Goal: Transaction & Acquisition: Purchase product/service

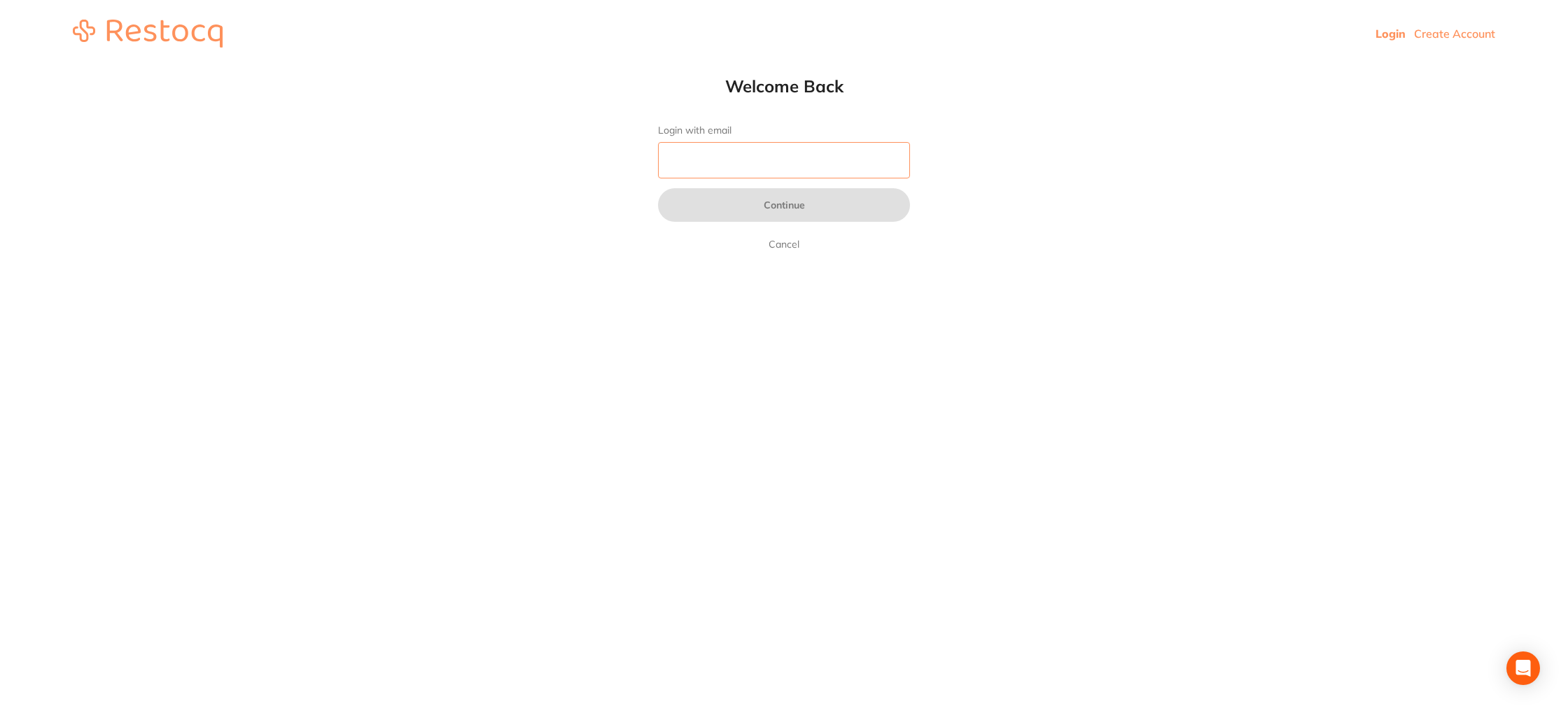
click at [710, 163] on input "Login with email" at bounding box center [784, 160] width 252 height 36
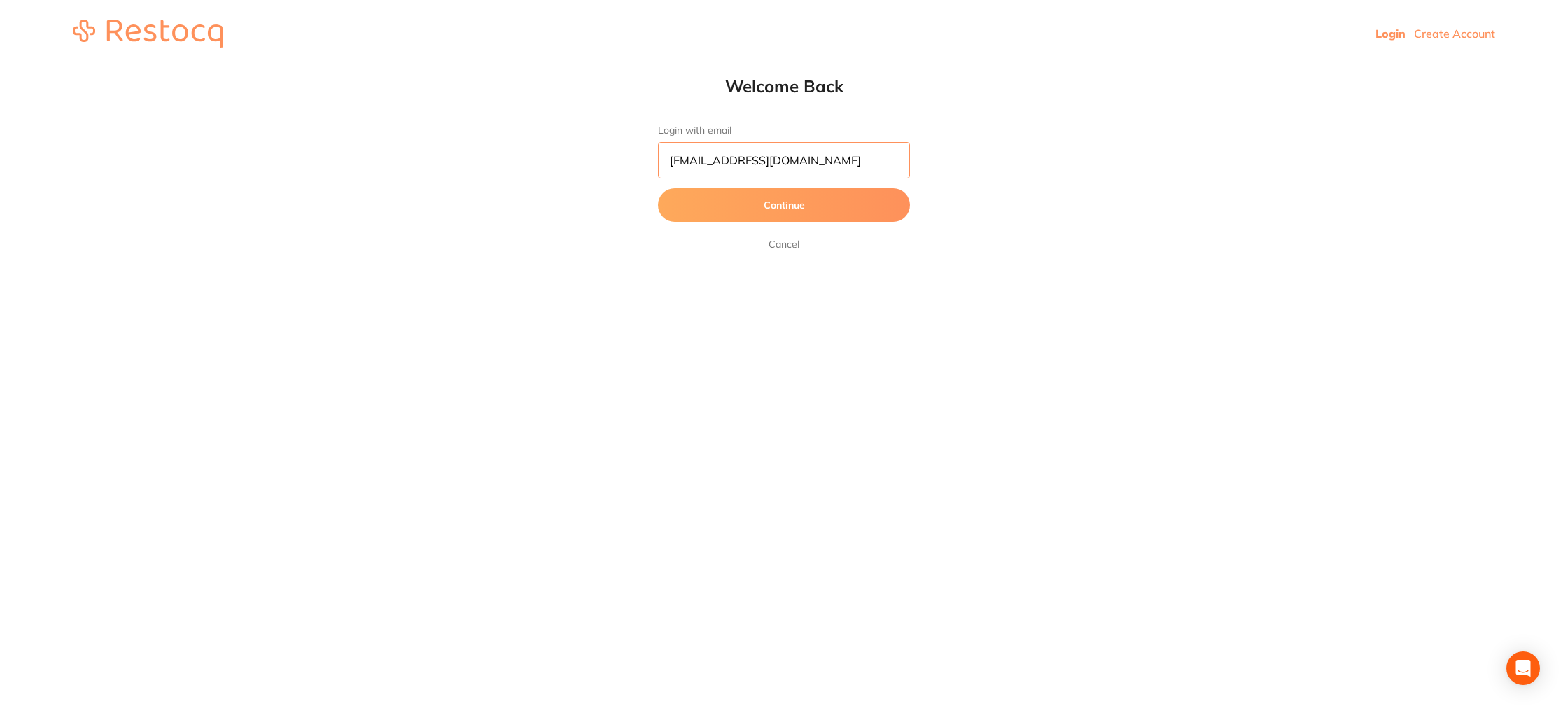
type input "[EMAIL_ADDRESS][DOMAIN_NAME]"
click at [775, 199] on button "Continue" at bounding box center [784, 205] width 252 height 33
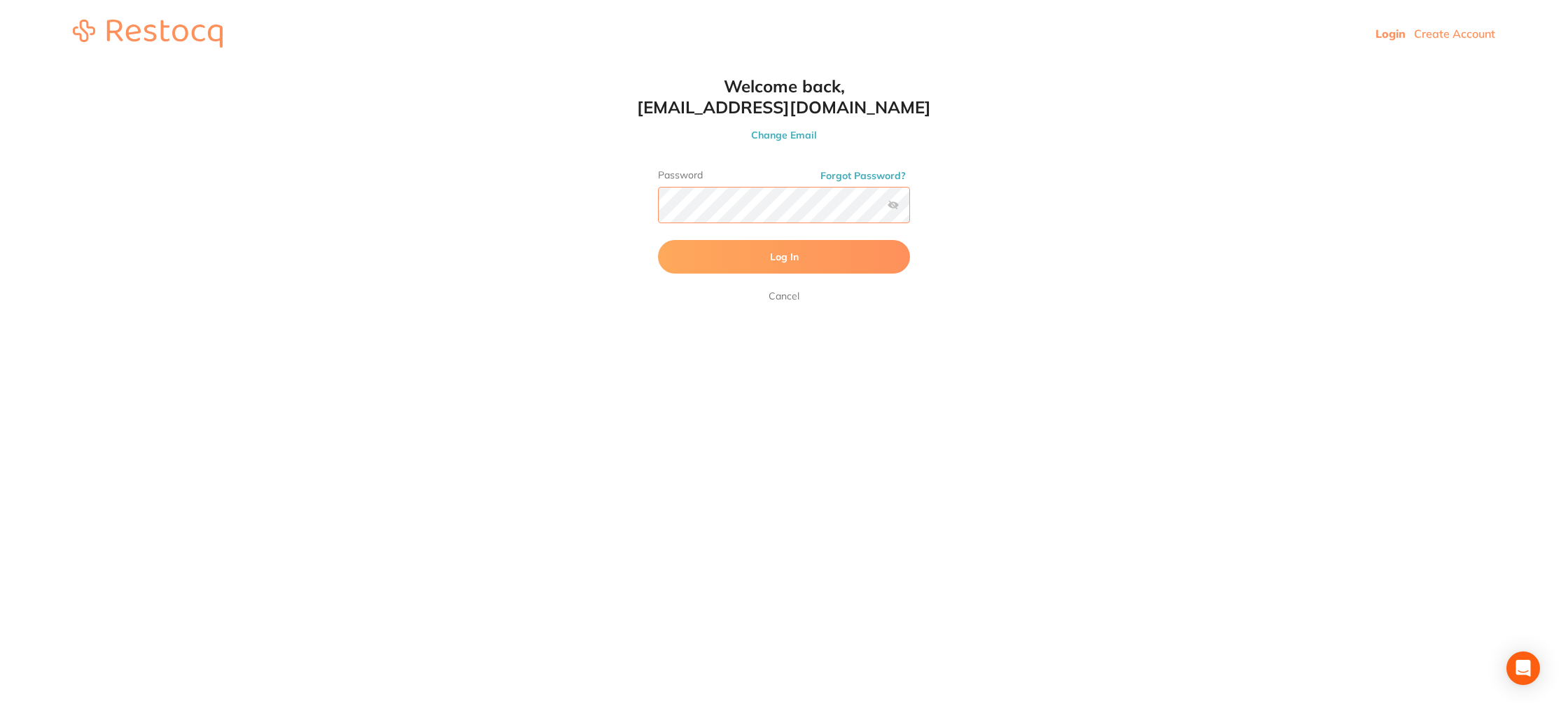
click at [658, 240] on button "Log In" at bounding box center [784, 256] width 252 height 33
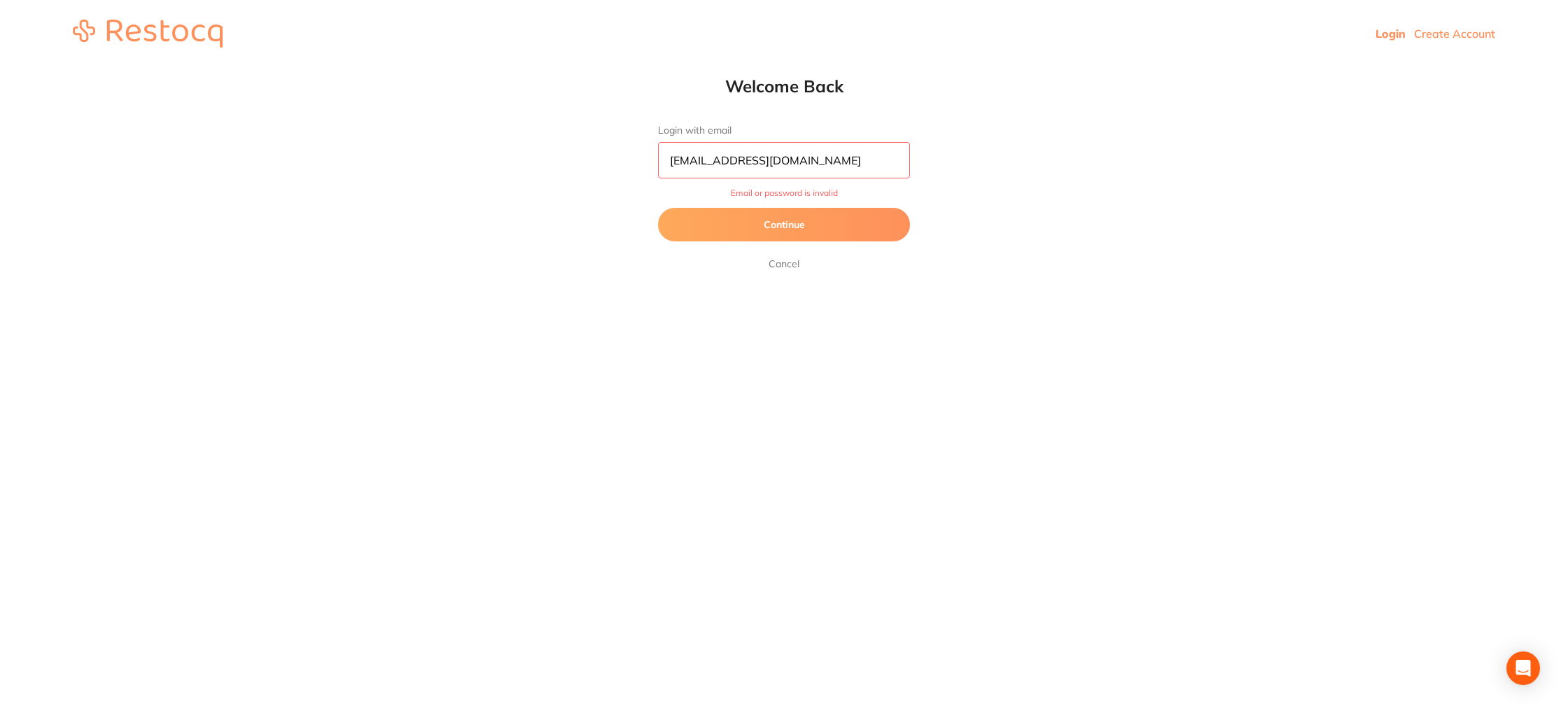
click at [806, 219] on button "Continue" at bounding box center [784, 225] width 252 height 33
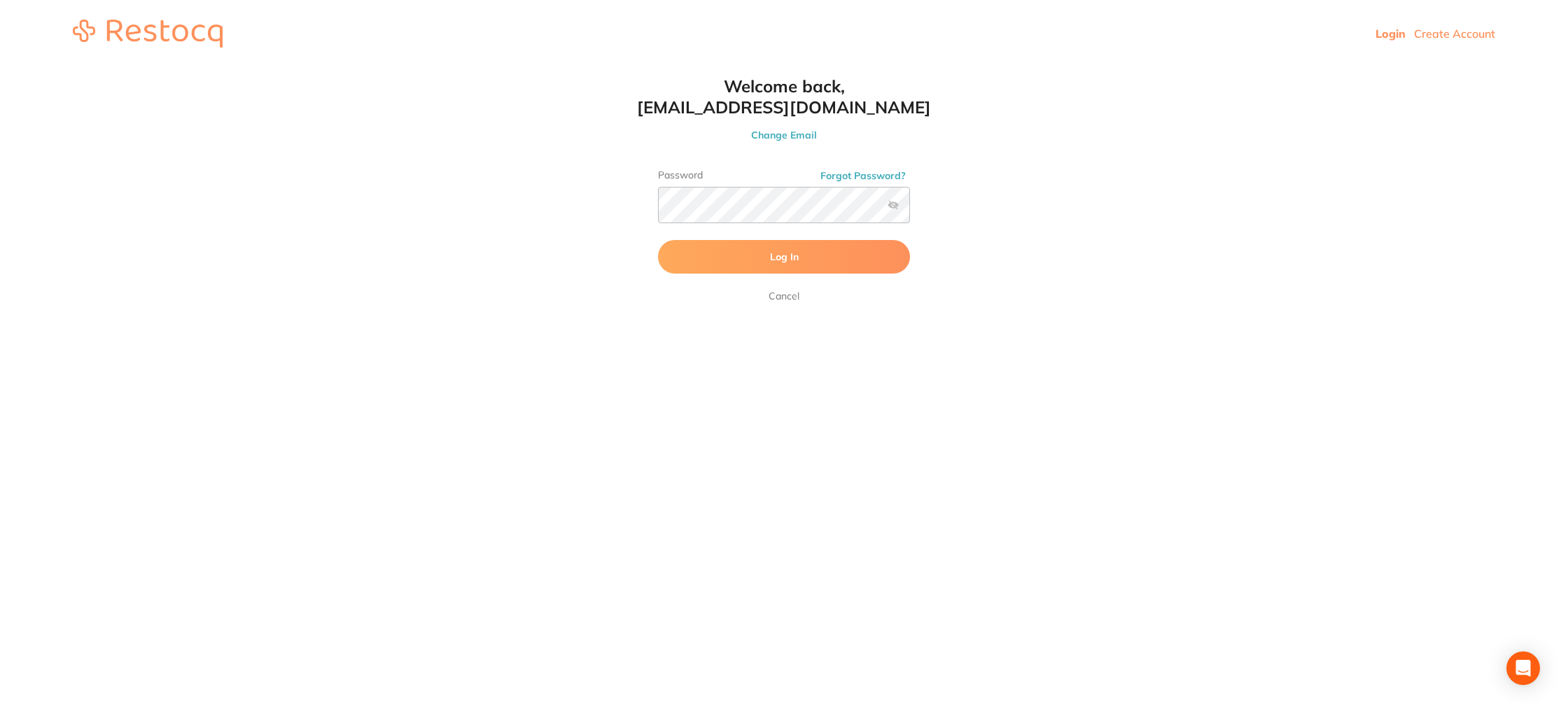
click at [892, 209] on label at bounding box center [893, 205] width 11 height 11
click at [910, 209] on input "checkbox" at bounding box center [910, 209] width 0 height 0
click at [717, 257] on button "Log In" at bounding box center [784, 256] width 252 height 33
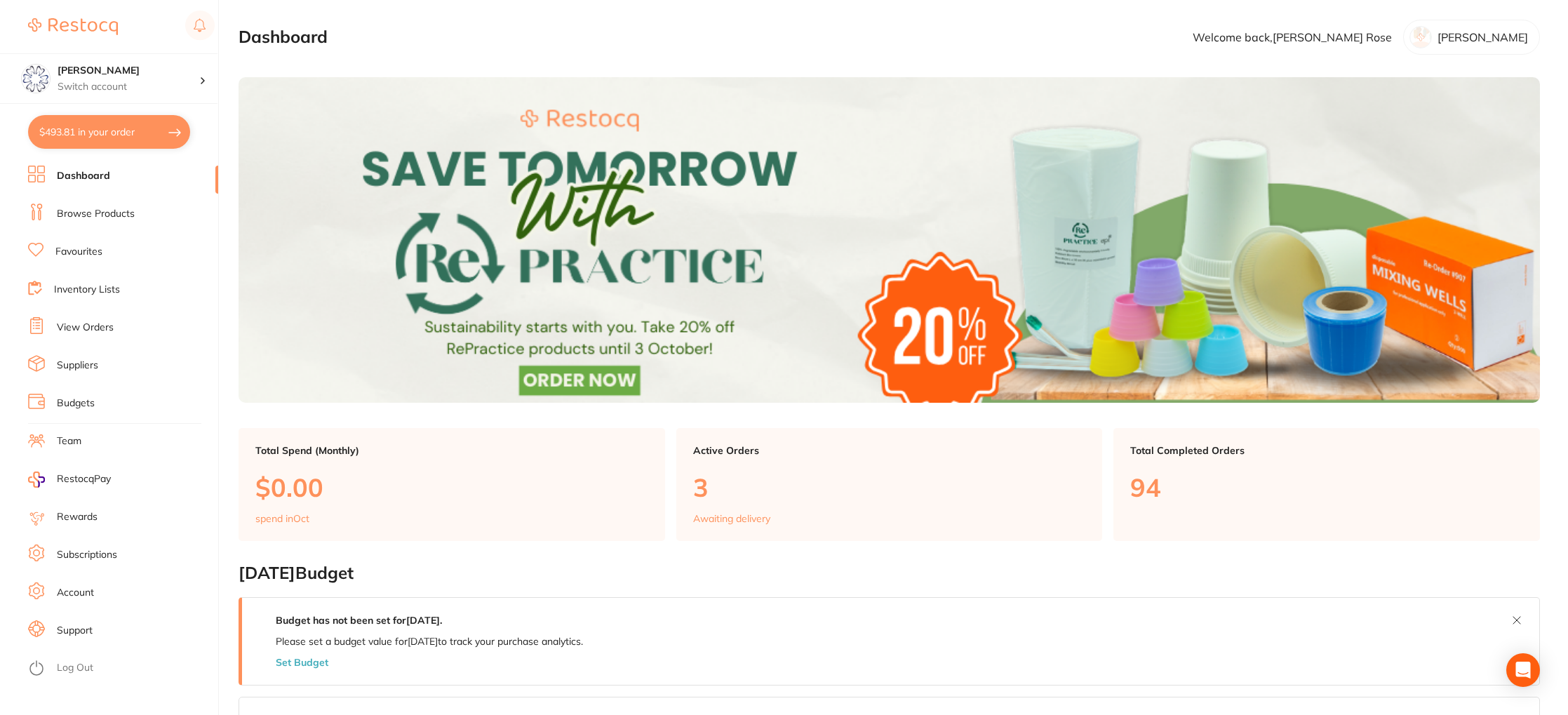
click at [96, 143] on button "$493.81 in your order" at bounding box center [108, 132] width 162 height 33
checkbox input "true"
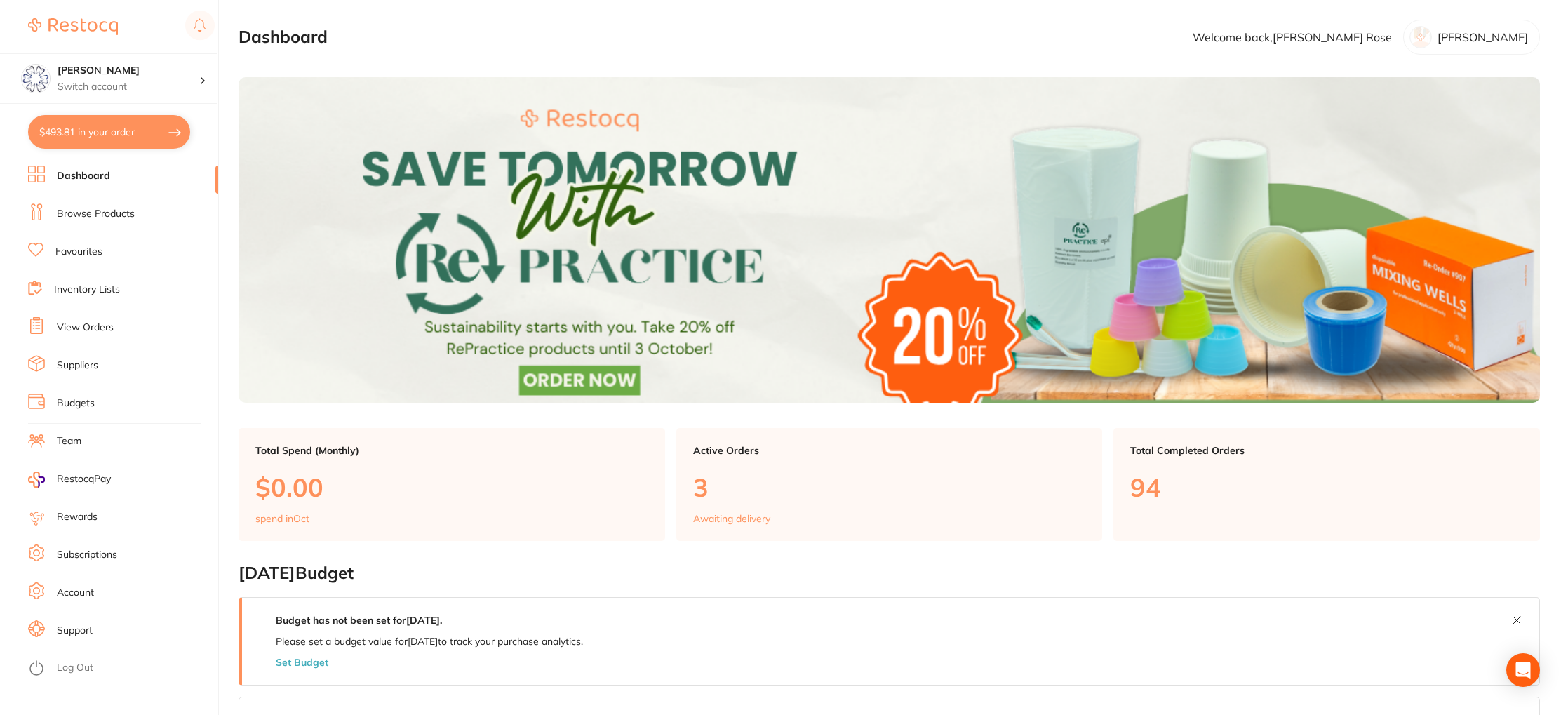
checkbox input "true"
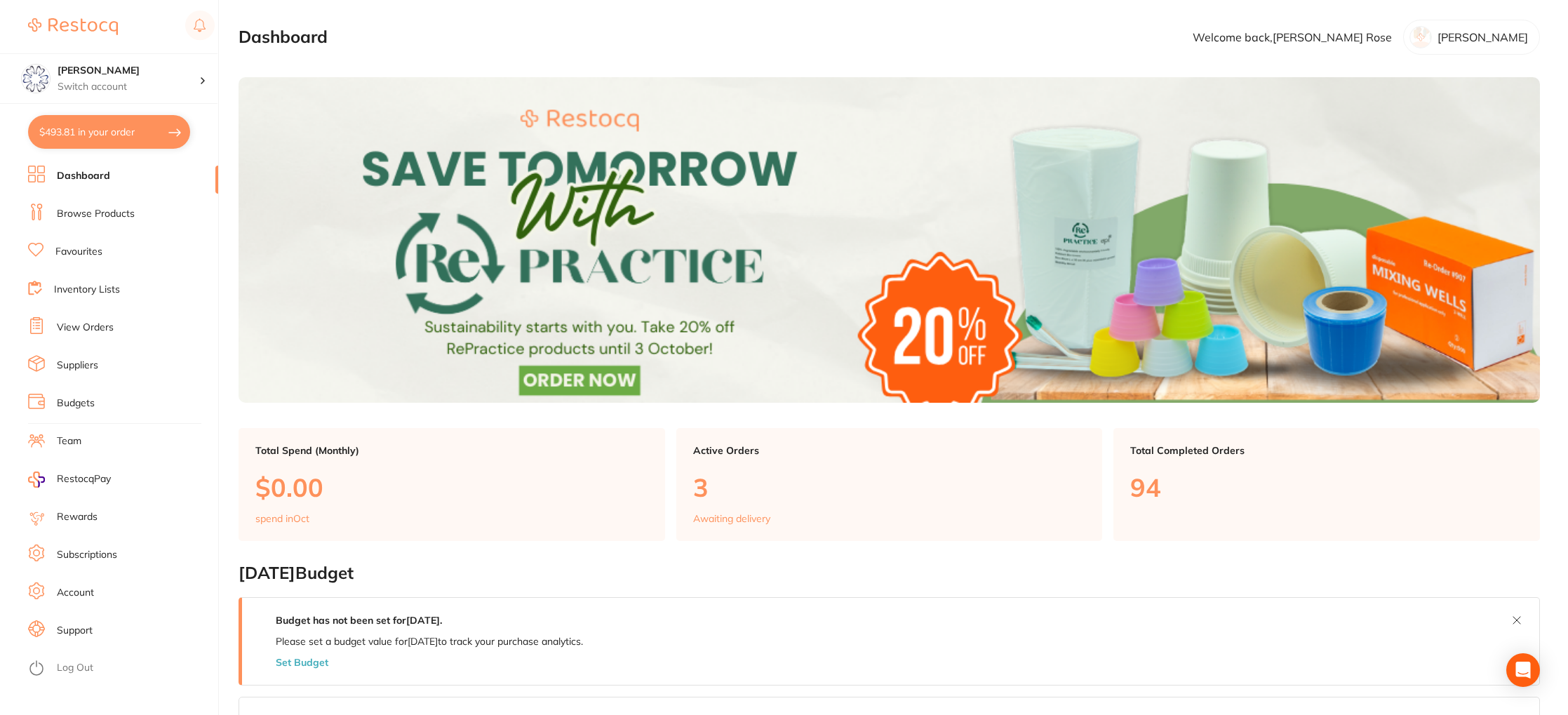
checkbox input "true"
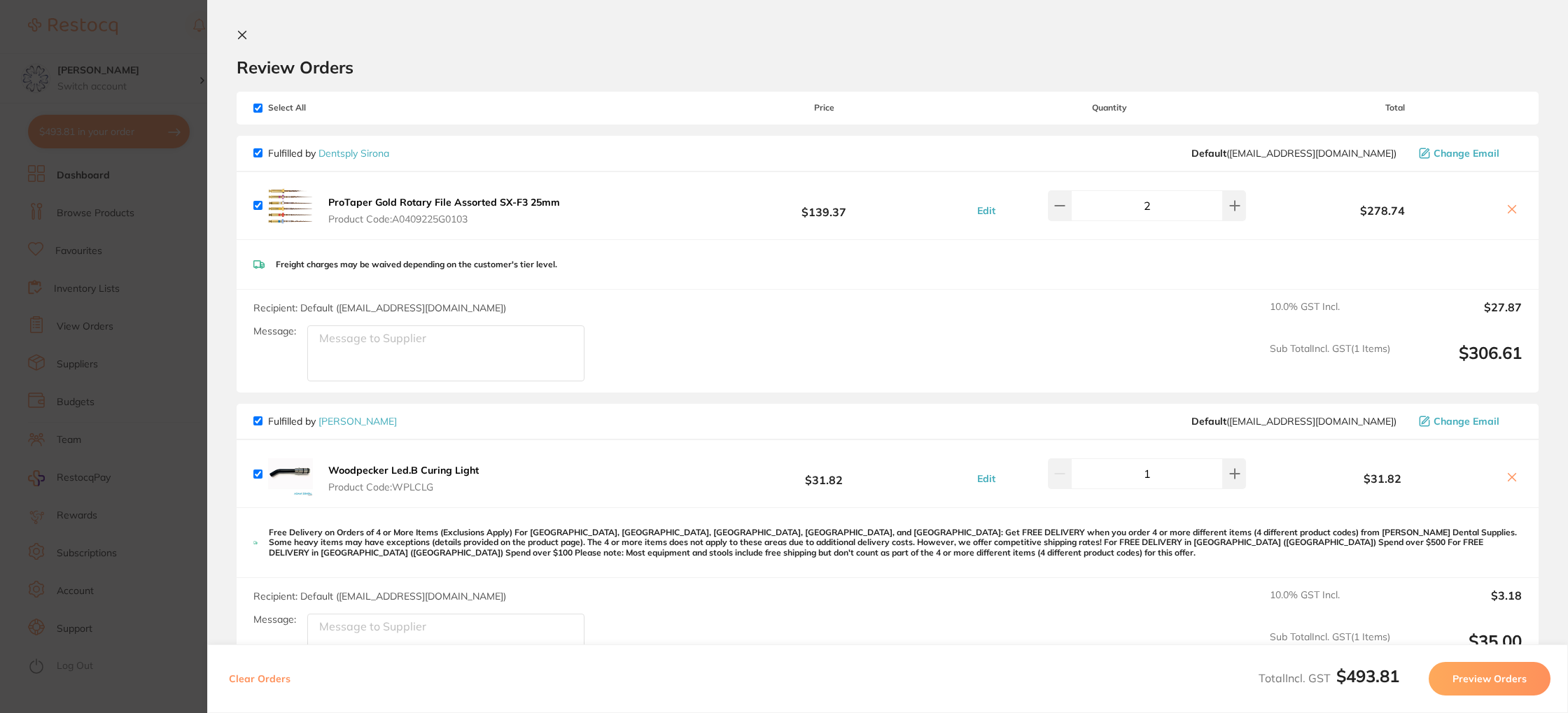
drag, startPoint x: 247, startPoint y: 36, endPoint x: 237, endPoint y: 51, distance: 18.0
click at [246, 36] on icon at bounding box center [242, 35] width 11 height 11
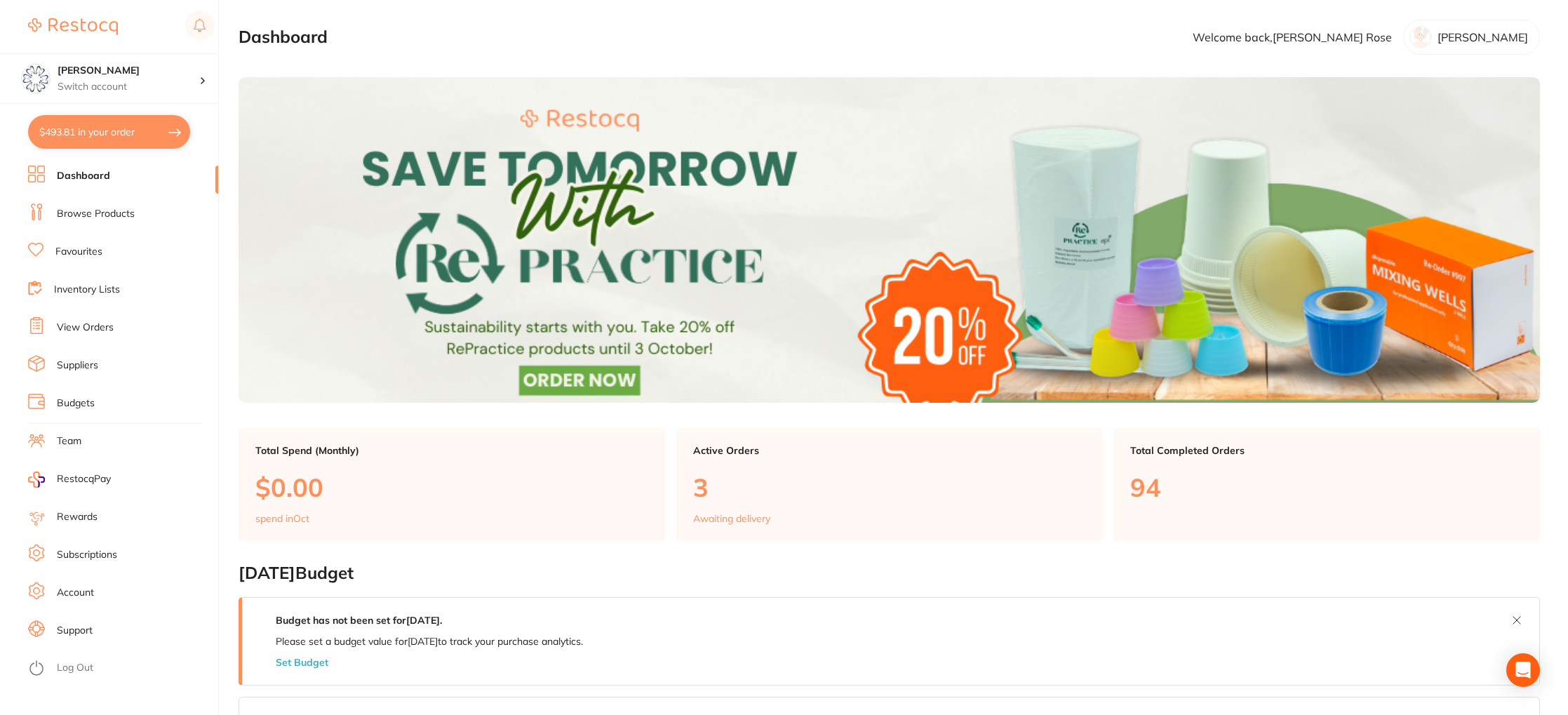
click at [88, 320] on li "View Orders" at bounding box center [122, 327] width 190 height 21
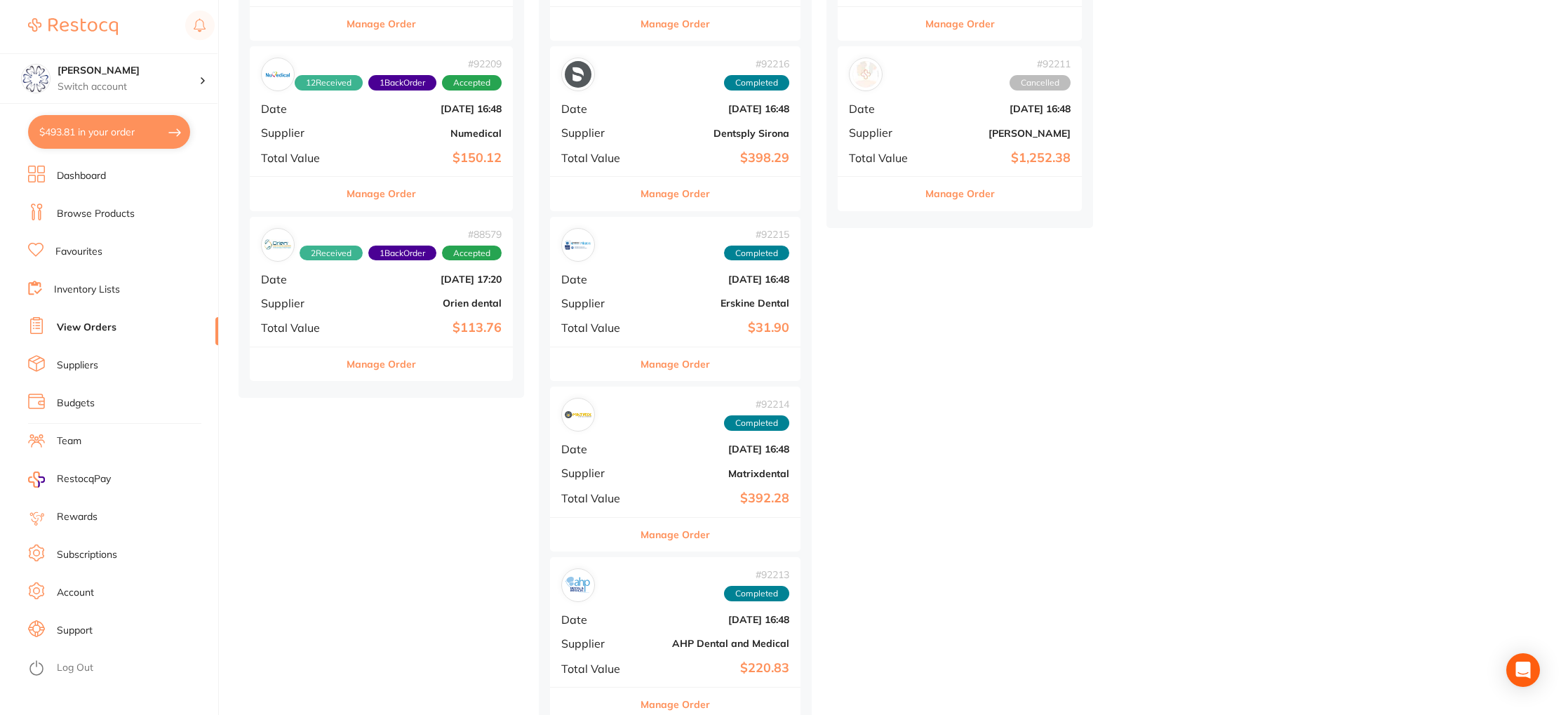
scroll to position [321, 0]
click at [679, 529] on button "Manage Order" at bounding box center [675, 534] width 70 height 33
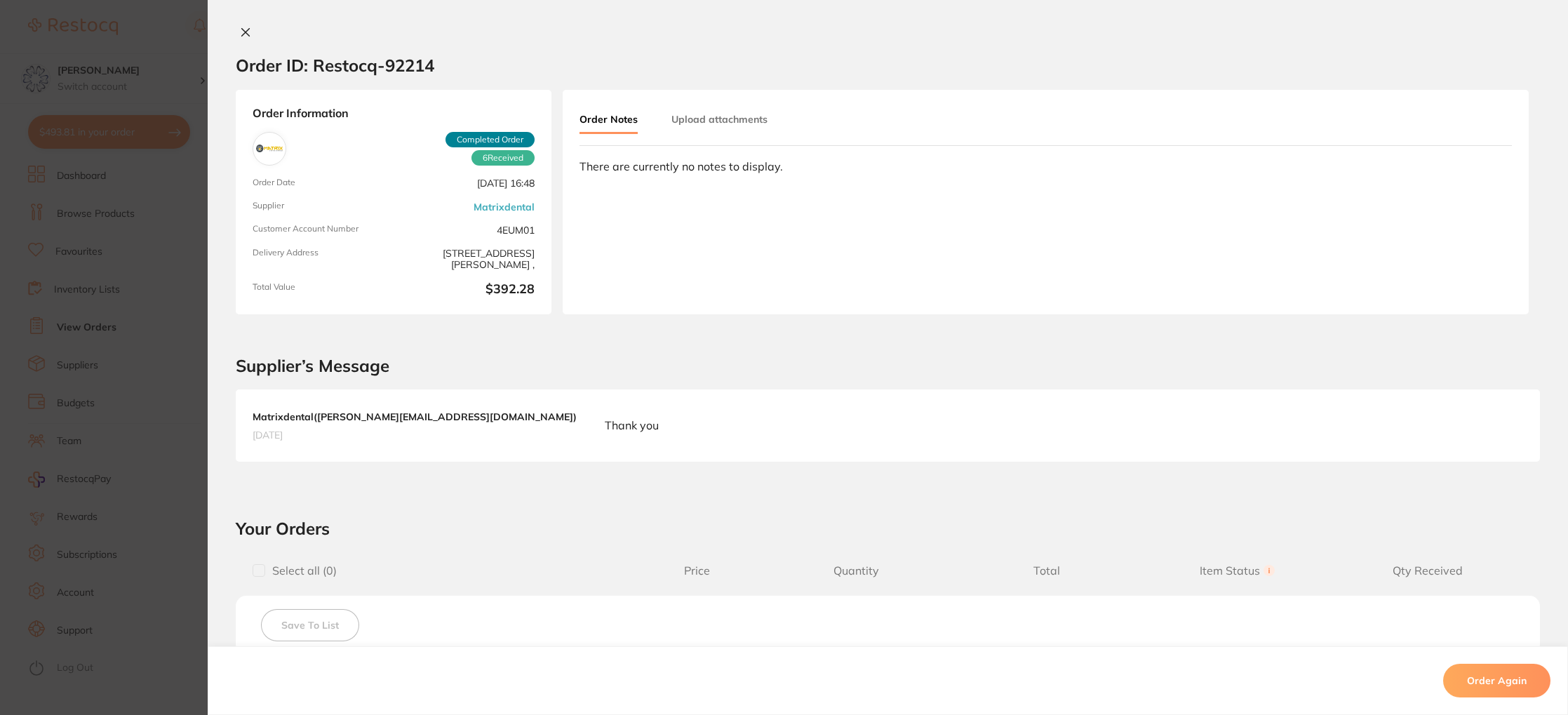
scroll to position [2, 0]
click at [249, 33] on button at bounding box center [245, 34] width 19 height 15
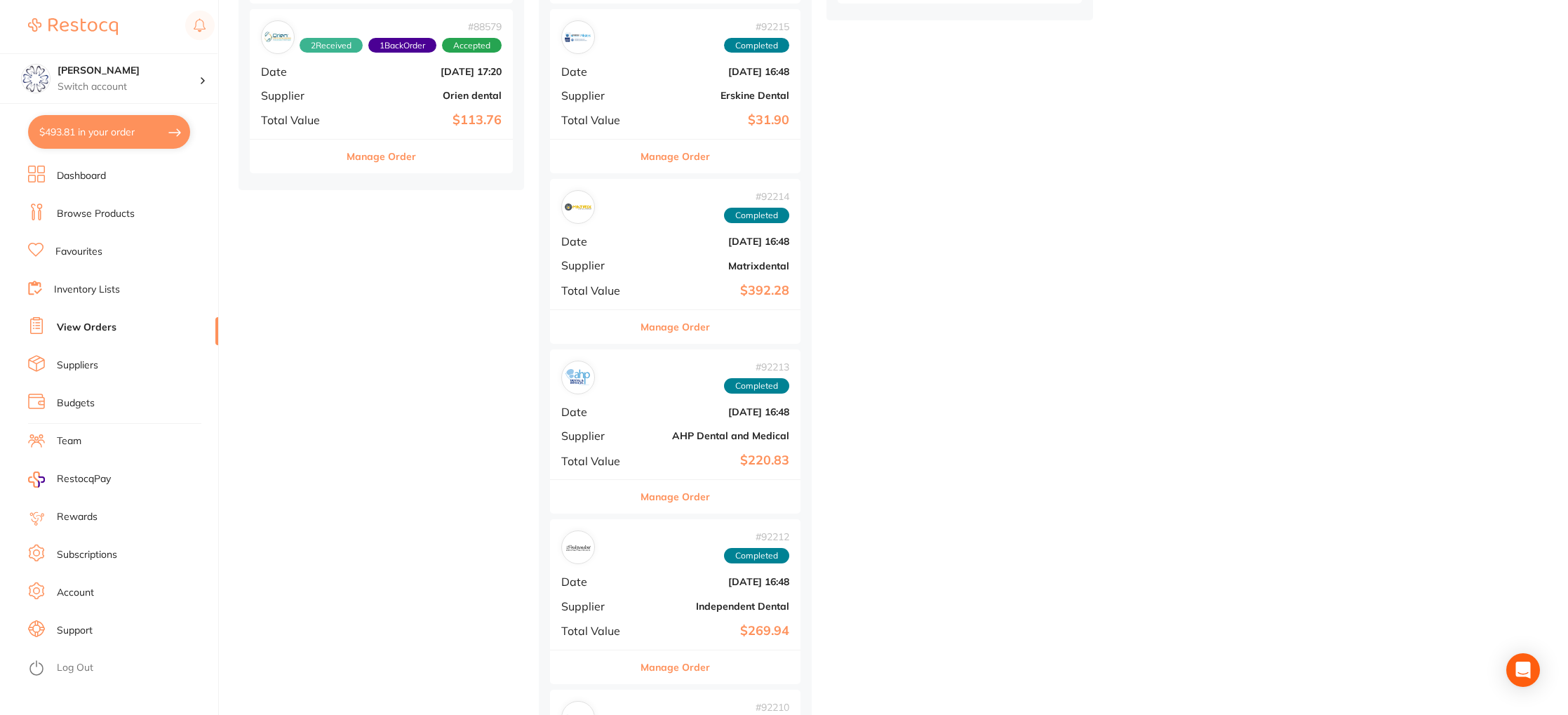
scroll to position [529, 0]
click at [673, 483] on button "Manage Order" at bounding box center [675, 495] width 70 height 33
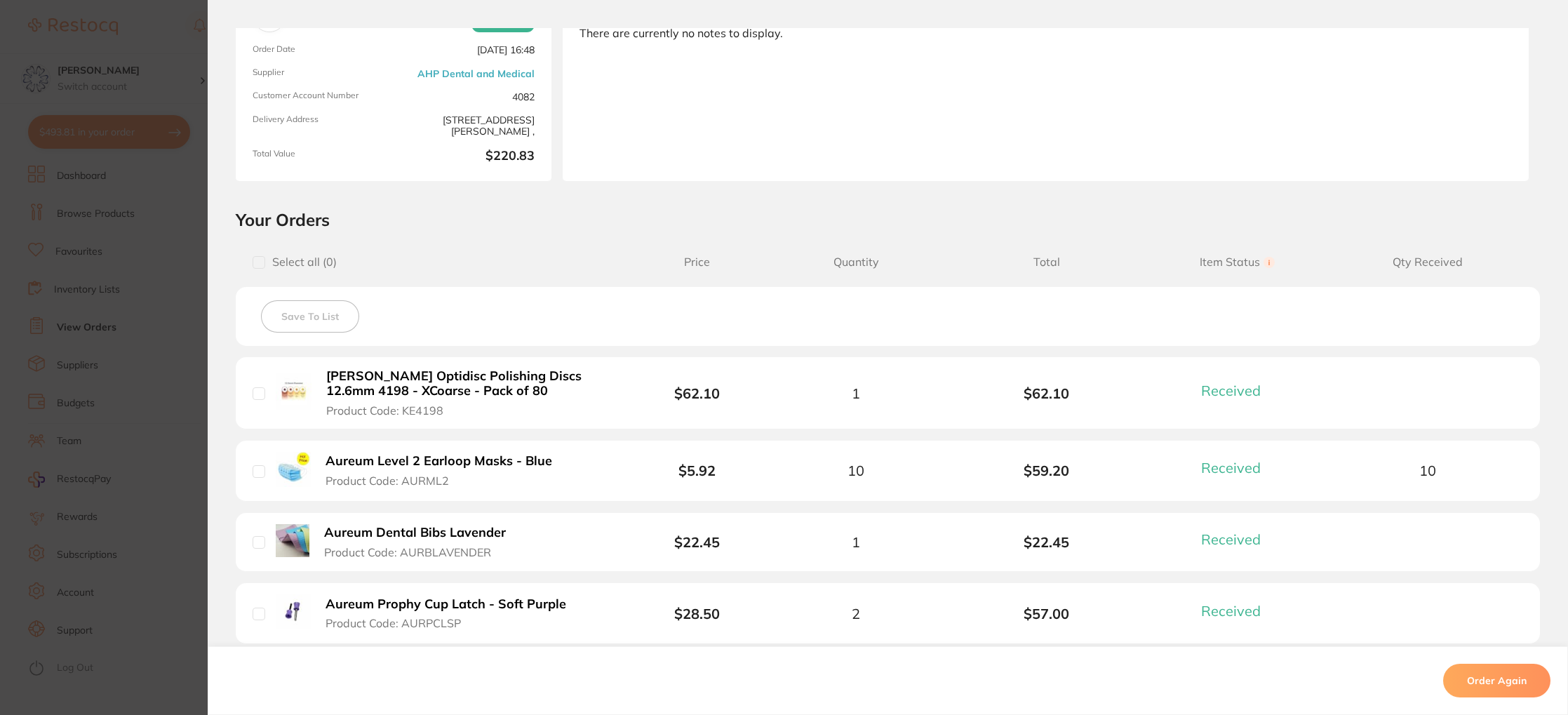
scroll to position [137, 0]
click at [483, 377] on b "[PERSON_NAME] Optidisc Polishing Discs 12.6mm 4198 - XCoarse - Pack of 80" at bounding box center [467, 381] width 282 height 29
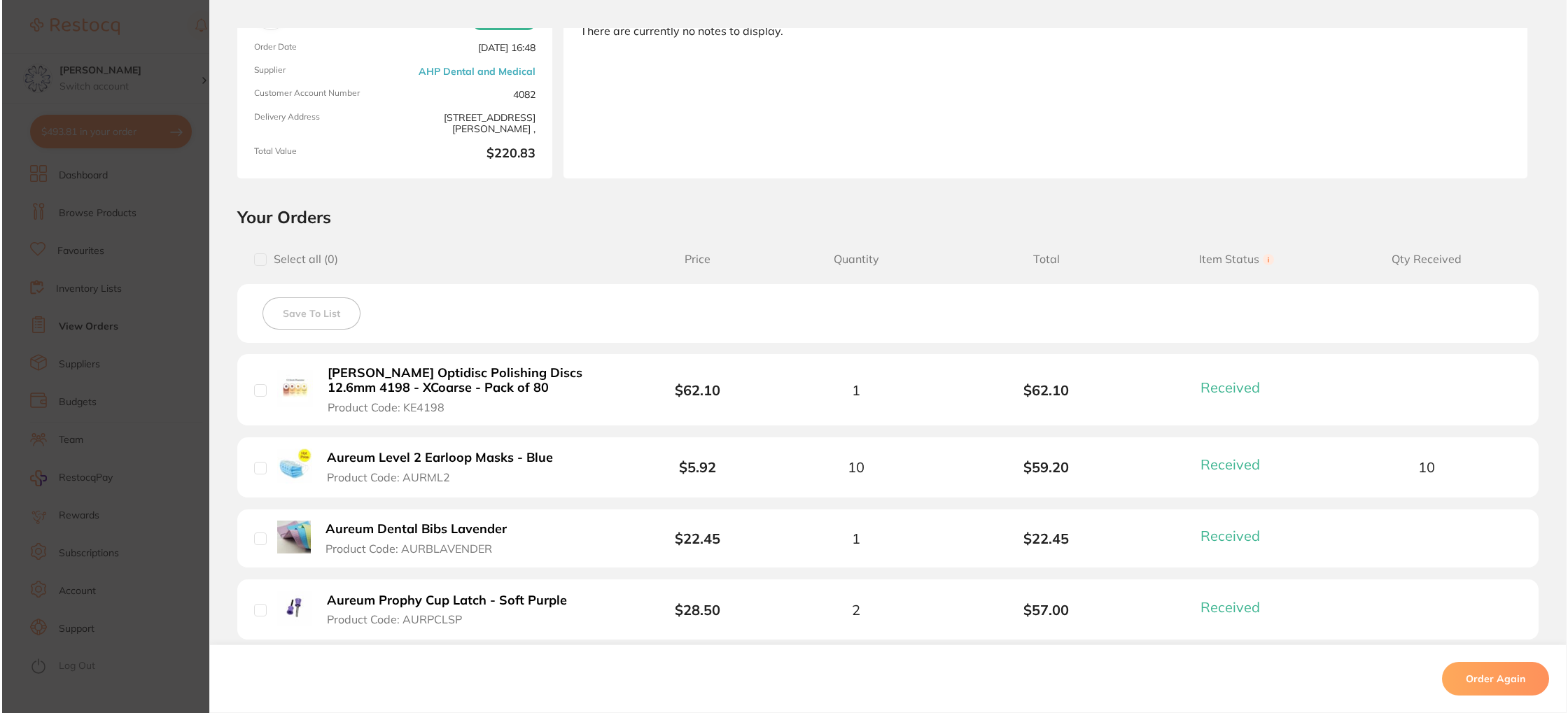
scroll to position [0, 0]
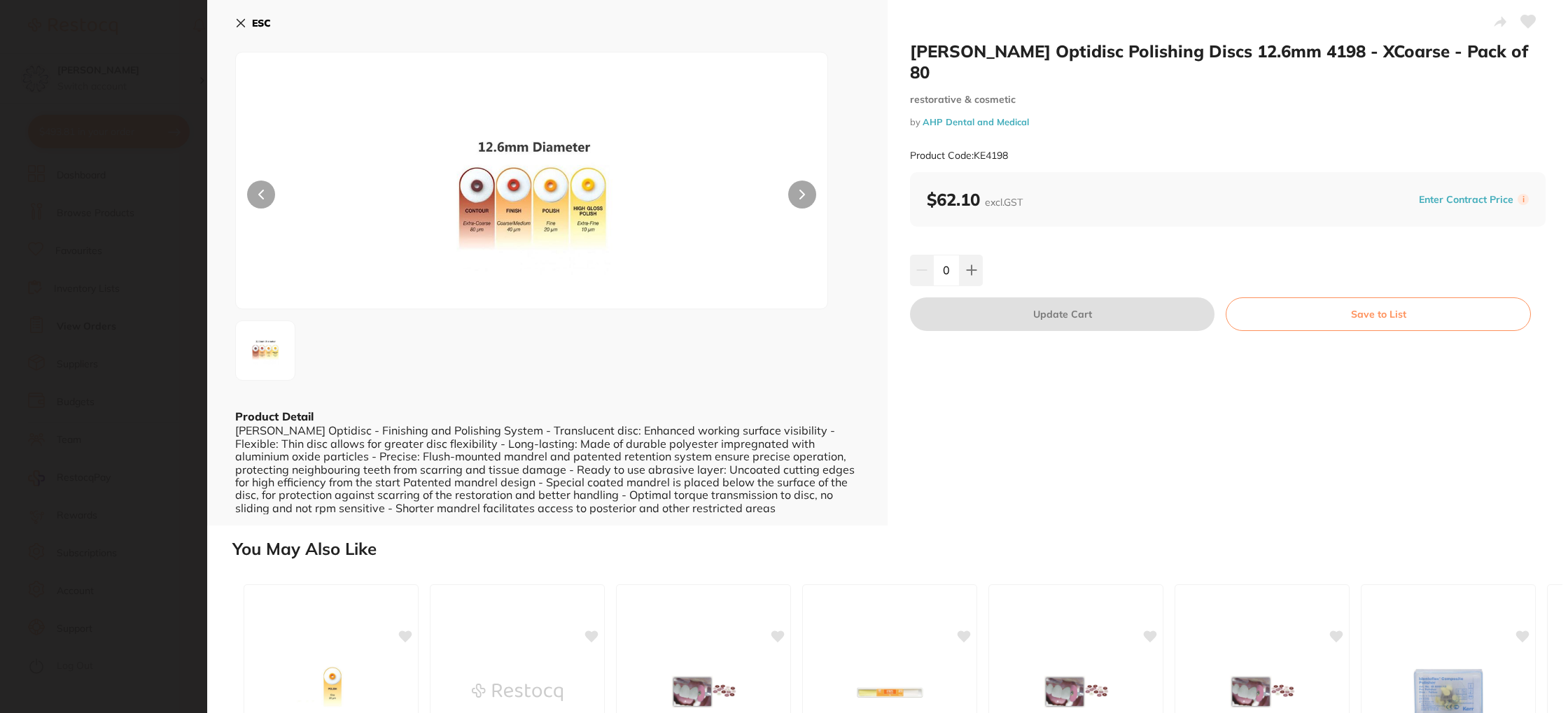
click at [789, 183] on div at bounding box center [531, 180] width 593 height 257
click at [797, 188] on button at bounding box center [802, 194] width 28 height 28
click at [962, 254] on button at bounding box center [970, 269] width 23 height 31
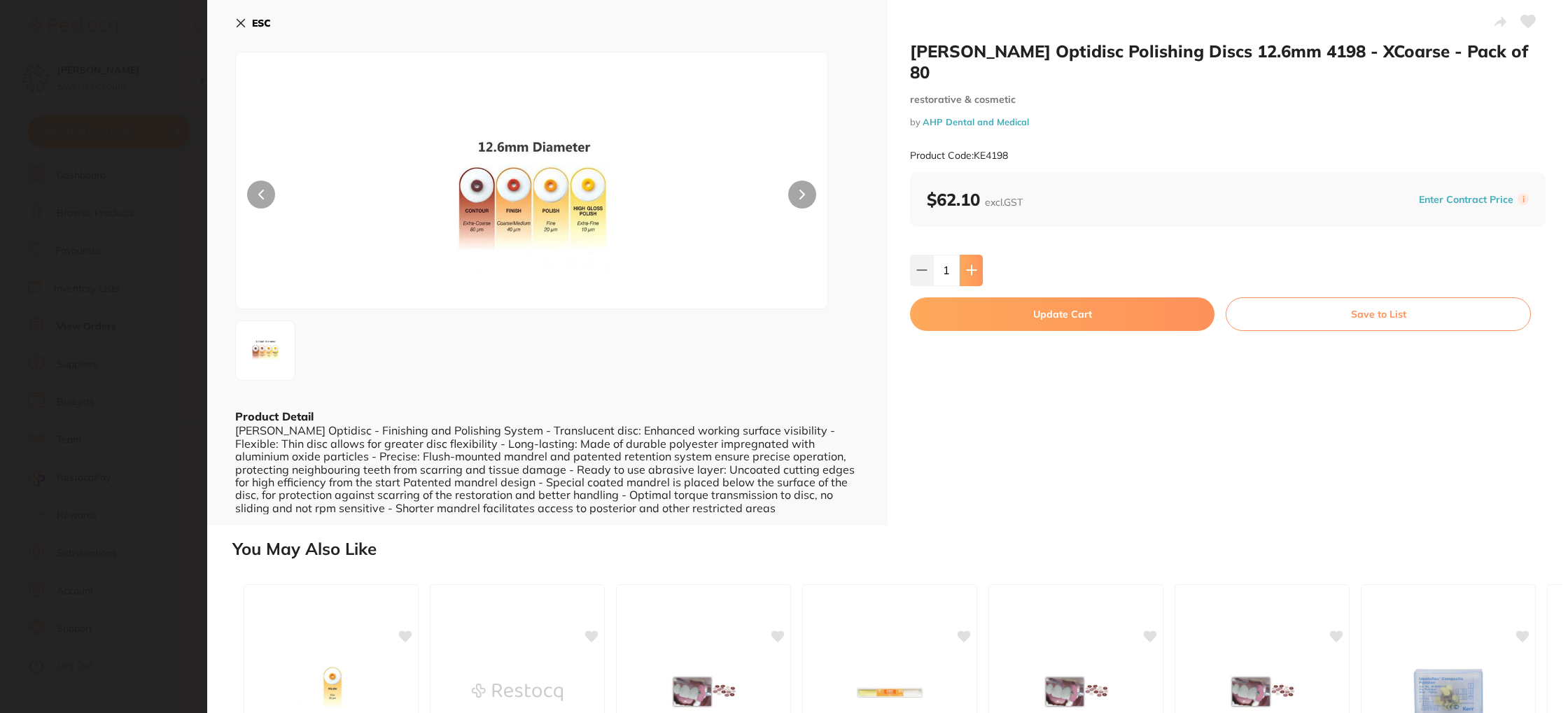
drag, startPoint x: 969, startPoint y: 253, endPoint x: 968, endPoint y: 261, distance: 8.1
click at [969, 265] on icon at bounding box center [971, 270] width 9 height 9
type input "2"
click at [1006, 298] on button "Update Cart" at bounding box center [1062, 314] width 304 height 33
checkbox input "false"
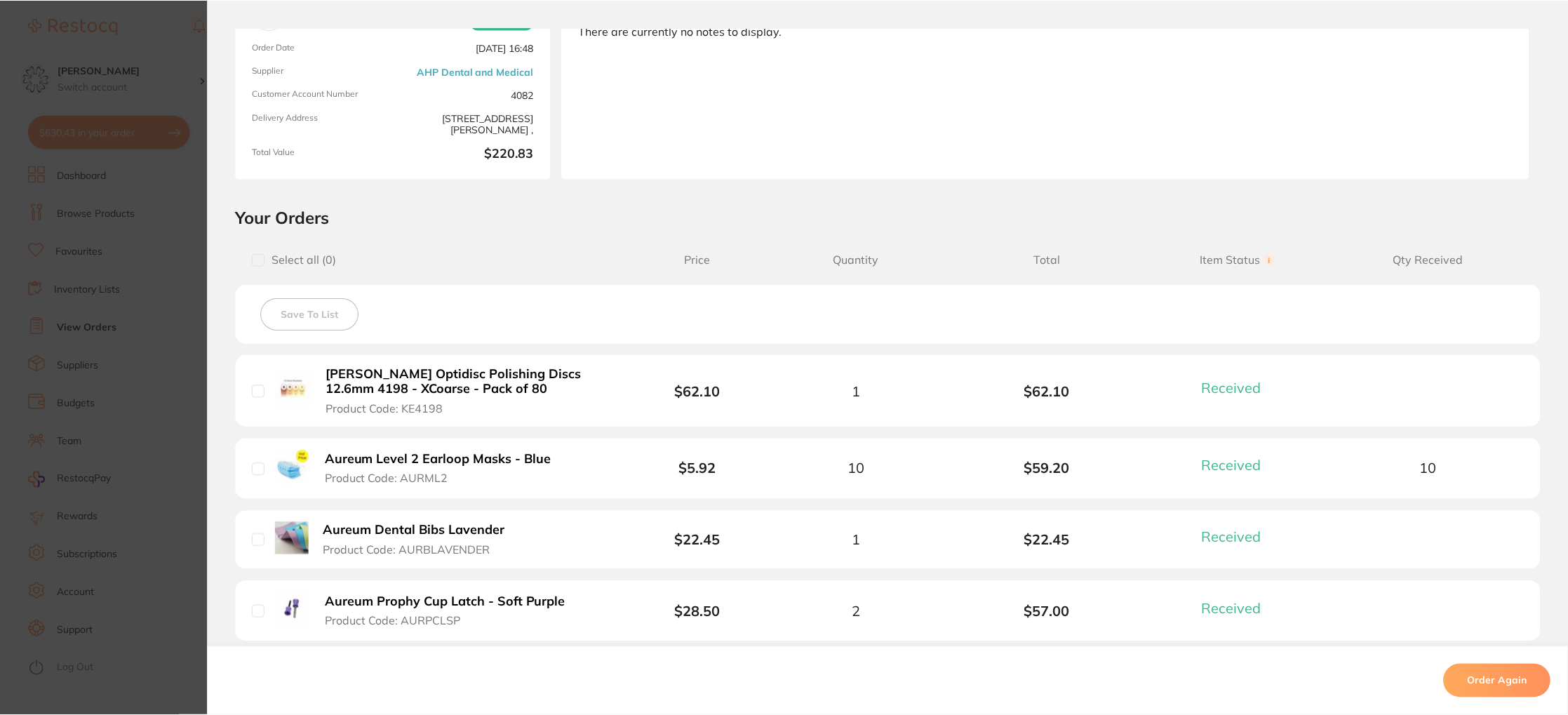
scroll to position [529, 0]
click at [454, 459] on b "Aureum Level 2 Earloop Masks - Blue" at bounding box center [439, 459] width 226 height 15
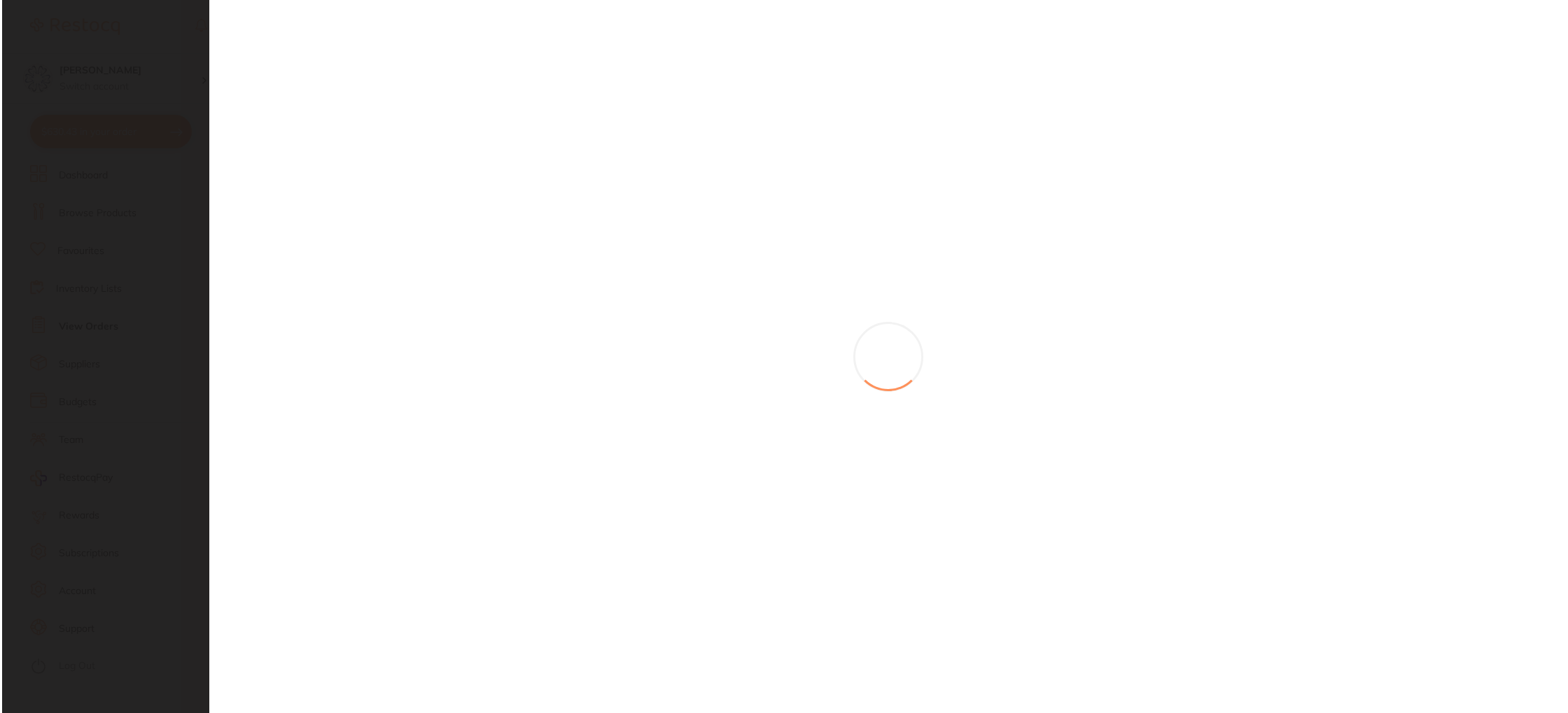
scroll to position [0, 0]
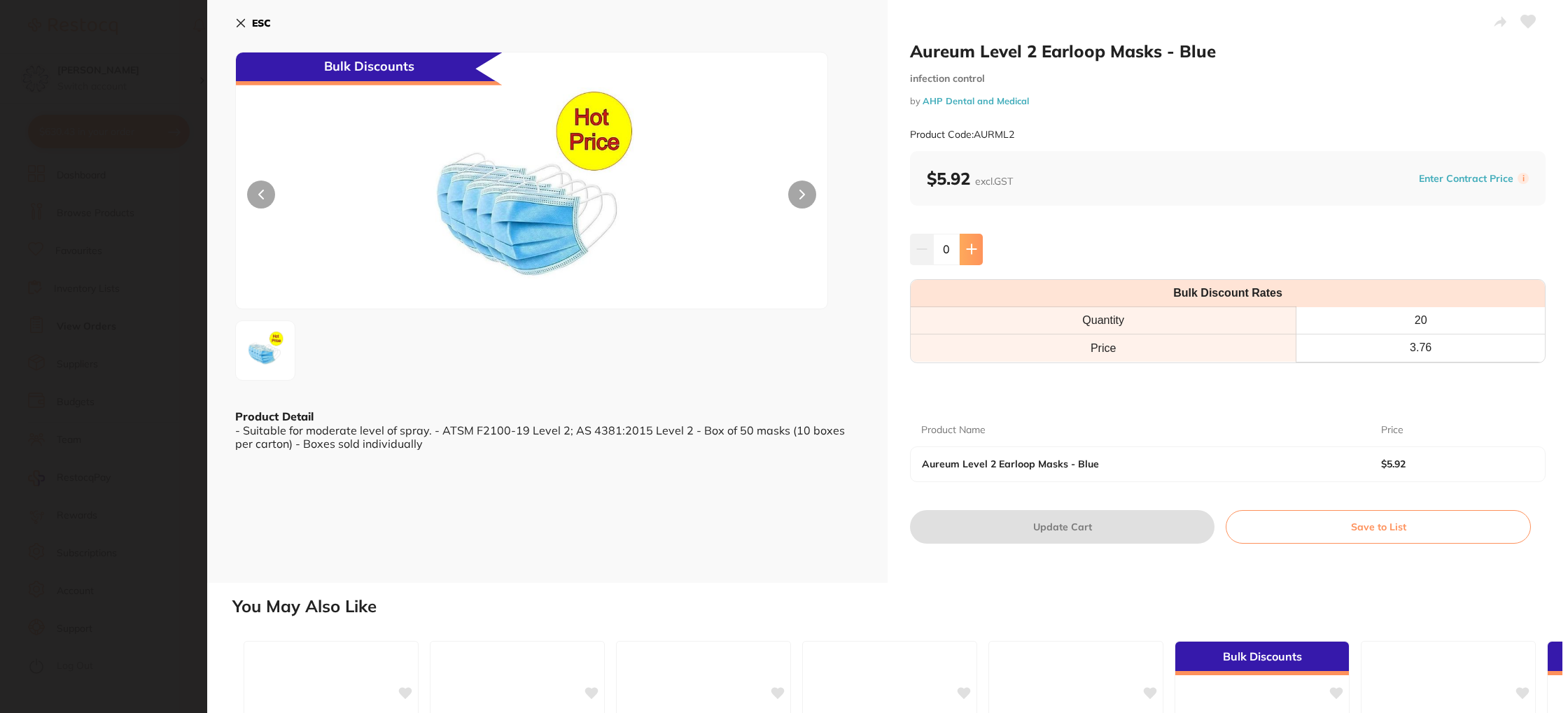
click at [968, 240] on button at bounding box center [970, 249] width 23 height 31
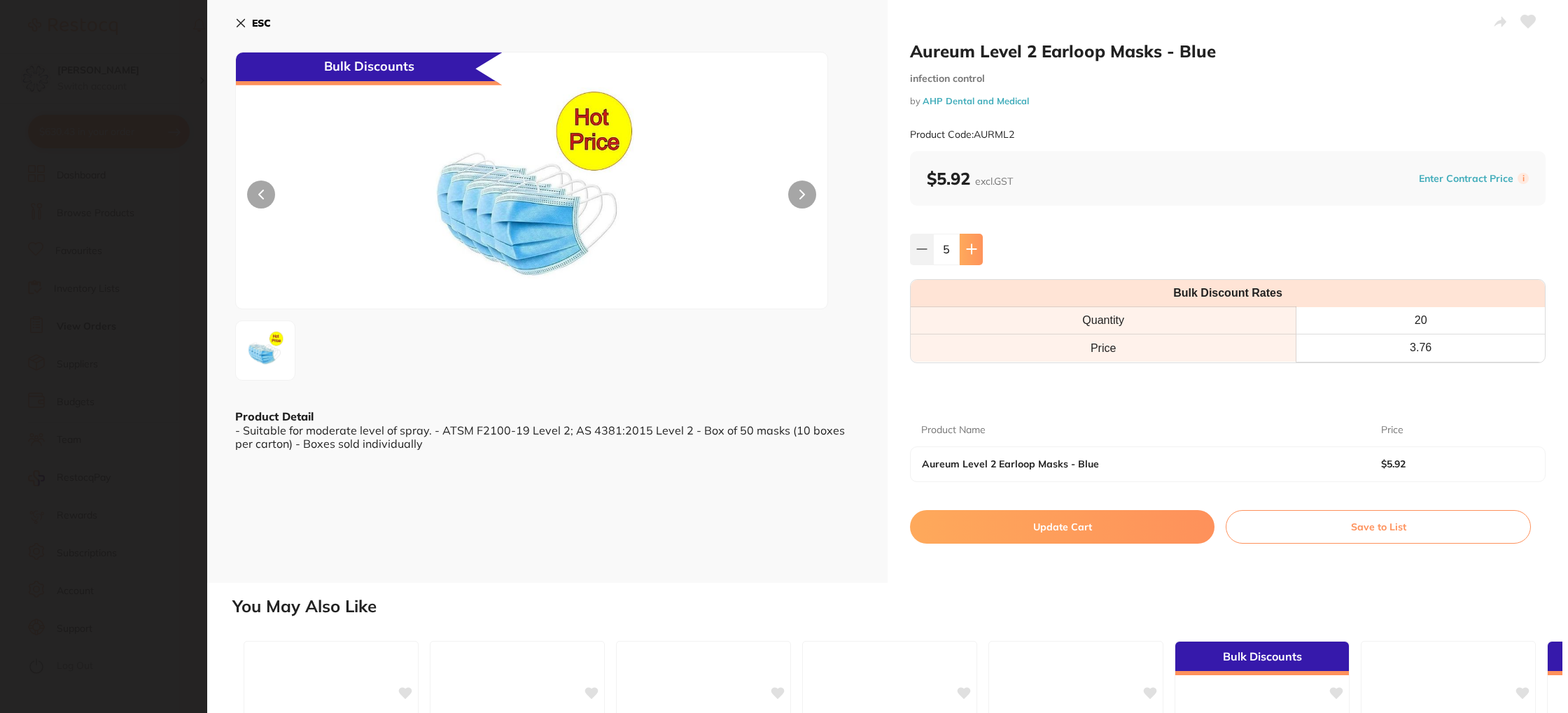
click at [968, 240] on button at bounding box center [970, 249] width 23 height 31
type input "8"
click at [1061, 533] on button "Update Cart" at bounding box center [1062, 527] width 304 height 33
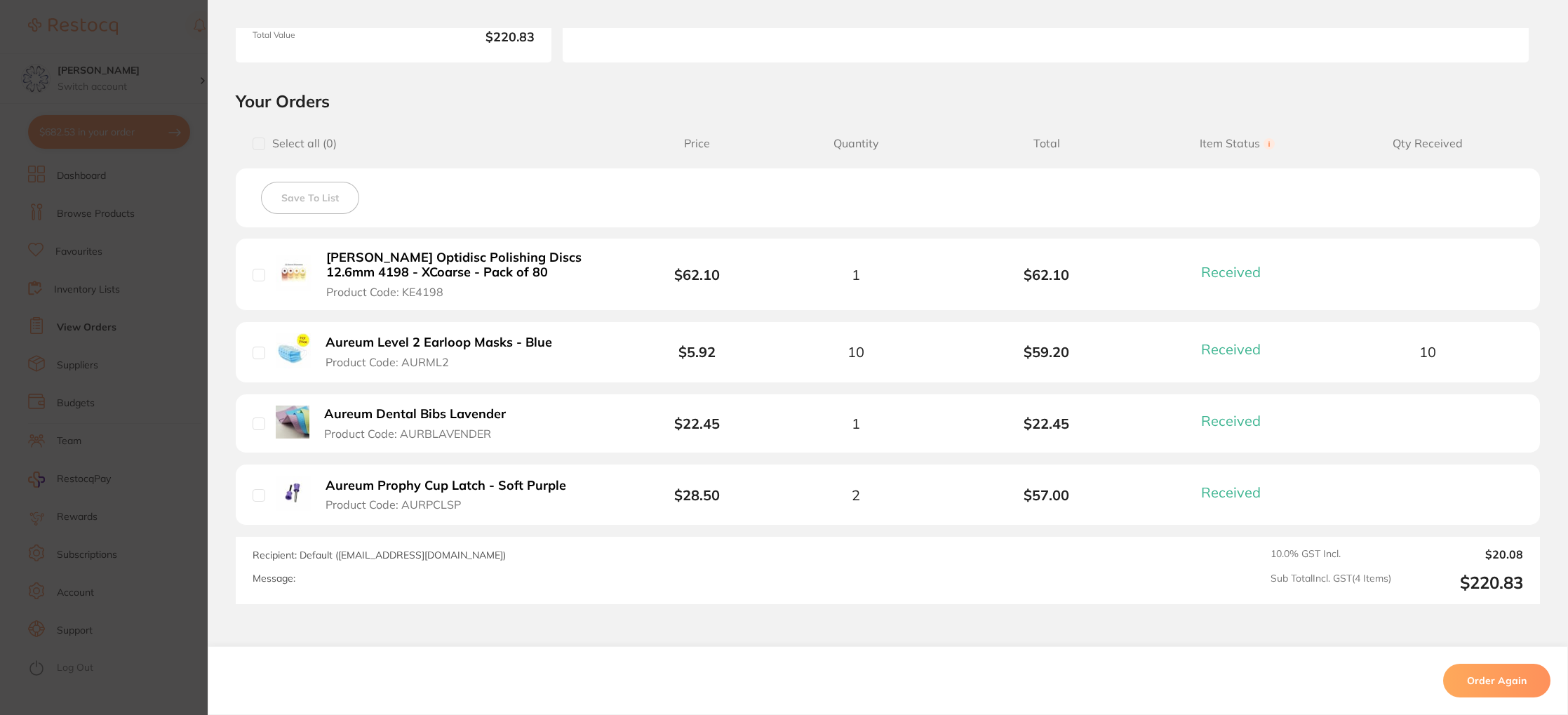
scroll to position [257, 0]
click at [468, 415] on b "Aureum Dental Bibs Lavender" at bounding box center [415, 412] width 182 height 15
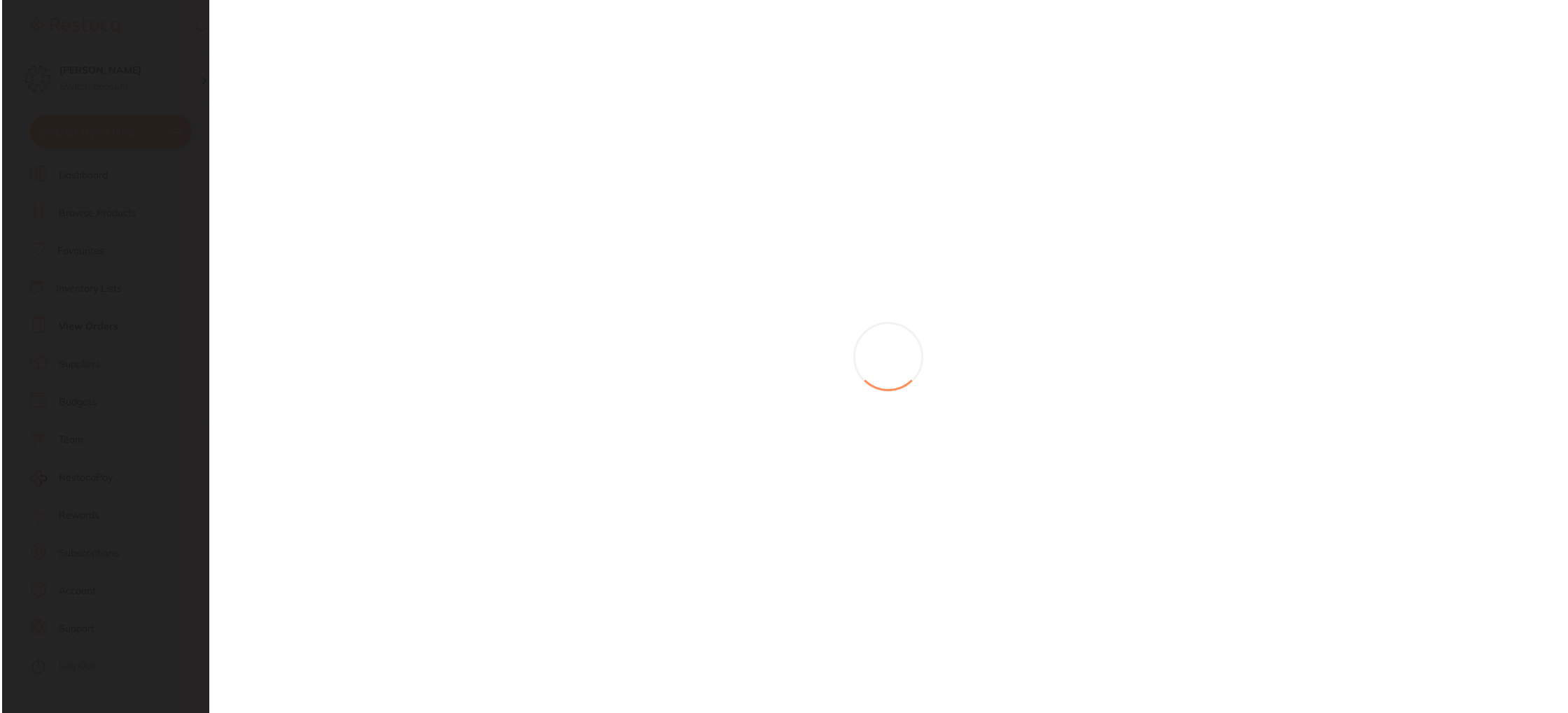
scroll to position [0, 0]
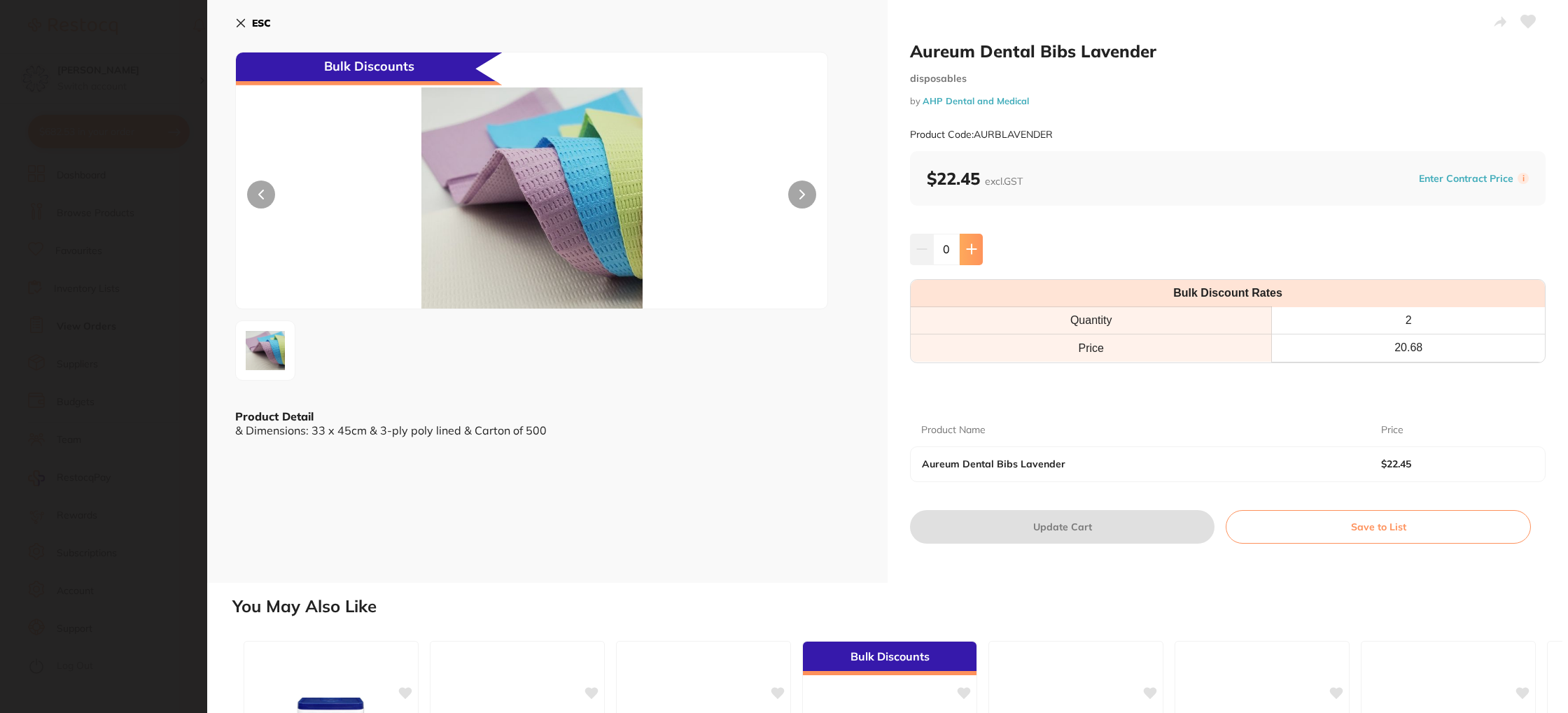
click at [966, 255] on button at bounding box center [970, 249] width 23 height 31
type input "2"
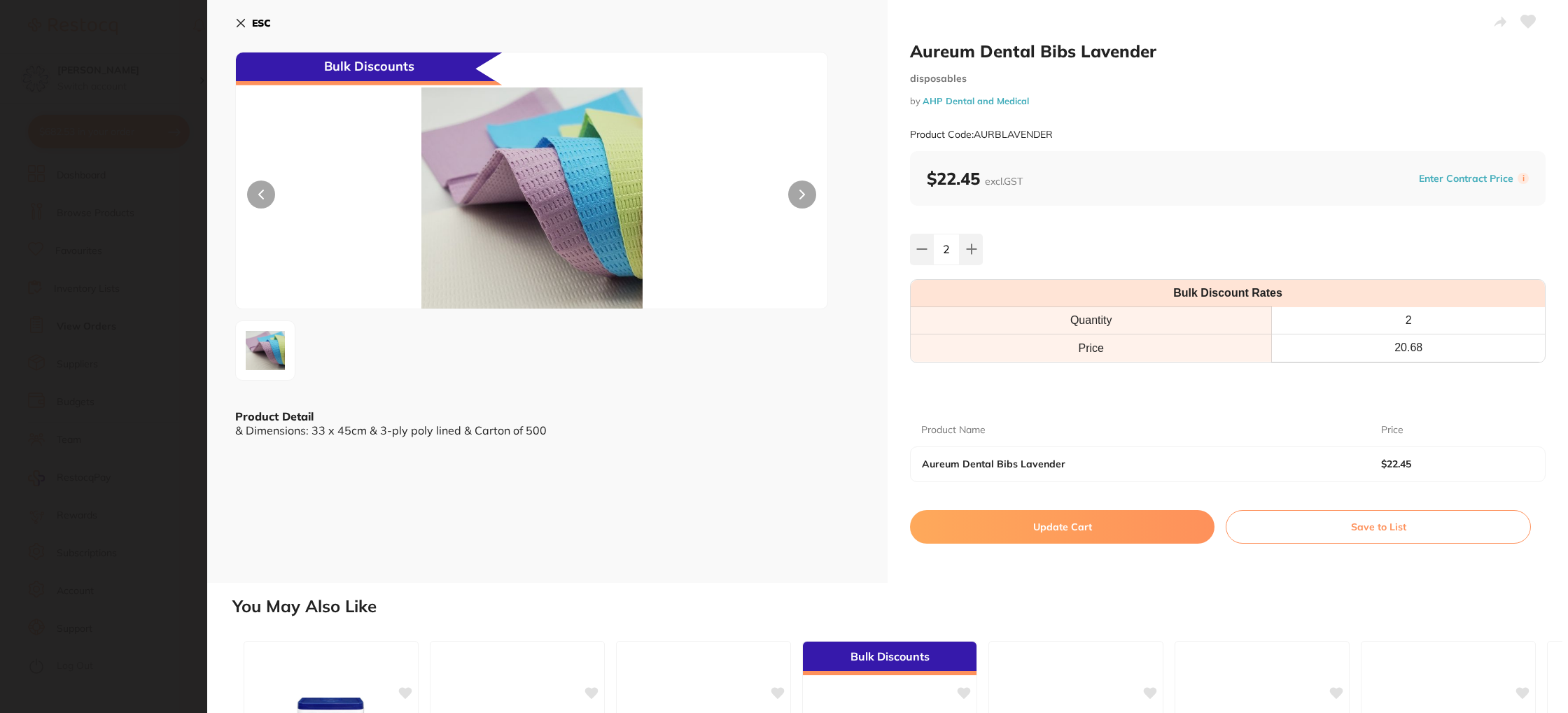
click at [1019, 542] on button "Update Cart" at bounding box center [1062, 527] width 304 height 33
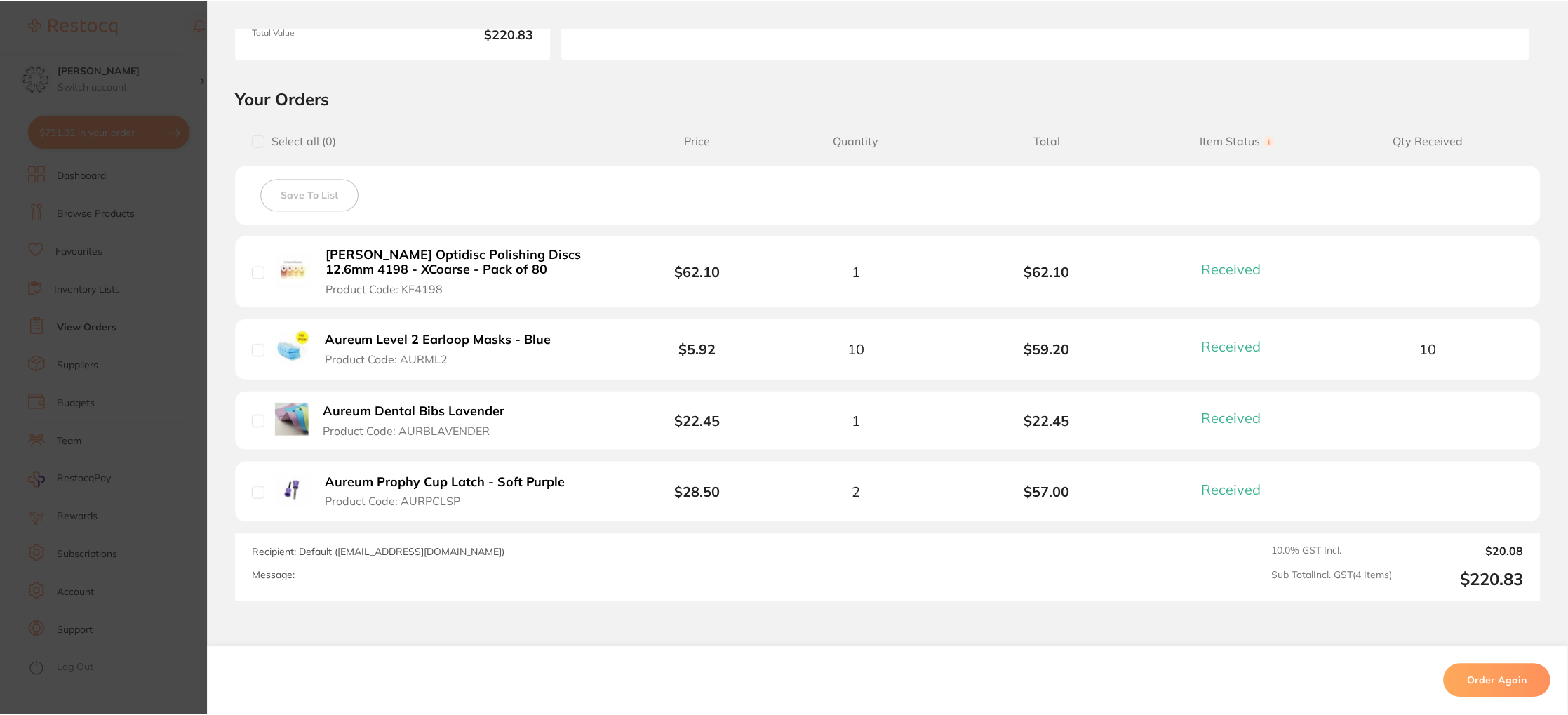
scroll to position [529, 0]
click at [417, 483] on b "Aureum Prophy Cup Latch - Soft Purple" at bounding box center [445, 483] width 240 height 15
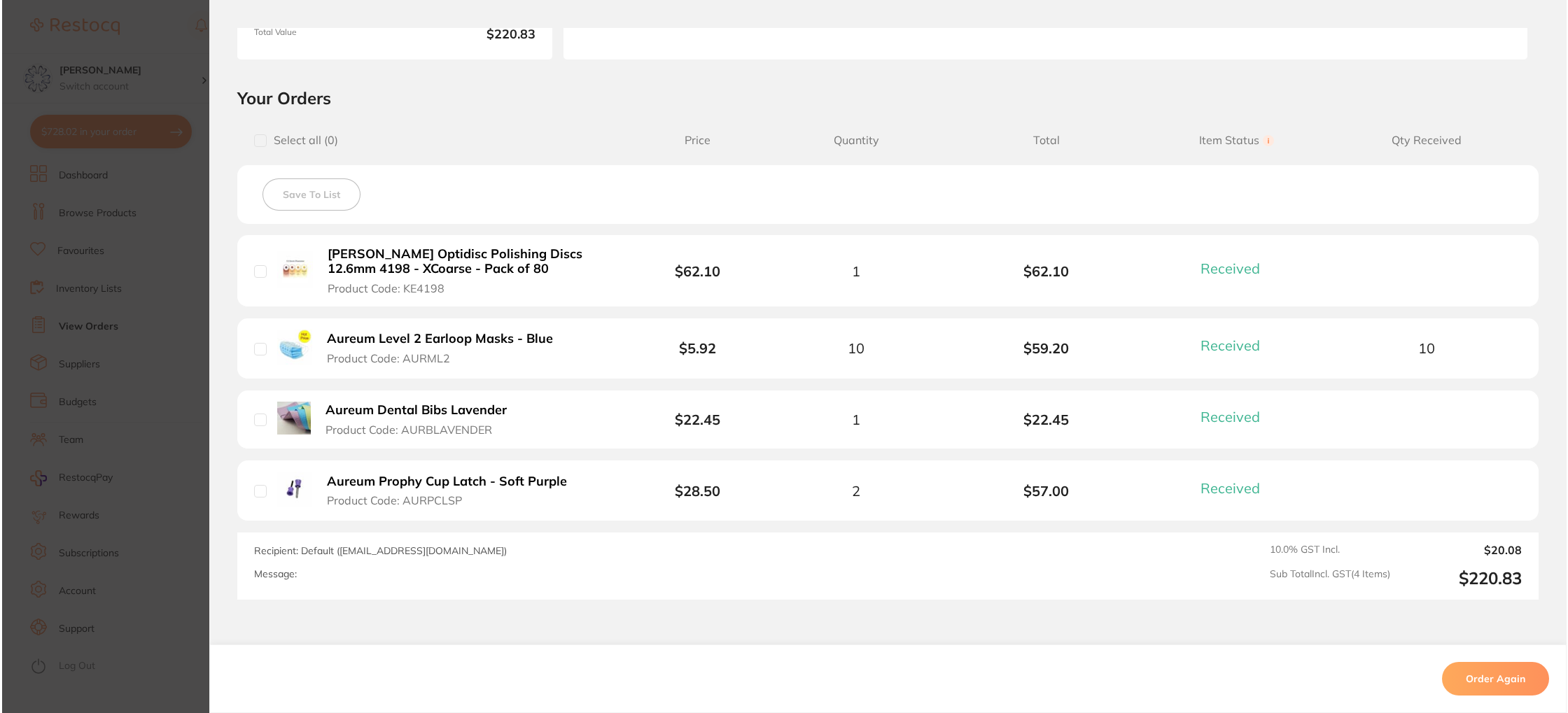
scroll to position [0, 0]
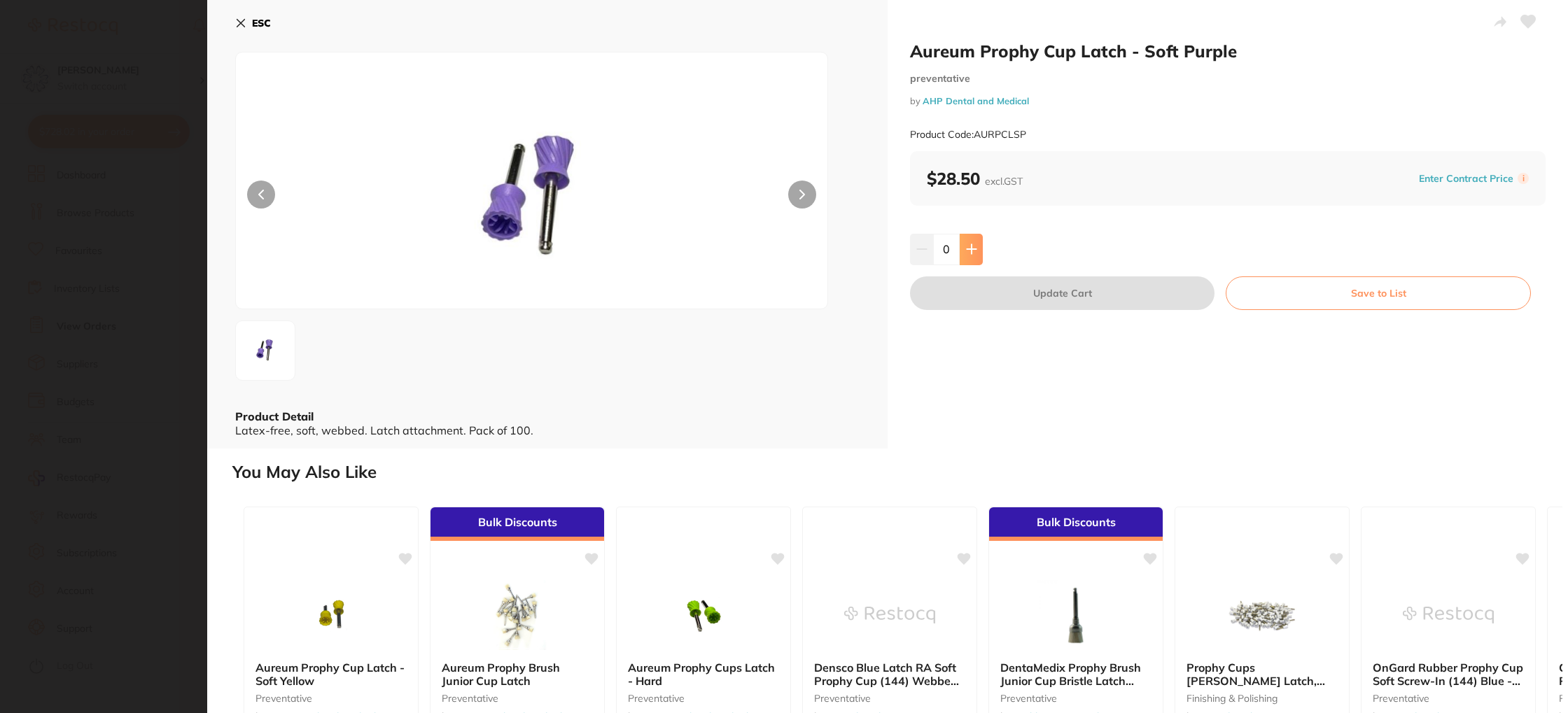
click at [975, 252] on button at bounding box center [970, 249] width 23 height 31
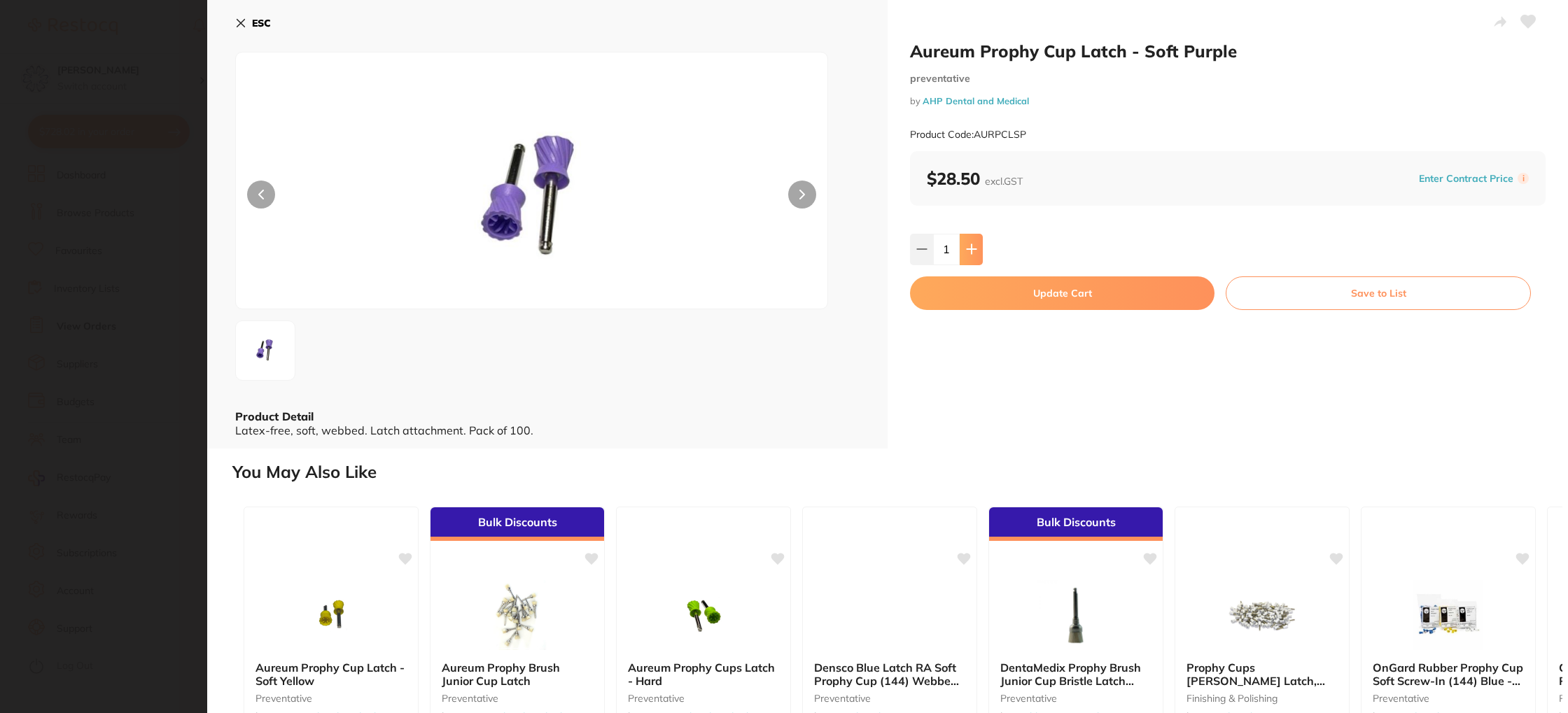
drag, startPoint x: 974, startPoint y: 252, endPoint x: 979, endPoint y: 267, distance: 15.8
click at [973, 252] on icon at bounding box center [971, 249] width 11 height 11
type input "2"
click at [996, 286] on button "Update Cart" at bounding box center [1062, 293] width 304 height 33
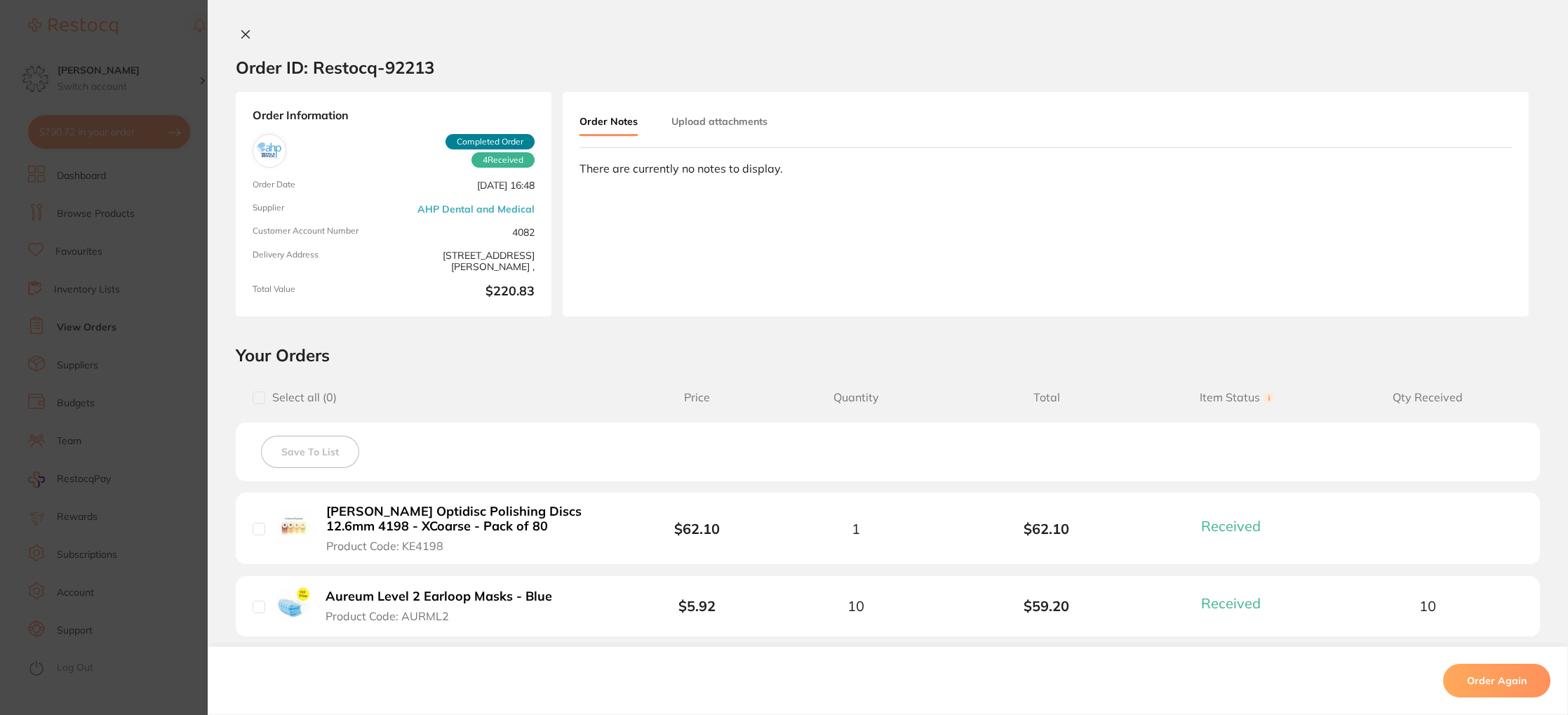
click at [246, 33] on icon at bounding box center [246, 34] width 11 height 11
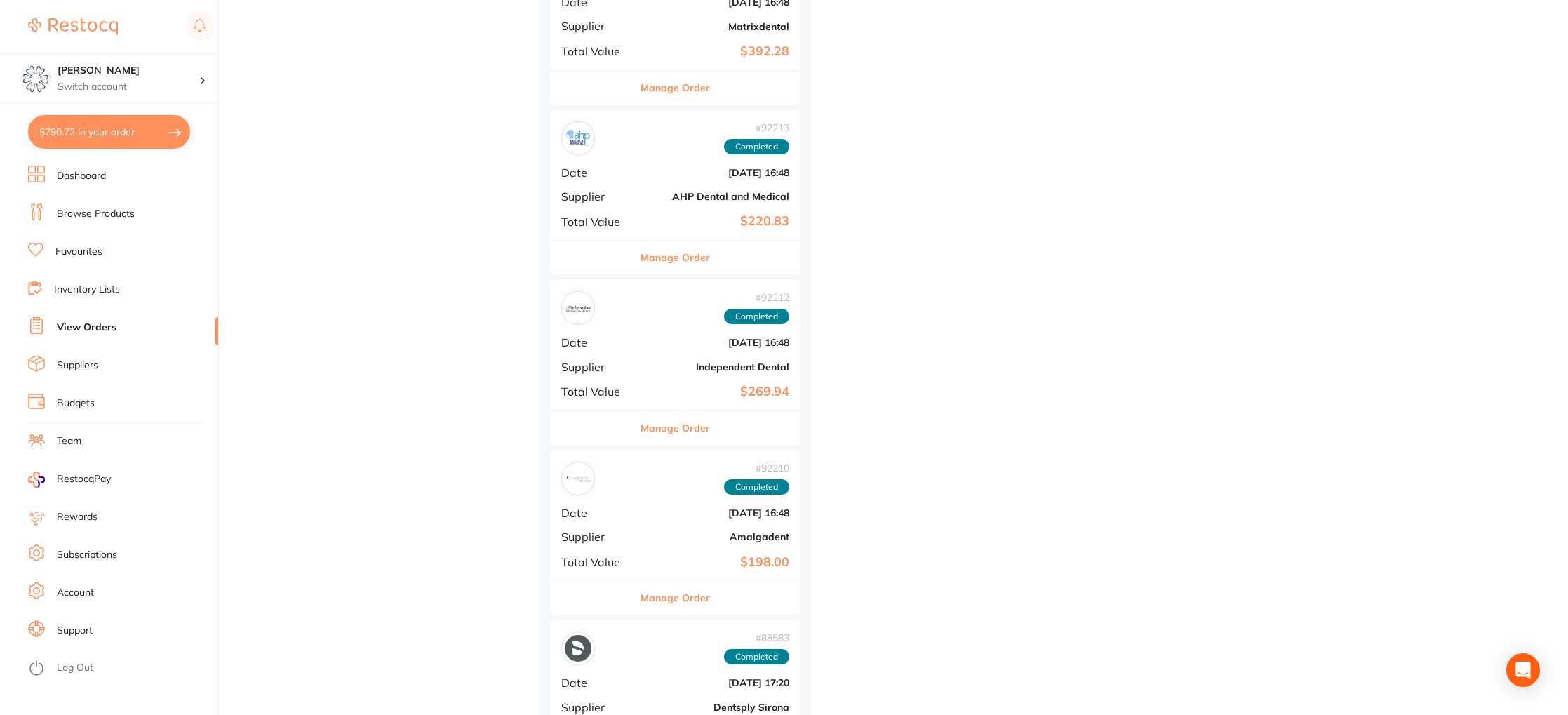
scroll to position [830, 0]
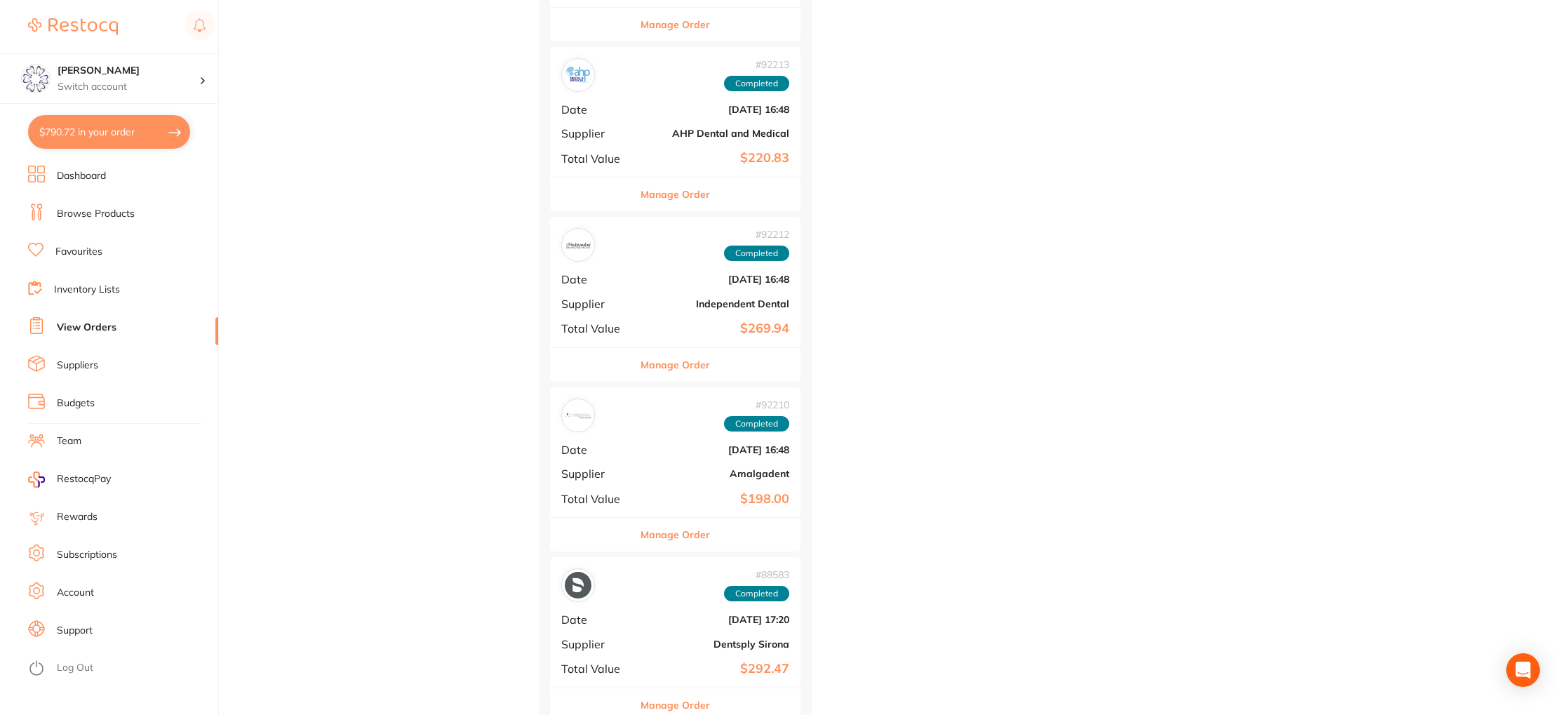
click at [644, 357] on div "Manage Order" at bounding box center [675, 364] width 250 height 34
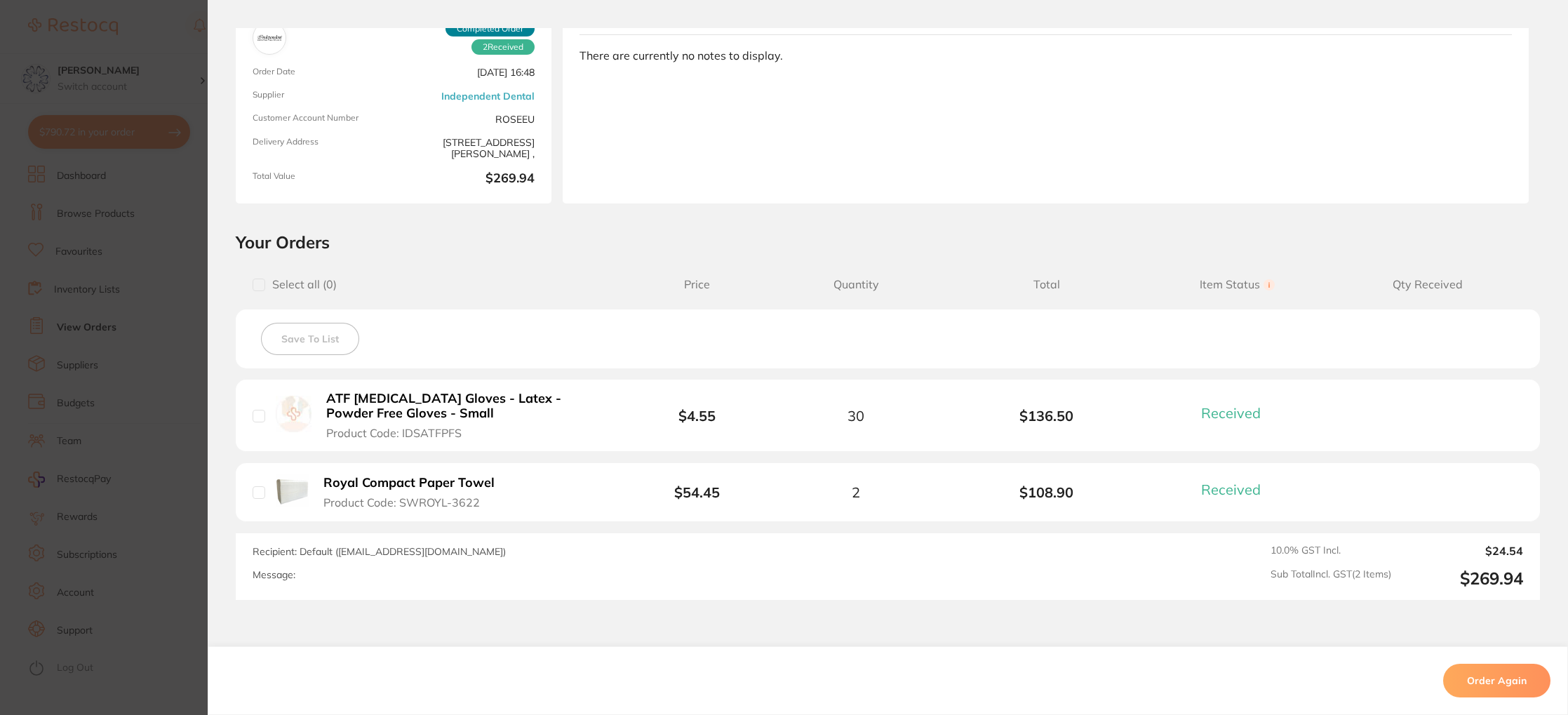
scroll to position [121, 0]
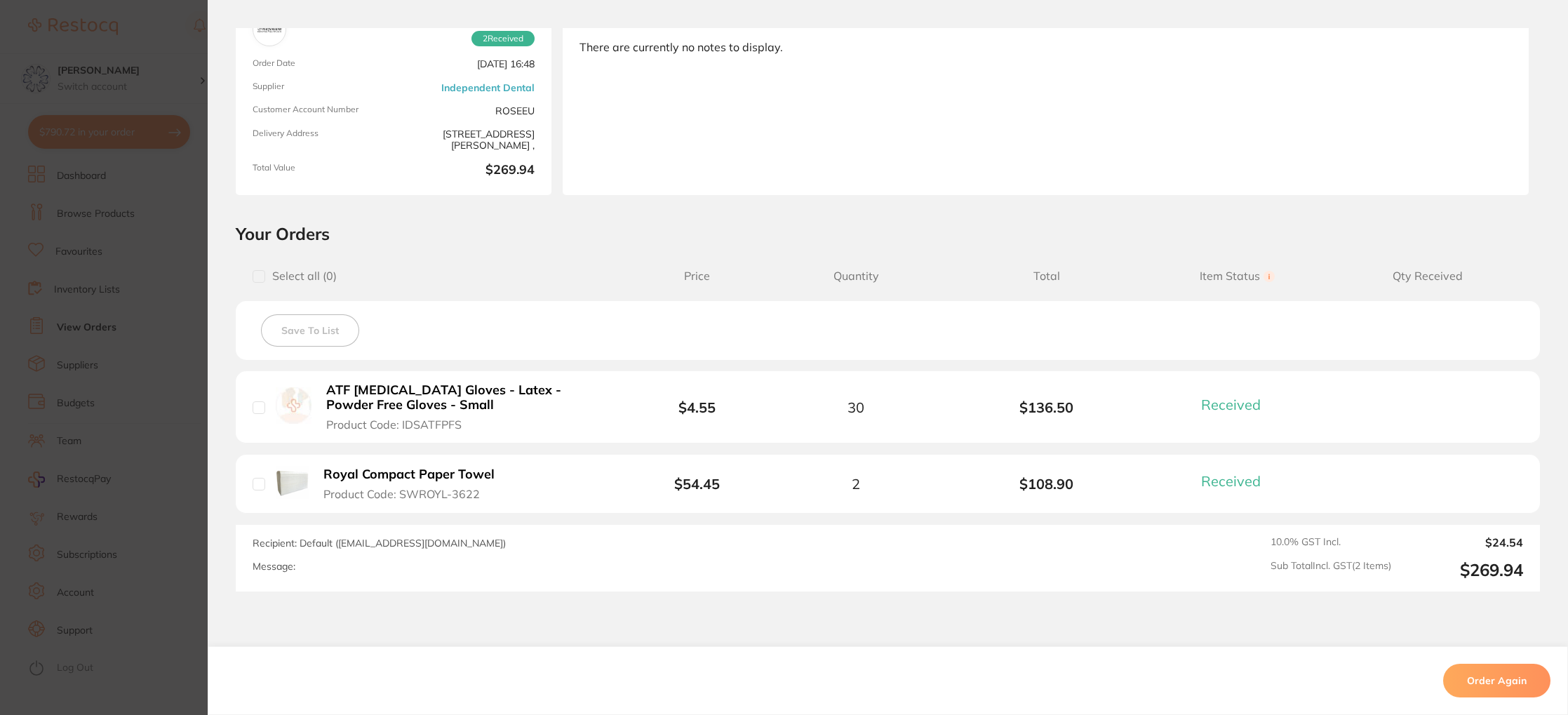
click at [414, 396] on b "ATF Dental Examination Gloves - Latex - Powder Free Gloves - Small" at bounding box center [467, 397] width 282 height 29
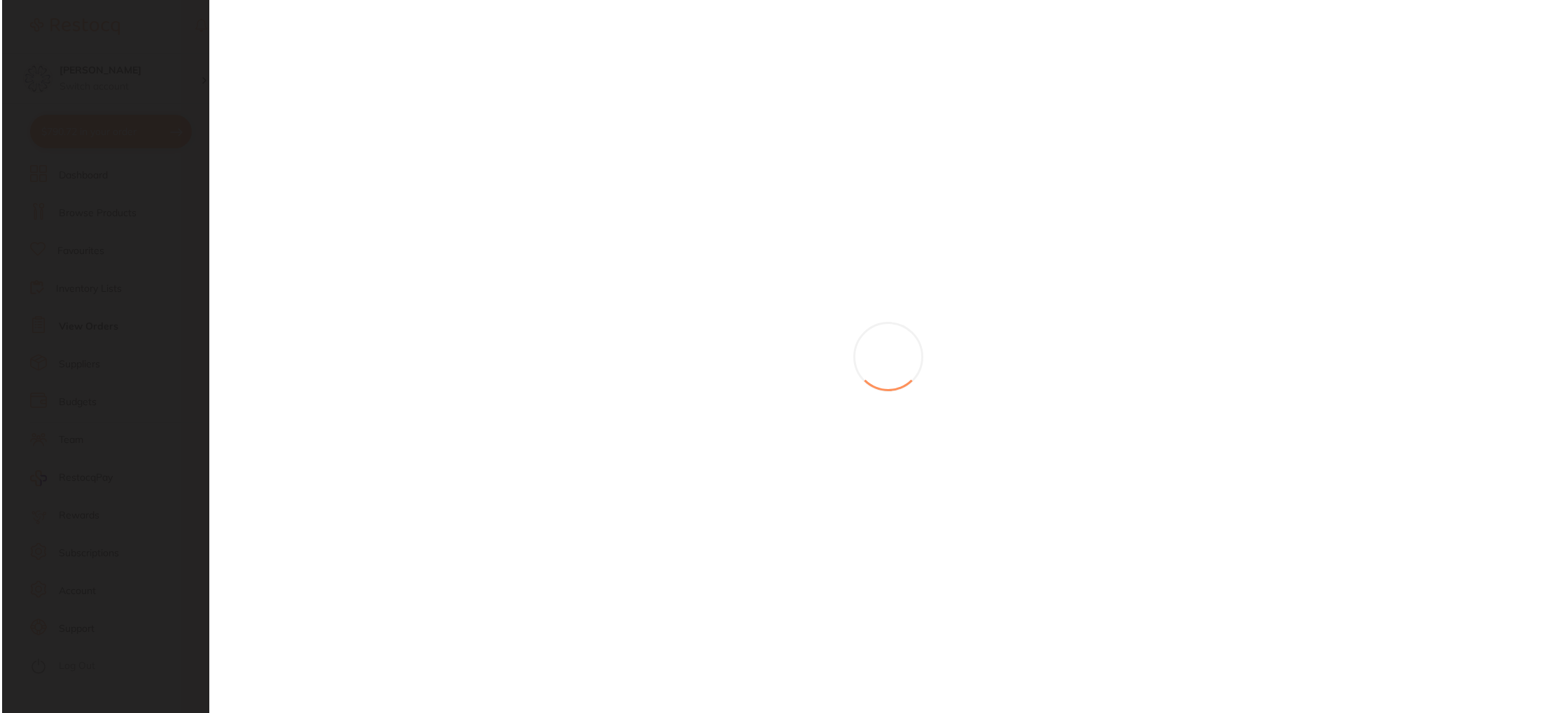
scroll to position [0, 0]
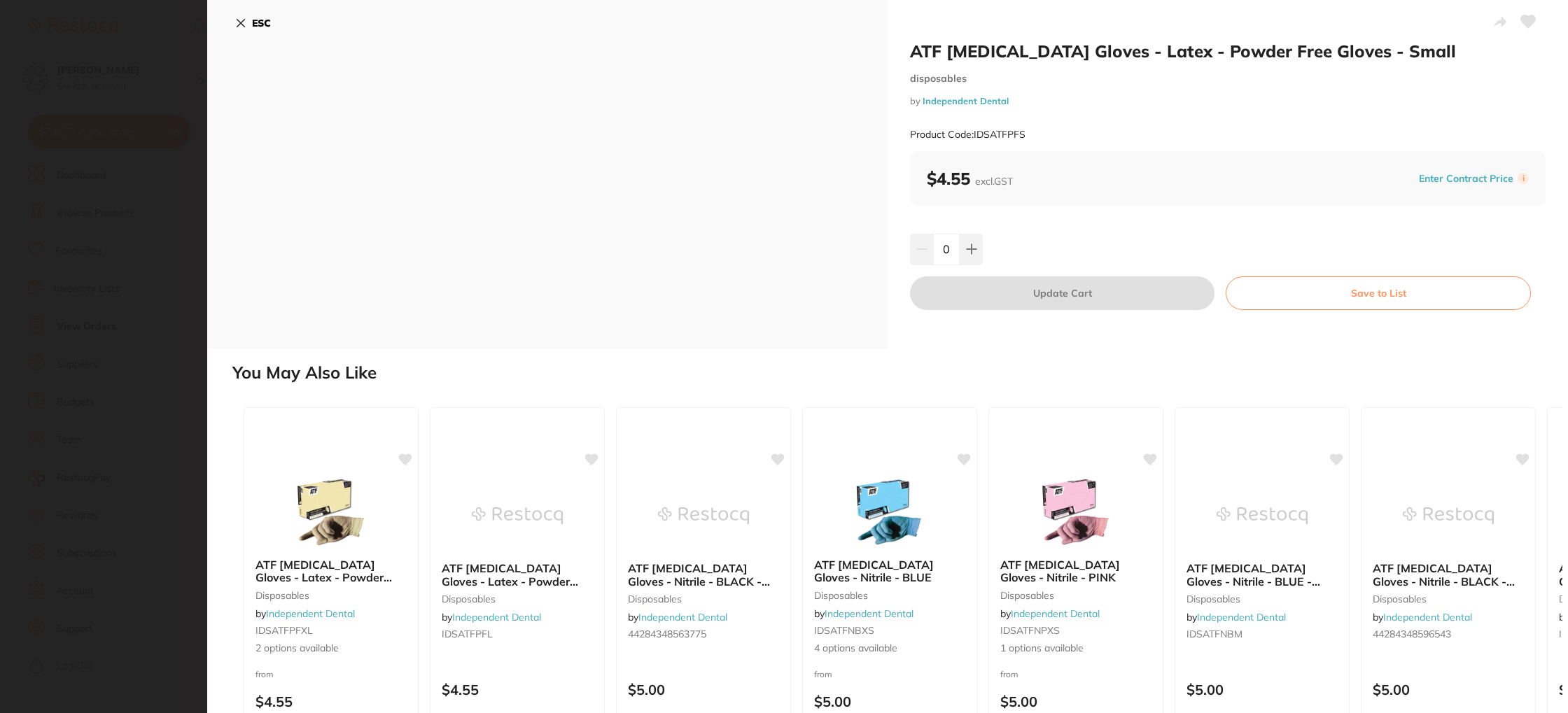
drag, startPoint x: 940, startPoint y: 253, endPoint x: 956, endPoint y: 254, distance: 16.0
click at [942, 253] on input "0" at bounding box center [945, 249] width 27 height 31
type input "17"
click at [1061, 246] on div "17" at bounding box center [1228, 249] width 636 height 31
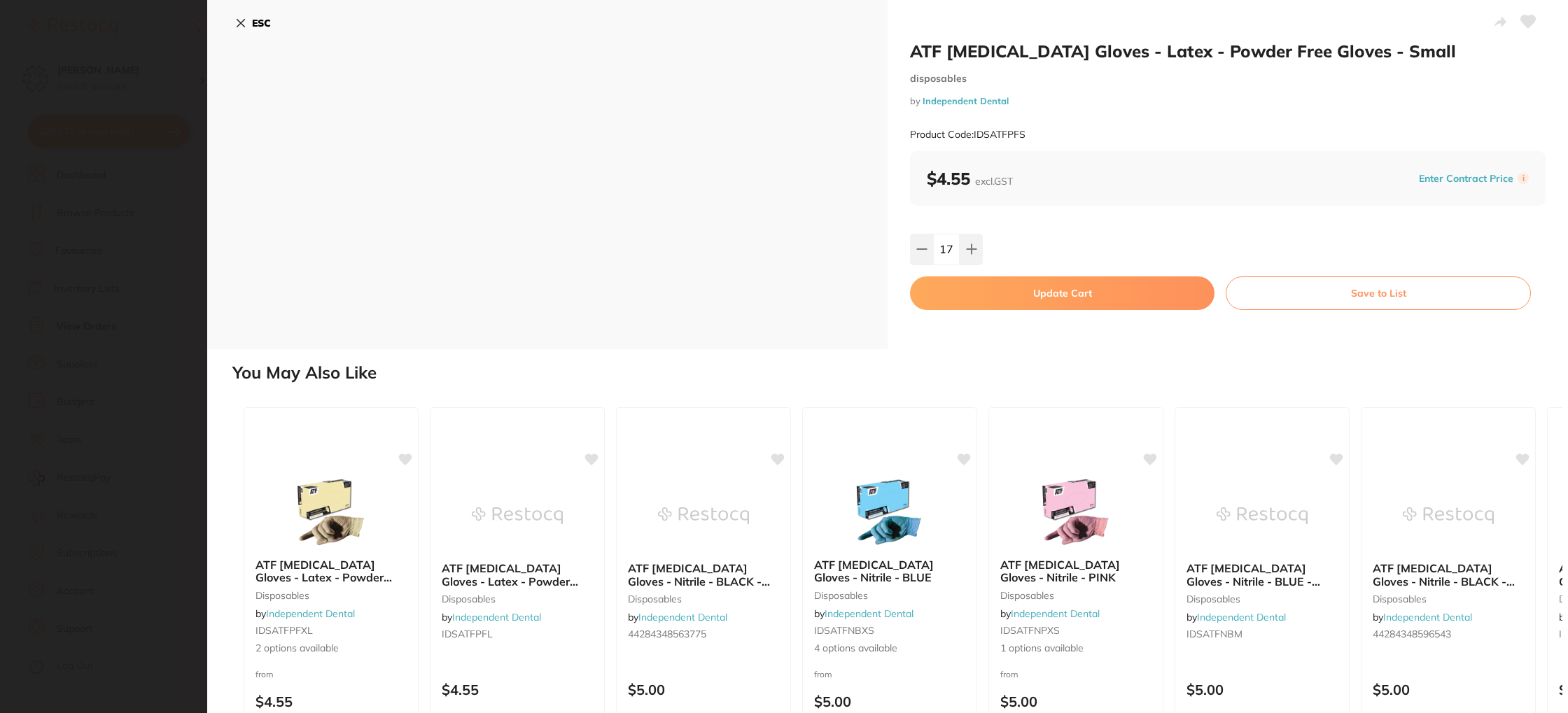
click at [1044, 289] on button "Update Cart" at bounding box center [1062, 293] width 304 height 33
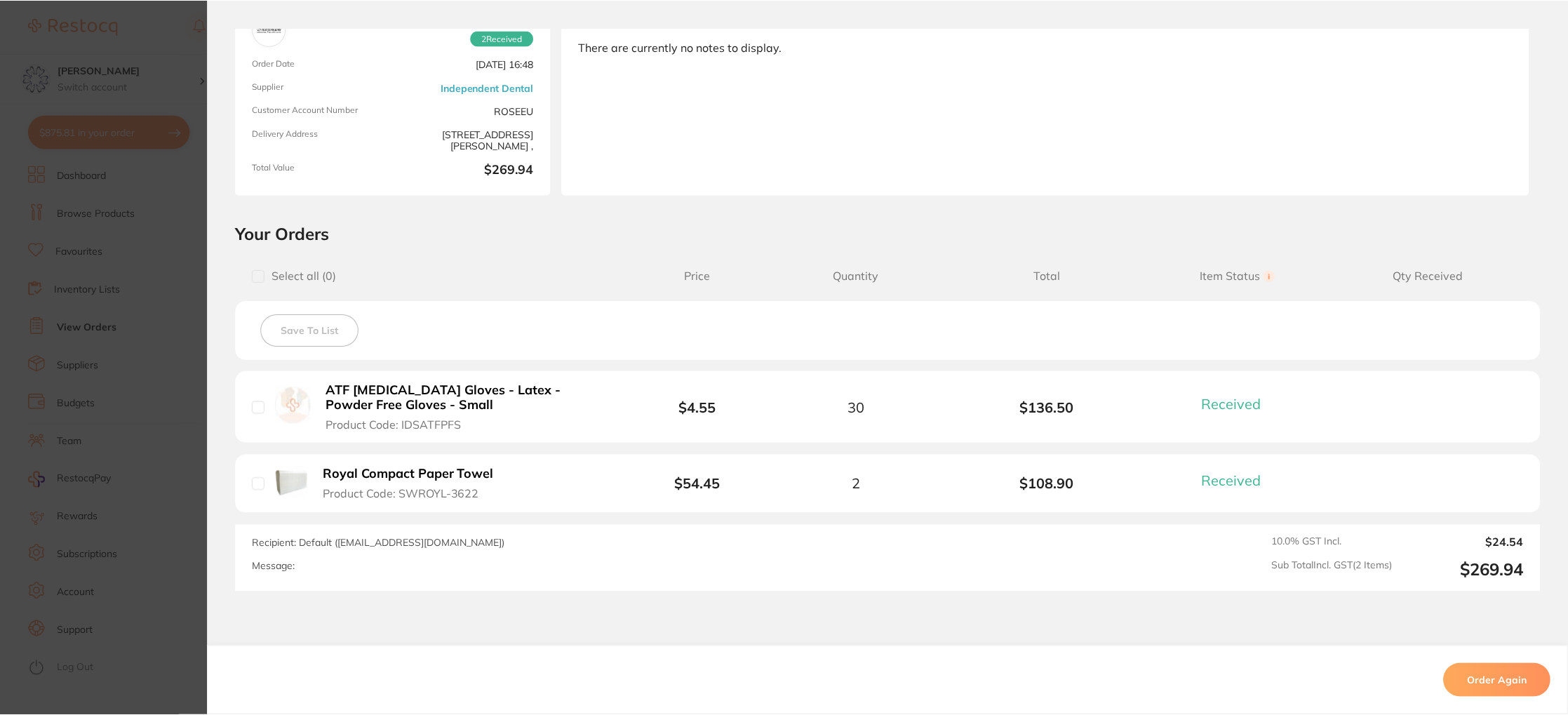
scroll to position [830, 0]
type input "17"
click at [474, 467] on b "Royal Compact Paper Towel" at bounding box center [409, 475] width 172 height 15
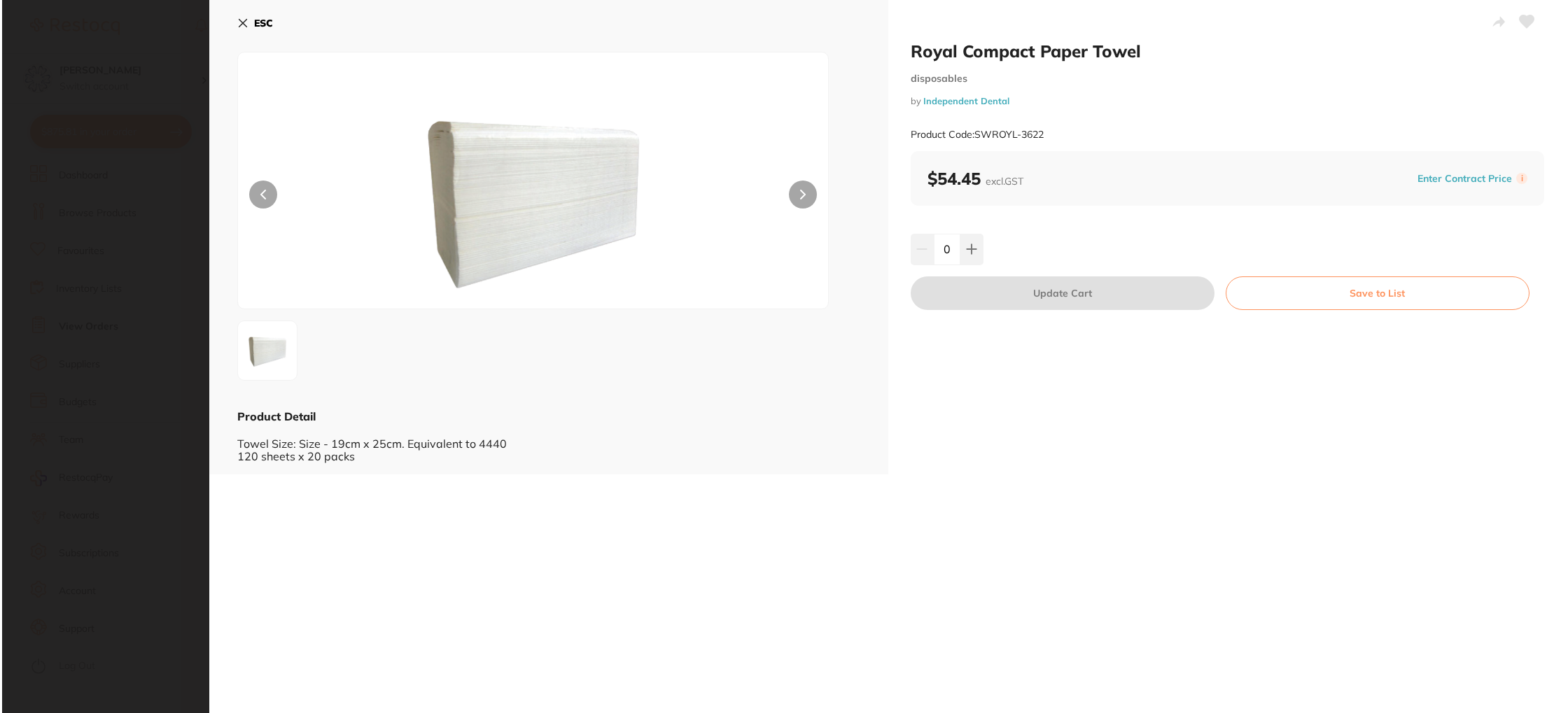
scroll to position [0, 0]
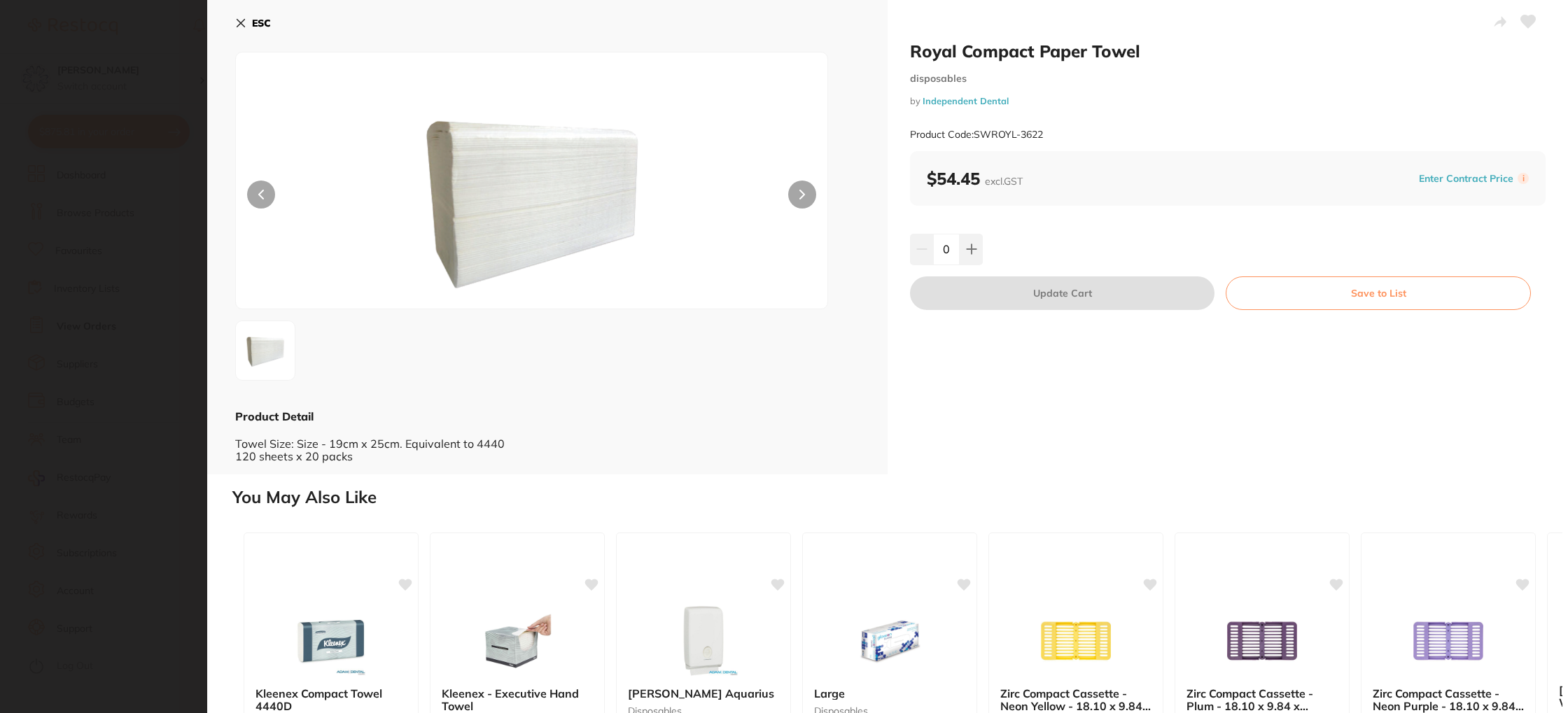
click at [982, 258] on div "0" at bounding box center [1228, 249] width 636 height 31
click at [977, 257] on button at bounding box center [970, 249] width 23 height 31
type input "1"
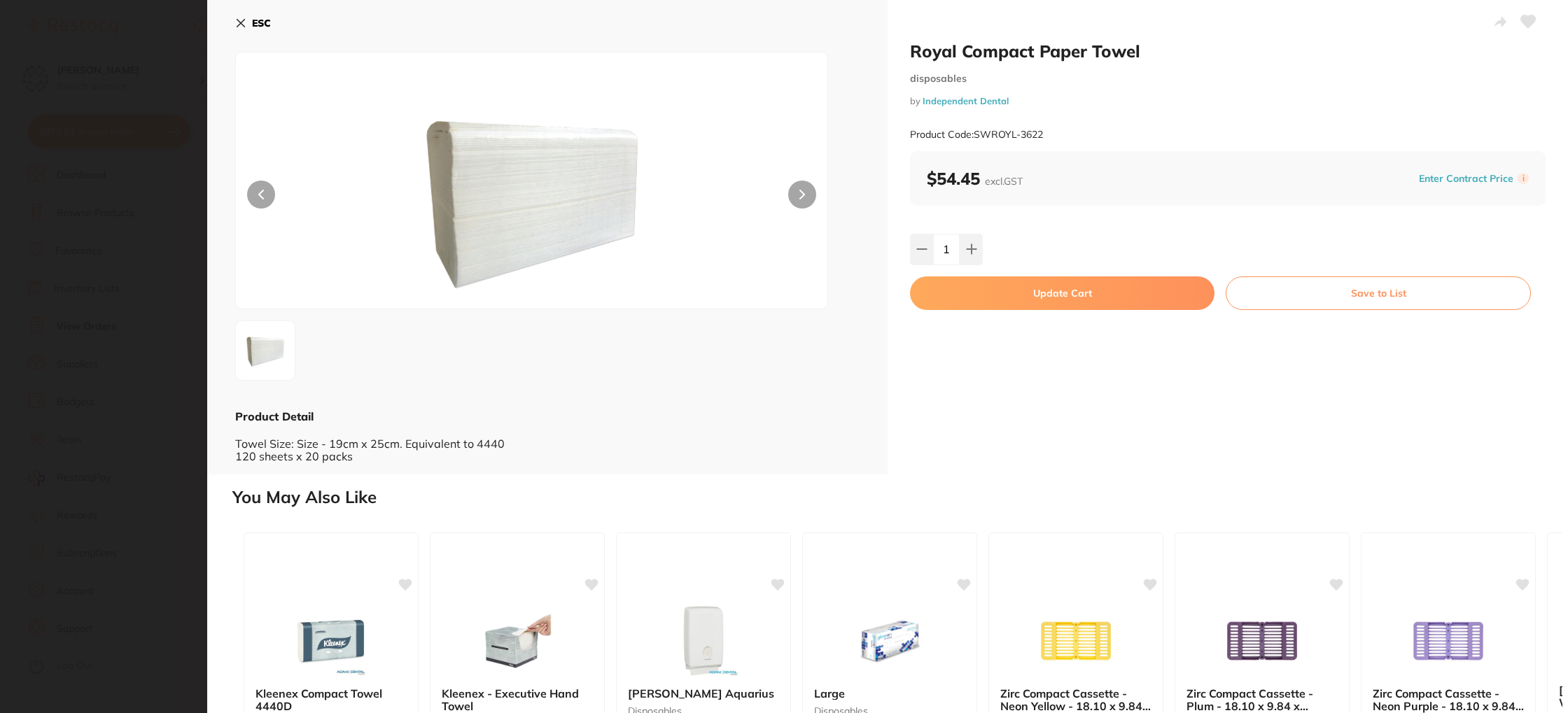
click at [1015, 286] on button "Update Cart" at bounding box center [1062, 293] width 304 height 33
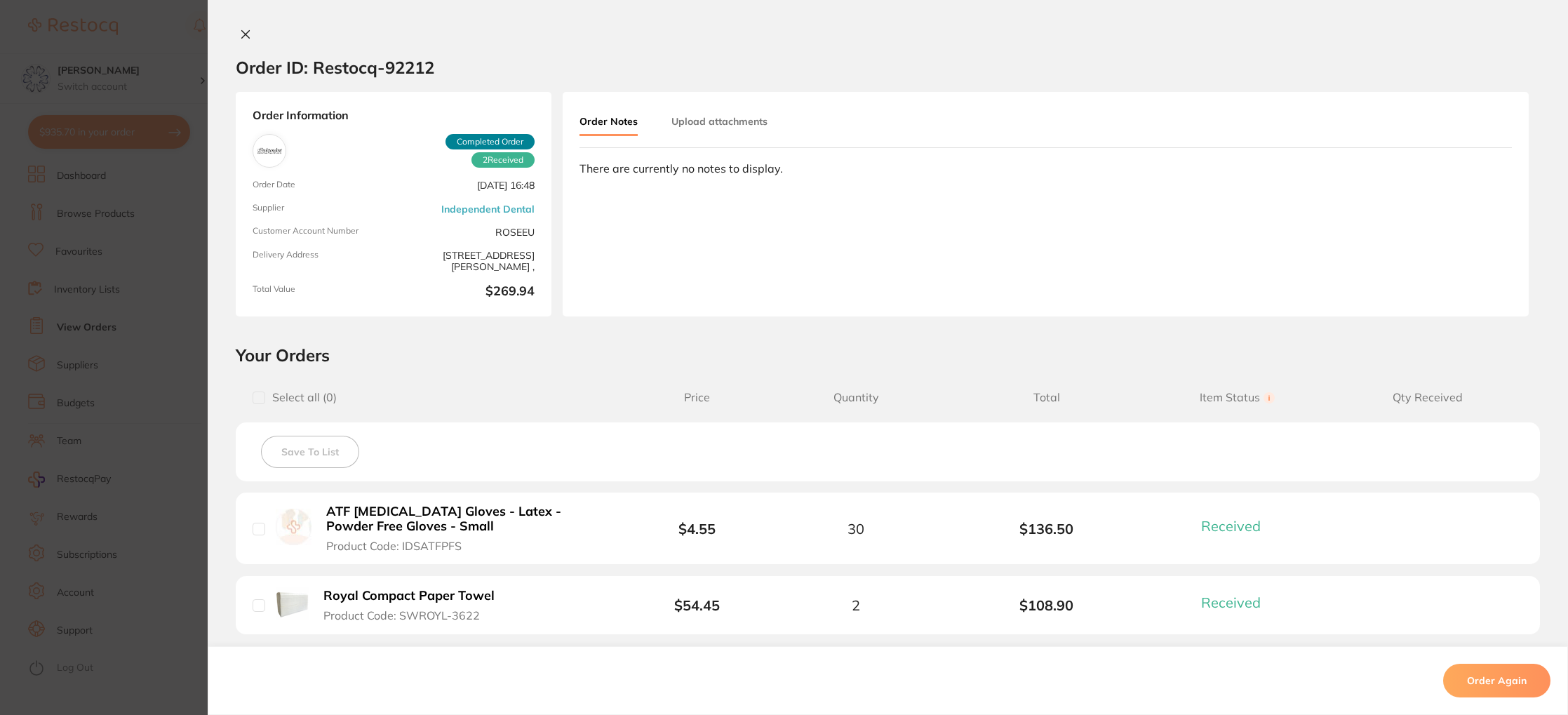
click at [244, 28] on button at bounding box center [245, 35] width 19 height 15
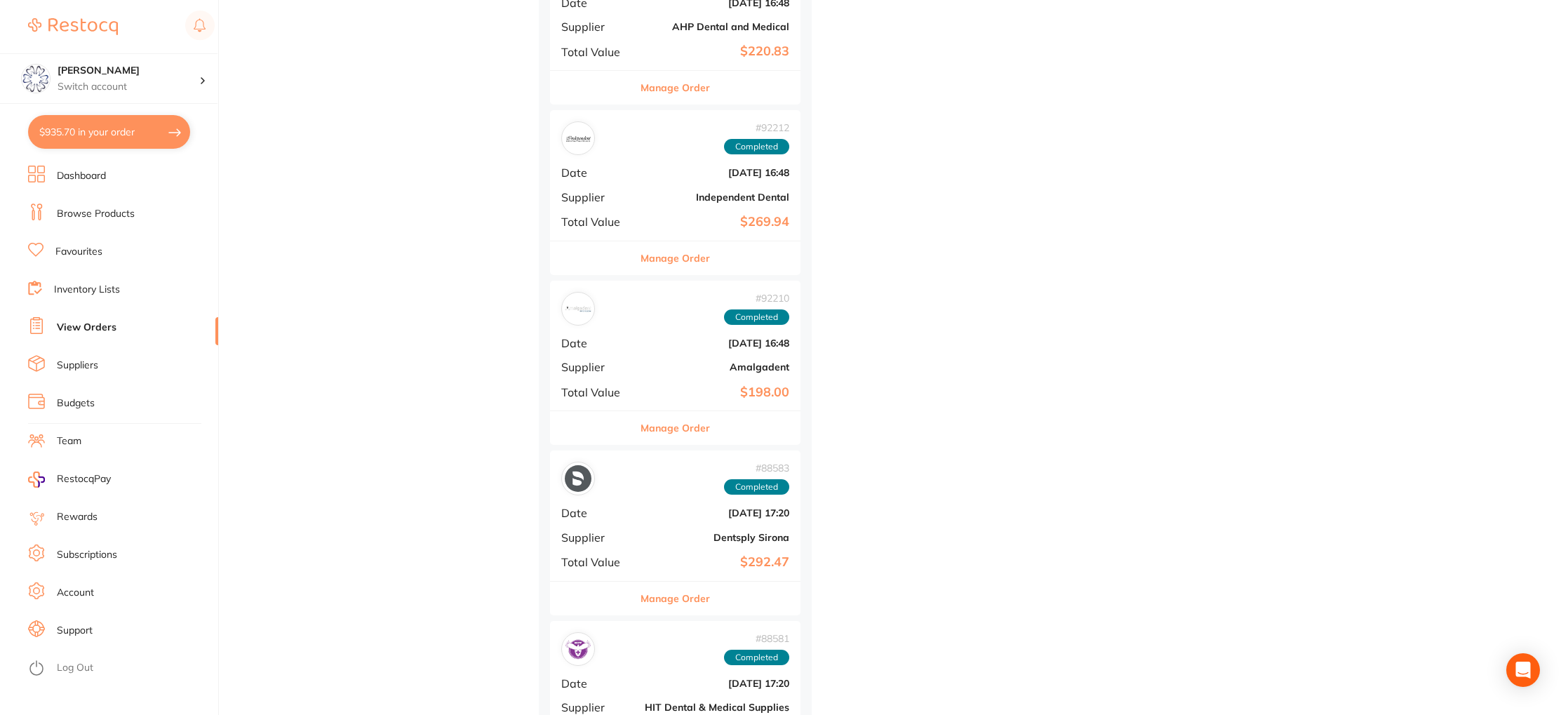
scroll to position [949, 0]
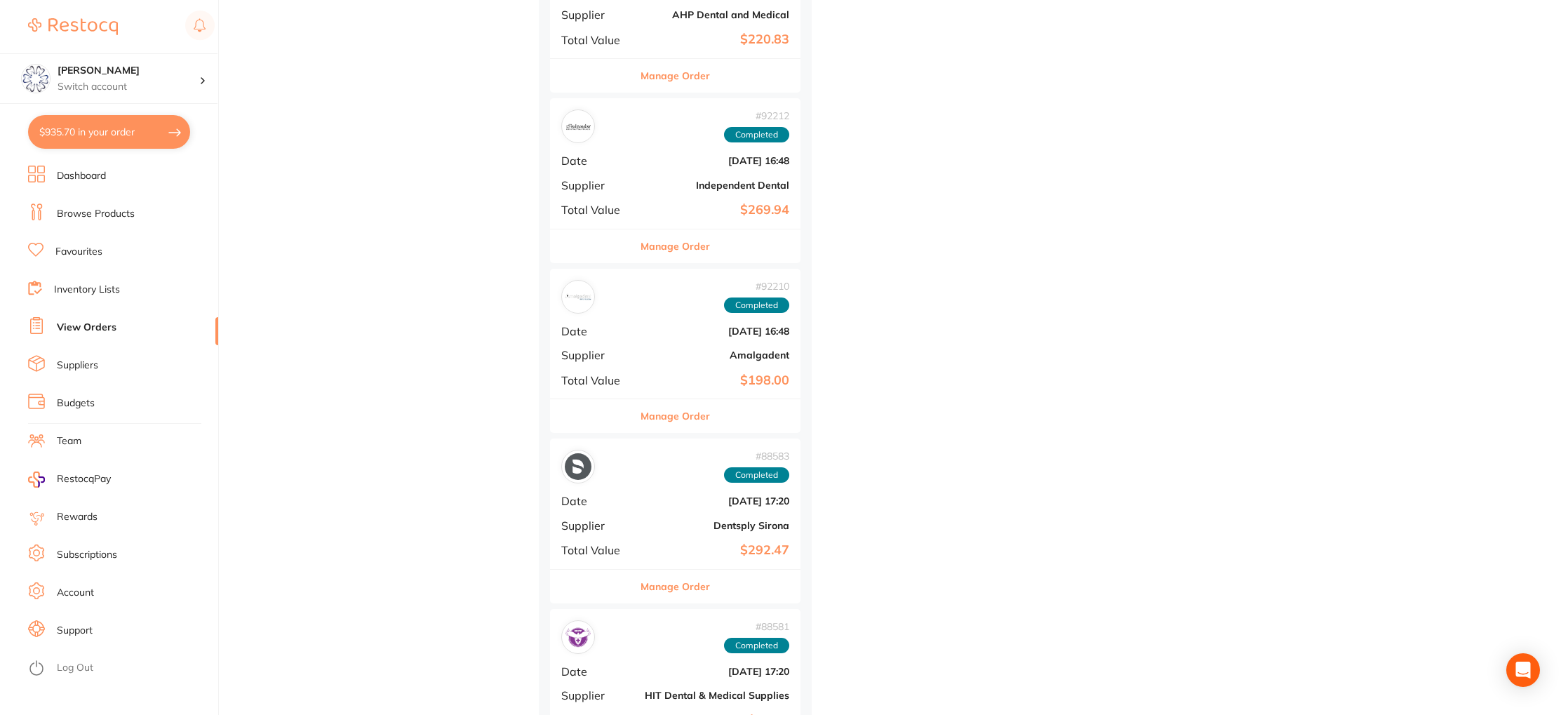
click at [655, 416] on button "Manage Order" at bounding box center [675, 415] width 70 height 33
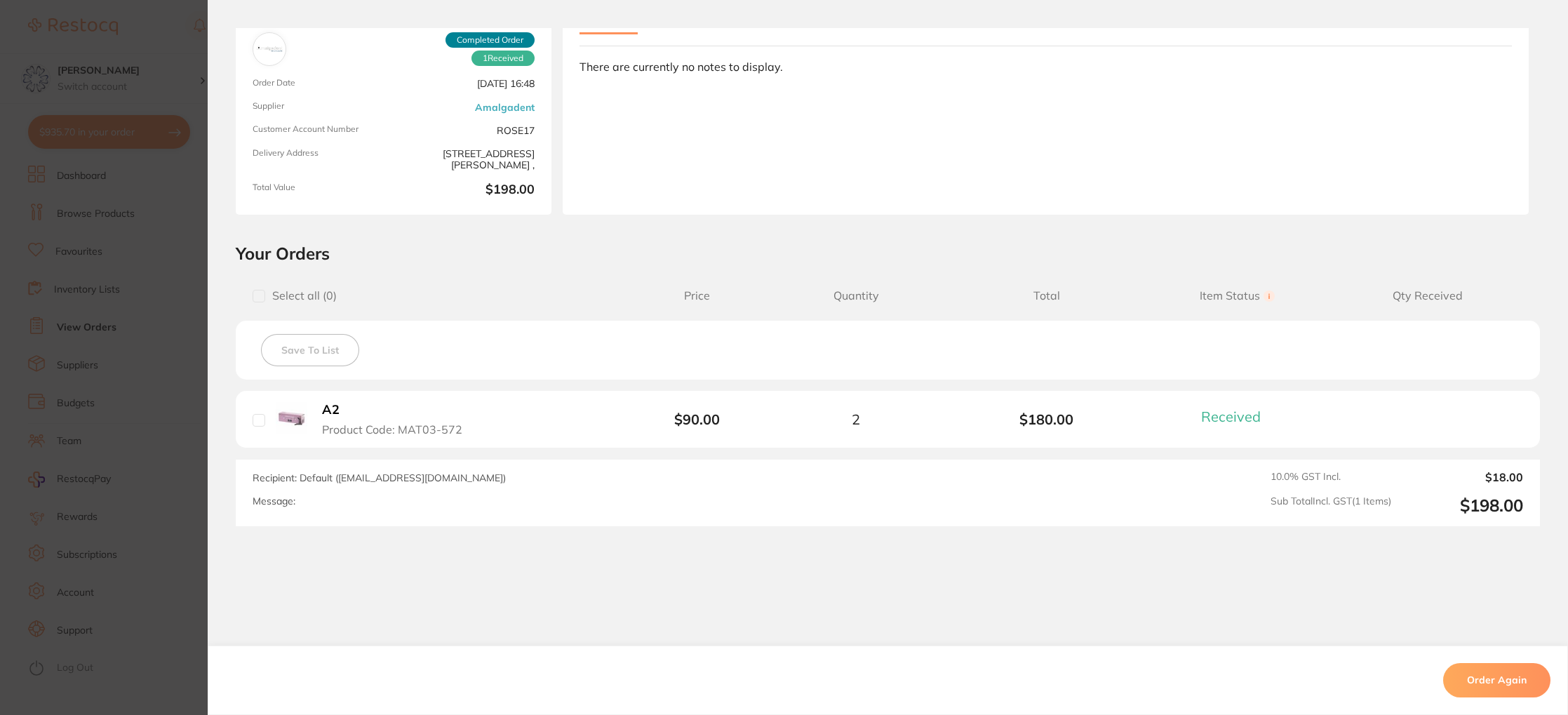
scroll to position [105, 0]
click at [329, 405] on b "A2" at bounding box center [330, 407] width 18 height 15
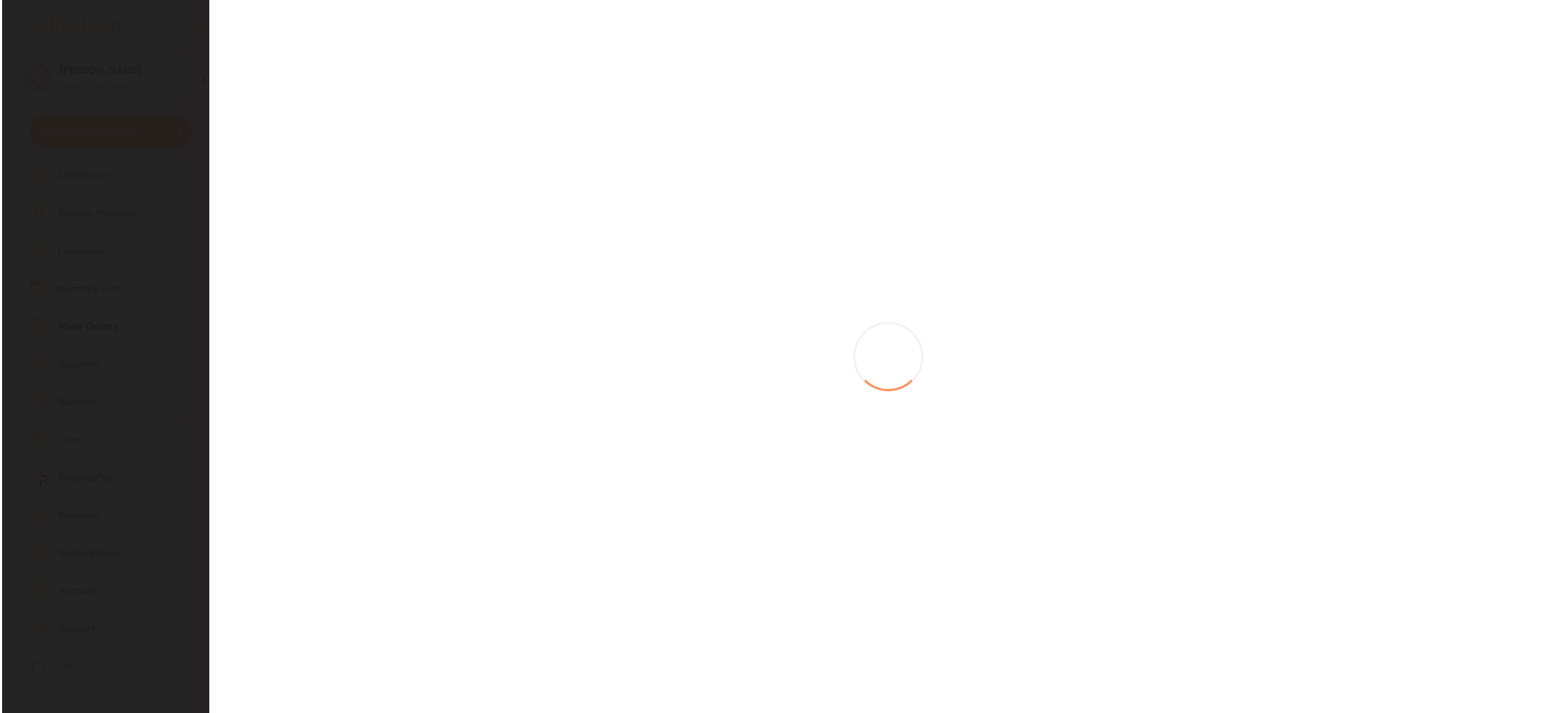
scroll to position [0, 0]
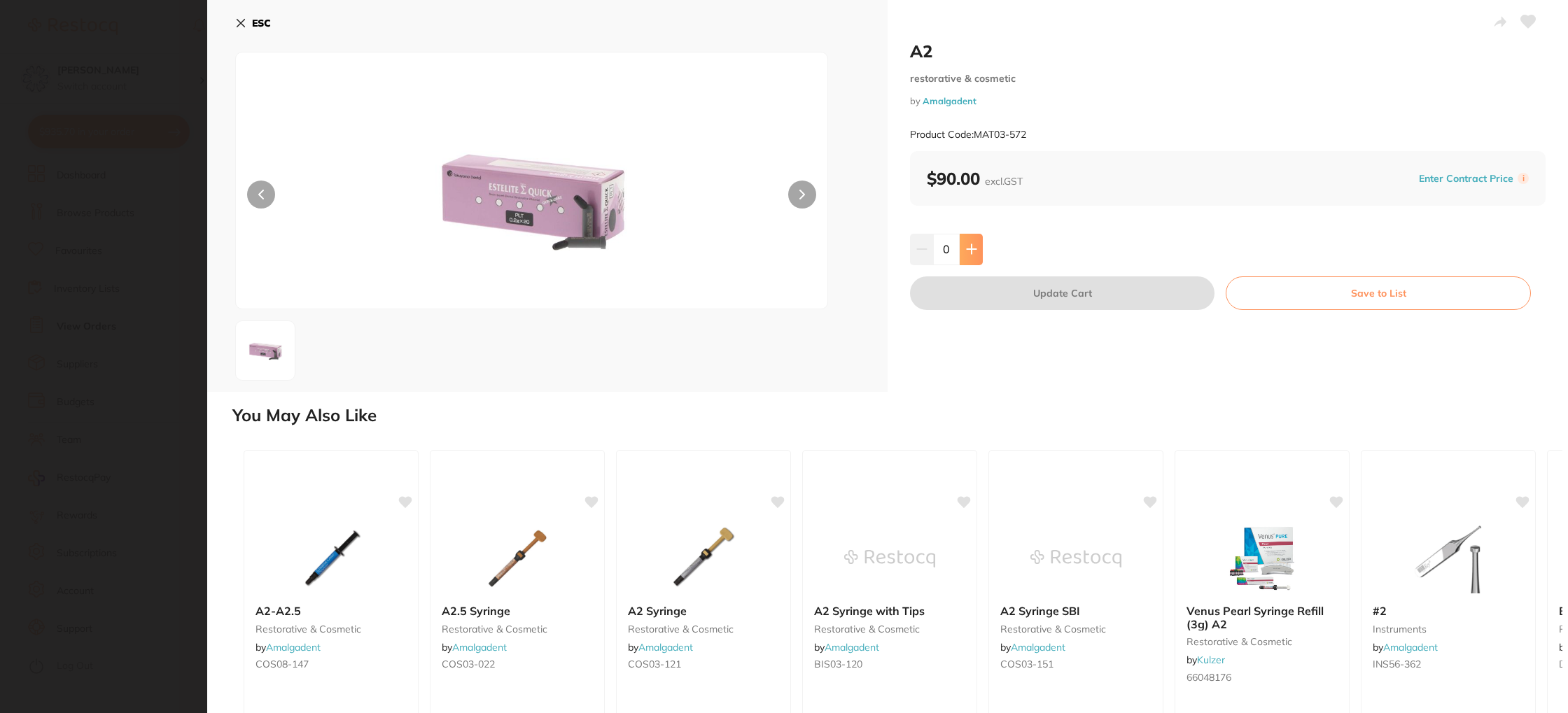
drag, startPoint x: 968, startPoint y: 251, endPoint x: 972, endPoint y: 257, distance: 7.2
click at [968, 251] on icon at bounding box center [971, 249] width 11 height 11
type input "1"
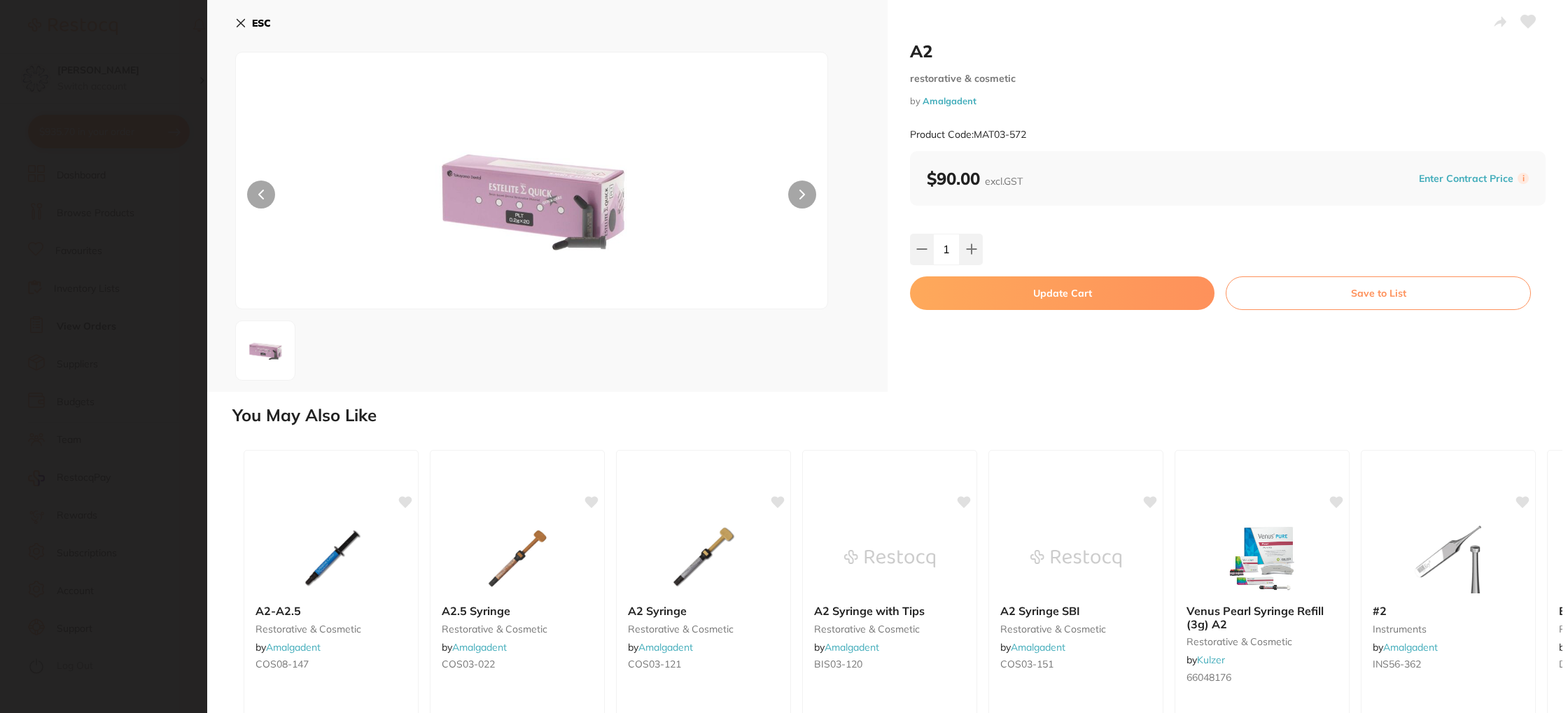
click at [1007, 283] on button "Update Cart" at bounding box center [1062, 293] width 304 height 33
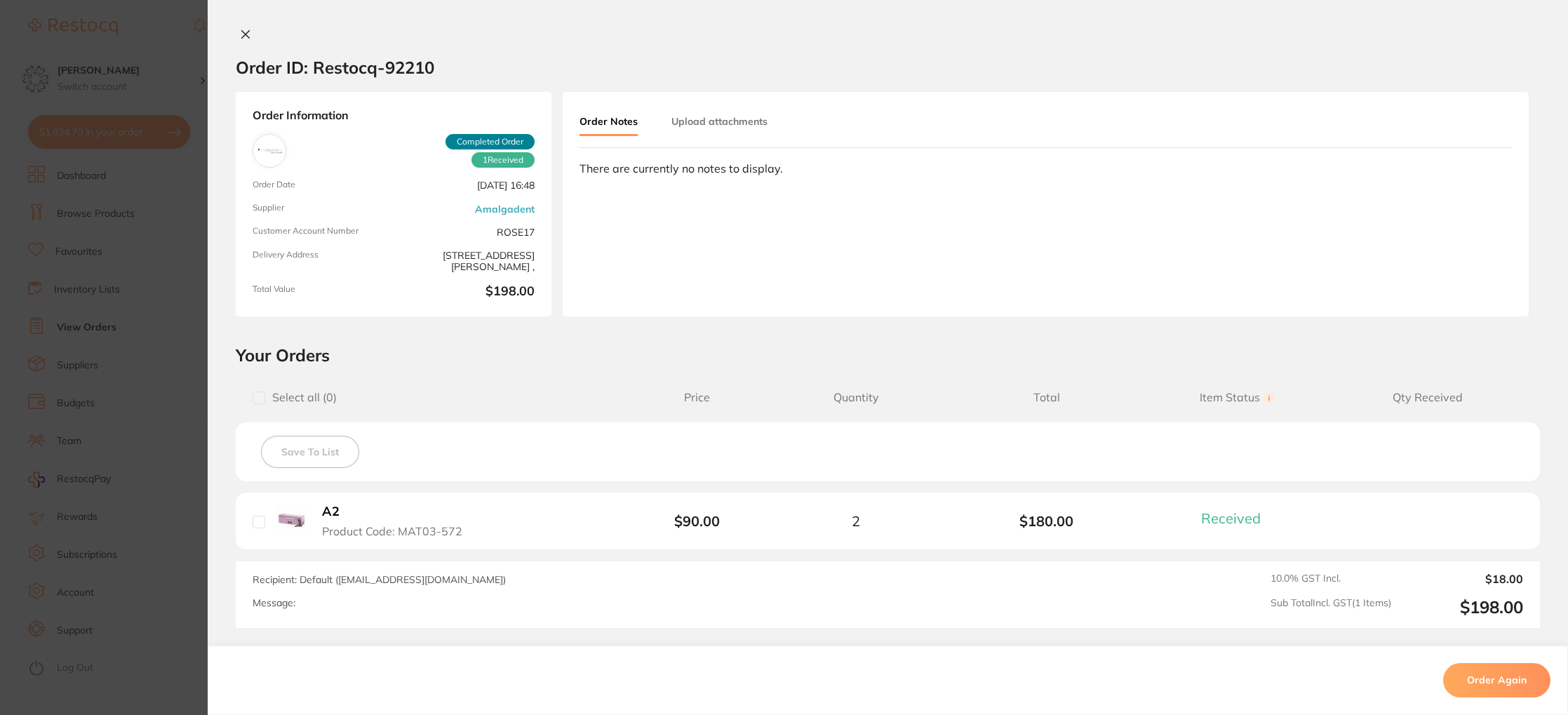
click at [240, 39] on icon at bounding box center [246, 34] width 11 height 11
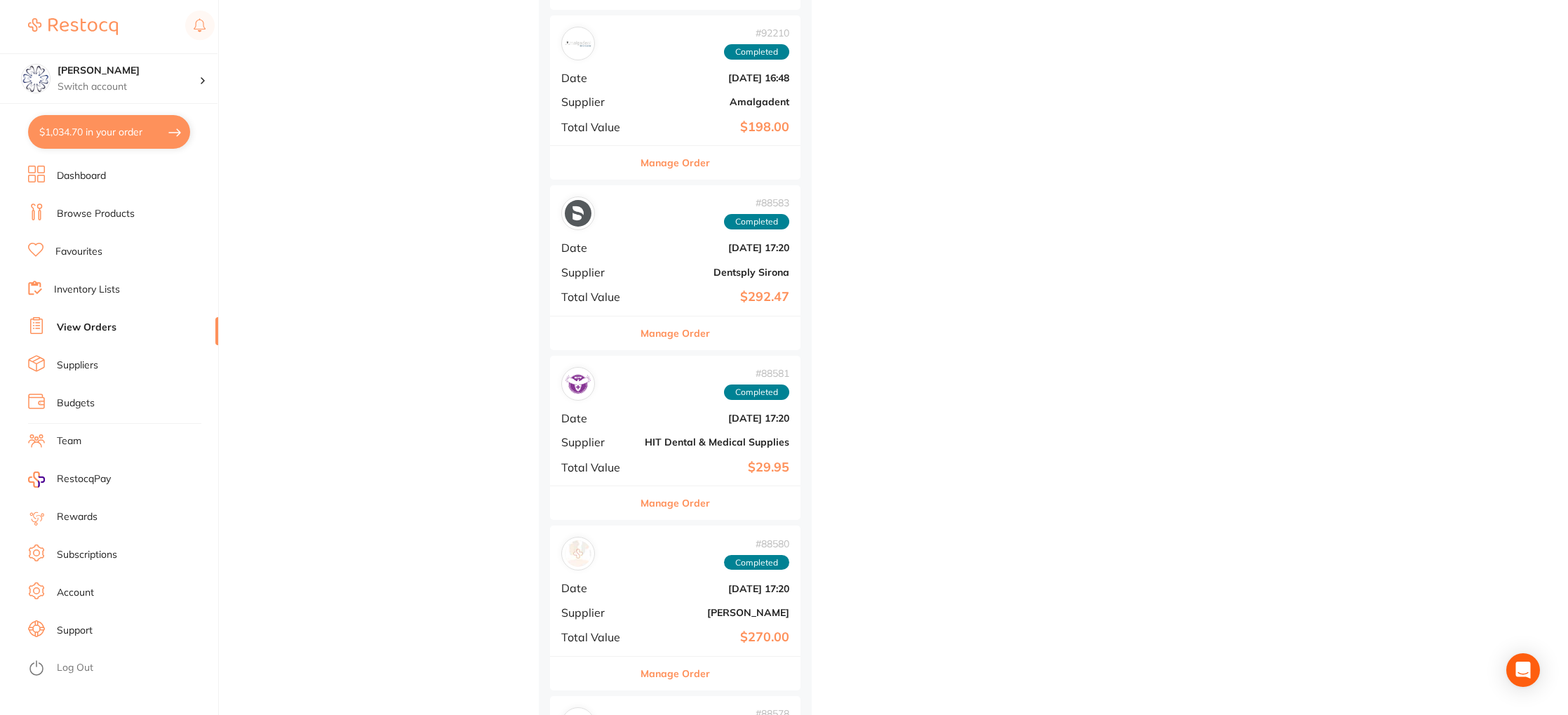
scroll to position [1214, 0]
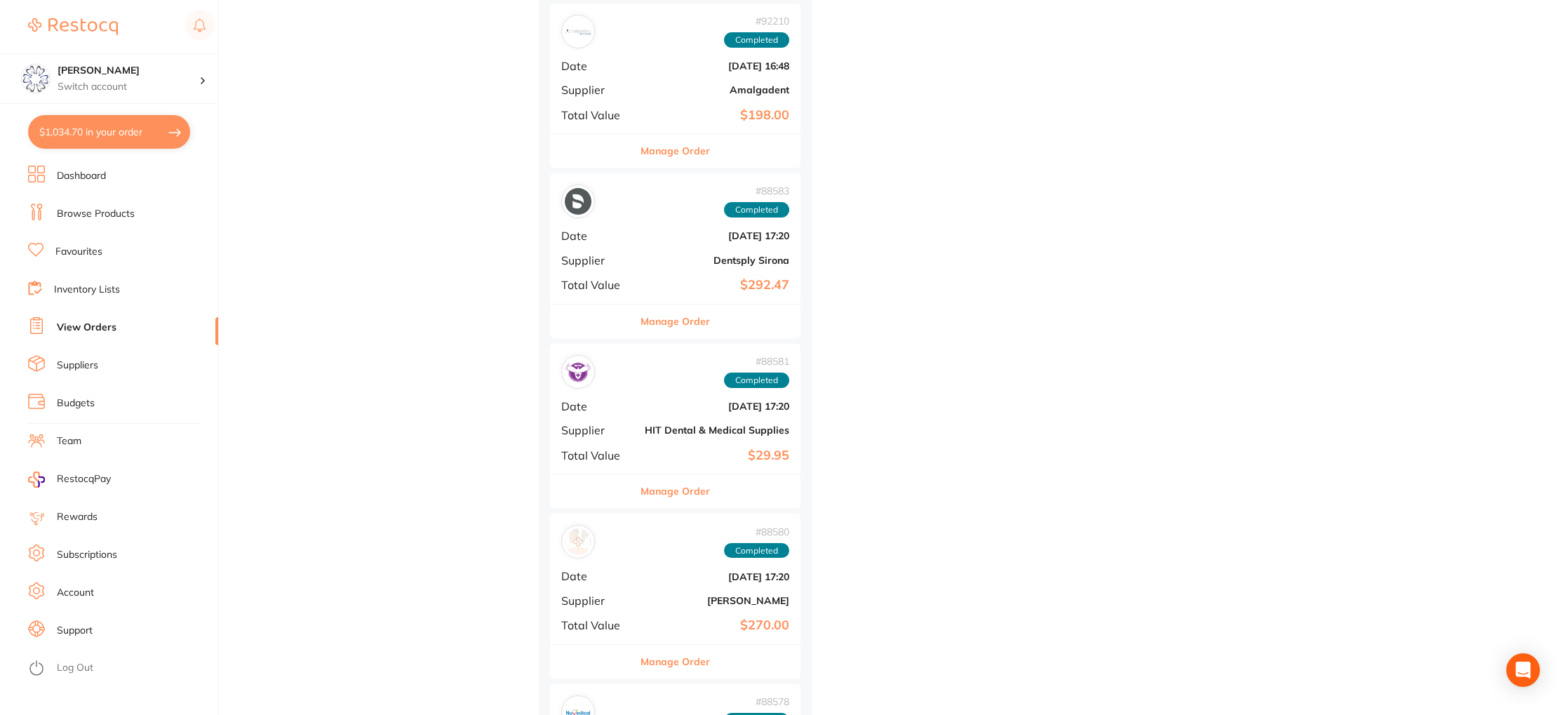
click at [630, 328] on div "Manage Order" at bounding box center [675, 321] width 250 height 34
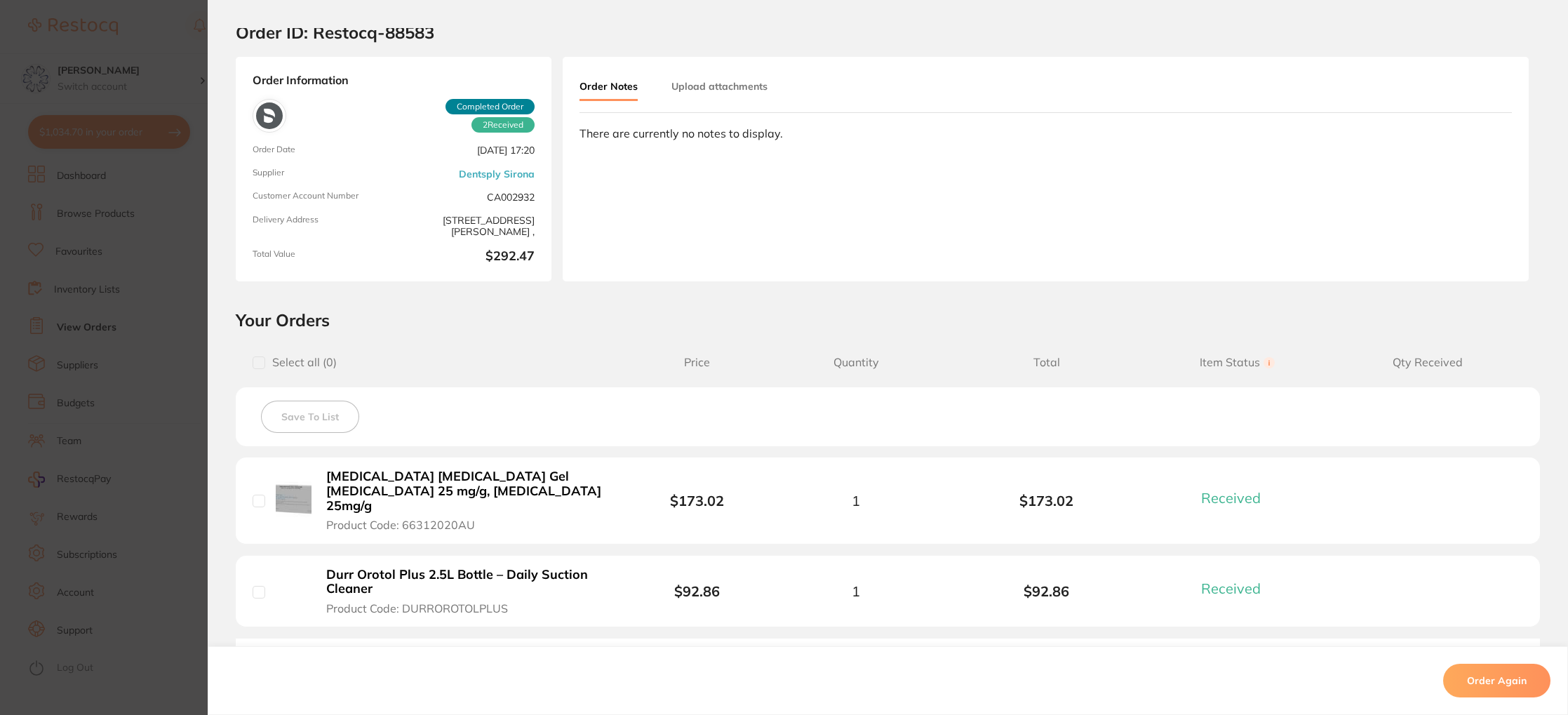
scroll to position [57, 0]
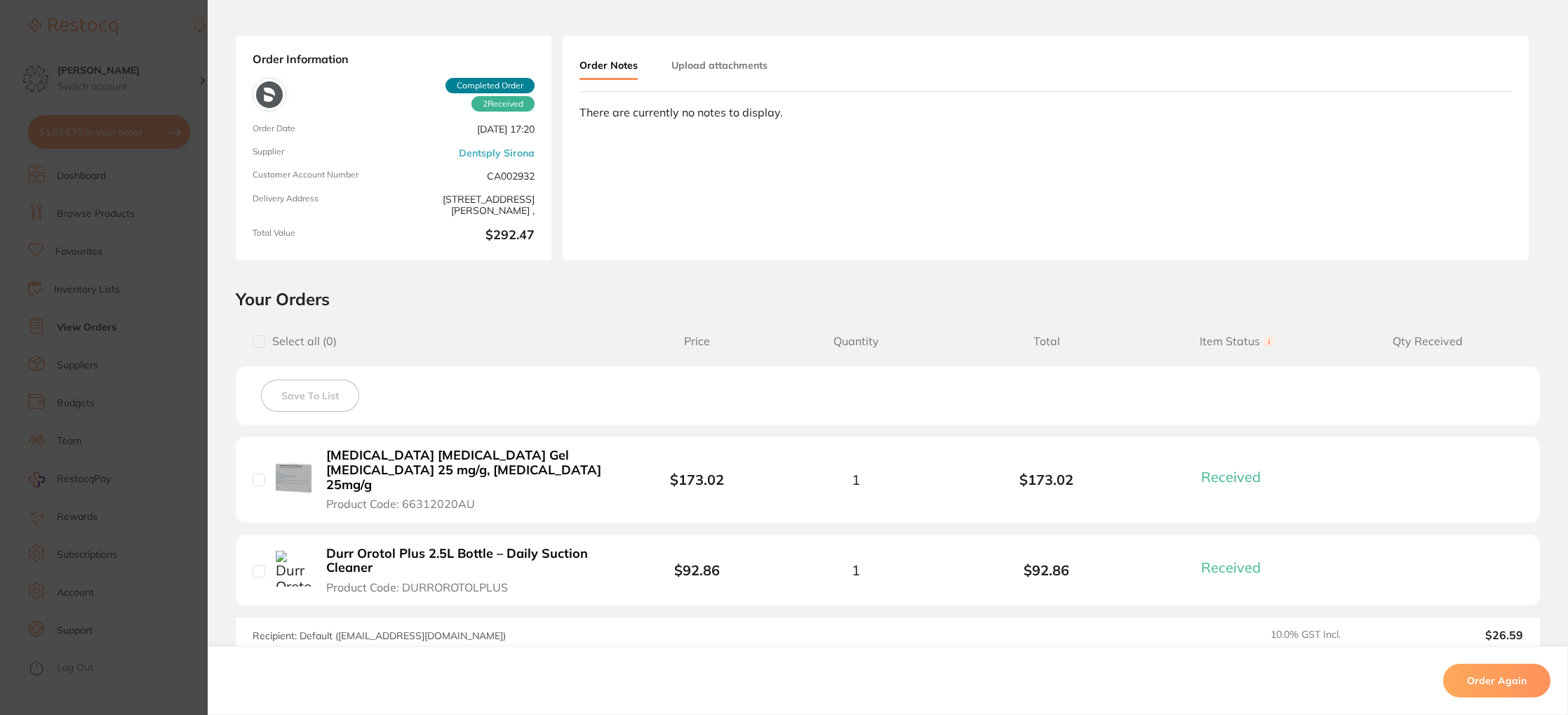
click at [402, 462] on b "Oraqix Periodontal Gel Lignocaine 25 mg/g, Prilocaine 25mg/g" at bounding box center [467, 469] width 282 height 44
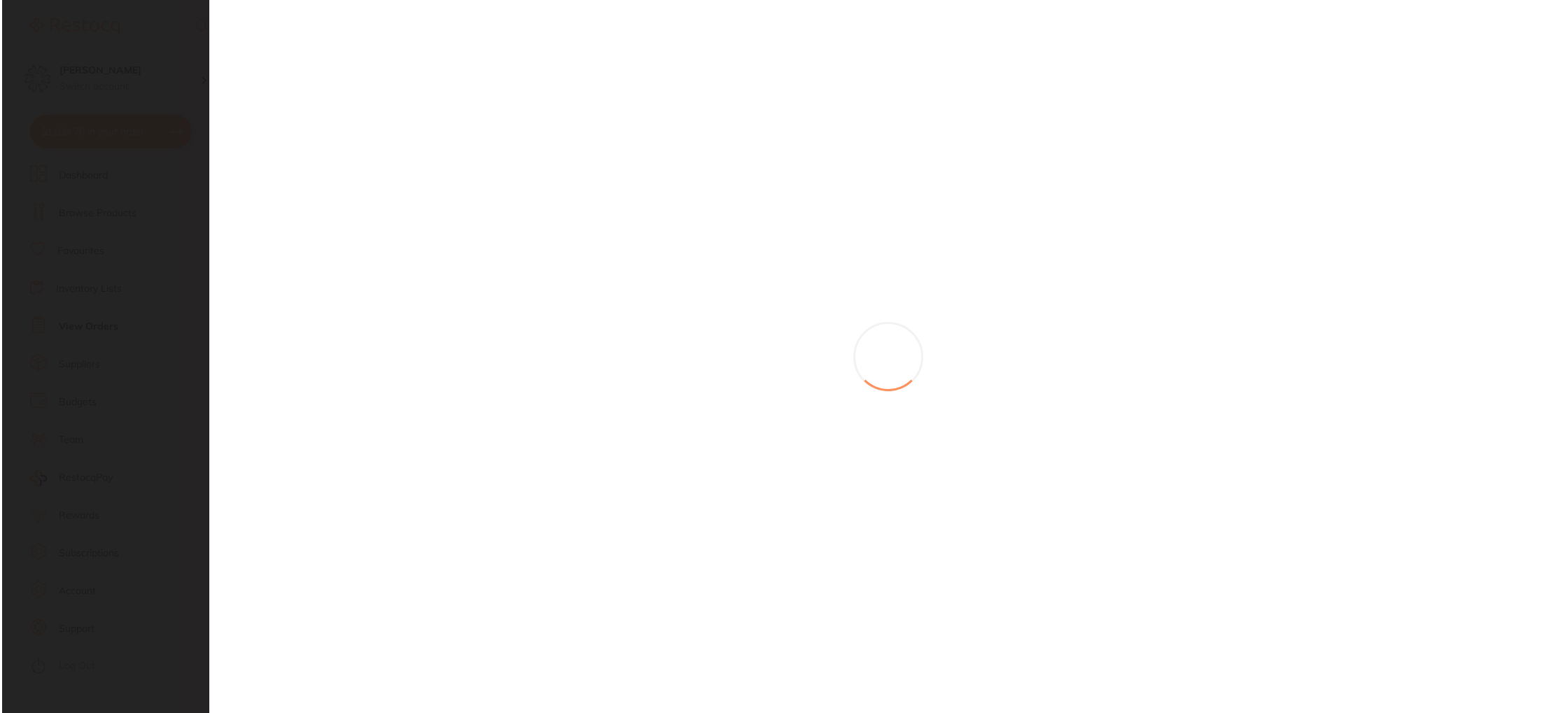
scroll to position [0, 0]
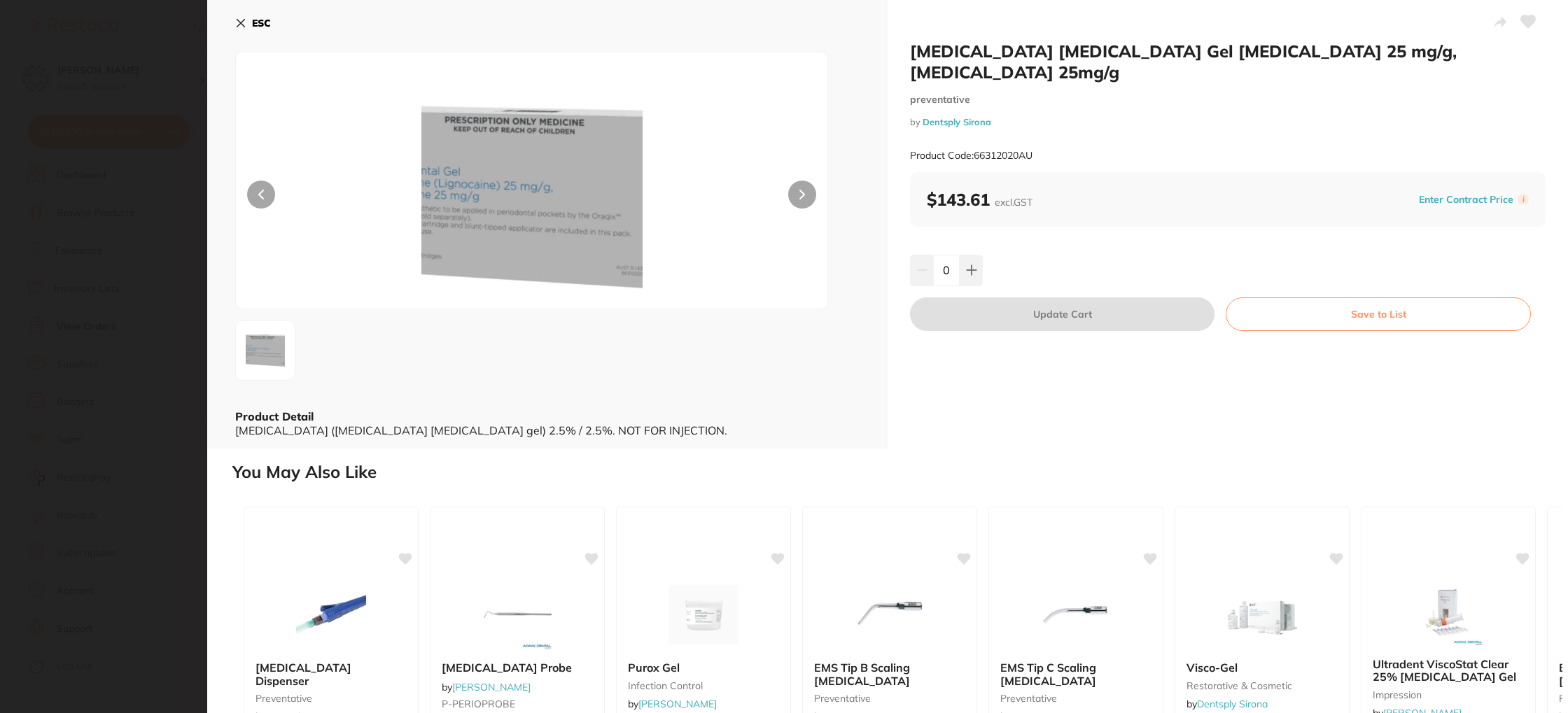
drag, startPoint x: 978, startPoint y: 251, endPoint x: 982, endPoint y: 260, distance: 9.8
click at [978, 254] on button at bounding box center [970, 269] width 23 height 31
type input "1"
click at [1014, 298] on button "Update Cart" at bounding box center [1062, 314] width 304 height 33
checkbox input "false"
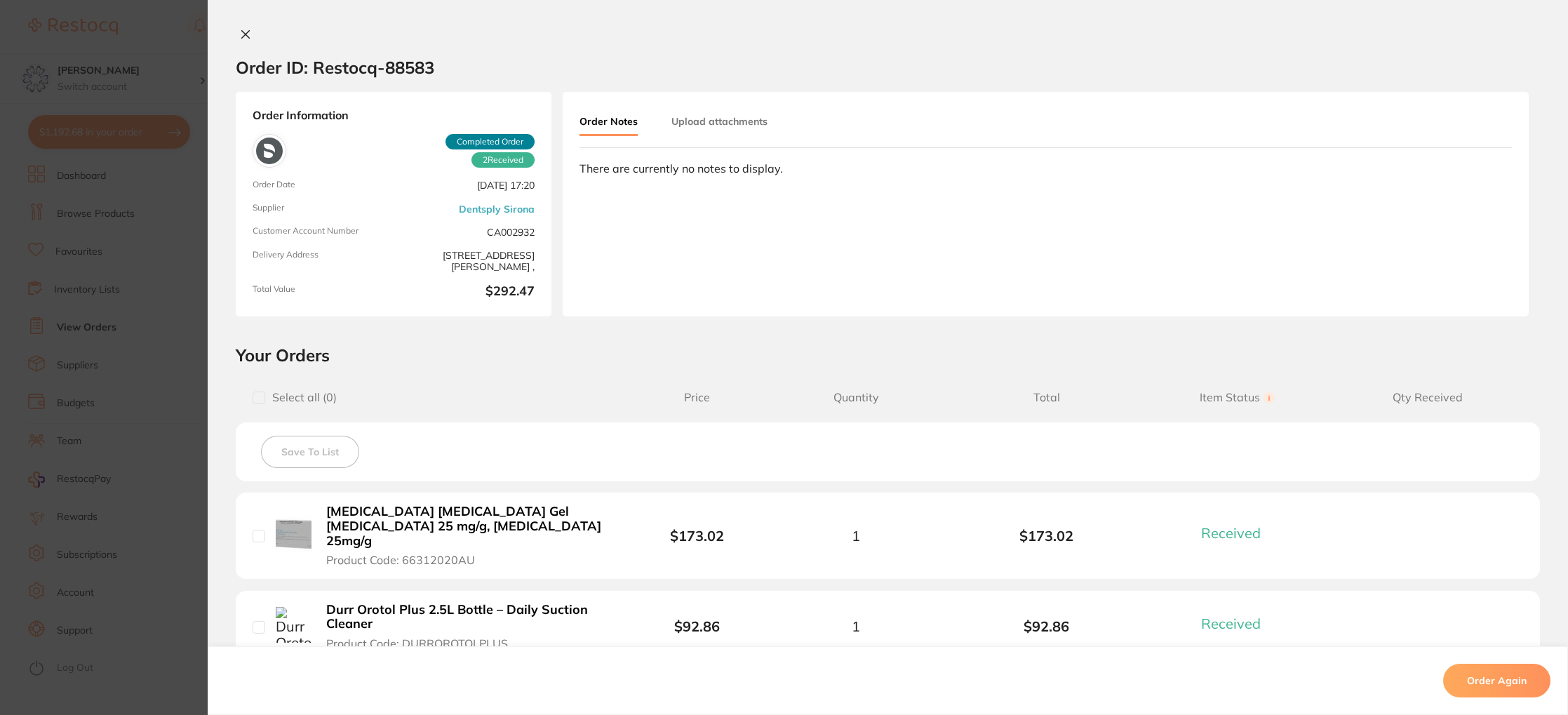
click at [245, 40] on button at bounding box center [245, 35] width 19 height 15
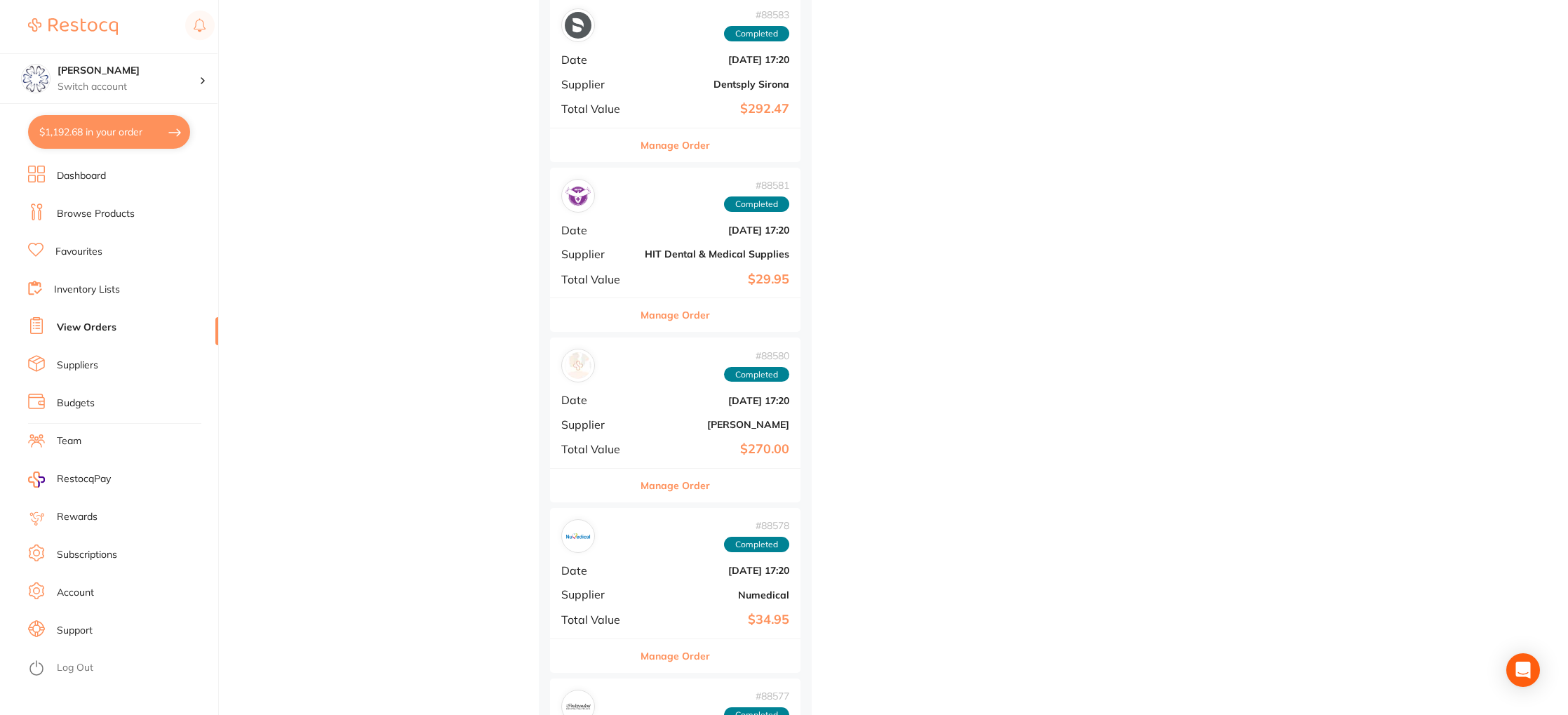
scroll to position [1394, 0]
click at [658, 310] on button "Manage Order" at bounding box center [675, 311] width 70 height 33
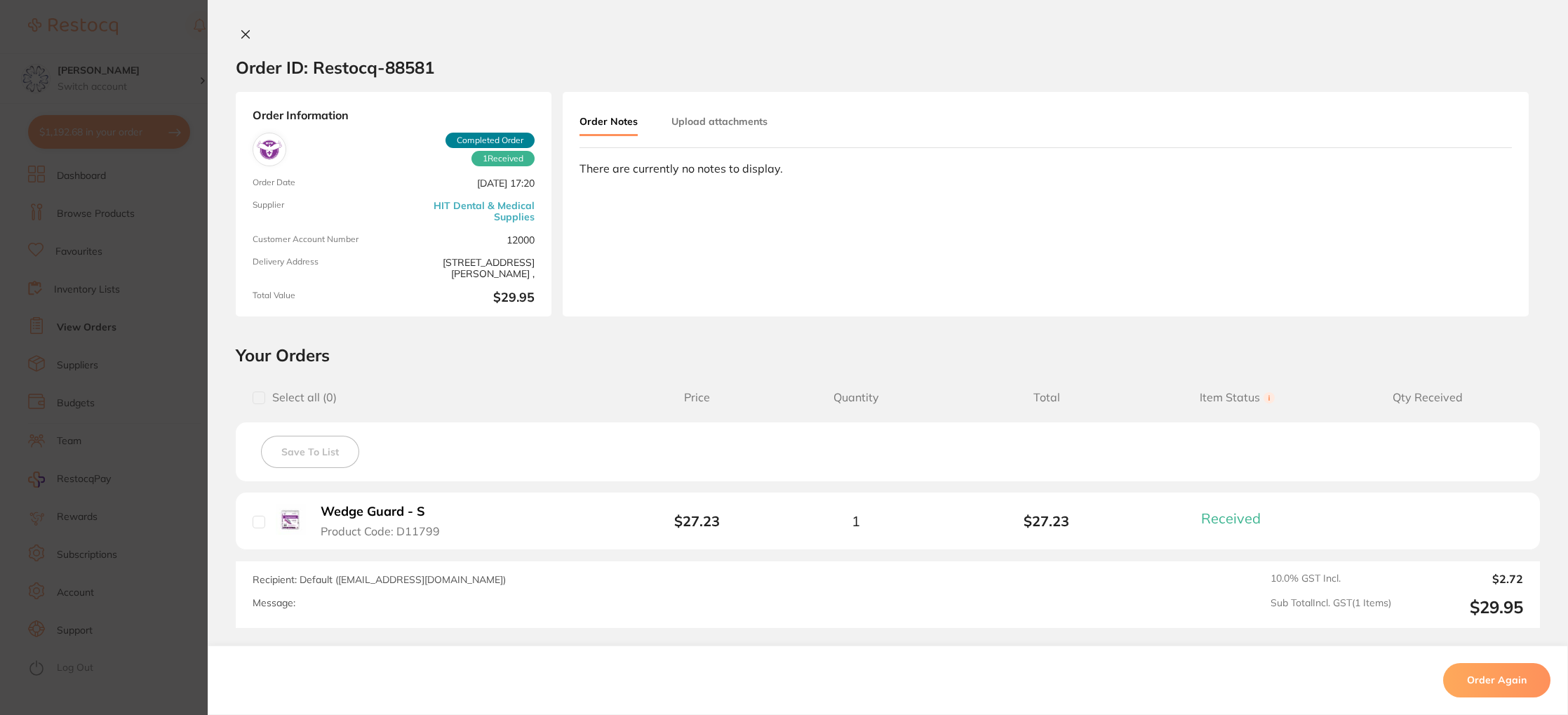
drag, startPoint x: 240, startPoint y: 38, endPoint x: 303, endPoint y: 74, distance: 72.6
click at [240, 38] on icon at bounding box center [246, 34] width 11 height 11
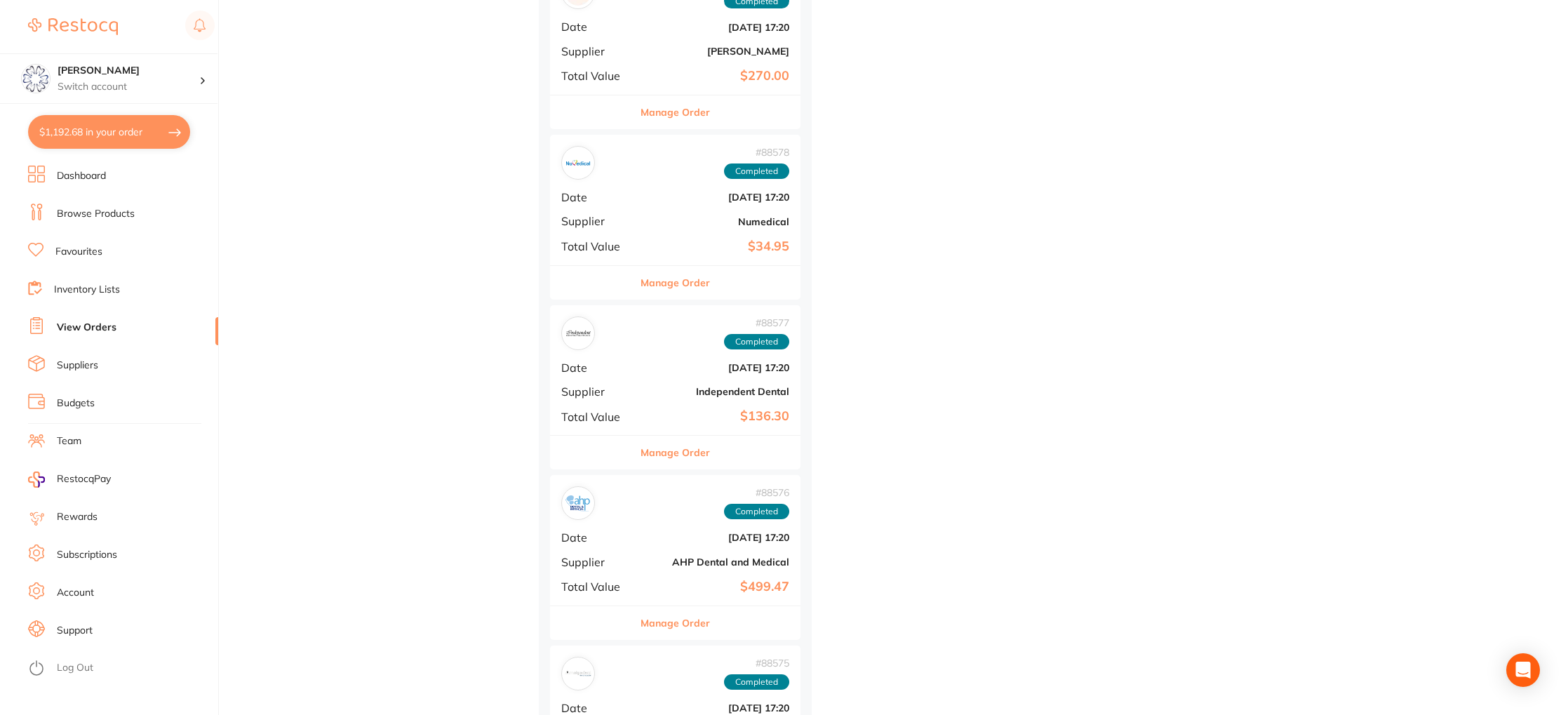
scroll to position [1770, 0]
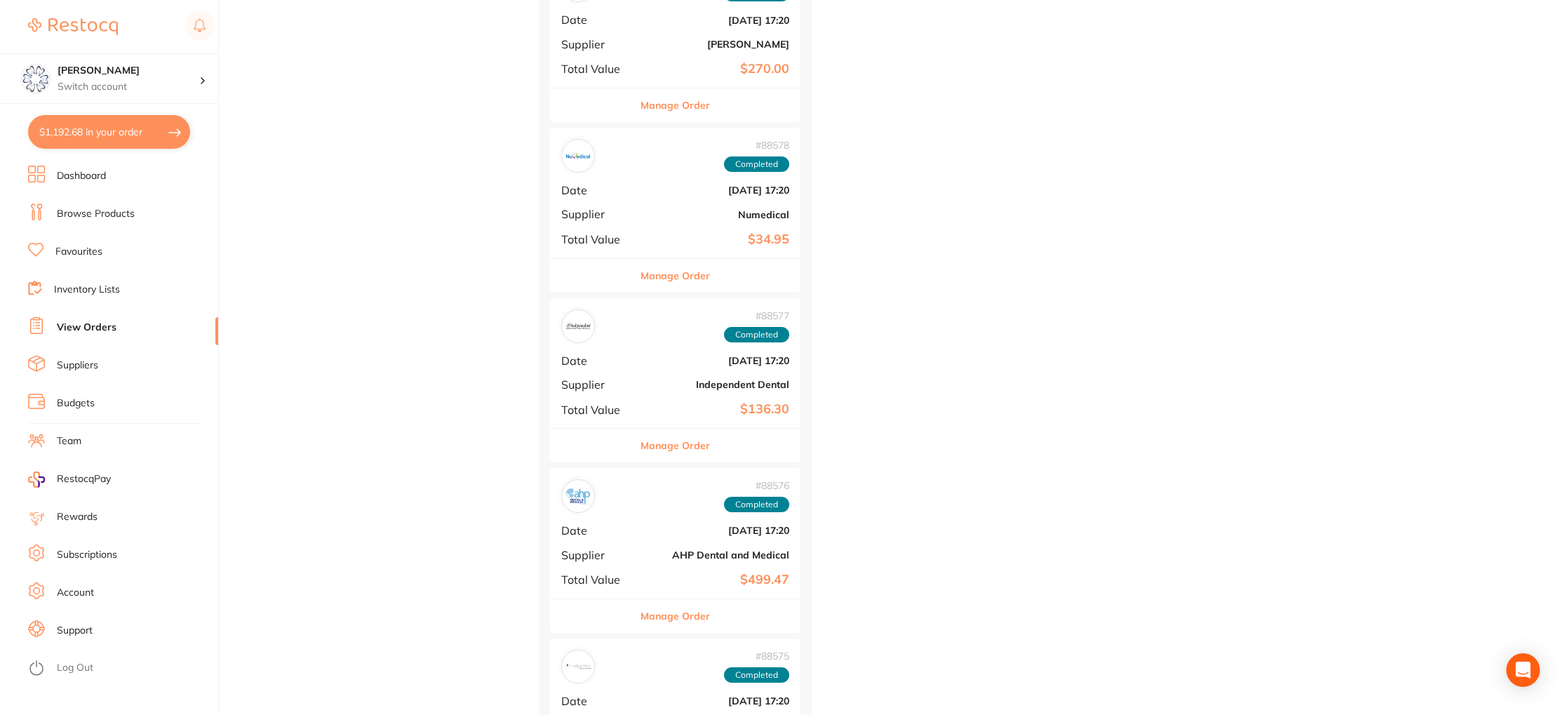
click at [656, 277] on button "Manage Order" at bounding box center [675, 275] width 70 height 33
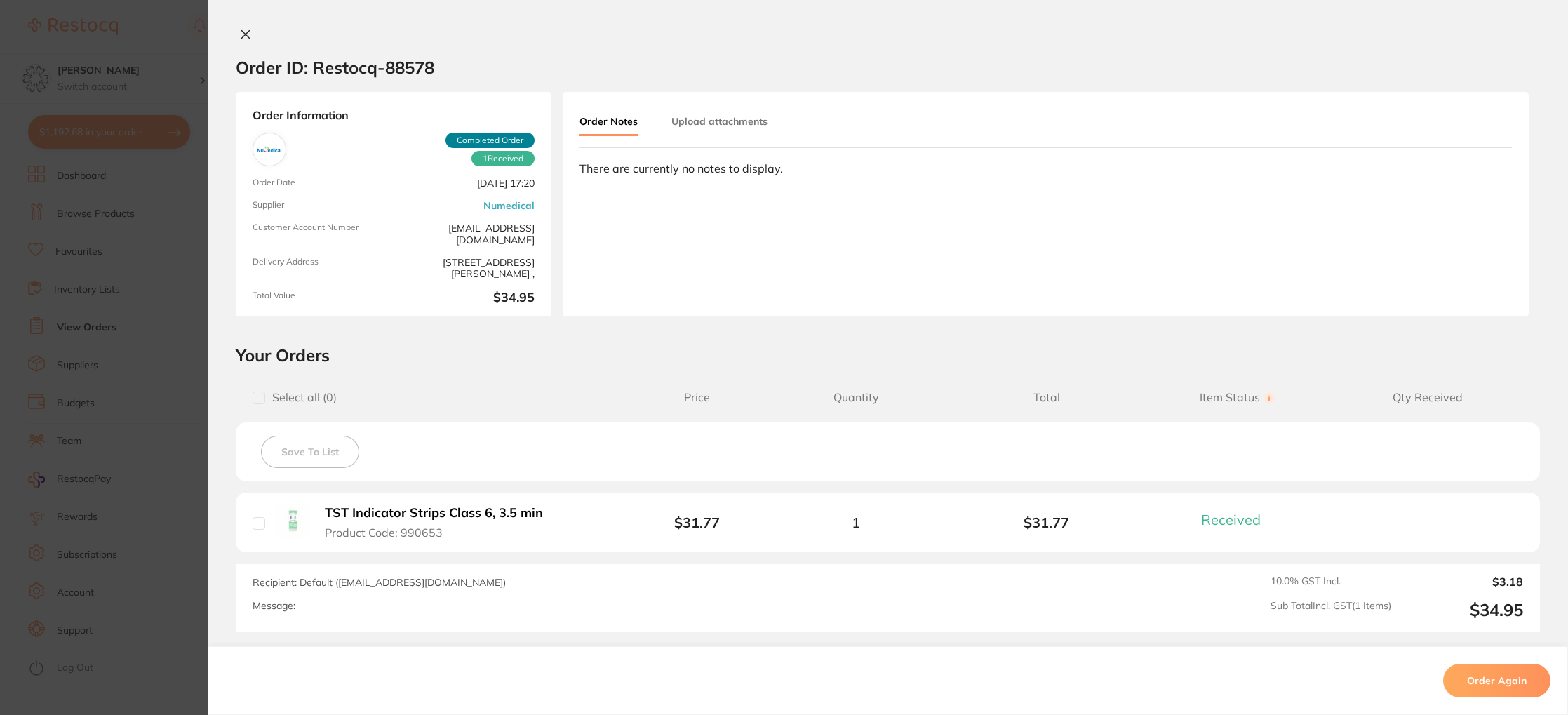
drag, startPoint x: 235, startPoint y: 35, endPoint x: 281, endPoint y: 59, distance: 51.9
click at [236, 35] on button at bounding box center [245, 35] width 19 height 15
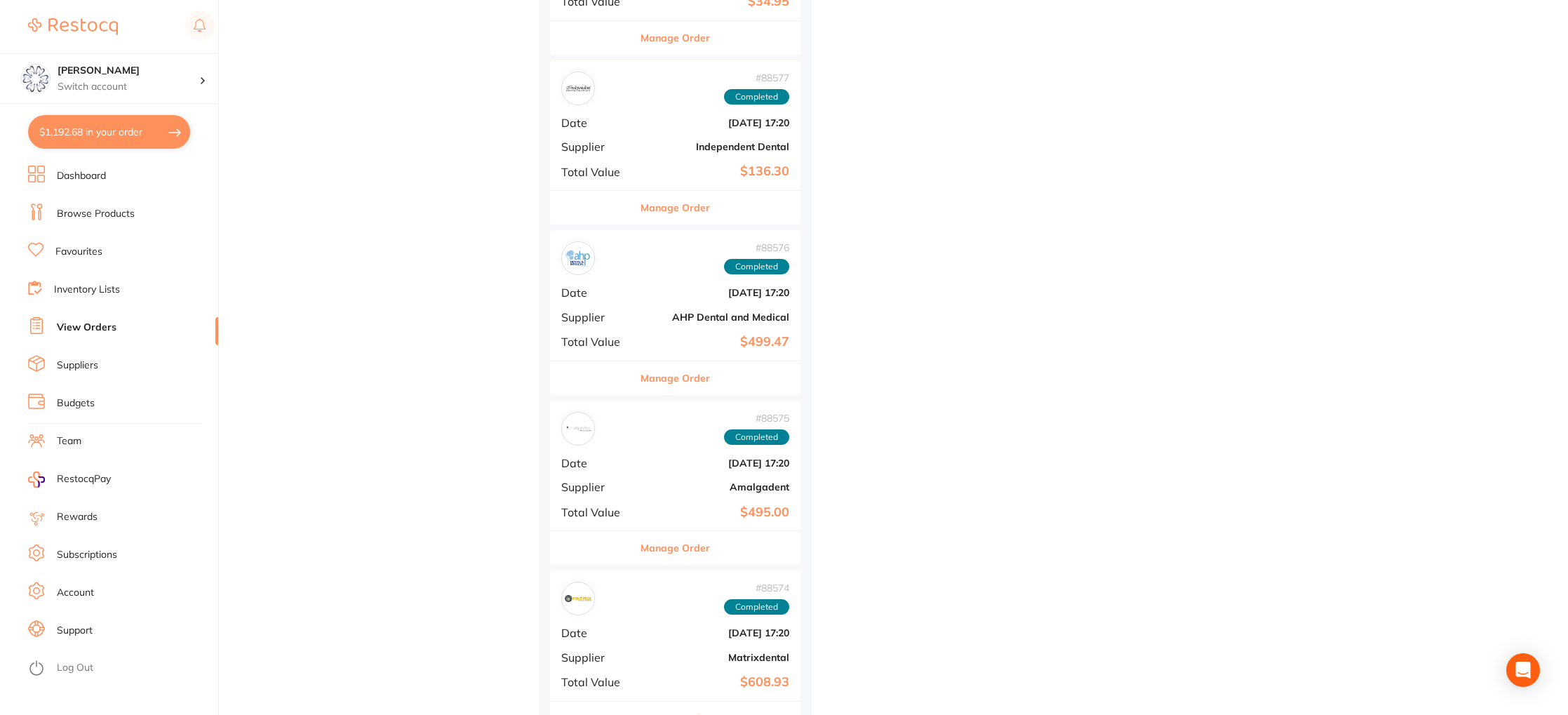
scroll to position [2010, 0]
drag, startPoint x: 646, startPoint y: 200, endPoint x: 638, endPoint y: 201, distance: 8.1
click at [646, 200] on button "Manage Order" at bounding box center [675, 206] width 70 height 33
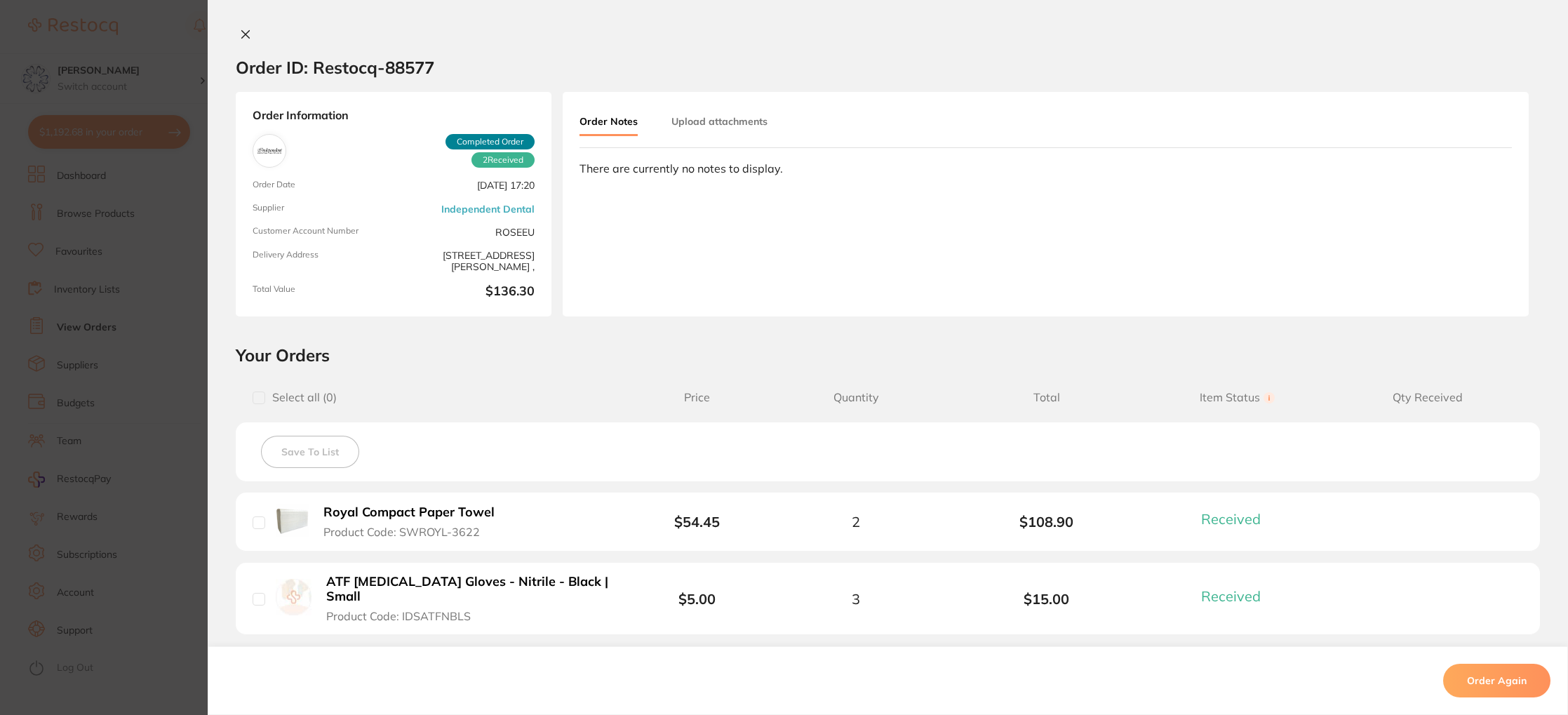
drag, startPoint x: 241, startPoint y: 32, endPoint x: 273, endPoint y: 44, distance: 34.2
click at [240, 32] on icon at bounding box center [246, 34] width 11 height 11
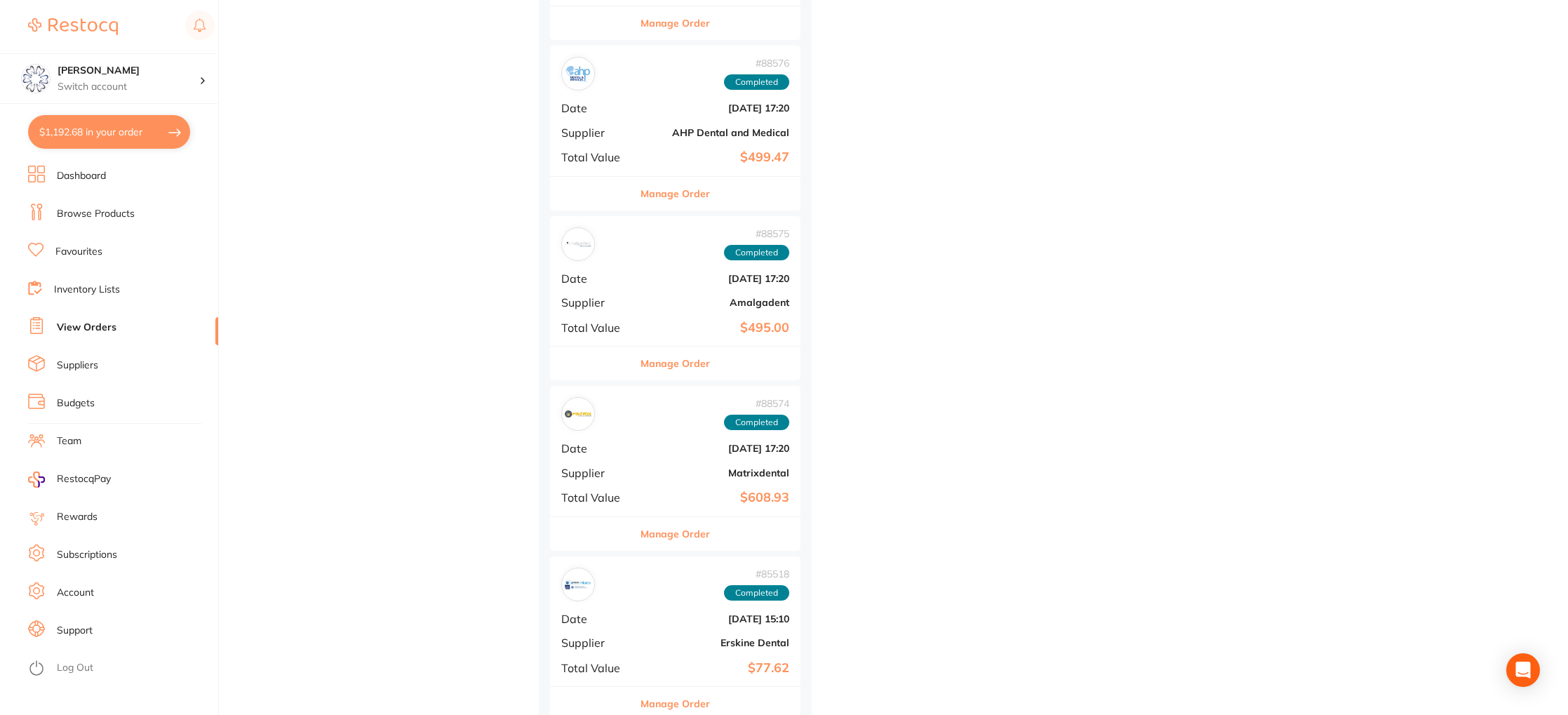
scroll to position [2212, 0]
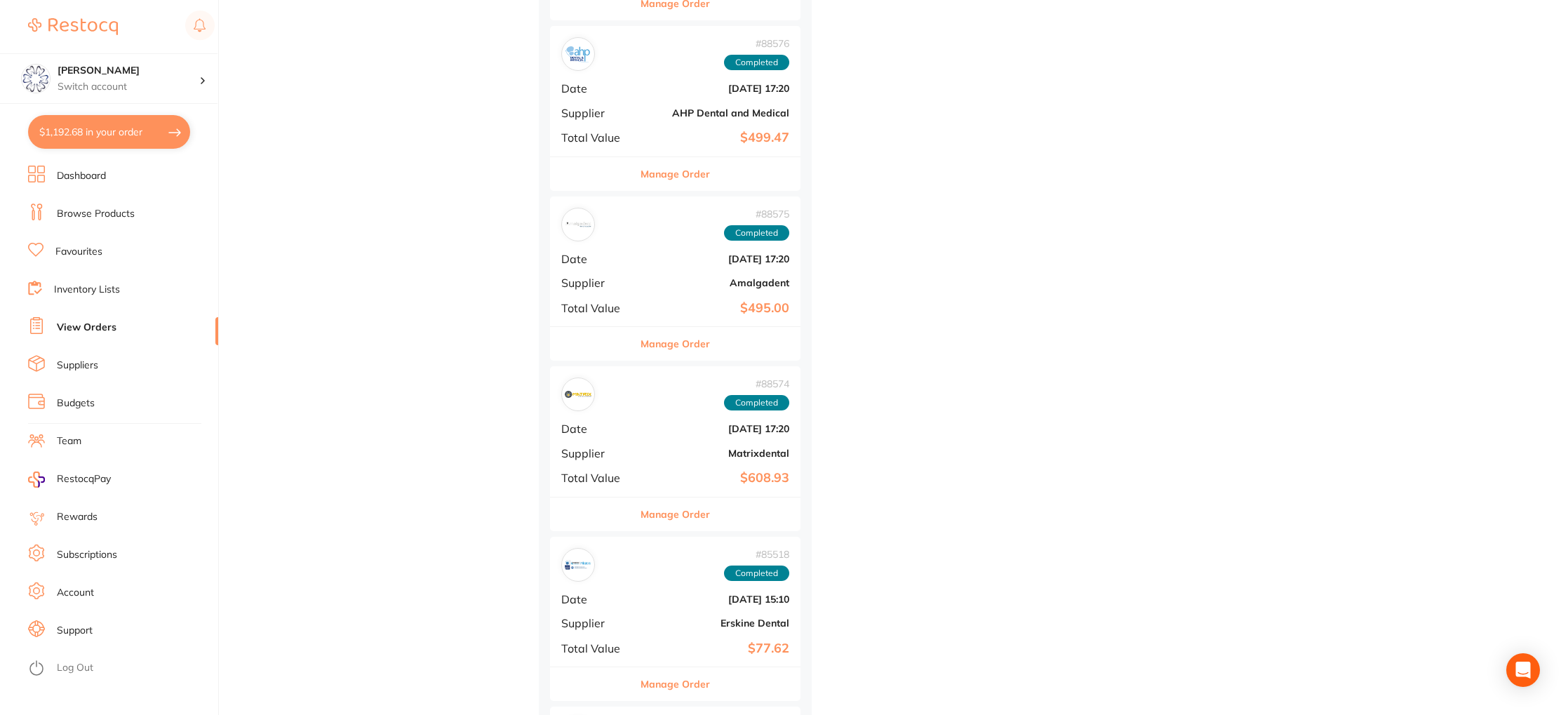
drag, startPoint x: 682, startPoint y: 338, endPoint x: 662, endPoint y: 329, distance: 21.9
click at [682, 338] on button "Manage Order" at bounding box center [675, 344] width 70 height 33
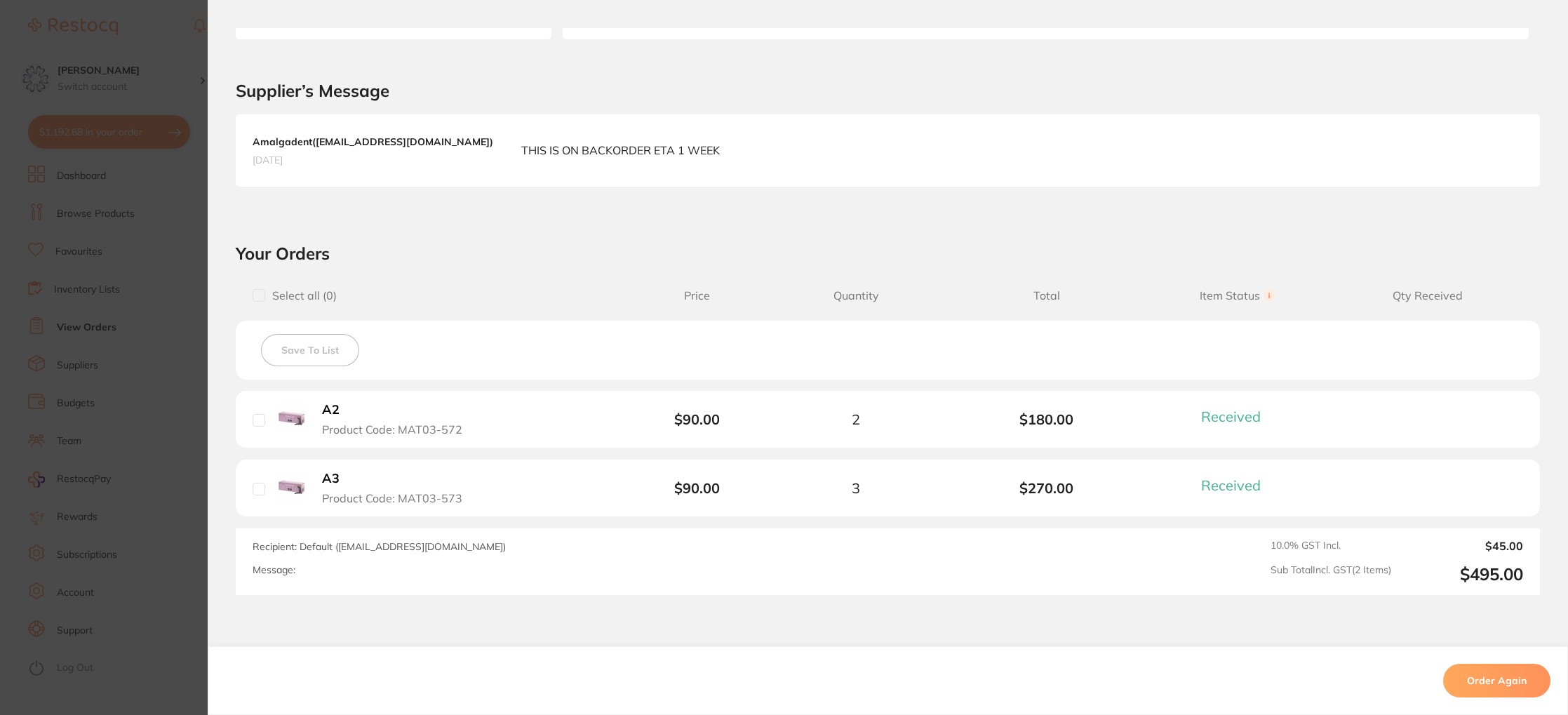
scroll to position [278, 0]
click at [331, 472] on b "A3" at bounding box center [330, 479] width 18 height 15
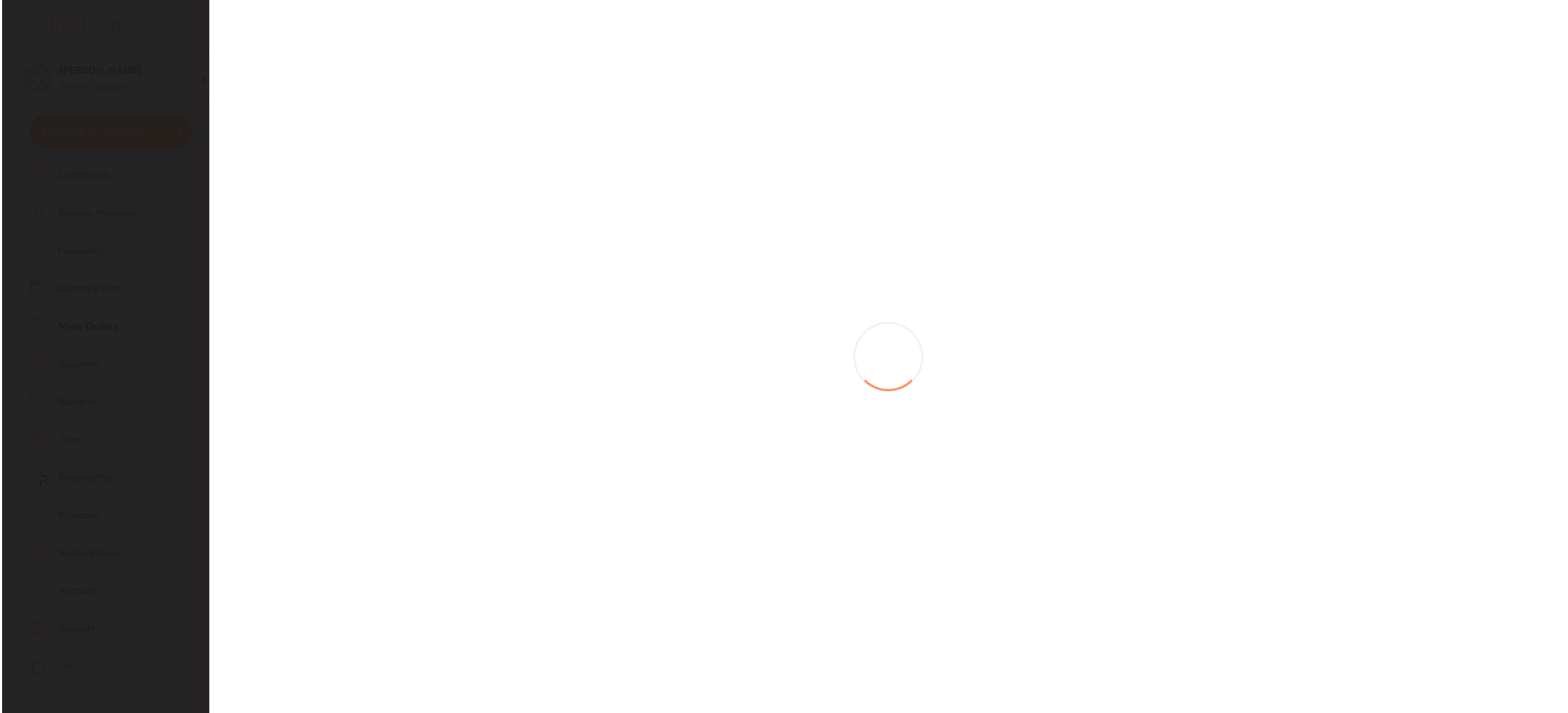
scroll to position [0, 0]
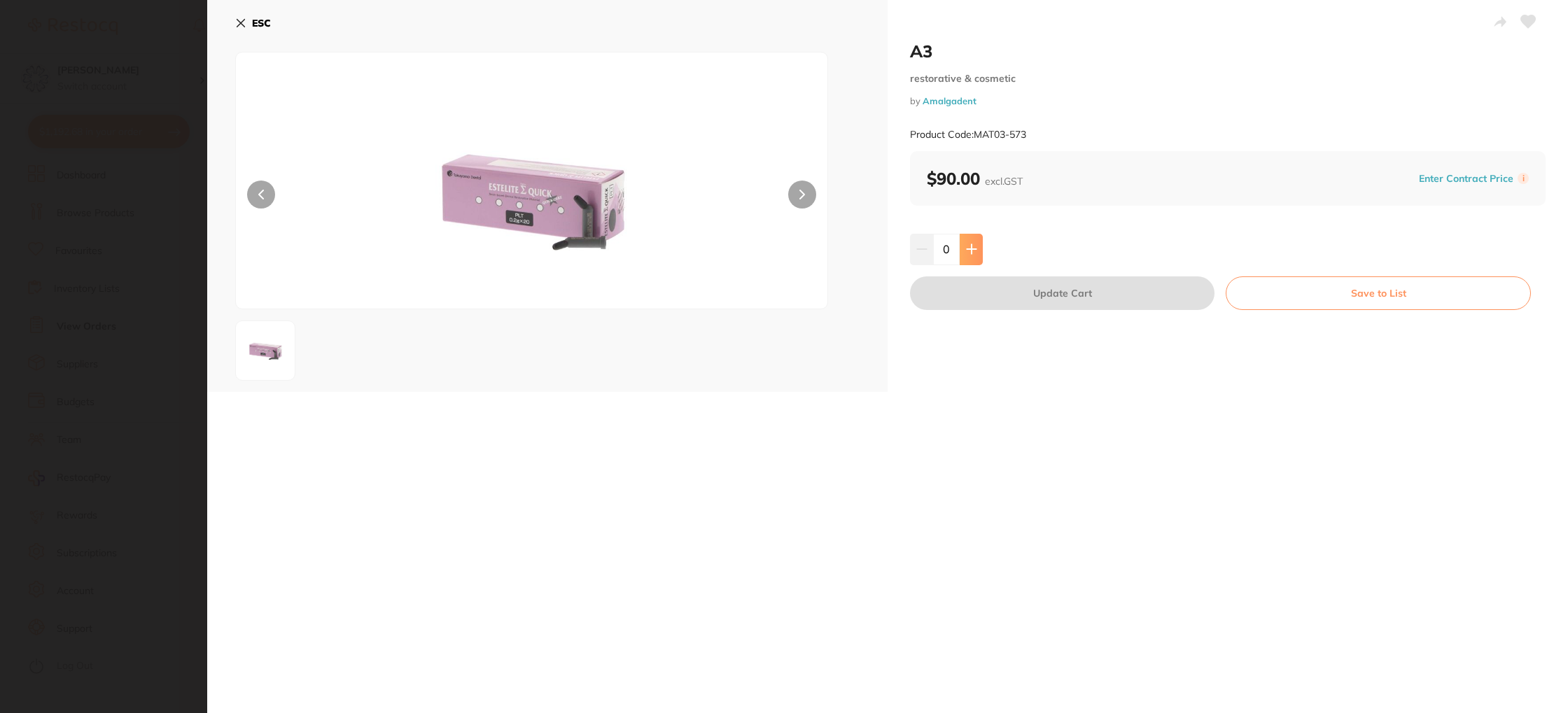
click at [960, 244] on button at bounding box center [970, 249] width 23 height 31
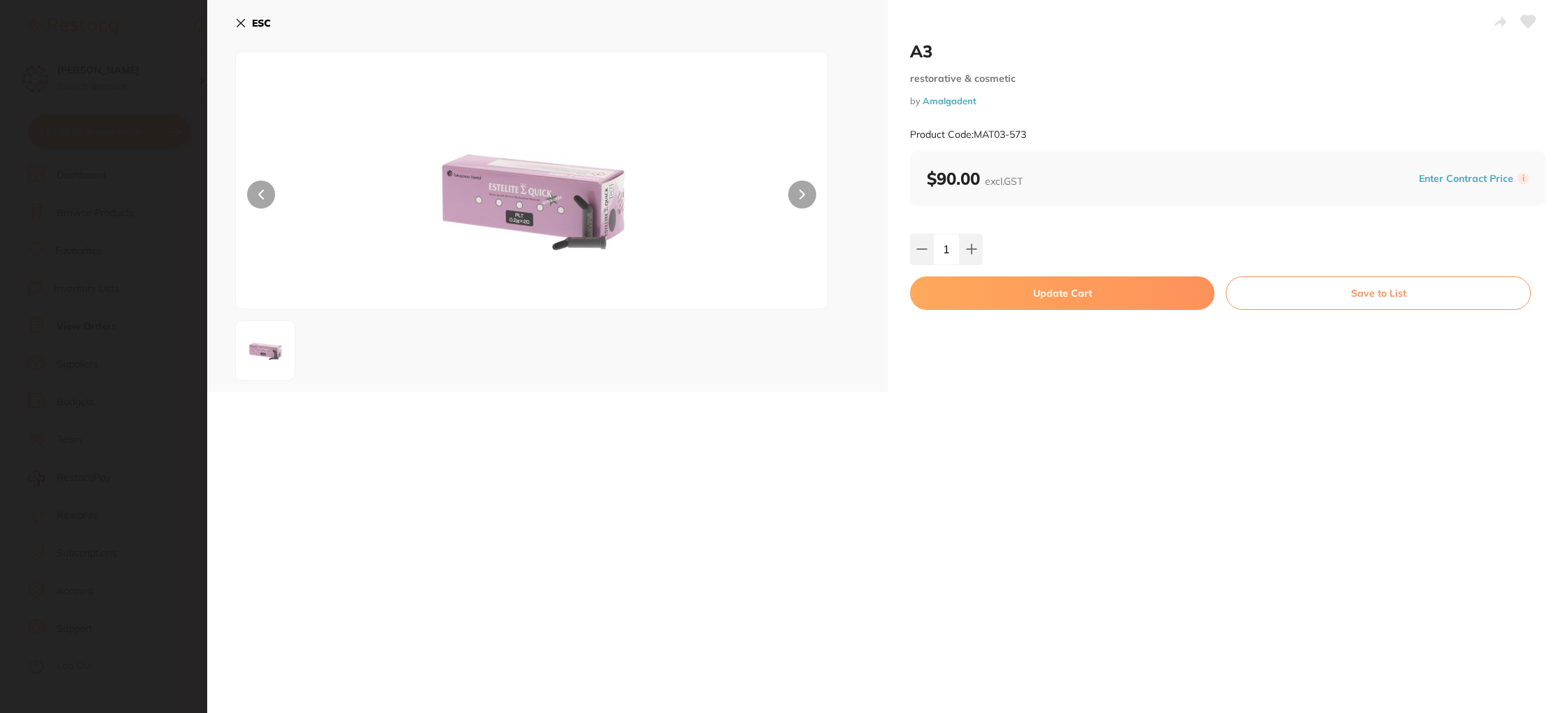
drag, startPoint x: 970, startPoint y: 246, endPoint x: 1034, endPoint y: 263, distance: 66.2
click at [969, 246] on icon at bounding box center [971, 249] width 11 height 11
type input "2"
click at [1092, 301] on button "Update Cart" at bounding box center [1062, 293] width 304 height 33
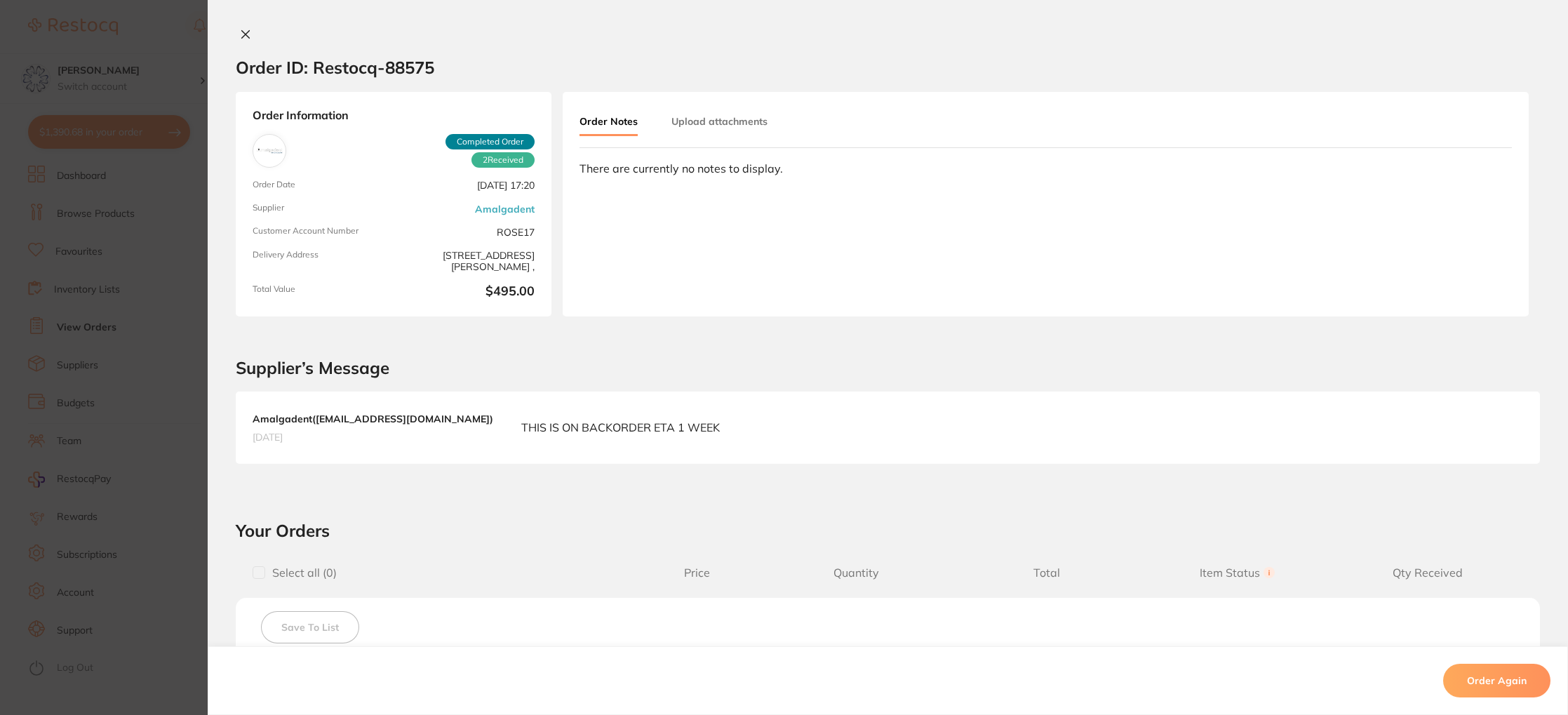
drag, startPoint x: 240, startPoint y: 36, endPoint x: 249, endPoint y: 56, distance: 21.9
click at [242, 36] on icon at bounding box center [246, 34] width 7 height 7
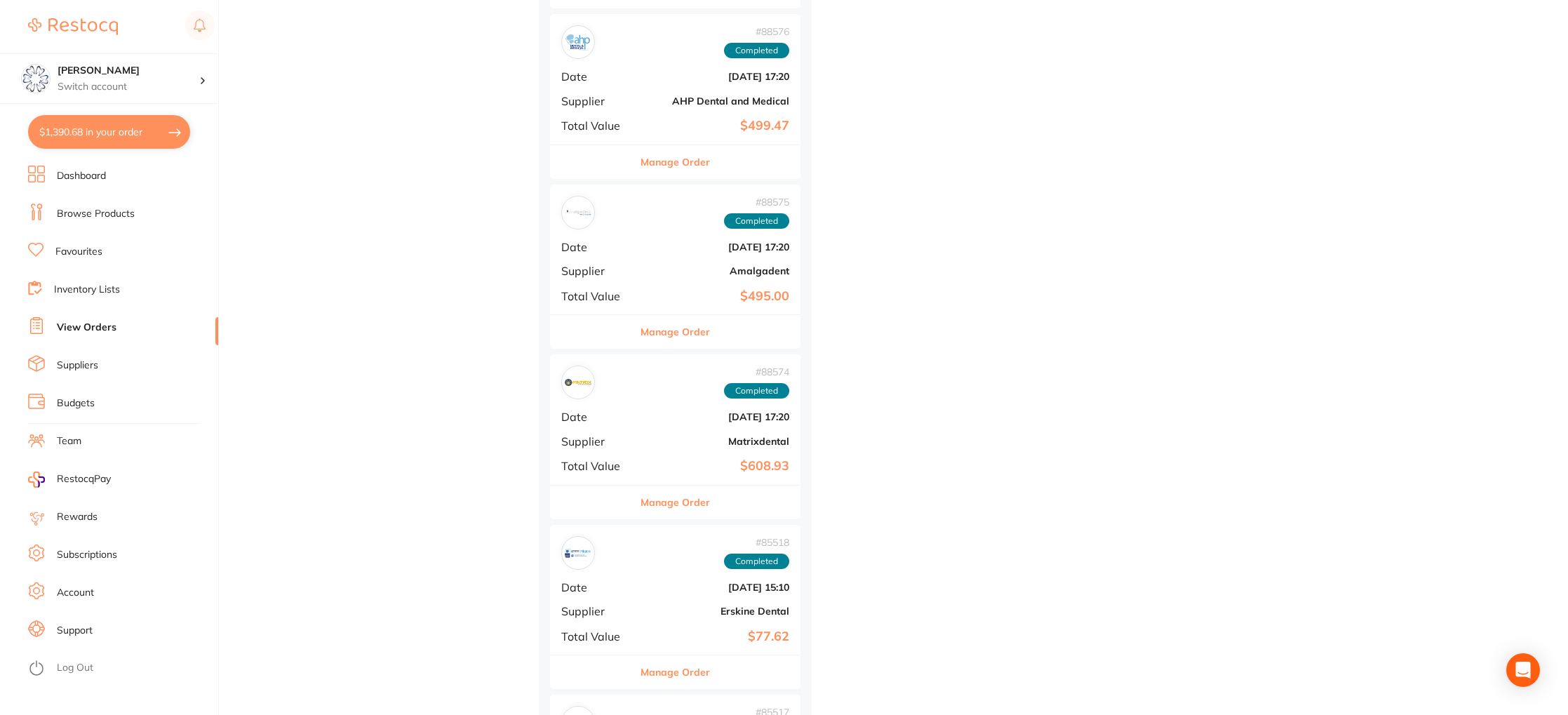
scroll to position [2226, 0]
click at [670, 506] on button "Manage Order" at bounding box center [675, 501] width 70 height 33
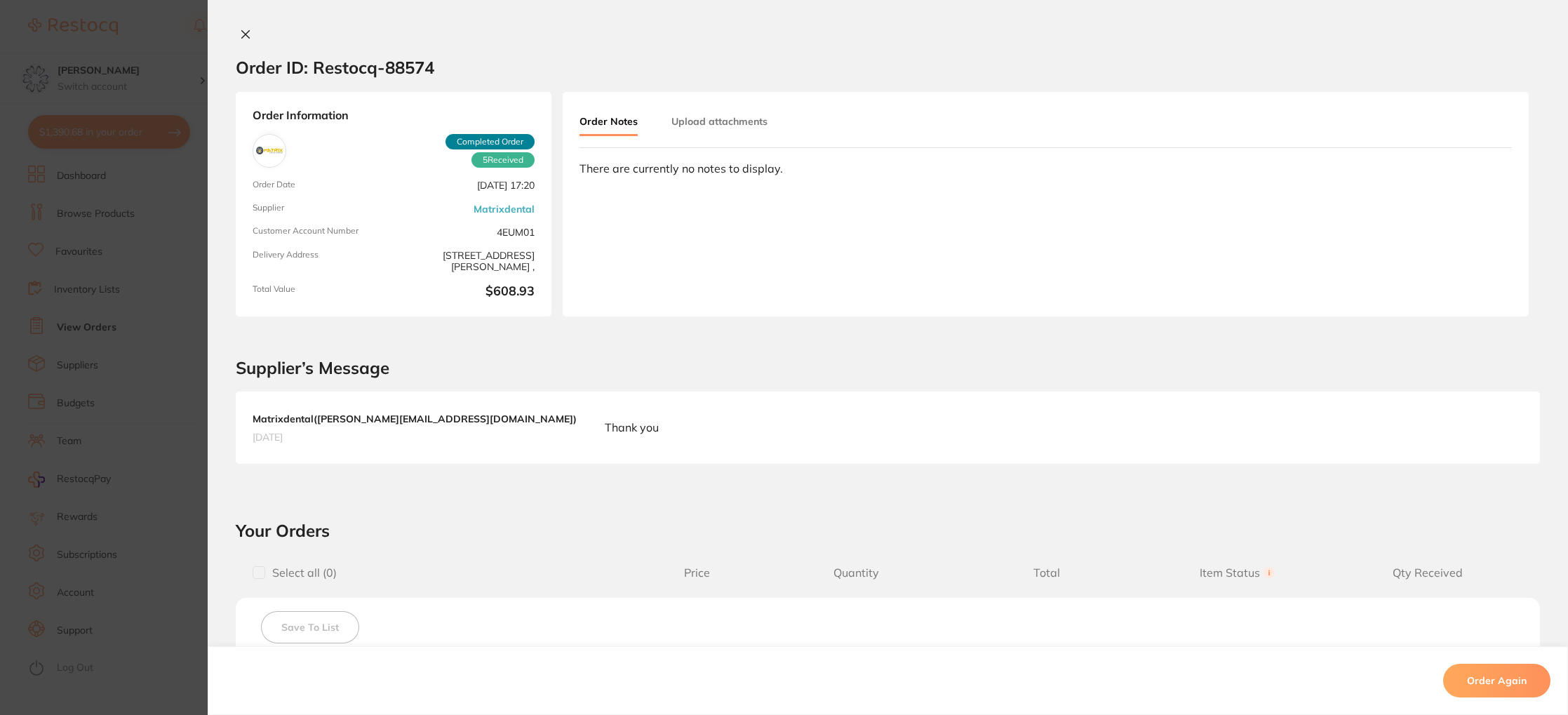
click at [240, 27] on div "Order ID: Restocq- 88574 Order Information 5 Received Completed Order Order Dat…" at bounding box center [887, 357] width 1360 height 715
click at [240, 33] on icon at bounding box center [246, 34] width 11 height 11
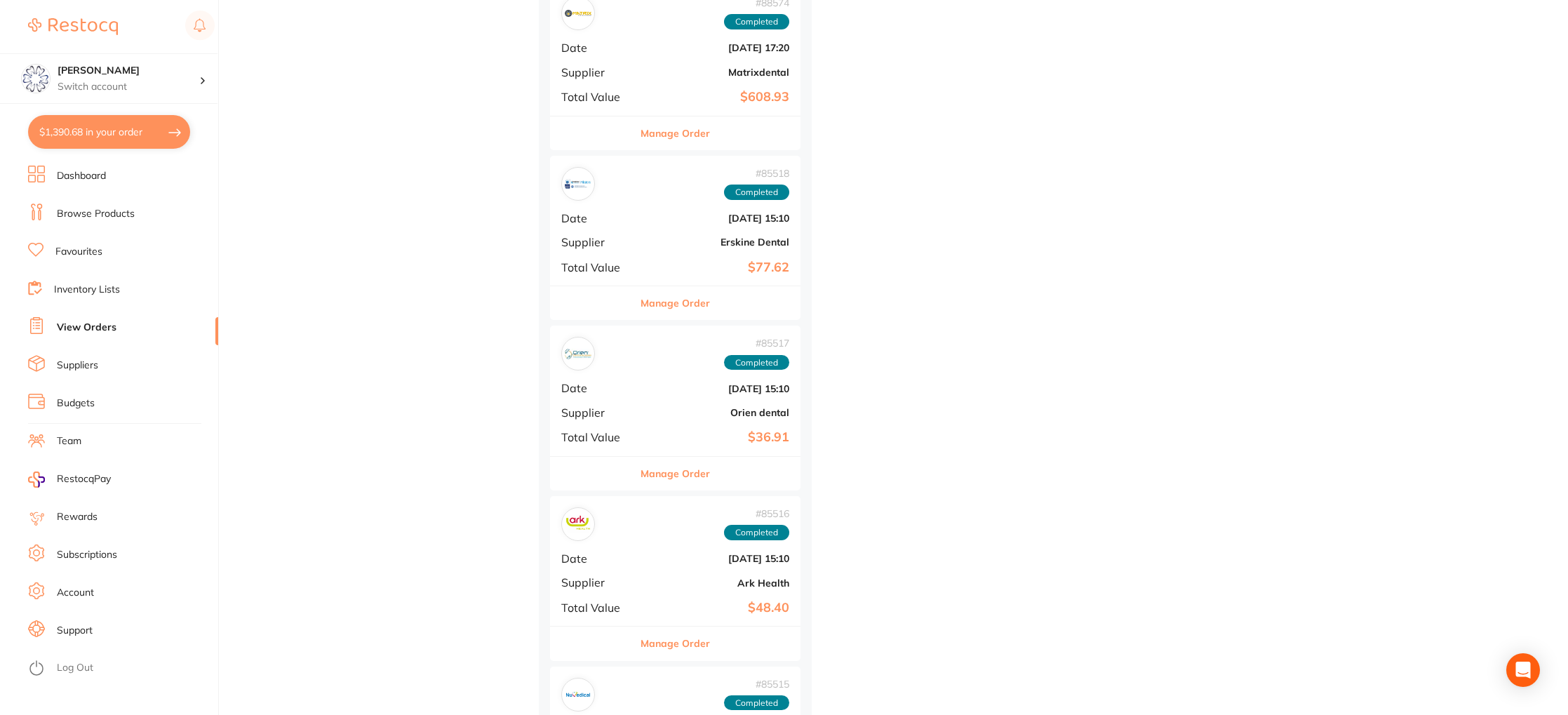
scroll to position [2594, 0]
click at [688, 307] on button "Manage Order" at bounding box center [675, 302] width 70 height 33
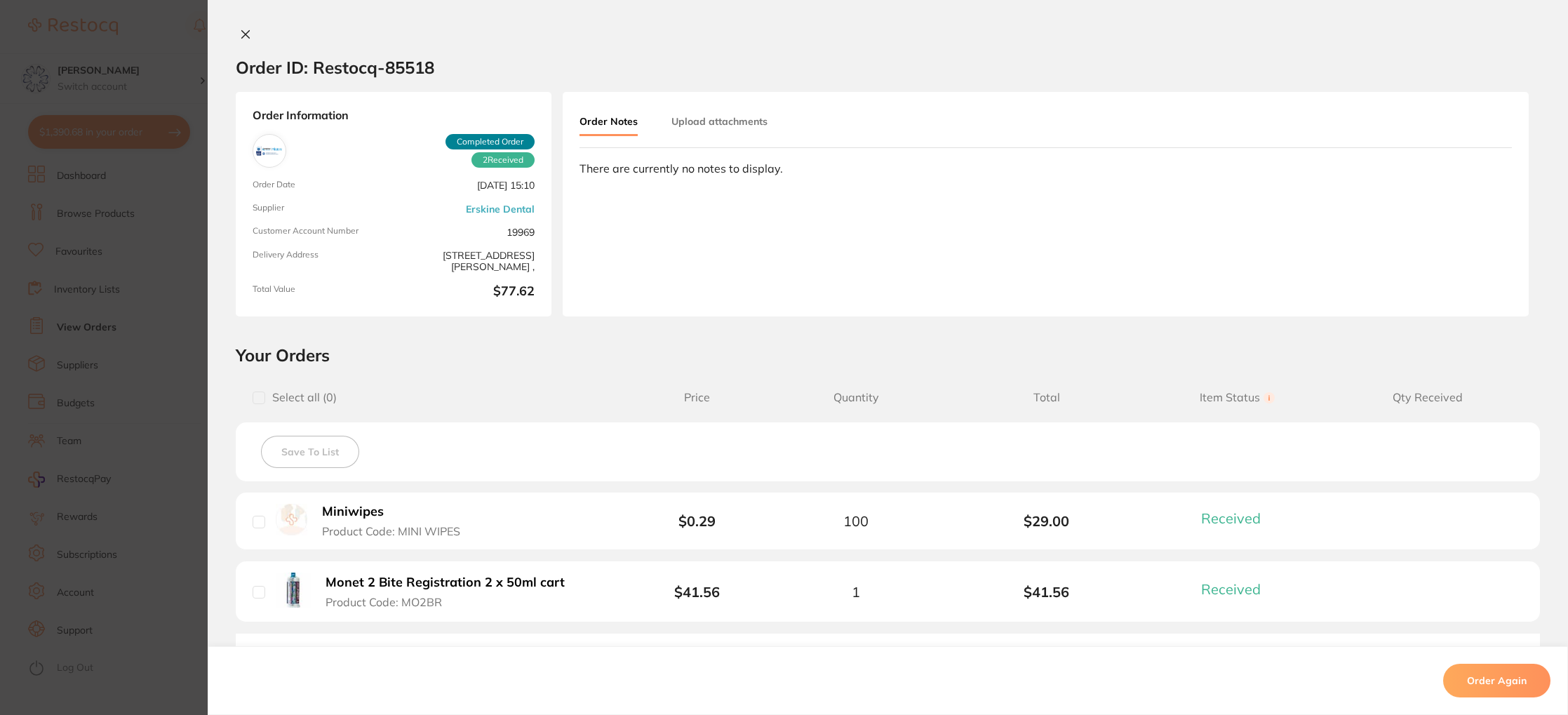
drag, startPoint x: 243, startPoint y: 33, endPoint x: 250, endPoint y: 40, distance: 9.9
click at [243, 33] on icon at bounding box center [246, 34] width 11 height 11
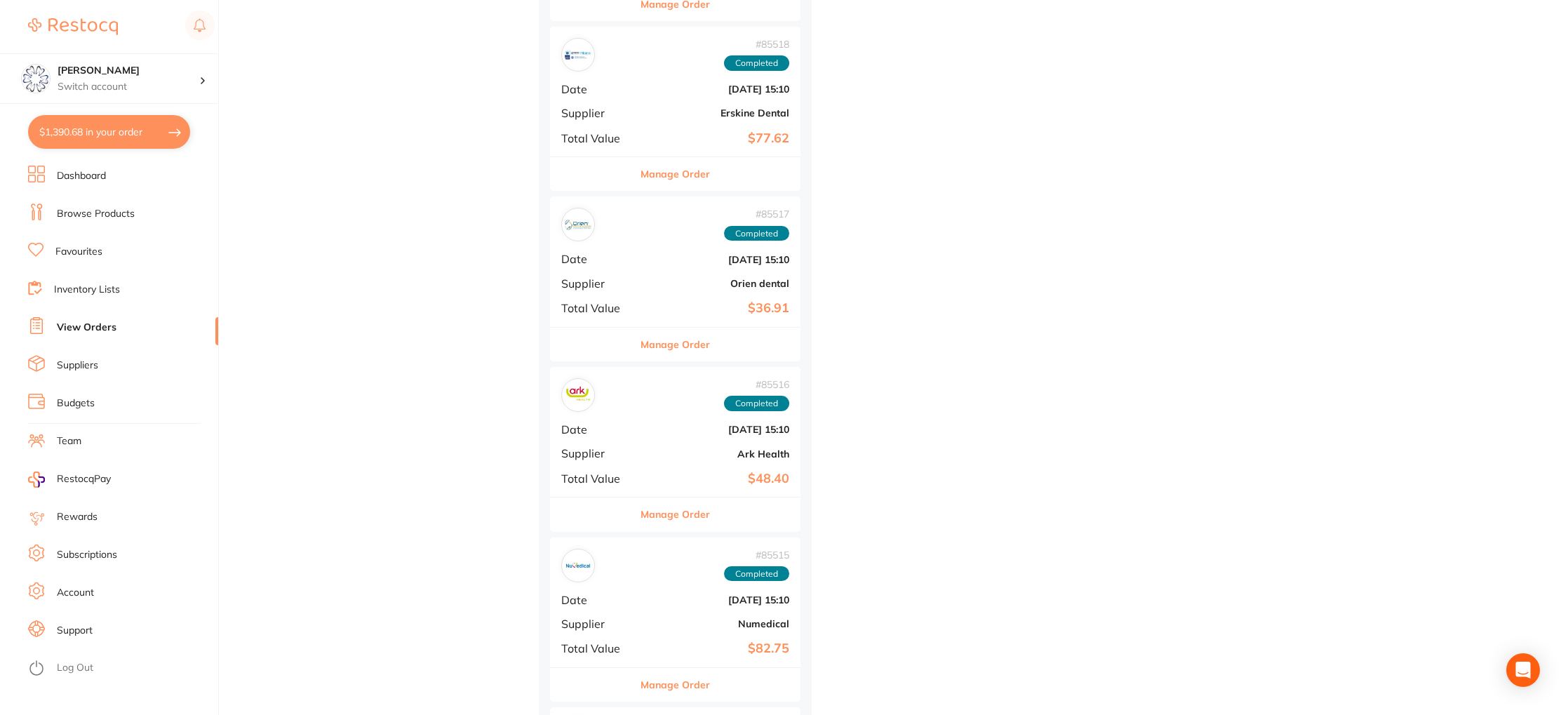
scroll to position [2724, 0]
click at [687, 338] on button "Manage Order" at bounding box center [675, 343] width 70 height 33
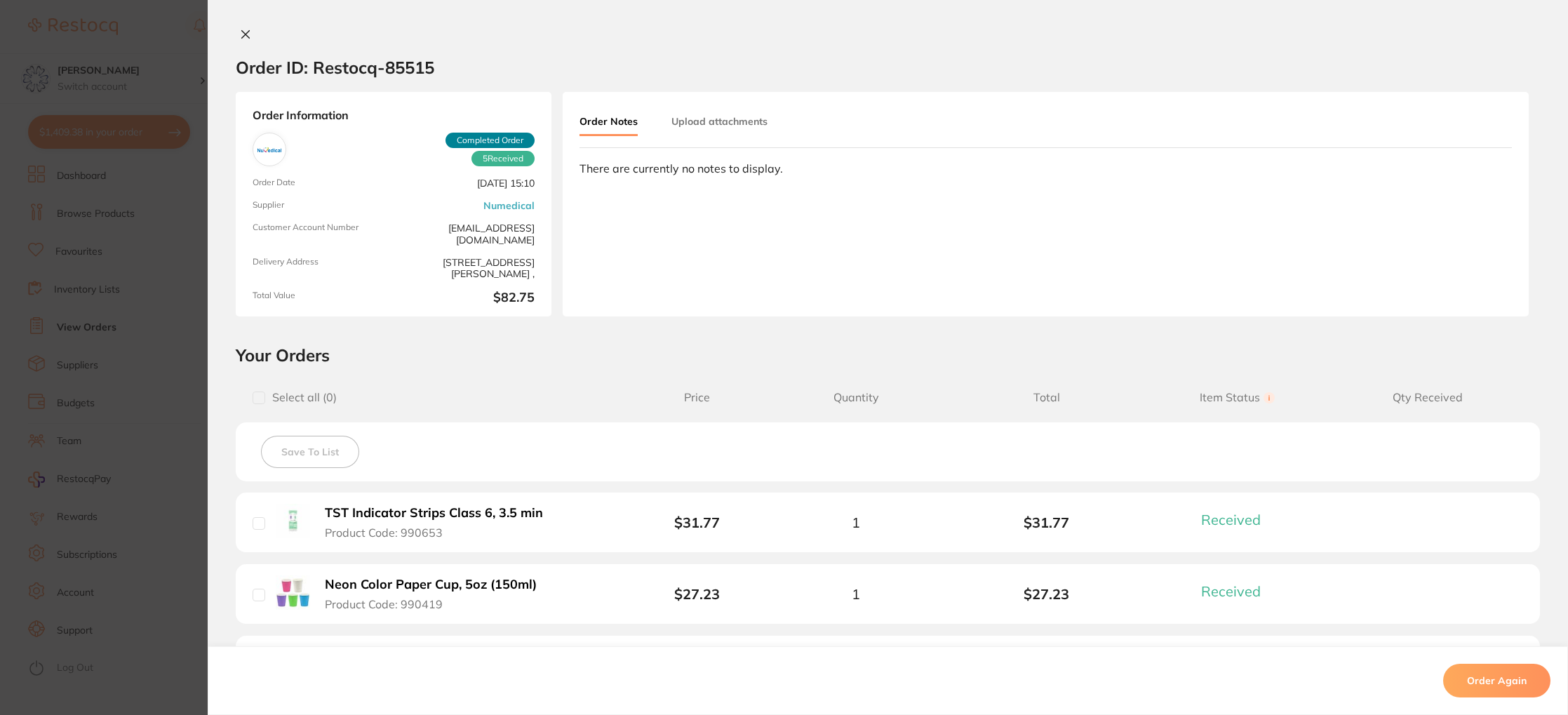
scroll to position [331, 0]
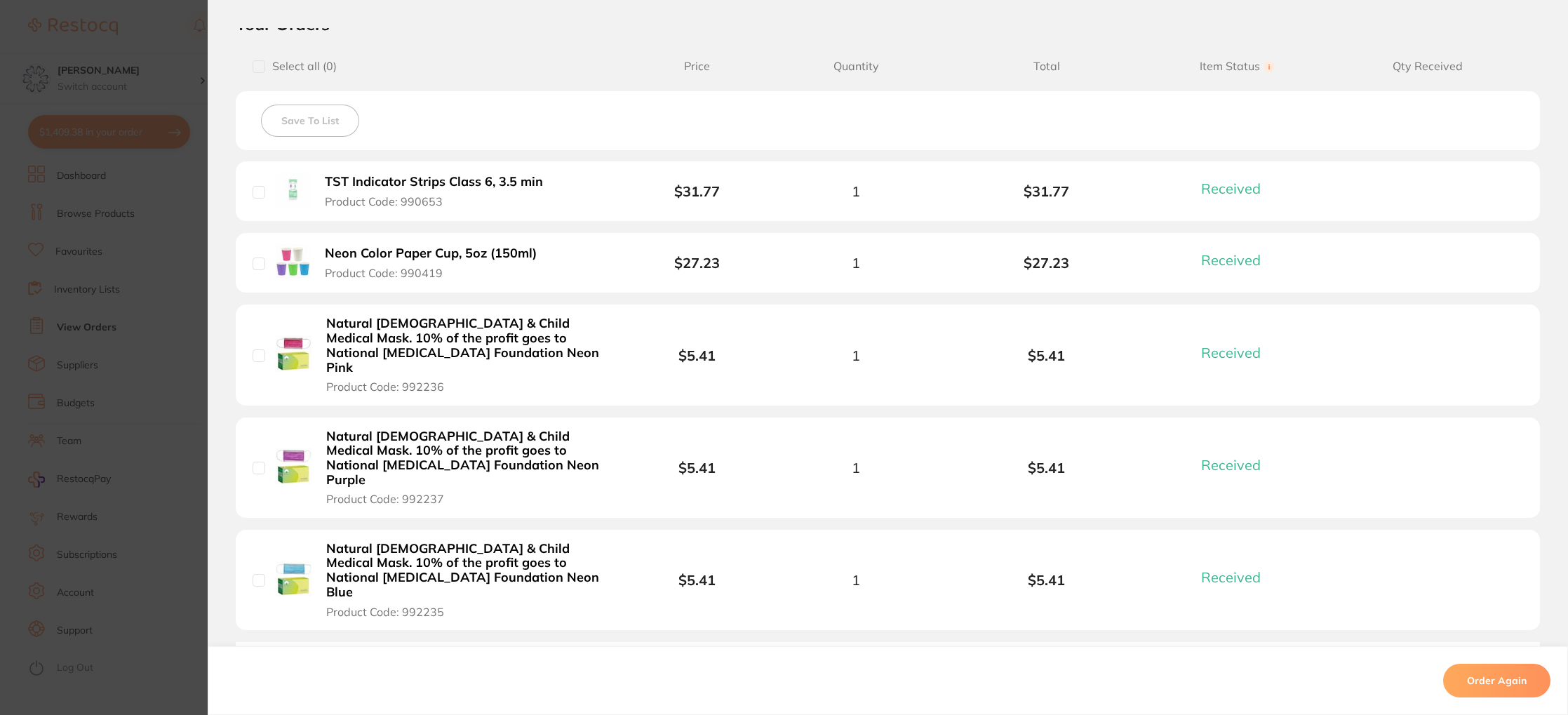
click at [498, 429] on b "Natural [DEMOGRAPHIC_DATA] & Child Medical Mask. 10% of the profit goes to Nati…" at bounding box center [467, 458] width 282 height 58
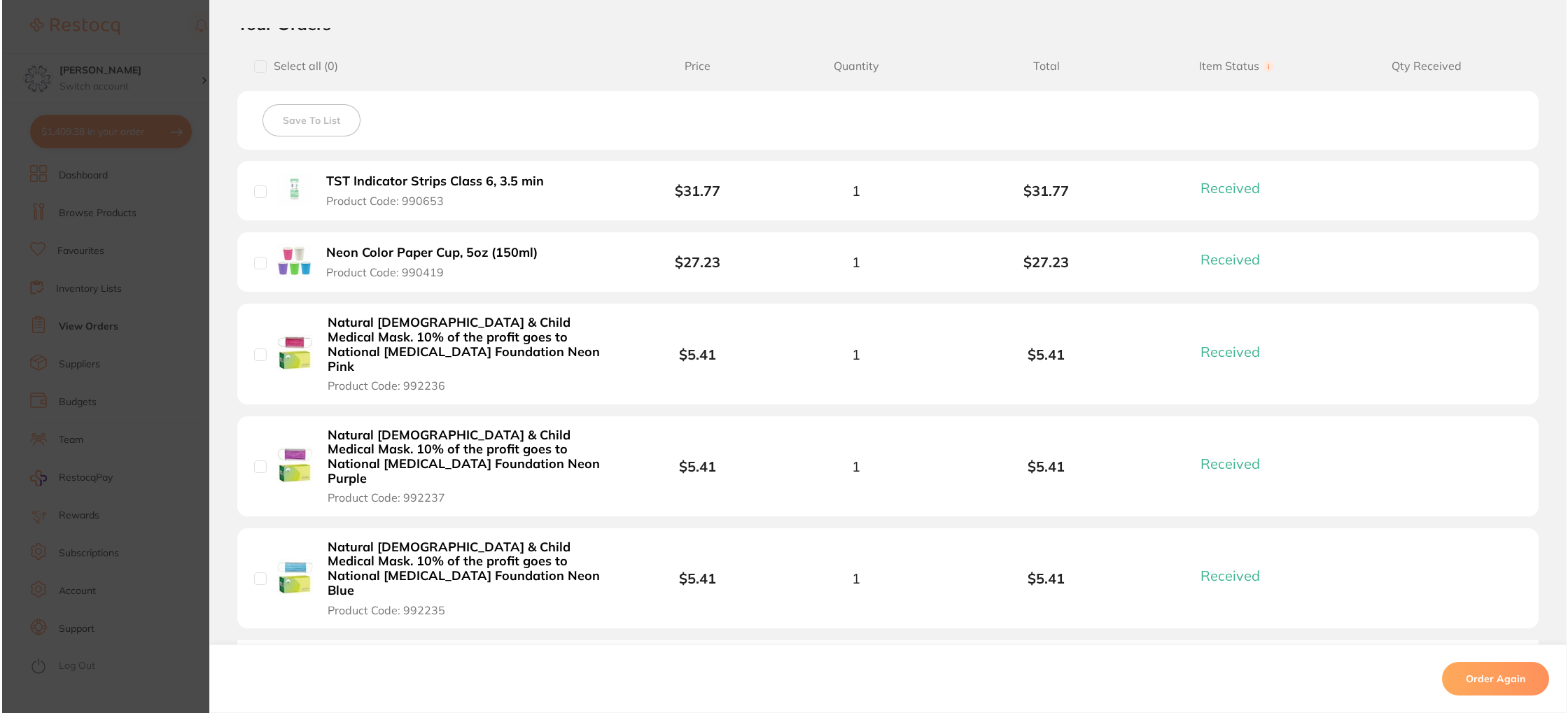
scroll to position [0, 0]
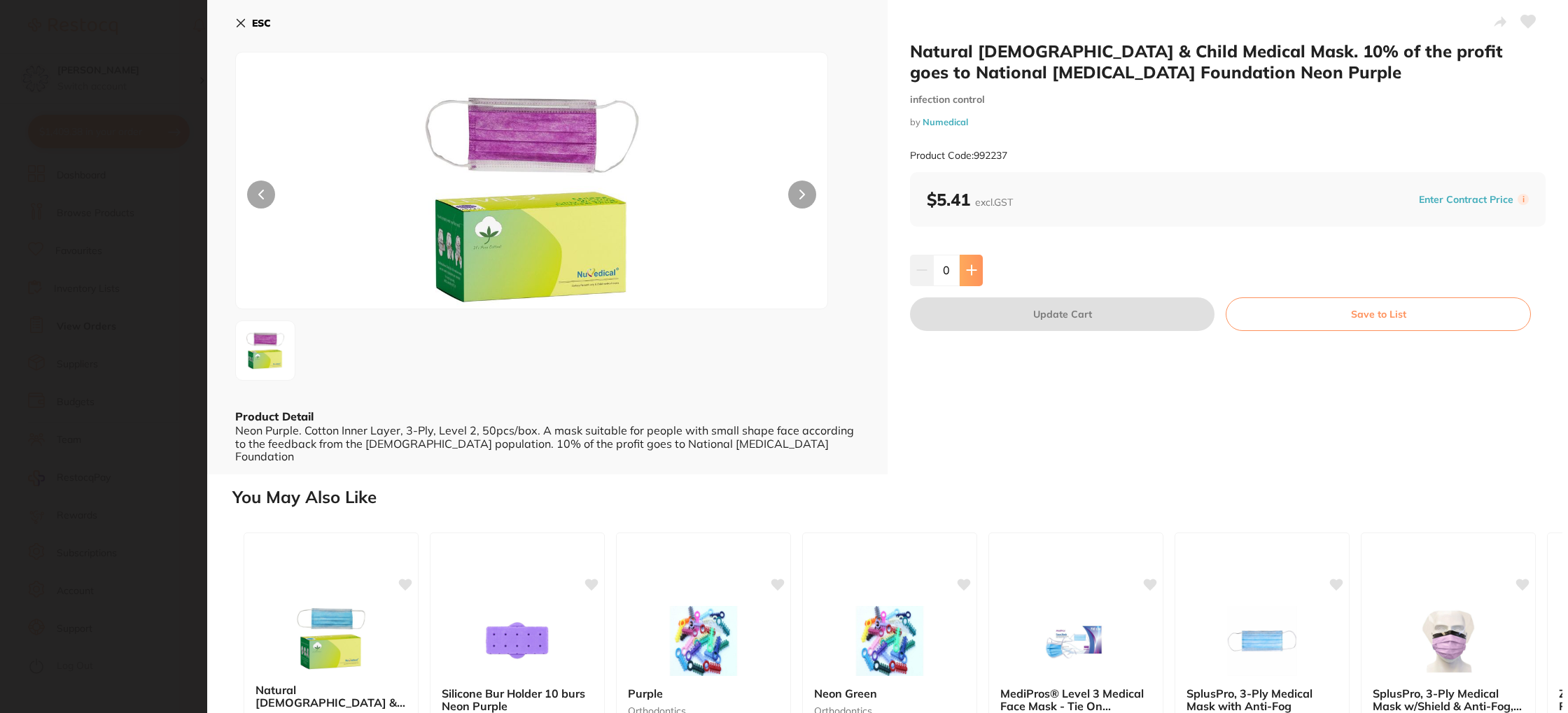
click at [968, 270] on icon at bounding box center [971, 270] width 9 height 9
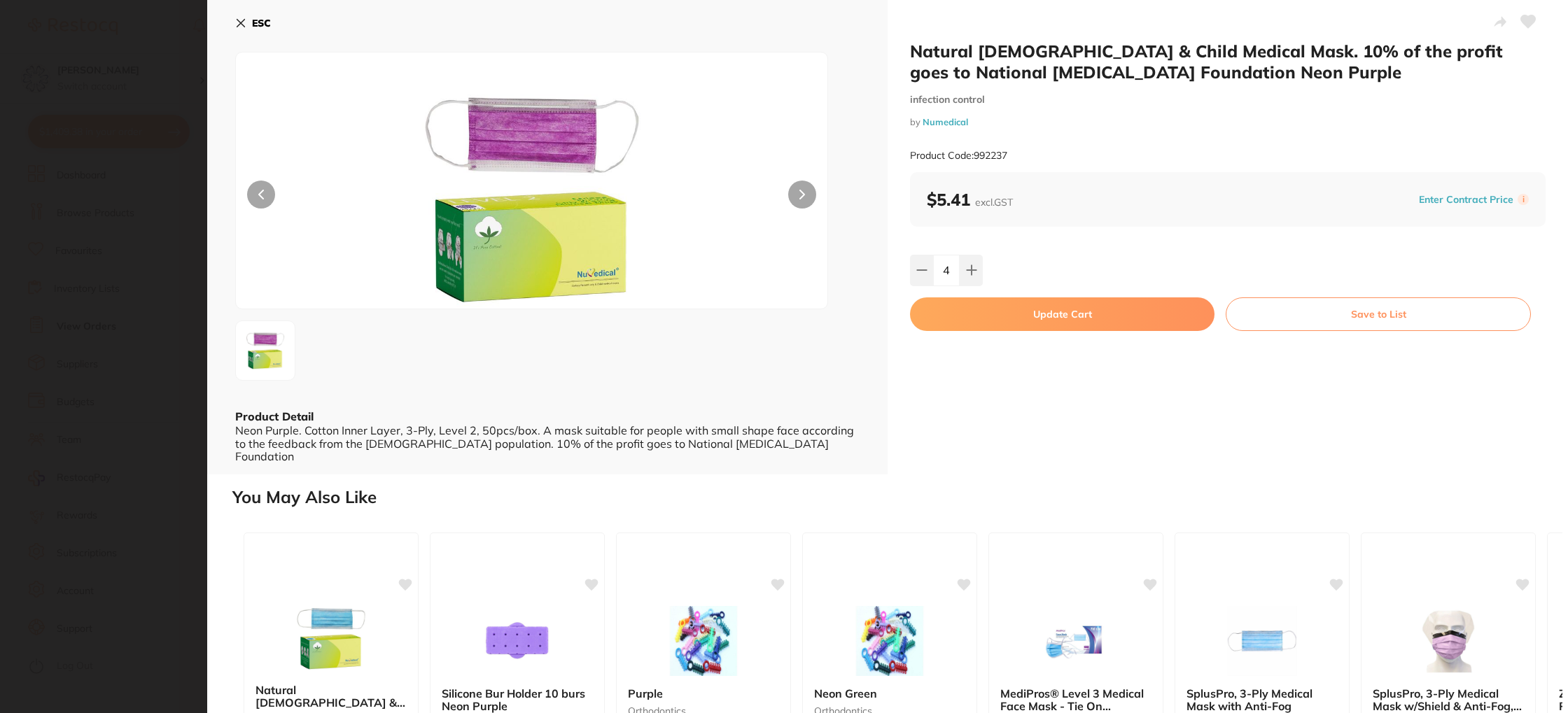
drag, startPoint x: 969, startPoint y: 270, endPoint x: 983, endPoint y: 279, distance: 16.6
click at [968, 270] on icon at bounding box center [971, 270] width 9 height 9
type input "5"
click at [1079, 327] on button "Update Cart" at bounding box center [1062, 314] width 304 height 33
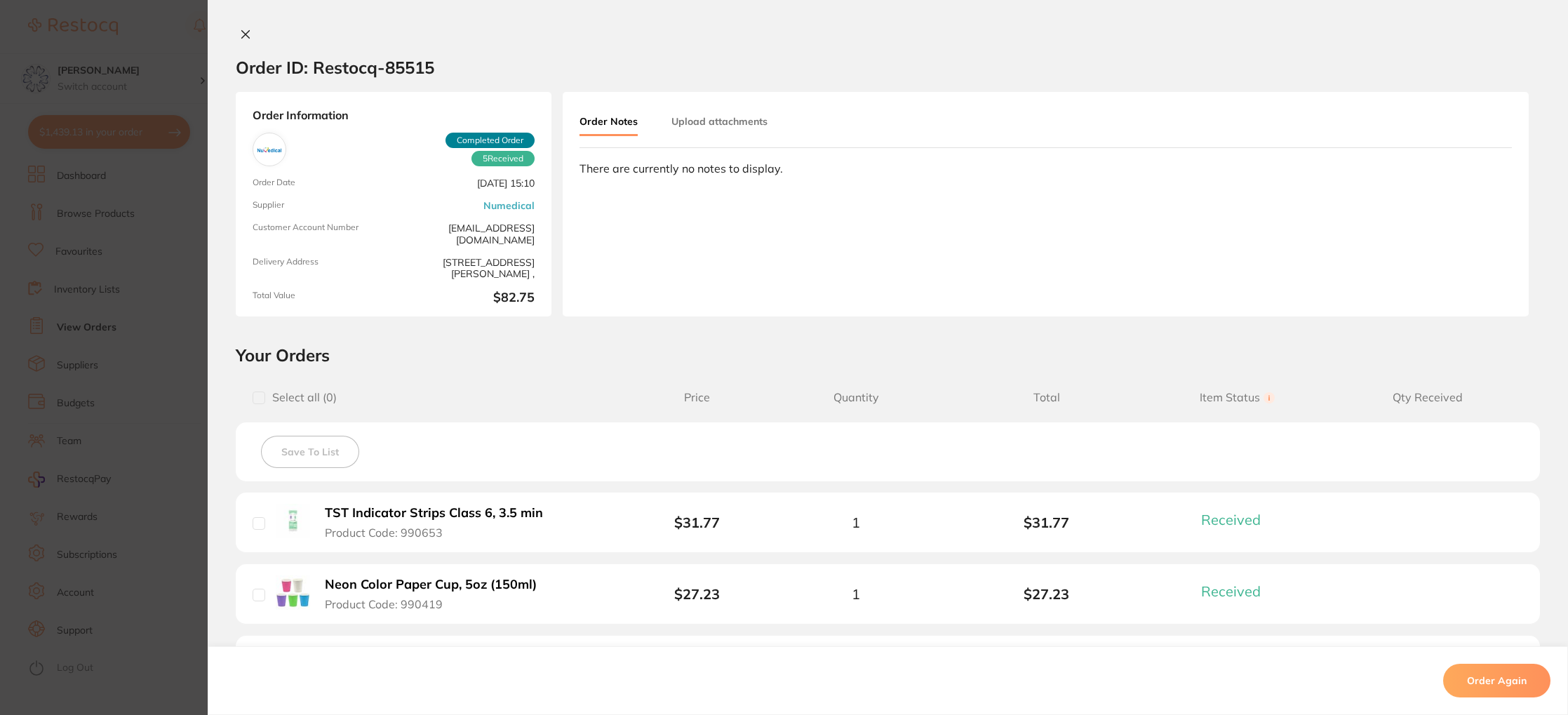
drag, startPoint x: 242, startPoint y: 35, endPoint x: 276, endPoint y: 56, distance: 40.0
click at [242, 35] on icon at bounding box center [246, 34] width 7 height 7
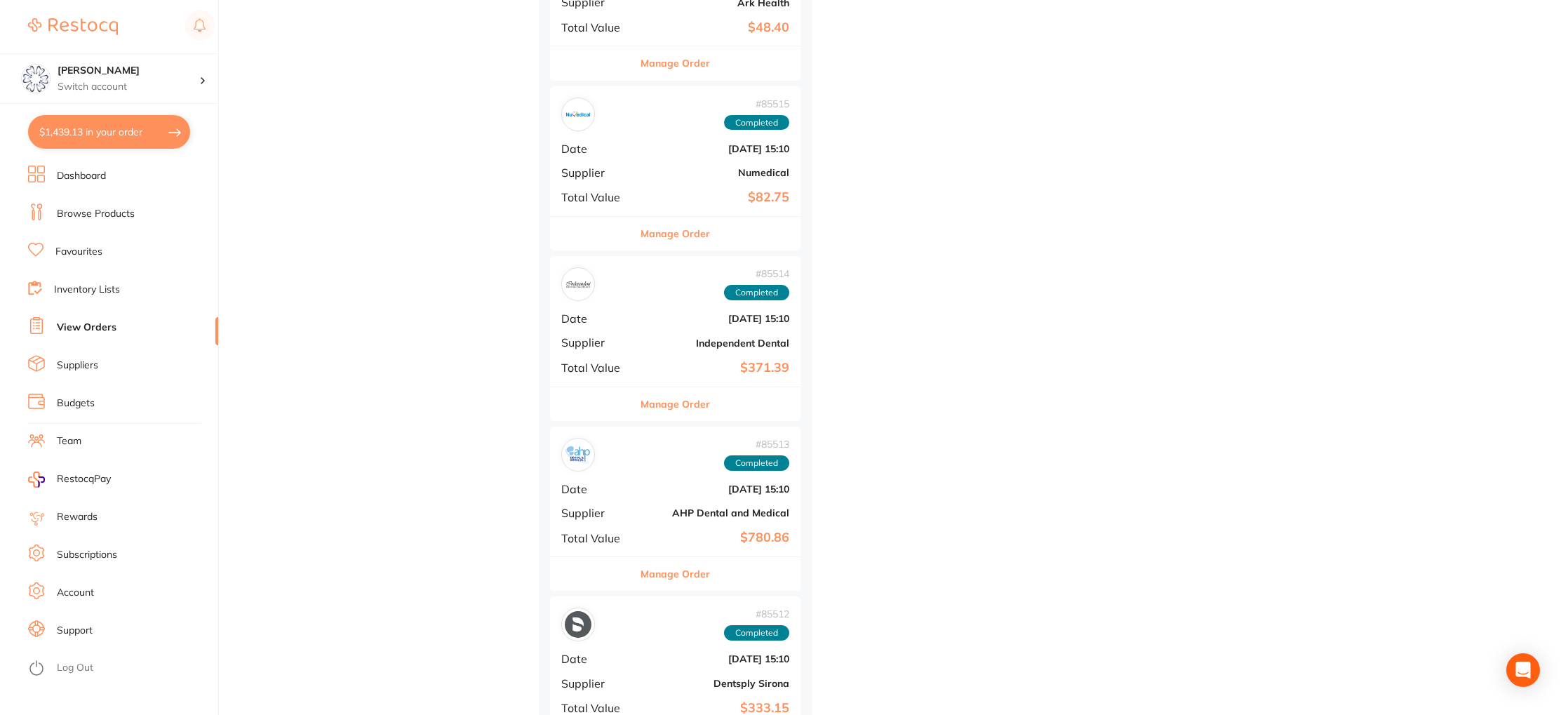
scroll to position [3180, 0]
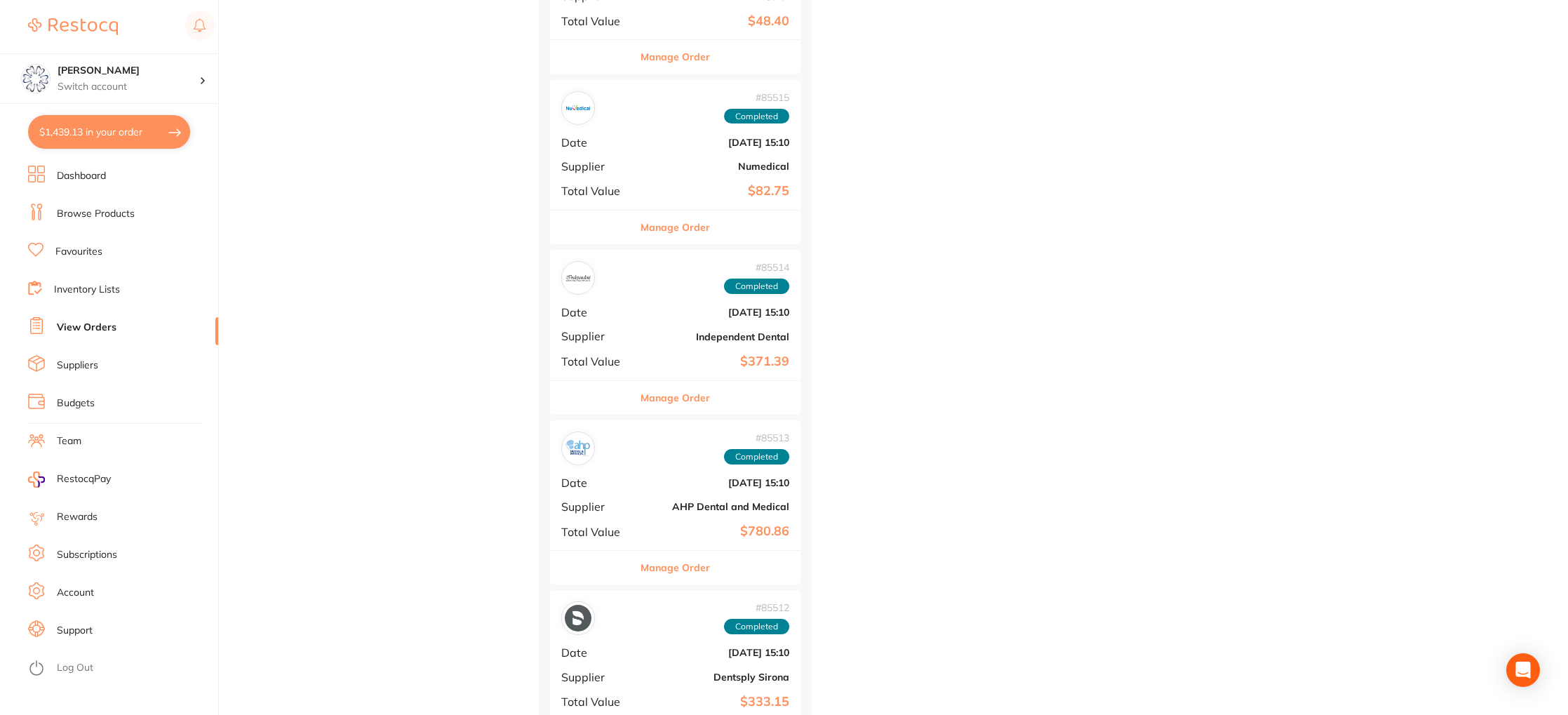
drag, startPoint x: 652, startPoint y: 399, endPoint x: 644, endPoint y: 395, distance: 8.9
click at [650, 399] on button "Manage Order" at bounding box center [675, 398] width 70 height 33
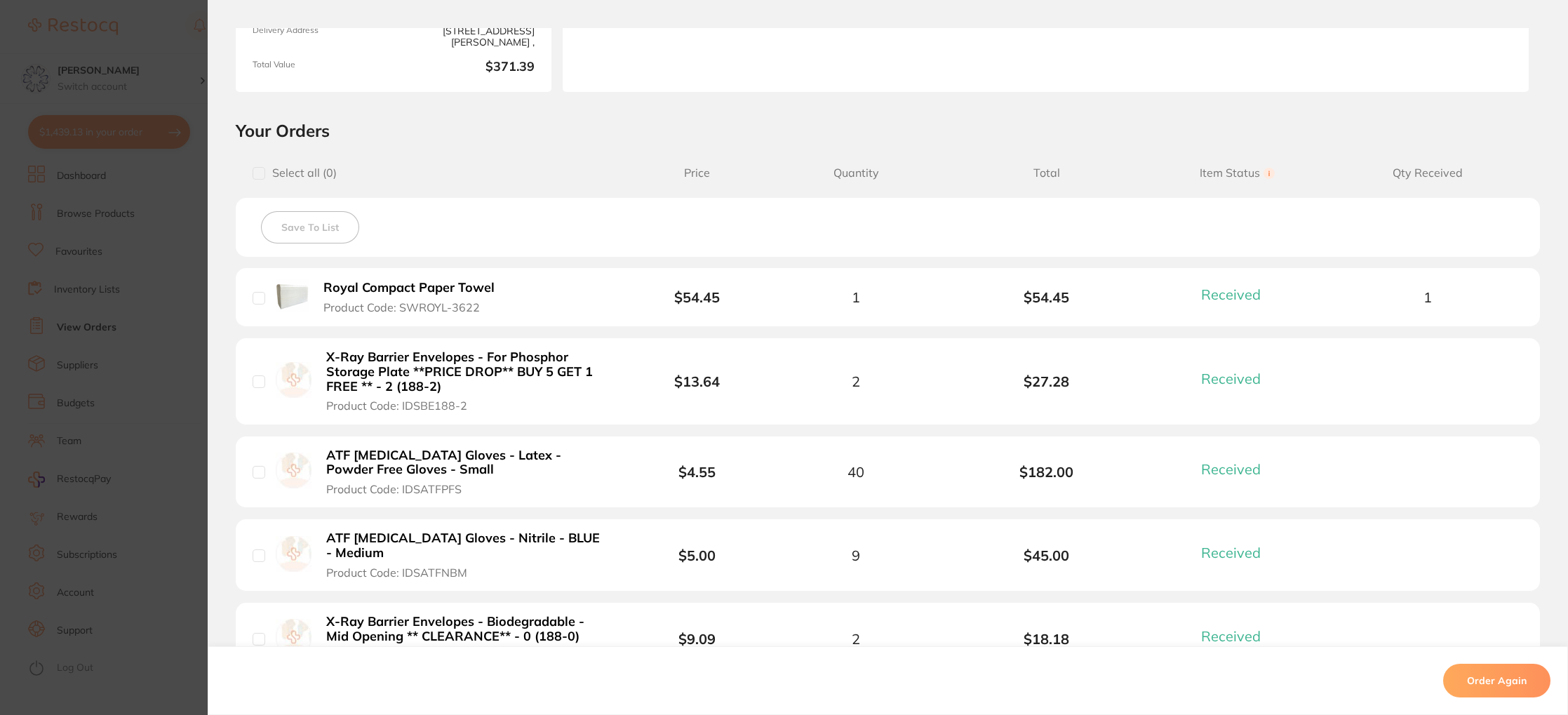
scroll to position [226, 0]
click at [428, 377] on b "X-Ray Barrier Envelopes - For Phosphor Storage Plate **PRICE DROP** BUY 5 GET 1…" at bounding box center [467, 370] width 282 height 44
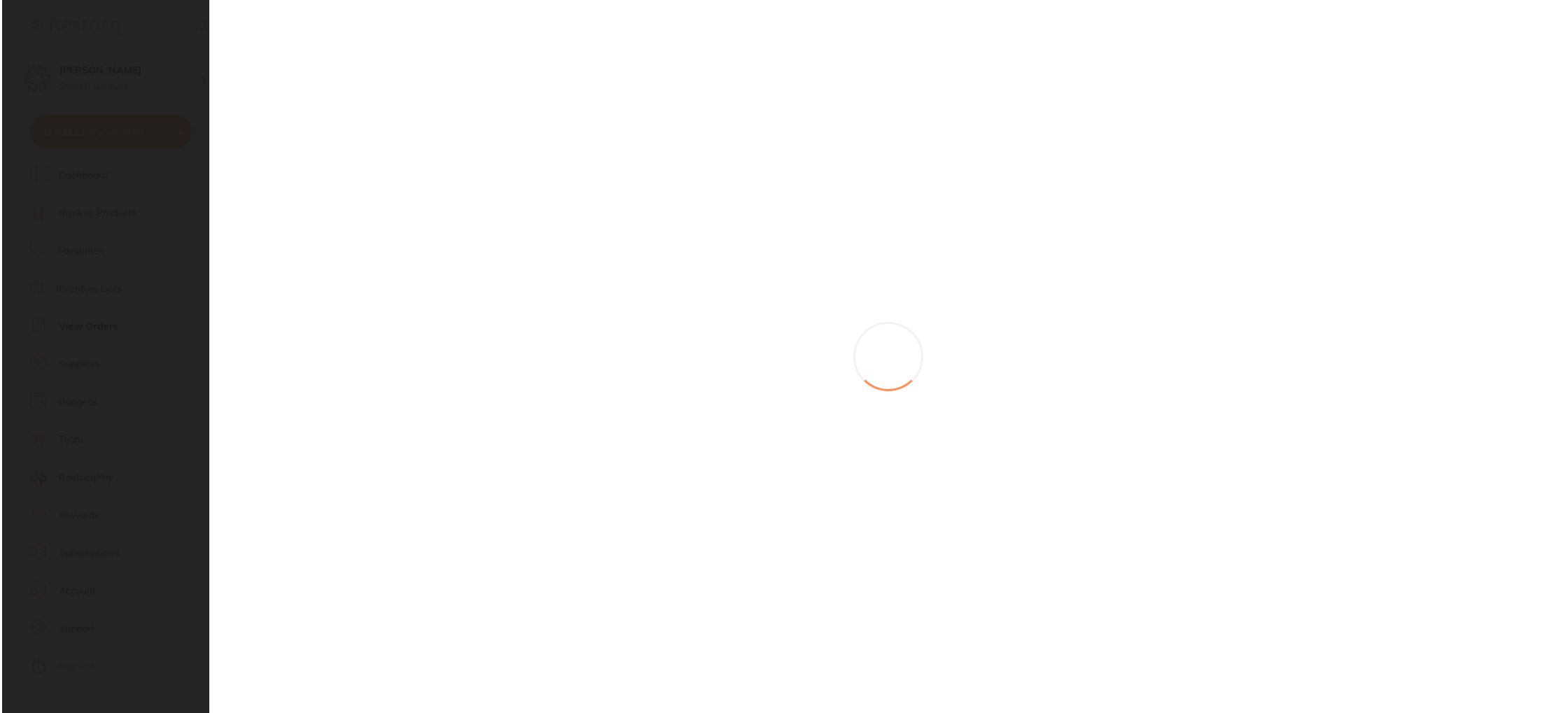
scroll to position [0, 0]
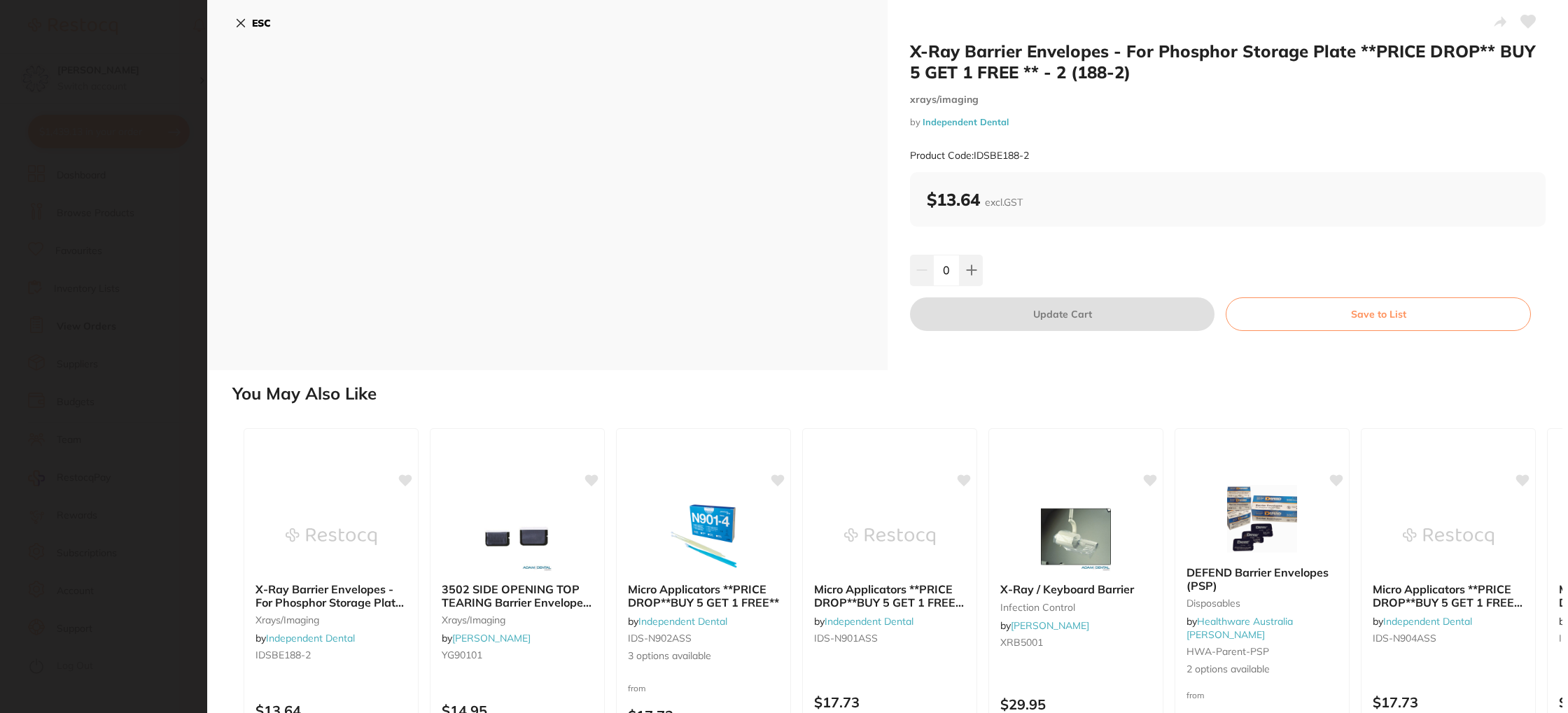
click at [245, 20] on icon at bounding box center [241, 23] width 11 height 11
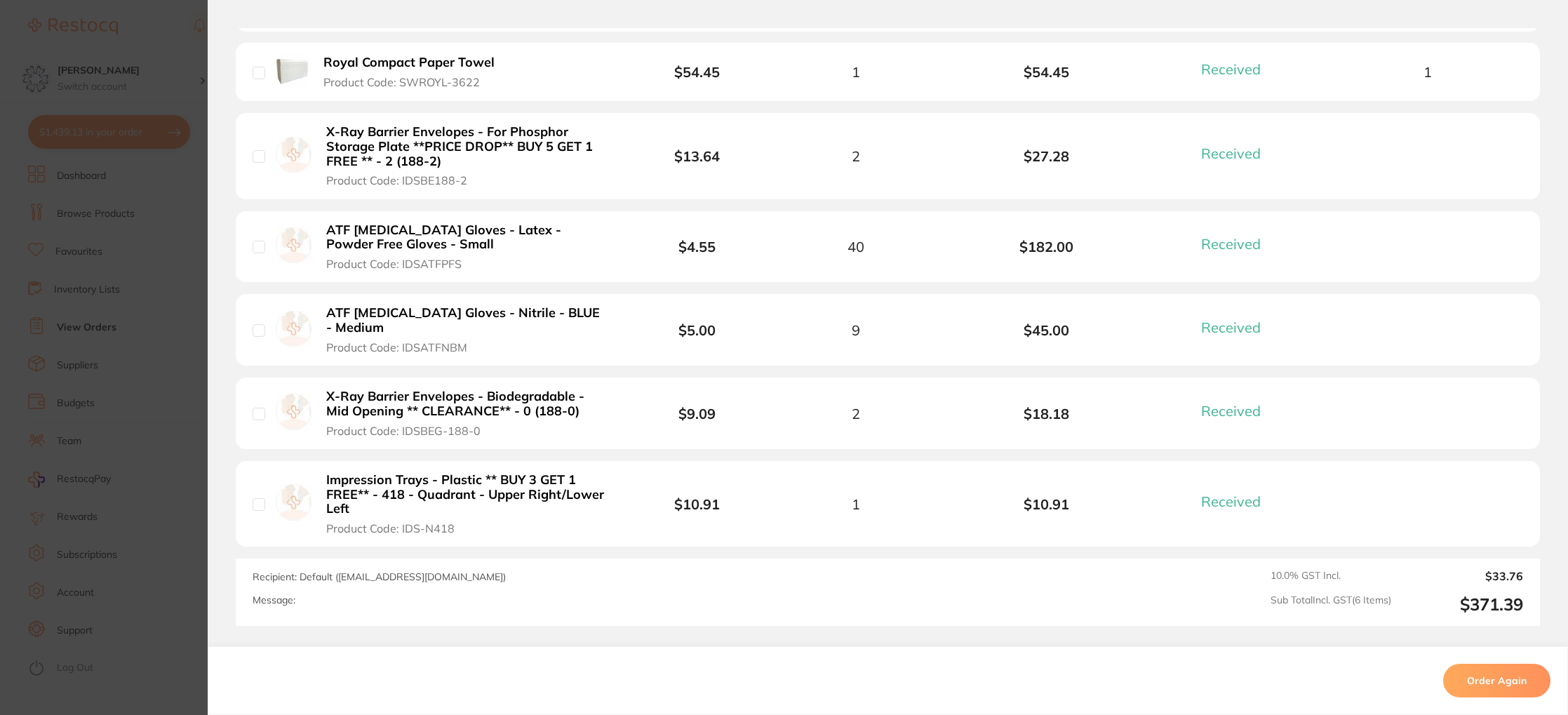
scroll to position [452, 0]
click at [549, 494] on b "Impression Trays - Plastic ** BUY 3 GET 1 FREE** - 418 - Quadrant - Upper Right…" at bounding box center [467, 492] width 282 height 44
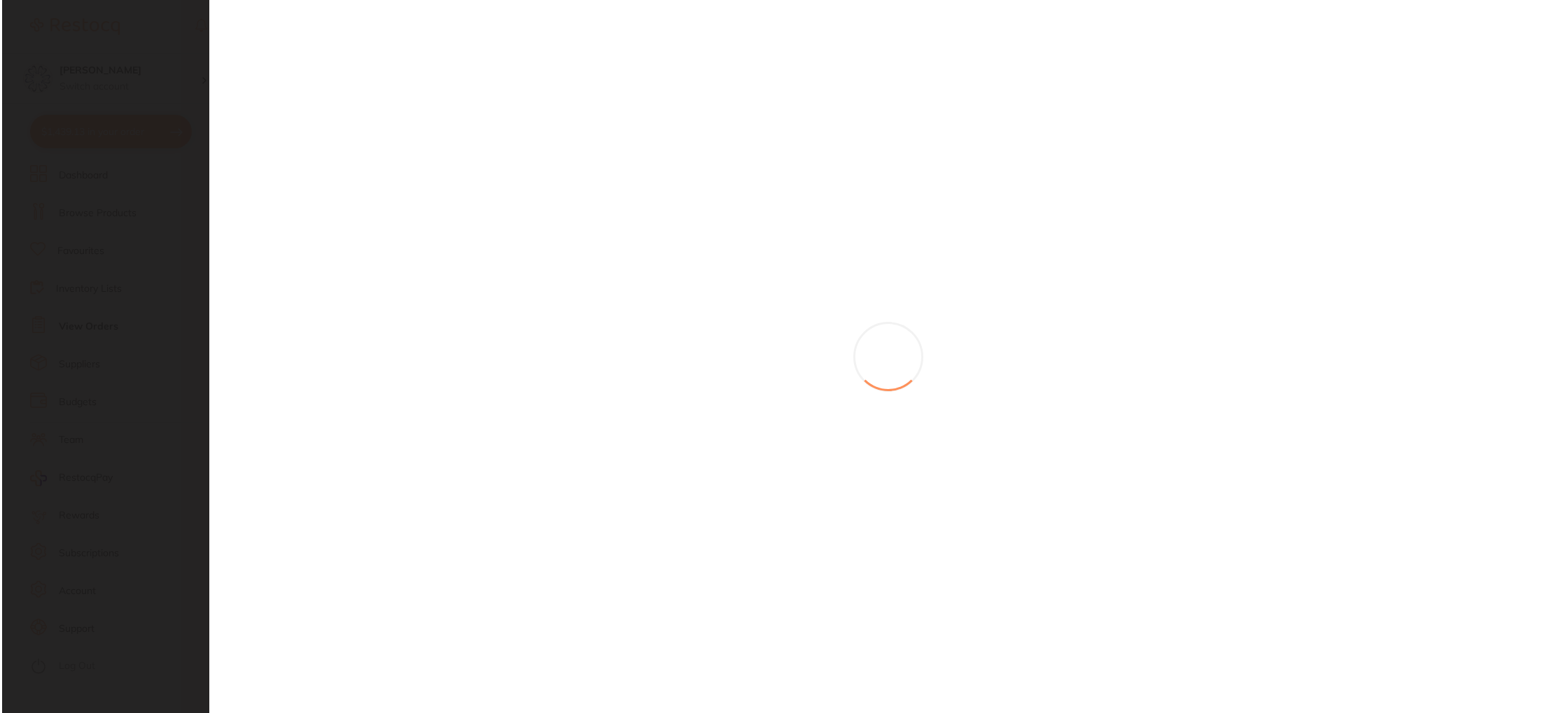
scroll to position [0, 0]
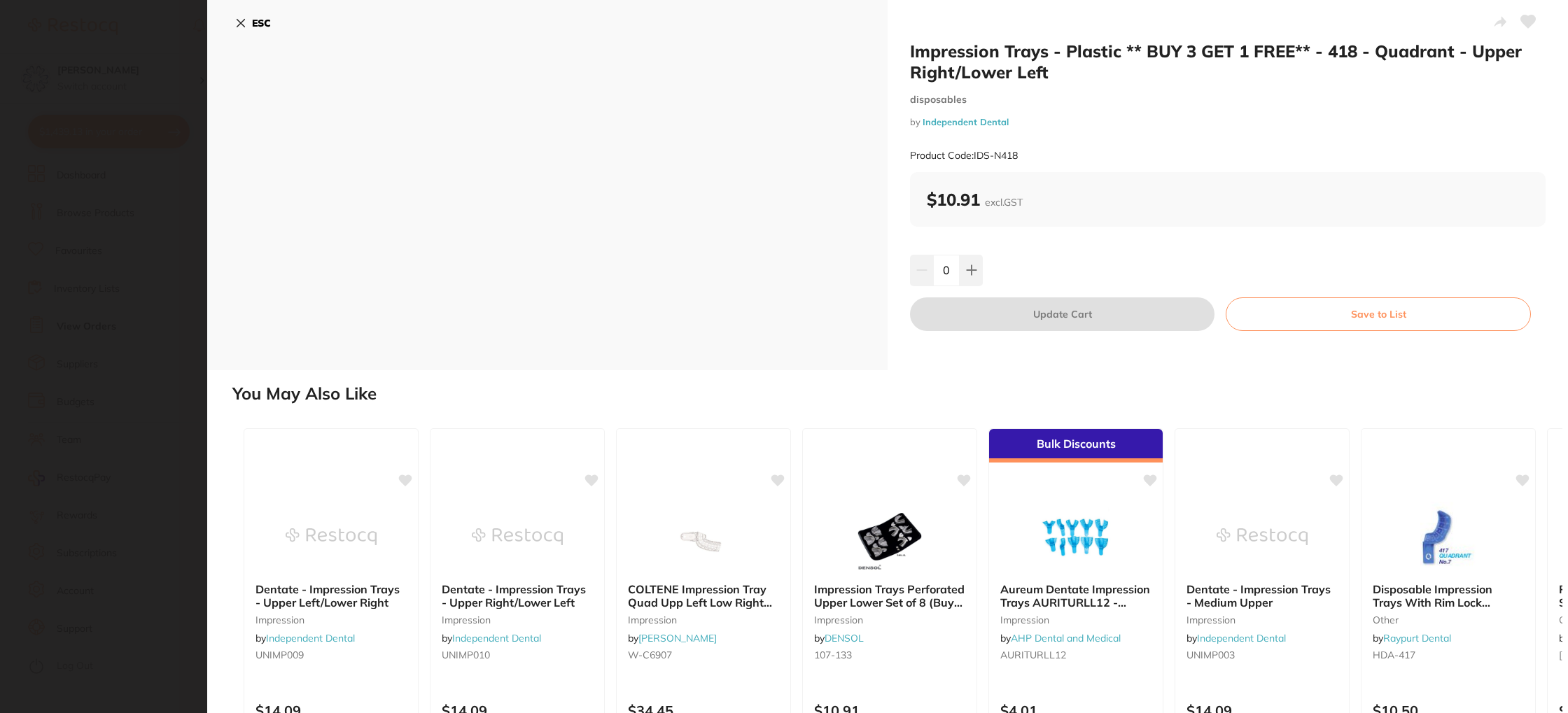
drag, startPoint x: 962, startPoint y: 275, endPoint x: 1003, endPoint y: 301, distance: 48.5
click at [962, 276] on button at bounding box center [970, 269] width 23 height 31
type input "1"
click at [1022, 308] on button "Update Cart" at bounding box center [1062, 314] width 304 height 33
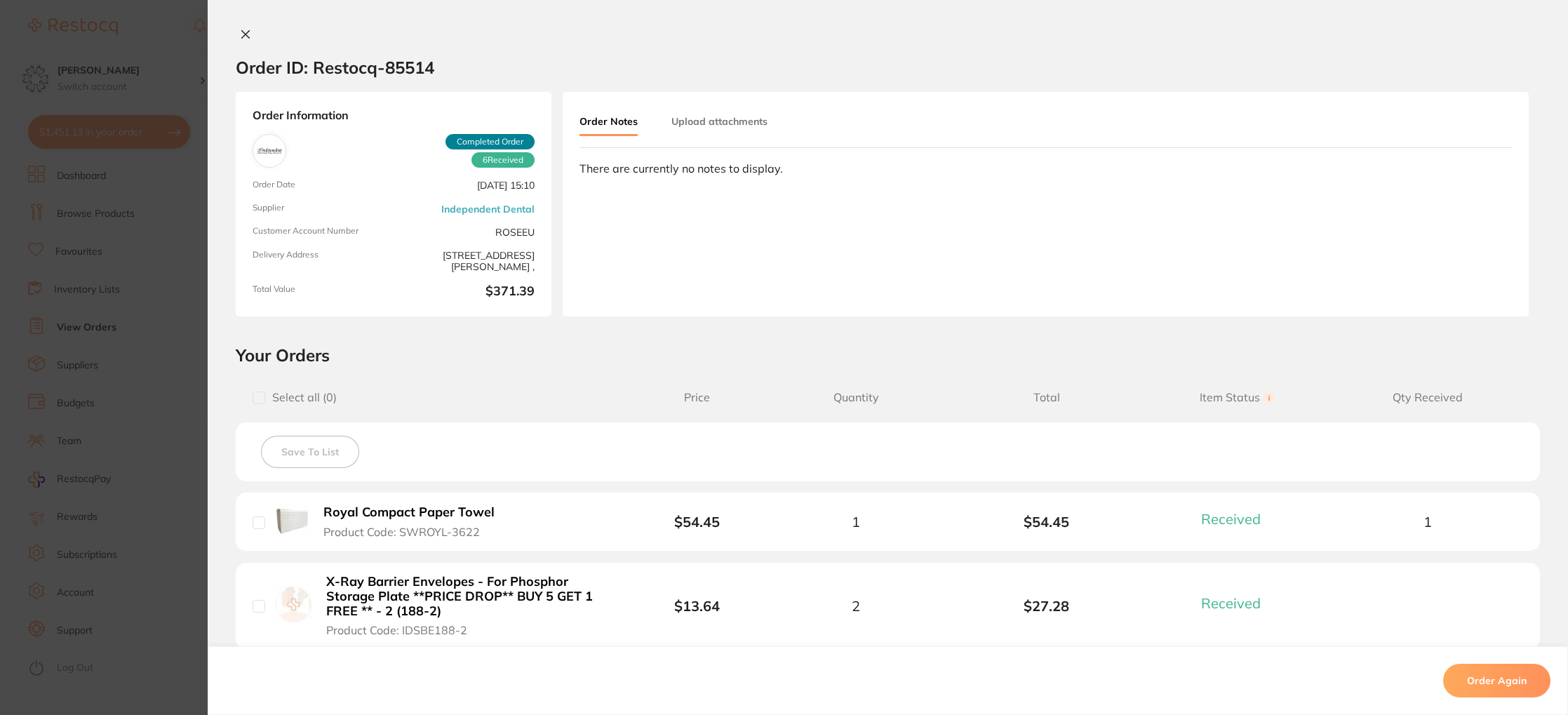
drag, startPoint x: 247, startPoint y: 33, endPoint x: 287, endPoint y: 55, distance: 45.7
click at [247, 33] on icon at bounding box center [246, 34] width 11 height 11
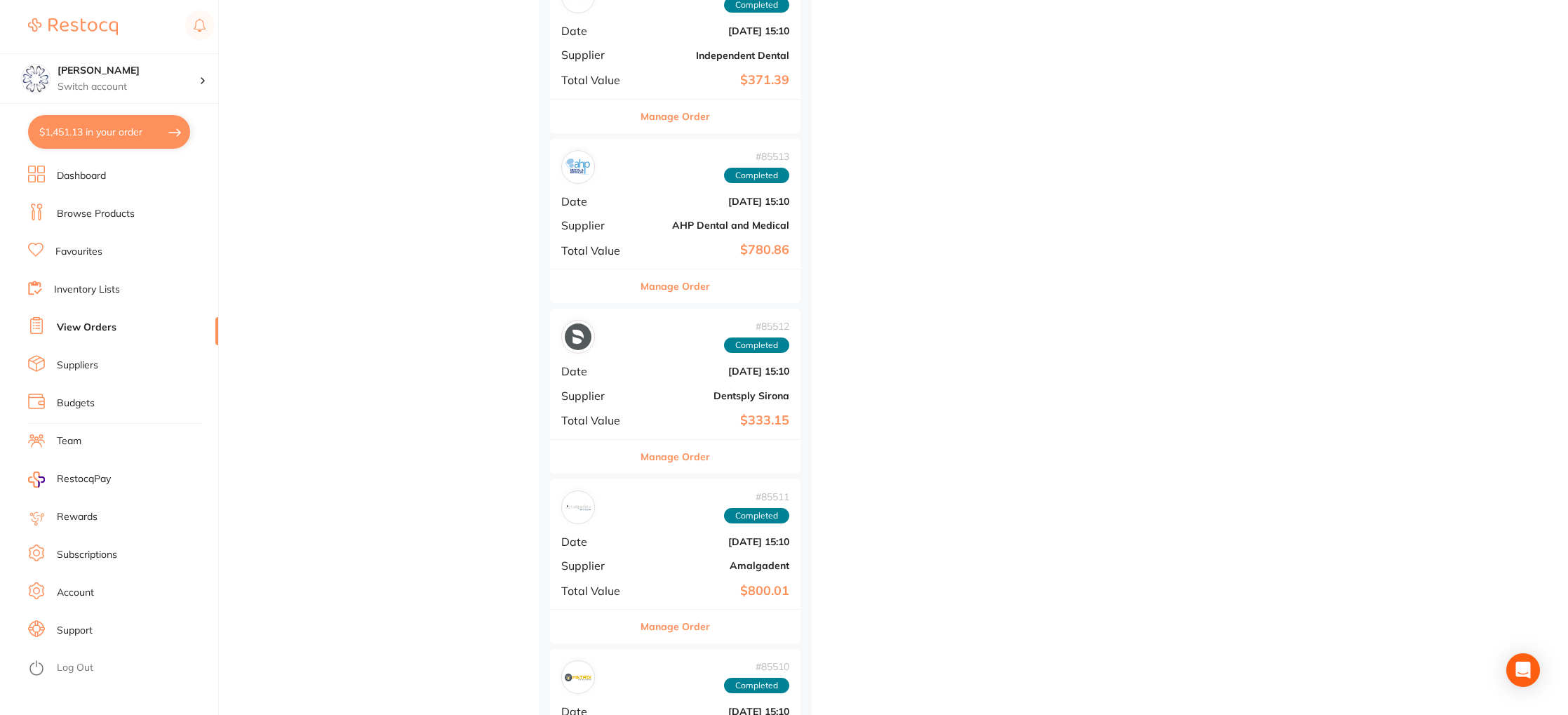
scroll to position [3468, 0]
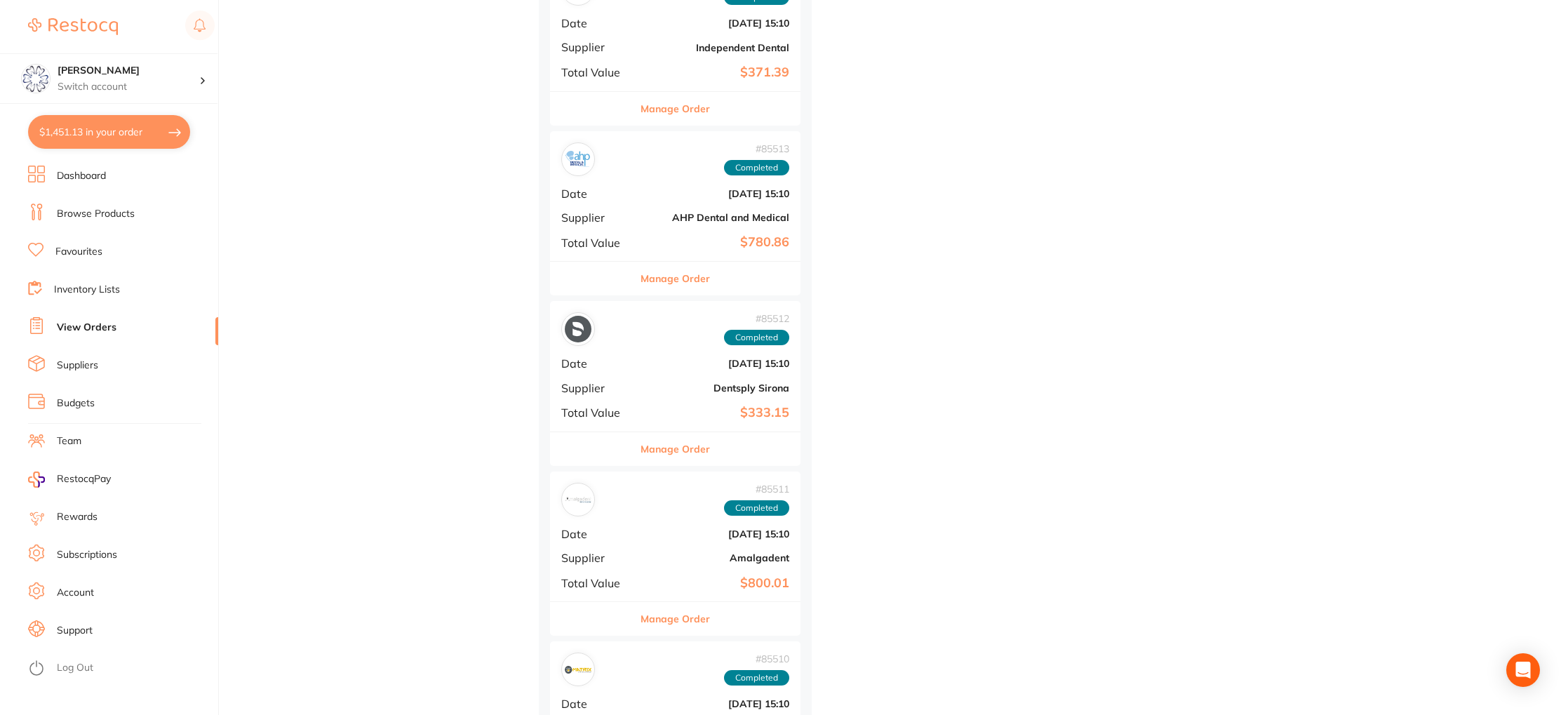
click at [669, 284] on button "Manage Order" at bounding box center [675, 278] width 70 height 33
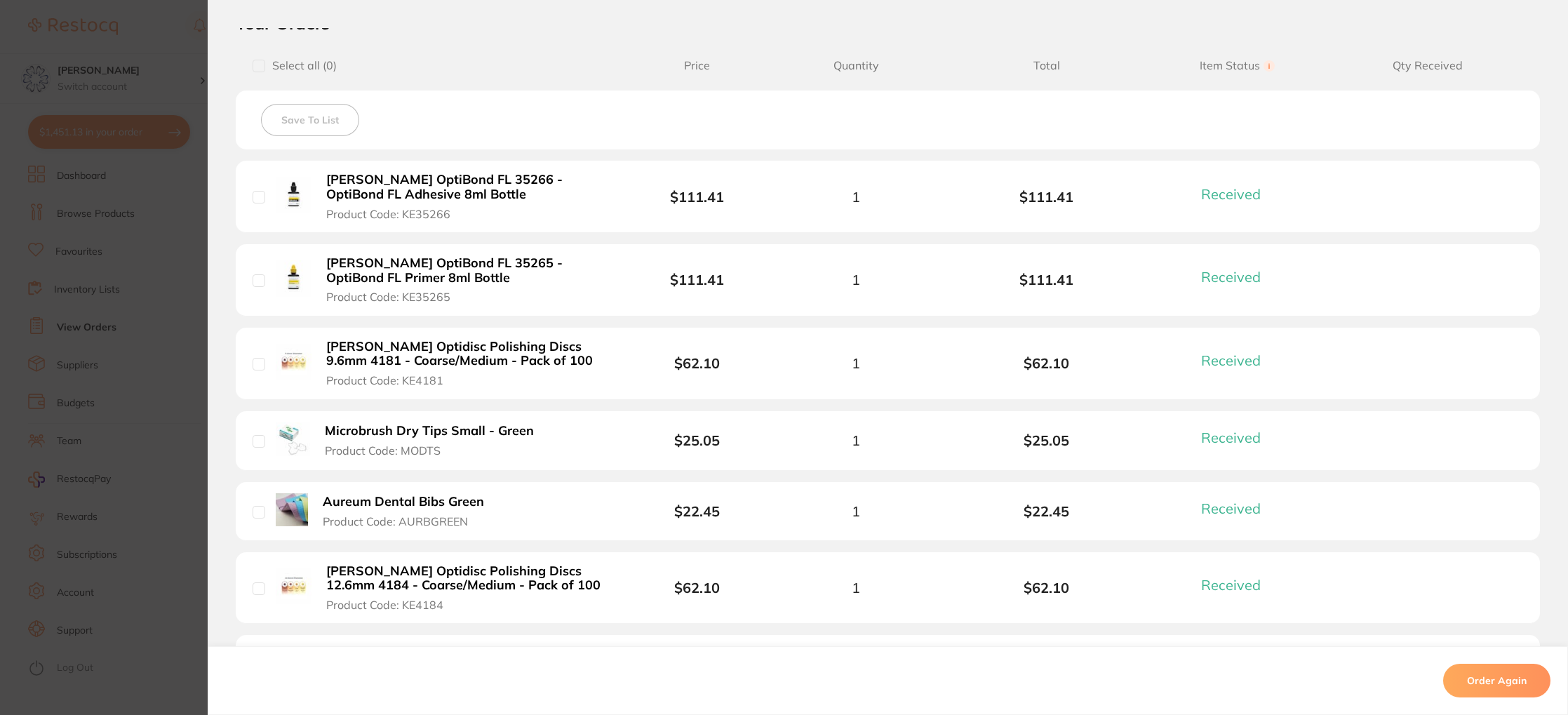
scroll to position [351, 0]
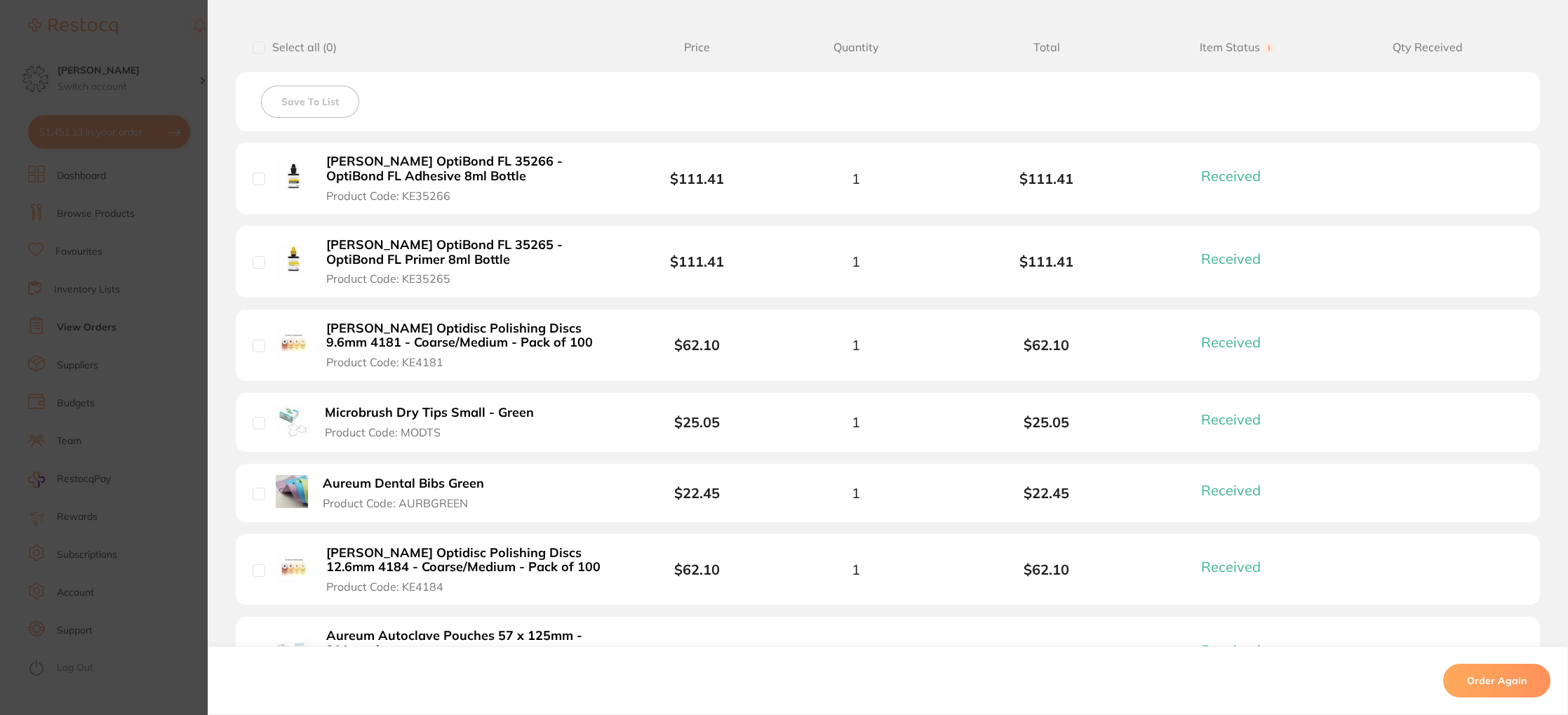
click at [431, 411] on b "Microbrush Dry Tips Small - Green" at bounding box center [428, 413] width 209 height 15
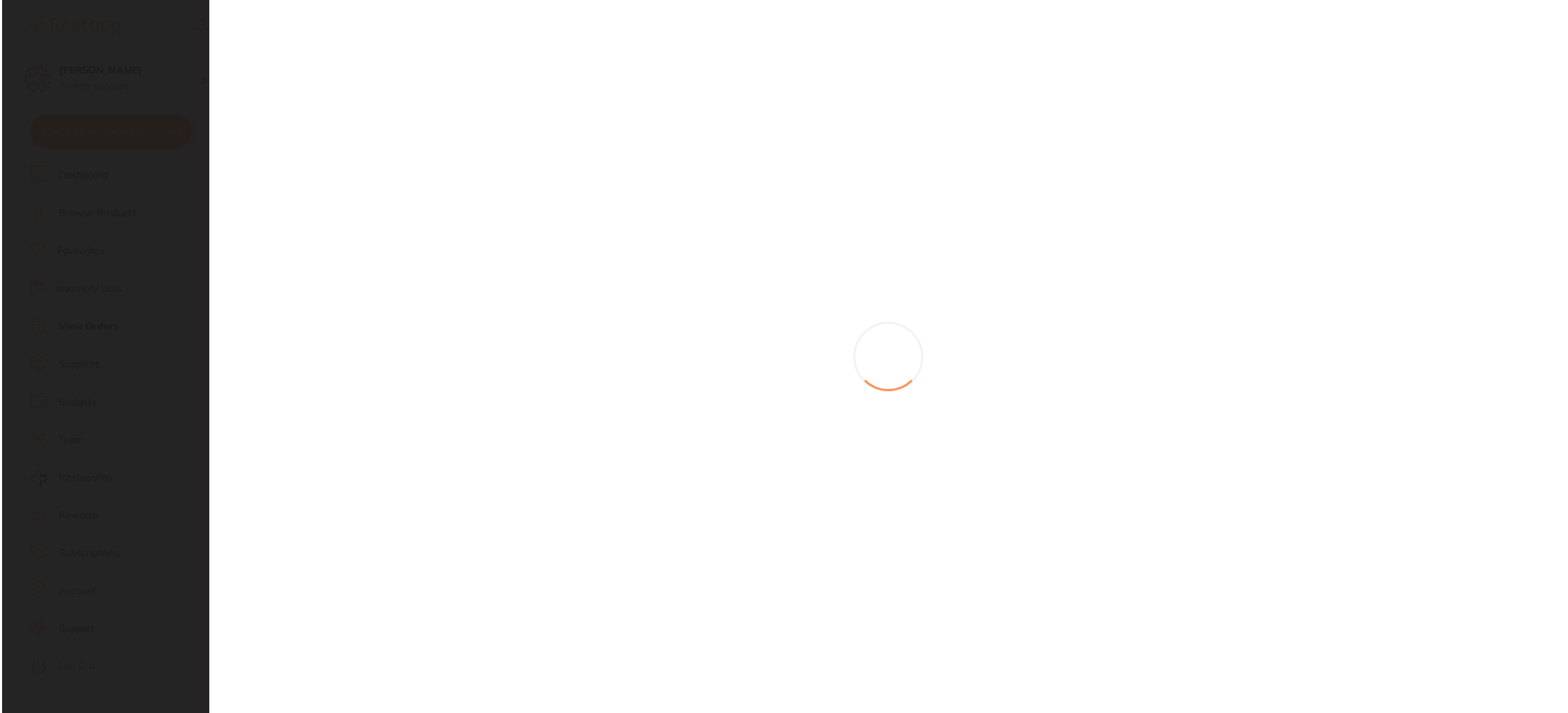
scroll to position [0, 0]
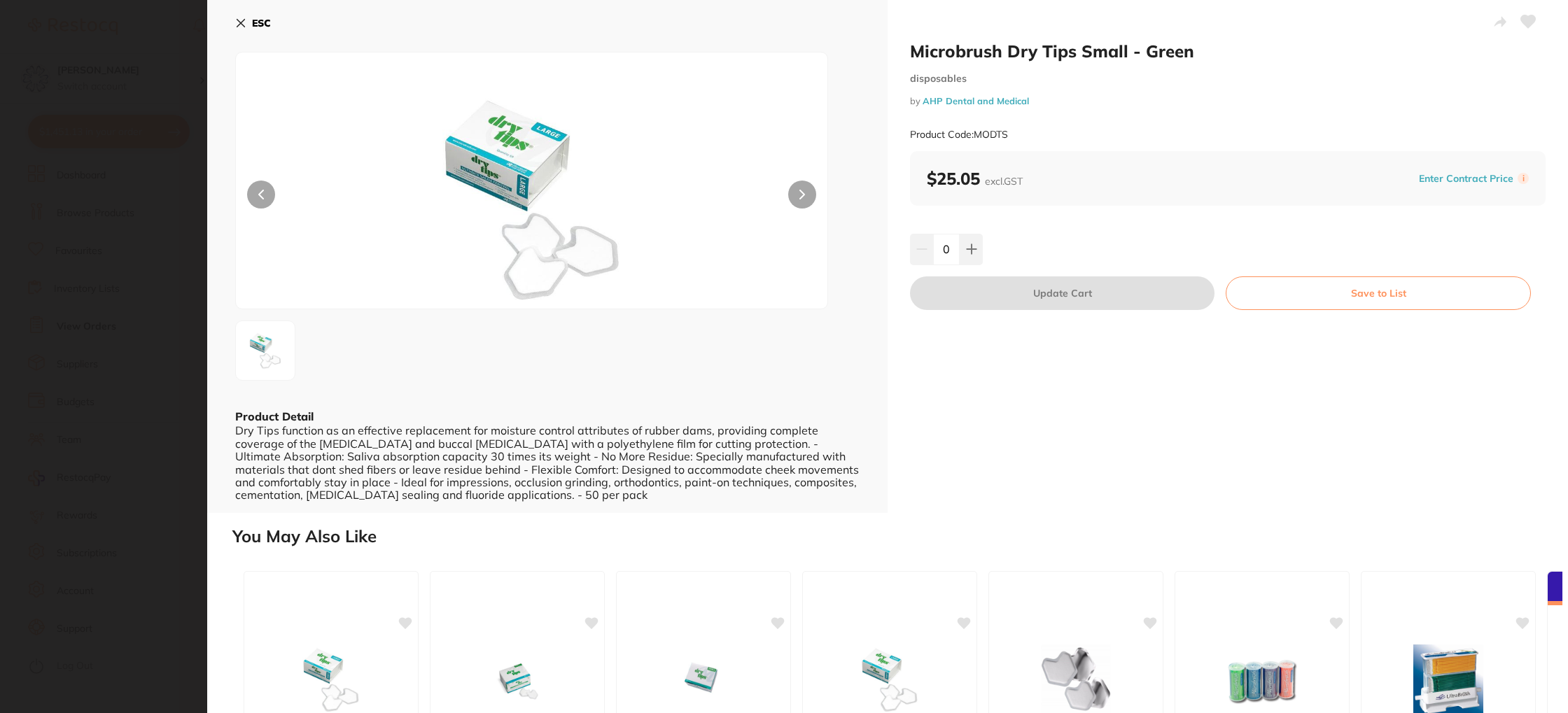
drag, startPoint x: 968, startPoint y: 249, endPoint x: 1020, endPoint y: 272, distance: 56.9
click at [968, 249] on icon at bounding box center [971, 250] width 9 height 9
type input "1"
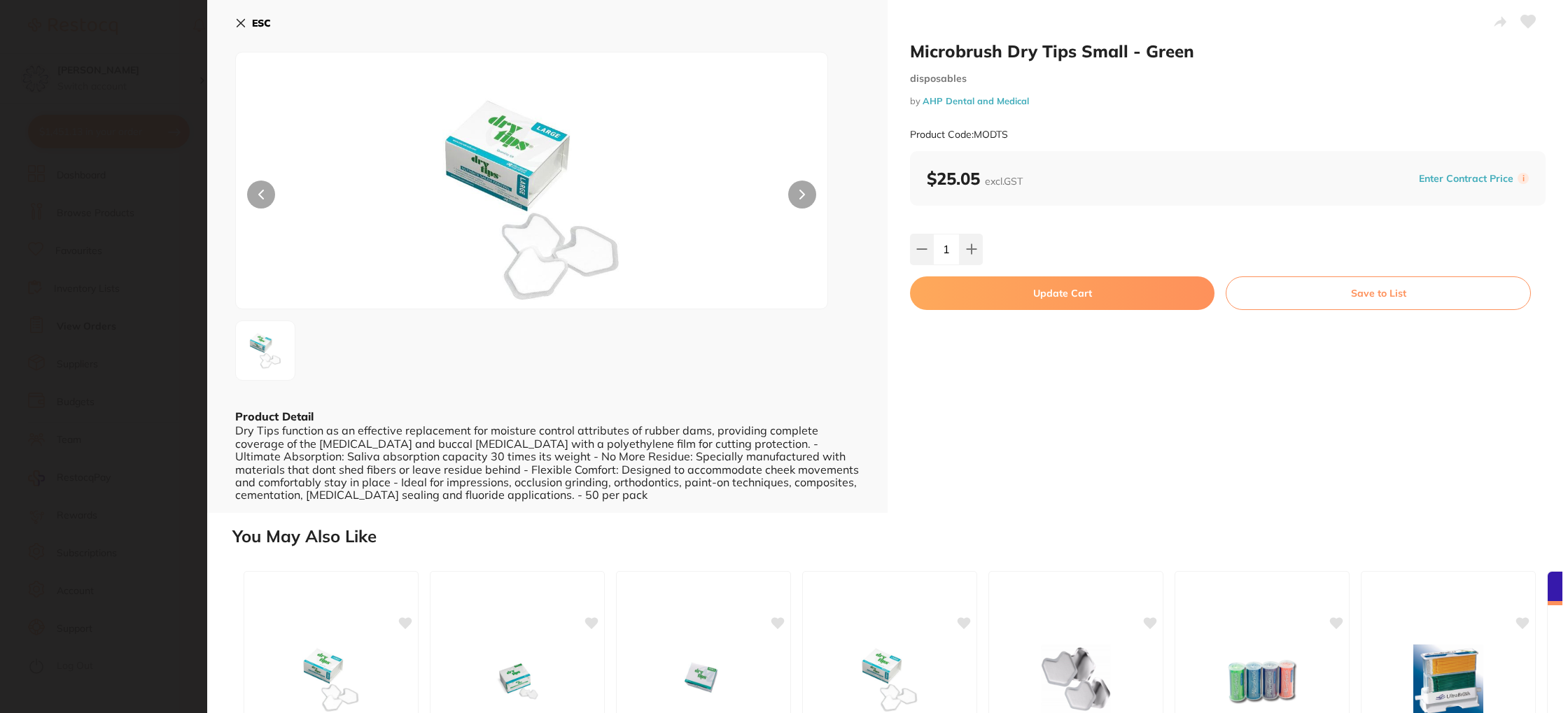
click at [1070, 287] on button "Update Cart" at bounding box center [1062, 293] width 304 height 33
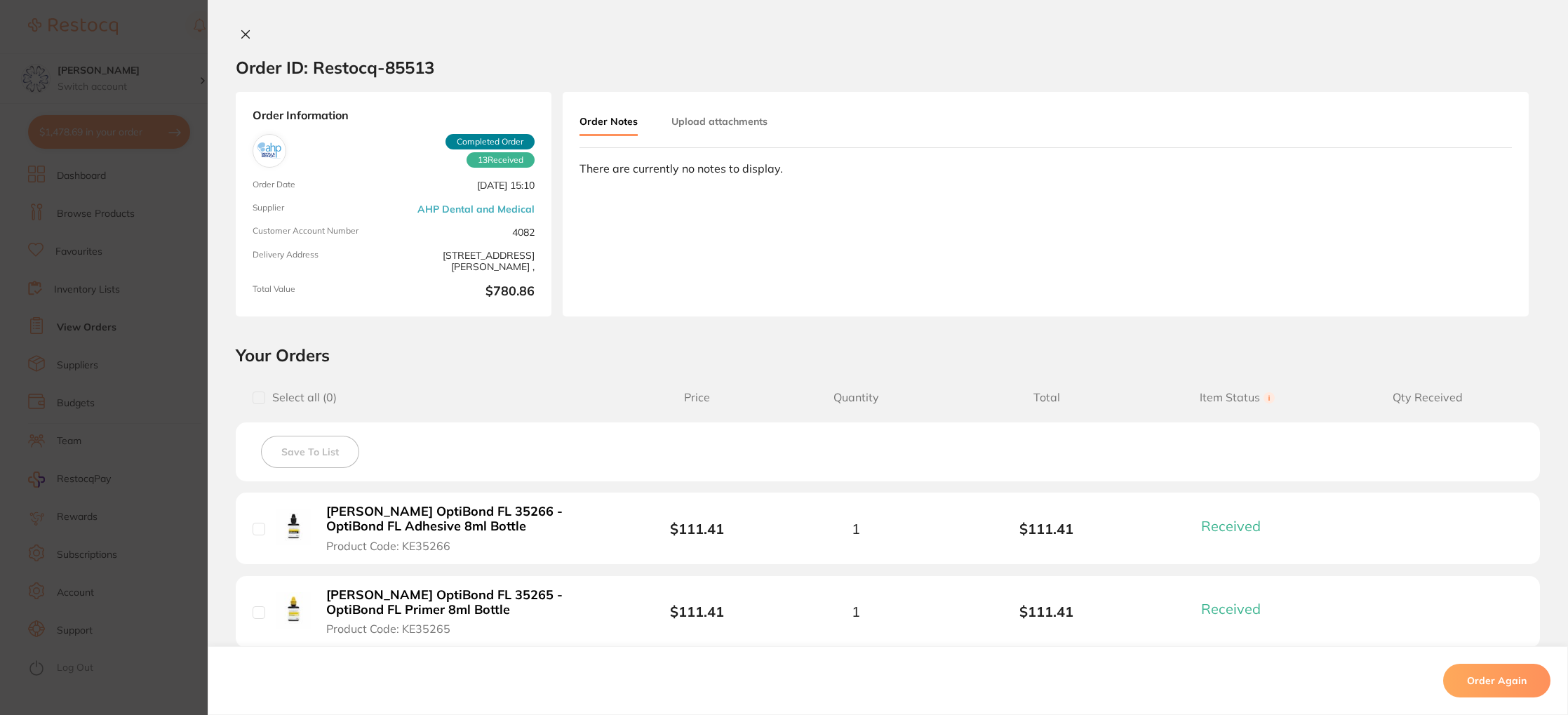
drag, startPoint x: 240, startPoint y: 31, endPoint x: 299, endPoint y: 56, distance: 64.1
click at [240, 31] on icon at bounding box center [246, 34] width 11 height 11
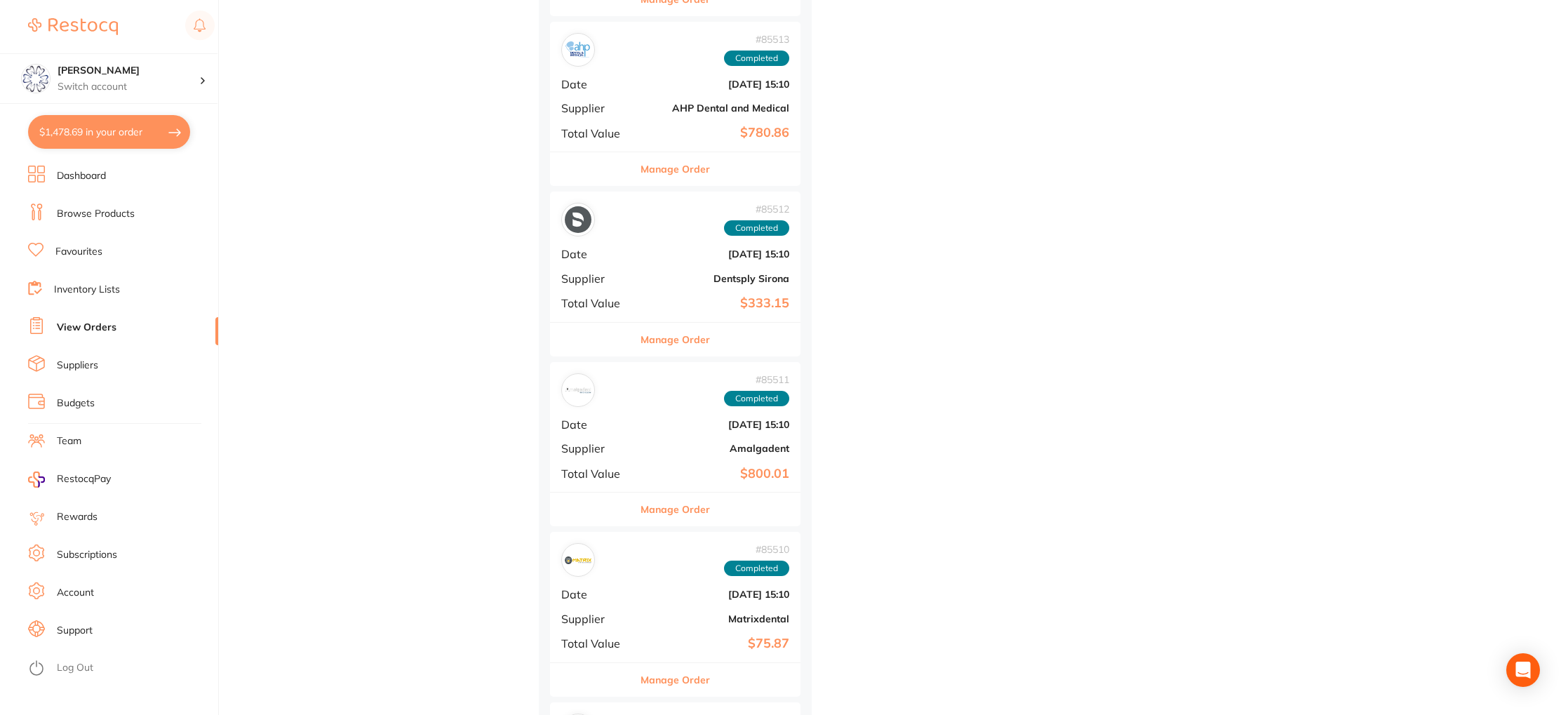
scroll to position [3588, 0]
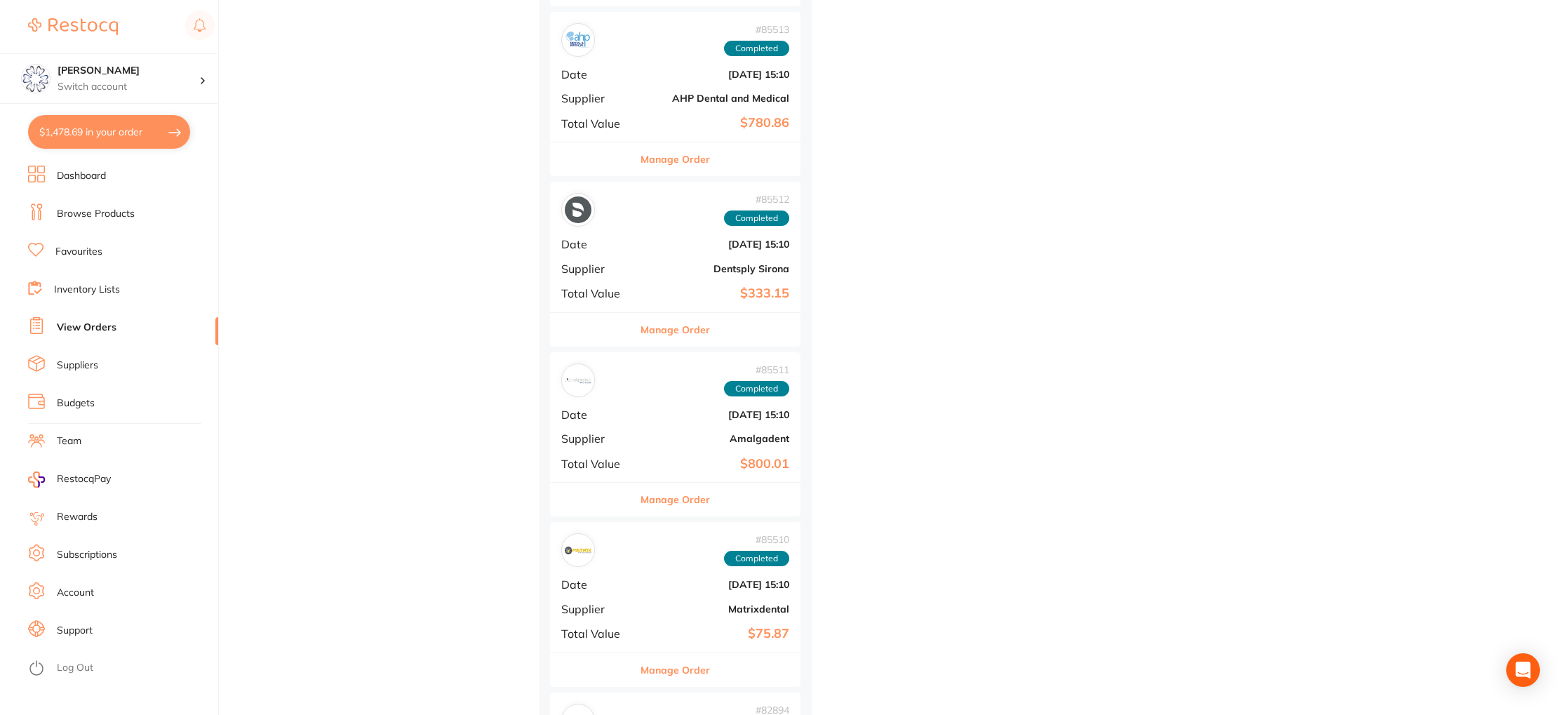
click at [690, 328] on button "Manage Order" at bounding box center [675, 329] width 70 height 33
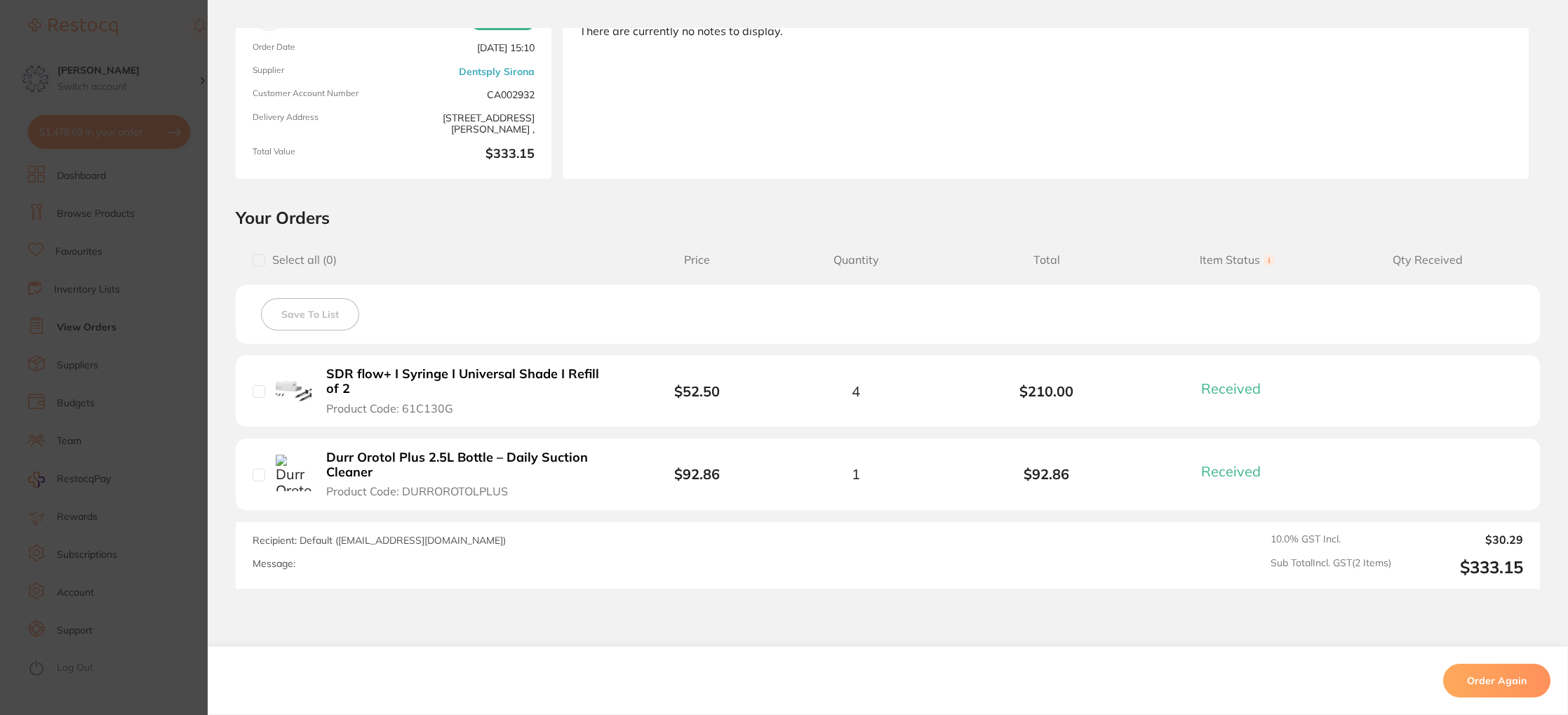
scroll to position [143, 0]
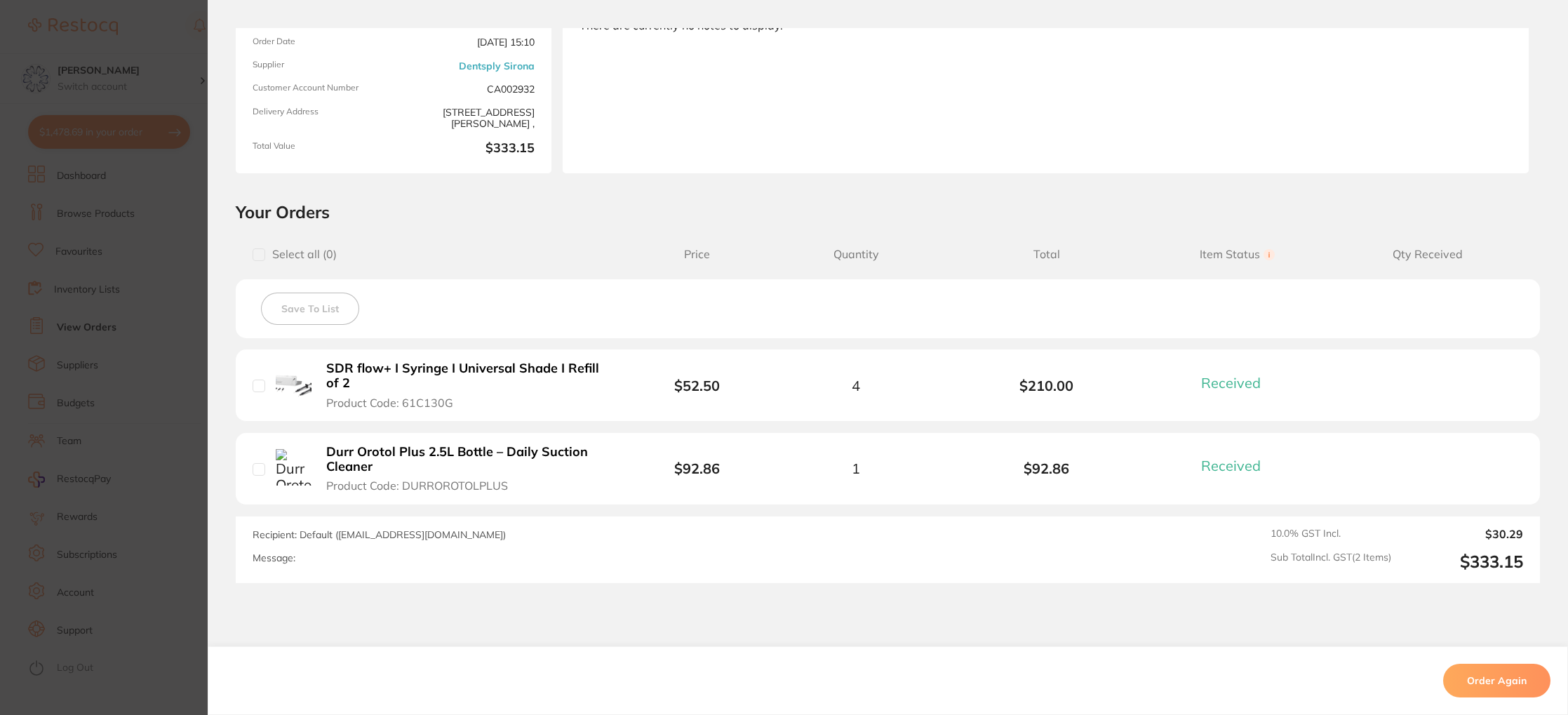
click at [437, 368] on b "SDR flow+ I Syringe I Universal Shade I Refill of 2" at bounding box center [467, 376] width 282 height 29
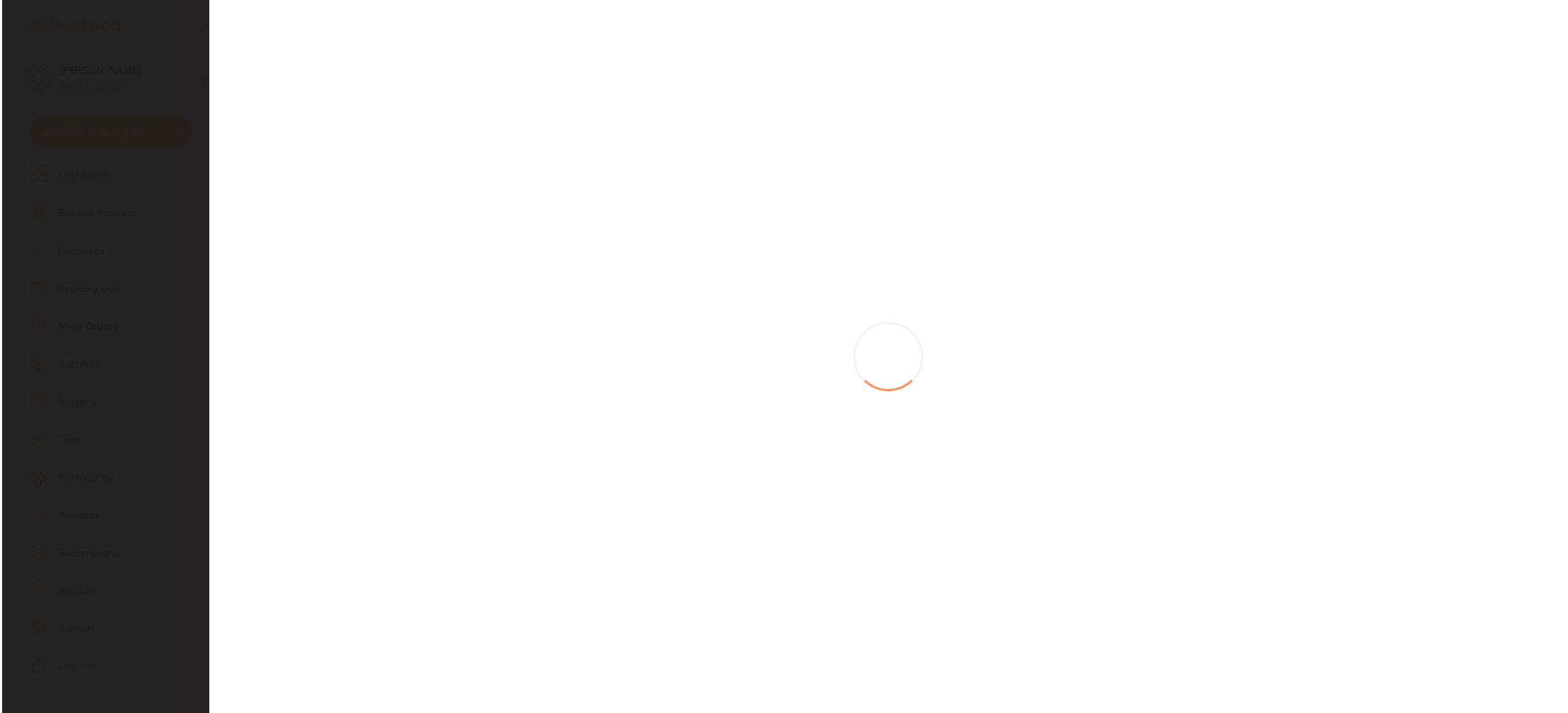
scroll to position [0, 0]
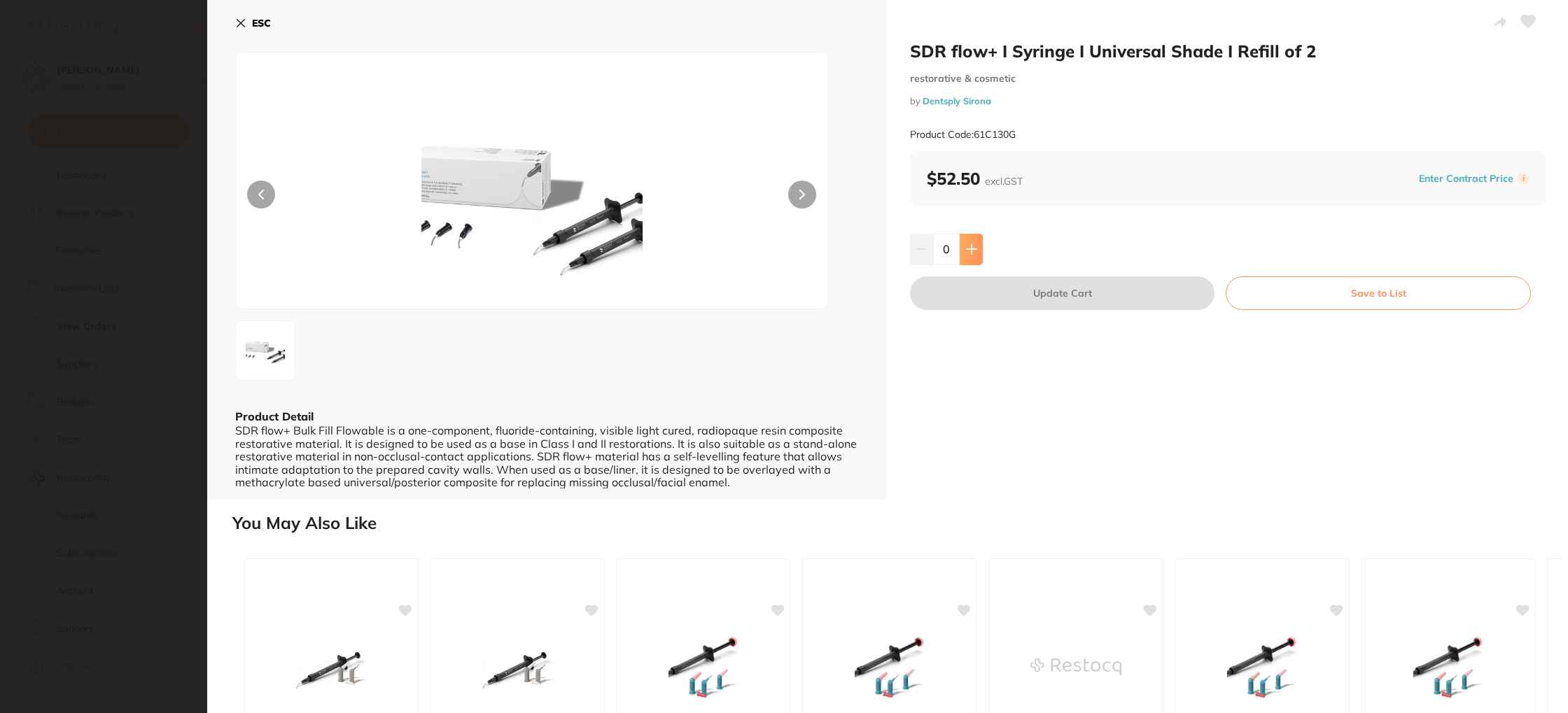
click at [966, 247] on icon at bounding box center [971, 249] width 11 height 11
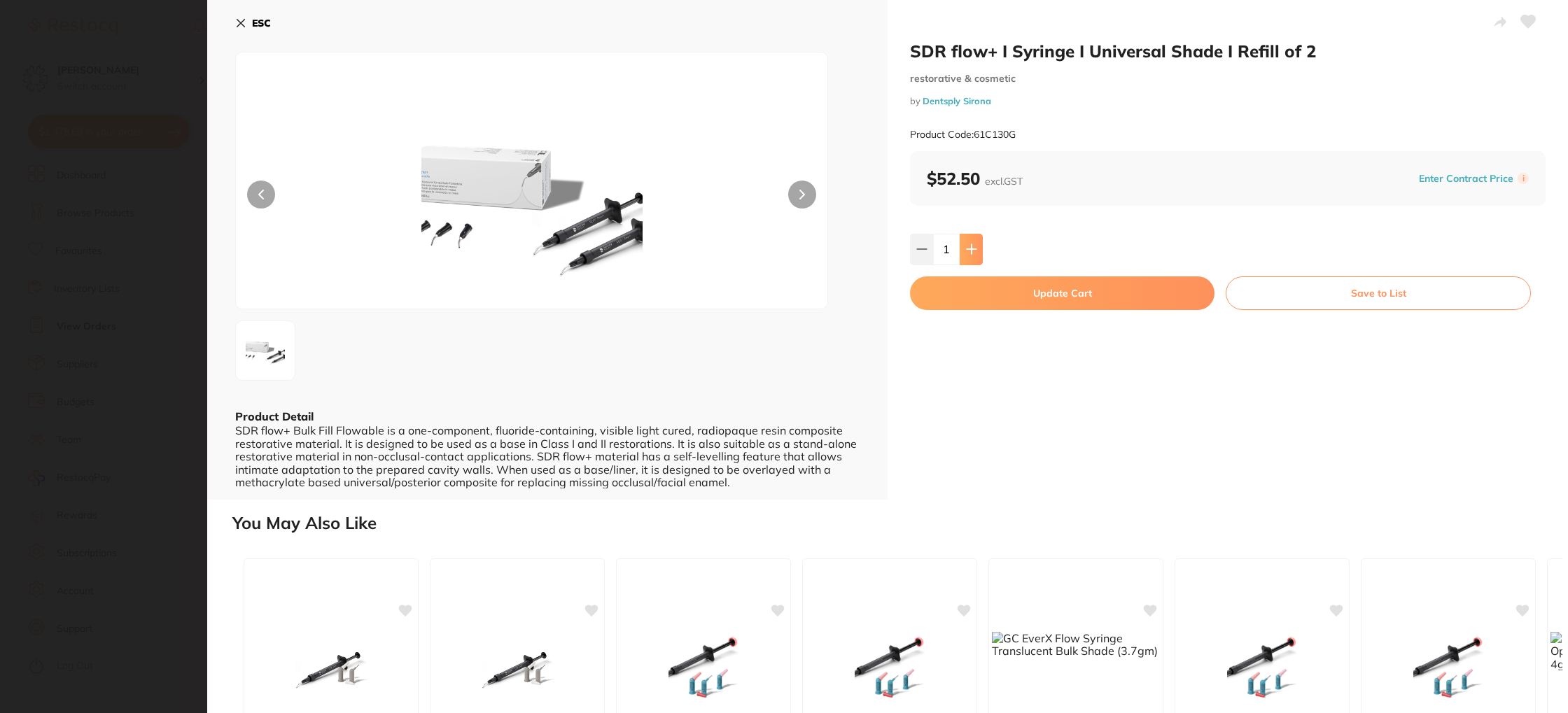
click at [969, 249] on icon at bounding box center [971, 250] width 9 height 9
type input "3"
click at [1002, 288] on button "Update Cart" at bounding box center [1062, 293] width 304 height 33
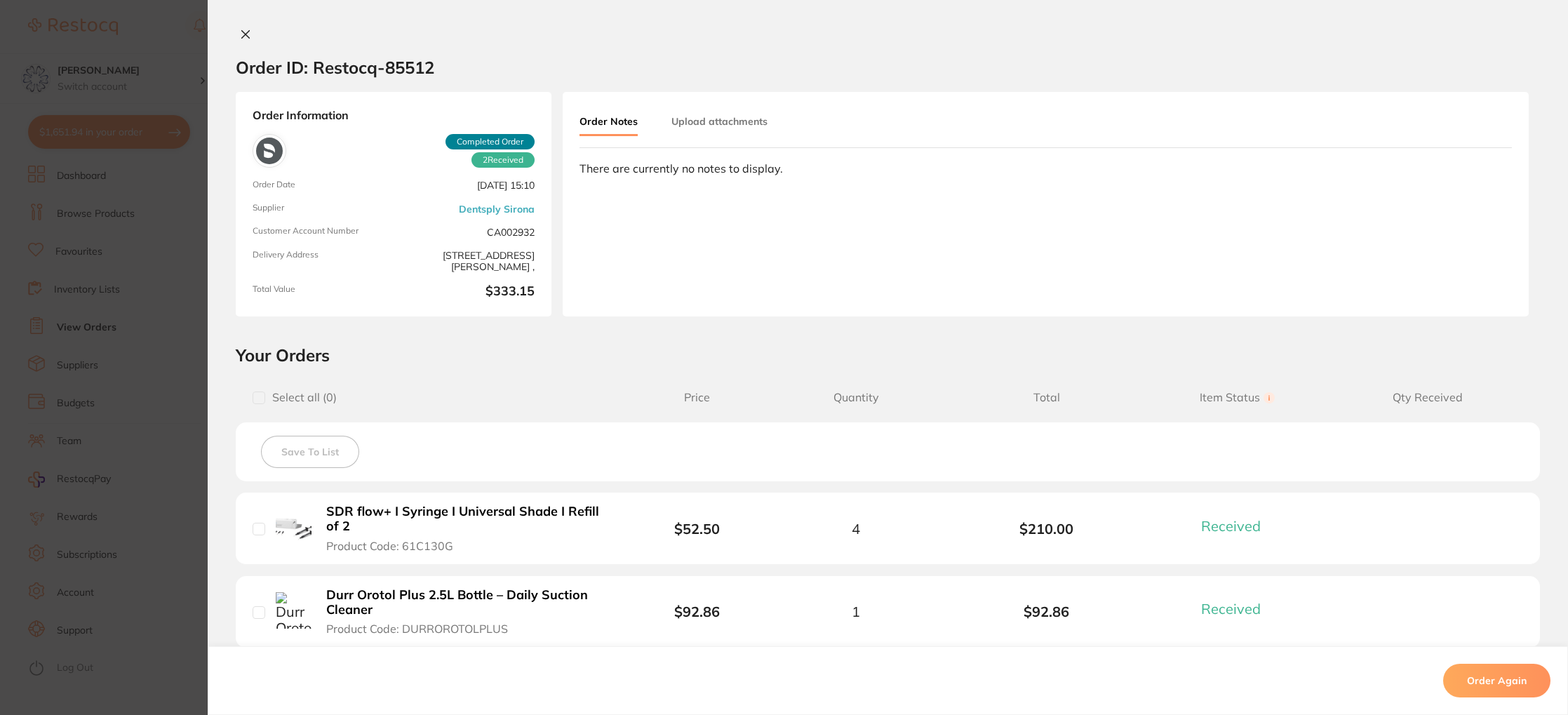
drag, startPoint x: 237, startPoint y: 33, endPoint x: 286, endPoint y: 55, distance: 53.7
click at [240, 33] on icon at bounding box center [246, 34] width 11 height 11
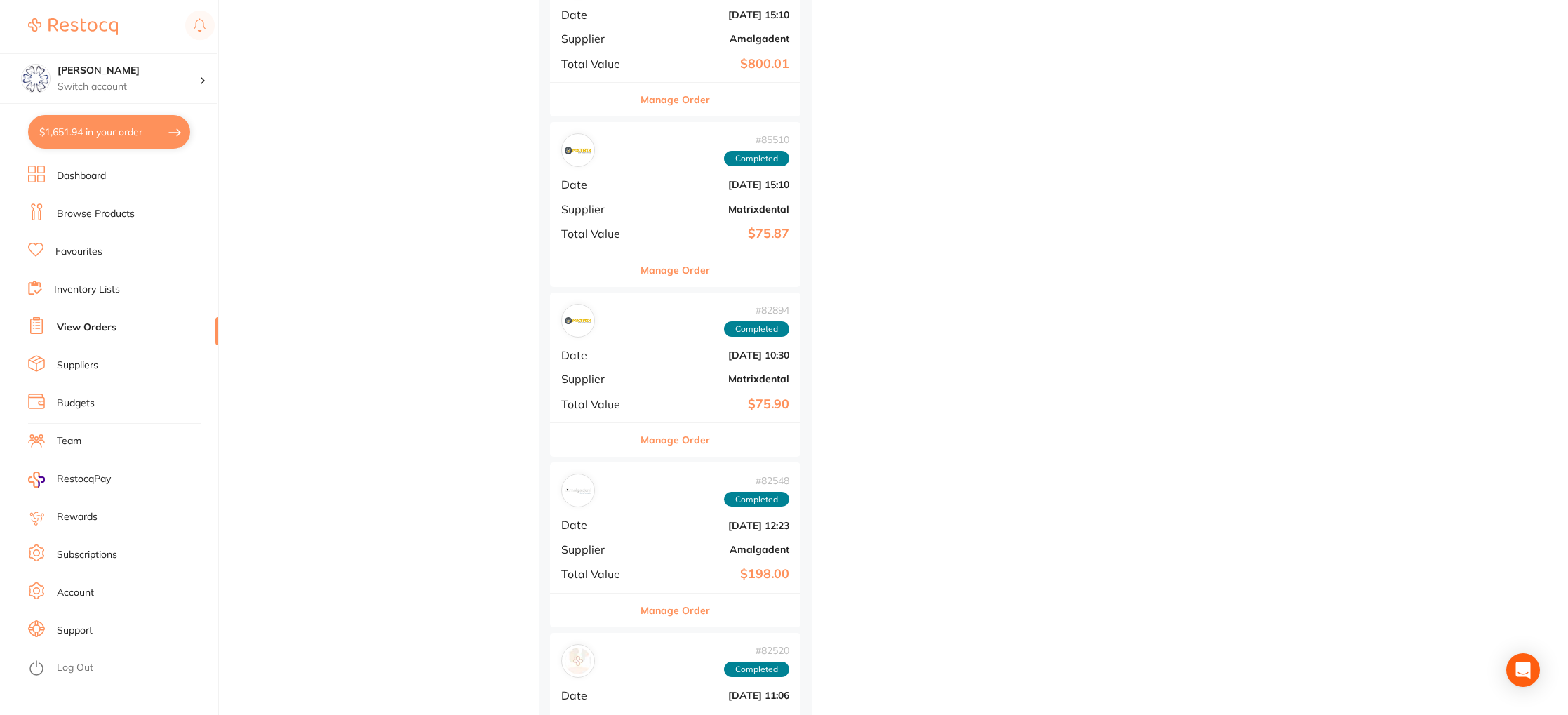
scroll to position [3997, 0]
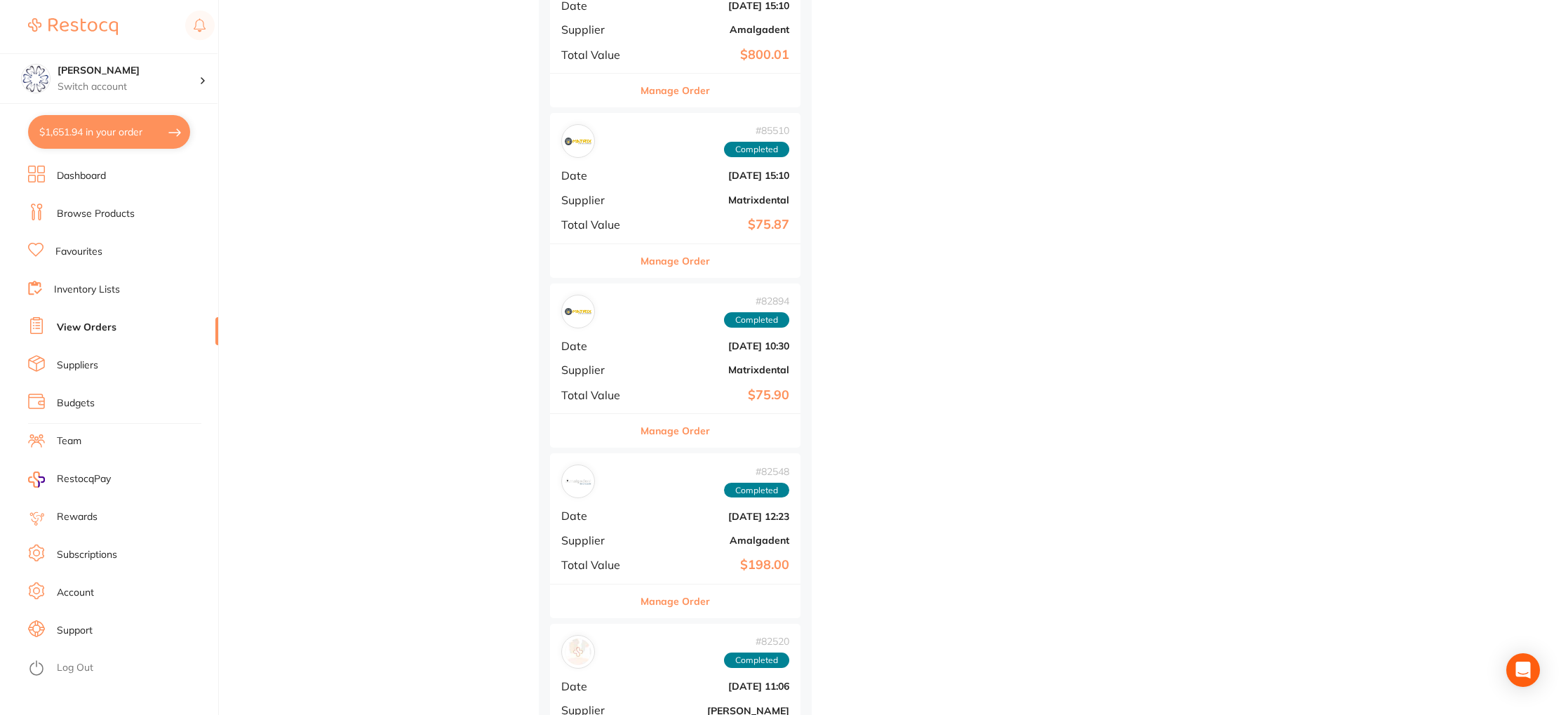
click at [677, 269] on button "Manage Order" at bounding box center [675, 261] width 70 height 33
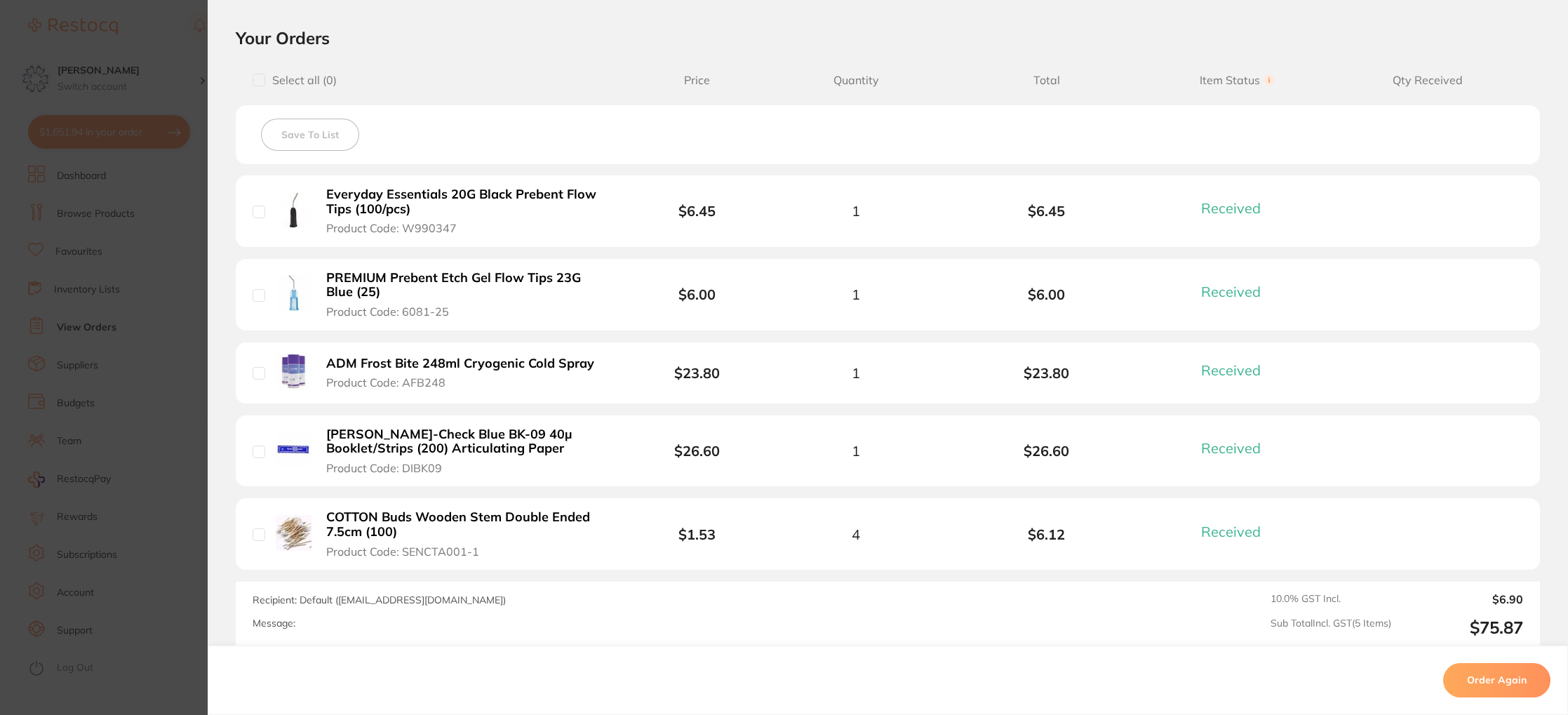
scroll to position [606, 0]
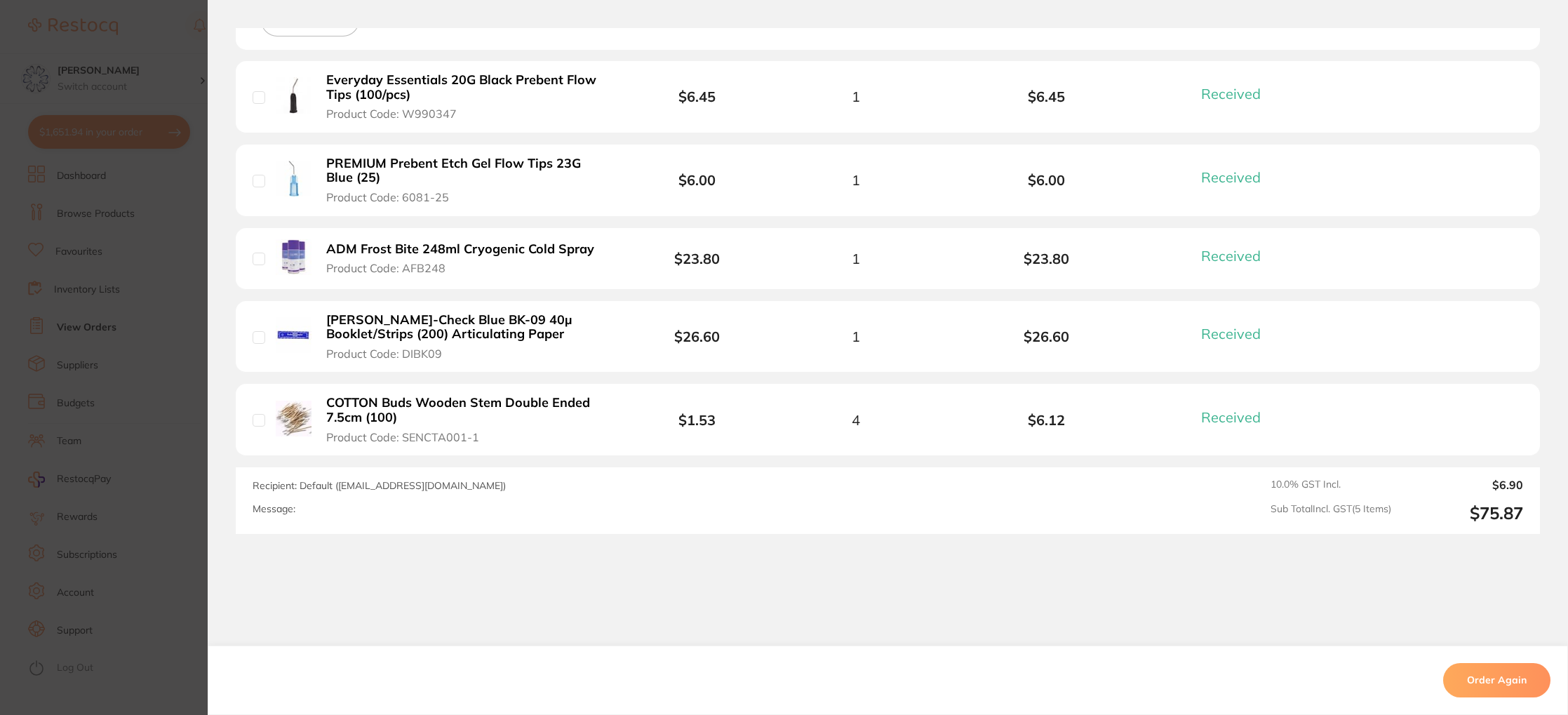
click at [363, 415] on b "COTTON Buds Wooden Stem Double Ended 7.5cm (100)" at bounding box center [467, 410] width 282 height 29
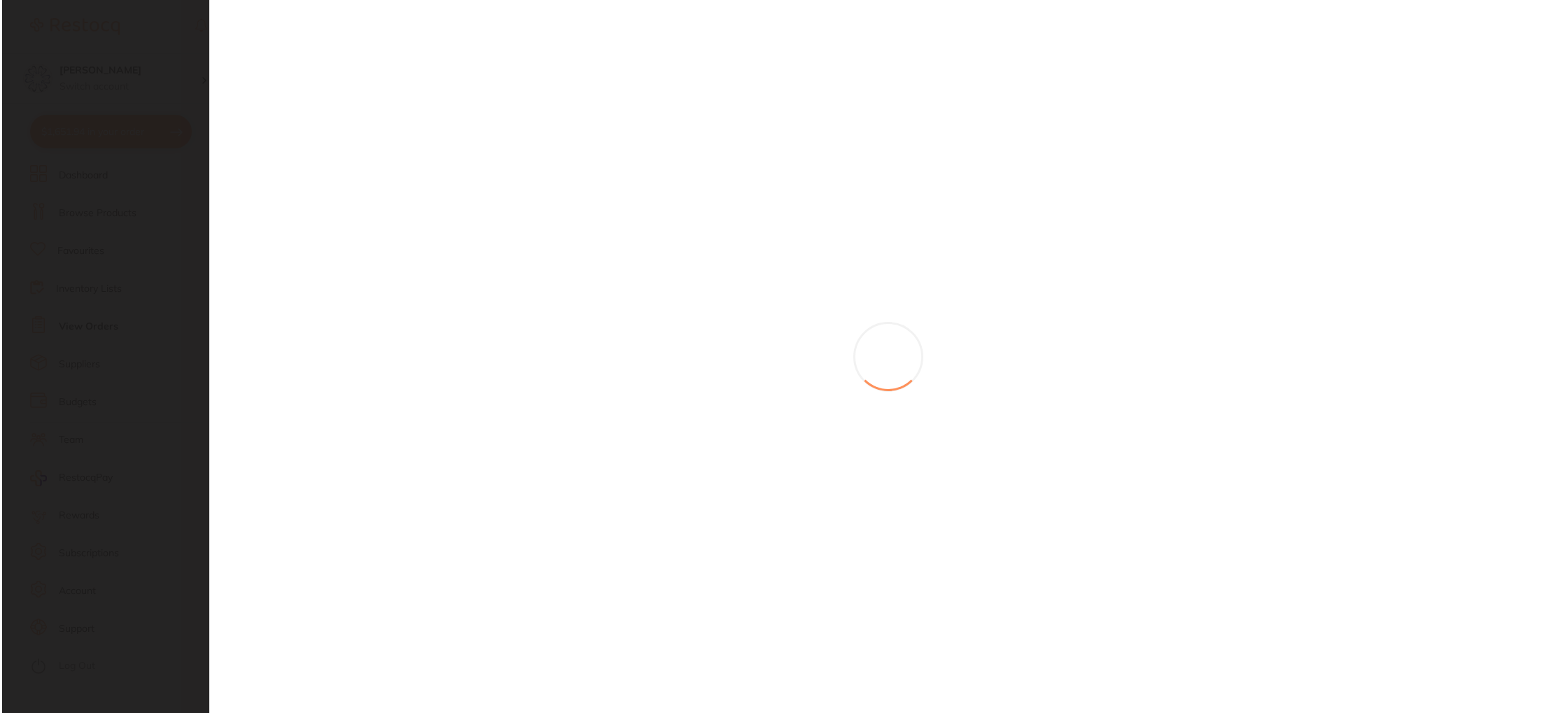
scroll to position [0, 0]
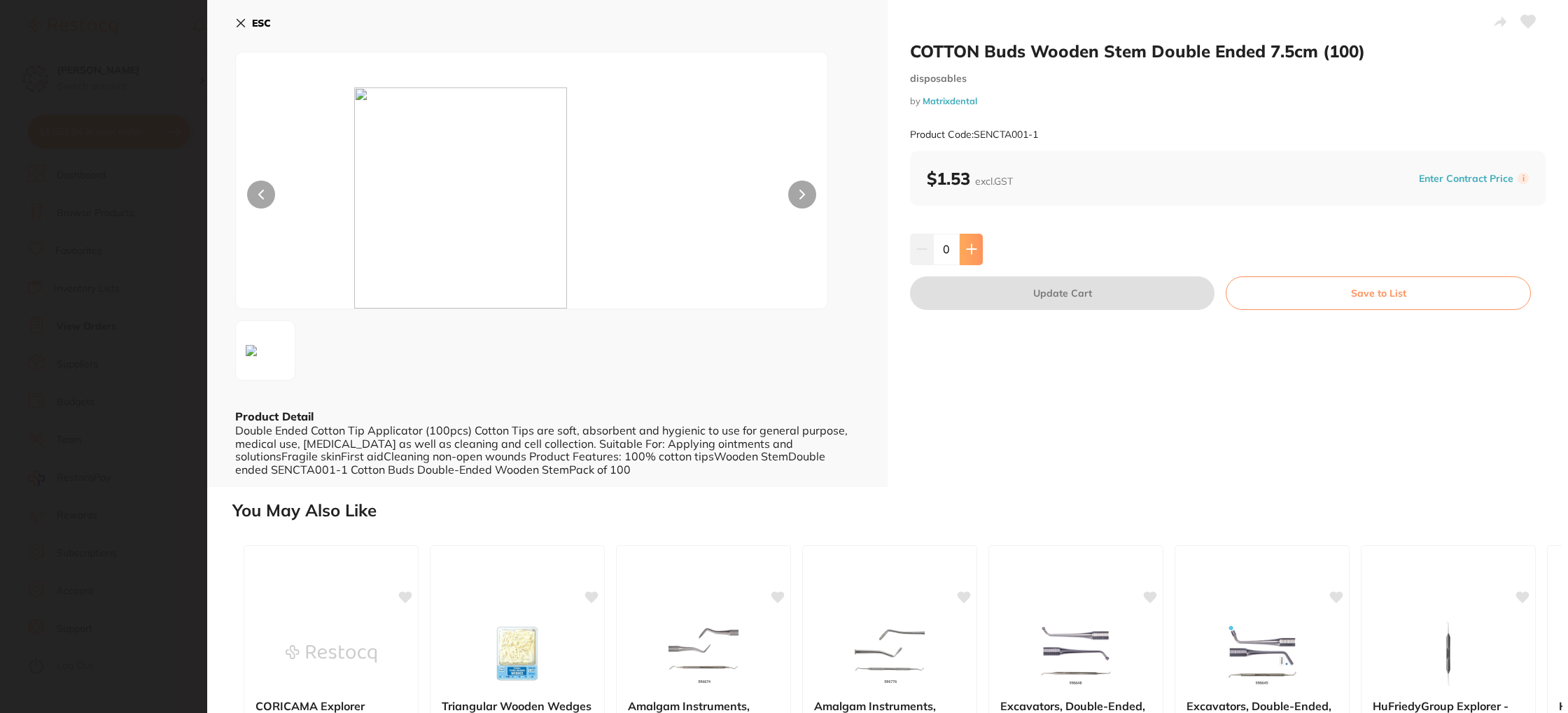
click at [978, 245] on button at bounding box center [970, 249] width 23 height 31
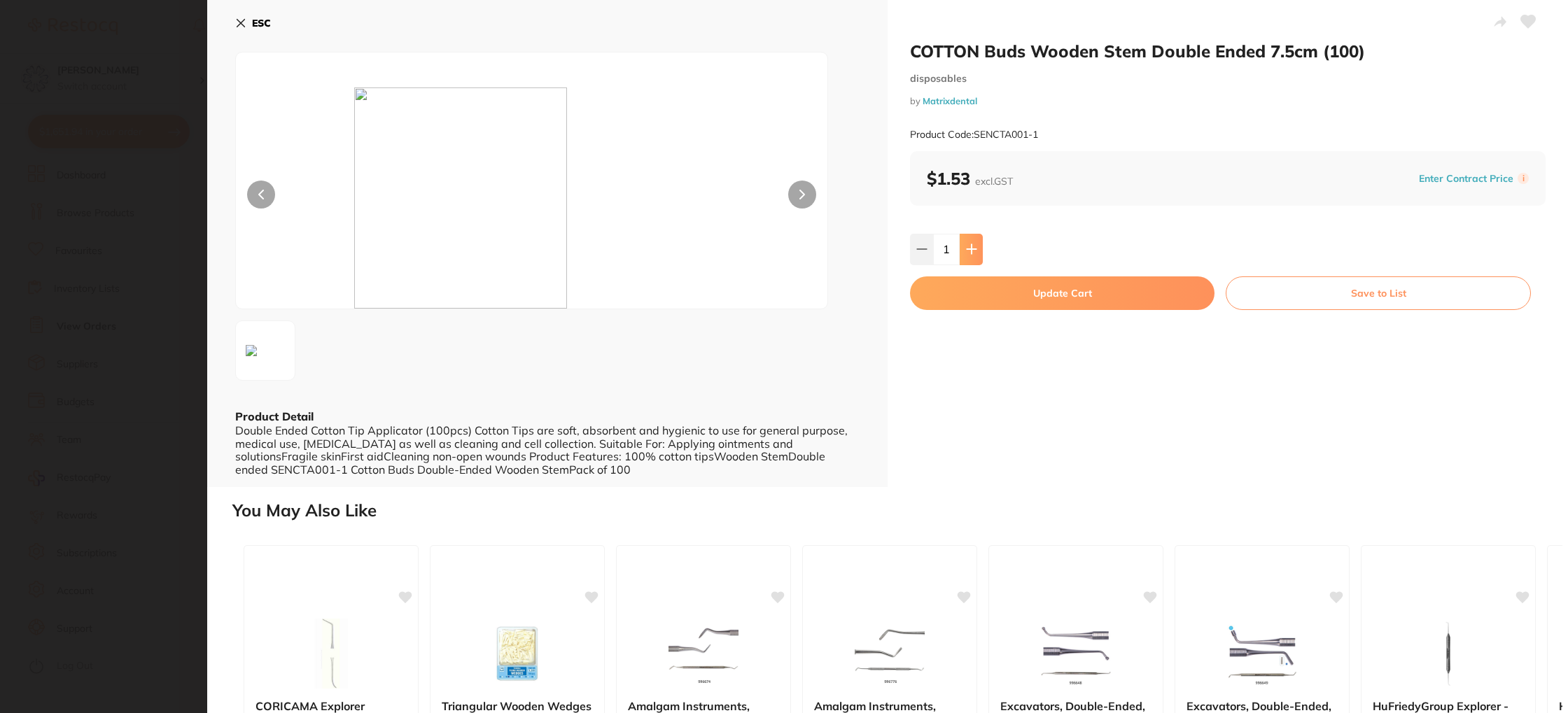
click at [979, 245] on button at bounding box center [970, 249] width 23 height 31
type input "3"
click at [1007, 285] on button "Update Cart" at bounding box center [1062, 293] width 304 height 33
checkbox input "false"
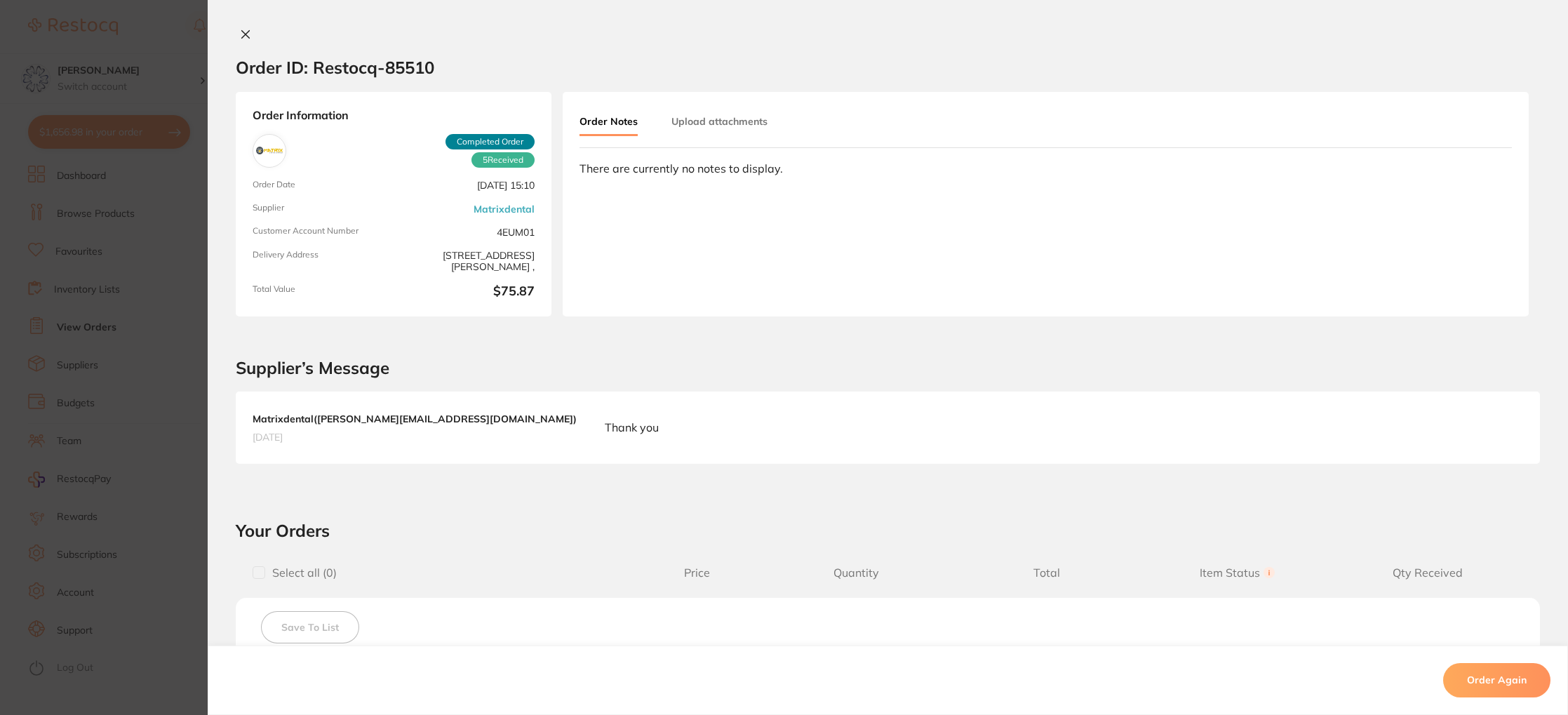
click at [240, 34] on icon at bounding box center [246, 34] width 11 height 11
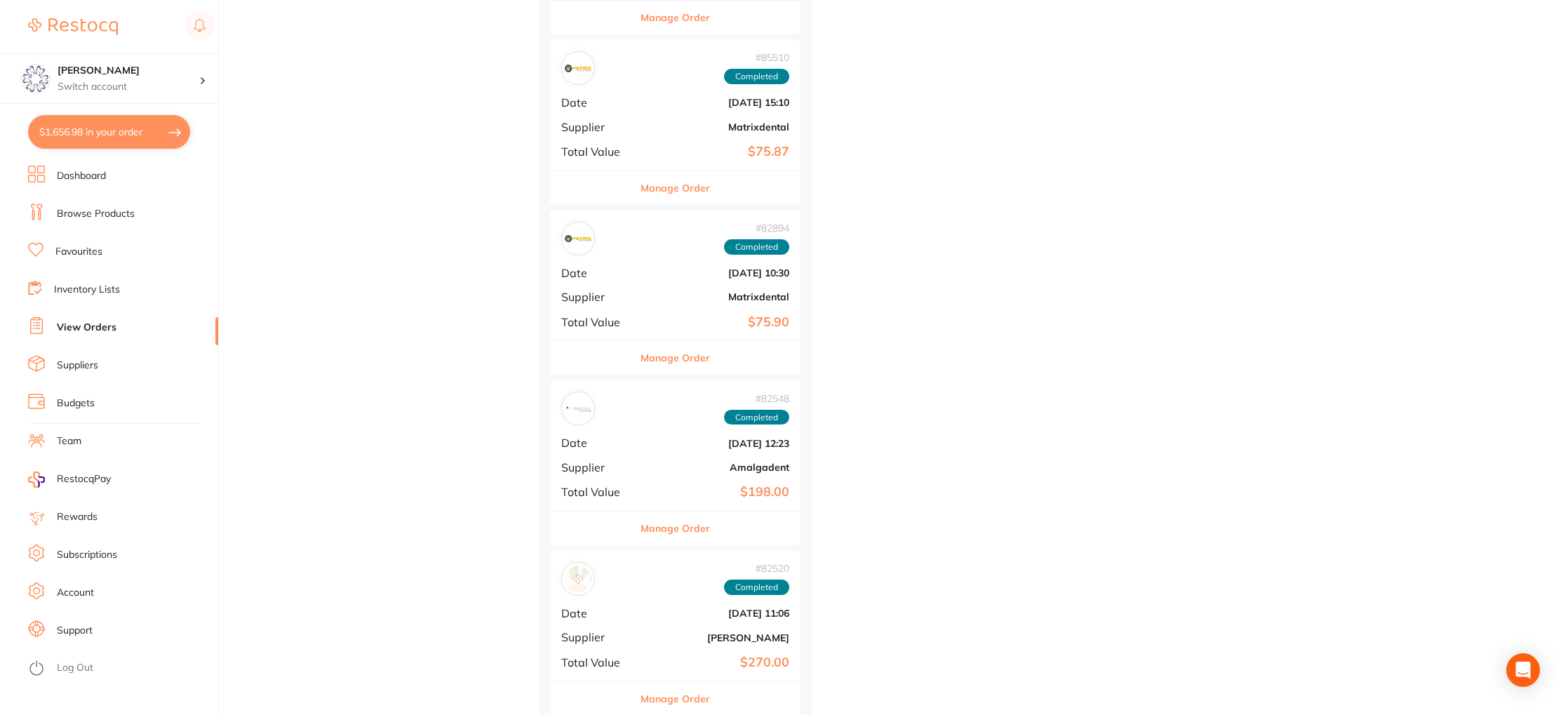
scroll to position [4071, 0]
click at [673, 351] on button "Manage Order" at bounding box center [675, 357] width 70 height 33
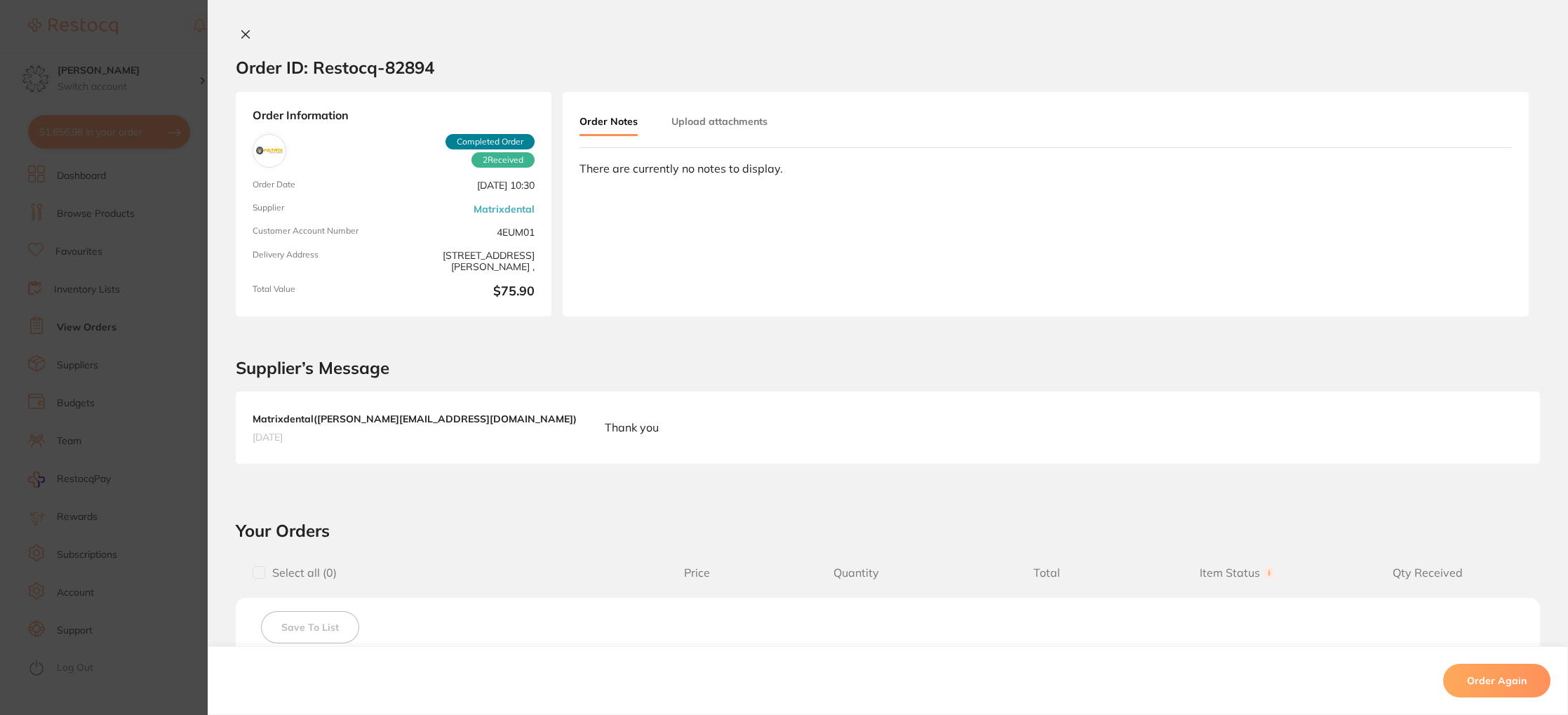
click at [244, 34] on icon at bounding box center [246, 34] width 11 height 11
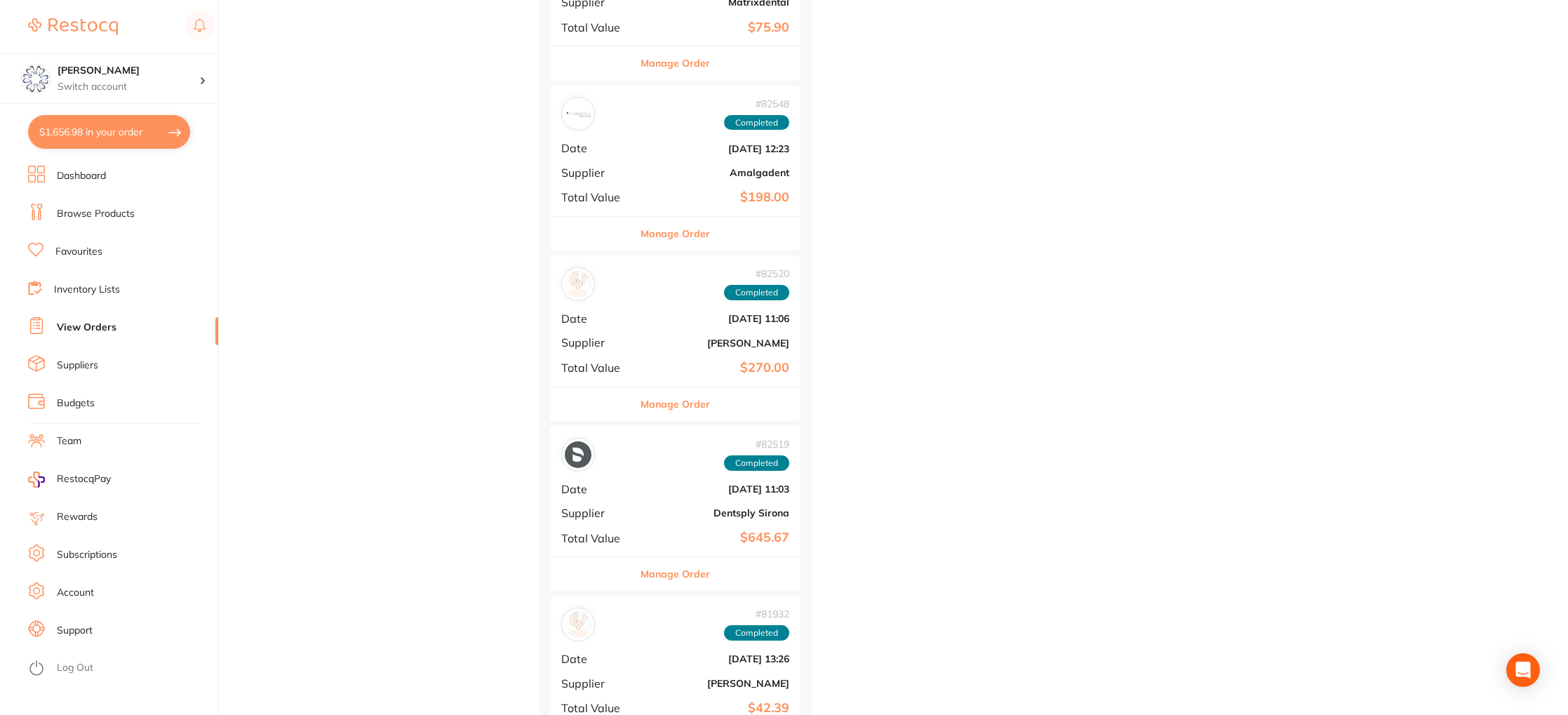
scroll to position [4366, 0]
drag, startPoint x: 711, startPoint y: 414, endPoint x: 702, endPoint y: 412, distance: 9.2
click at [710, 414] on button "Manage Order" at bounding box center [675, 402] width 70 height 33
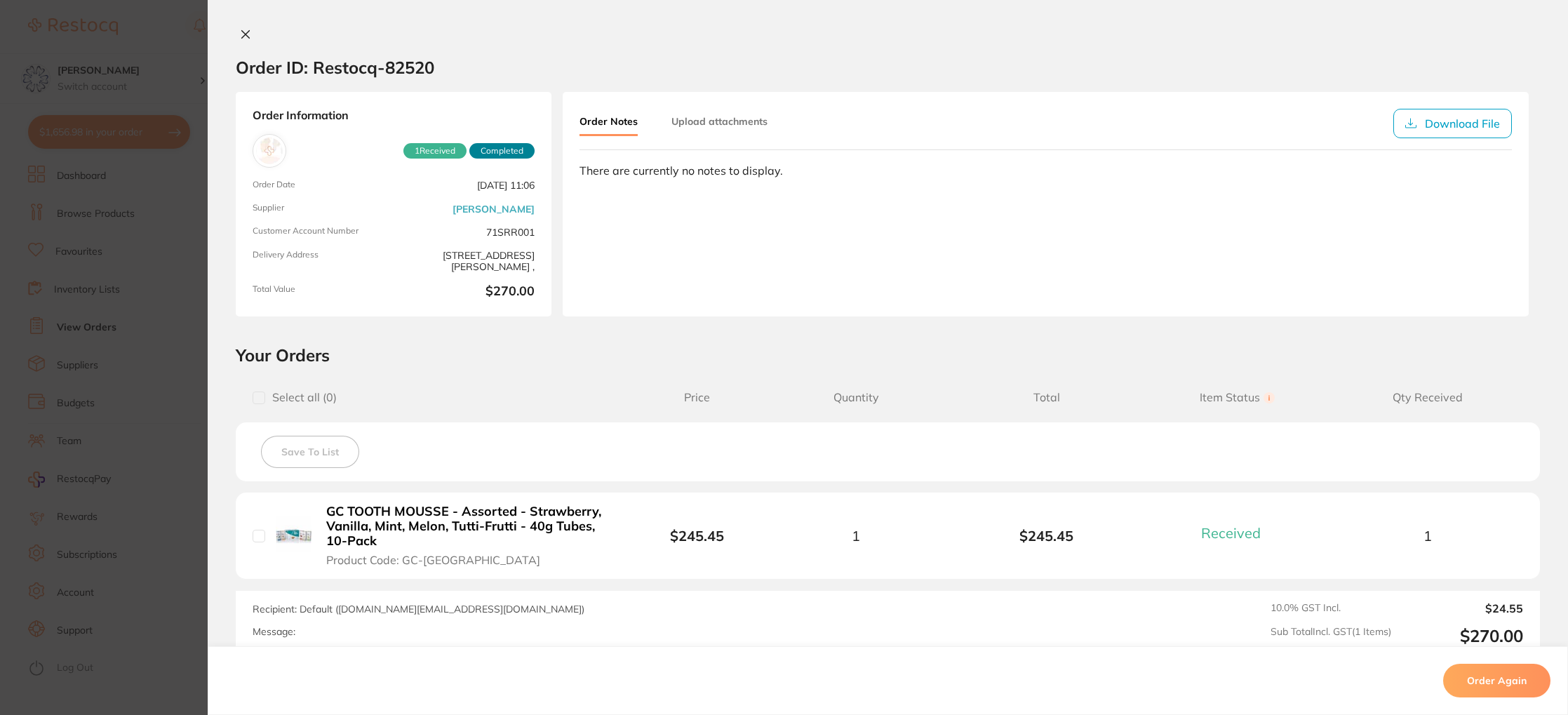
scroll to position [1, 0]
drag, startPoint x: 246, startPoint y: 34, endPoint x: 261, endPoint y: 41, distance: 16.6
click at [246, 34] on icon at bounding box center [246, 33] width 11 height 11
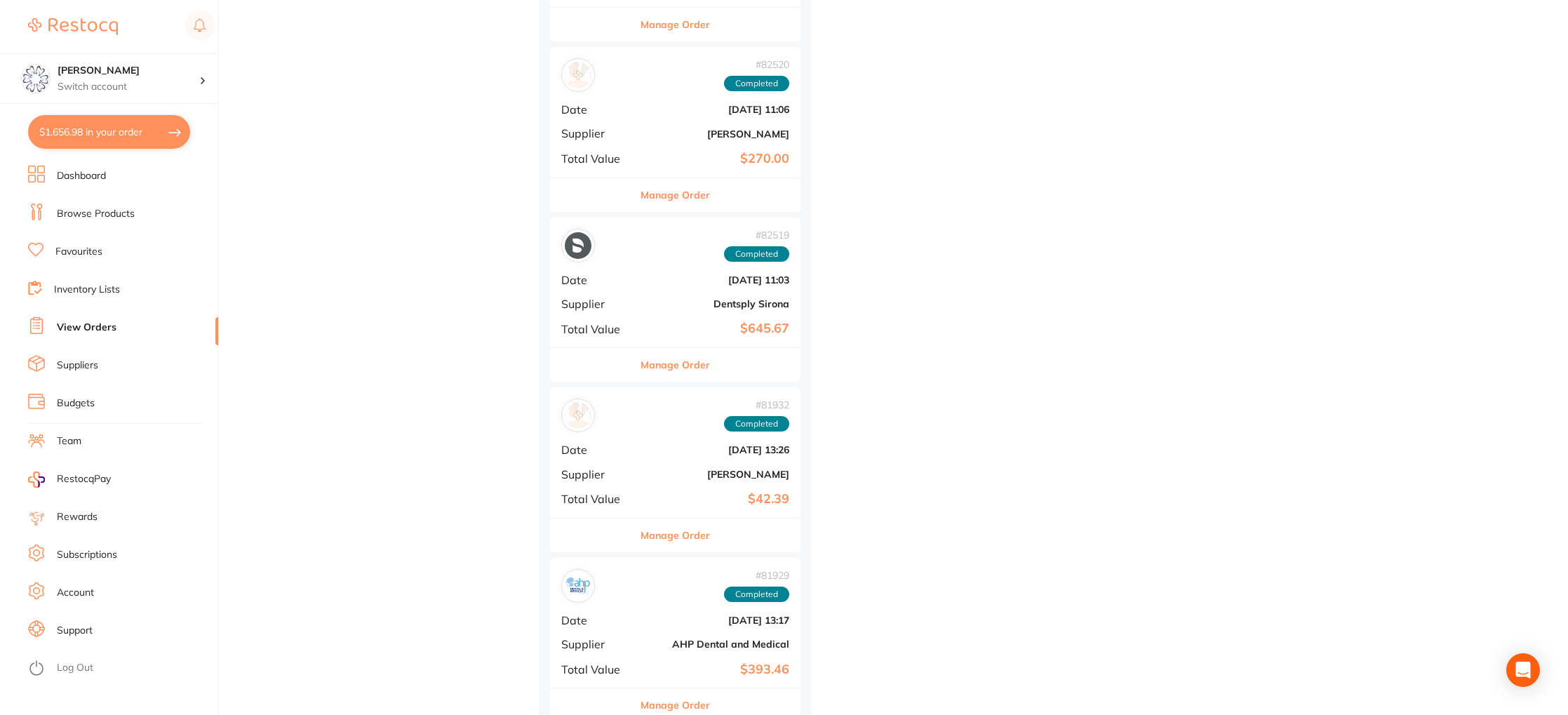
scroll to position [4587, 0]
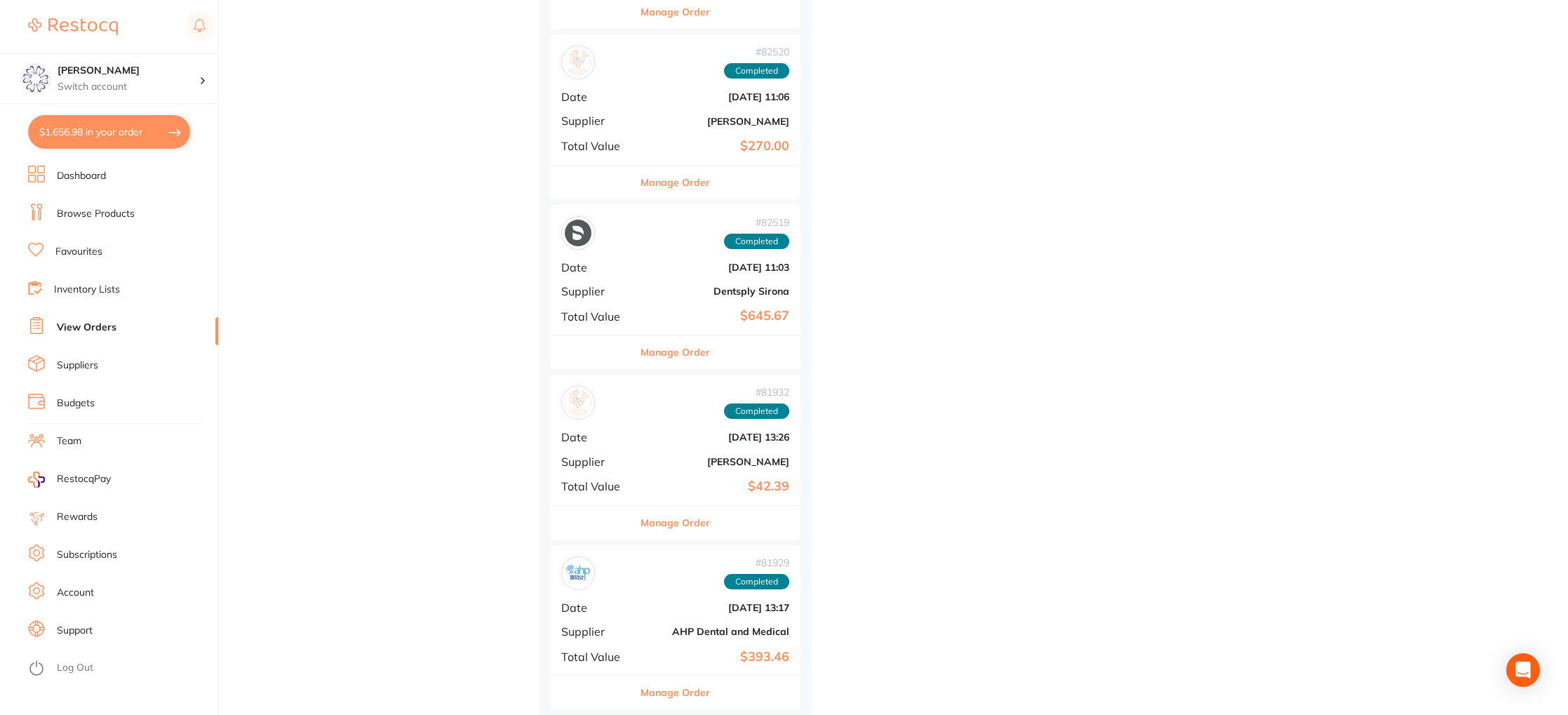
click at [693, 362] on button "Manage Order" at bounding box center [675, 352] width 70 height 33
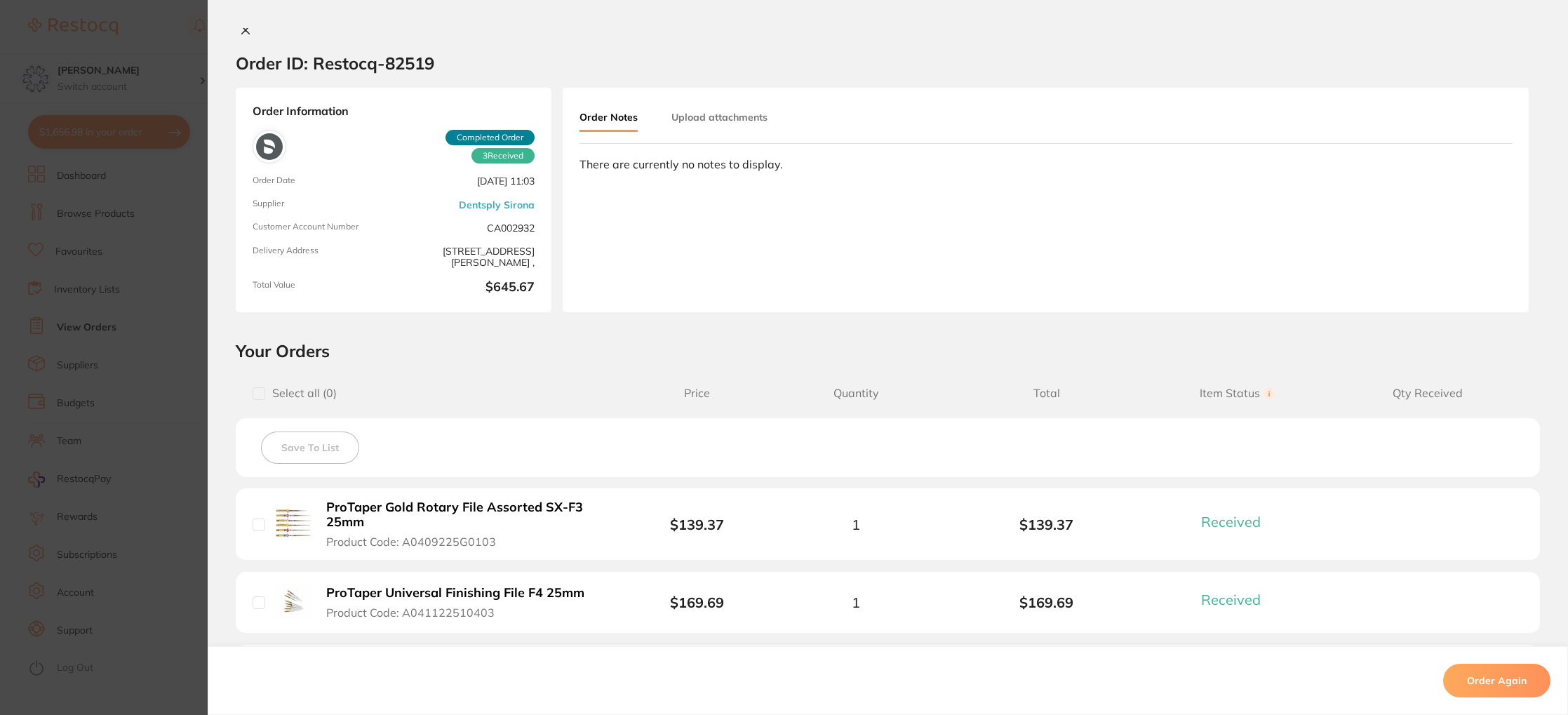
scroll to position [7, 0]
click at [241, 34] on button at bounding box center [245, 29] width 19 height 15
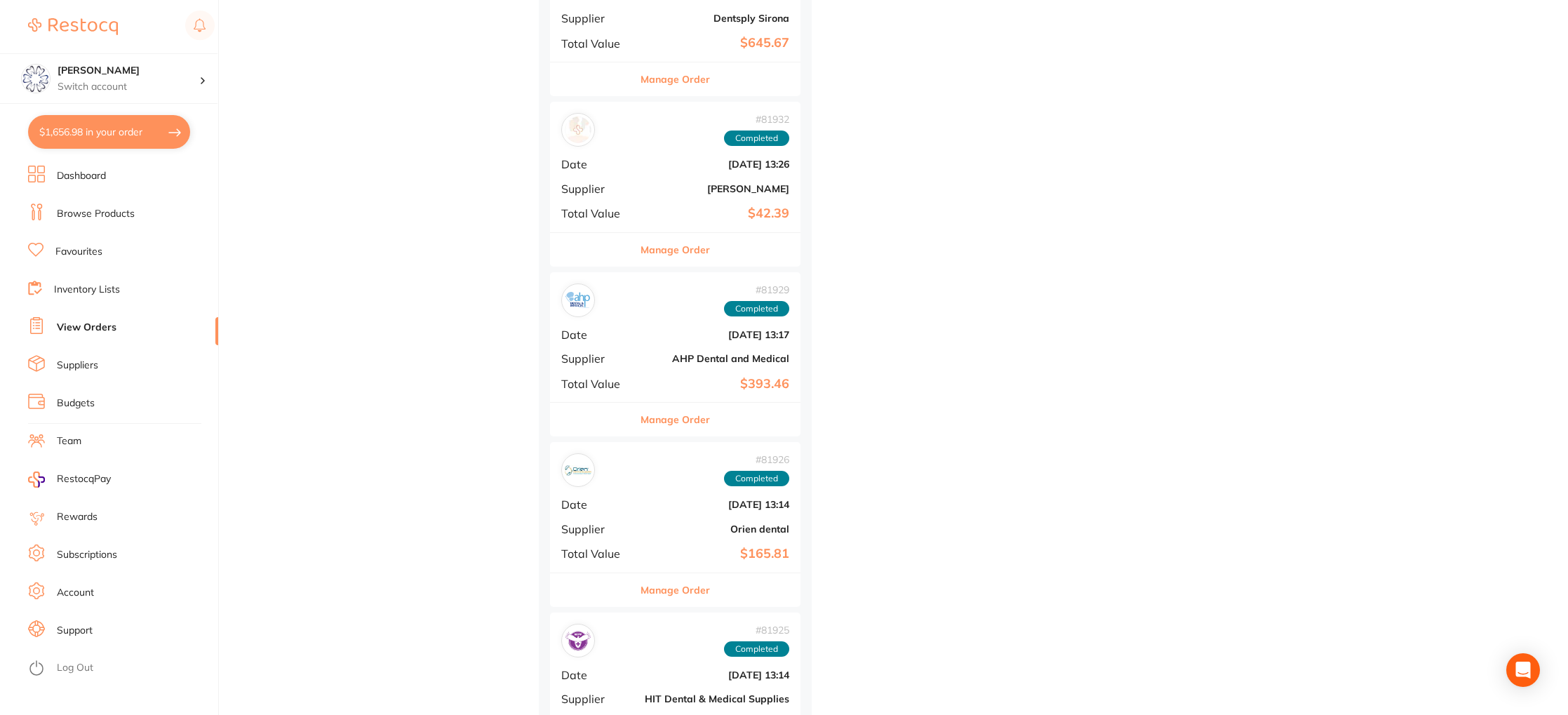
scroll to position [4865, 0]
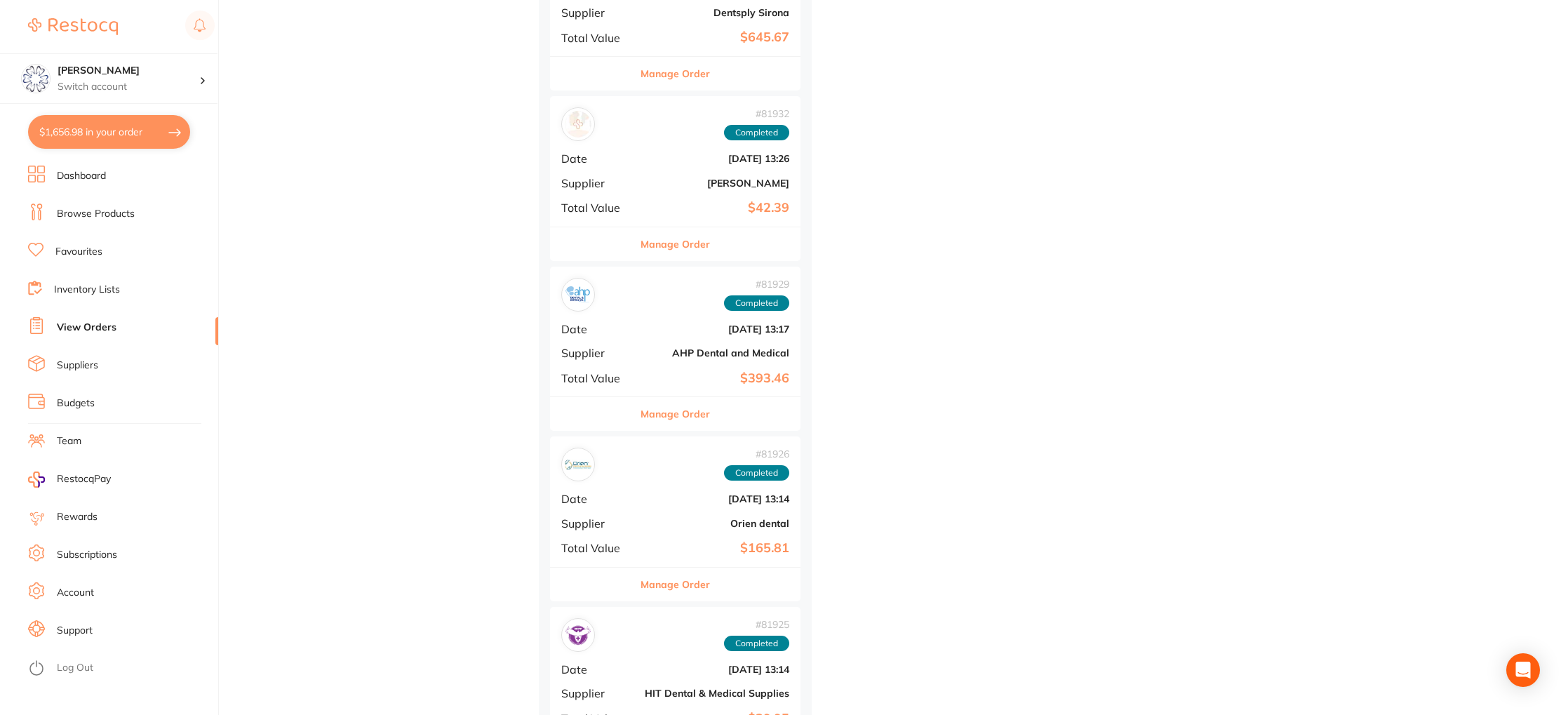
drag, startPoint x: 658, startPoint y: 231, endPoint x: 649, endPoint y: 232, distance: 9.1
click at [657, 231] on button "Manage Order" at bounding box center [675, 244] width 70 height 33
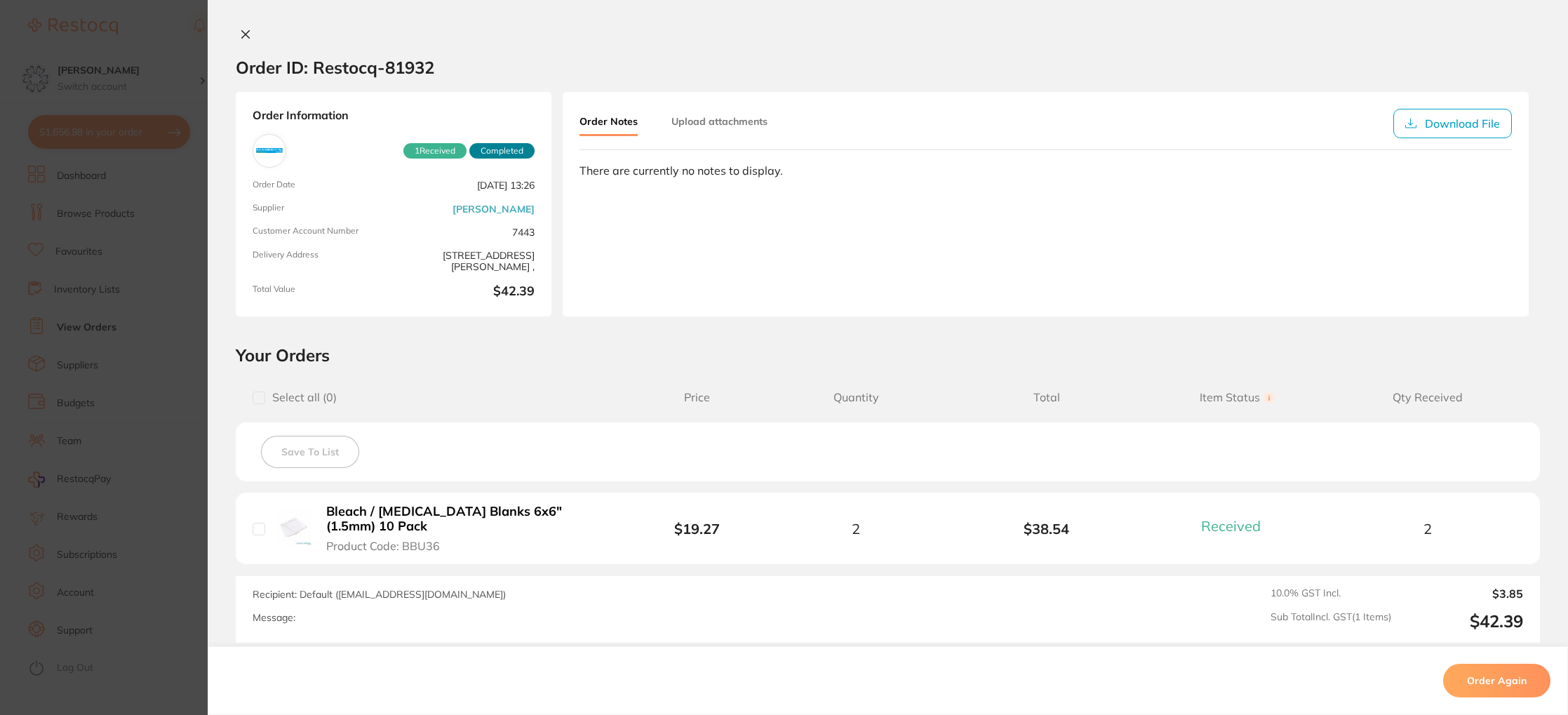
click at [236, 33] on button at bounding box center [245, 35] width 19 height 15
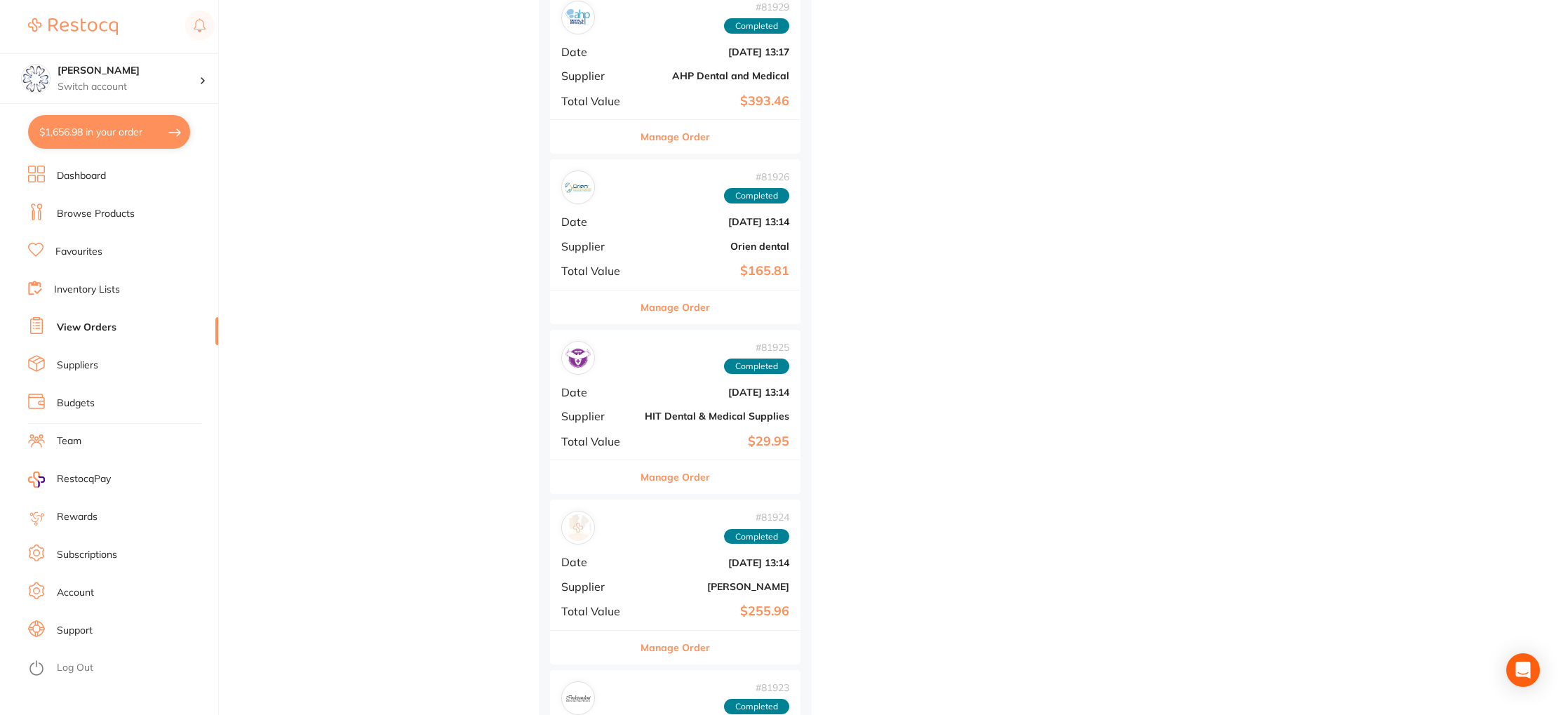
scroll to position [5148, 0]
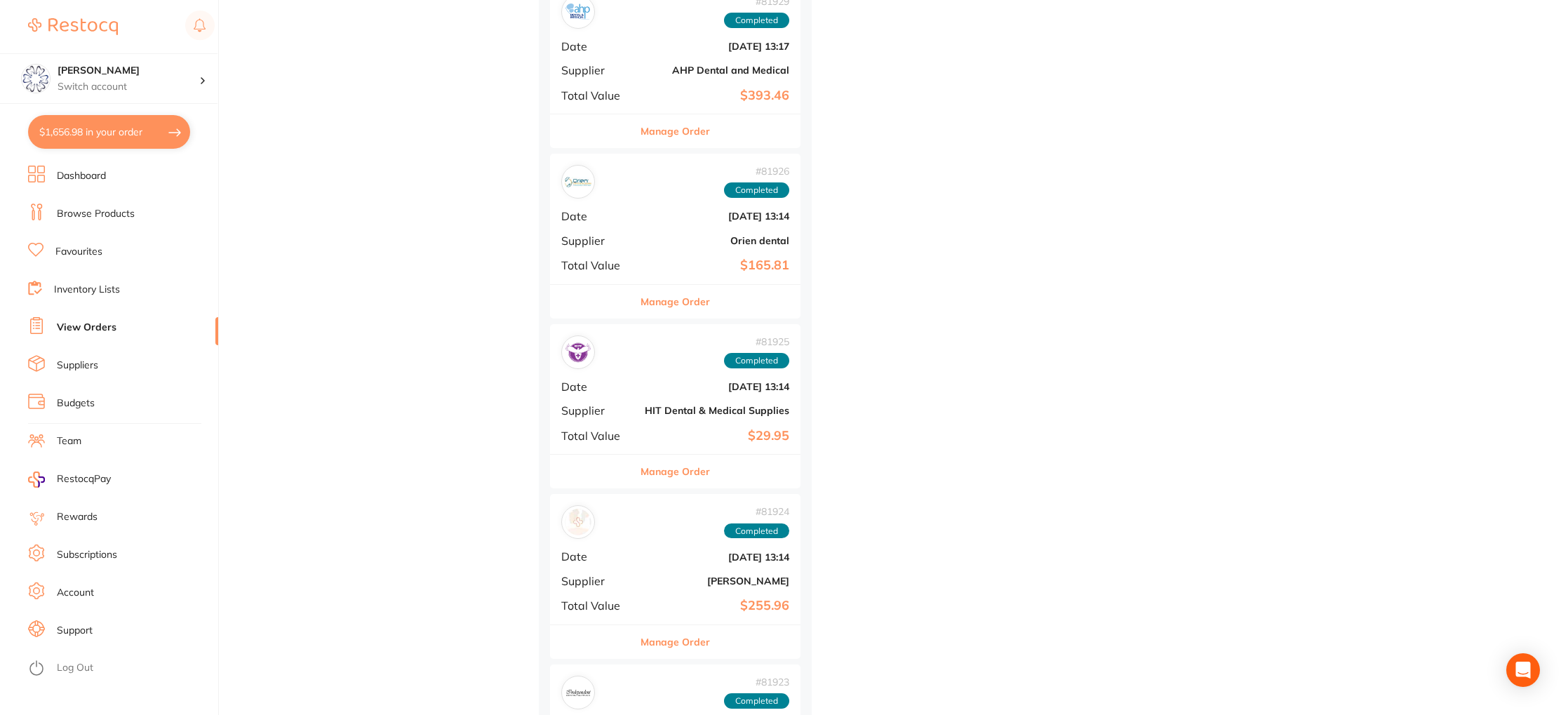
click at [684, 307] on button "Manage Order" at bounding box center [675, 301] width 70 height 33
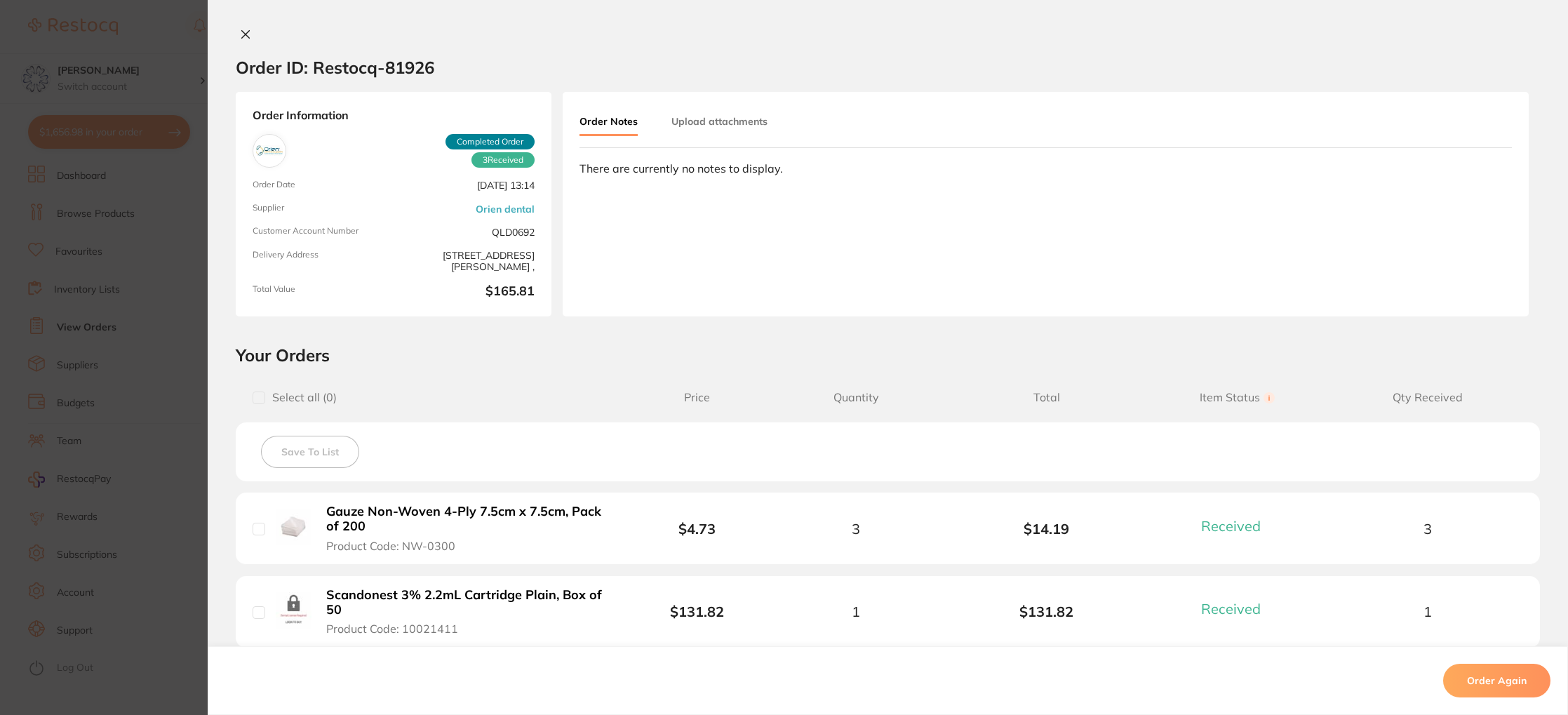
drag, startPoint x: 247, startPoint y: 33, endPoint x: 343, endPoint y: 87, distance: 110.1
click at [247, 33] on icon at bounding box center [246, 34] width 11 height 11
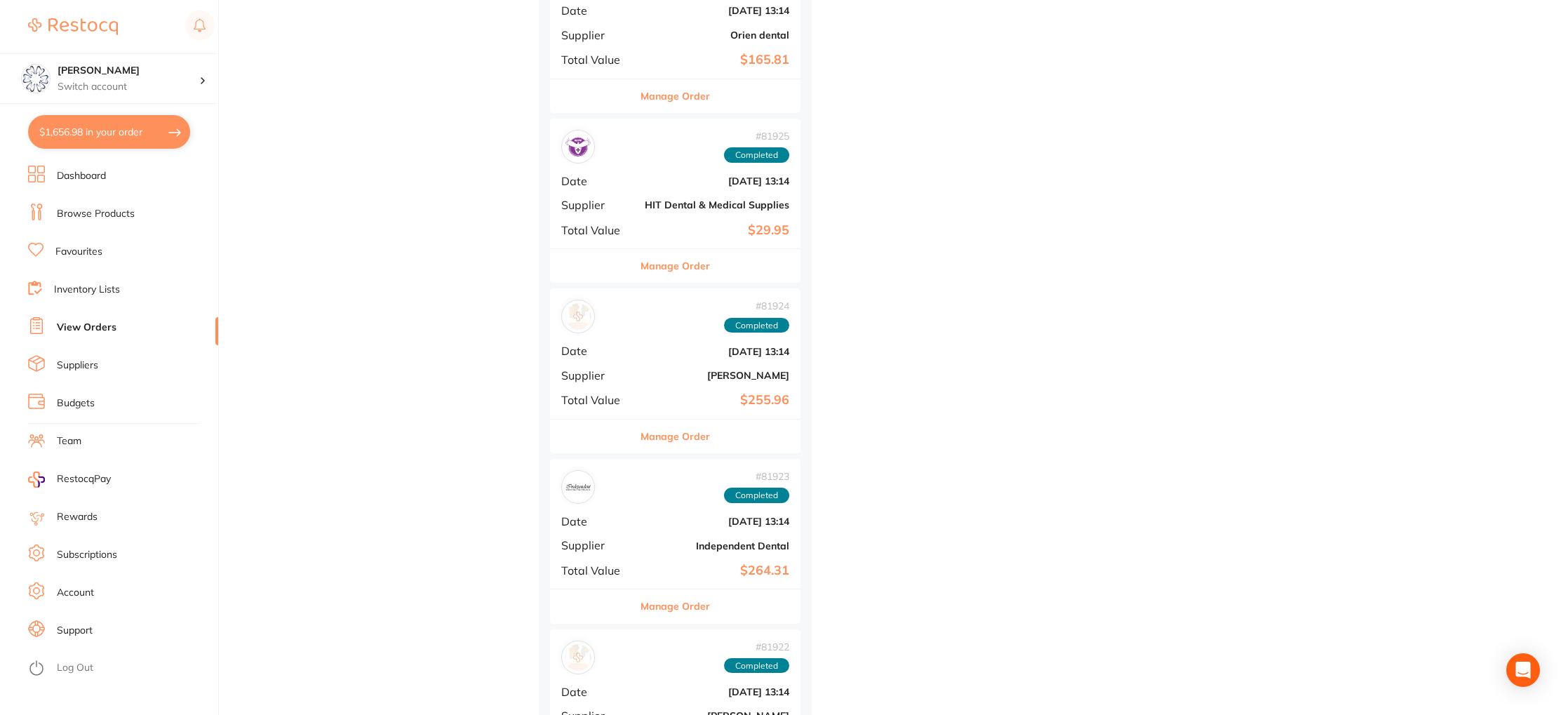
scroll to position [5361, 0]
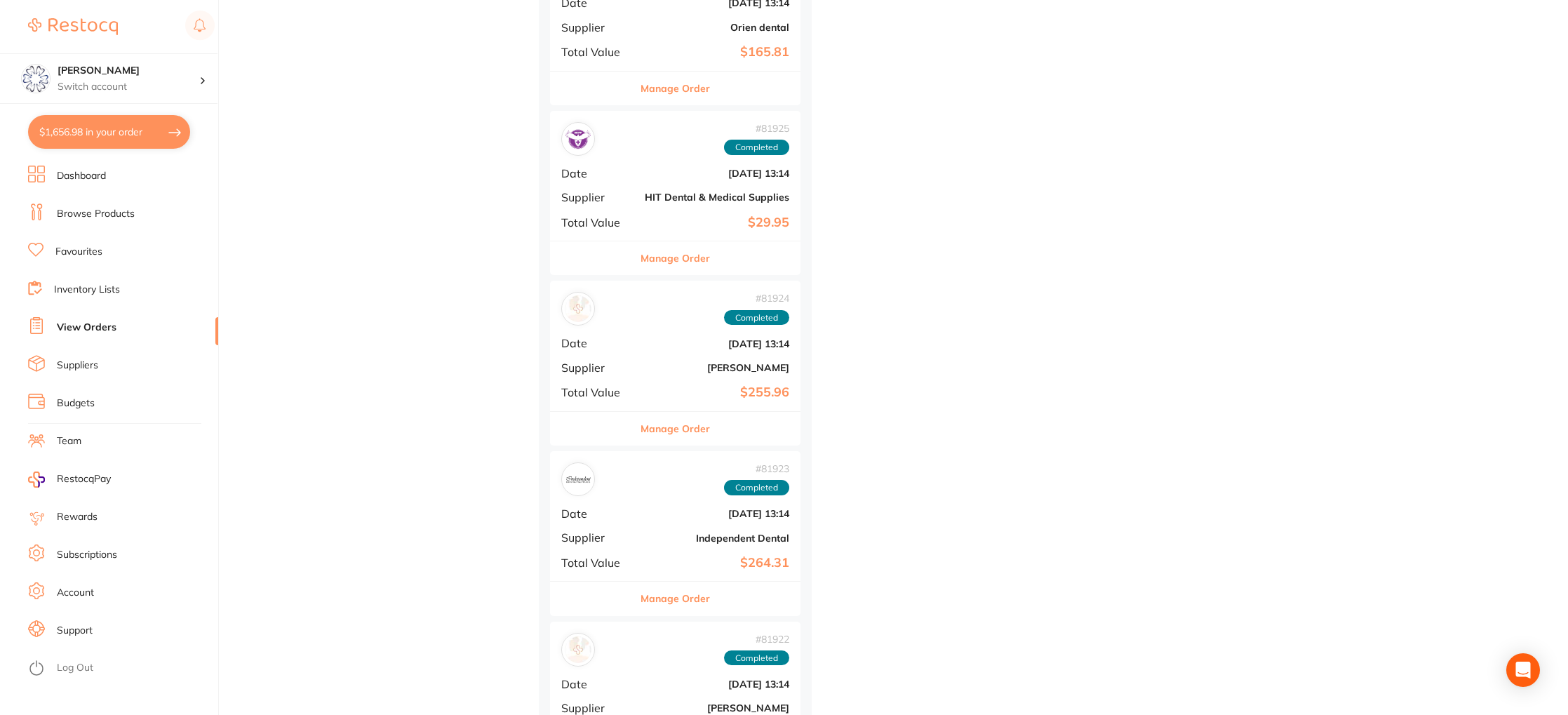
click at [661, 263] on button "Manage Order" at bounding box center [675, 258] width 70 height 33
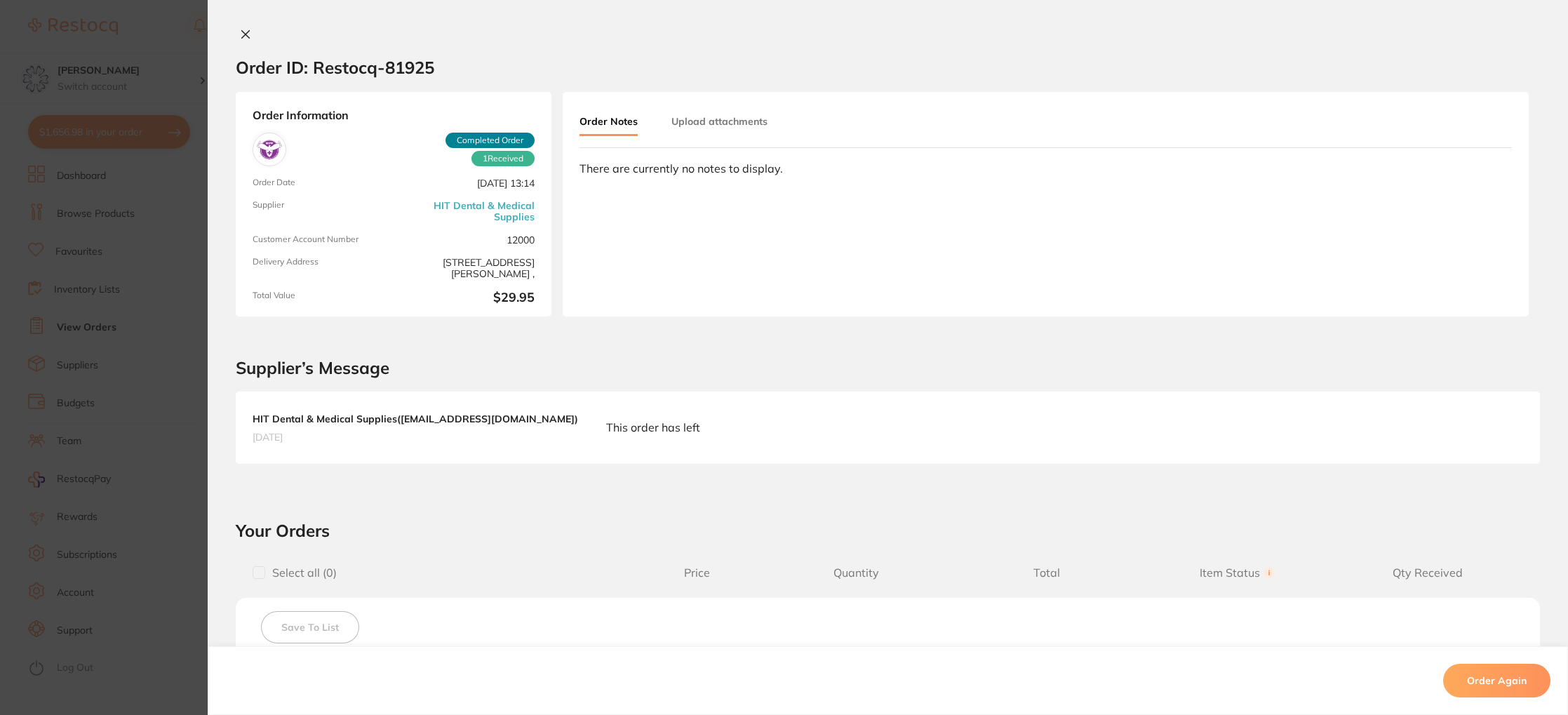
scroll to position [1, 0]
click at [235, 27] on div "Order ID: Restocq- 81925 Order Information 1 Received Completed Order Order Dat…" at bounding box center [887, 357] width 1360 height 715
click at [236, 30] on button at bounding box center [245, 35] width 19 height 15
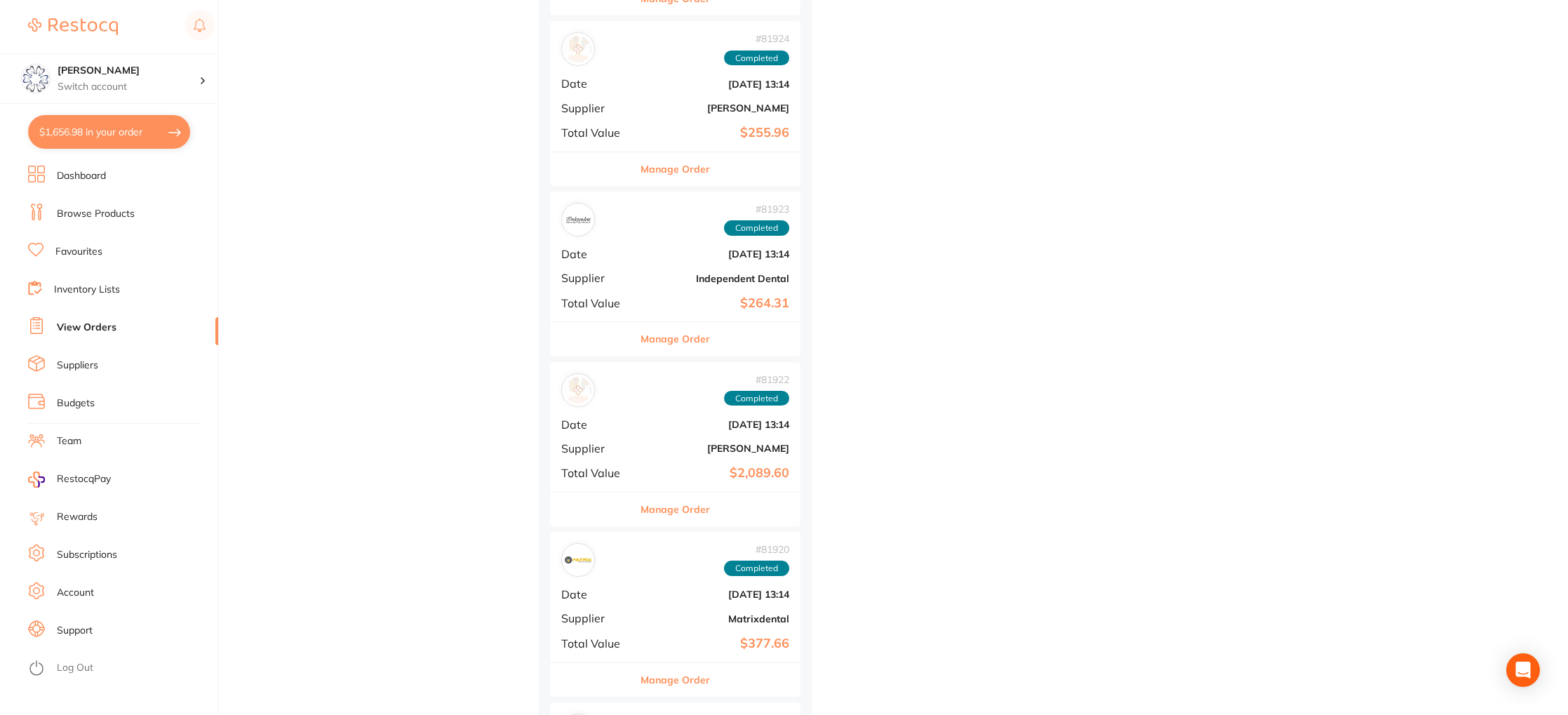
scroll to position [5624, 0]
drag, startPoint x: 657, startPoint y: 174, endPoint x: 638, endPoint y: 172, distance: 19.1
click at [656, 174] on button "Manage Order" at bounding box center [675, 166] width 70 height 33
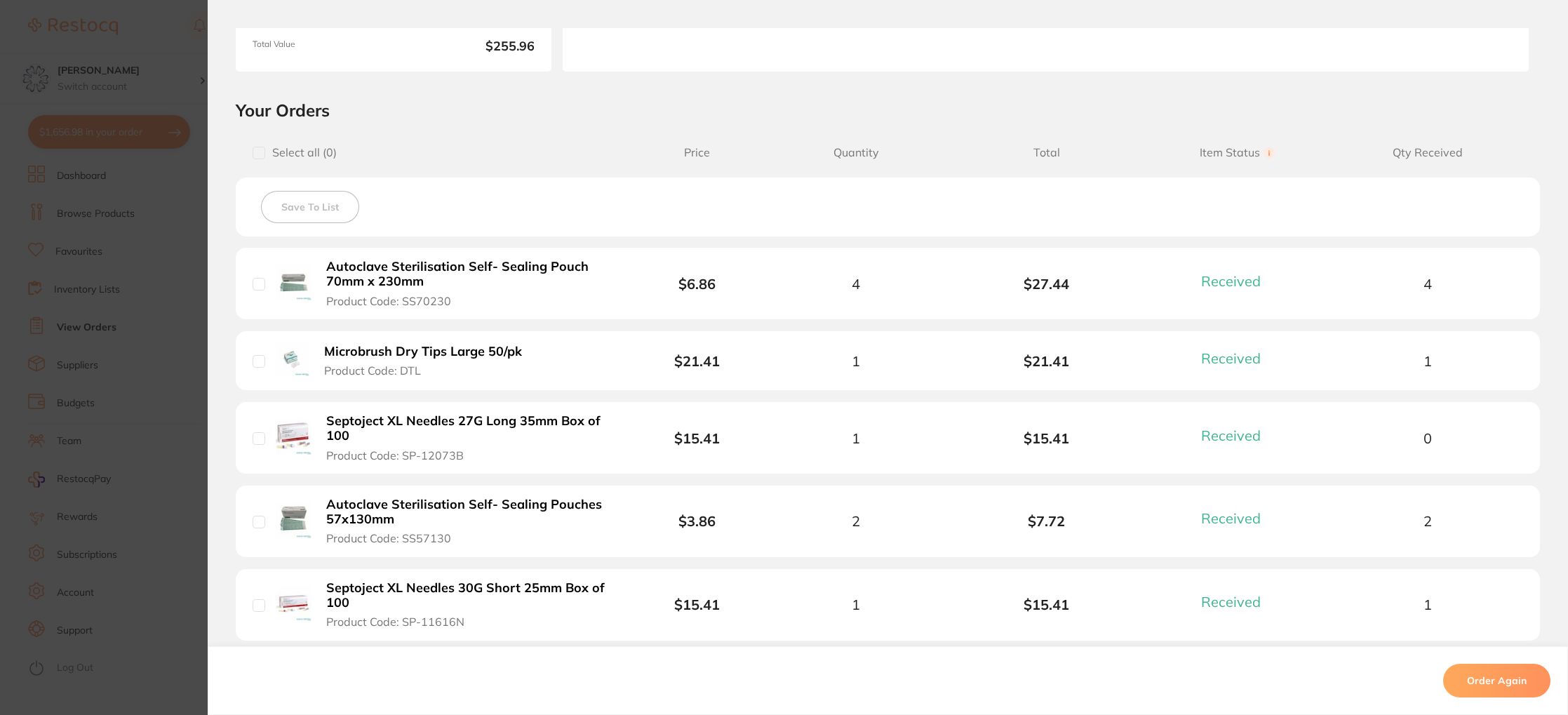
scroll to position [250, 0]
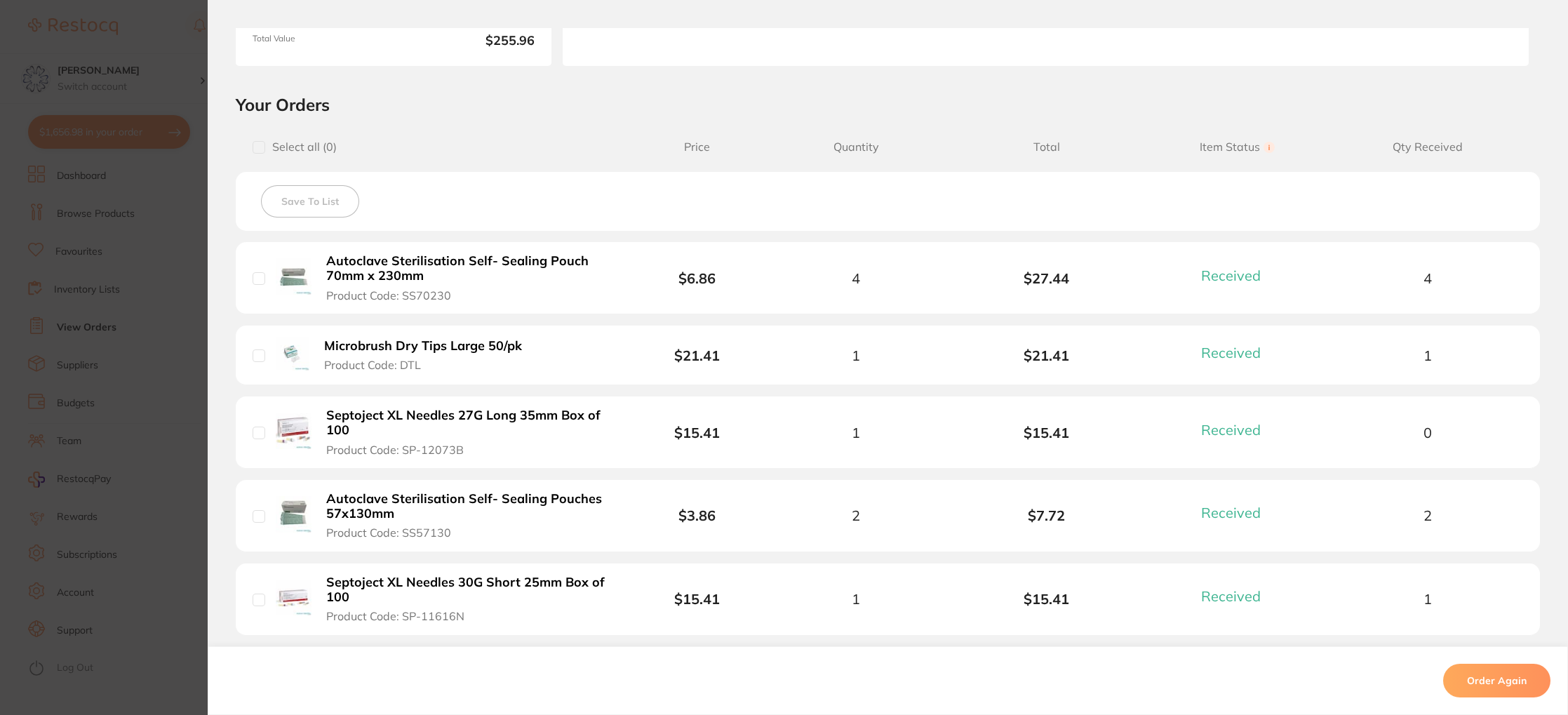
click at [368, 504] on b "Autoclave Sterilisation Self- Sealing Pouches 57x130mm" at bounding box center [467, 505] width 282 height 29
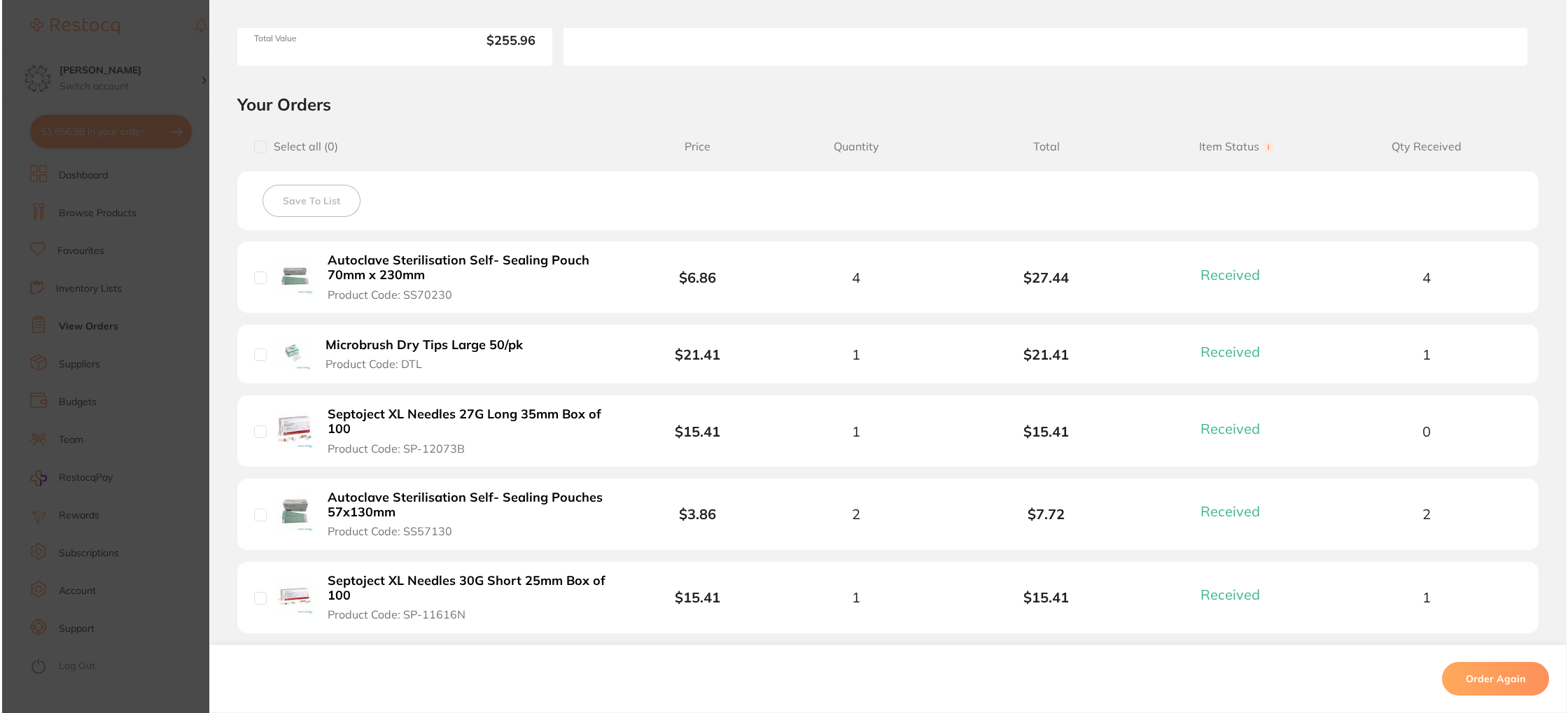
scroll to position [0, 0]
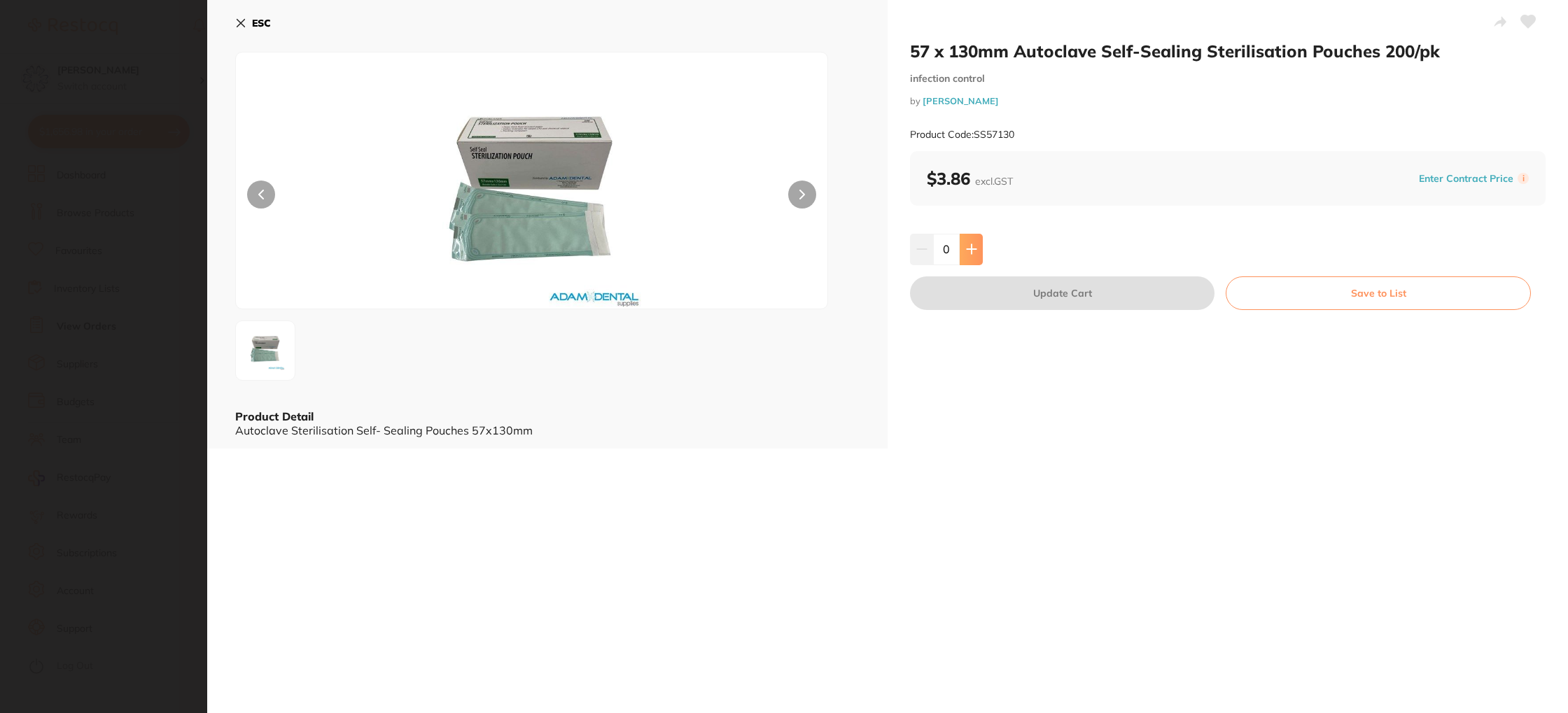
click at [972, 240] on button at bounding box center [970, 249] width 23 height 31
type input "1"
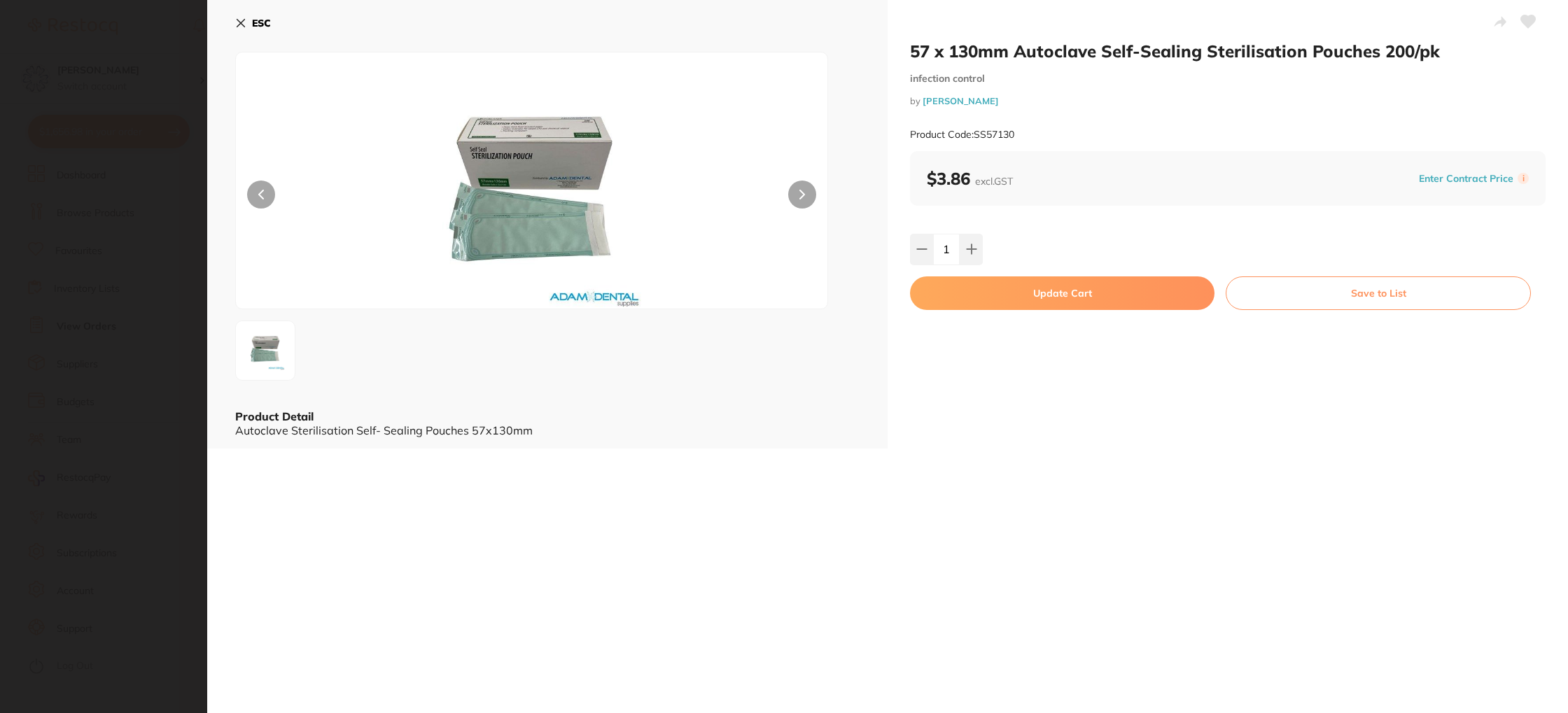
click at [1023, 284] on button "Update Cart" at bounding box center [1062, 293] width 304 height 33
checkbox input "false"
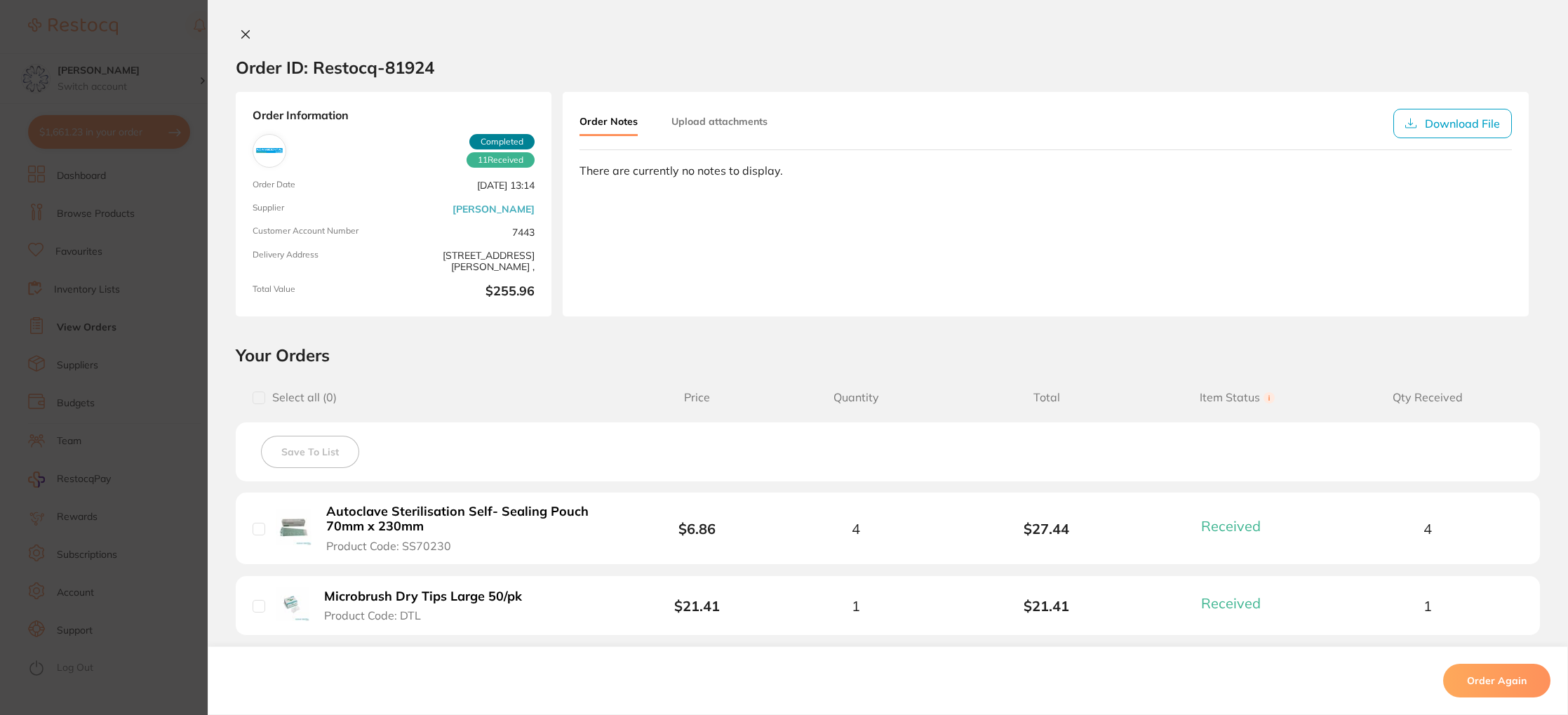
drag, startPoint x: 239, startPoint y: 38, endPoint x: 247, endPoint y: 44, distance: 10.0
click at [240, 38] on icon at bounding box center [246, 34] width 11 height 11
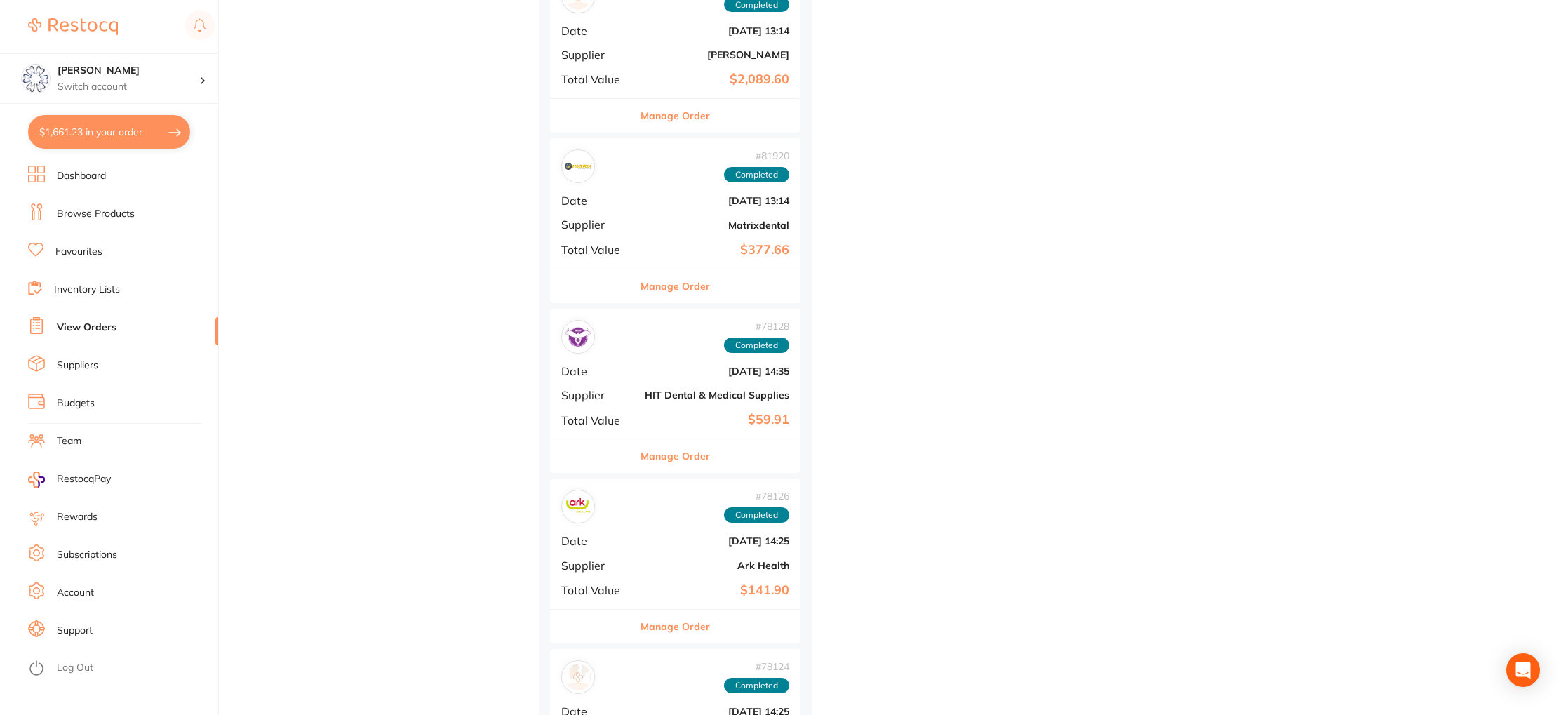
scroll to position [6018, 0]
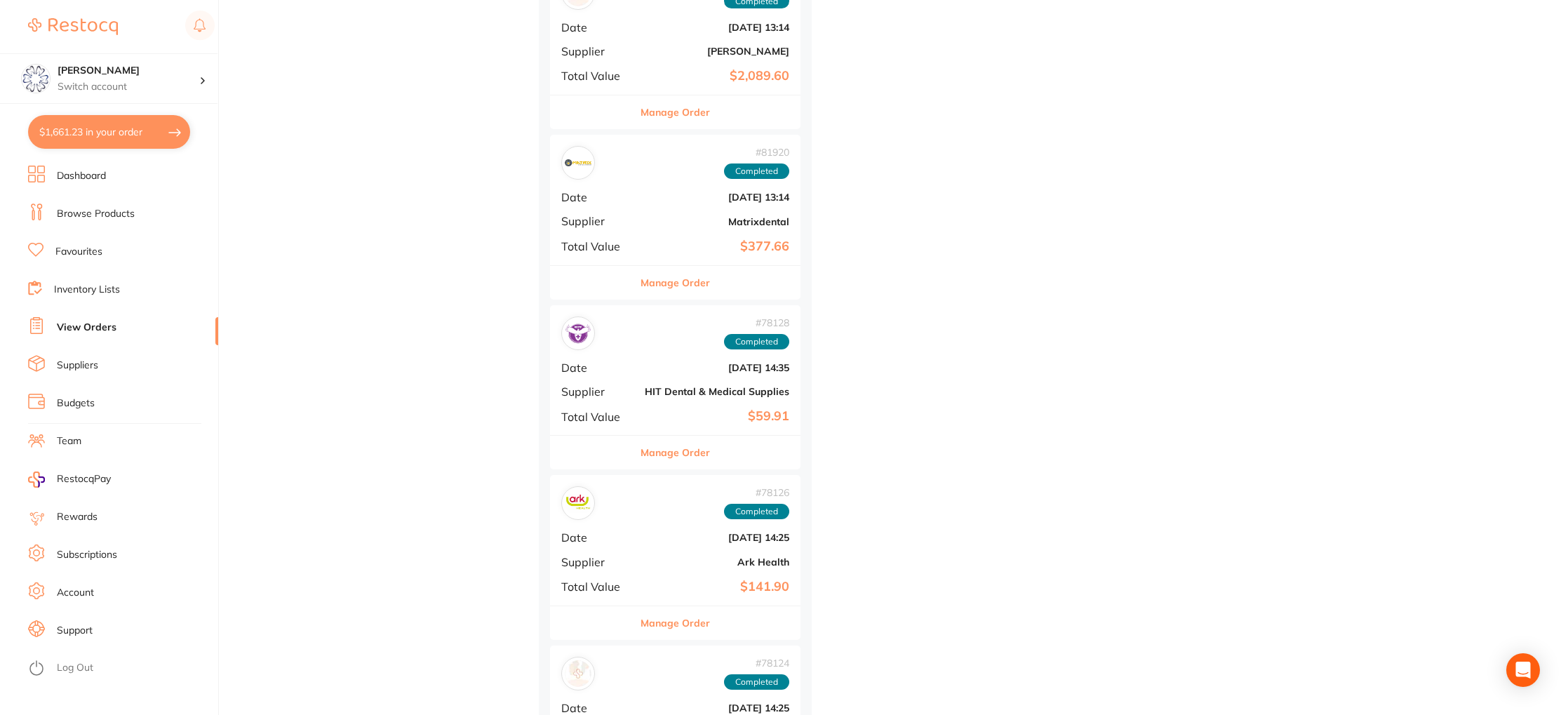
drag, startPoint x: 670, startPoint y: 289, endPoint x: 664, endPoint y: 286, distance: 6.7
click at [670, 289] on button "Manage Order" at bounding box center [675, 283] width 70 height 33
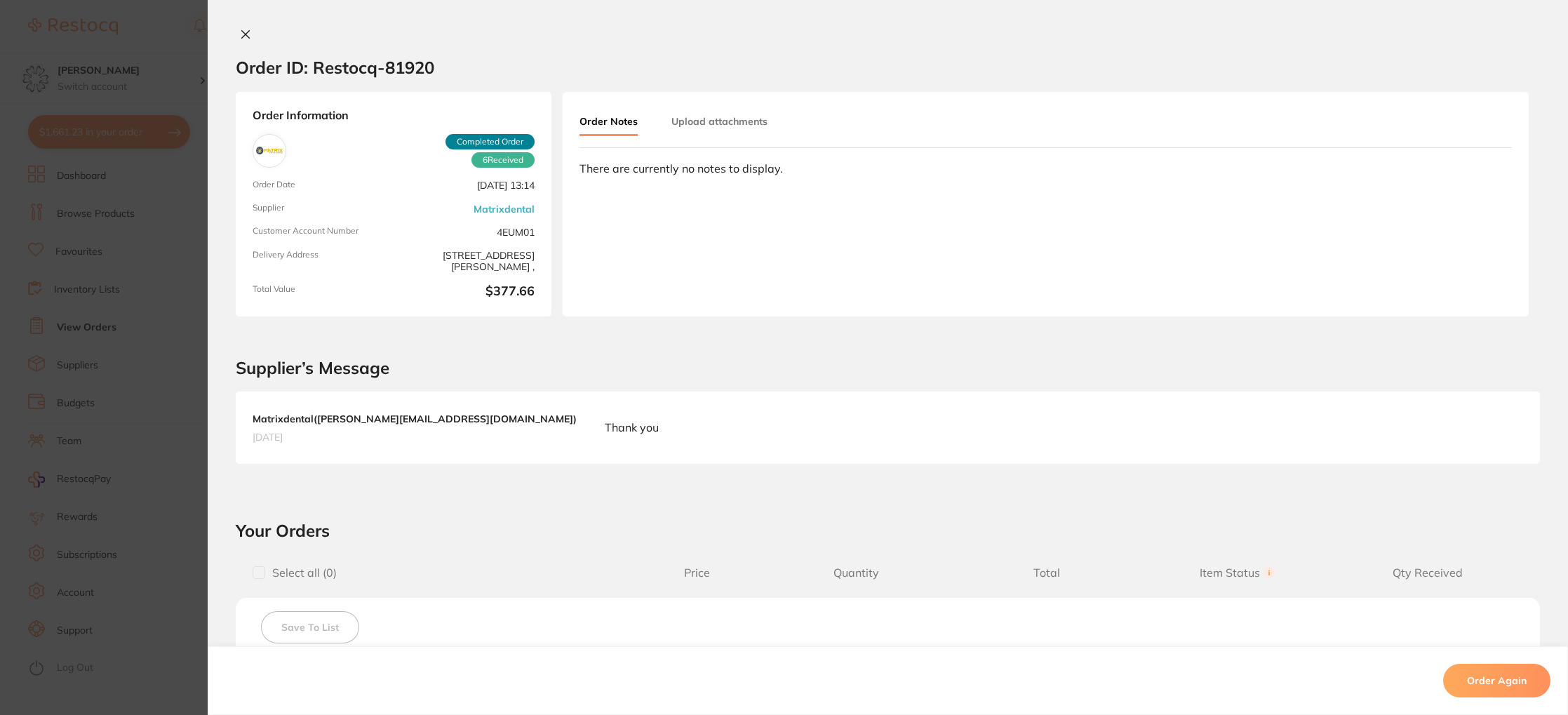
click at [246, 39] on icon at bounding box center [246, 34] width 11 height 11
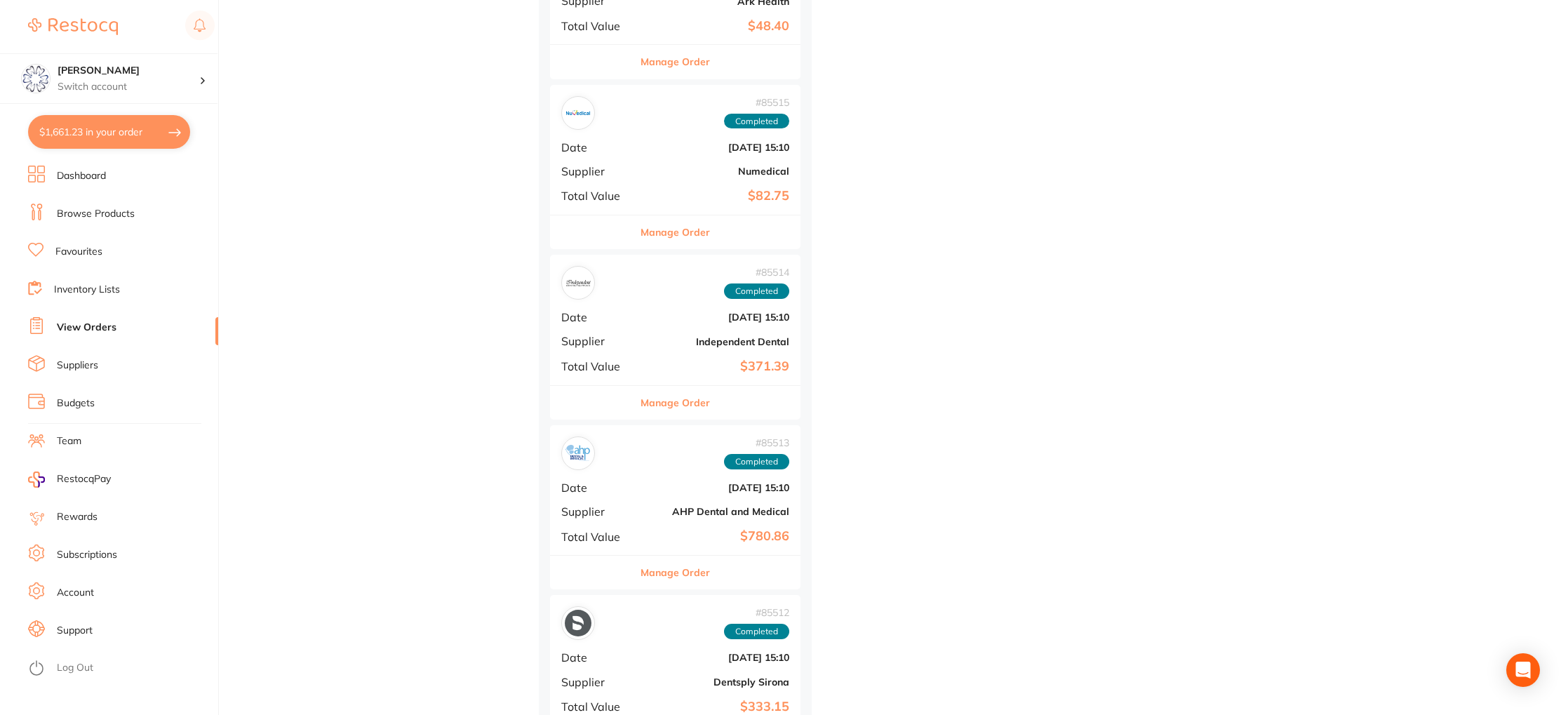
scroll to position [2984, 0]
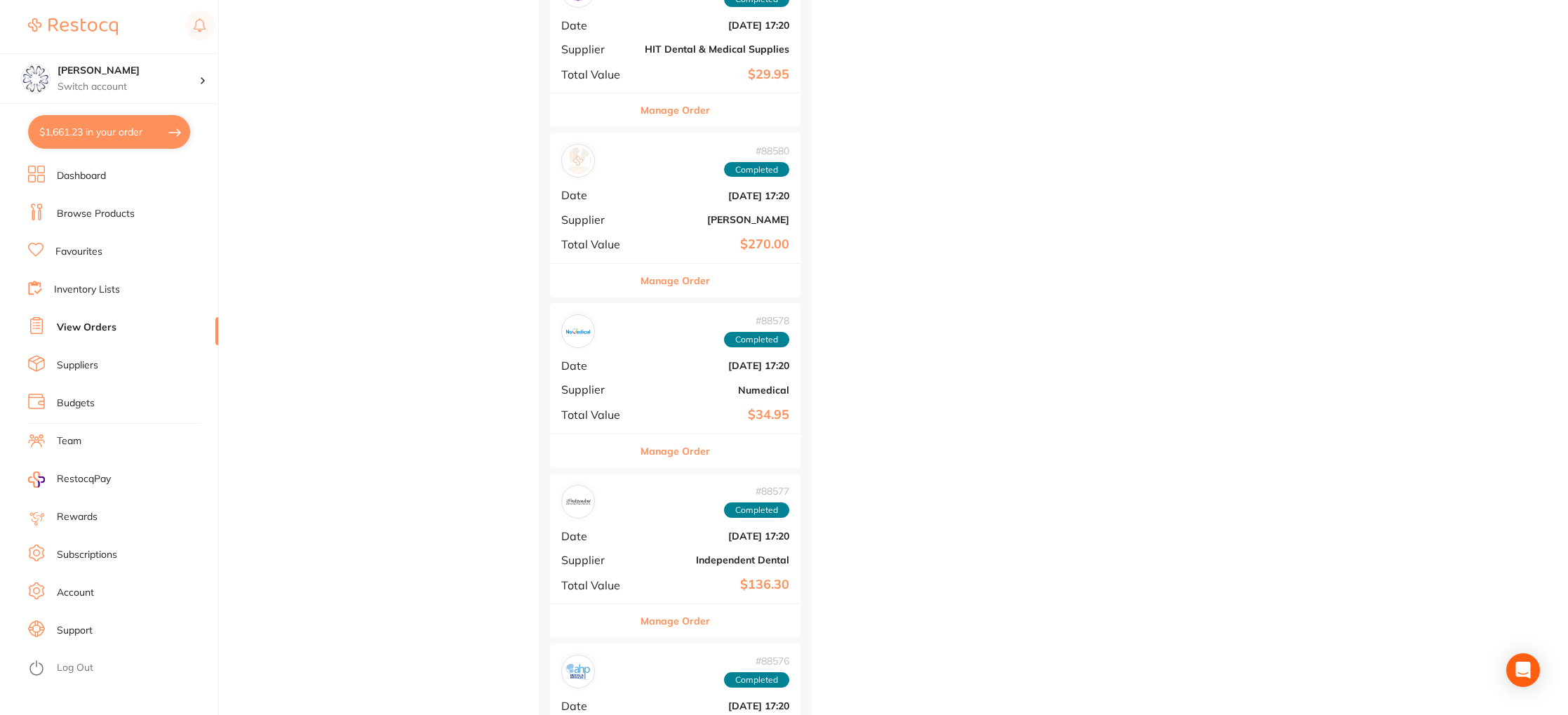
scroll to position [1598, 0]
click at [679, 275] on button "Manage Order" at bounding box center [675, 277] width 70 height 33
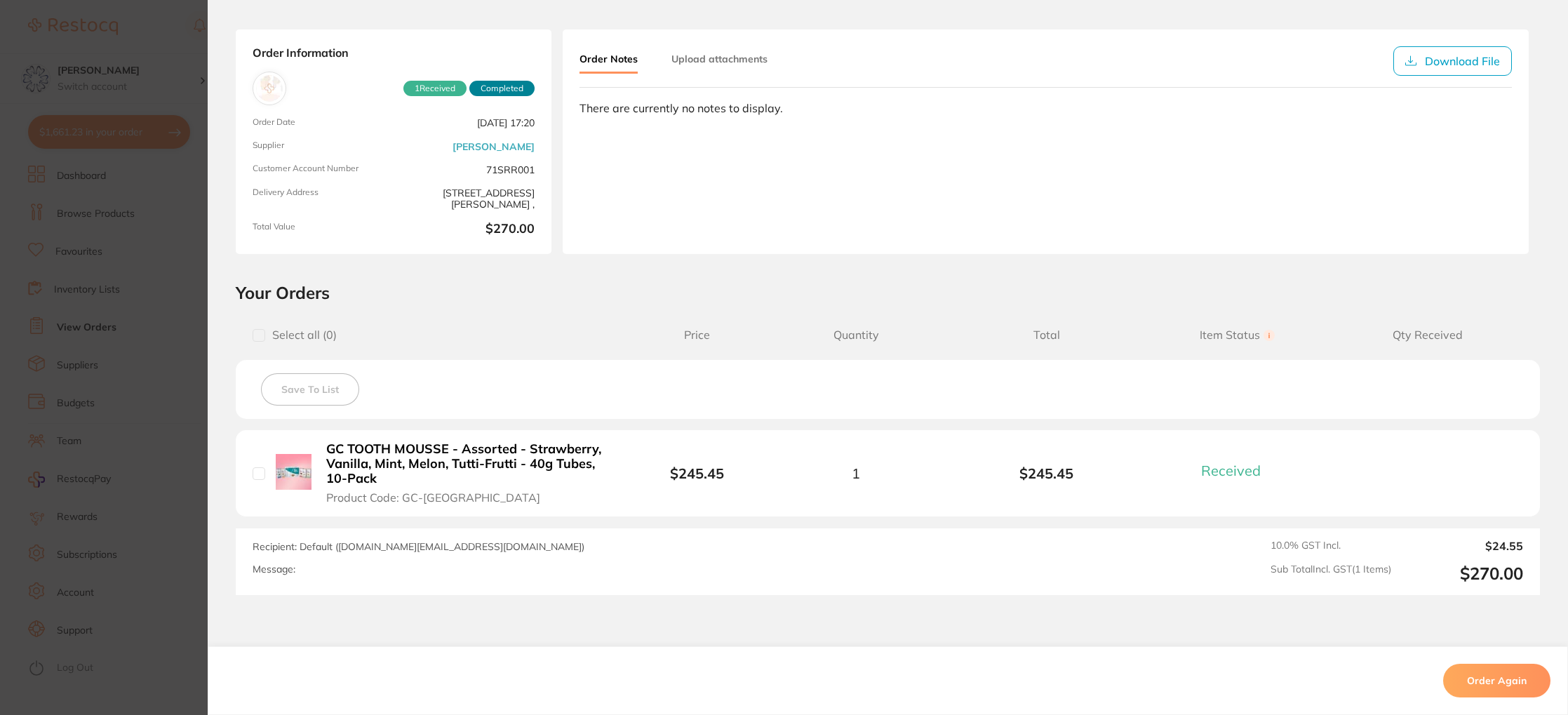
scroll to position [65, 0]
click at [351, 466] on b "GC TOOTH MOUSSE - Assorted - Strawberry, Vanilla, Mint, Melon, Tutti-Frutti - 4…" at bounding box center [467, 461] width 282 height 44
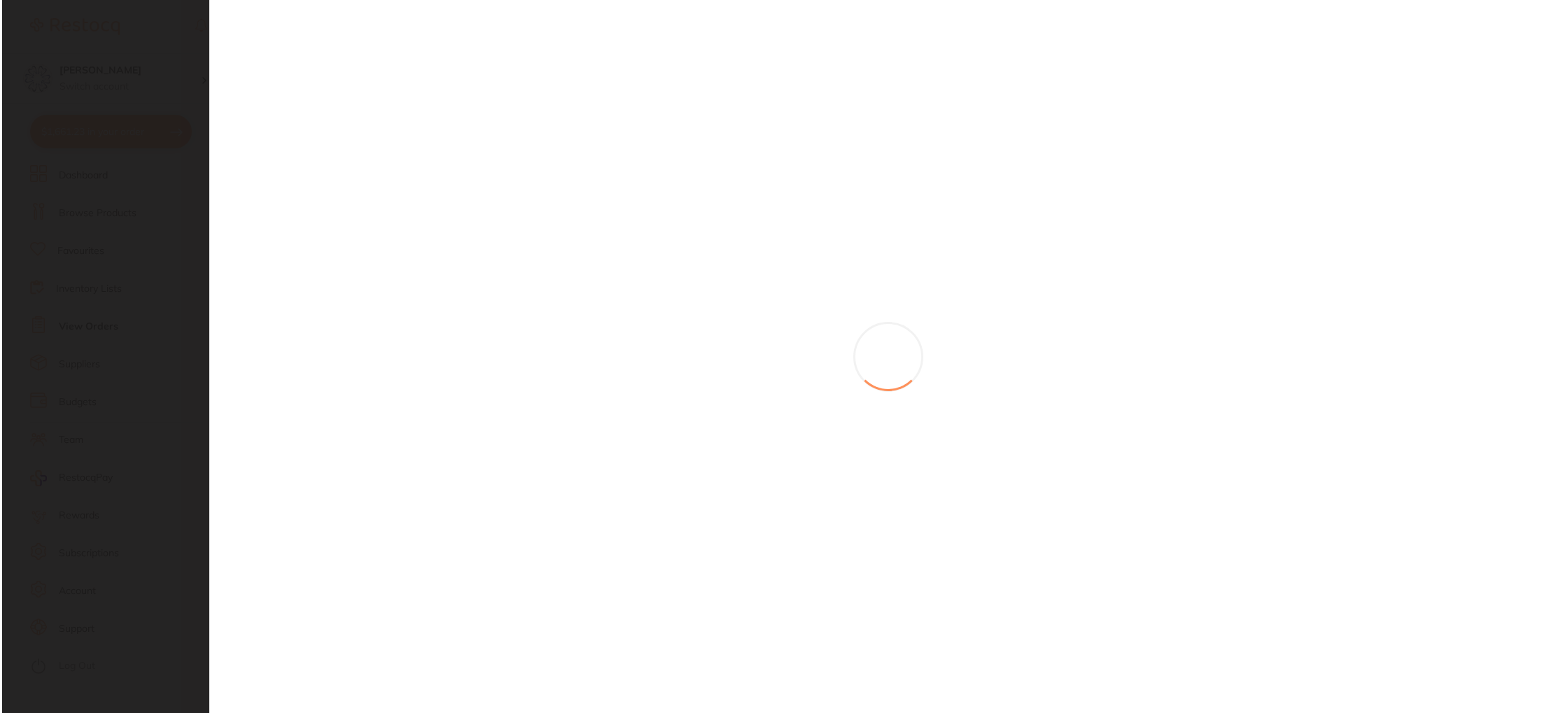
scroll to position [0, 0]
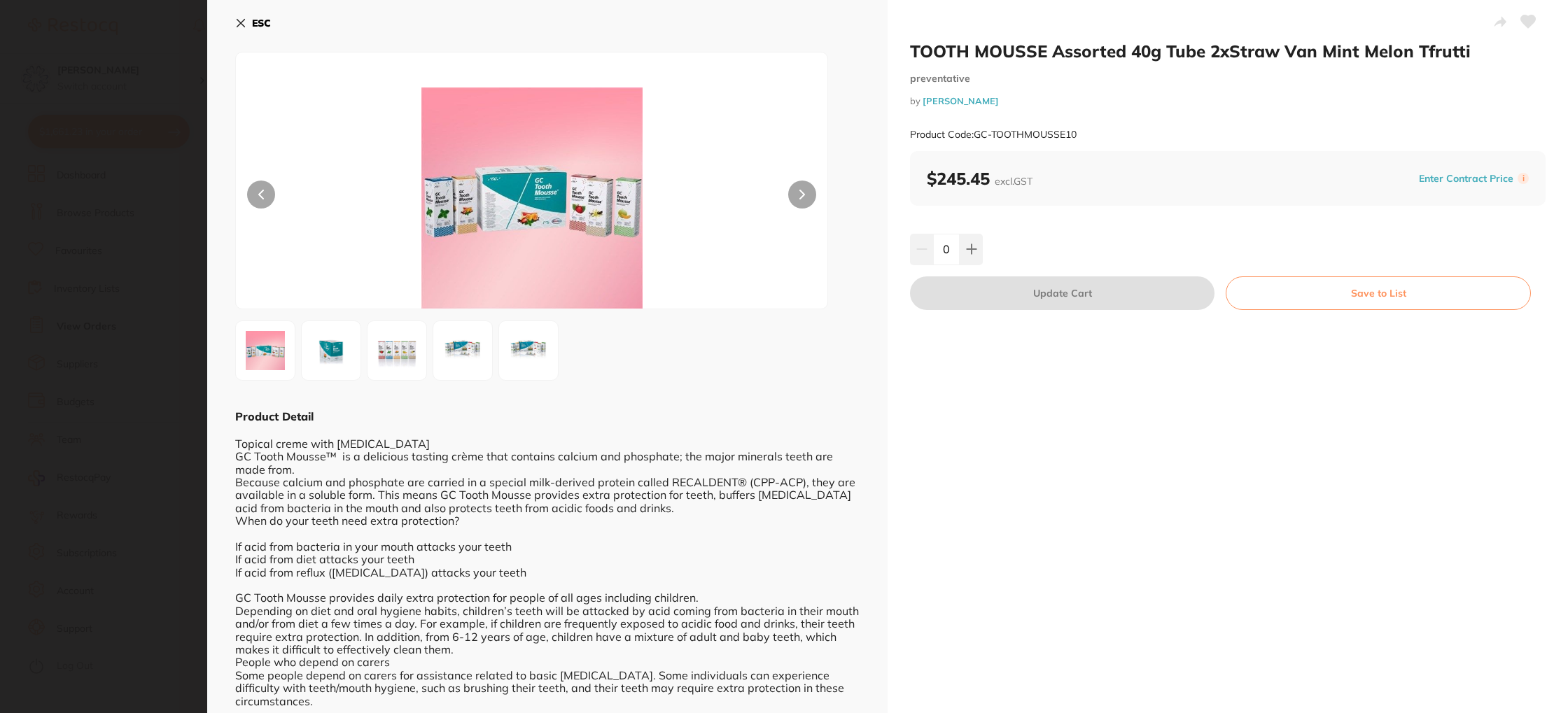
drag, startPoint x: 976, startPoint y: 257, endPoint x: 1022, endPoint y: 286, distance: 54.4
click at [976, 257] on button at bounding box center [970, 249] width 23 height 31
type input "1"
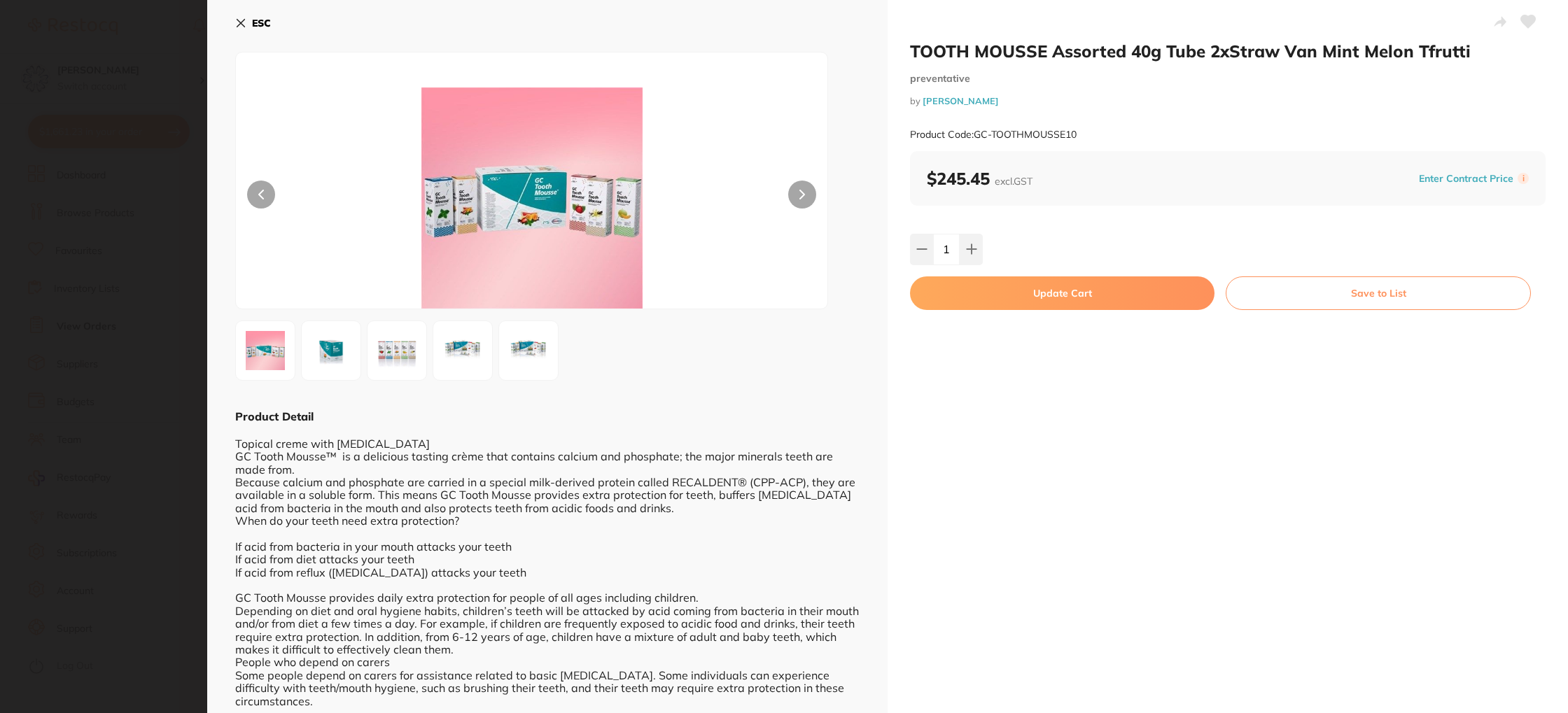
drag, startPoint x: 1027, startPoint y: 291, endPoint x: 957, endPoint y: 277, distance: 71.4
click at [1025, 291] on button "Update Cart" at bounding box center [1062, 293] width 304 height 33
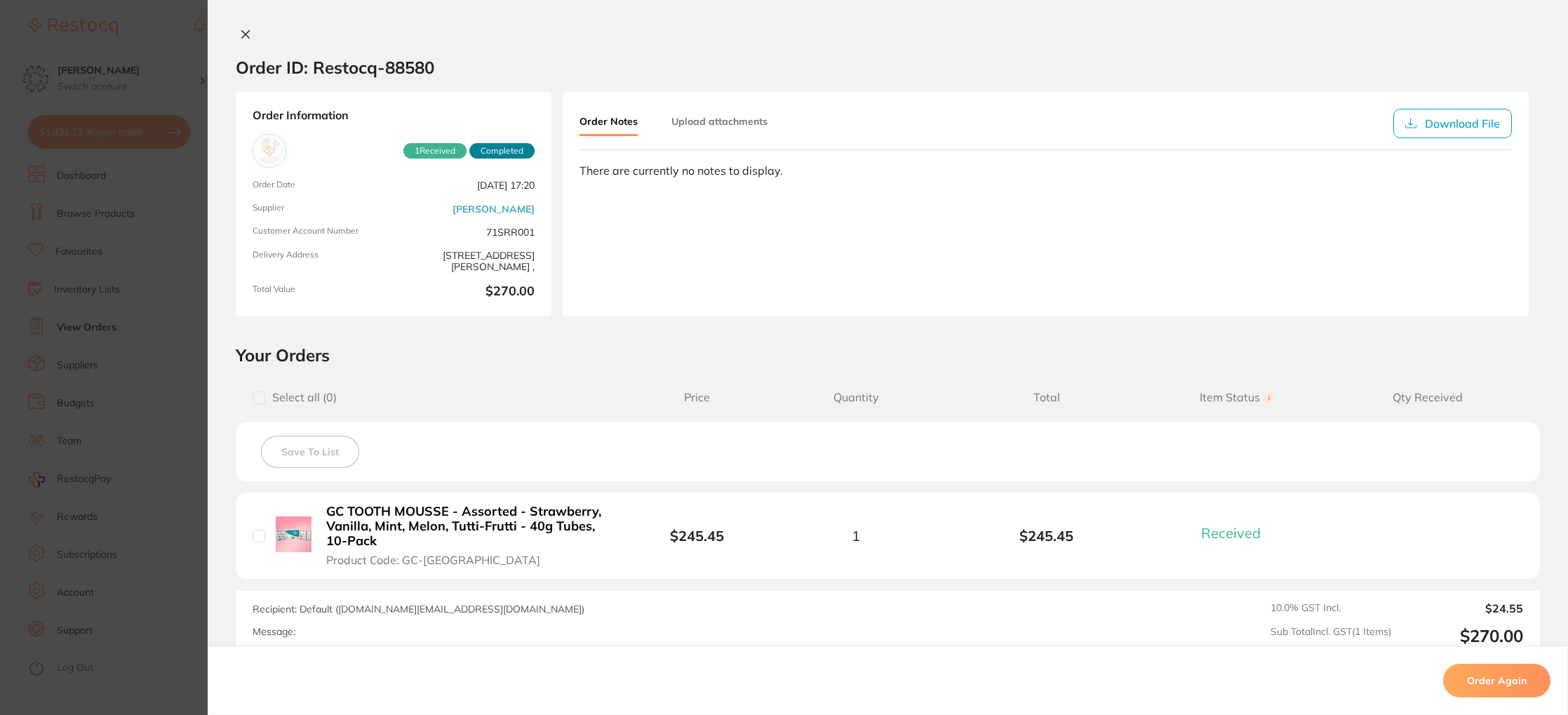
click at [247, 38] on button at bounding box center [245, 35] width 19 height 15
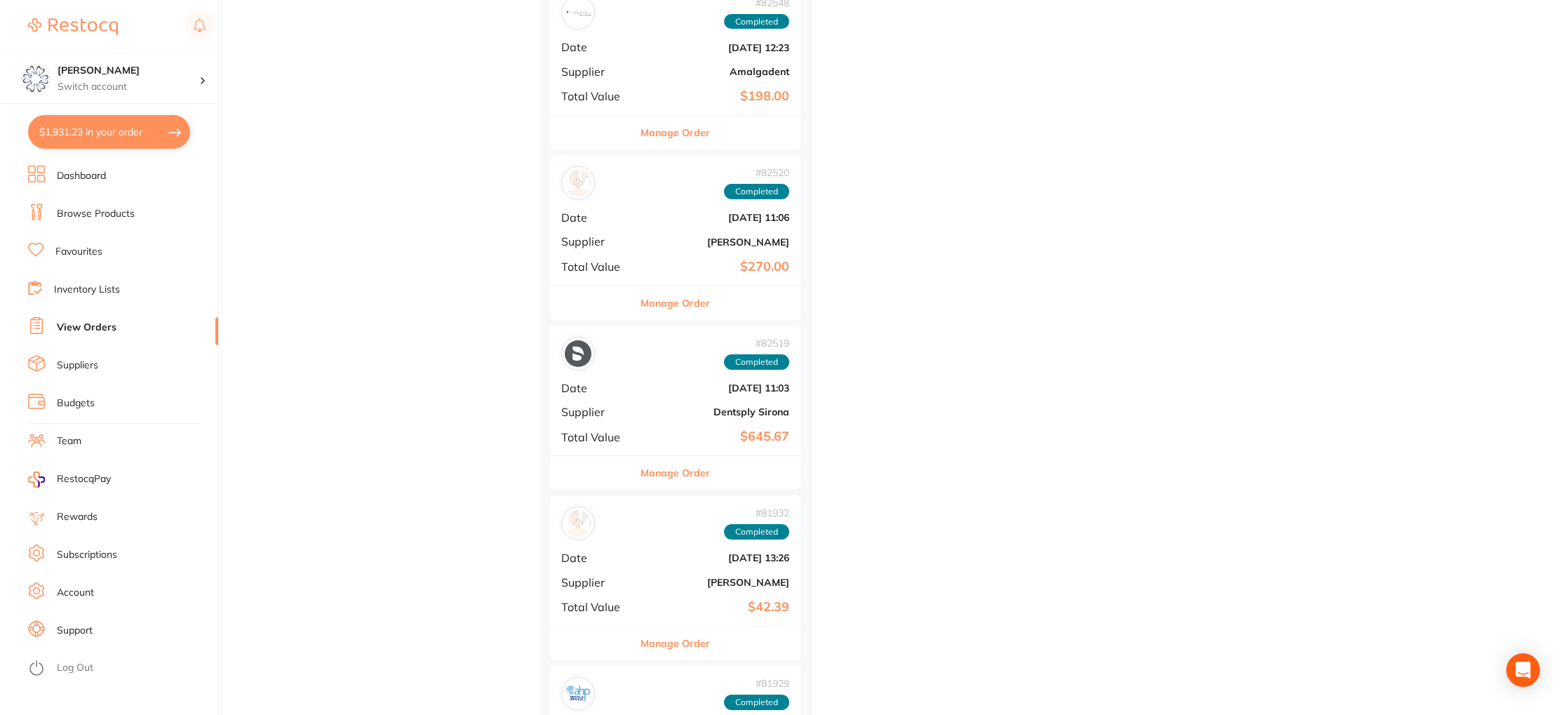
scroll to position [4467, 0]
click at [693, 295] on button "Manage Order" at bounding box center [675, 301] width 70 height 33
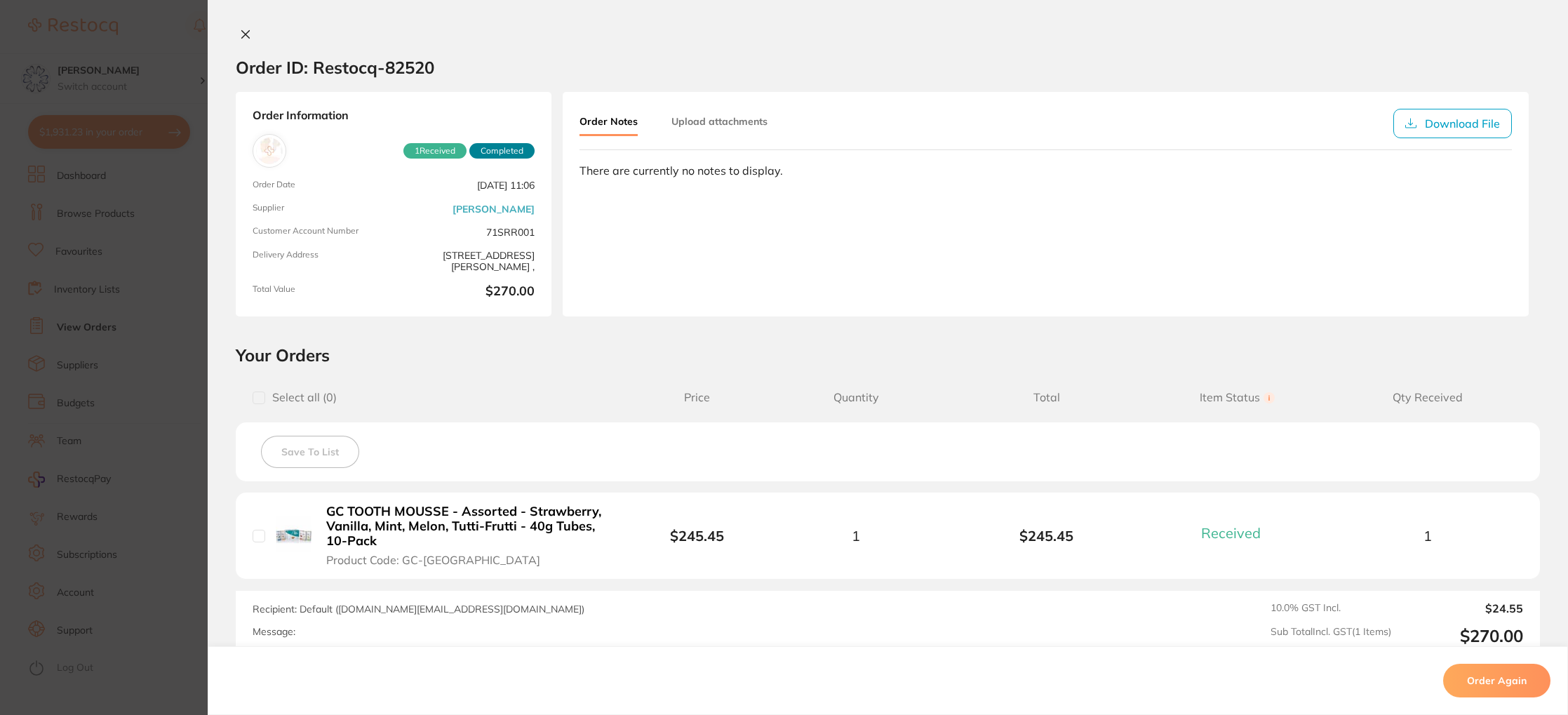
drag, startPoint x: 247, startPoint y: 36, endPoint x: 269, endPoint y: 45, distance: 23.8
click at [247, 36] on icon at bounding box center [246, 34] width 11 height 11
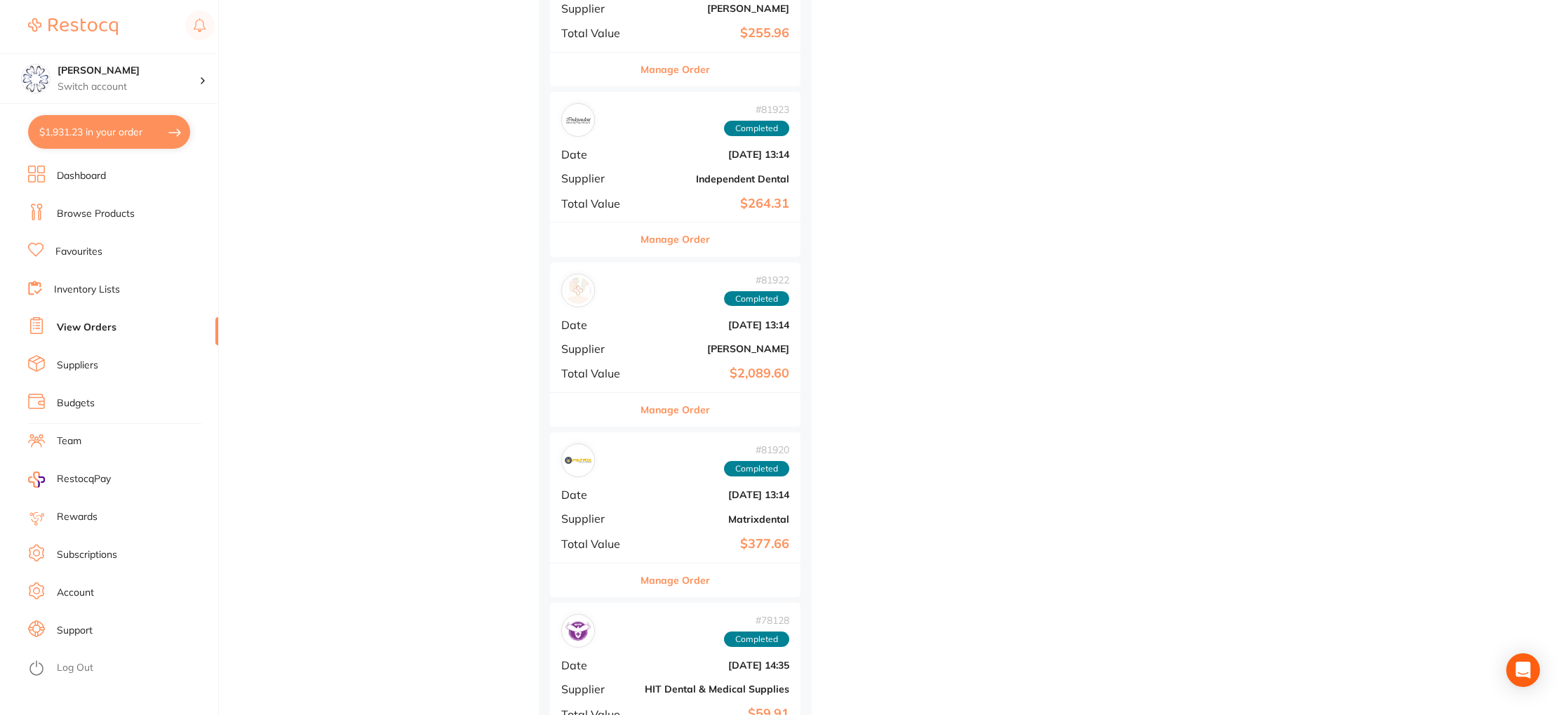
scroll to position [5726, 0]
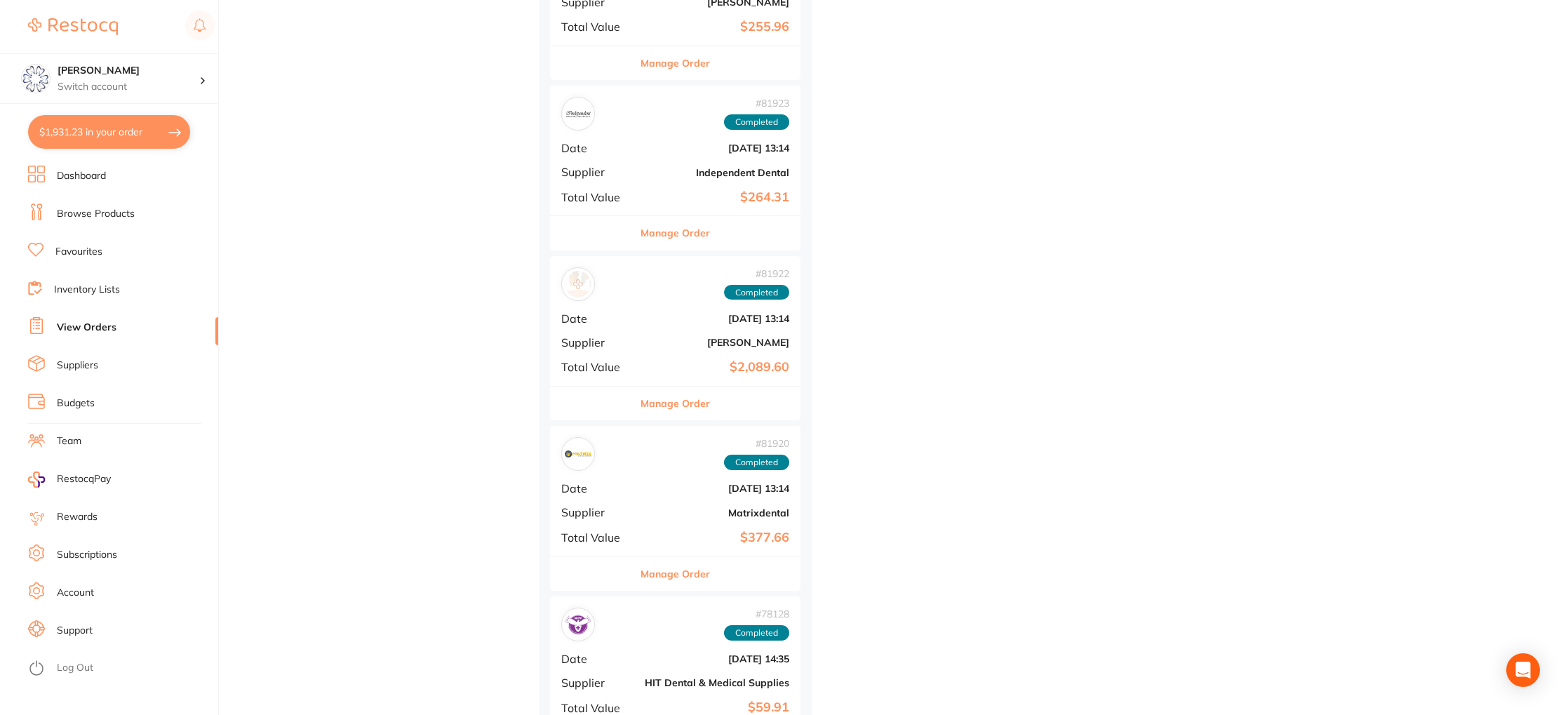
click at [665, 405] on button "Manage Order" at bounding box center [675, 403] width 70 height 33
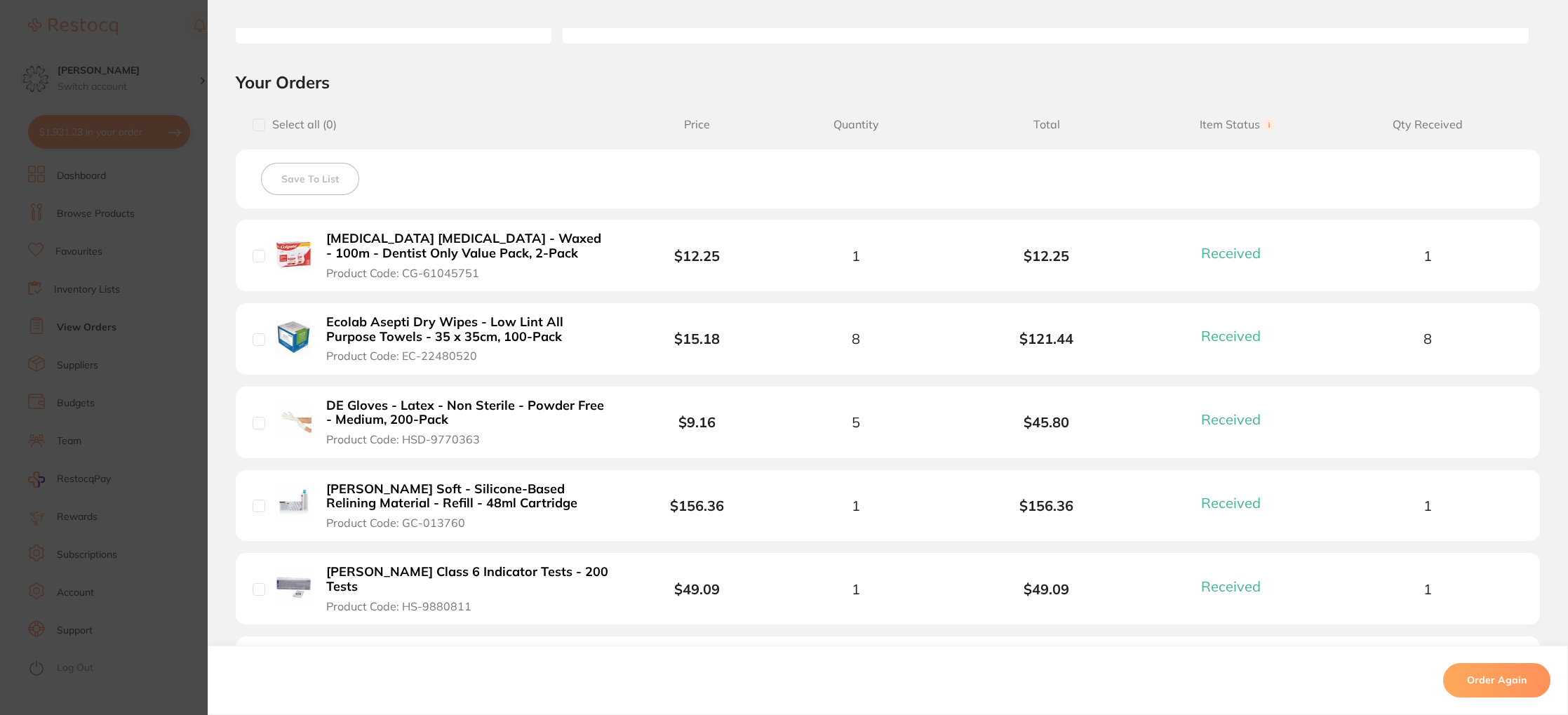
scroll to position [275, 0]
click at [526, 330] on b "Ecolab Asepti Dry Wipes - Low Lint All Purpose Towels - 35 x 35cm, 100-Pack" at bounding box center [467, 327] width 282 height 29
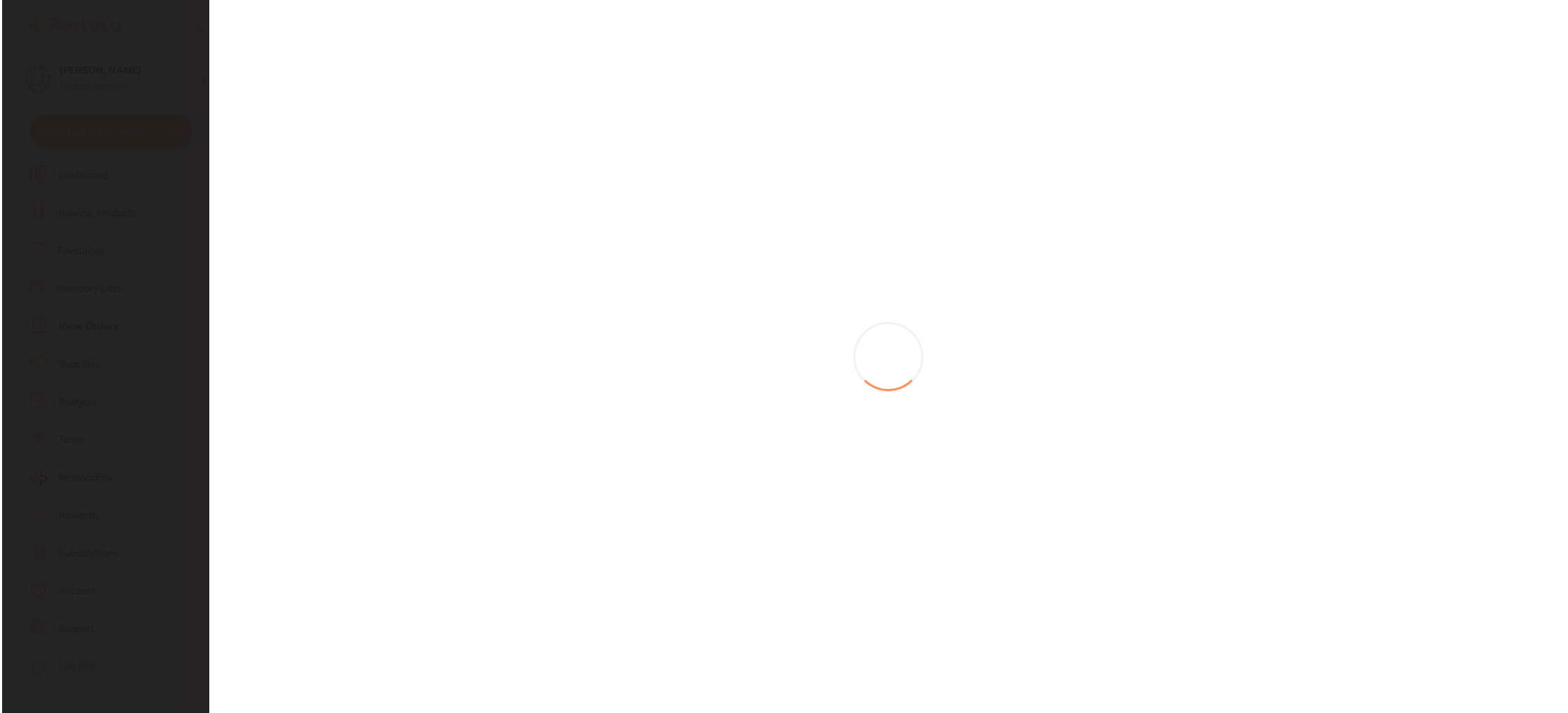
scroll to position [0, 0]
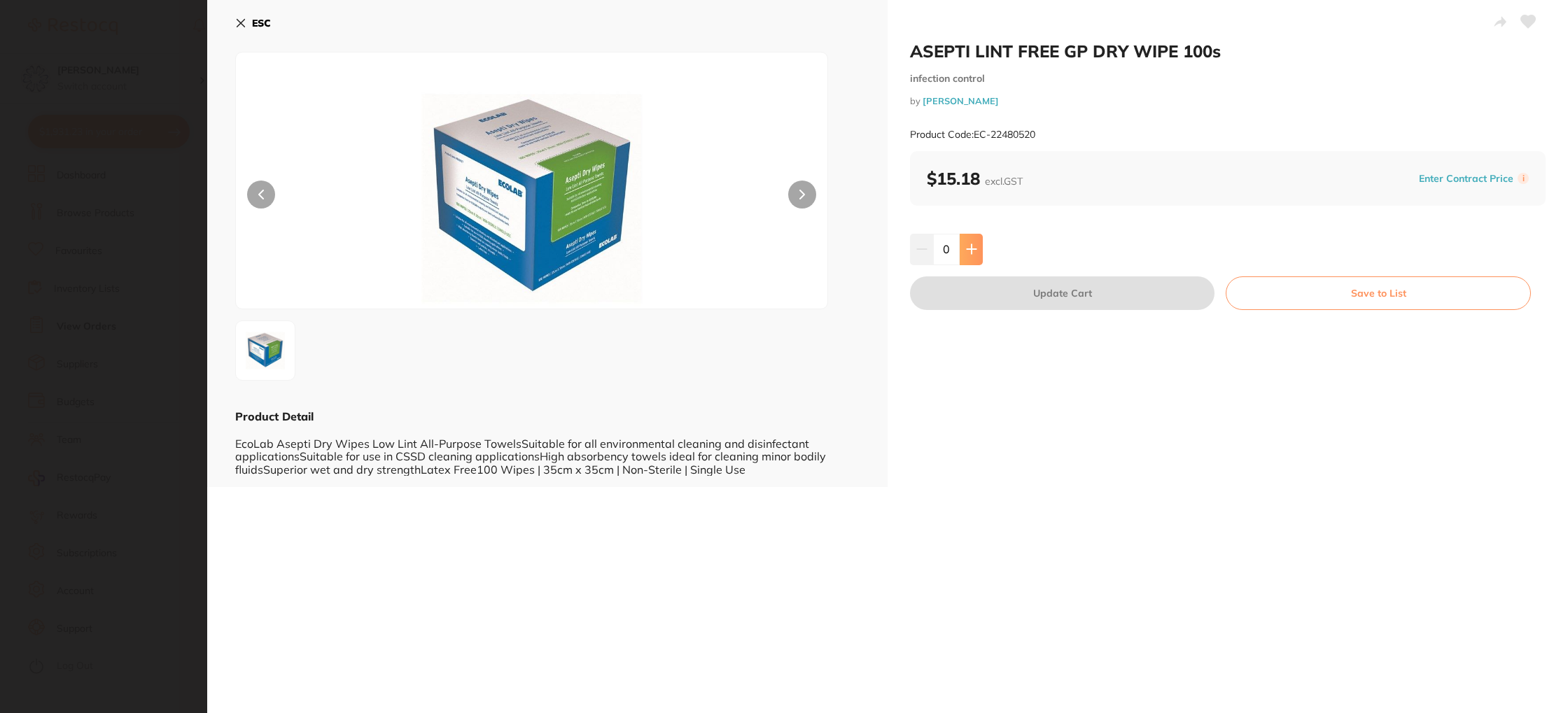
click at [968, 246] on icon at bounding box center [971, 249] width 11 height 11
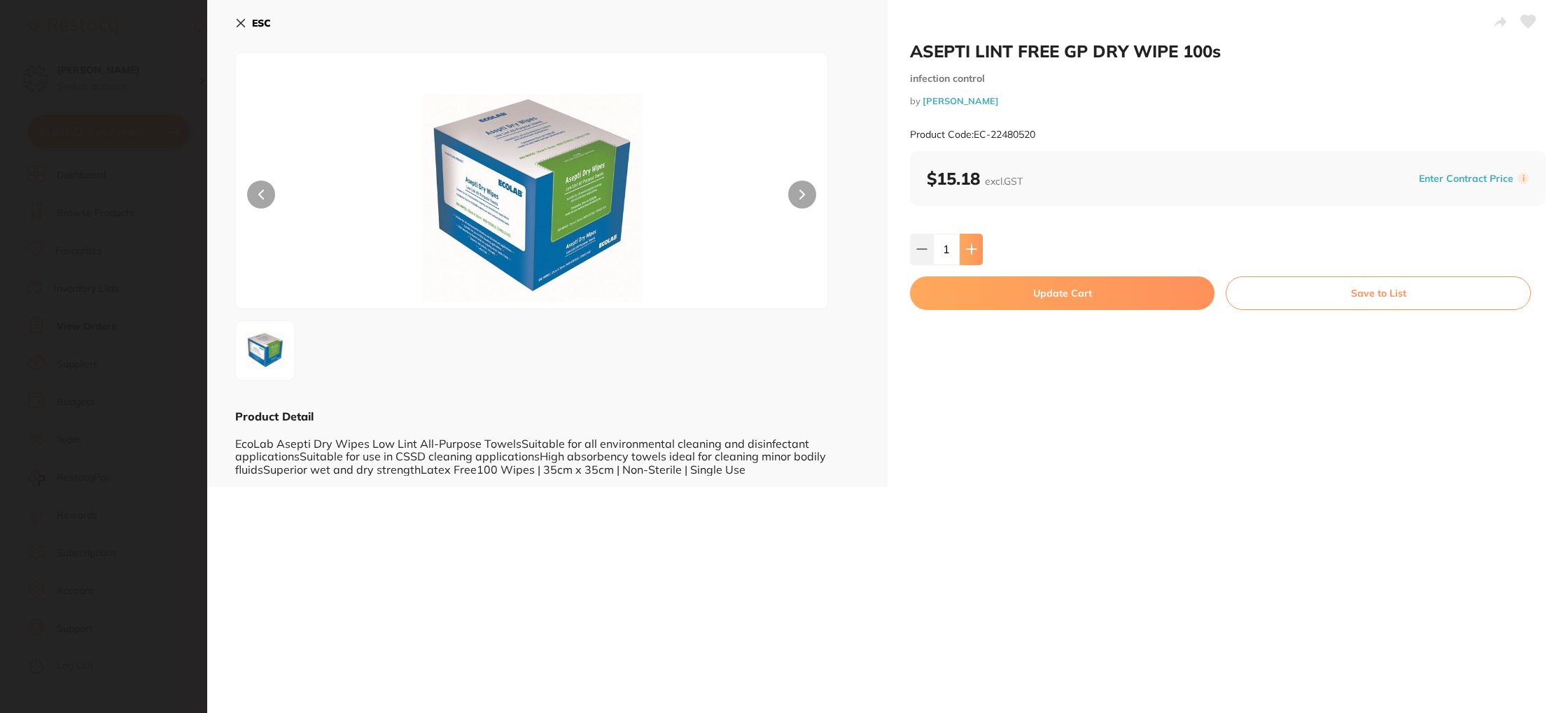
click at [968, 246] on icon at bounding box center [971, 249] width 11 height 11
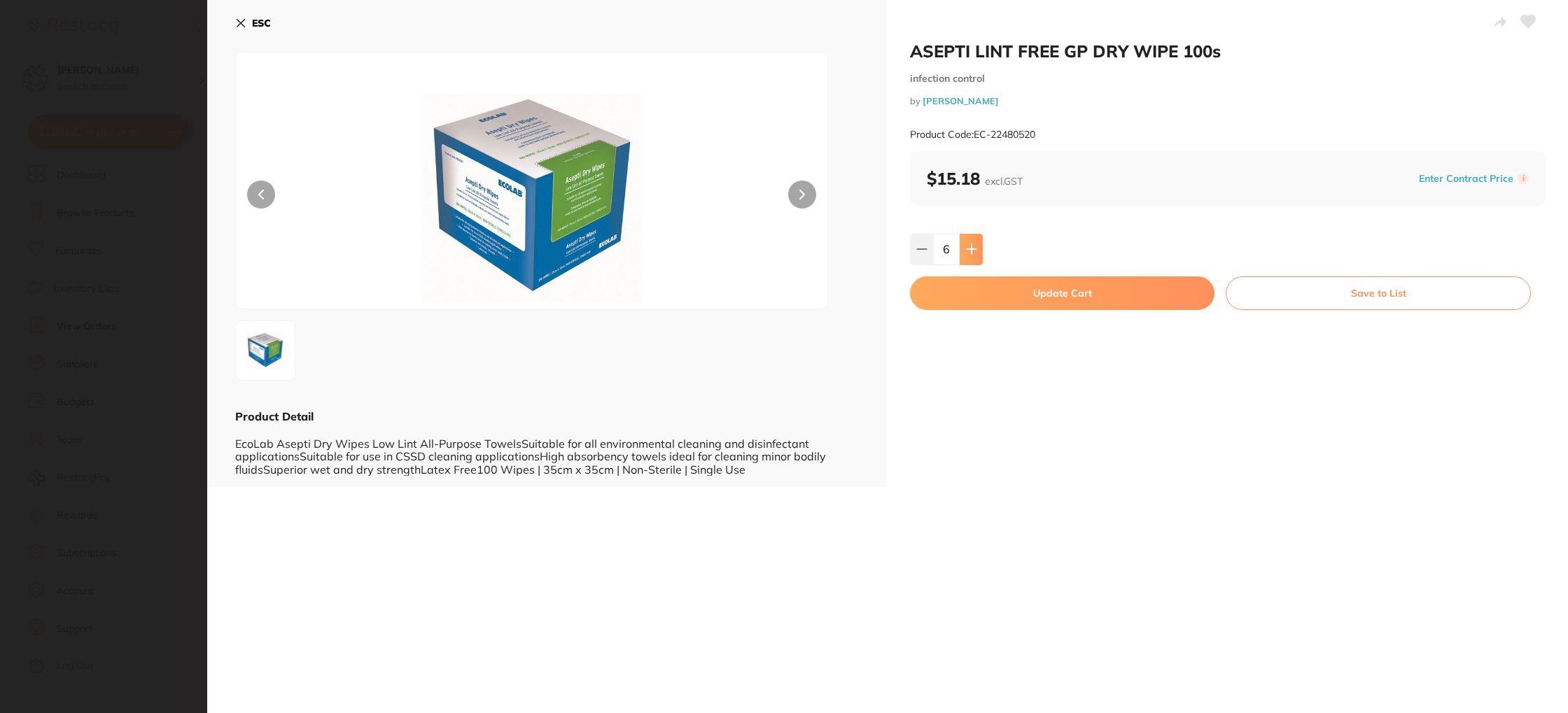
click at [968, 246] on icon at bounding box center [971, 249] width 11 height 11
type input "7"
click at [1023, 298] on button "Update Cart" at bounding box center [1062, 293] width 304 height 33
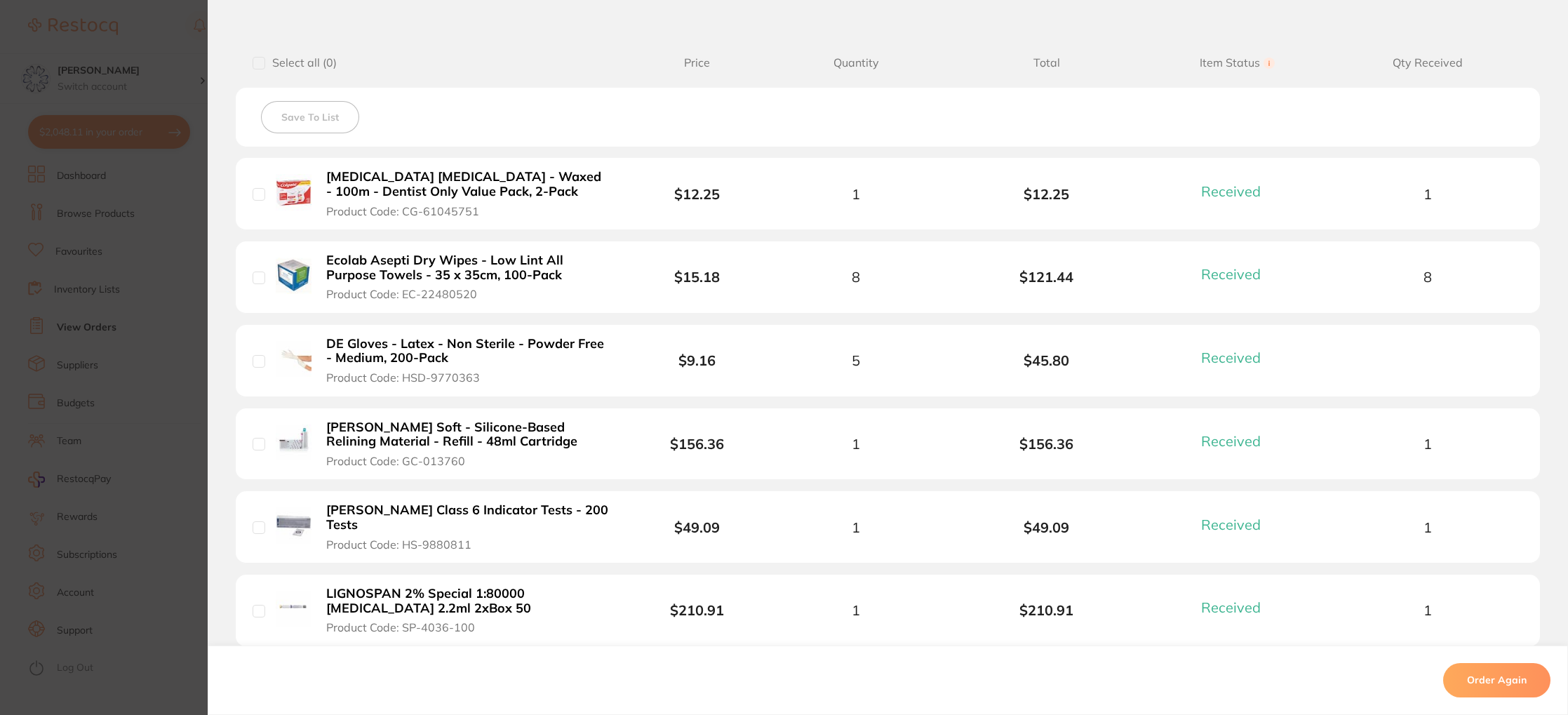
scroll to position [346, 0]
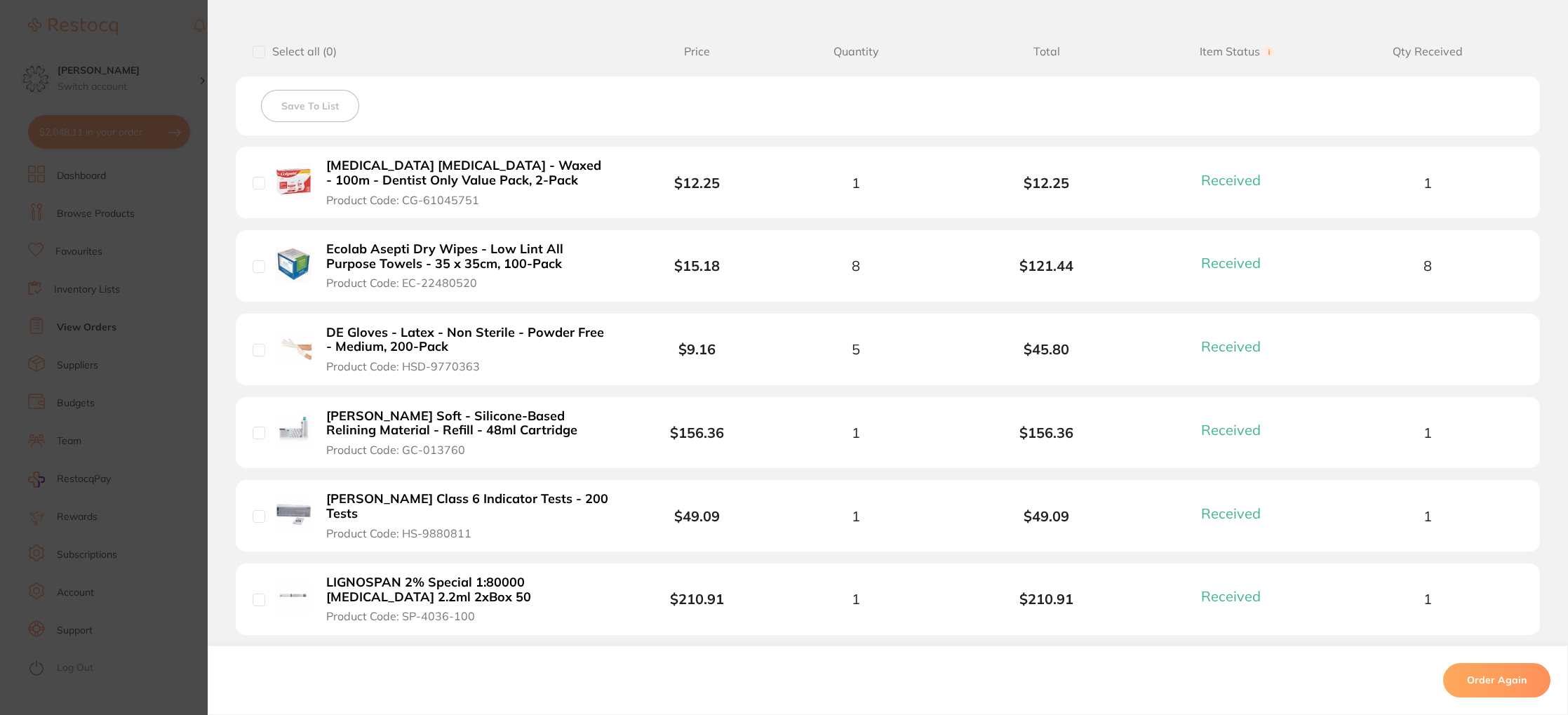
click at [433, 338] on b "DE Gloves - Latex - Non Sterile - Powder Free - Medium, 200-Pack" at bounding box center [467, 339] width 282 height 29
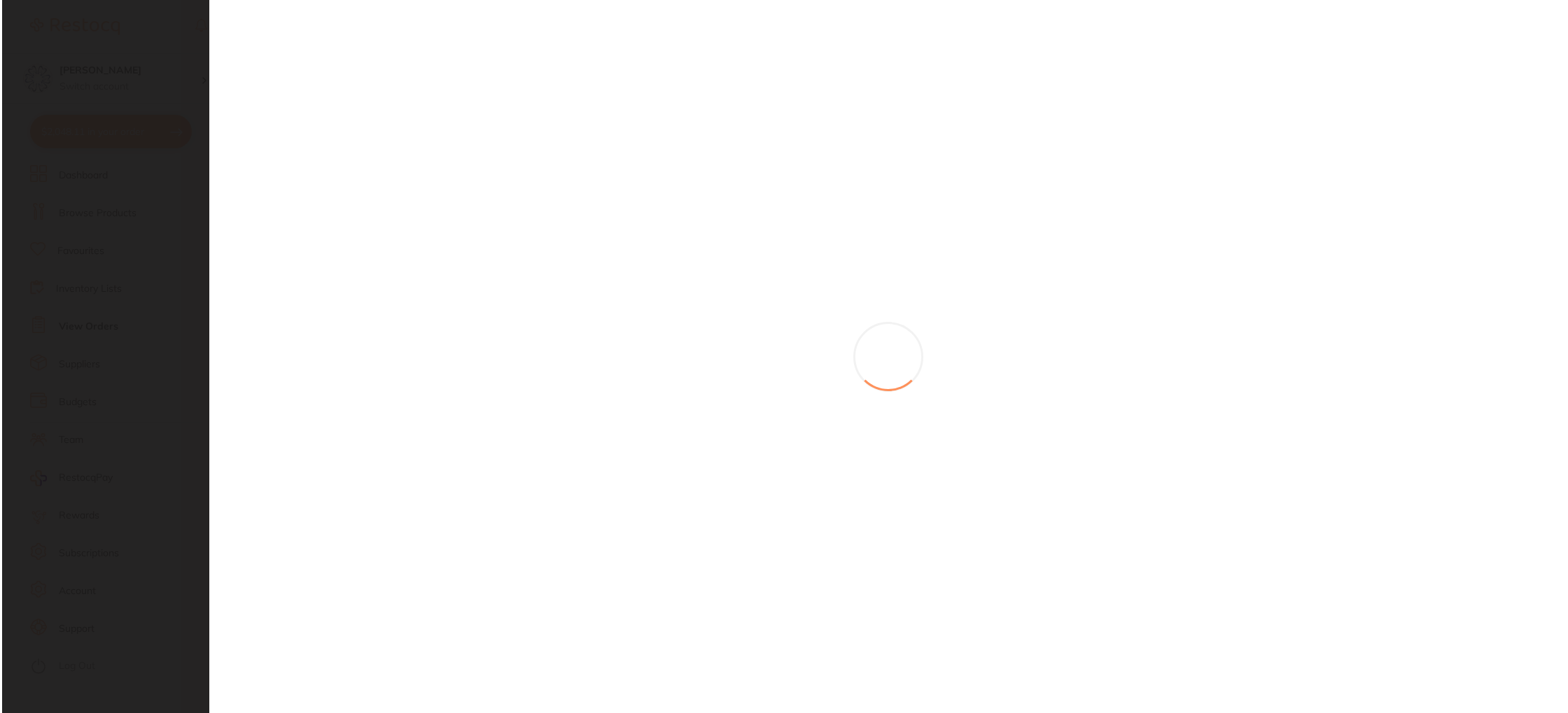
scroll to position [0, 0]
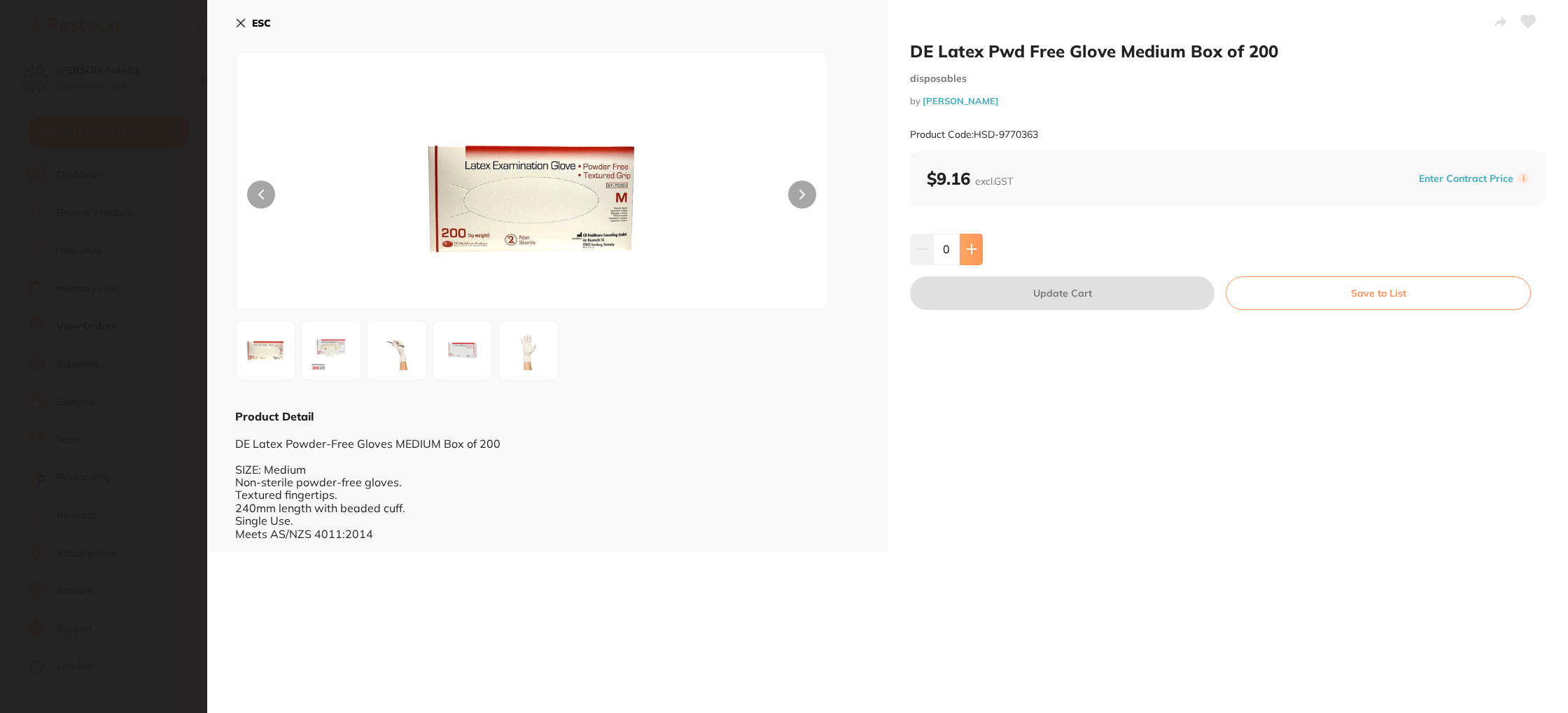
click at [968, 245] on icon at bounding box center [971, 249] width 11 height 11
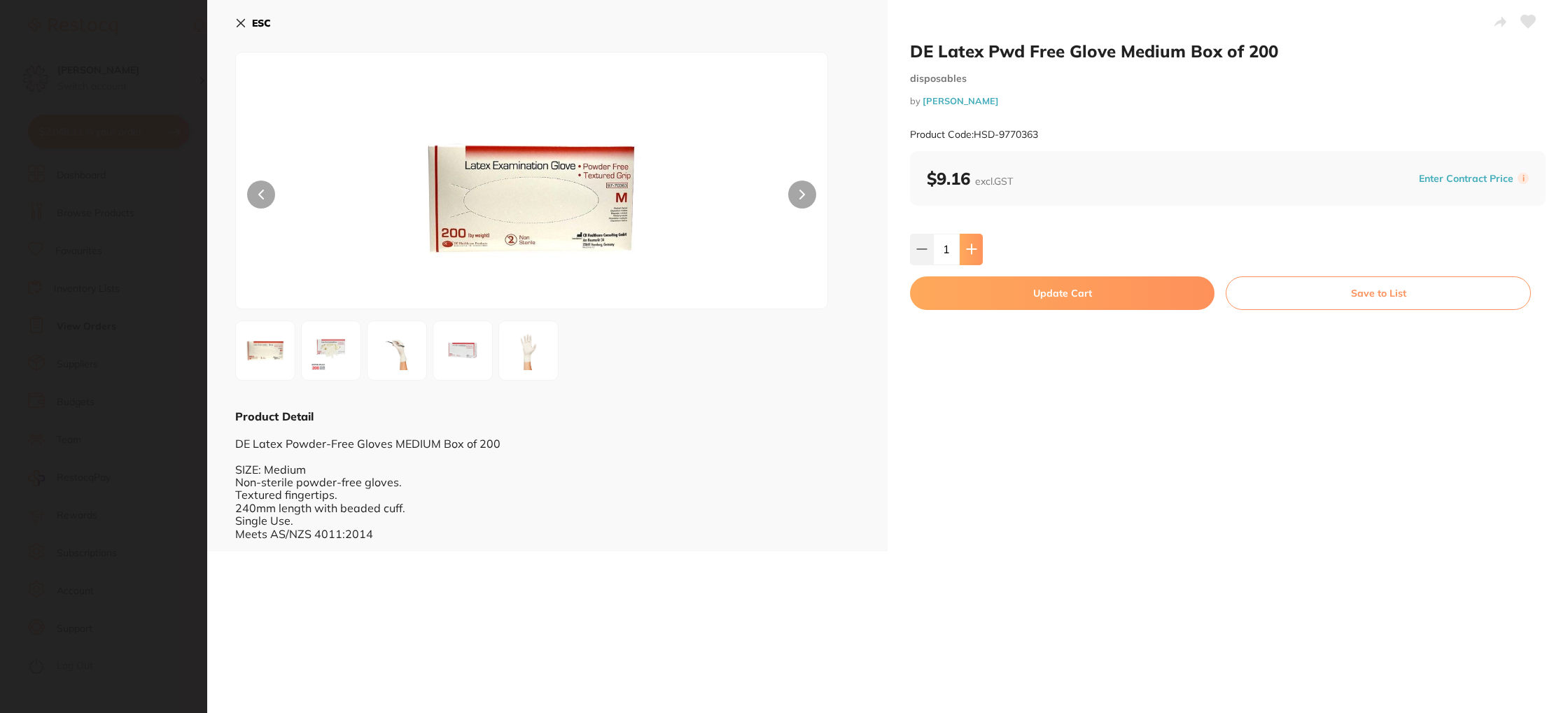
click at [968, 245] on icon at bounding box center [971, 249] width 11 height 11
click at [968, 244] on icon at bounding box center [971, 249] width 11 height 11
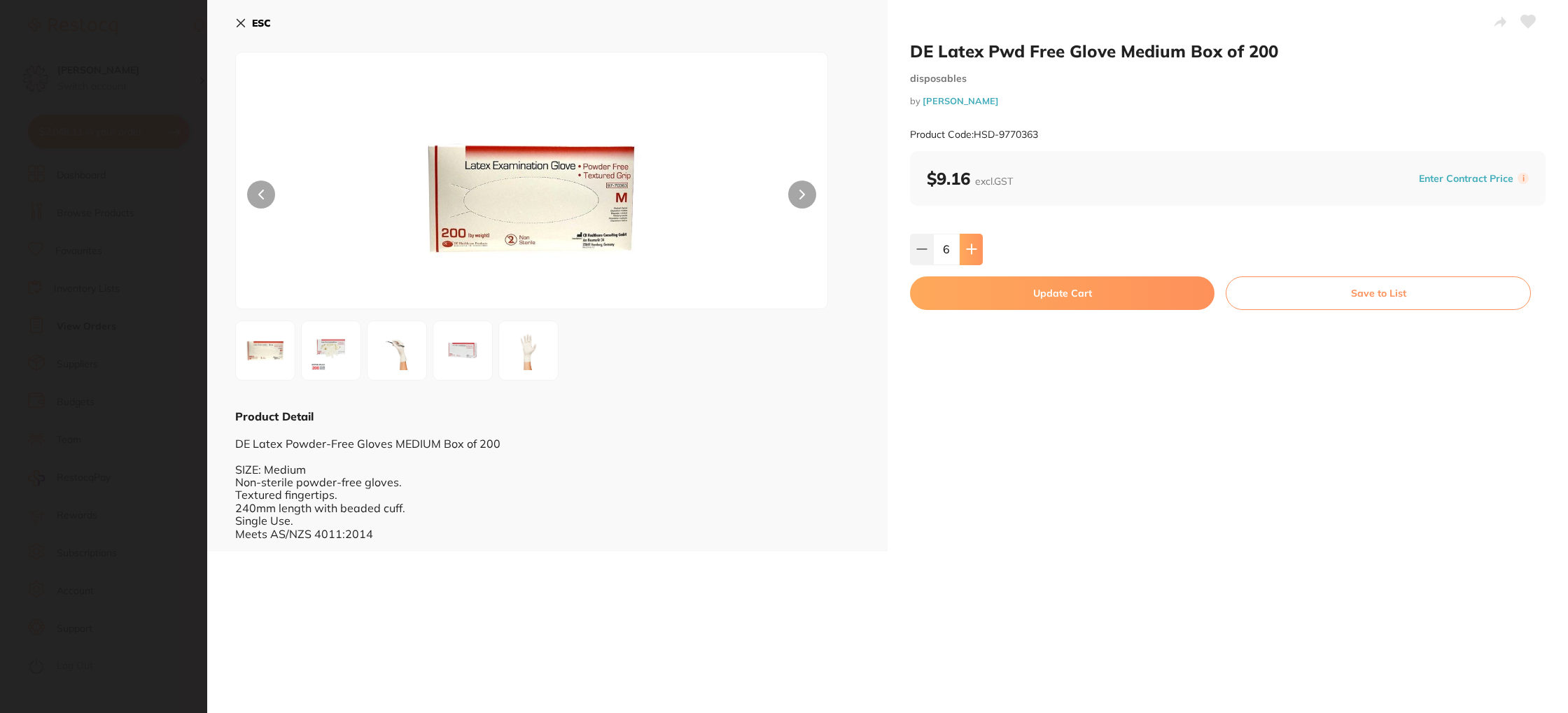
click at [968, 244] on icon at bounding box center [971, 249] width 11 height 11
type input "10"
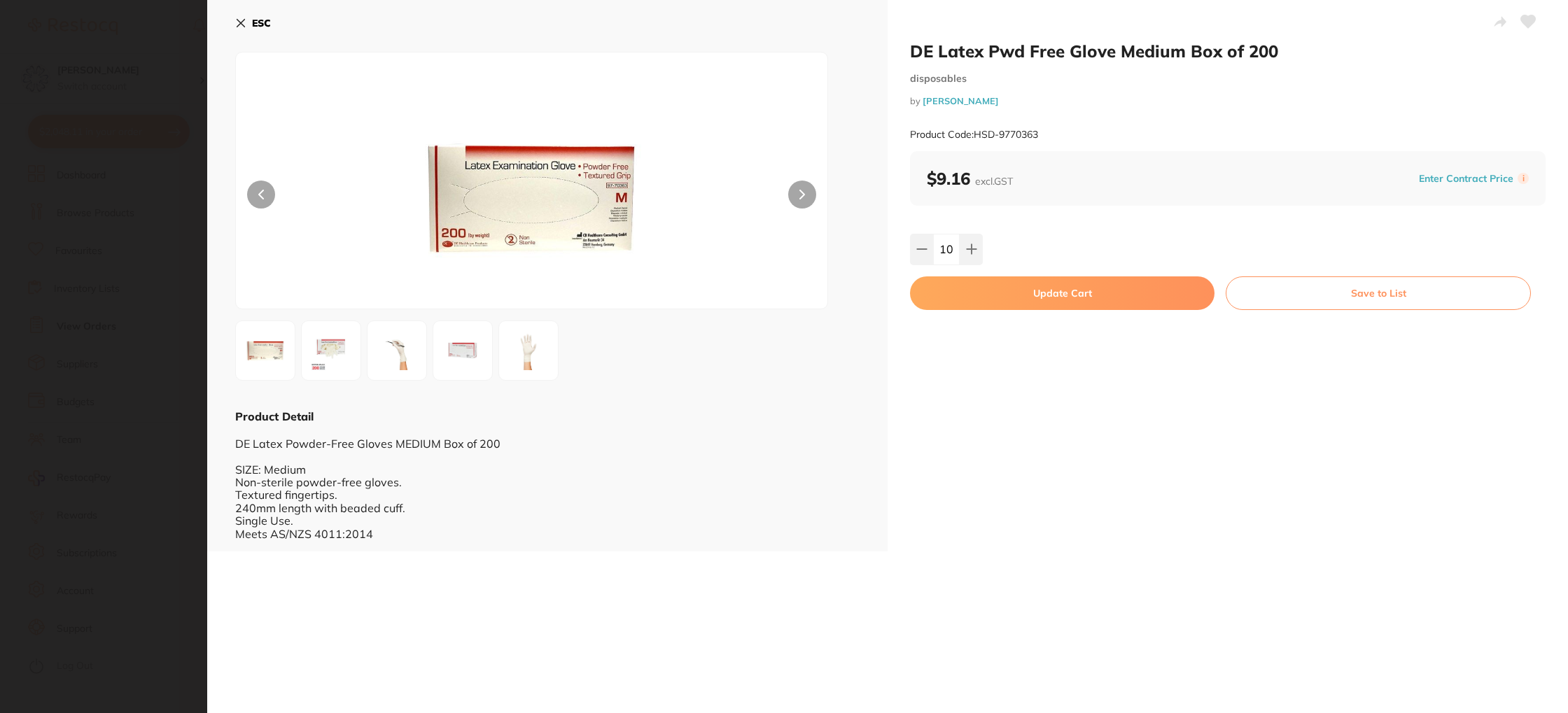
click at [1026, 289] on button "Update Cart" at bounding box center [1062, 293] width 304 height 33
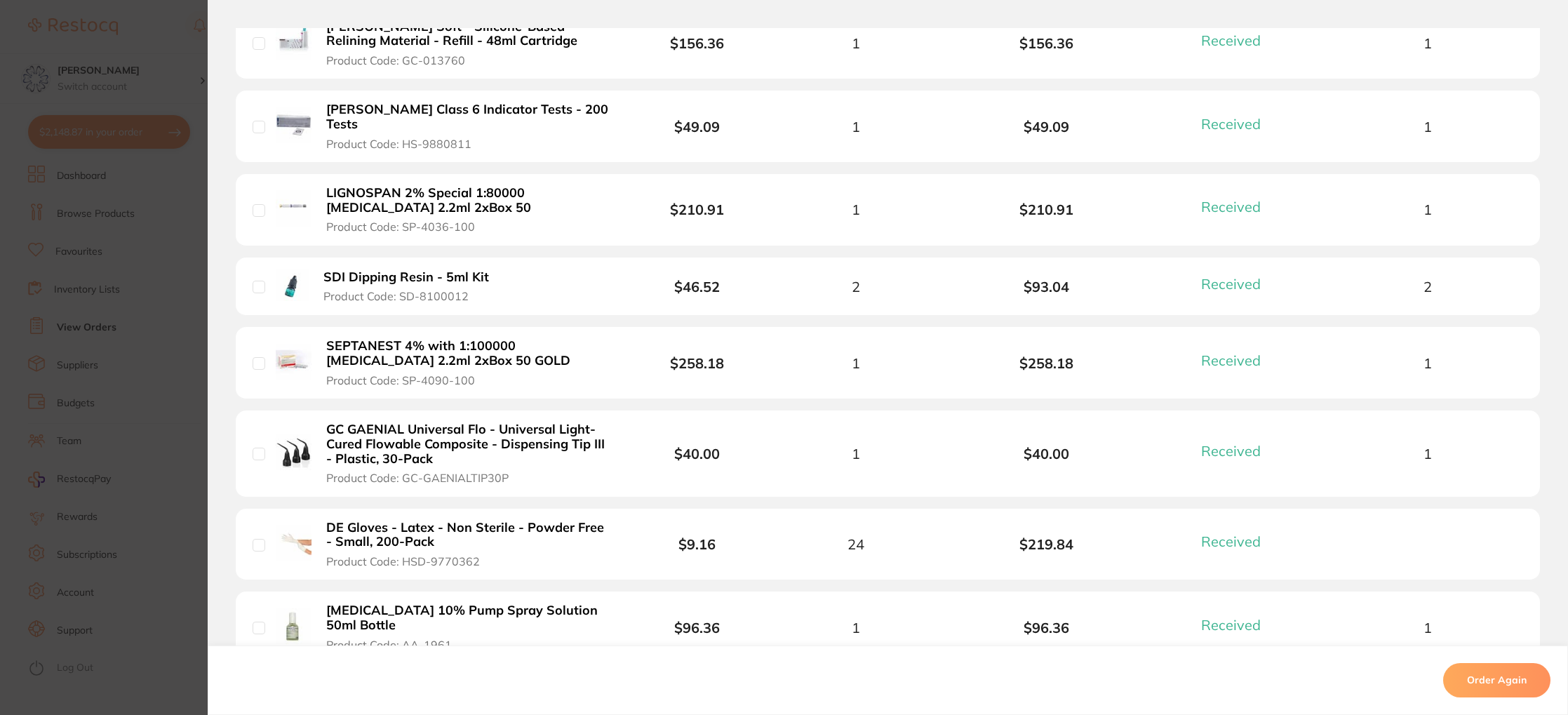
scroll to position [742, 0]
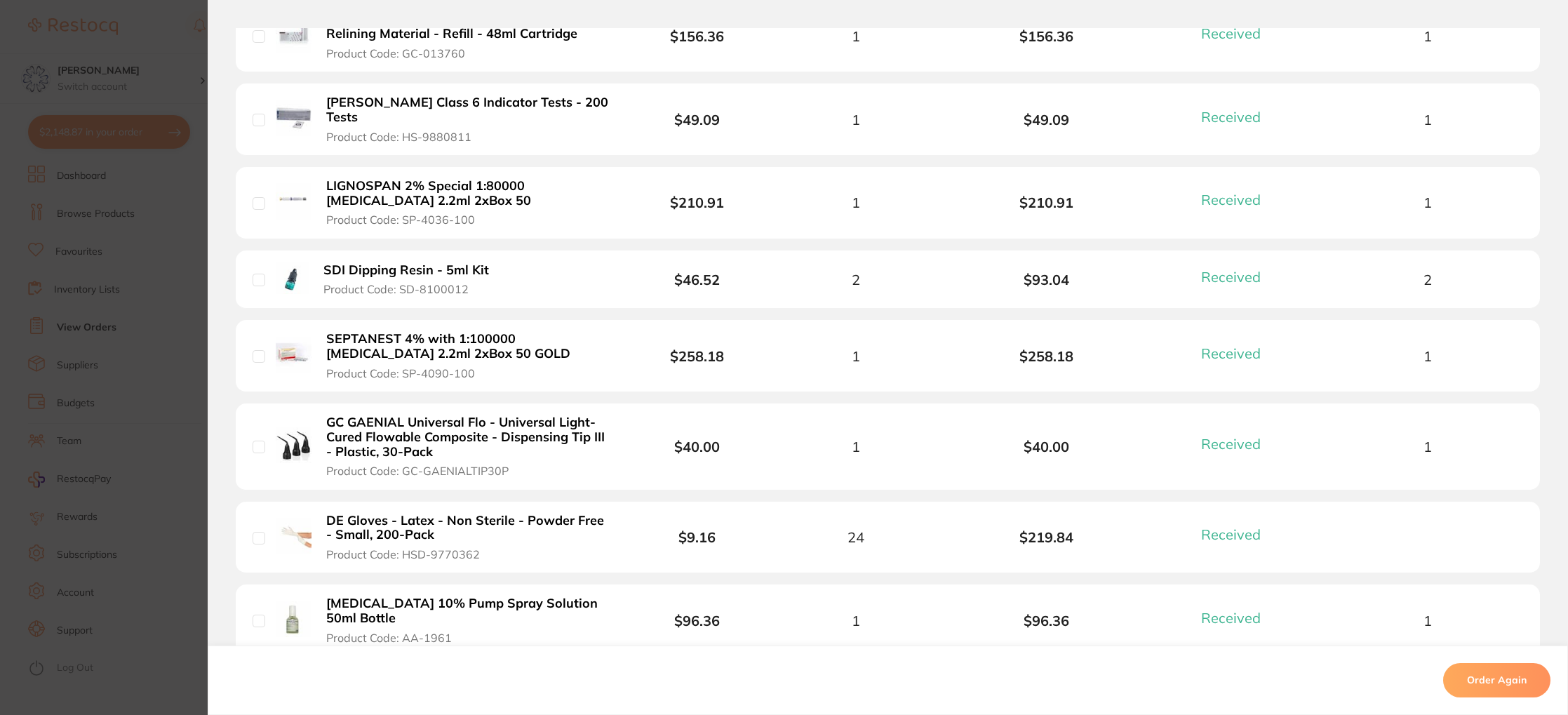
click at [402, 338] on b "SEPTANEST 4% with 1:100000 adrenalin 2.2ml 2xBox 50 GOLD" at bounding box center [467, 346] width 282 height 29
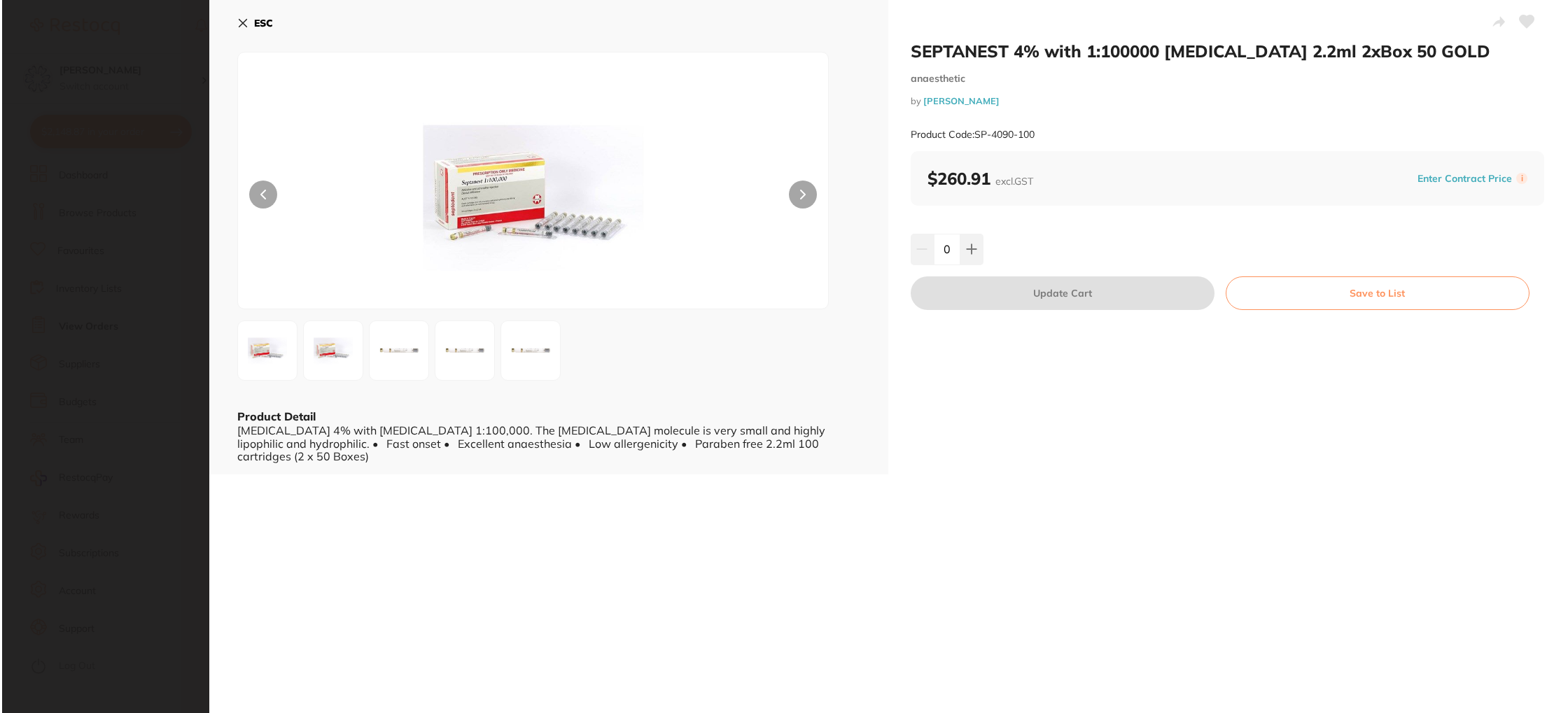
scroll to position [0, 0]
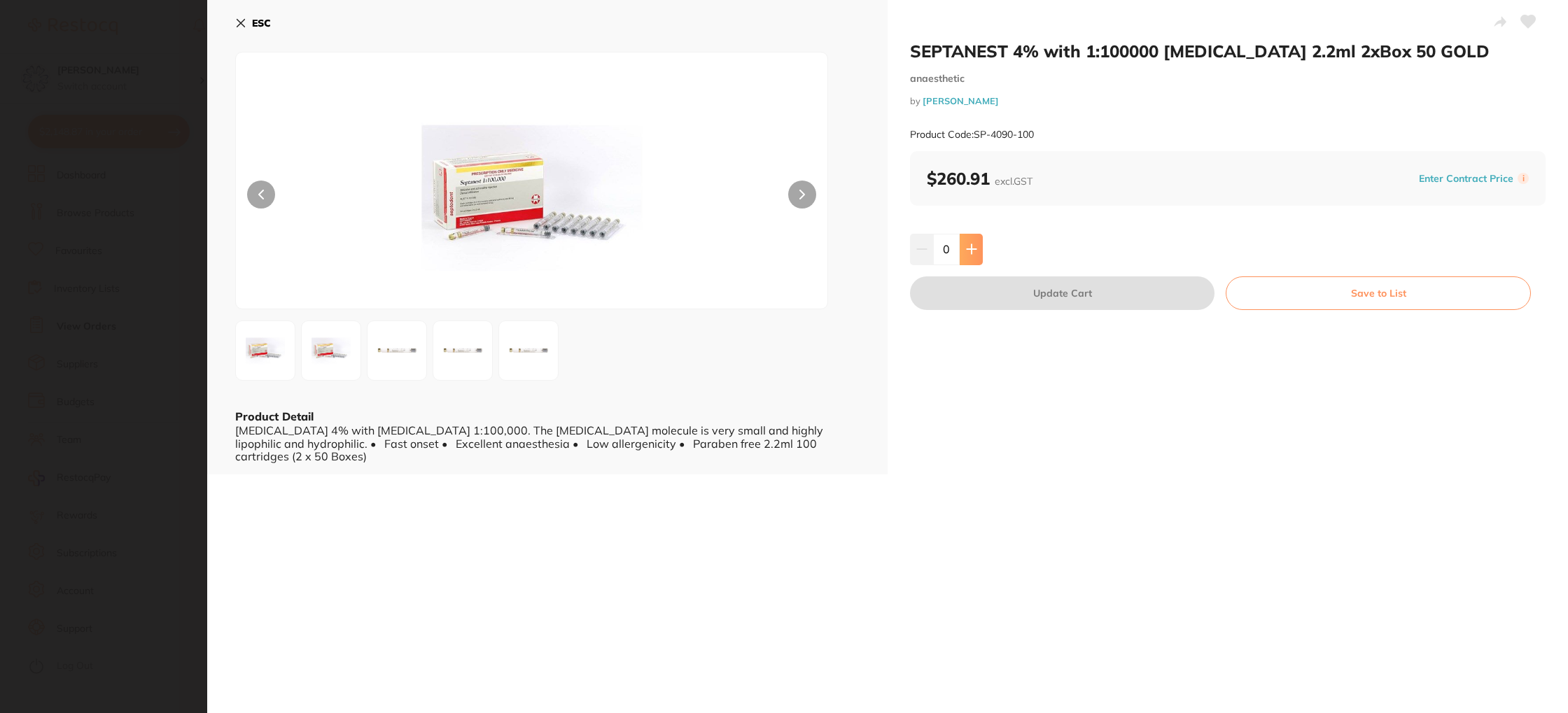
click at [973, 252] on icon at bounding box center [971, 249] width 11 height 11
type input "1"
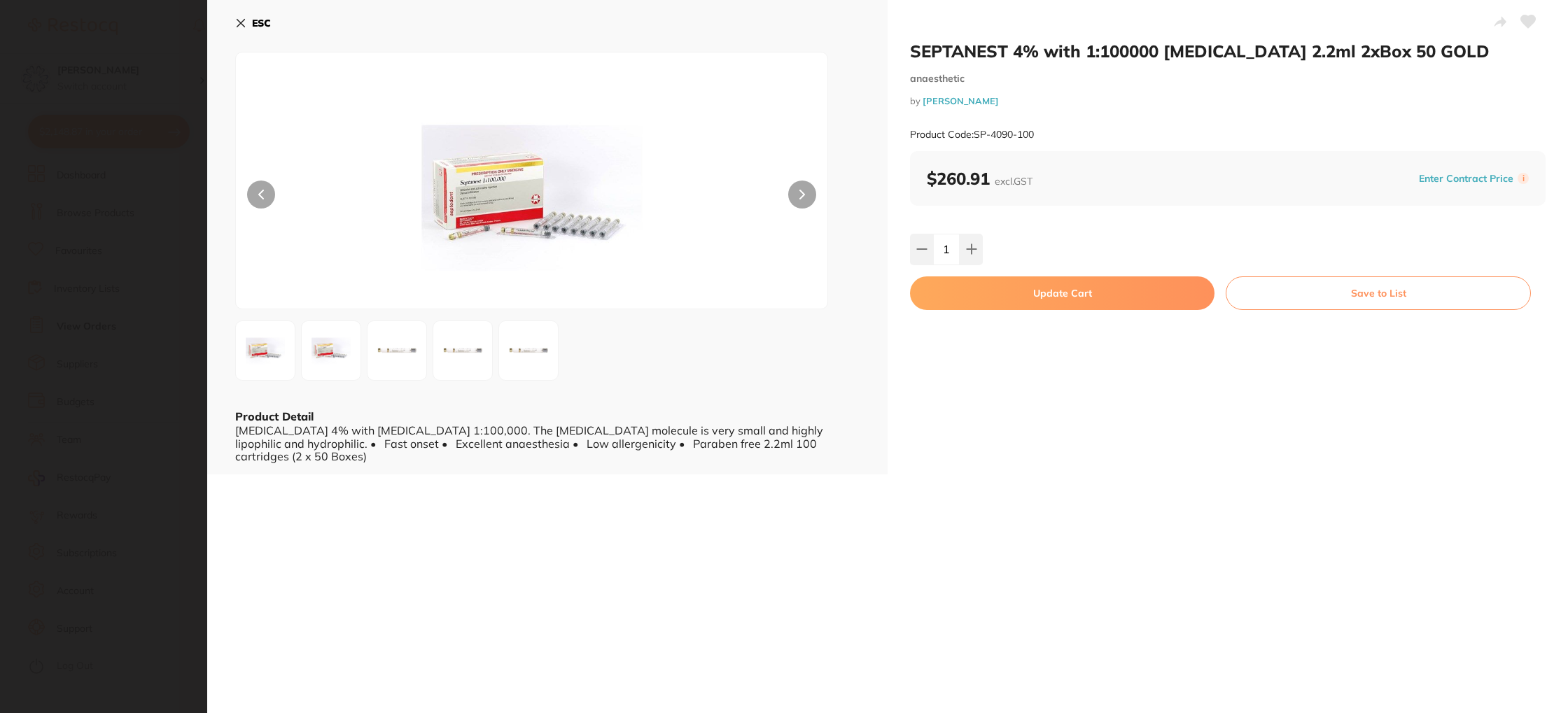
click at [1056, 295] on button "Update Cart" at bounding box center [1062, 293] width 304 height 33
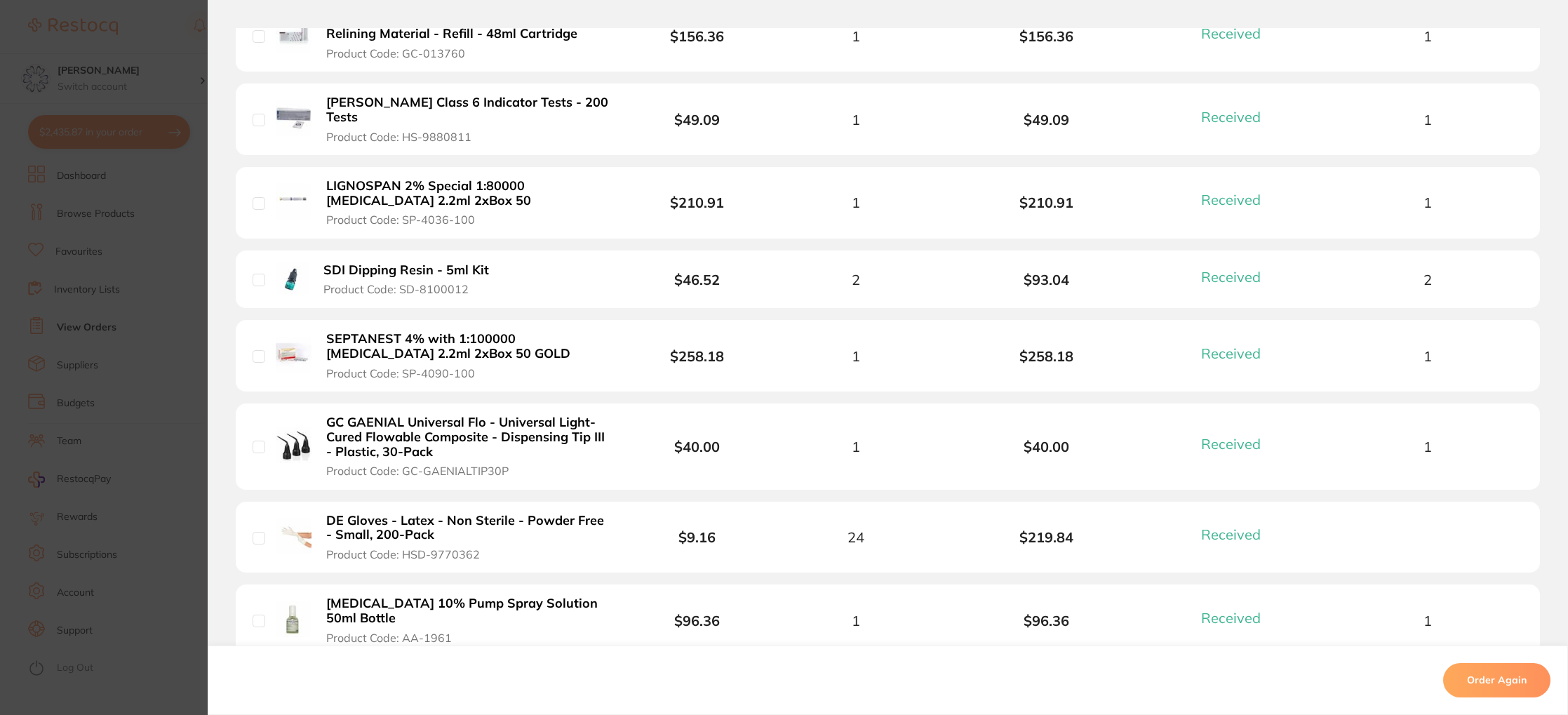
click at [436, 428] on b "GC GAENIAL Universal Flo - Universal Light-Cured Flowable Composite - Dispensin…" at bounding box center [467, 437] width 282 height 44
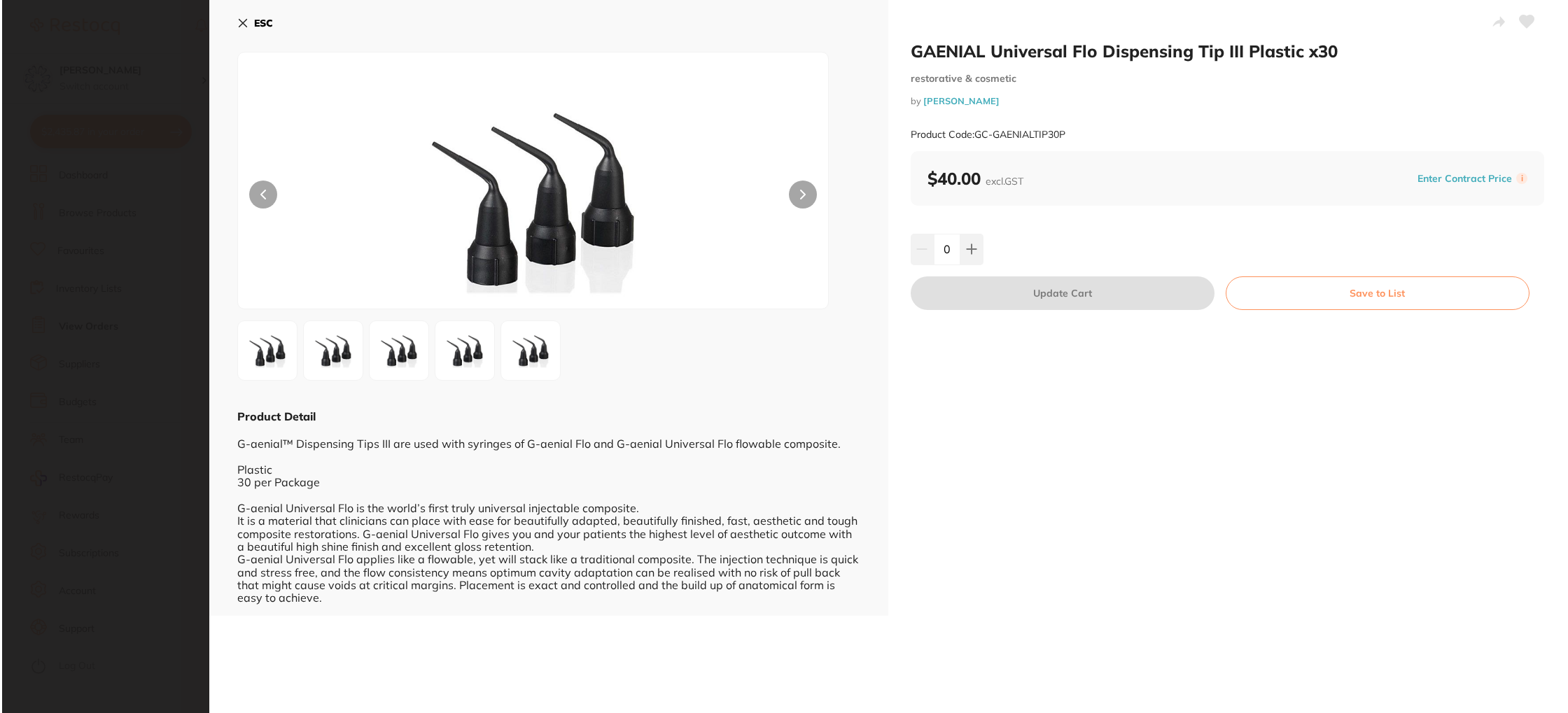
scroll to position [0, 0]
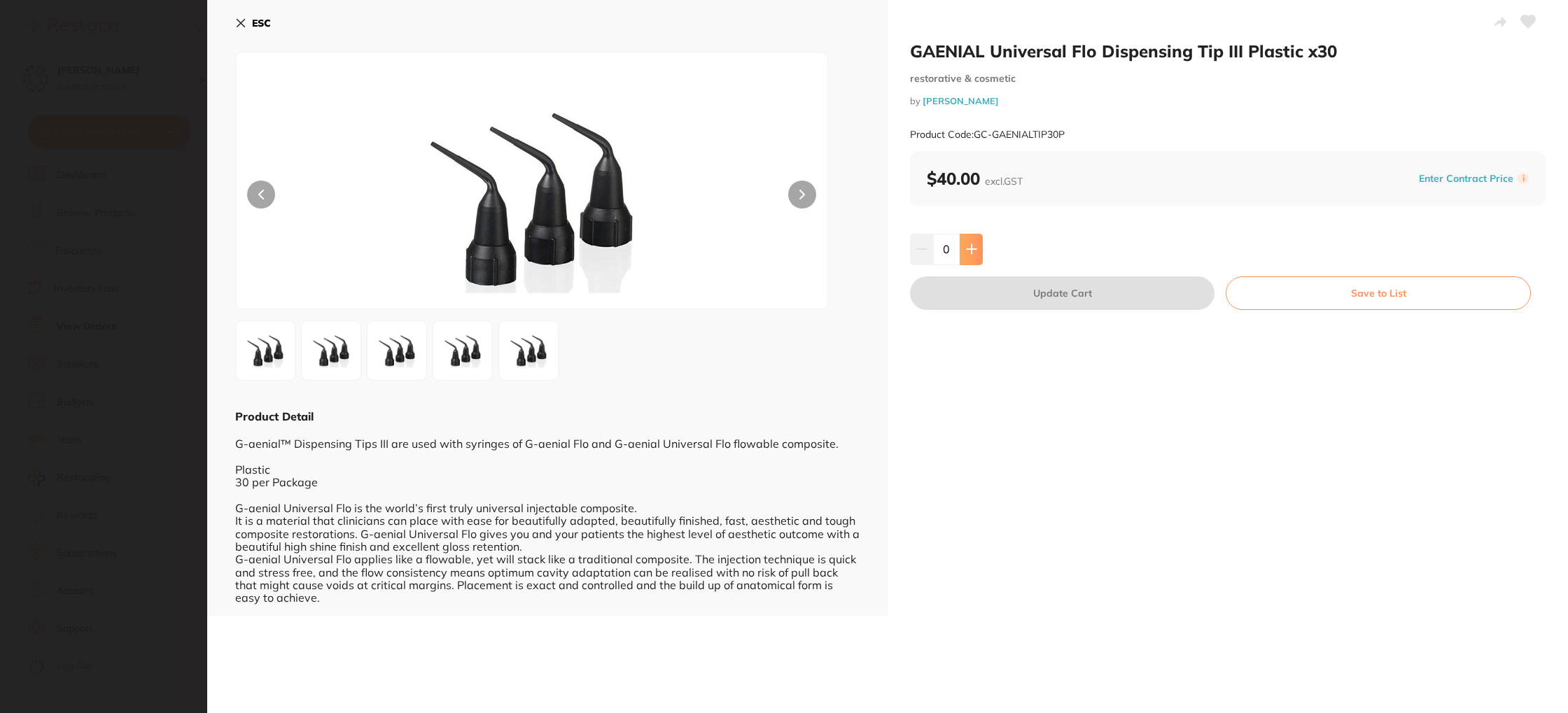
click at [968, 245] on icon at bounding box center [971, 249] width 11 height 11
type input "1"
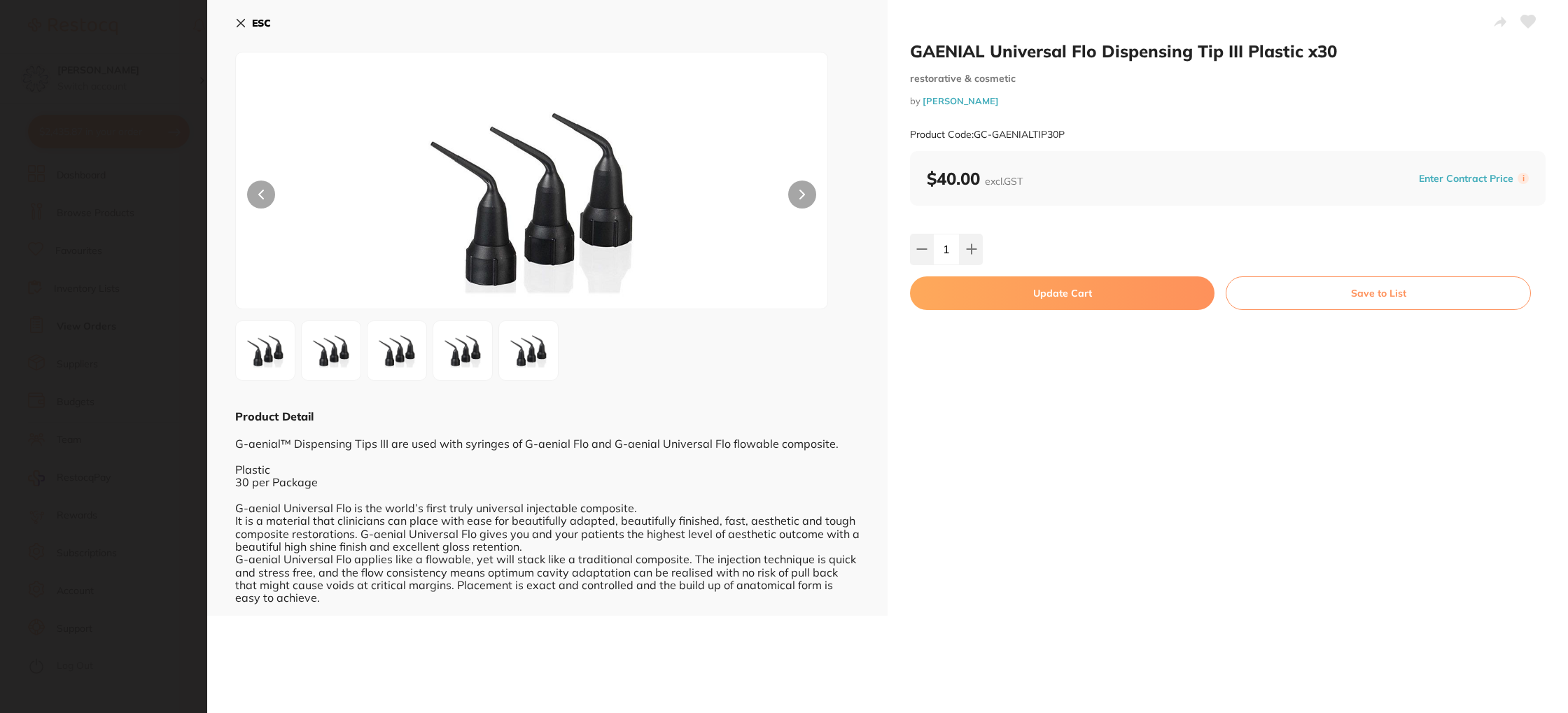
click at [1042, 303] on button "Update Cart" at bounding box center [1062, 293] width 304 height 33
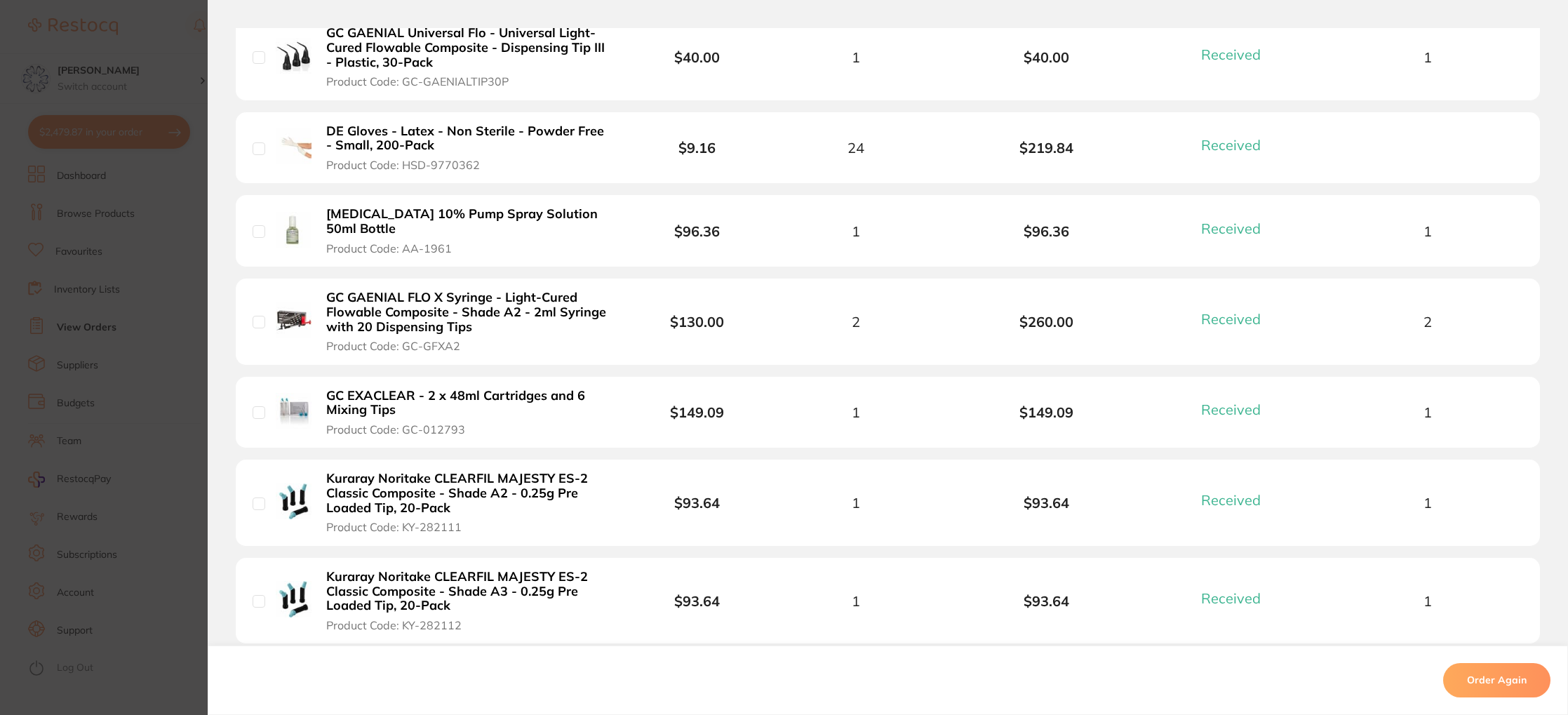
scroll to position [1135, 0]
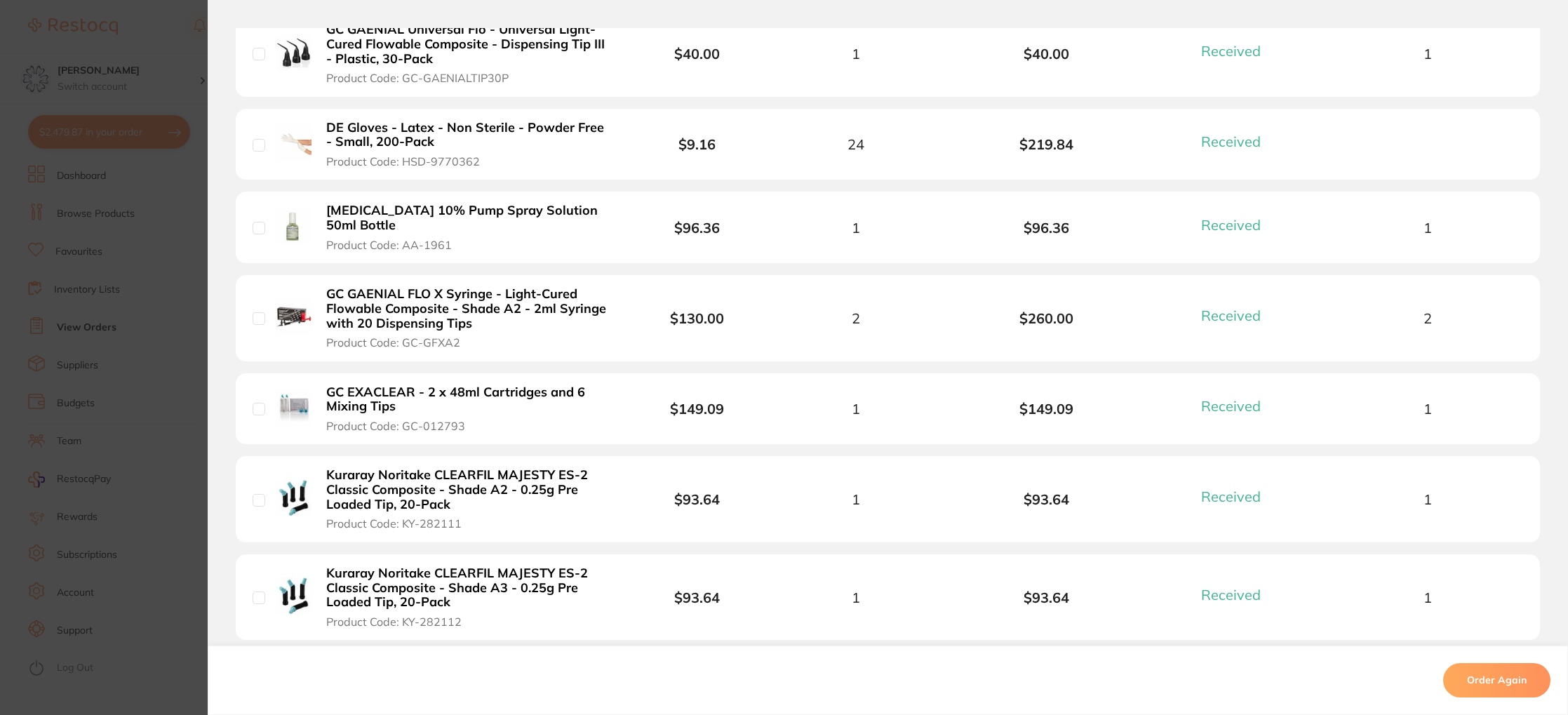
click at [420, 315] on b "GC GAENIAL FLO X Syringe - Light-Cured Flowable Composite - Shade A2 - 2ml Syri…" at bounding box center [467, 308] width 282 height 44
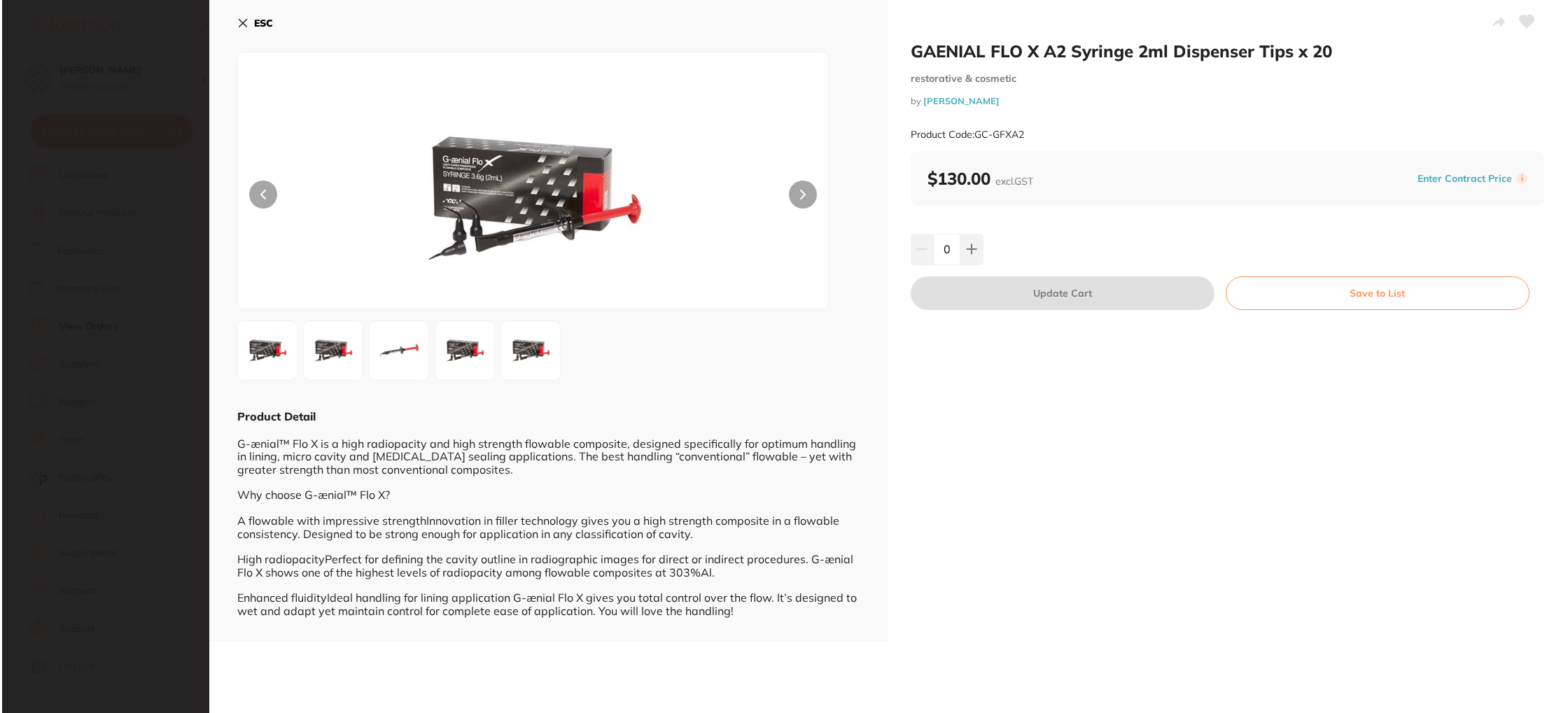
scroll to position [0, 0]
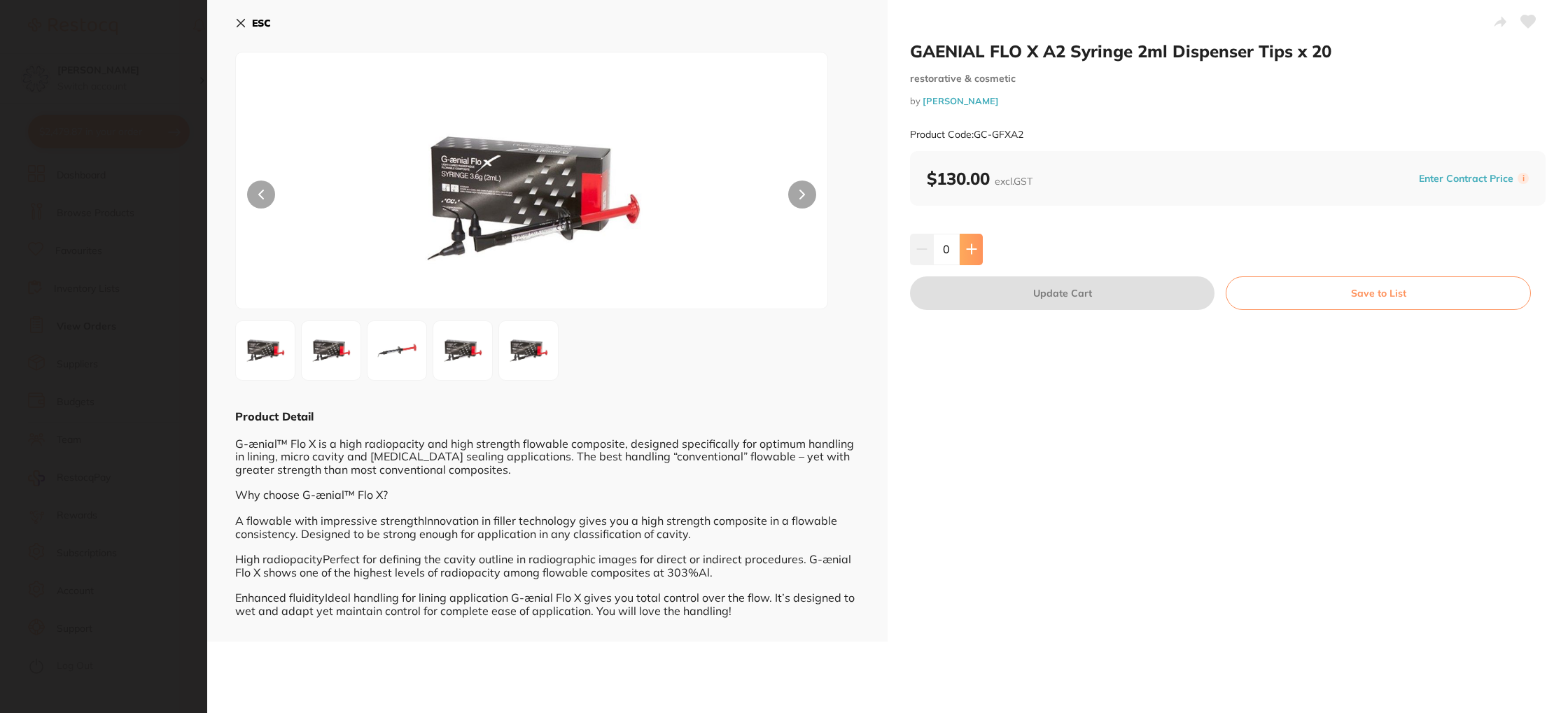
click at [978, 245] on button at bounding box center [970, 249] width 23 height 31
type input "1"
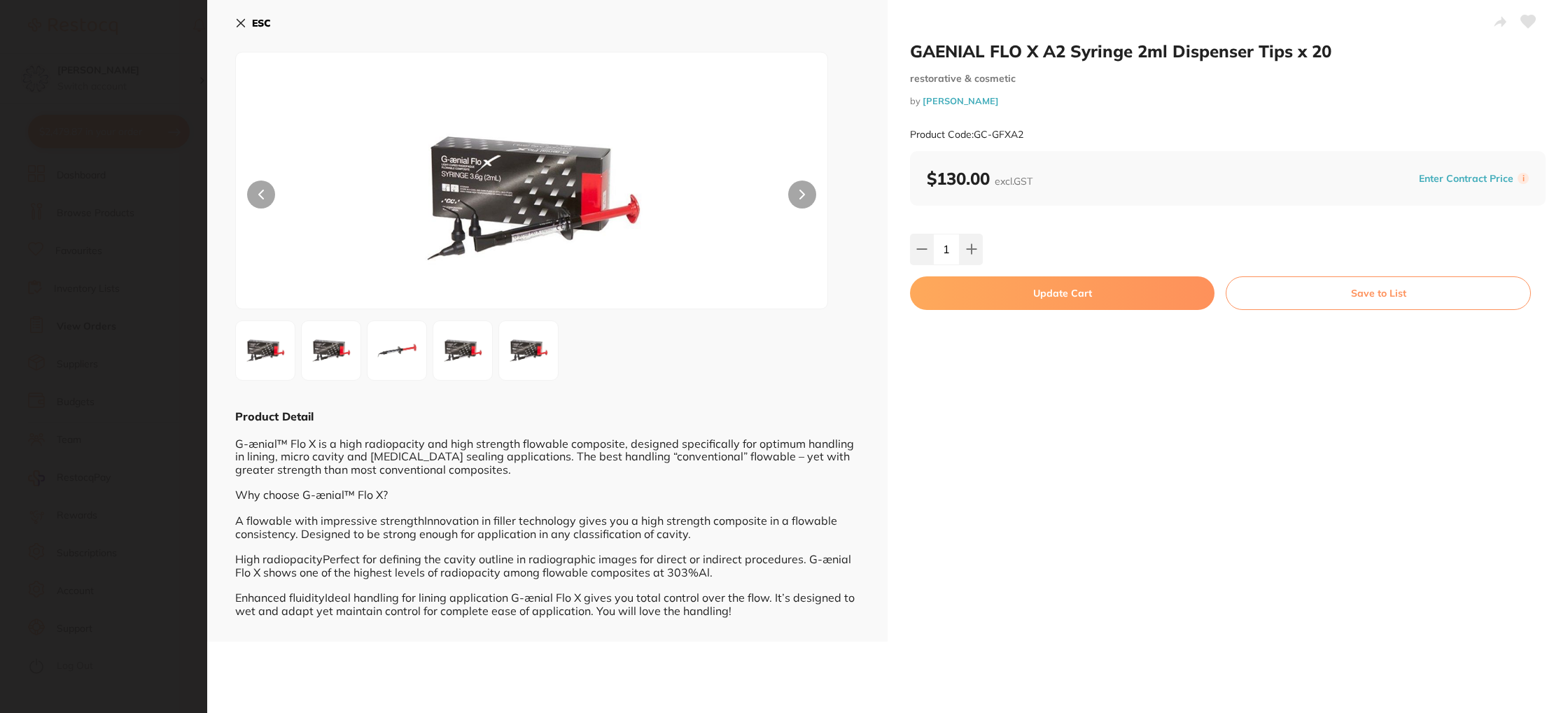
click at [1052, 290] on button "Update Cart" at bounding box center [1062, 293] width 304 height 33
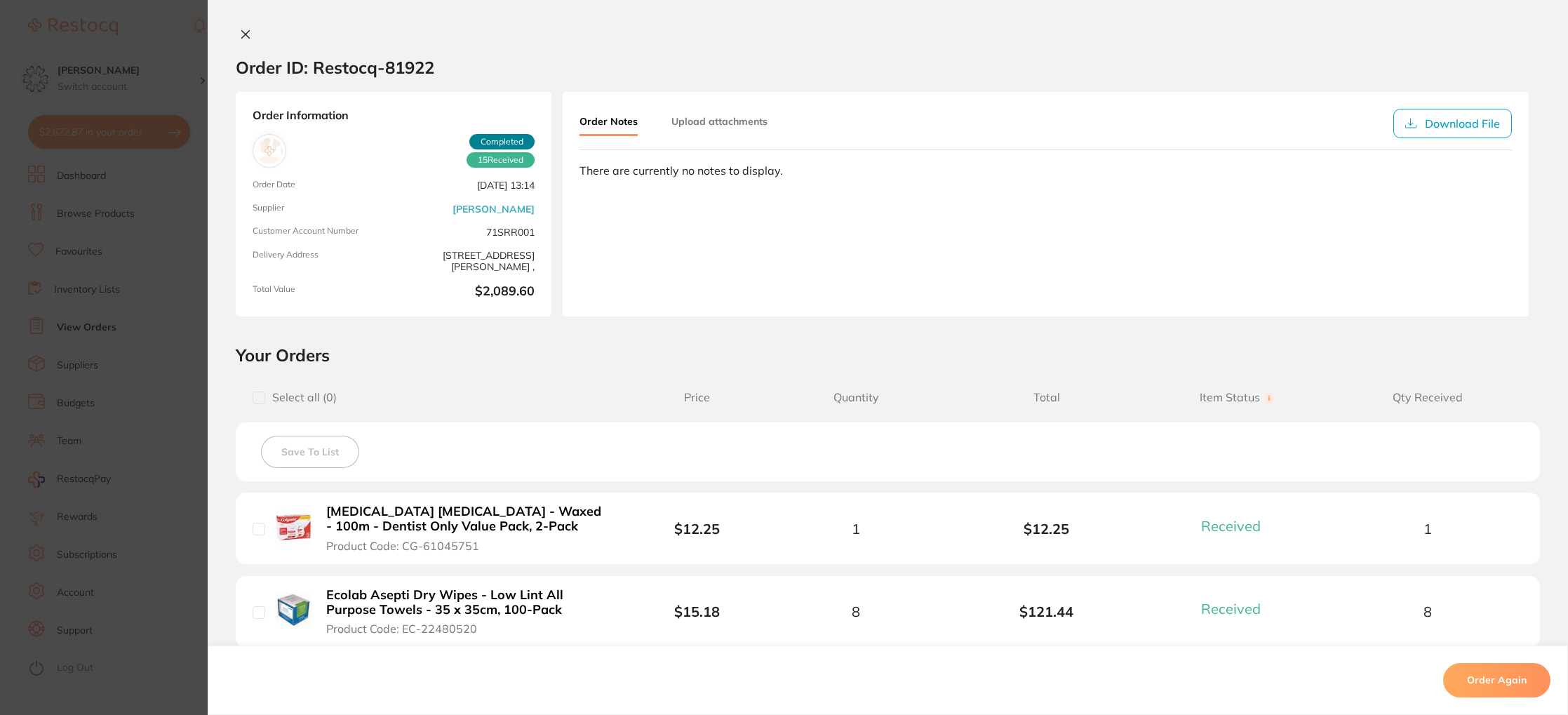
scroll to position [5088, 0]
click at [246, 36] on icon at bounding box center [246, 34] width 11 height 11
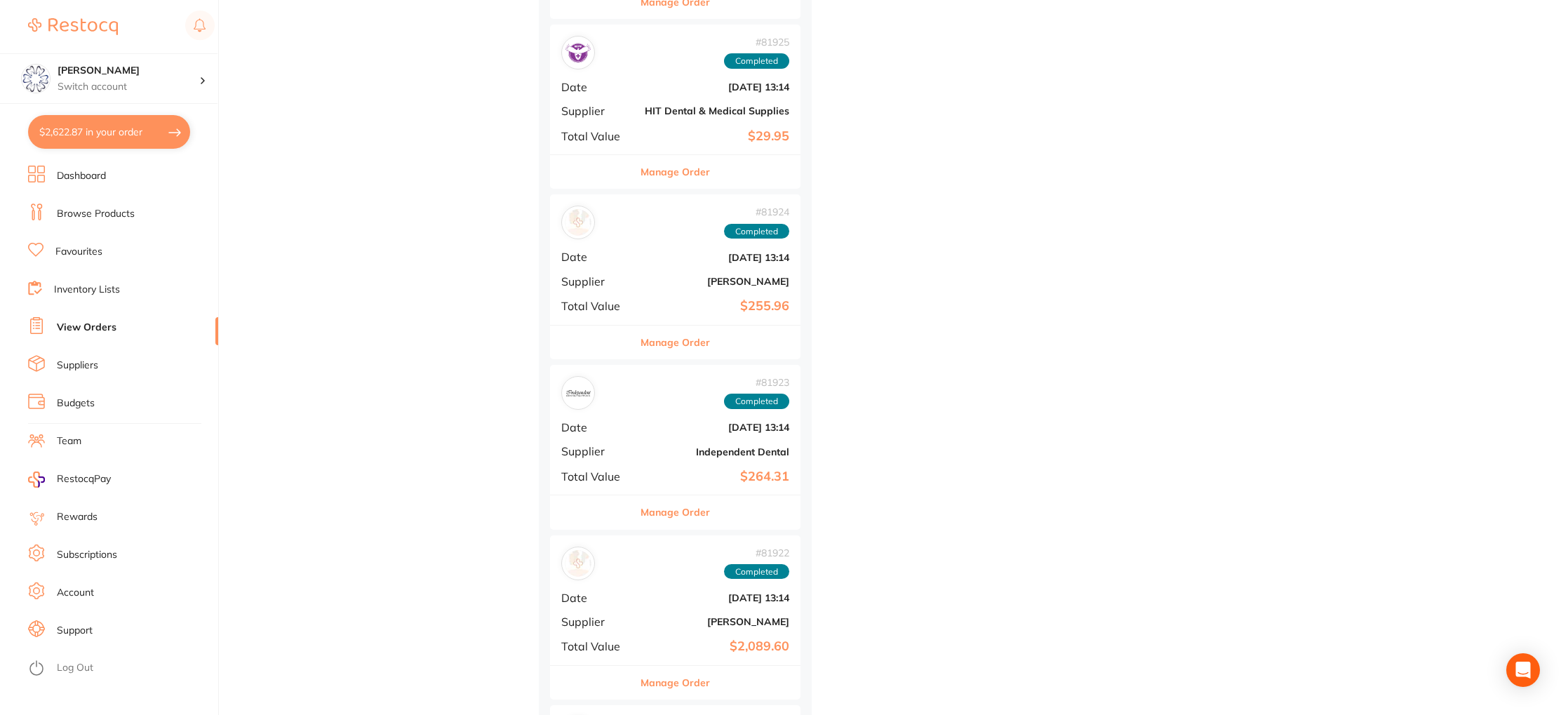
scroll to position [5446, 0]
click at [689, 334] on button "Manage Order" at bounding box center [675, 343] width 70 height 33
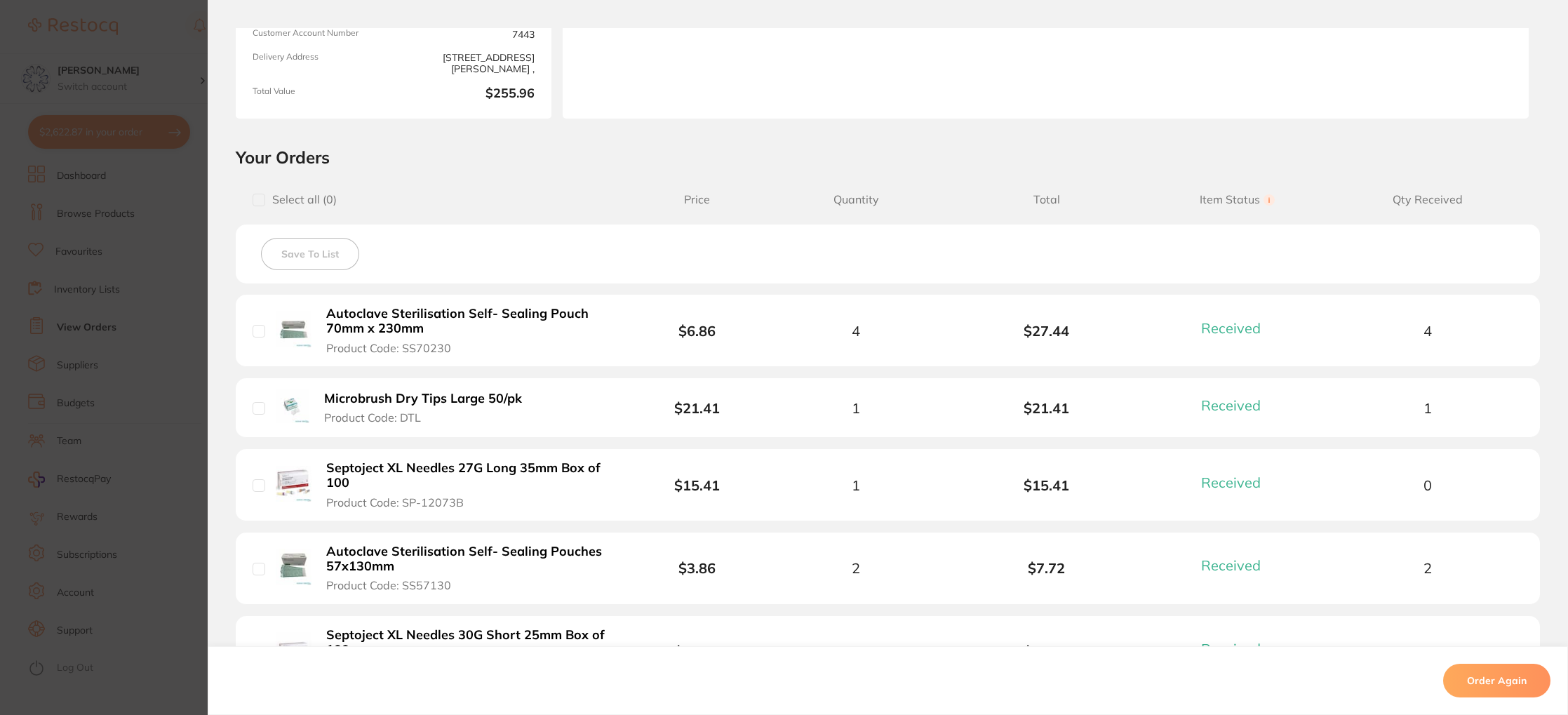
scroll to position [190, 0]
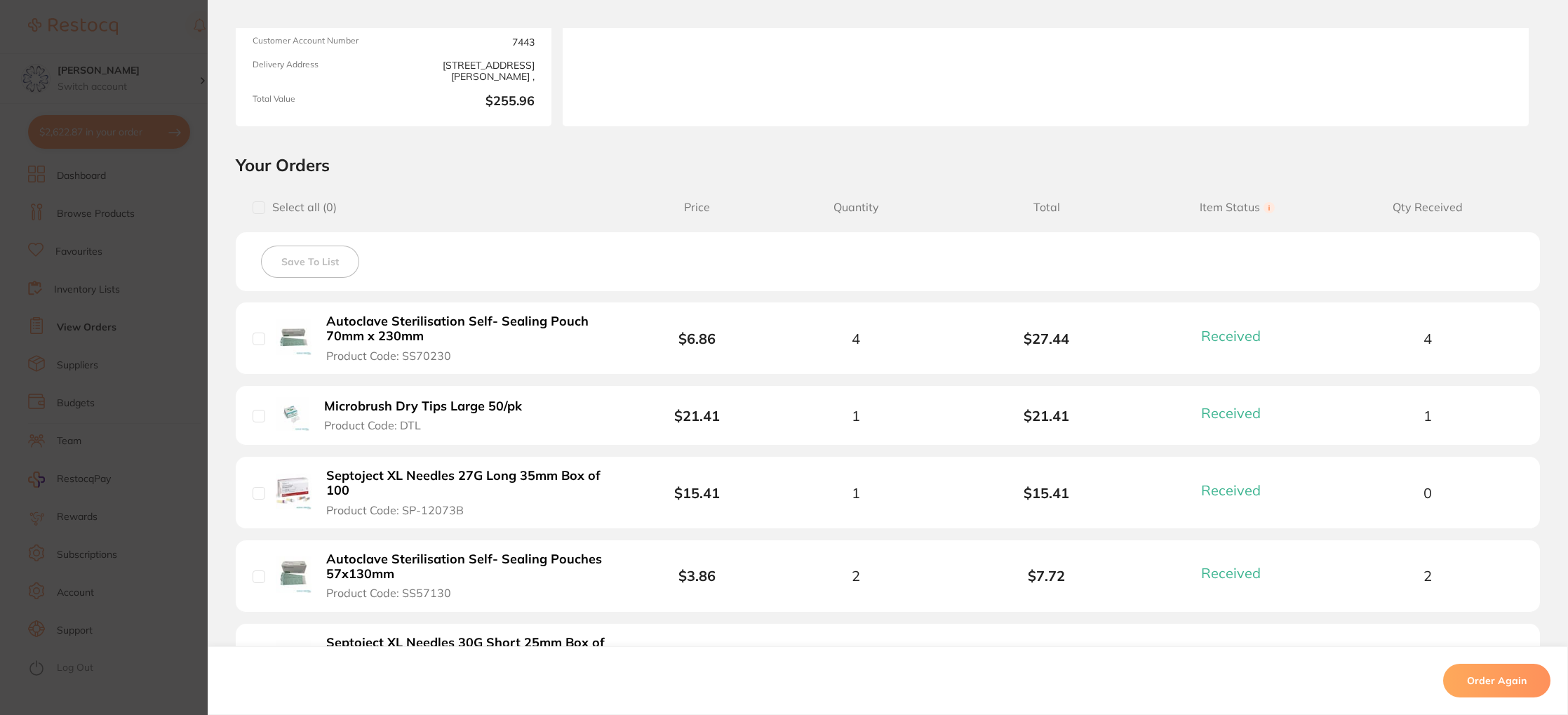
click at [413, 338] on b "Autoclave Sterilisation Self- Sealing Pouch 70mm x 230mm" at bounding box center [467, 328] width 282 height 29
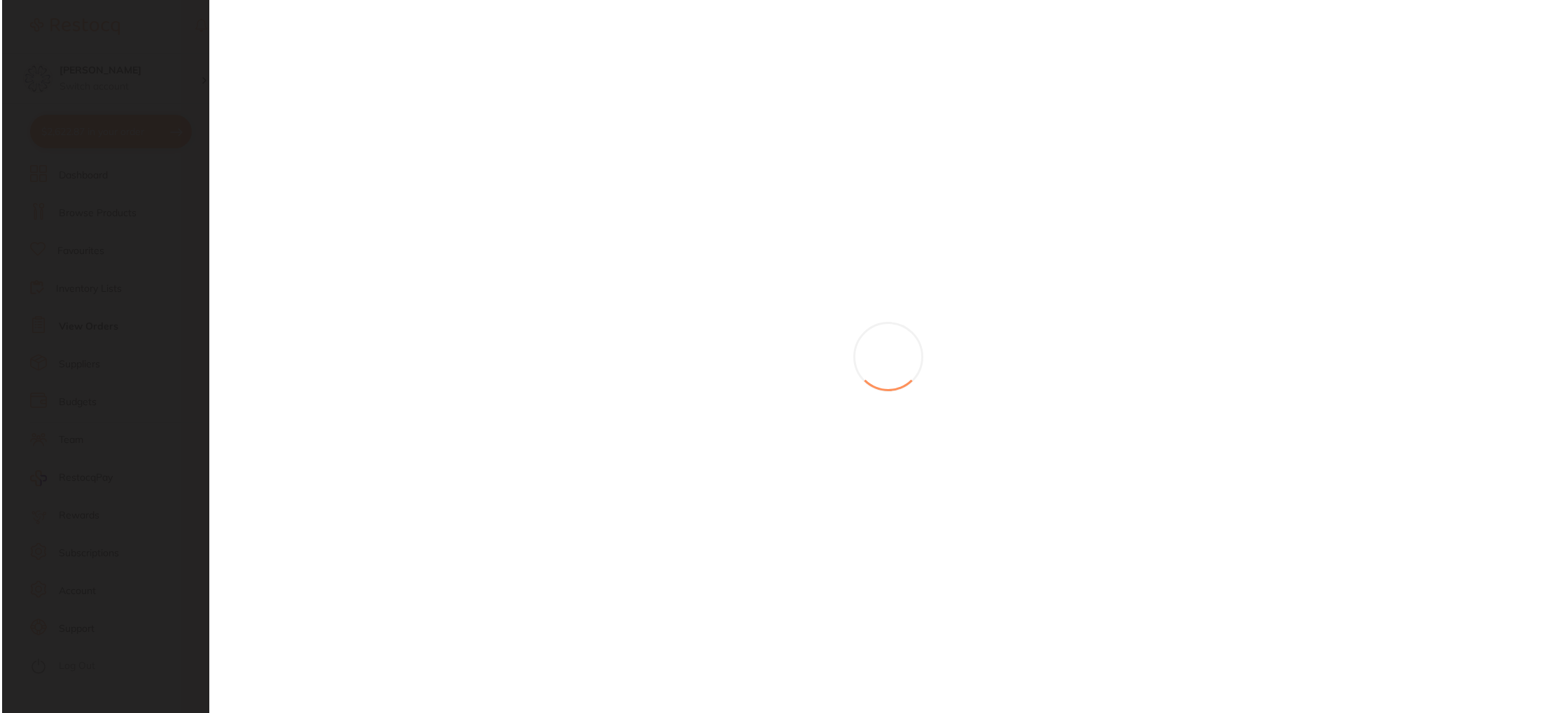
scroll to position [0, 0]
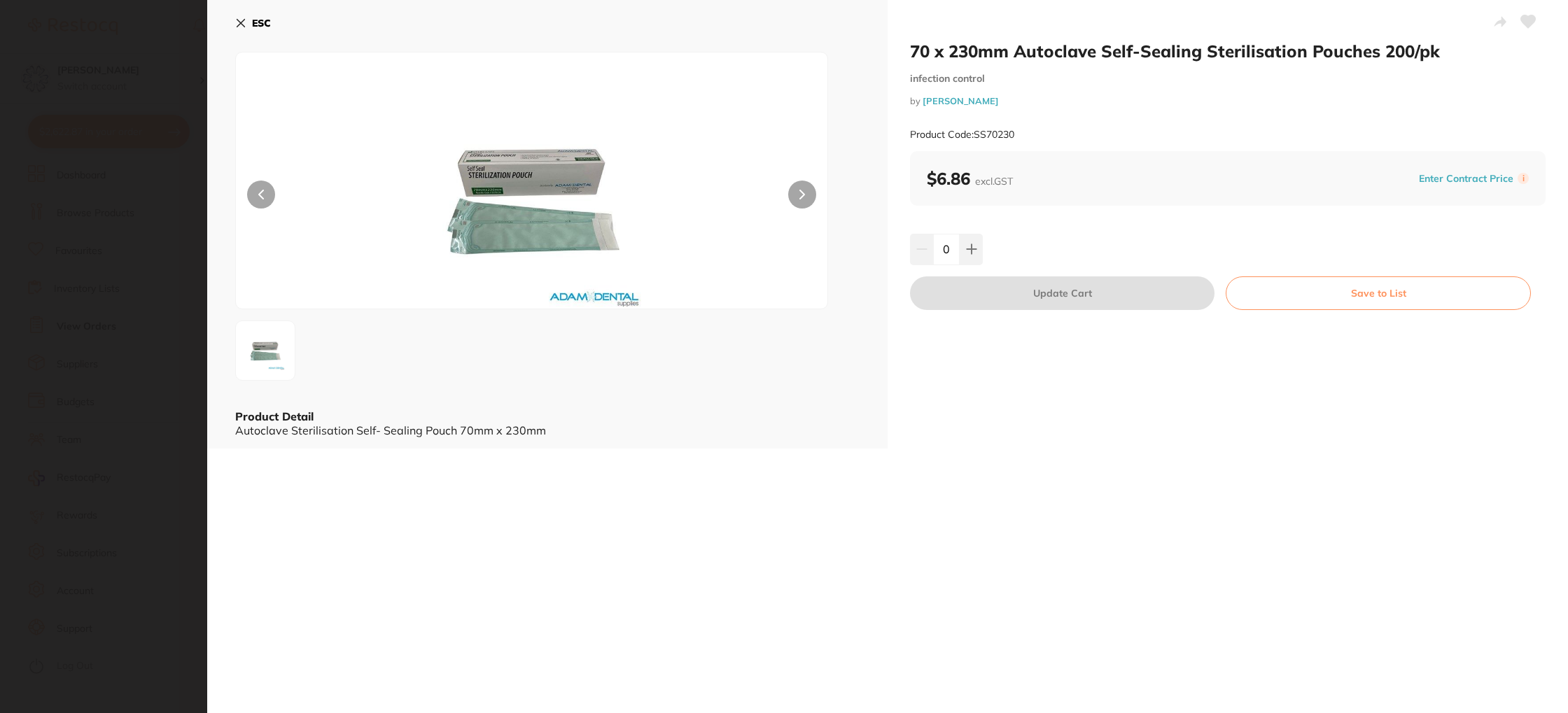
click at [791, 194] on button at bounding box center [802, 194] width 28 height 28
click at [790, 194] on button at bounding box center [802, 194] width 28 height 28
click at [964, 237] on button at bounding box center [970, 249] width 23 height 31
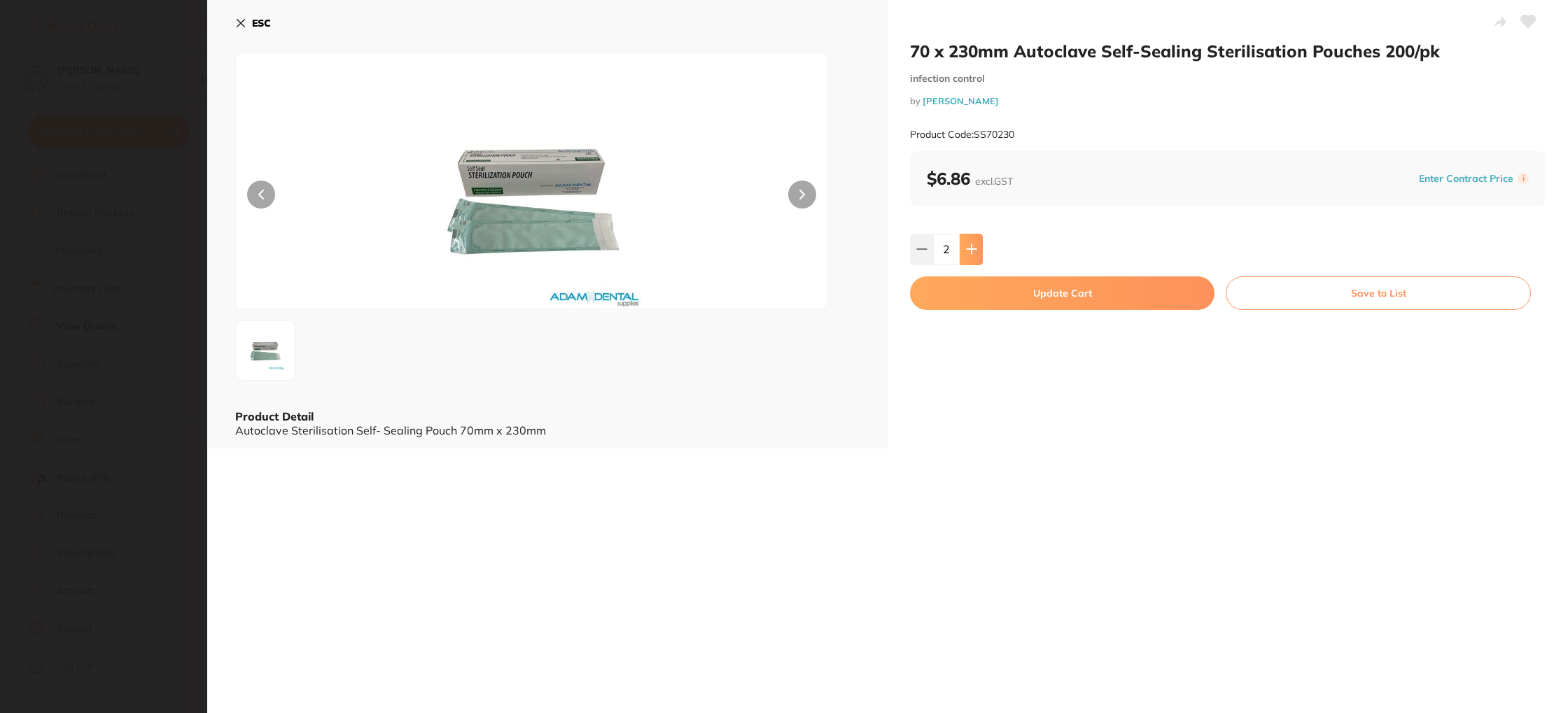
click at [964, 237] on button at bounding box center [970, 249] width 23 height 31
type input "4"
click at [1033, 292] on button "Update Cart" at bounding box center [1062, 293] width 304 height 33
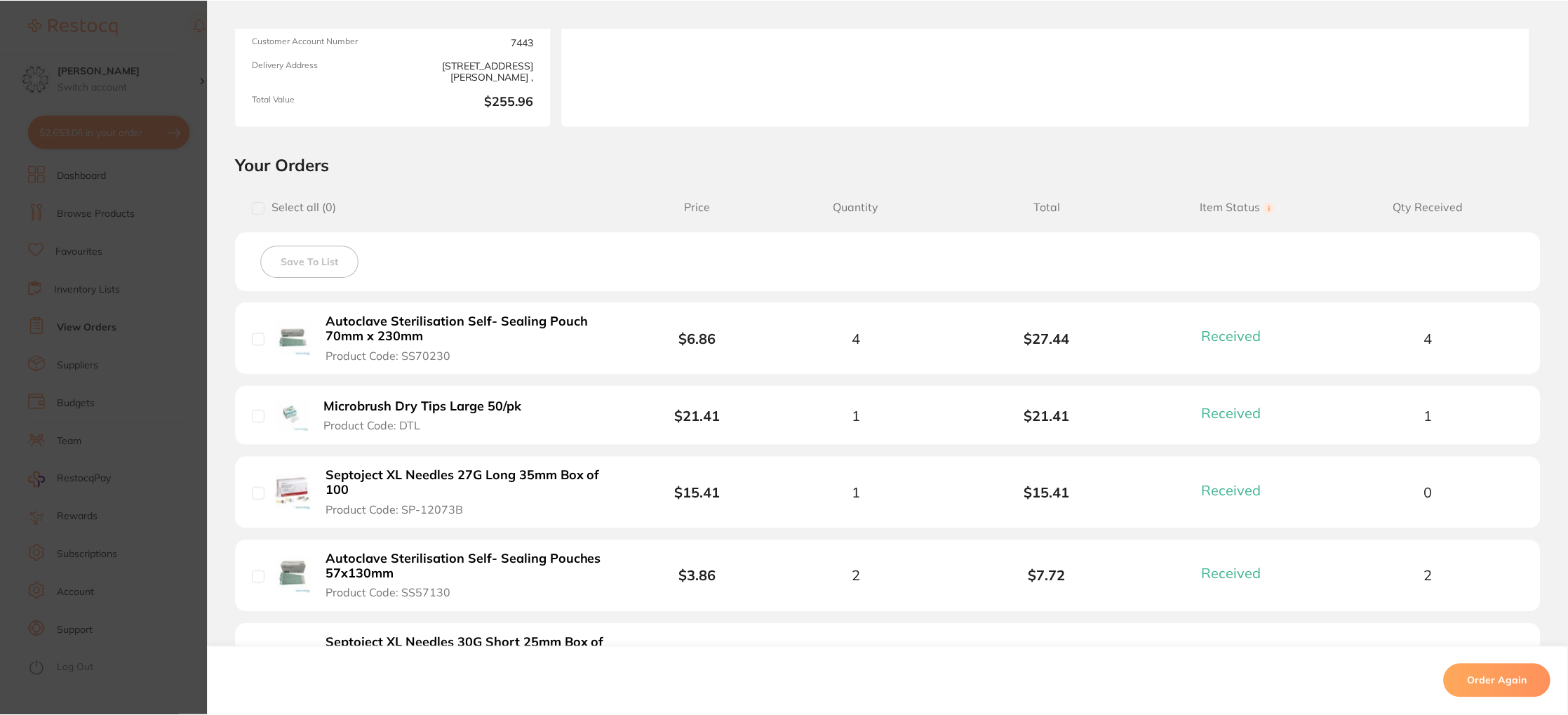
scroll to position [5446, 0]
click at [455, 402] on b "Microbrush Dry Tips Large 50/pk" at bounding box center [423, 406] width 198 height 15
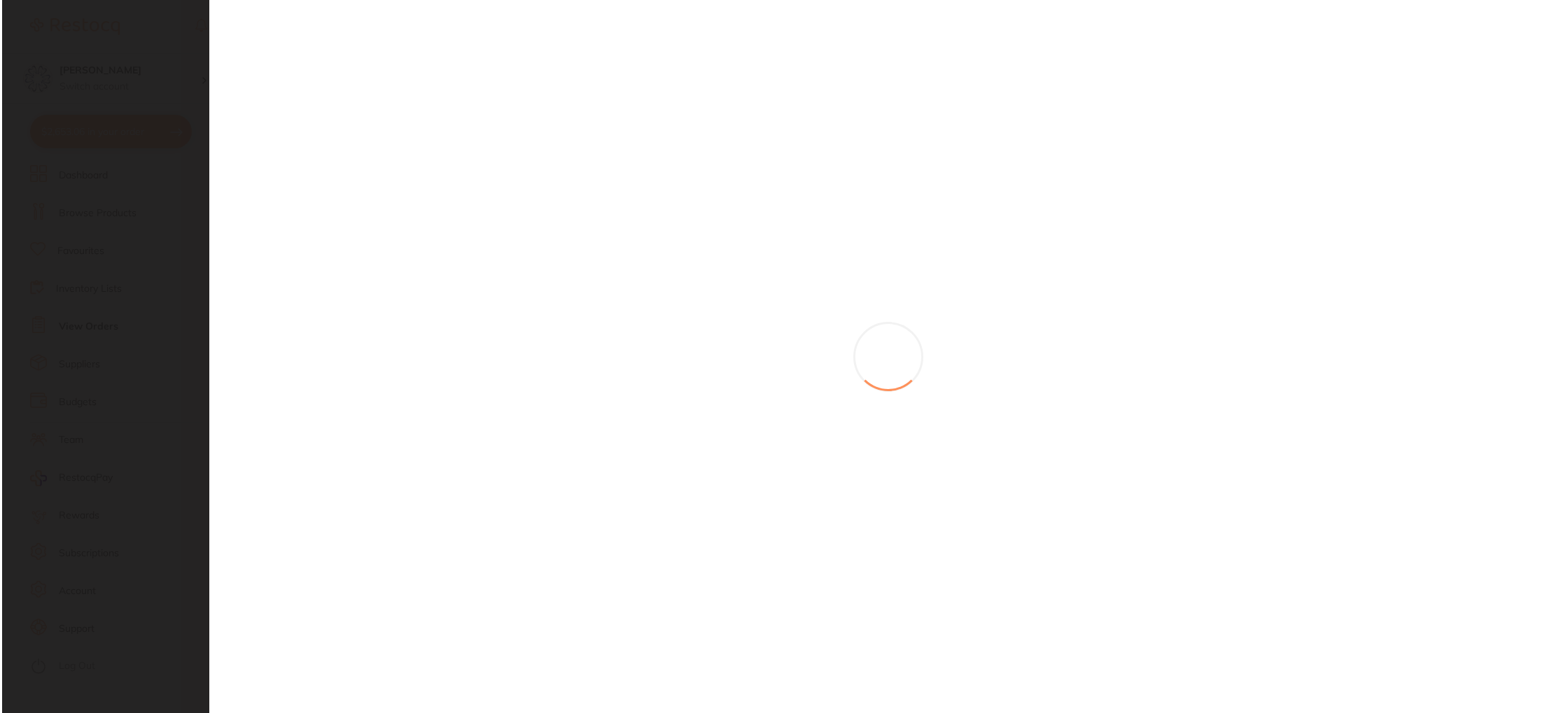
scroll to position [0, 0]
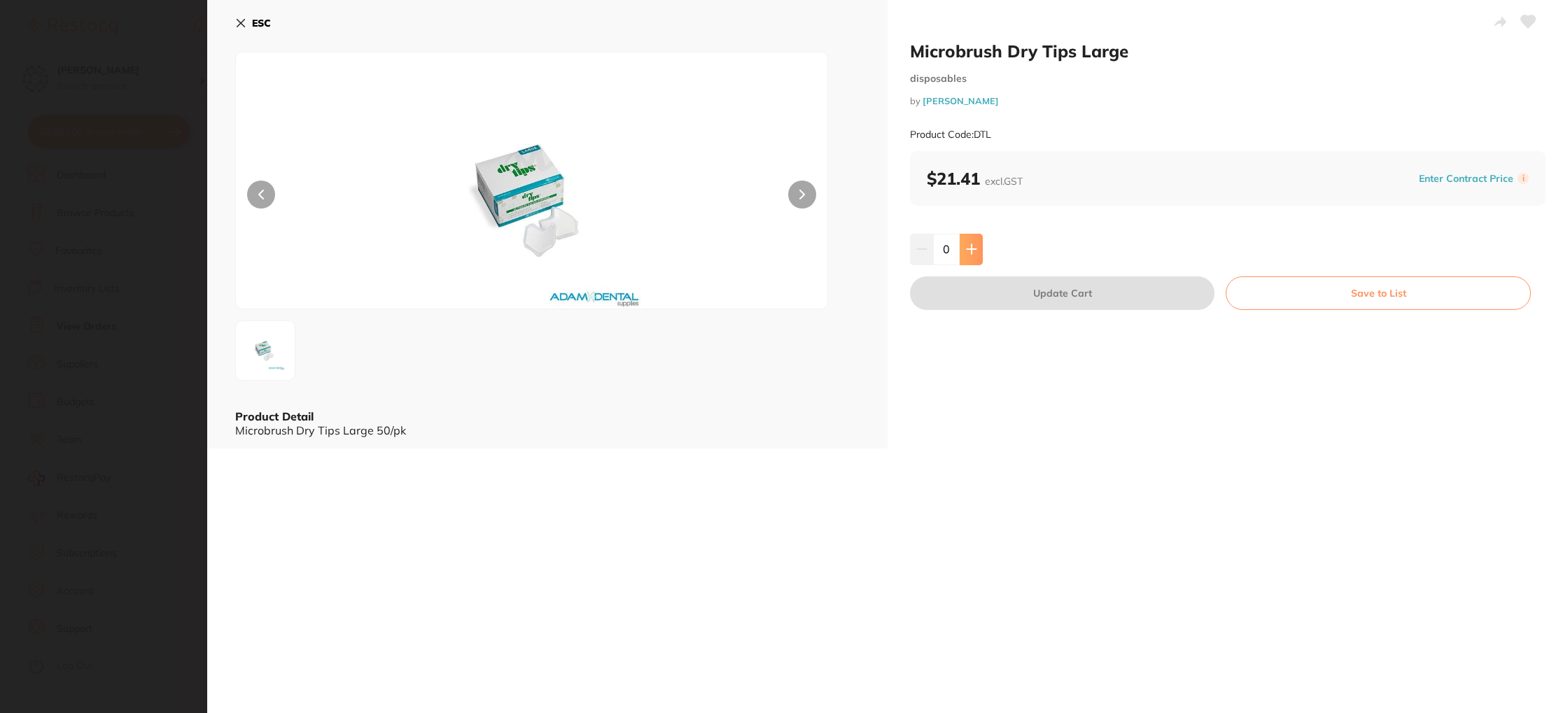
click at [969, 249] on icon at bounding box center [971, 250] width 9 height 9
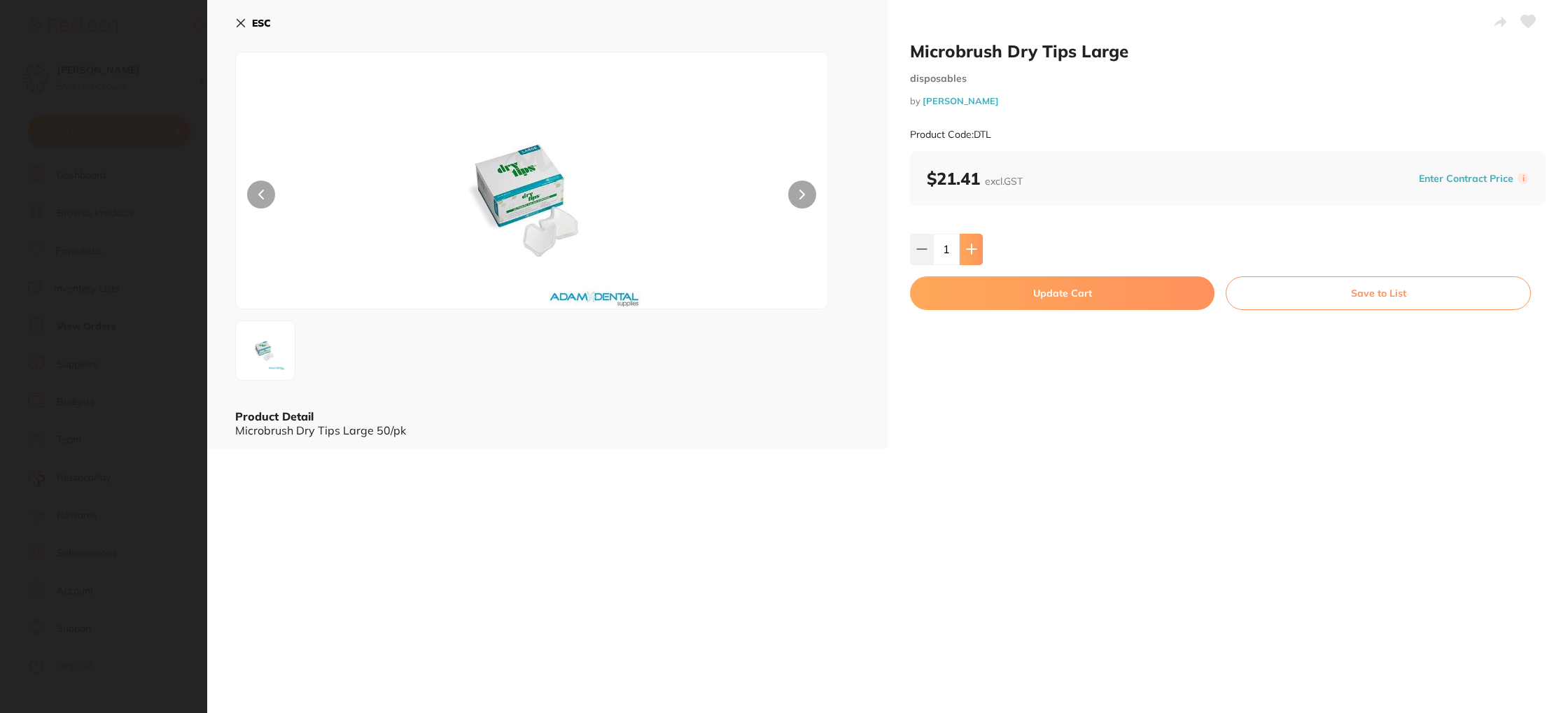
click at [969, 249] on icon at bounding box center [971, 250] width 9 height 9
type input "2"
click at [1047, 304] on button "Update Cart" at bounding box center [1062, 293] width 304 height 33
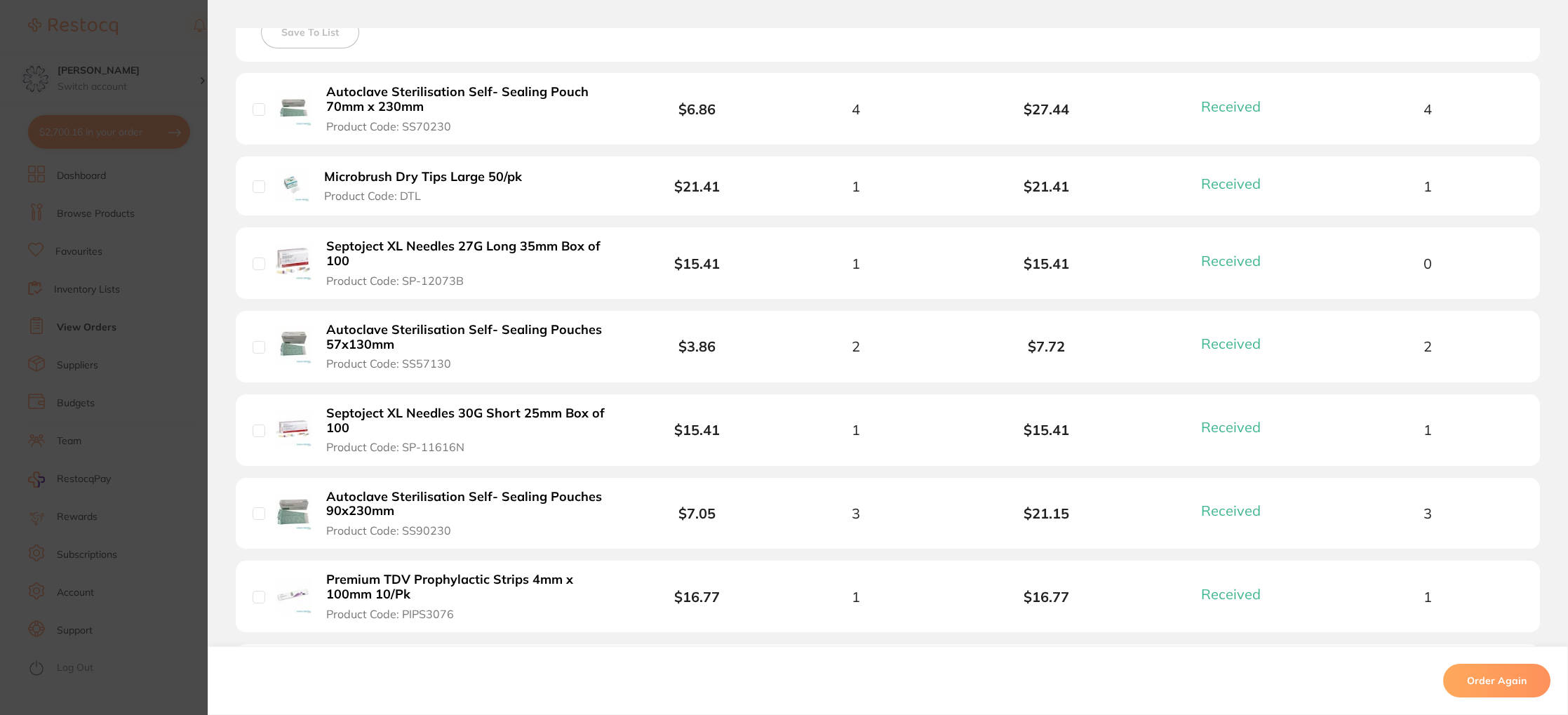
scroll to position [427, 0]
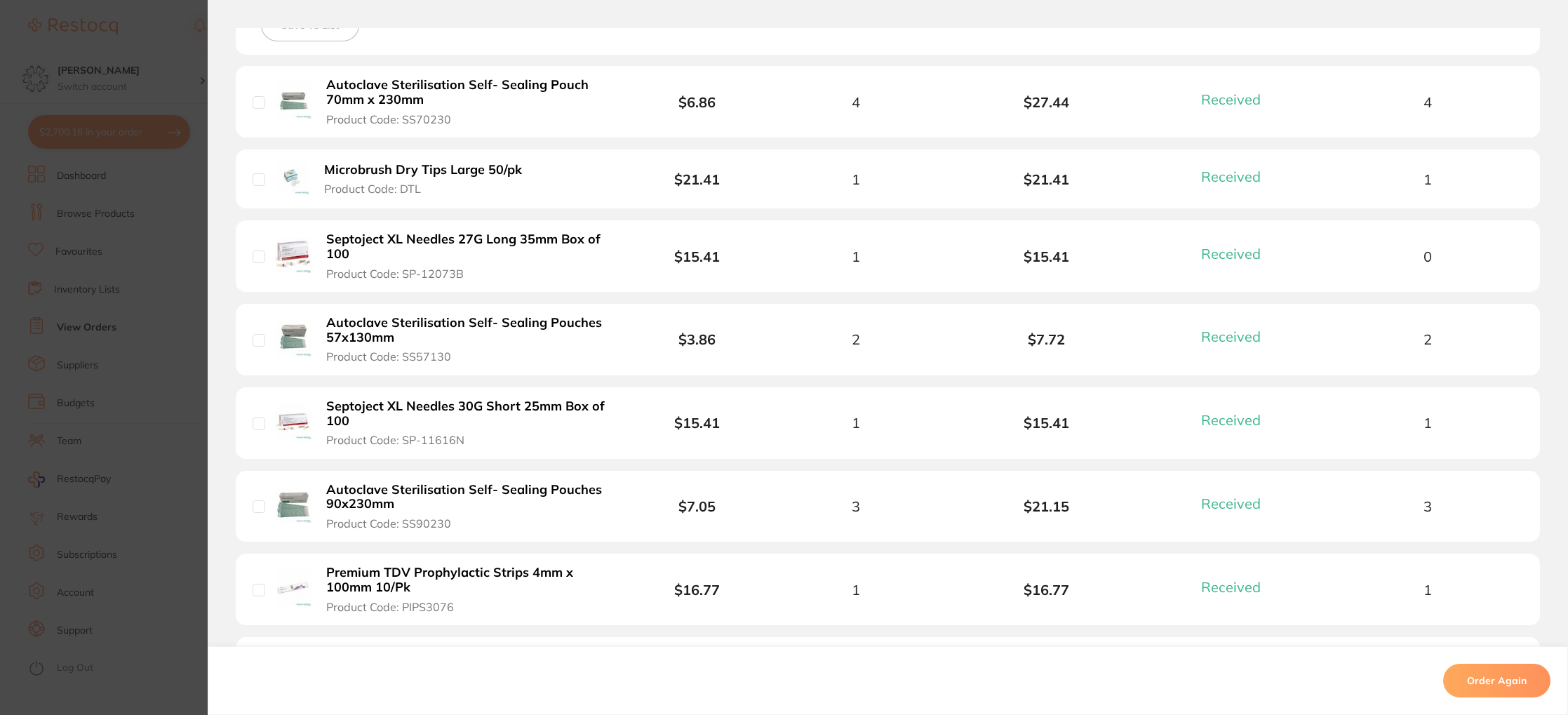
click at [401, 492] on b "Autoclave Sterilisation Self- Sealing Pouches 90x230mm" at bounding box center [467, 497] width 282 height 29
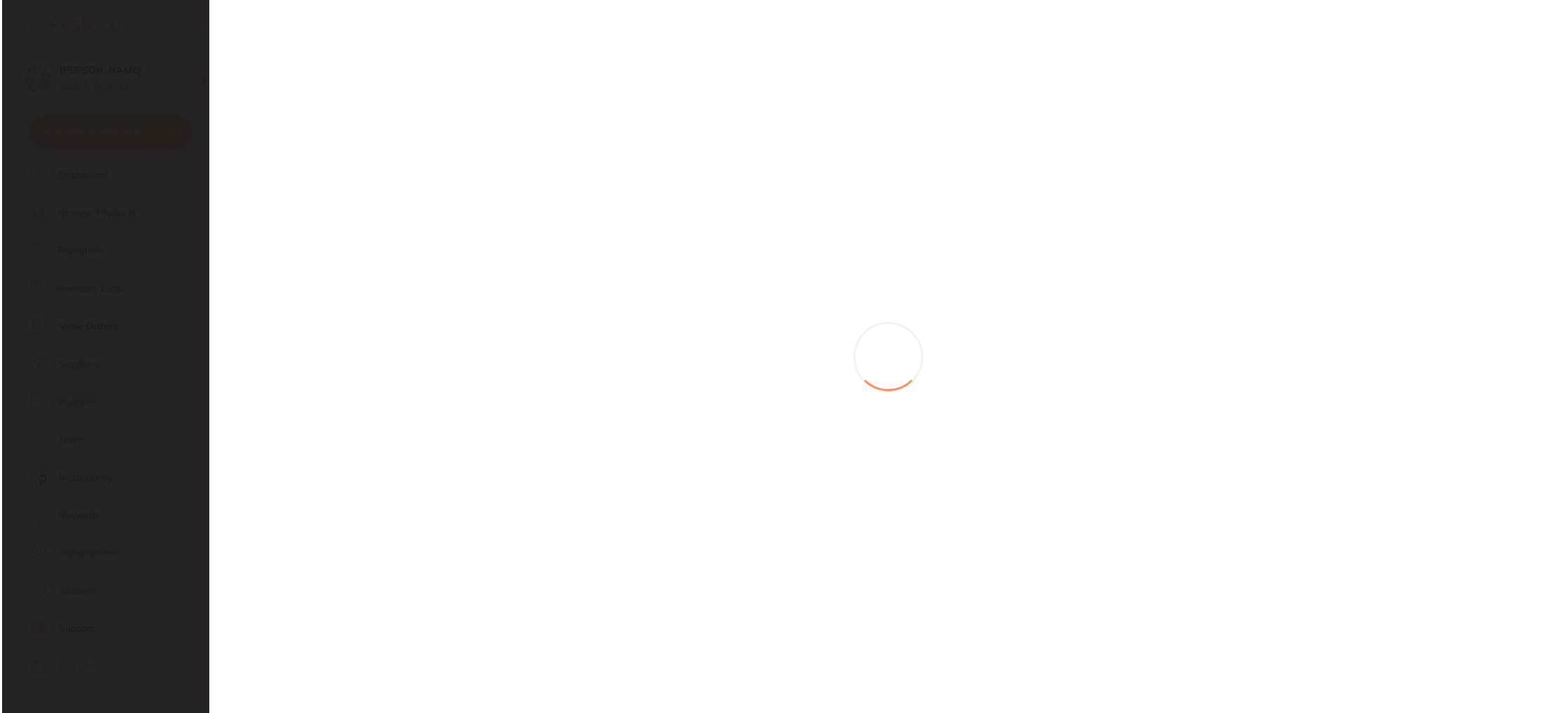
scroll to position [0, 0]
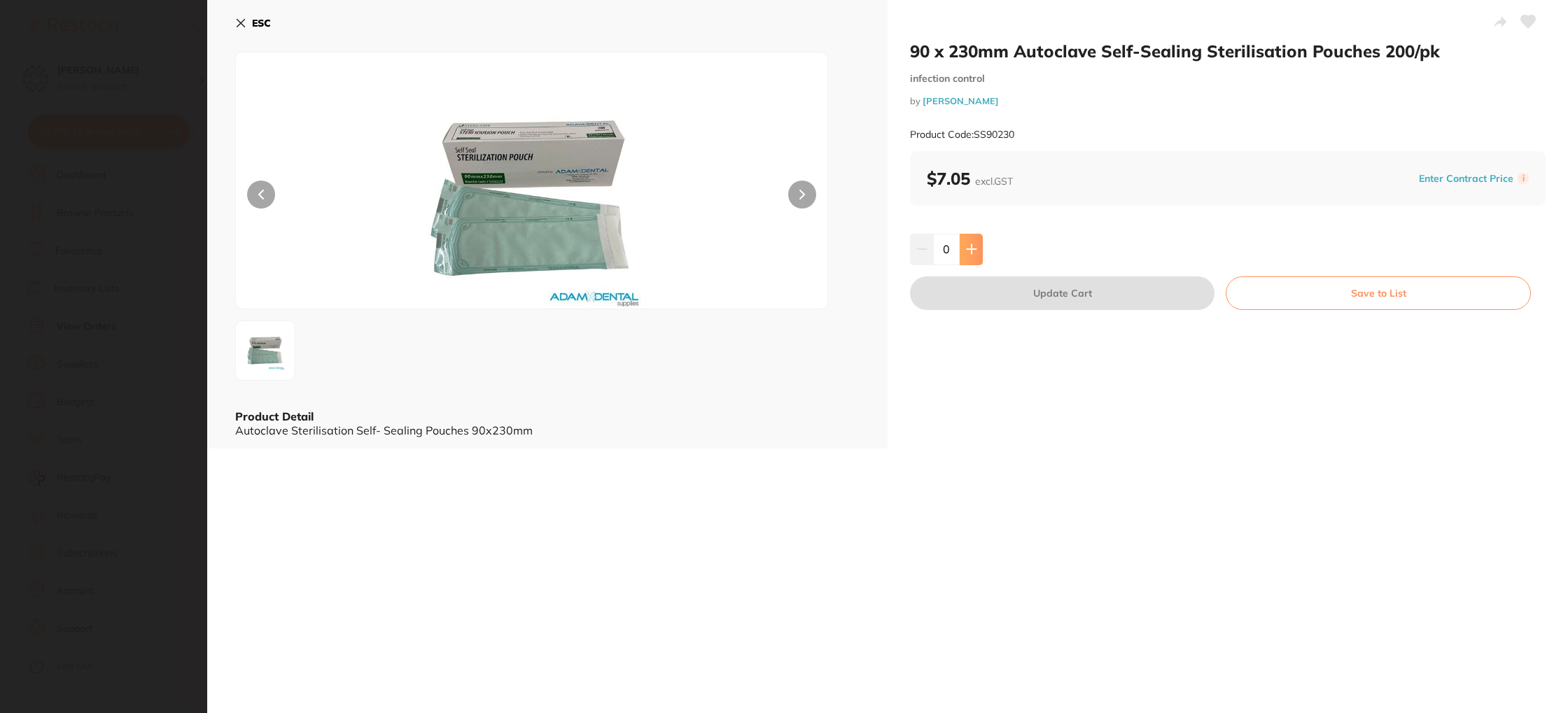
click at [969, 253] on icon at bounding box center [971, 250] width 9 height 9
type input "2"
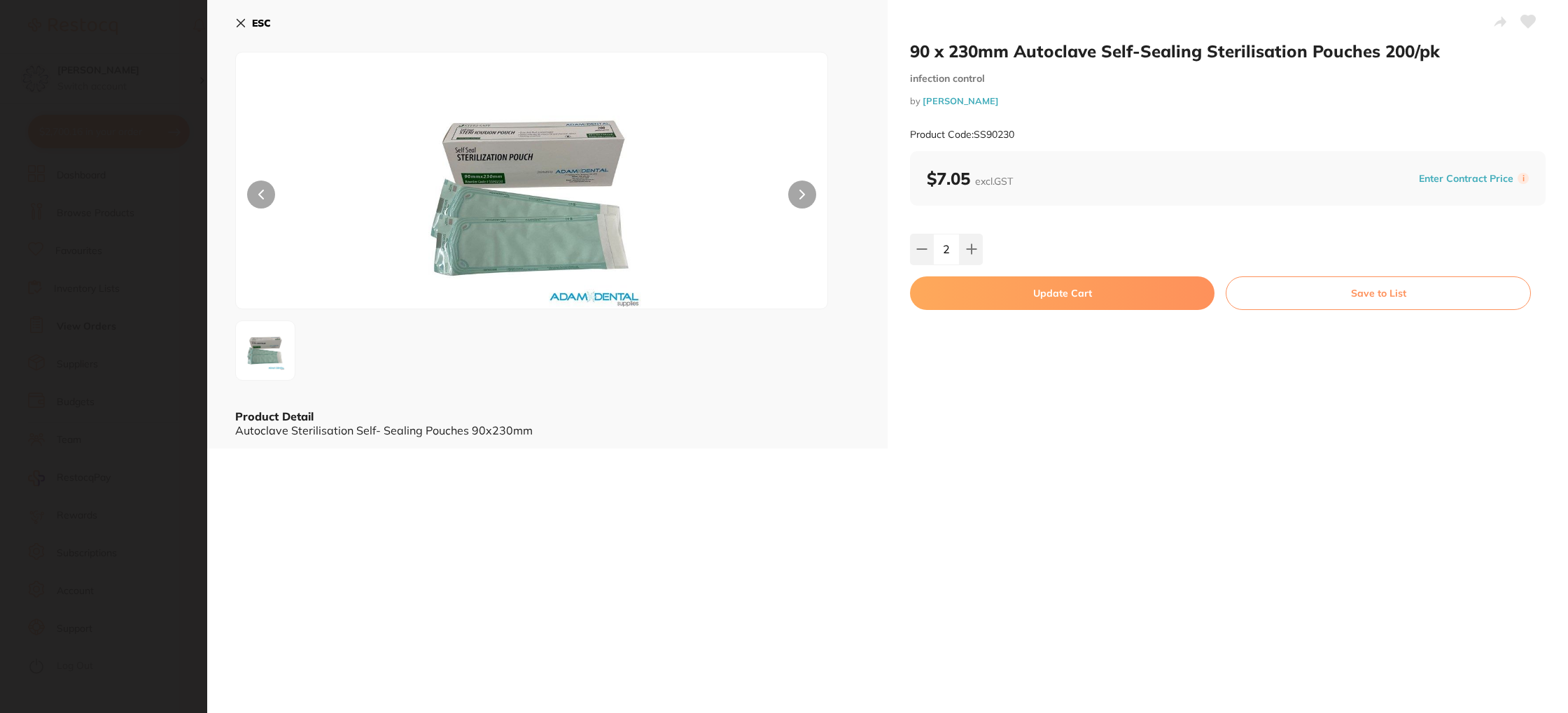
click at [1013, 289] on button "Update Cart" at bounding box center [1062, 293] width 304 height 33
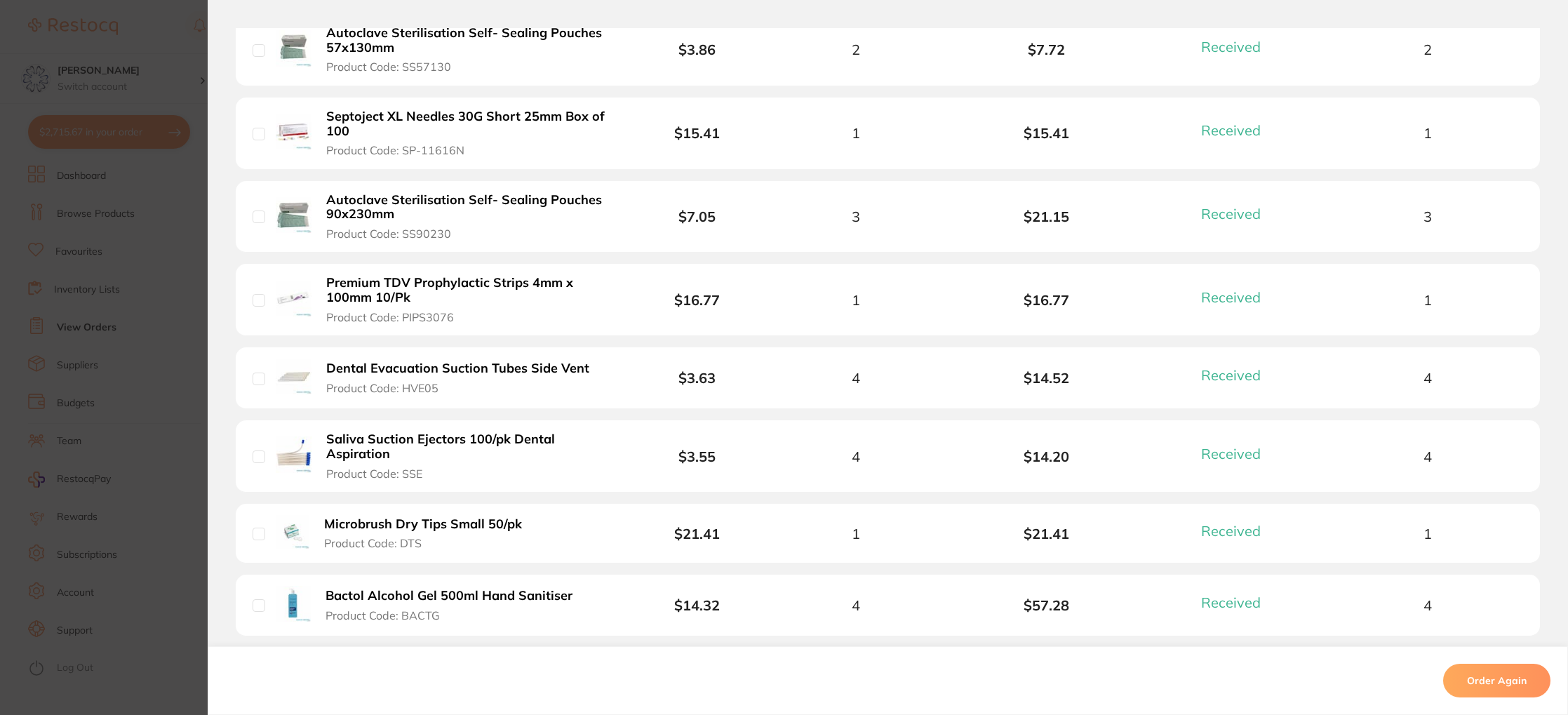
scroll to position [725, 0]
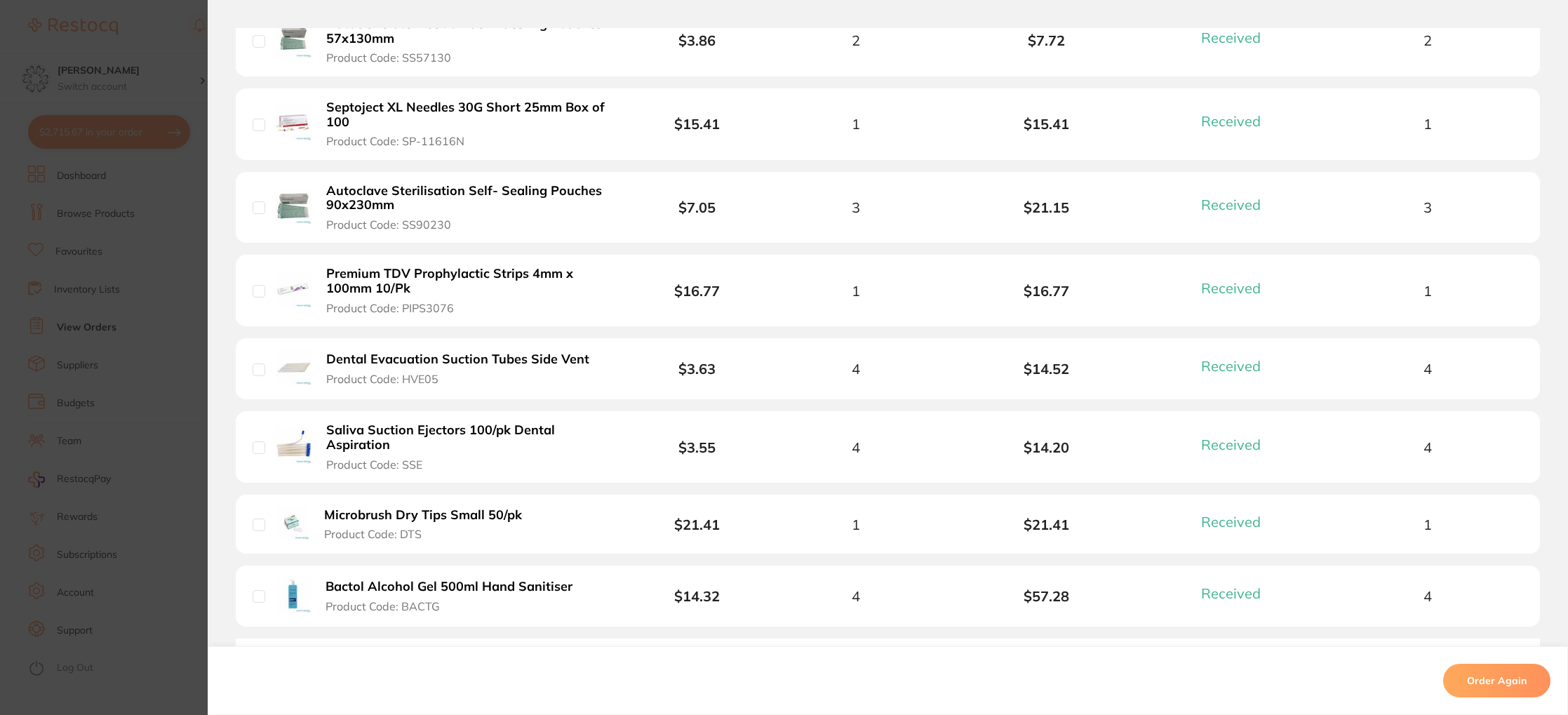
click at [409, 360] on b "Dental Evacuation Suction Tubes Side Vent" at bounding box center [458, 360] width 263 height 15
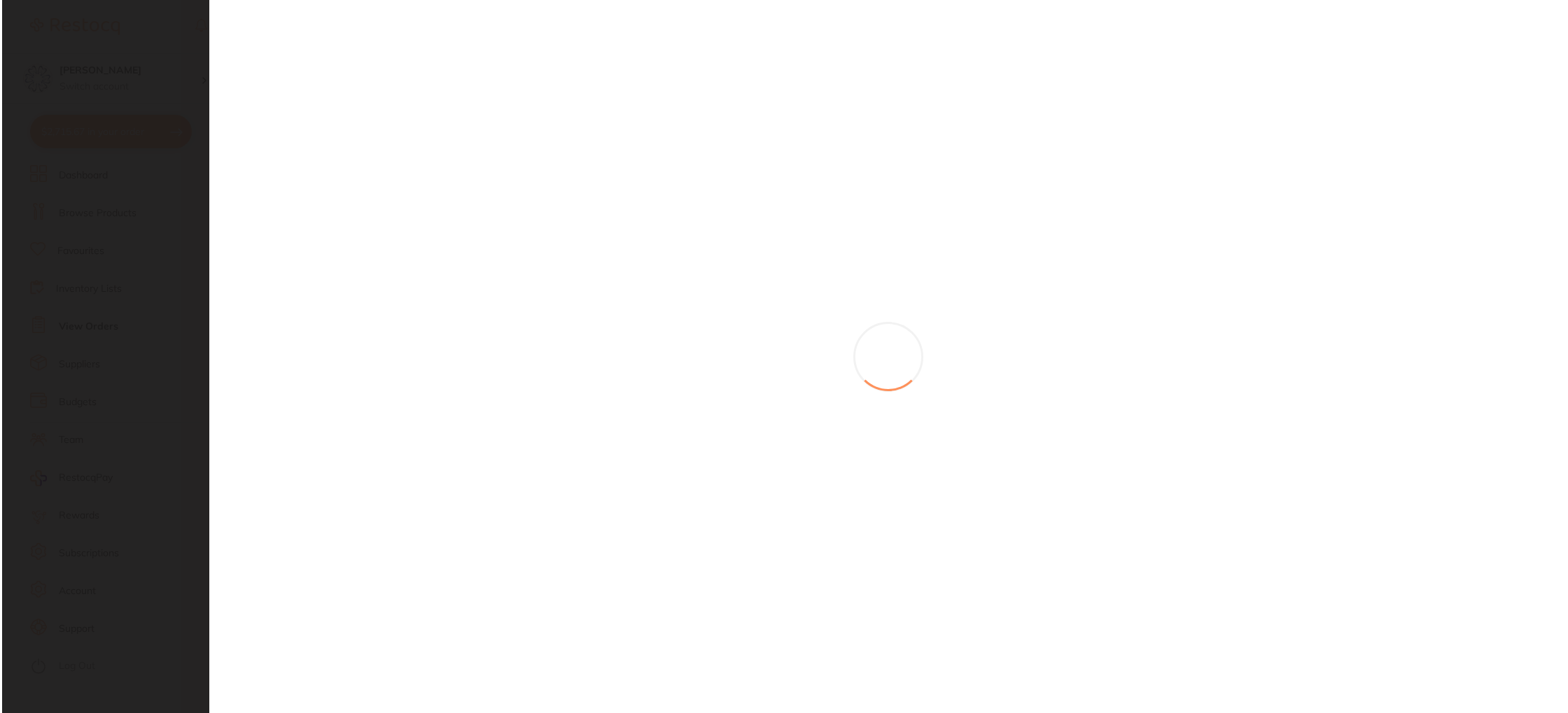
scroll to position [0, 0]
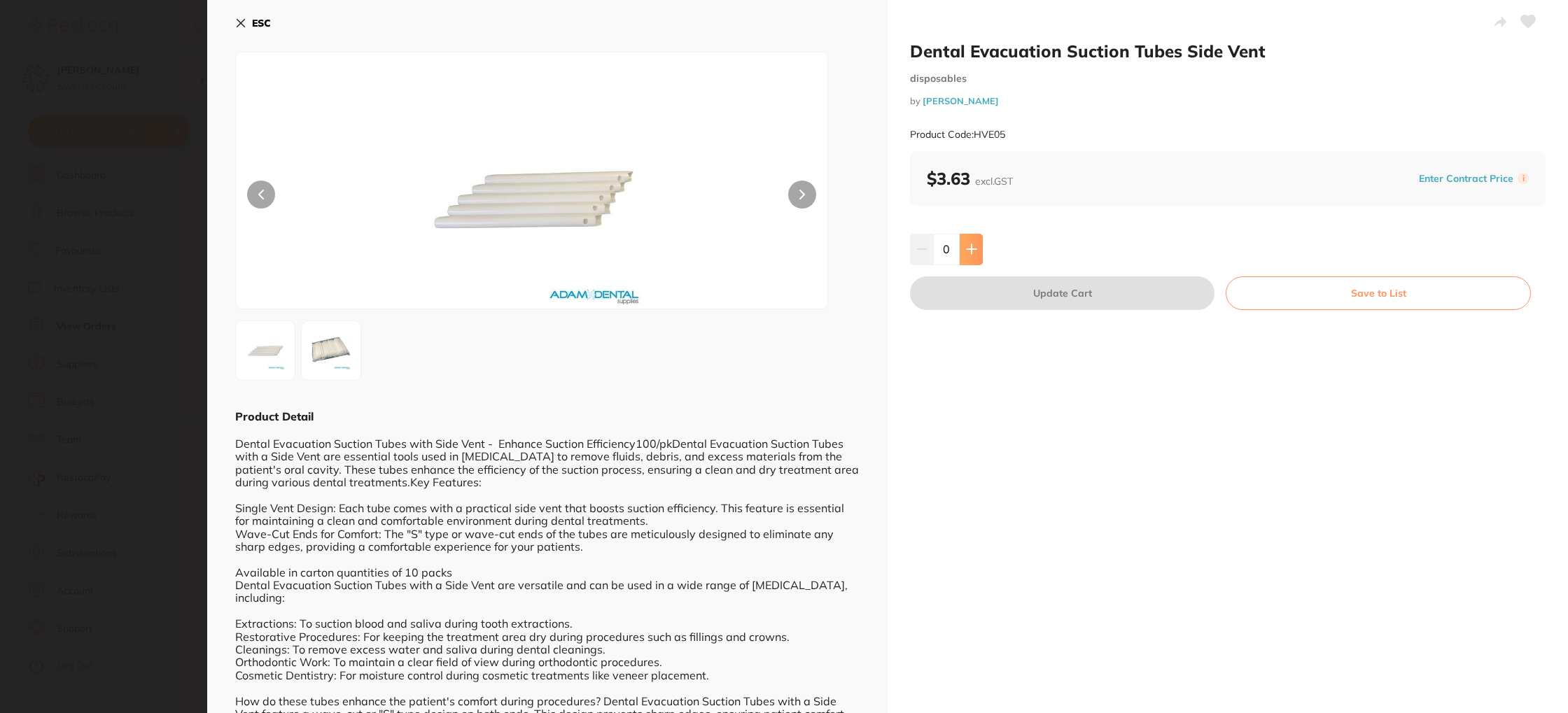
click at [973, 240] on button at bounding box center [970, 249] width 23 height 31
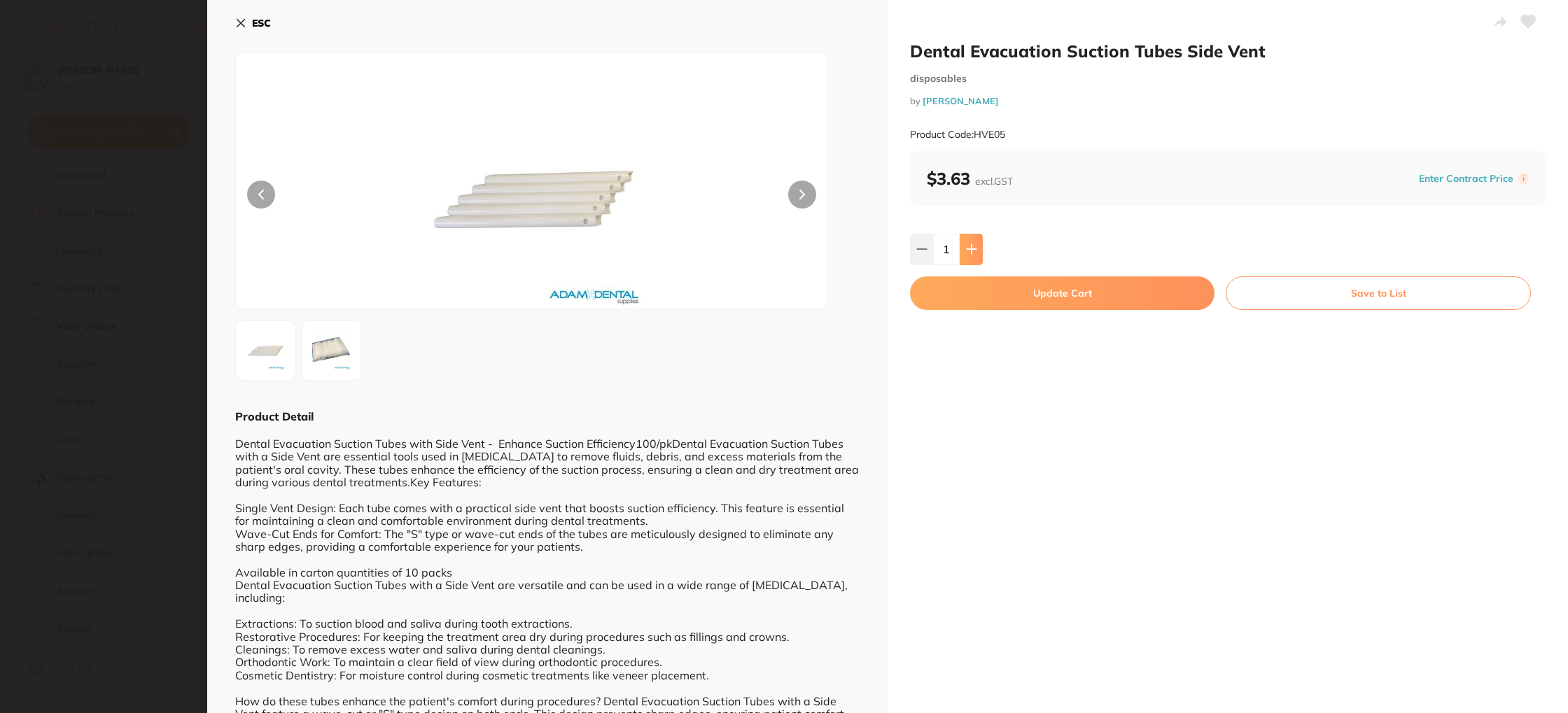
click at [973, 240] on button at bounding box center [970, 249] width 23 height 31
type input "4"
click at [1036, 290] on button "Update Cart" at bounding box center [1062, 293] width 304 height 33
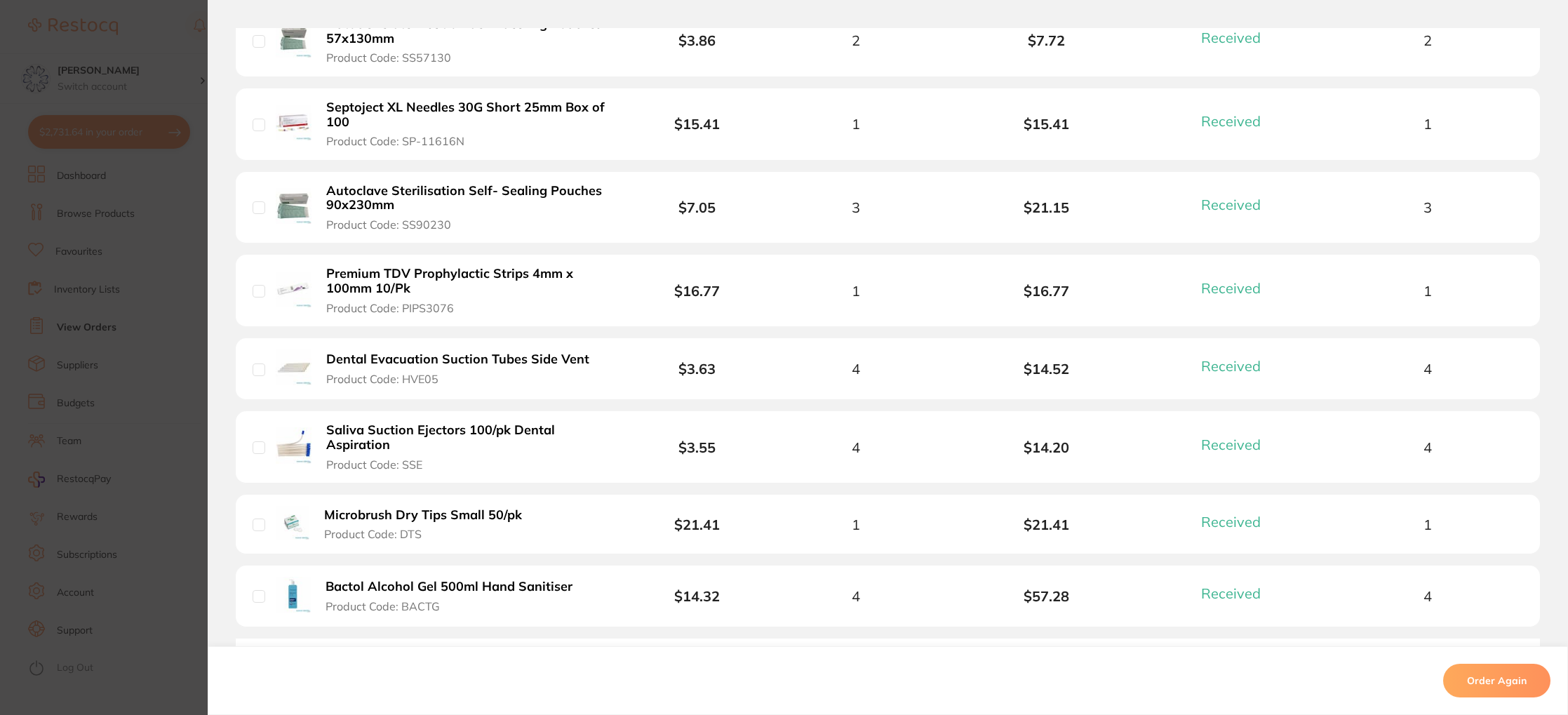
scroll to position [726, 0]
click at [471, 431] on b "Saliva Suction Ejectors 100/pk Dental Aspiration" at bounding box center [467, 436] width 282 height 29
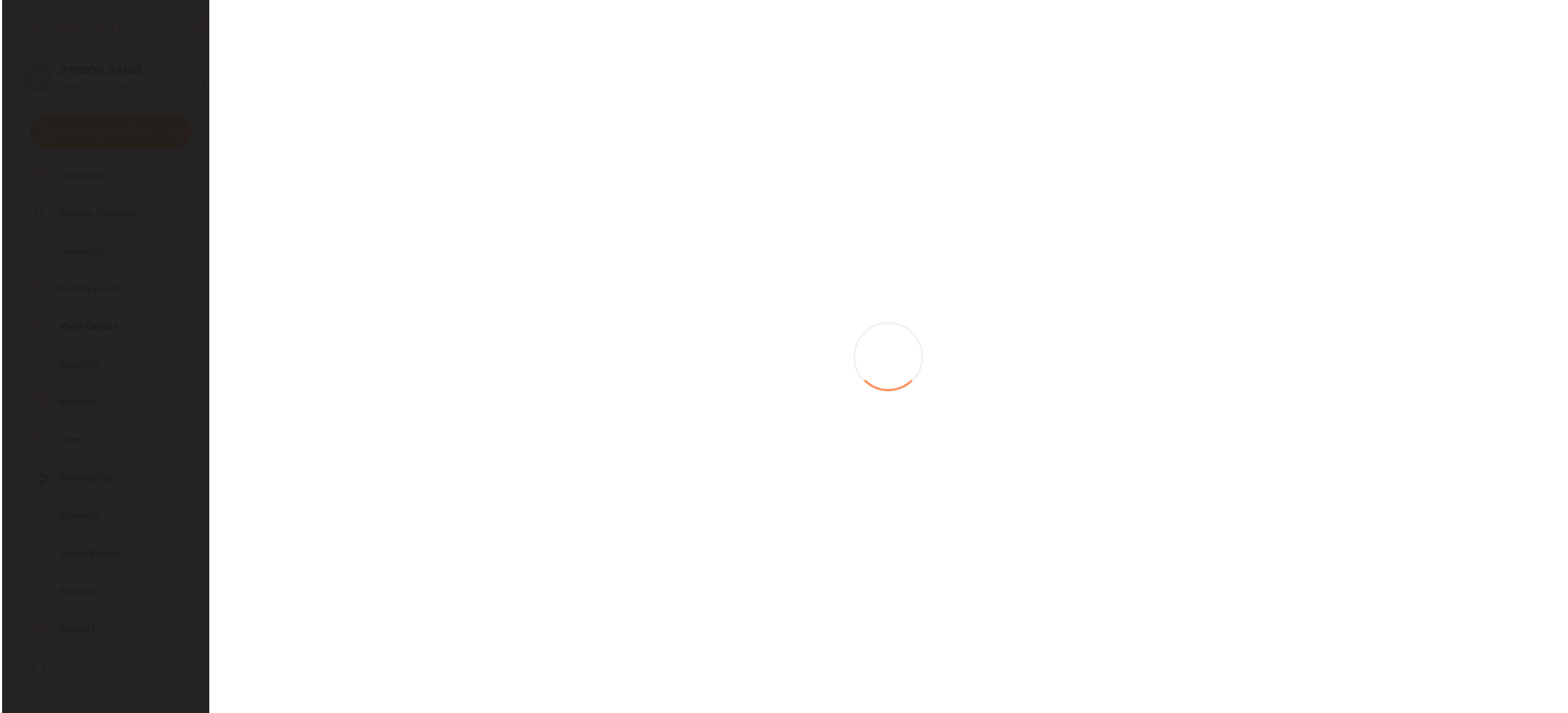
scroll to position [0, 0]
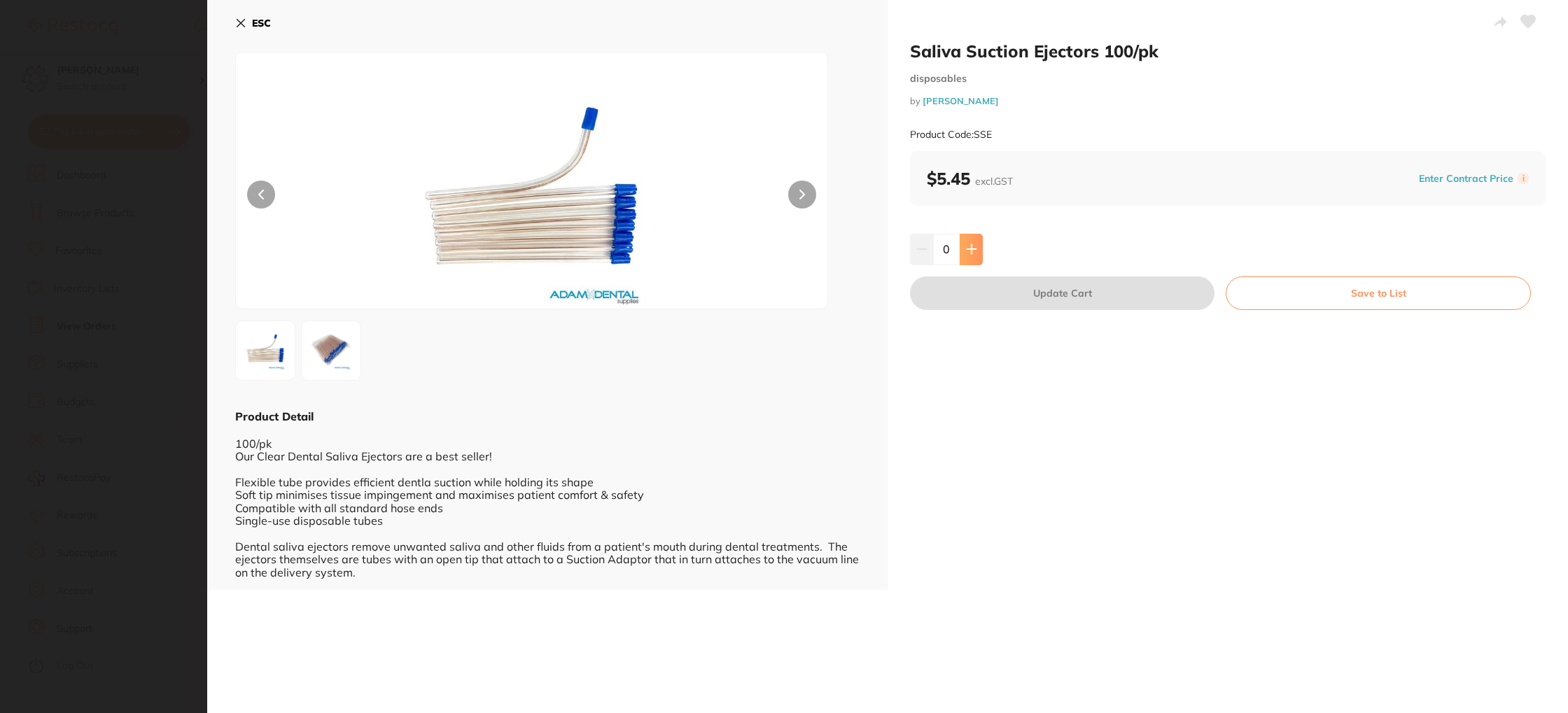
click at [969, 249] on icon at bounding box center [971, 250] width 9 height 9
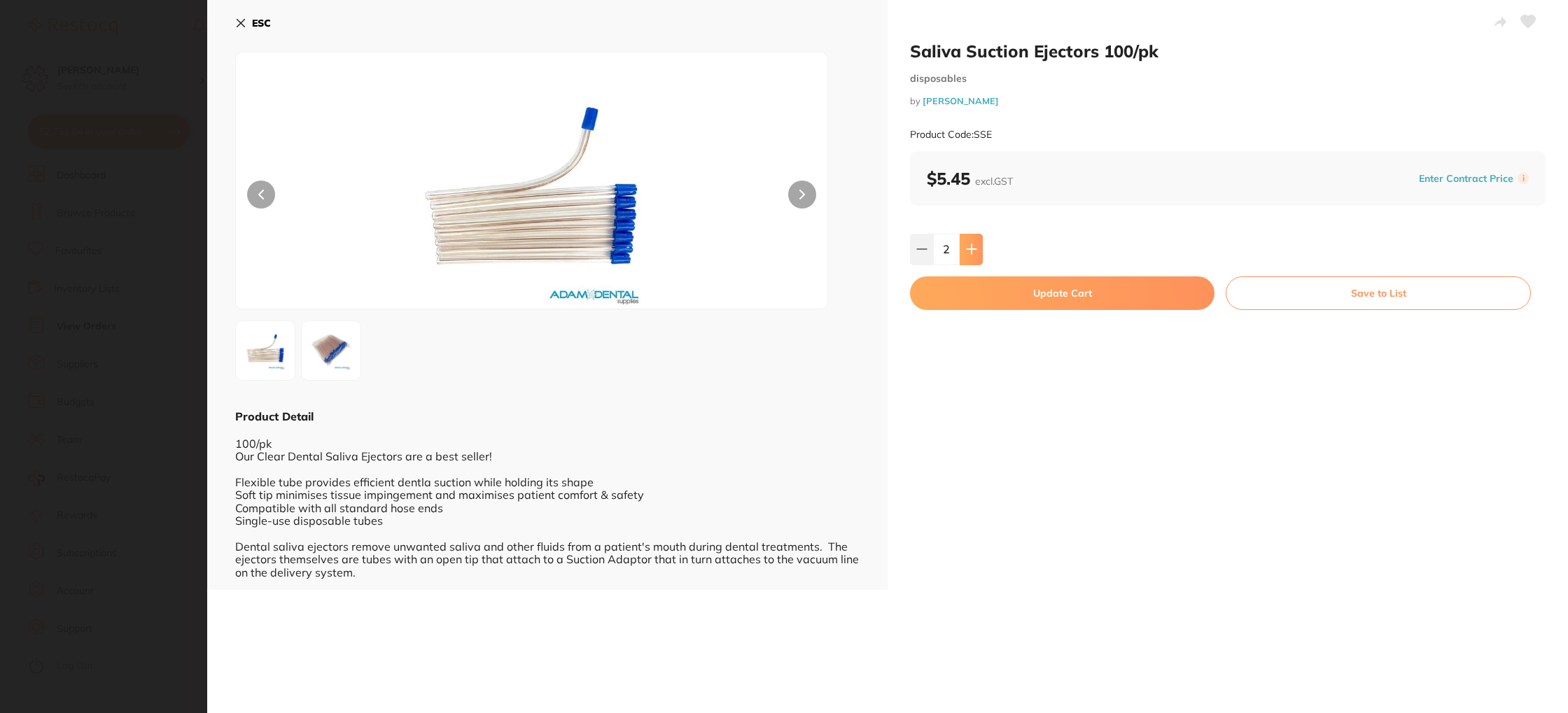
click at [969, 249] on icon at bounding box center [971, 250] width 9 height 9
click at [970, 249] on icon at bounding box center [971, 250] width 9 height 9
type input "4"
click at [1002, 289] on button "Update Cart" at bounding box center [1062, 293] width 304 height 33
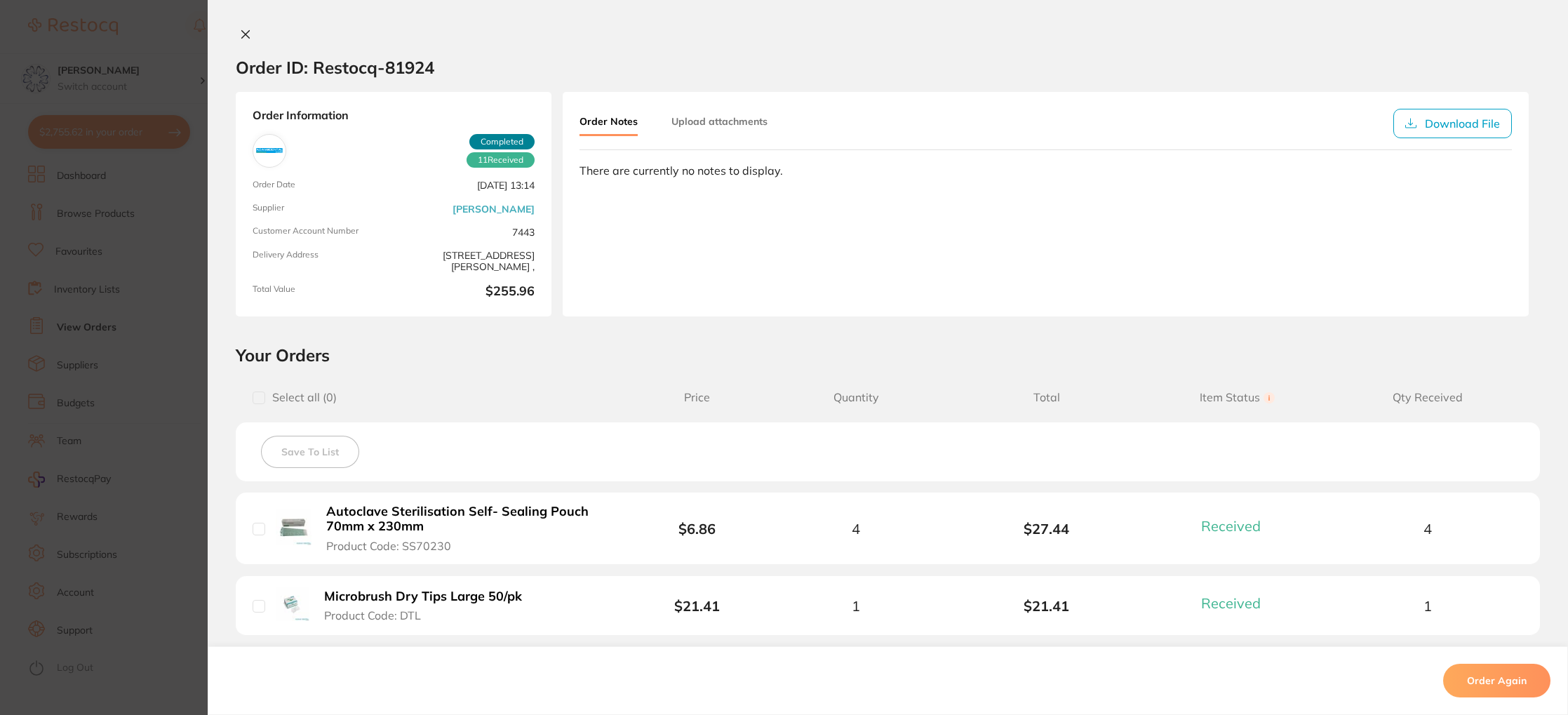
drag, startPoint x: 247, startPoint y: 39, endPoint x: 286, endPoint y: 61, distance: 44.8
click at [247, 39] on icon at bounding box center [246, 34] width 11 height 11
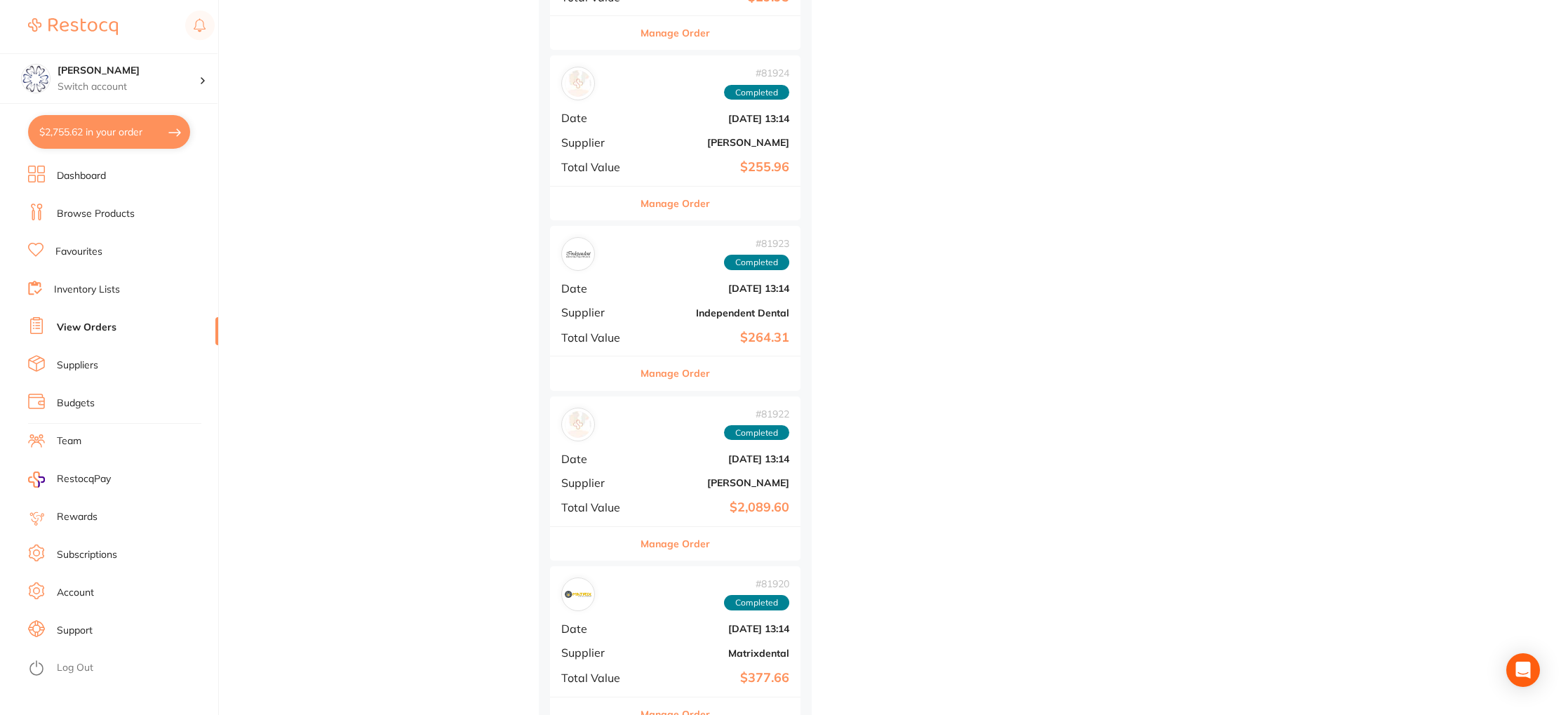
scroll to position [5596, 0]
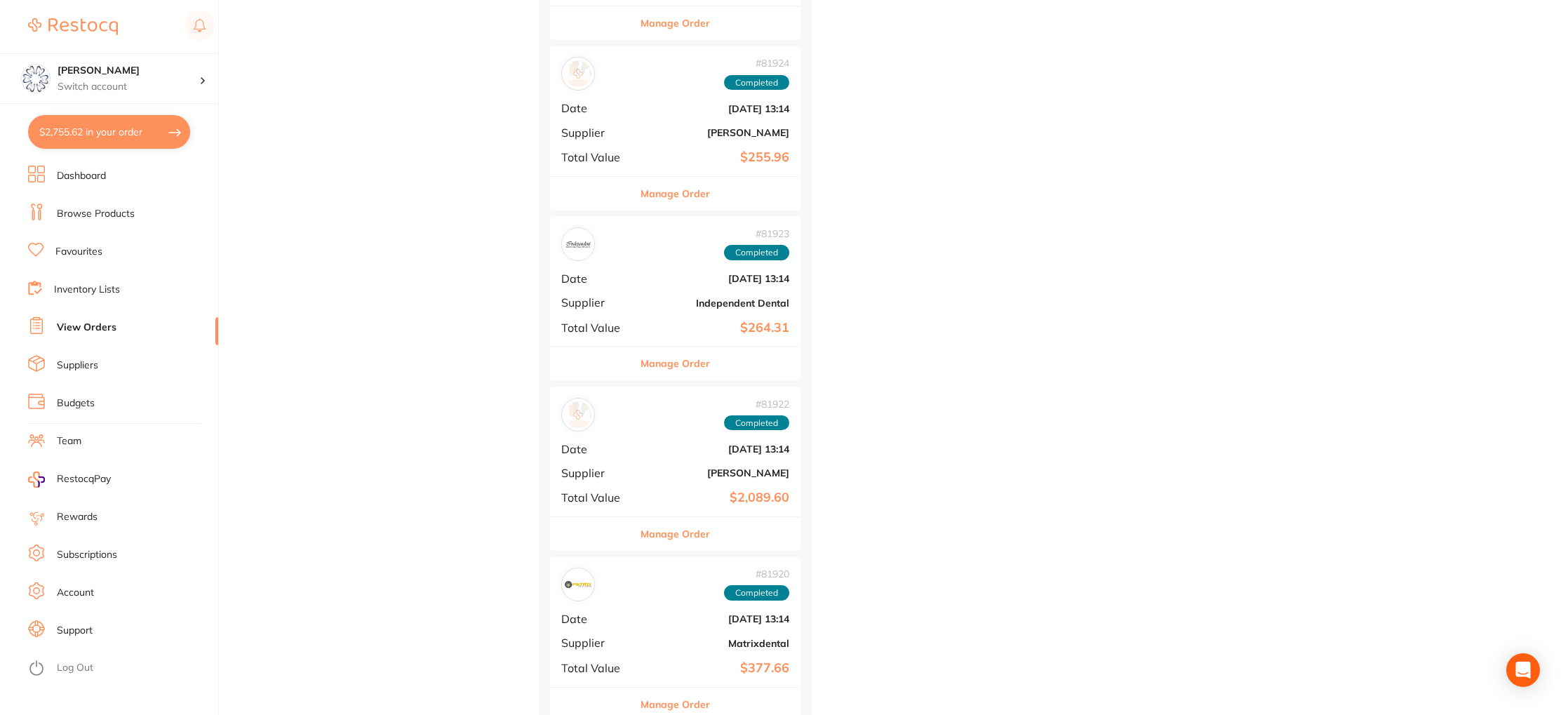
click at [679, 359] on button "Manage Order" at bounding box center [675, 364] width 70 height 33
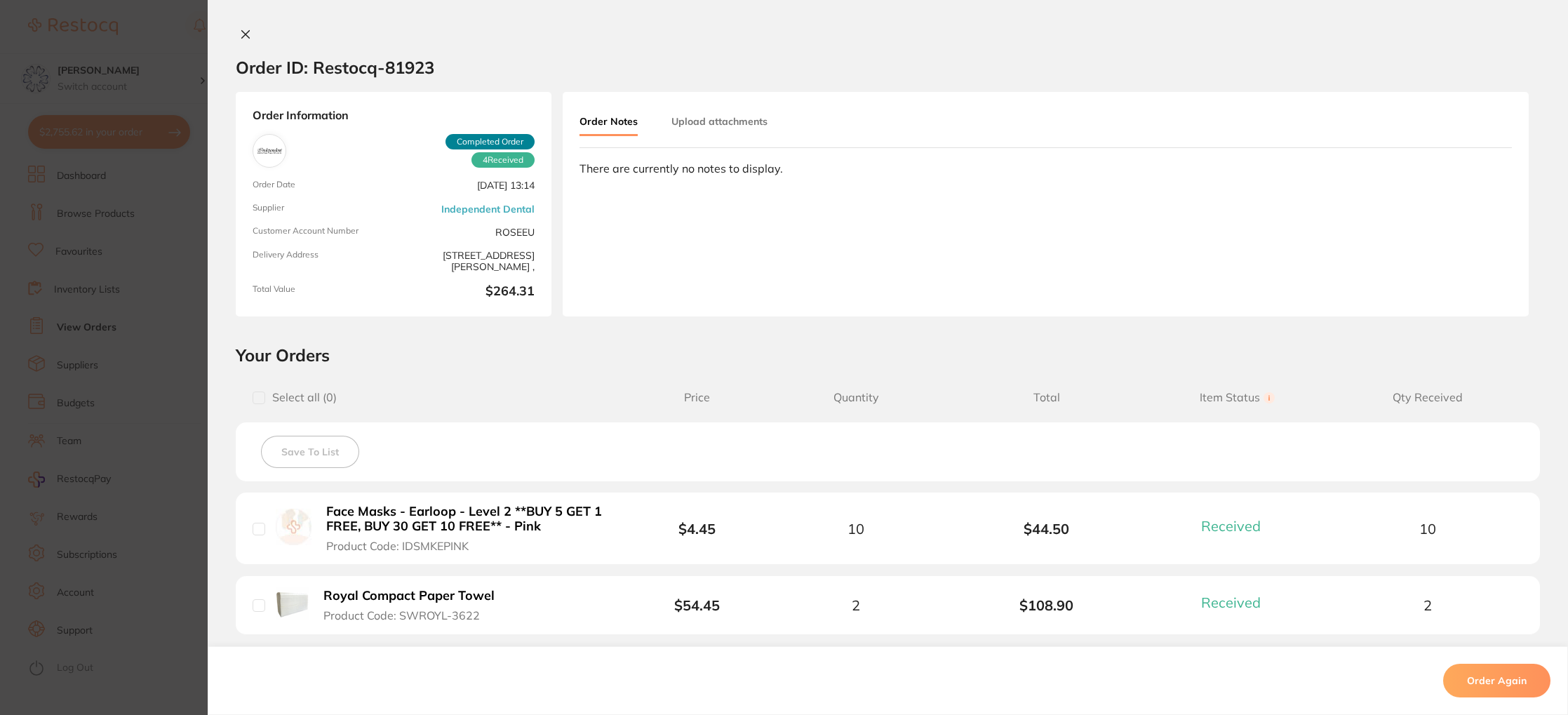
click at [244, 31] on icon at bounding box center [246, 34] width 11 height 11
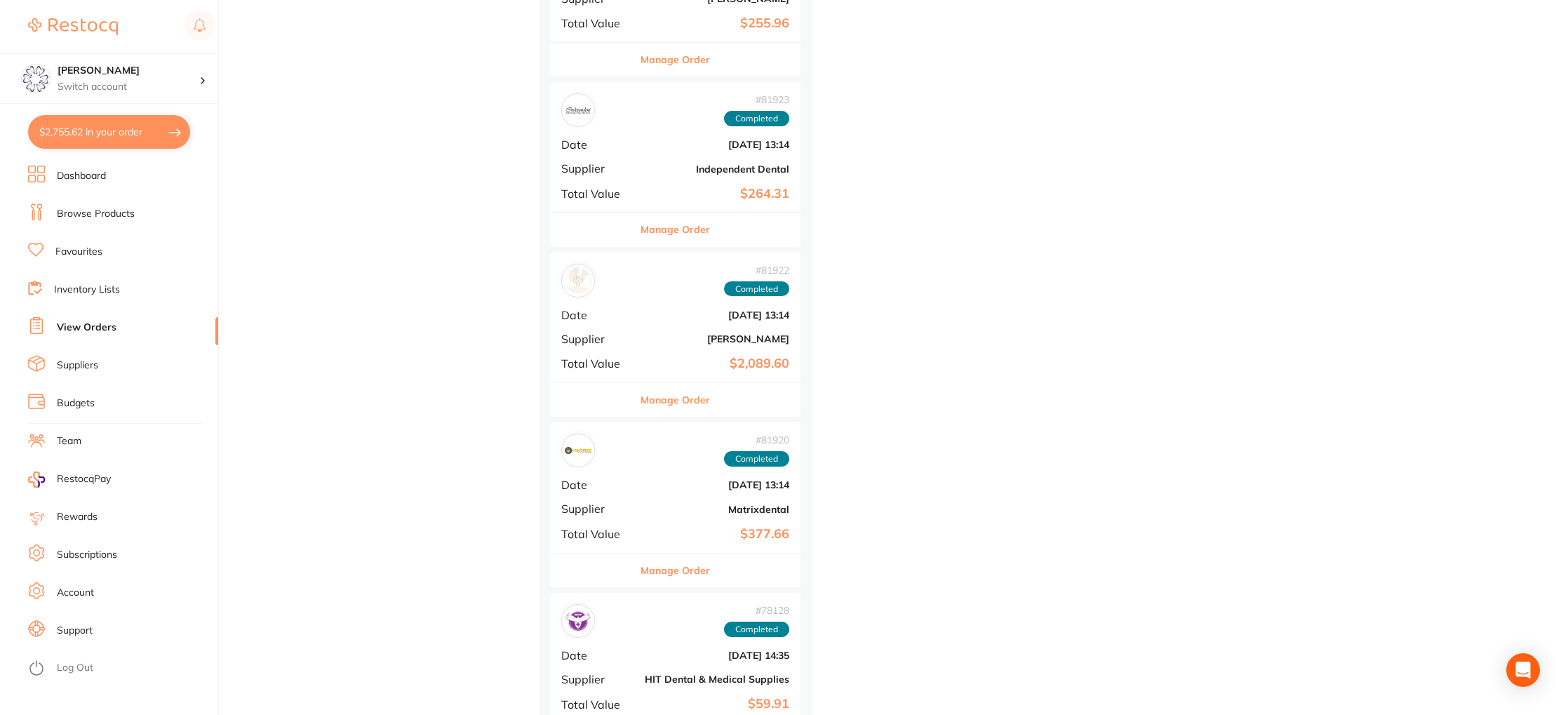
scroll to position [5735, 0]
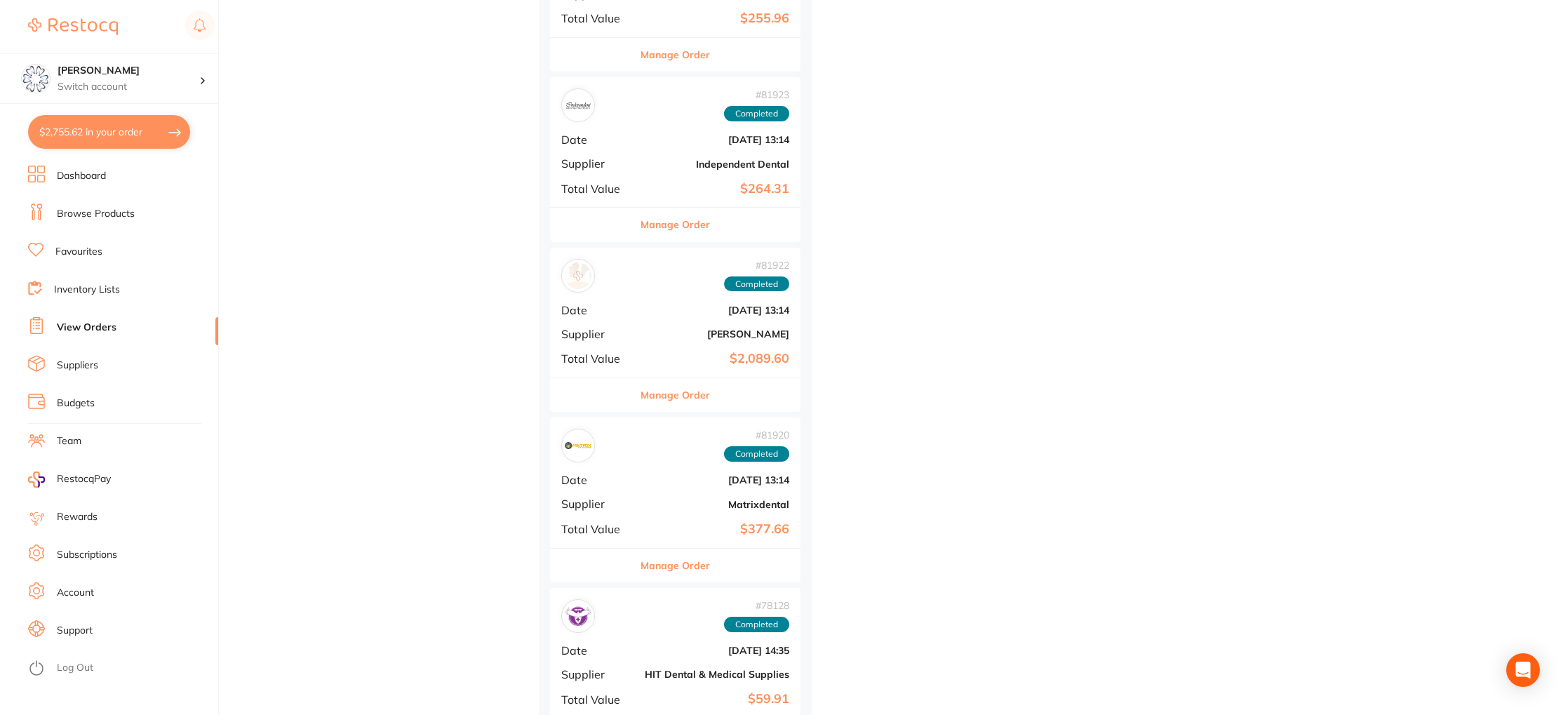
click at [691, 397] on button "Manage Order" at bounding box center [675, 395] width 70 height 33
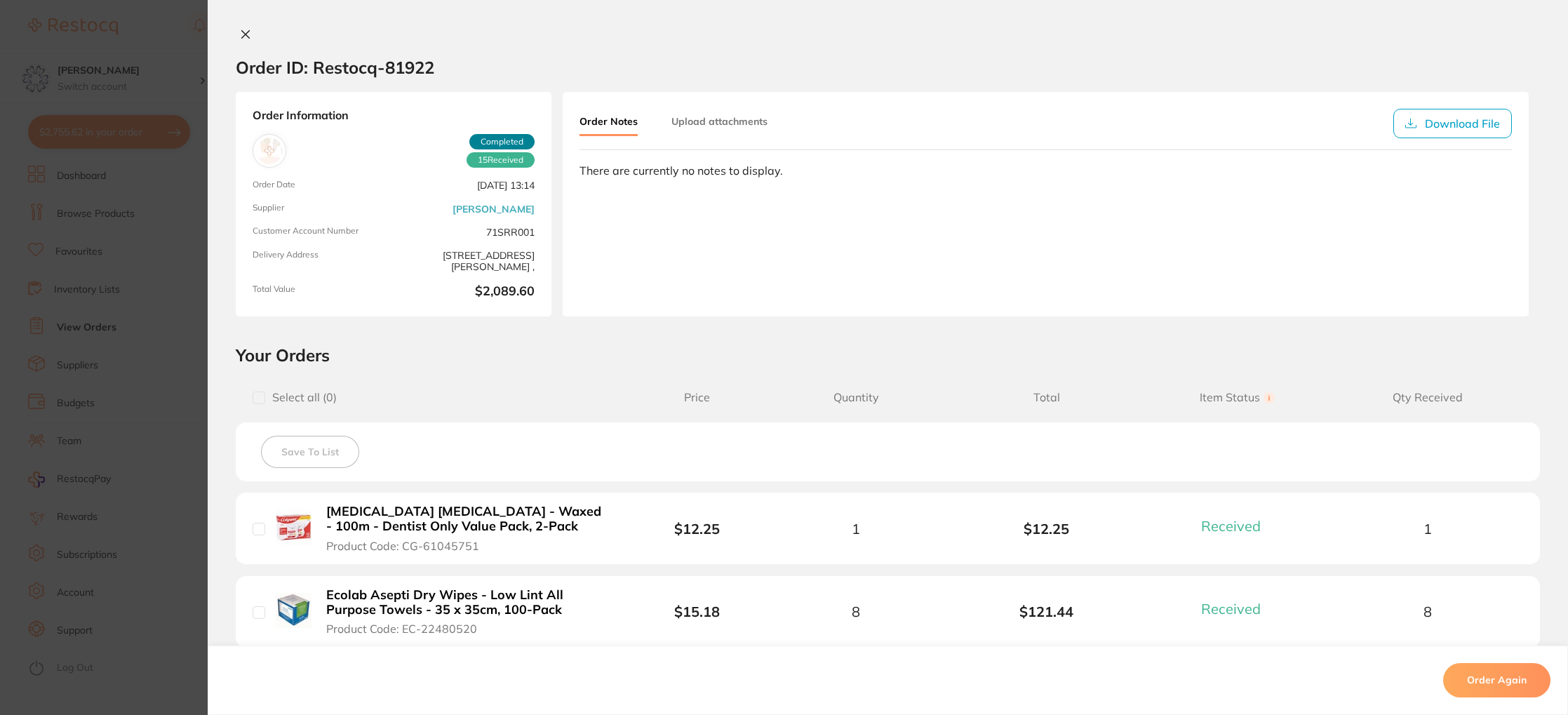
drag, startPoint x: 239, startPoint y: 33, endPoint x: 249, endPoint y: 32, distance: 10.0
click at [240, 33] on icon at bounding box center [246, 34] width 11 height 11
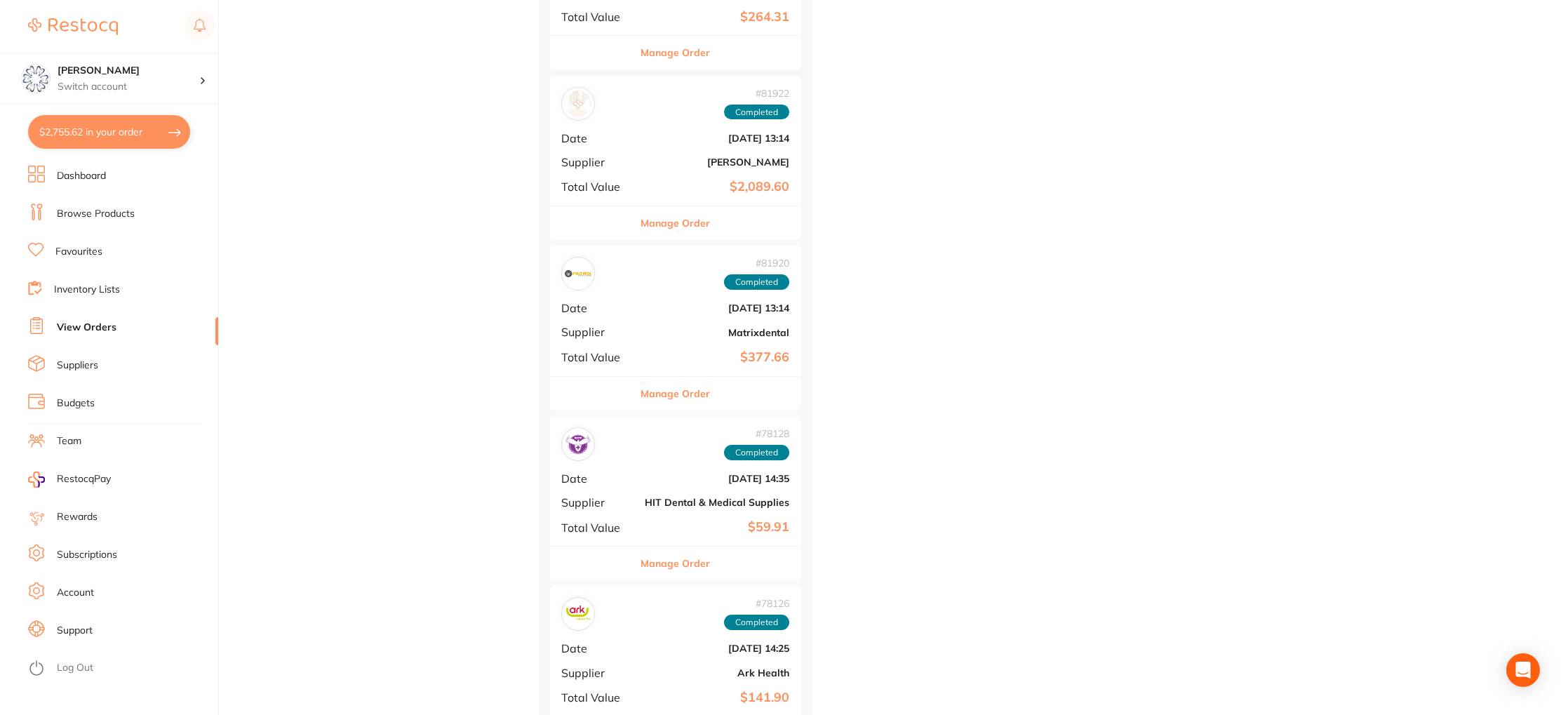
scroll to position [5931, 0]
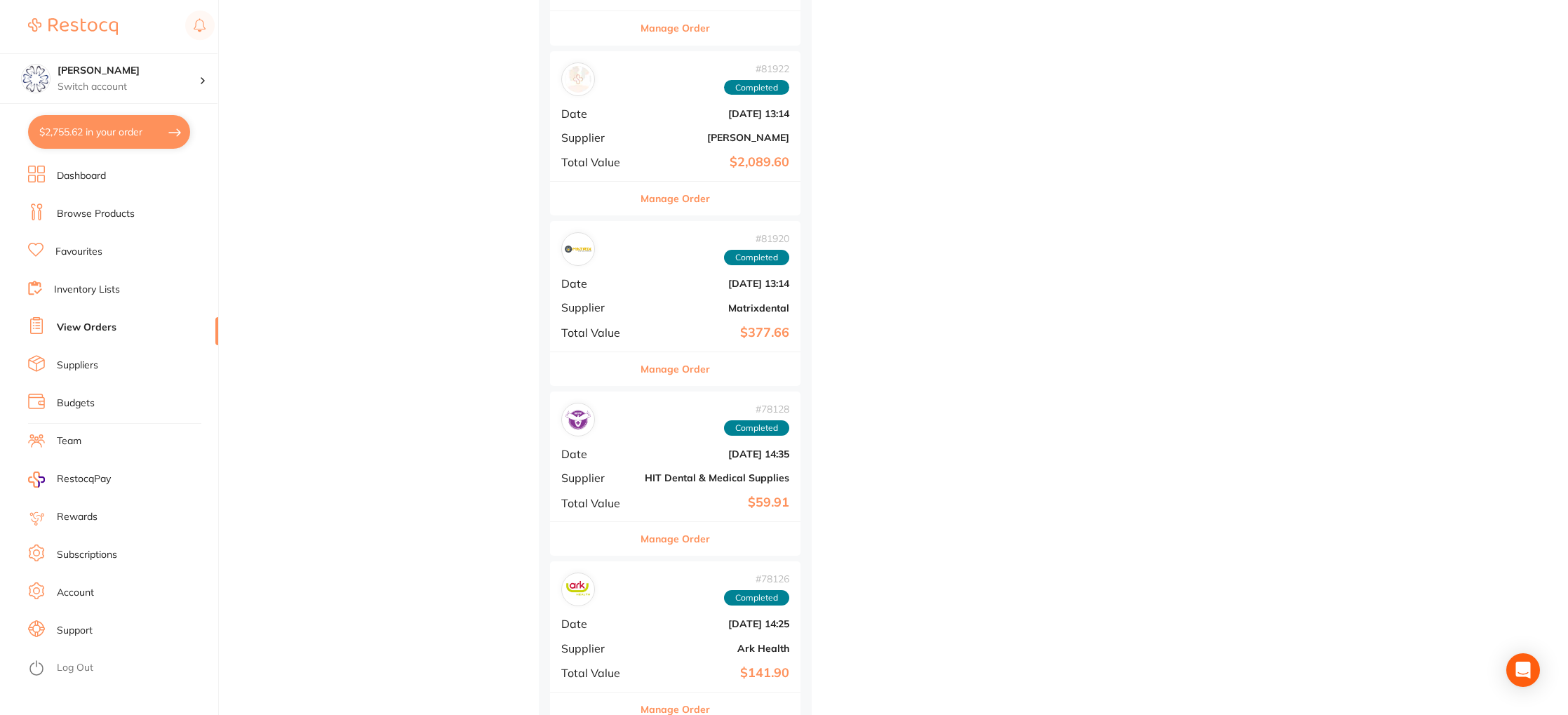
click at [679, 358] on button "Manage Order" at bounding box center [675, 369] width 70 height 33
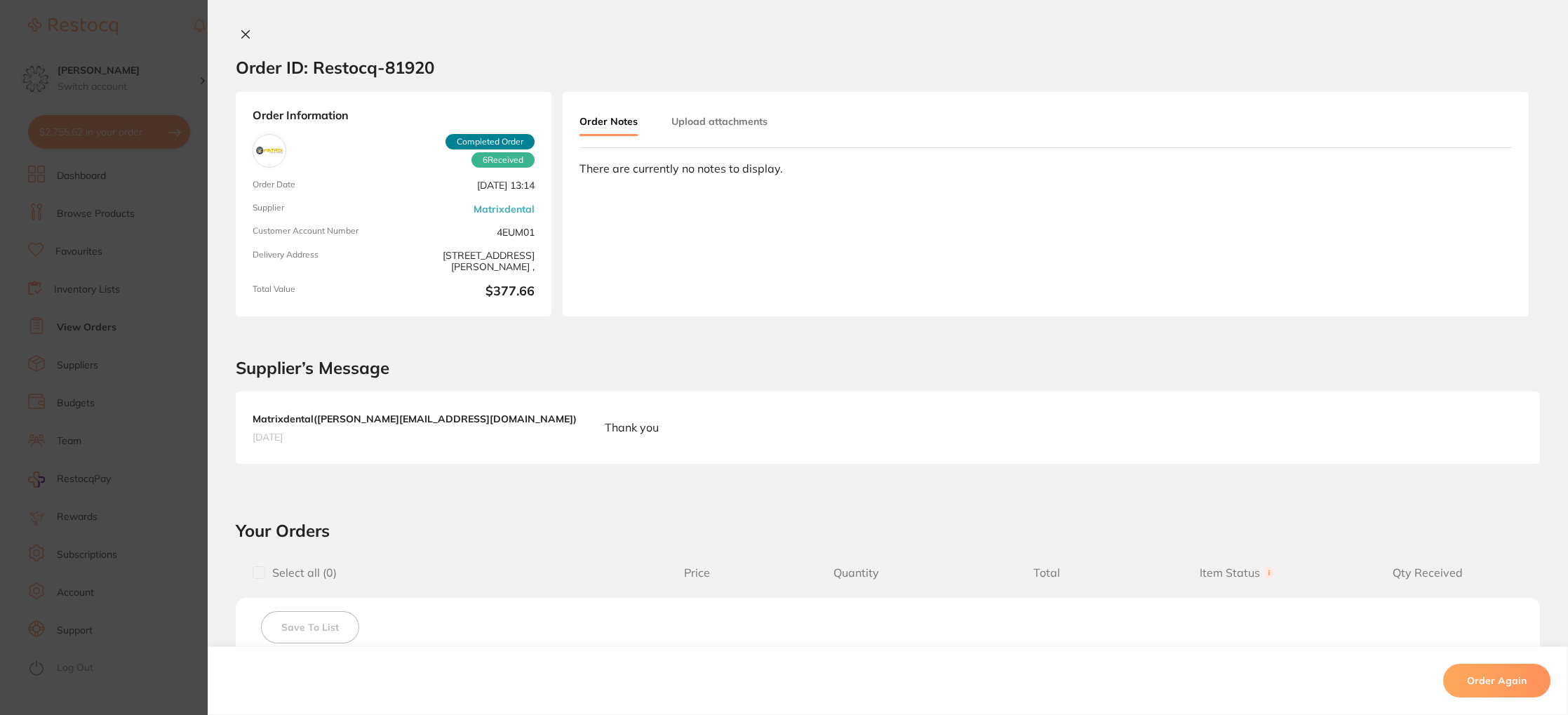
click at [247, 38] on icon at bounding box center [246, 34] width 11 height 11
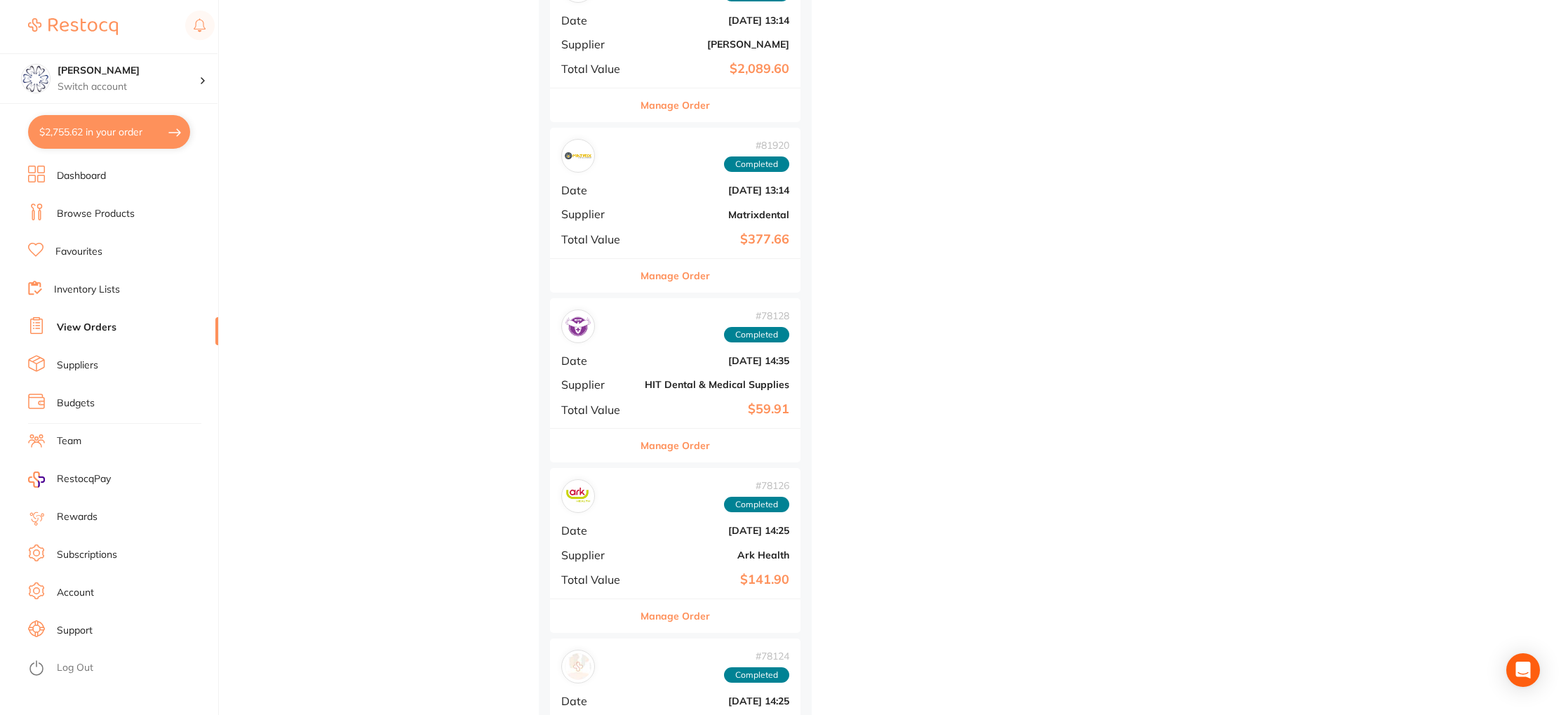
scroll to position [6039, 0]
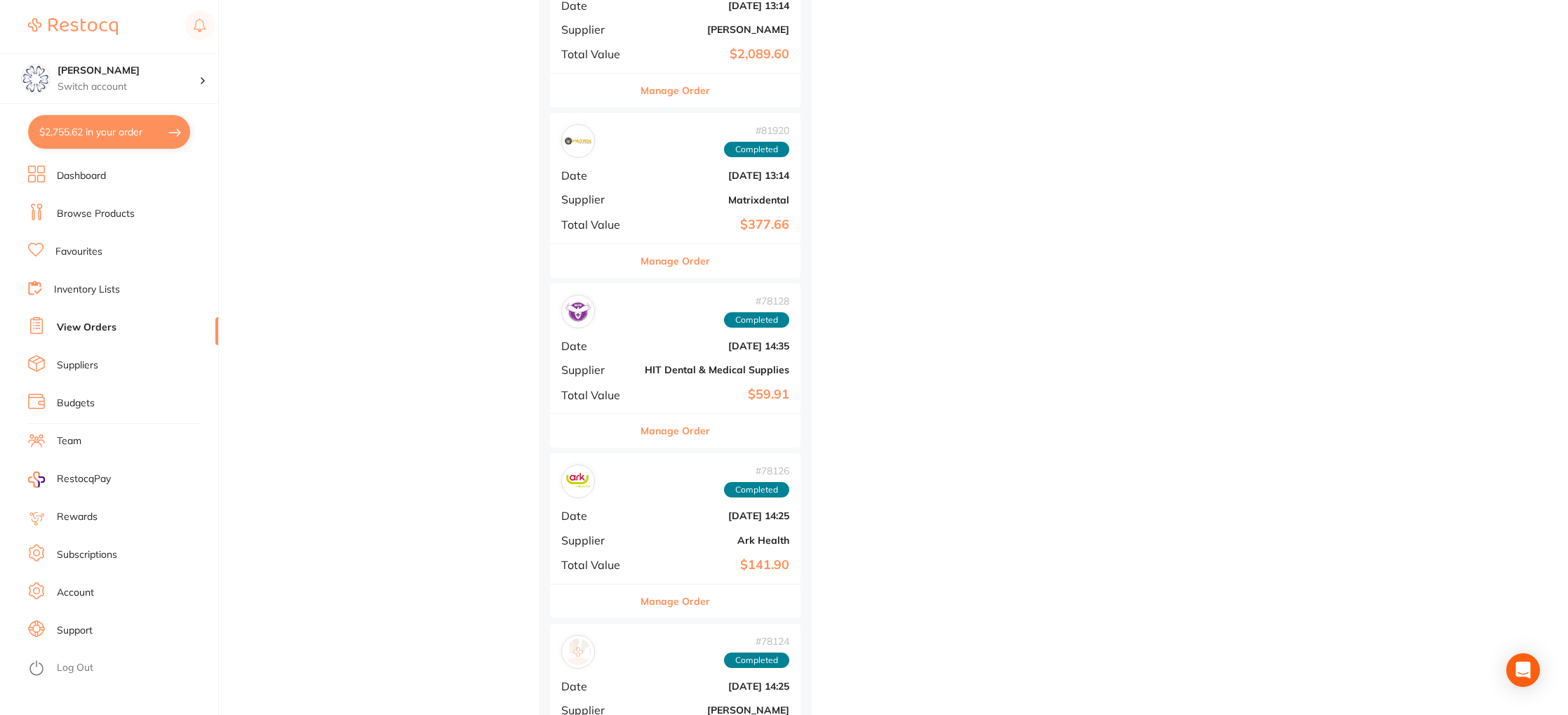
click at [693, 433] on button "Manage Order" at bounding box center [675, 430] width 70 height 33
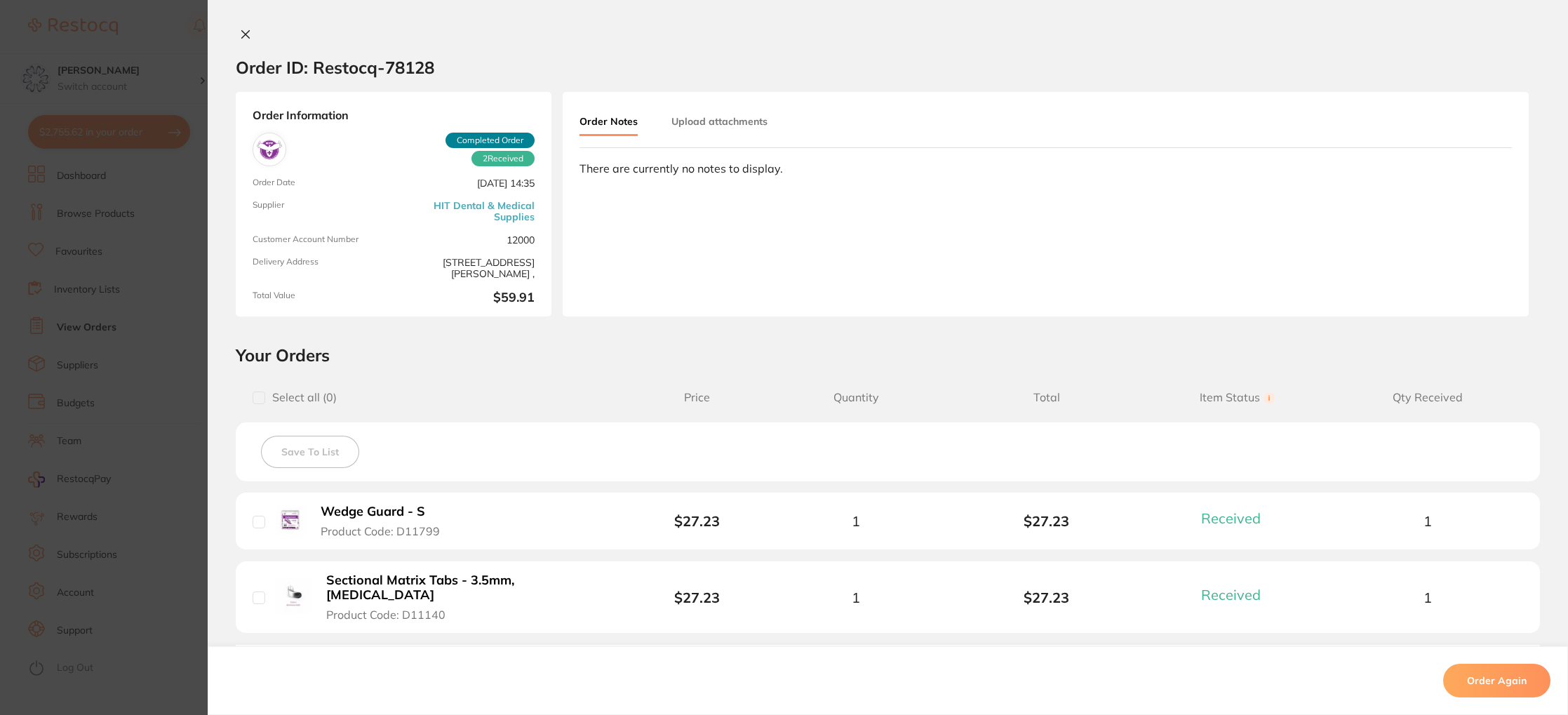
drag, startPoint x: 245, startPoint y: 33, endPoint x: 267, endPoint y: 59, distance: 34.1
click at [245, 33] on icon at bounding box center [246, 34] width 11 height 11
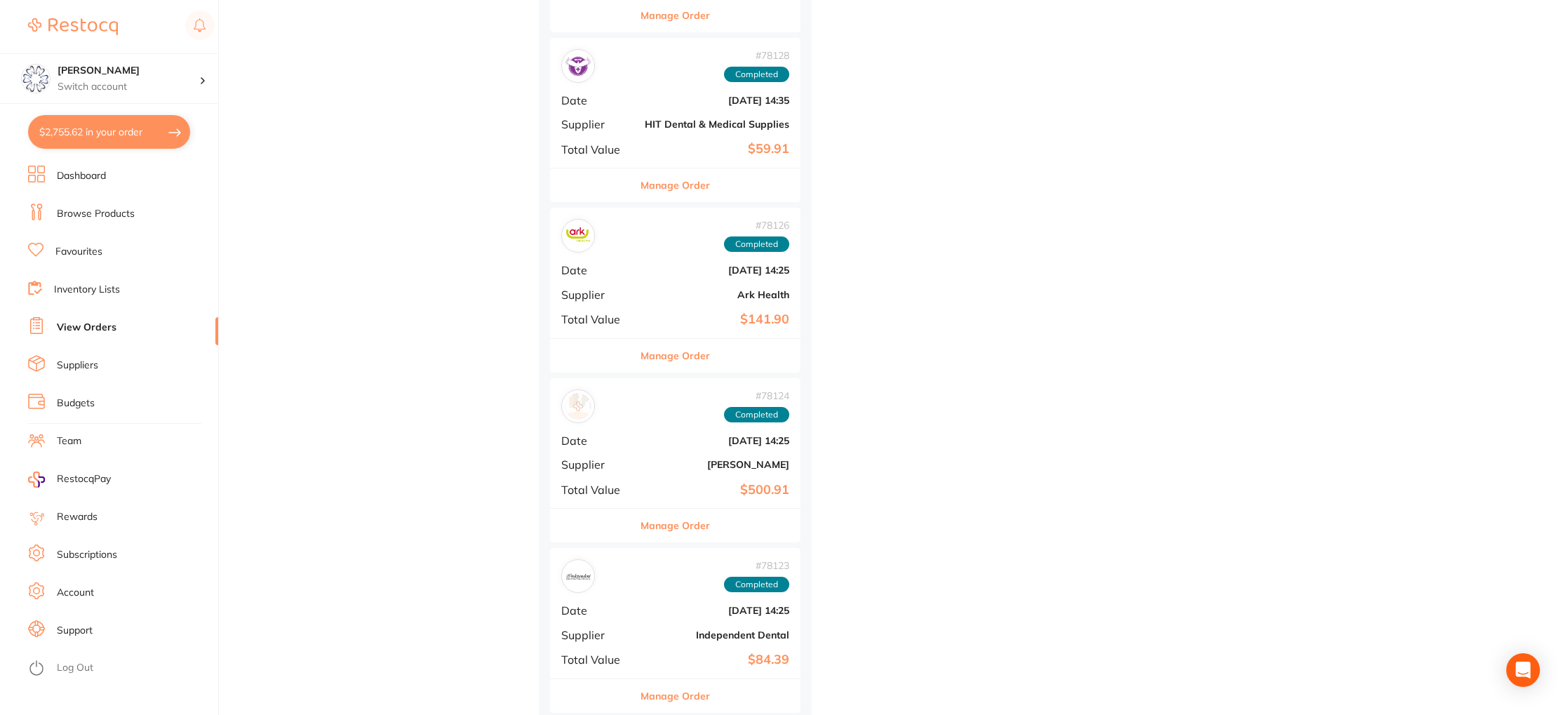
scroll to position [6287, 0]
click at [682, 358] on button "Manage Order" at bounding box center [675, 353] width 70 height 33
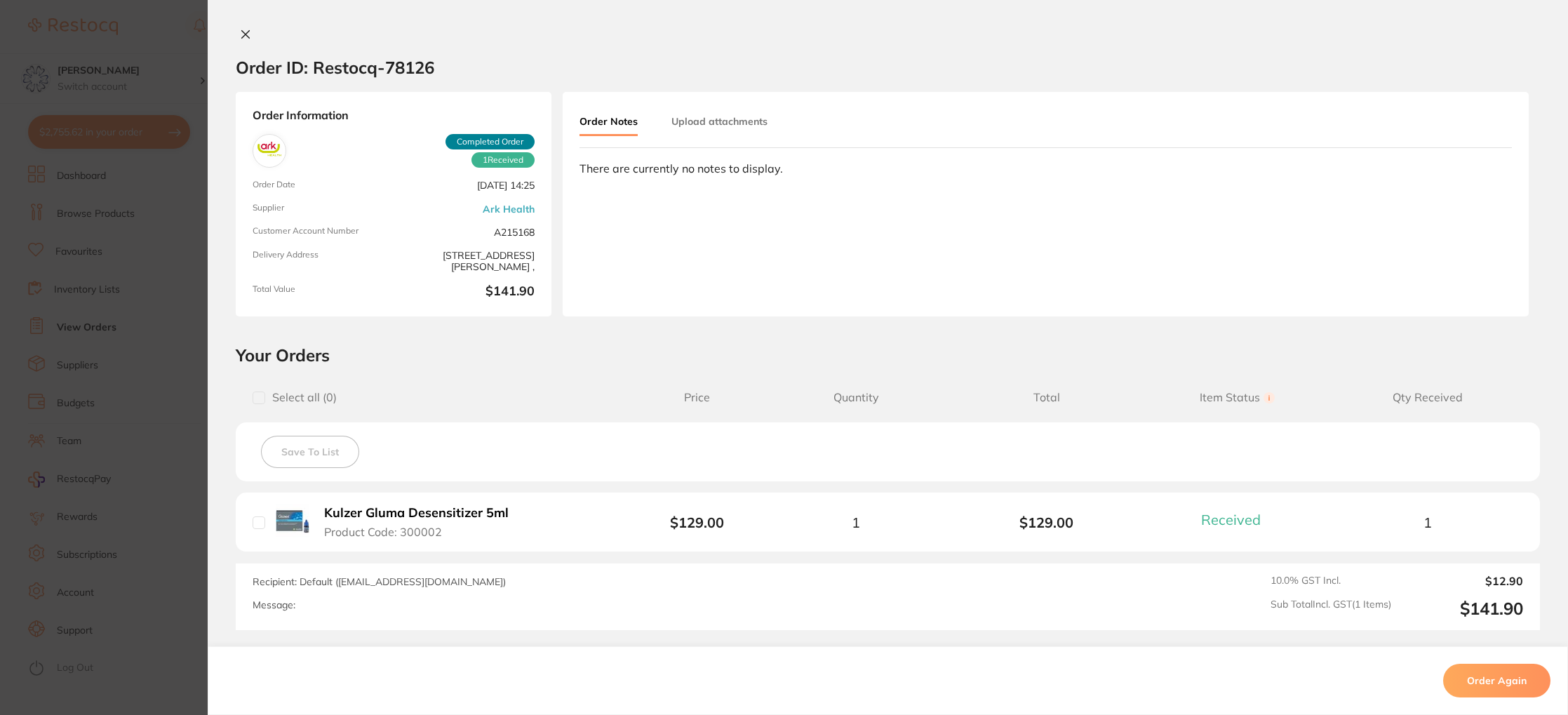
drag, startPoint x: 248, startPoint y: 38, endPoint x: 301, endPoint y: 59, distance: 57.0
click at [247, 38] on button at bounding box center [245, 35] width 19 height 15
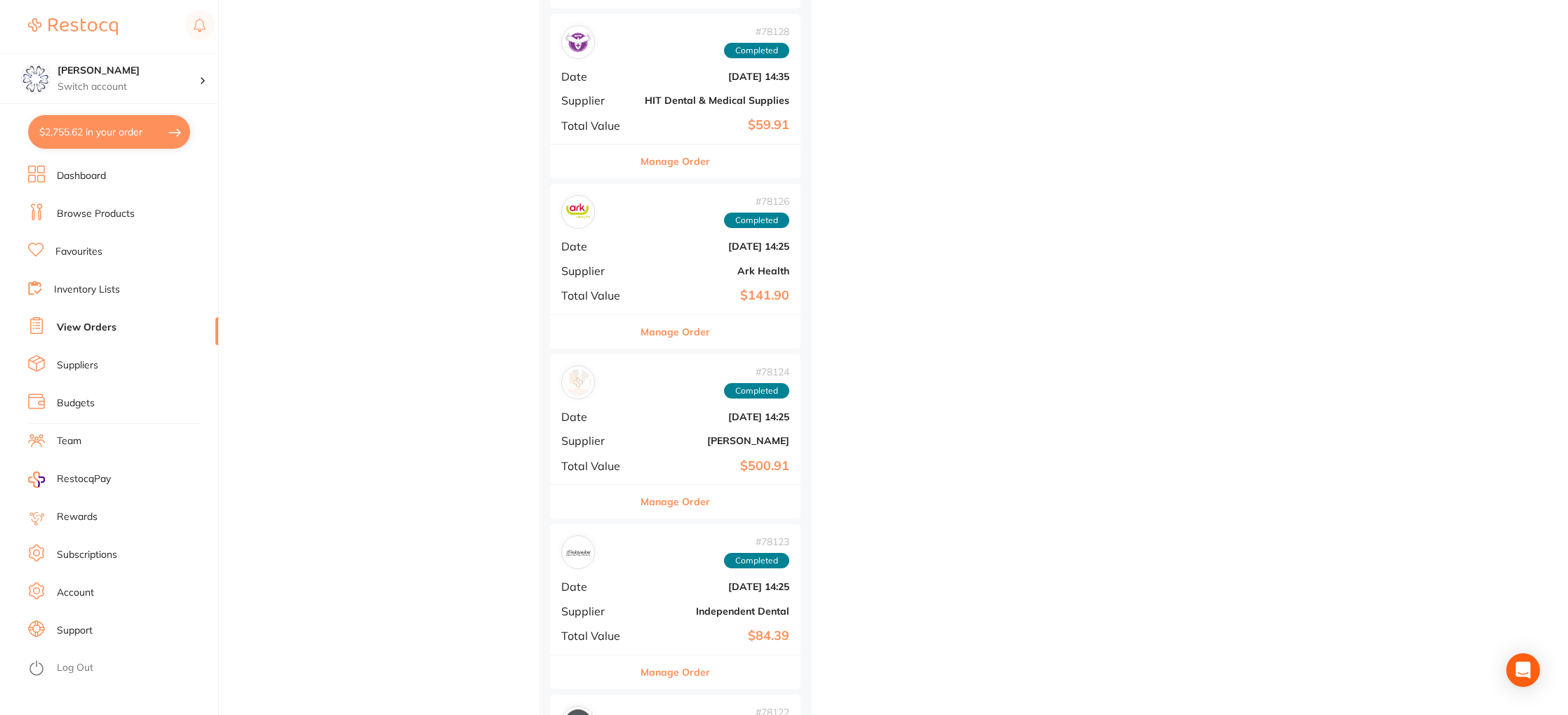
scroll to position [6314, 0]
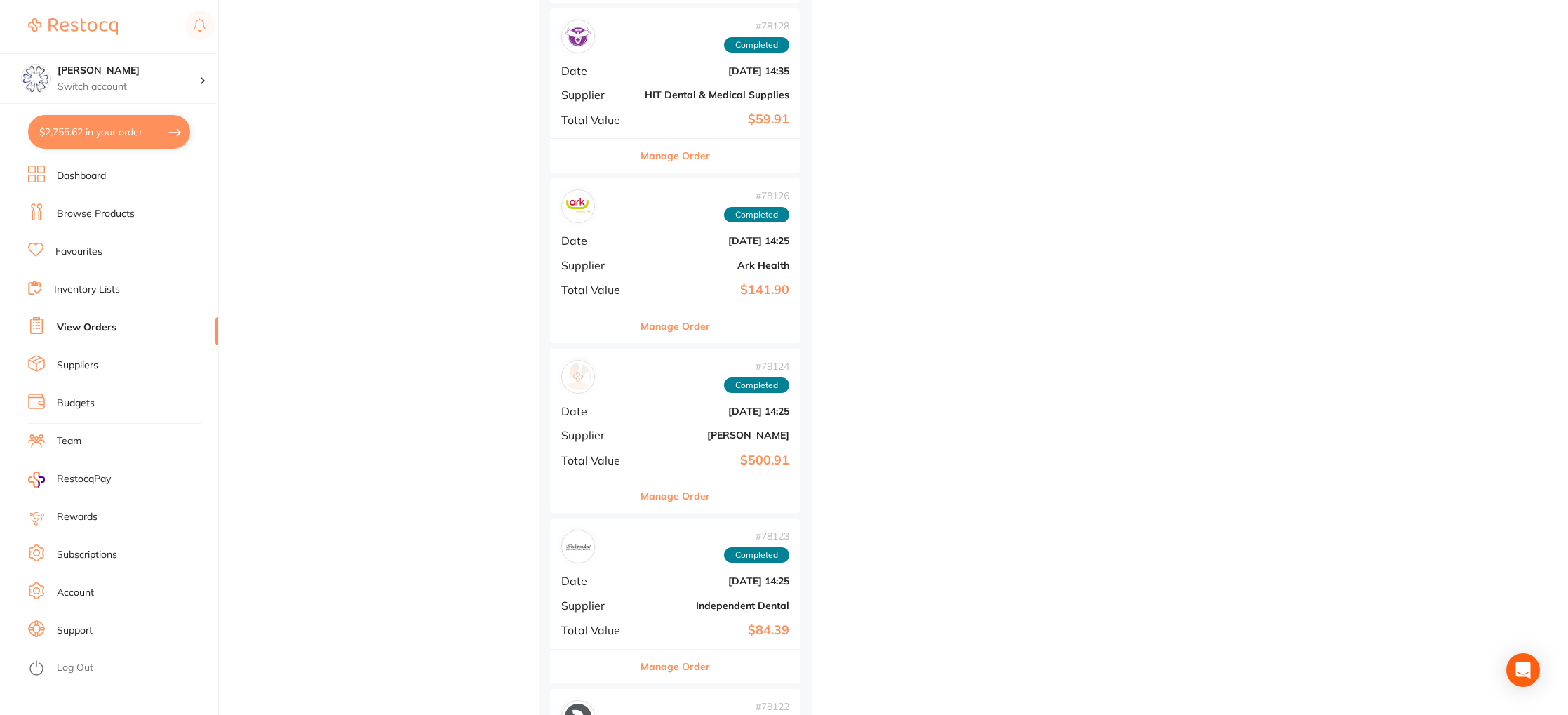
click at [694, 504] on button "Manage Order" at bounding box center [675, 496] width 70 height 33
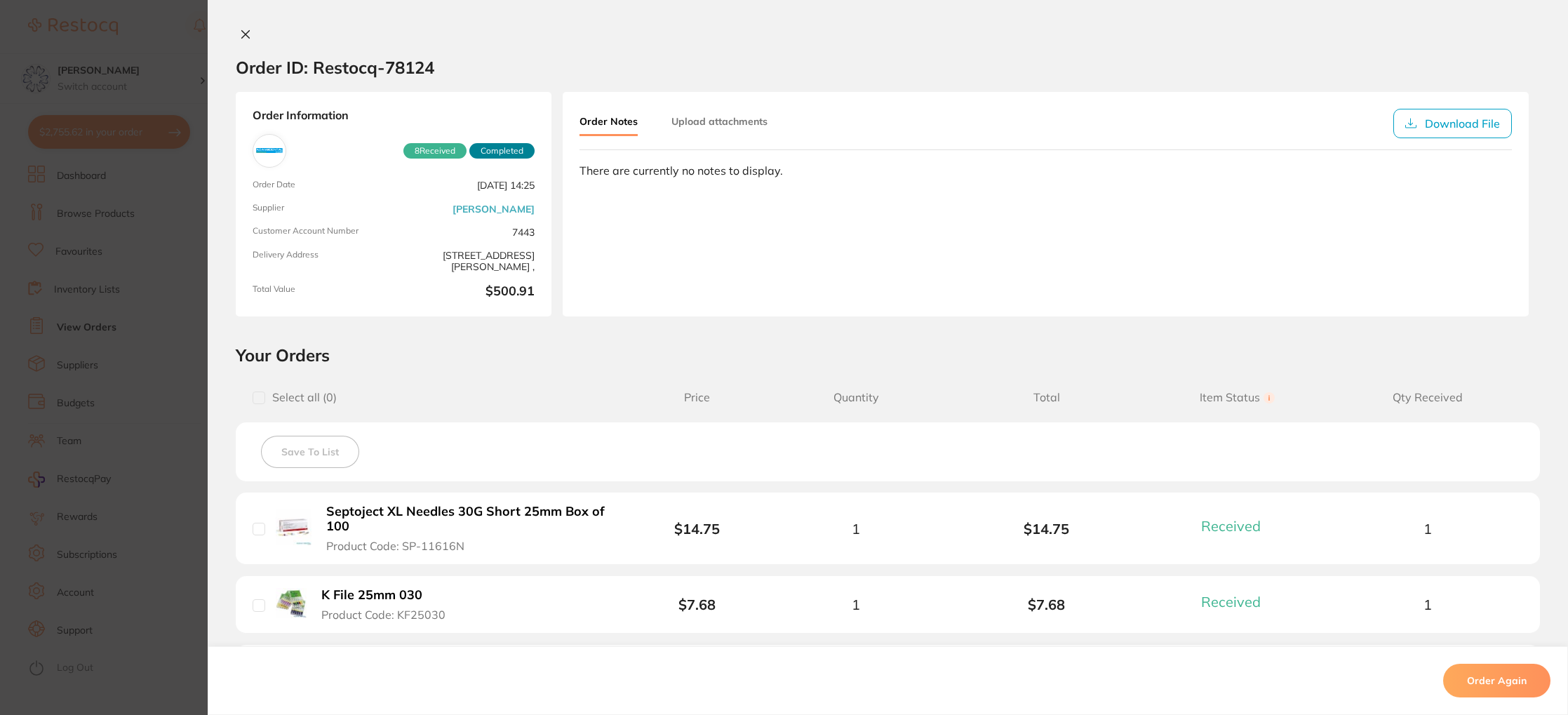
scroll to position [1, 0]
click at [247, 39] on button at bounding box center [245, 35] width 19 height 15
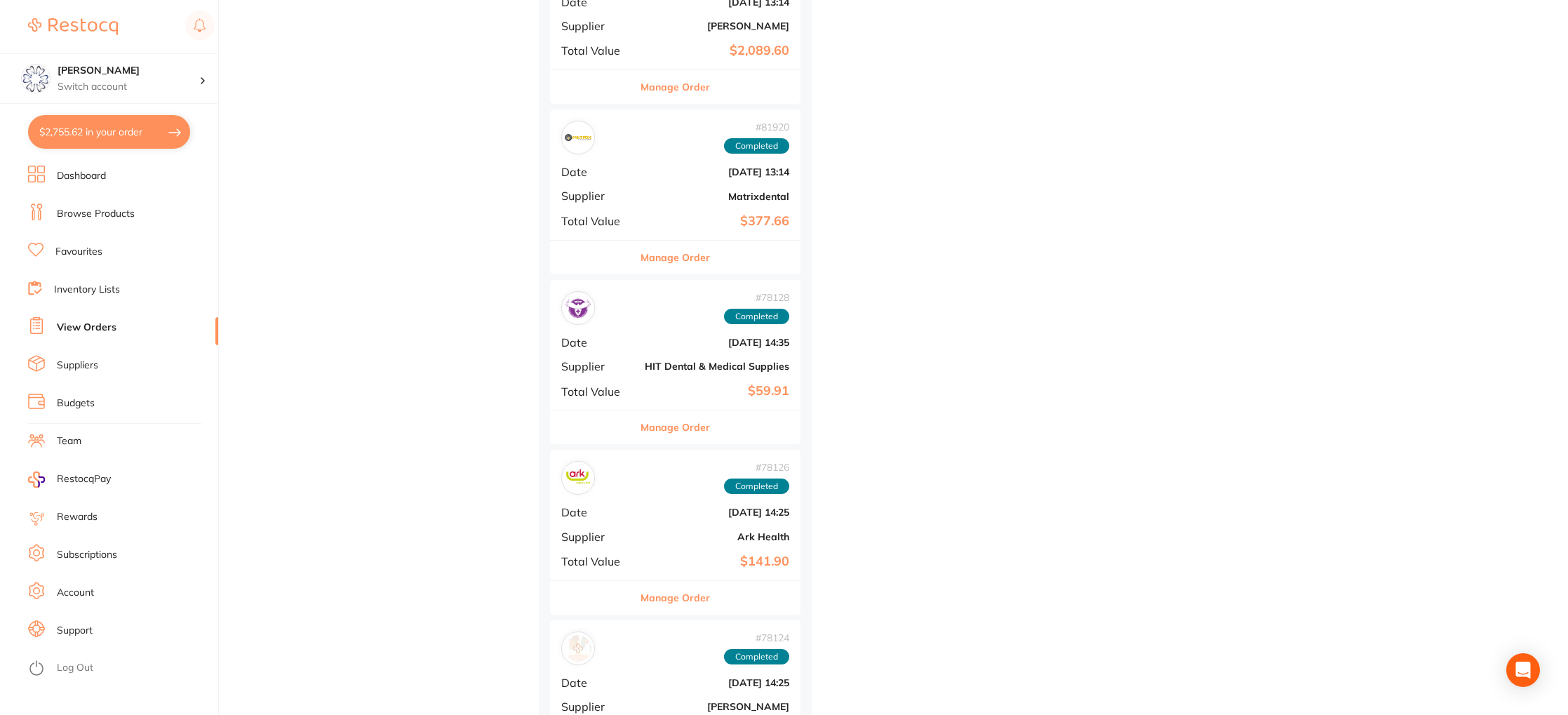
scroll to position [6045, 0]
click at [114, 223] on li "Browse Products" at bounding box center [122, 213] width 190 height 21
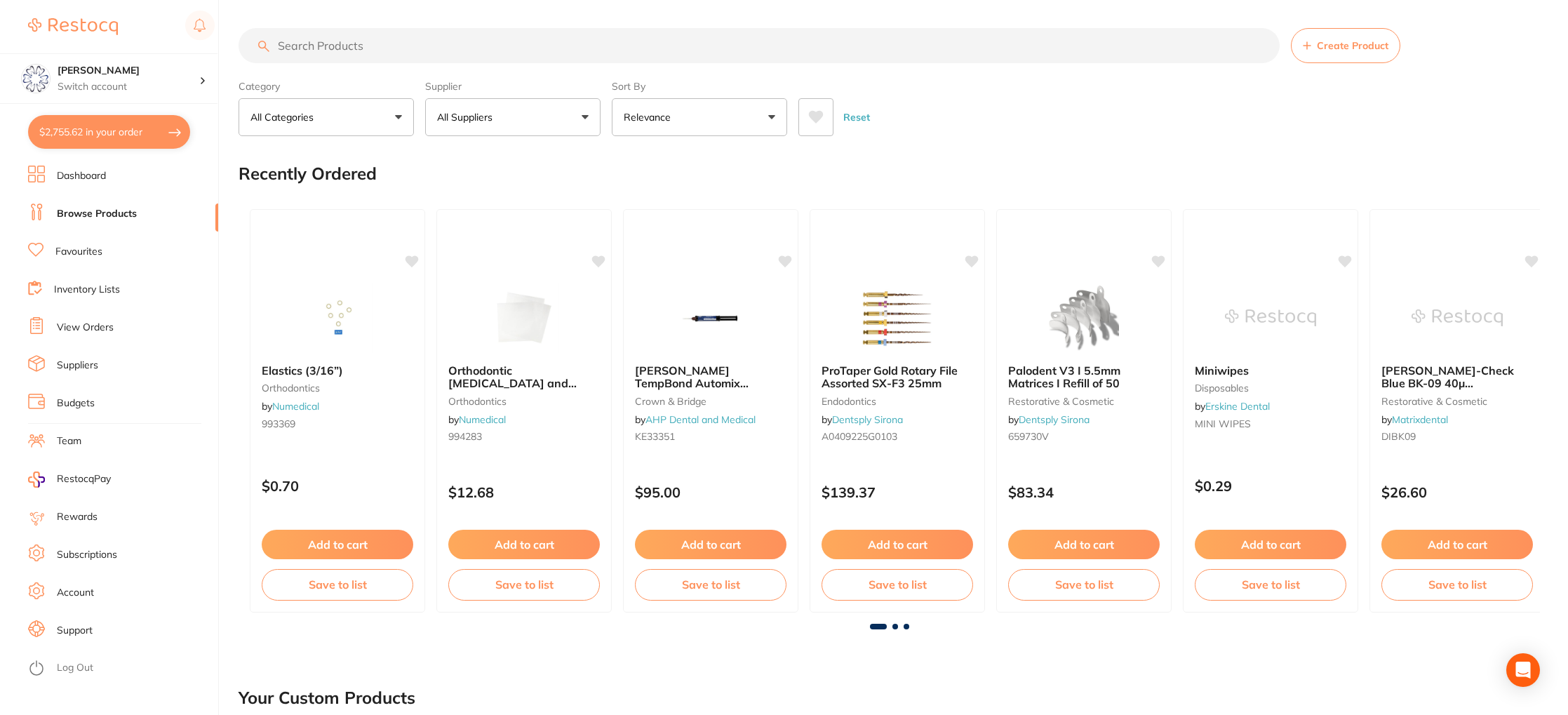
click at [405, 50] on input "search" at bounding box center [759, 45] width 1041 height 35
type input "optibond"
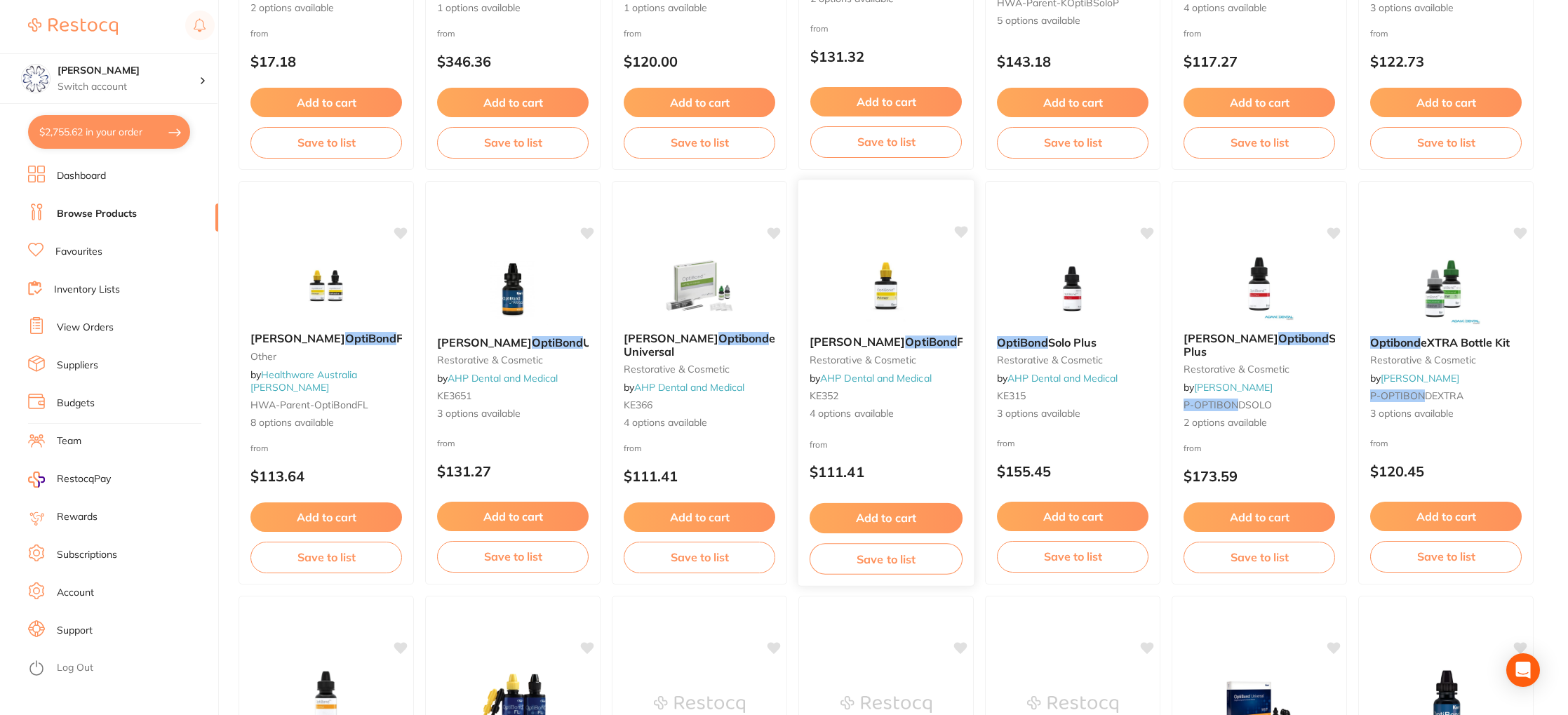
scroll to position [449, 0]
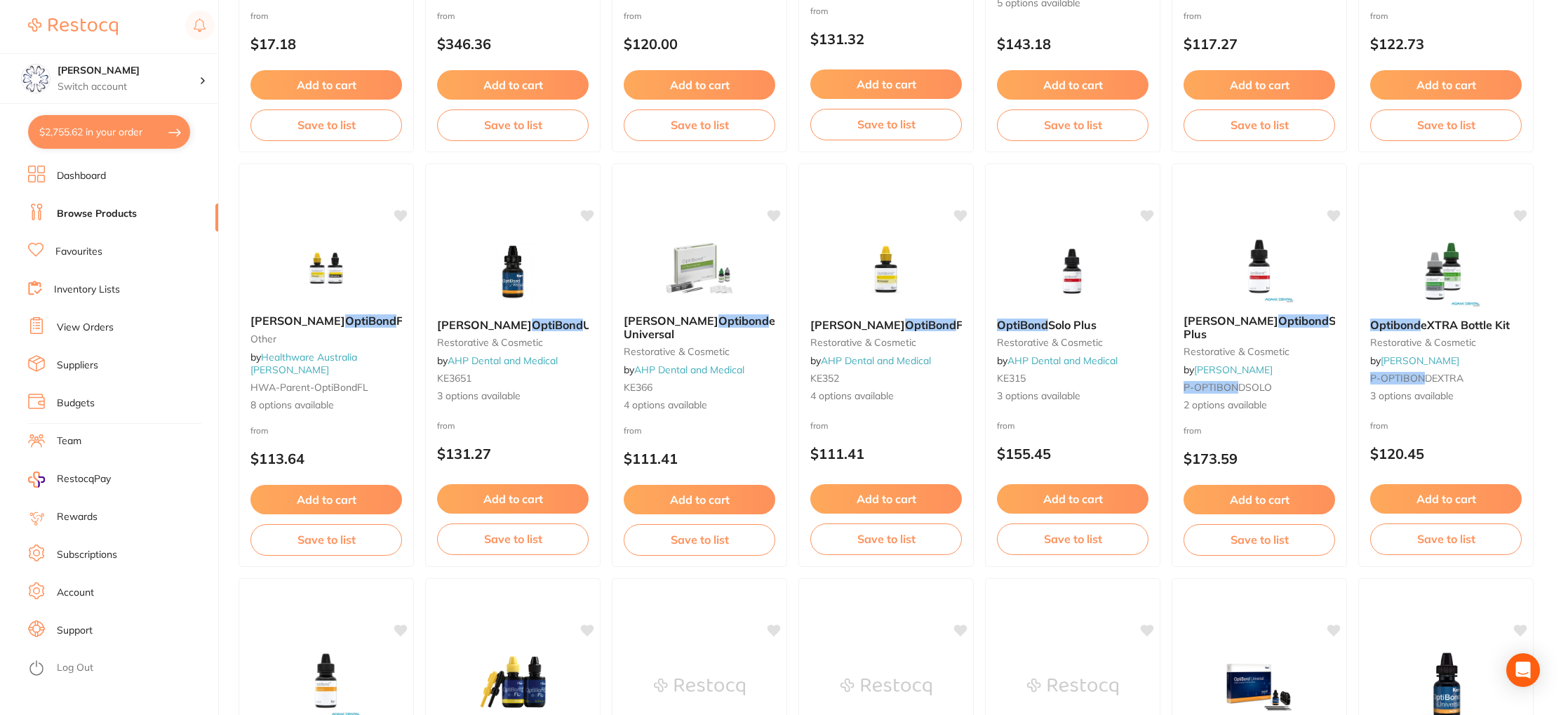
drag, startPoint x: 852, startPoint y: 325, endPoint x: 875, endPoint y: 426, distance: 103.6
click at [905, 325] on em "OptiBond" at bounding box center [930, 325] width 51 height 14
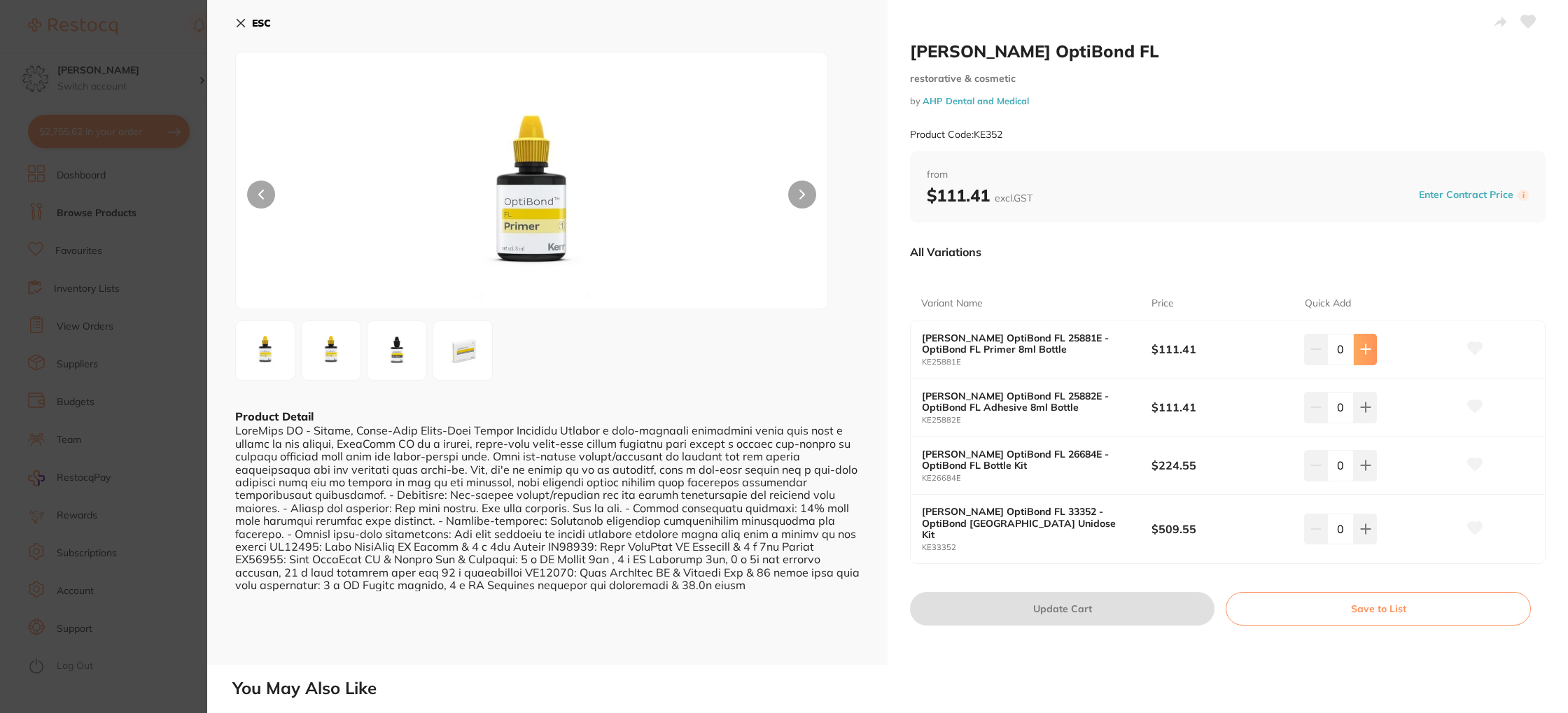
click at [1362, 352] on icon at bounding box center [1365, 350] width 9 height 9
type input "2"
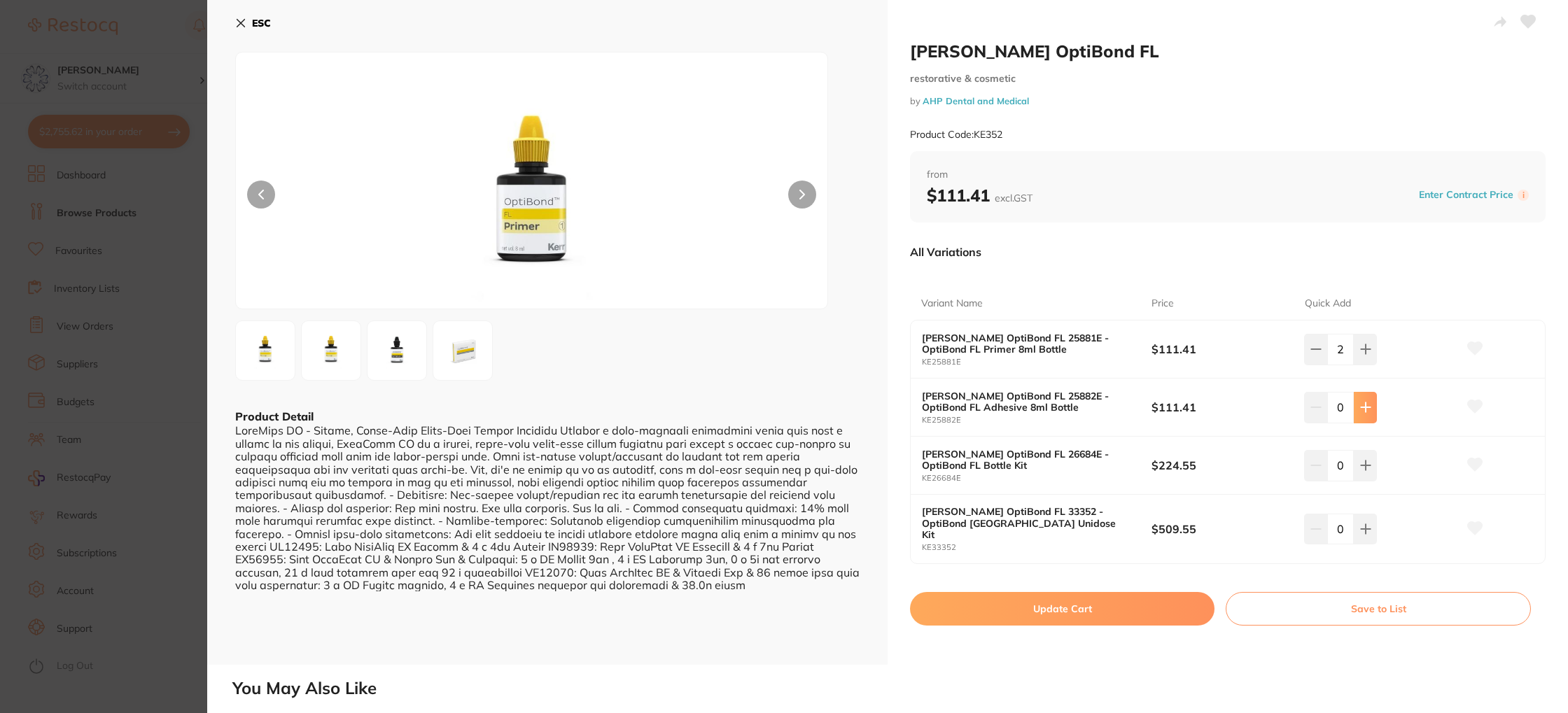
click at [1372, 409] on button at bounding box center [1364, 407] width 23 height 31
click at [1371, 409] on button at bounding box center [1364, 407] width 23 height 31
type input "2"
click at [1076, 600] on button "Update Cart" at bounding box center [1062, 609] width 304 height 33
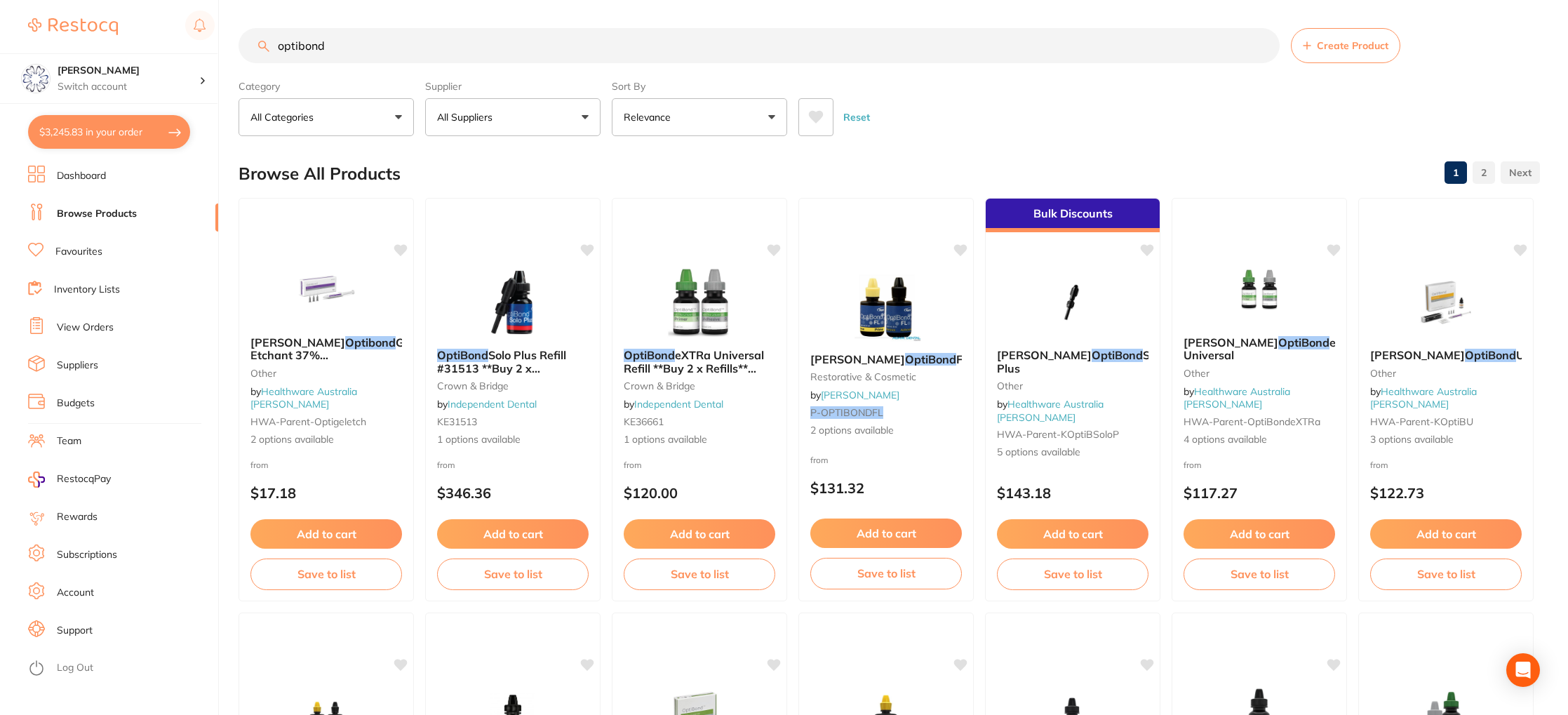
drag, startPoint x: 347, startPoint y: 51, endPoint x: 124, endPoint y: 22, distance: 224.9
click at [125, 22] on div "$3,245.83 Eumundi Dental Switch account Eumundi Dental $3,245.83 in your order …" at bounding box center [784, 357] width 1568 height 715
type input "contoured matrix"
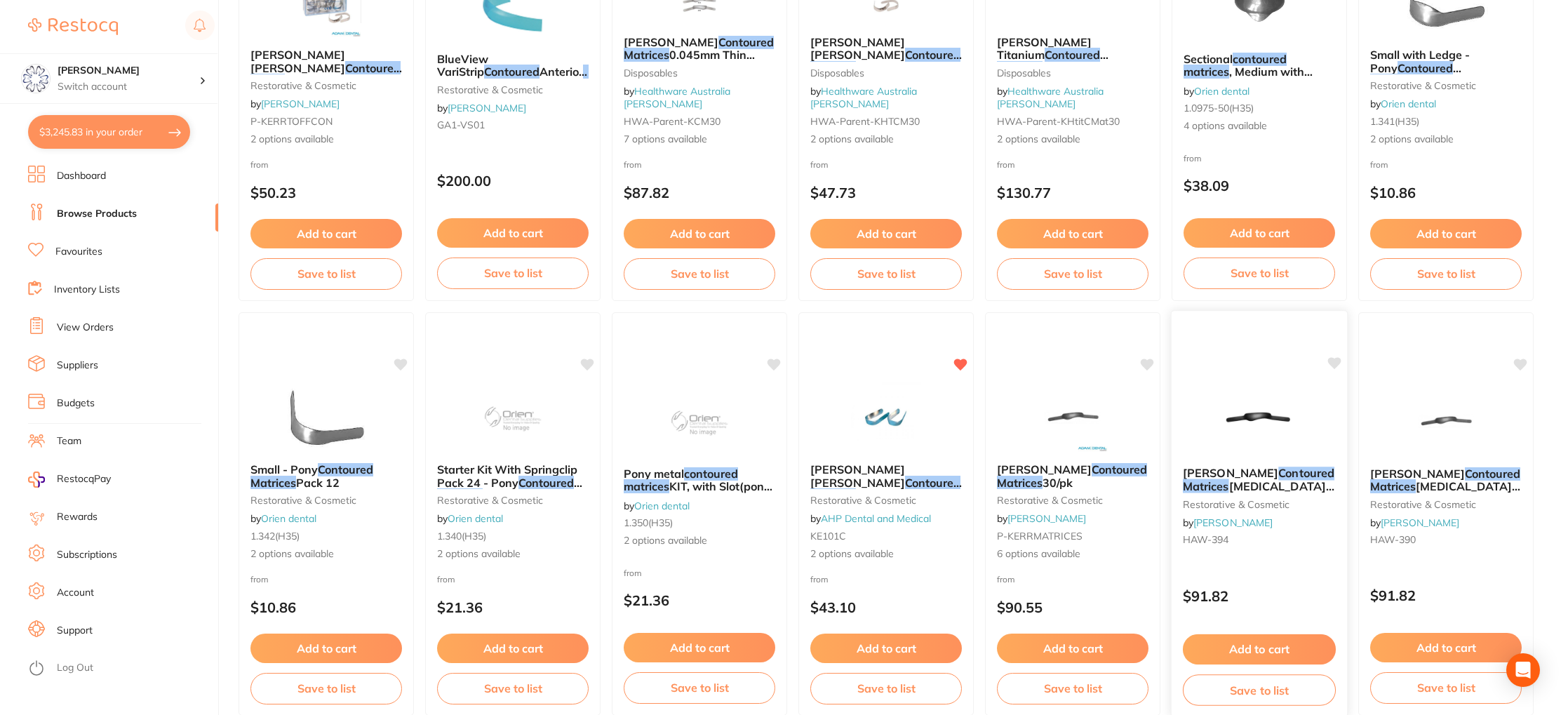
scroll to position [303, 0]
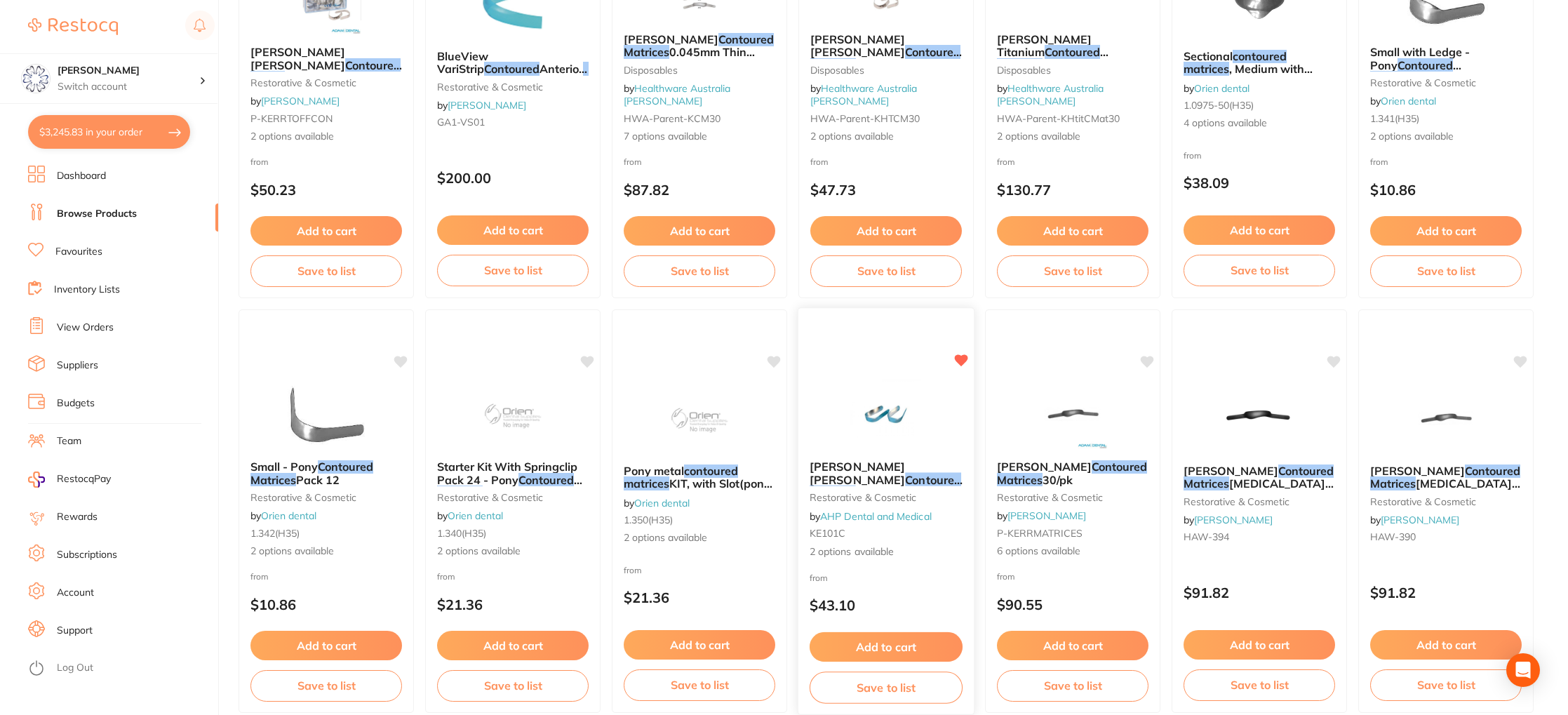
click at [905, 472] on em "Contoured" at bounding box center [933, 479] width 57 height 14
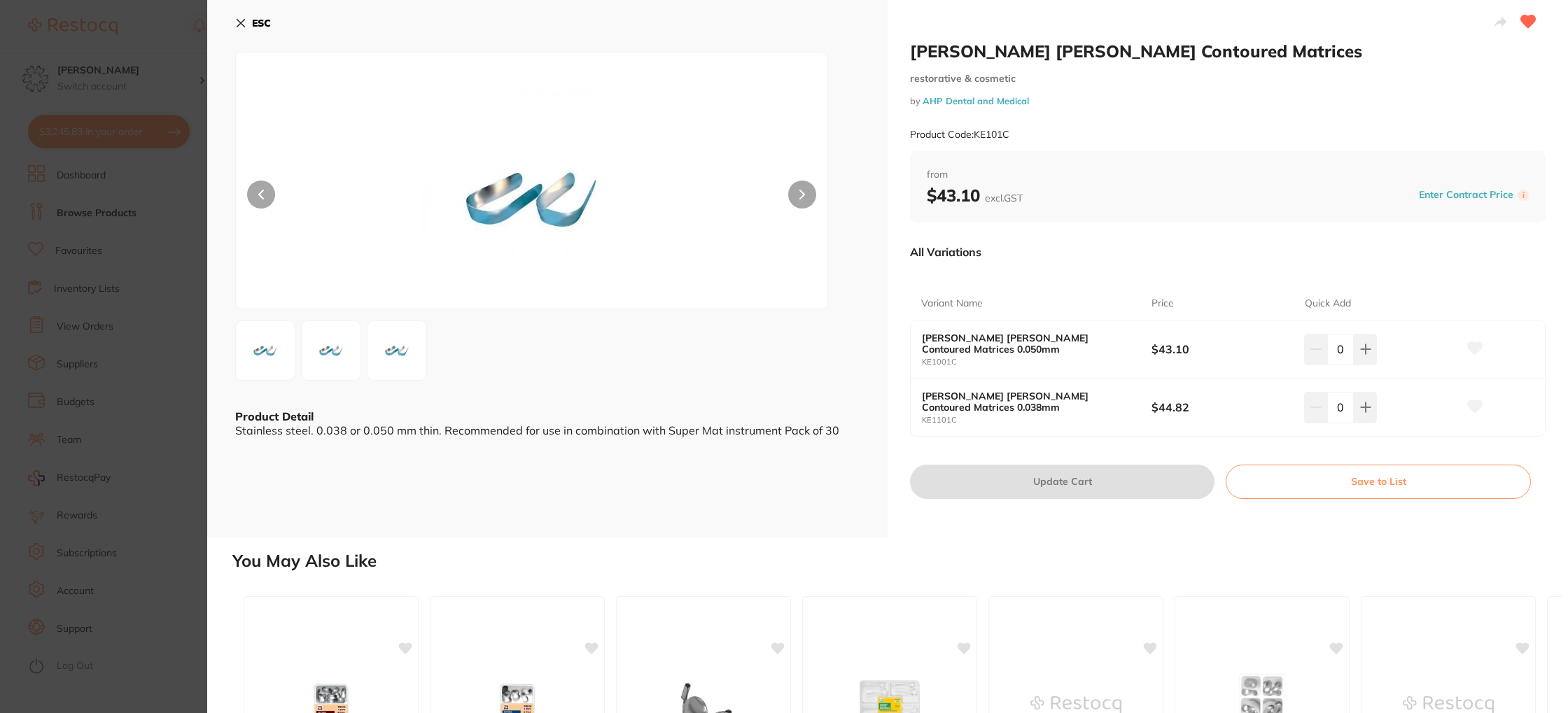
drag, startPoint x: 1362, startPoint y: 400, endPoint x: 1479, endPoint y: 406, distance: 117.2
click at [1361, 400] on button at bounding box center [1364, 407] width 23 height 31
type input "1"
click at [1105, 485] on button "Update Cart" at bounding box center [1062, 481] width 304 height 33
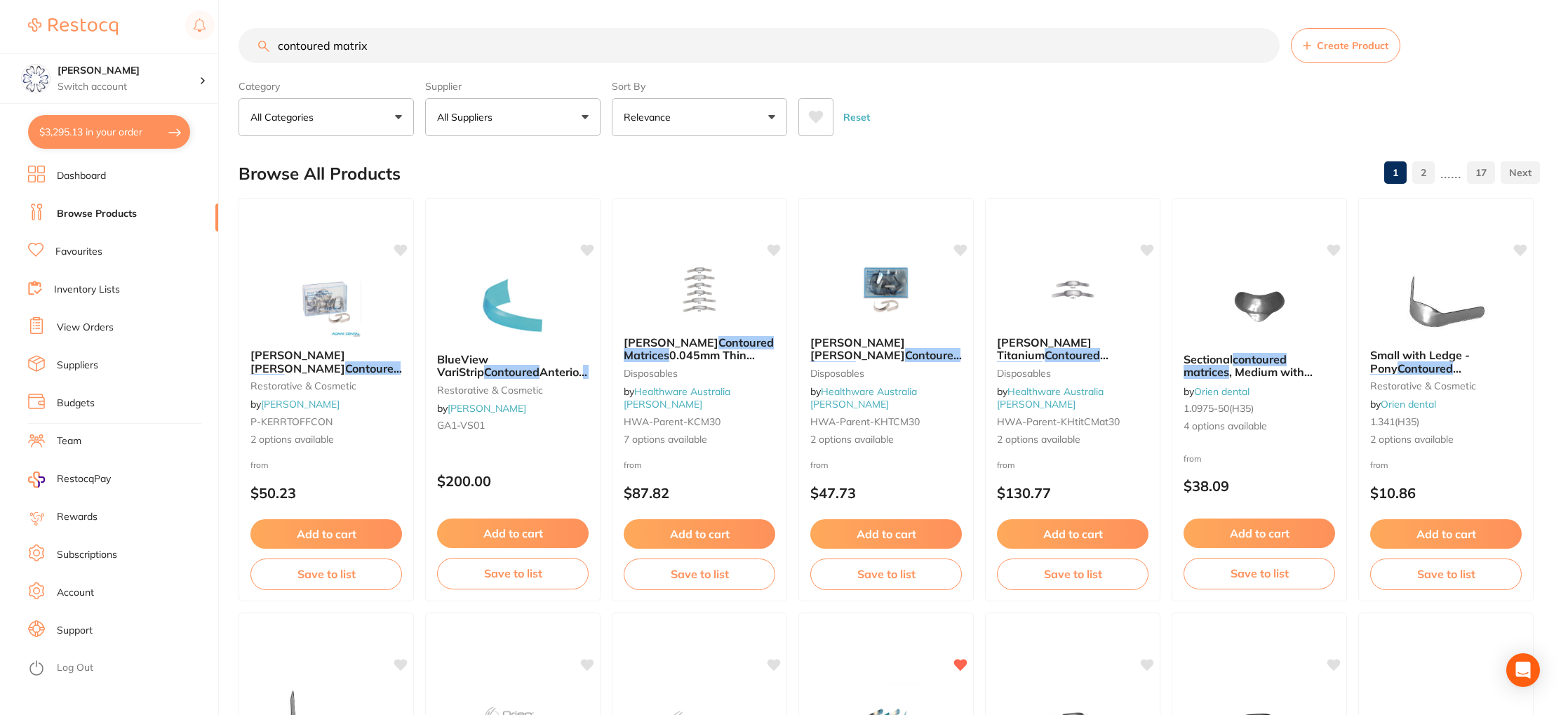
drag, startPoint x: 389, startPoint y: 45, endPoint x: 229, endPoint y: 28, distance: 160.9
click at [230, 28] on div "$3,295.13 Eumundi Dental Switch account Eumundi Dental $3,295.13 in your order …" at bounding box center [784, 357] width 1568 height 715
type input "k file"
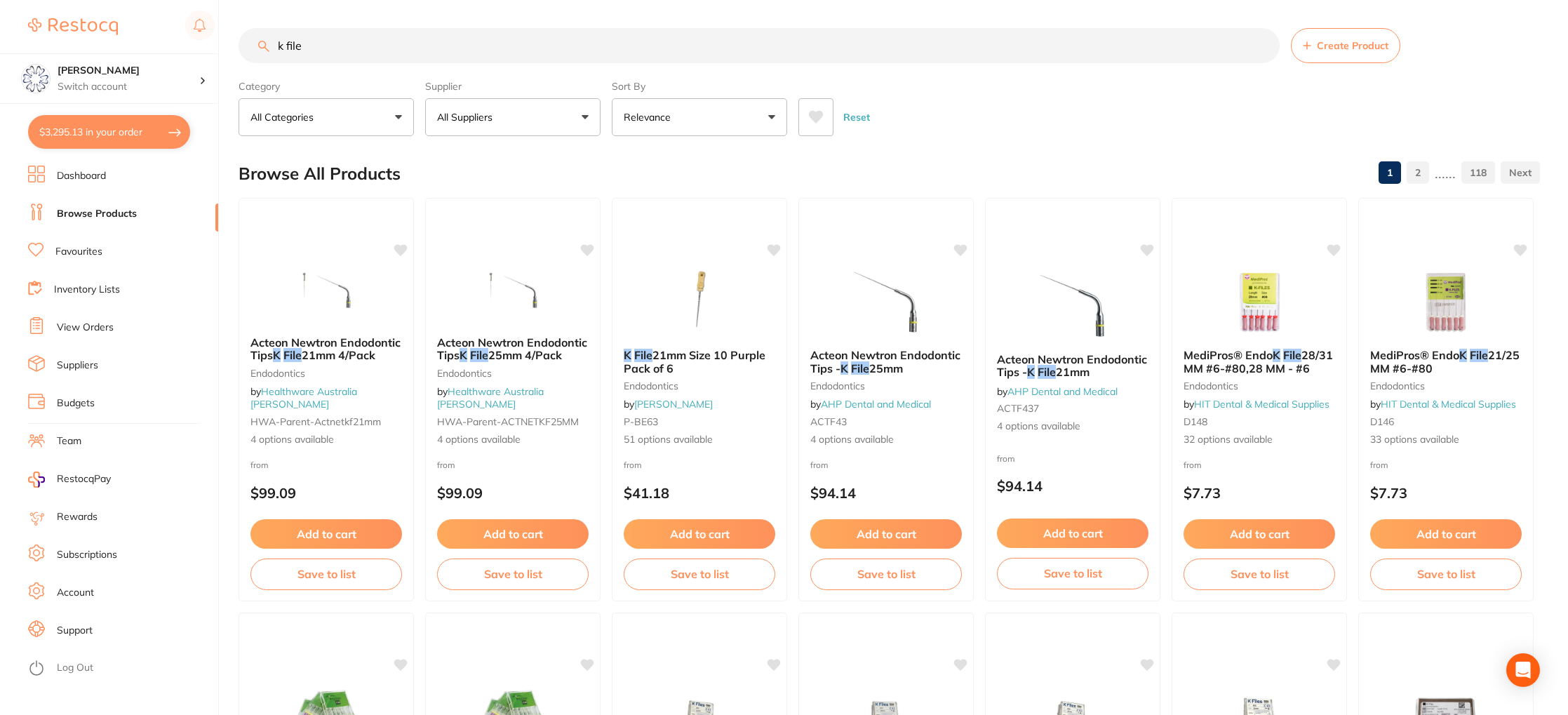
click at [86, 253] on link "Favourites" at bounding box center [79, 251] width 47 height 14
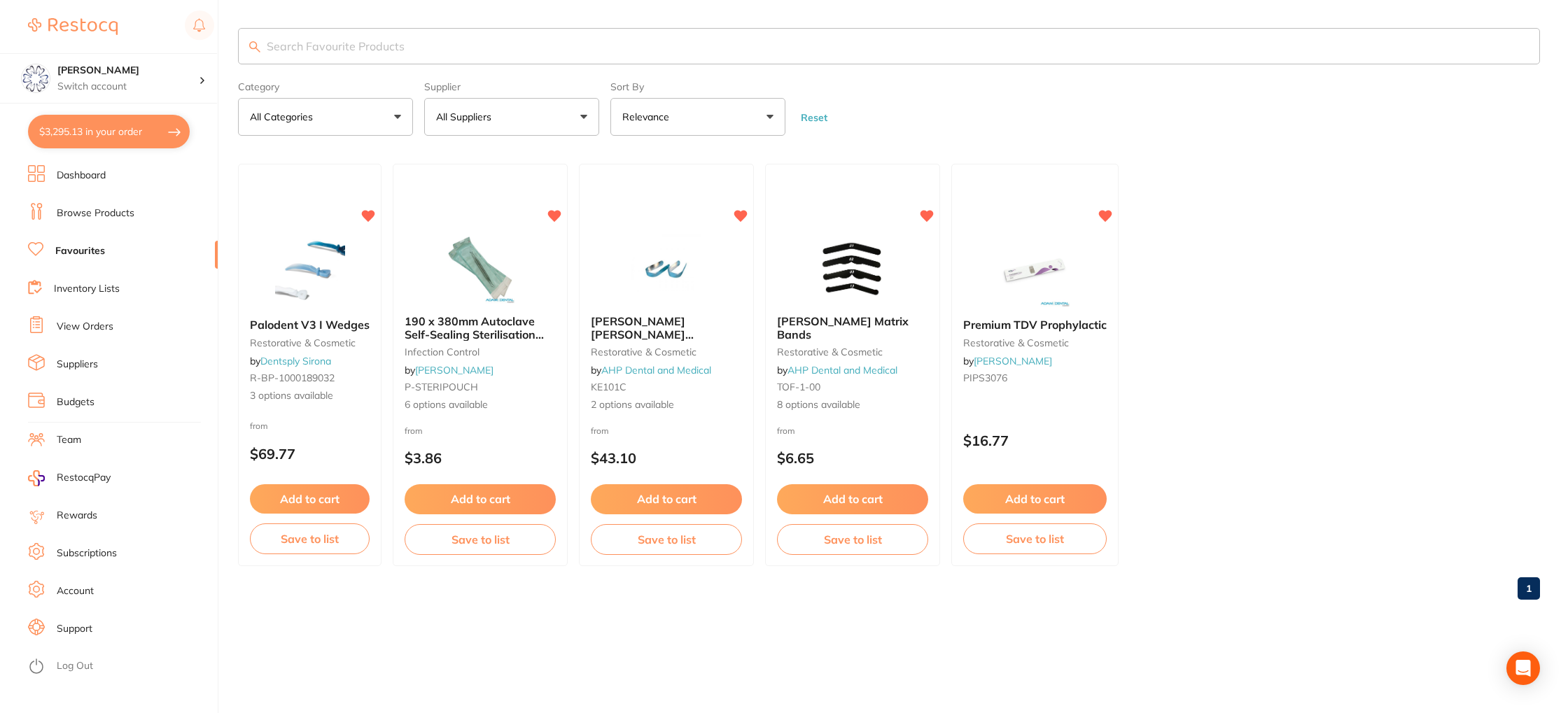
click at [84, 299] on li "Inventory Lists" at bounding box center [122, 289] width 190 height 21
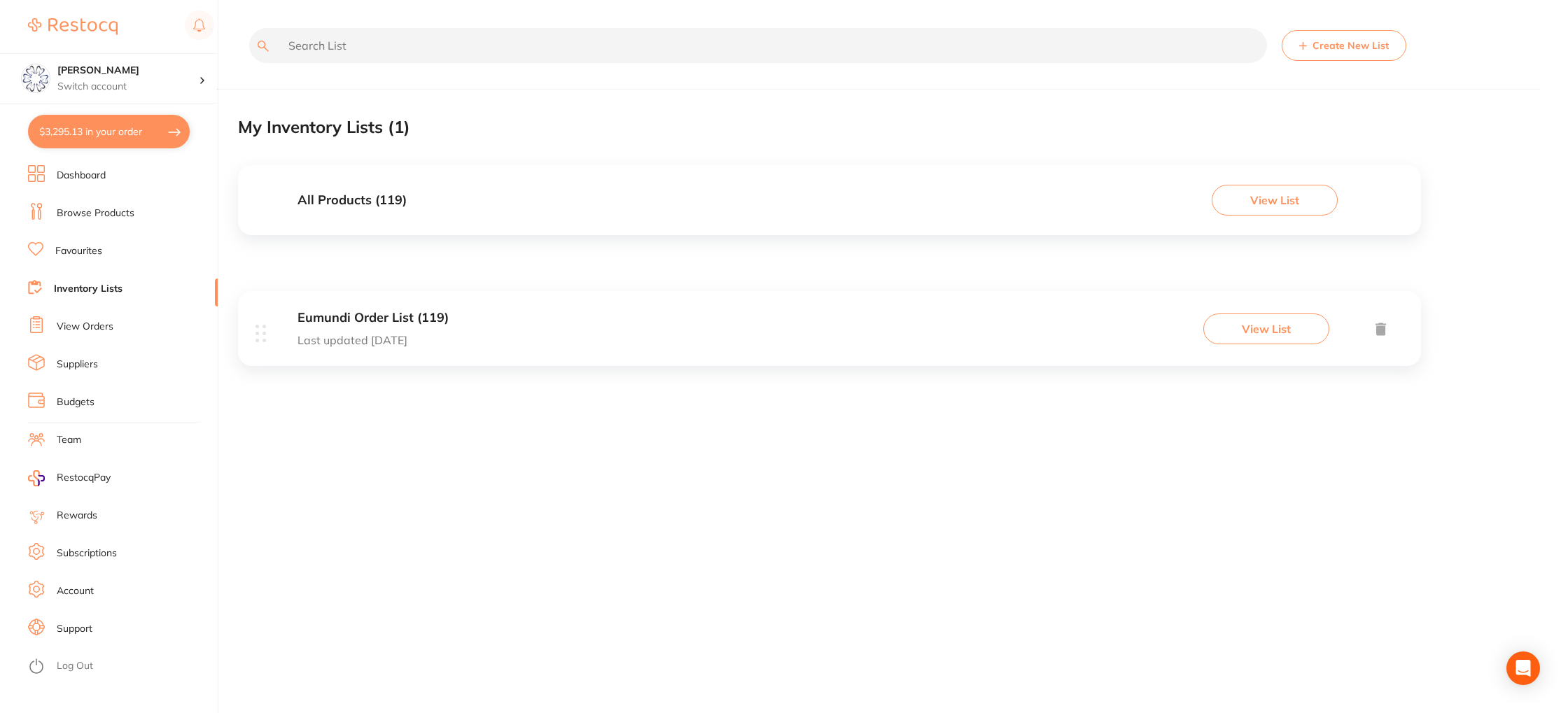
click at [355, 311] on div "Eumundi Order List (119) Last updated 30 days ago View List" at bounding box center [829, 334] width 1183 height 86
click at [361, 319] on h3 "Eumundi Order List (119)" at bounding box center [373, 318] width 151 height 15
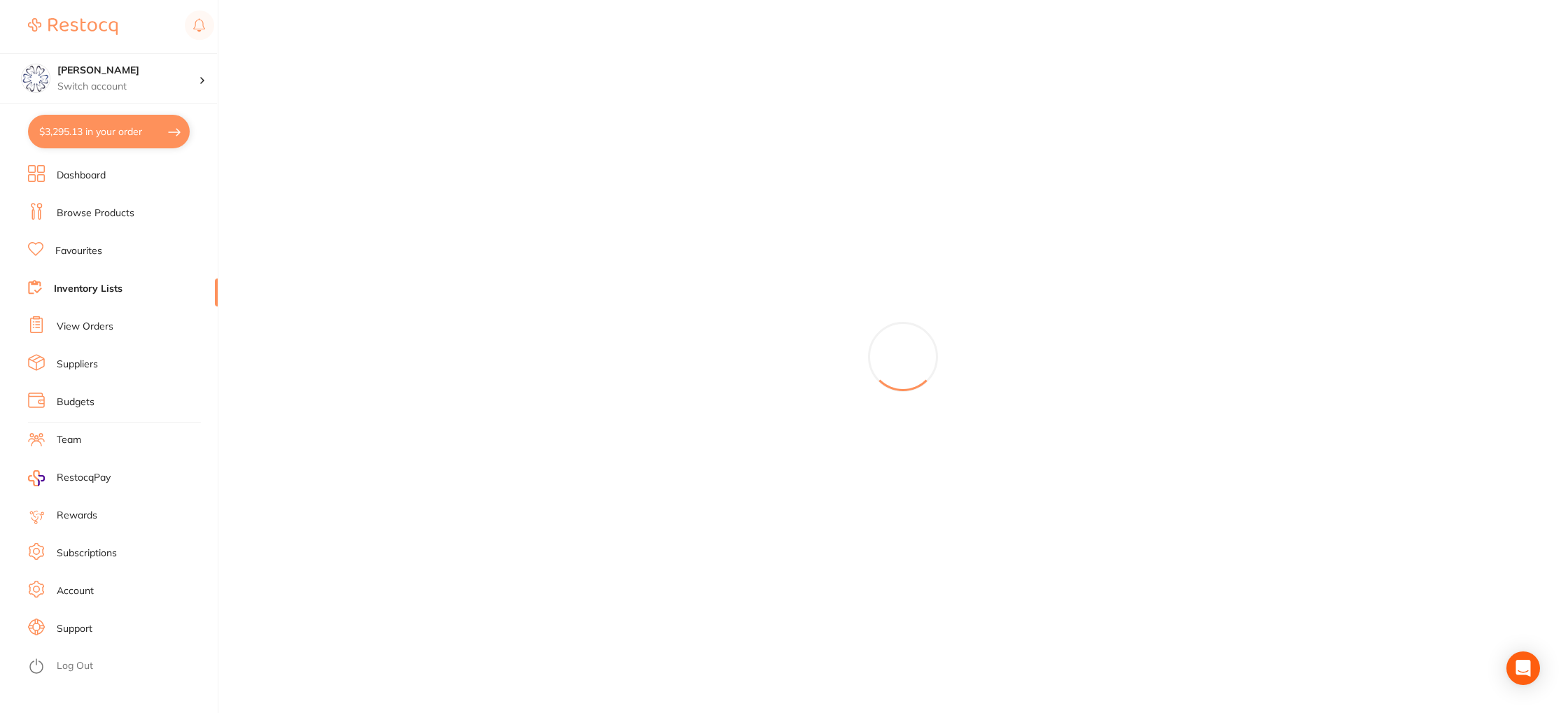
click at [105, 324] on link "View Orders" at bounding box center [84, 326] width 56 height 14
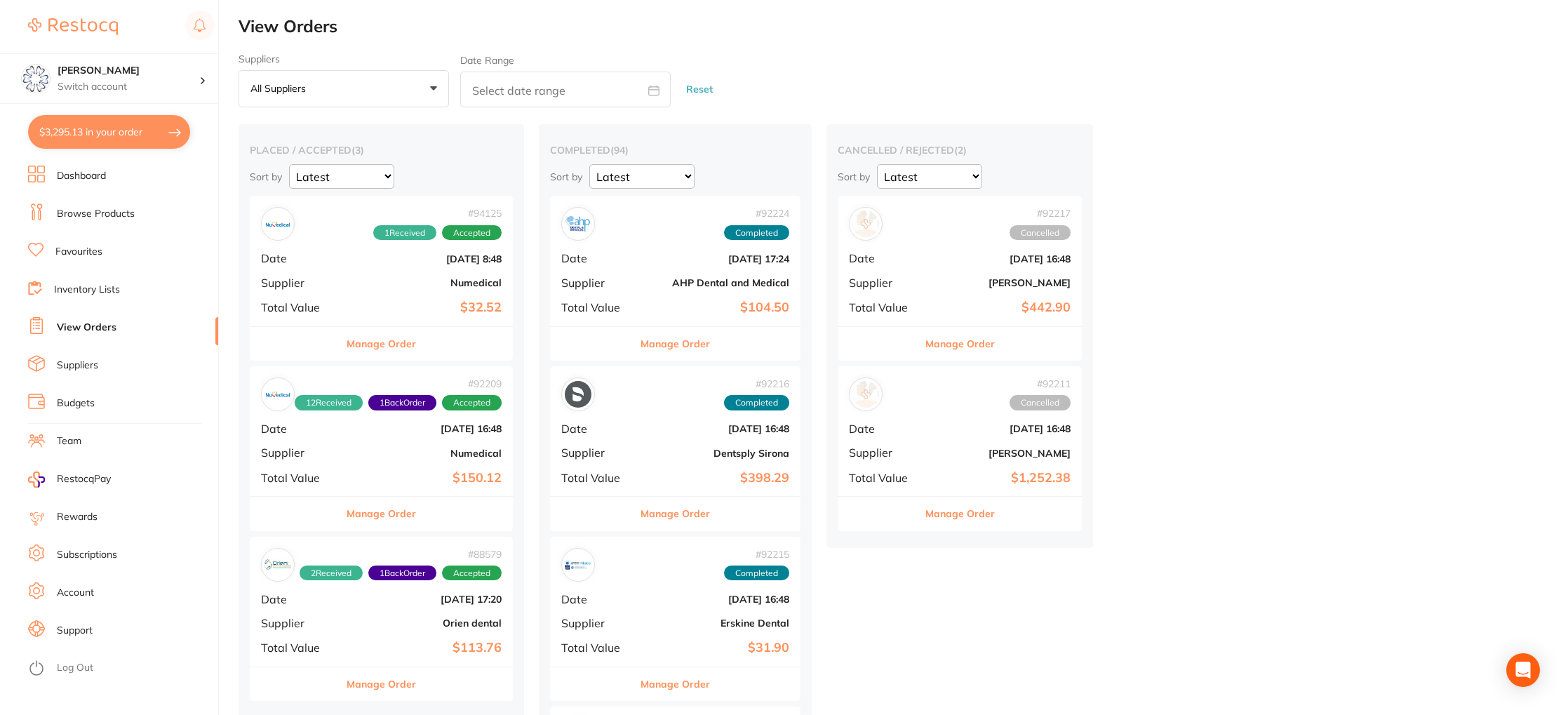
click at [107, 307] on ul "Dashboard Browse Products Favourites Inventory Lists View Orders Suppliers Budg…" at bounding box center [122, 440] width 190 height 549
click at [102, 295] on link "Inventory Lists" at bounding box center [86, 289] width 66 height 14
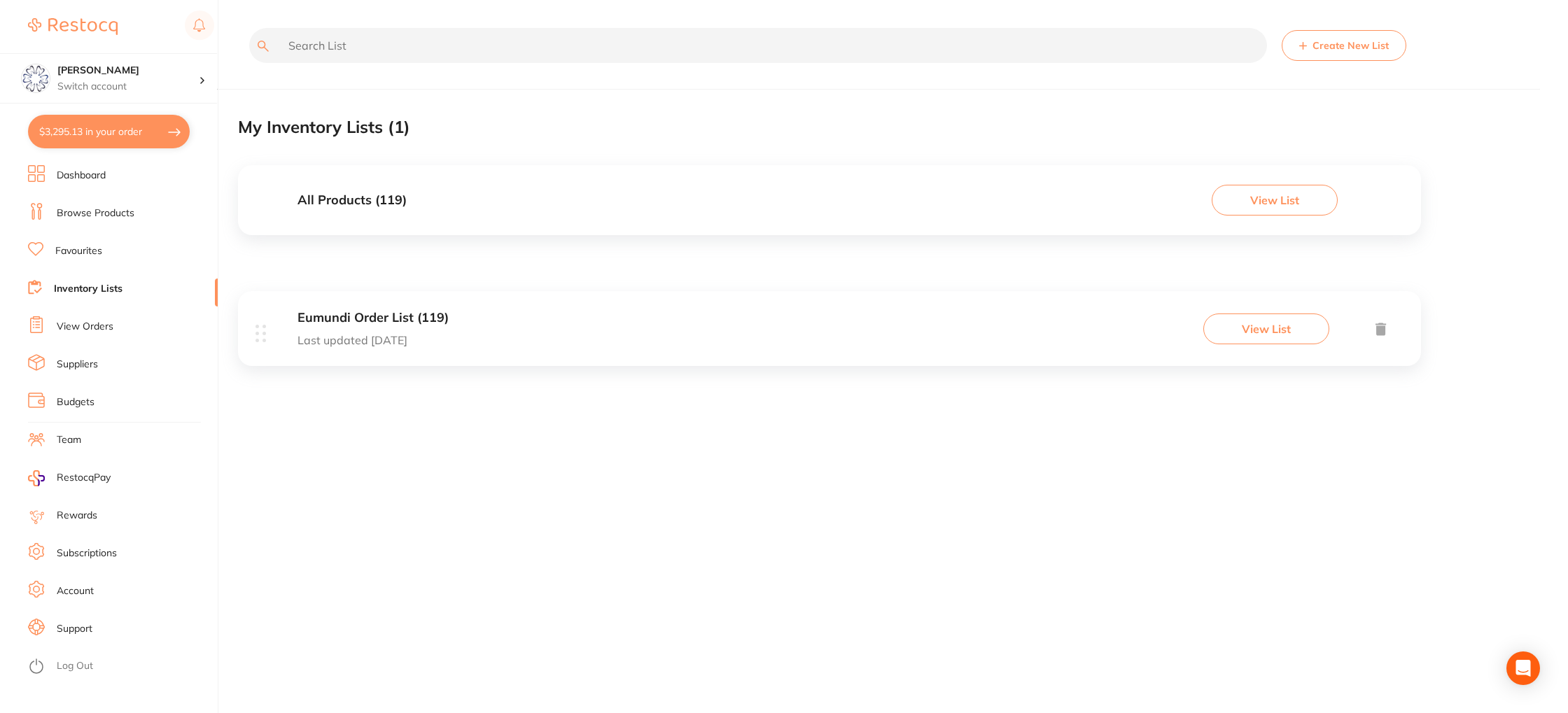
click at [1249, 333] on button "View List" at bounding box center [1266, 328] width 126 height 31
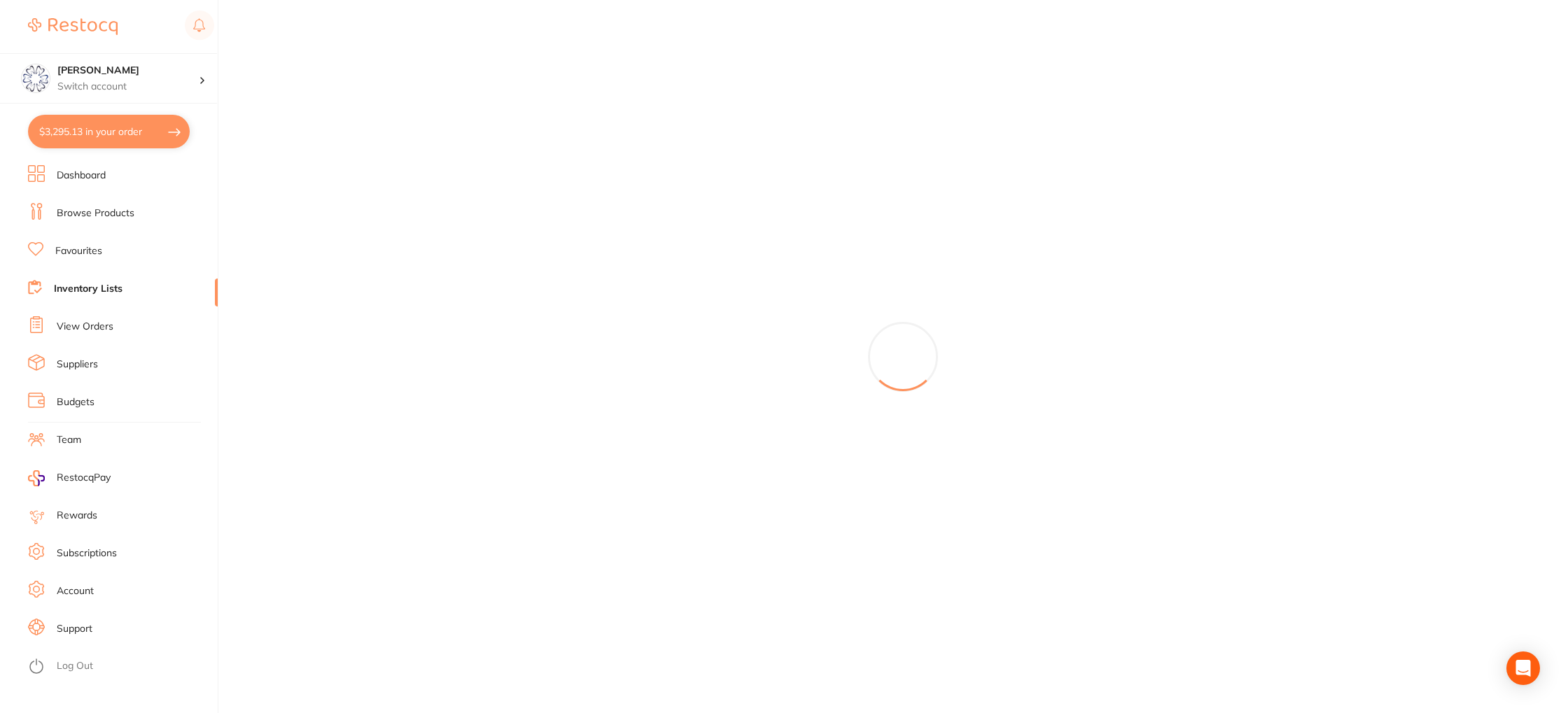
drag, startPoint x: 130, startPoint y: 140, endPoint x: 181, endPoint y: 142, distance: 51.0
click at [130, 140] on button "$3,295.13 in your order" at bounding box center [108, 131] width 162 height 33
checkbox input "true"
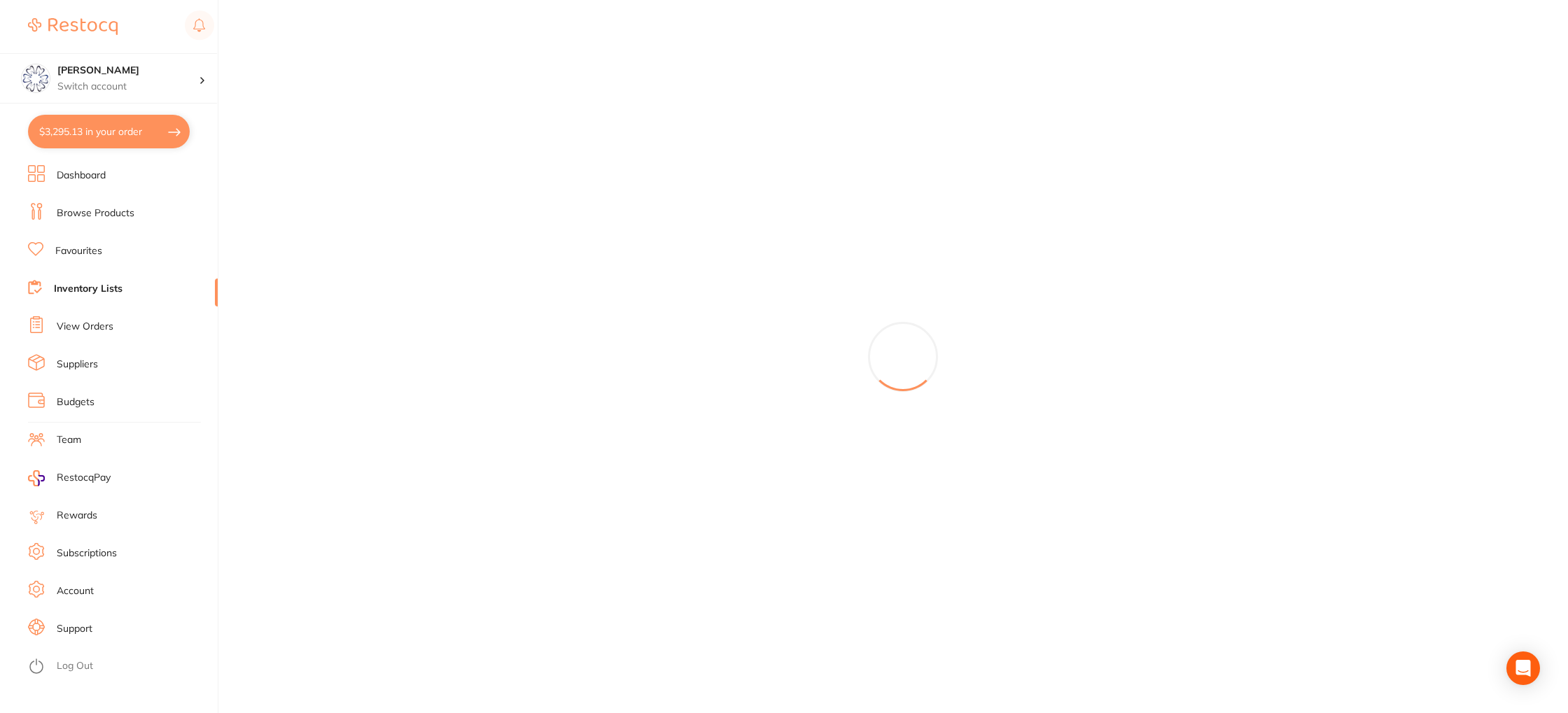
checkbox input "true"
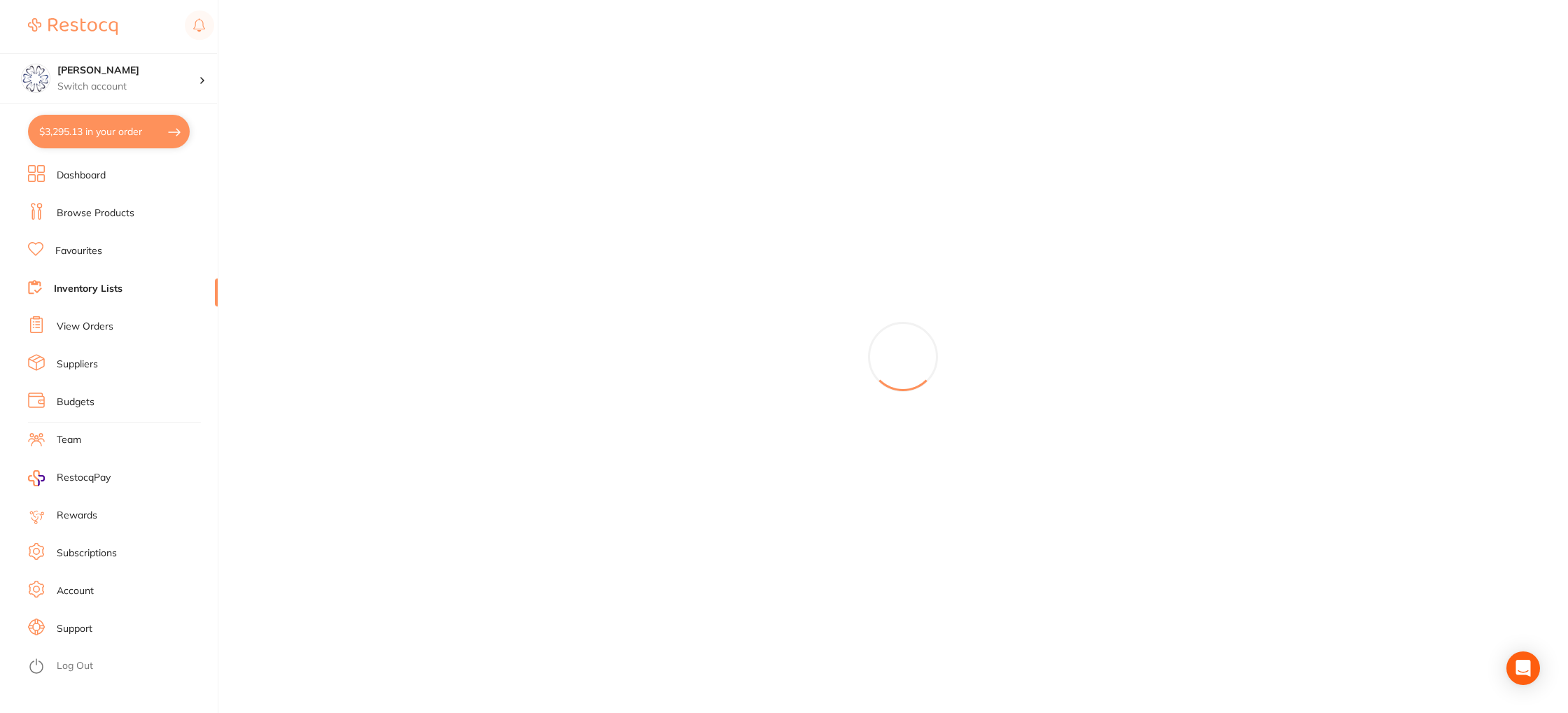
checkbox input "true"
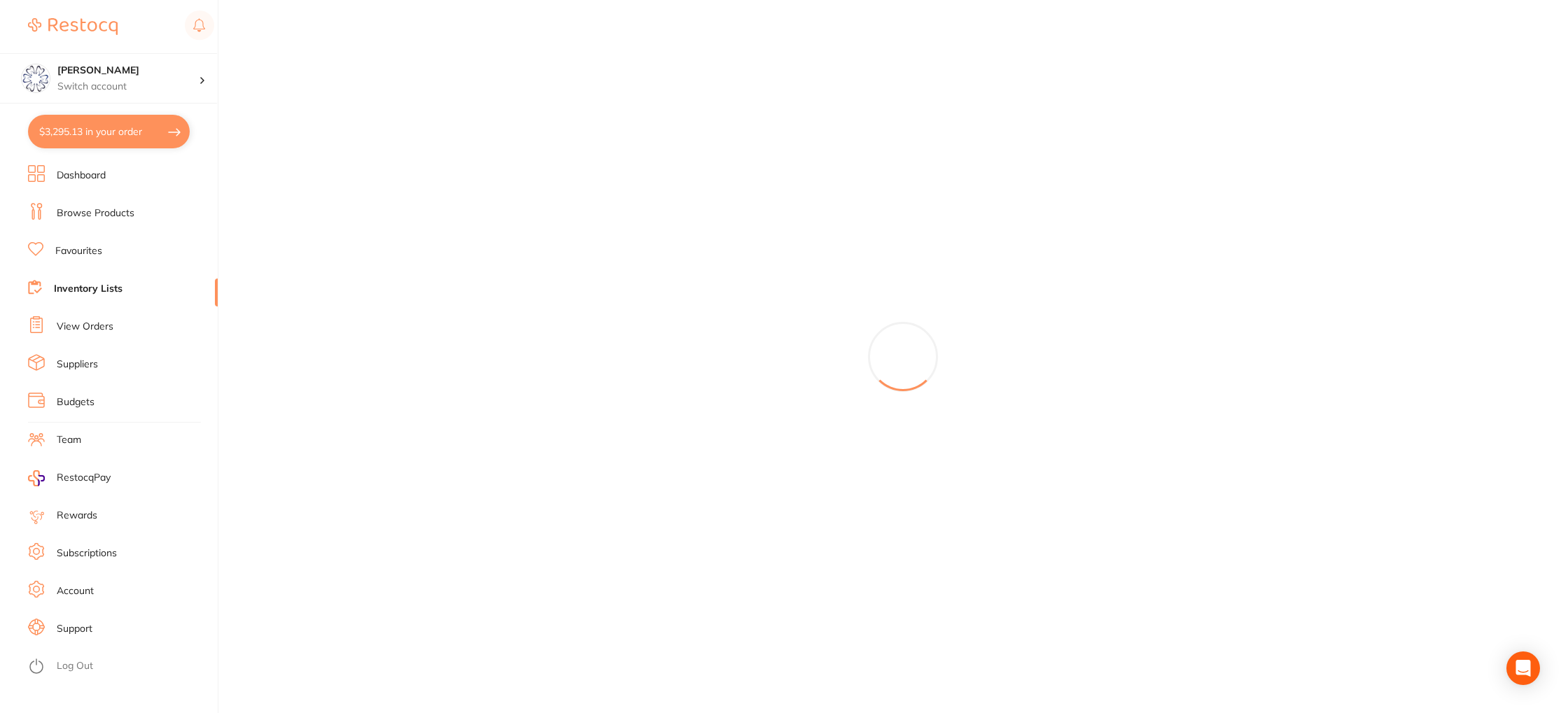
checkbox input "true"
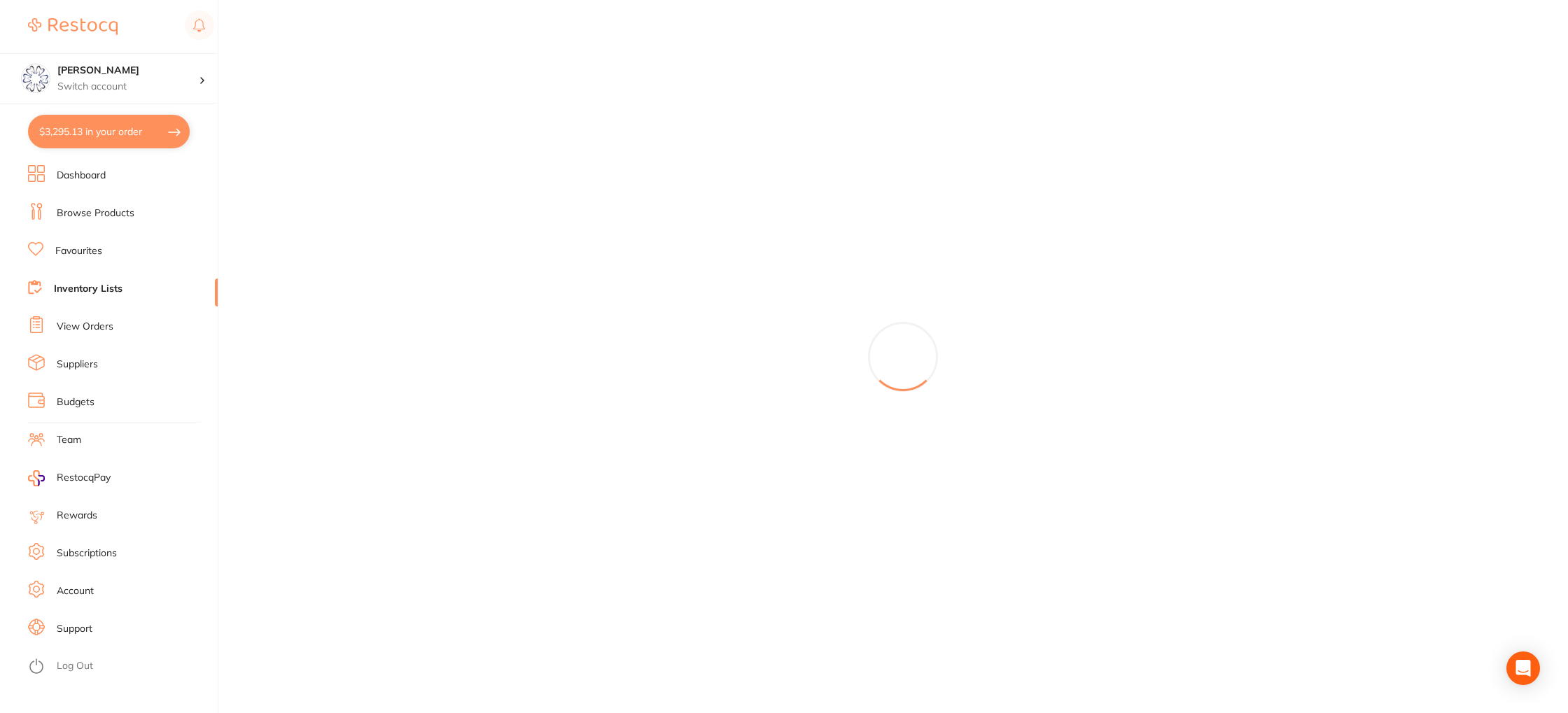
checkbox input "true"
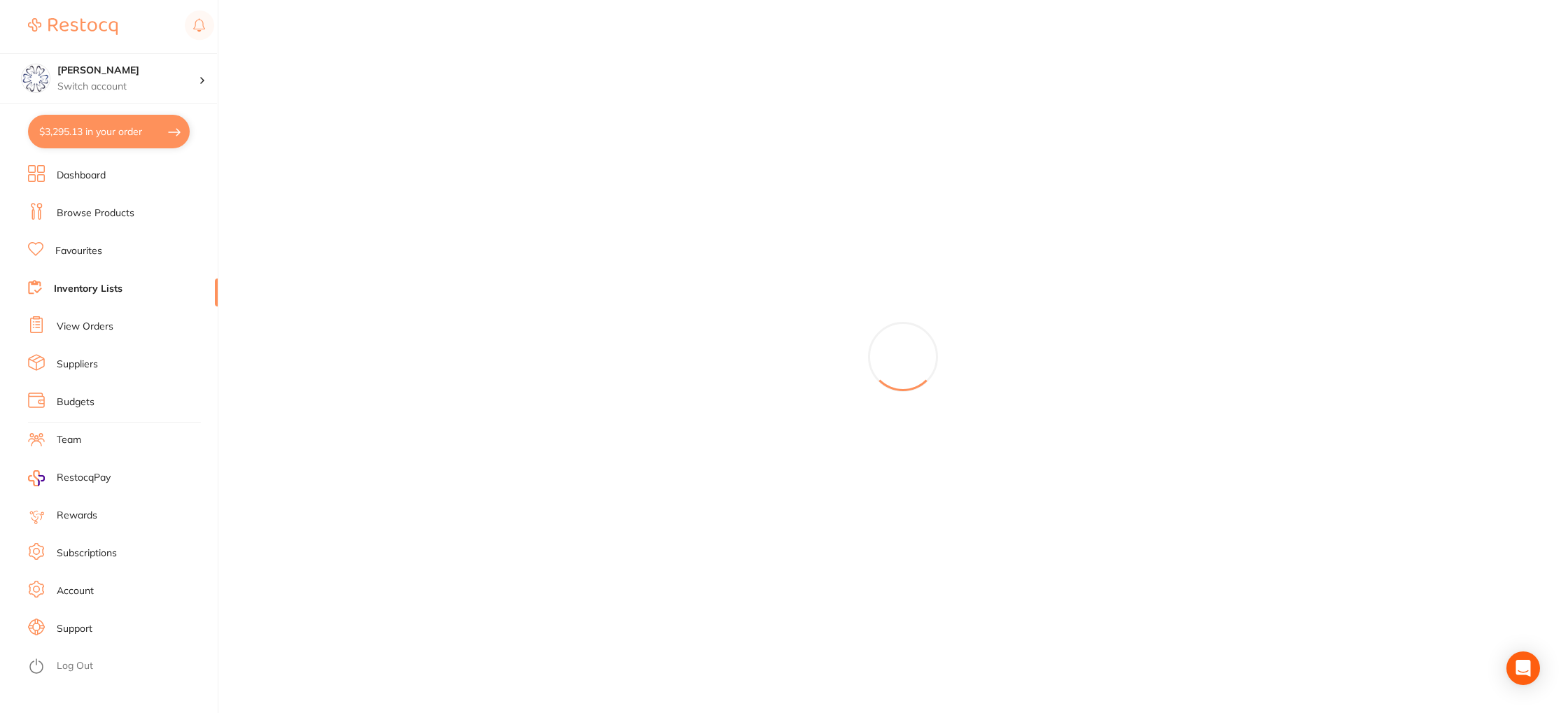
checkbox input "true"
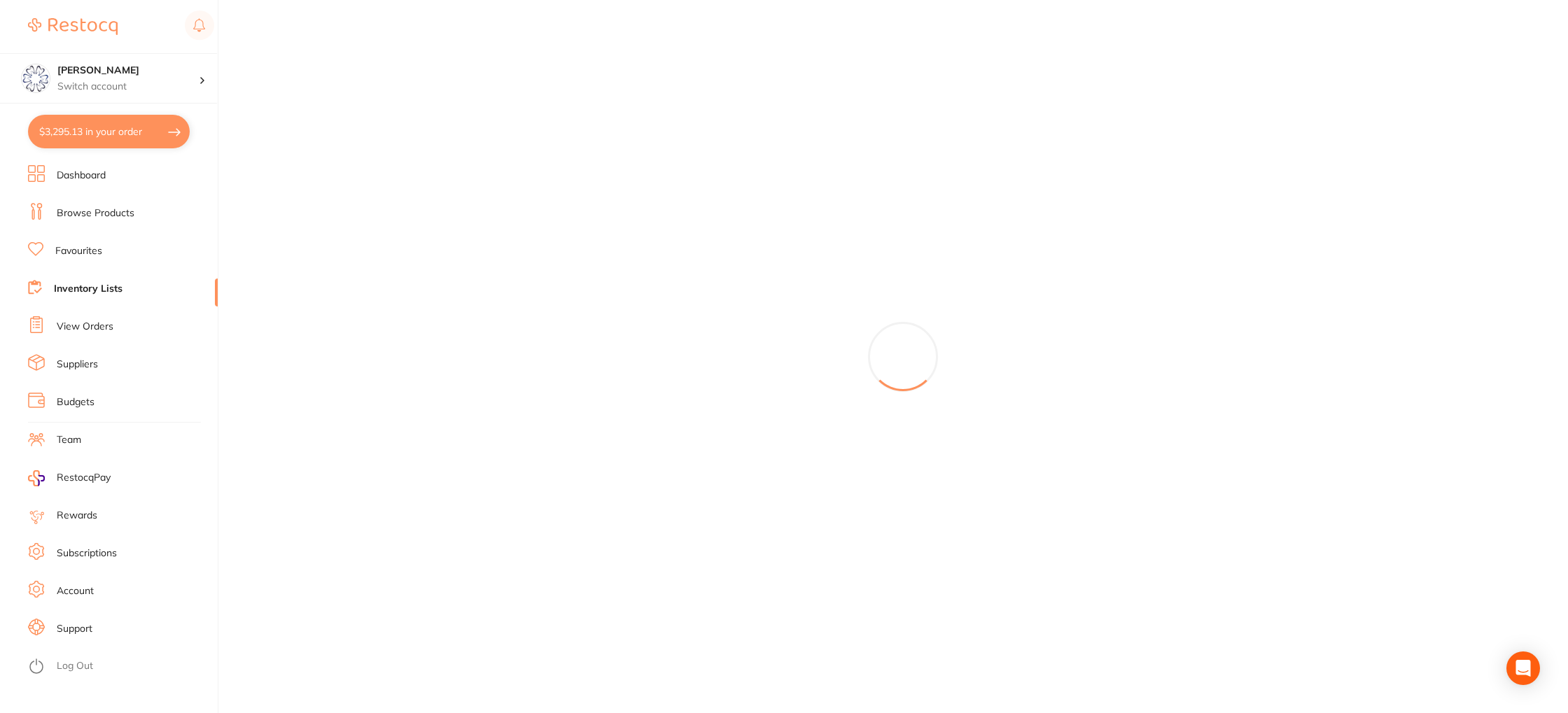
checkbox input "true"
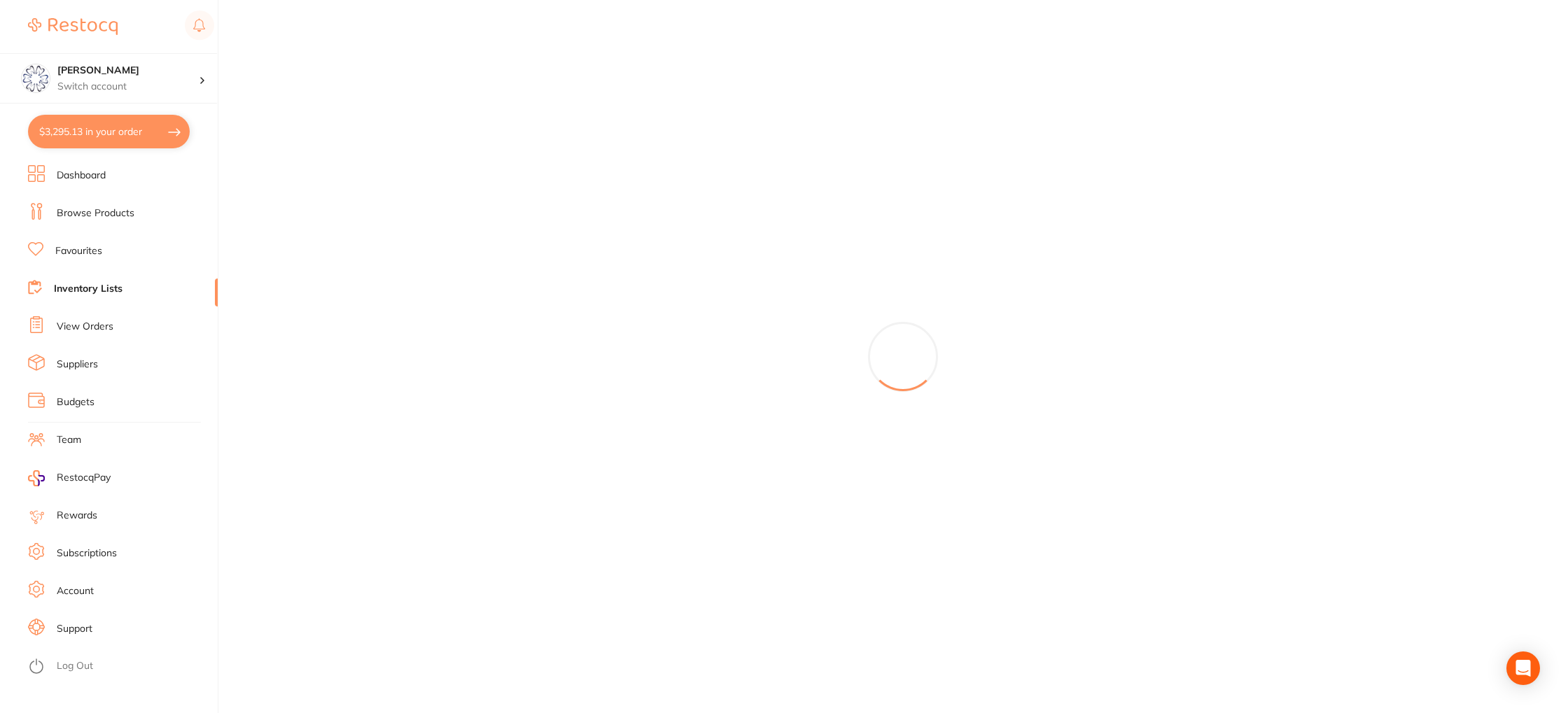
checkbox input "true"
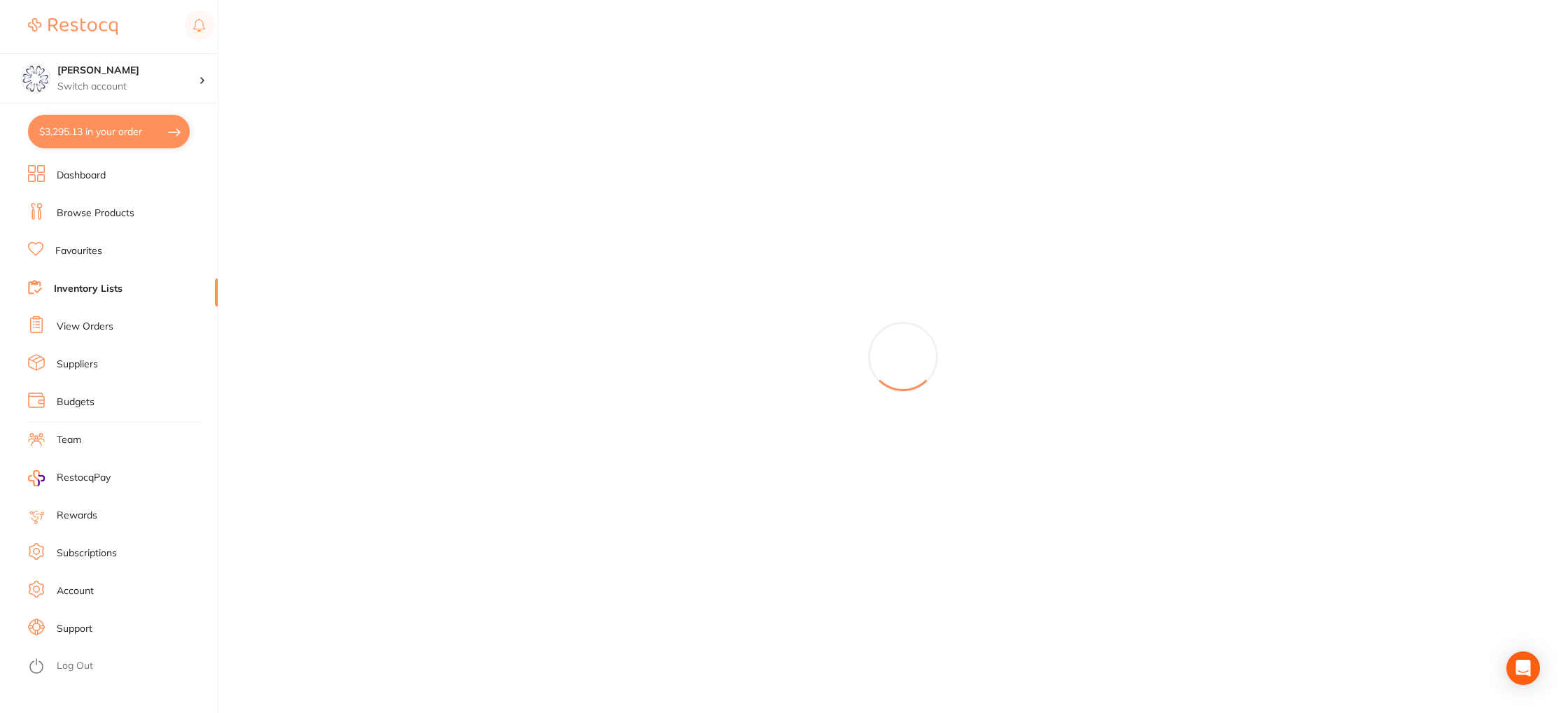
checkbox input "true"
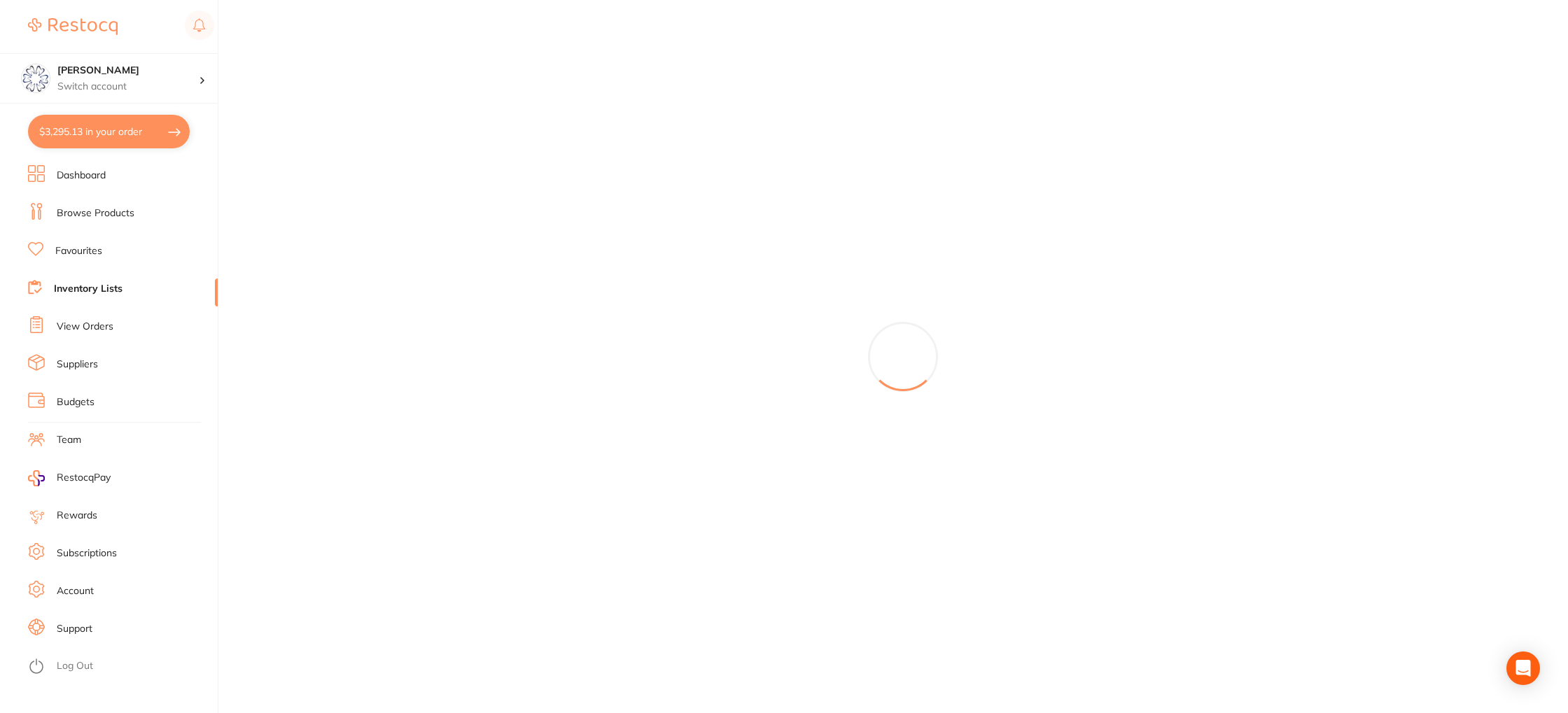
checkbox input "true"
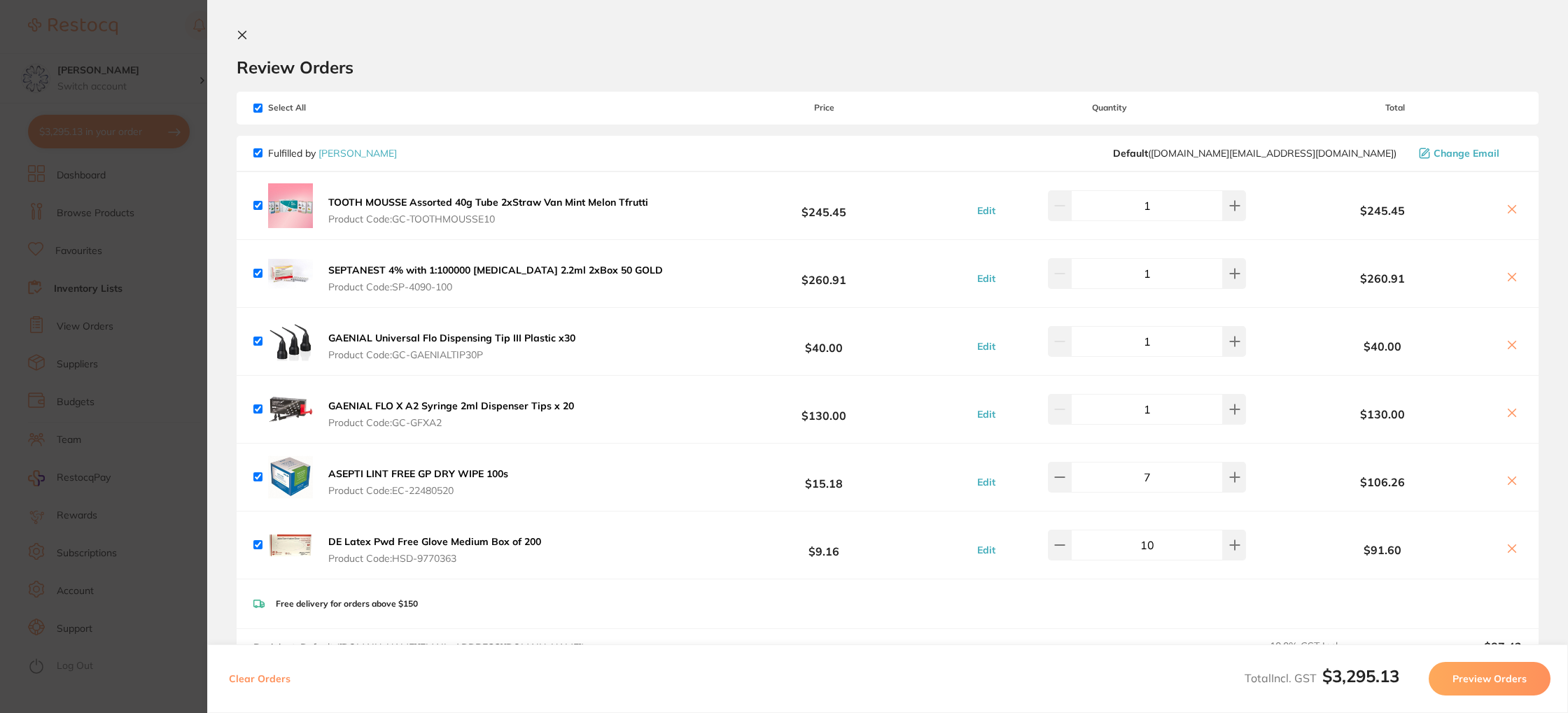
click at [249, 37] on button at bounding box center [245, 36] width 17 height 13
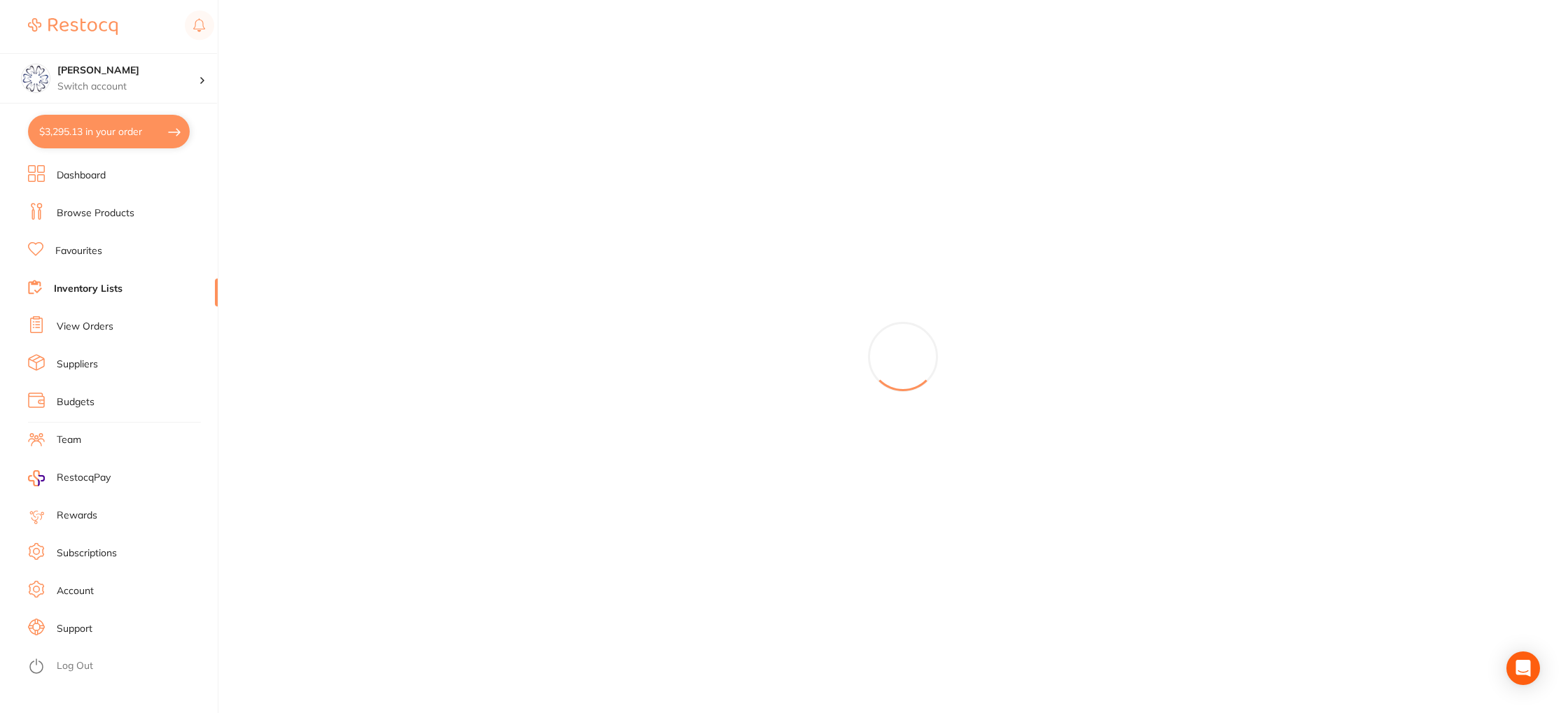
drag, startPoint x: 90, startPoint y: 205, endPoint x: 189, endPoint y: 192, distance: 99.8
click at [90, 205] on li "Browse Products" at bounding box center [122, 213] width 190 height 21
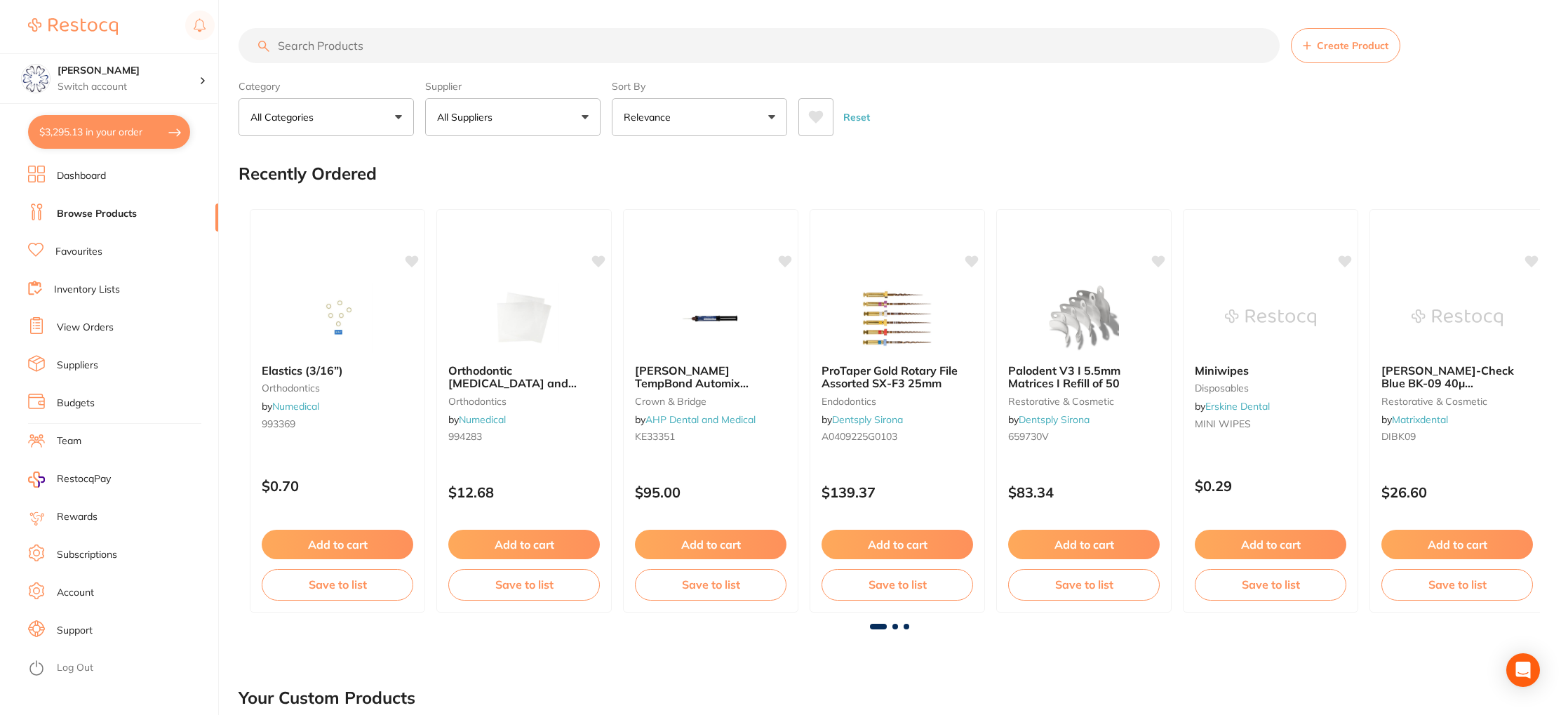
click at [406, 47] on input "search" at bounding box center [759, 45] width 1041 height 35
click at [77, 250] on link "Favourites" at bounding box center [79, 251] width 47 height 14
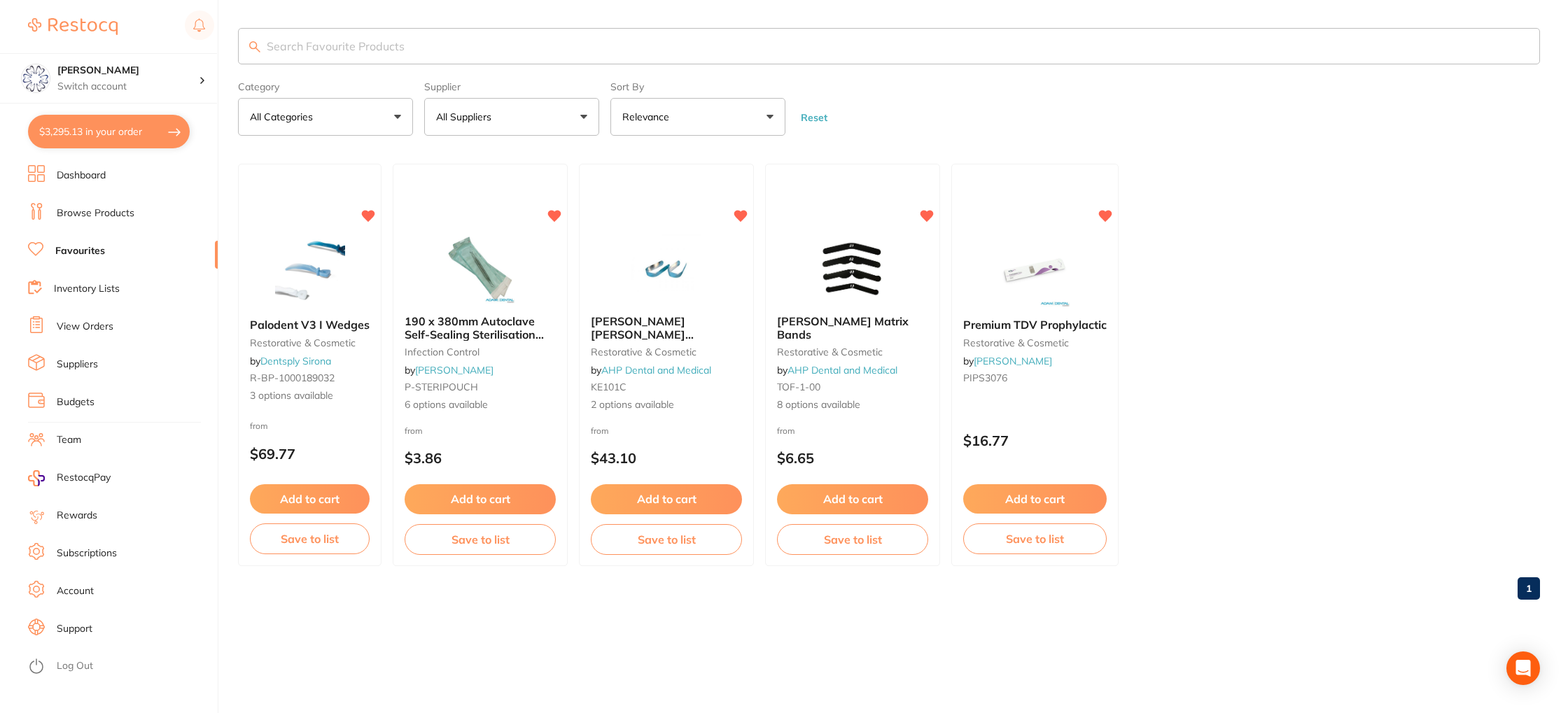
click at [337, 326] on span "Palodent V3 I Wedges" at bounding box center [309, 324] width 119 height 14
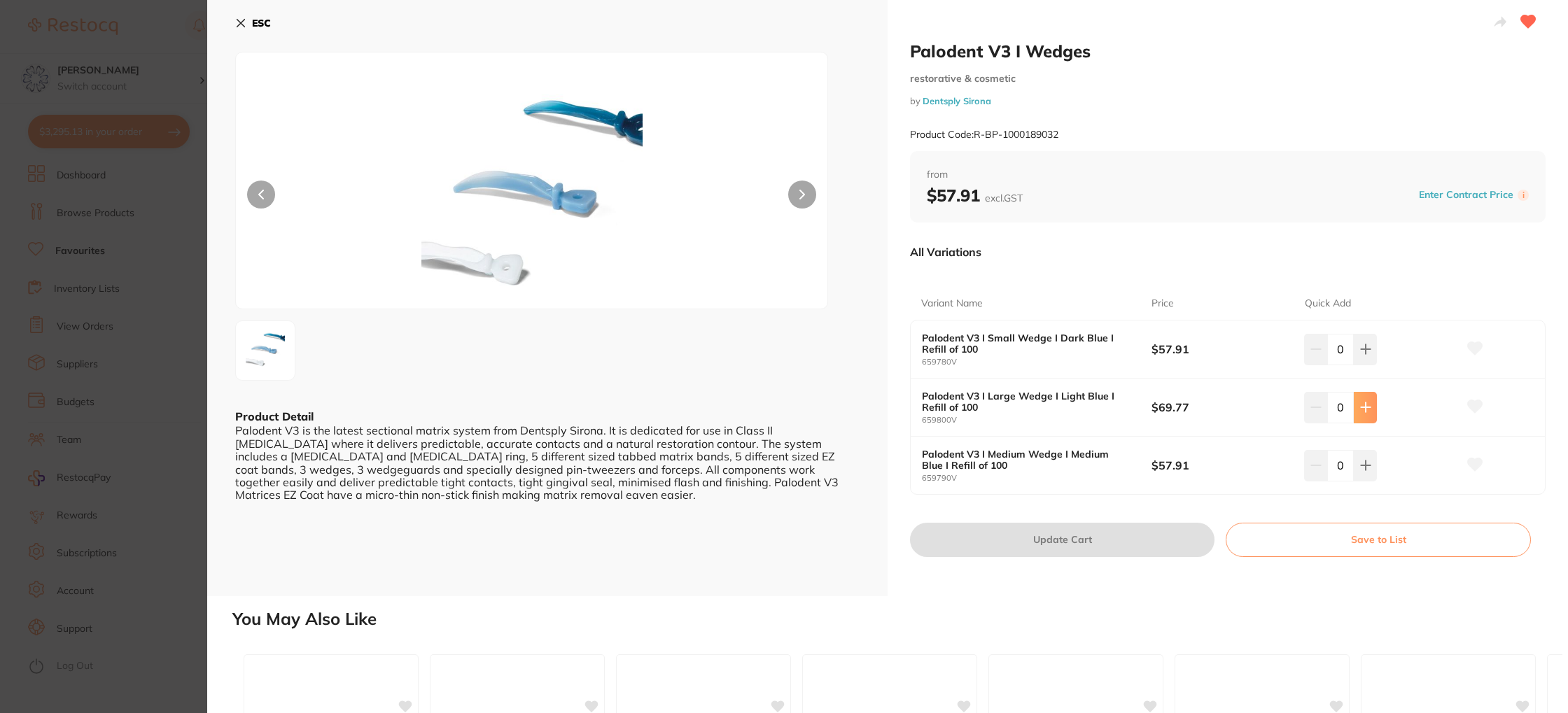
click at [1373, 407] on button at bounding box center [1364, 407] width 23 height 31
type input "1"
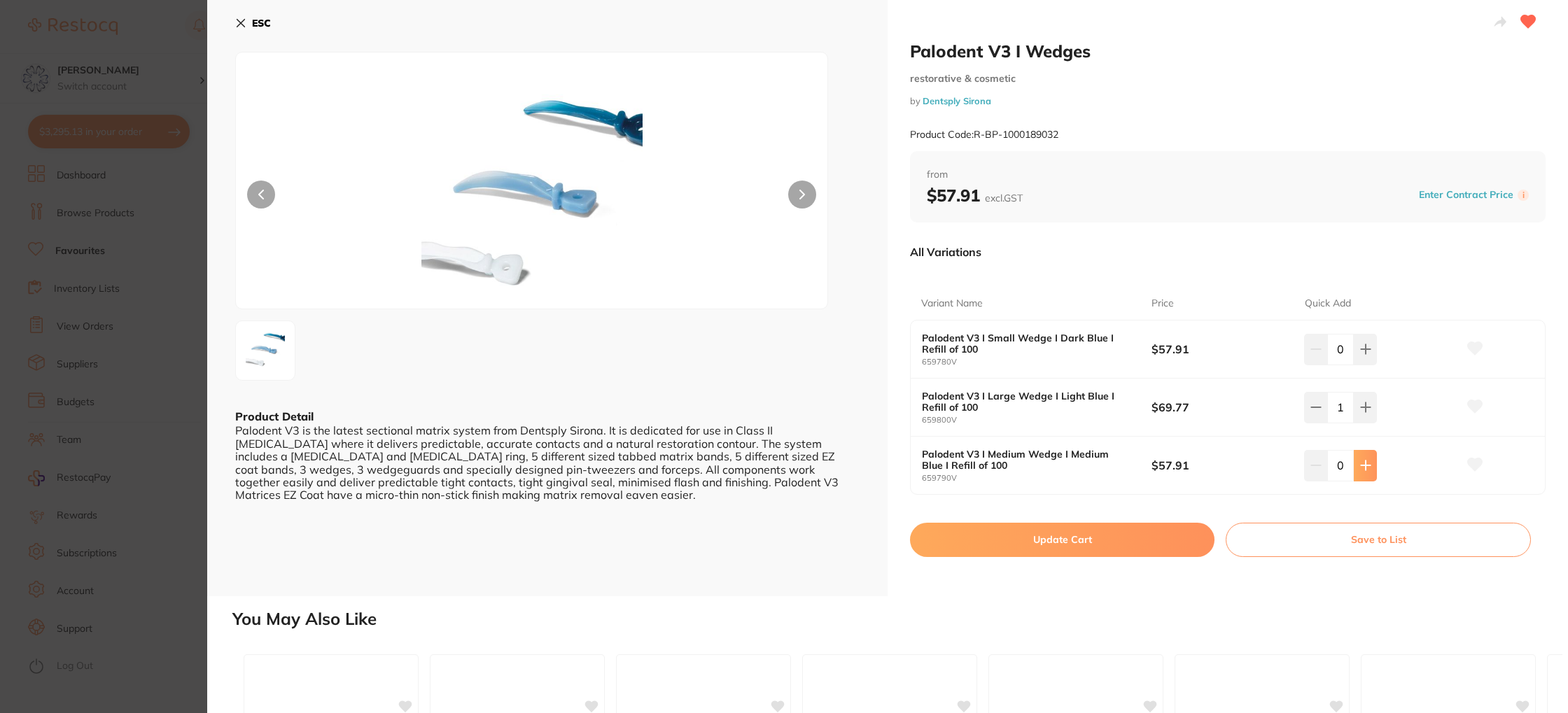
click at [1367, 464] on icon at bounding box center [1365, 465] width 11 height 11
type input "1"
click at [1056, 542] on button "Update Cart" at bounding box center [1062, 539] width 304 height 33
checkbox input "false"
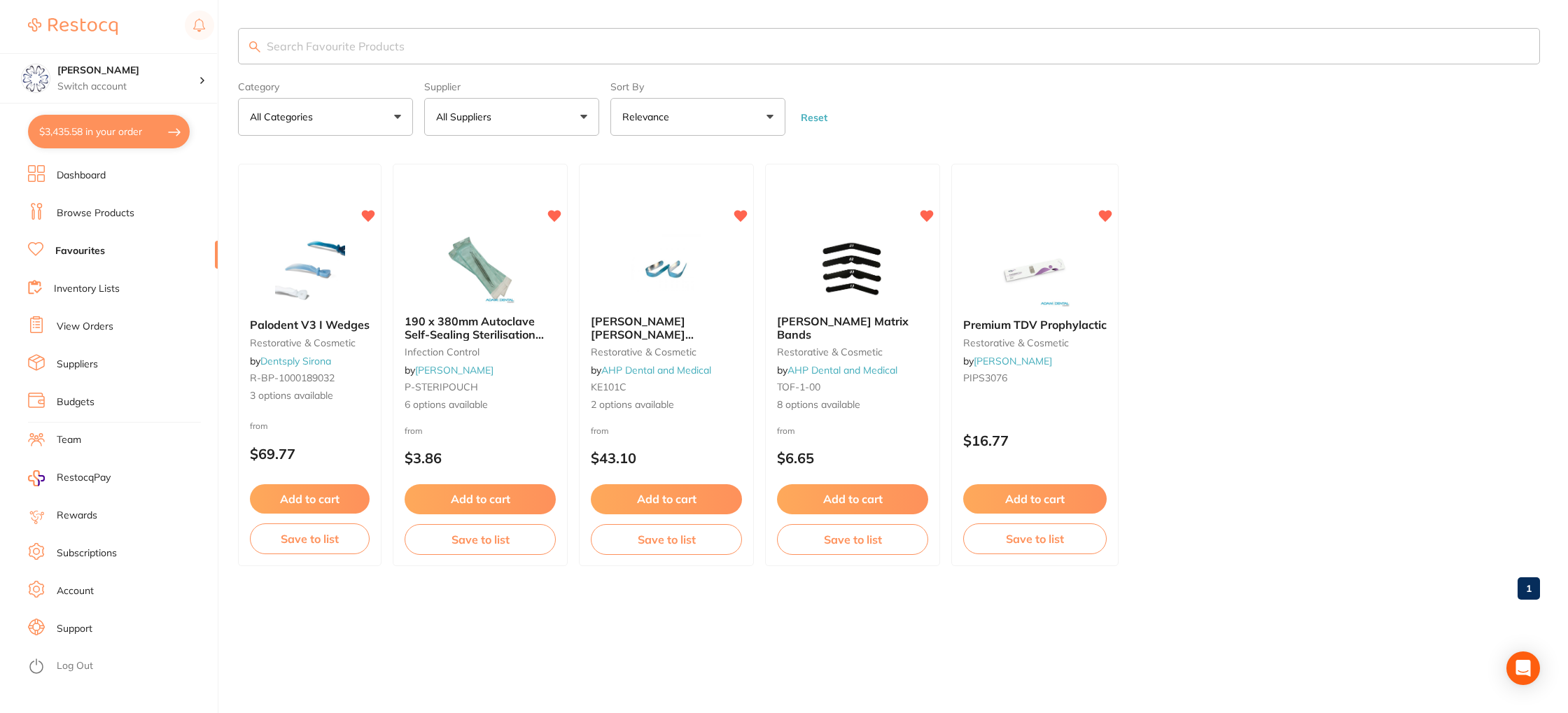
click at [403, 49] on input "search" at bounding box center [888, 45] width 1302 height 36
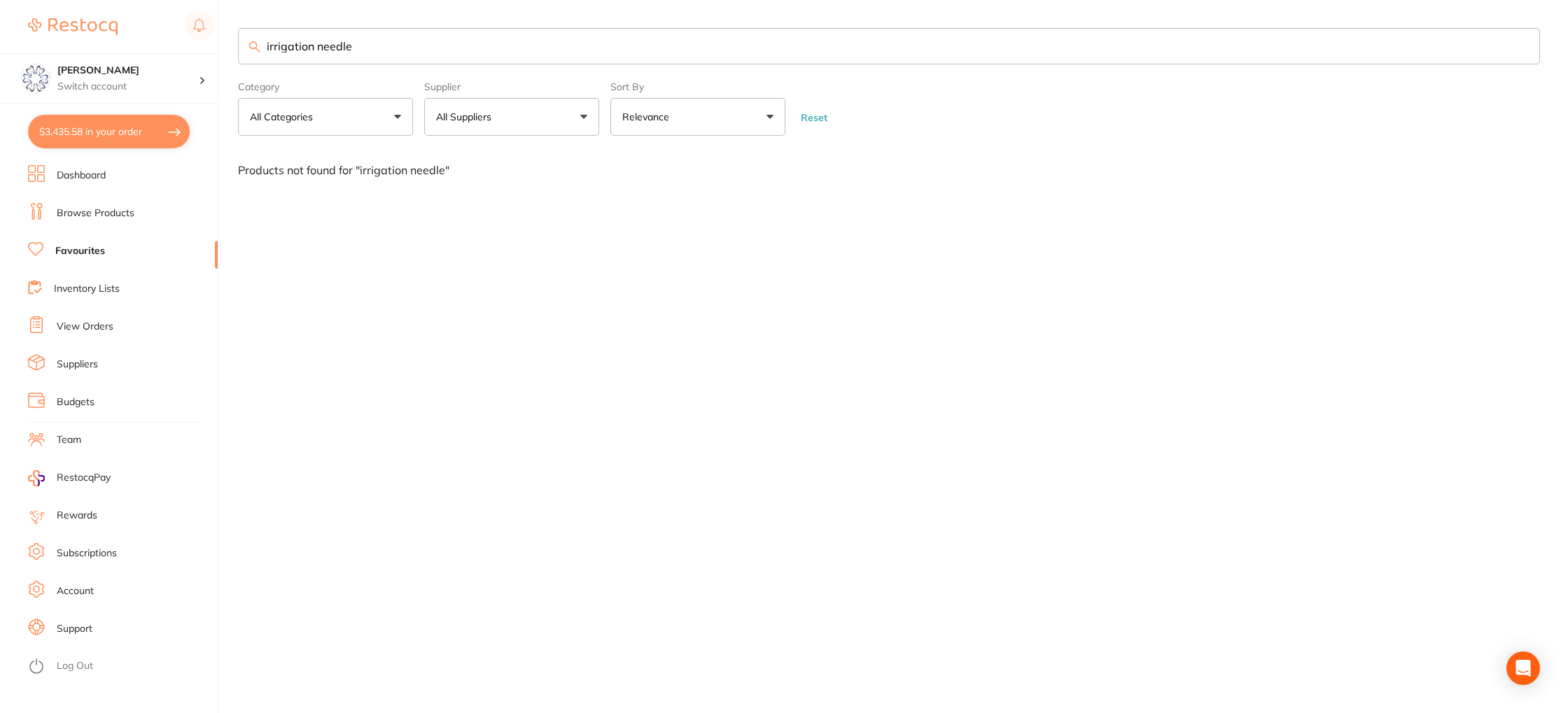
type input "irrigation needle"
drag, startPoint x: 126, startPoint y: 206, endPoint x: 347, endPoint y: 50, distance: 270.5
click at [129, 203] on ul "Dashboard Browse Products Favourites Inventory Lists View Orders Suppliers Budg…" at bounding box center [122, 439] width 190 height 547
drag, startPoint x: 355, startPoint y: 43, endPoint x: 210, endPoint y: 45, distance: 145.0
click at [210, 45] on div "$3,435.58 Eumundi Dental Switch account Eumundi Dental $3,435.58 in your order …" at bounding box center [784, 356] width 1568 height 713
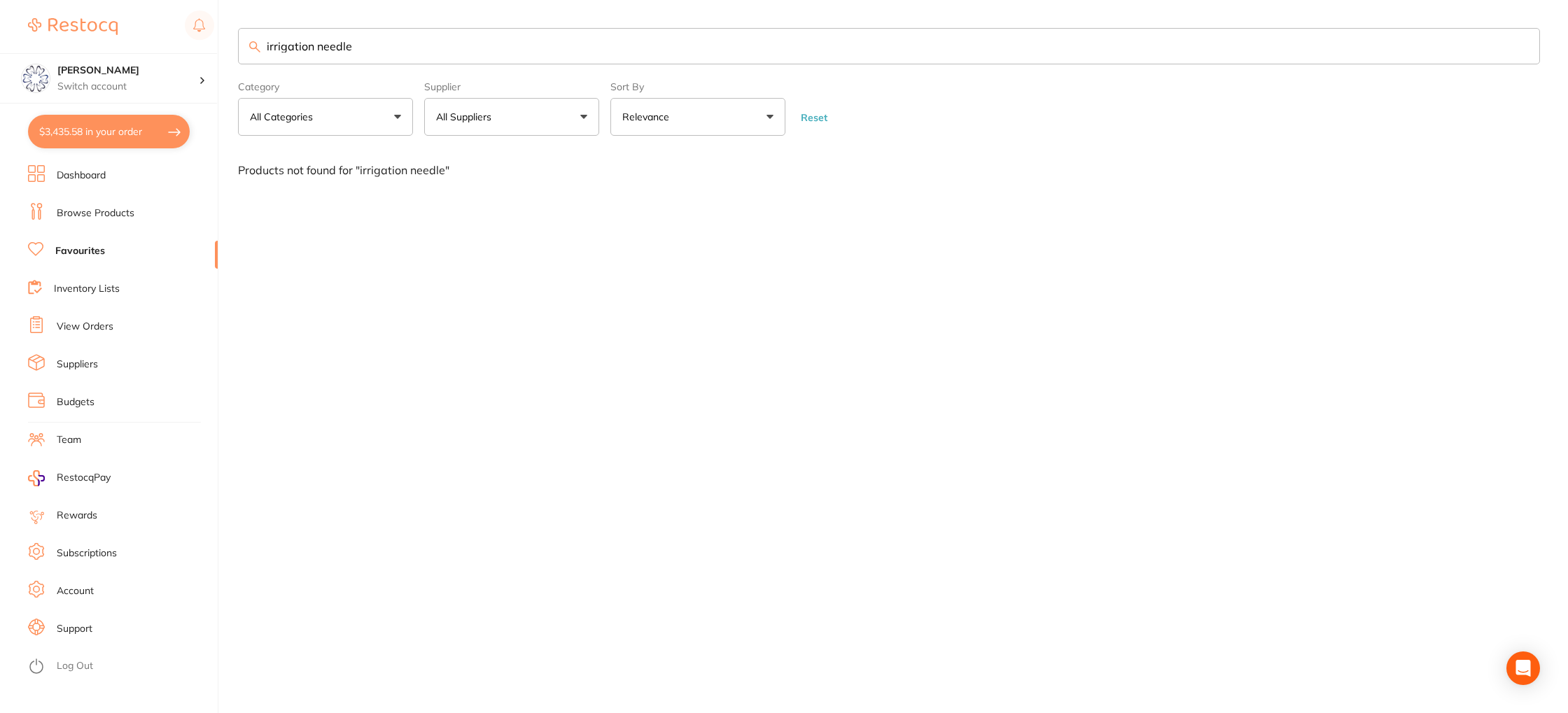
click at [119, 210] on link "Browse Products" at bounding box center [95, 213] width 78 height 14
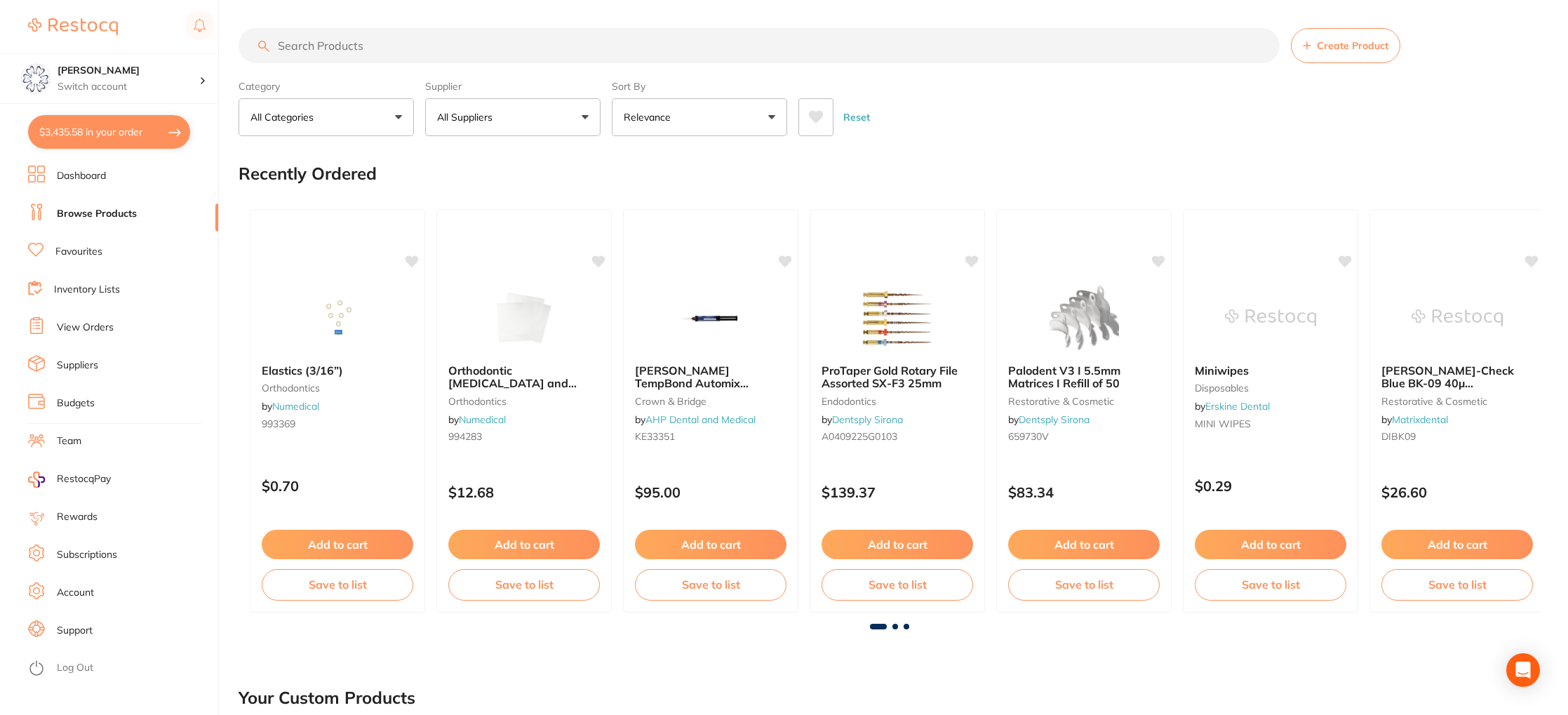
click at [336, 47] on input "search" at bounding box center [759, 45] width 1041 height 35
paste input "irrigation needle"
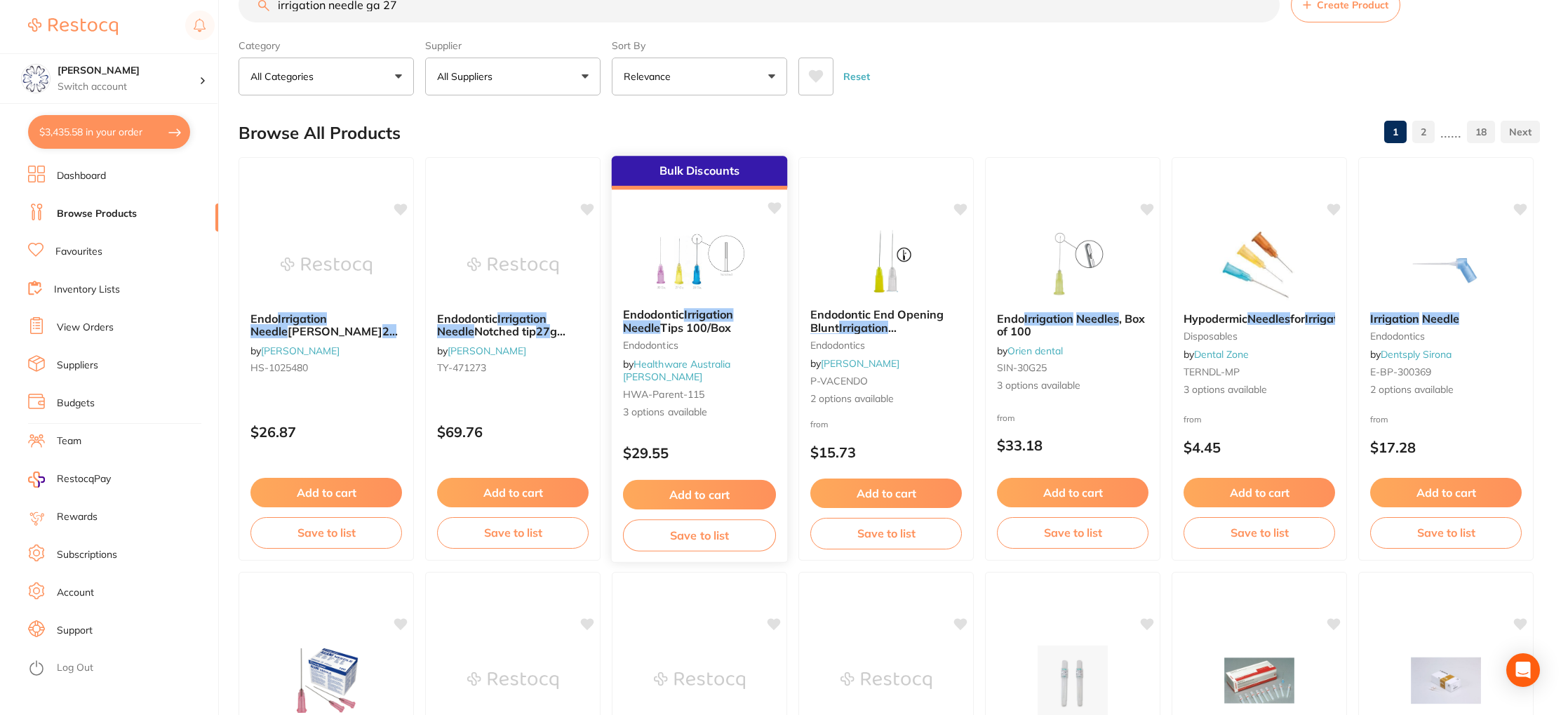
scroll to position [31, 0]
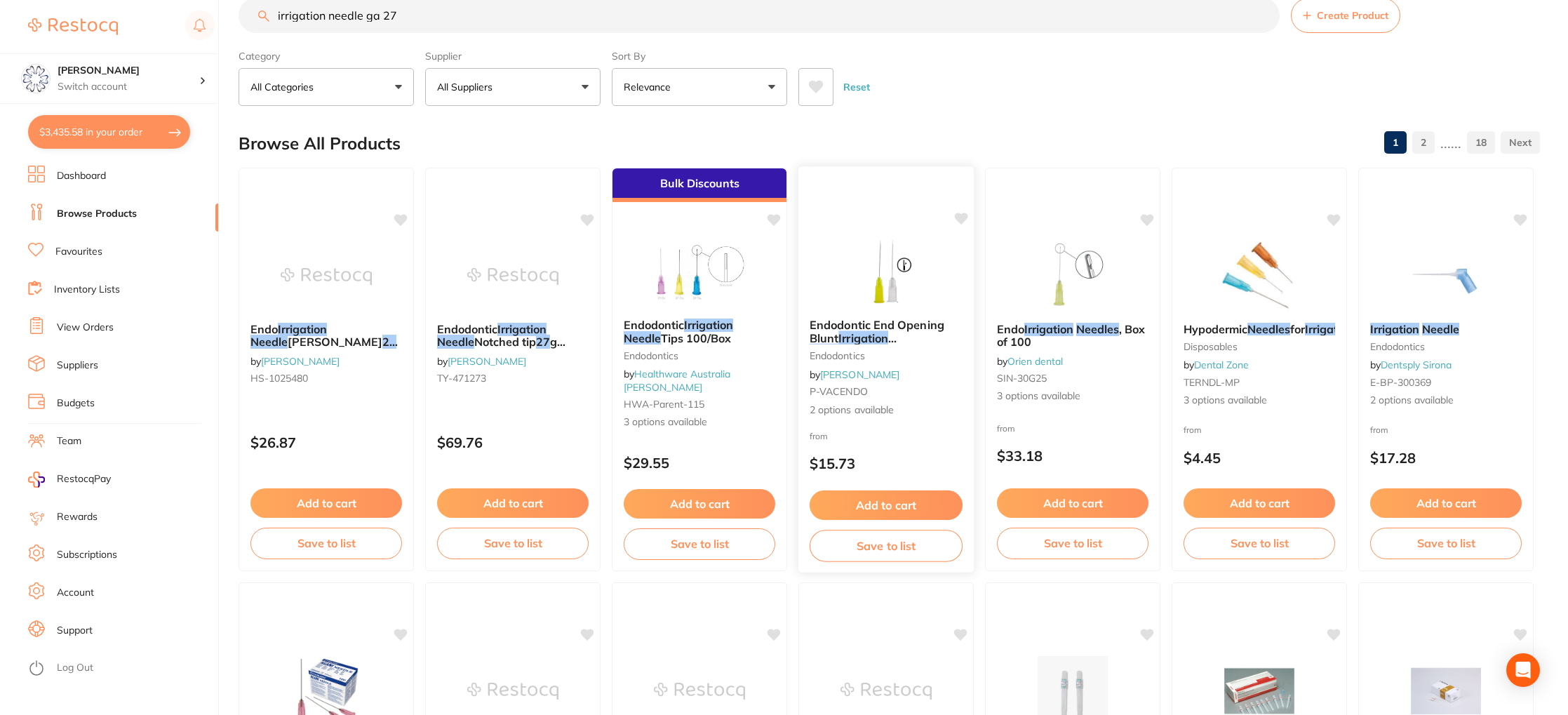
type input "irrigation needle ga 27"
click at [835, 306] on div at bounding box center [886, 273] width 174 height 70
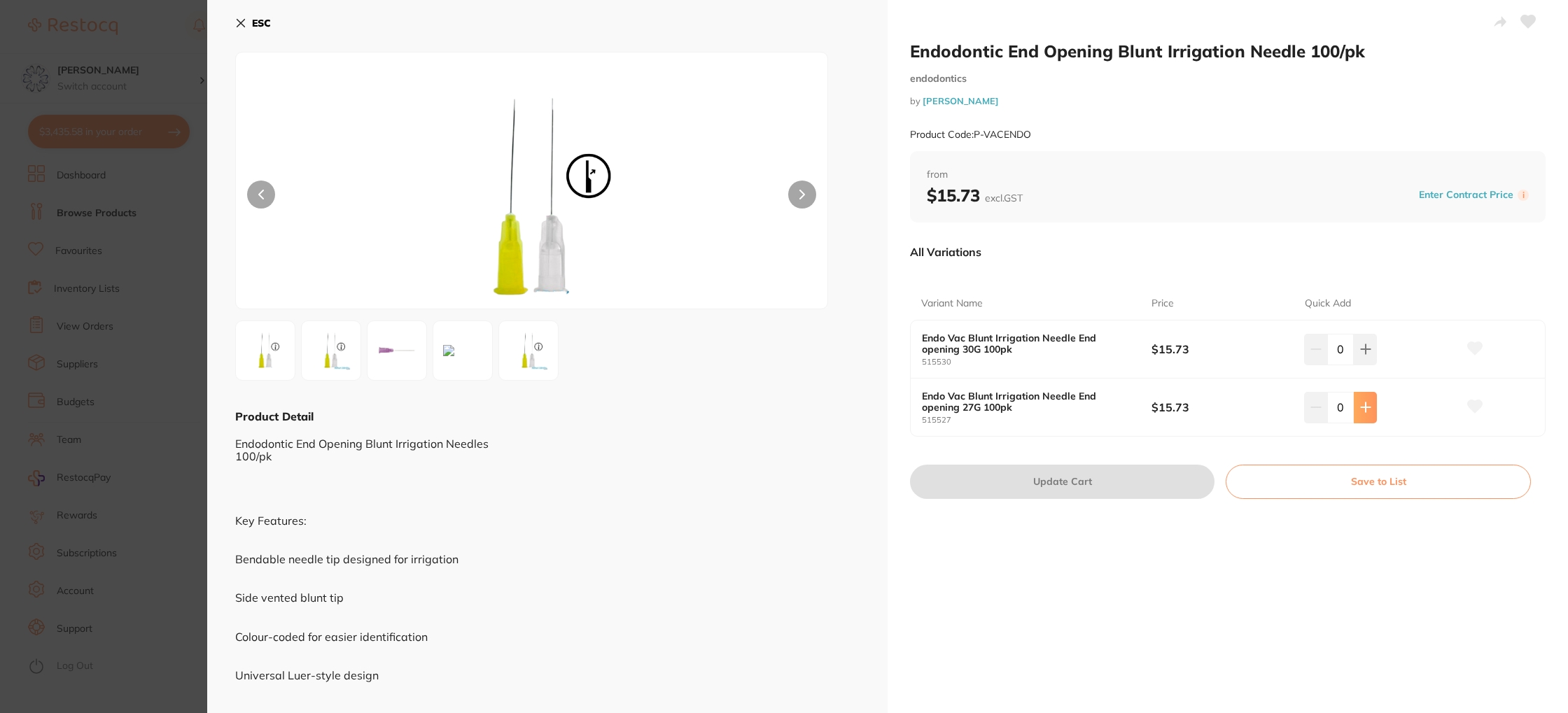
click at [1370, 404] on button at bounding box center [1364, 407] width 23 height 31
type input "1"
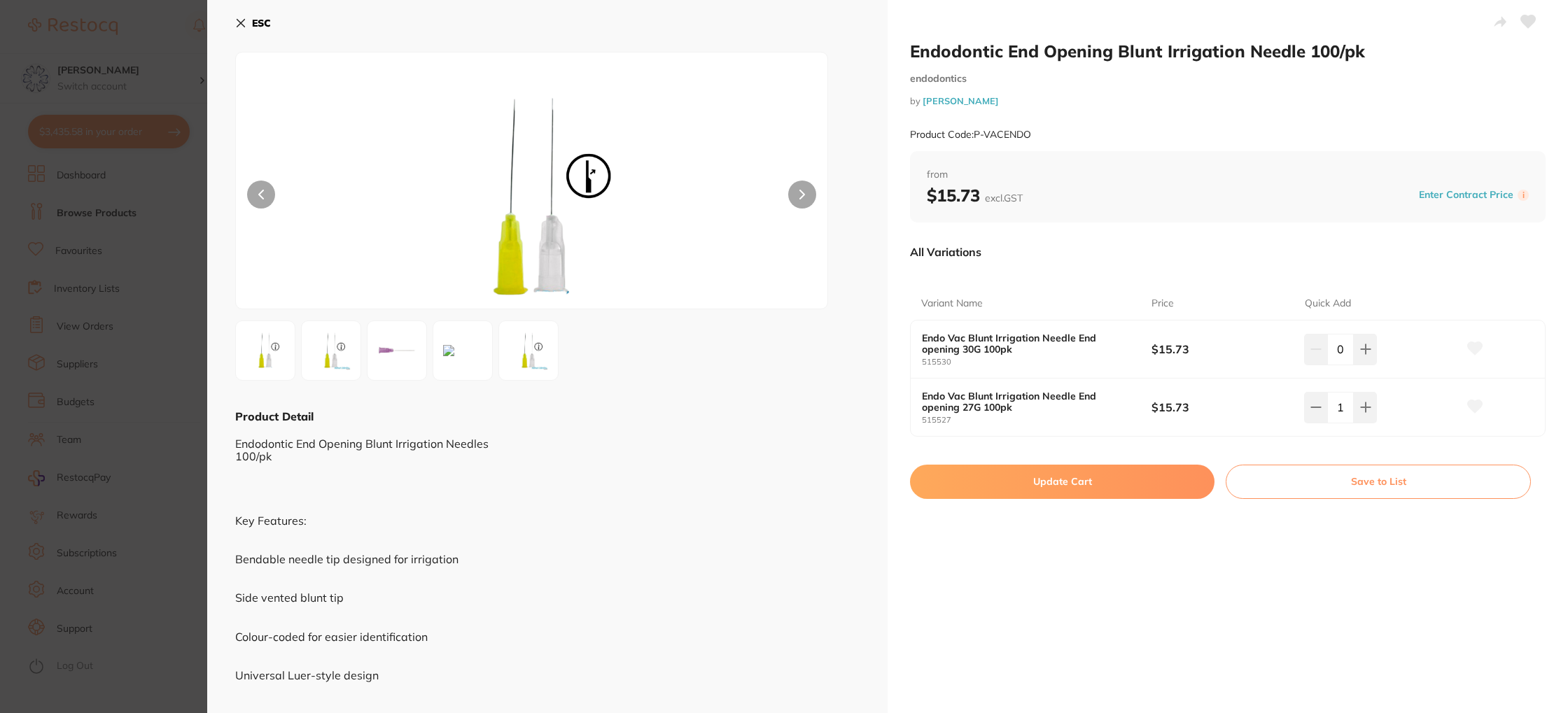
click at [1148, 474] on button "Update Cart" at bounding box center [1062, 481] width 304 height 33
checkbox input "false"
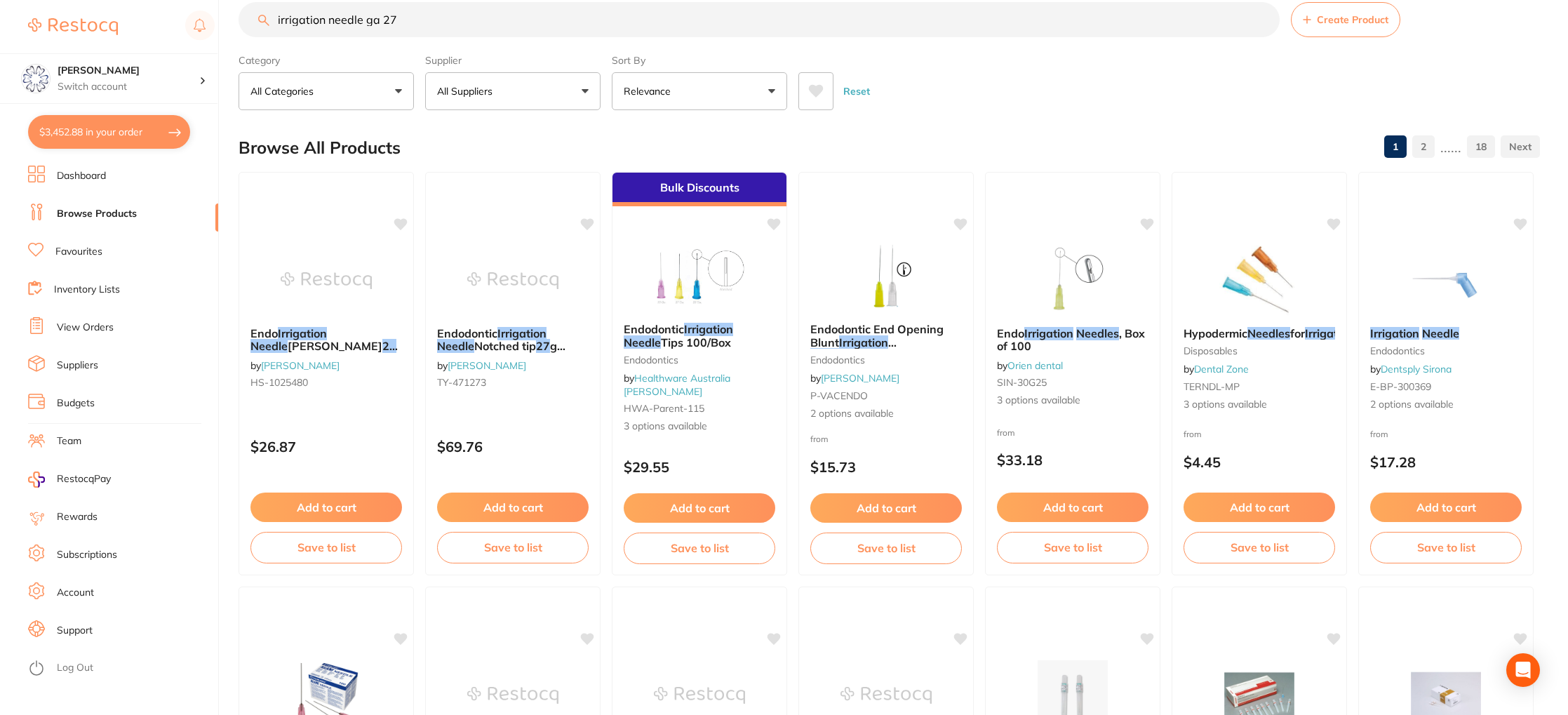
scroll to position [24, 0]
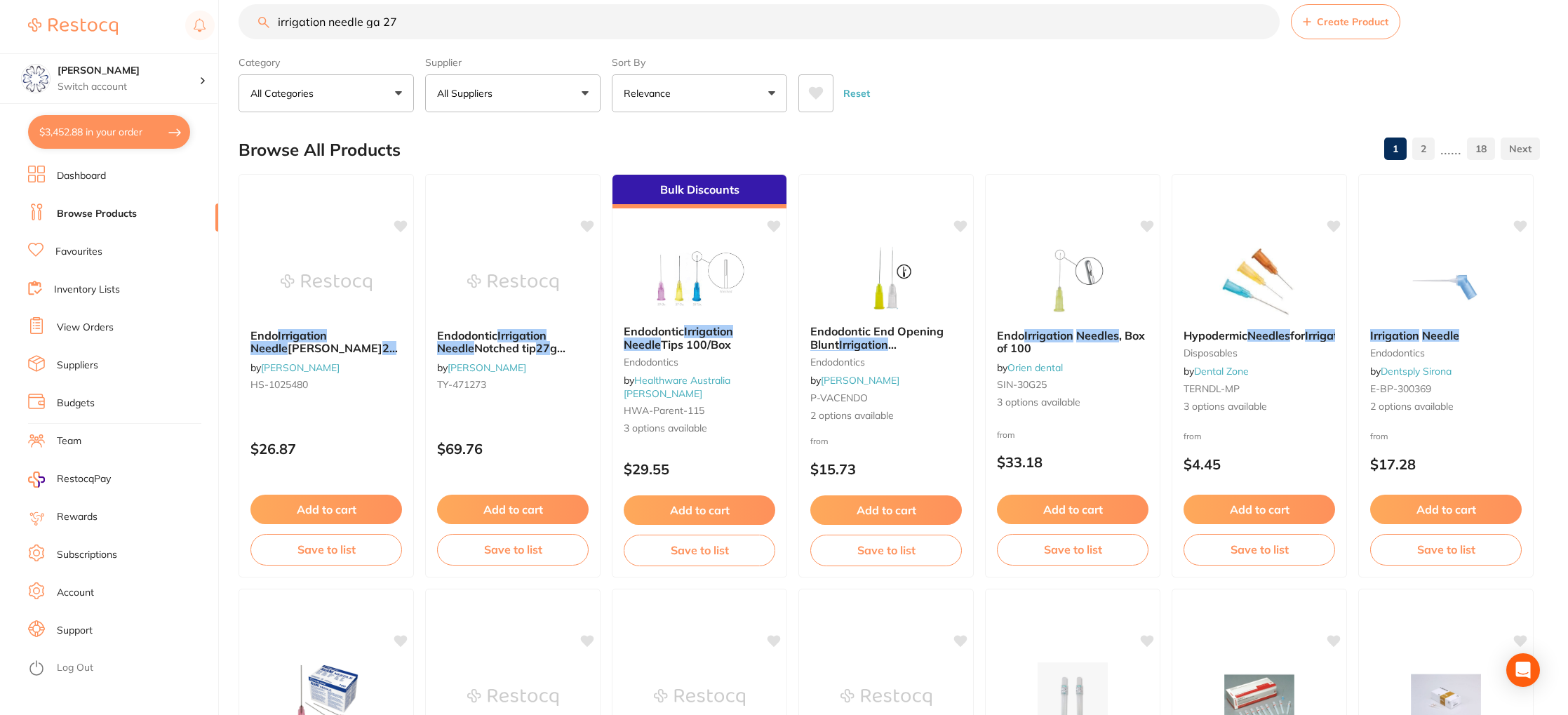
drag, startPoint x: 441, startPoint y: 22, endPoint x: 256, endPoint y: 7, distance: 185.6
click at [256, 7] on input "irrigation needle ga 27" at bounding box center [759, 22] width 1041 height 35
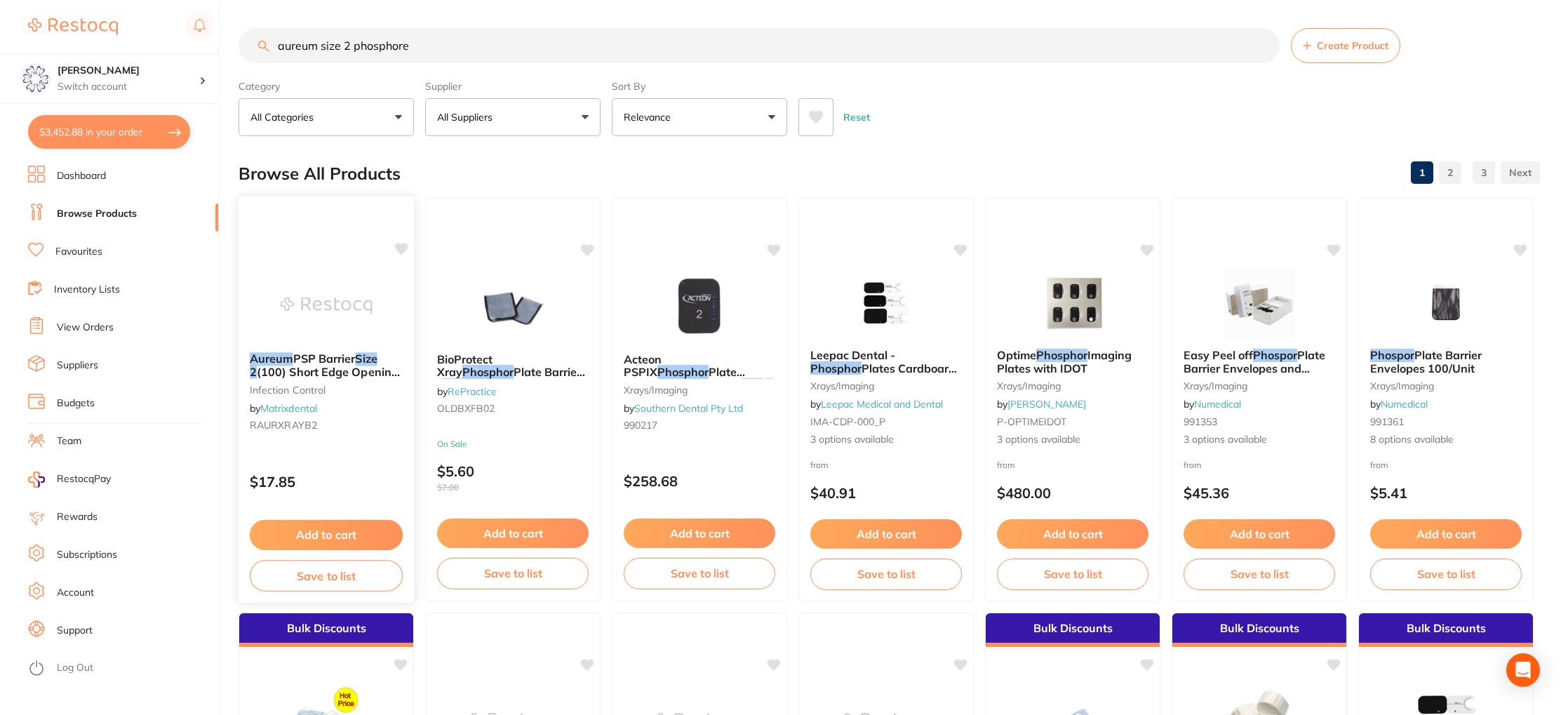
click at [350, 370] on span "(100) Short Edge Opening - Biodegradable" at bounding box center [325, 378] width 150 height 28
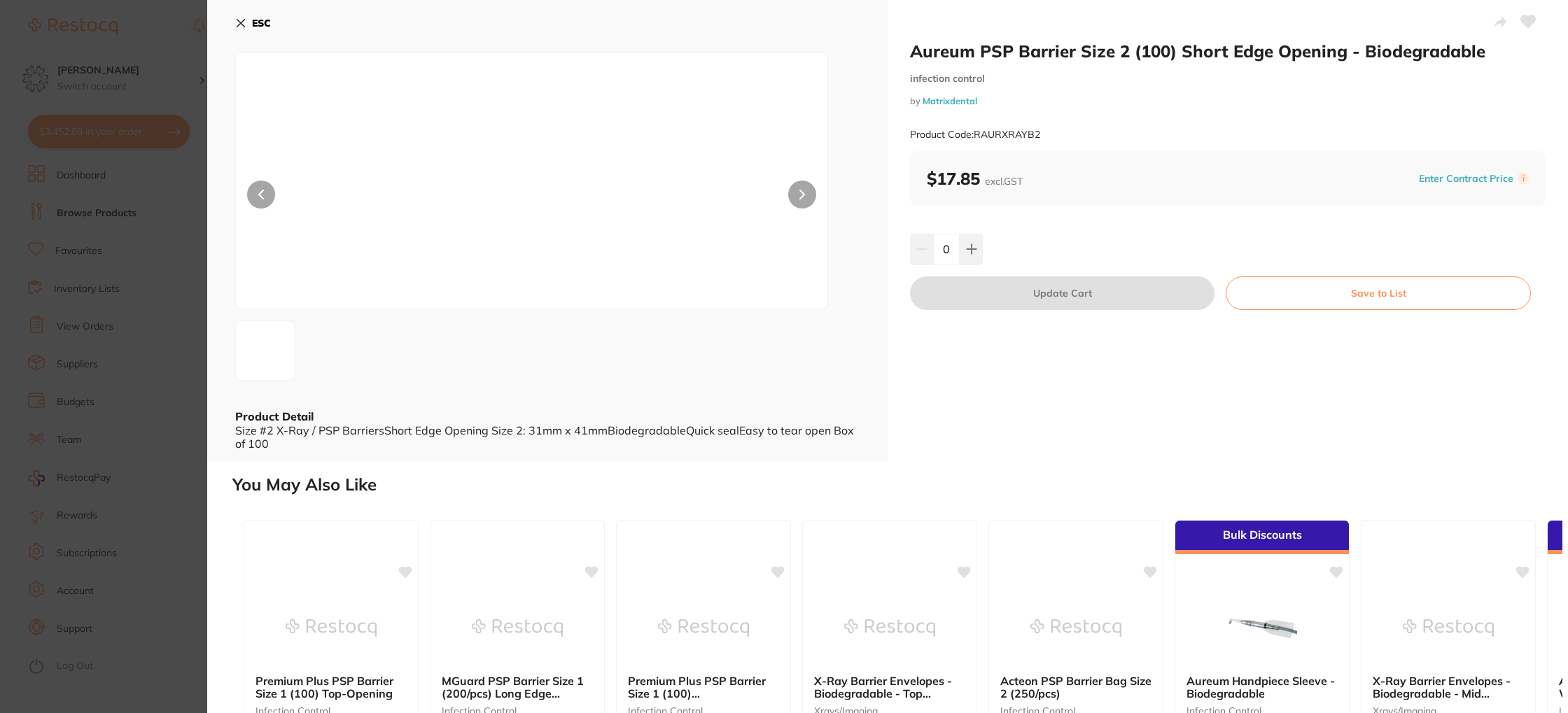
scroll to position [7, 0]
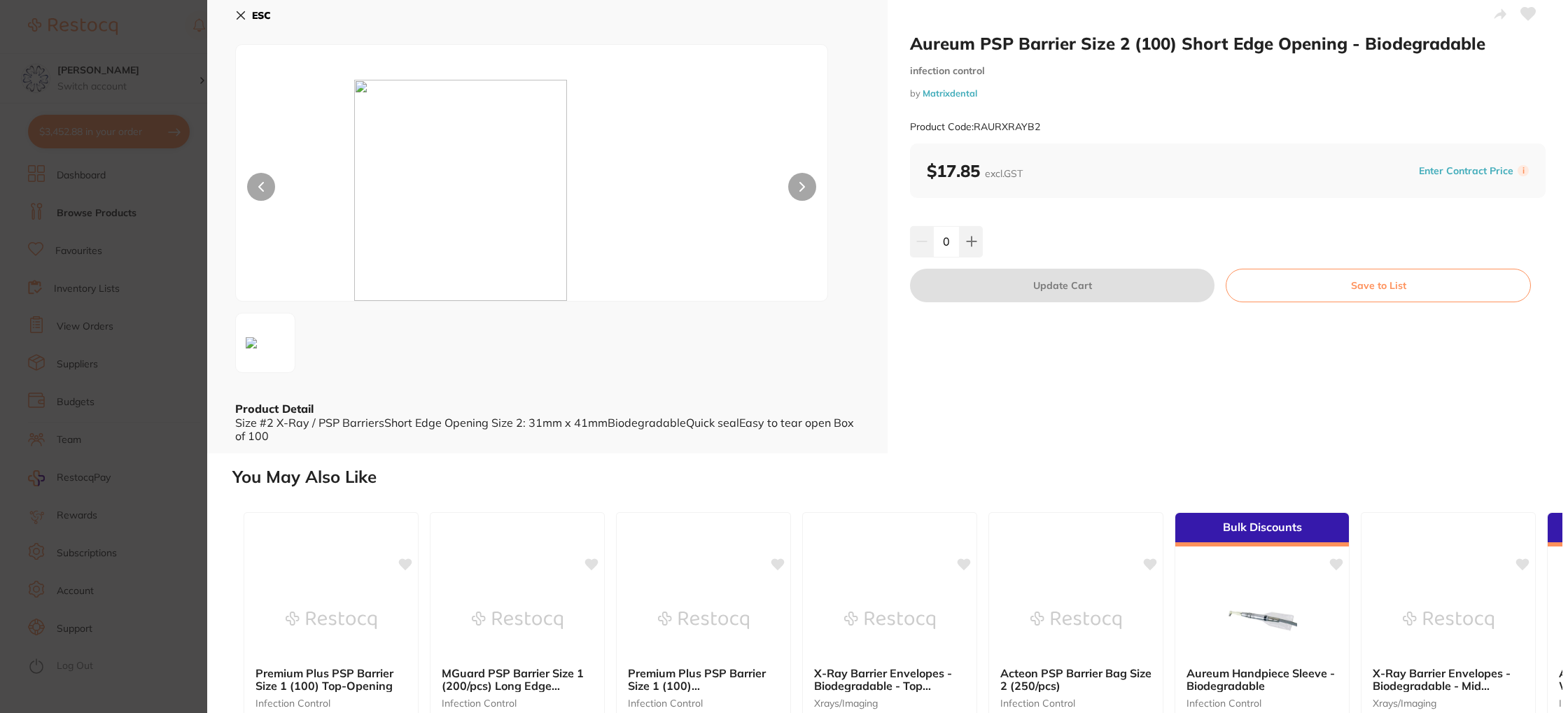
drag, startPoint x: 253, startPoint y: 18, endPoint x: 270, endPoint y: 34, distance: 23.3
click at [253, 18] on b "ESC" at bounding box center [261, 16] width 19 height 13
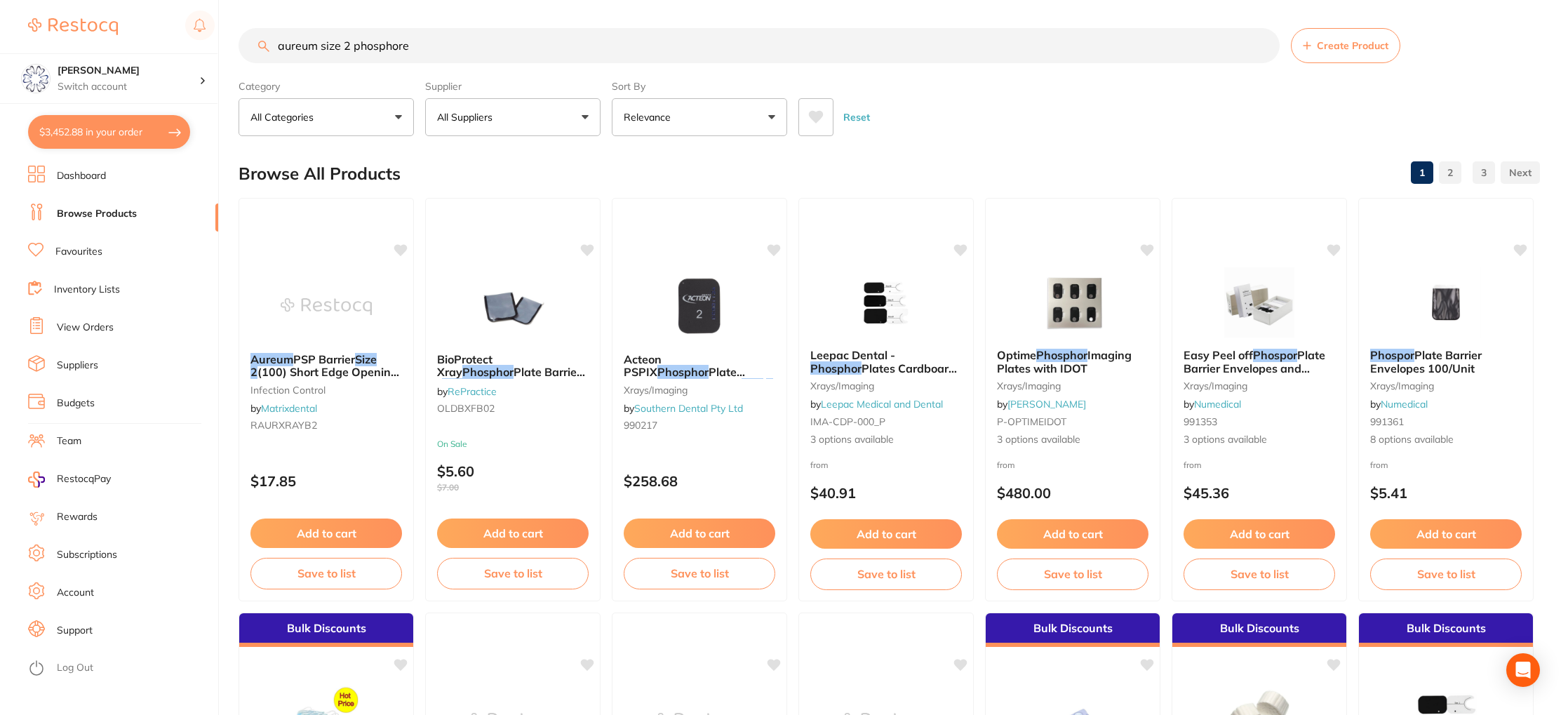
drag, startPoint x: 353, startPoint y: 46, endPoint x: 445, endPoint y: 55, distance: 92.4
click at [445, 55] on input "aureum size 2 phosphore" at bounding box center [759, 45] width 1041 height 35
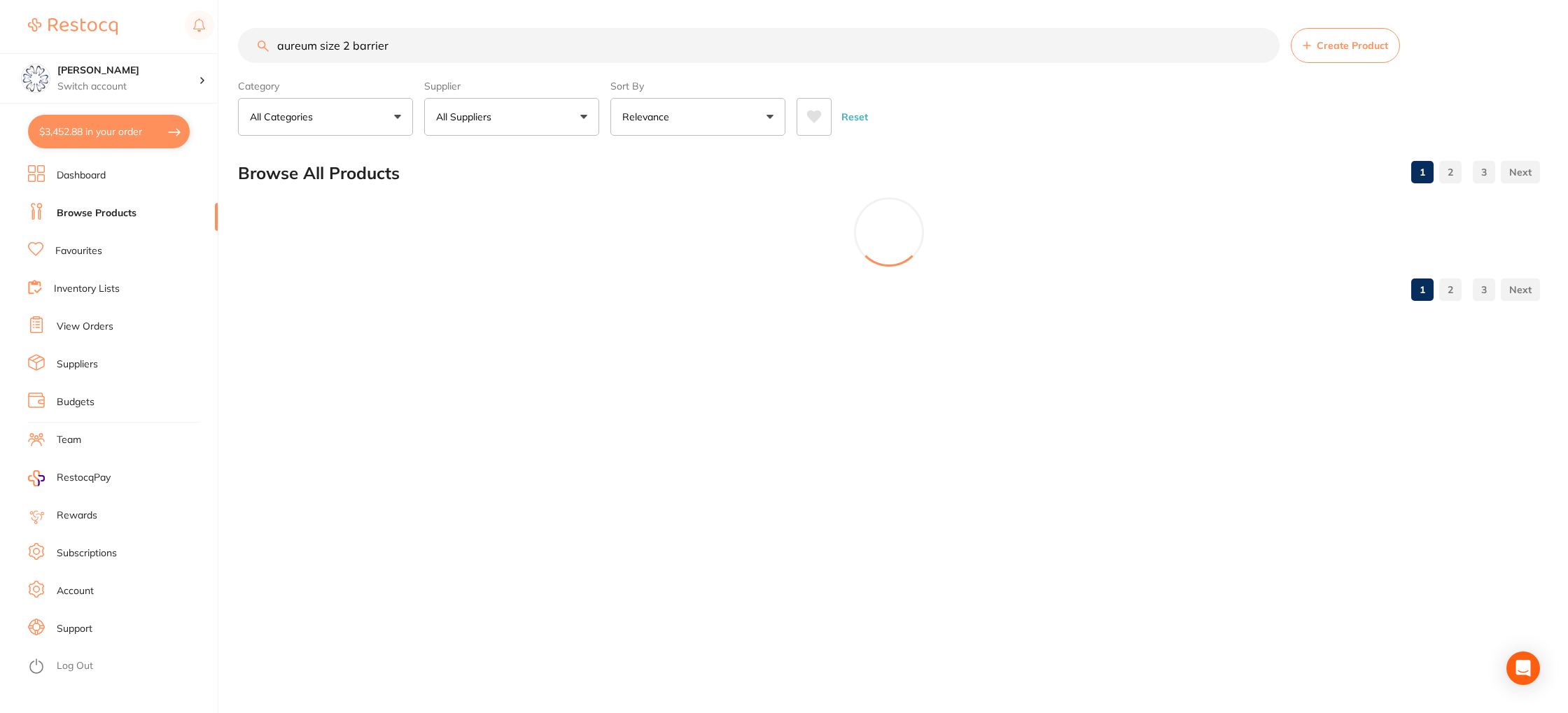
type input "aureum size 2 barrier"
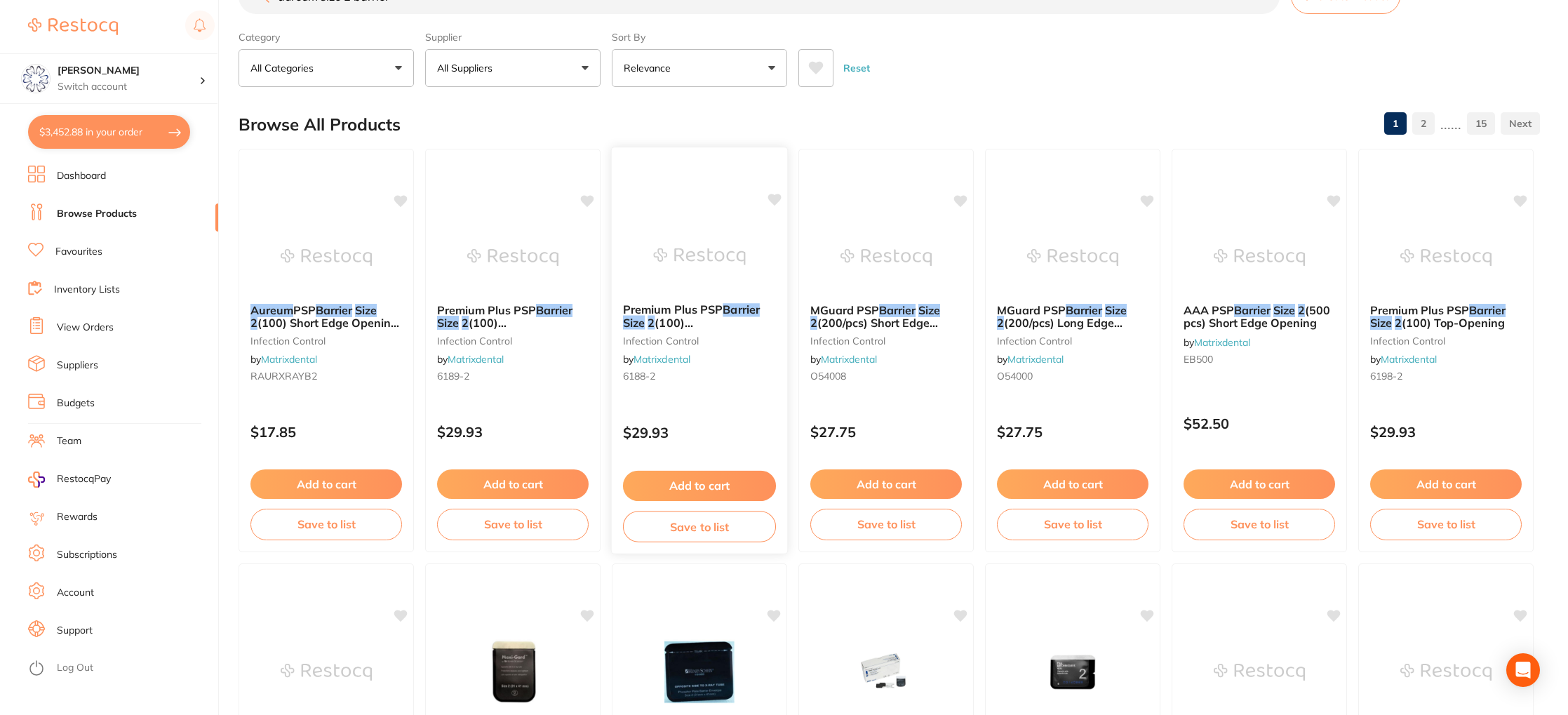
scroll to position [69, 0]
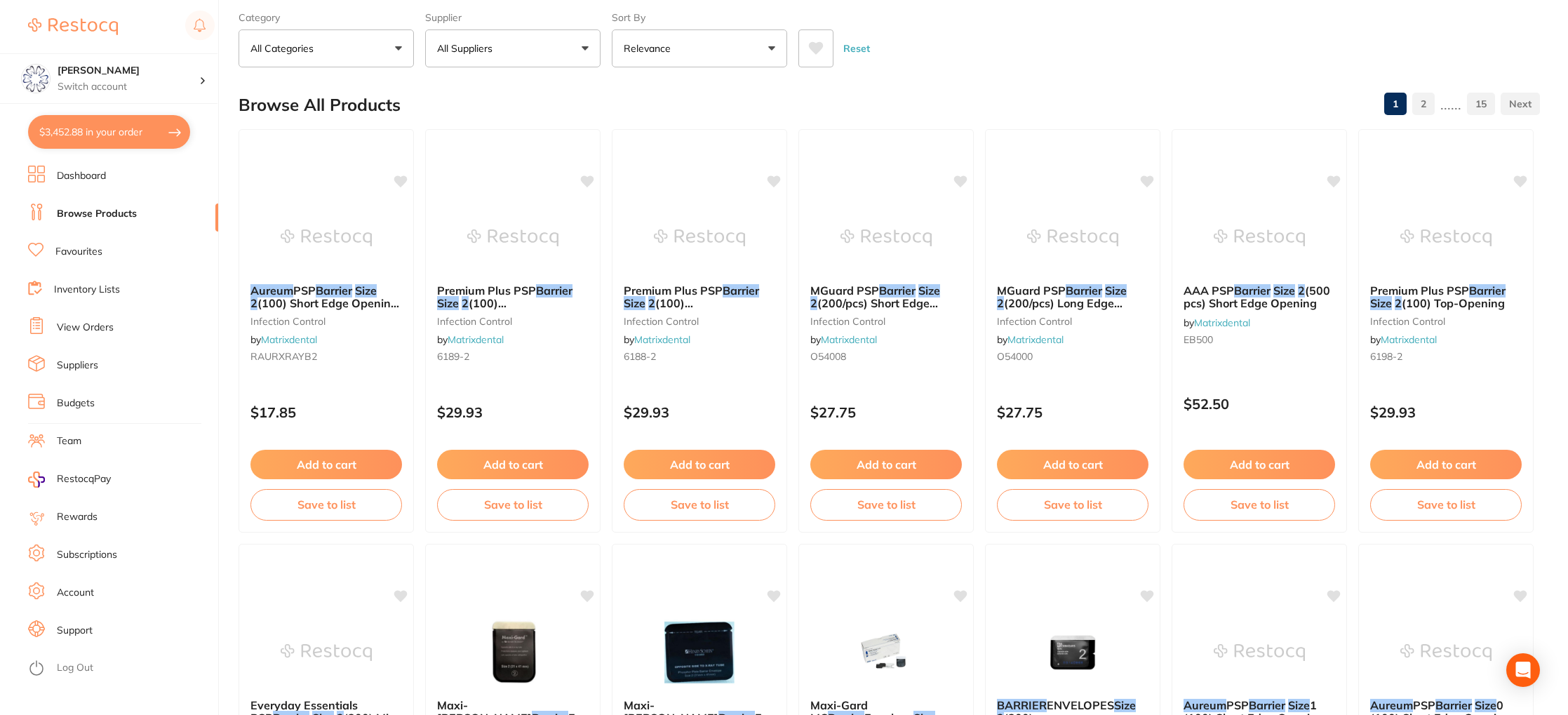
click at [301, 304] on span "(100) Short Edge Opening - Biodegradable" at bounding box center [325, 309] width 148 height 27
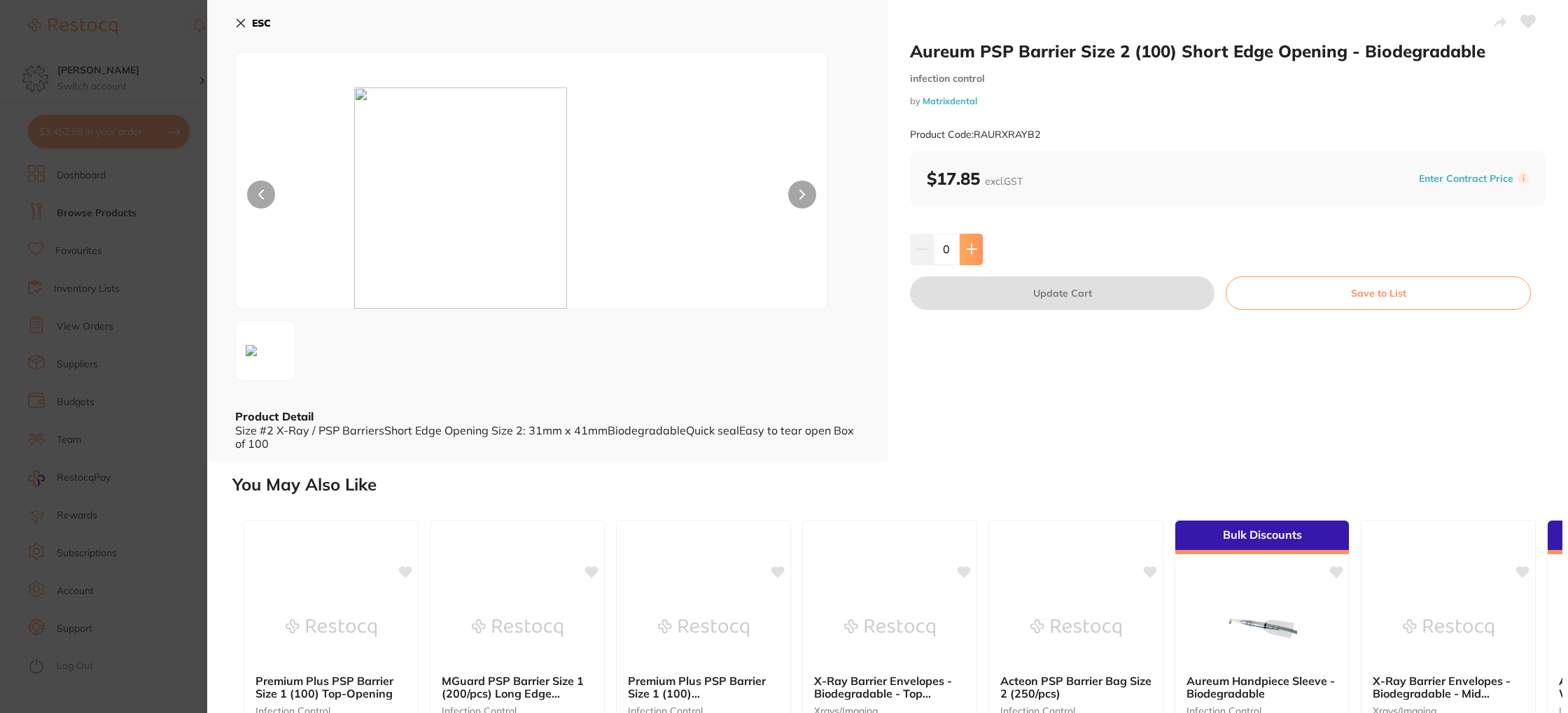
click at [968, 241] on button at bounding box center [970, 249] width 23 height 31
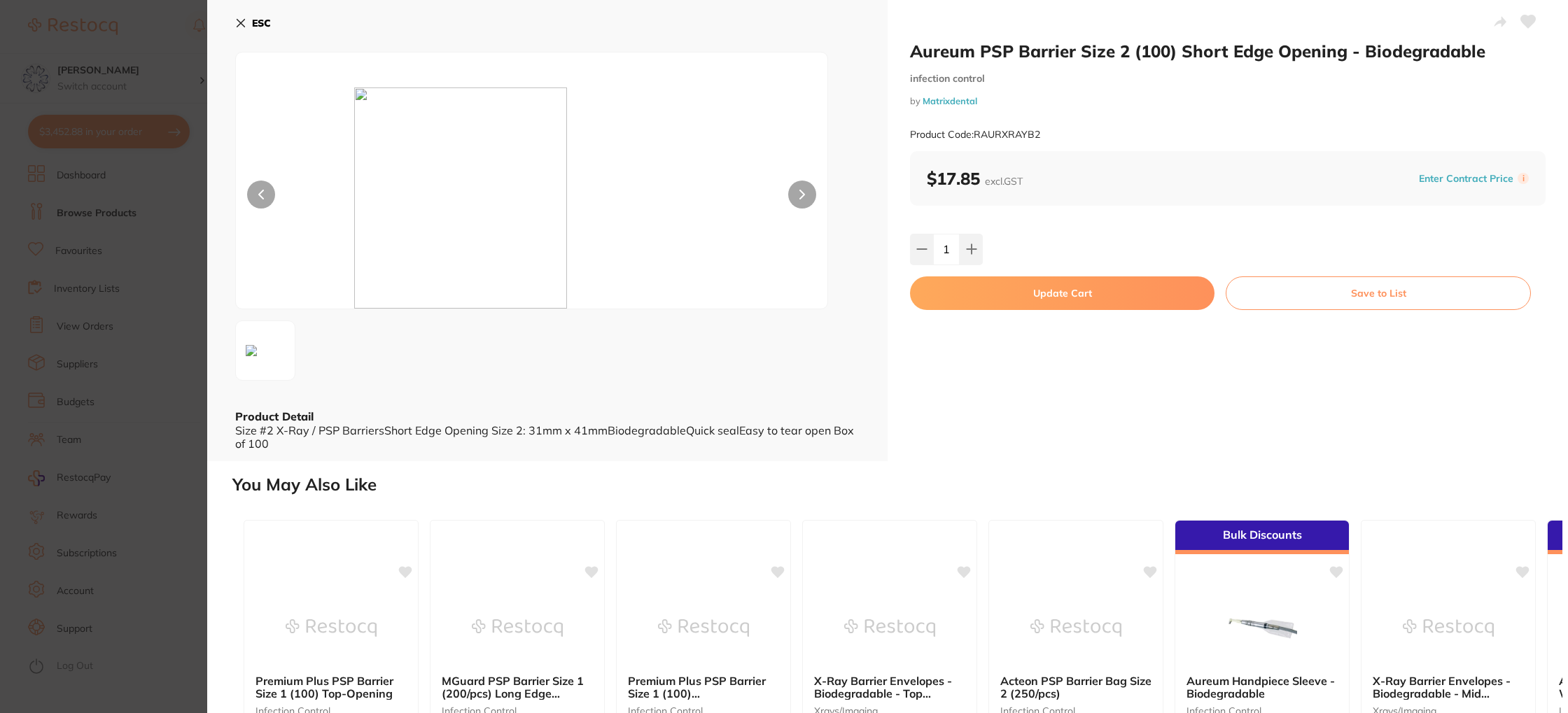
drag, startPoint x: 968, startPoint y: 241, endPoint x: 982, endPoint y: 247, distance: 15.2
click at [968, 241] on button at bounding box center [970, 249] width 23 height 31
type input "2"
click at [1048, 292] on button "Update Cart" at bounding box center [1062, 293] width 304 height 33
checkbox input "false"
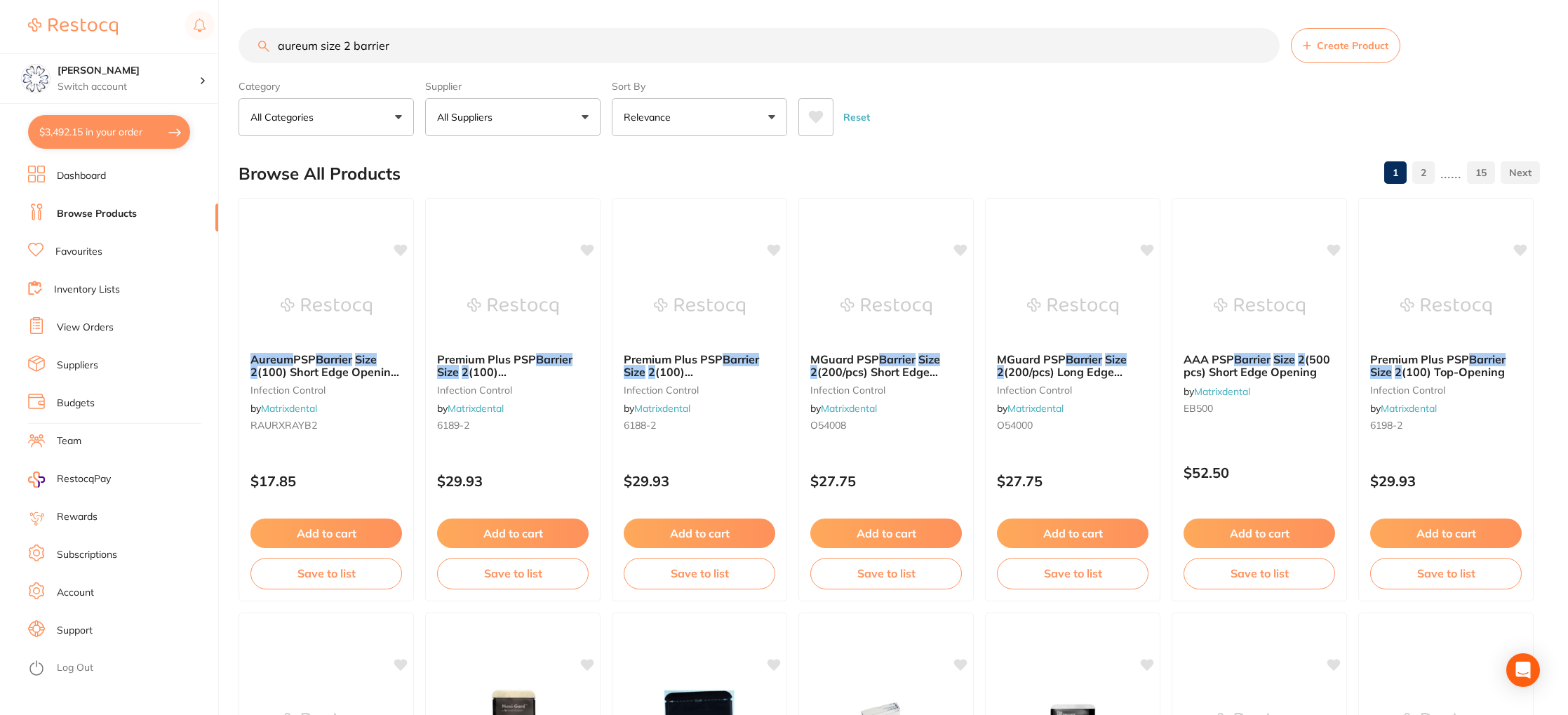
drag, startPoint x: 416, startPoint y: 53, endPoint x: 237, endPoint y: 36, distance: 179.8
click at [237, 36] on div "$3,492.15 Eumundi Dental Switch account Eumundi Dental $3,492.15 in your order …" at bounding box center [784, 357] width 1568 height 715
type input "terumo syringe"
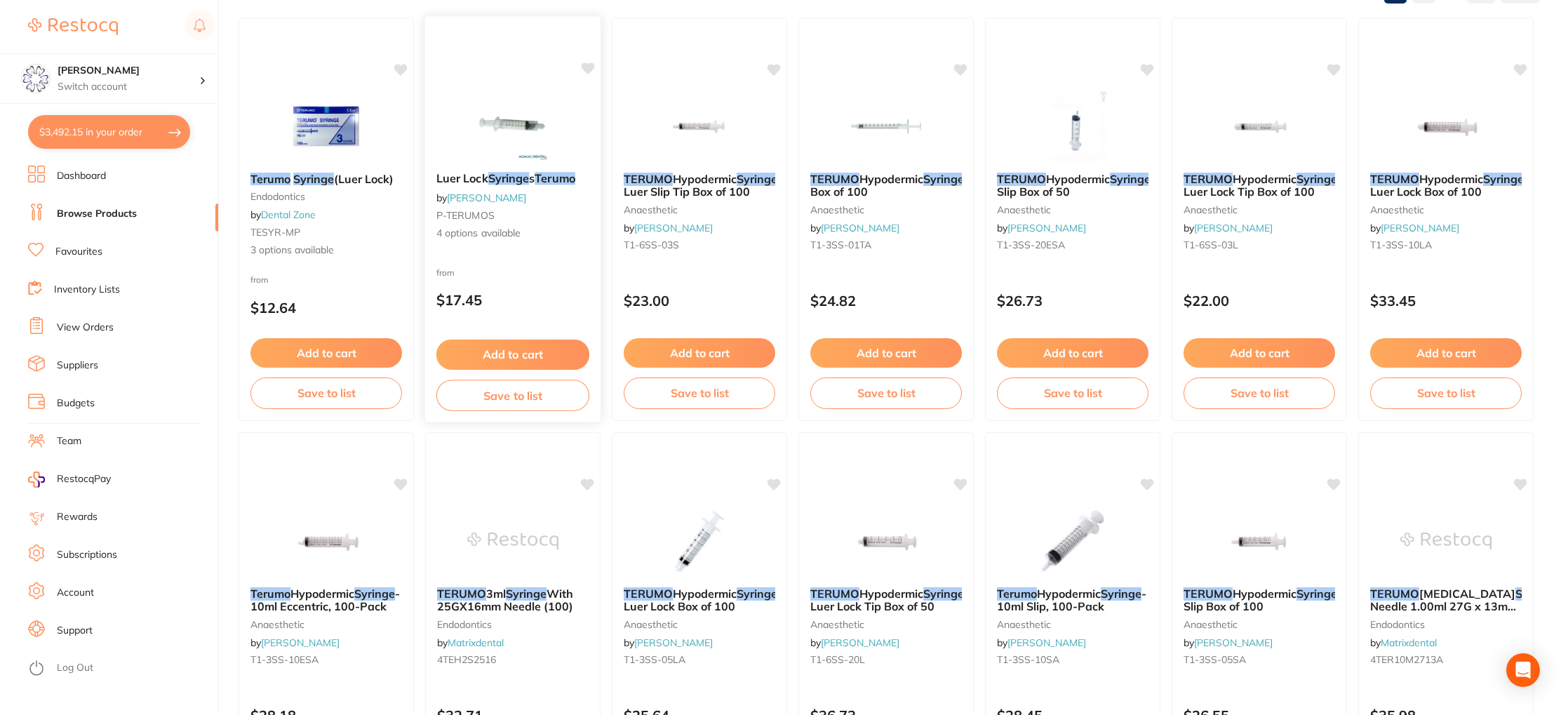
scroll to position [180, 0]
click at [504, 178] on em "Syringe" at bounding box center [509, 178] width 42 height 14
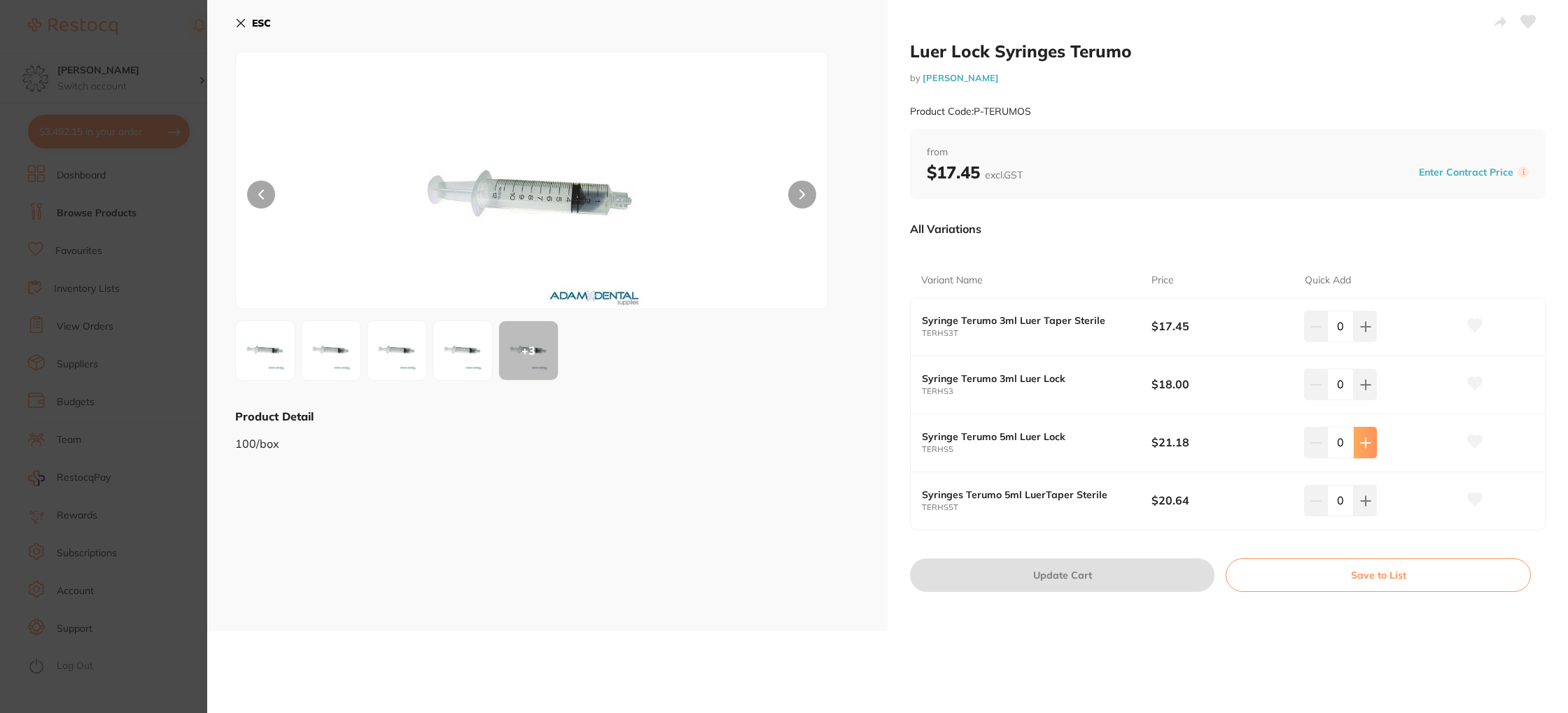
drag, startPoint x: 1372, startPoint y: 446, endPoint x: 1363, endPoint y: 449, distance: 9.5
click at [1372, 445] on button at bounding box center [1364, 441] width 23 height 31
type input "1"
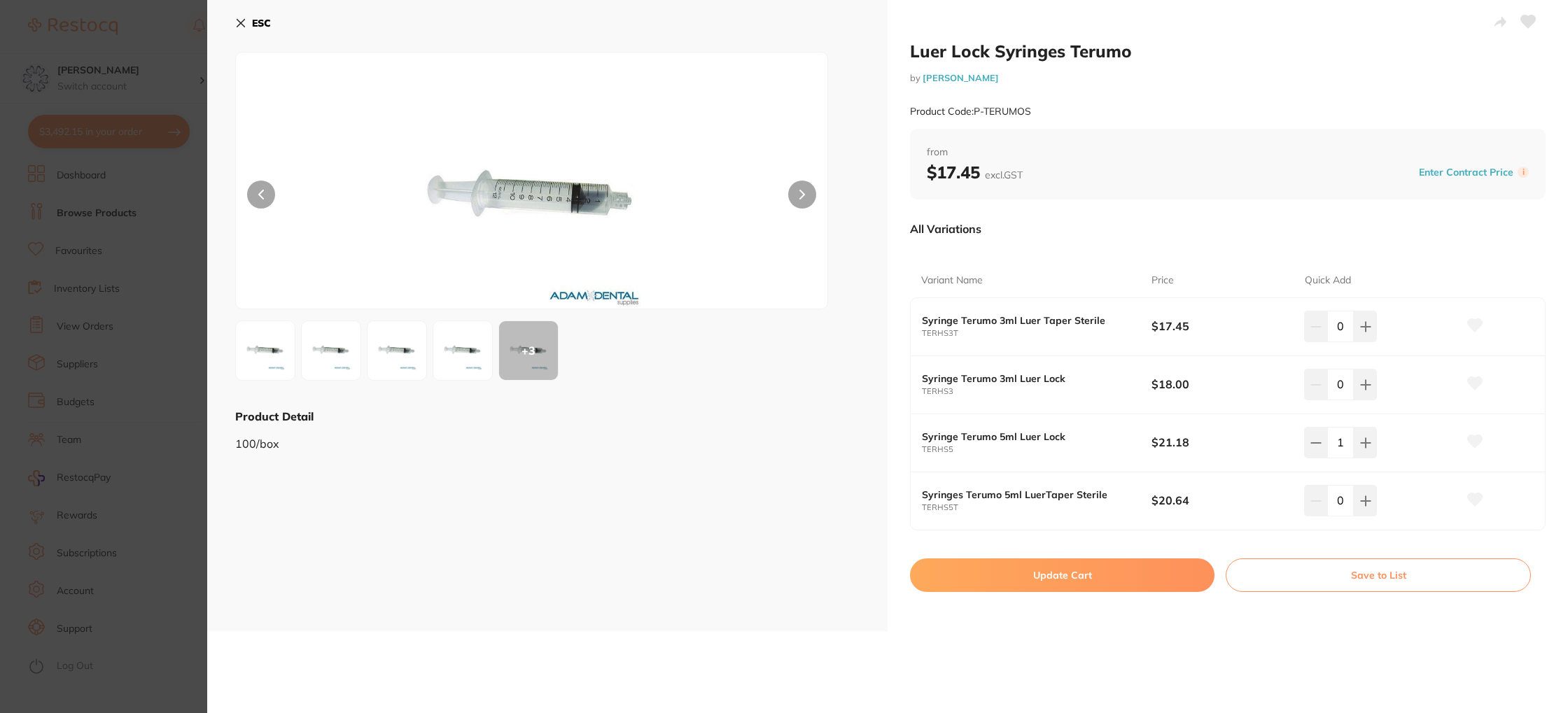
click at [1170, 572] on button "Update Cart" at bounding box center [1062, 575] width 304 height 33
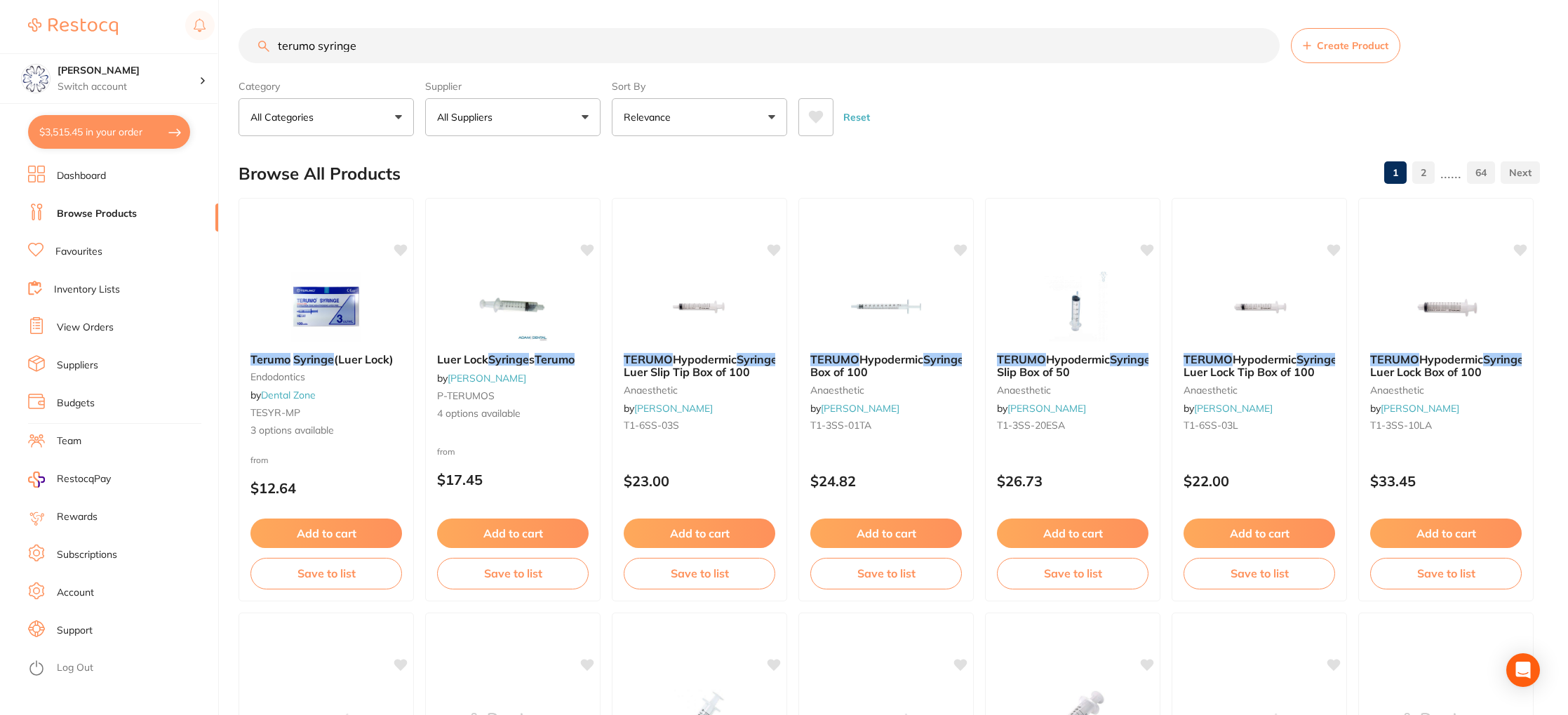
drag, startPoint x: 411, startPoint y: 48, endPoint x: 403, endPoint y: 53, distance: 9.4
click at [403, 53] on input "terumo syringe" at bounding box center [759, 45] width 1041 height 35
drag, startPoint x: 408, startPoint y: 51, endPoint x: 237, endPoint y: 36, distance: 171.7
click at [237, 36] on div "$3,515.45 Eumundi Dental Switch account Eumundi Dental $3,515.45 in your order …" at bounding box center [784, 357] width 1568 height 715
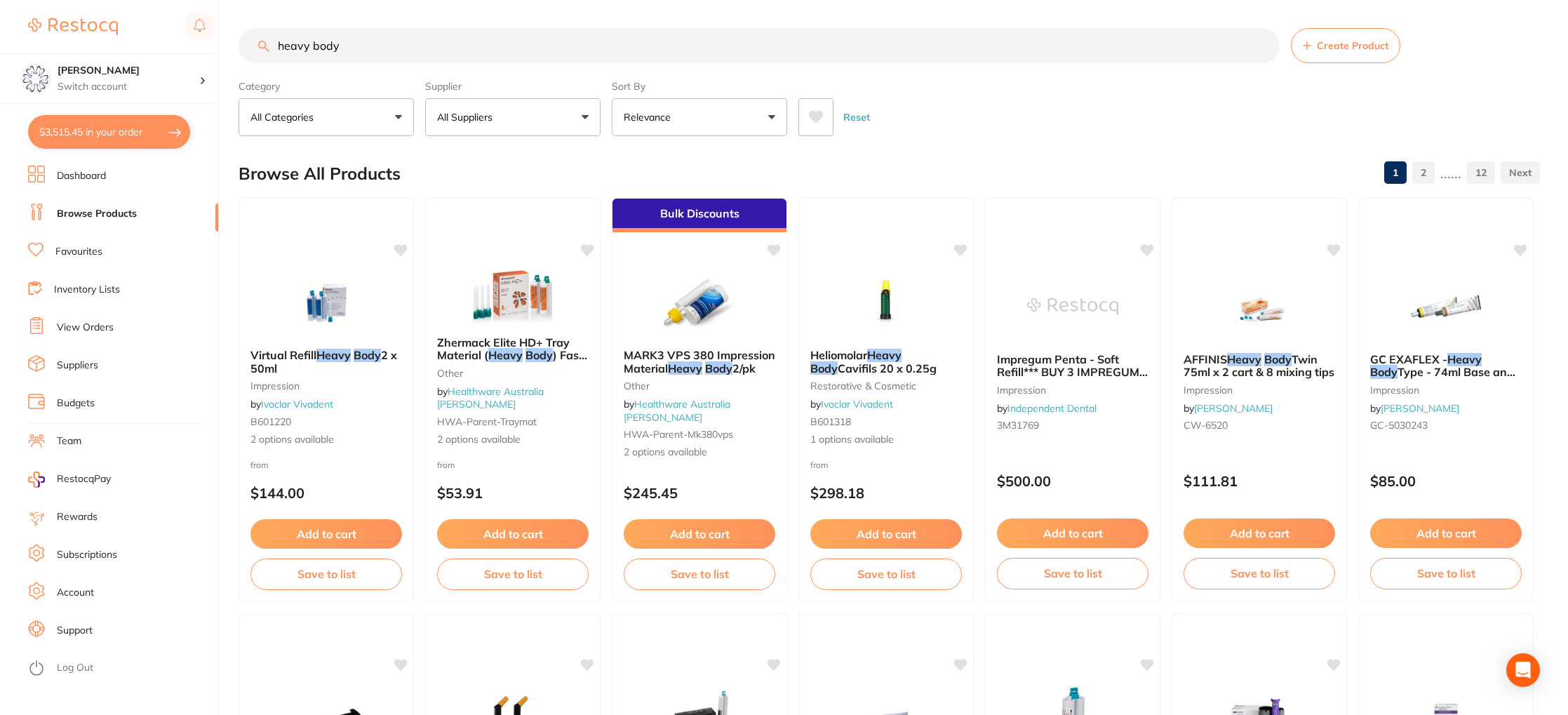
drag, startPoint x: 368, startPoint y: 43, endPoint x: 237, endPoint y: 28, distance: 131.9
click at [237, 28] on div "$3,515.45 Eumundi Dental Switch account Eumundi Dental $3,515.45 in your order …" at bounding box center [784, 357] width 1568 height 715
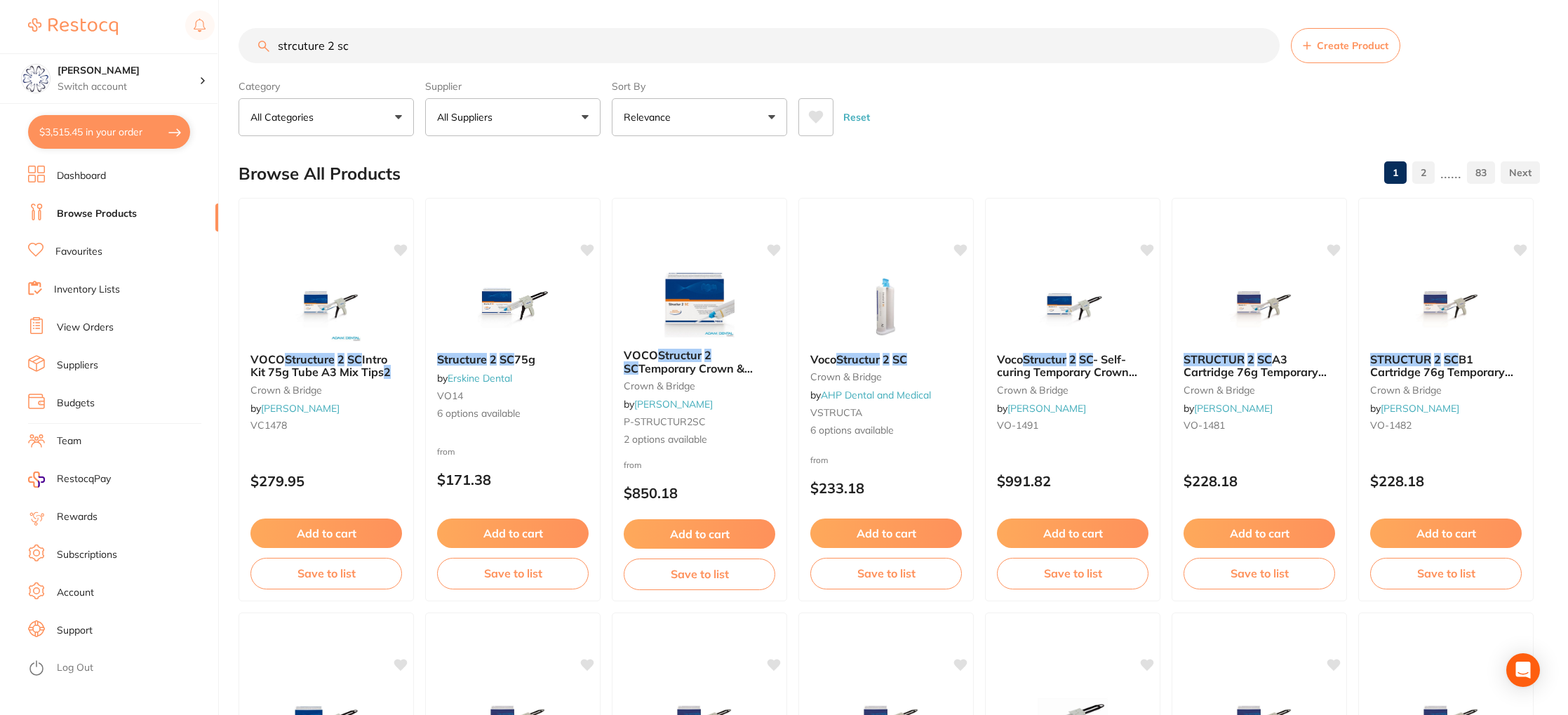
drag, startPoint x: 301, startPoint y: 50, endPoint x: 324, endPoint y: 50, distance: 23.0
click at [302, 50] on input "strcuture 2 sc" at bounding box center [759, 45] width 1041 height 35
type input "structure 2 sc"
click at [899, 352] on em "SC" at bounding box center [899, 359] width 15 height 14
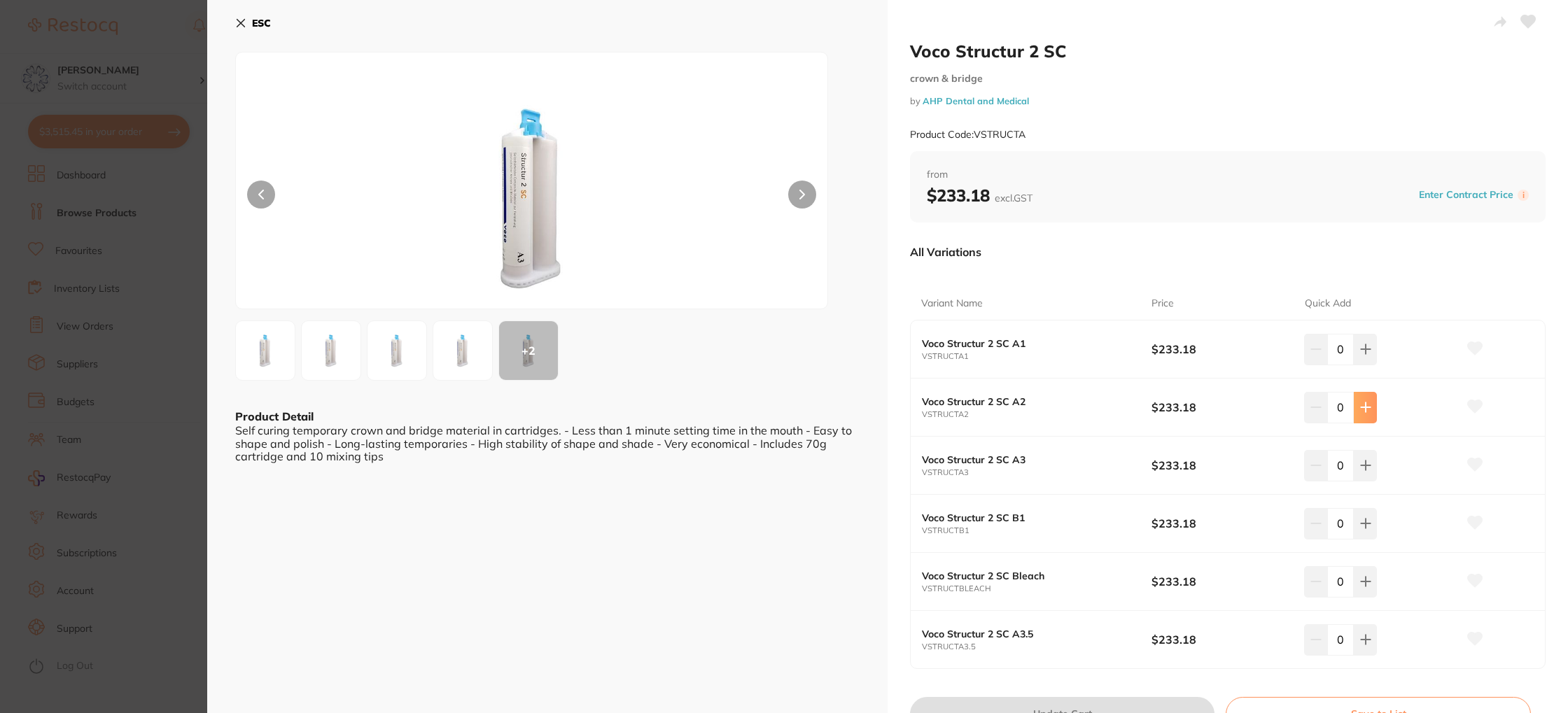
click at [1367, 407] on button at bounding box center [1364, 407] width 23 height 31
type input "1"
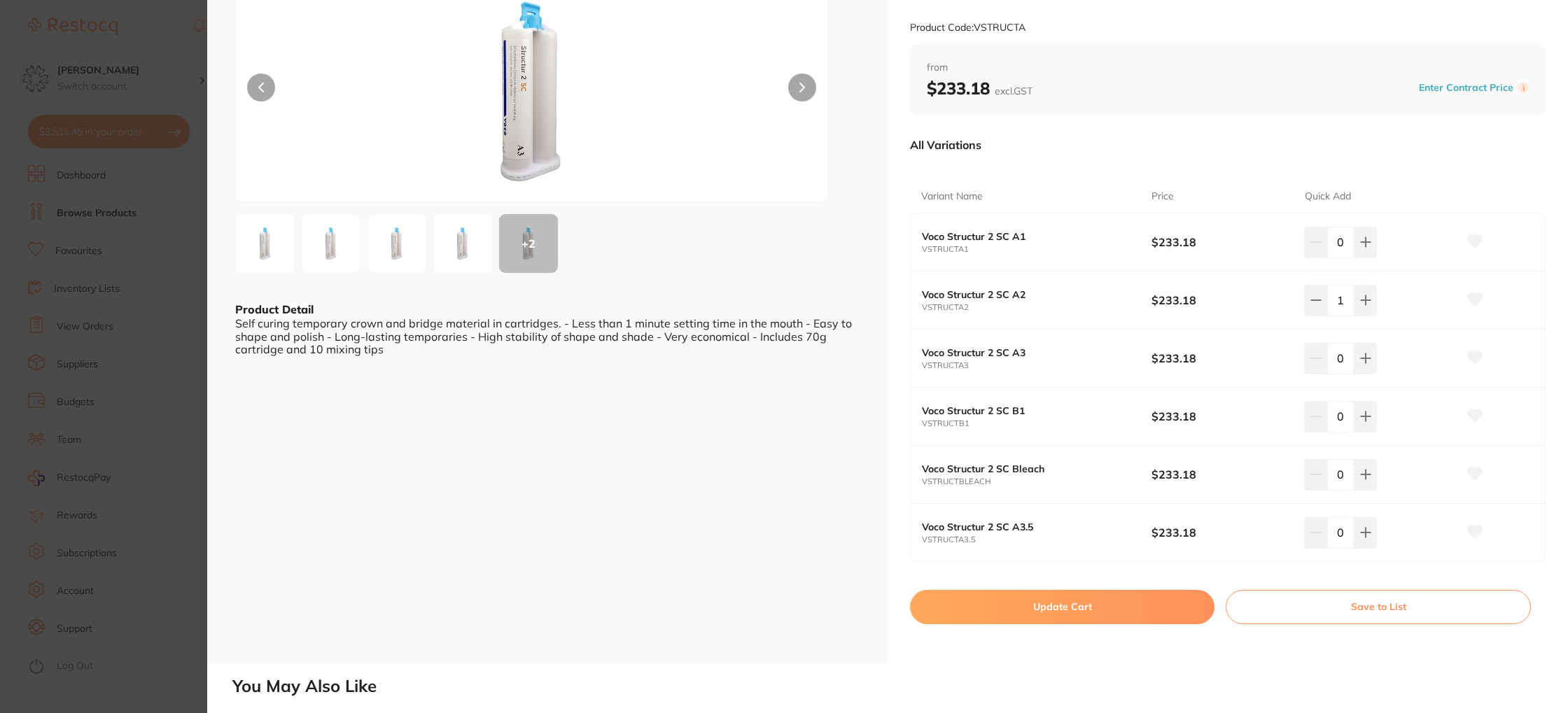
scroll to position [119, 0]
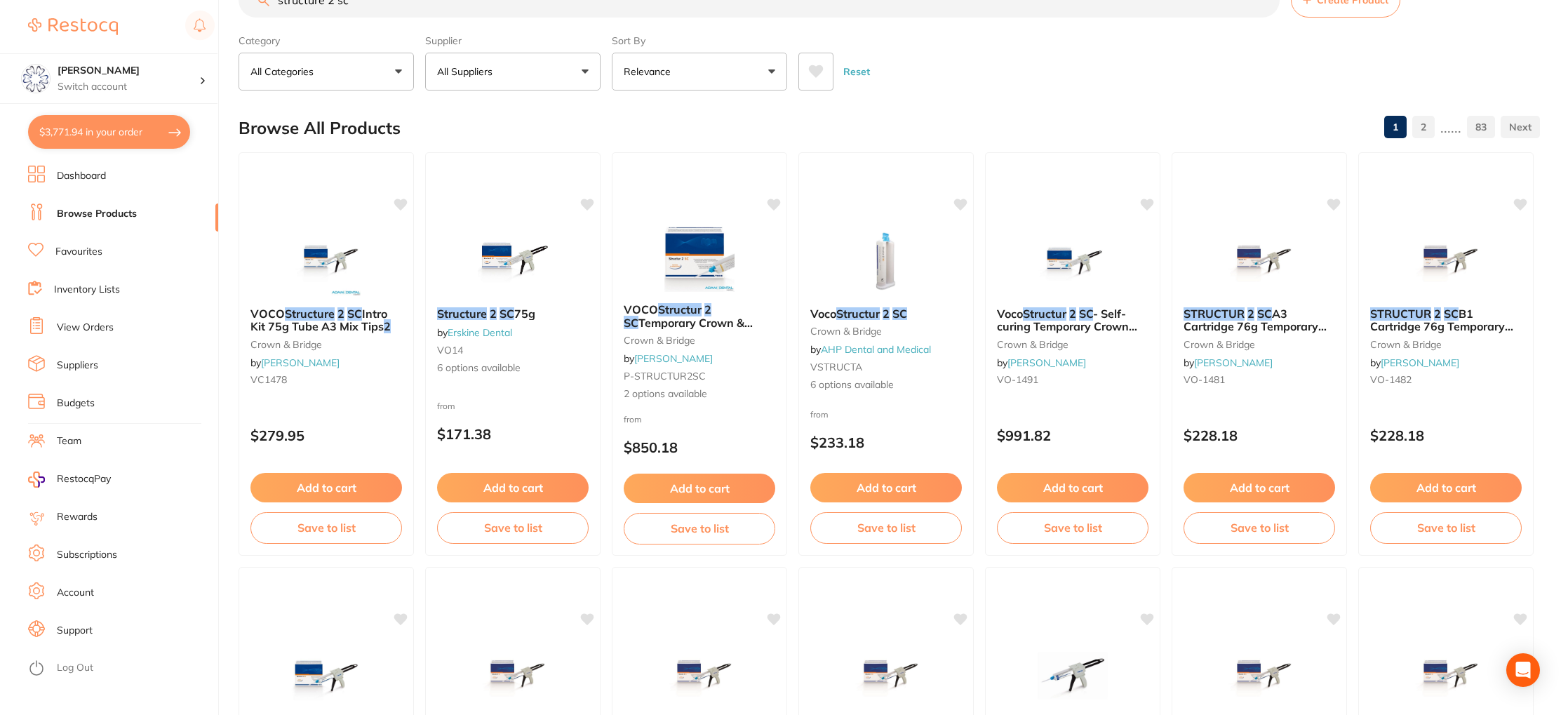
click at [96, 287] on link "Inventory Lists" at bounding box center [86, 289] width 66 height 14
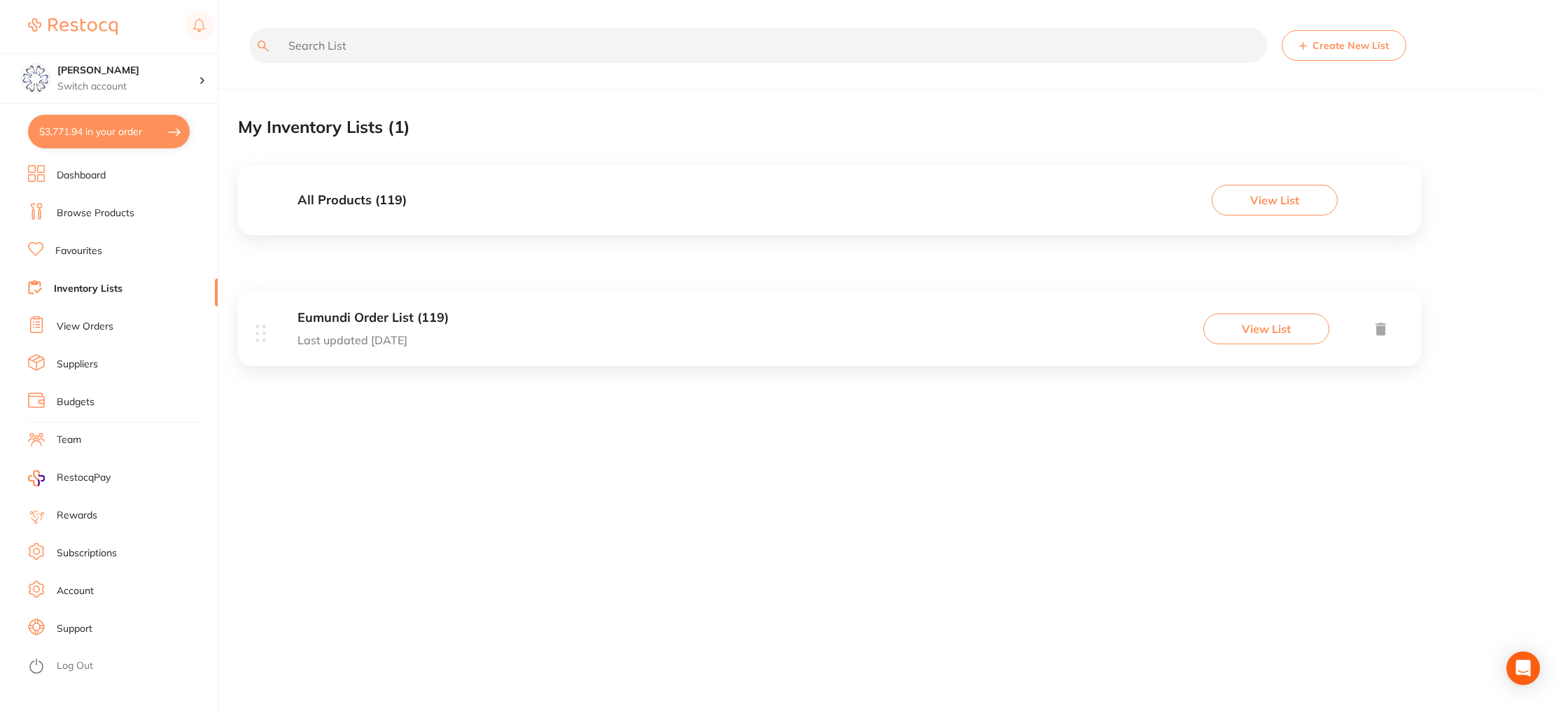
click at [389, 200] on h3 "All Products ( 119 )" at bounding box center [352, 201] width 109 height 15
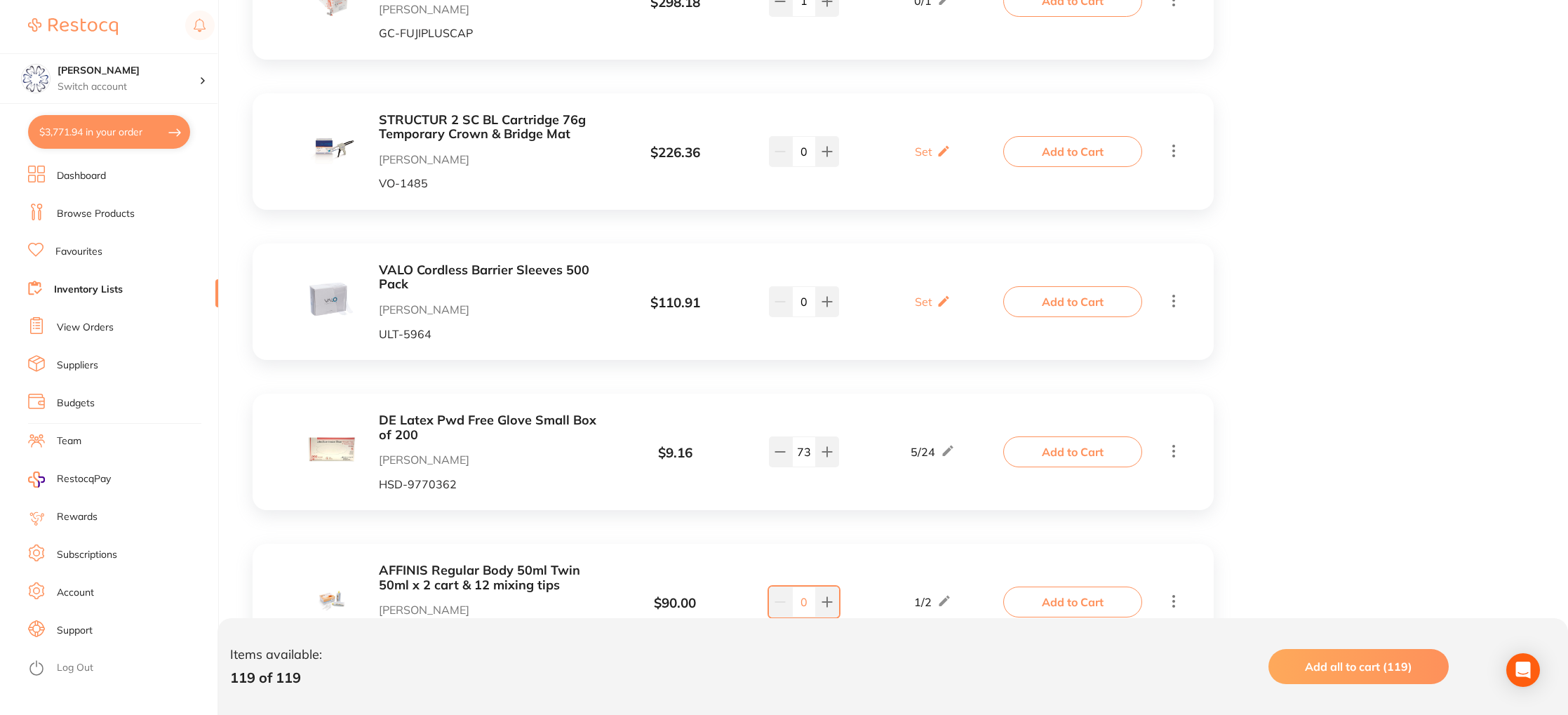
scroll to position [668, 0]
click at [830, 302] on icon at bounding box center [827, 298] width 11 height 11
type input "2"
drag, startPoint x: 1059, startPoint y: 303, endPoint x: 1001, endPoint y: 304, distance: 58.0
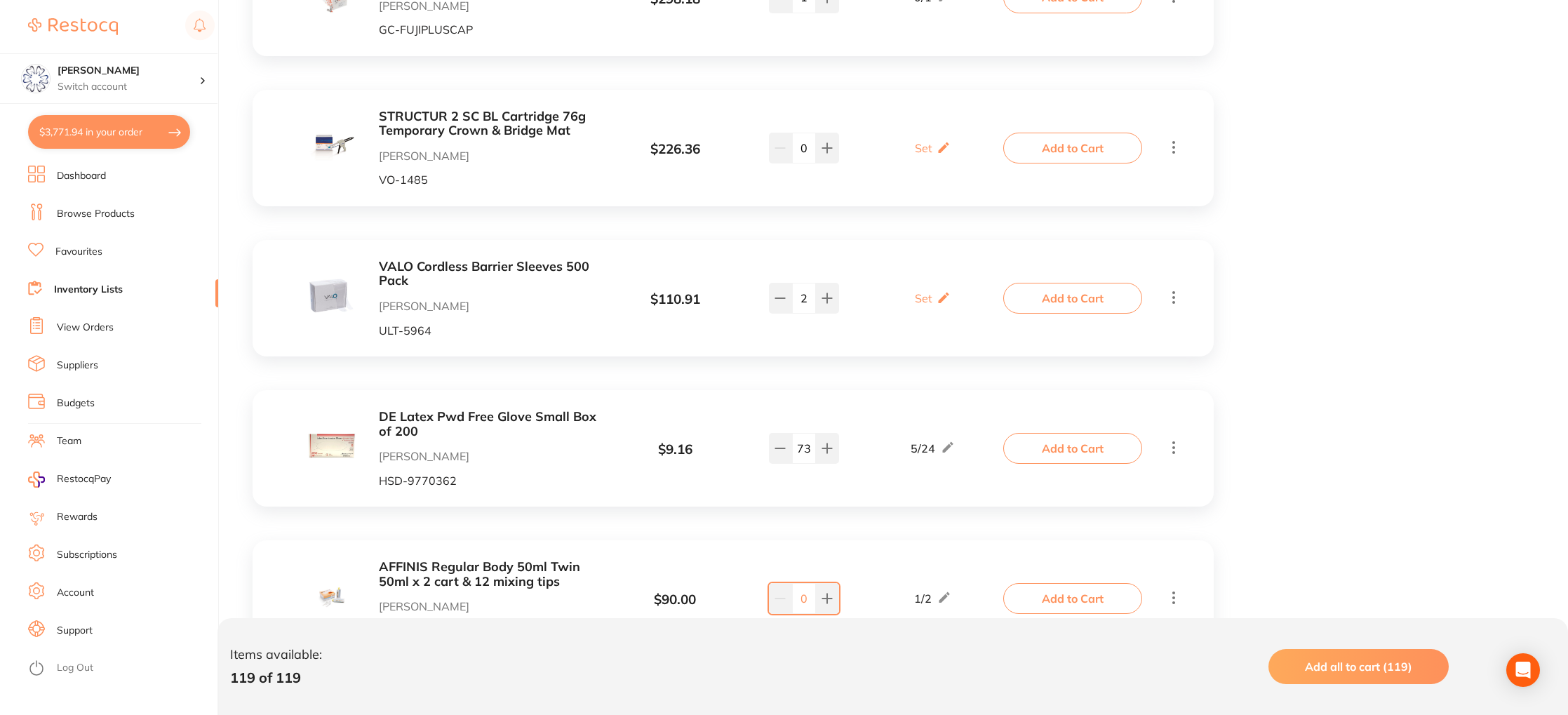
click at [1057, 303] on button "Add to Cart" at bounding box center [1073, 298] width 139 height 31
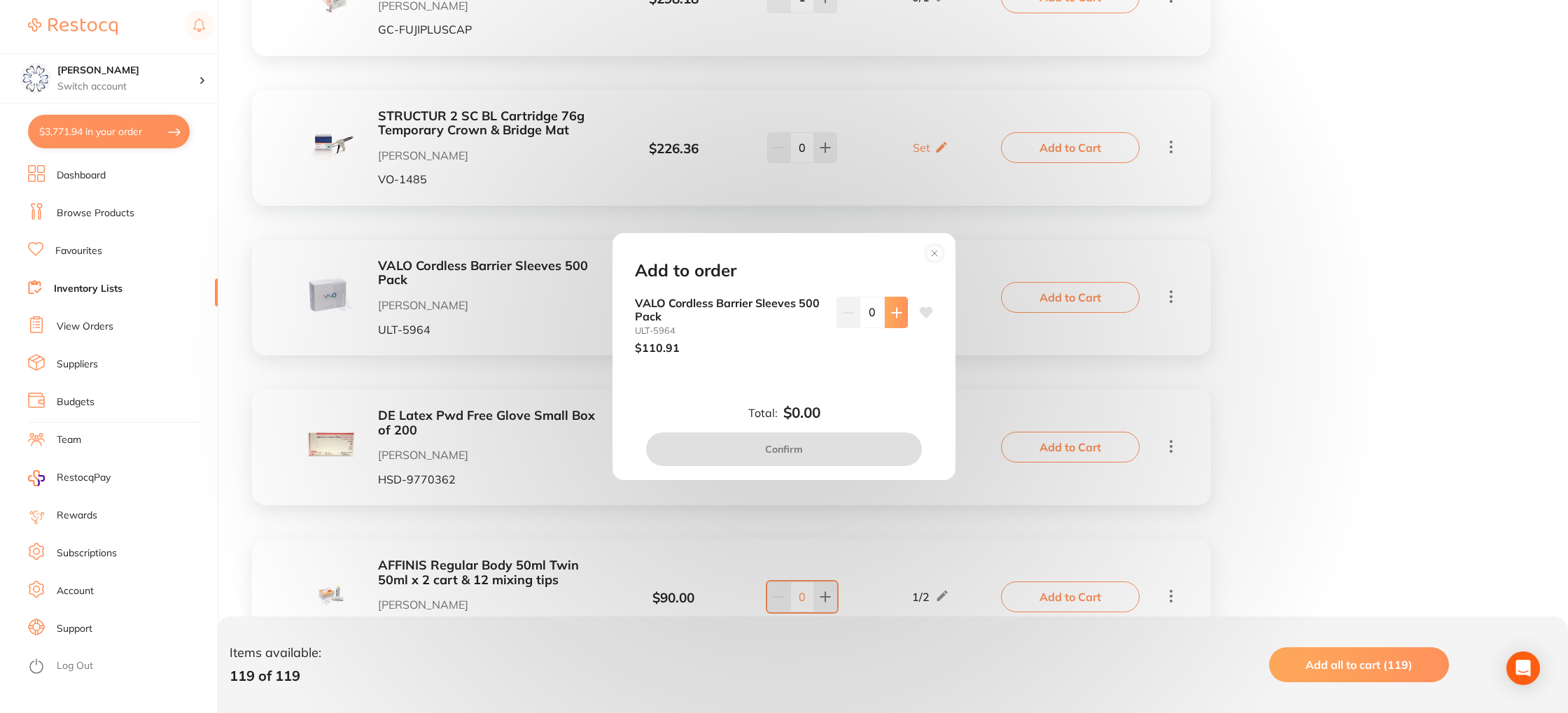
click at [884, 309] on button at bounding box center [895, 312] width 23 height 31
drag, startPoint x: 883, startPoint y: 309, endPoint x: 883, endPoint y: 320, distance: 11.0
click at [884, 309] on button at bounding box center [895, 312] width 23 height 31
type input "2"
click at [808, 439] on button "Confirm" at bounding box center [784, 449] width 276 height 33
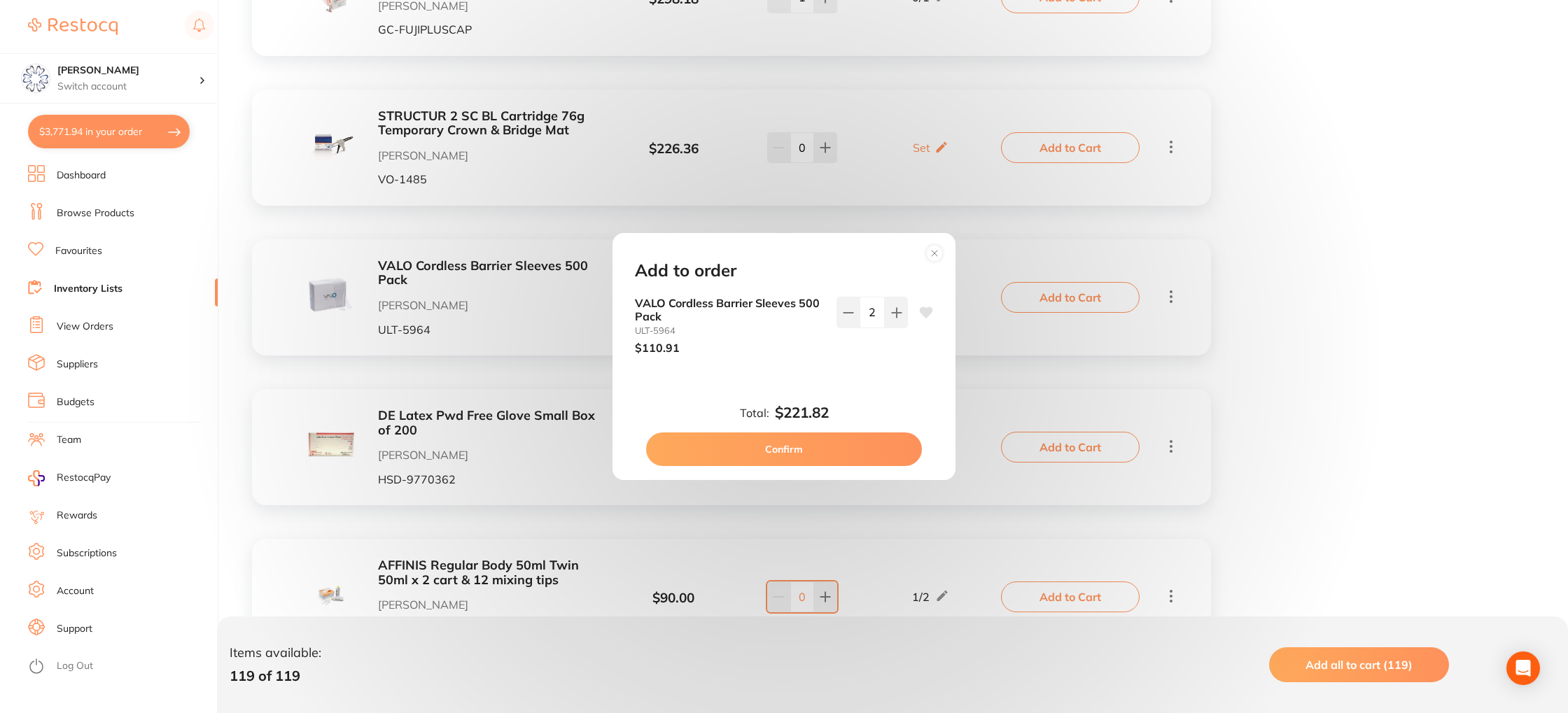
checkbox input "false"
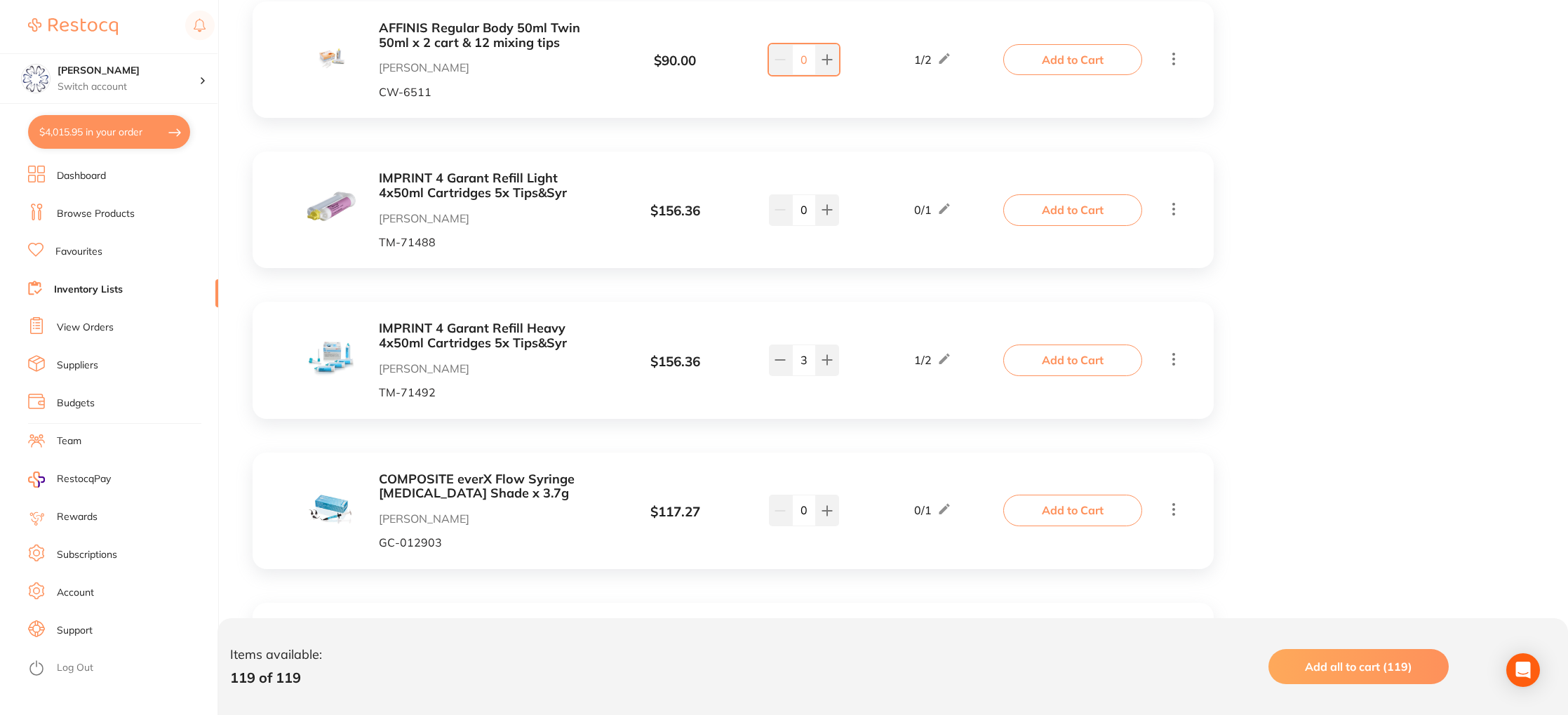
scroll to position [1207, 0]
click at [538, 338] on b "IMPRINT 4 Garant Refill Heavy 4x50ml Cartridges 5x Tips&Syr" at bounding box center [491, 335] width 223 height 29
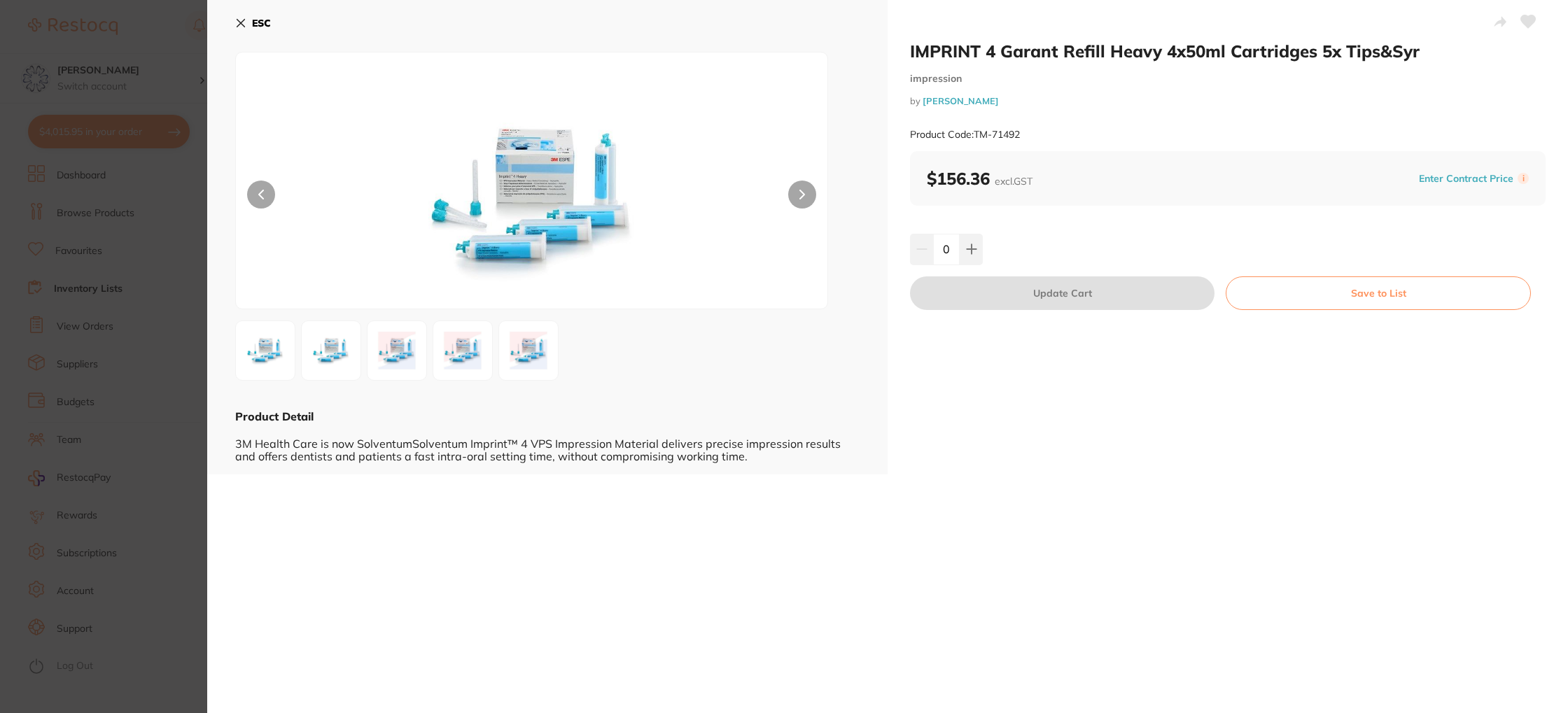
click at [978, 246] on button at bounding box center [970, 249] width 23 height 31
type input "1"
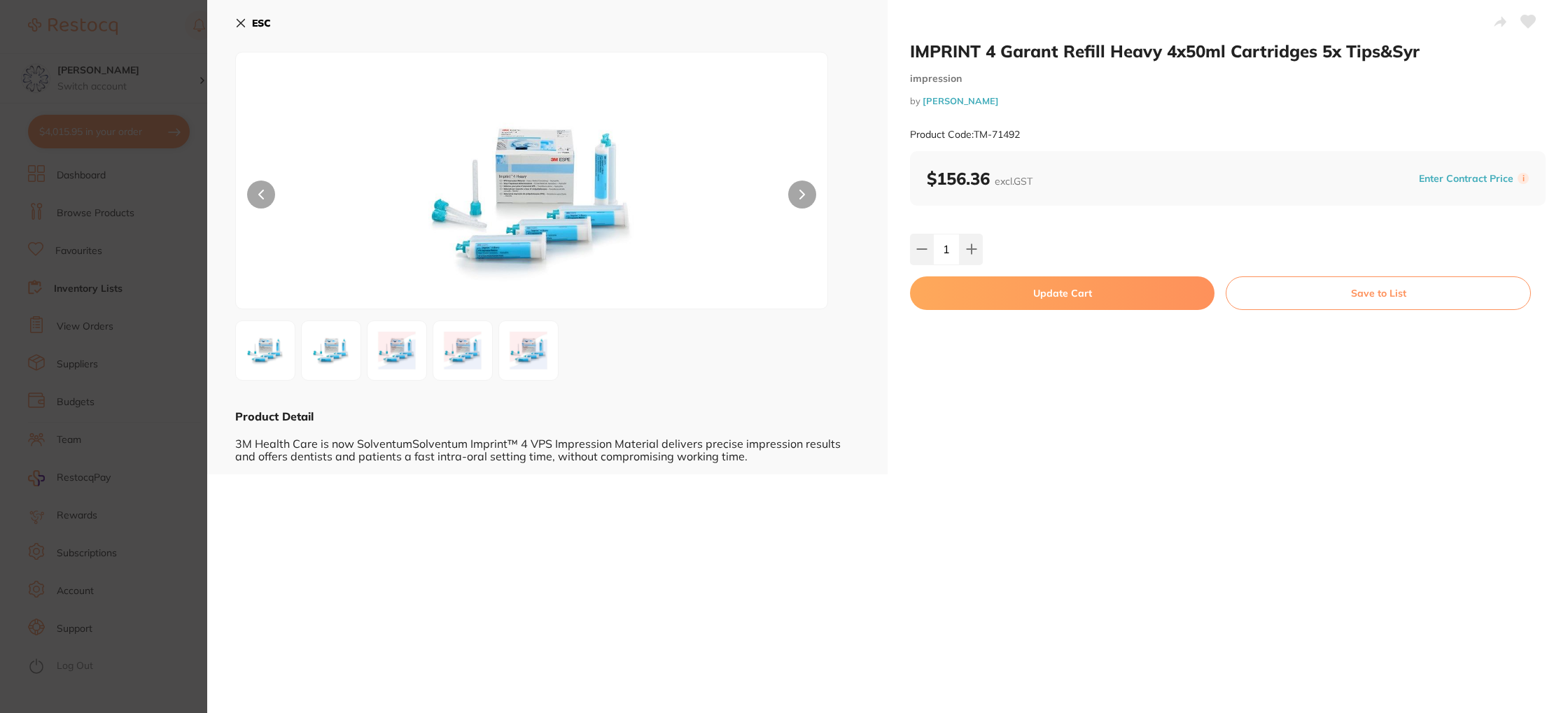
click at [1052, 286] on button "Update Cart" at bounding box center [1062, 293] width 304 height 33
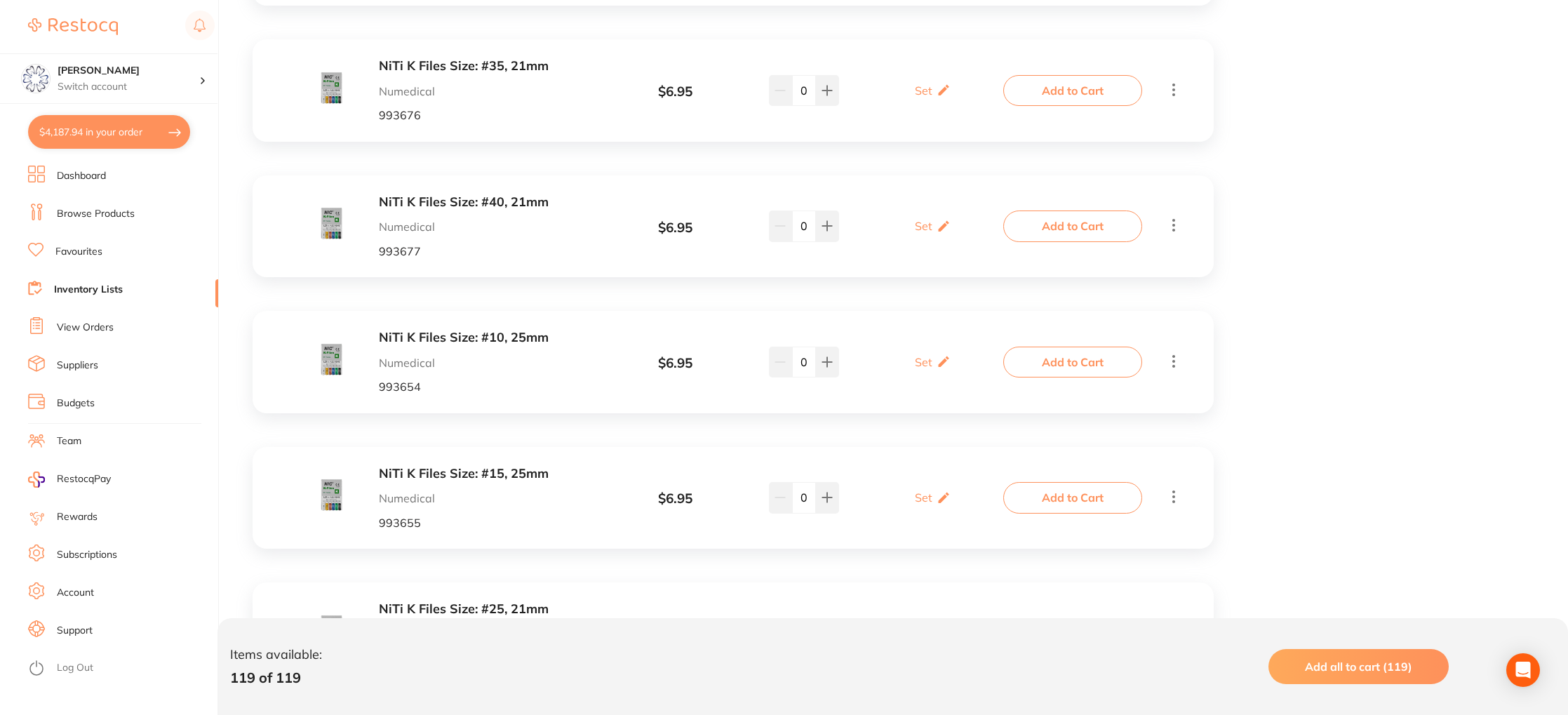
scroll to position [12133, 0]
drag, startPoint x: 522, startPoint y: 393, endPoint x: 590, endPoint y: 384, distance: 68.6
click at [522, 464] on b "NiTi K Files Size: #15, 25mm" at bounding box center [491, 471] width 223 height 15
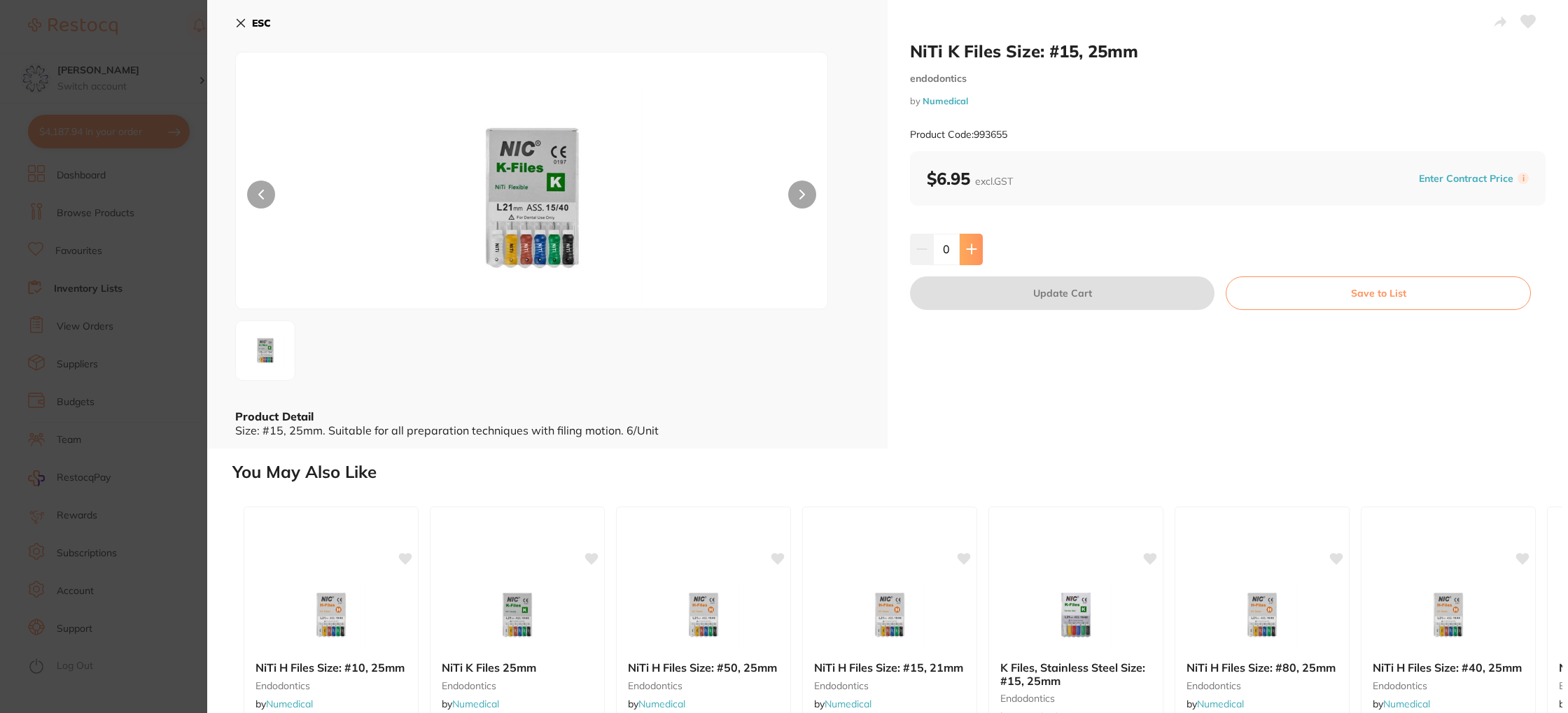
click at [974, 246] on icon at bounding box center [971, 249] width 11 height 11
type input "1"
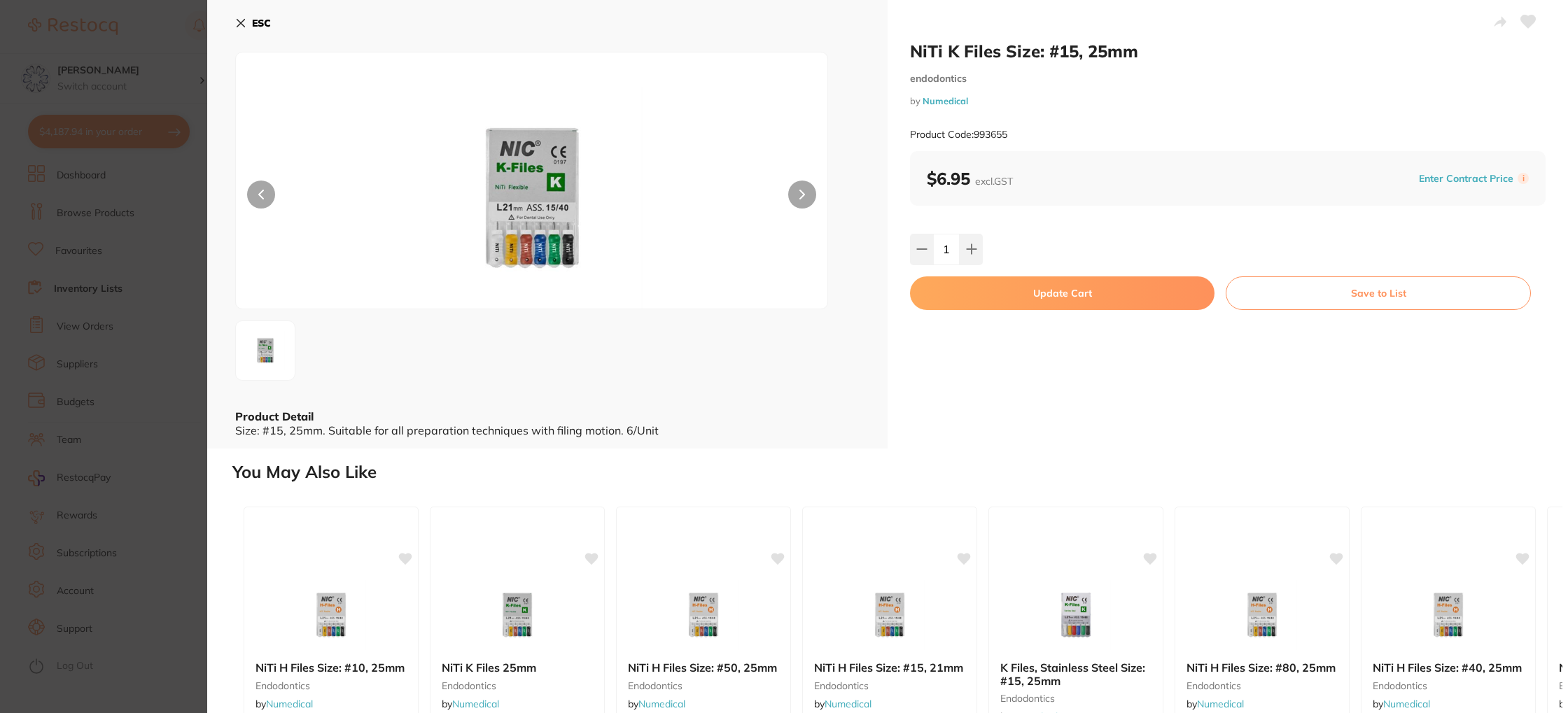
click at [1042, 285] on button "Update Cart" at bounding box center [1062, 293] width 304 height 33
checkbox input "false"
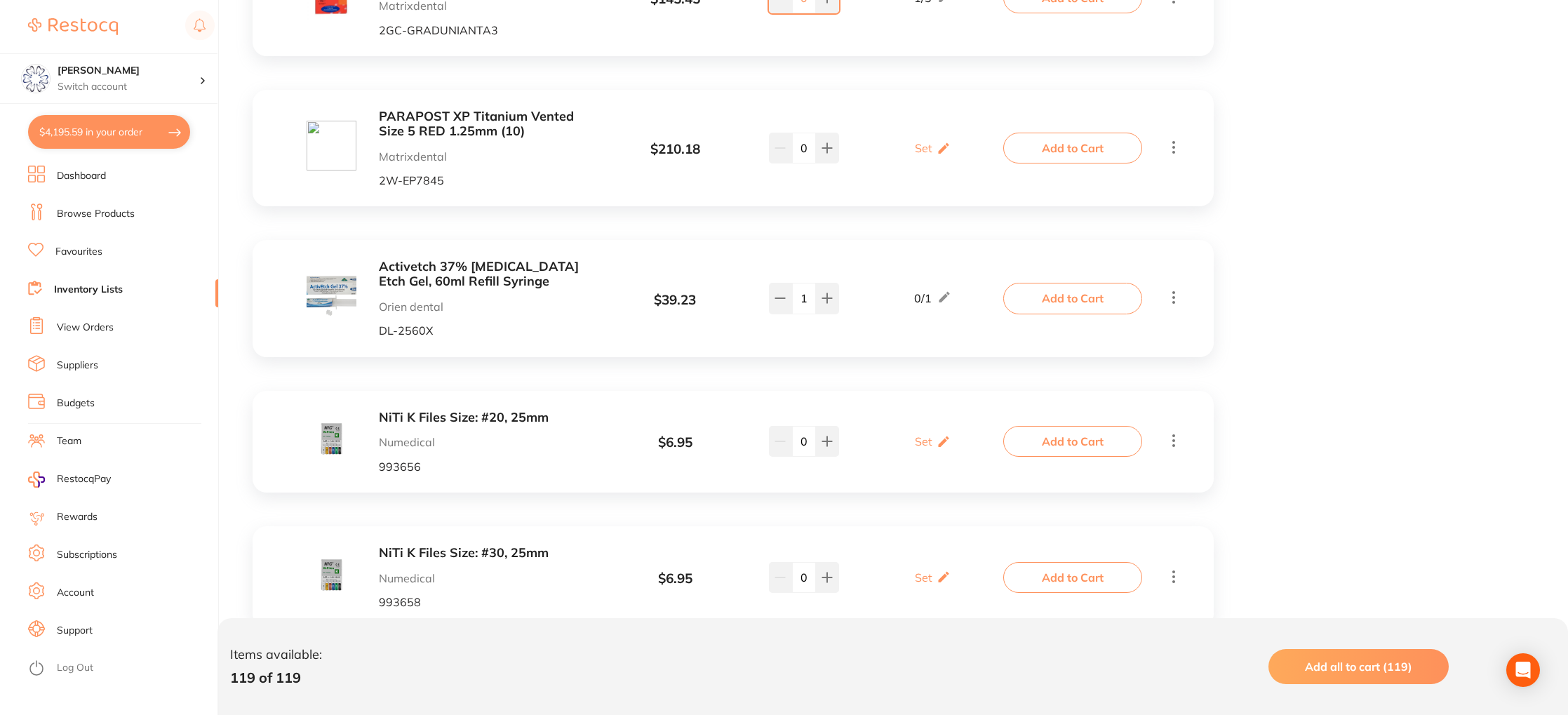
scroll to position [10420, 0]
drag, startPoint x: 381, startPoint y: 351, endPoint x: 577, endPoint y: 345, distance: 196.1
click at [435, 412] on b "NiTi K Files Size: #20, 25mm" at bounding box center [491, 419] width 223 height 15
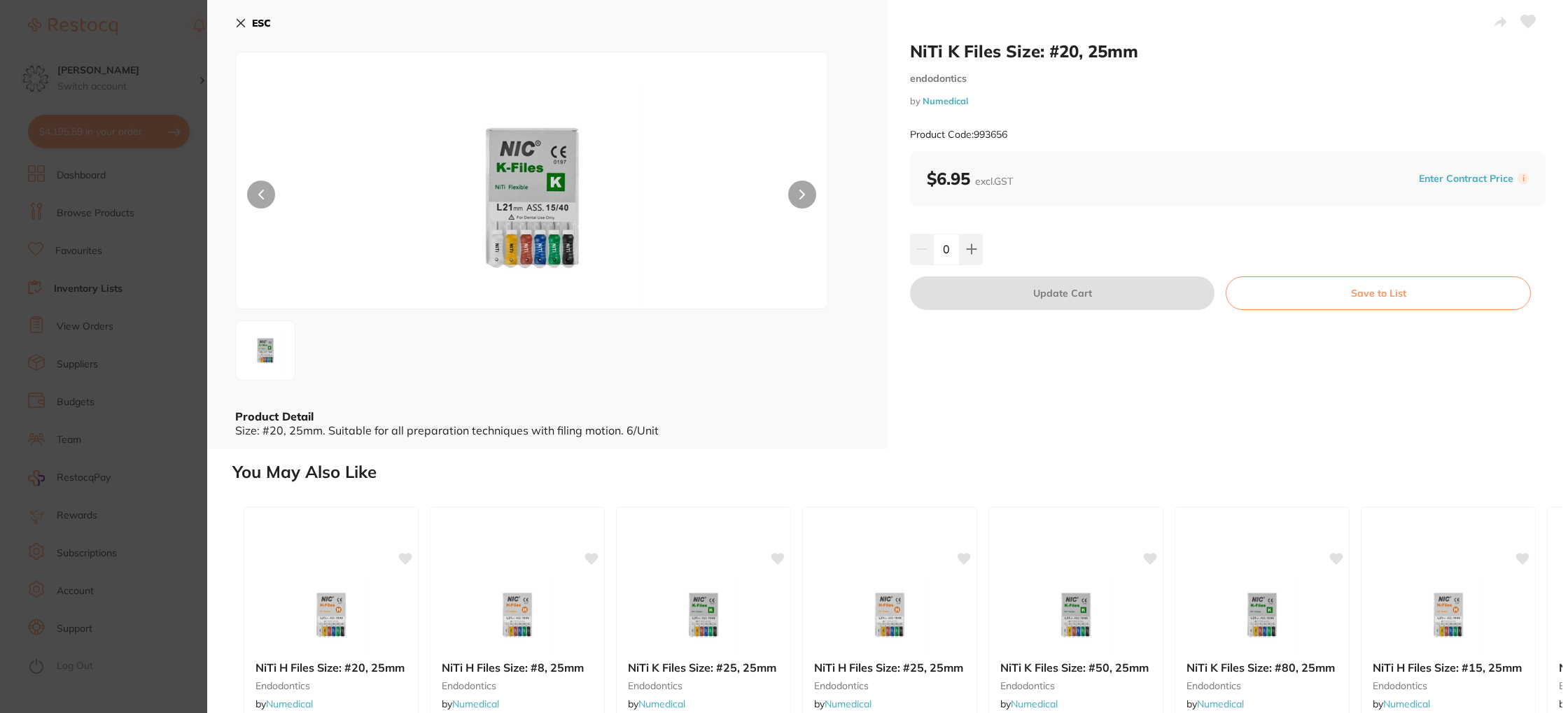
click at [252, 24] on button "ESC" at bounding box center [253, 23] width 36 height 24
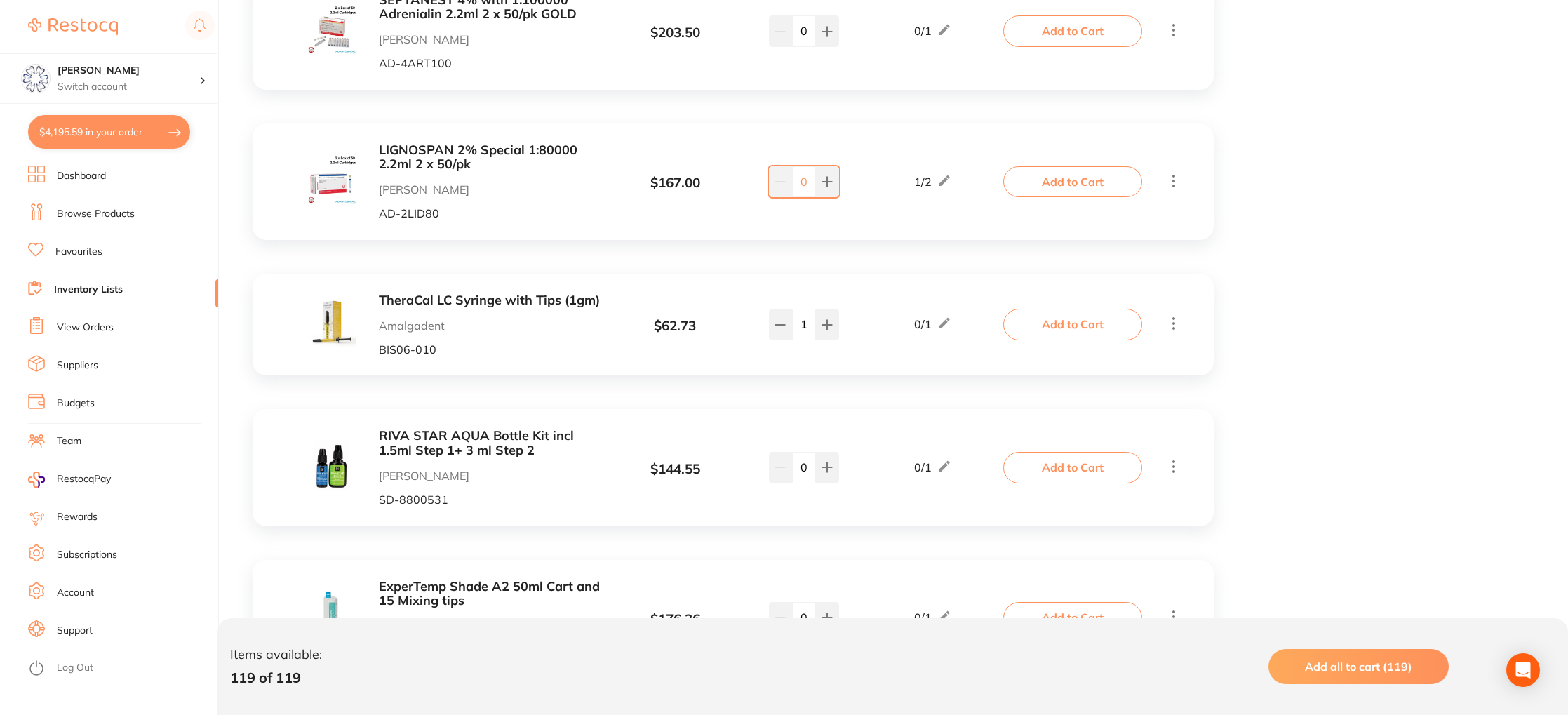
scroll to position [12884, 0]
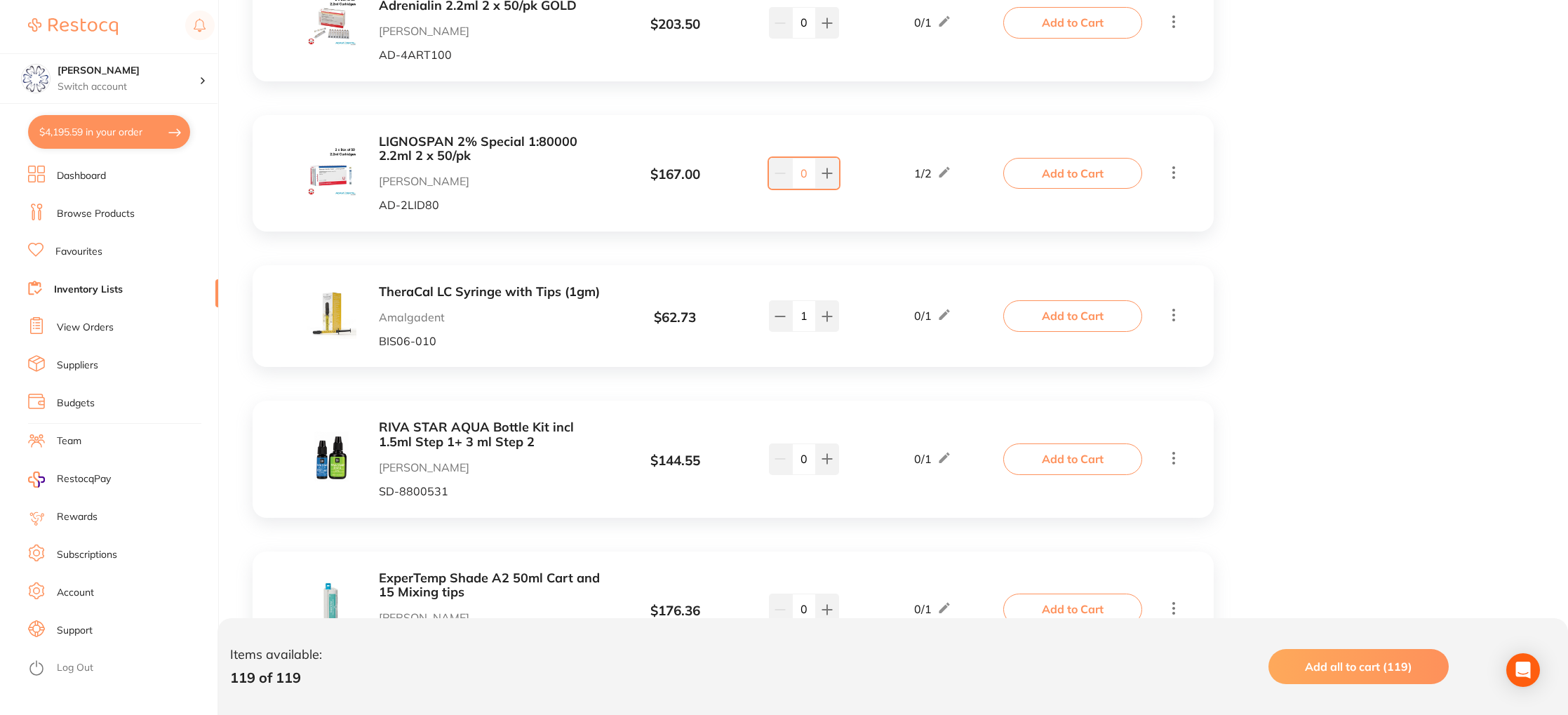
drag, startPoint x: 547, startPoint y: 223, endPoint x: 565, endPoint y: 223, distance: 18.0
click at [547, 285] on b "TheraCal LC Syringe with Tips (1gm)" at bounding box center [491, 292] width 223 height 15
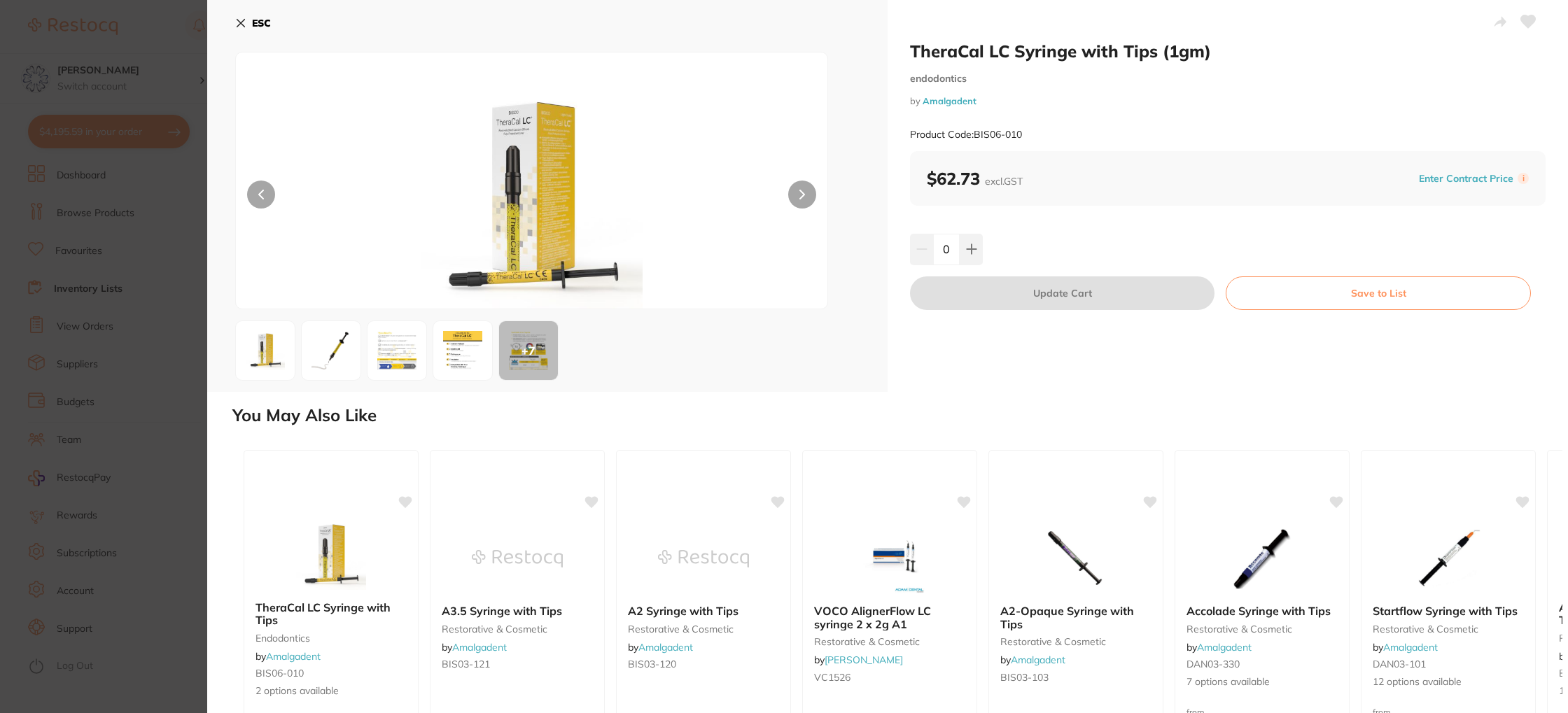
drag, startPoint x: 971, startPoint y: 244, endPoint x: 1003, endPoint y: 283, distance: 50.4
click at [971, 244] on icon at bounding box center [971, 249] width 11 height 11
type input "1"
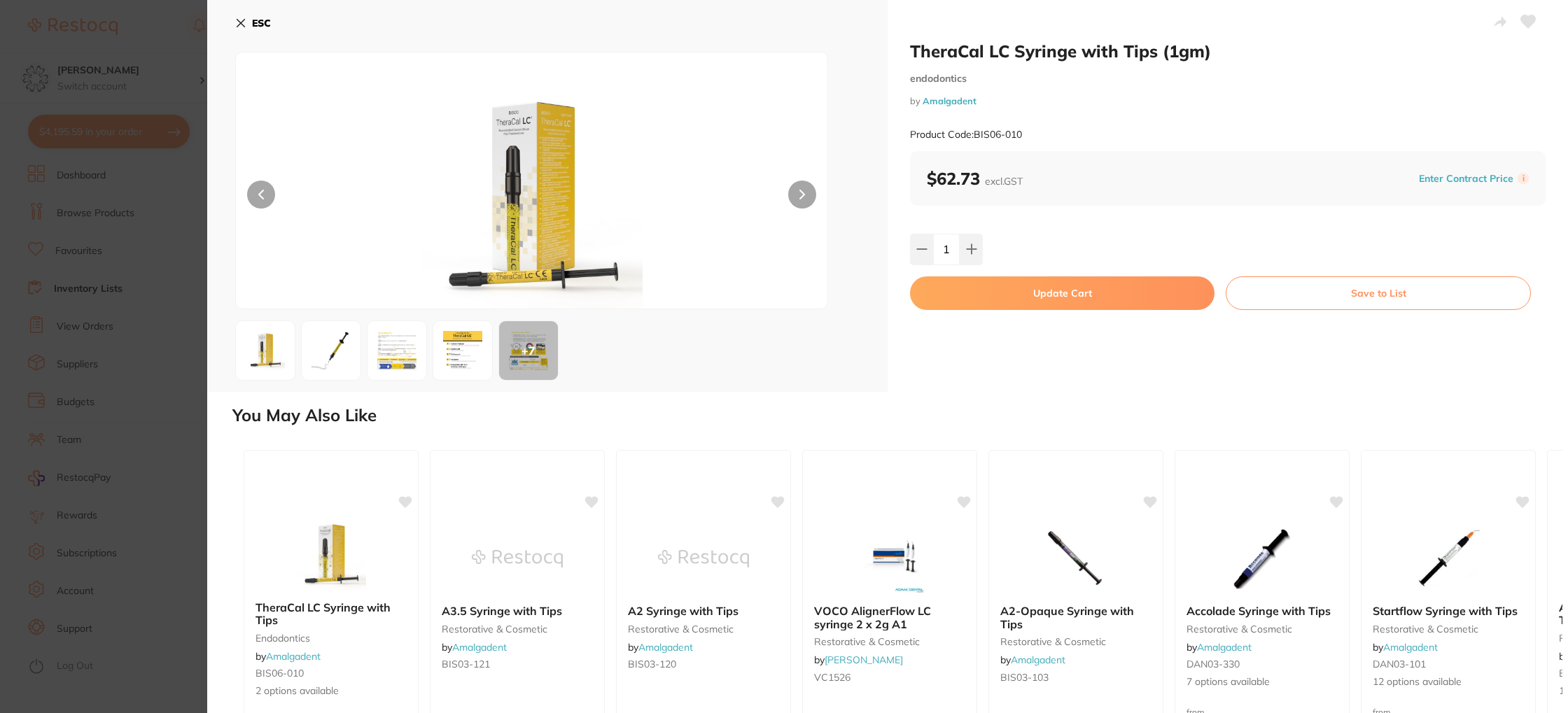
drag, startPoint x: 1024, startPoint y: 291, endPoint x: 943, endPoint y: 285, distance: 81.2
click at [1024, 291] on button "Update Cart" at bounding box center [1062, 293] width 304 height 33
checkbox input "false"
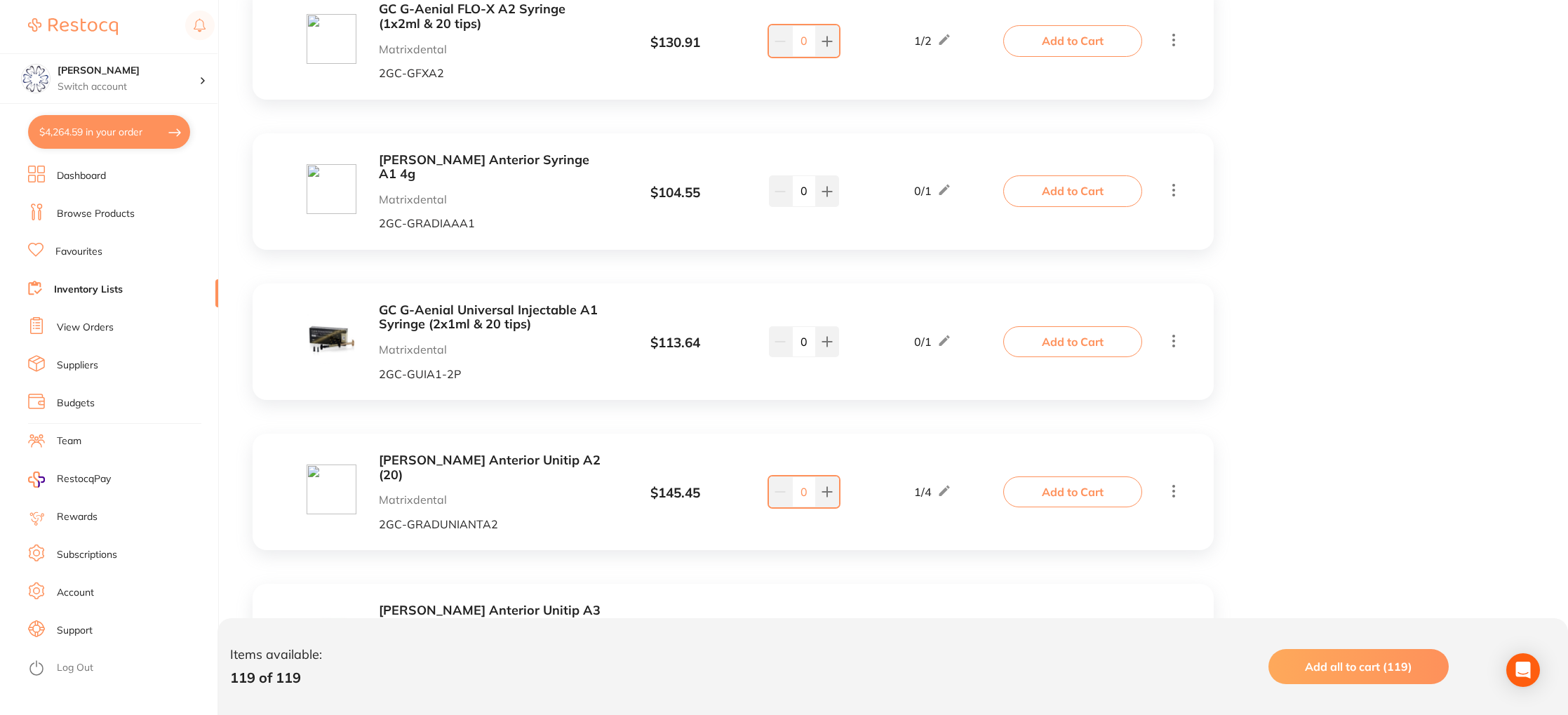
scroll to position [9777, 0]
click at [146, 135] on button "$4,264.59 in your order" at bounding box center [108, 132] width 162 height 33
checkbox input "true"
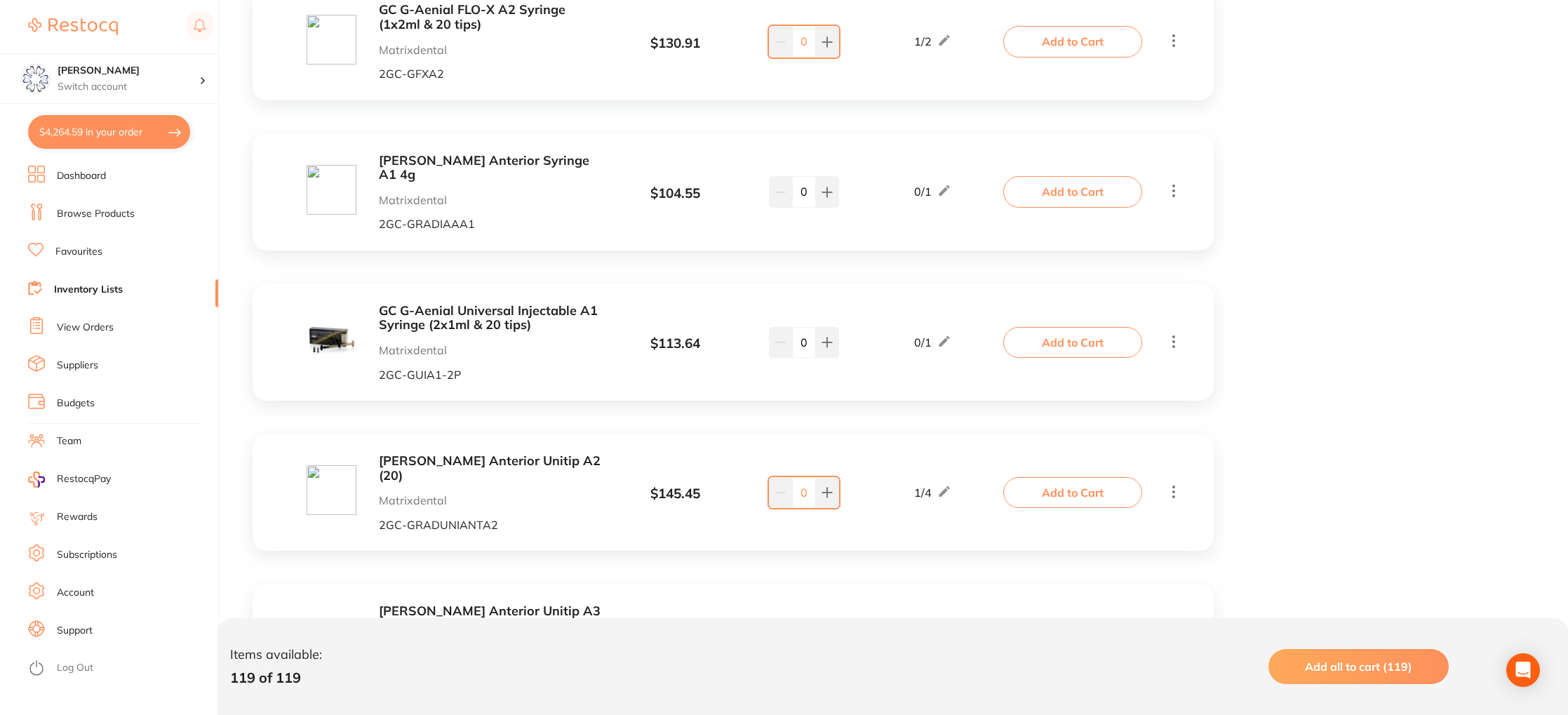
checkbox input "true"
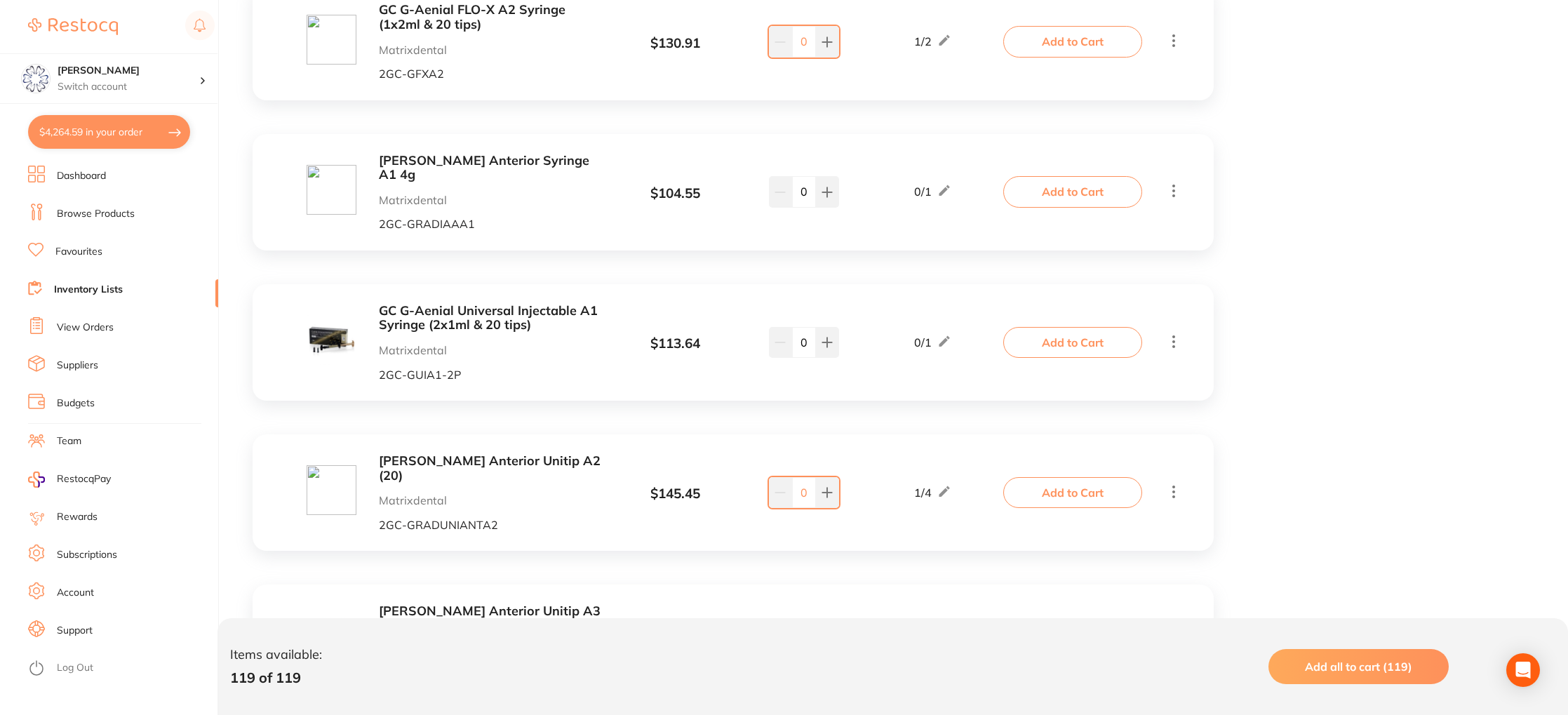
checkbox input "true"
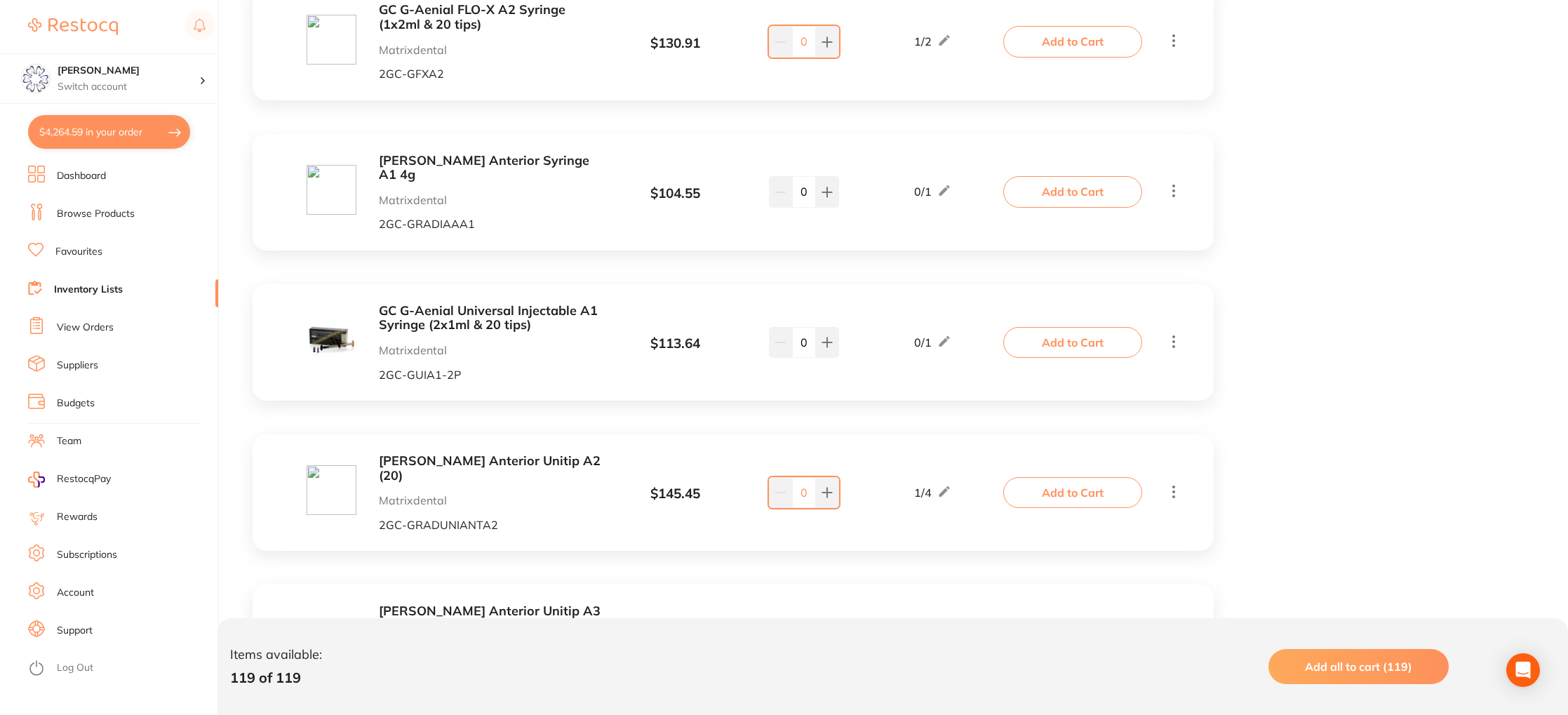
checkbox input "true"
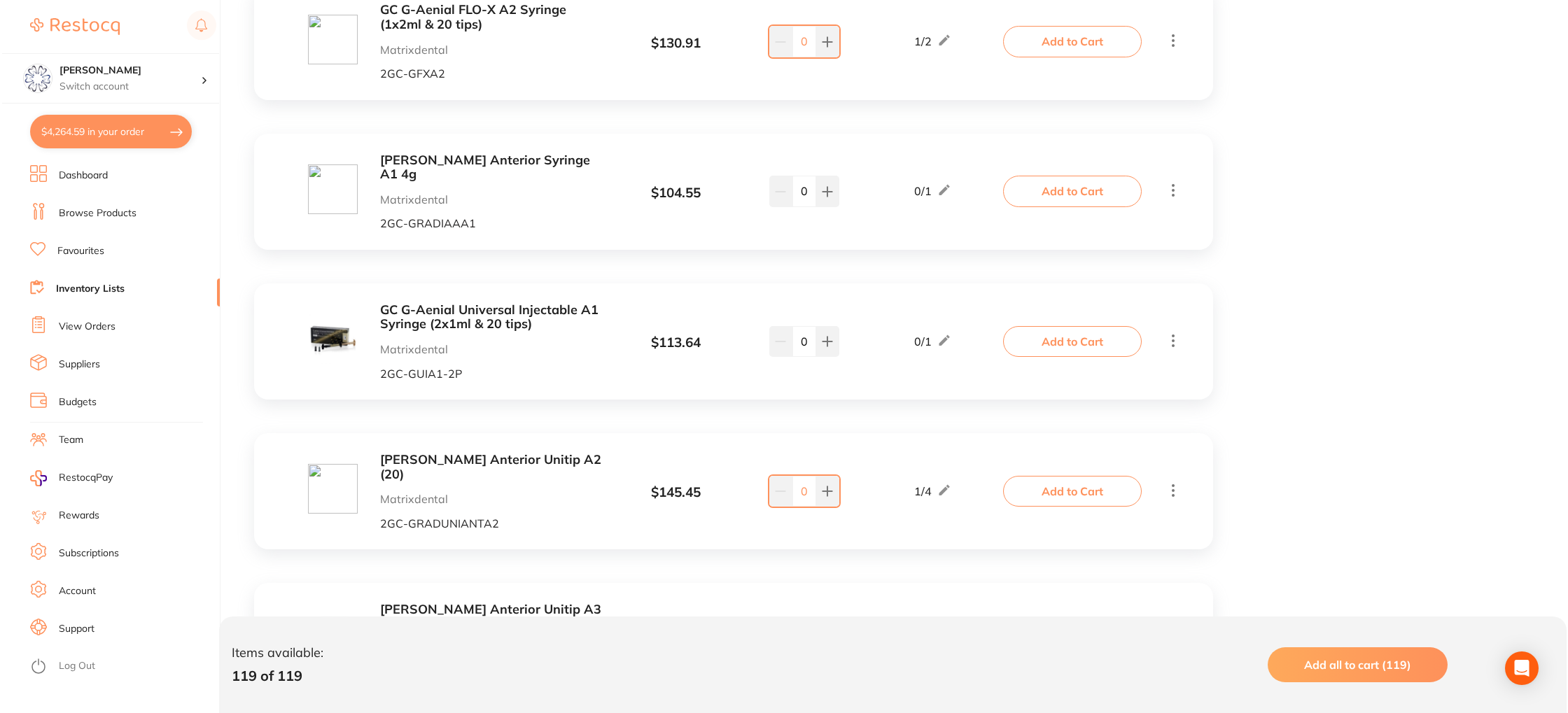
scroll to position [0, 0]
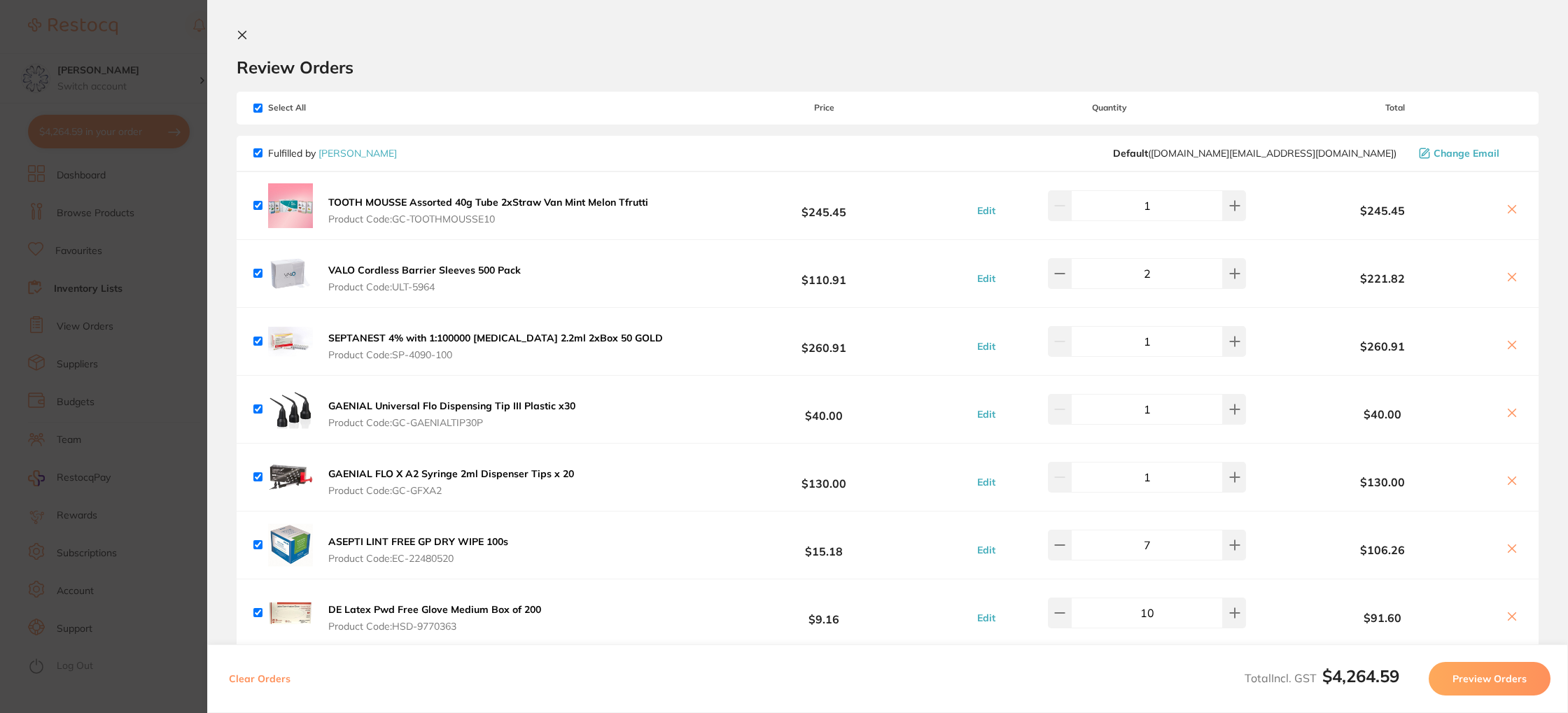
click at [243, 36] on icon at bounding box center [242, 35] width 11 height 11
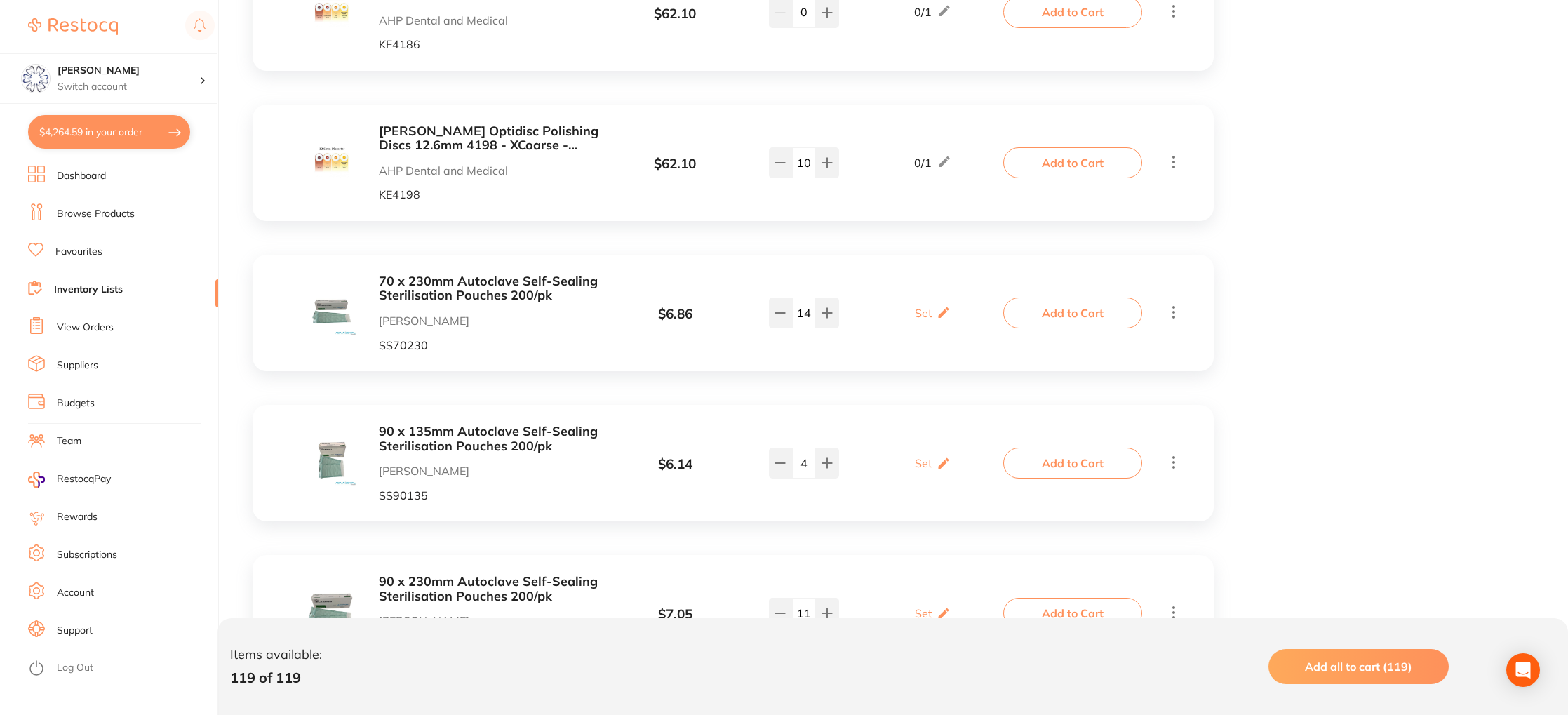
scroll to position [3829, 0]
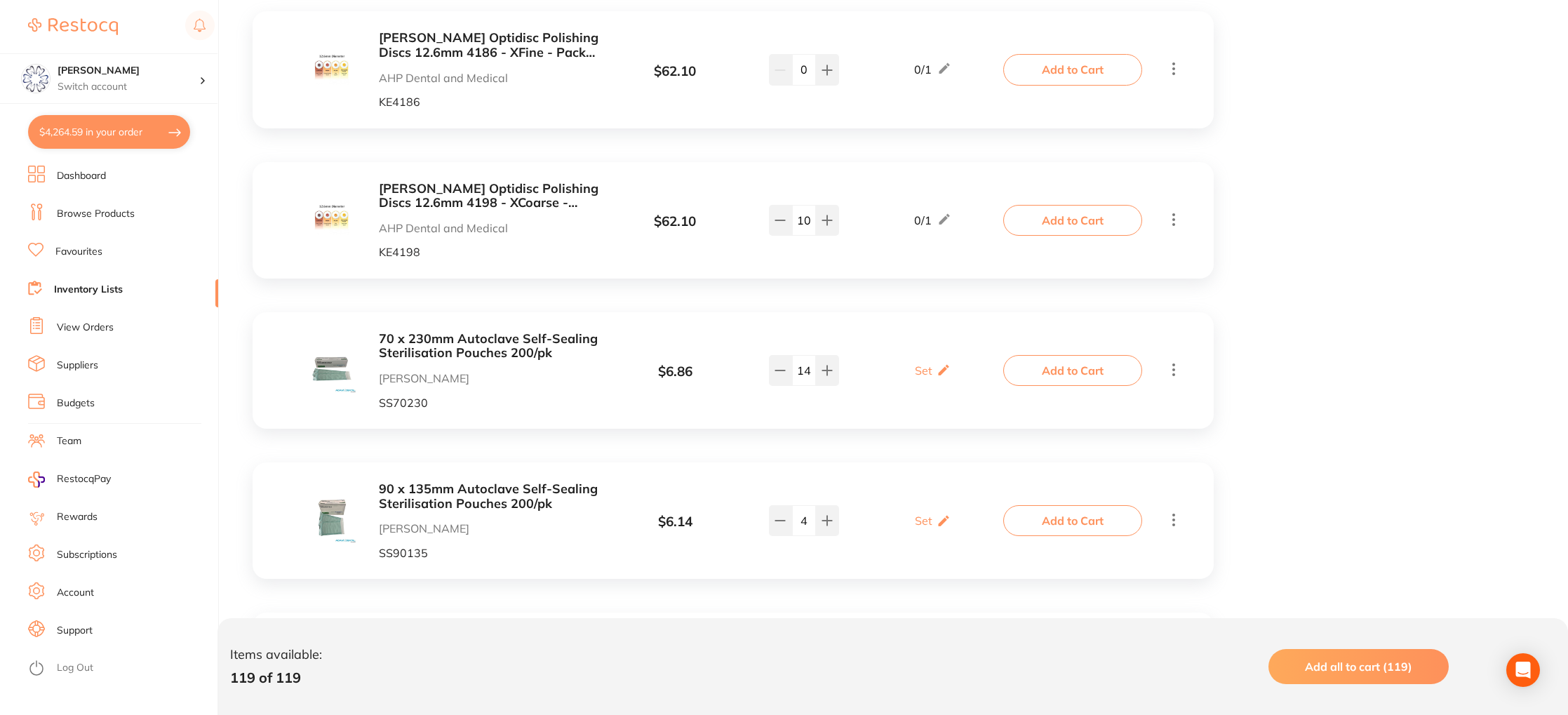
drag, startPoint x: 74, startPoint y: 205, endPoint x: 102, endPoint y: 198, distance: 28.9
click at [75, 204] on li "Browse Products" at bounding box center [122, 213] width 190 height 21
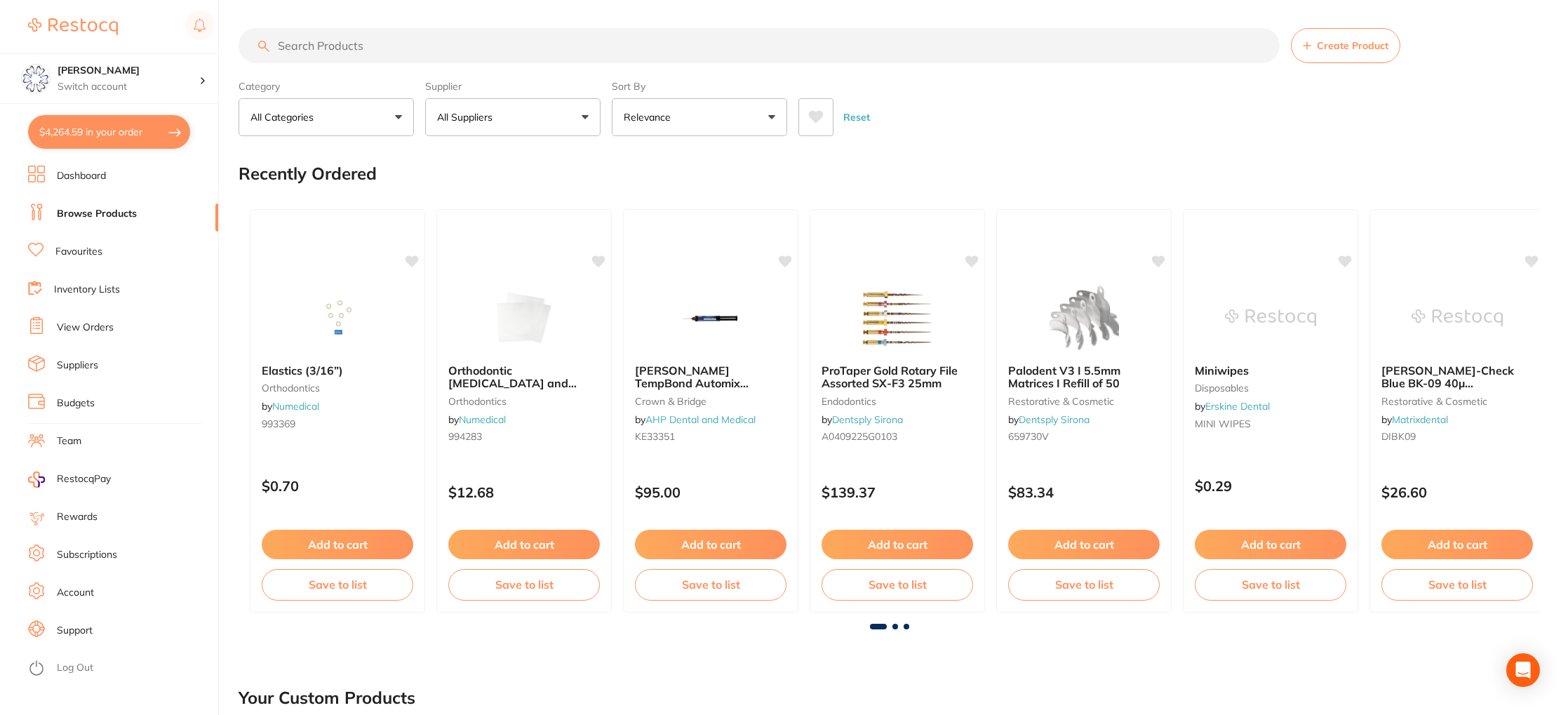
click at [291, 45] on input "search" at bounding box center [759, 45] width 1041 height 35
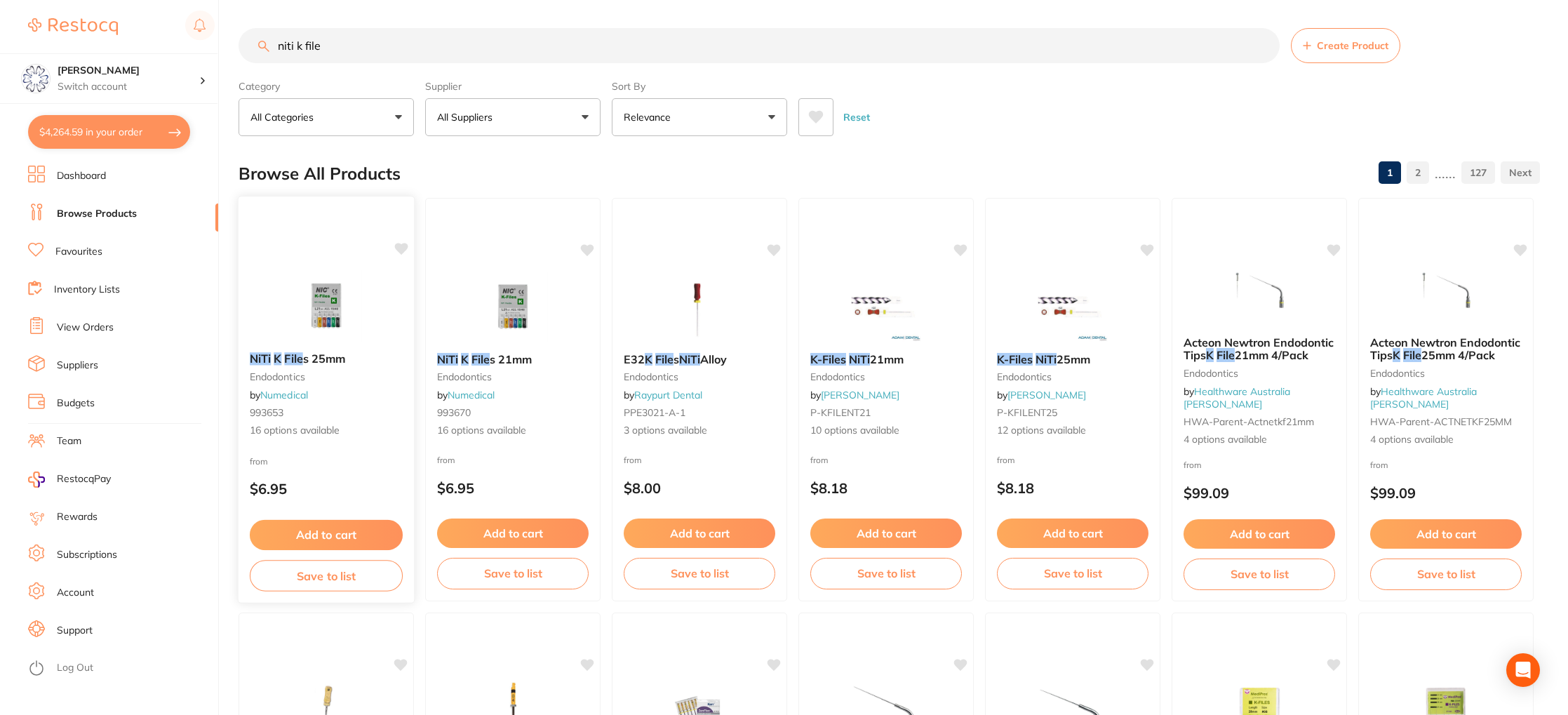
type input "niti k file"
click at [327, 357] on span "s 25mm" at bounding box center [325, 358] width 43 height 14
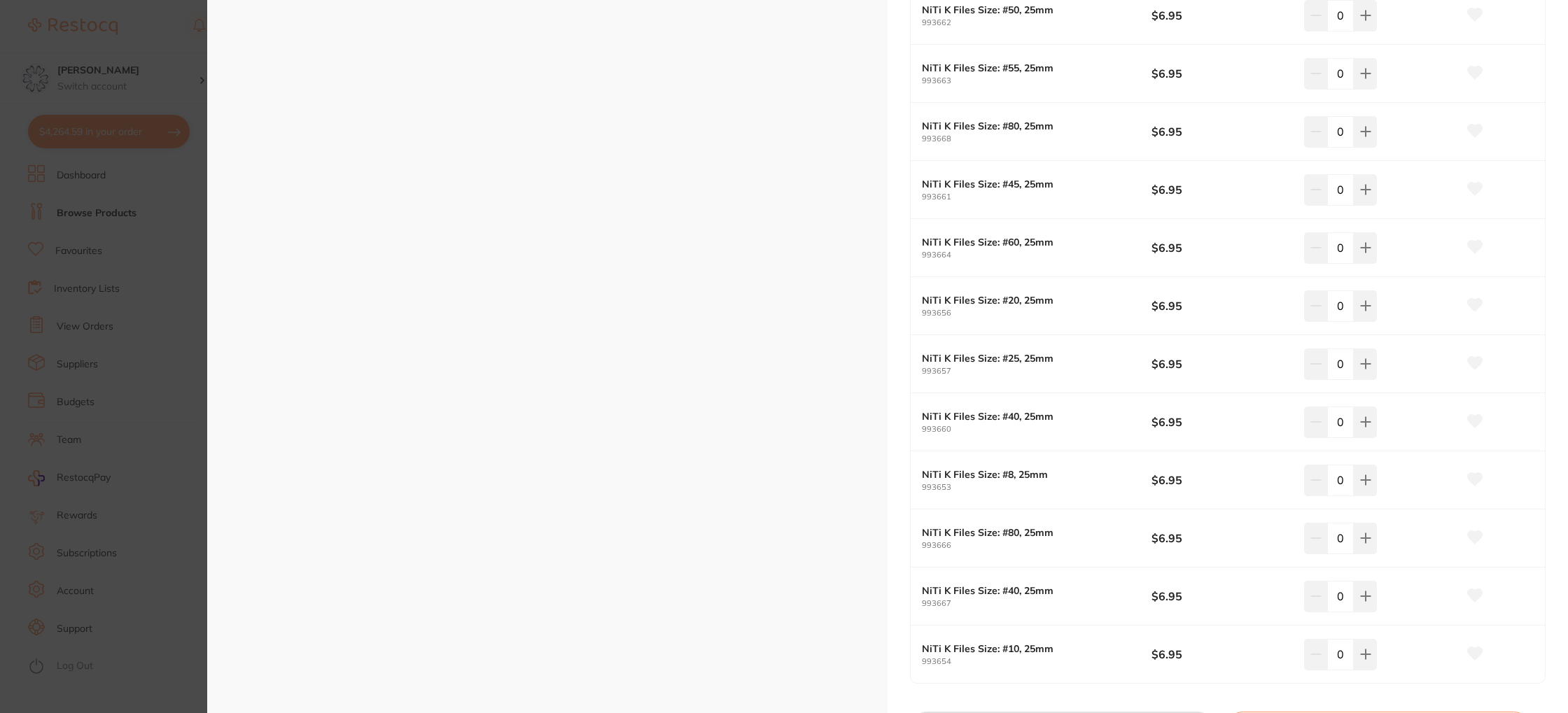
scroll to position [569, 0]
click at [1360, 473] on icon at bounding box center [1365, 477] width 11 height 11
type input "1"
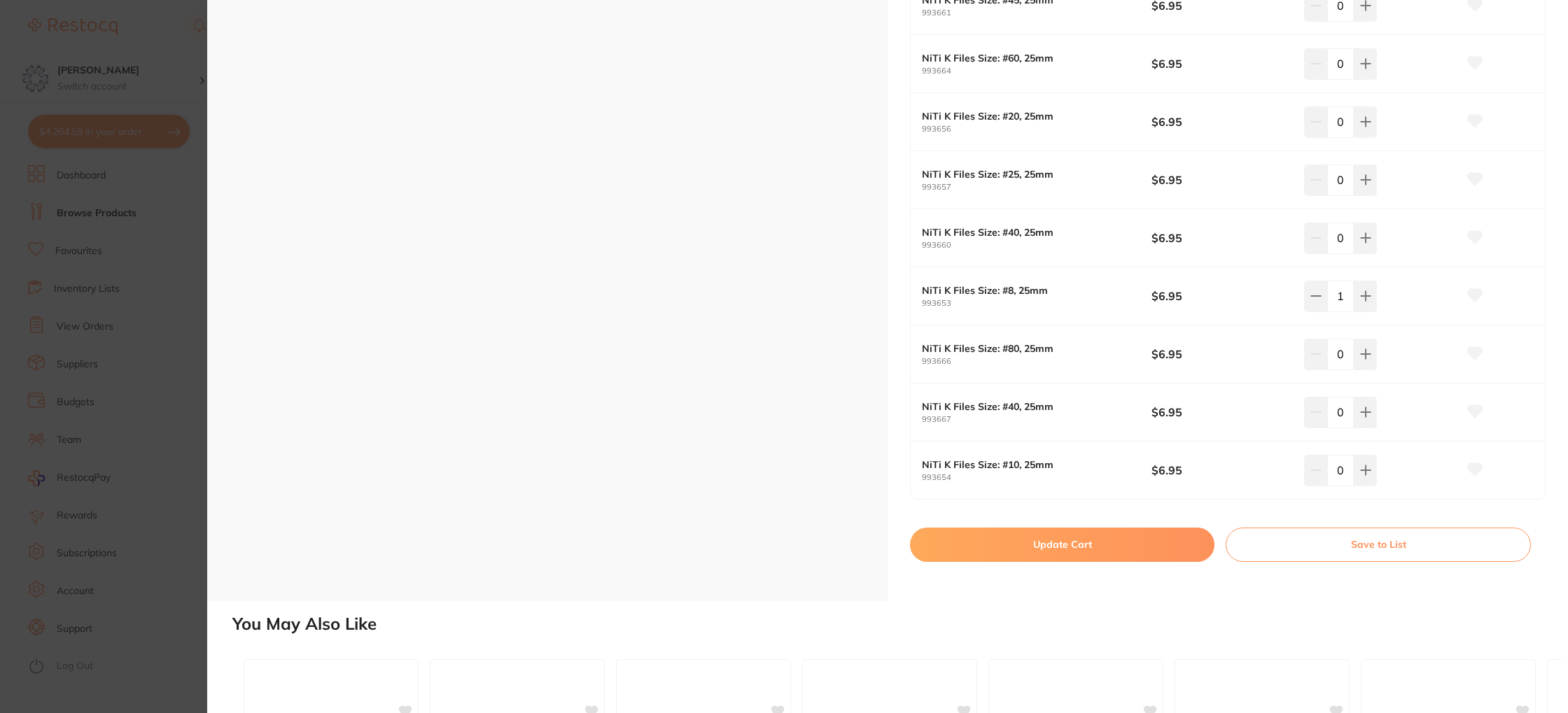
scroll to position [752, 0]
click at [1069, 535] on button "Update Cart" at bounding box center [1062, 543] width 304 height 33
checkbox input "false"
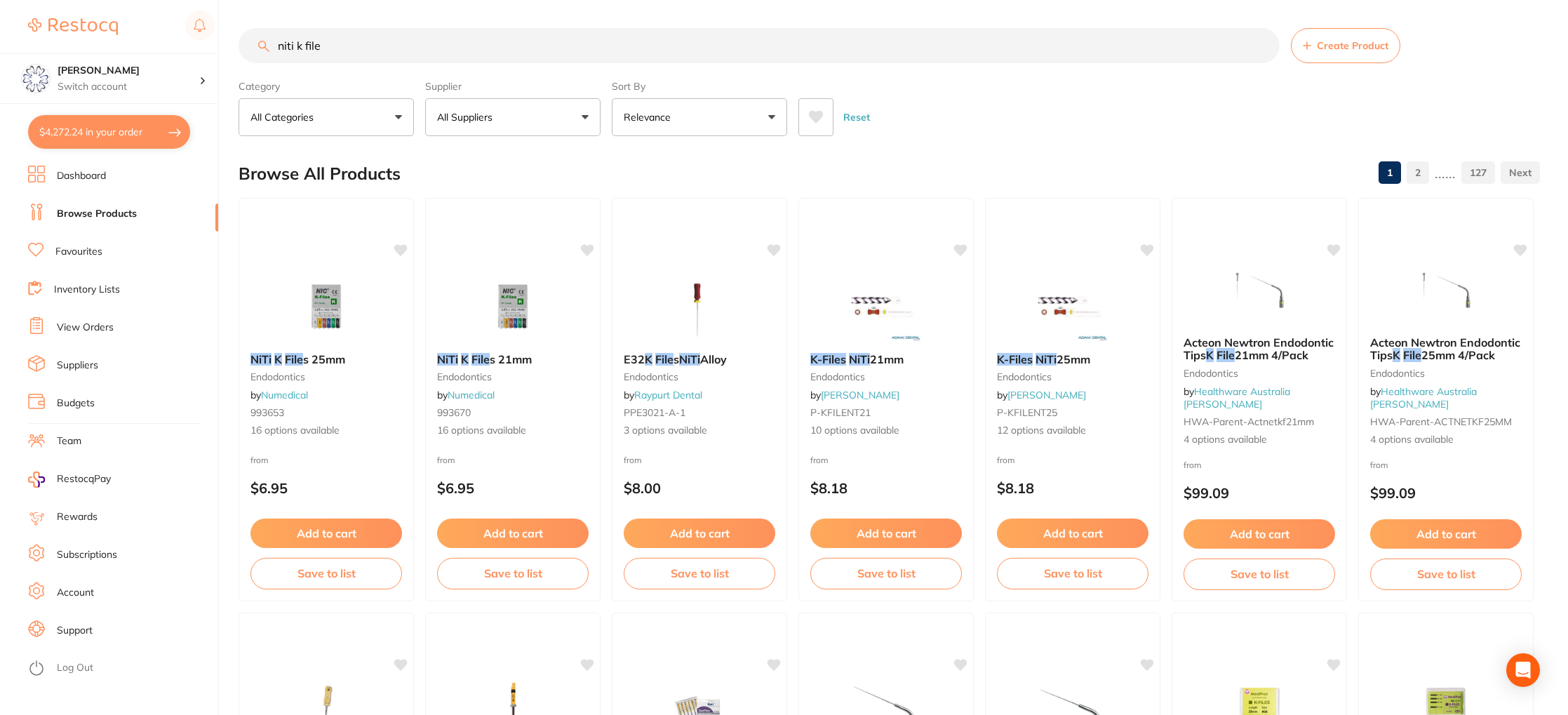
drag, startPoint x: 344, startPoint y: 59, endPoint x: 177, endPoint y: 36, distance: 168.6
click at [177, 36] on div "$4,272.24 Eumundi Dental Switch account Eumundi Dental $4,272.24 in your order …" at bounding box center [784, 357] width 1568 height 715
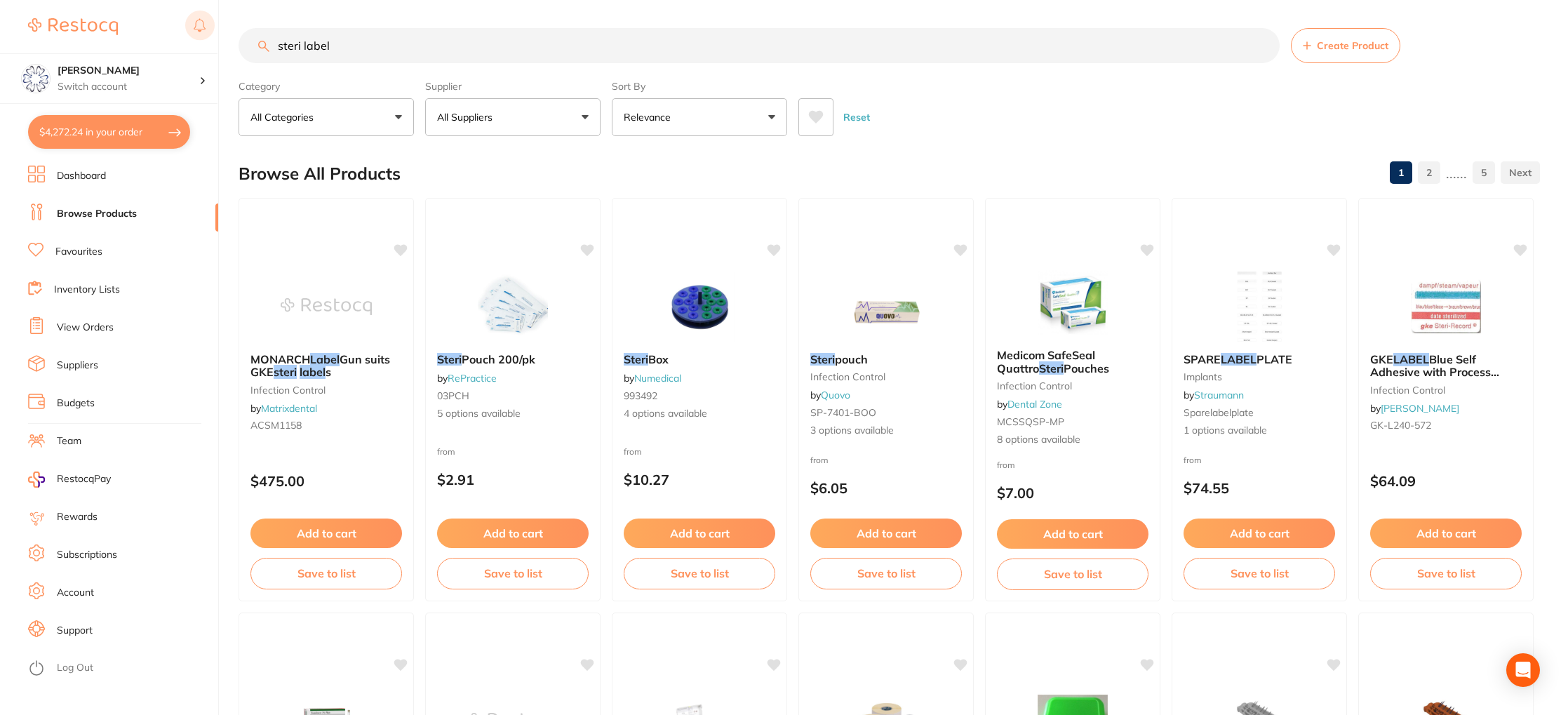
drag, startPoint x: 345, startPoint y: 45, endPoint x: 214, endPoint y: 40, distance: 131.1
click at [214, 40] on div "$4,272.24 Eumundi Dental Switch account Eumundi Dental $4,272.24 in your order …" at bounding box center [784, 357] width 1568 height 715
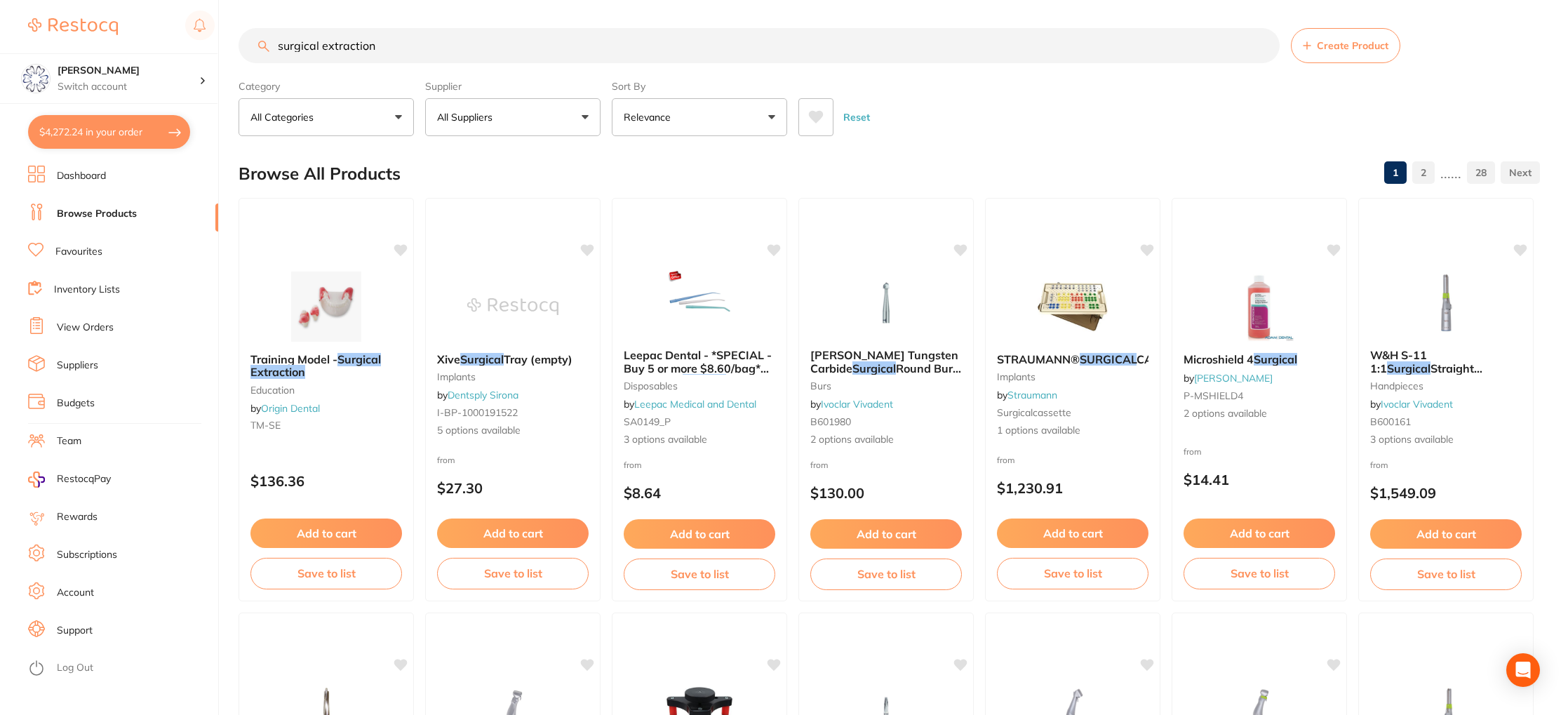
drag, startPoint x: 325, startPoint y: 46, endPoint x: 546, endPoint y: 76, distance: 223.0
click at [546, 76] on section "surgical extraction Create Product Category All Categories All Categories 3D Pr…" at bounding box center [888, 82] width 1301 height 109
type input "surgical aspirator"
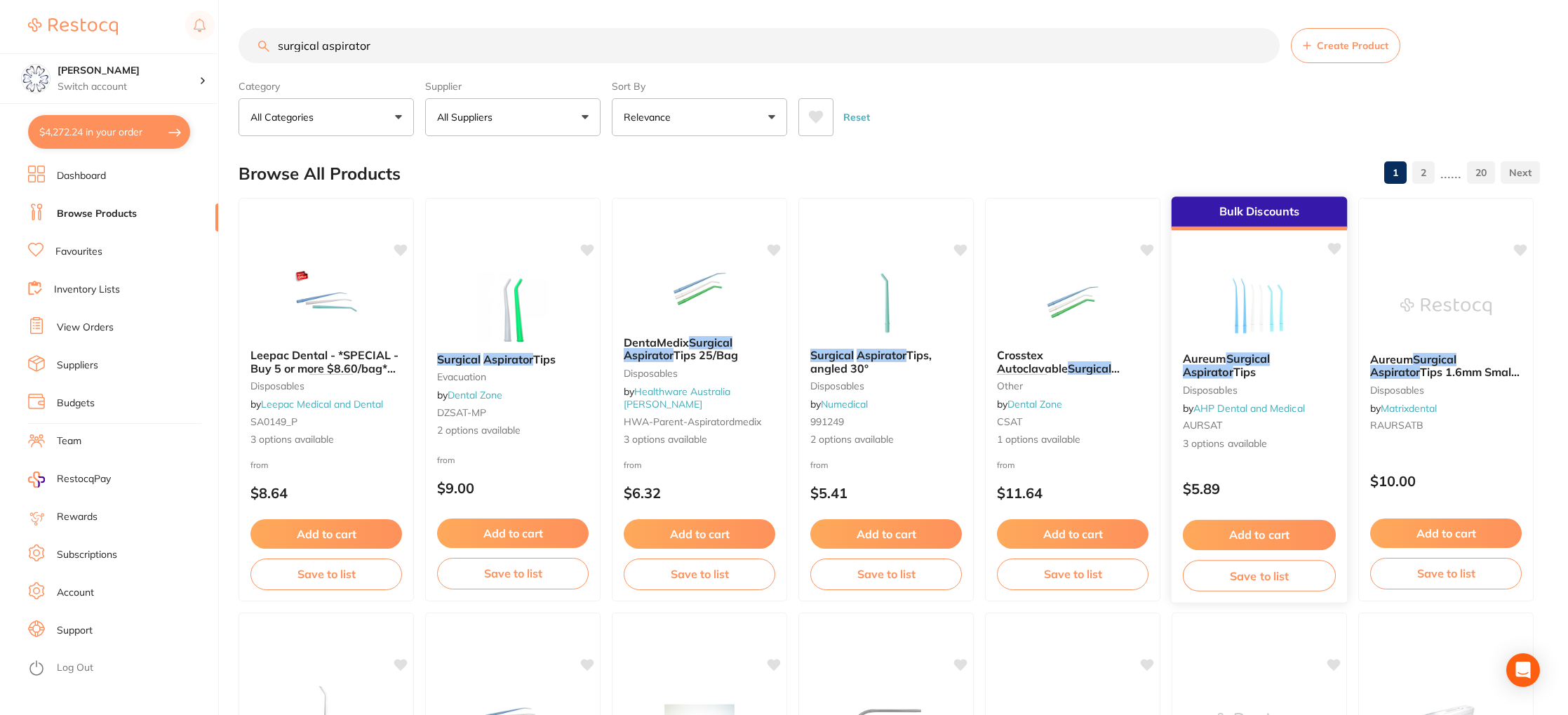
click at [1215, 366] on b "Aureum Surgical Aspirator Tips" at bounding box center [1259, 365] width 153 height 26
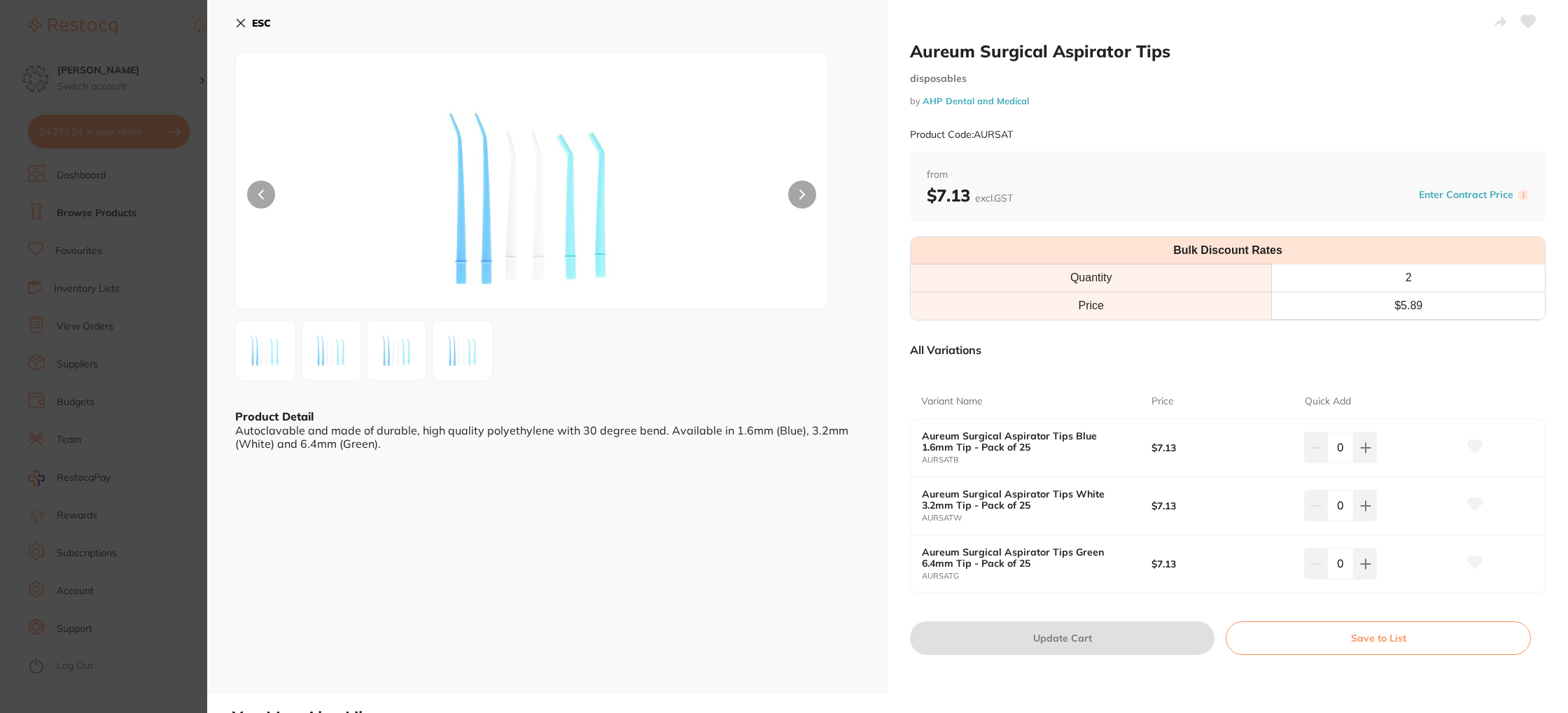
drag, startPoint x: 1362, startPoint y: 501, endPoint x: 1324, endPoint y: 513, distance: 39.8
click at [1362, 501] on icon at bounding box center [1365, 506] width 9 height 9
type input "1"
click at [1065, 630] on button "Update Cart" at bounding box center [1062, 638] width 304 height 33
checkbox input "false"
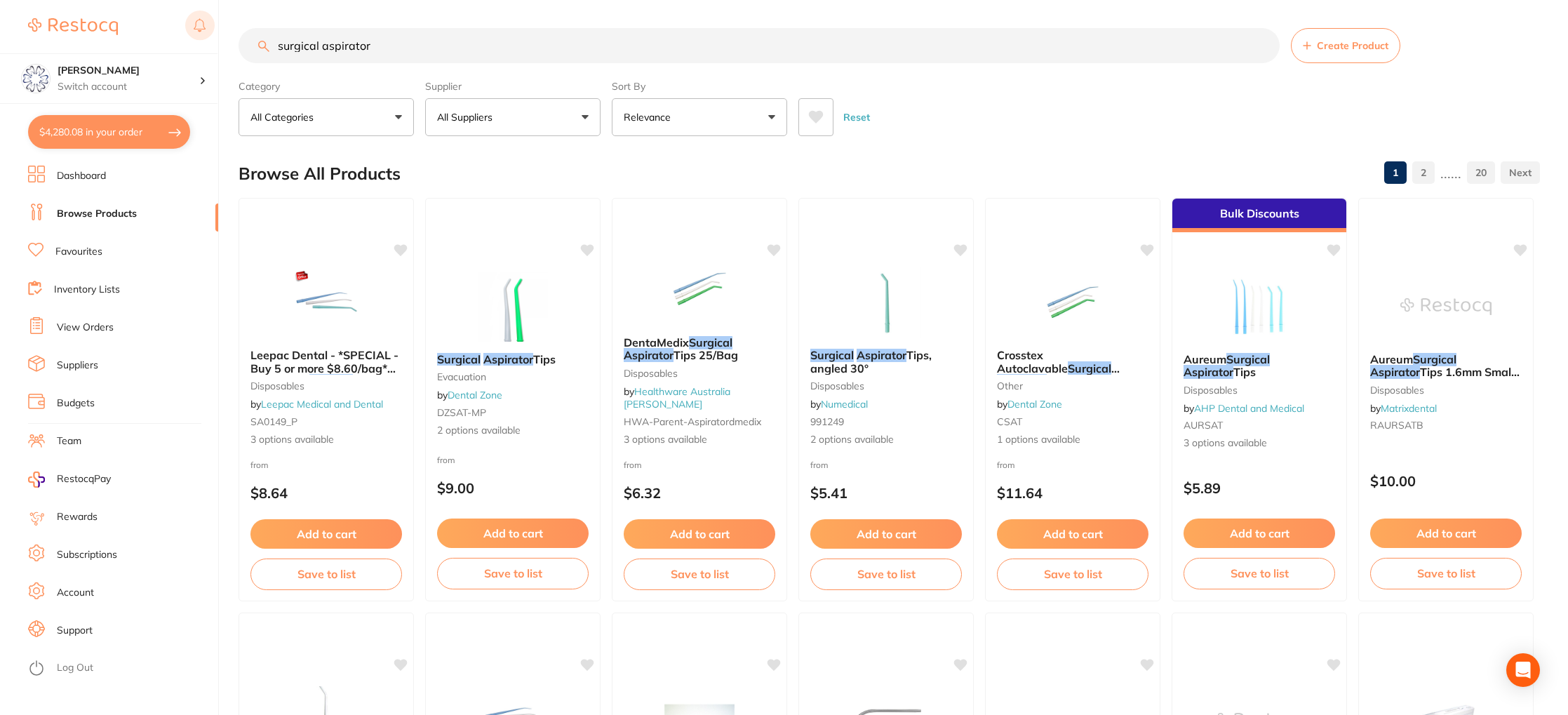
drag, startPoint x: 479, startPoint y: 53, endPoint x: 187, endPoint y: 31, distance: 292.8
click at [187, 31] on div "$4,280.08 Eumundi Dental Switch account Eumundi Dental $4,280.08 in your order …" at bounding box center [784, 357] width 1568 height 715
type input "odontopaste"
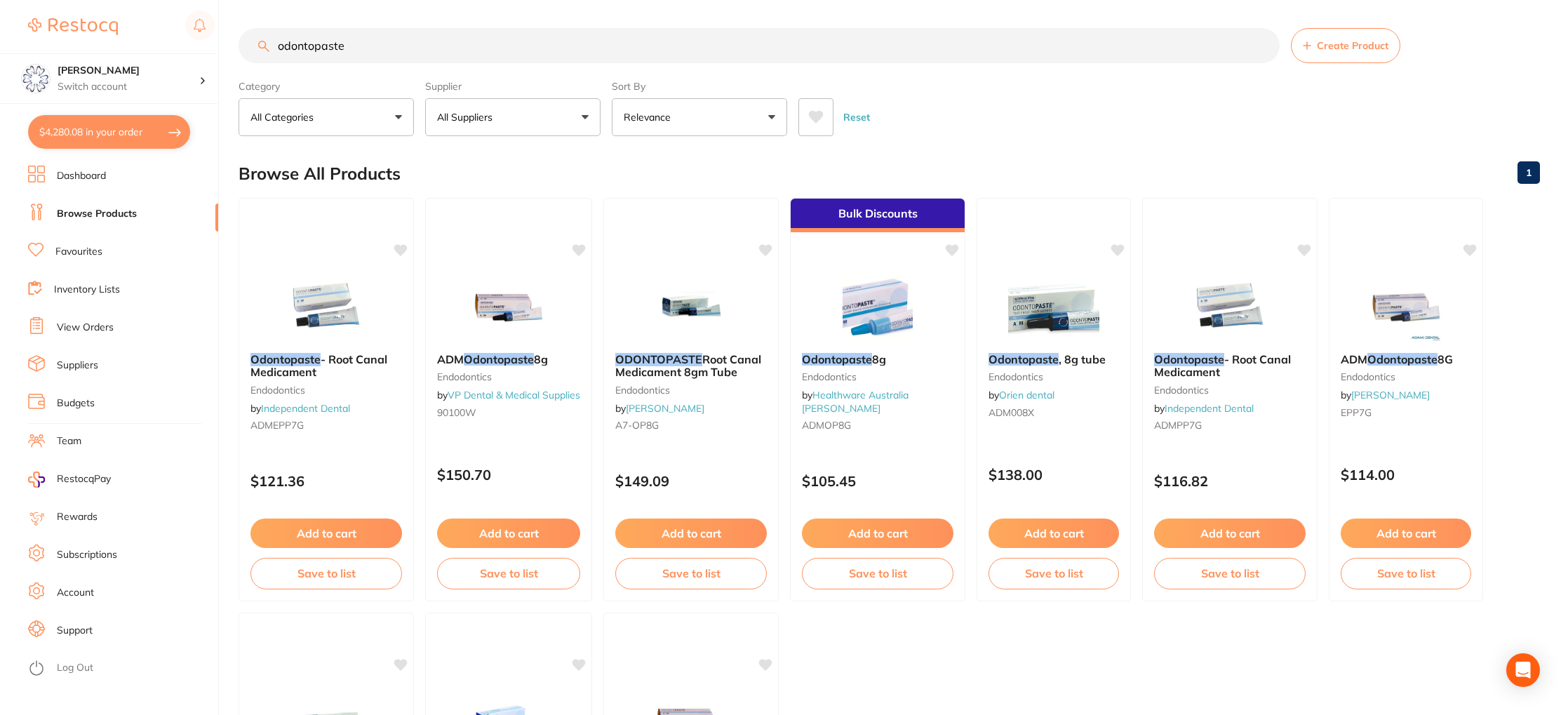
click at [79, 332] on link "View Orders" at bounding box center [84, 327] width 57 height 14
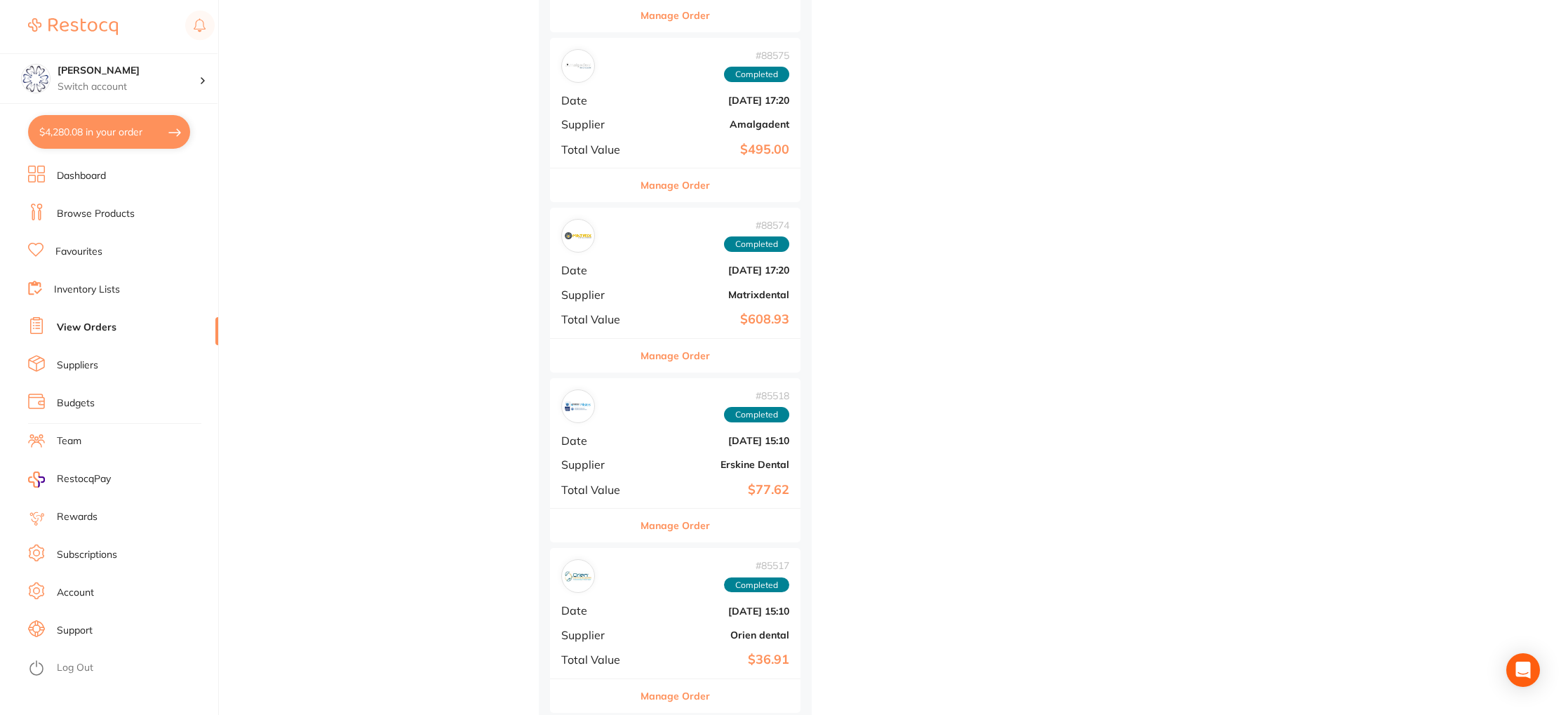
scroll to position [2379, 0]
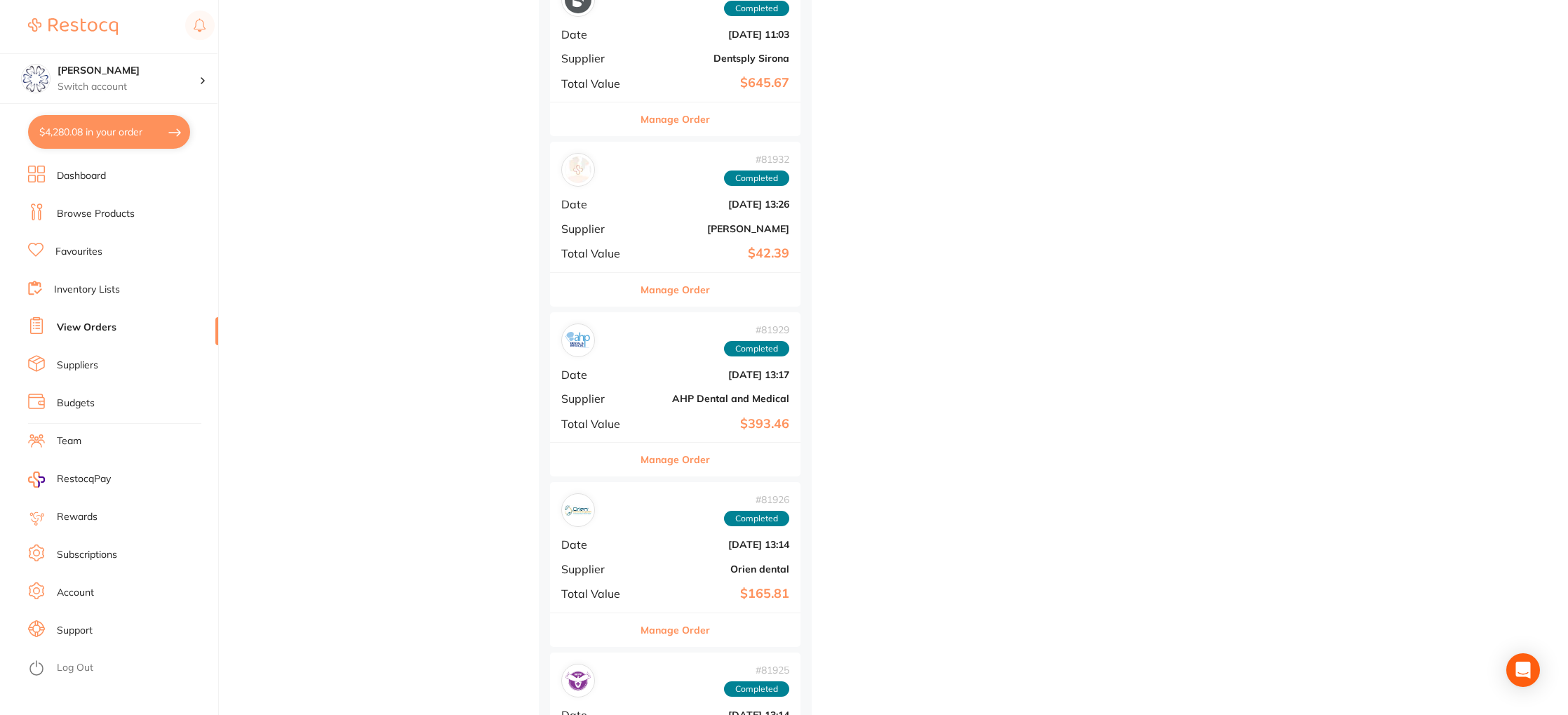
scroll to position [4815, 0]
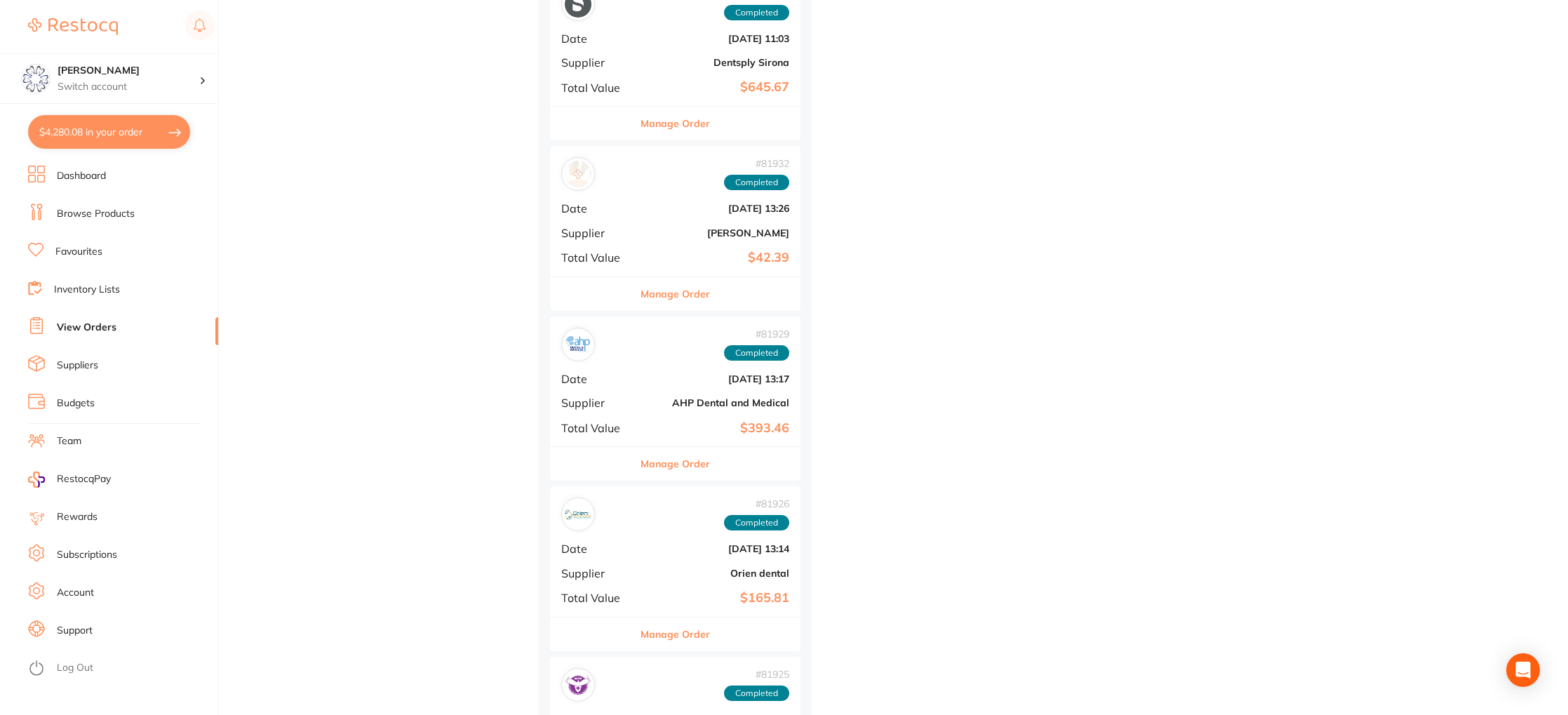
click at [679, 460] on button "Manage Order" at bounding box center [675, 464] width 70 height 33
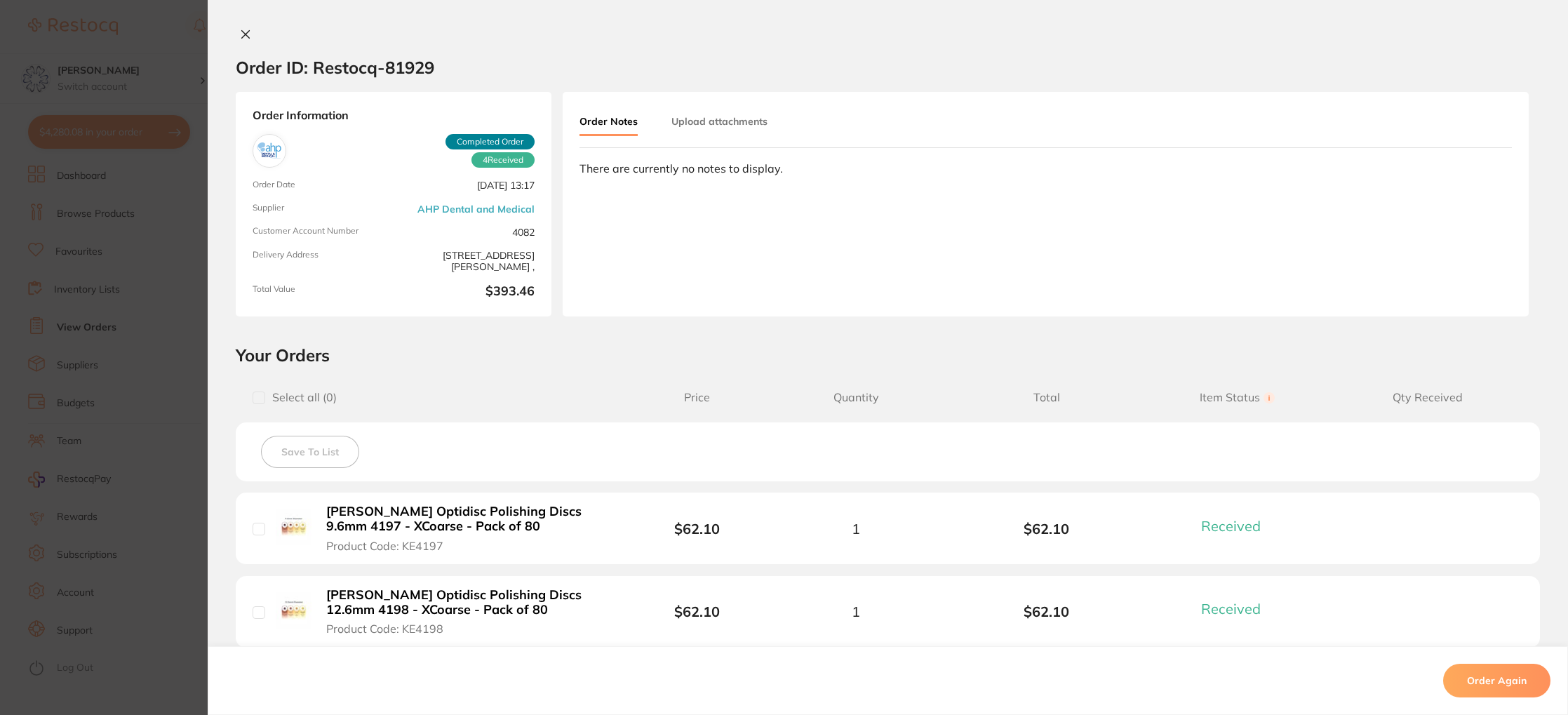
drag, startPoint x: 246, startPoint y: 32, endPoint x: 282, endPoint y: 58, distance: 44.4
click at [246, 32] on icon at bounding box center [246, 34] width 11 height 11
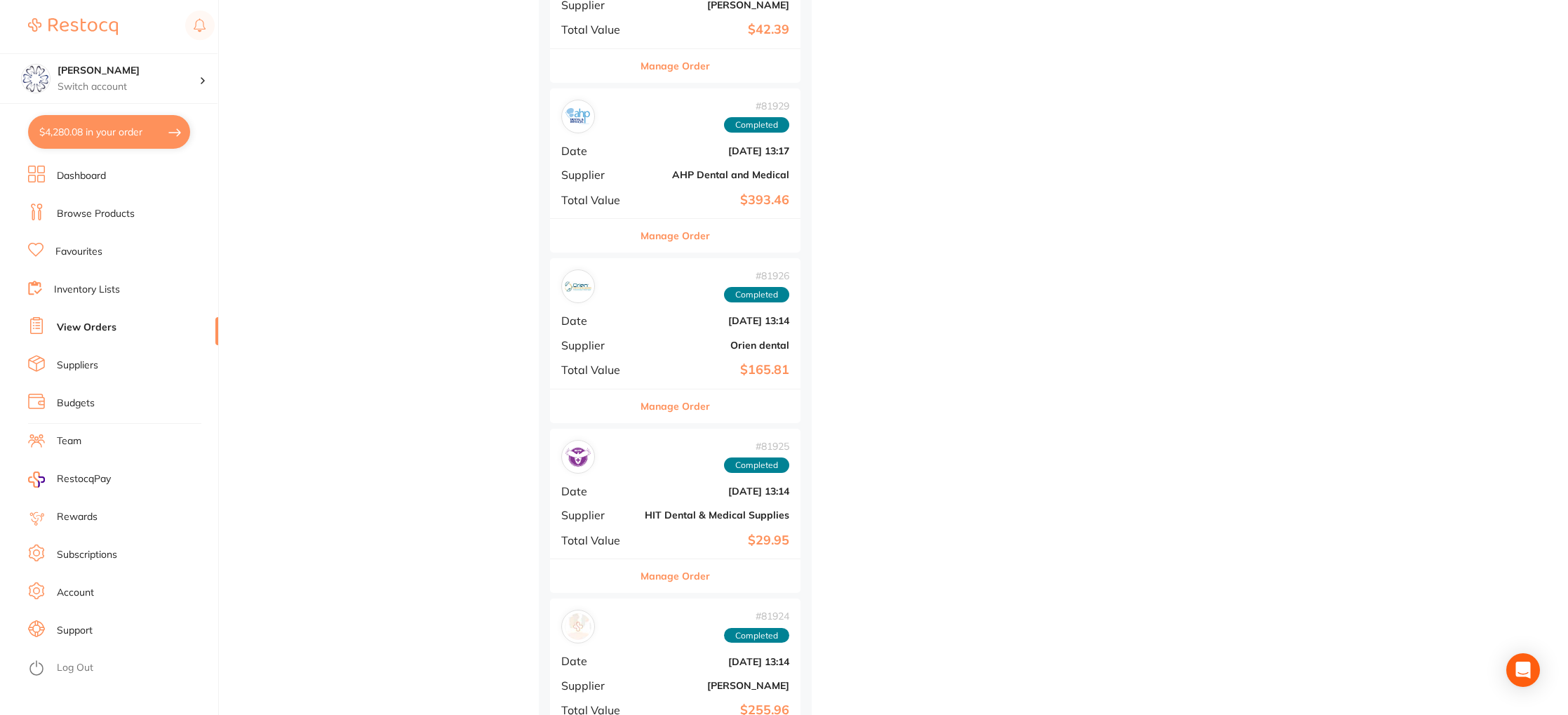
scroll to position [5048, 0]
click at [683, 410] on button "Manage Order" at bounding box center [675, 402] width 70 height 33
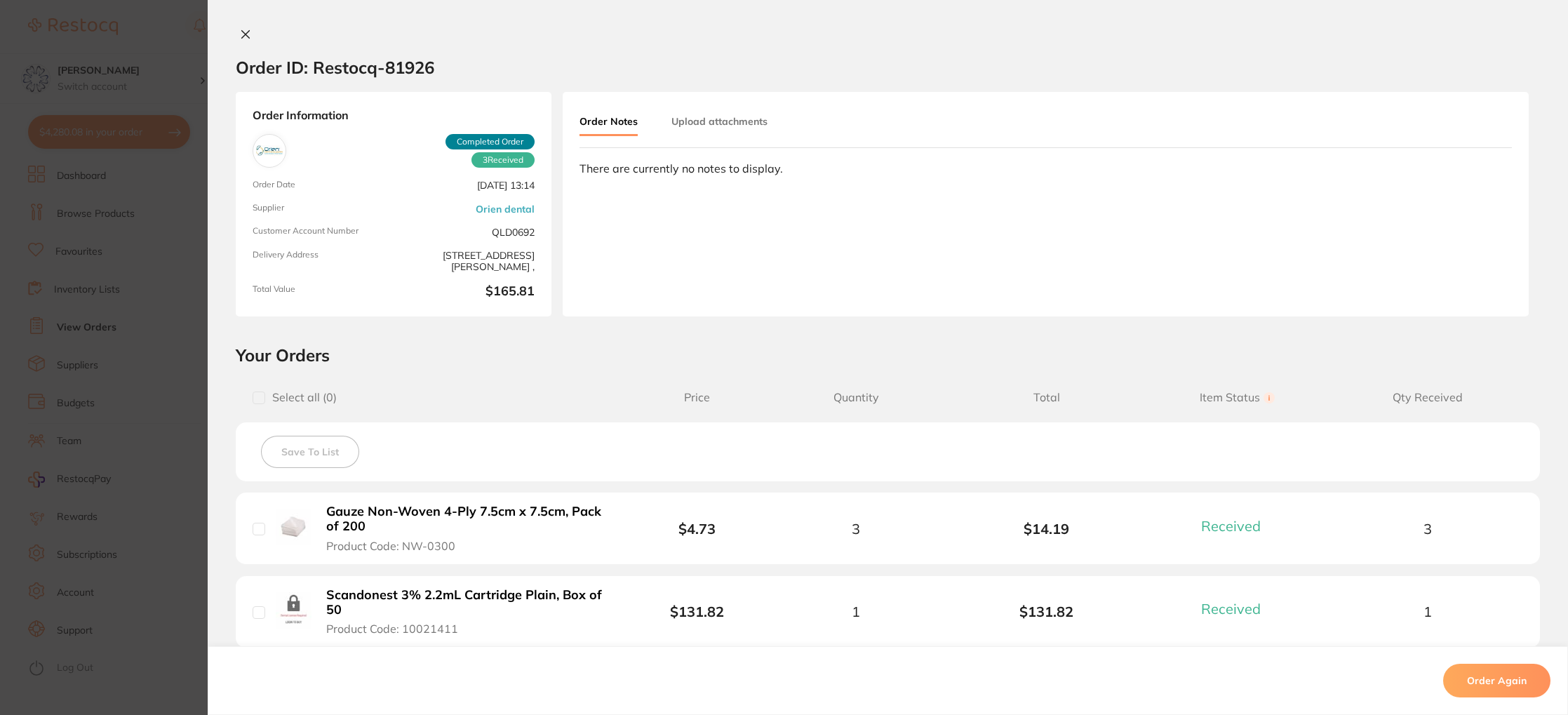
click at [252, 31] on div at bounding box center [887, 35] width 1360 height 15
drag, startPoint x: 240, startPoint y: 32, endPoint x: 249, endPoint y: 45, distance: 15.8
click at [240, 32] on icon at bounding box center [246, 34] width 11 height 11
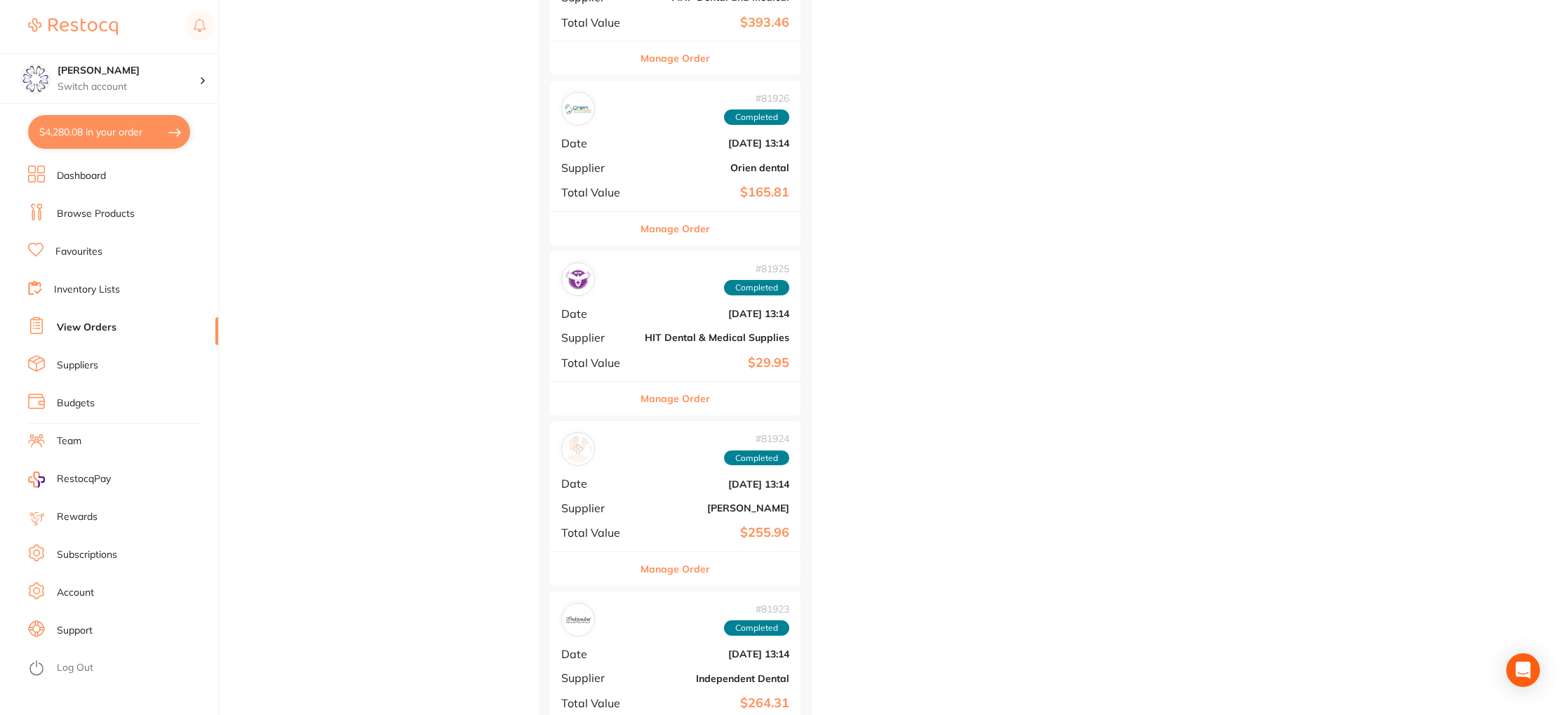
scroll to position [5268, 0]
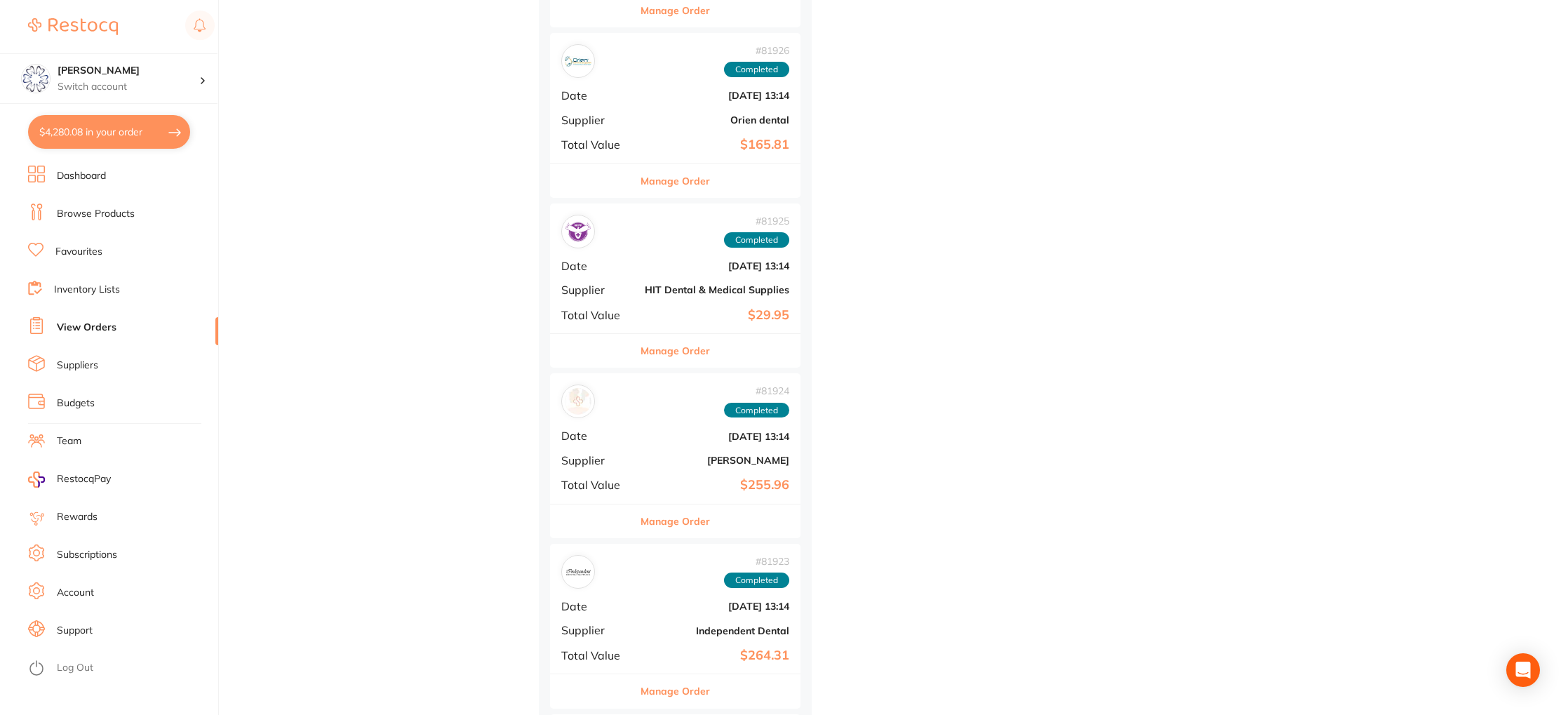
click at [664, 524] on button "Manage Order" at bounding box center [675, 521] width 70 height 33
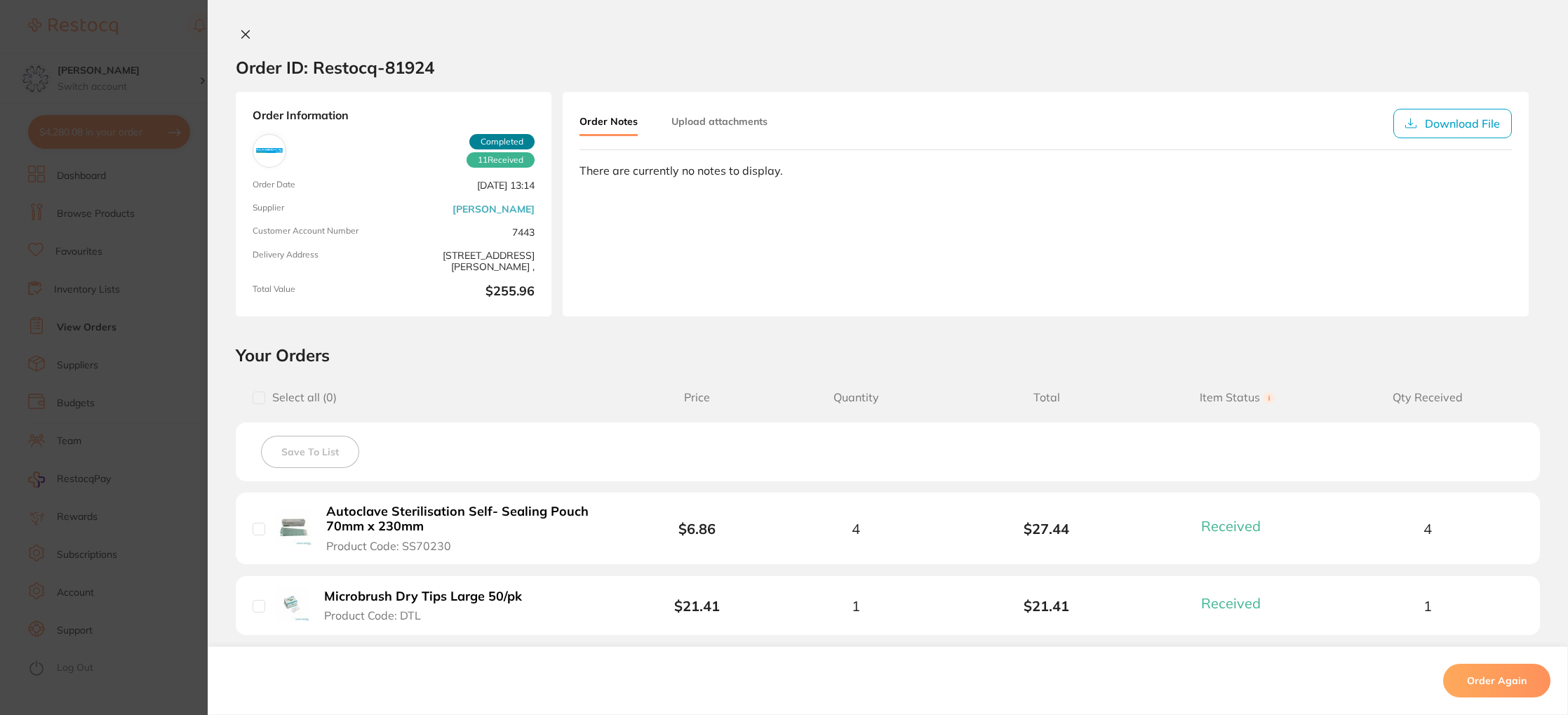
click at [246, 33] on icon at bounding box center [246, 34] width 11 height 11
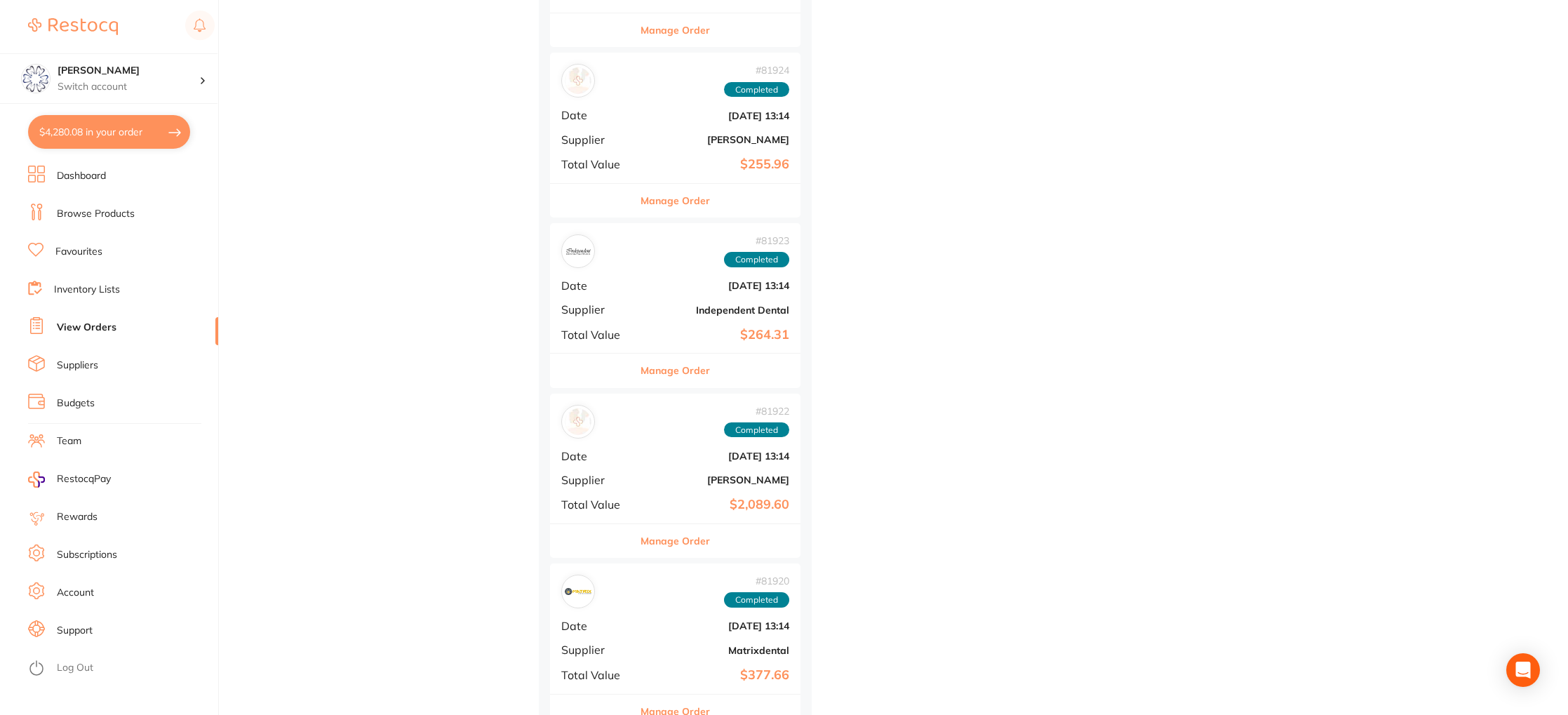
scroll to position [5601, 0]
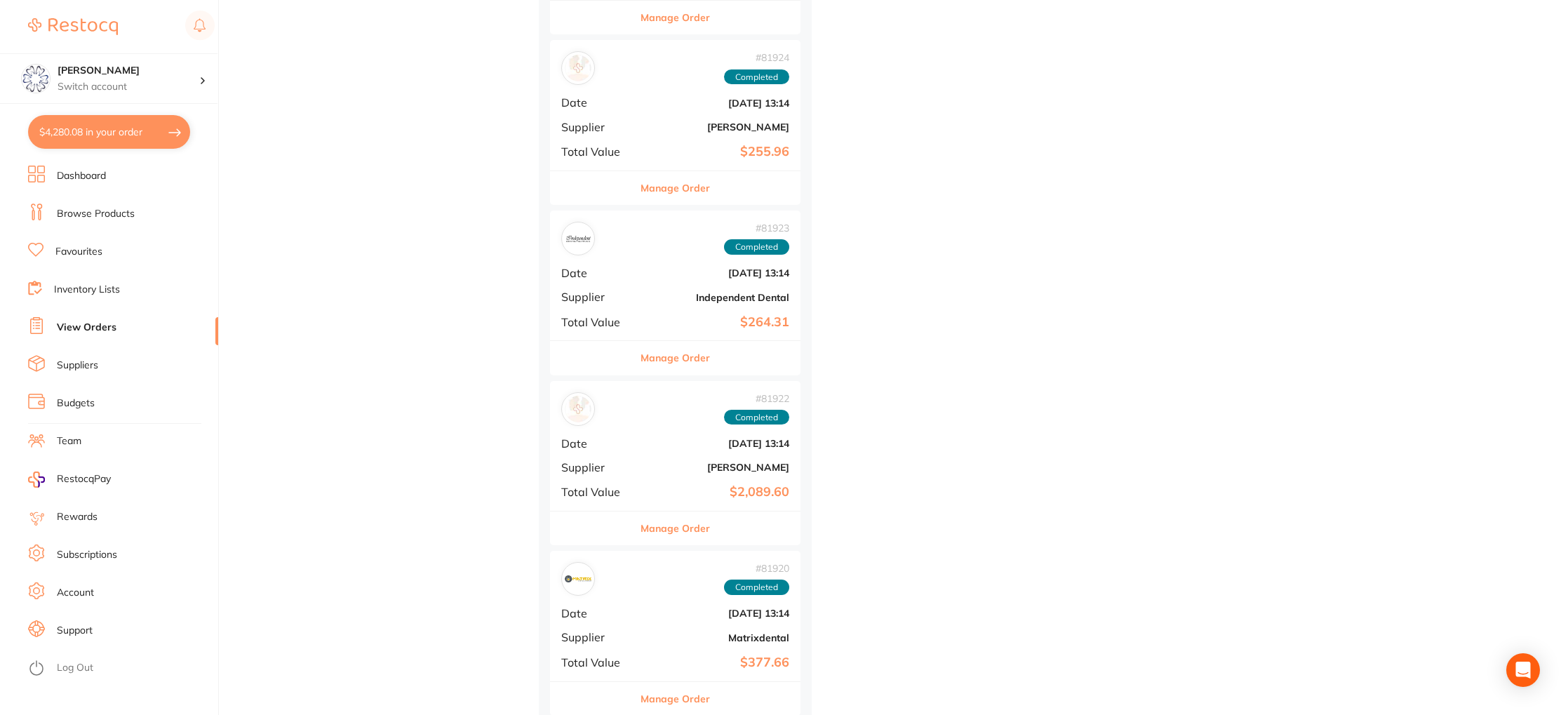
drag, startPoint x: 682, startPoint y: 353, endPoint x: 676, endPoint y: 428, distance: 75.2
click at [682, 353] on button "Manage Order" at bounding box center [675, 358] width 70 height 33
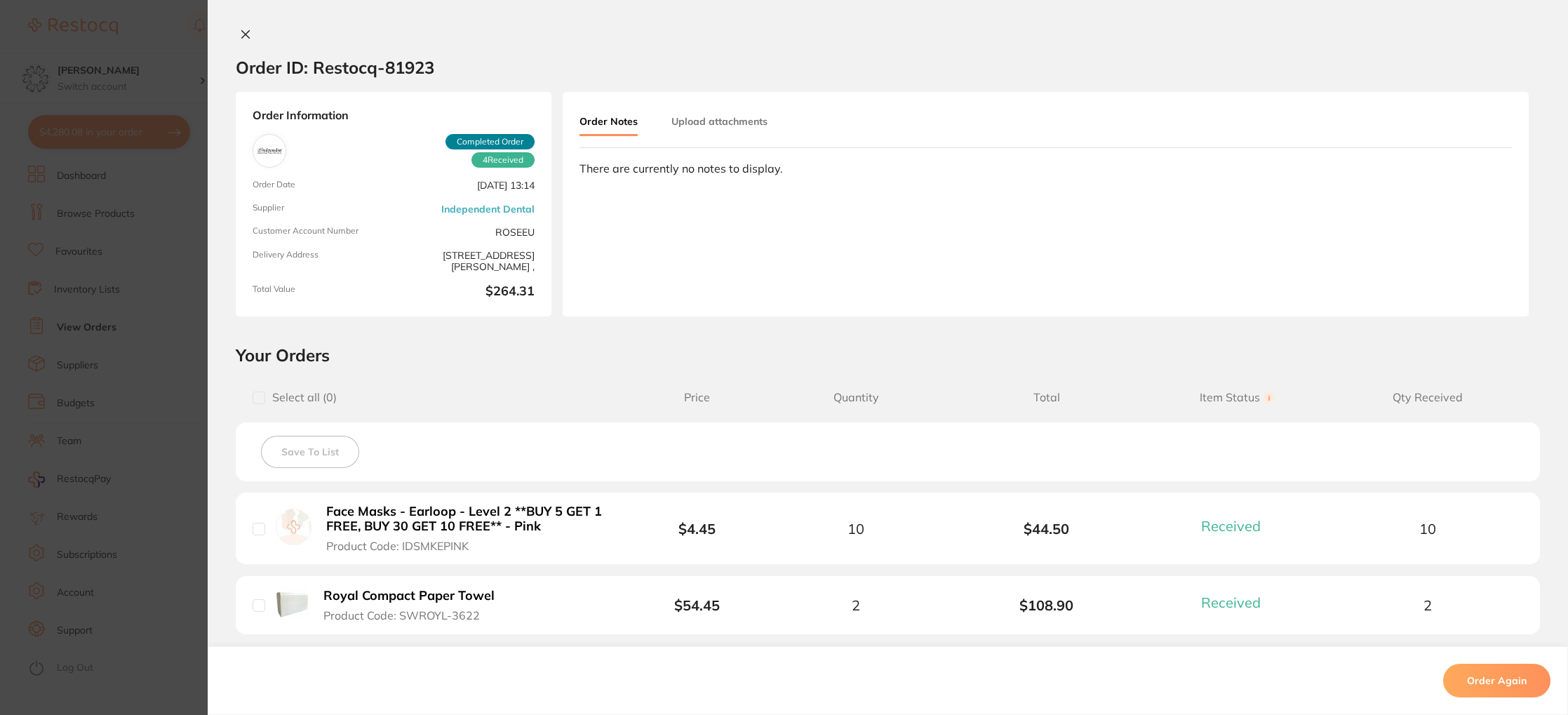
drag, startPoint x: 248, startPoint y: 34, endPoint x: 277, endPoint y: 62, distance: 40.3
click at [248, 34] on button at bounding box center [245, 35] width 19 height 15
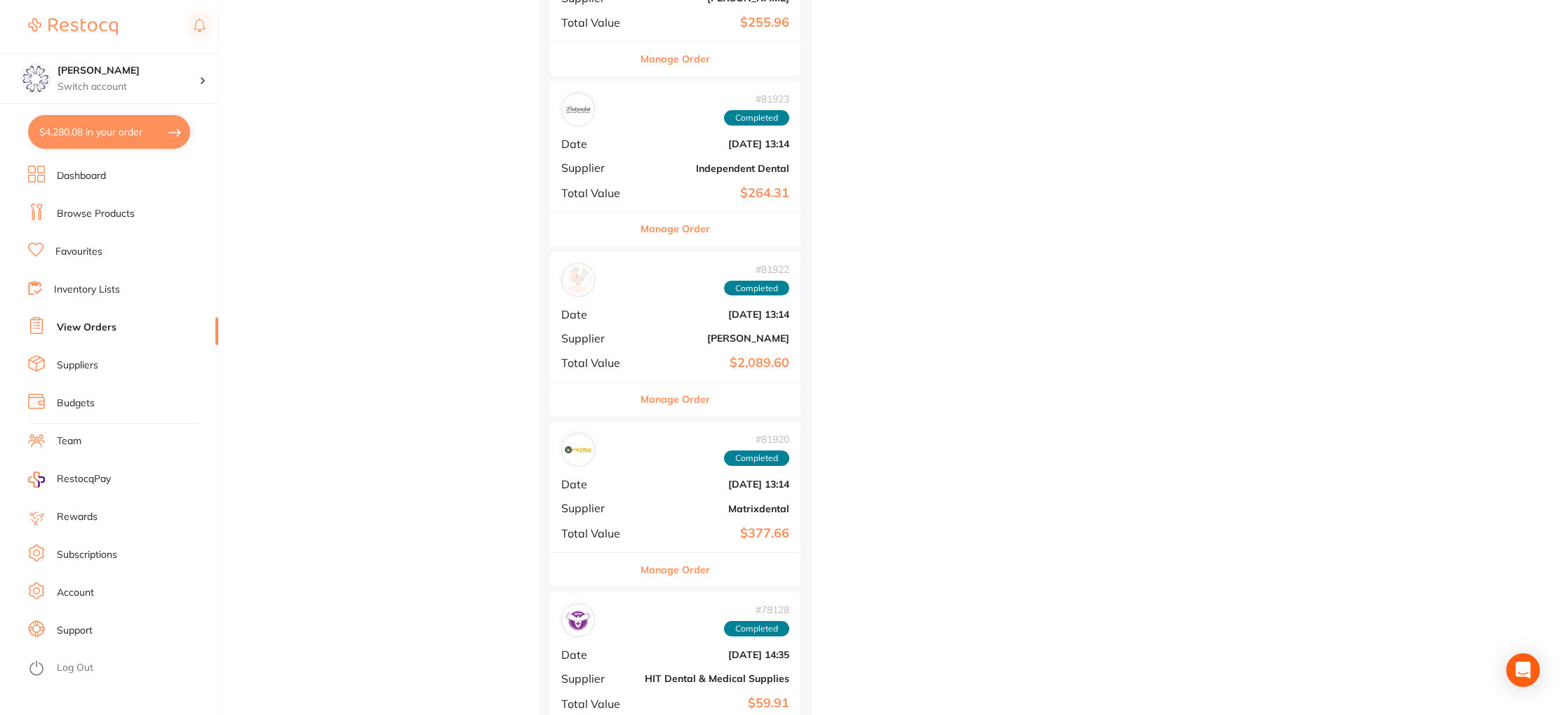
click at [663, 405] on button "Manage Order" at bounding box center [675, 399] width 70 height 33
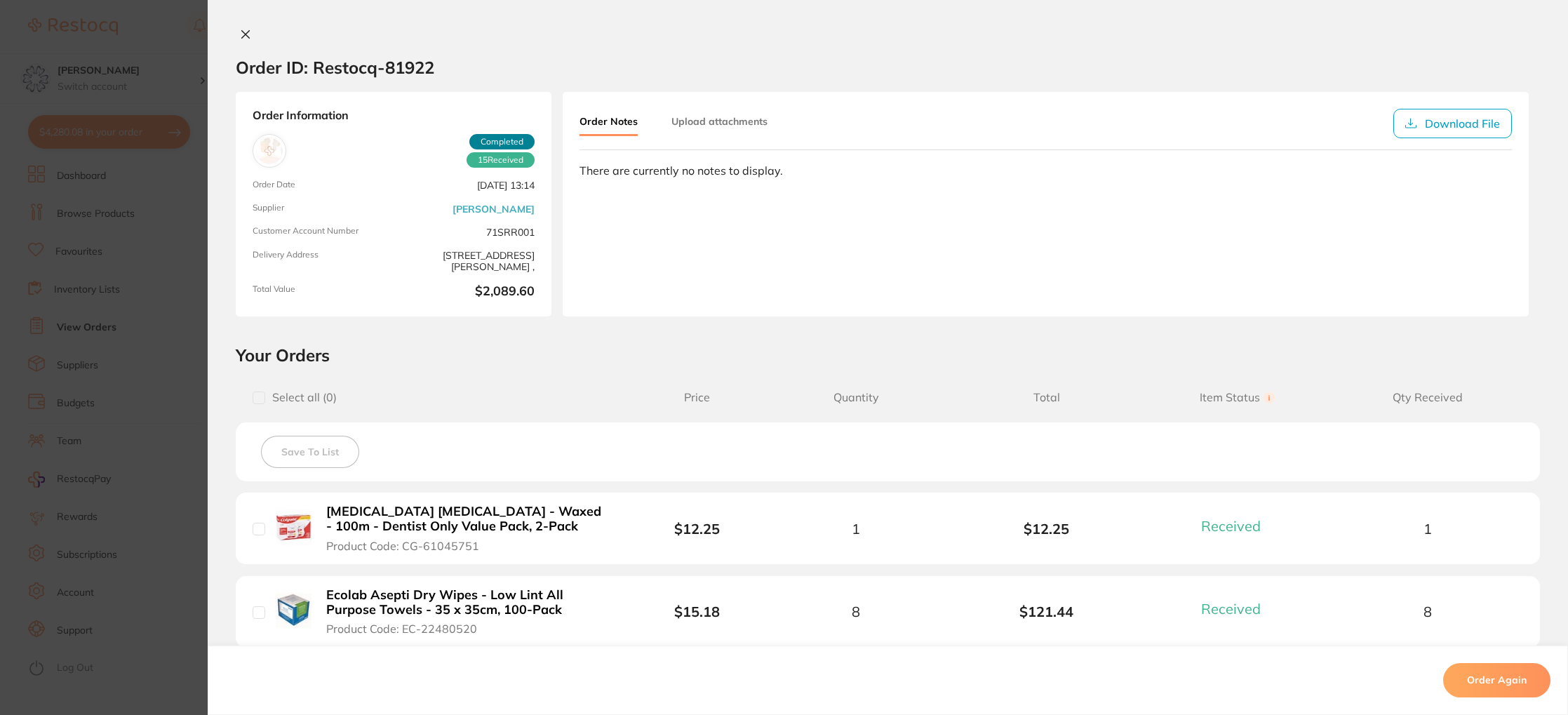
drag, startPoint x: 239, startPoint y: 35, endPoint x: 250, endPoint y: 50, distance: 18.6
click at [240, 35] on icon at bounding box center [246, 34] width 11 height 11
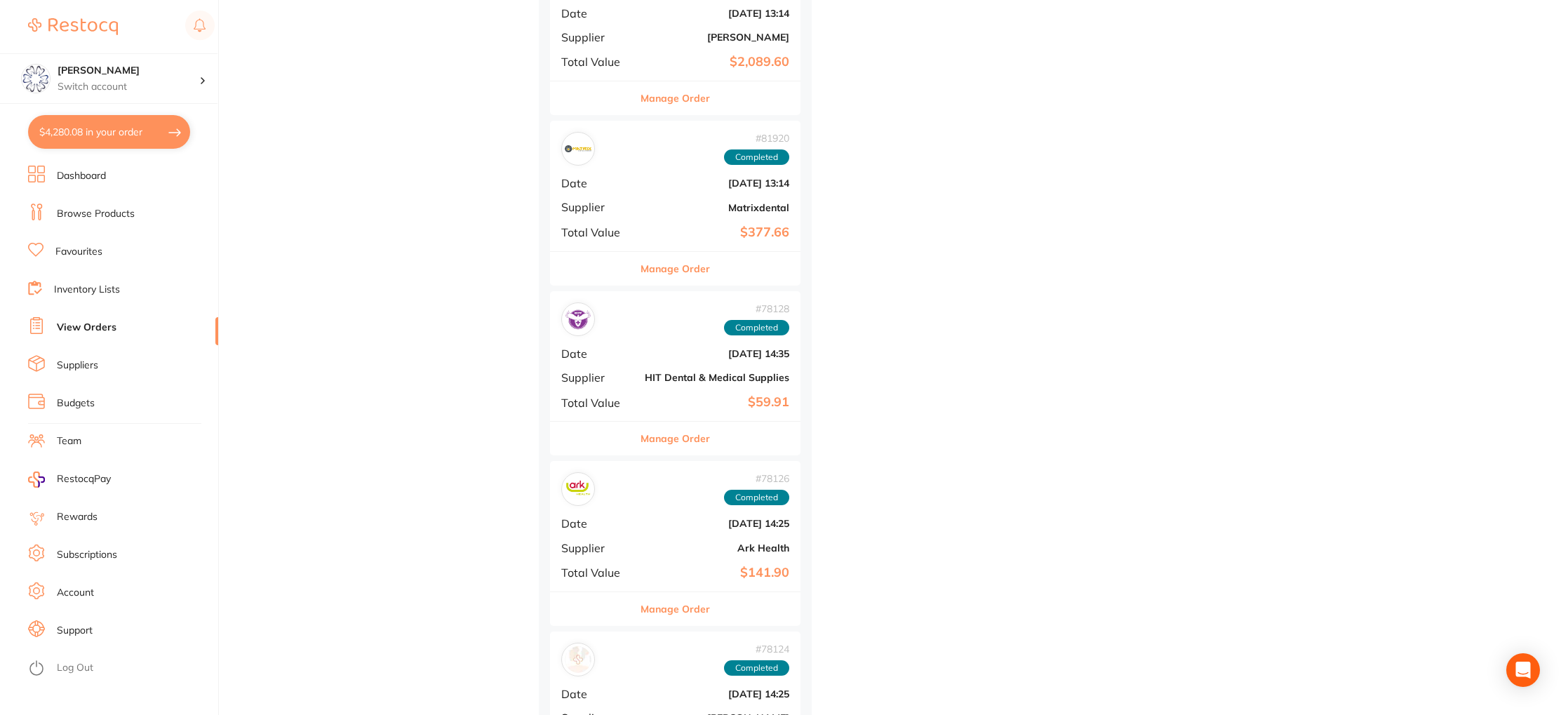
scroll to position [6033, 0]
click at [684, 251] on button "Manage Order" at bounding box center [675, 267] width 70 height 33
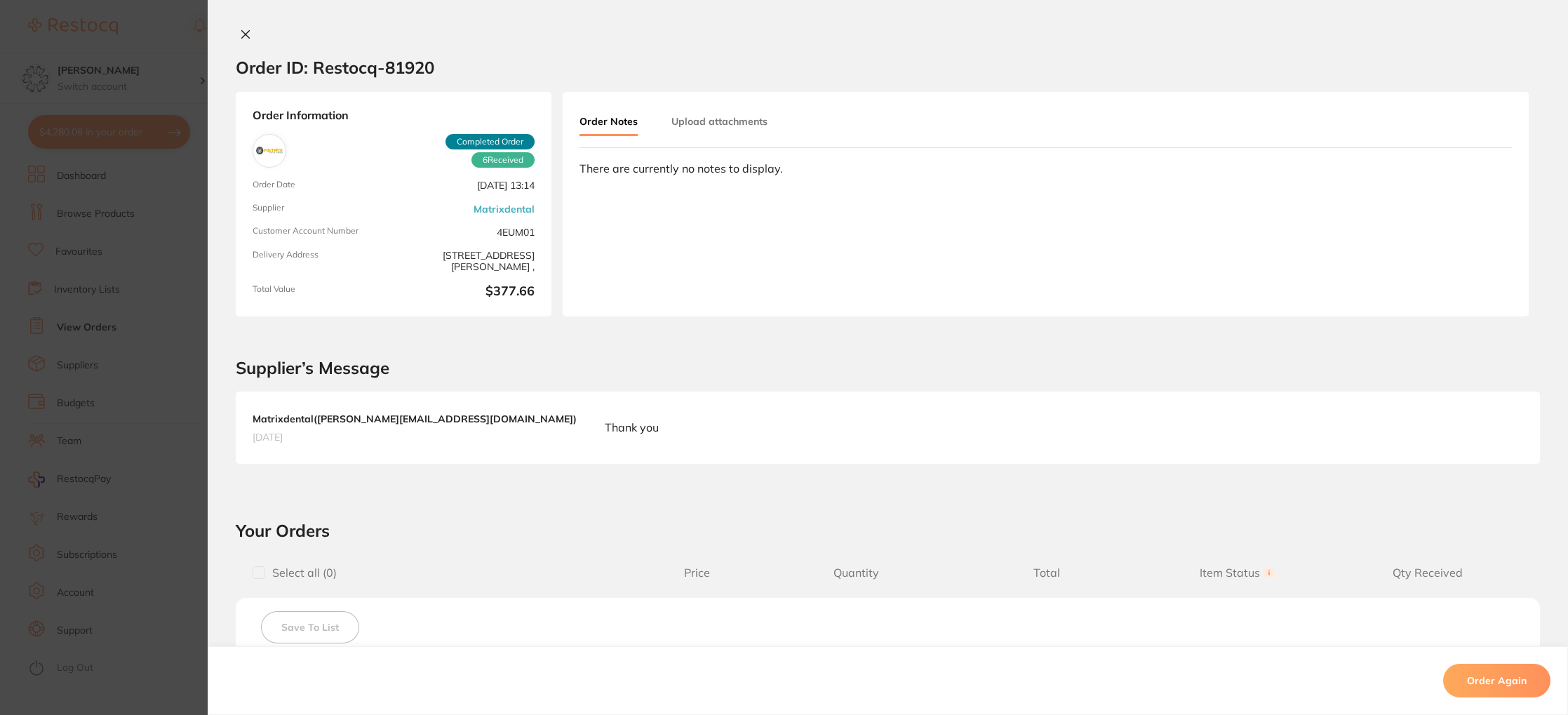
drag, startPoint x: 239, startPoint y: 31, endPoint x: 258, endPoint y: 40, distance: 21.0
click at [240, 31] on icon at bounding box center [246, 34] width 11 height 11
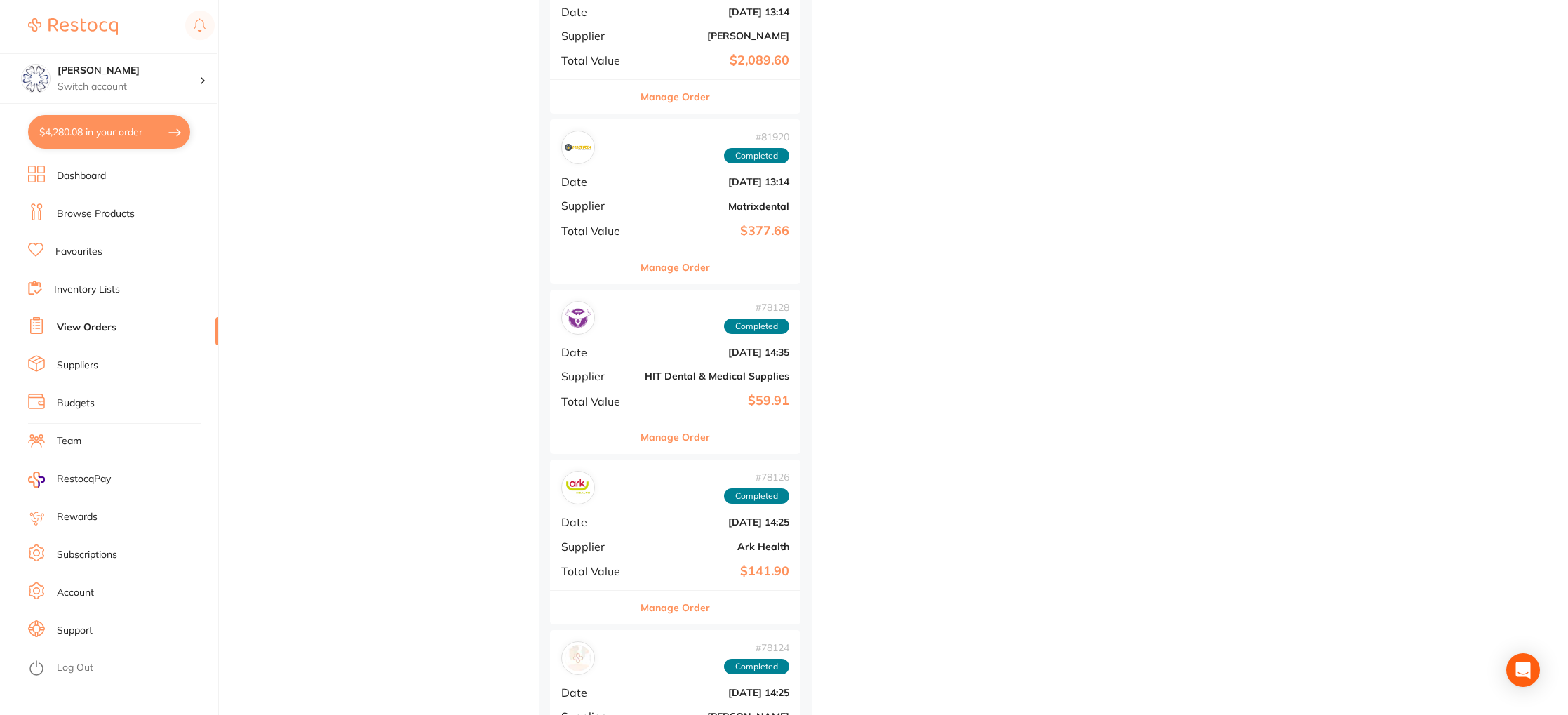
click at [695, 432] on button "Manage Order" at bounding box center [675, 437] width 70 height 33
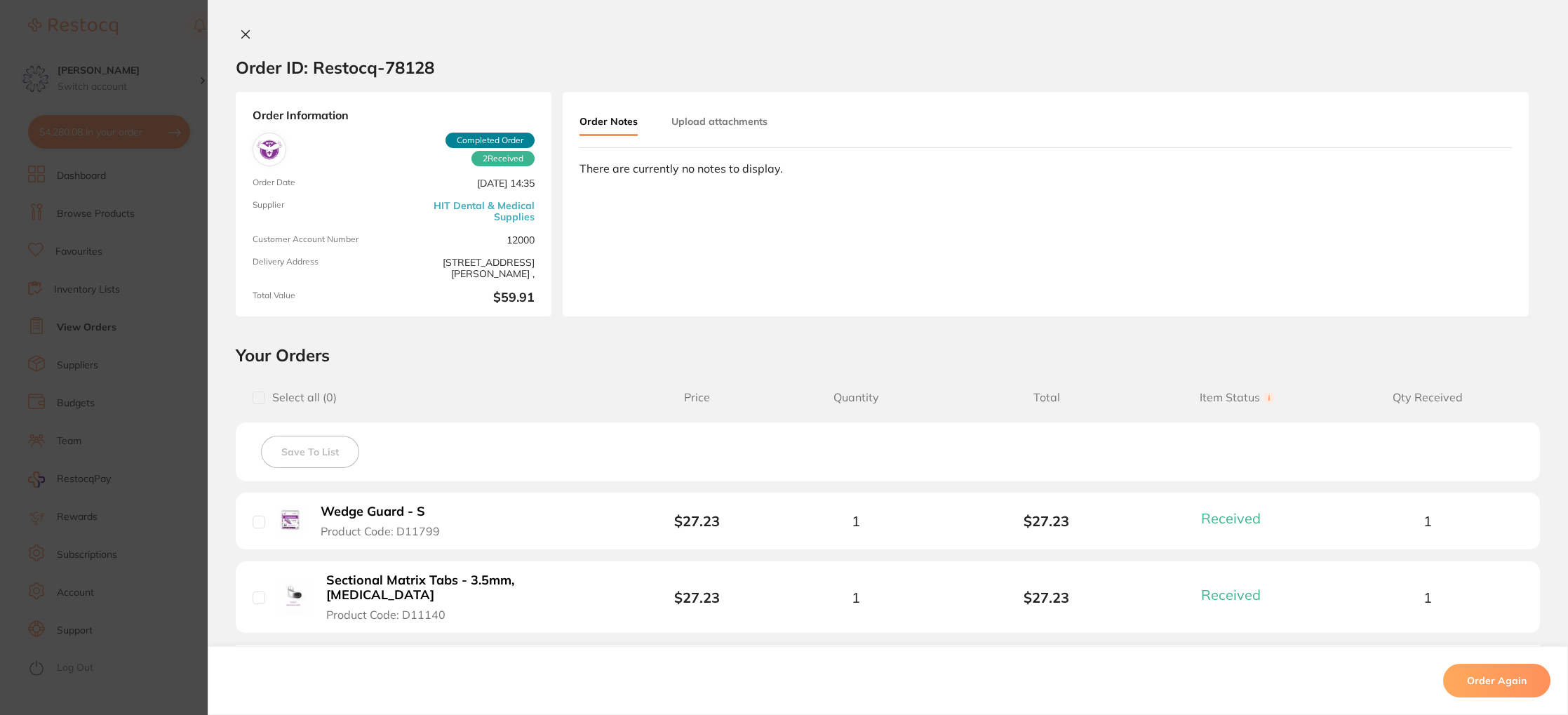
drag, startPoint x: 237, startPoint y: 33, endPoint x: 311, endPoint y: 57, distance: 77.8
click at [240, 33] on icon at bounding box center [246, 34] width 11 height 11
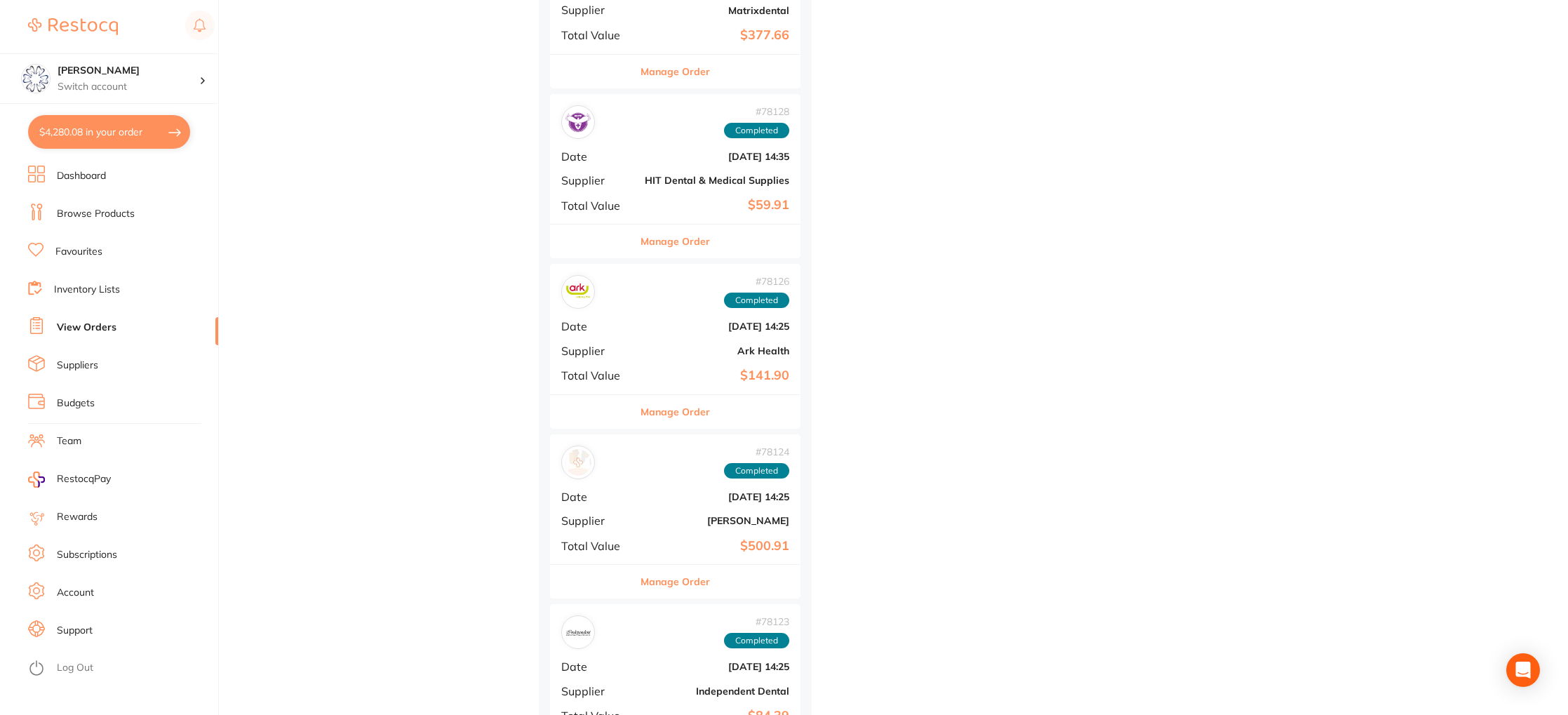
scroll to position [6232, 0]
click at [696, 402] on button "Manage Order" at bounding box center [675, 409] width 70 height 33
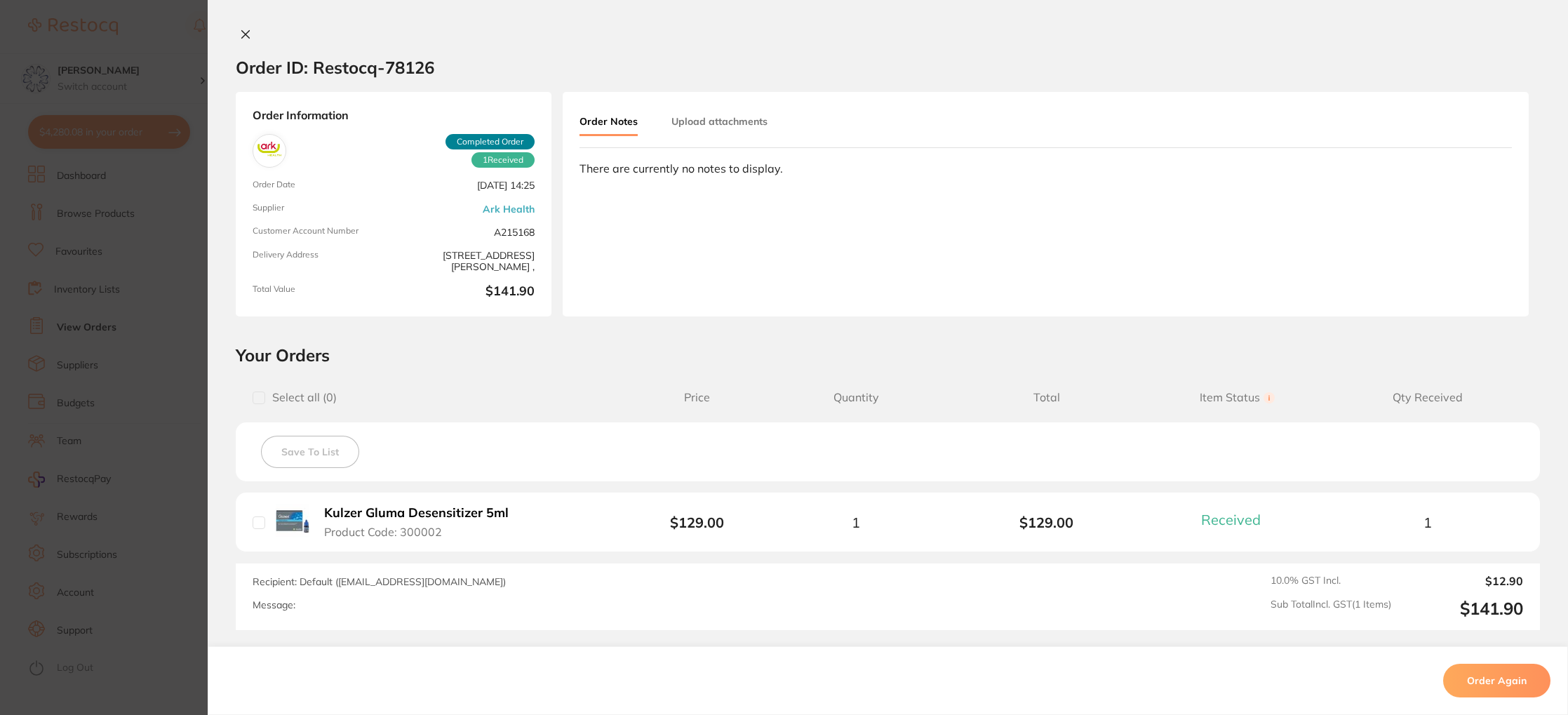
drag, startPoint x: 248, startPoint y: 33, endPoint x: 272, endPoint y: 39, distance: 24.7
click at [247, 33] on button at bounding box center [245, 35] width 19 height 15
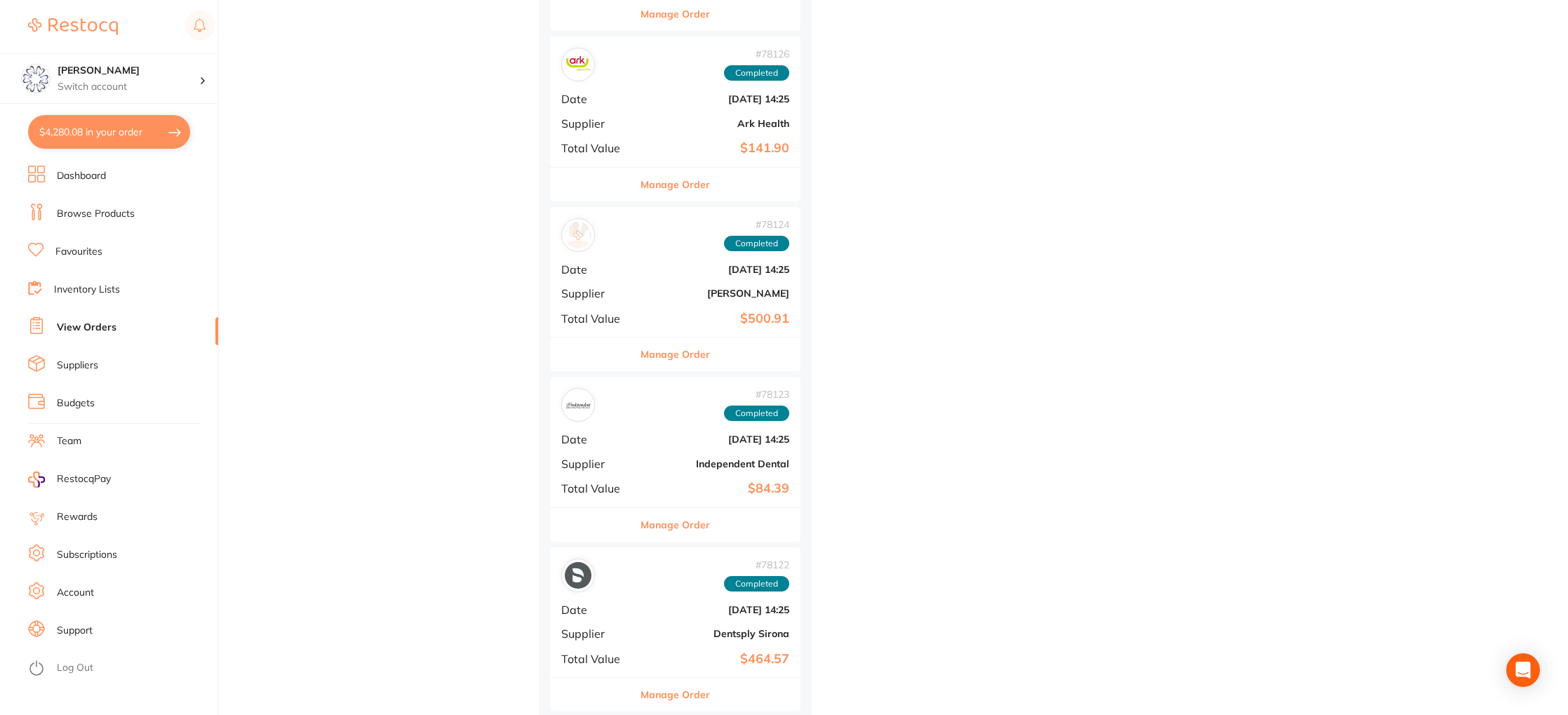
scroll to position [6458, 0]
click at [720, 351] on div "Manage Order" at bounding box center [675, 351] width 250 height 34
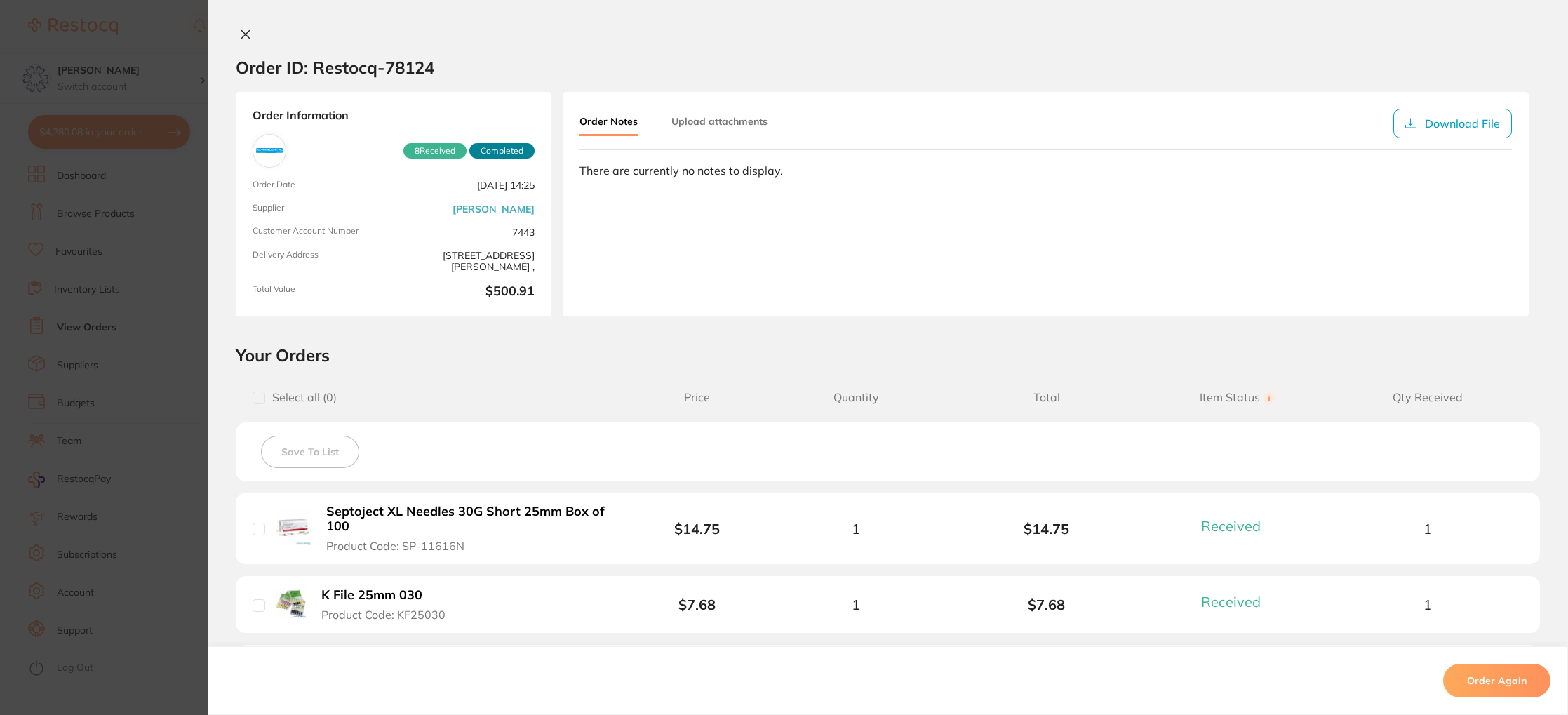
drag, startPoint x: 248, startPoint y: 33, endPoint x: 295, endPoint y: 54, distance: 51.5
click at [248, 33] on button at bounding box center [245, 35] width 19 height 15
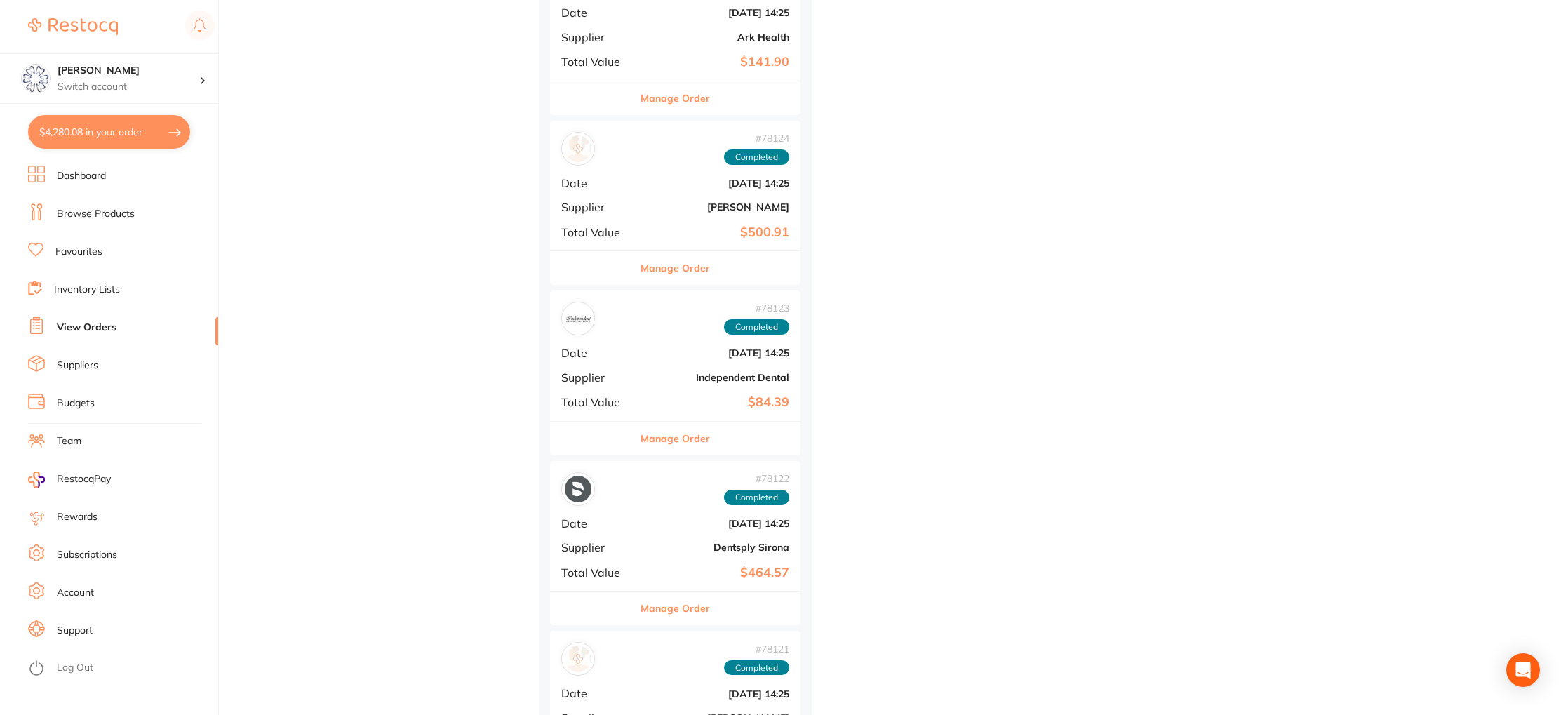
scroll to position [6558, 0]
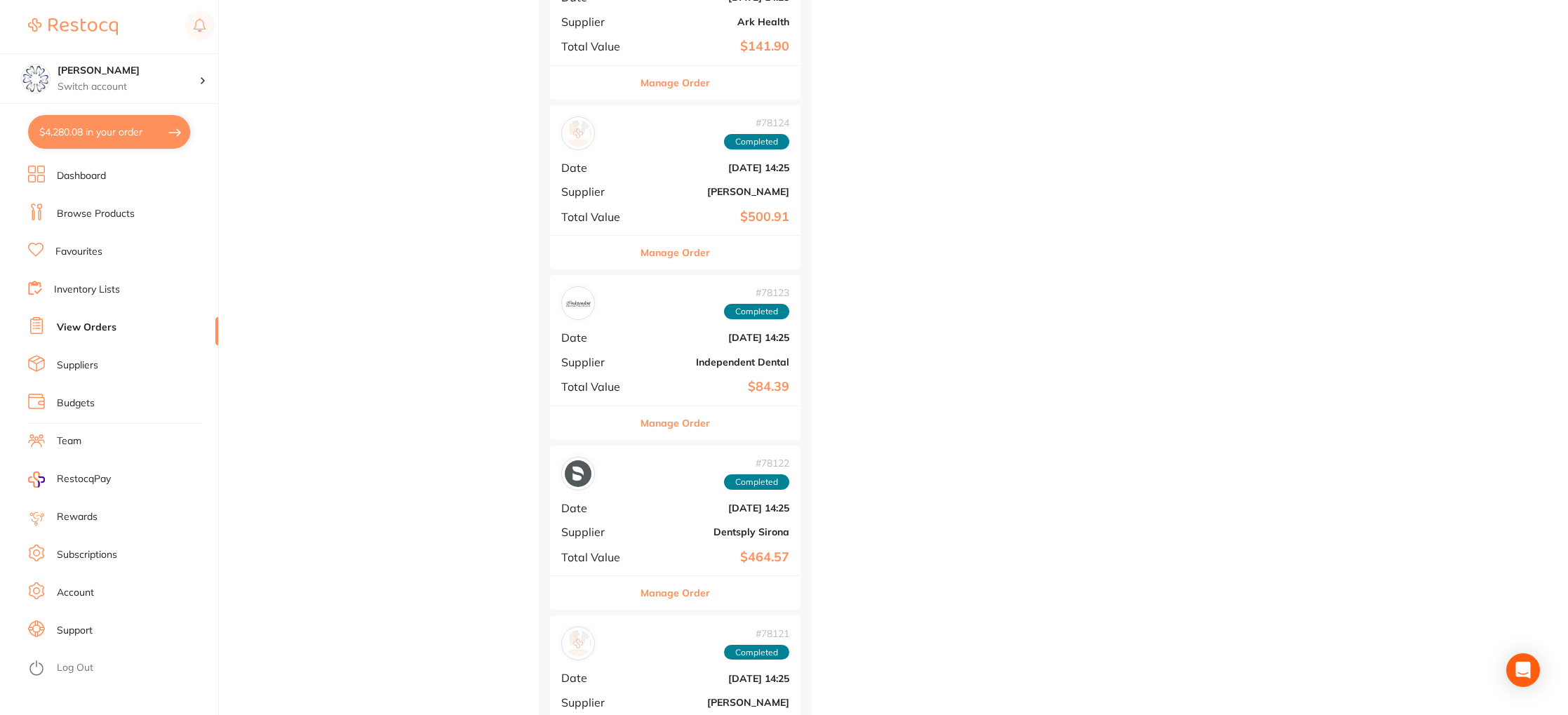
drag, startPoint x: 693, startPoint y: 426, endPoint x: 696, endPoint y: 436, distance: 10.4
click at [693, 426] on button "Manage Order" at bounding box center [675, 423] width 70 height 33
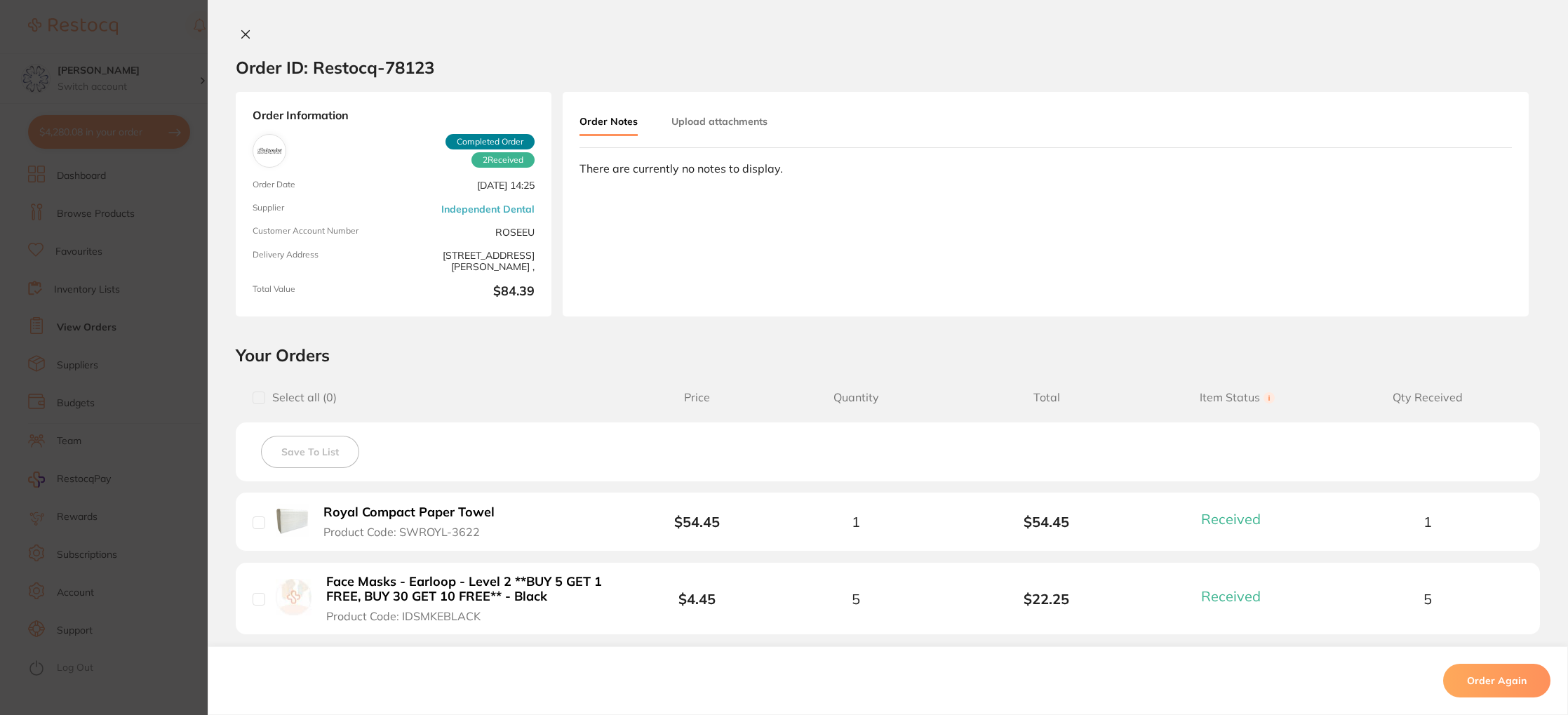
click at [247, 36] on icon at bounding box center [246, 34] width 11 height 11
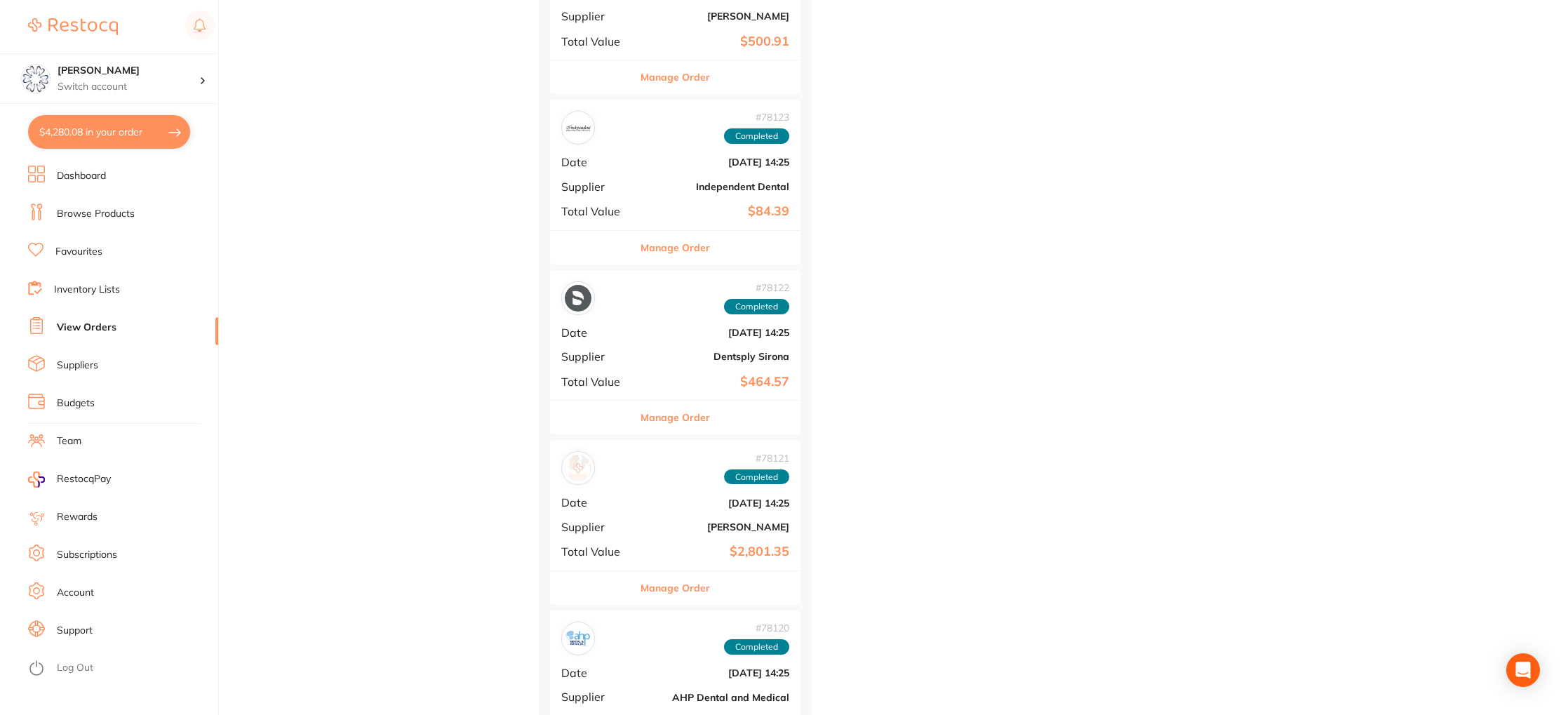
scroll to position [6741, 0]
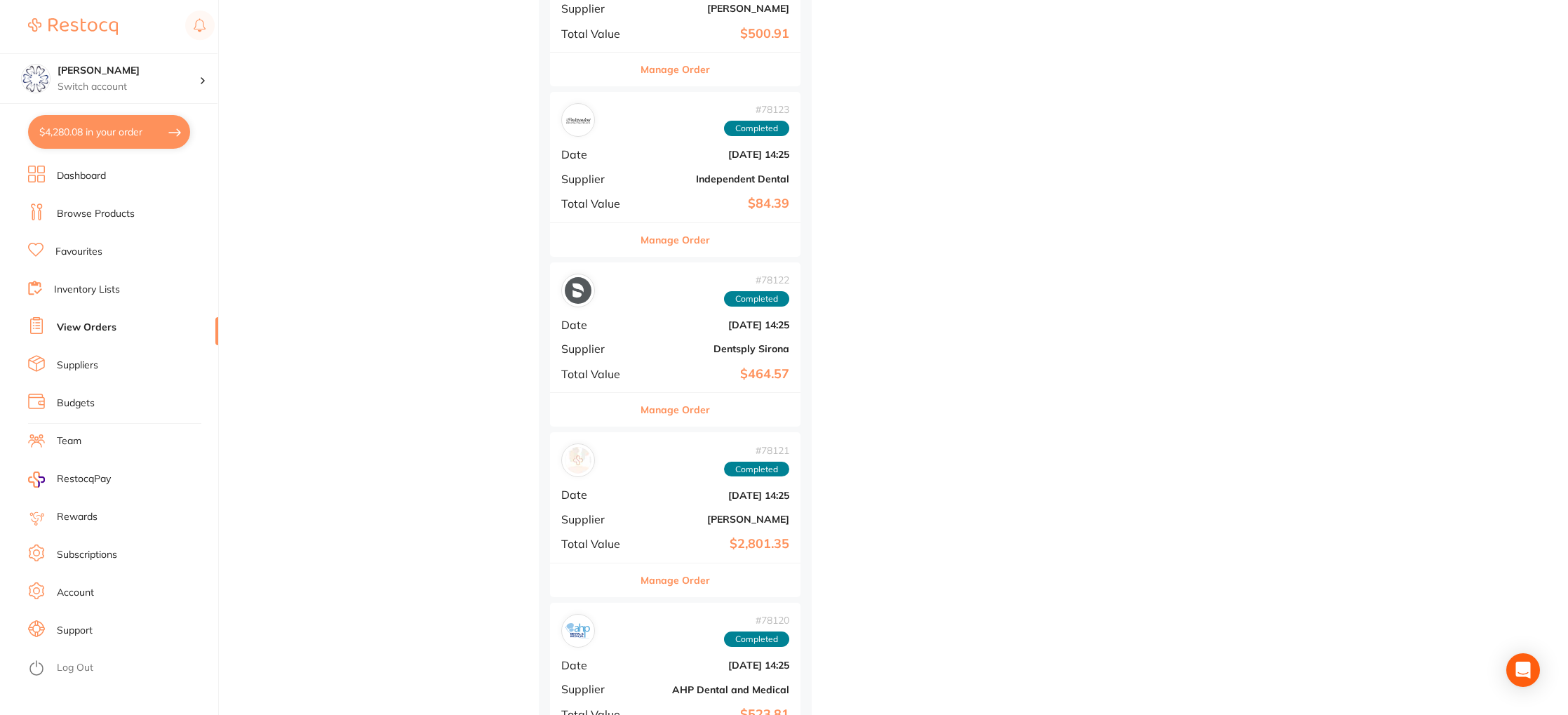
drag, startPoint x: 682, startPoint y: 414, endPoint x: 683, endPoint y: 427, distance: 13.0
click at [682, 414] on button "Manage Order" at bounding box center [675, 410] width 70 height 33
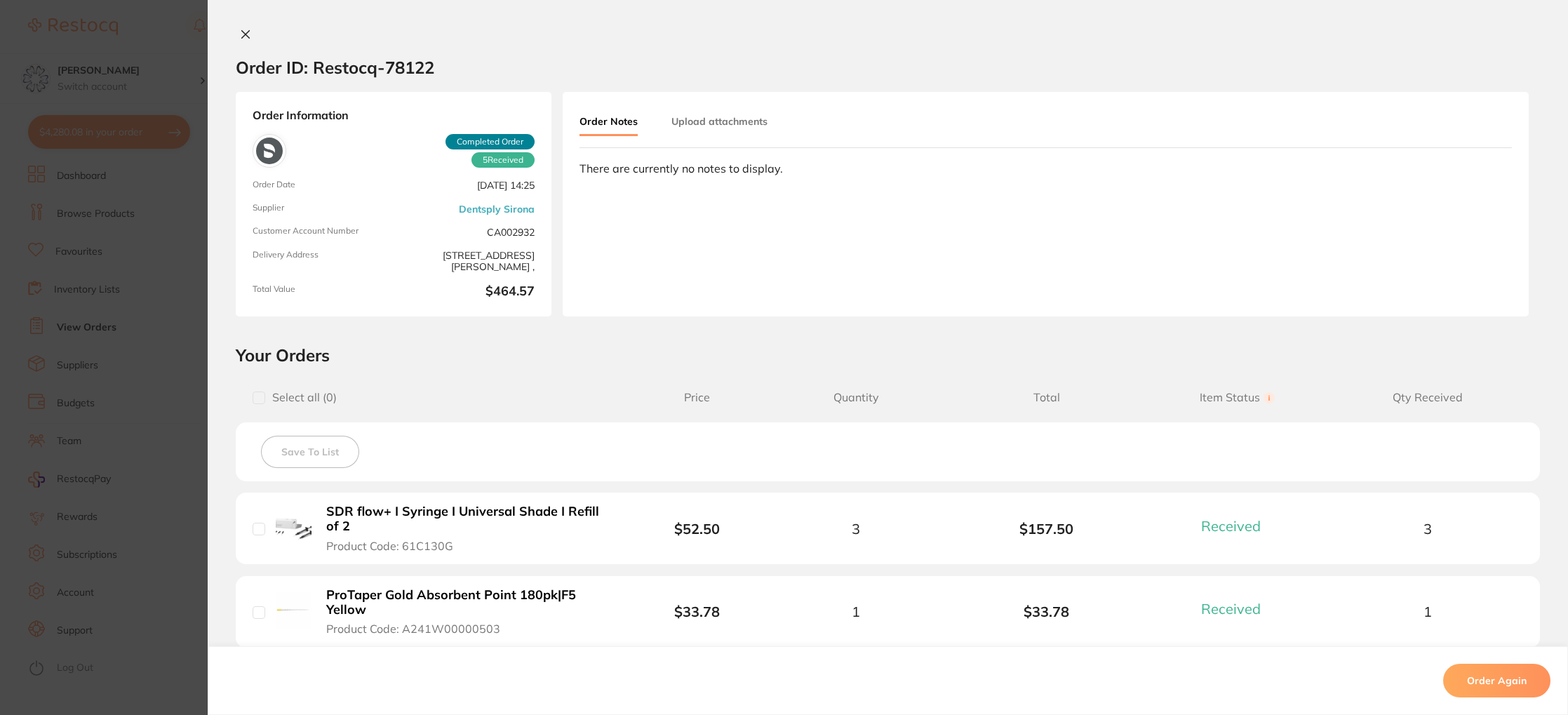
click at [242, 37] on icon at bounding box center [246, 34] width 11 height 11
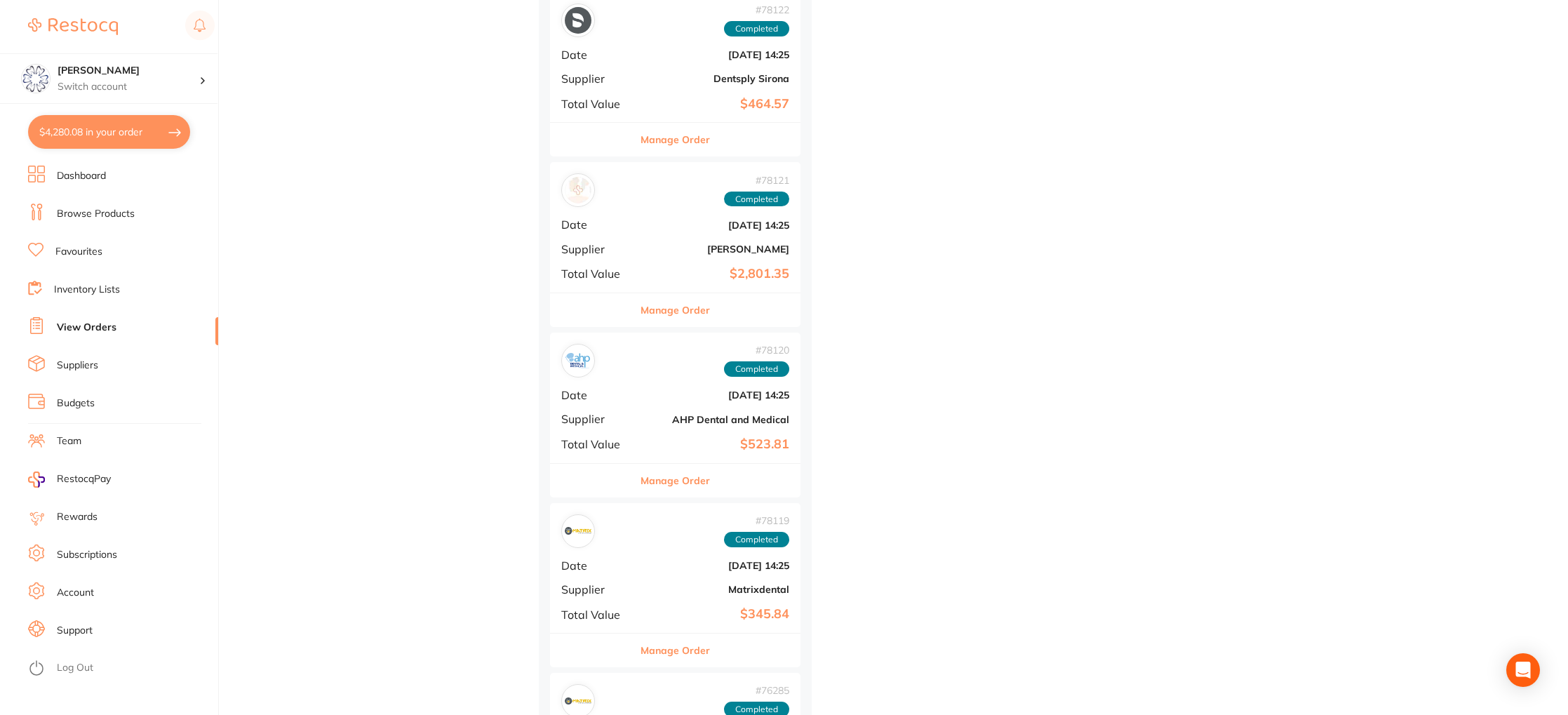
scroll to position [7018, 0]
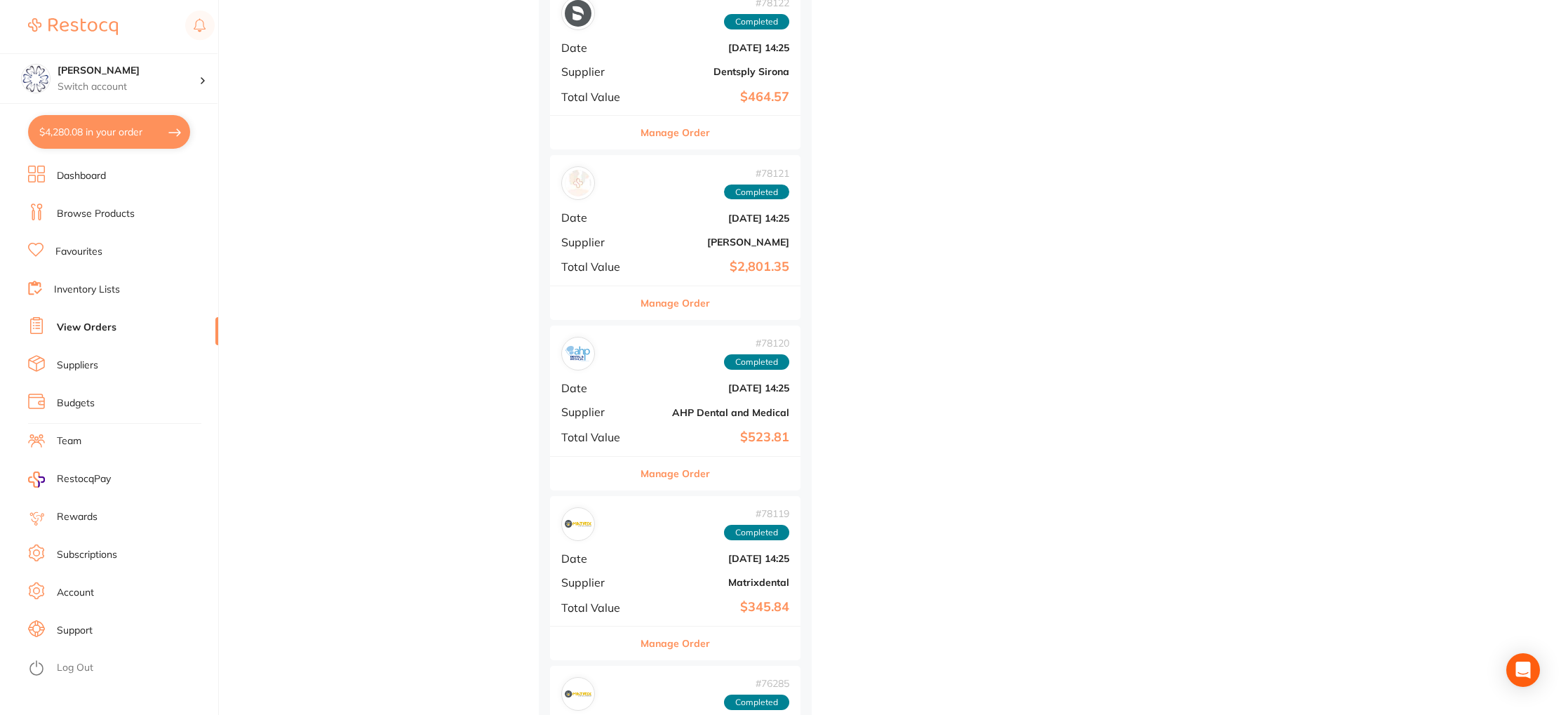
click at [682, 307] on button "Manage Order" at bounding box center [675, 303] width 70 height 33
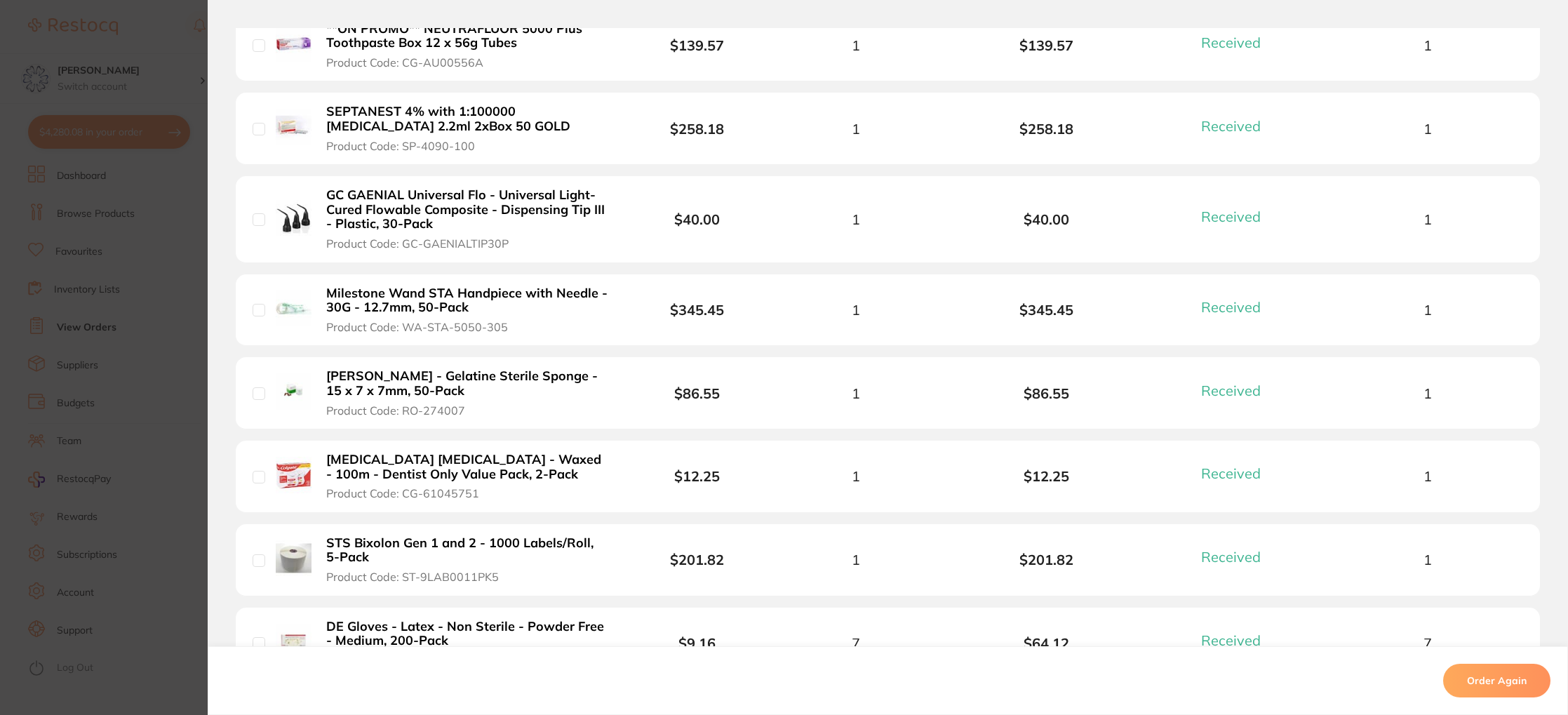
scroll to position [890, 0]
drag, startPoint x: 393, startPoint y: 292, endPoint x: 392, endPoint y: 303, distance: 11.0
click at [393, 292] on b "Milestone Wand STA Handpiece with Needle - 30G - 12.7mm, 50-Pack" at bounding box center [467, 299] width 282 height 29
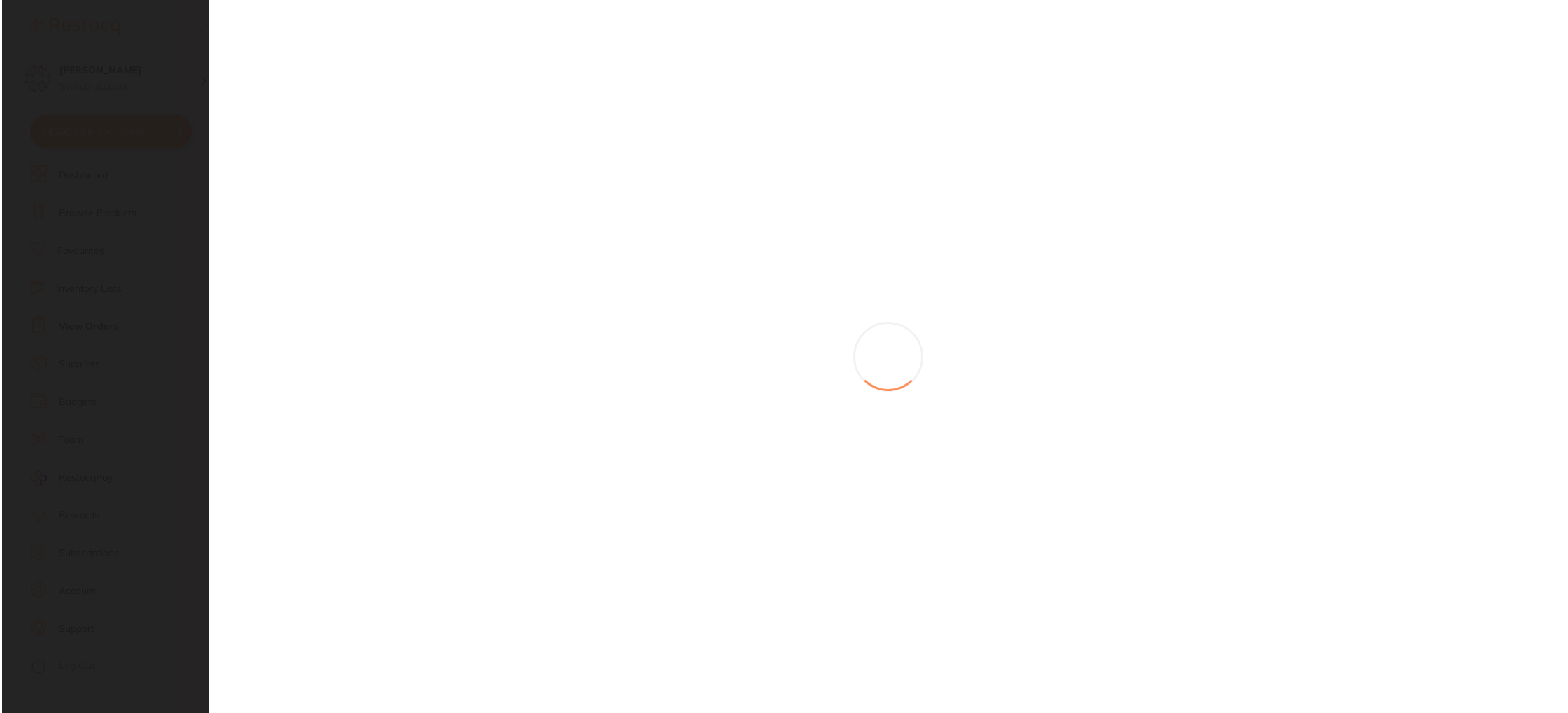
scroll to position [0, 0]
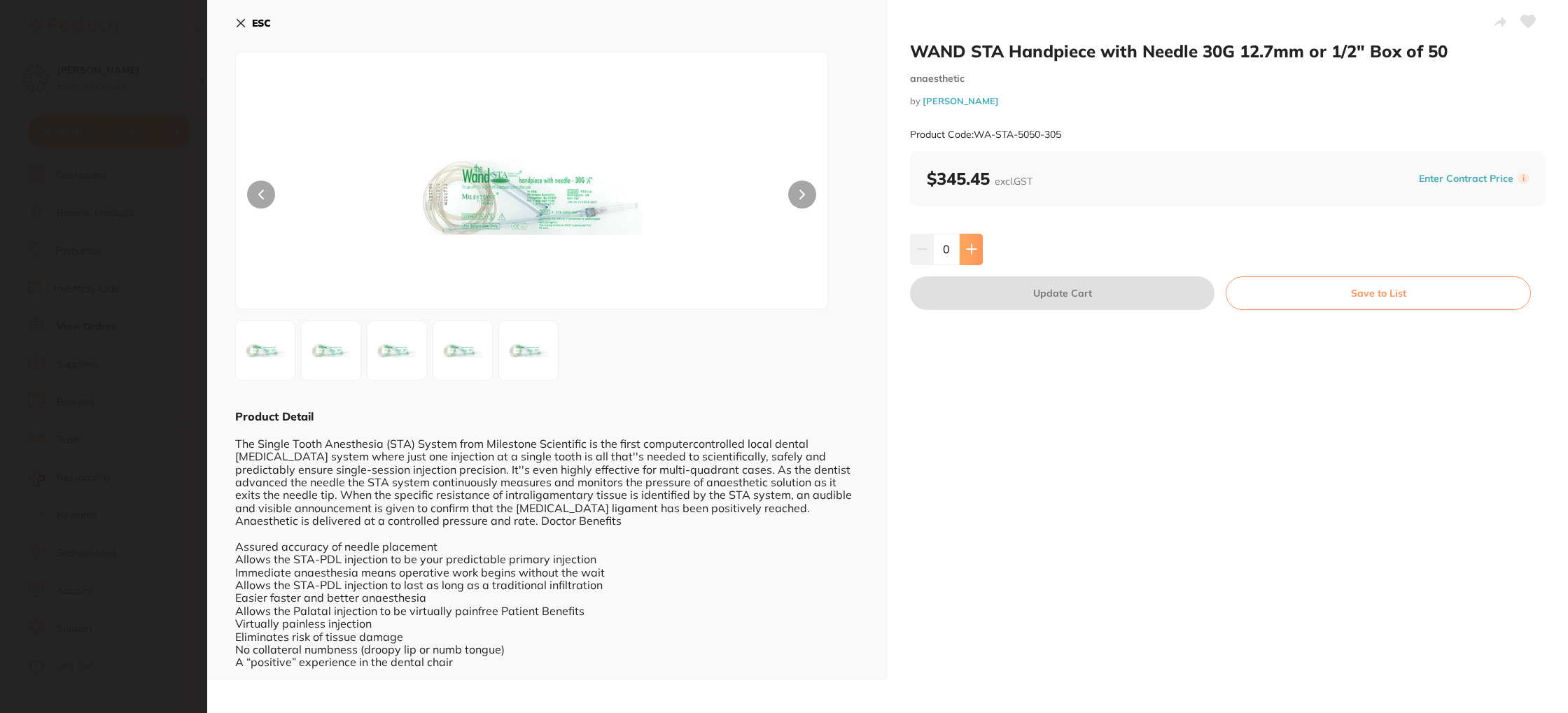
drag, startPoint x: 971, startPoint y: 243, endPoint x: 974, endPoint y: 252, distance: 9.5
click at [970, 243] on icon at bounding box center [971, 249] width 11 height 11
type input "1"
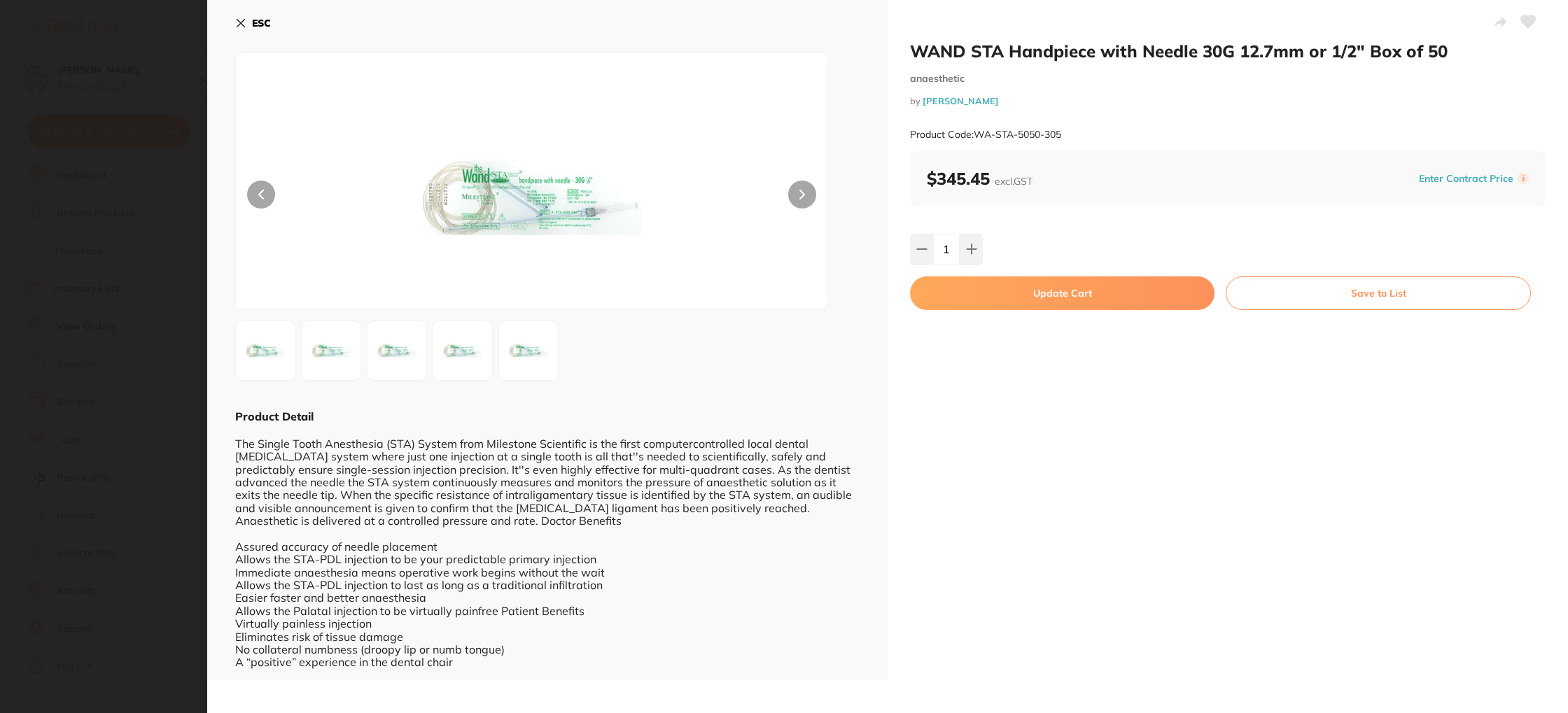
drag, startPoint x: 1003, startPoint y: 289, endPoint x: 970, endPoint y: 295, distance: 33.5
click at [1002, 289] on button "Update Cart" at bounding box center [1062, 293] width 304 height 33
checkbox input "false"
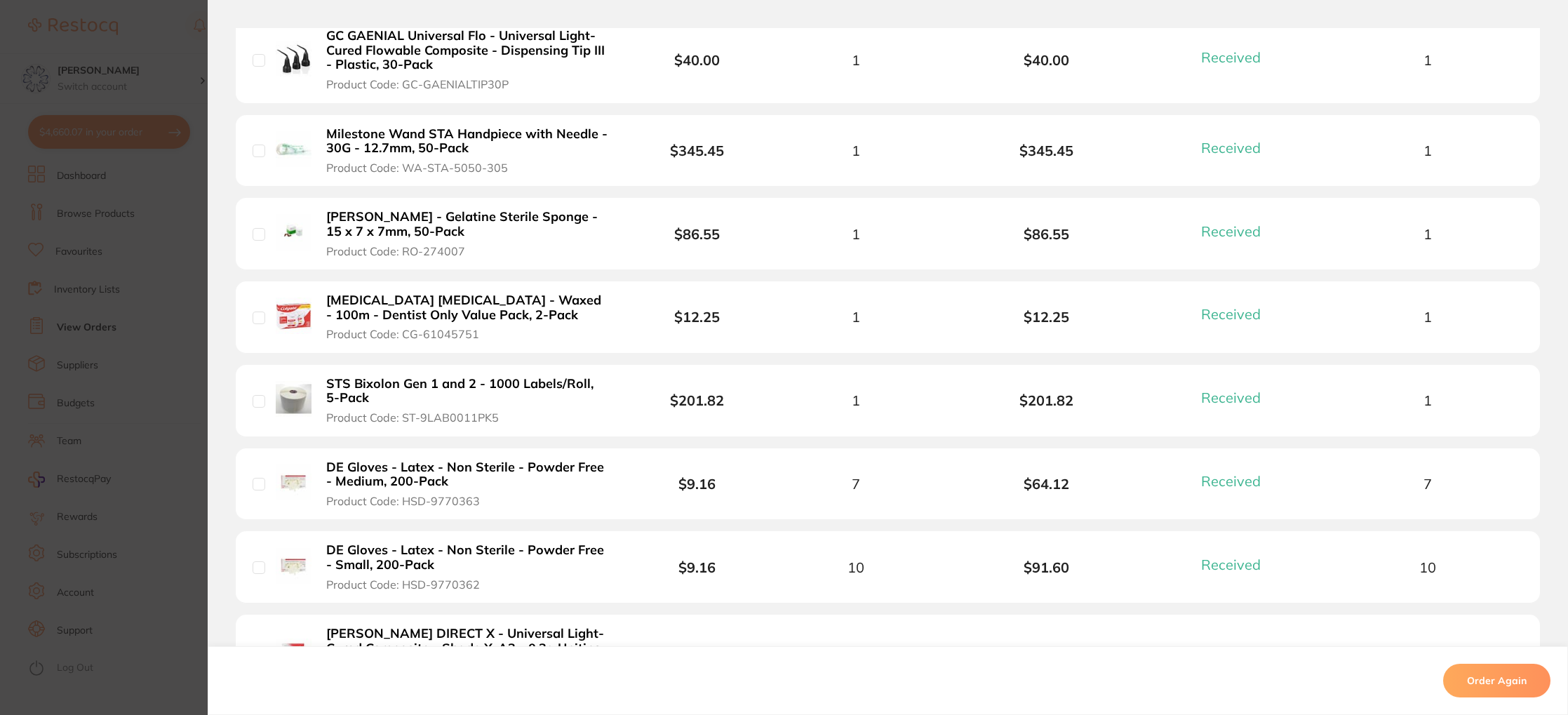
scroll to position [1049, 0]
drag, startPoint x: 427, startPoint y: 380, endPoint x: 471, endPoint y: 380, distance: 44.0
click at [427, 380] on b "STS Bixolon Gen 1 and 2 - 1000 Labels/Roll, 5-Pack" at bounding box center [467, 390] width 282 height 29
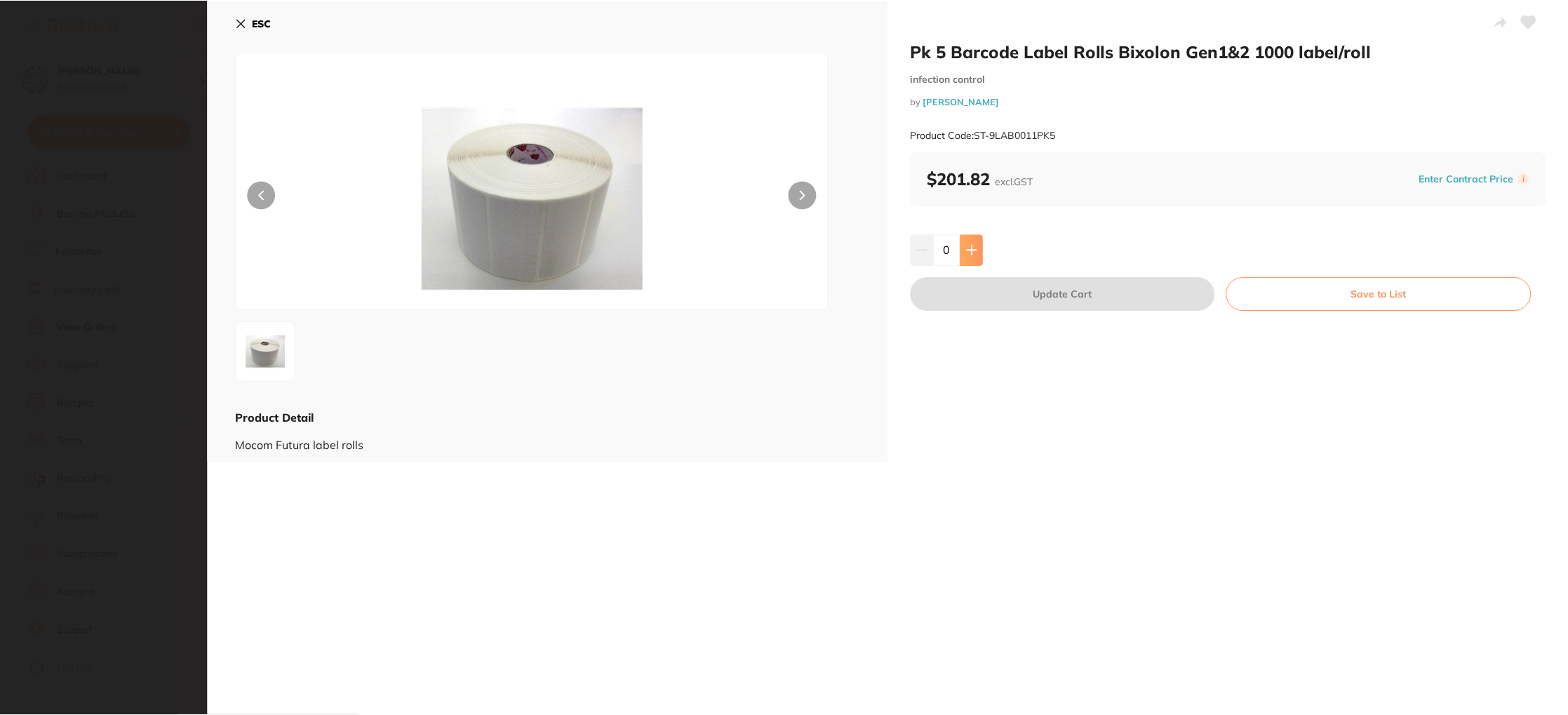
scroll to position [7124, 0]
click at [975, 238] on button at bounding box center [972, 249] width 23 height 31
type input "1"
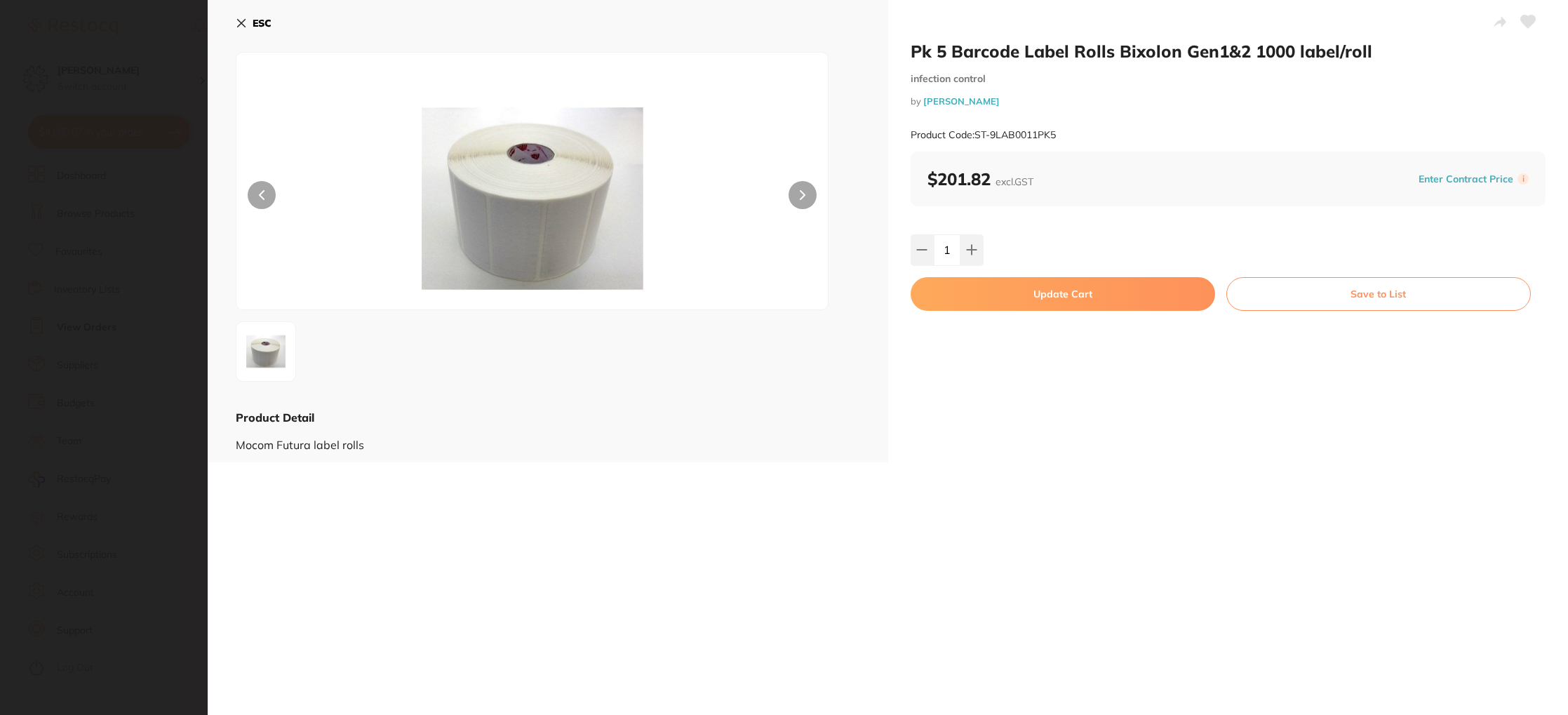
click at [1102, 294] on button "Update Cart" at bounding box center [1063, 294] width 304 height 33
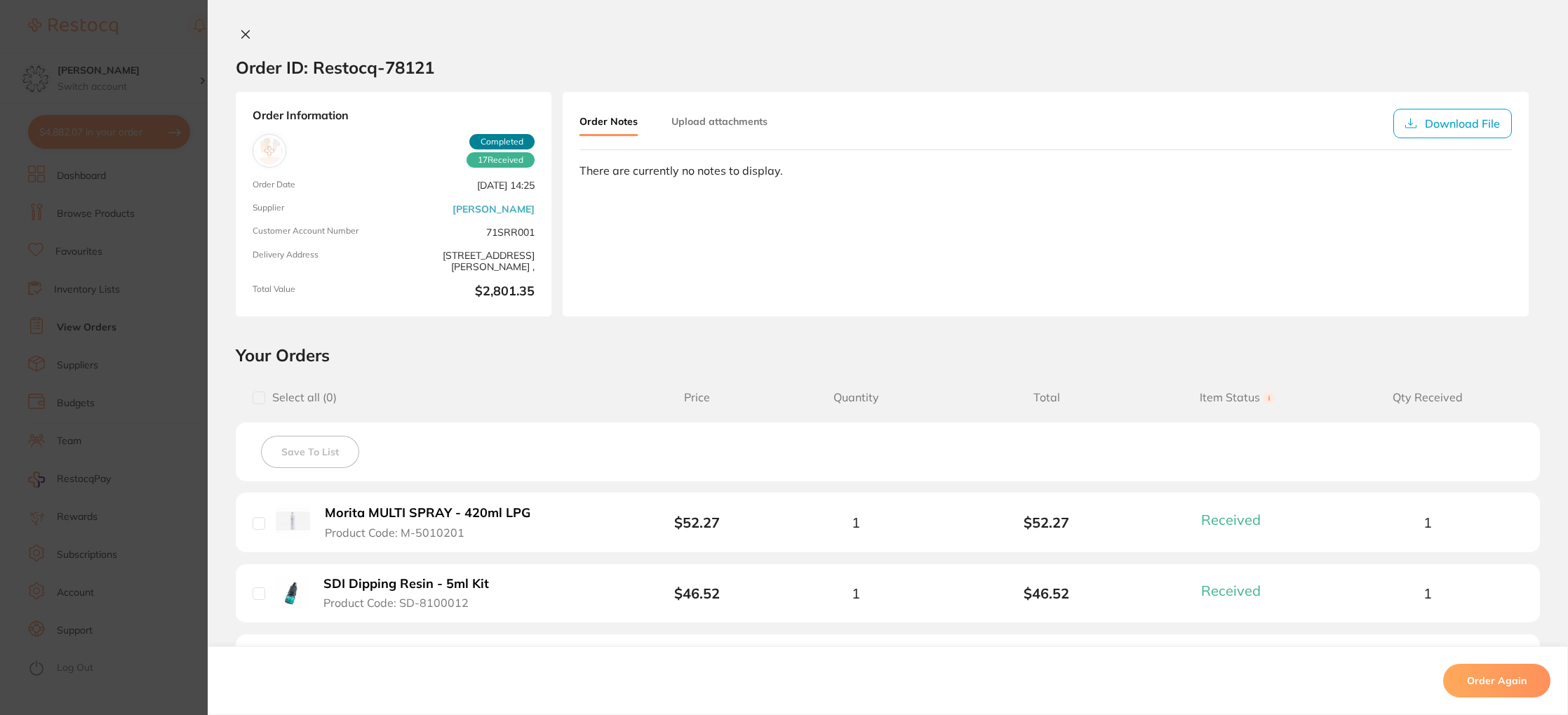
scroll to position [5964, 0]
click at [147, 100] on section "Order ID: Restocq- 78121 Order Information 17 Received Completed Order Date [DA…" at bounding box center [784, 357] width 1568 height 715
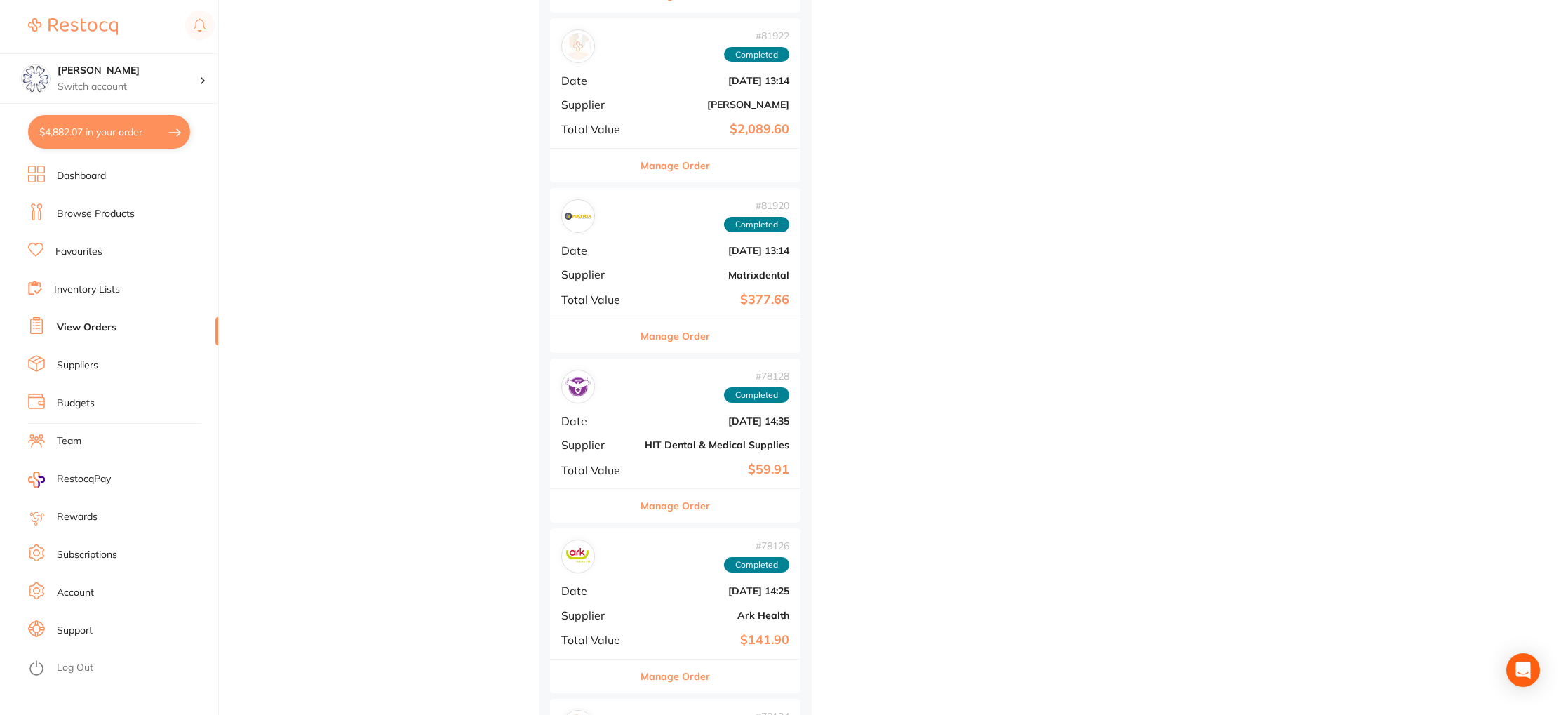
click at [111, 134] on button "$4,882.07 in your order" at bounding box center [108, 132] width 162 height 33
checkbox input "true"
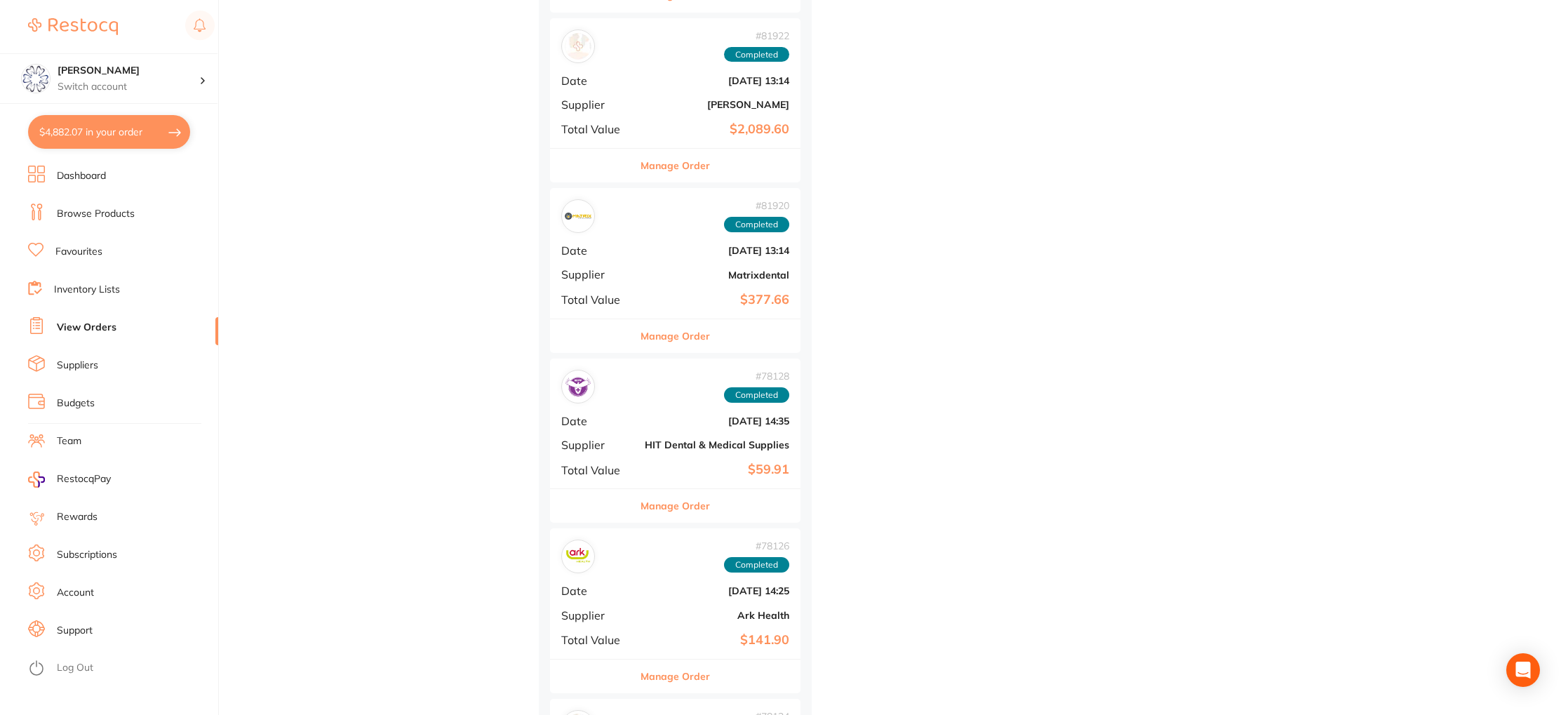
checkbox input "true"
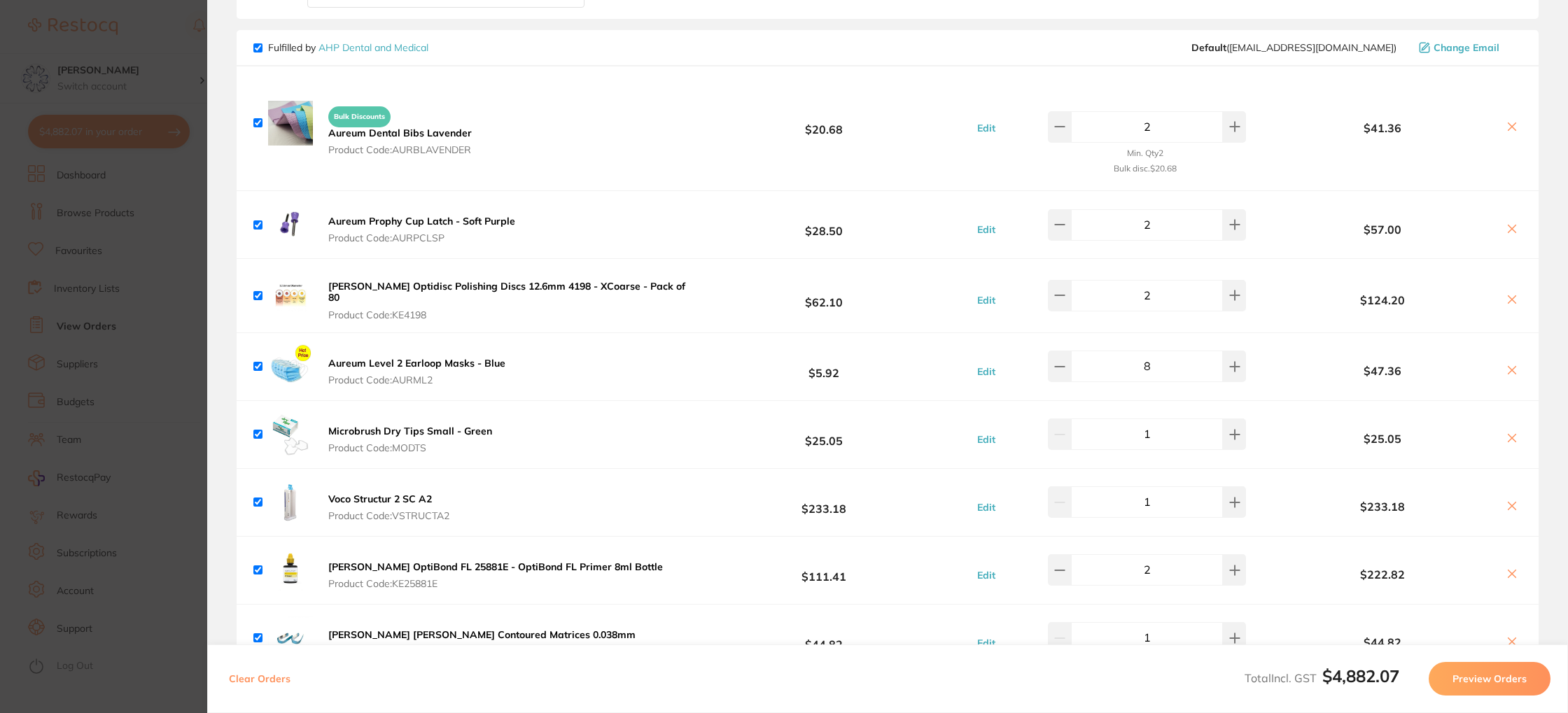
scroll to position [1941, 0]
click at [256, 427] on input "checkbox" at bounding box center [258, 432] width 9 height 9
checkbox input "false"
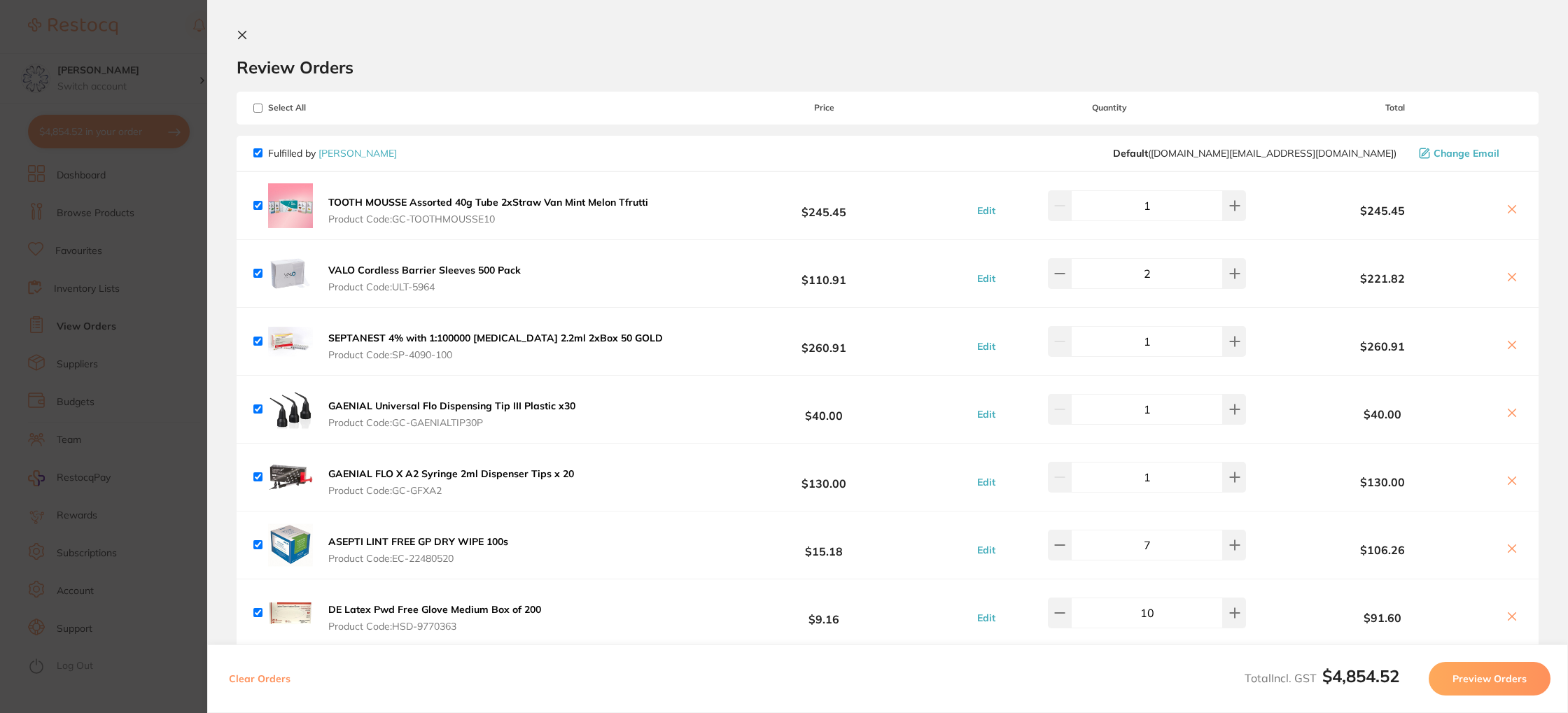
scroll to position [1941, 0]
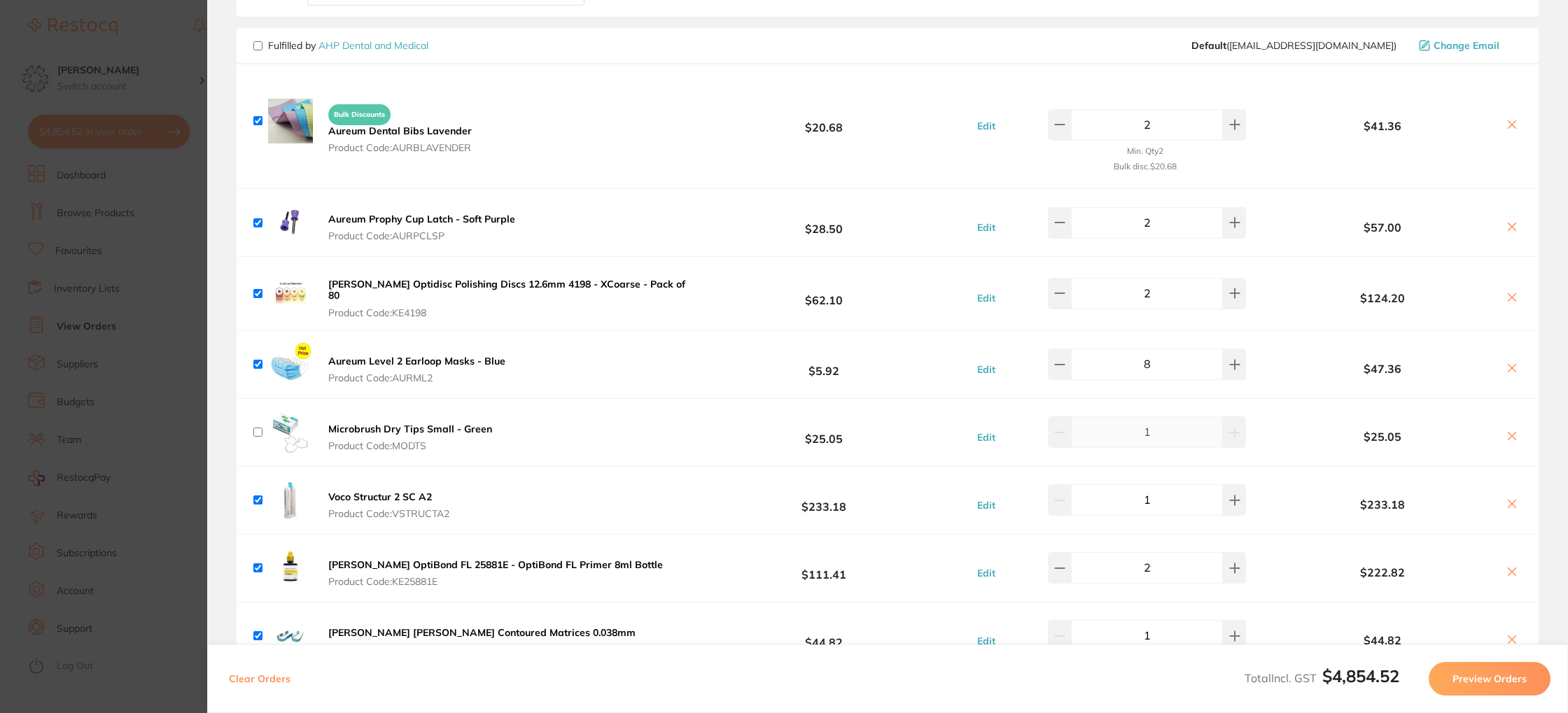
click at [1513, 430] on button at bounding box center [1512, 437] width 19 height 15
checkbox input "true"
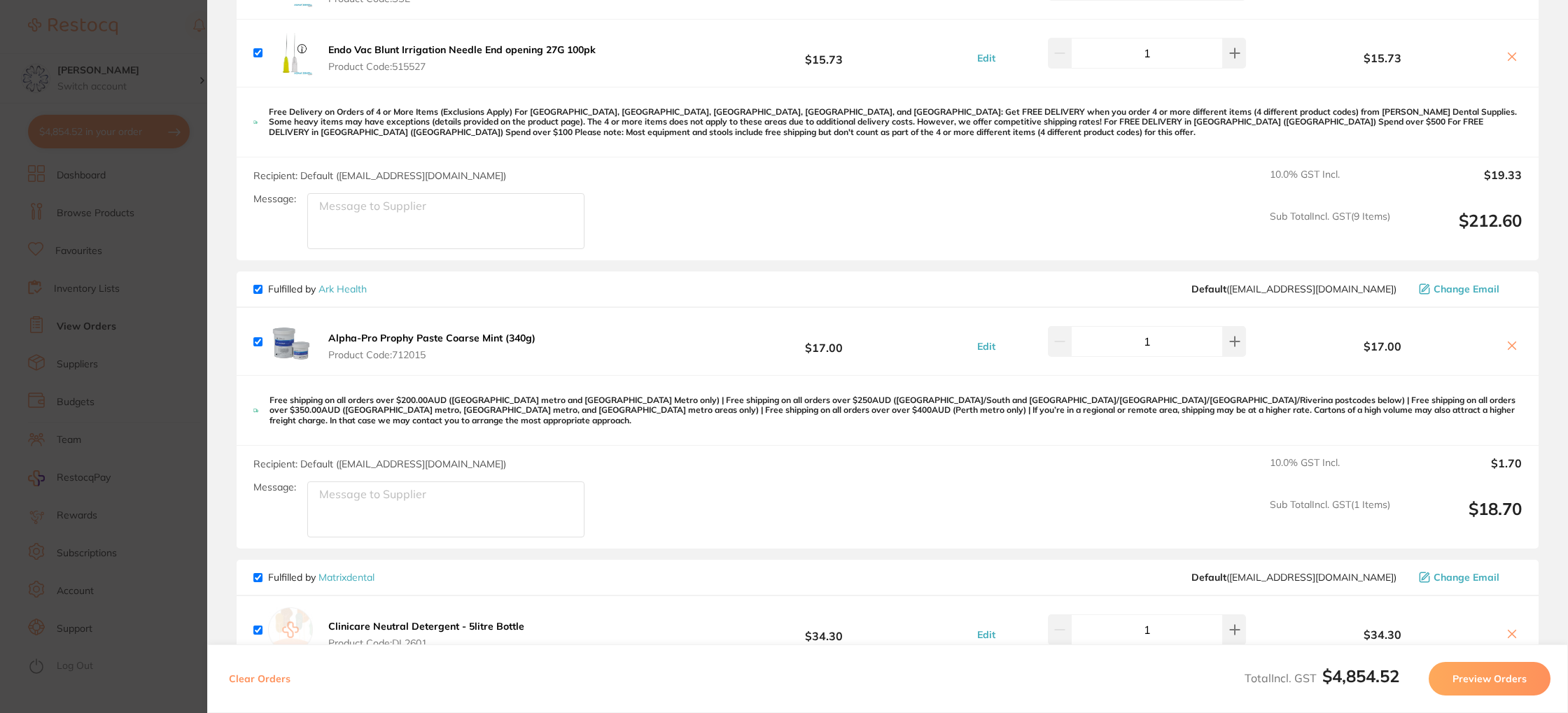
scroll to position [3401, 0]
click at [130, 177] on section "Update RRP Set your pre negotiated price for this item. Item Agreed RRP (excl. …" at bounding box center [784, 356] width 1568 height 713
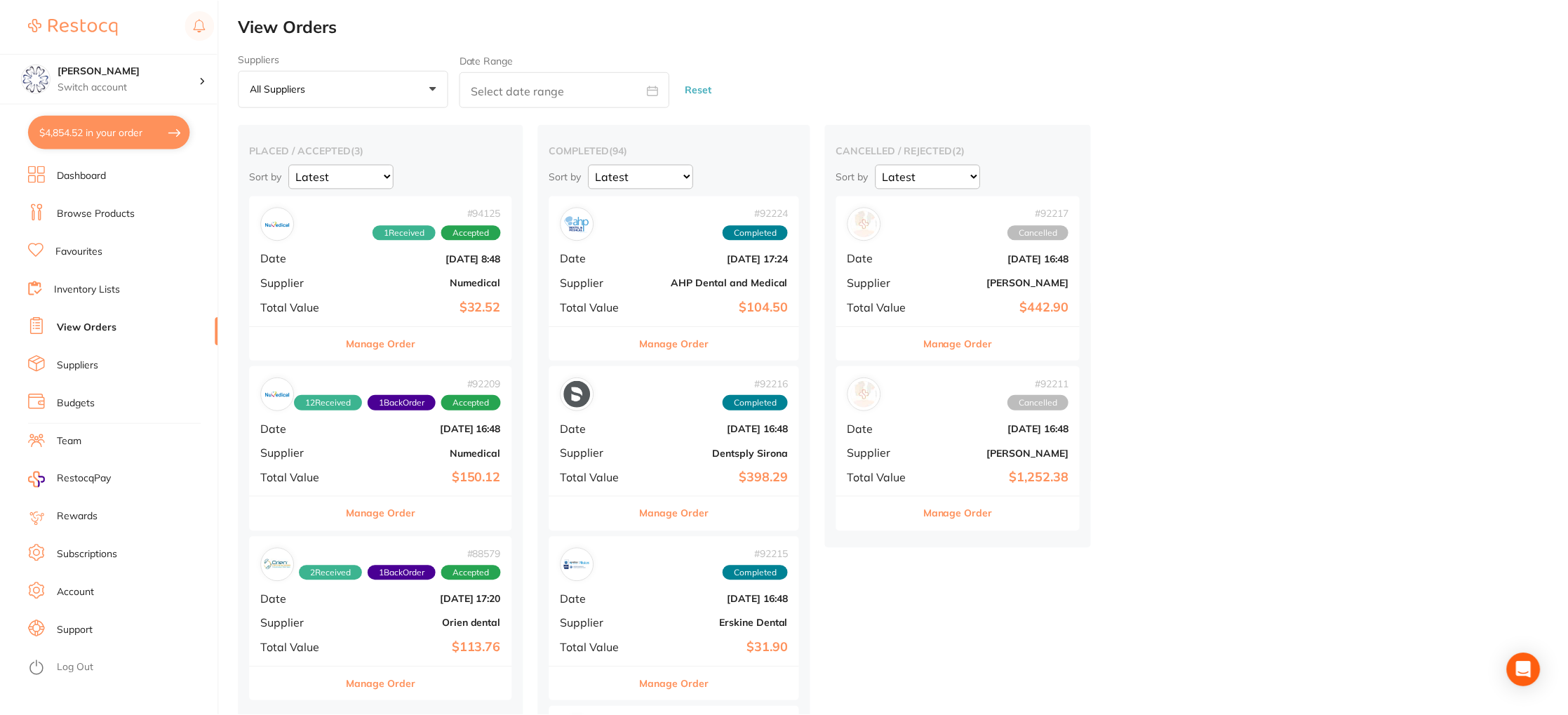
scroll to position [5964, 0]
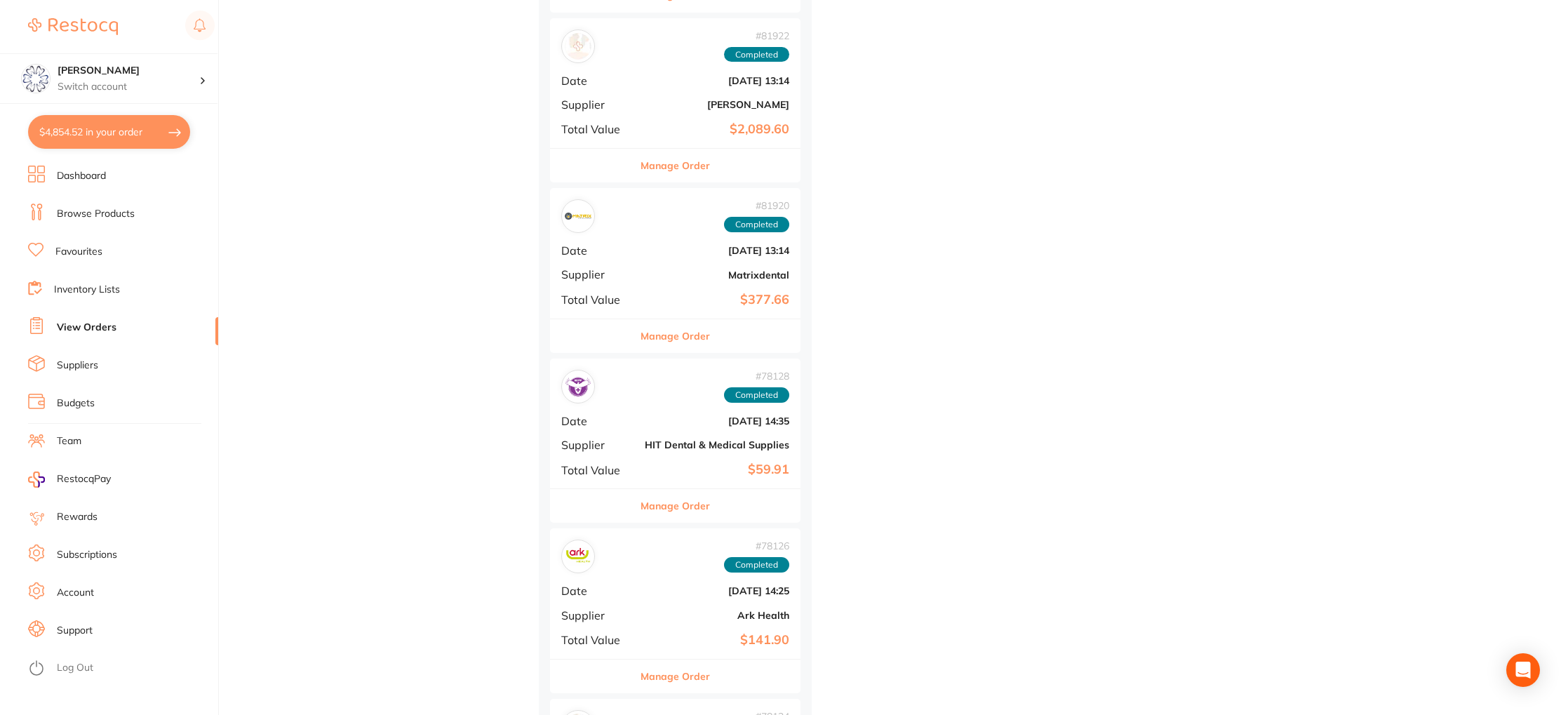
click at [108, 216] on link "Browse Products" at bounding box center [96, 213] width 78 height 14
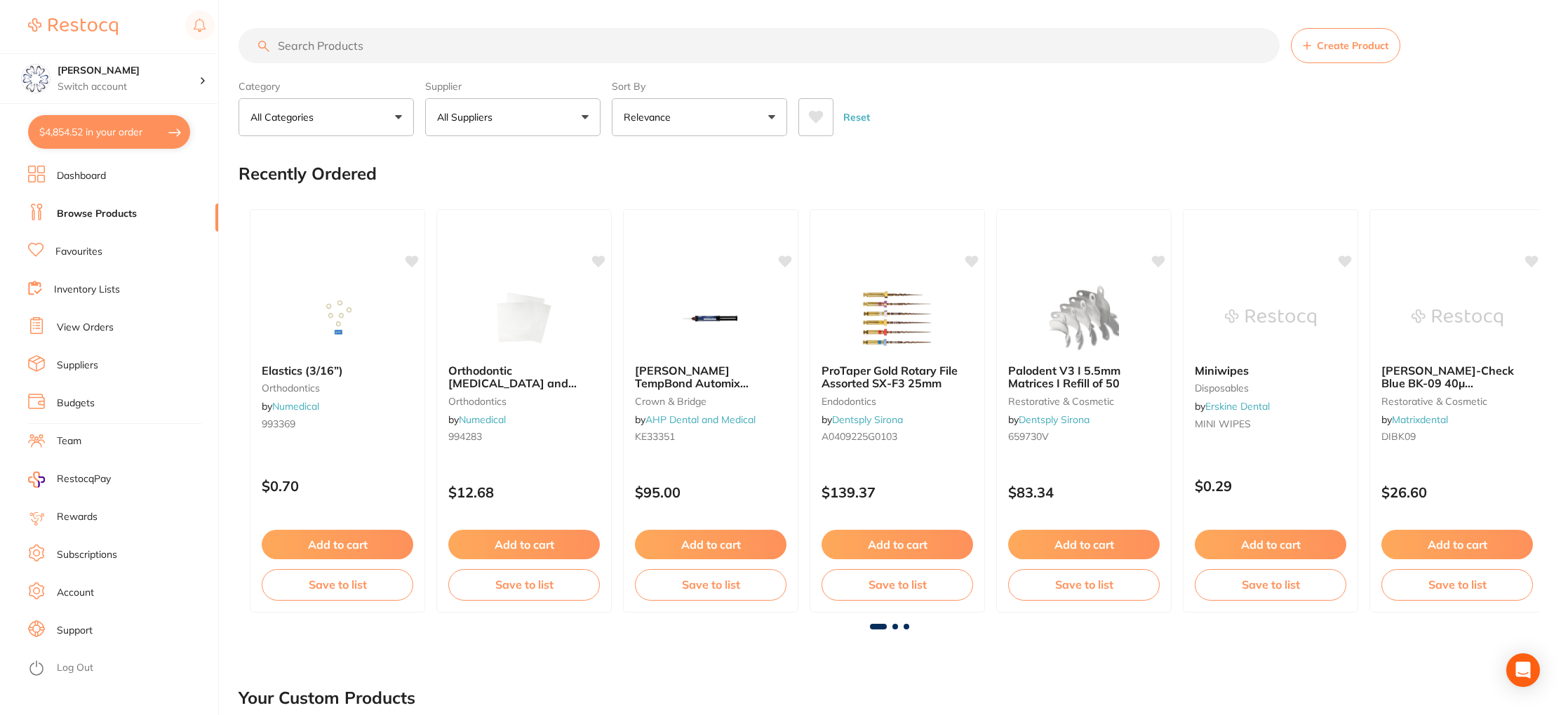
click at [338, 45] on input "search" at bounding box center [759, 45] width 1041 height 35
type input "prophy paste"
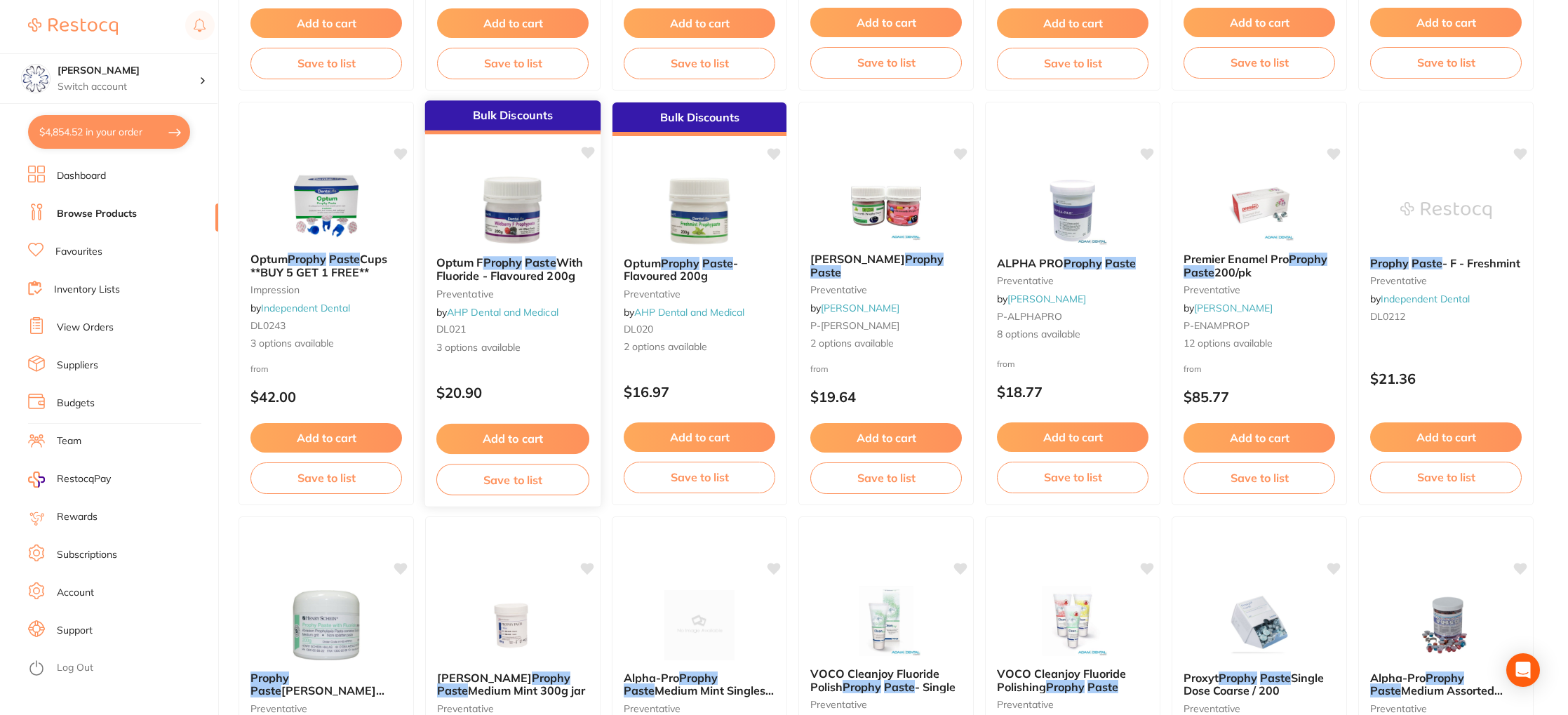
scroll to position [926, 0]
click at [1065, 436] on button "Add to cart" at bounding box center [1072, 438] width 153 height 31
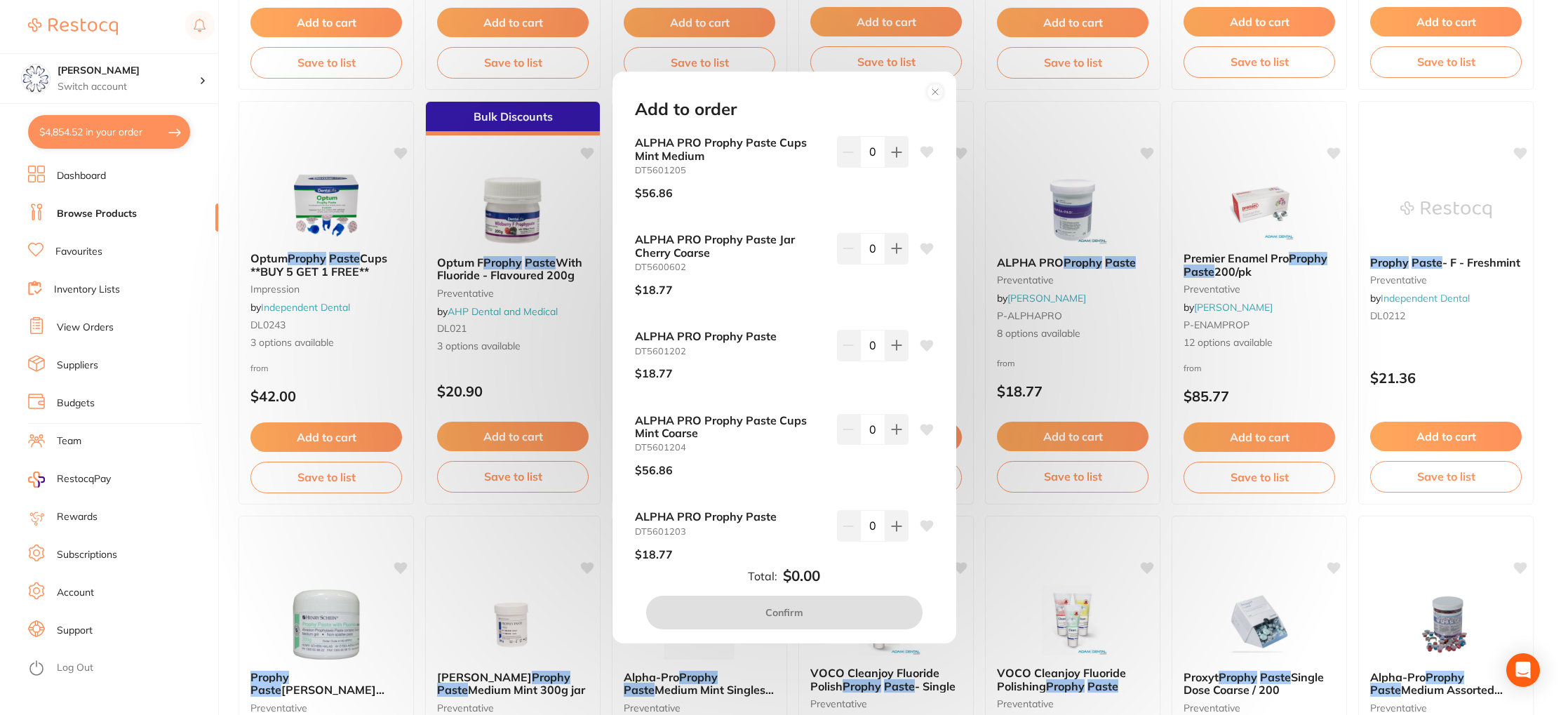
scroll to position [102, 0]
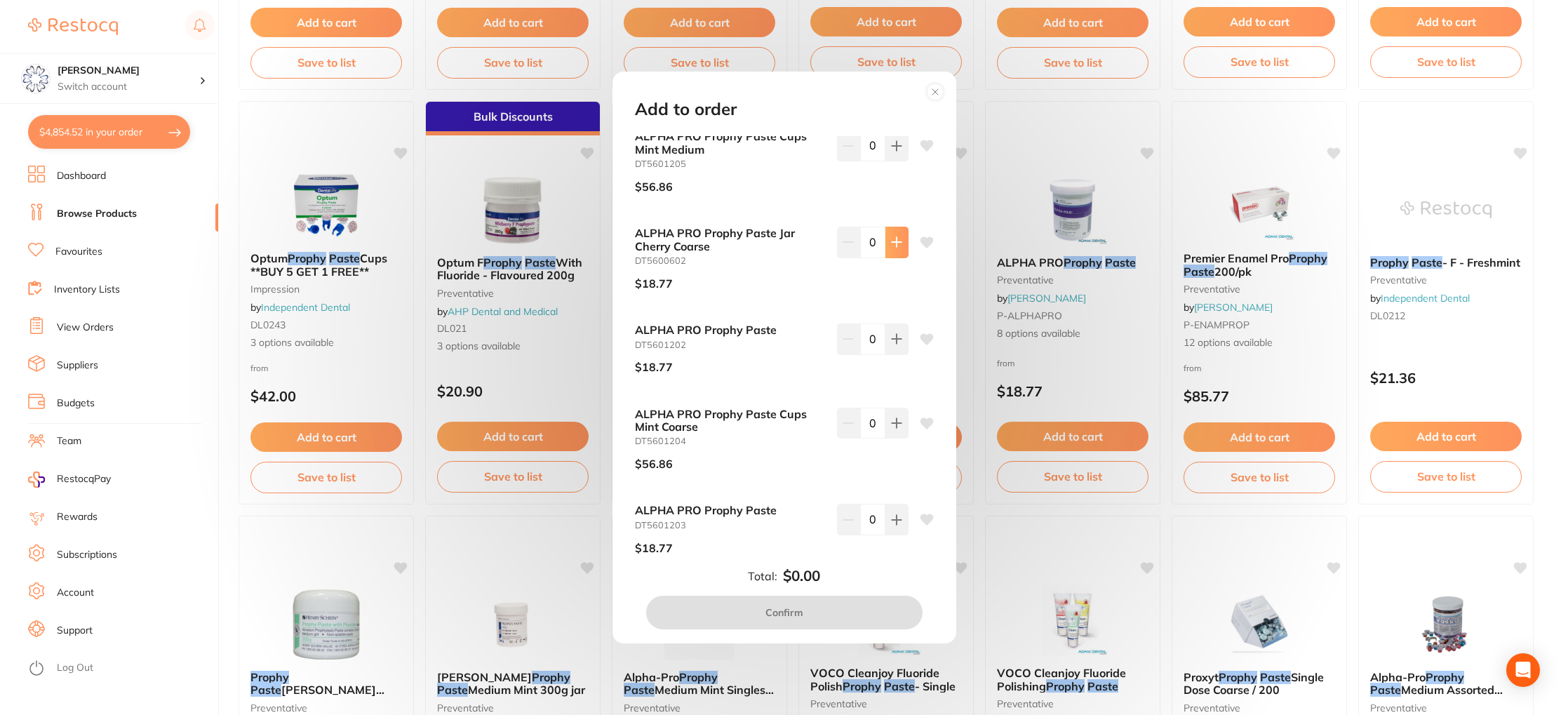
click at [886, 241] on button at bounding box center [897, 241] width 23 height 31
type input "1"
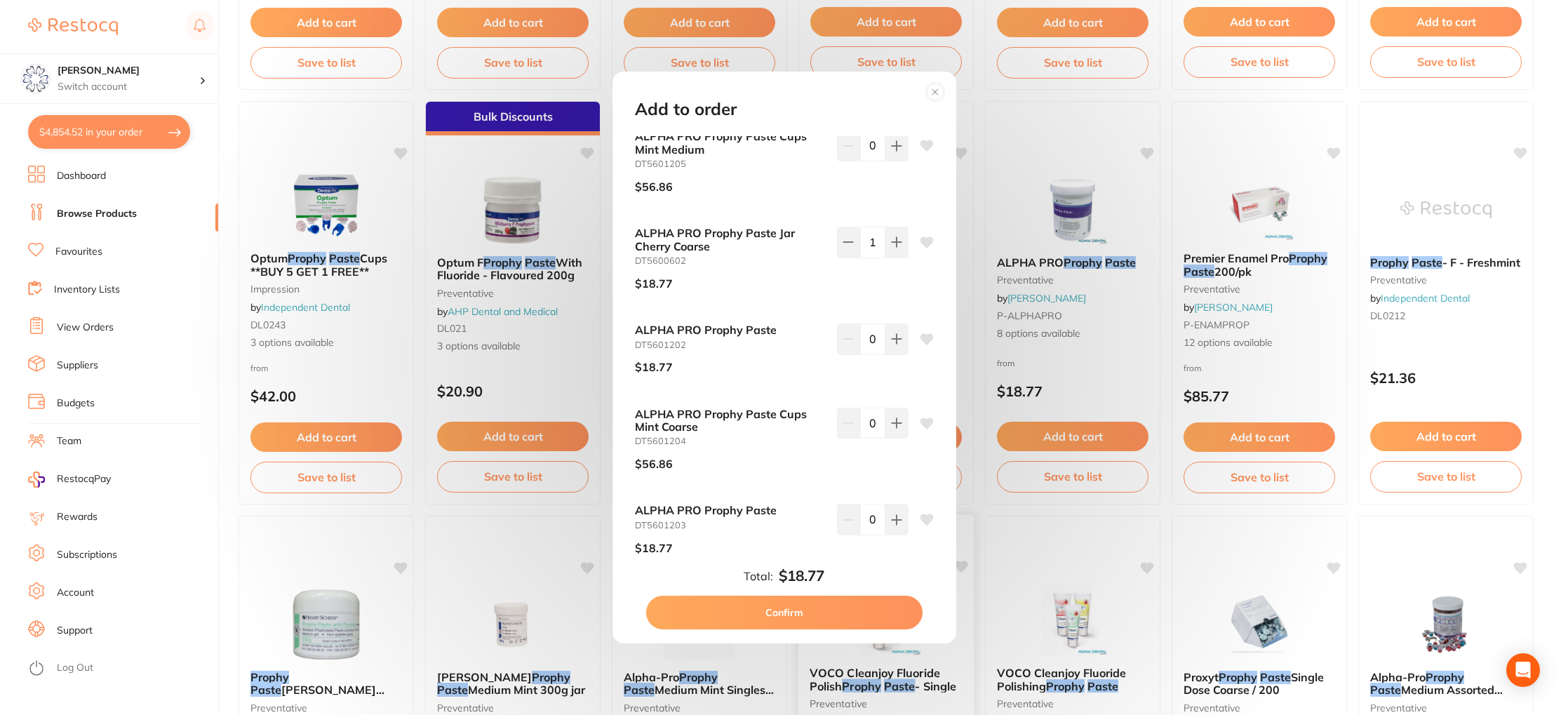
click at [805, 615] on button "Confirm" at bounding box center [784, 612] width 276 height 33
checkbox input "false"
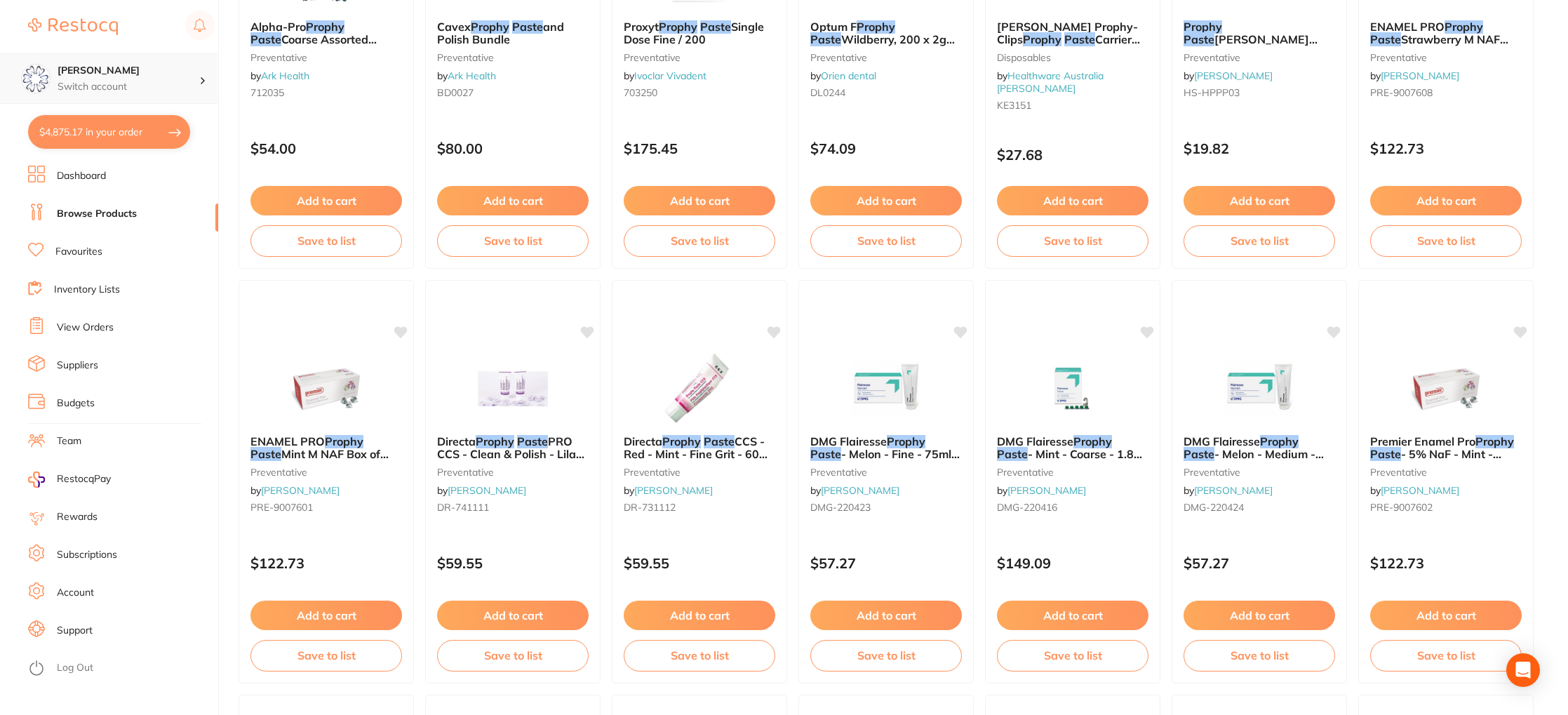
scroll to position [1978, 0]
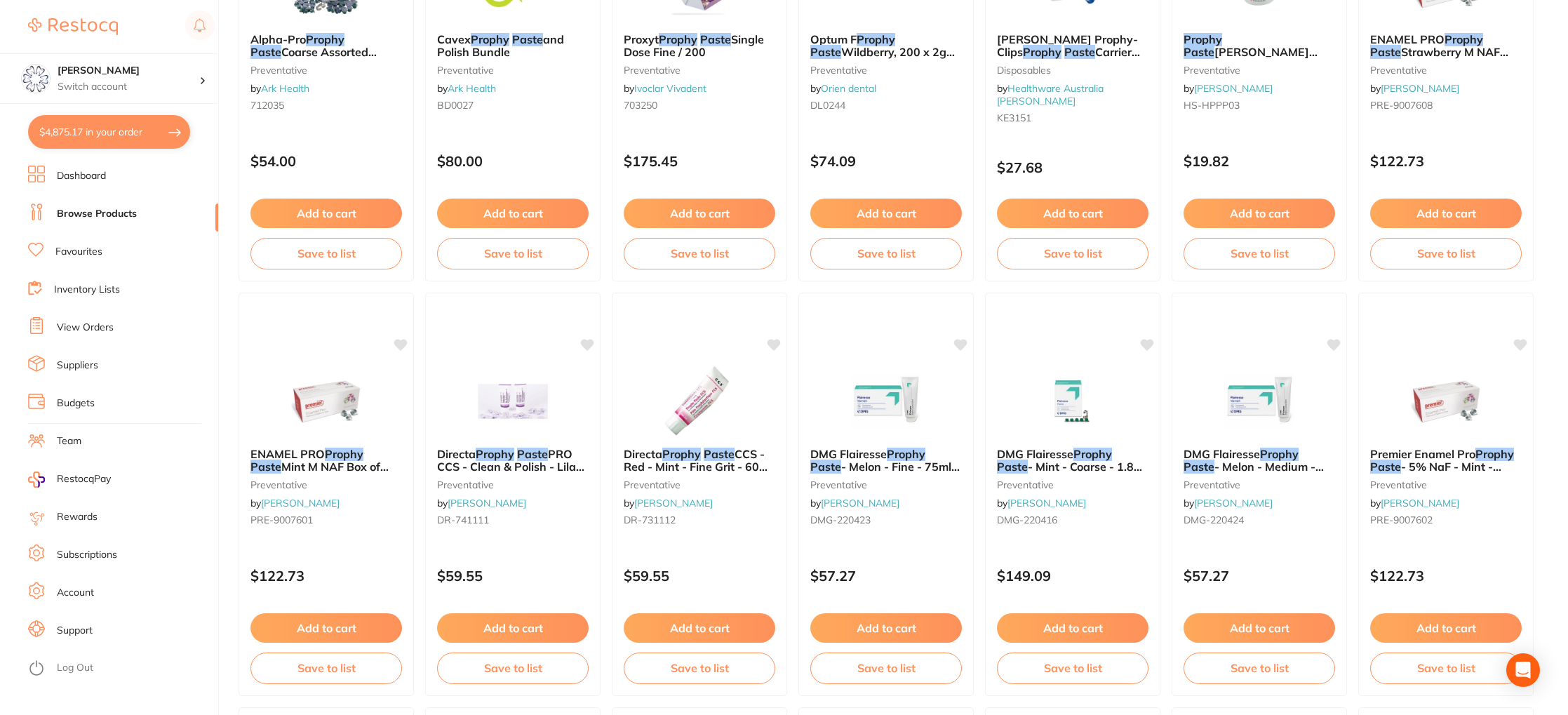
drag, startPoint x: 104, startPoint y: 139, endPoint x: 146, endPoint y: 147, distance: 42.8
click at [104, 139] on button "$4,875.17 in your order" at bounding box center [108, 132] width 162 height 33
checkbox input "true"
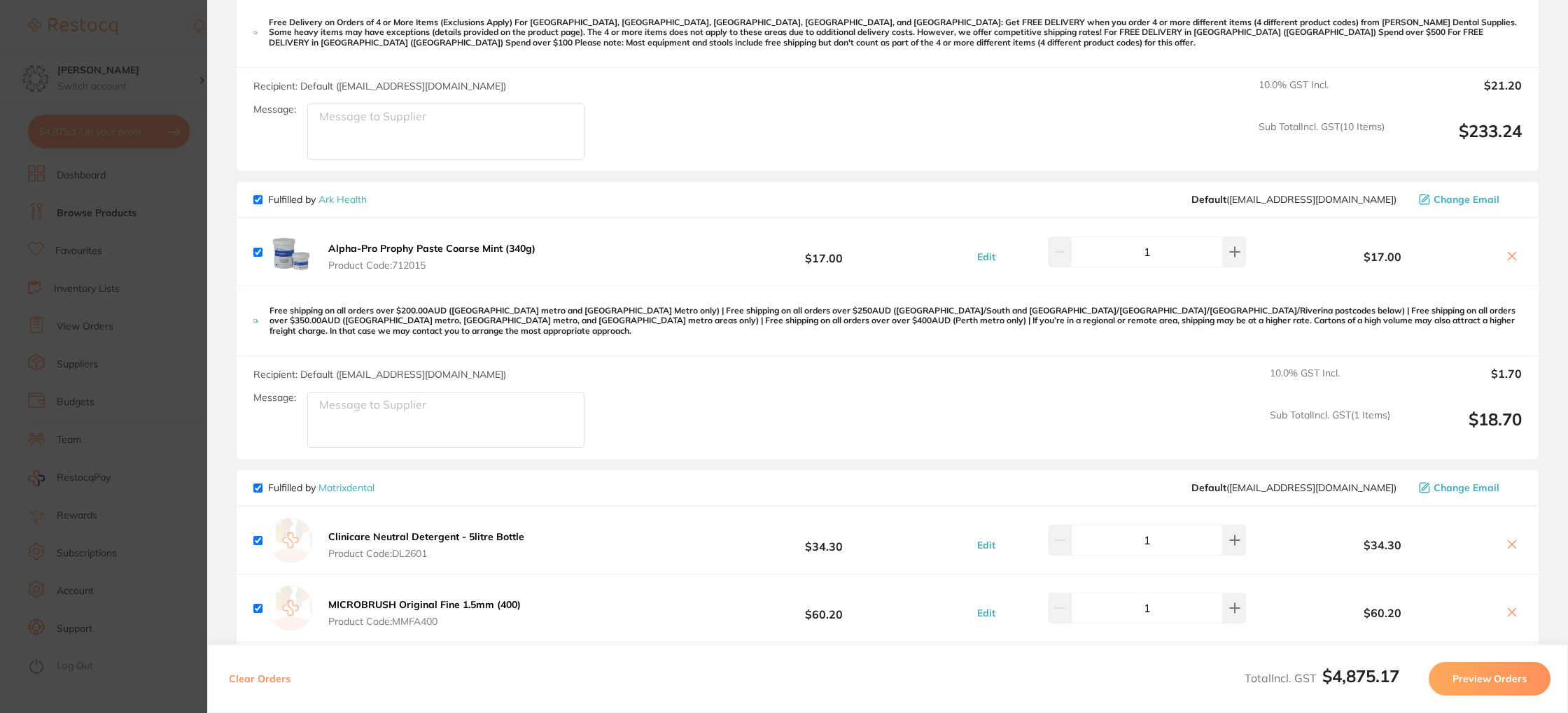
scroll to position [3562, 0]
click at [1511, 250] on icon at bounding box center [1512, 253] width 7 height 7
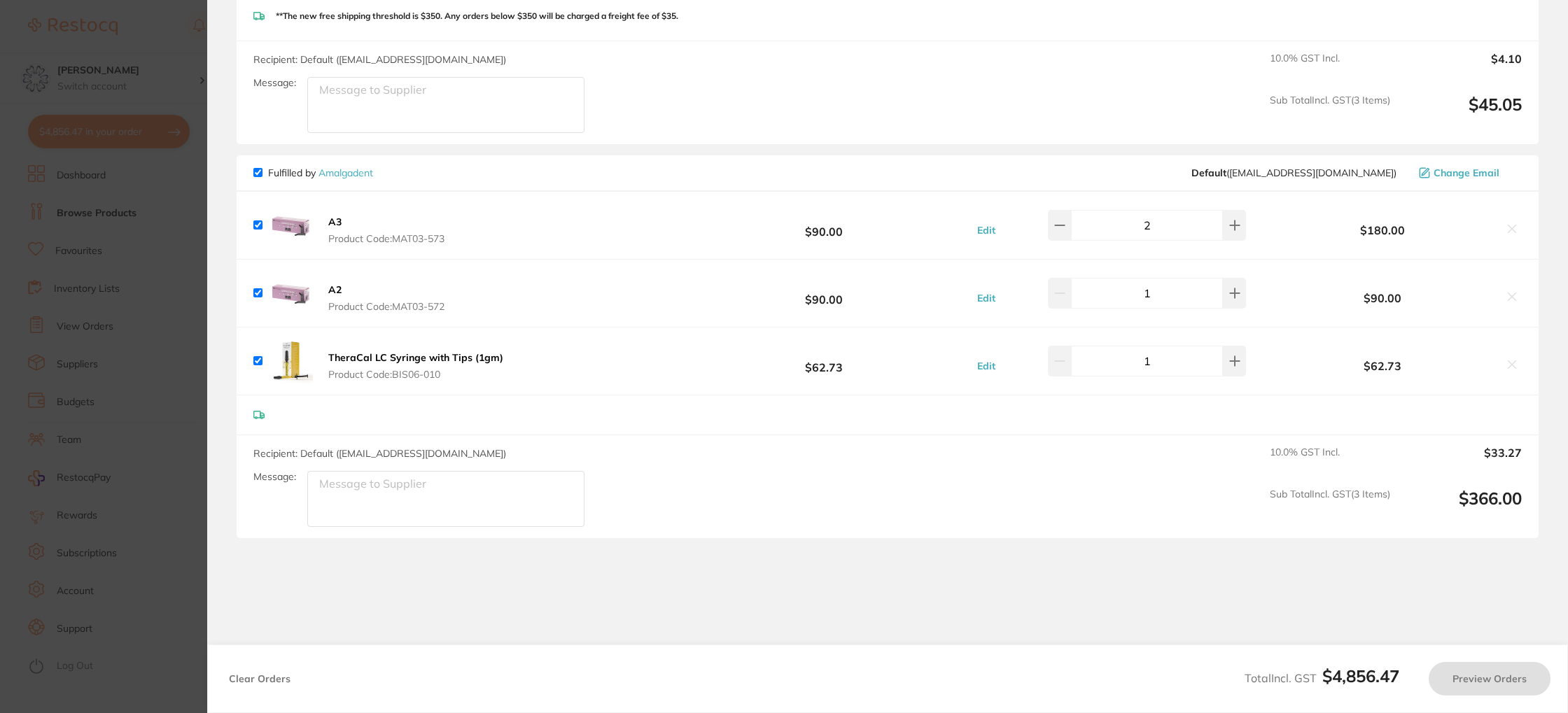
checkbox input "true"
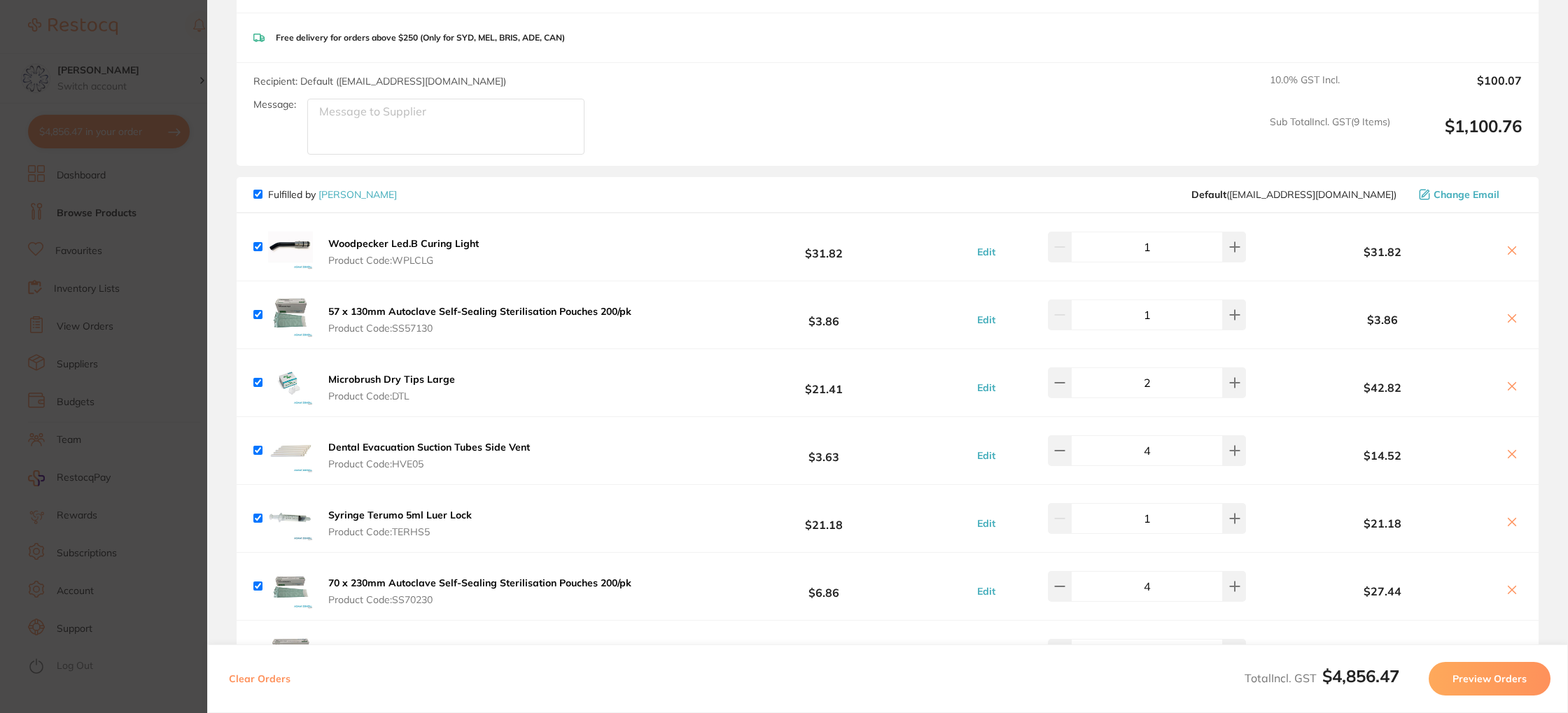
scroll to position [2649, 0]
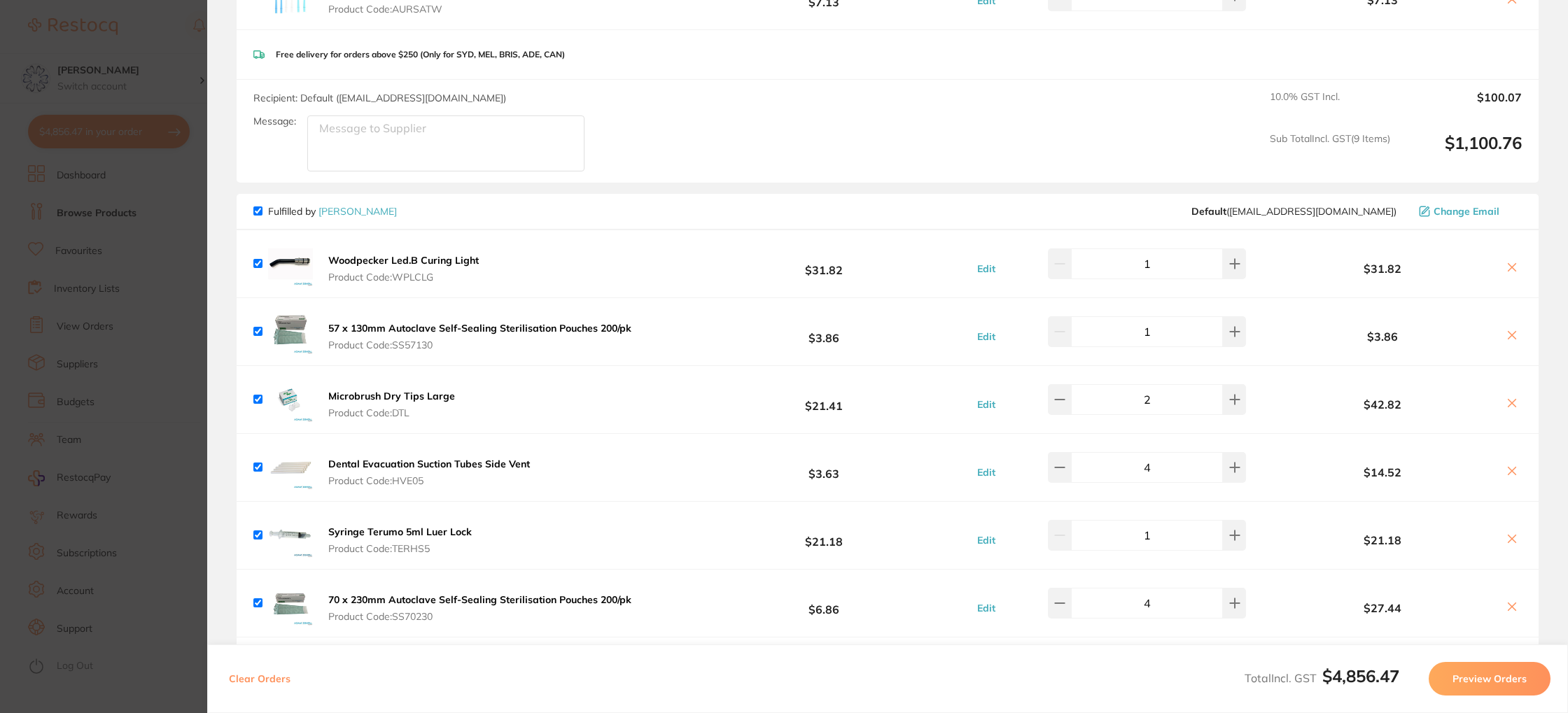
click at [255, 205] on span "Fulfilled by Adam Dental" at bounding box center [325, 212] width 143 height 13
click at [254, 206] on input "checkbox" at bounding box center [258, 211] width 9 height 9
checkbox input "false"
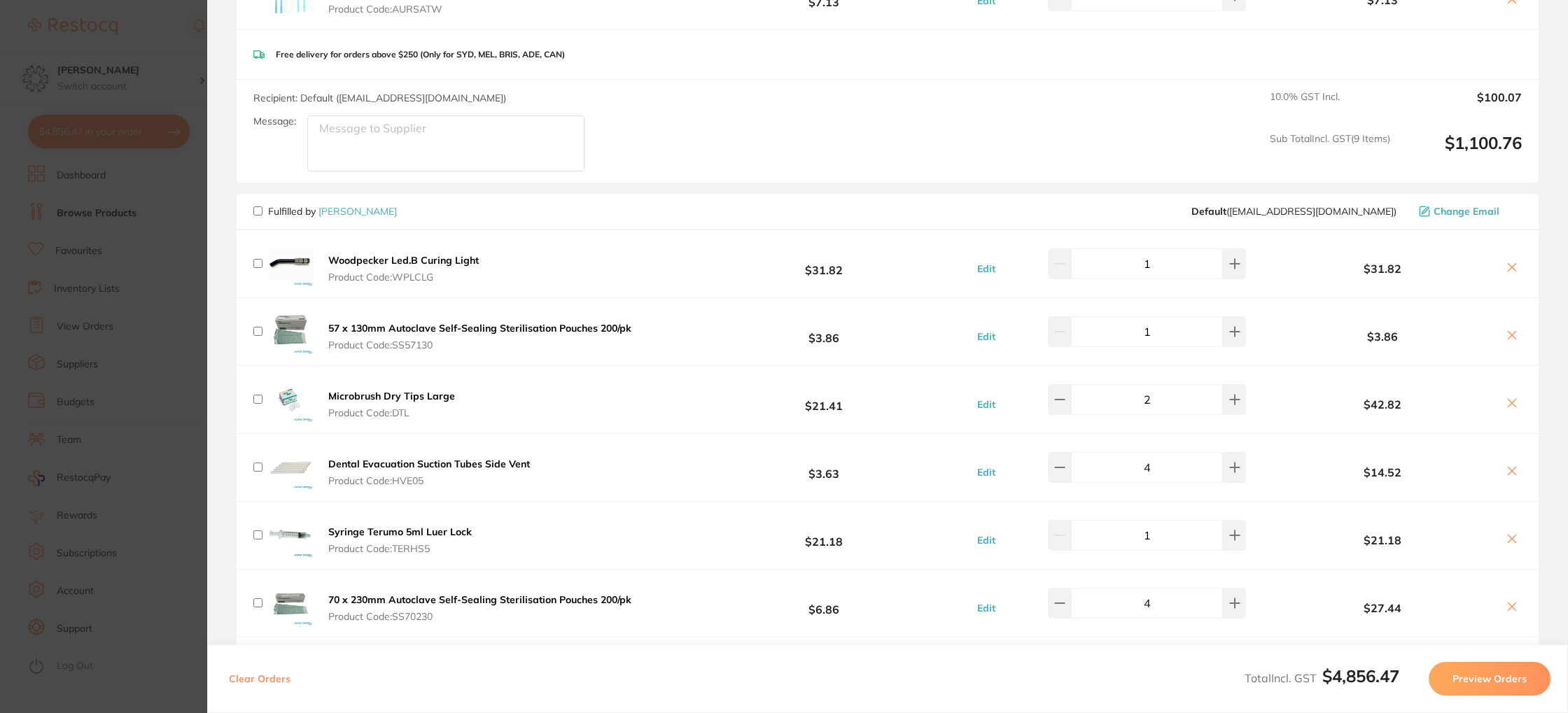
checkbox input "false"
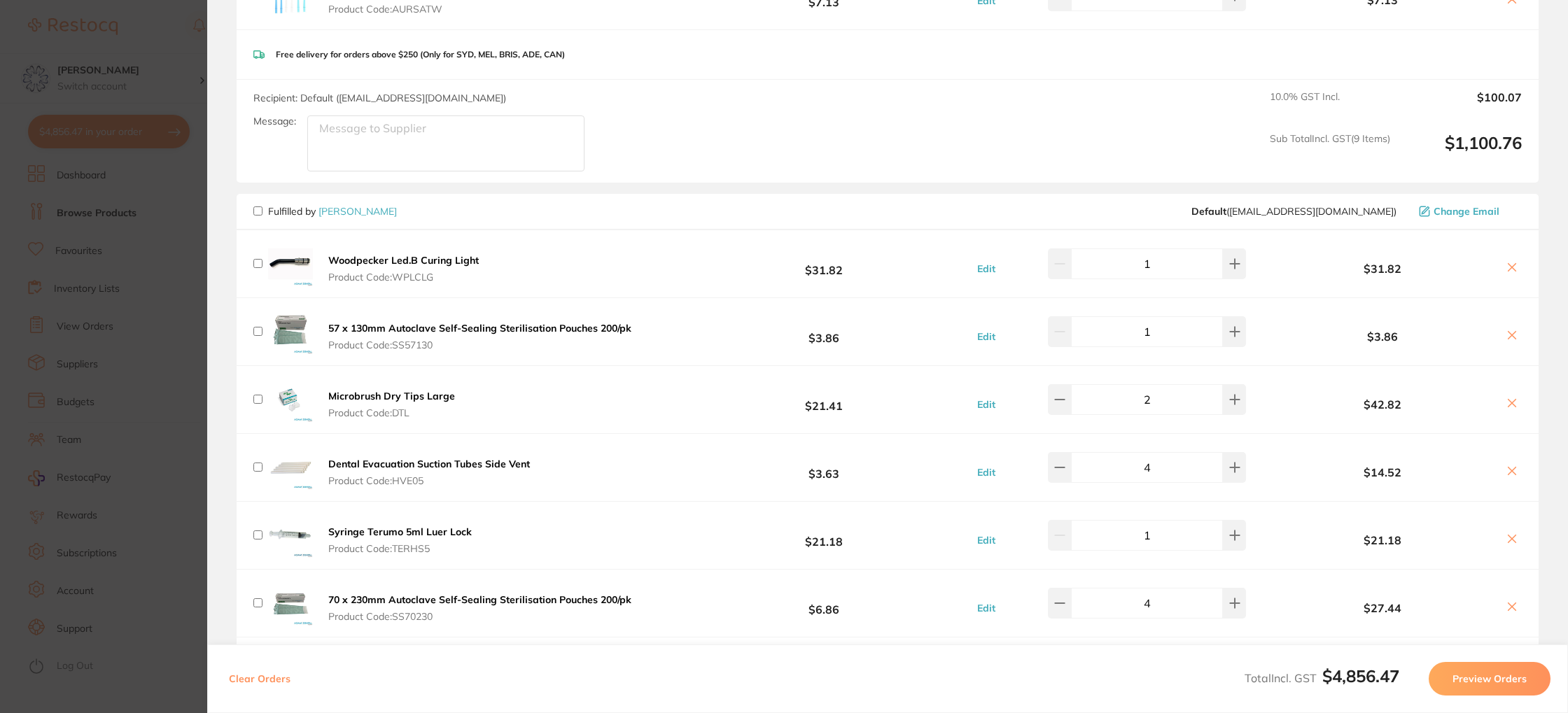
checkbox input "false"
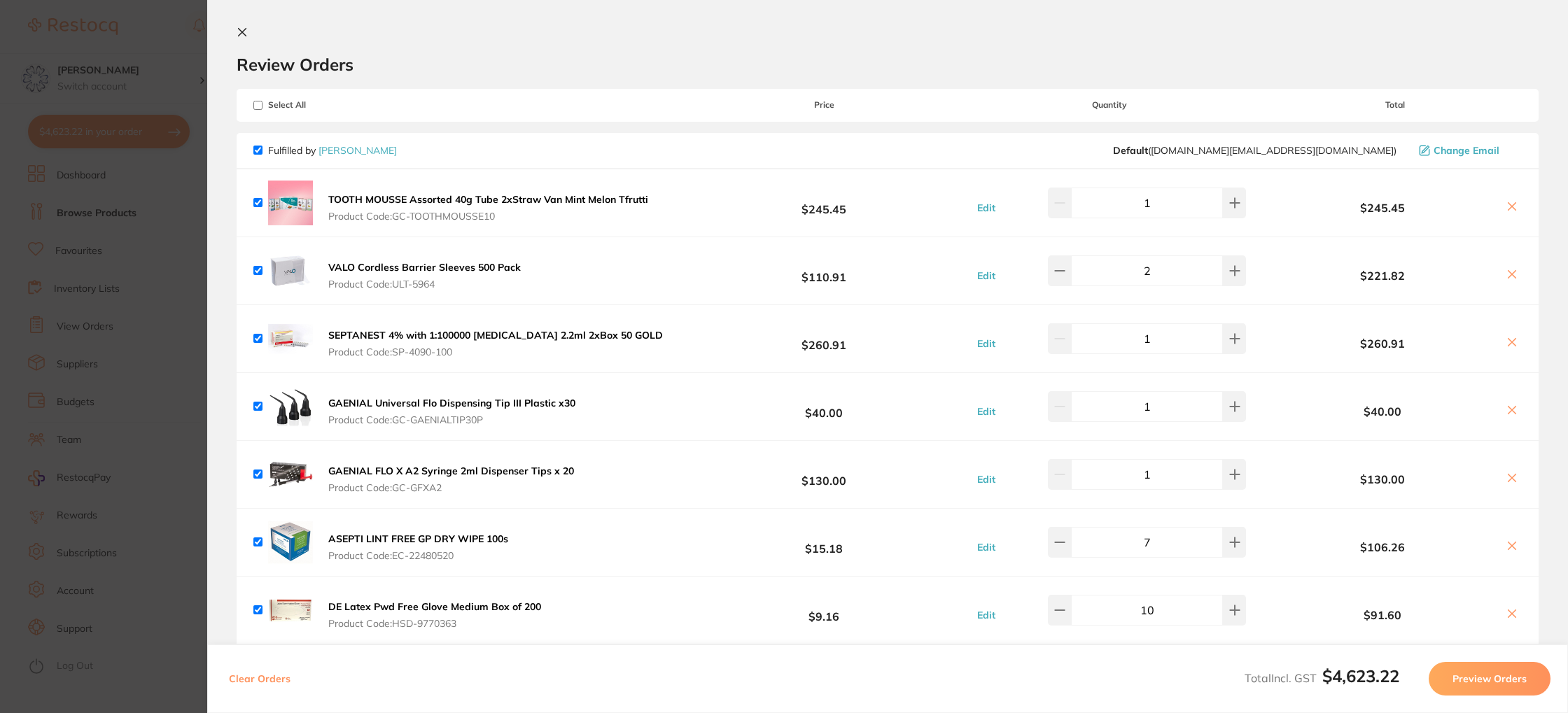
scroll to position [0, 0]
click at [256, 151] on input "checkbox" at bounding box center [258, 153] width 9 height 9
checkbox input "false"
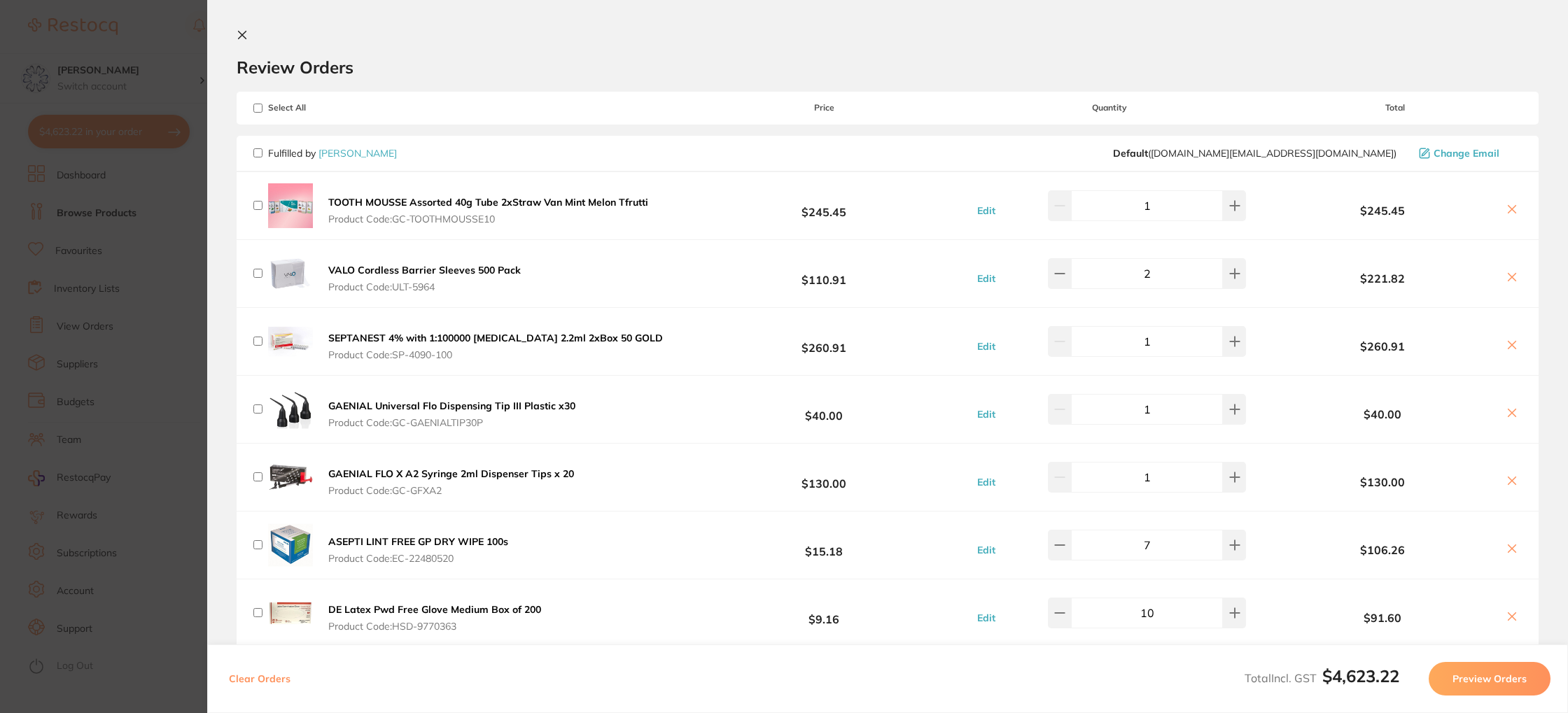
checkbox input "false"
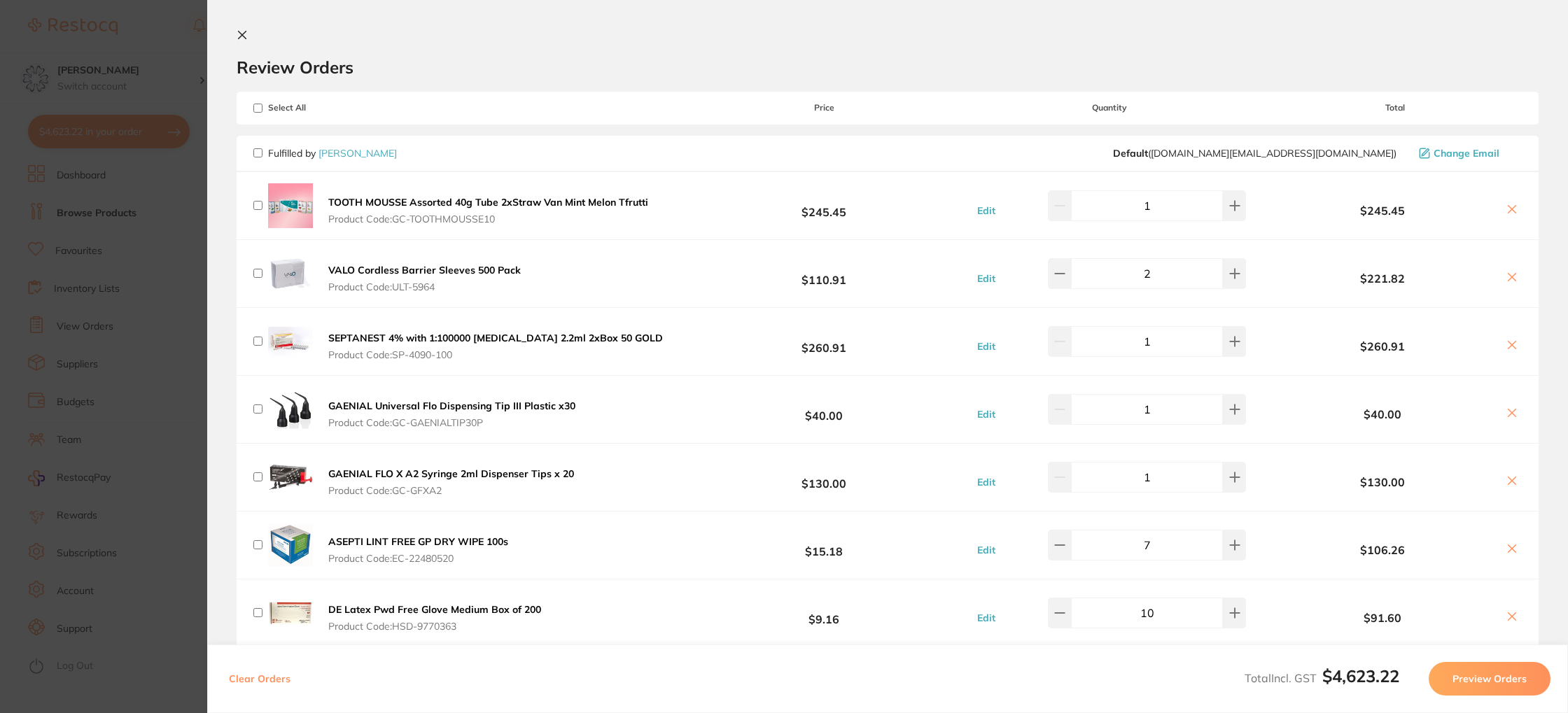
checkbox input "false"
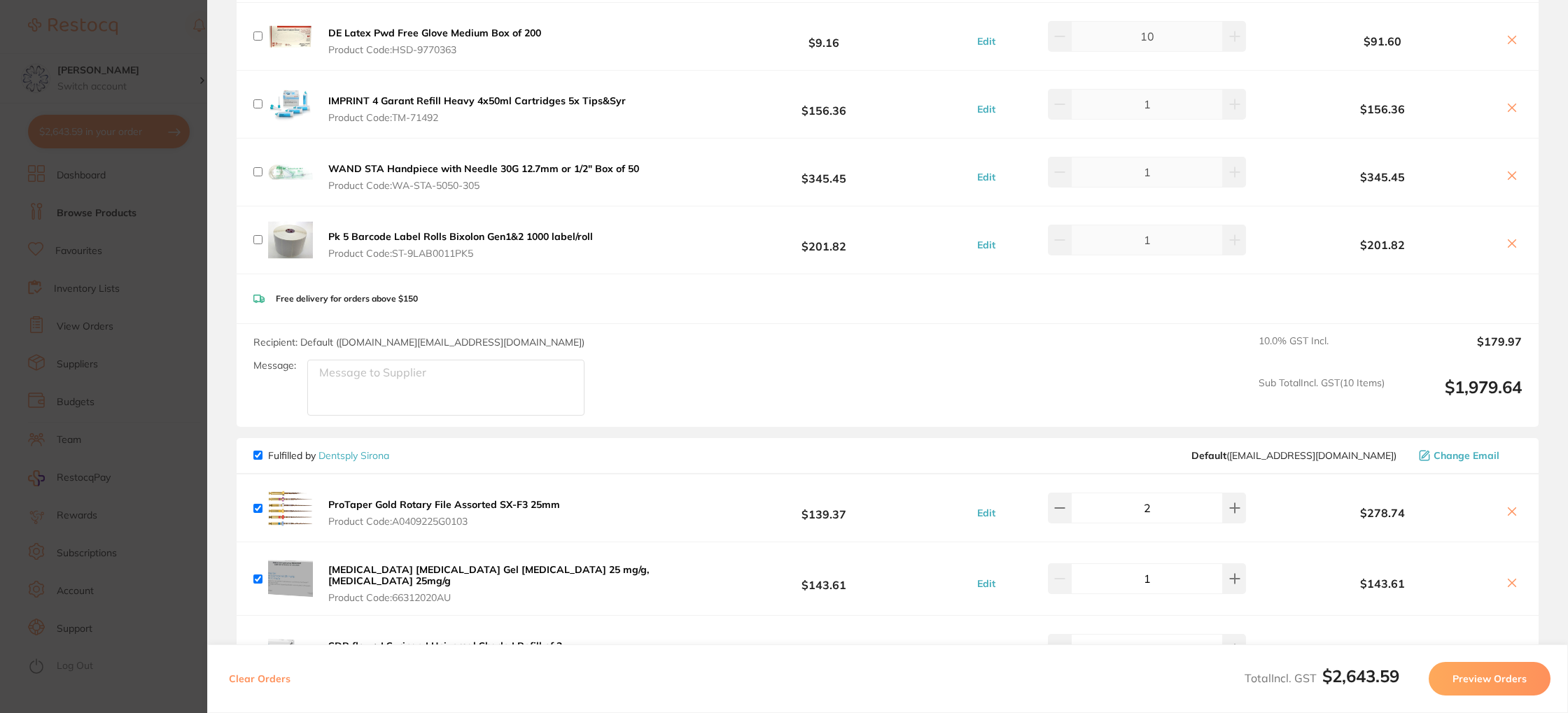
scroll to position [577, 0]
click at [1490, 680] on button "Preview Orders" at bounding box center [1489, 679] width 122 height 33
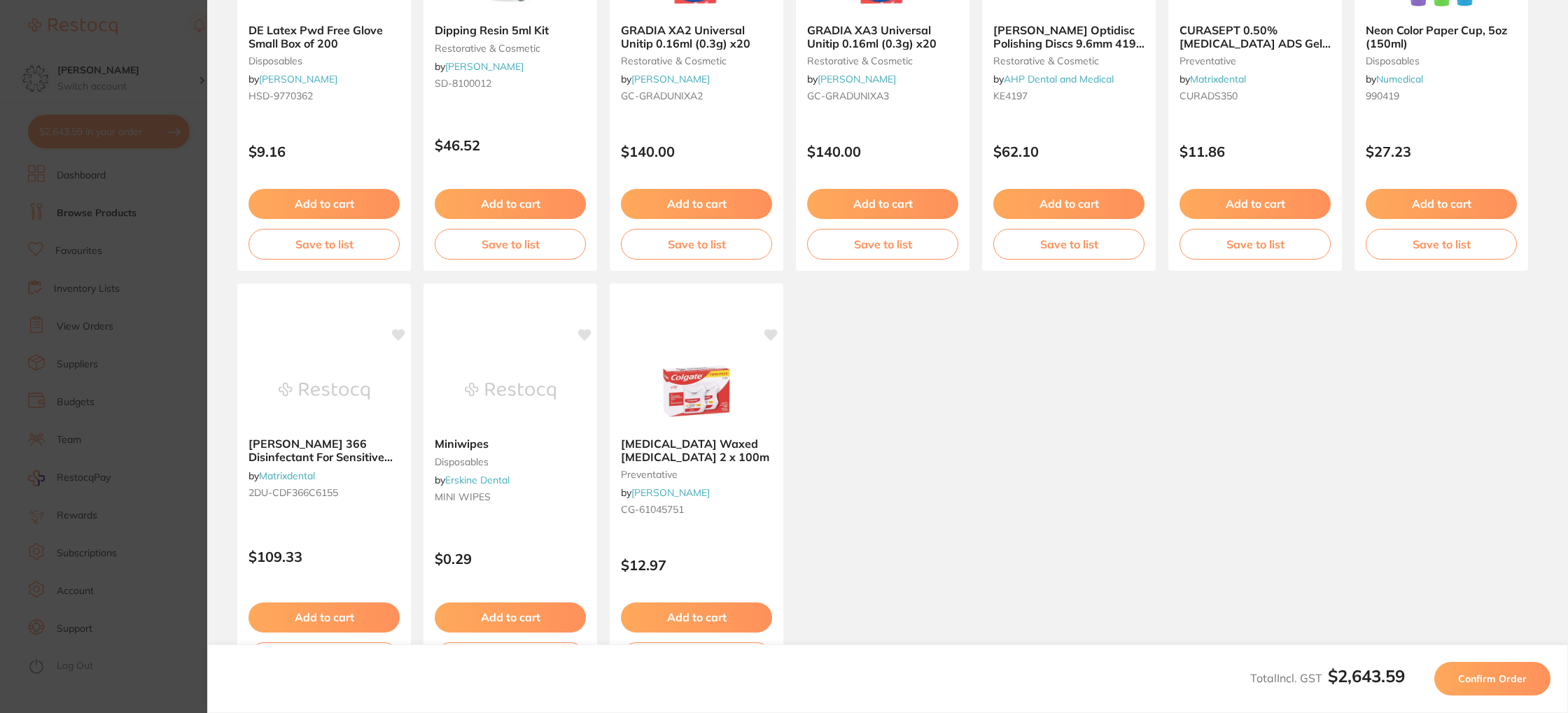
scroll to position [321, 0]
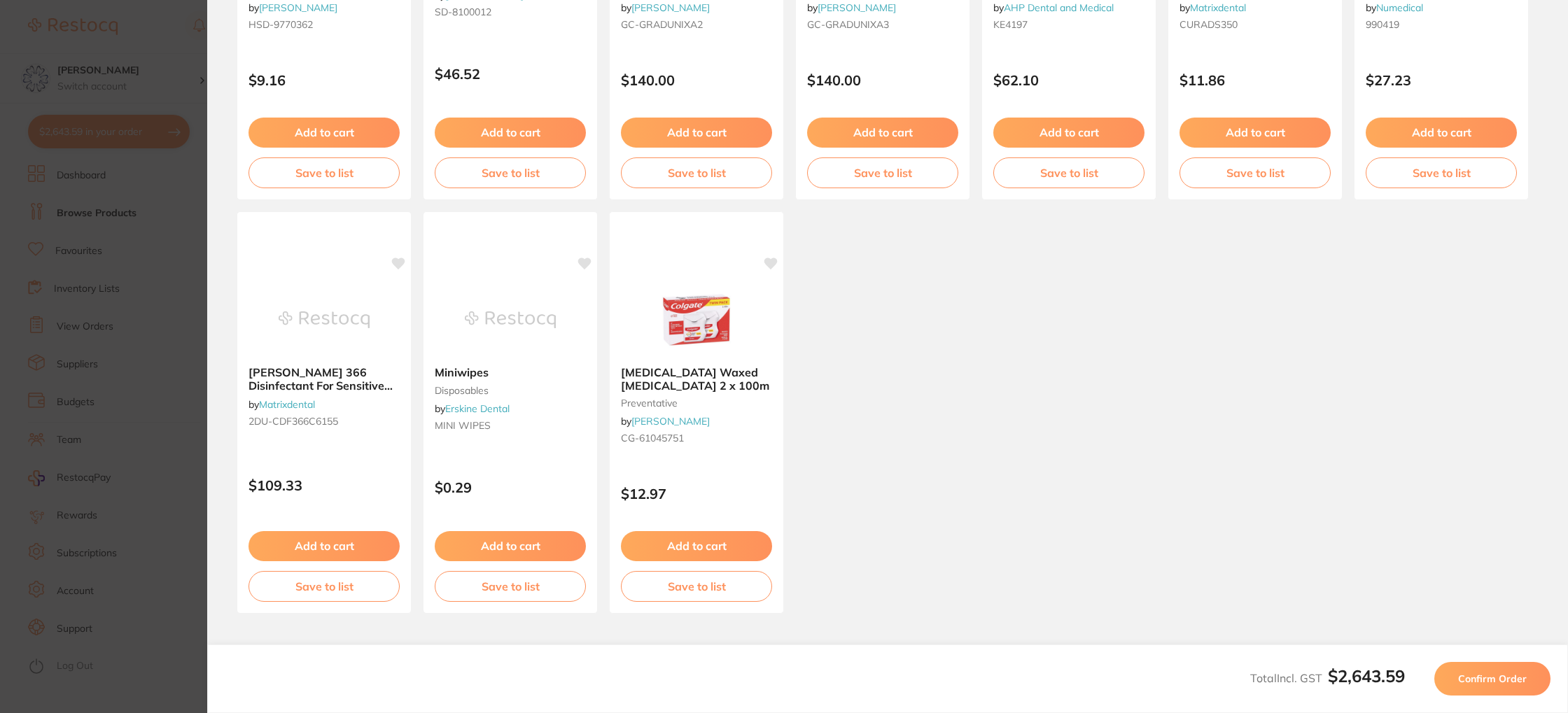
click at [1474, 682] on span "Confirm Order" at bounding box center [1492, 679] width 68 height 13
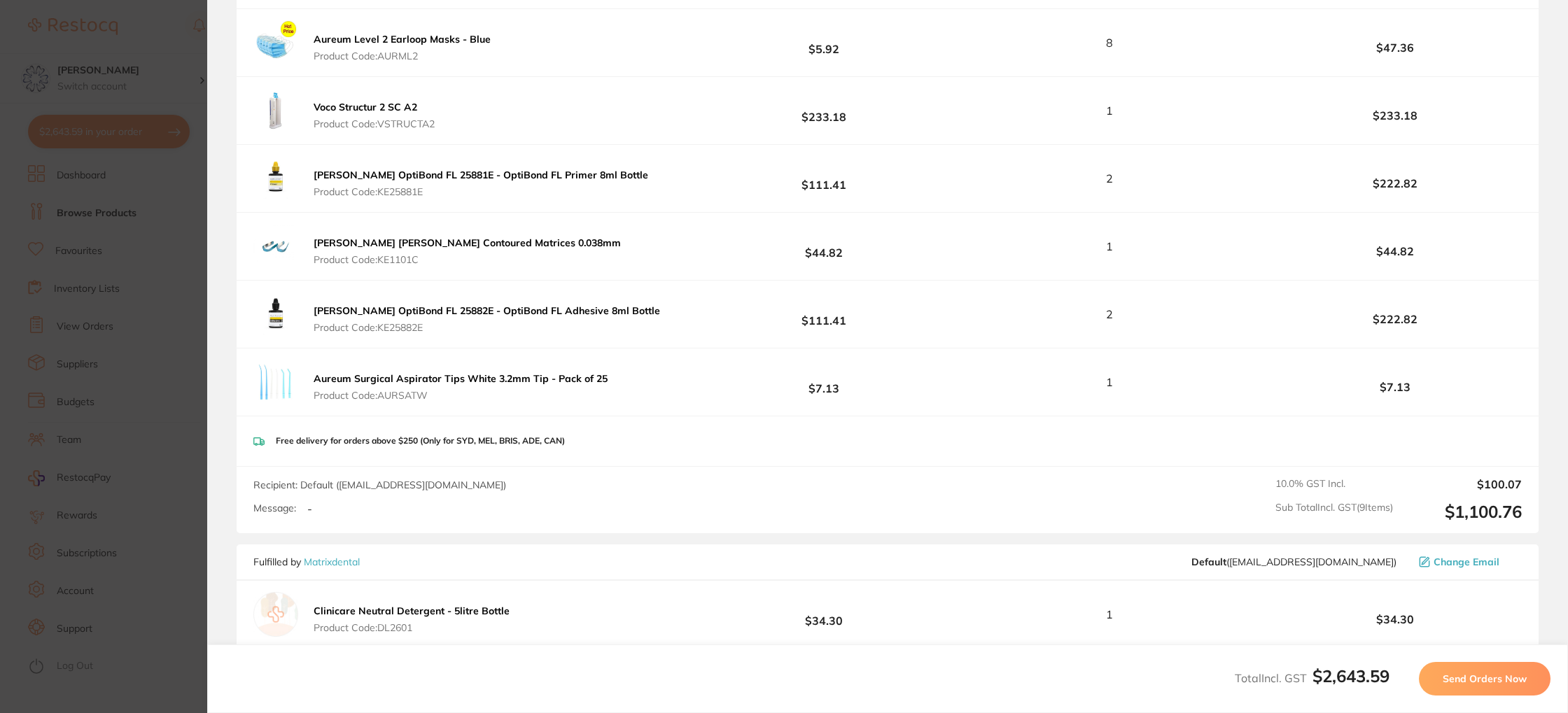
scroll to position [1378, 0]
click at [1458, 682] on span "Send Orders Now" at bounding box center [1484, 679] width 84 height 13
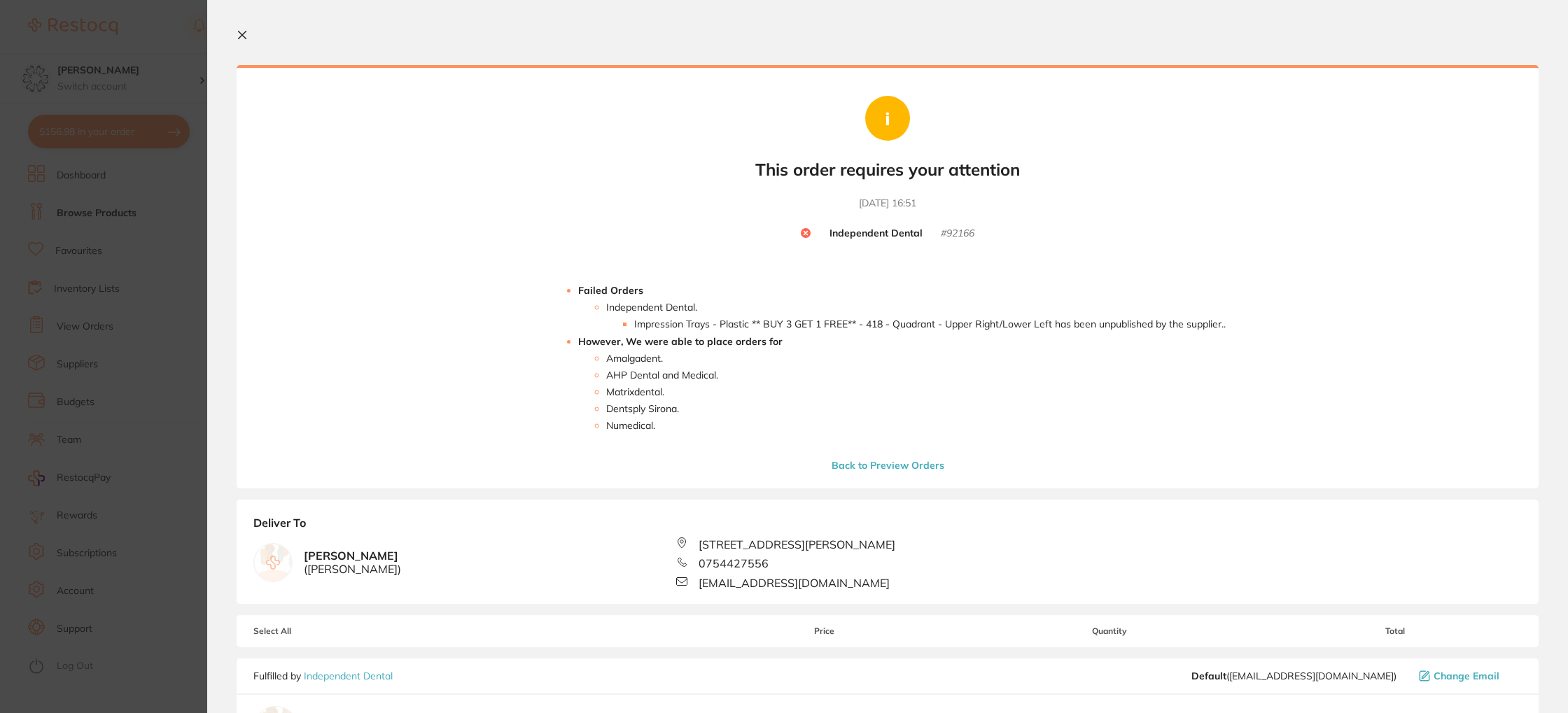
scroll to position [6, 0]
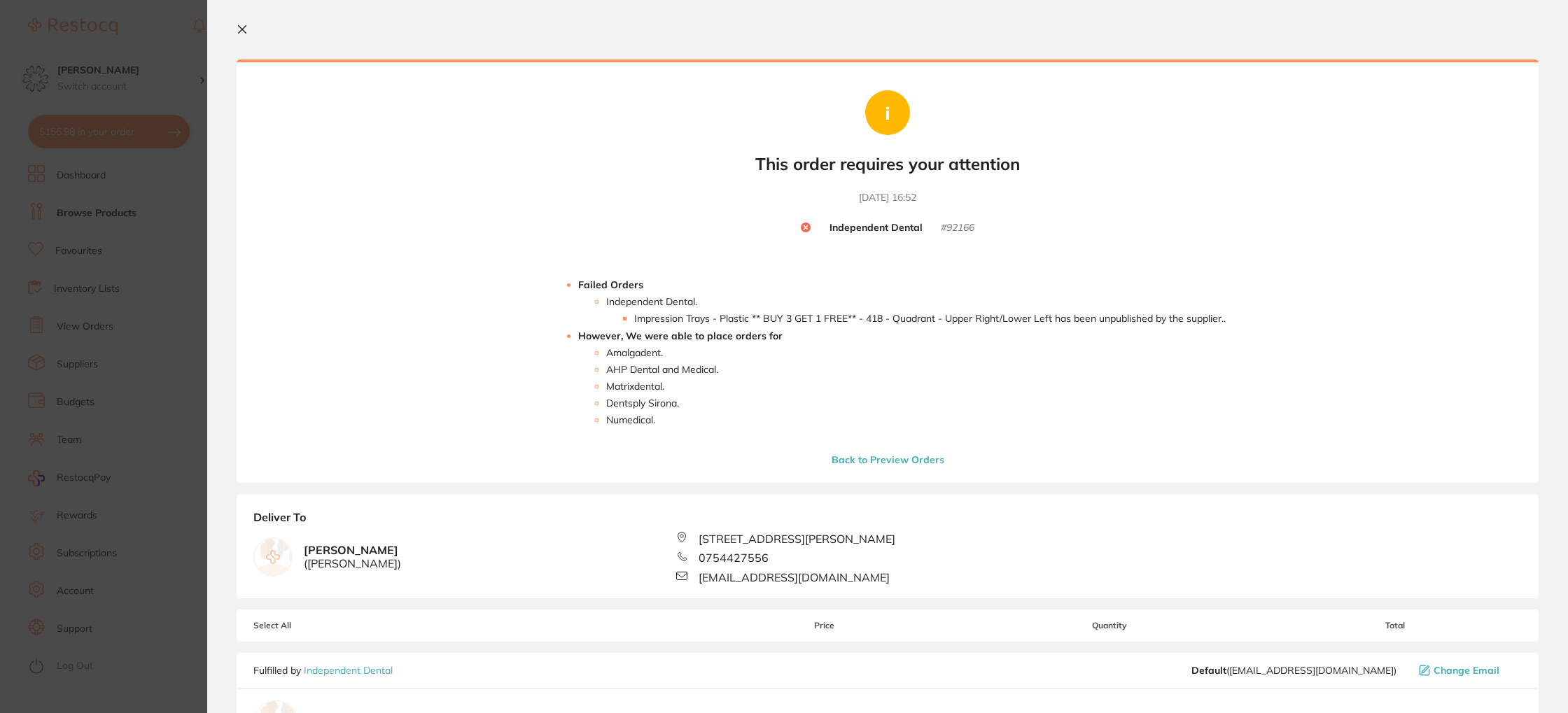
click at [240, 31] on icon at bounding box center [242, 30] width 11 height 11
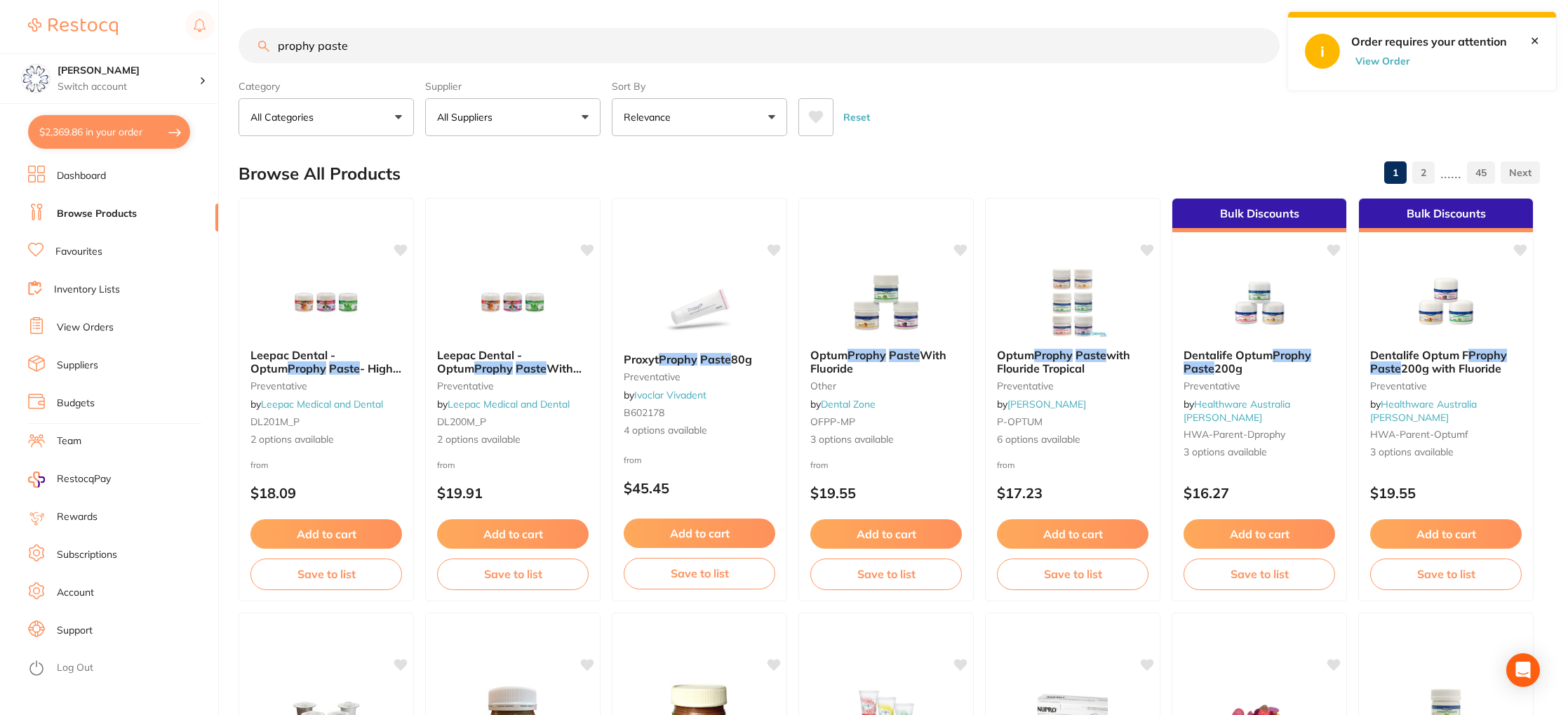
scroll to position [0, 0]
drag, startPoint x: 343, startPoint y: 50, endPoint x: 252, endPoint y: 42, distance: 91.4
click at [252, 42] on input "prophy paste" at bounding box center [759, 45] width 1041 height 35
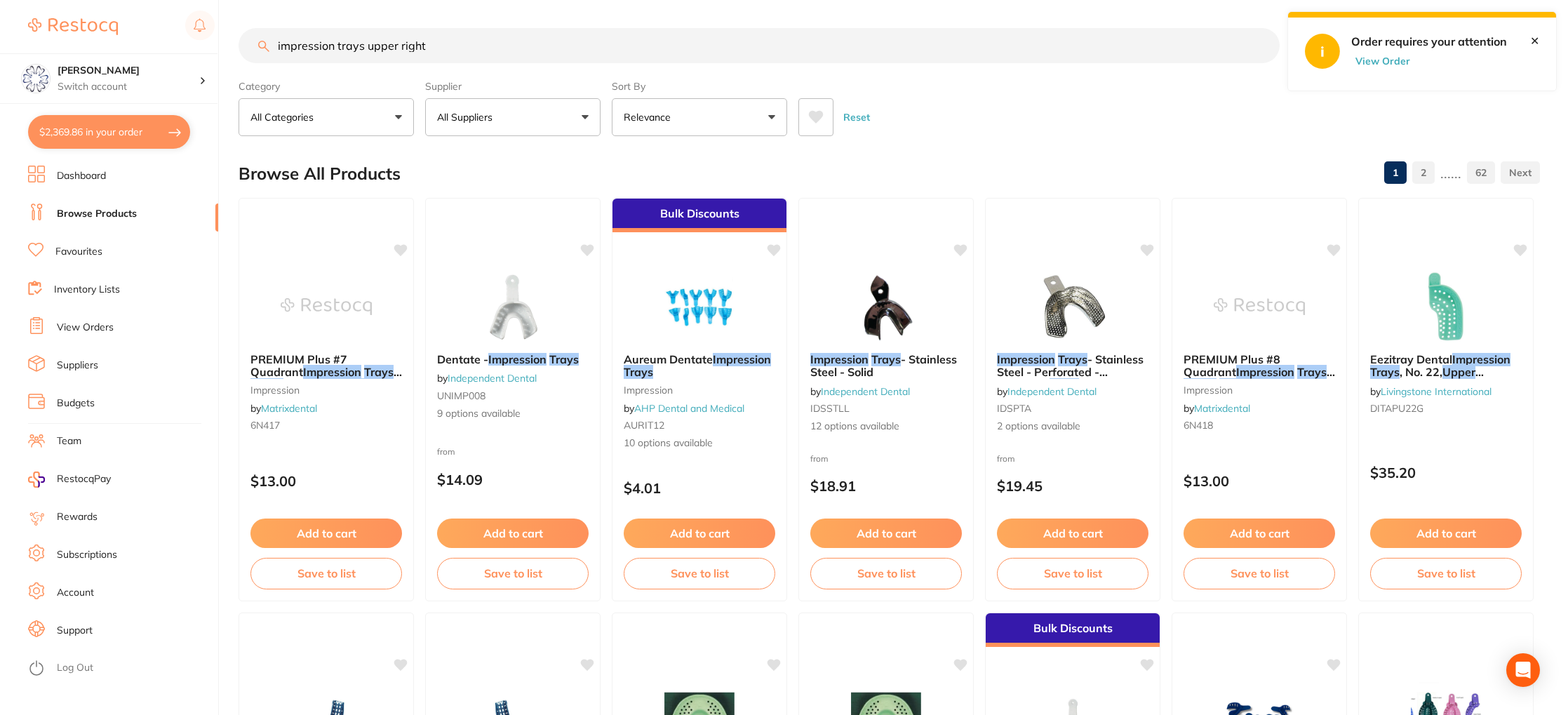
click at [336, 53] on input "impression trays upper right" at bounding box center [759, 45] width 1041 height 35
drag, startPoint x: 363, startPoint y: 52, endPoint x: 373, endPoint y: 54, distance: 10.2
click at [363, 52] on input "impression trays upper right" at bounding box center [759, 45] width 1041 height 35
drag, startPoint x: 364, startPoint y: 50, endPoint x: 383, endPoint y: 53, distance: 19.2
click at [364, 50] on input "impression trays upper right" at bounding box center [759, 45] width 1041 height 35
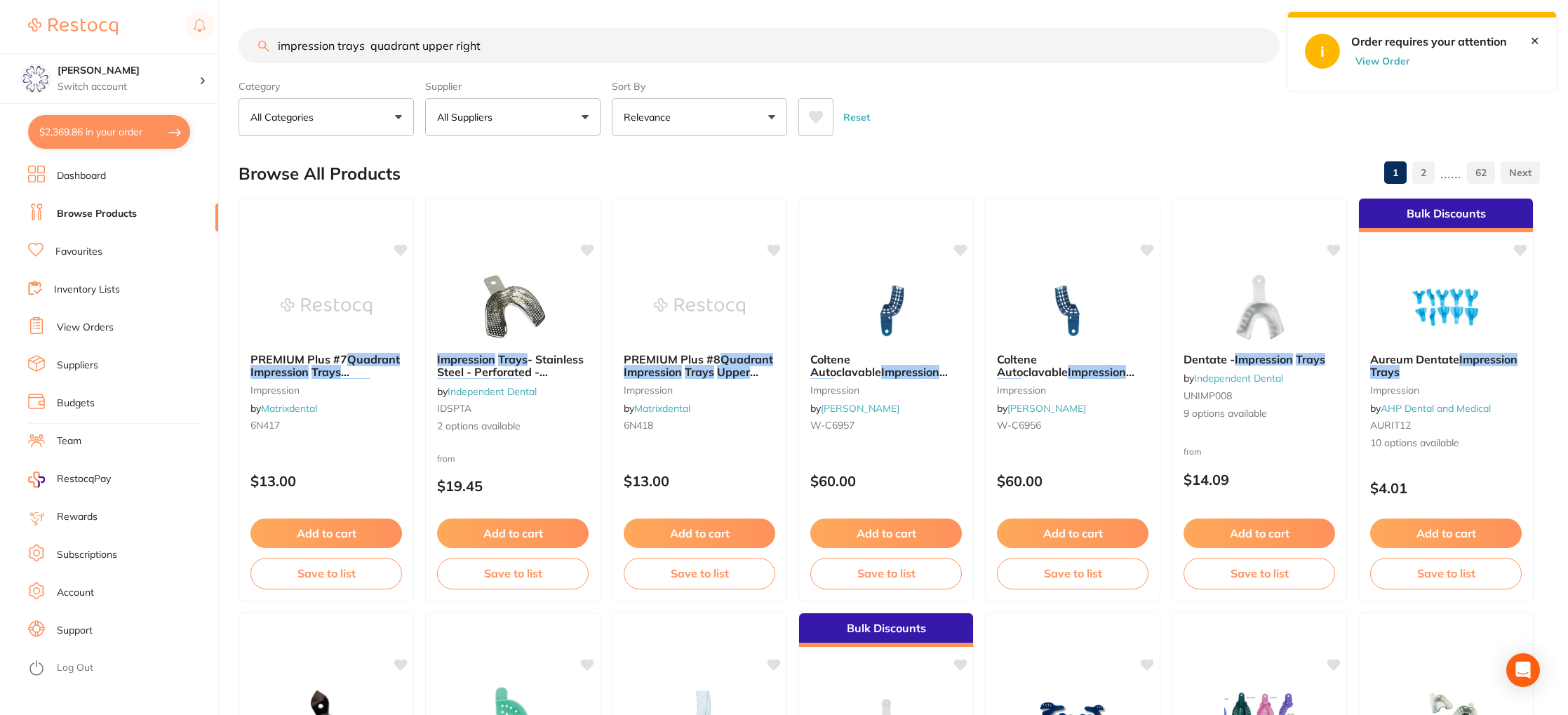
type input "impression trays quadrant upper right"
click at [580, 116] on button "All Suppliers" at bounding box center [512, 117] width 175 height 38
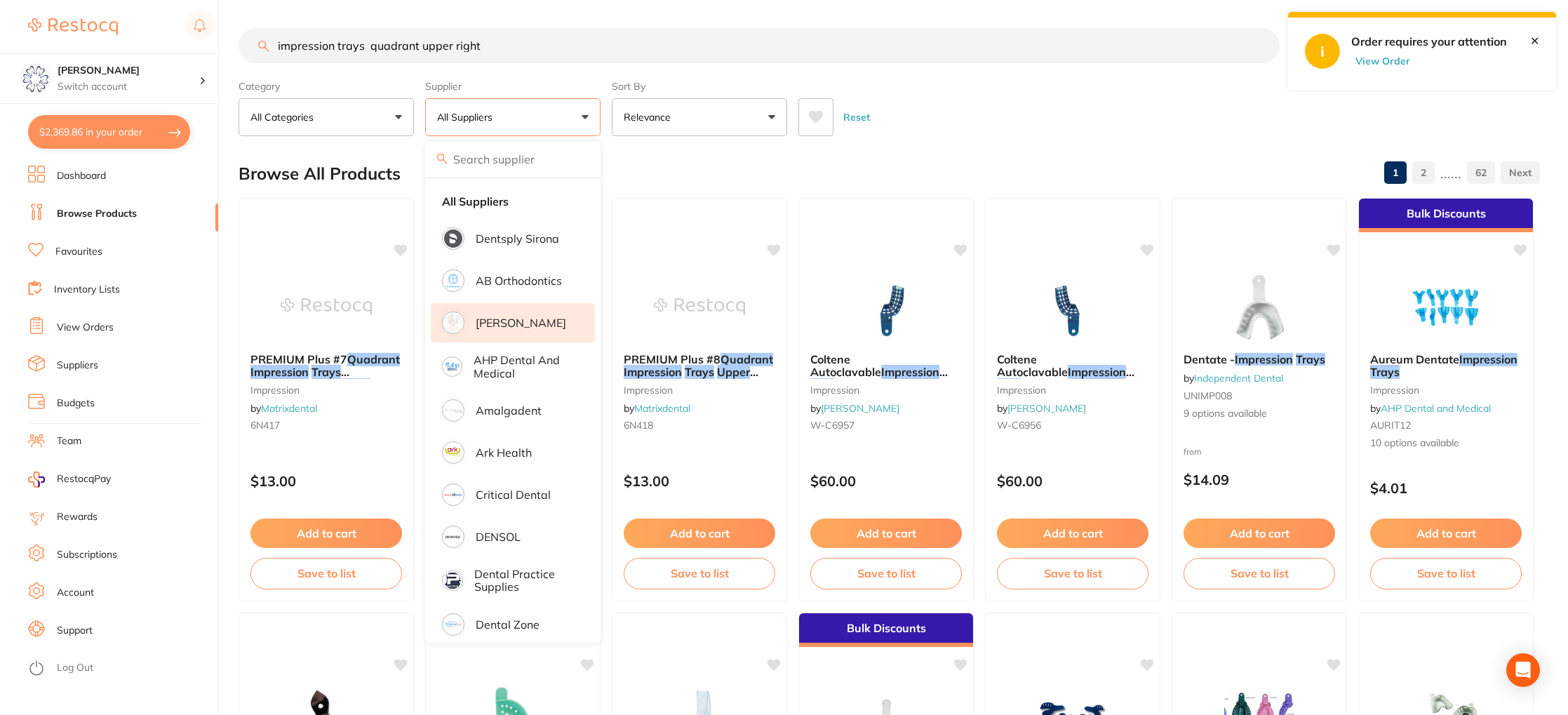
click at [539, 313] on li "[PERSON_NAME]" at bounding box center [513, 323] width 164 height 39
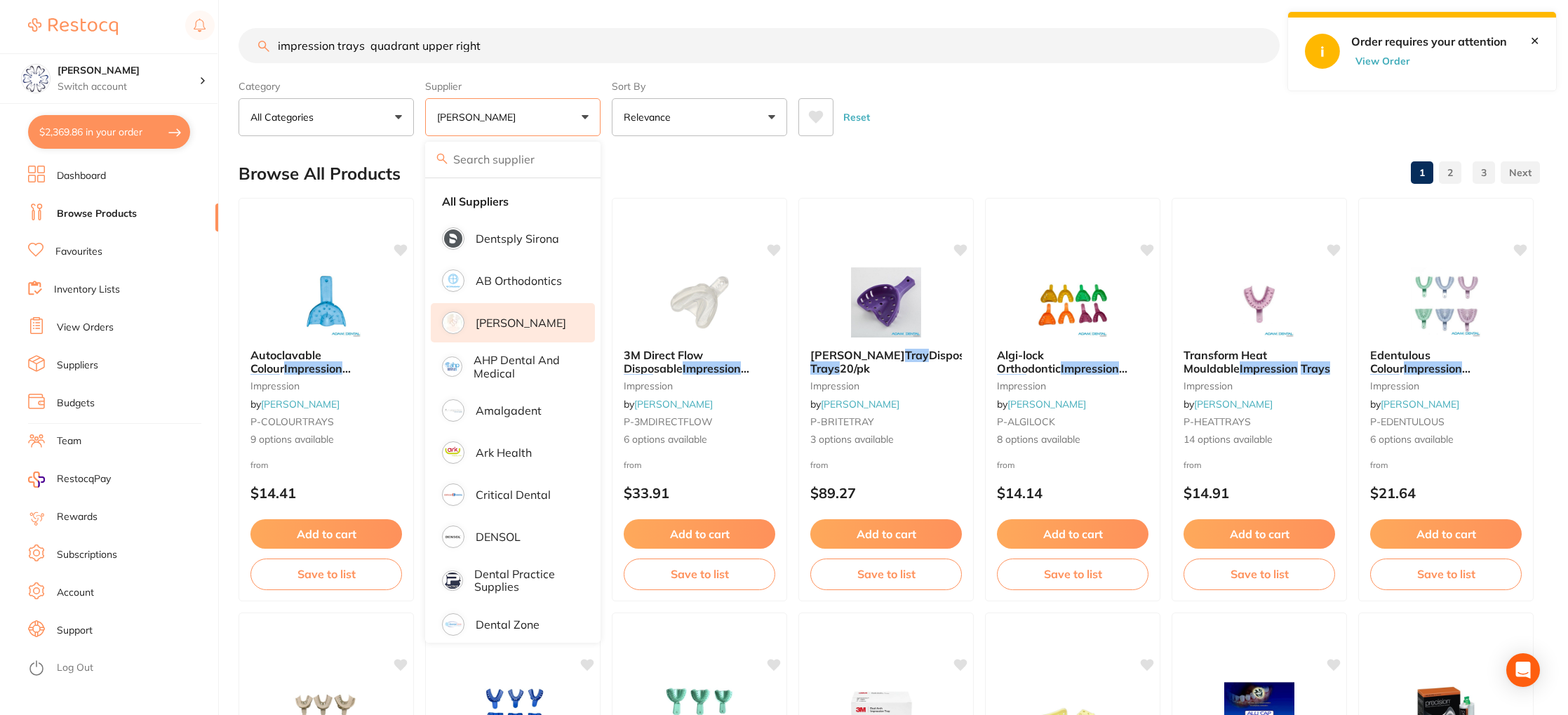
click at [909, 163] on div "Browse All Products 1 2 3" at bounding box center [888, 173] width 1301 height 47
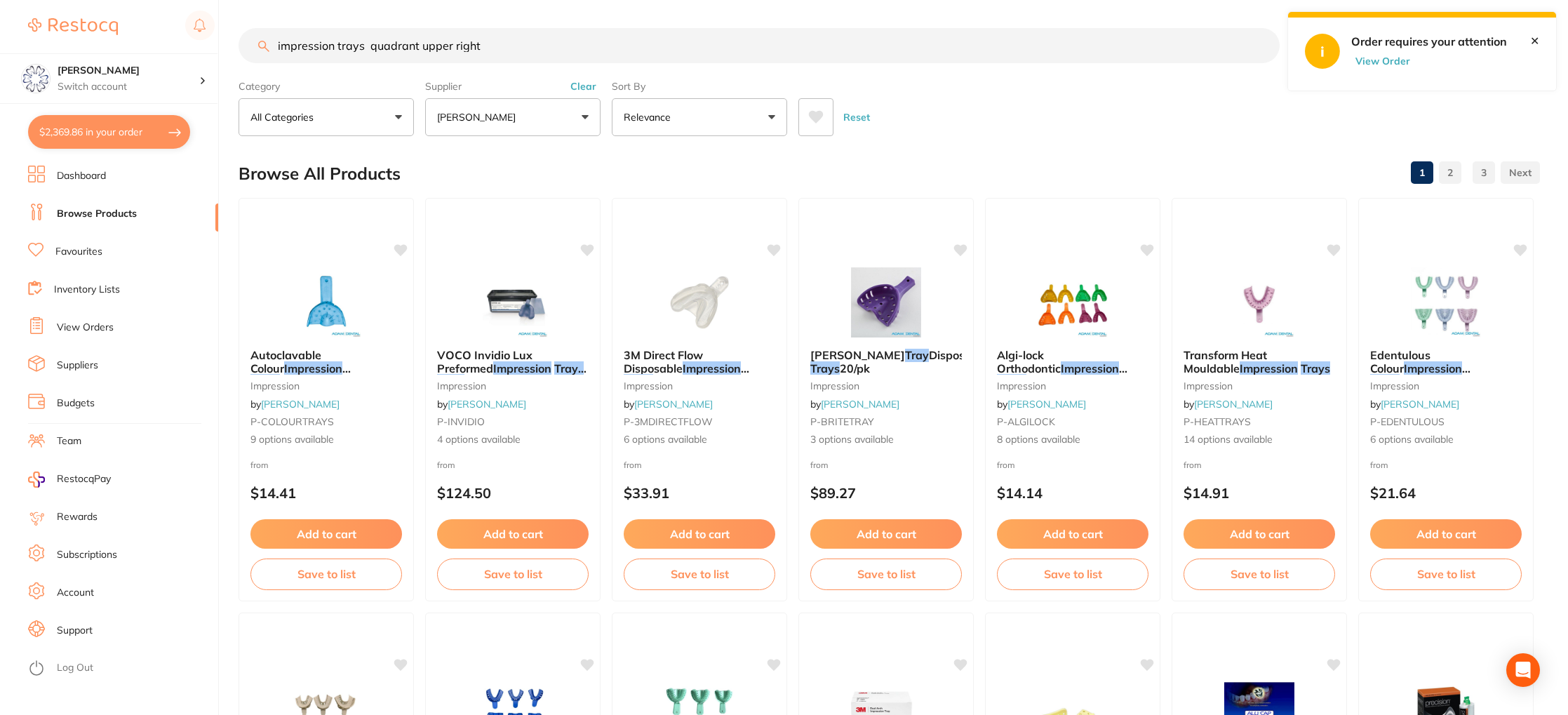
click at [558, 114] on button "[PERSON_NAME]" at bounding box center [512, 117] width 175 height 38
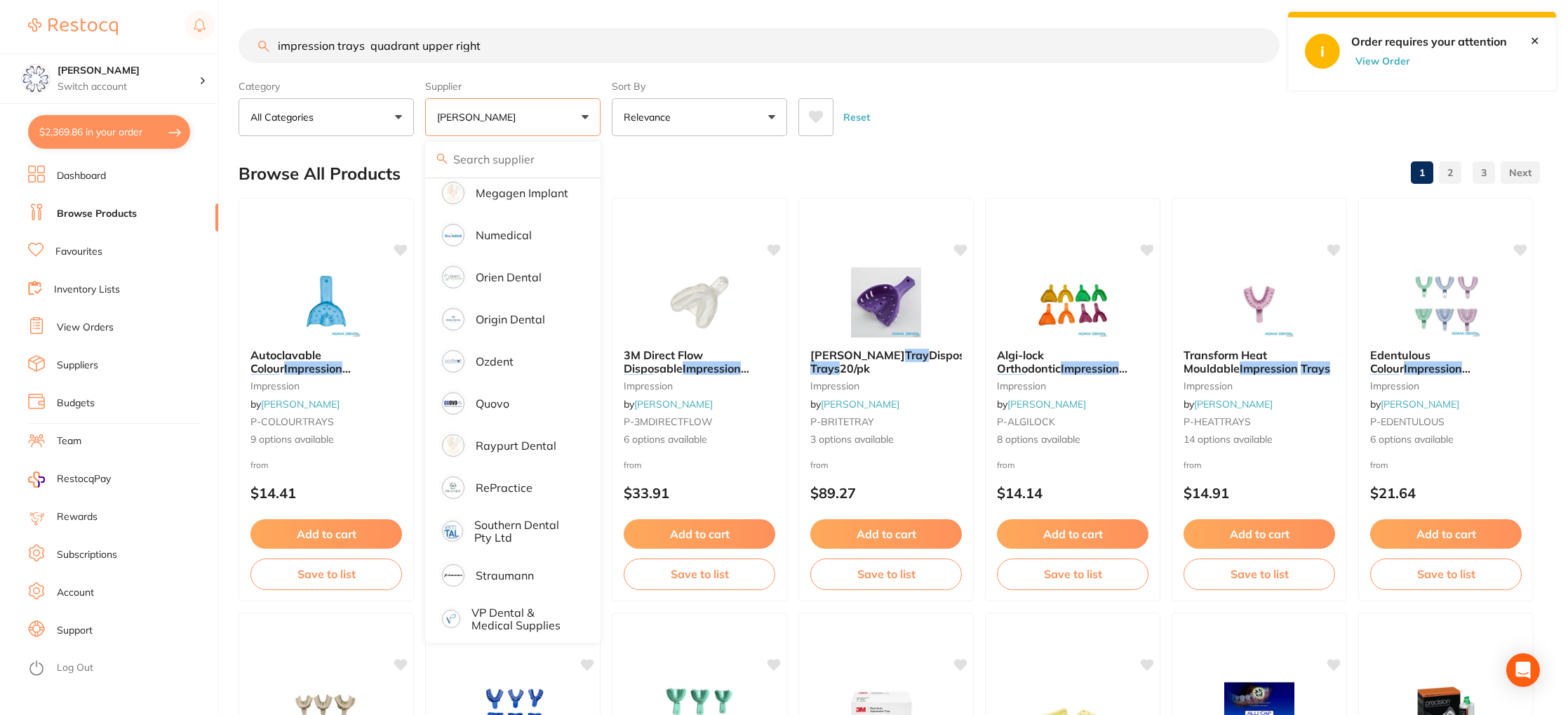
drag, startPoint x: 937, startPoint y: 158, endPoint x: 852, endPoint y: 160, distance: 85.0
click at [925, 157] on div "Browse All Products 1 2 3" at bounding box center [888, 173] width 1301 height 47
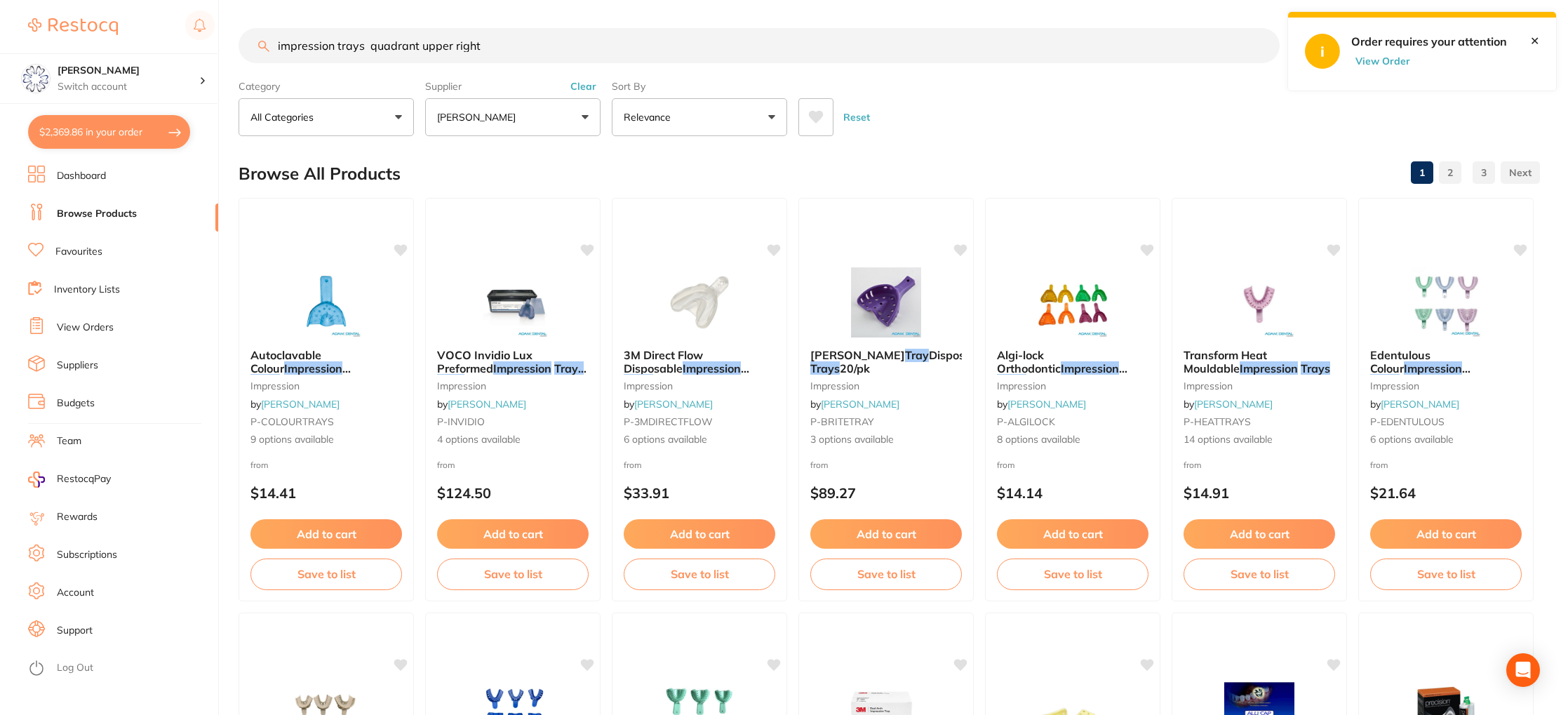
click at [120, 130] on button "$2,369.86 in your order" at bounding box center [108, 132] width 162 height 33
checkbox input "true"
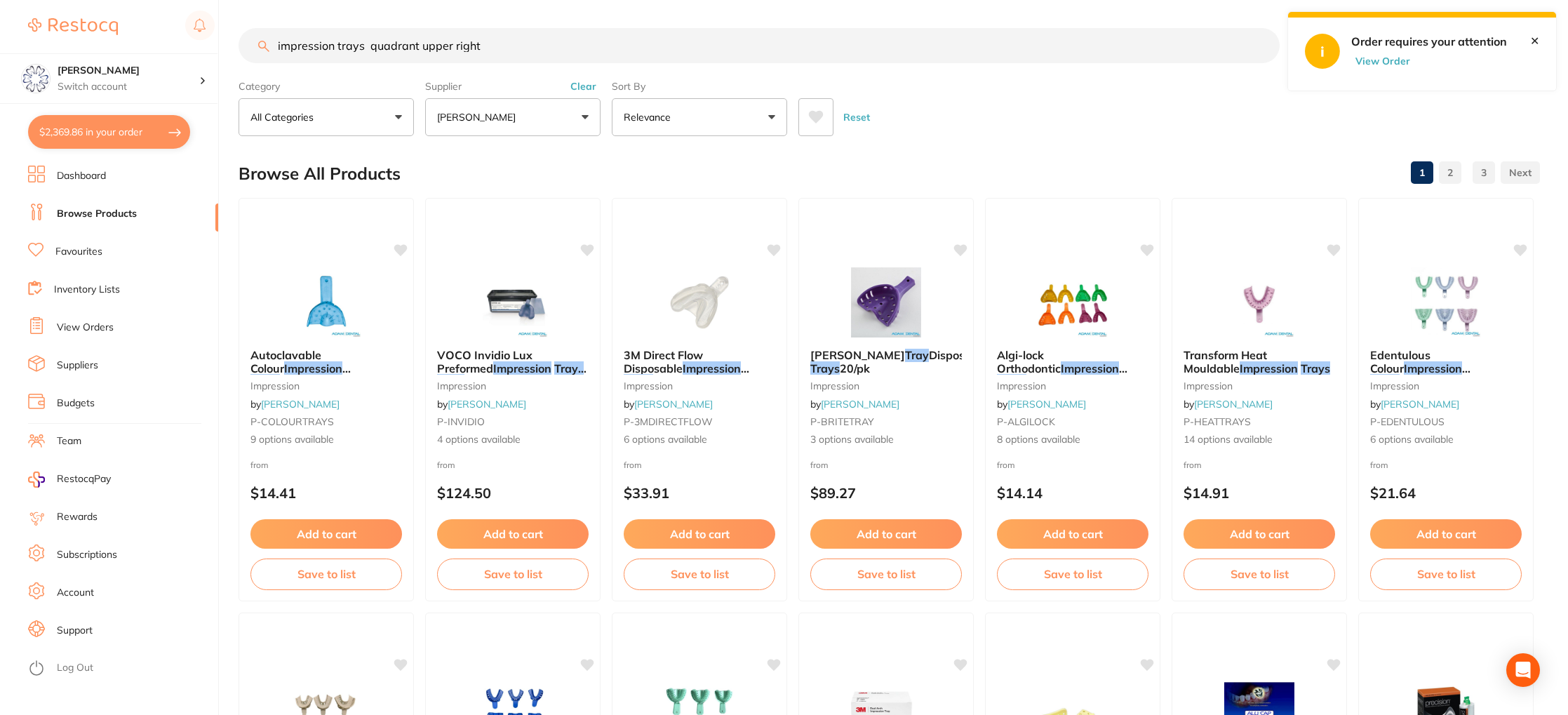
checkbox input "true"
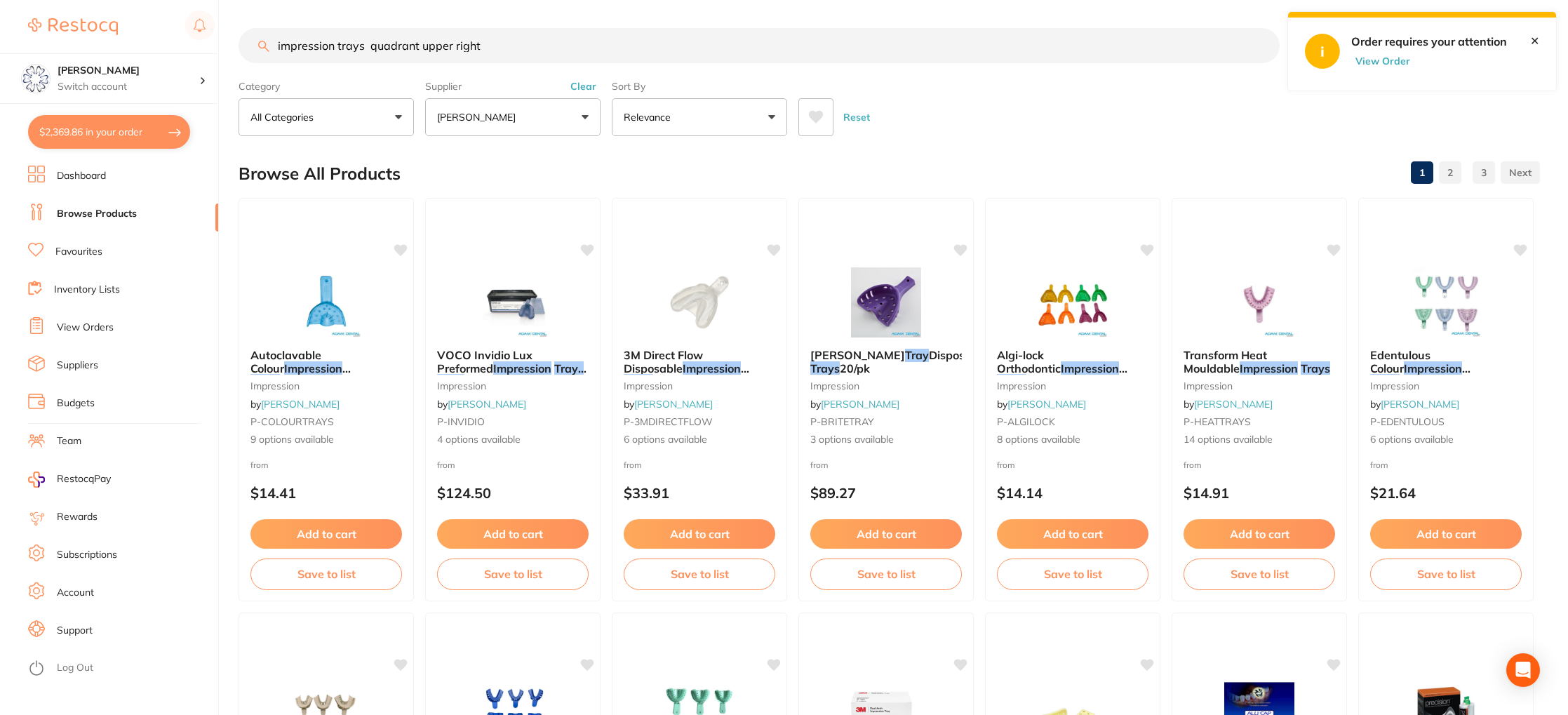
checkbox input "true"
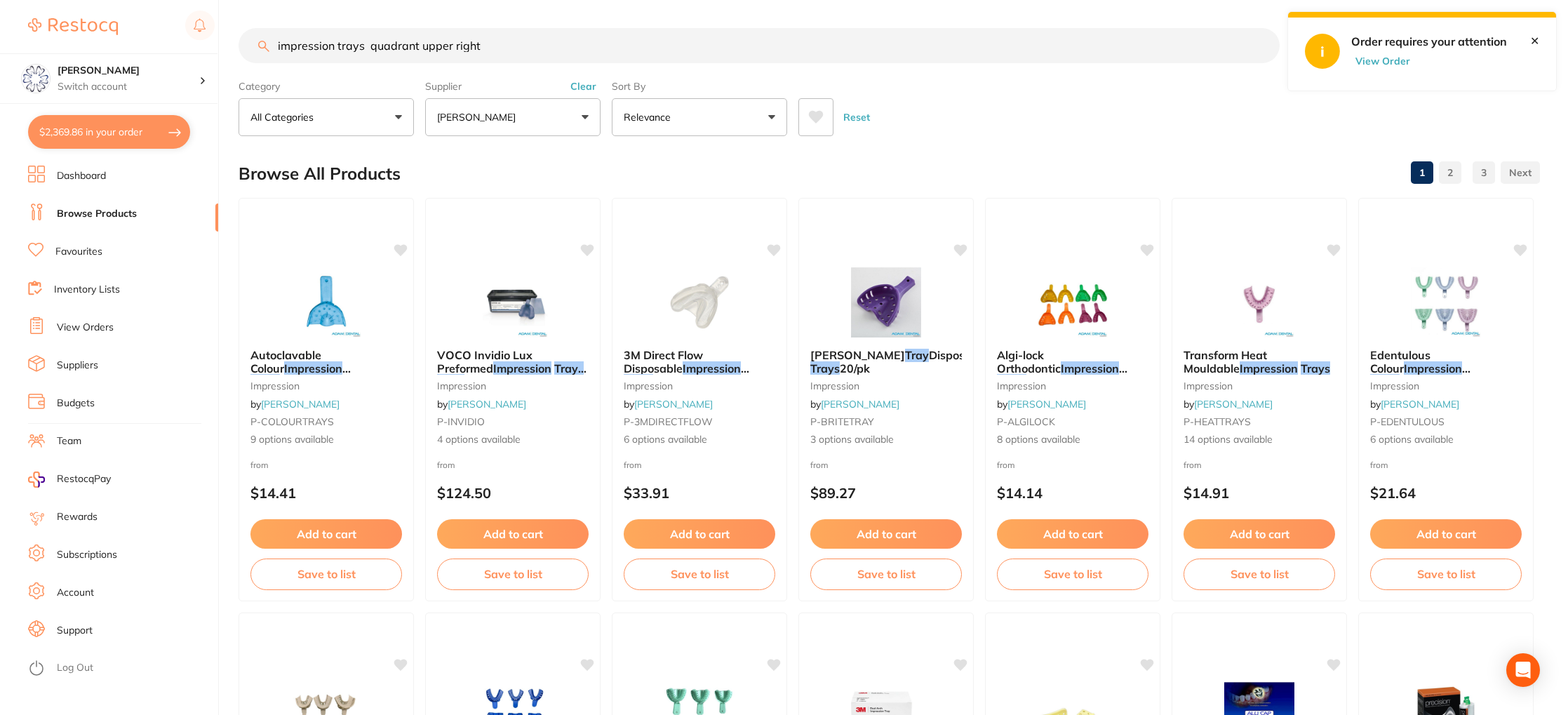
checkbox input "true"
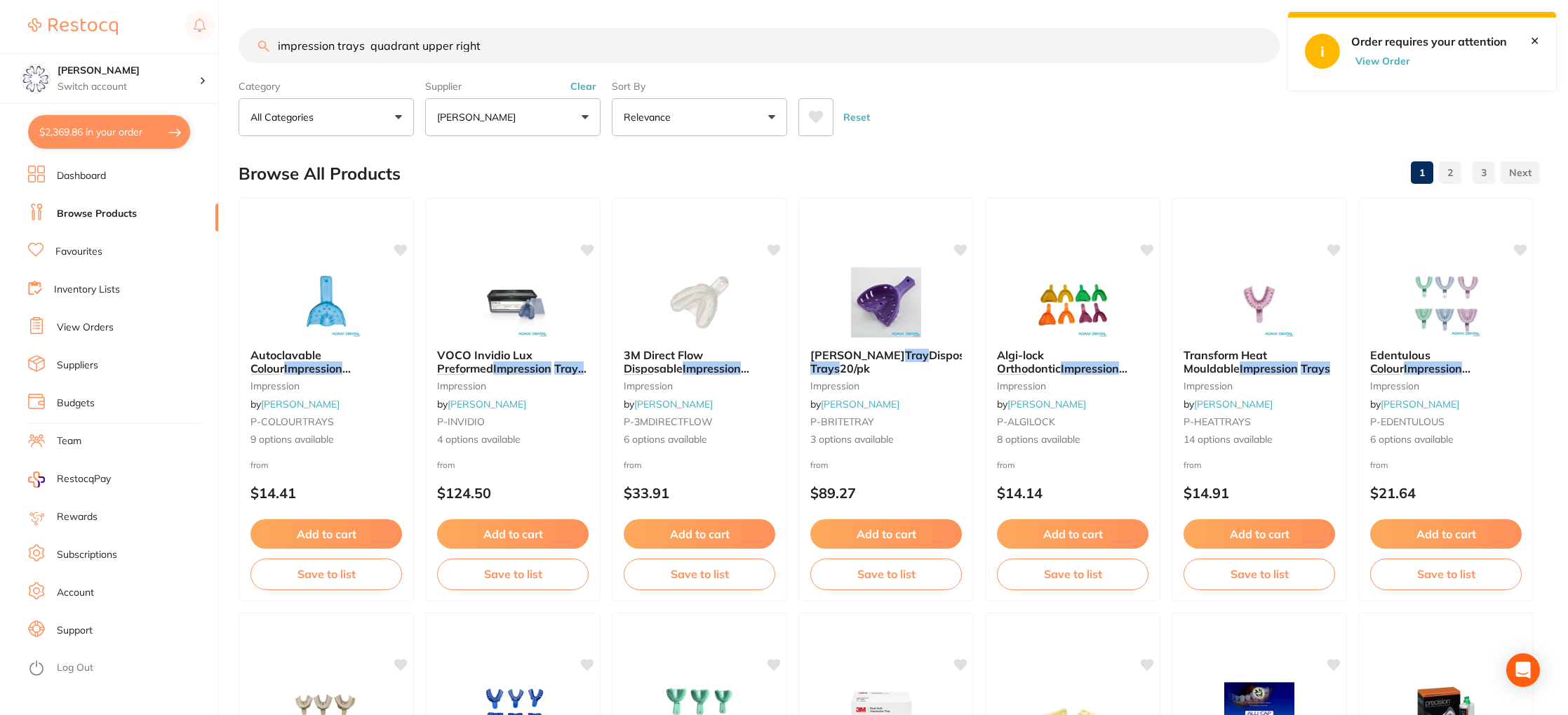
checkbox input "true"
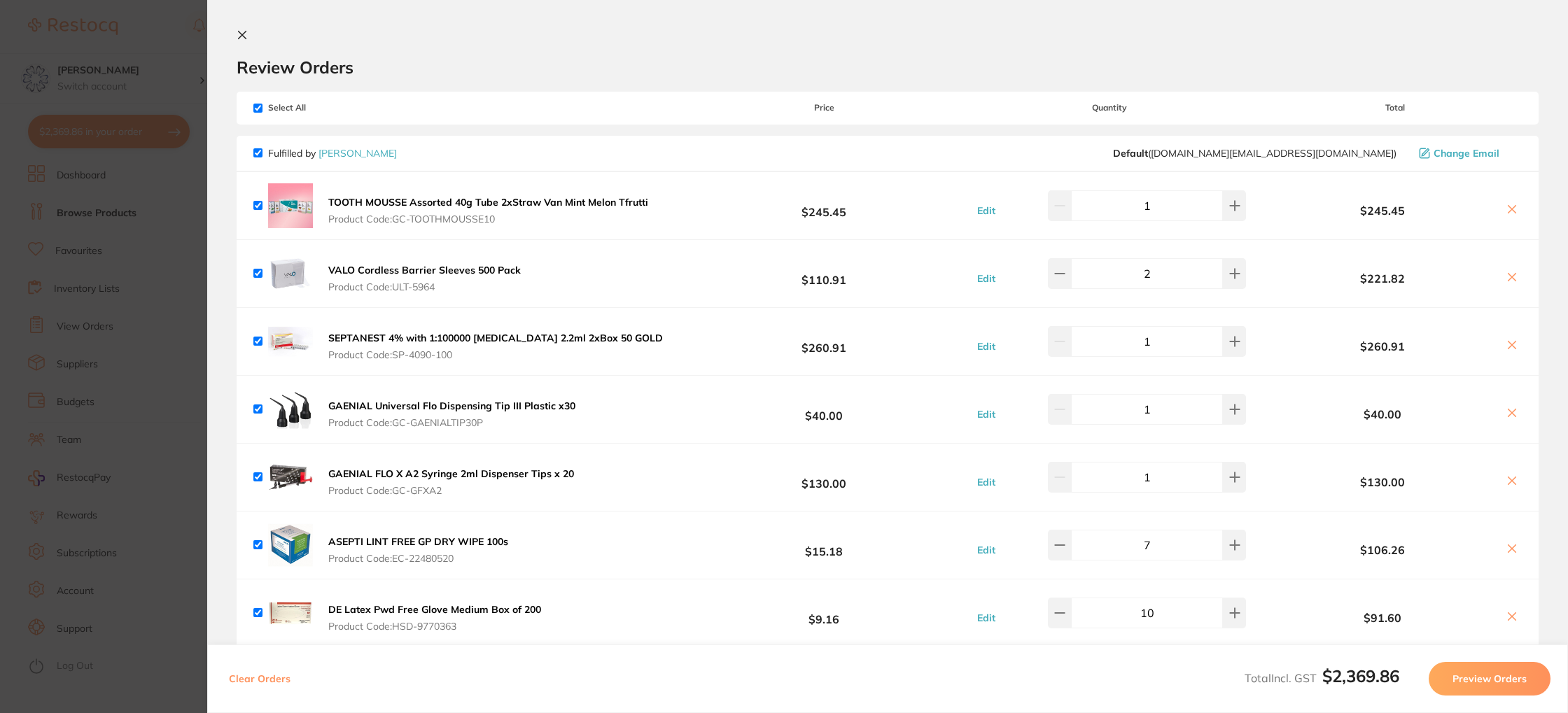
click at [238, 33] on icon at bounding box center [242, 35] width 11 height 11
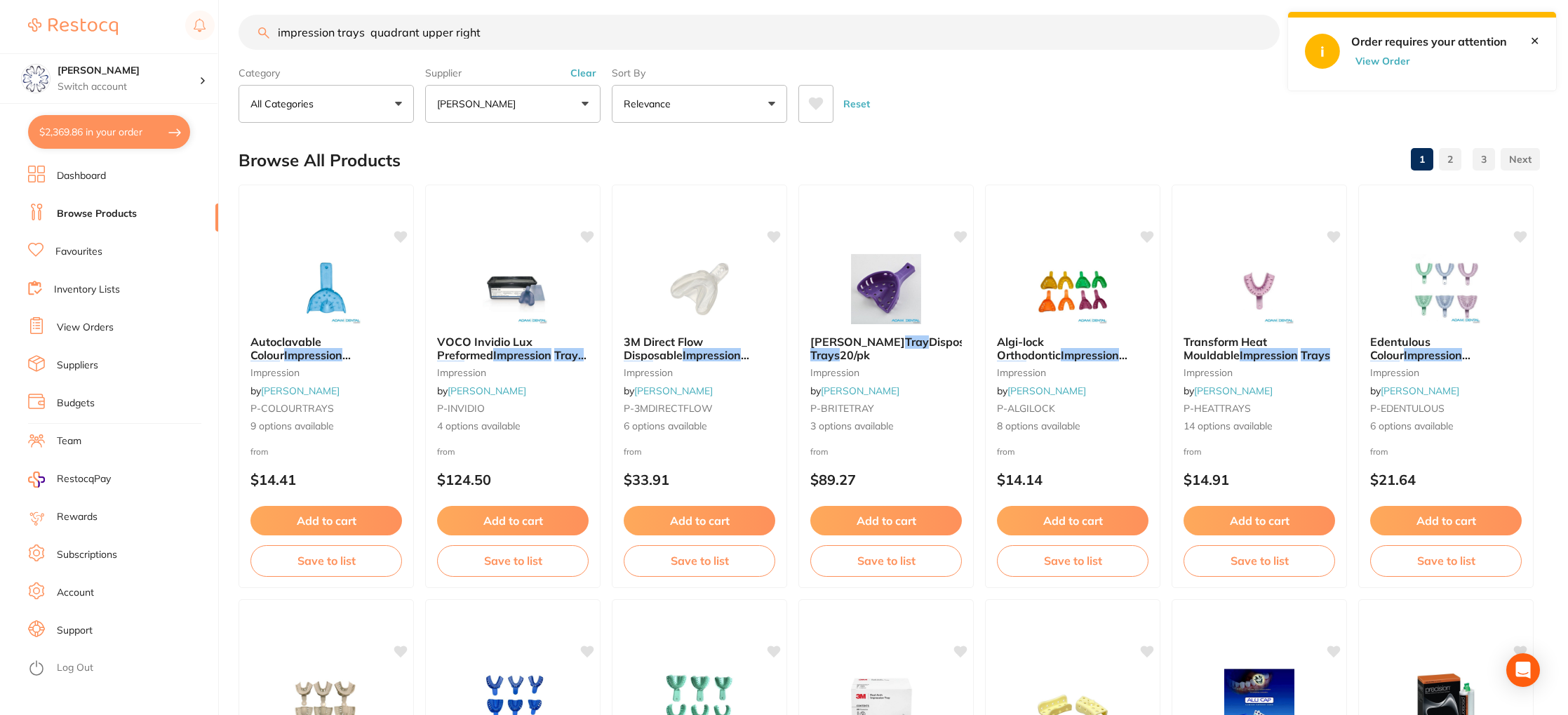
click at [538, 100] on button "[PERSON_NAME]" at bounding box center [512, 104] width 175 height 38
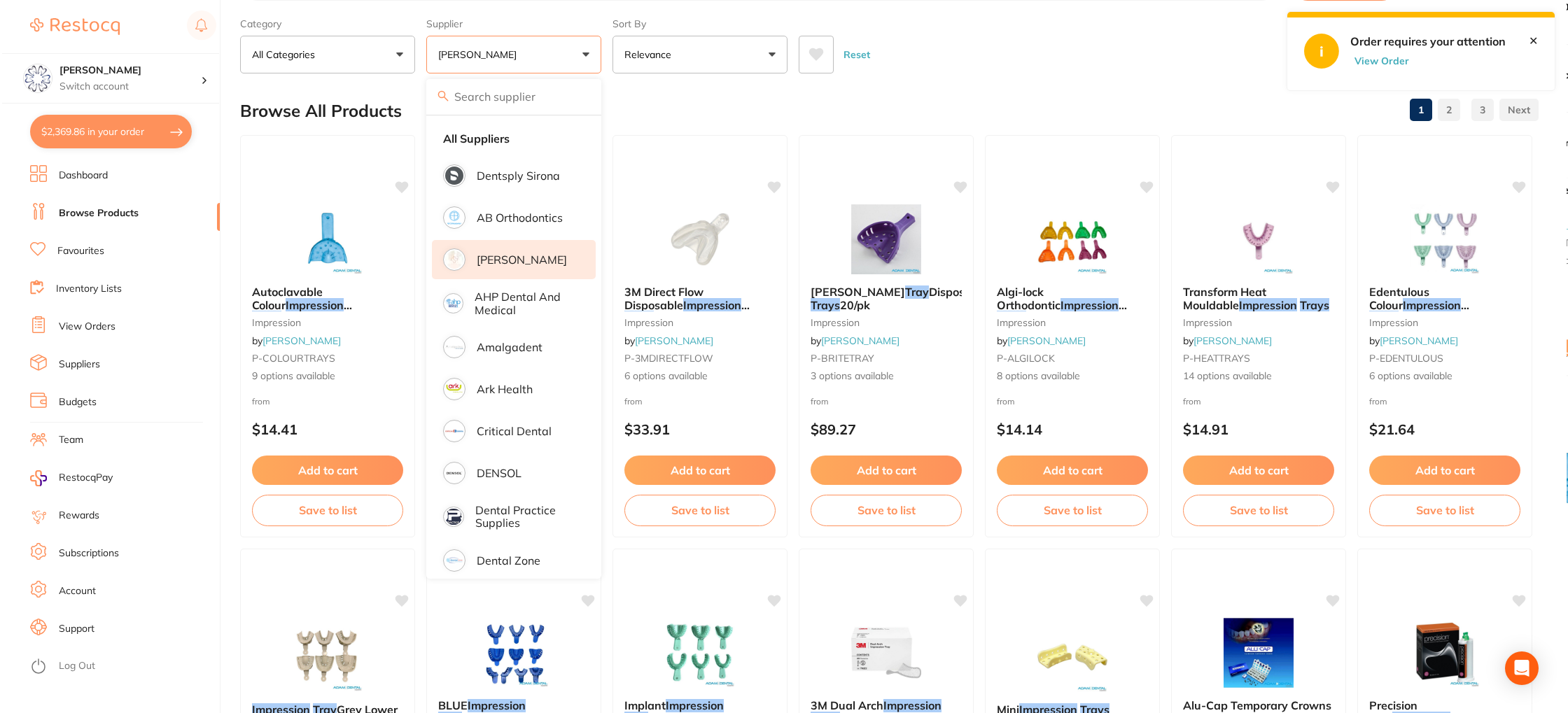
scroll to position [0, 0]
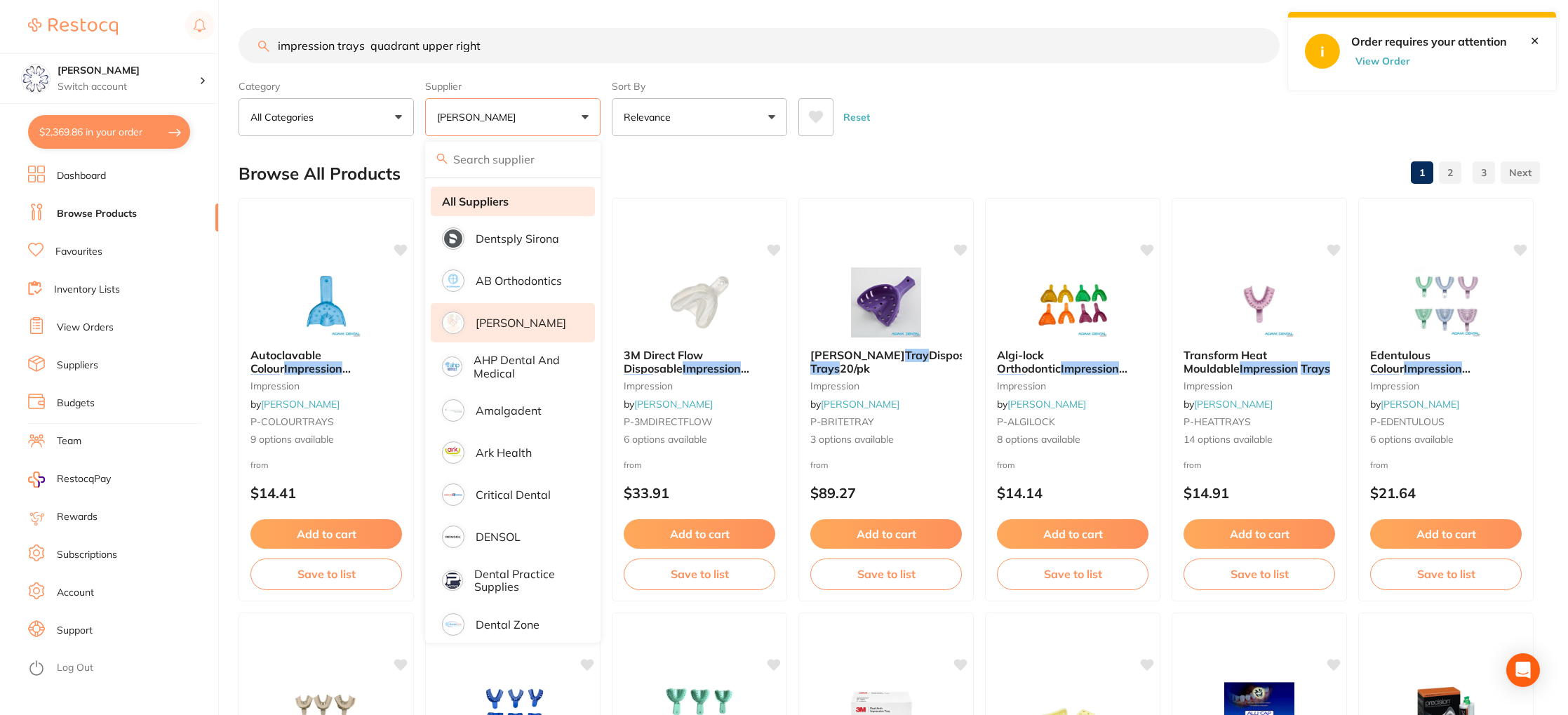
click at [486, 198] on strong "All Suppliers" at bounding box center [476, 201] width 67 height 13
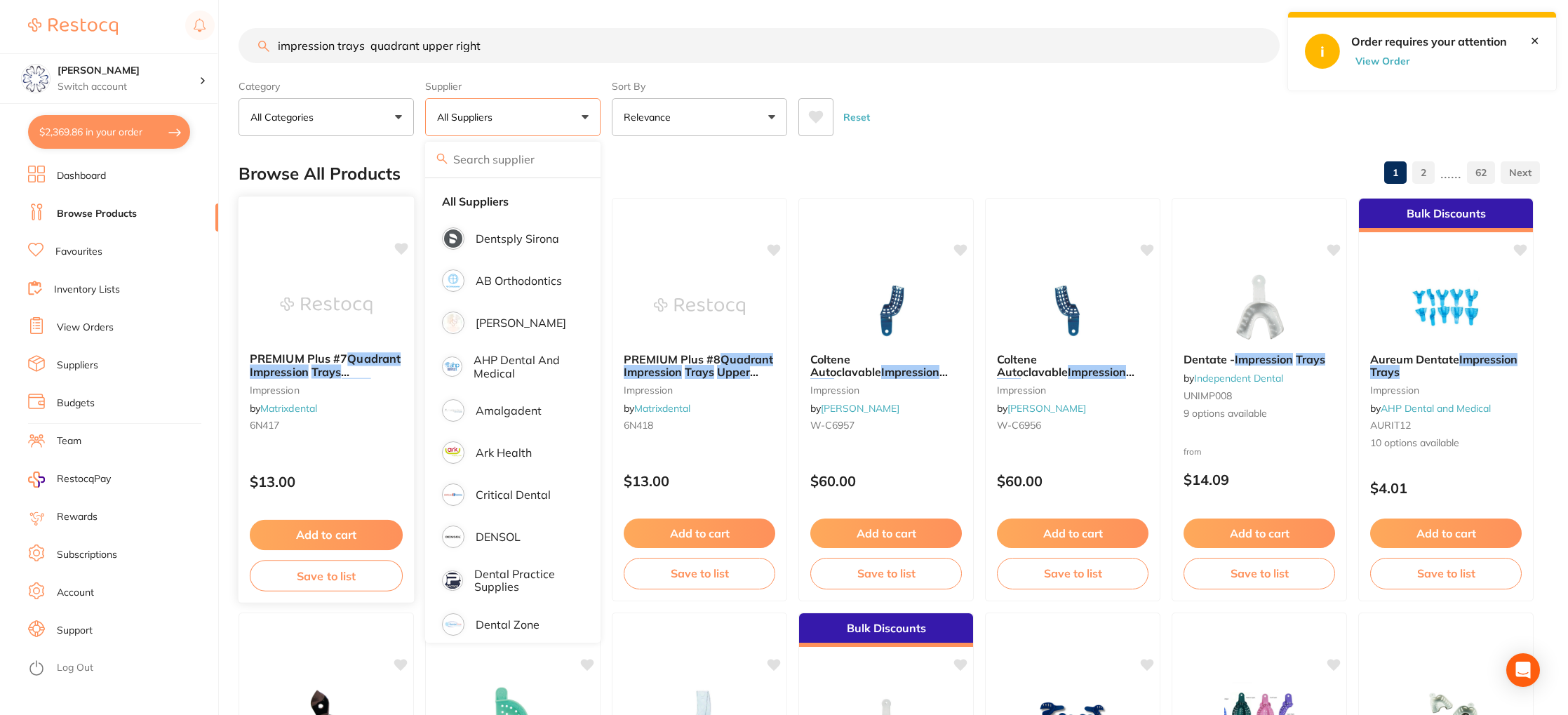
click at [361, 361] on em "Quadrant" at bounding box center [373, 358] width 53 height 14
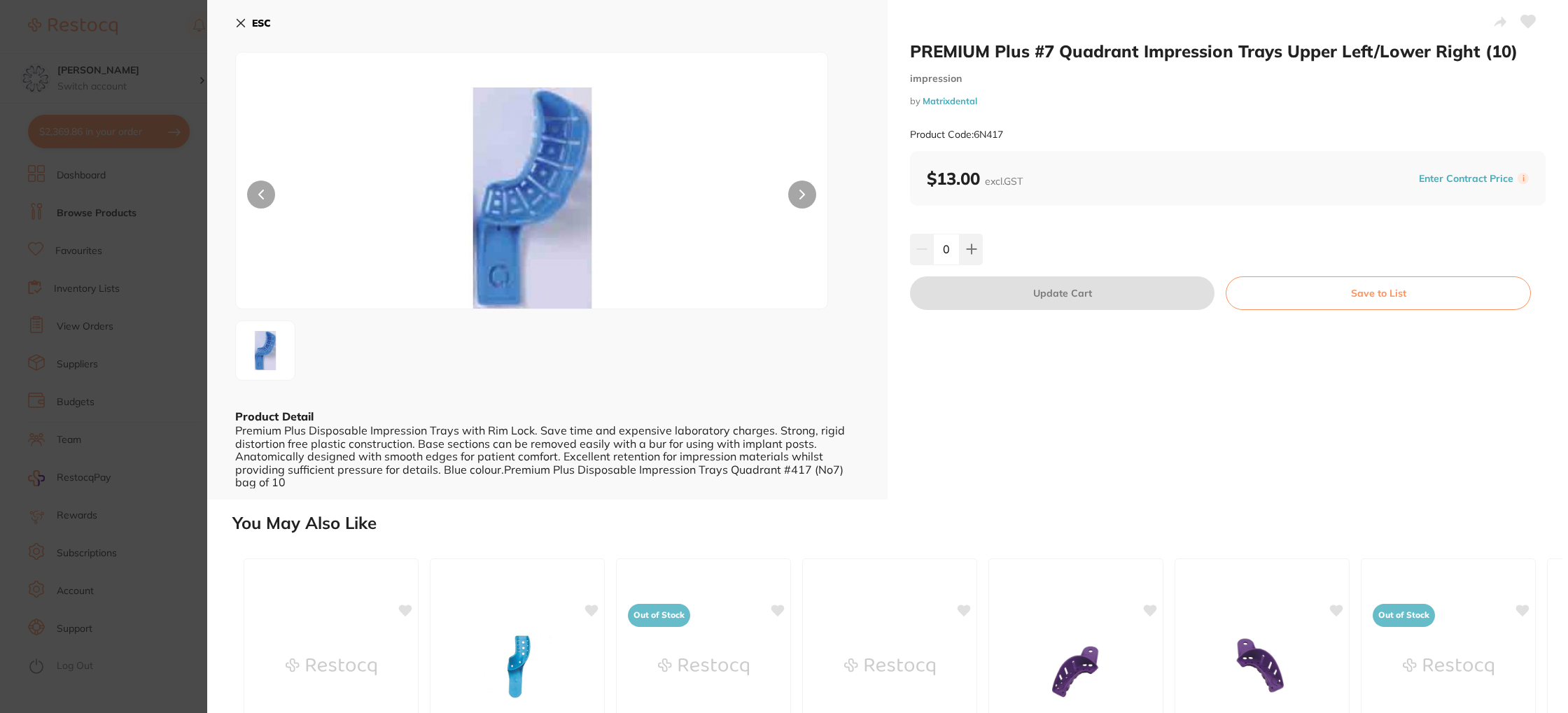
drag, startPoint x: 254, startPoint y: 17, endPoint x: 274, endPoint y: 18, distance: 20.0
click at [254, 17] on b "ESC" at bounding box center [261, 23] width 19 height 13
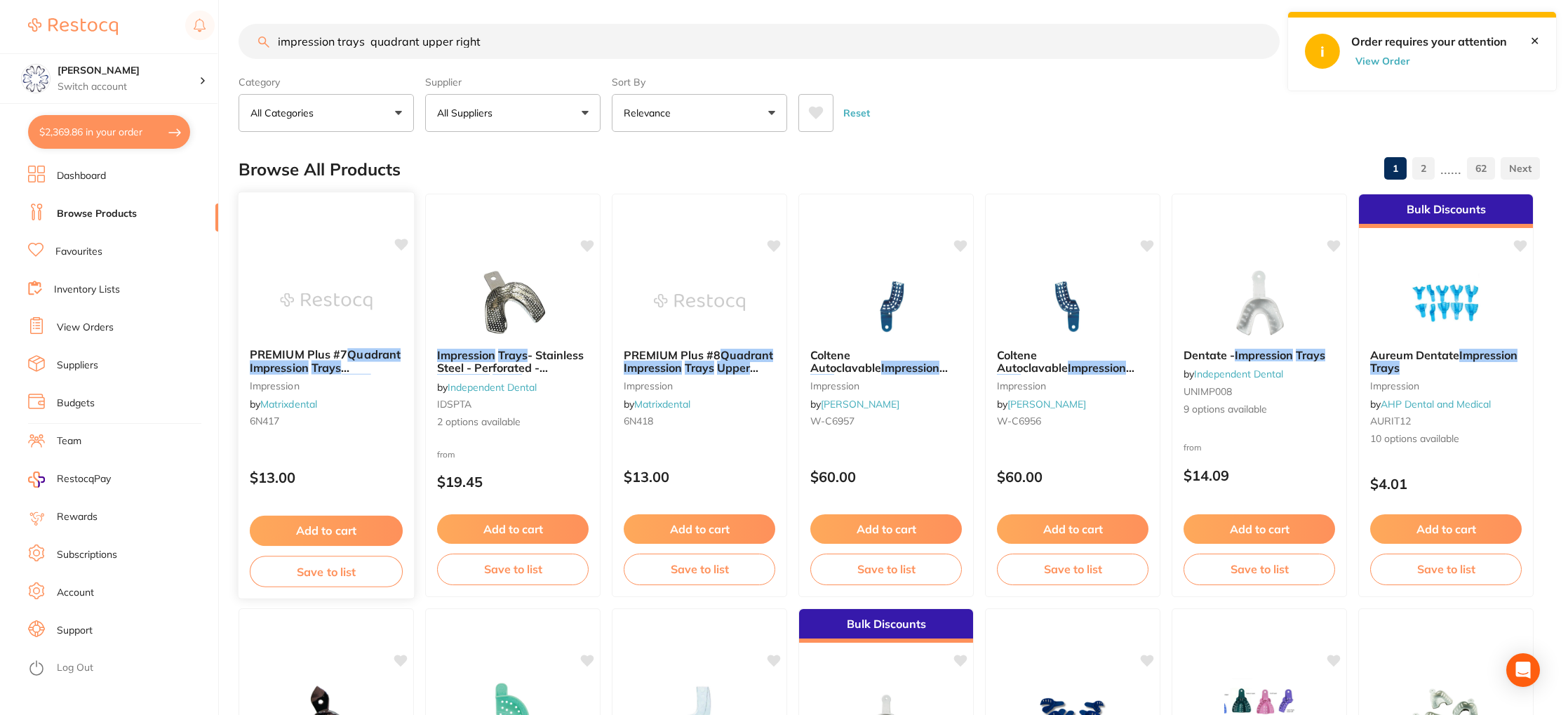
scroll to position [2, 0]
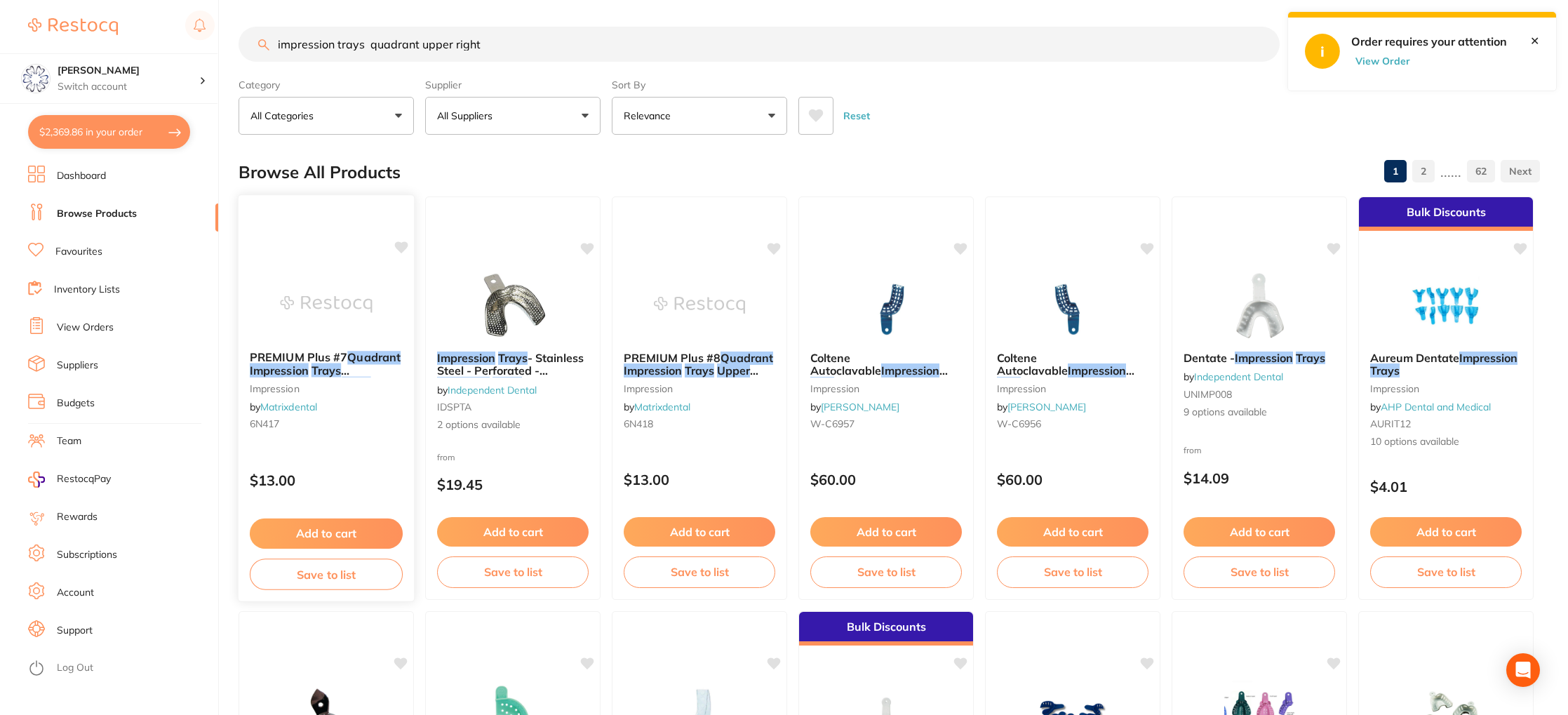
click at [312, 357] on span "PREMIUM Plus #7" at bounding box center [298, 357] width 97 height 14
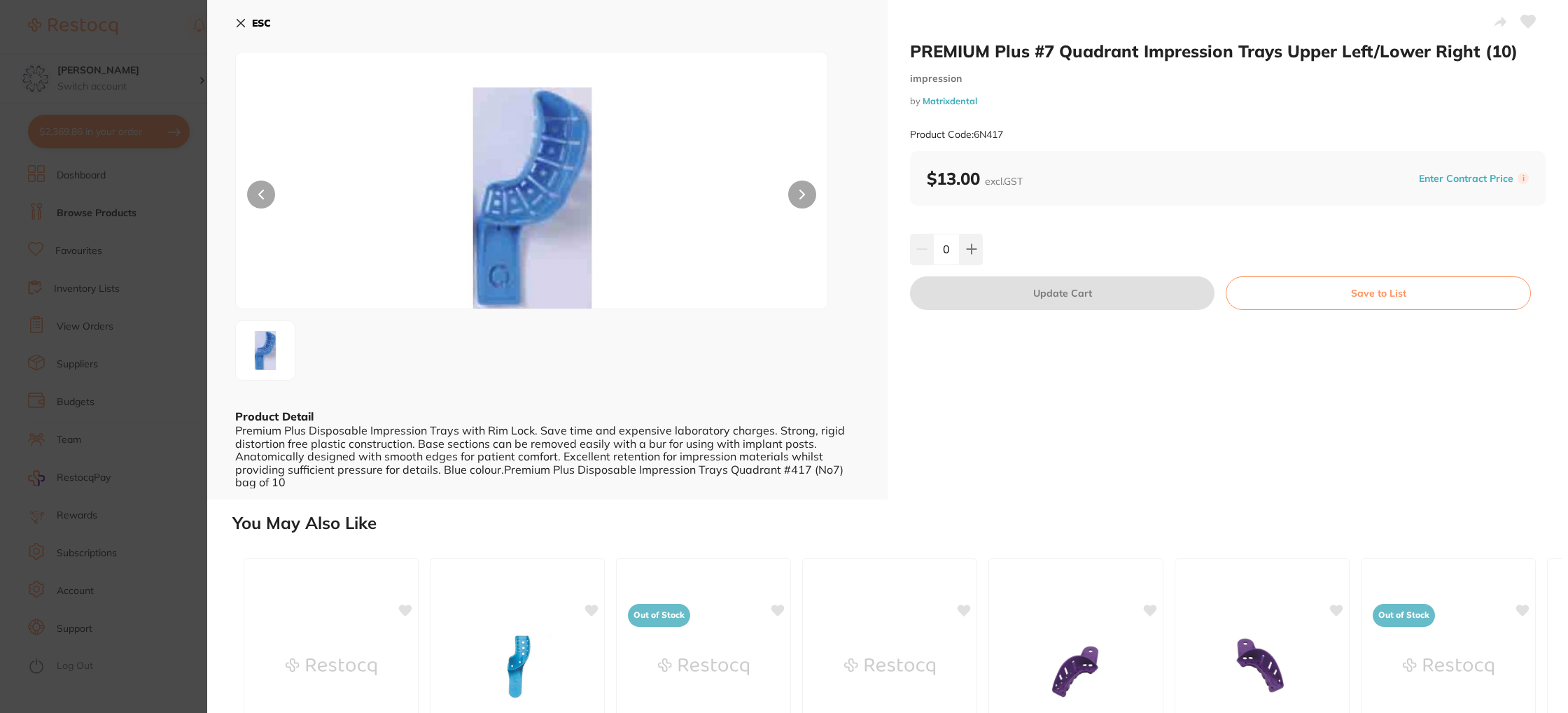
click at [254, 24] on b "ESC" at bounding box center [261, 23] width 19 height 13
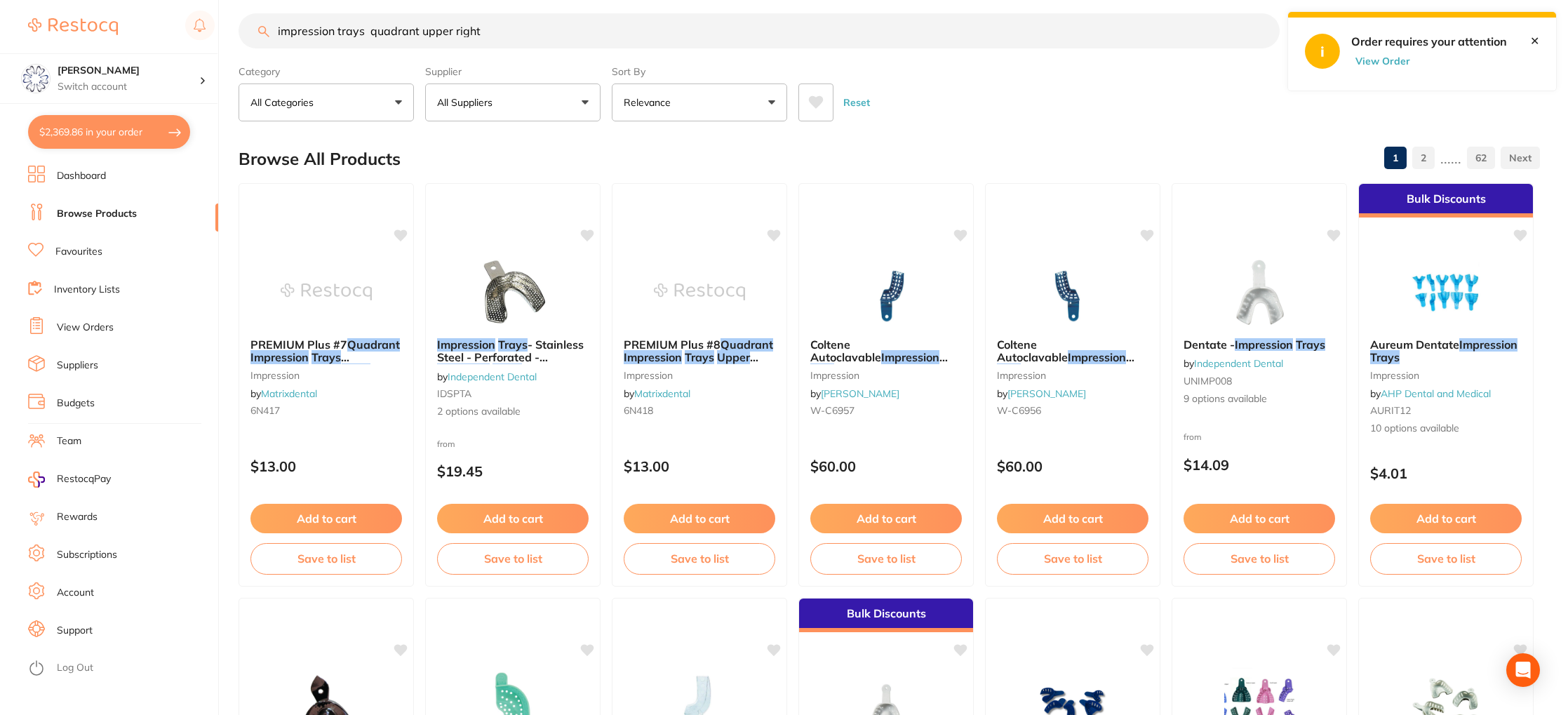
scroll to position [18, 0]
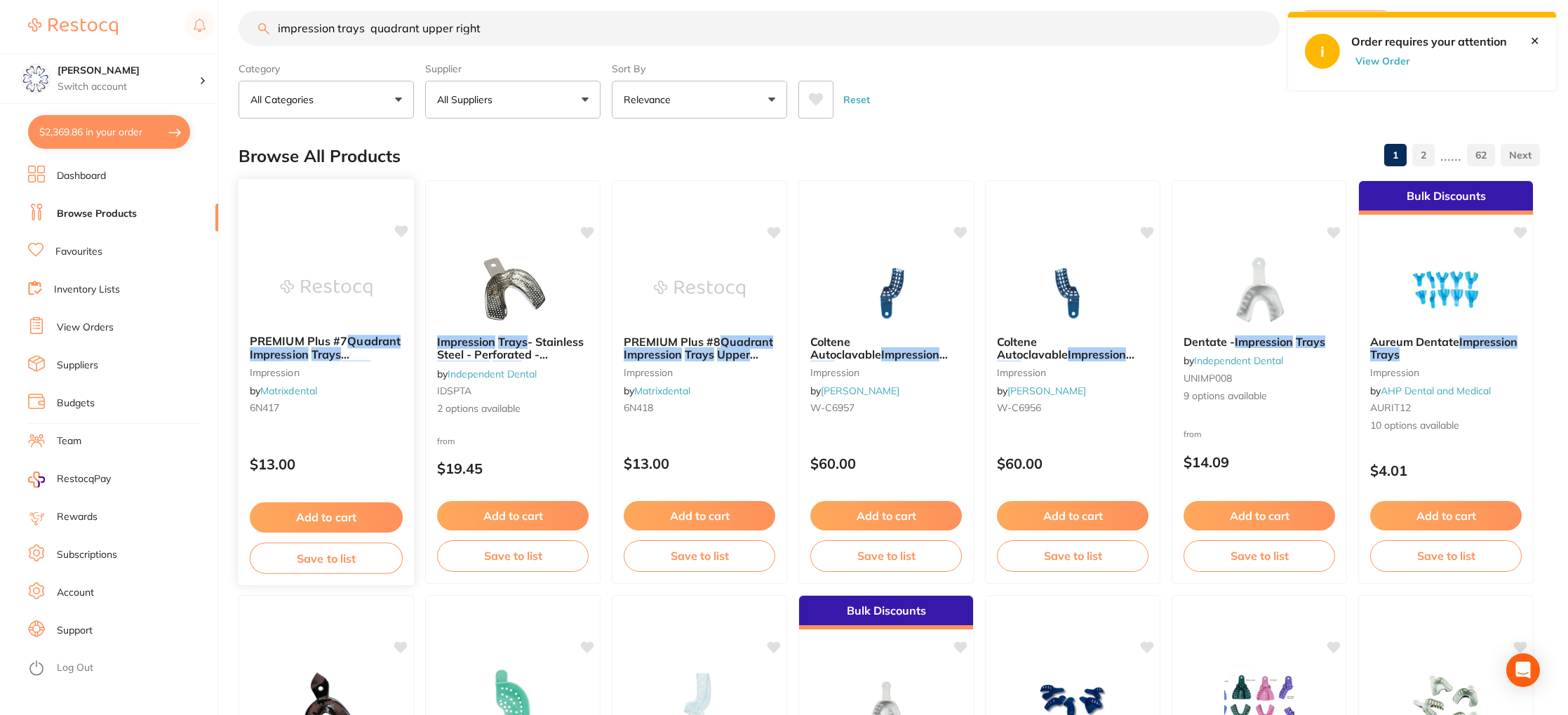
click at [340, 354] on em "Trays" at bounding box center [326, 353] width 30 height 14
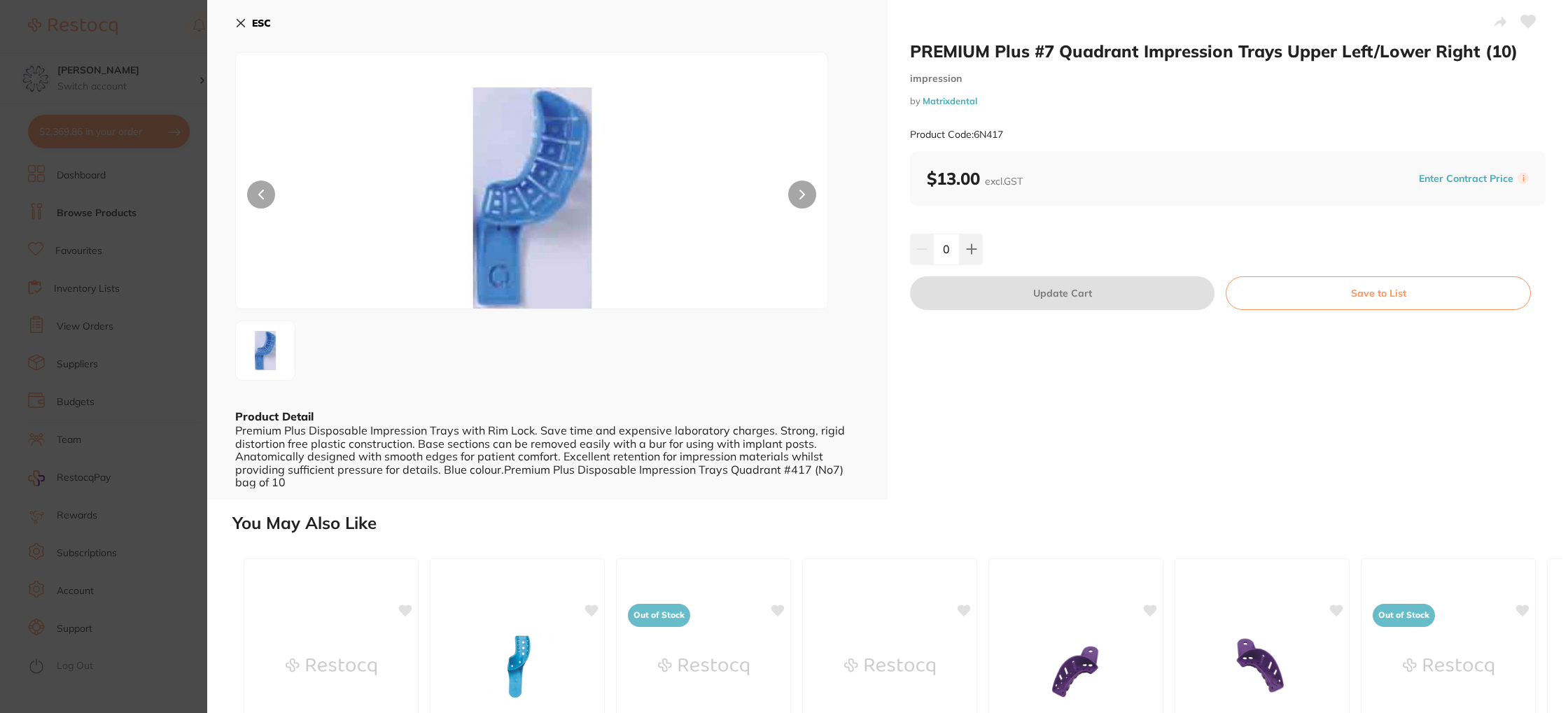
drag, startPoint x: 249, startPoint y: 20, endPoint x: 255, endPoint y: 24, distance: 7.2
click at [249, 20] on button "ESC" at bounding box center [253, 23] width 36 height 24
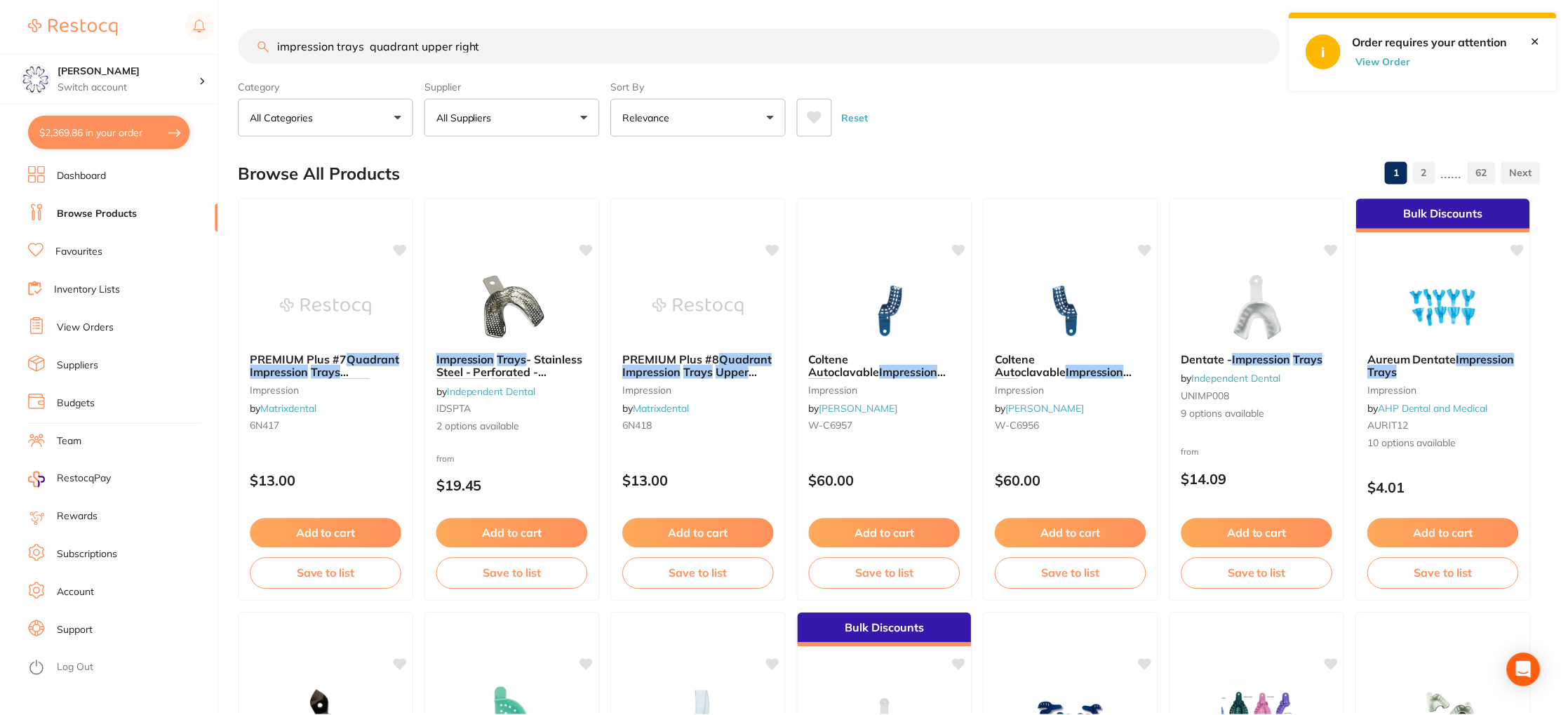
scroll to position [18, 0]
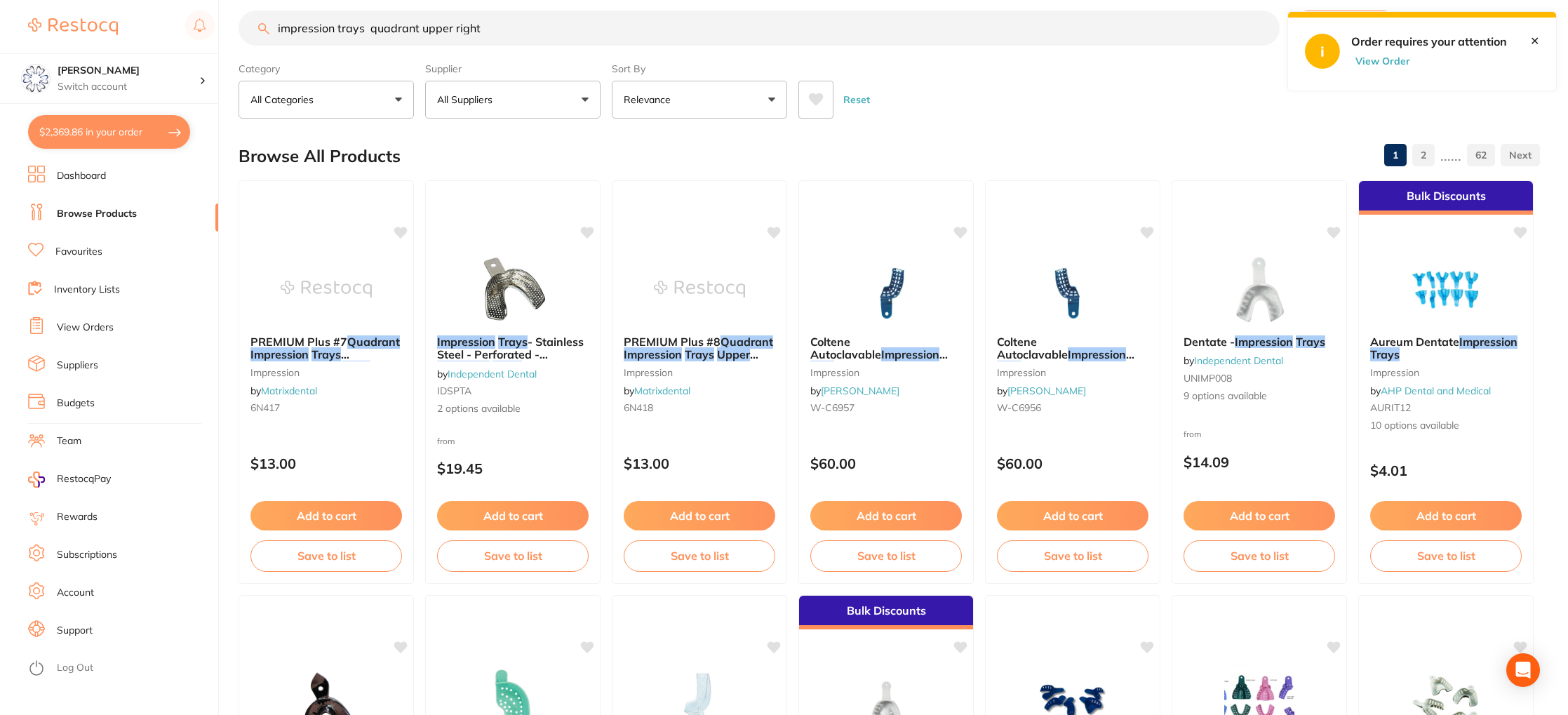
click at [520, 93] on button "All Suppliers" at bounding box center [512, 99] width 175 height 38
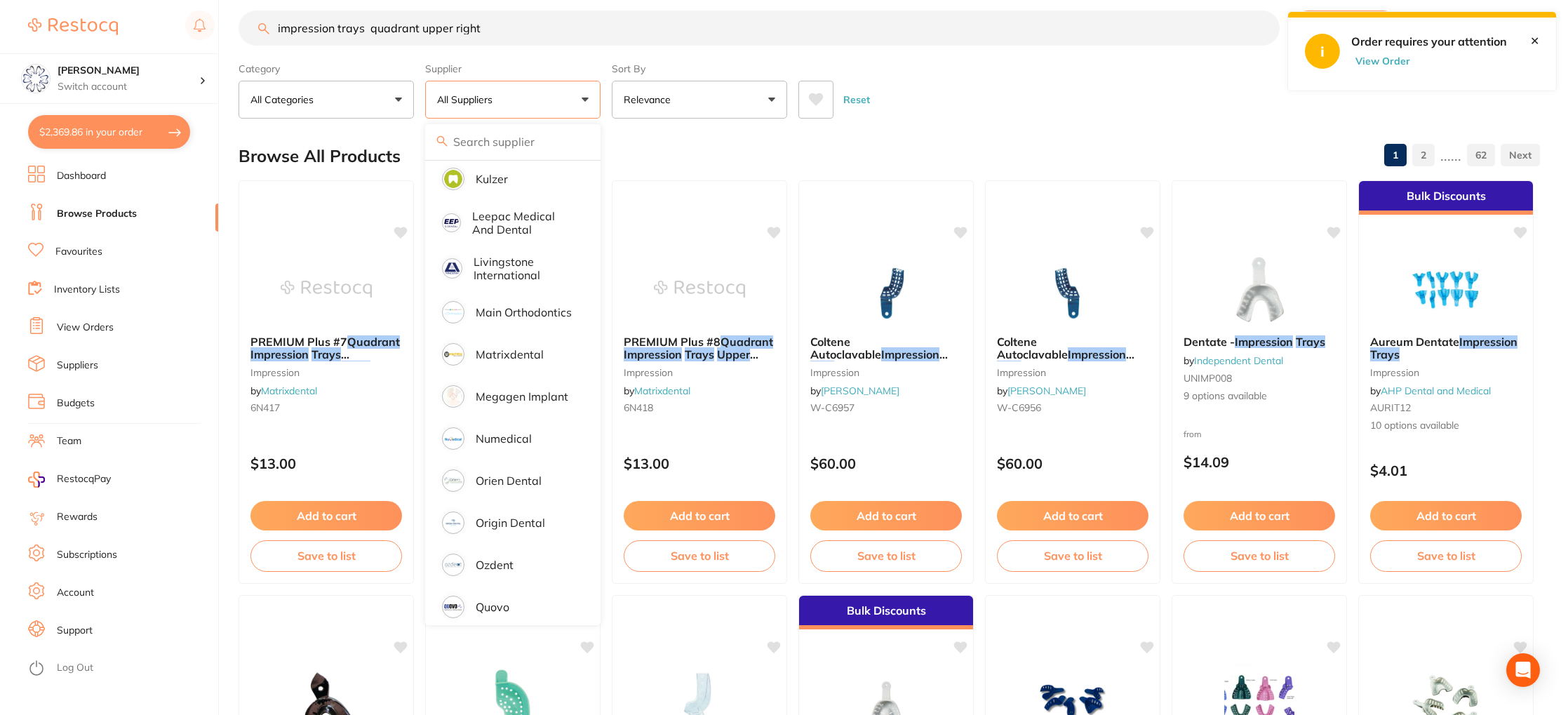
scroll to position [792, 0]
click at [495, 343] on p "Matrixdental" at bounding box center [509, 350] width 68 height 13
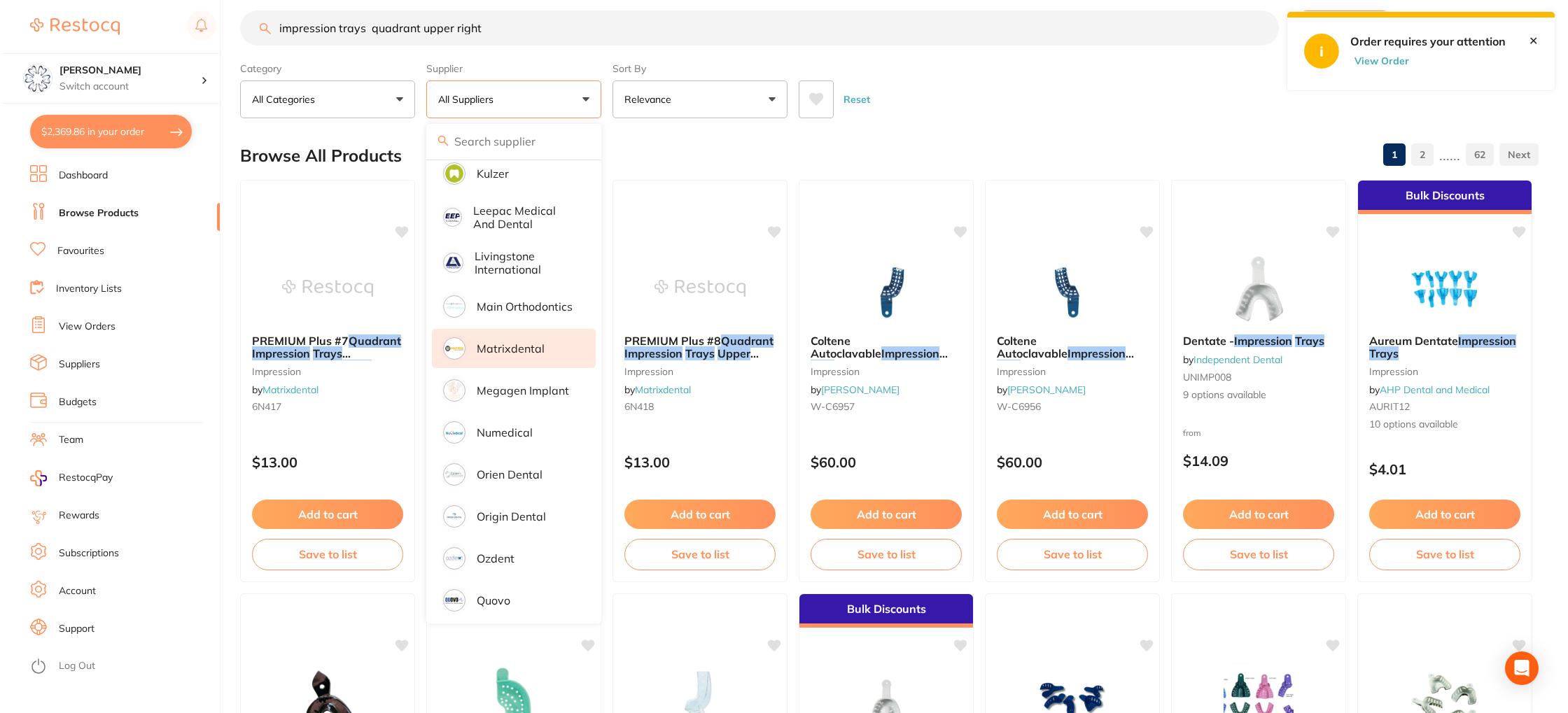
scroll to position [0, 0]
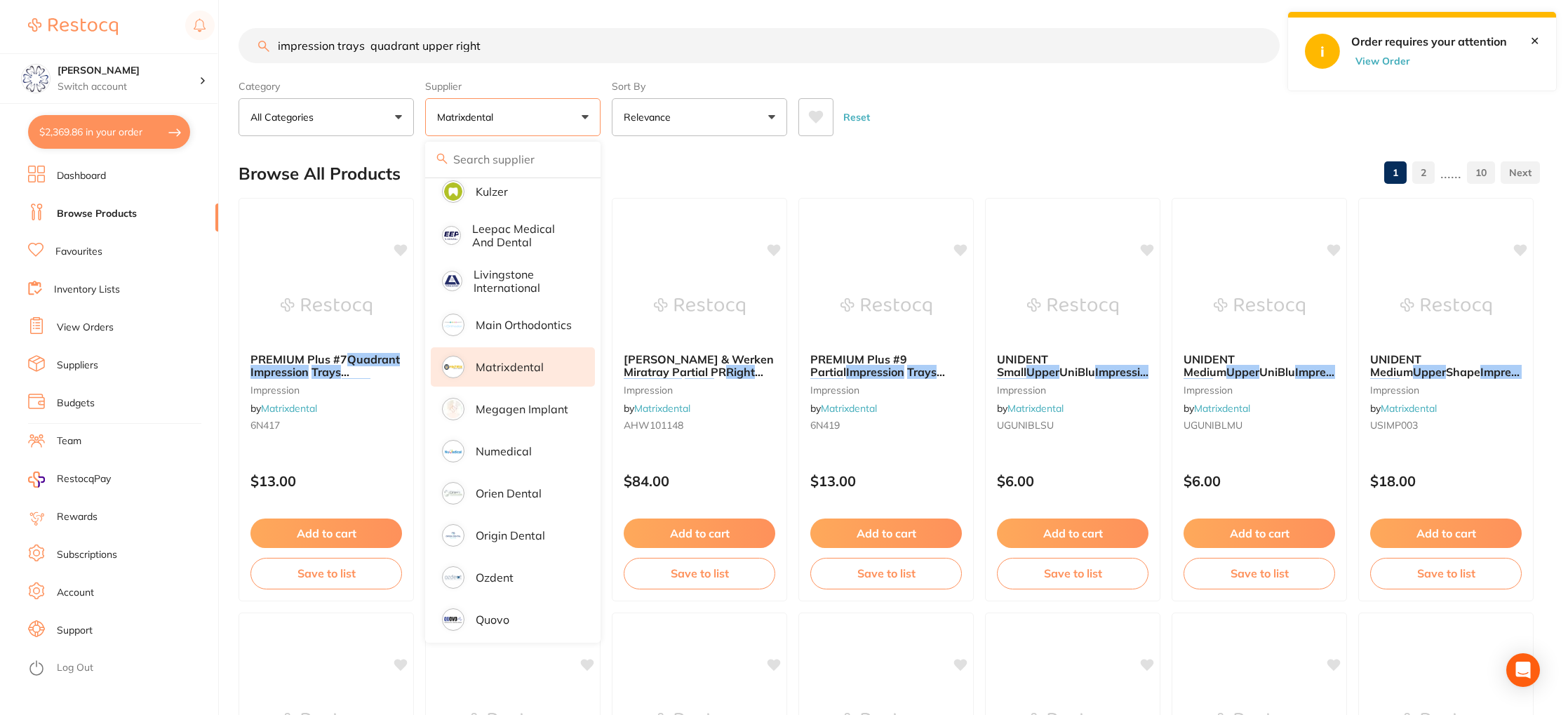
click at [899, 179] on div "Browse All Products 1 2 ...... 10" at bounding box center [888, 173] width 1301 height 47
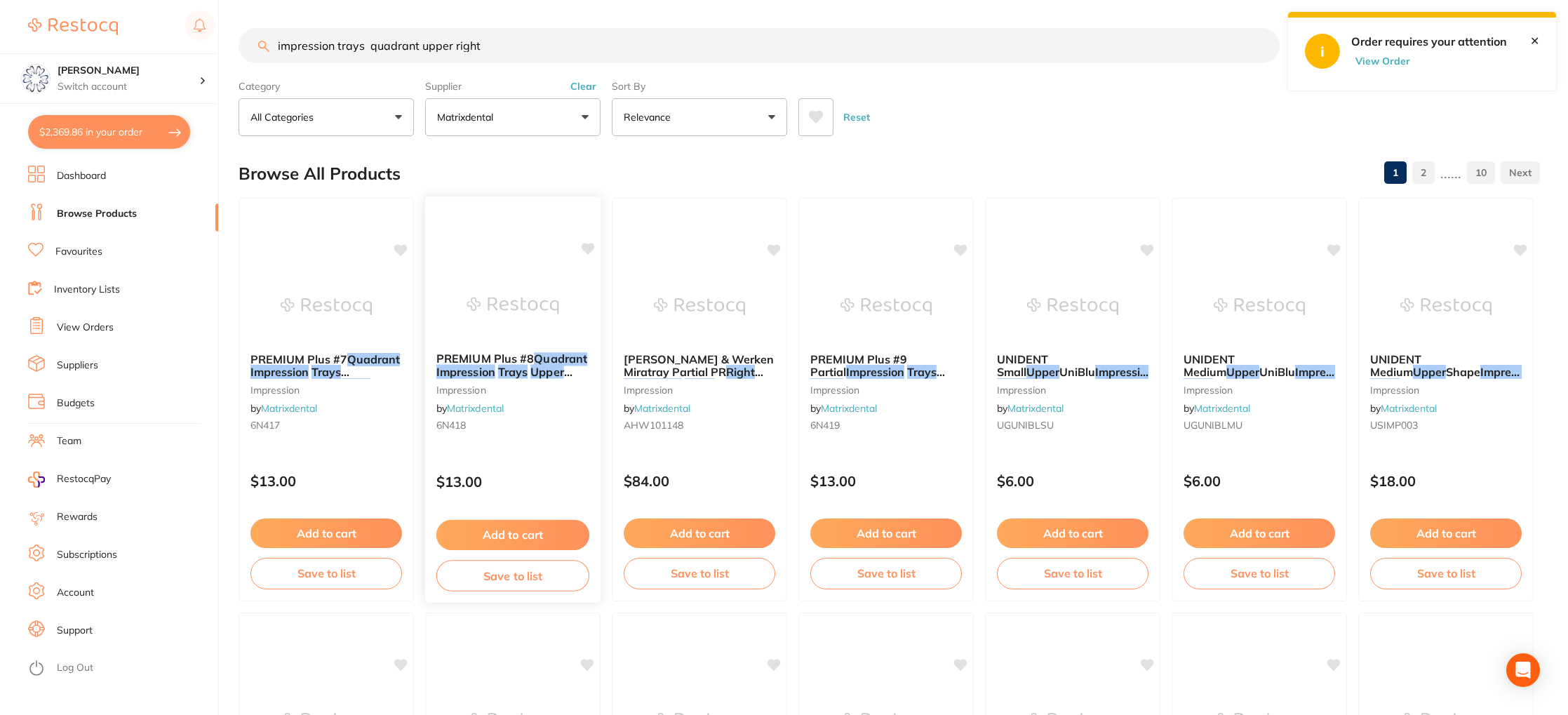
click at [549, 373] on em "Upper" at bounding box center [547, 371] width 33 height 14
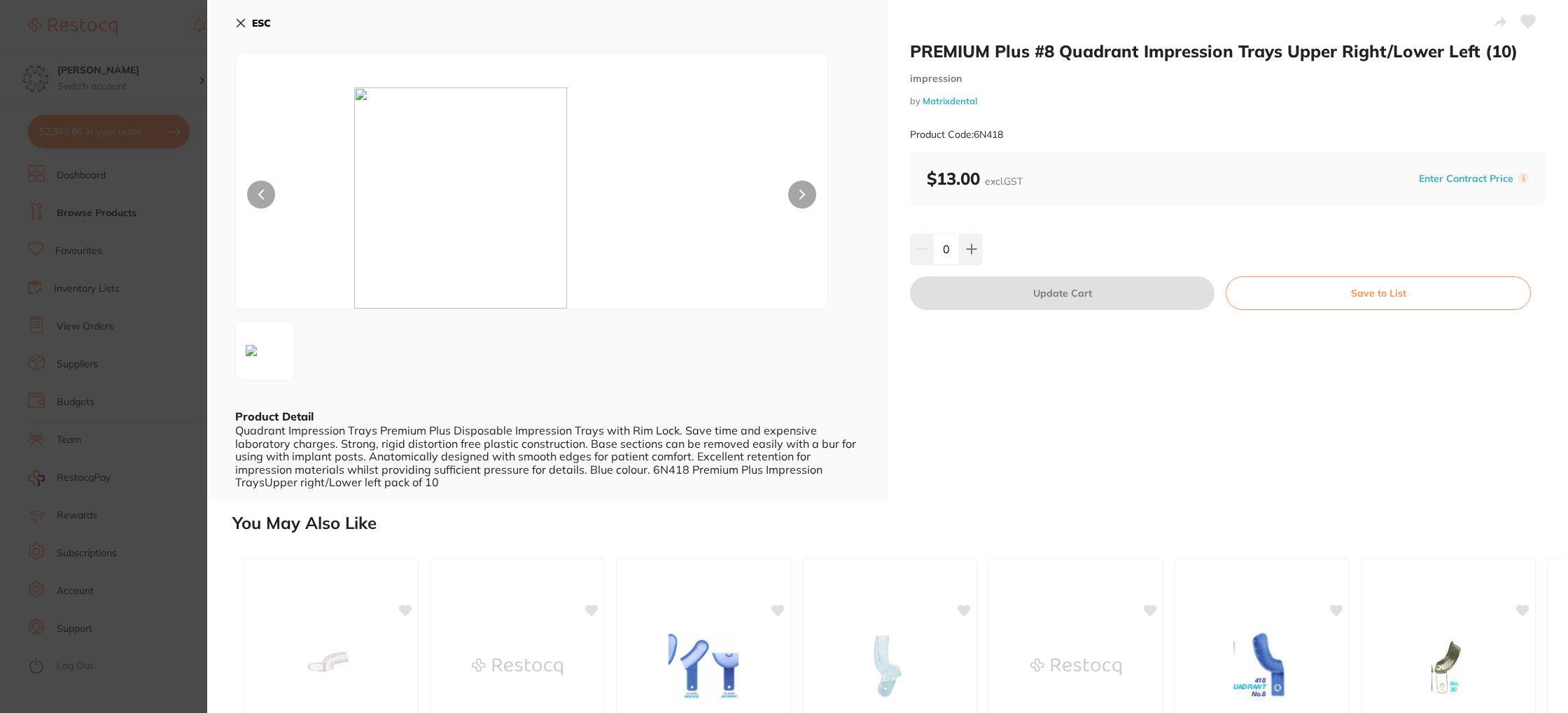
drag, startPoint x: 971, startPoint y: 248, endPoint x: 982, endPoint y: 252, distance: 11.7
click at [971, 248] on icon at bounding box center [971, 249] width 11 height 11
type input "1"
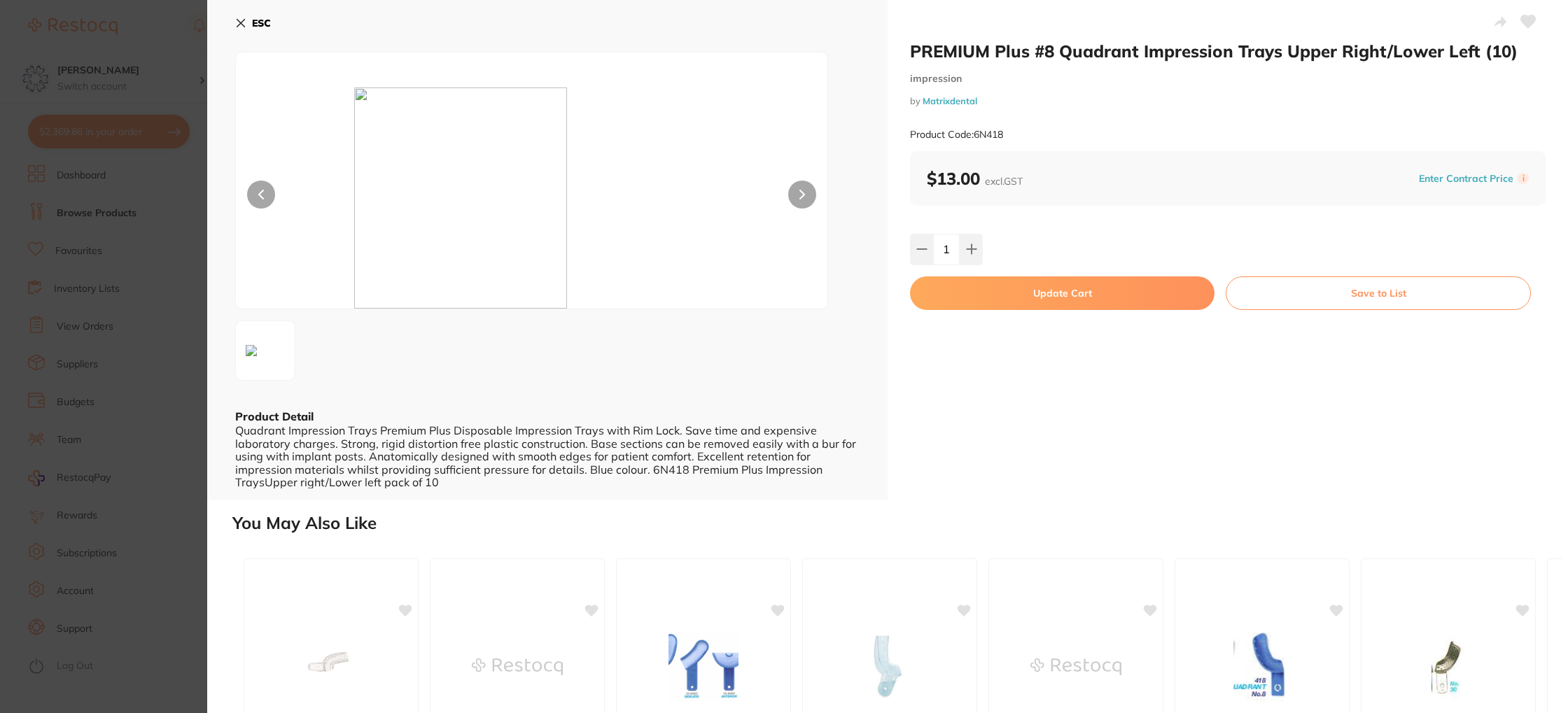
click at [1047, 290] on button "Update Cart" at bounding box center [1062, 293] width 304 height 33
checkbox input "false"
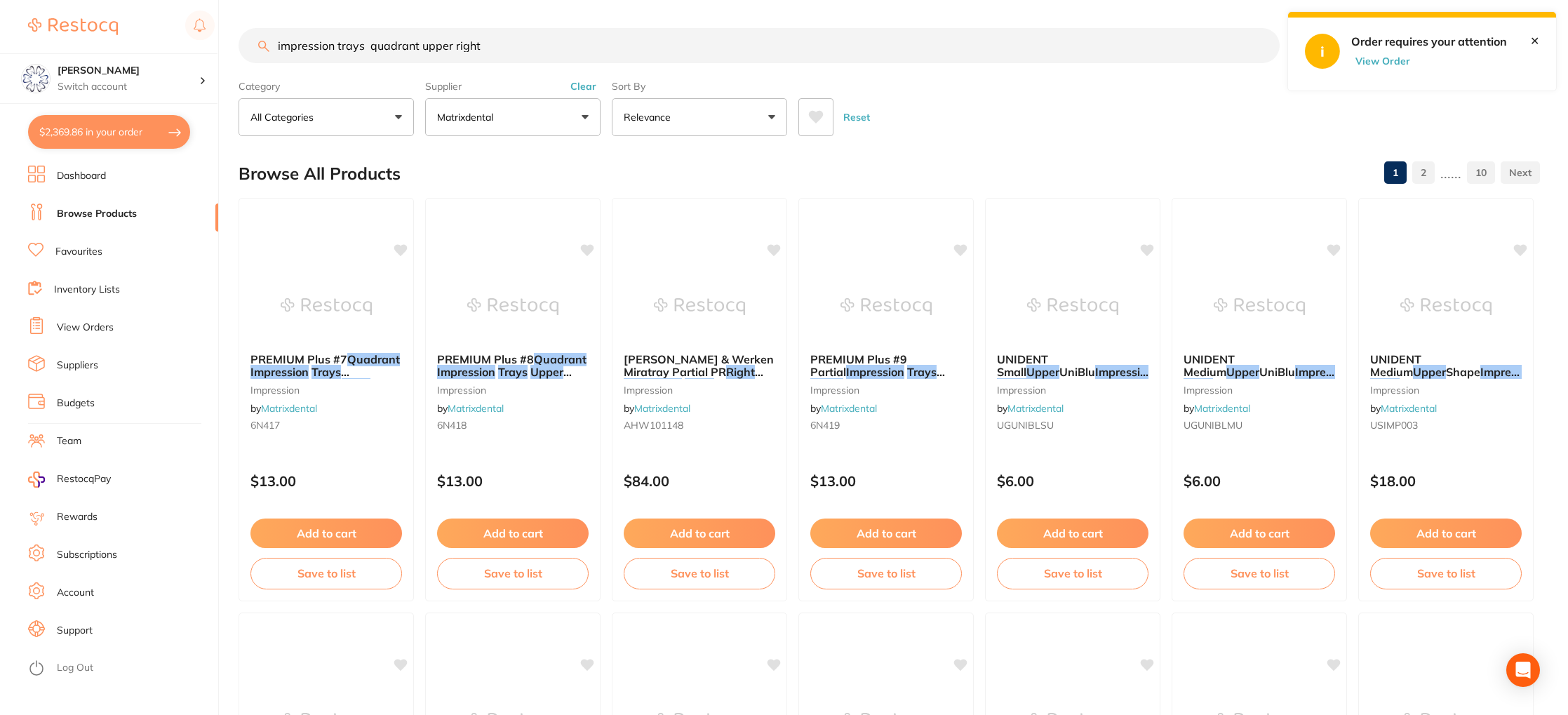
drag, startPoint x: 370, startPoint y: 45, endPoint x: 417, endPoint y: 50, distance: 47.3
click at [417, 50] on input "impression trays quadrant upper right" at bounding box center [759, 45] width 1041 height 35
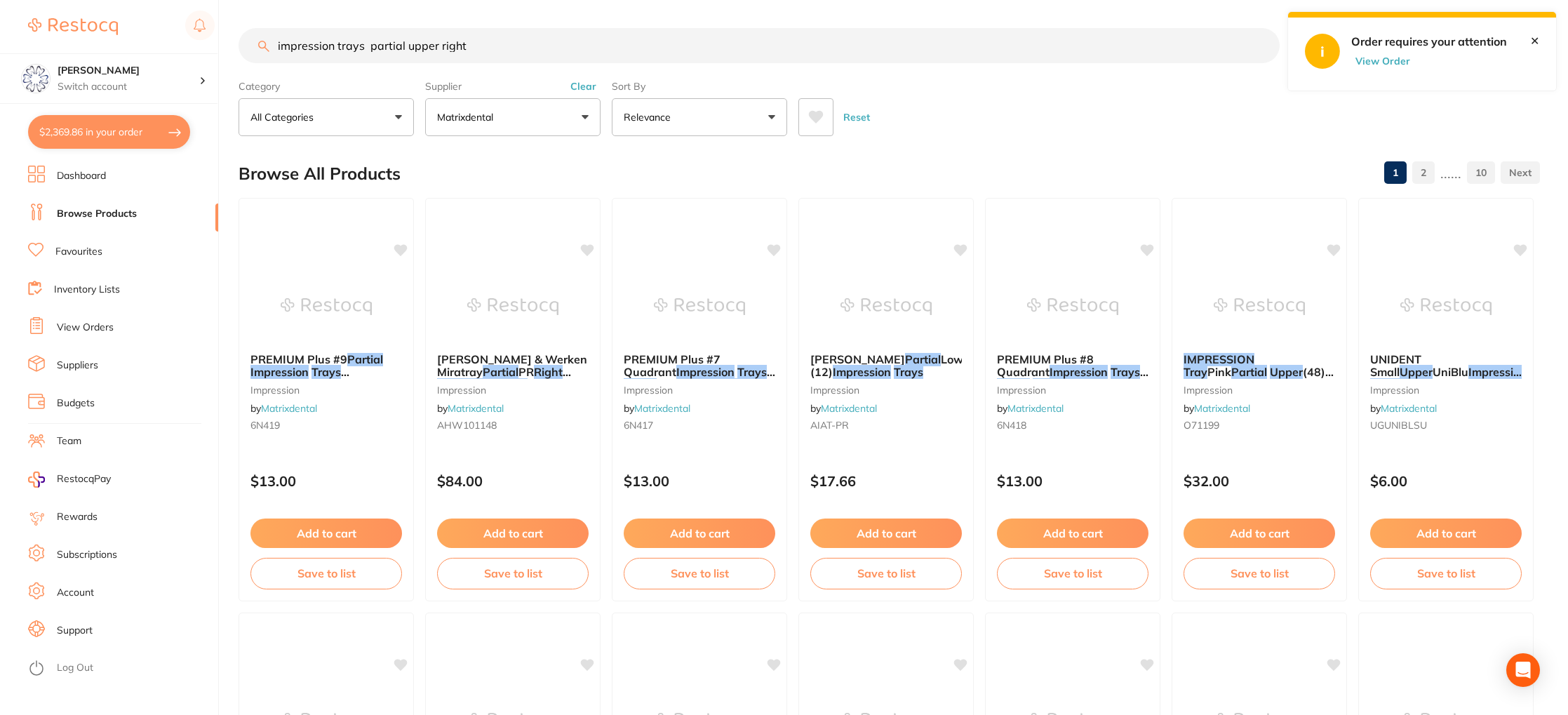
type input "impression trays partial upper right"
click at [561, 105] on button "Matrixdental" at bounding box center [512, 117] width 175 height 38
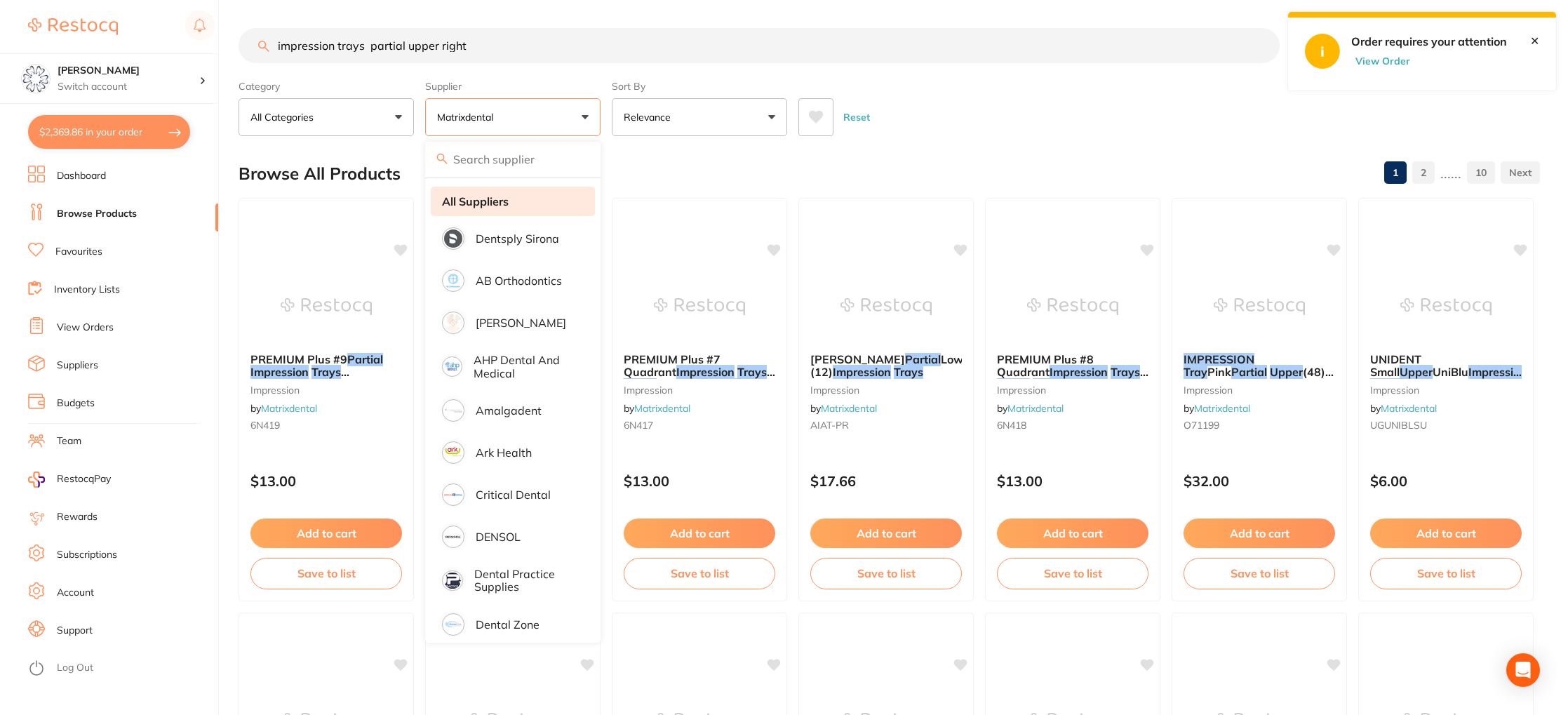
click at [505, 199] on strong "All Suppliers" at bounding box center [476, 201] width 67 height 13
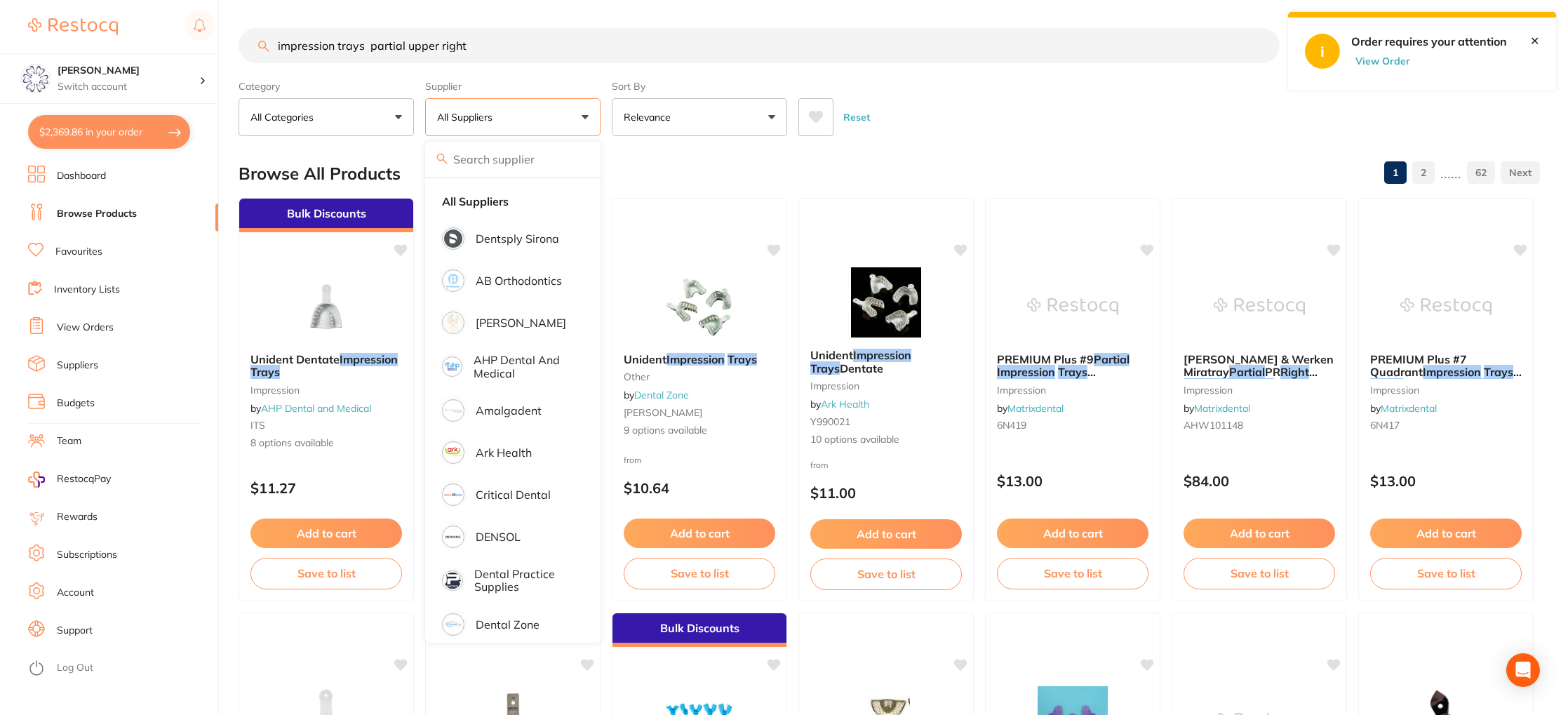
click at [995, 150] on div "Browse All Products 1 2 ...... 62" at bounding box center [888, 173] width 1301 height 47
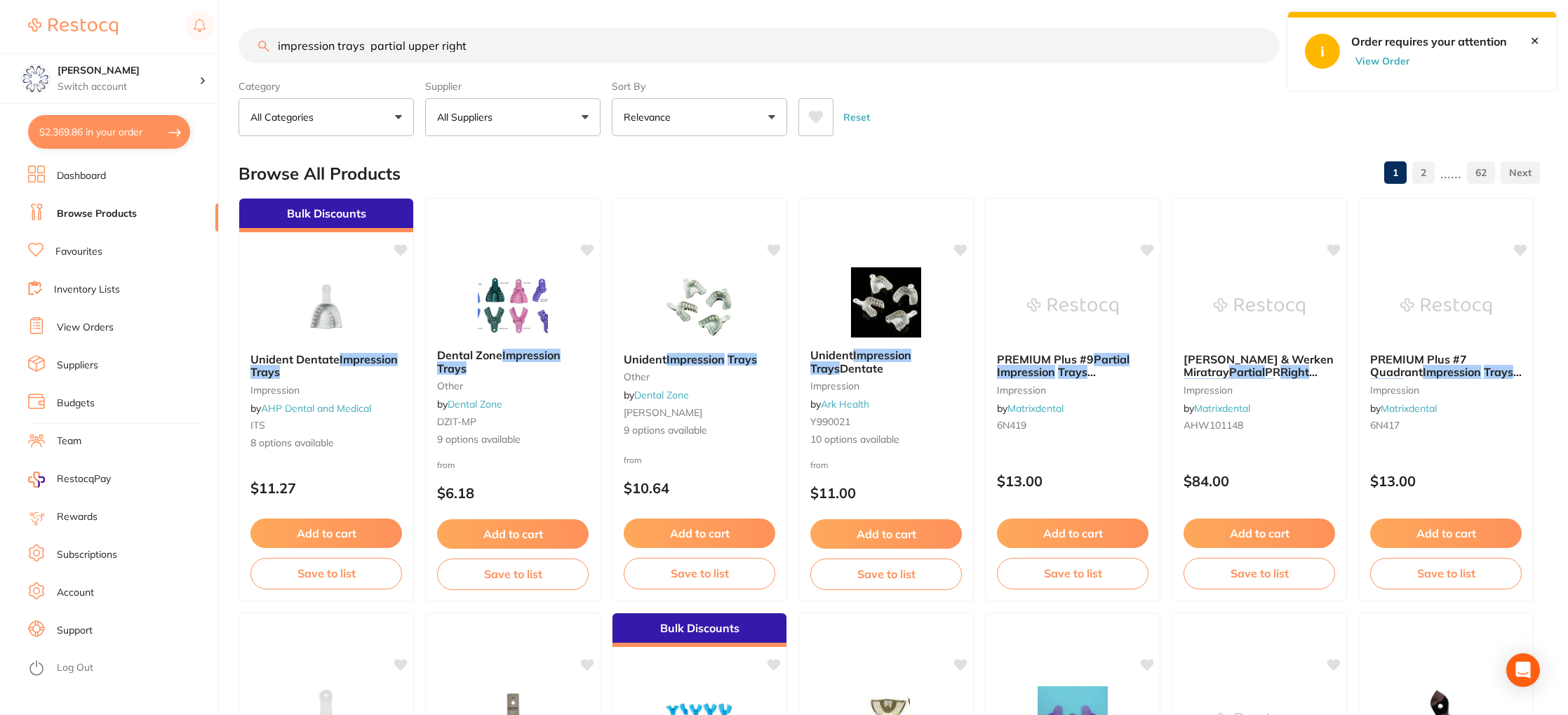
click at [128, 131] on button "$2,369.86 in your order" at bounding box center [108, 132] width 162 height 33
checkbox input "true"
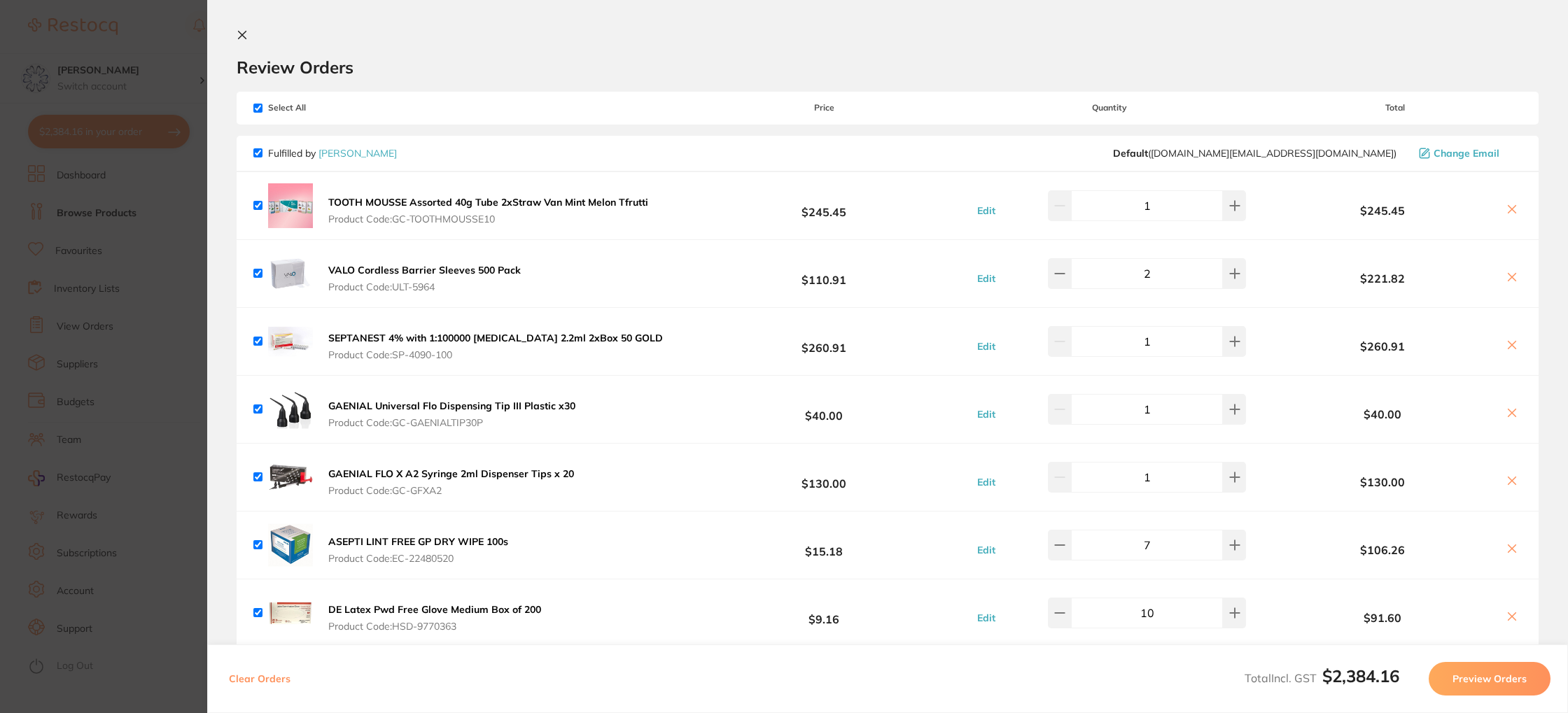
click at [256, 107] on input "checkbox" at bounding box center [258, 108] width 9 height 9
checkbox input "false"
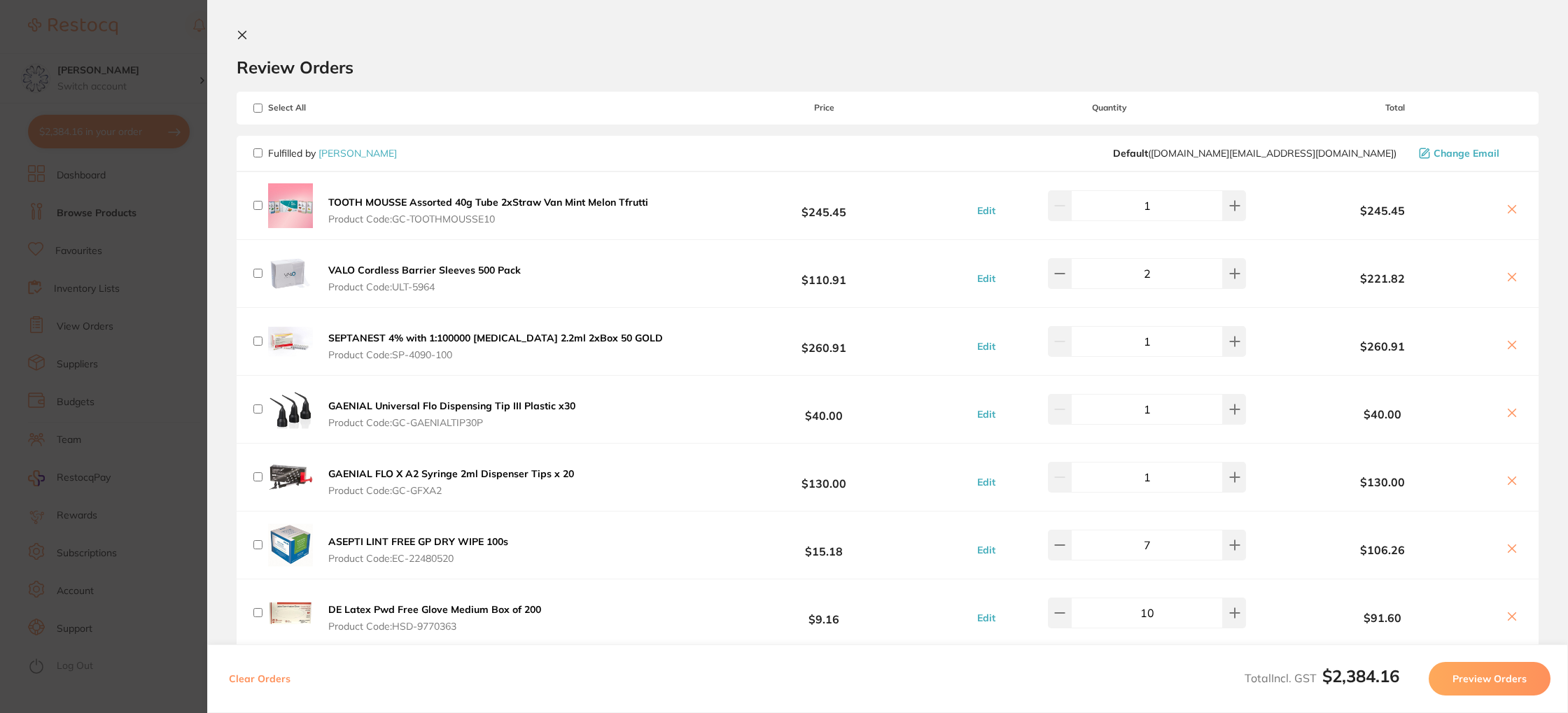
checkbox input "false"
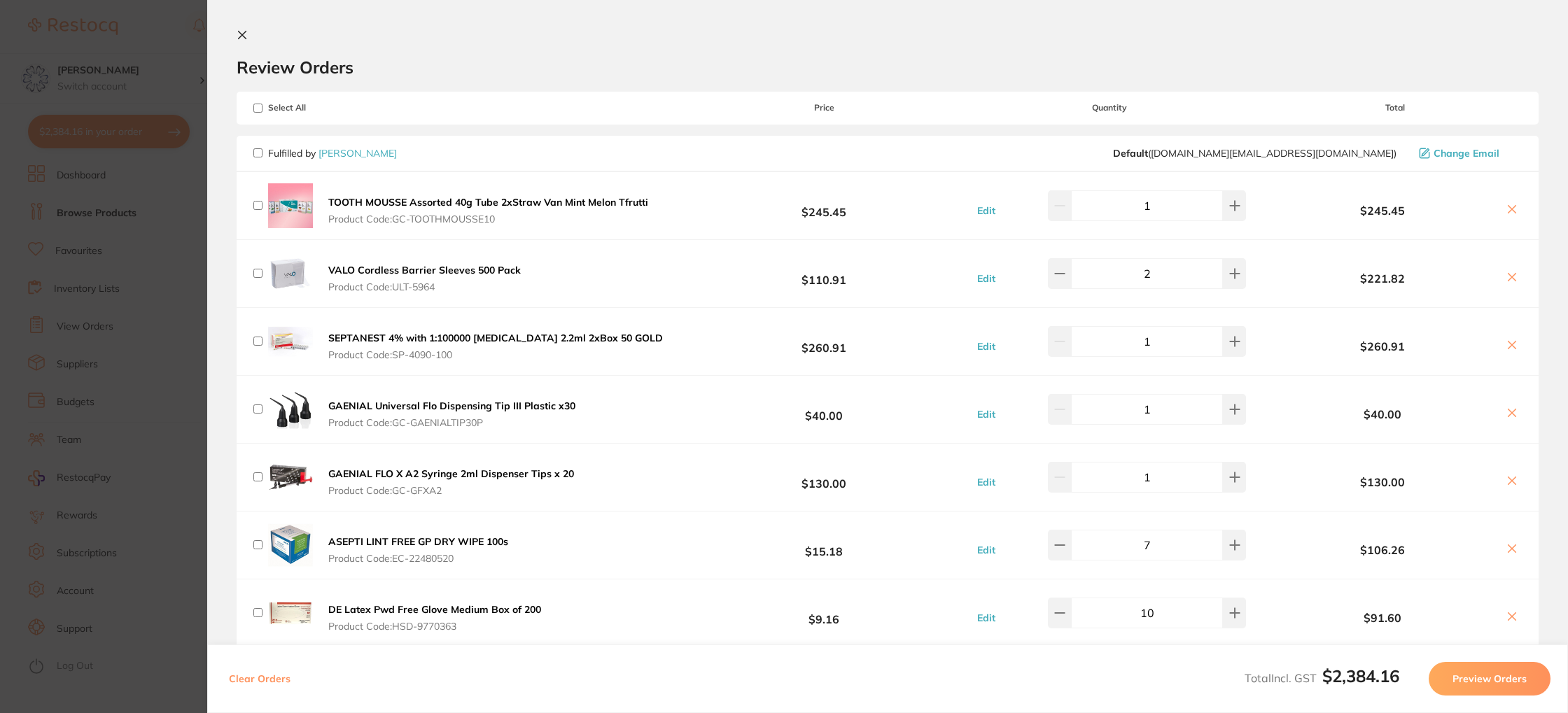
checkbox input "false"
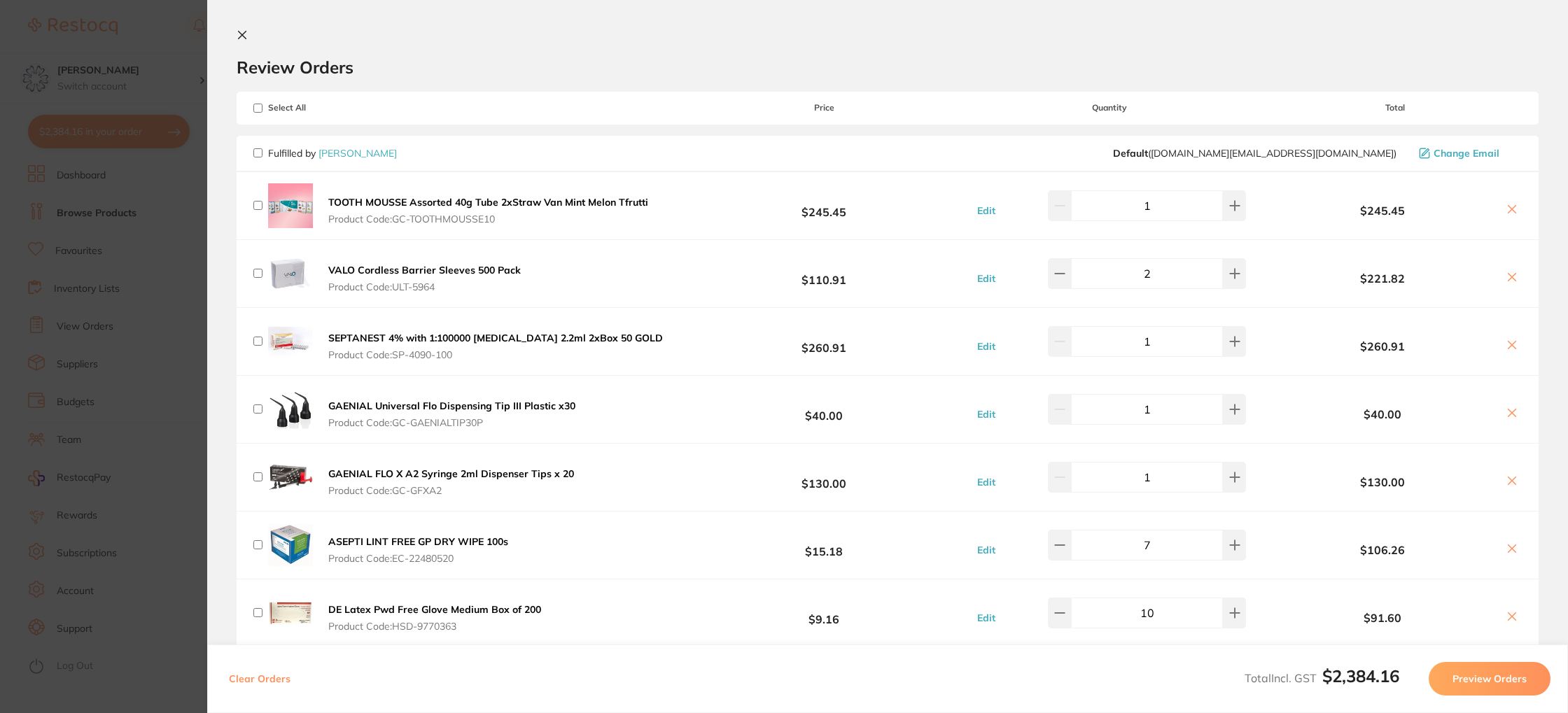
checkbox input "false"
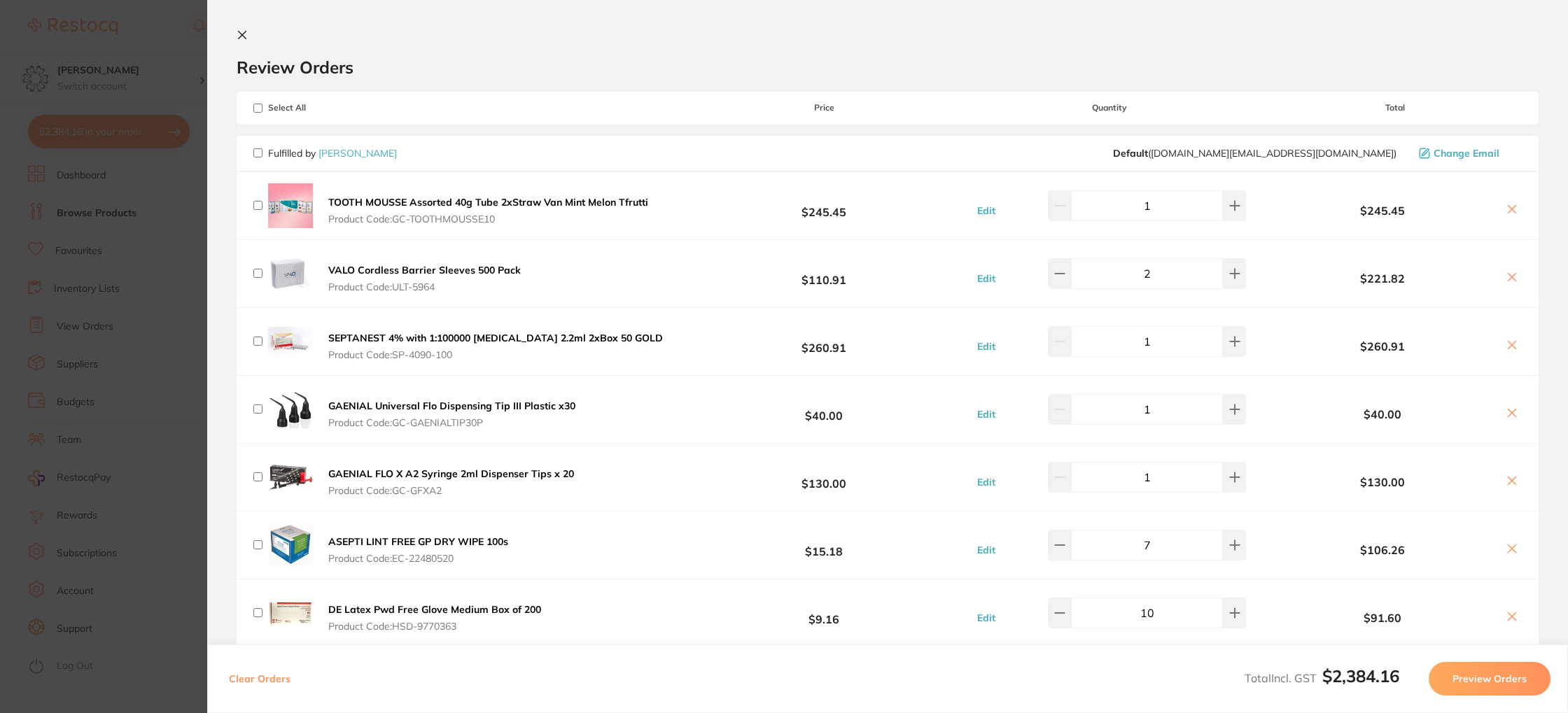
checkbox input "false"
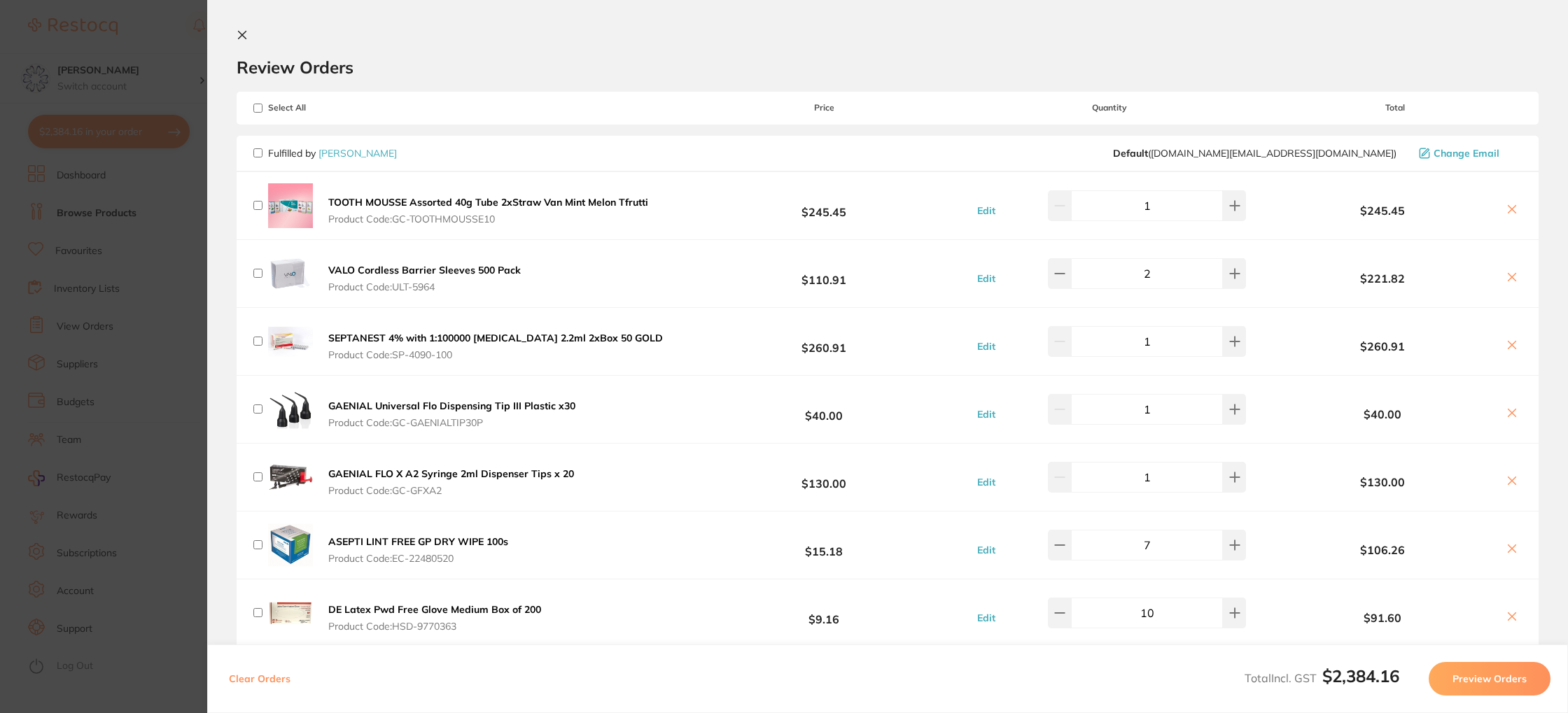
checkbox input "false"
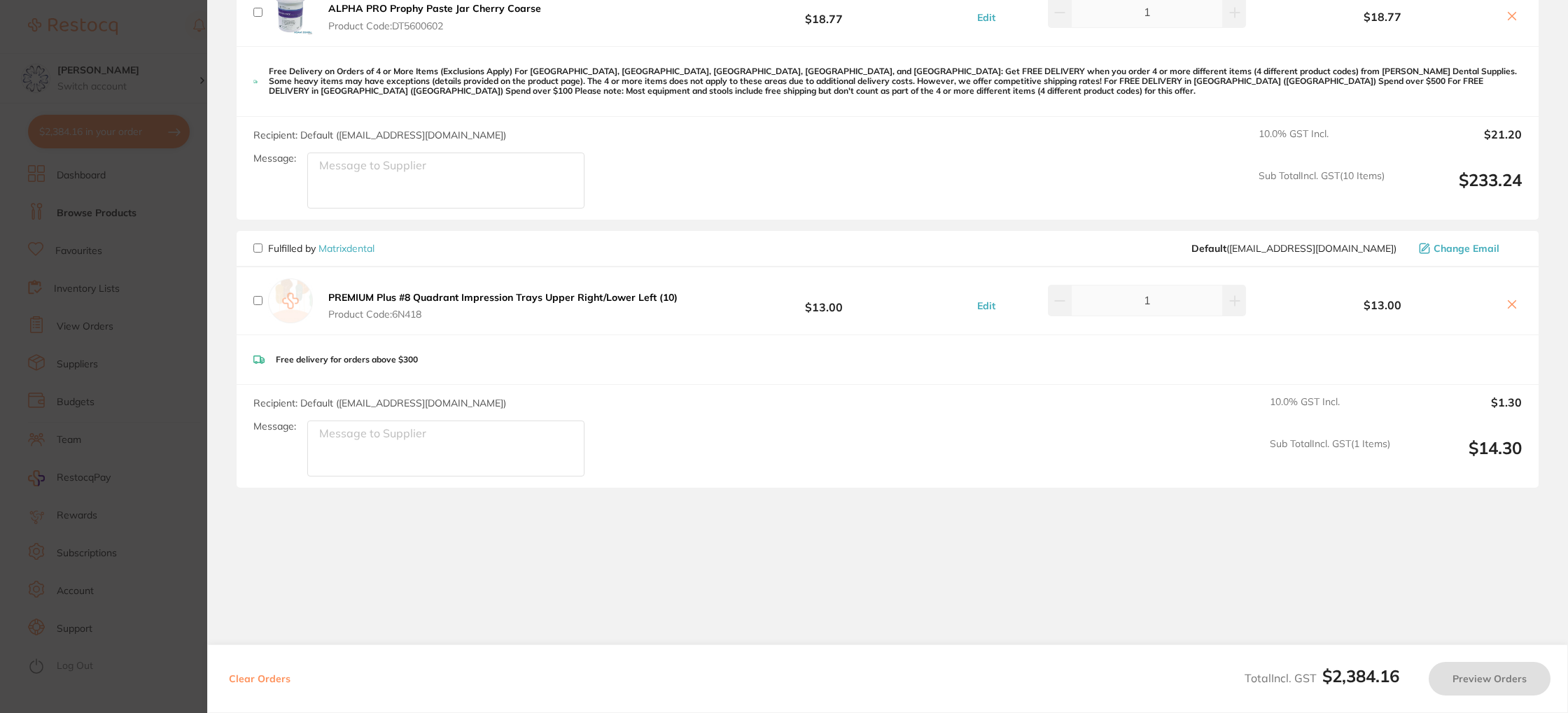
scroll to position [2109, 0]
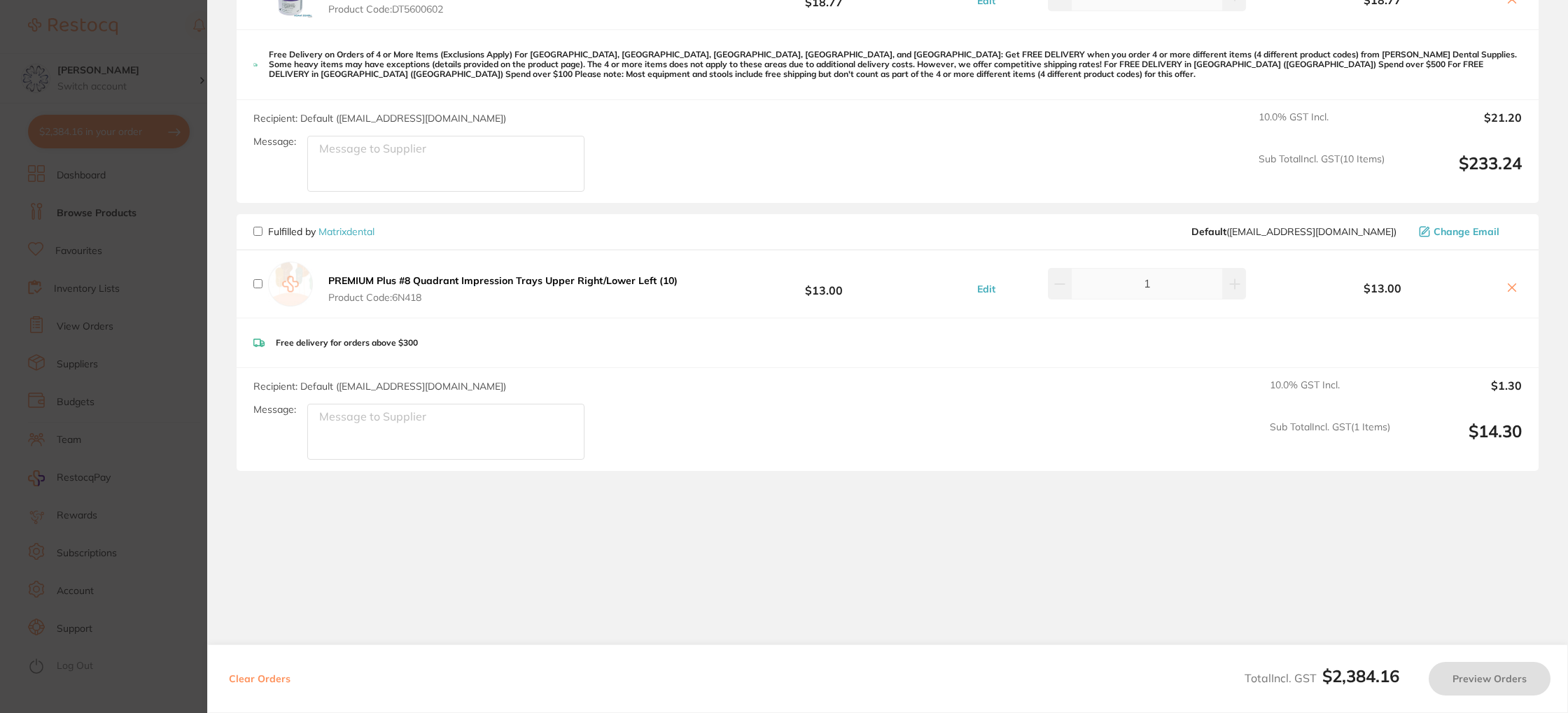
click at [253, 283] on div "PREMIUM Plus #8 Quadrant Impression Trays Upper Right/Lower Left (10) Product C…" at bounding box center [887, 284] width 1302 height 68
click at [257, 284] on input "checkbox" at bounding box center [258, 284] width 9 height 9
checkbox input "true"
click at [259, 229] on input "checkbox" at bounding box center [258, 231] width 9 height 9
checkbox input "false"
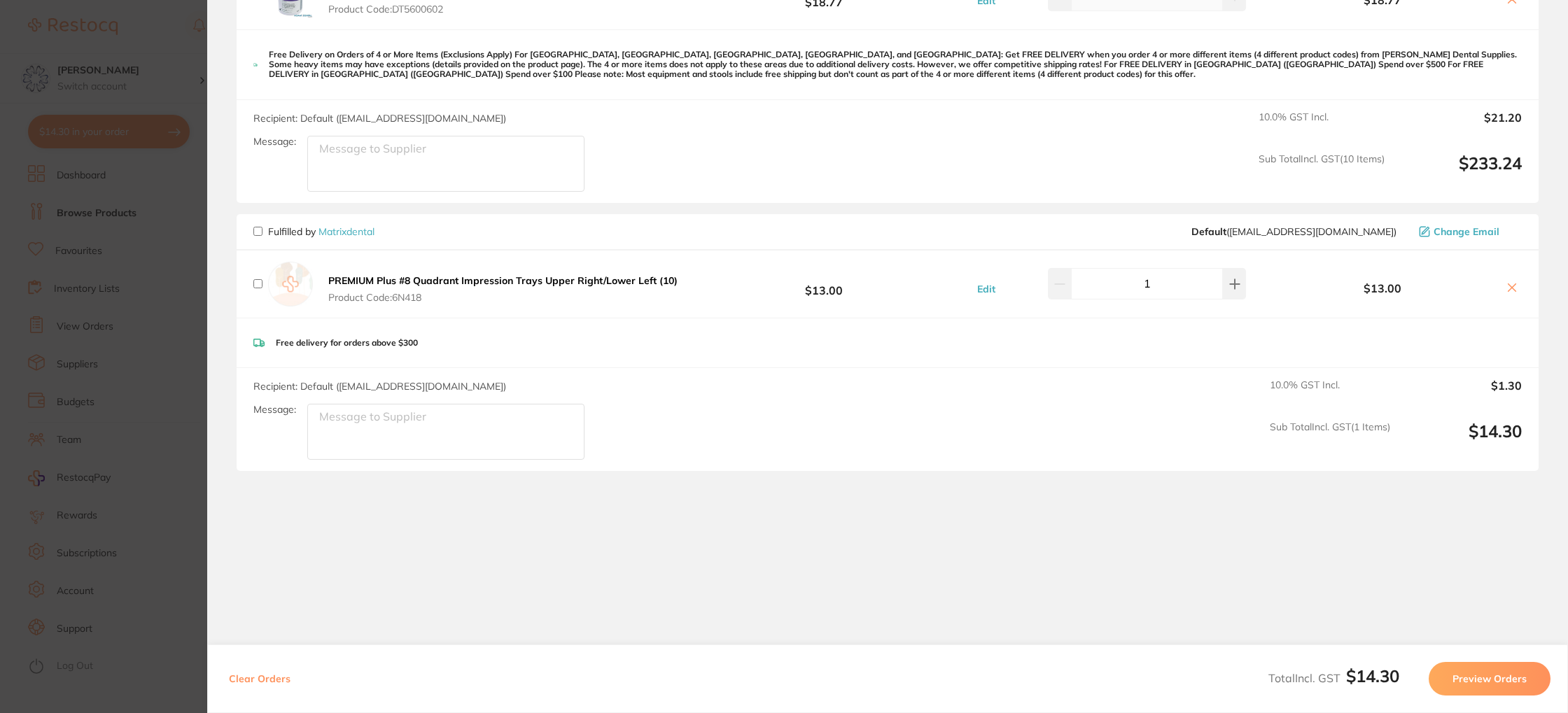
checkbox input "false"
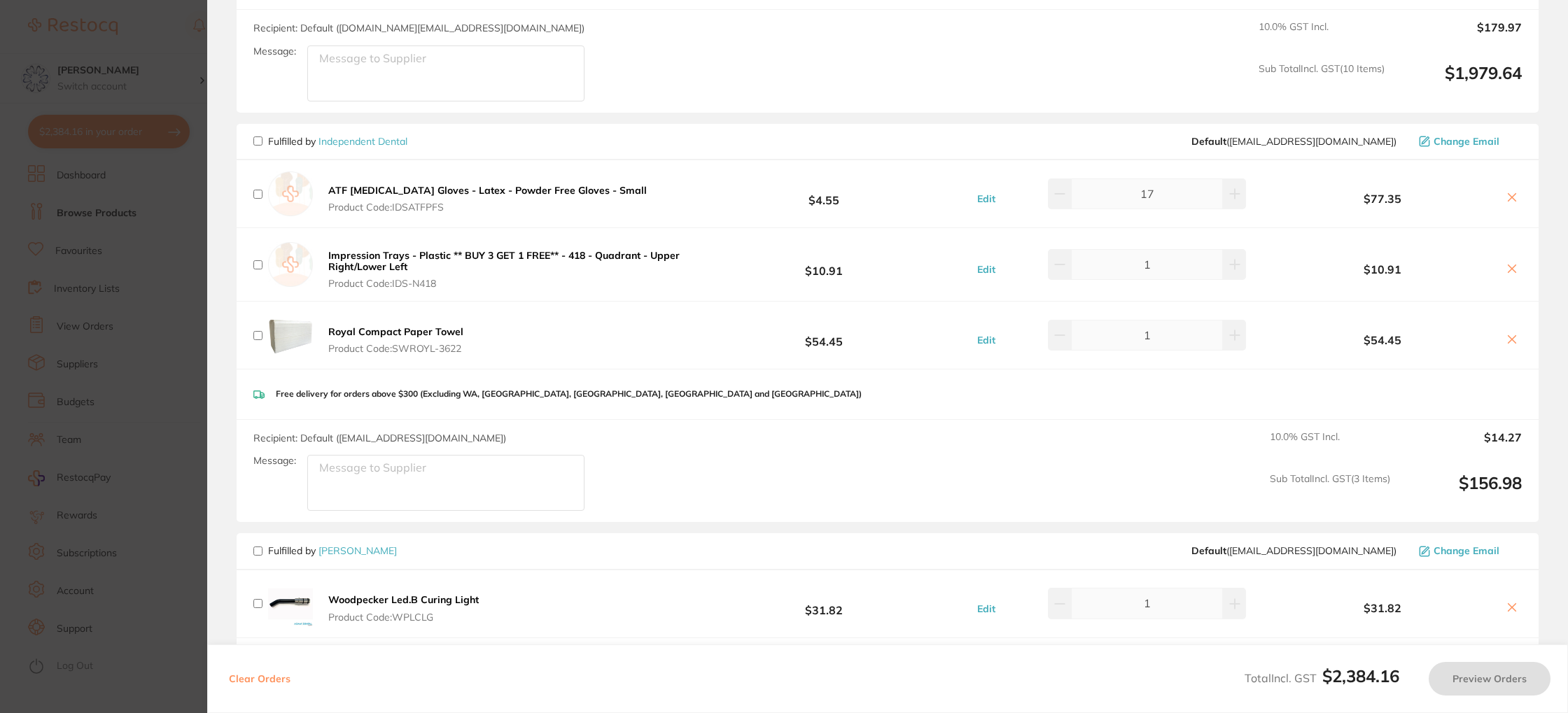
scroll to position [881, 0]
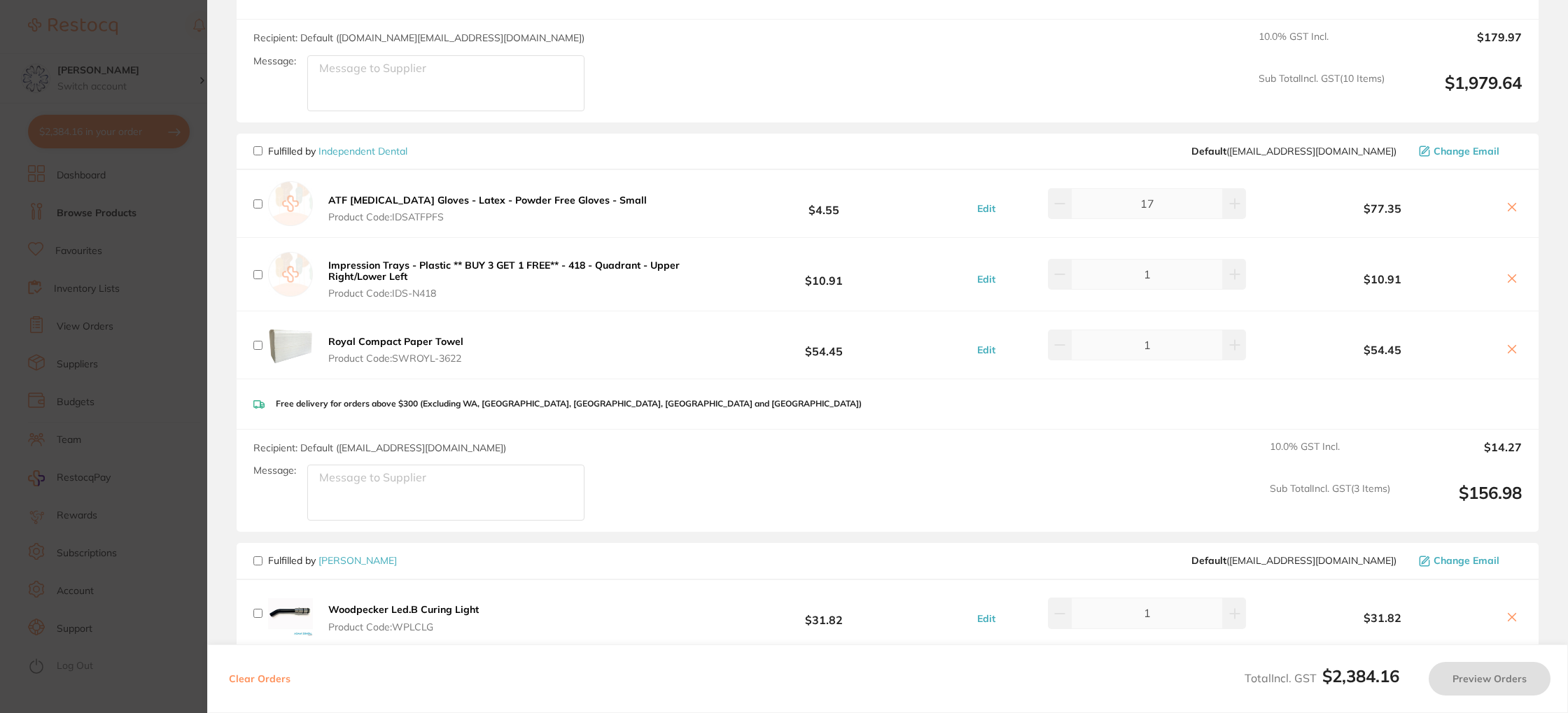
click at [1506, 278] on icon at bounding box center [1512, 278] width 11 height 11
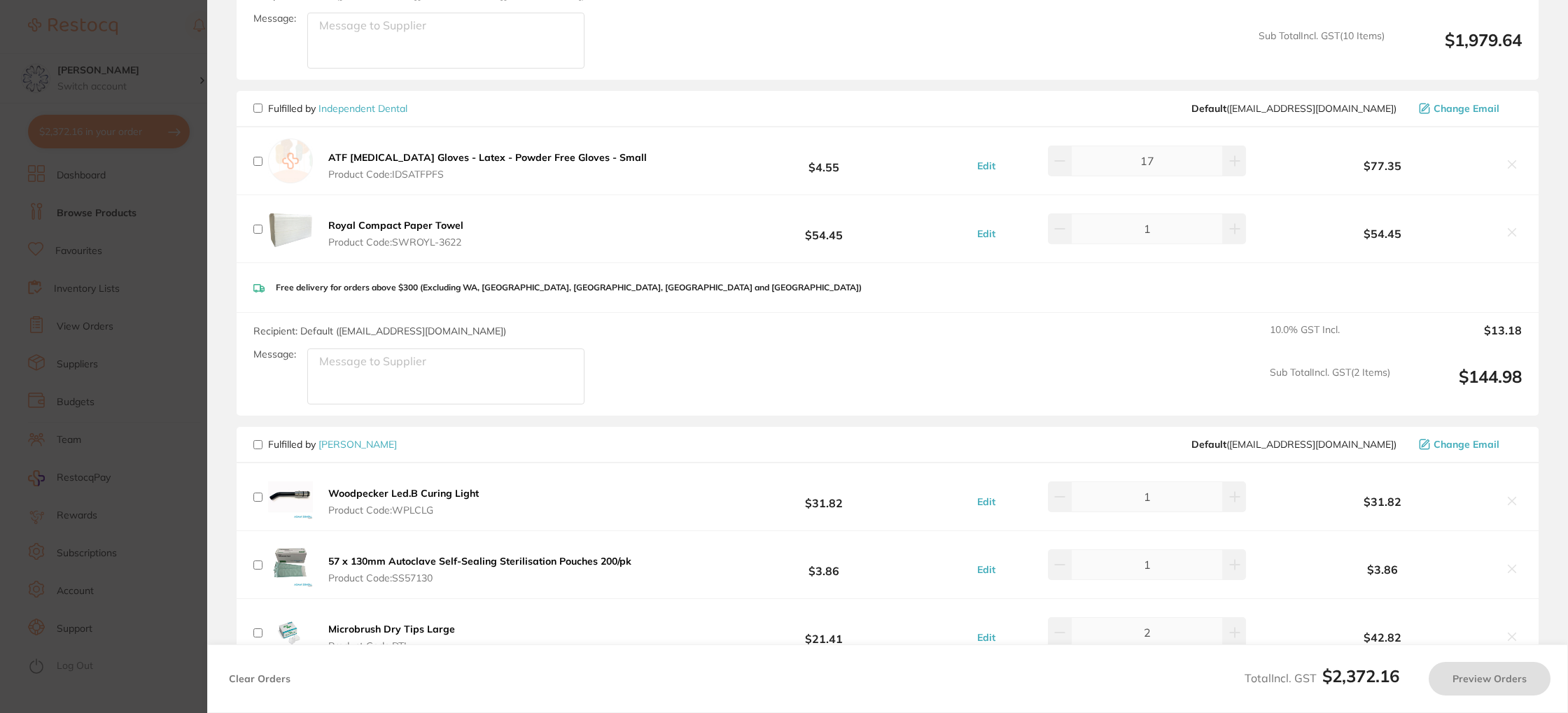
scroll to position [916, 0]
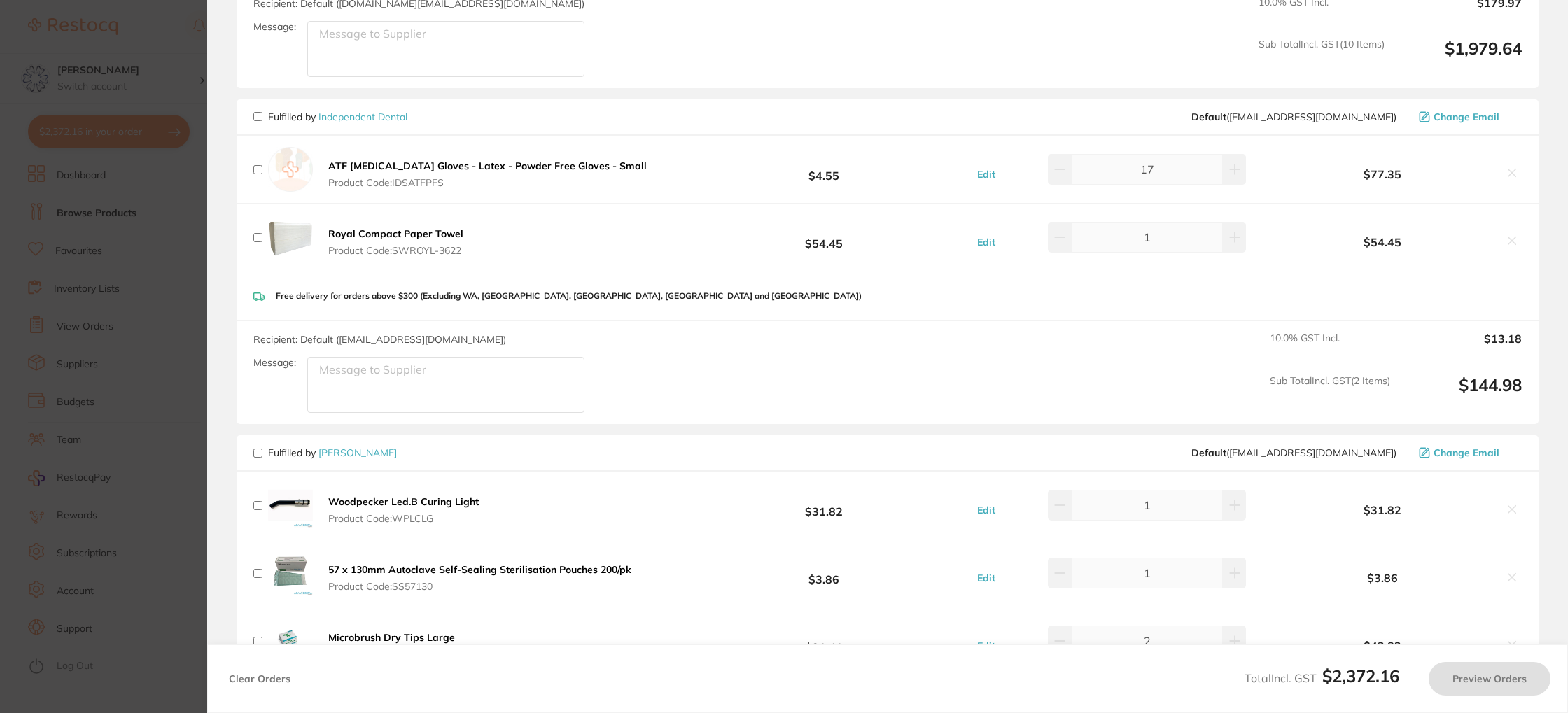
drag, startPoint x: 254, startPoint y: 117, endPoint x: 275, endPoint y: 128, distance: 23.7
click at [254, 117] on input "checkbox" at bounding box center [258, 117] width 9 height 9
checkbox input "true"
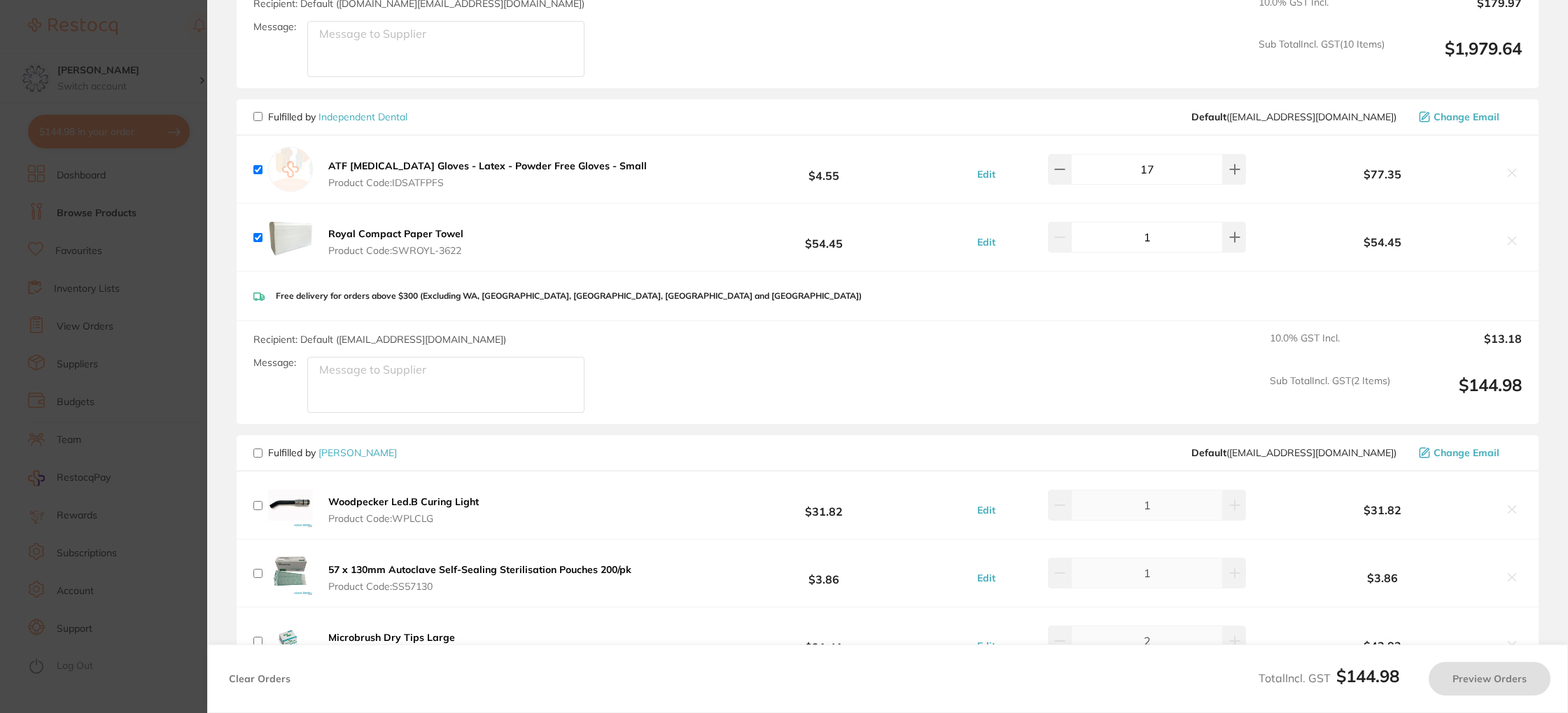
checkbox input "false"
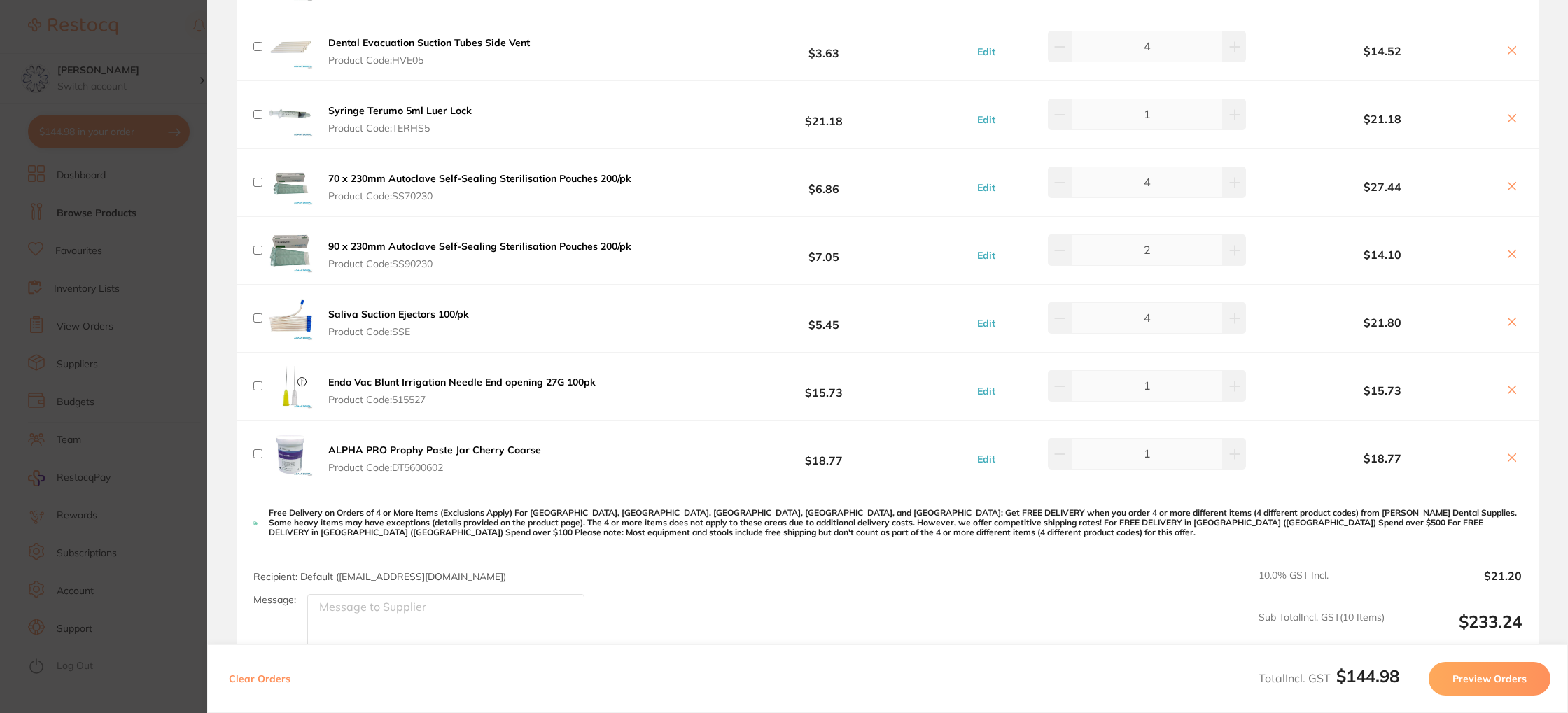
scroll to position [2109, 0]
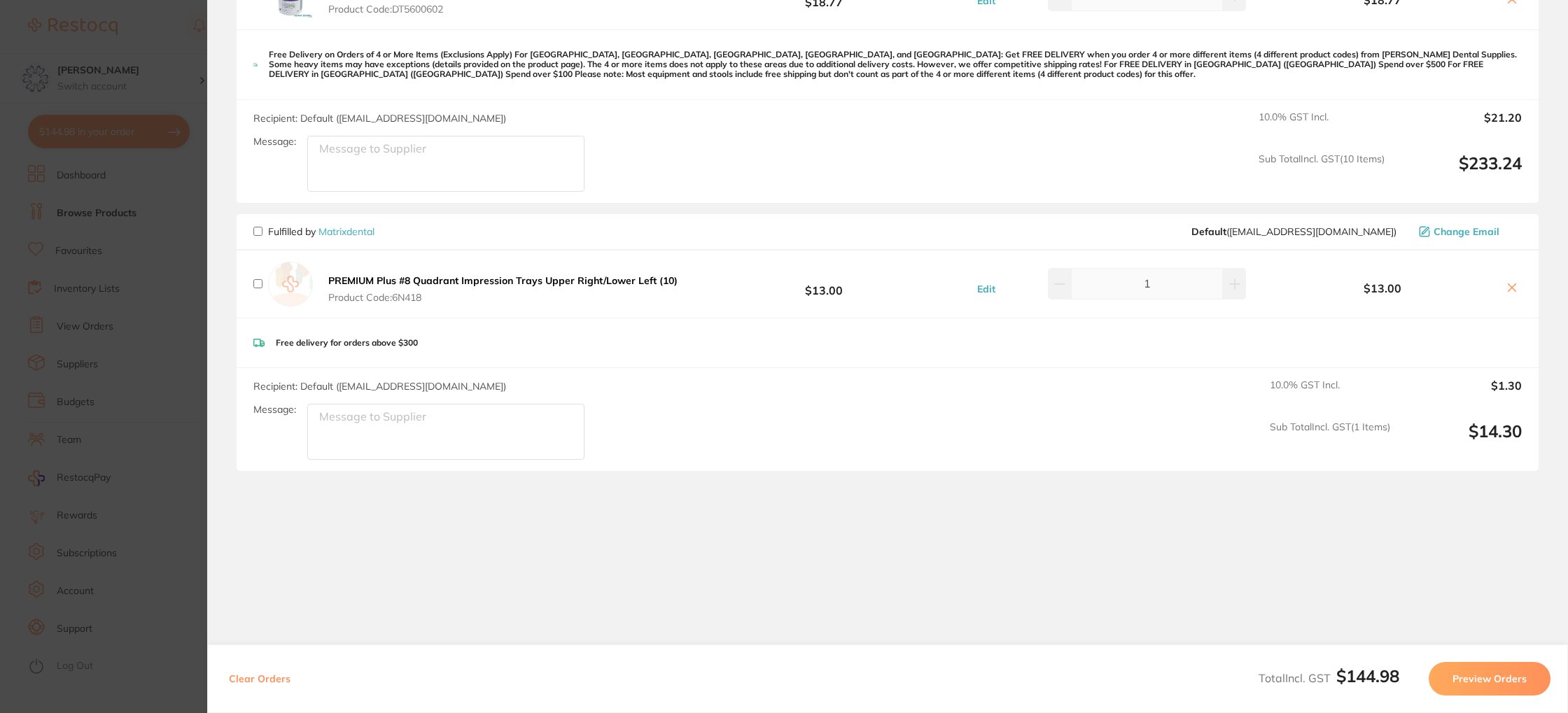
click at [1511, 680] on button "Preview Orders" at bounding box center [1489, 679] width 122 height 33
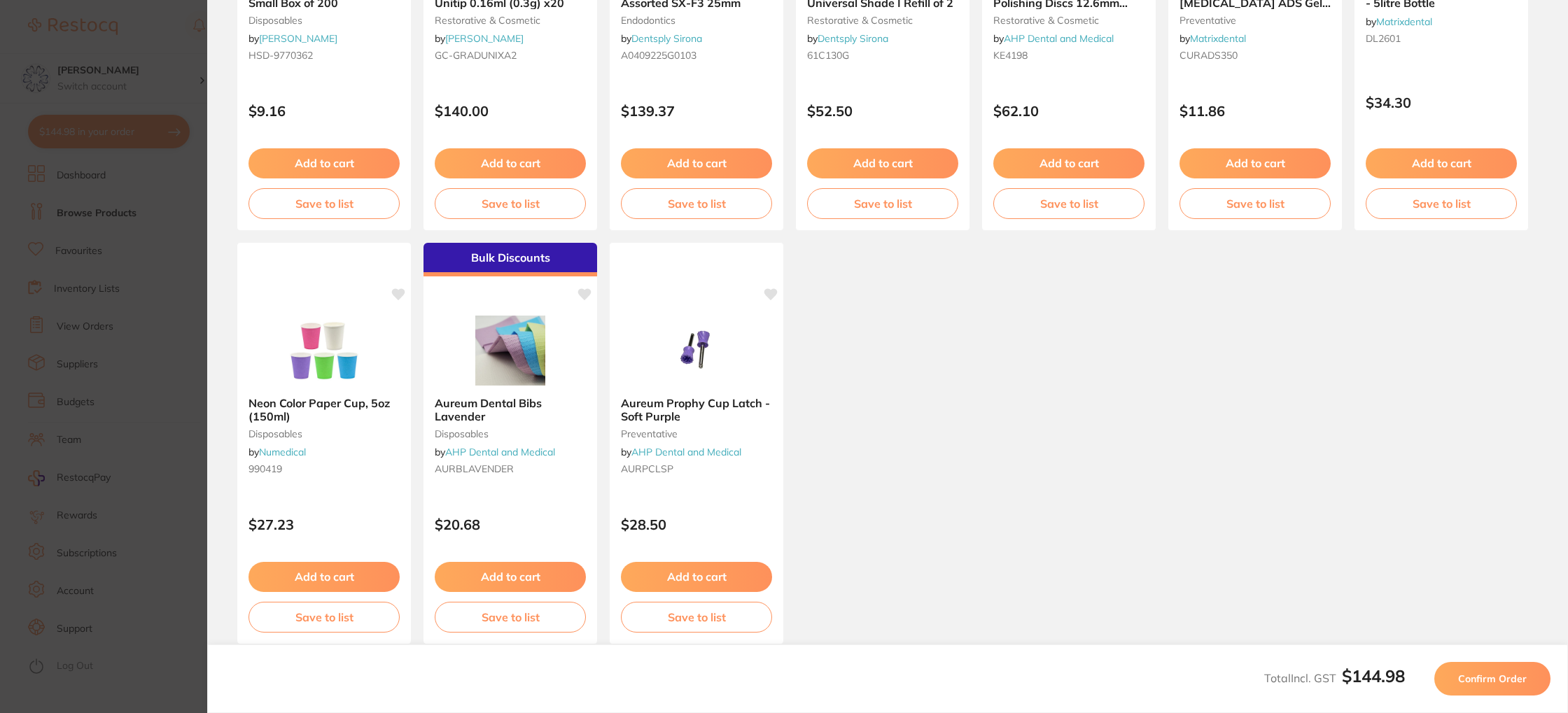
scroll to position [321, 0]
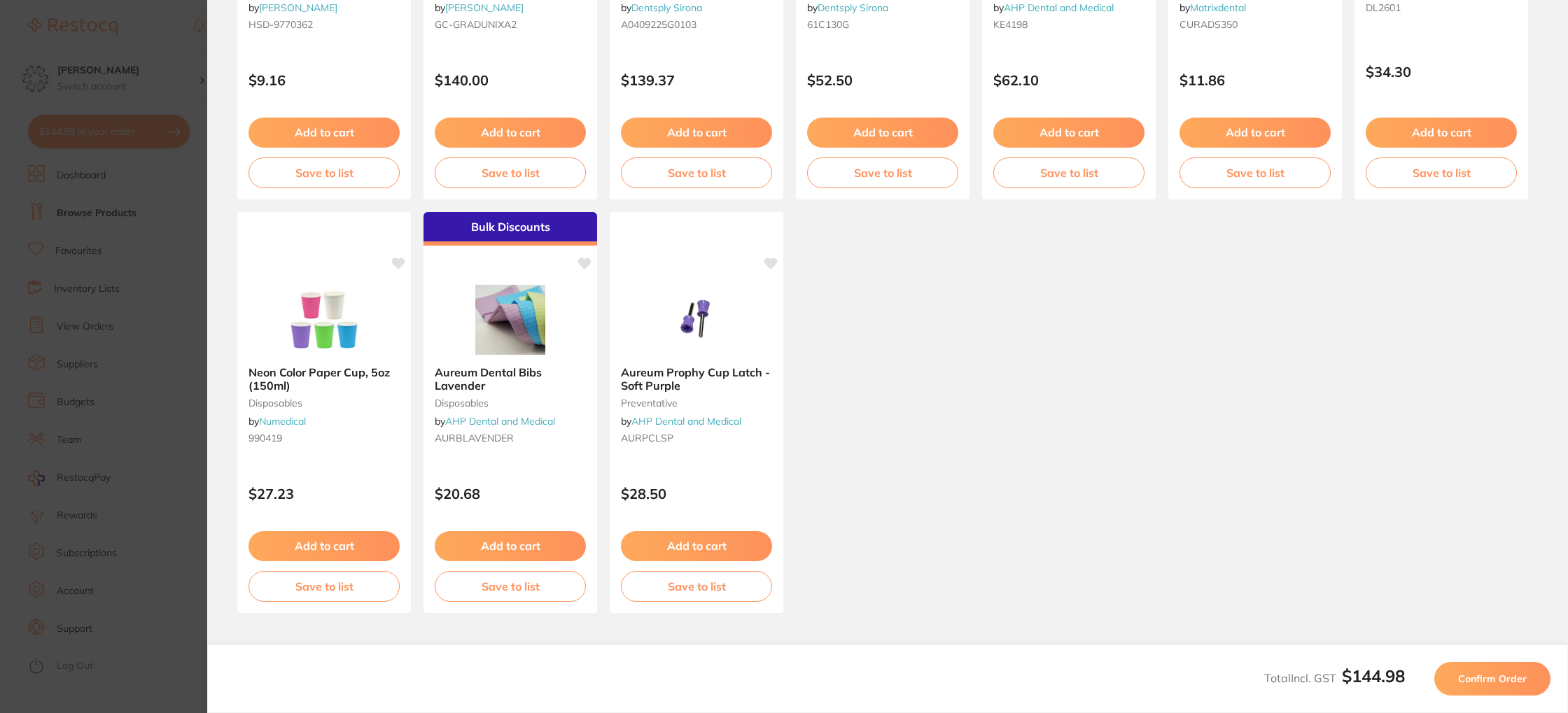
click at [1488, 683] on span "Confirm Order" at bounding box center [1492, 679] width 68 height 13
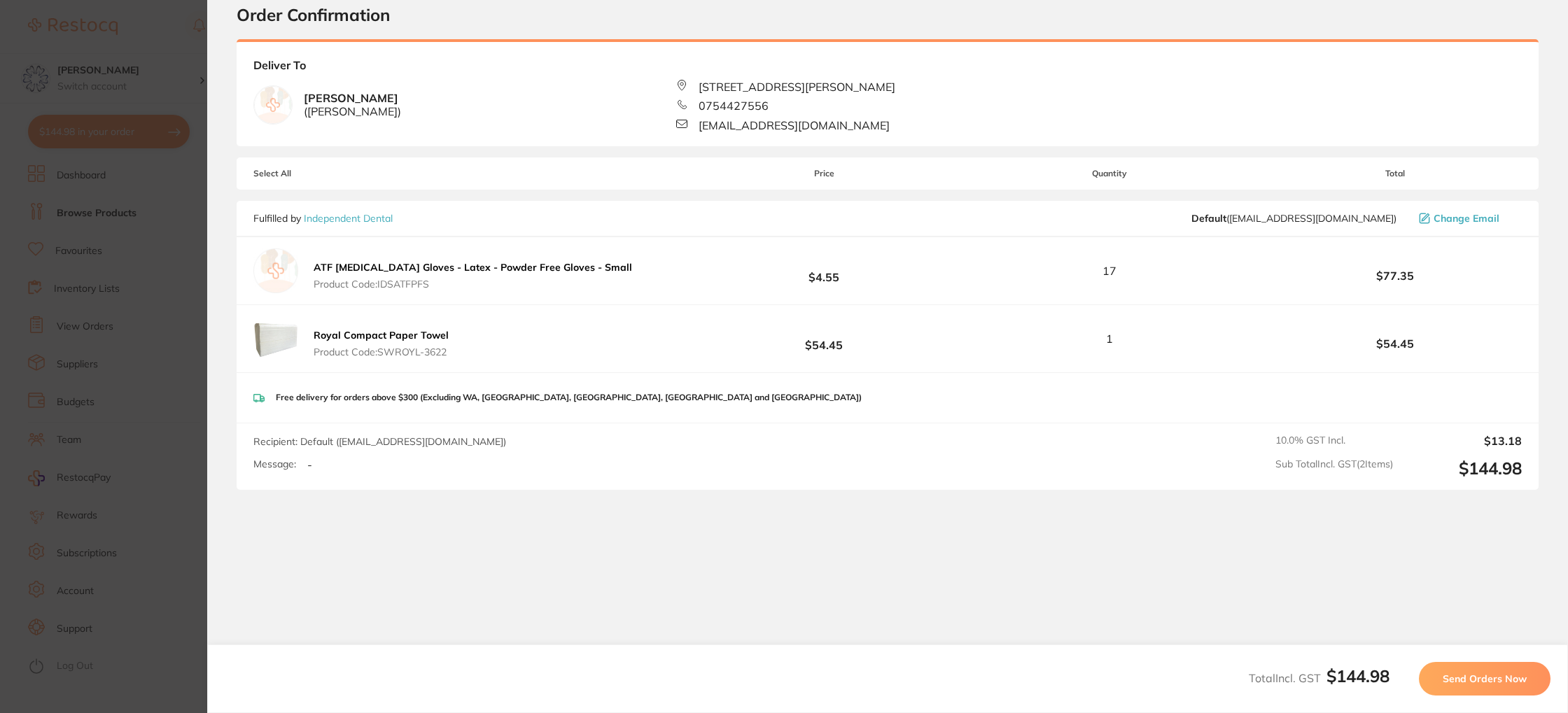
scroll to position [49, 0]
click at [1448, 672] on span "Send Orders Now" at bounding box center [1484, 679] width 84 height 13
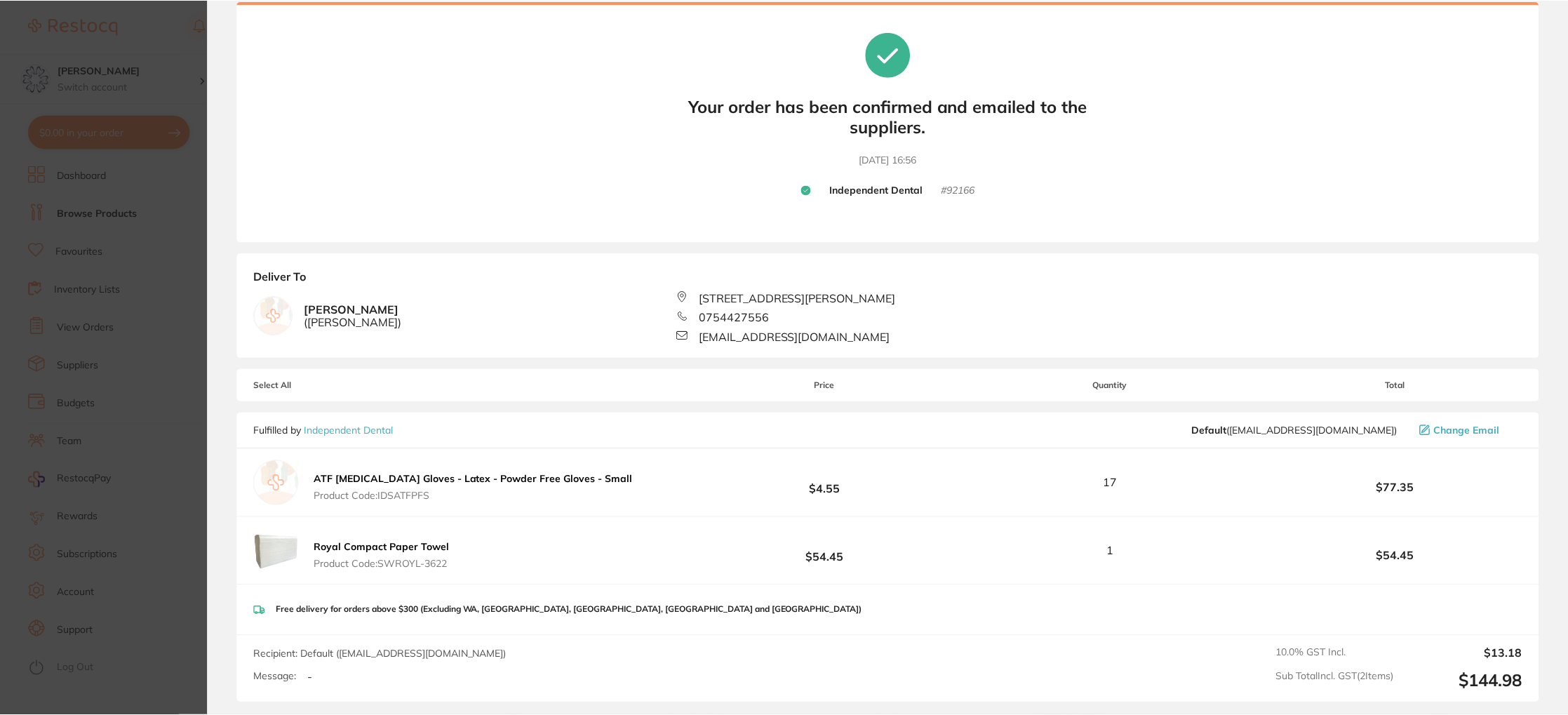
scroll to position [61, 0]
click at [179, 189] on section "Update RRP Set your pre negotiated price for this item. Item Agreed RRP (excl. …" at bounding box center [785, 357] width 1572 height 715
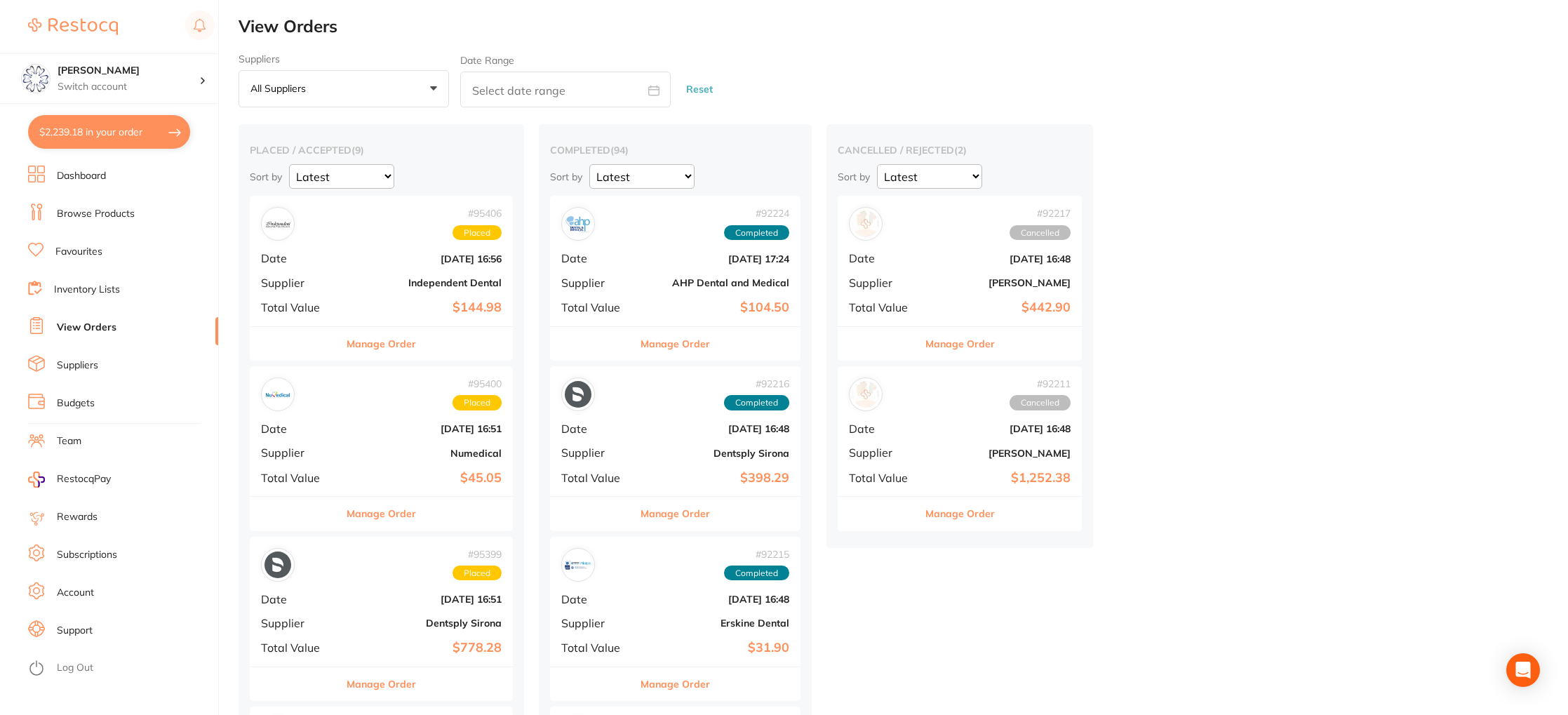
click at [111, 147] on button "$2,239.18 in your order" at bounding box center [108, 132] width 162 height 33
checkbox input "true"
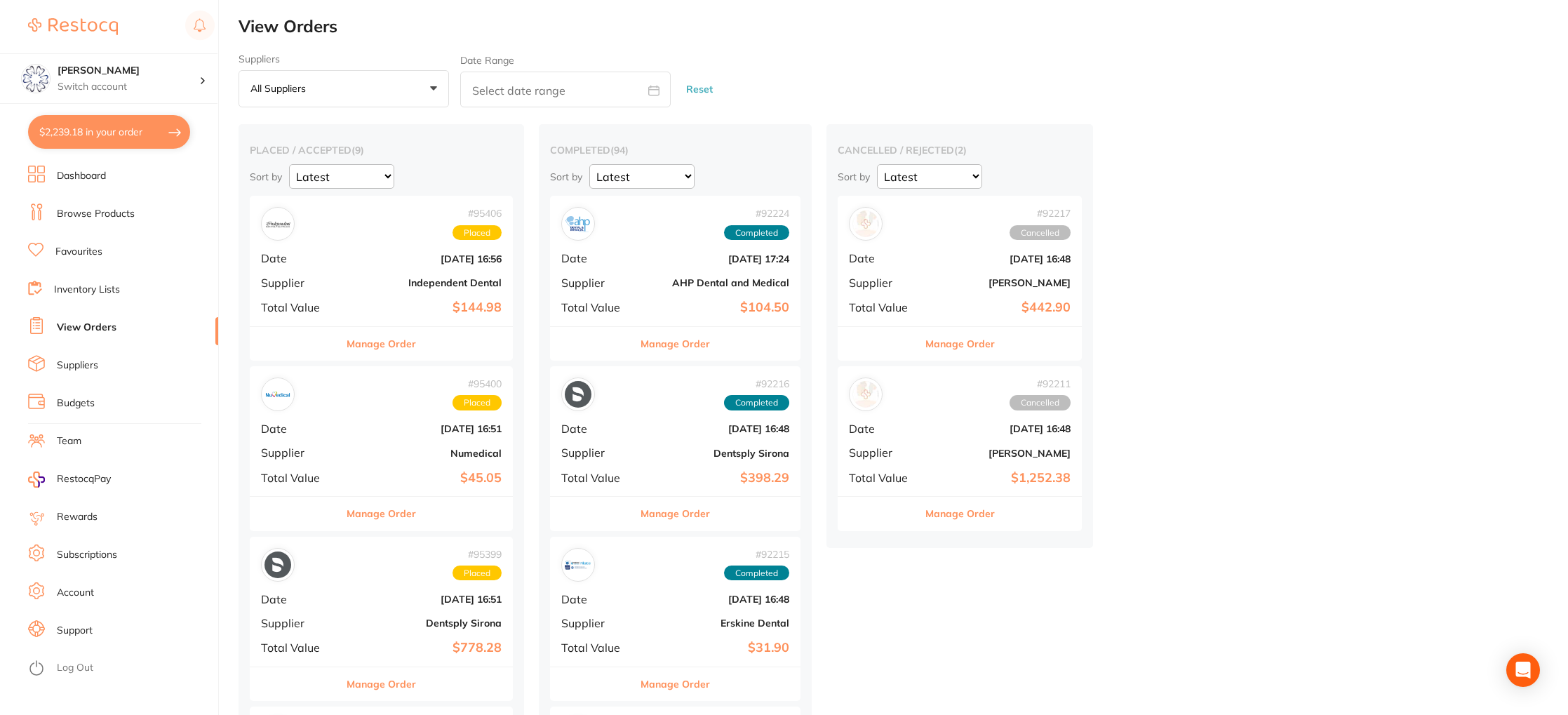
checkbox input "true"
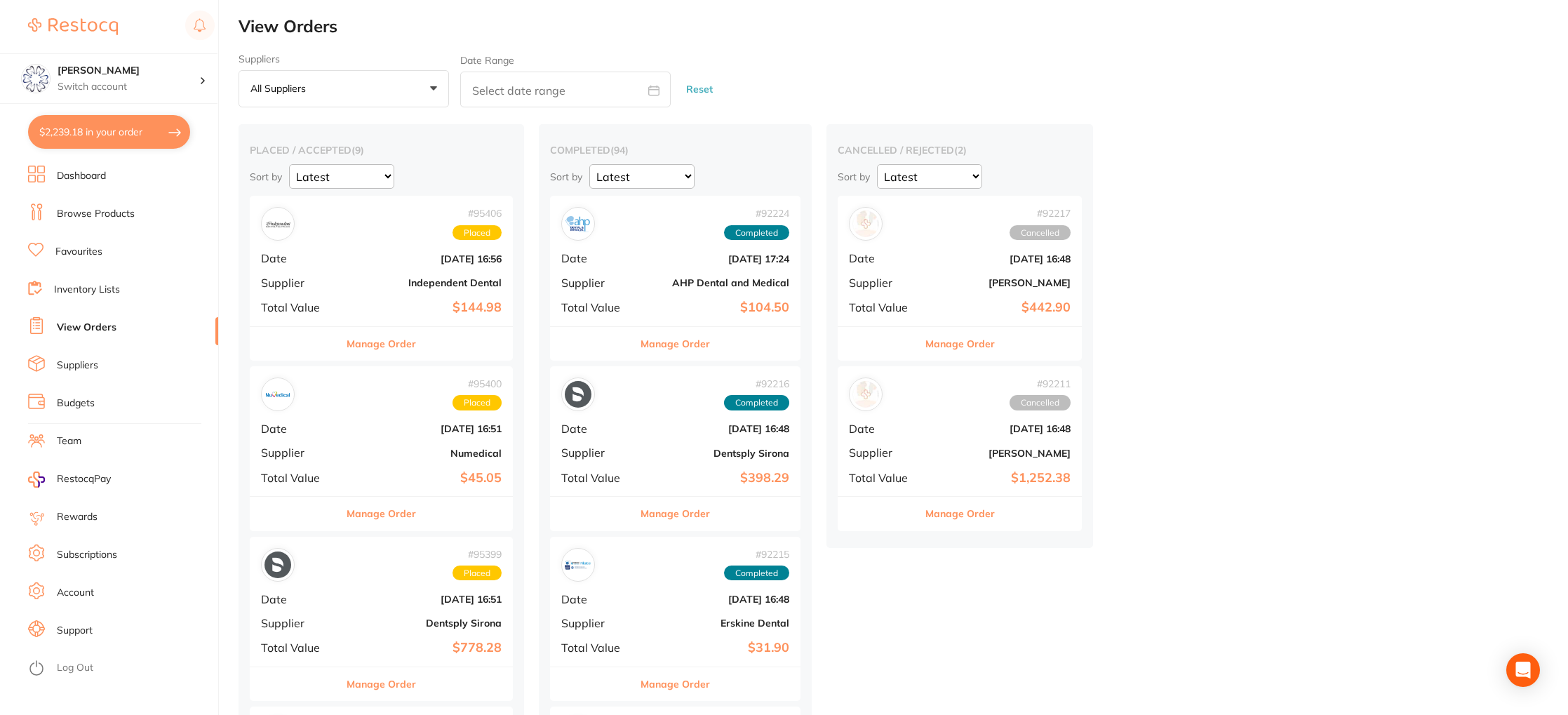
checkbox input "true"
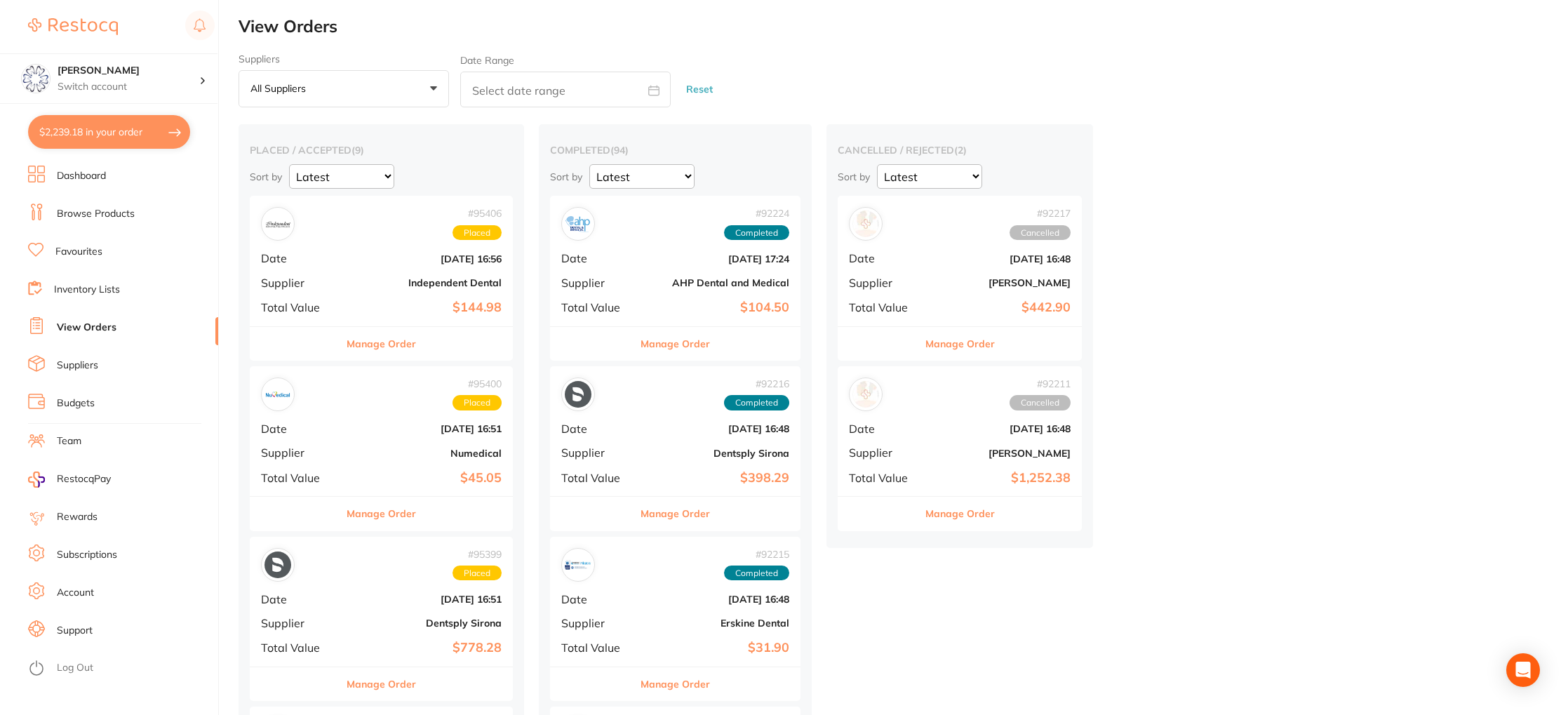
checkbox input "true"
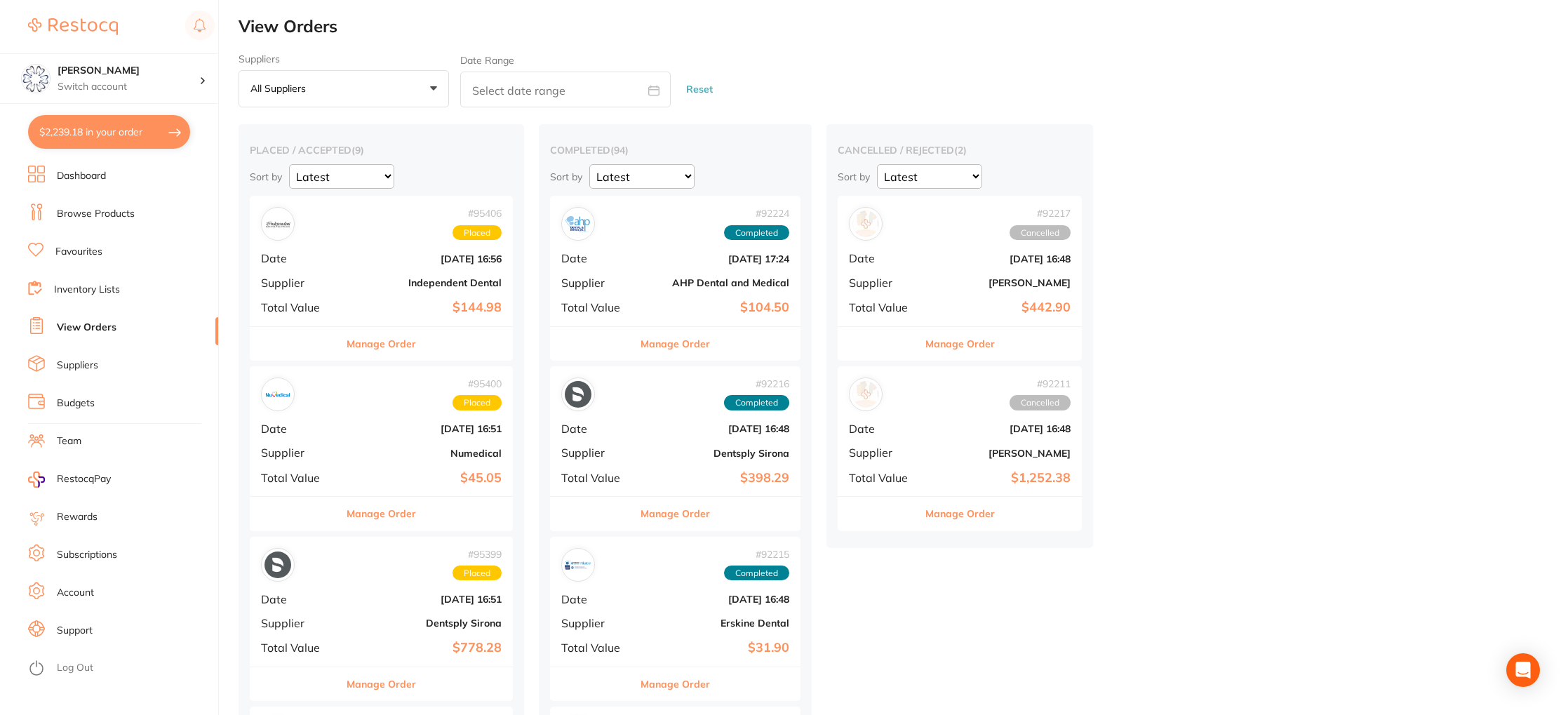
checkbox input "true"
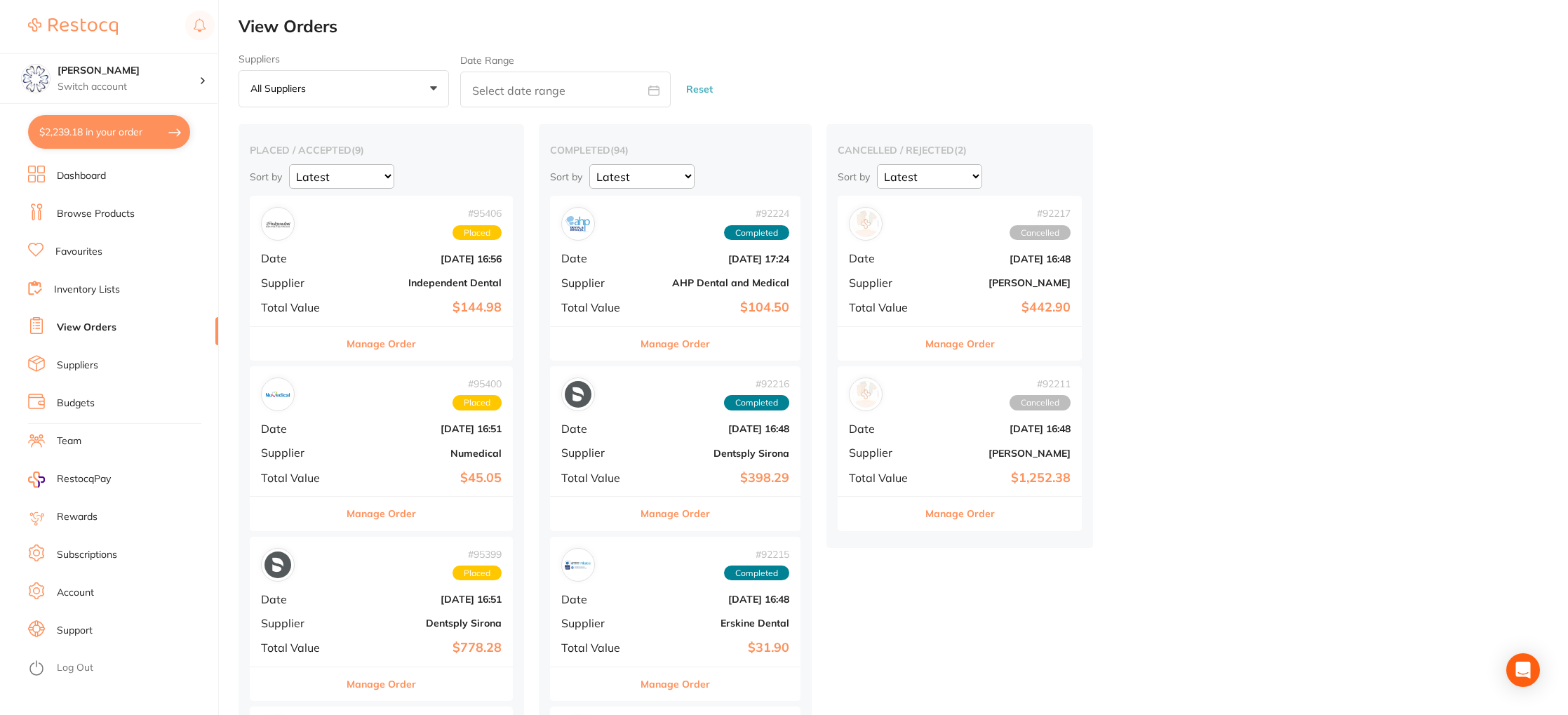
checkbox input "true"
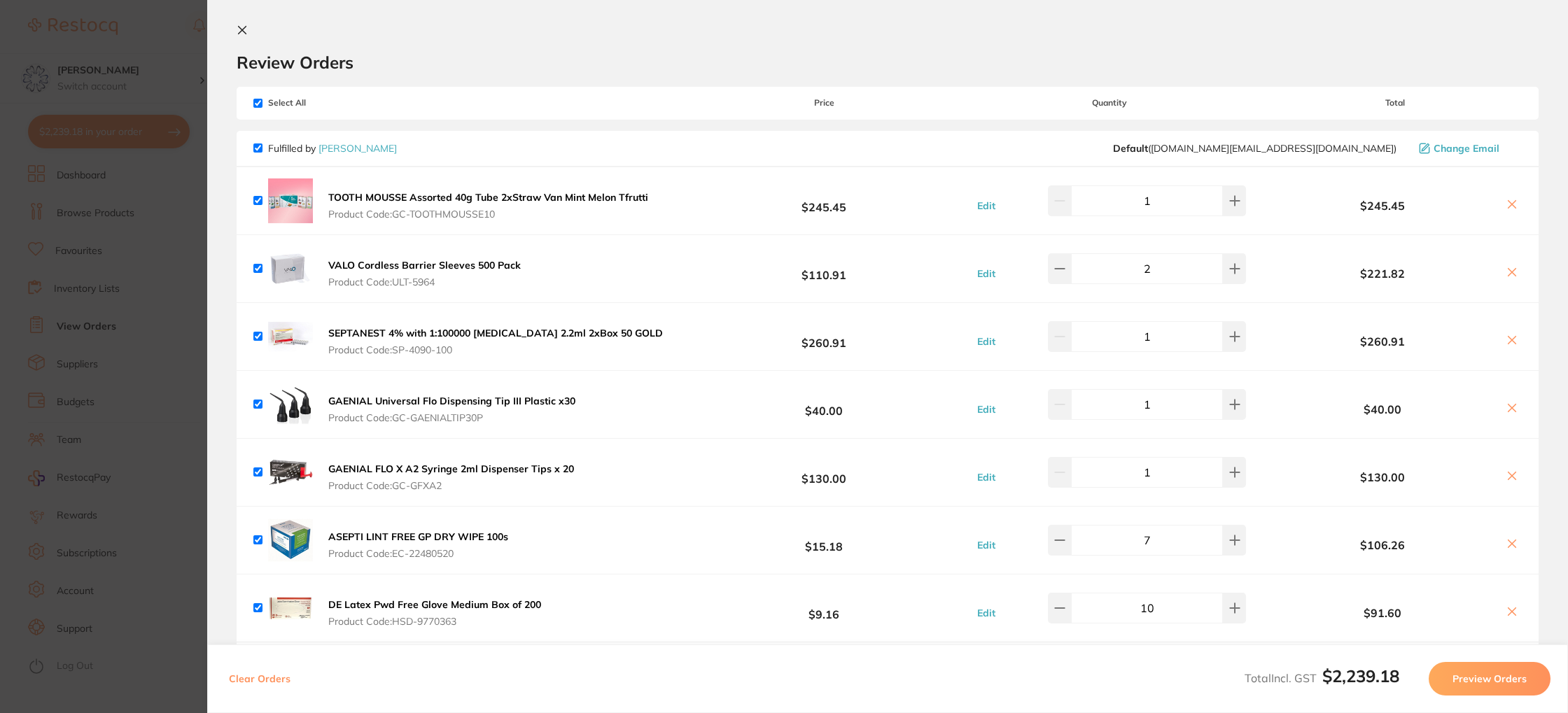
scroll to position [6, 0]
click at [475, 268] on b "VALO Cordless Barrier Sleeves 500 Pack" at bounding box center [425, 264] width 192 height 13
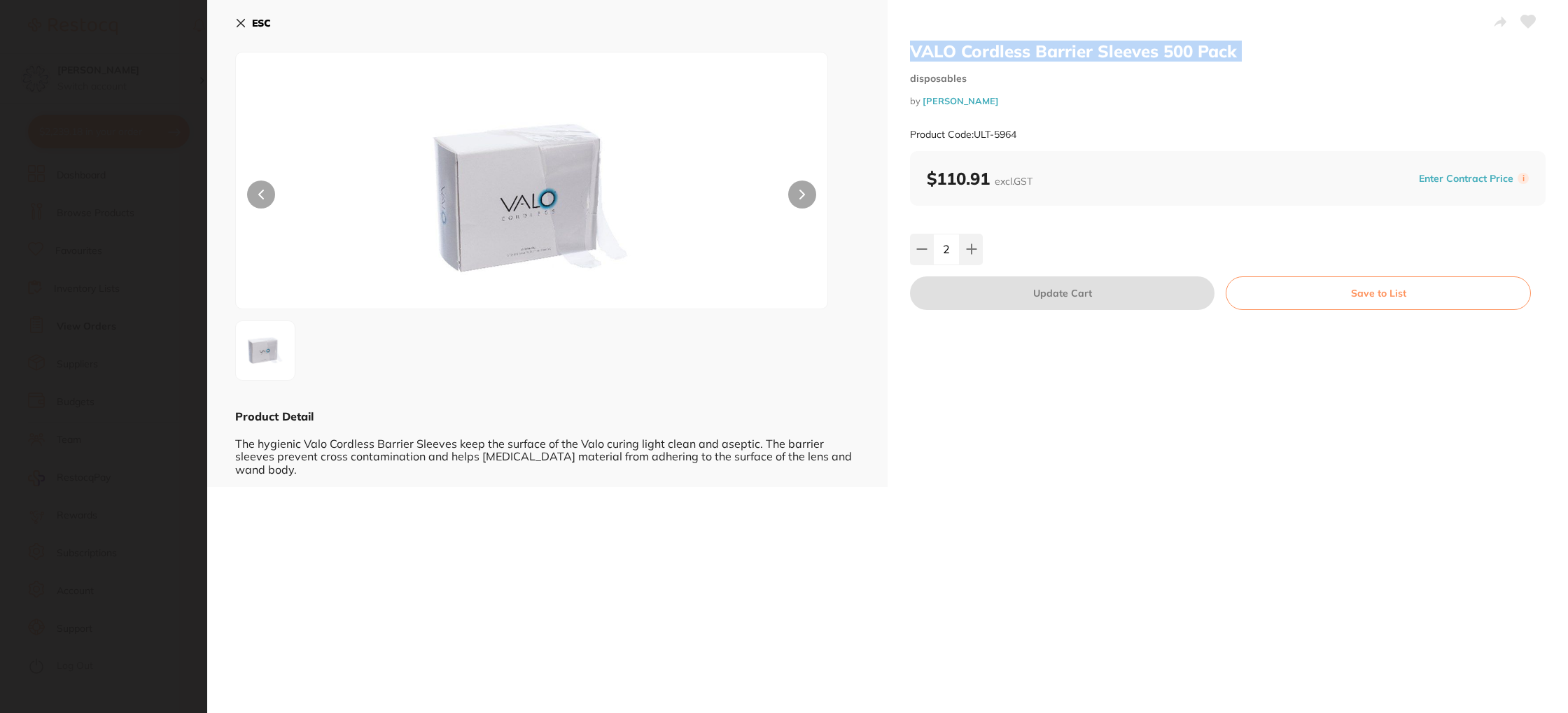
drag, startPoint x: 911, startPoint y: 55, endPoint x: 1237, endPoint y: 66, distance: 326.2
click at [1238, 67] on div "VALO Cordless Barrier Sleeves 500 Pack disposables by Henry Schein Halas Produc…" at bounding box center [1228, 96] width 636 height 111
copy h2 "VALO Cordless Barrier Sleeves 500 Pack"
click at [254, 17] on b "ESC" at bounding box center [261, 23] width 19 height 13
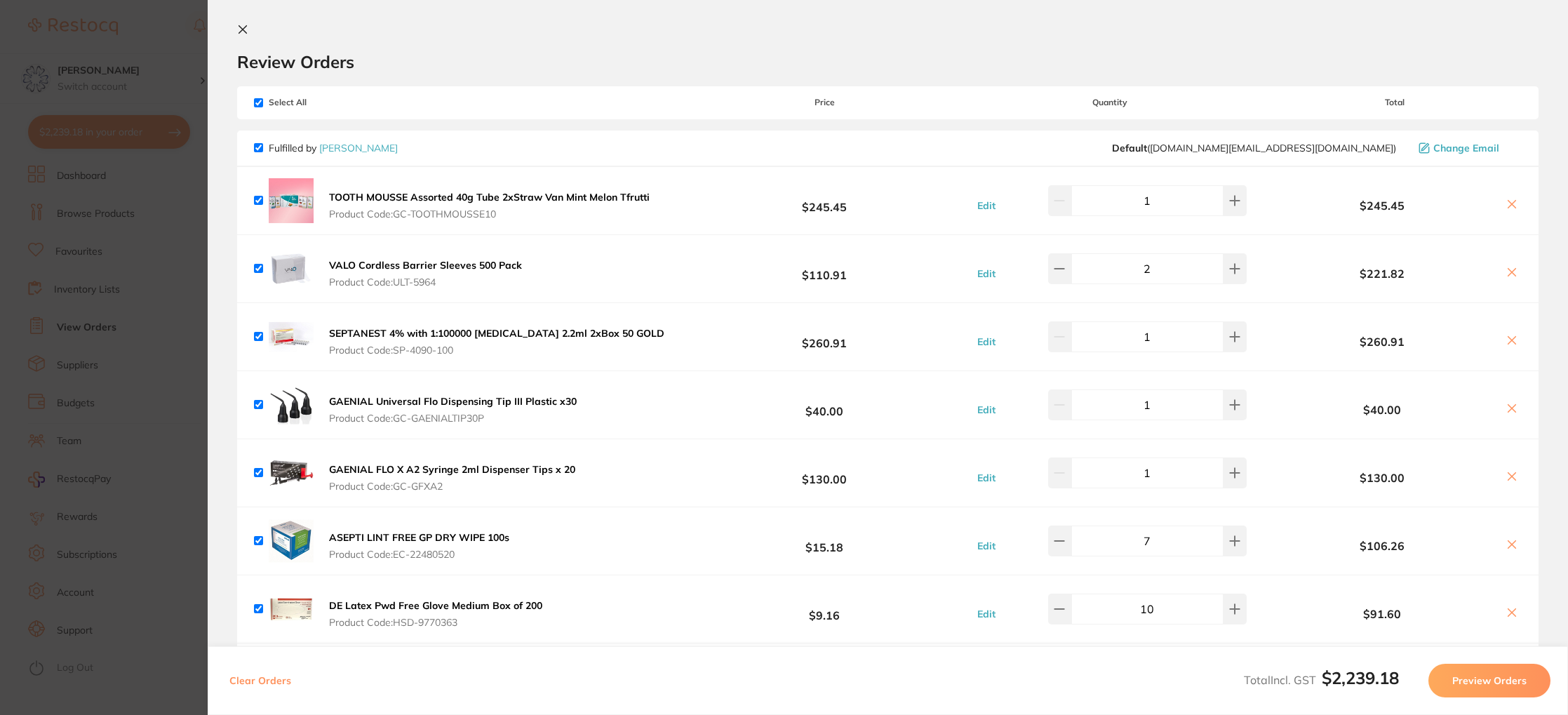
click at [1510, 206] on icon at bounding box center [1512, 204] width 7 height 7
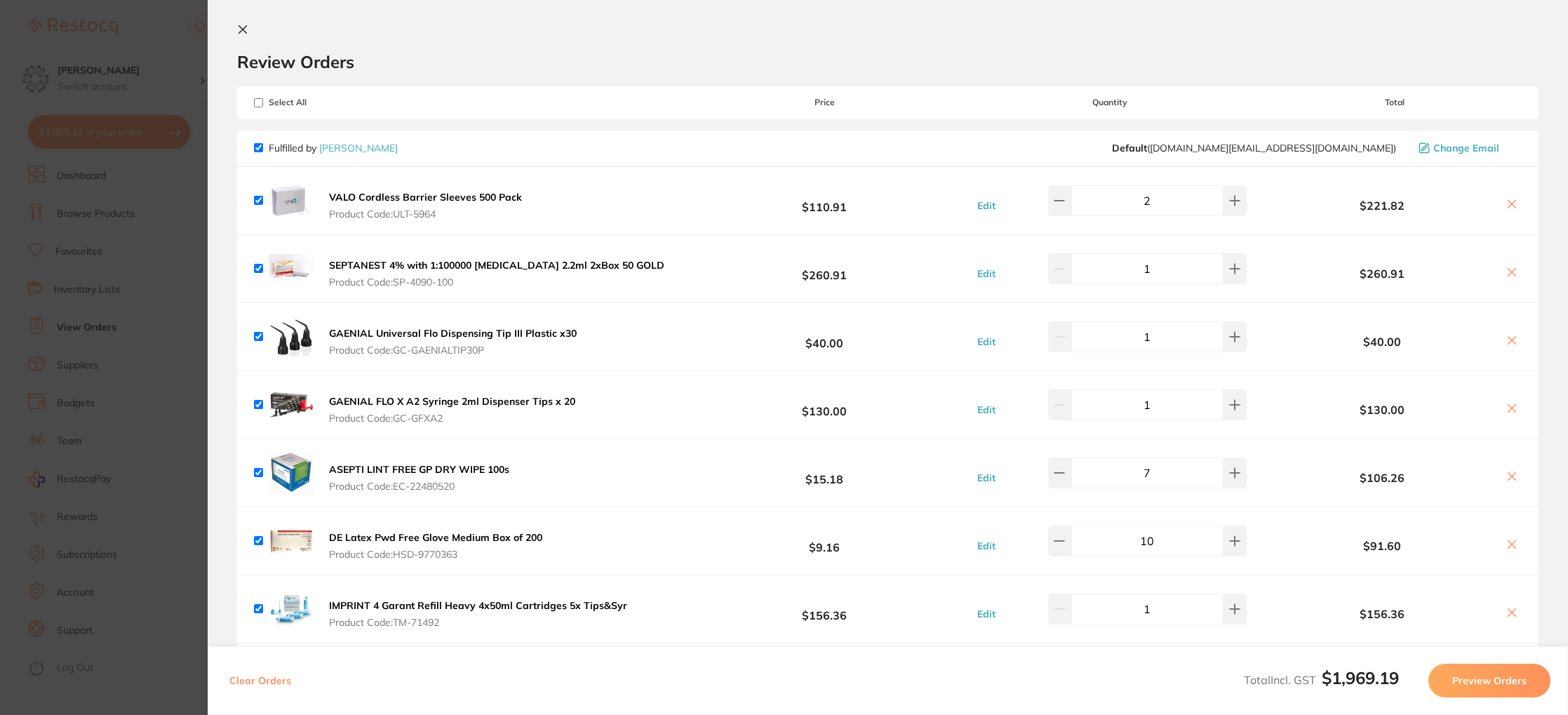
click at [1510, 206] on icon at bounding box center [1512, 204] width 7 height 7
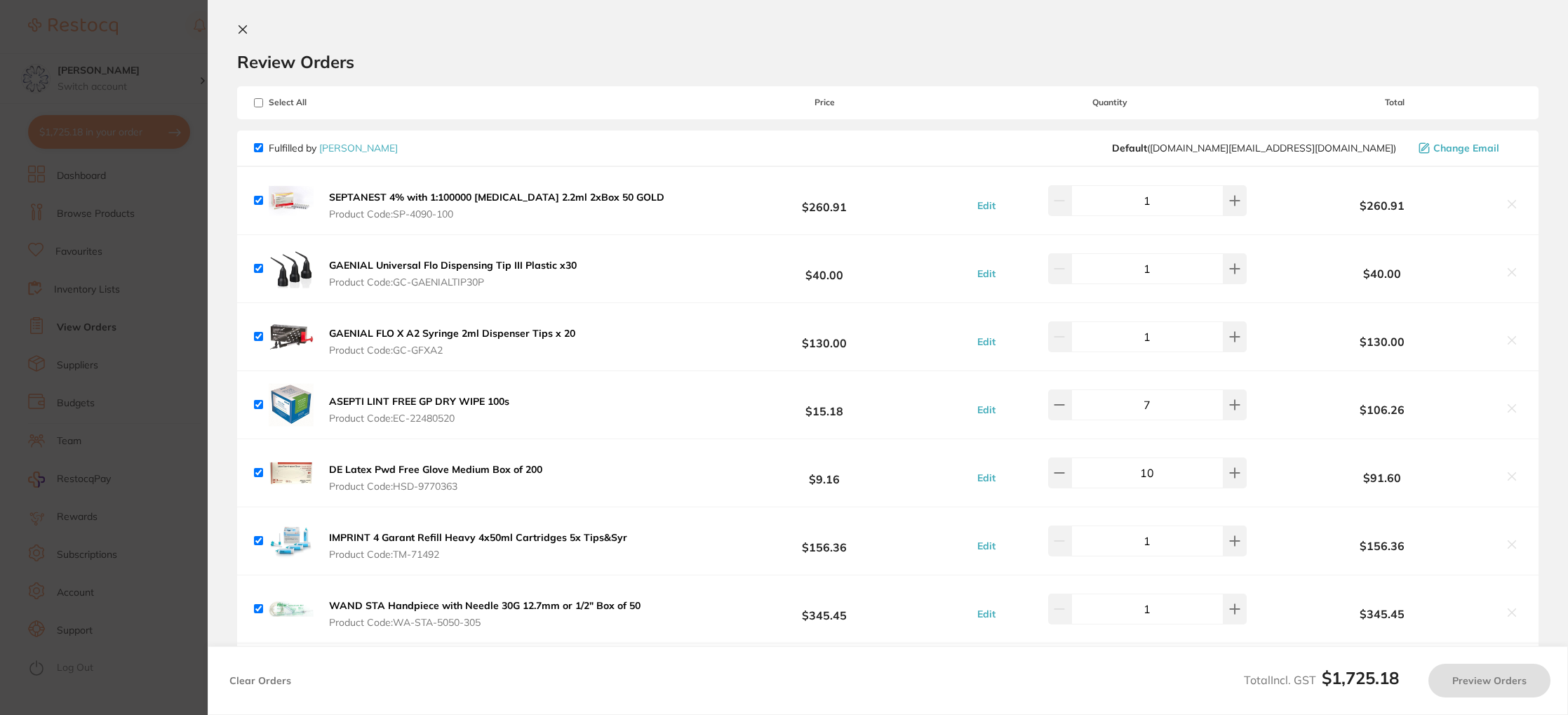
click at [531, 192] on b "SEPTANEST 4% with 1:100000 [MEDICAL_DATA] 2.2ml 2xBox 50 GOLD" at bounding box center [497, 198] width 336 height 13
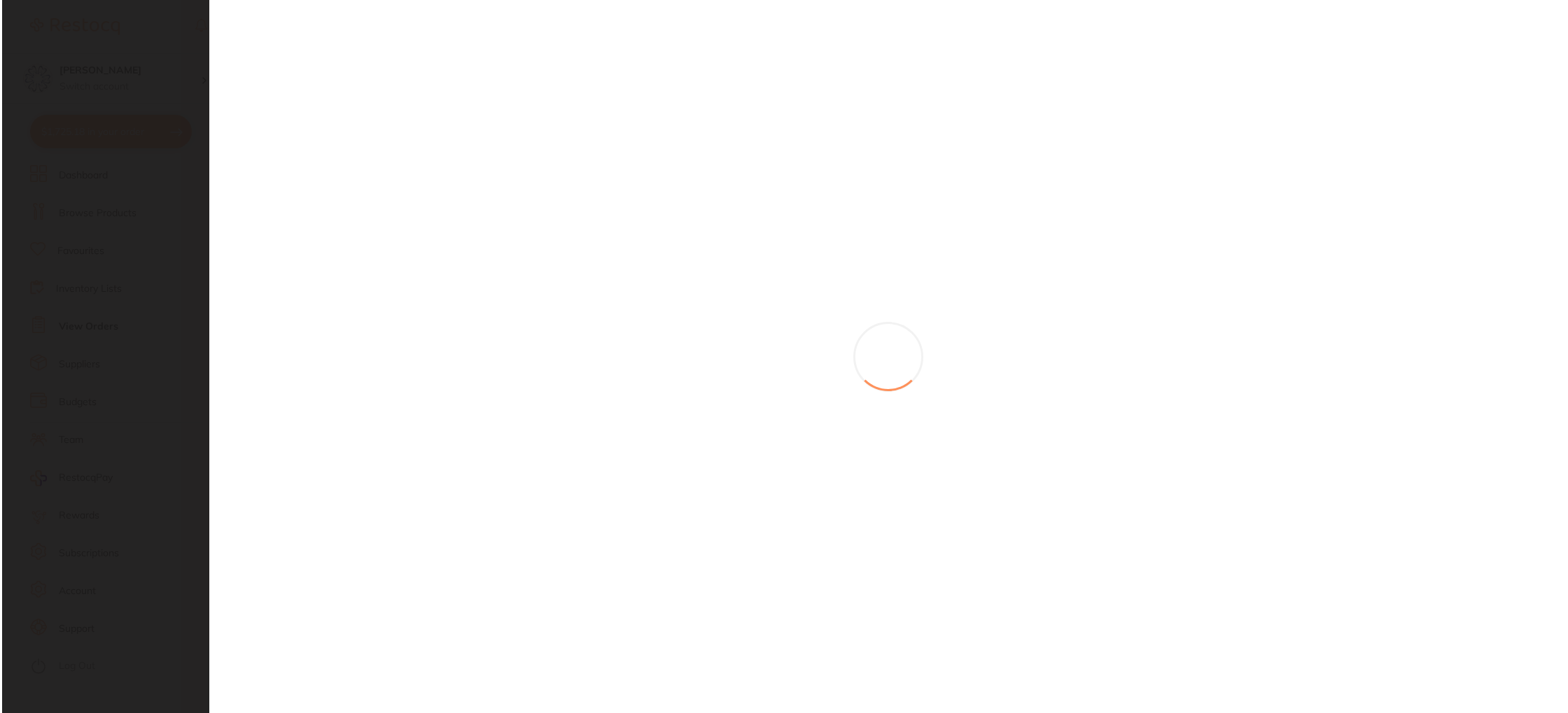
scroll to position [0, 0]
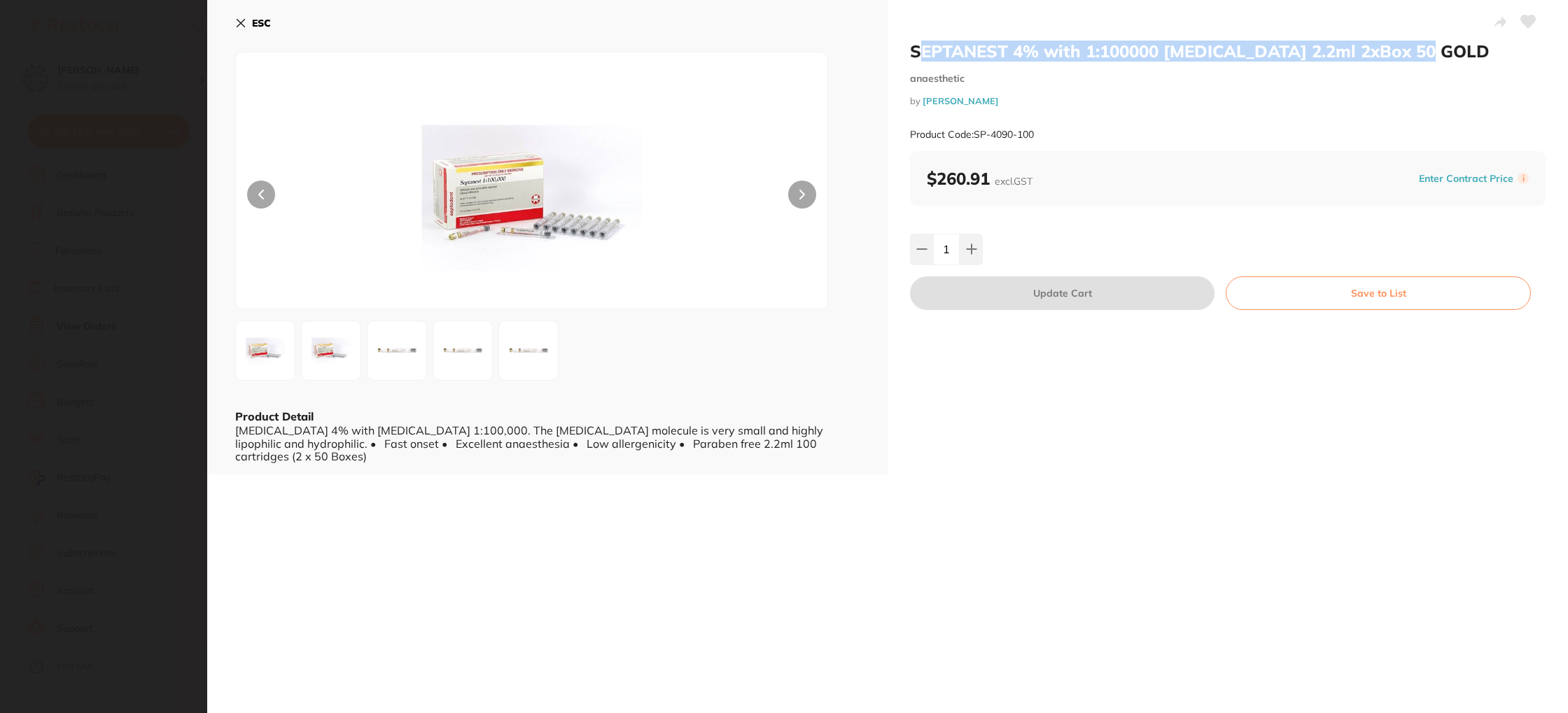
drag, startPoint x: 913, startPoint y: 59, endPoint x: 1423, endPoint y: 56, distance: 510.0
click at [1423, 56] on h2 "SEPTANEST 4% with 1:100000 [MEDICAL_DATA] 2.2ml 2xBox 50 GOLD" at bounding box center [1228, 51] width 636 height 21
copy h2 "EPTANEST 4% with 1:100000 adrenalin 2.2ml 2xBox 50 GOLD"
drag, startPoint x: 248, startPoint y: 21, endPoint x: 282, endPoint y: 19, distance: 34.1
click at [248, 21] on button "ESC" at bounding box center [253, 23] width 36 height 24
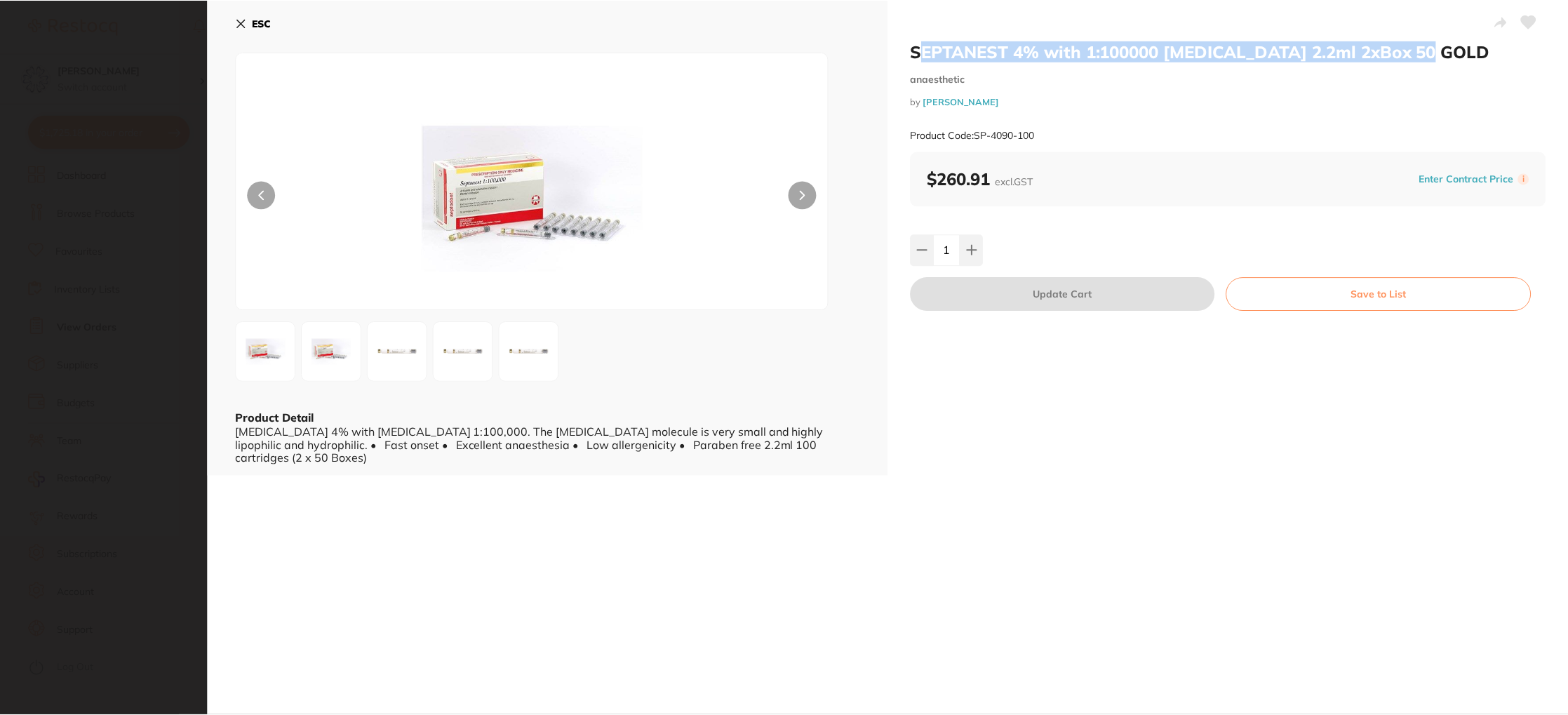
scroll to position [45, 0]
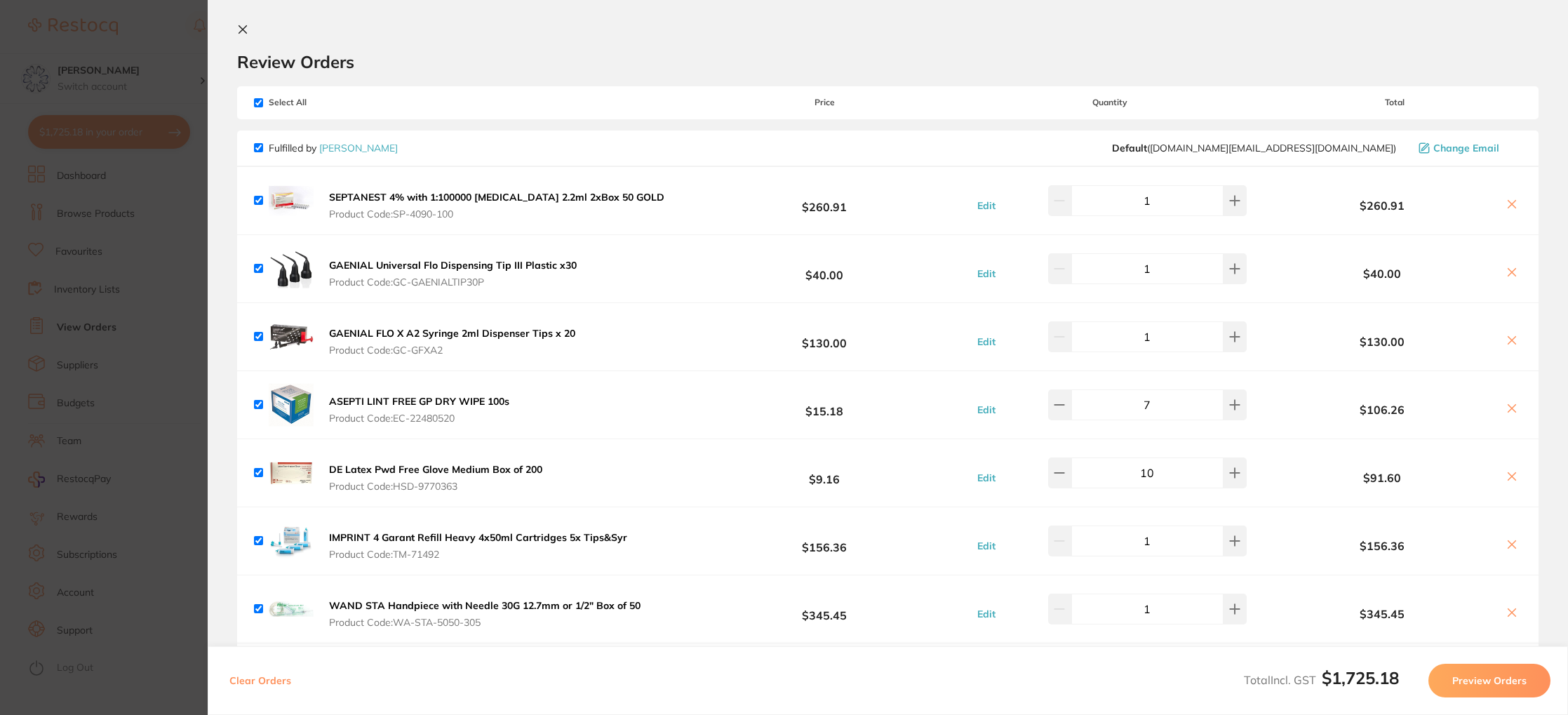
click at [1511, 203] on icon at bounding box center [1511, 204] width 11 height 11
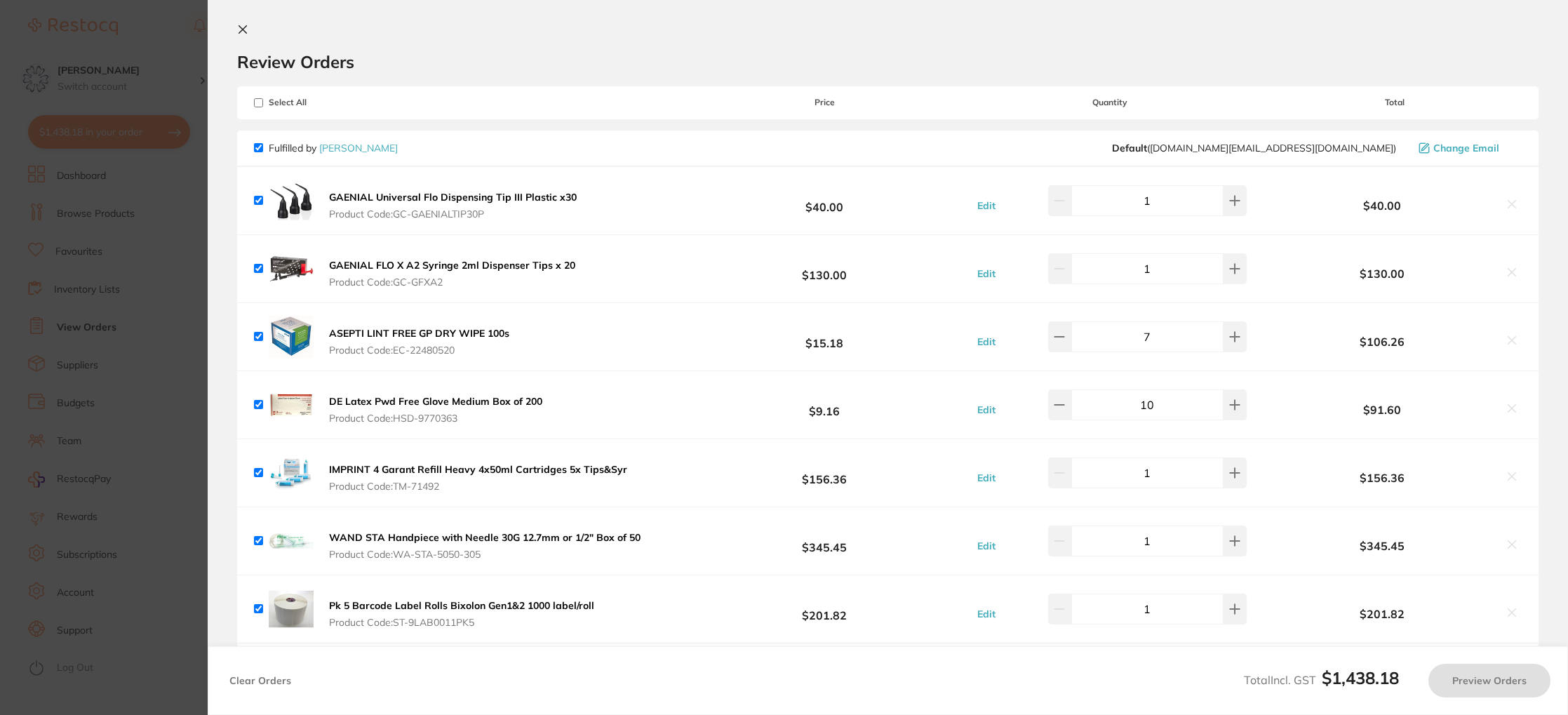
drag, startPoint x: 338, startPoint y: 197, endPoint x: 366, endPoint y: 194, distance: 28.2
click at [338, 197] on b "GAENIAL Universal Flo Dispensing Tip III Plastic x30" at bounding box center [453, 198] width 248 height 13
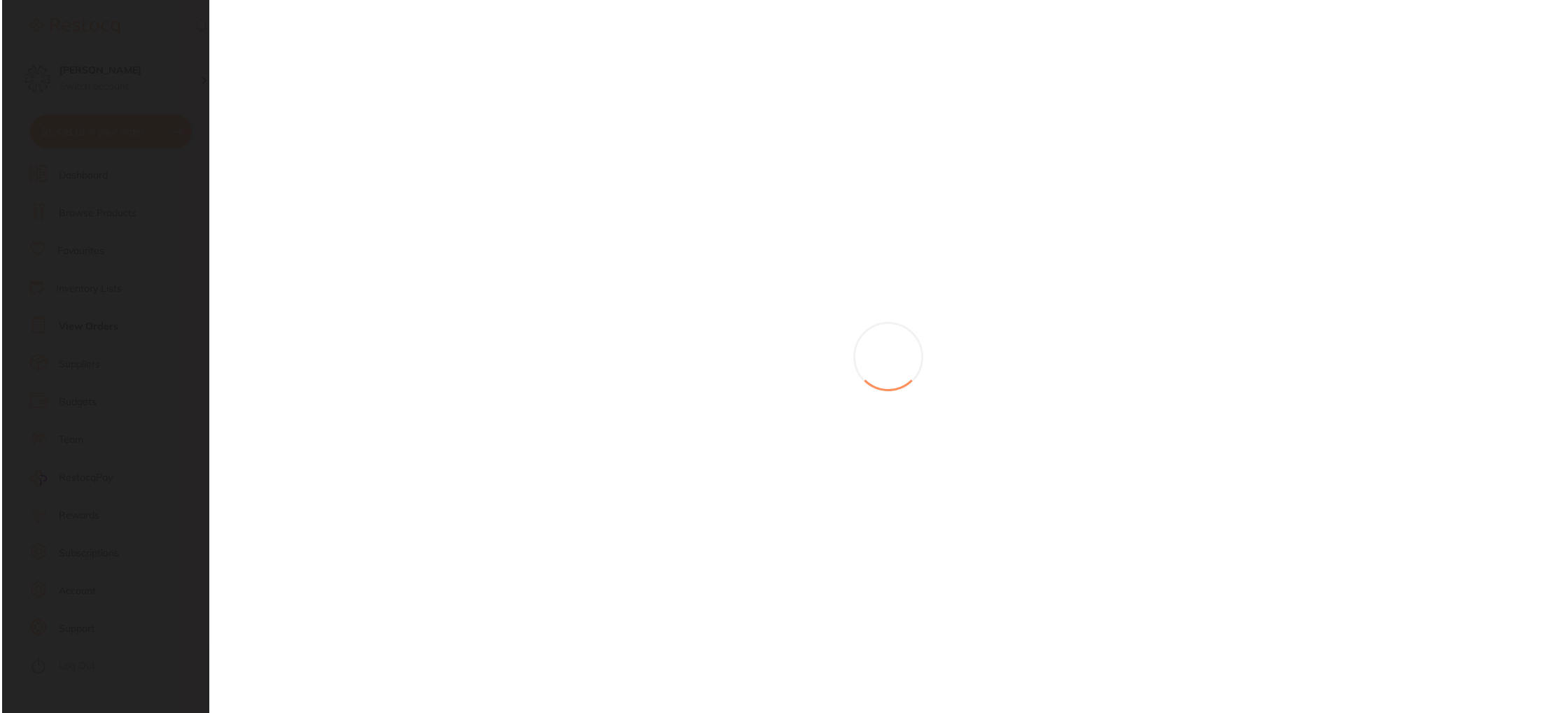
scroll to position [0, 0]
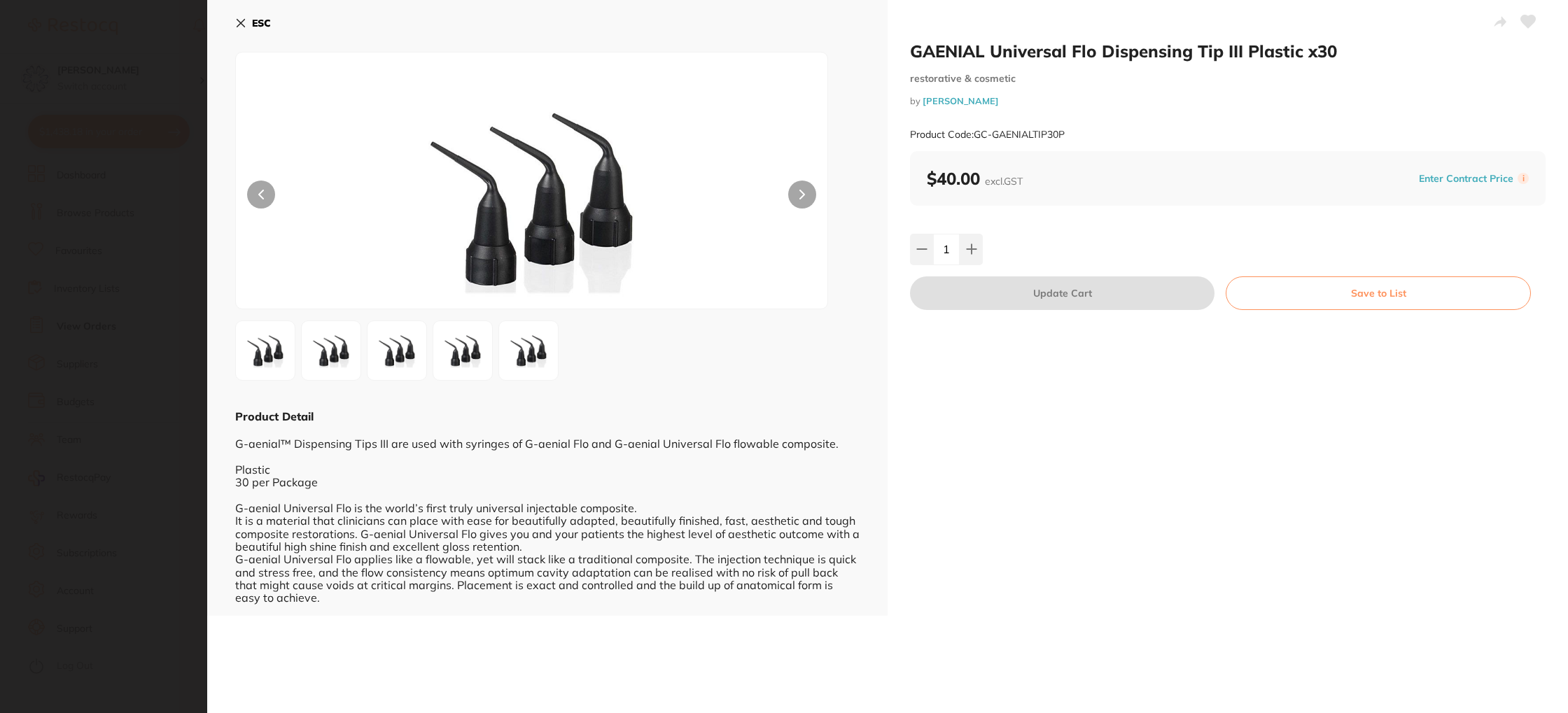
checkbox input "true"
drag, startPoint x: 907, startPoint y: 52, endPoint x: 1329, endPoint y: 53, distance: 422.0
click at [1332, 53] on div "GAENIAL Universal Flo Dispensing Tip III Plastic x30 restorative & cosmetic by …" at bounding box center [1227, 308] width 680 height 616
drag, startPoint x: 261, startPoint y: 22, endPoint x: 308, endPoint y: 32, distance: 48.1
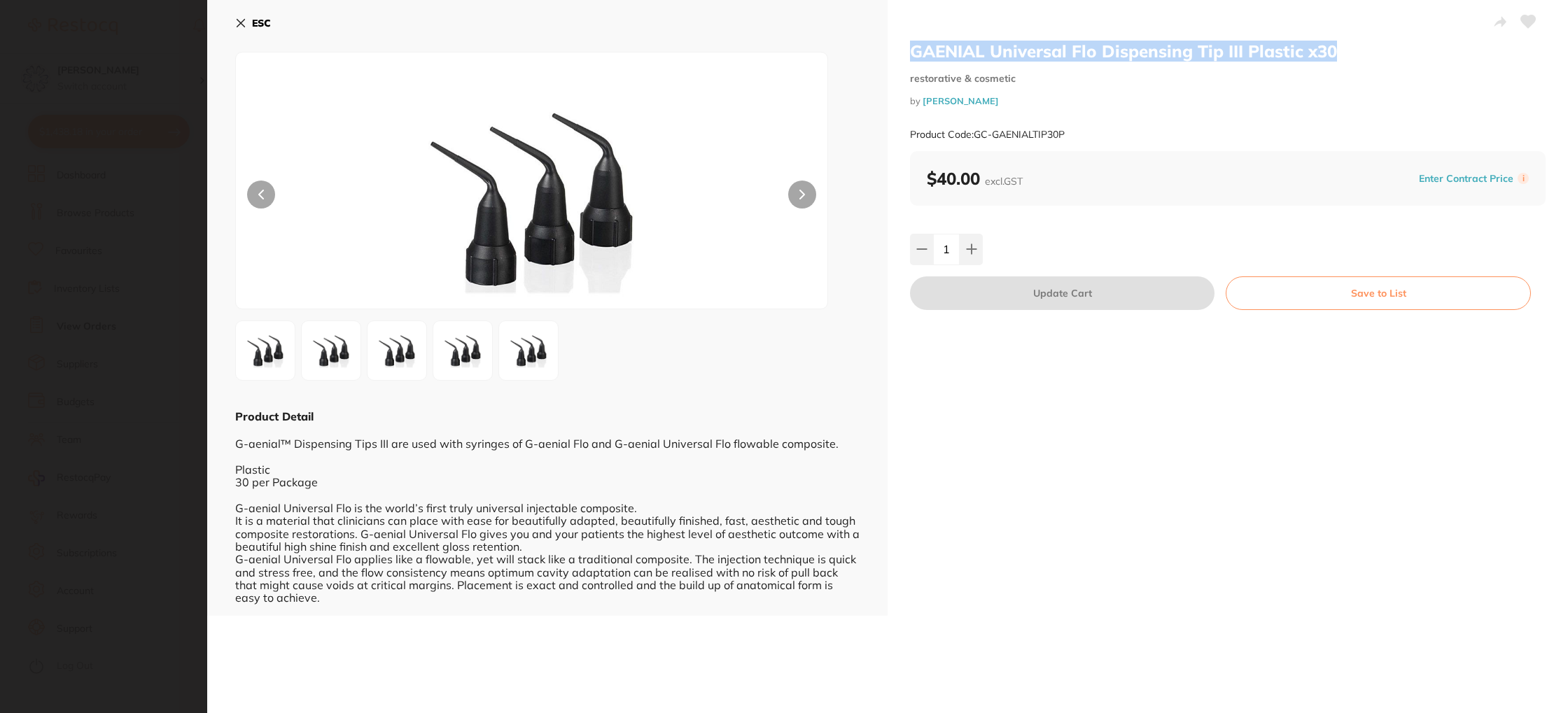
click at [260, 22] on b "ESC" at bounding box center [261, 23] width 19 height 13
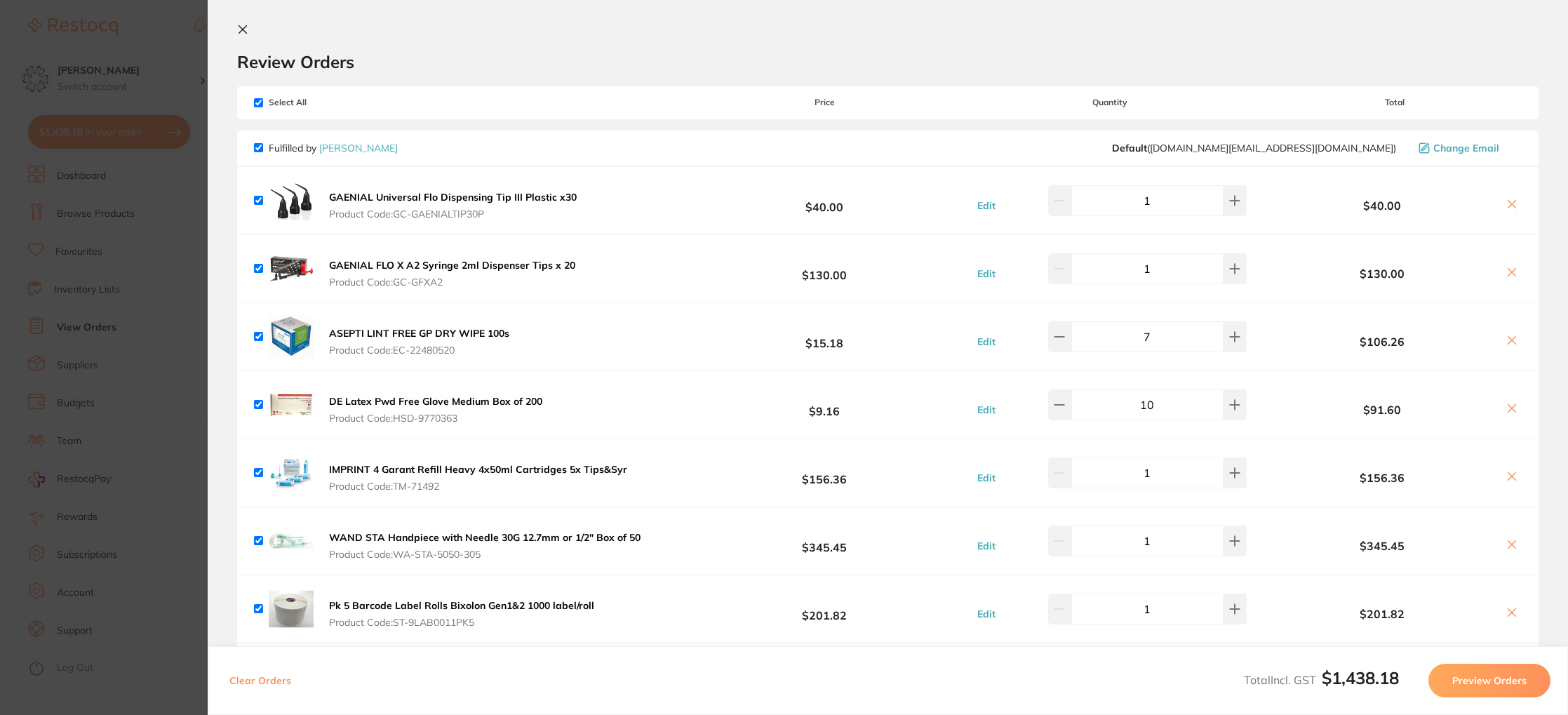
click at [1512, 201] on icon at bounding box center [1511, 204] width 11 height 11
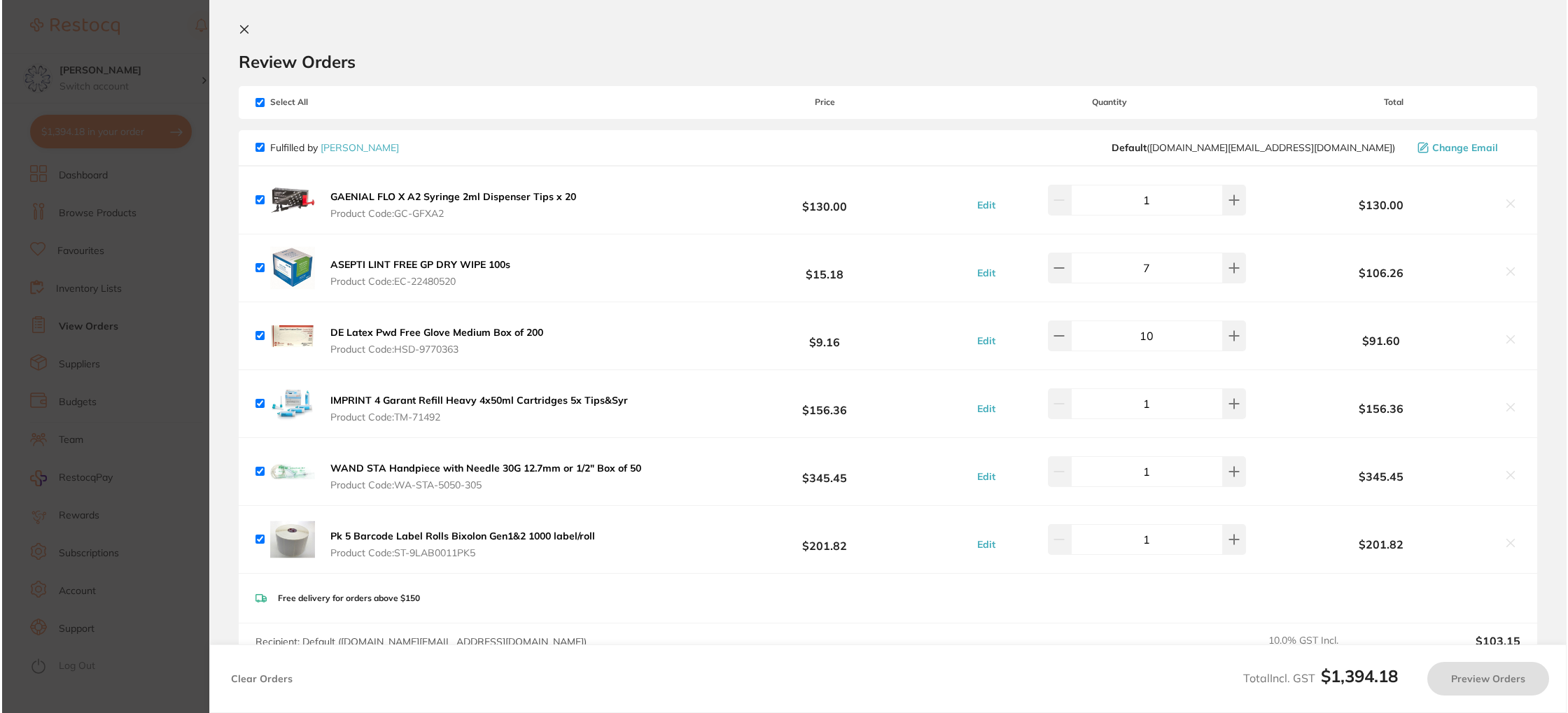
scroll to position [0, 0]
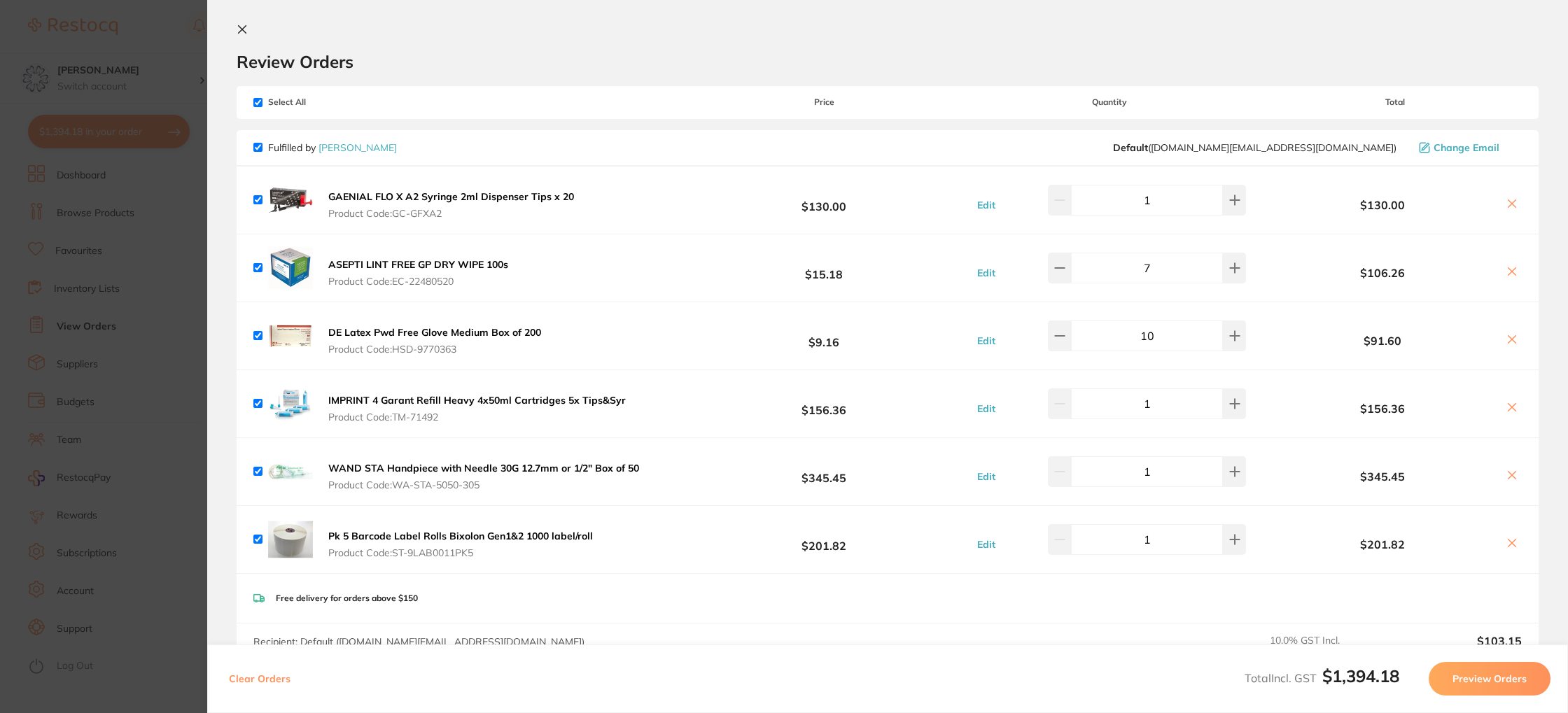
click at [1508, 201] on icon at bounding box center [1512, 203] width 7 height 7
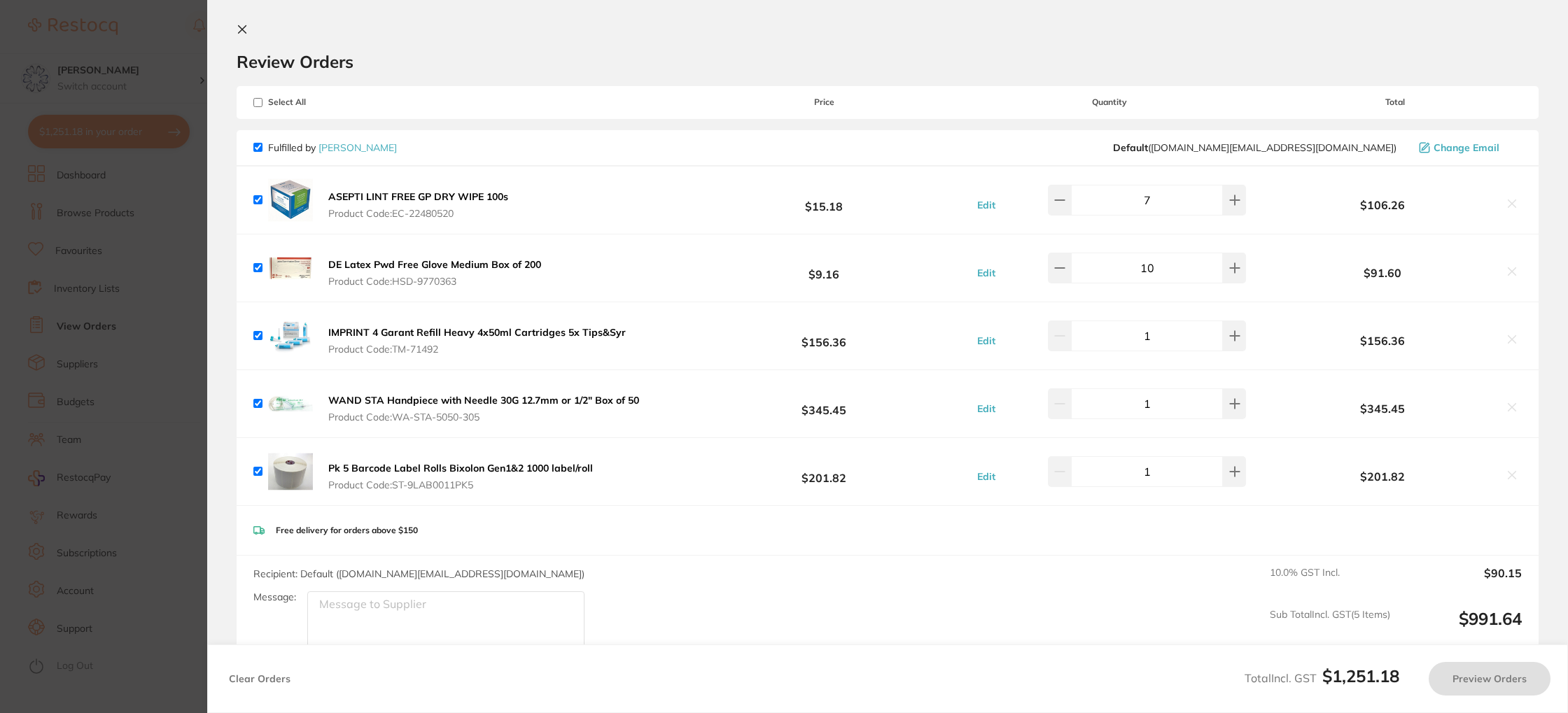
click at [464, 199] on b "ASEPTI LINT FREE GP DRY WIPE 100s" at bounding box center [418, 197] width 179 height 13
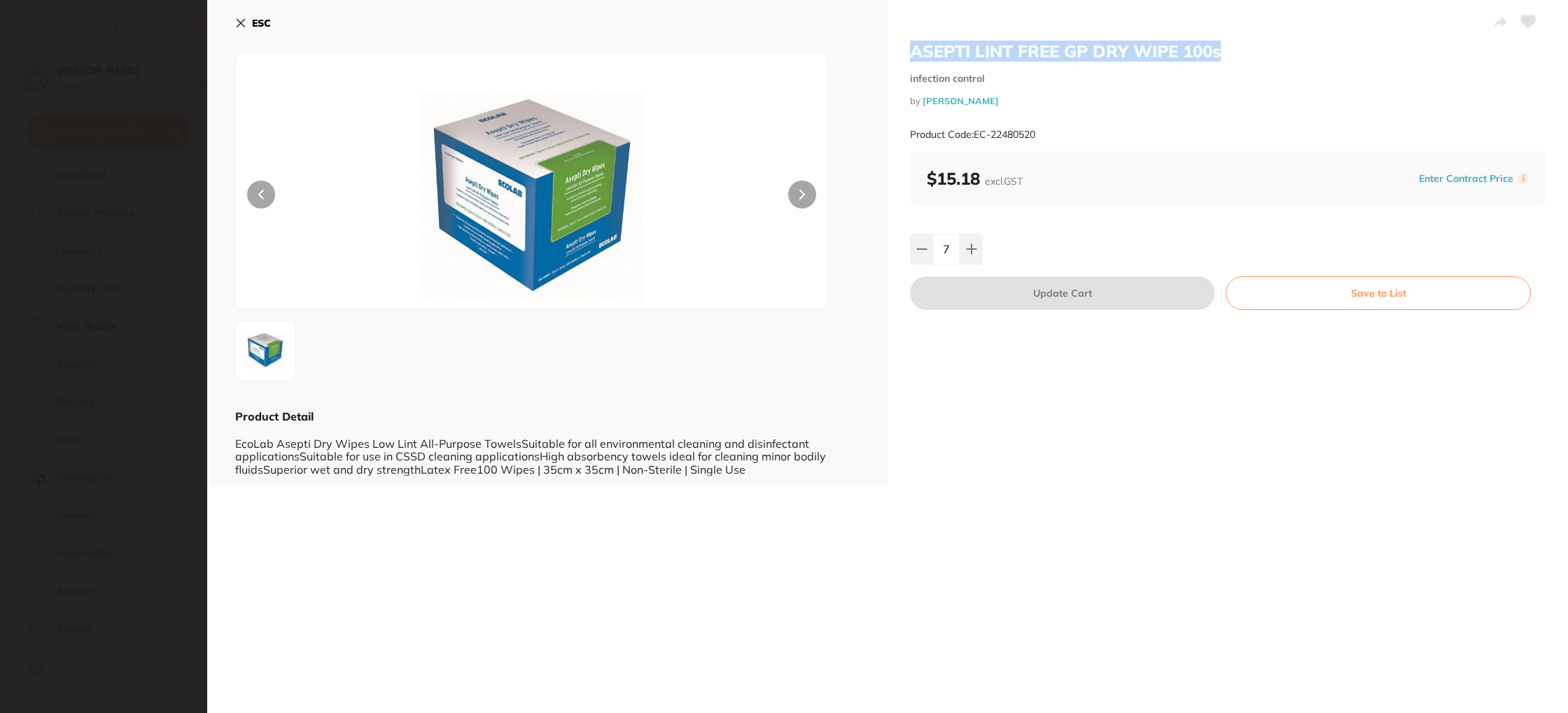
drag, startPoint x: 1221, startPoint y: 50, endPoint x: 909, endPoint y: 53, distance: 312.0
click at [898, 53] on div "ASEPTI LINT FREE GP DRY WIPE 100s infection control by [PERSON_NAME] Product Co…" at bounding box center [1227, 243] width 680 height 487
copy h2 "ASEPTI LINT FREE GP DRY WIPE 100s"
drag, startPoint x: 257, startPoint y: 18, endPoint x: 250, endPoint y: 17, distance: 7.1
click at [257, 18] on b "ESC" at bounding box center [261, 23] width 19 height 13
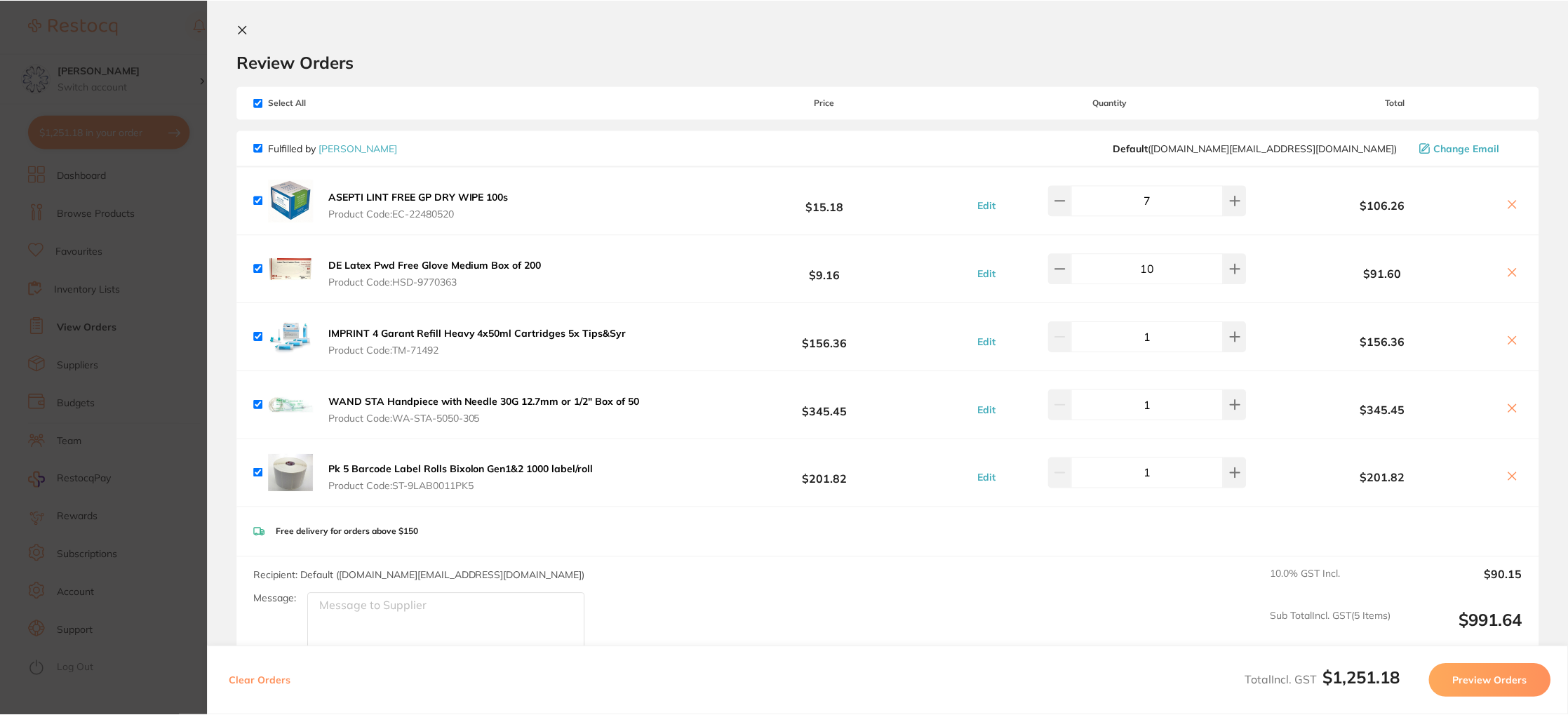
scroll to position [45, 0]
click at [1511, 206] on icon at bounding box center [1511, 204] width 11 height 11
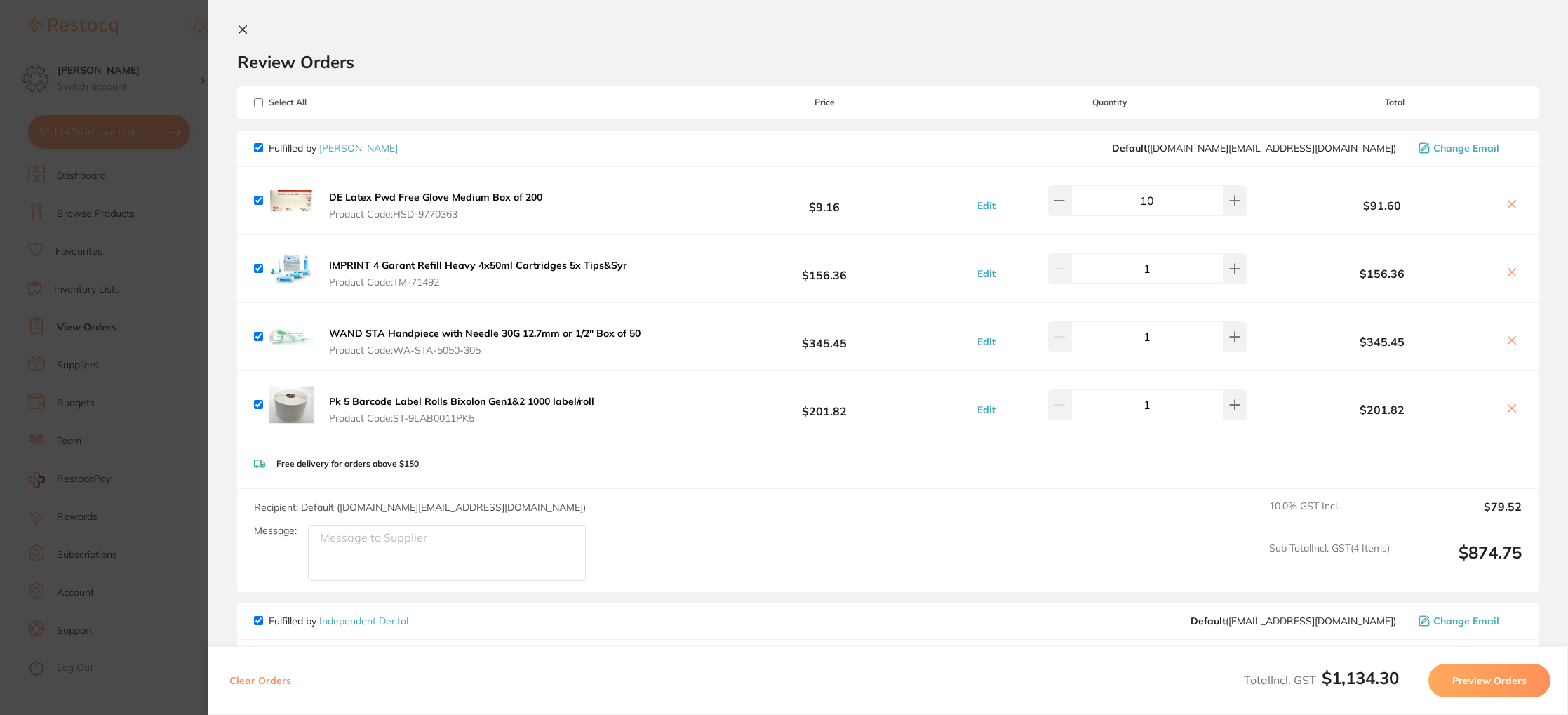
click at [476, 200] on b "DE Latex Pwd Free Glove Medium Box of 200" at bounding box center [436, 198] width 213 height 13
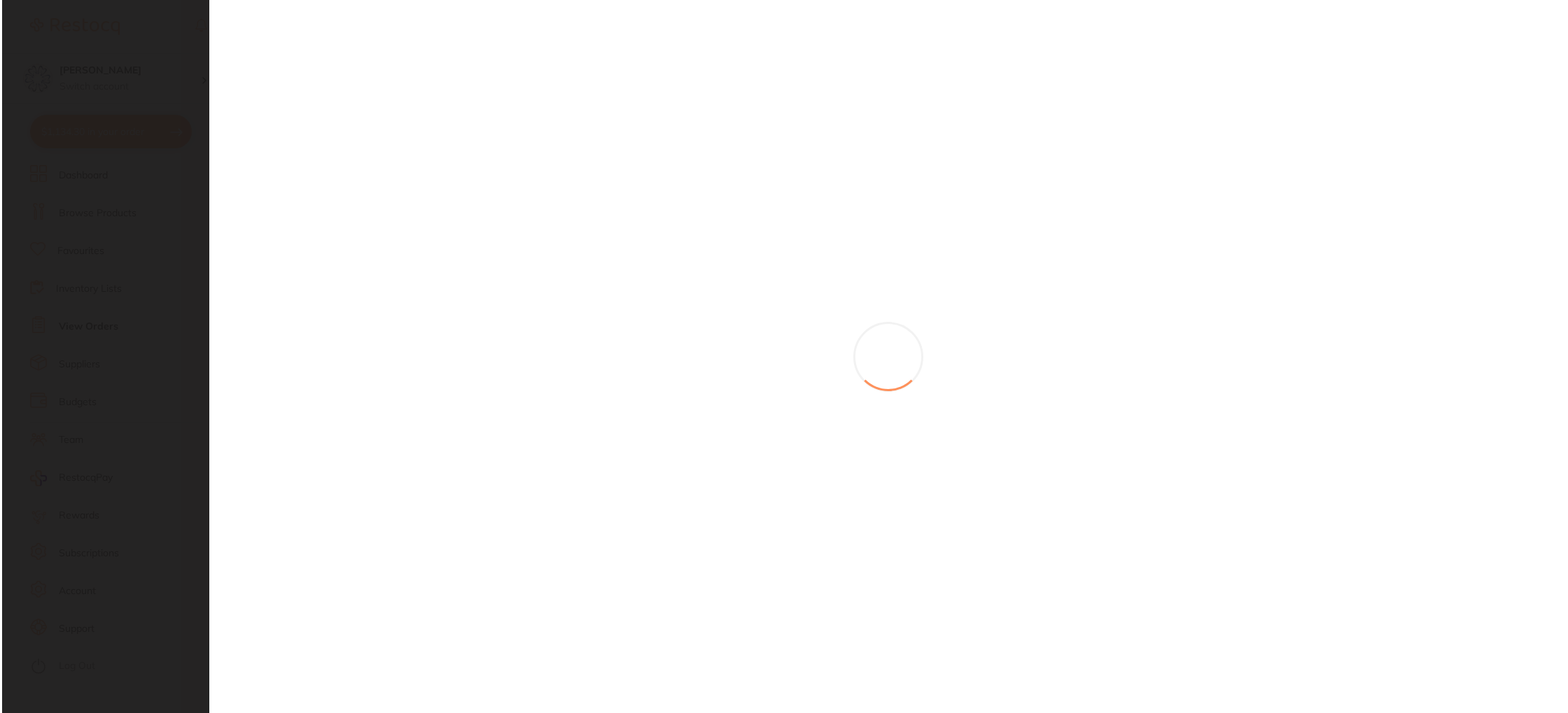
scroll to position [0, 0]
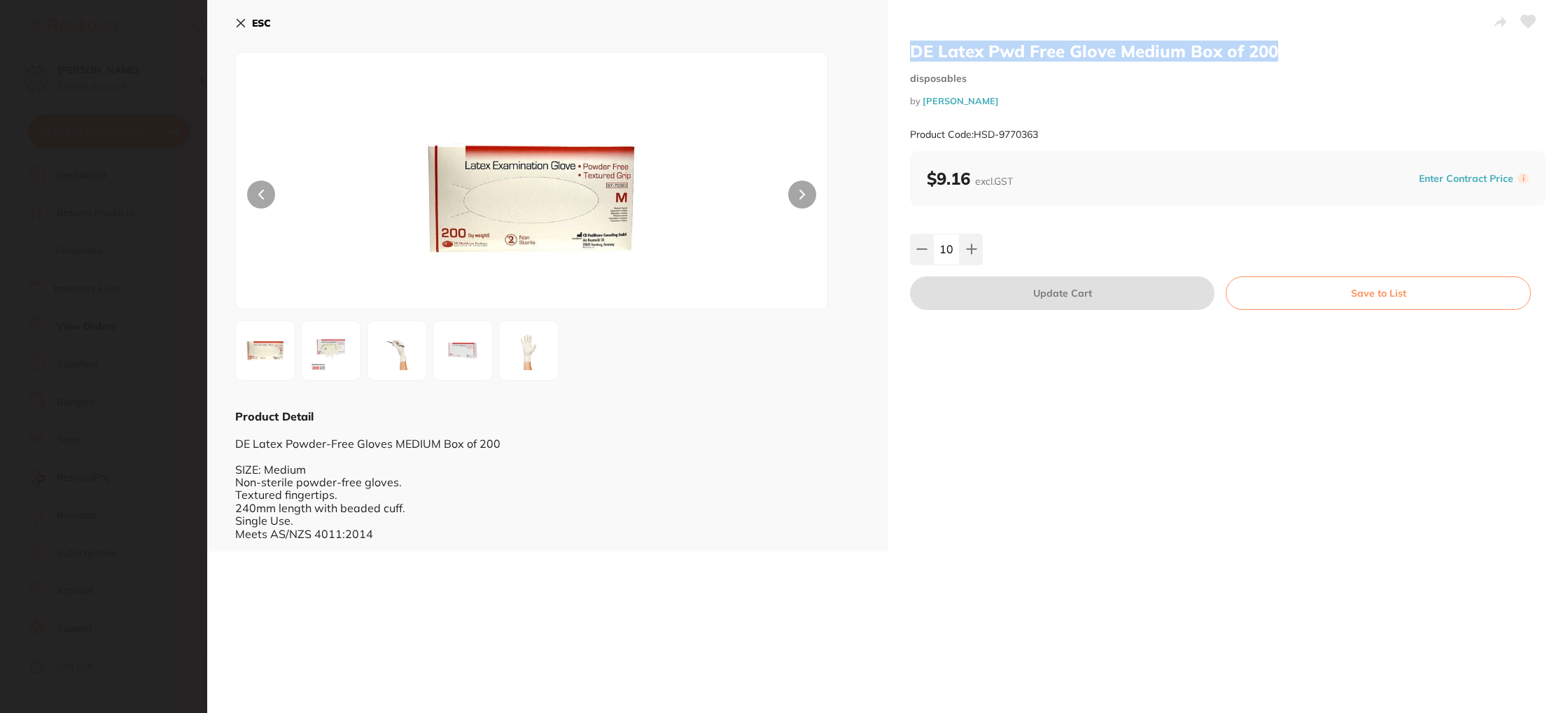
drag, startPoint x: 1284, startPoint y: 48, endPoint x: 910, endPoint y: 57, distance: 374.1
click at [897, 59] on div "DE Latex Pwd Free Glove Medium Box of 200 disposables by [PERSON_NAME] Product …" at bounding box center [1227, 276] width 680 height 551
copy h2 "DE Latex Pwd Free Glove Medium Box of 200"
drag, startPoint x: 249, startPoint y: 13, endPoint x: 259, endPoint y: 16, distance: 10.4
click at [249, 13] on button "ESC" at bounding box center [253, 23] width 36 height 24
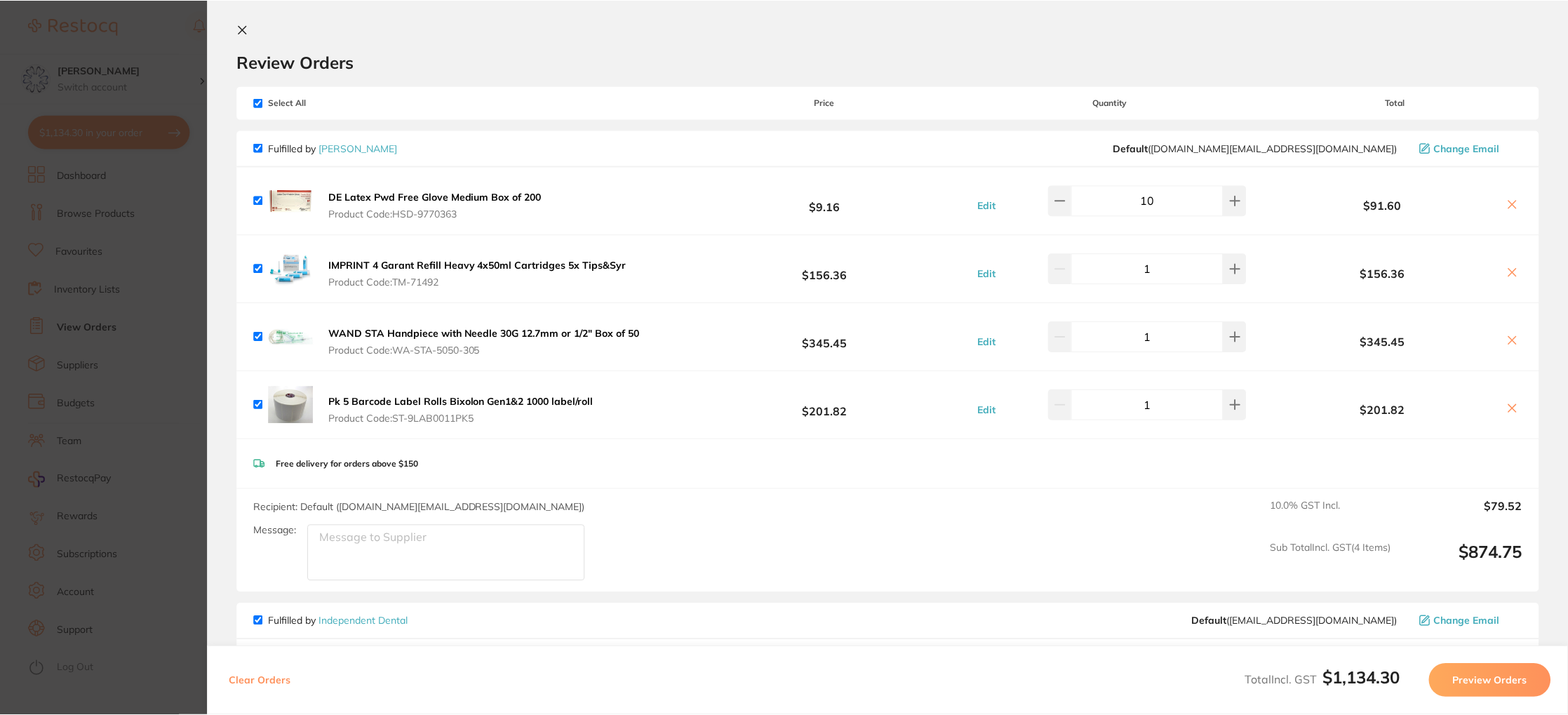
scroll to position [45, 0]
click at [1509, 207] on icon at bounding box center [1511, 204] width 11 height 11
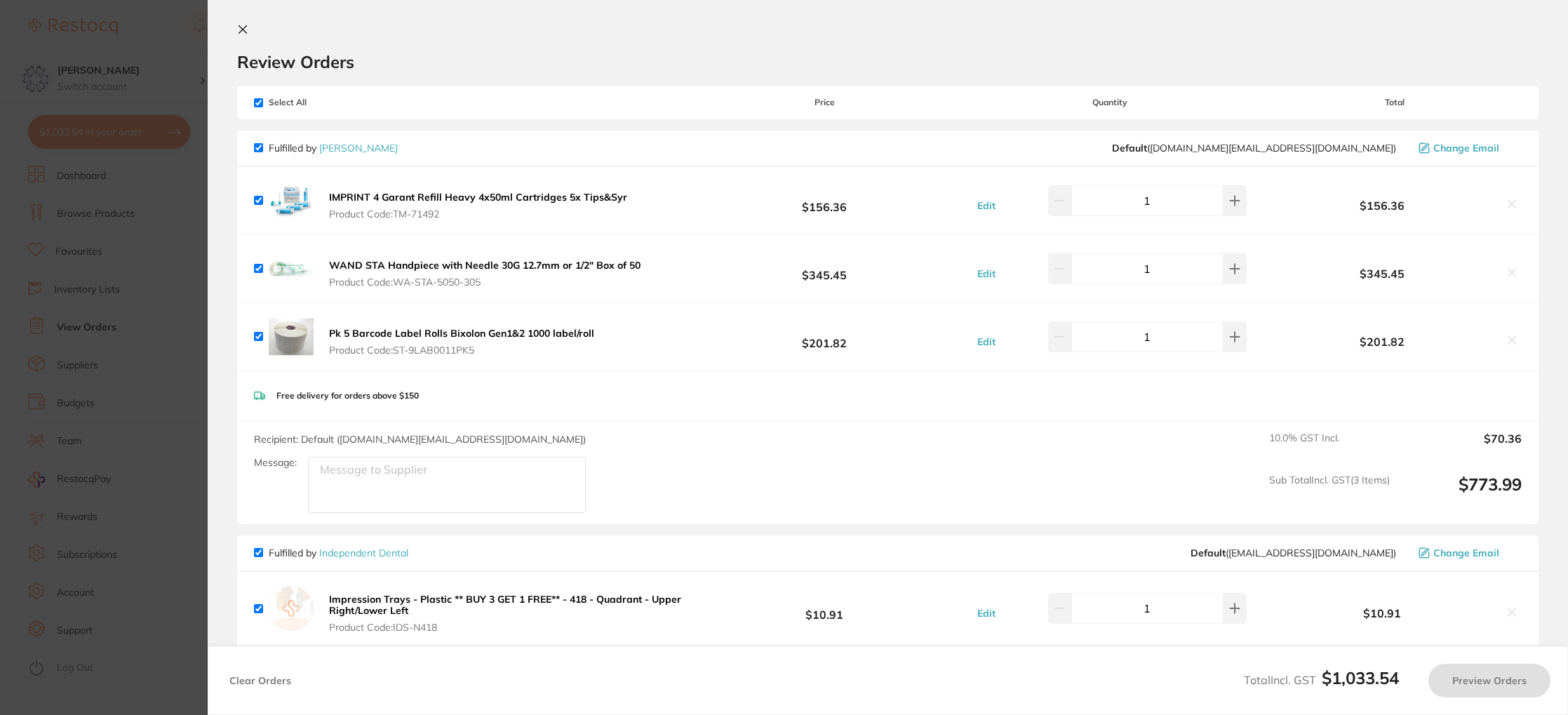
click at [555, 199] on b "IMPRINT 4 Garant Refill Heavy 4x50ml Cartridges 5x Tips&Syr" at bounding box center [478, 198] width 299 height 13
checkbox input "true"
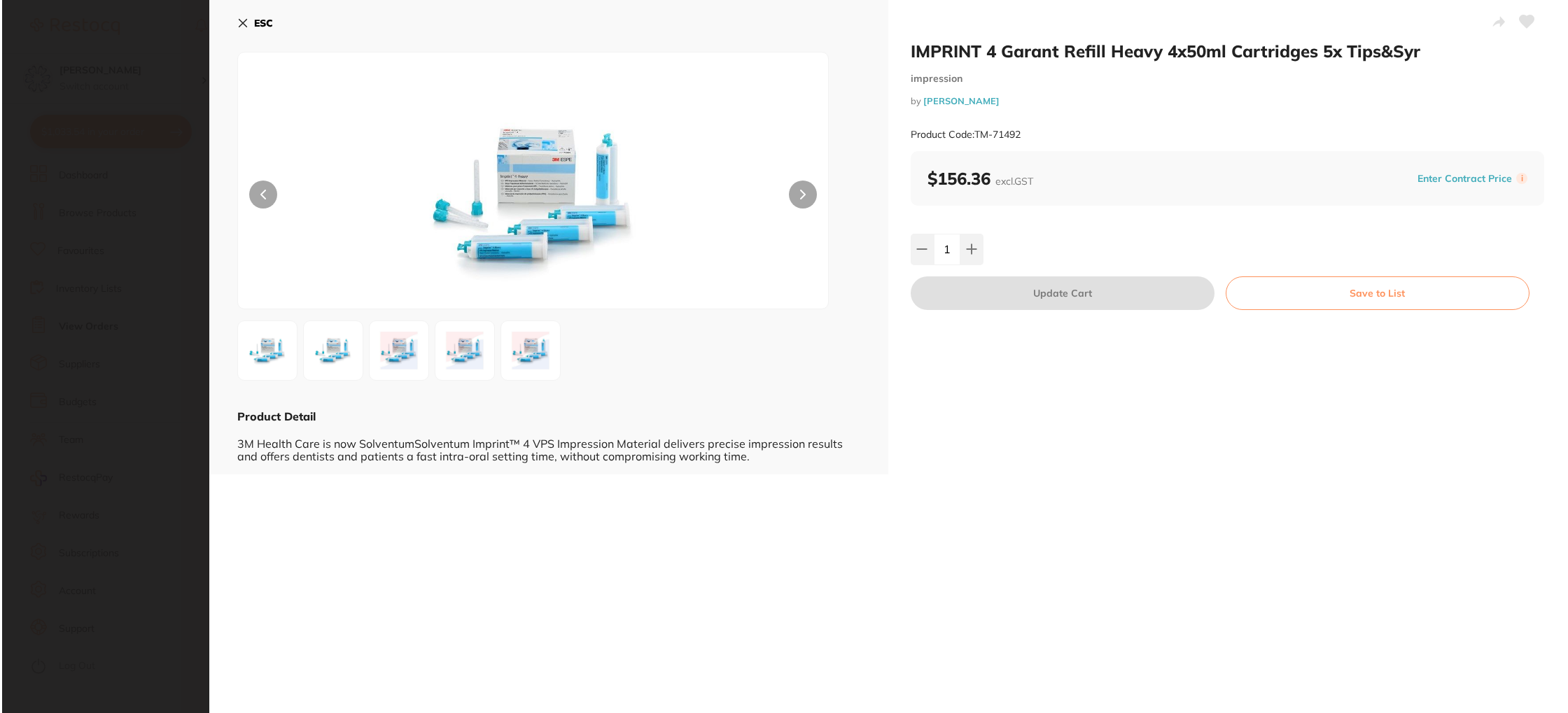
scroll to position [0, 0]
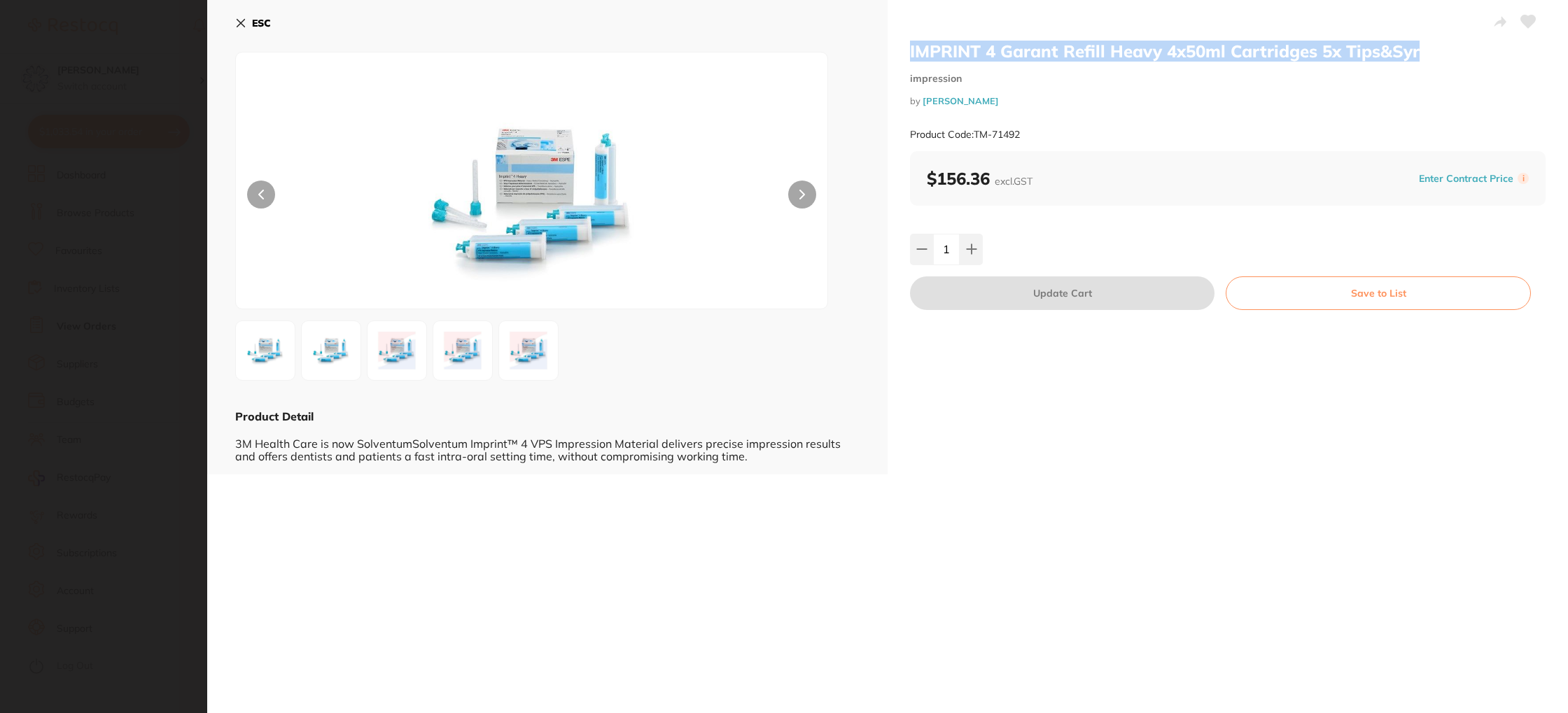
drag, startPoint x: 1416, startPoint y: 53, endPoint x: 911, endPoint y: 55, distance: 505.0
click at [904, 56] on div "IMPRINT 4 Garant Refill Heavy 4x50ml Cartridges 5x Tips&Syr impression by [PERS…" at bounding box center [1227, 237] width 680 height 474
copy h2 "IMPRINT 4 Garant Refill Heavy 4x50ml Cartridges 5x Tips&Syr"
click at [260, 24] on b "ESC" at bounding box center [261, 23] width 19 height 13
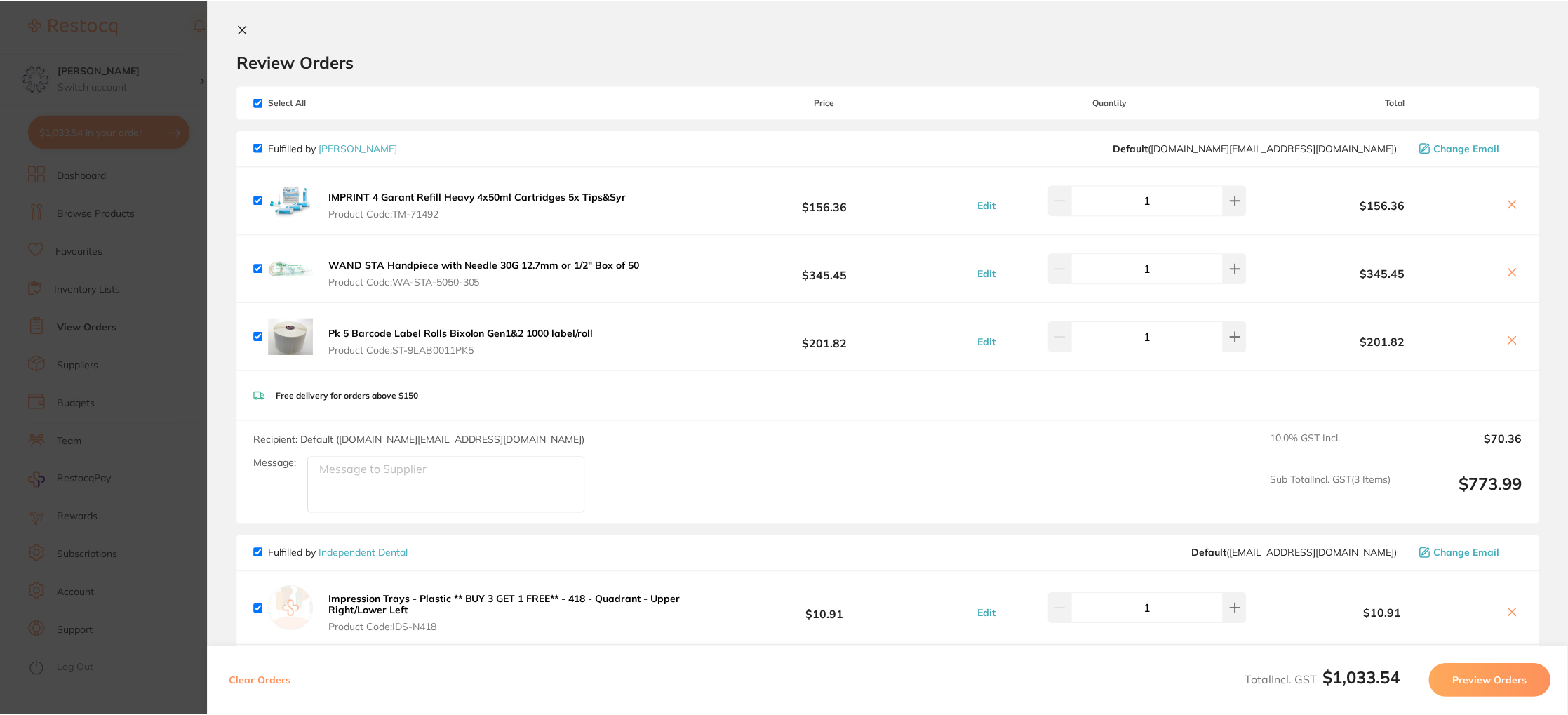
scroll to position [45, 0]
click at [237, 29] on icon at bounding box center [243, 30] width 11 height 11
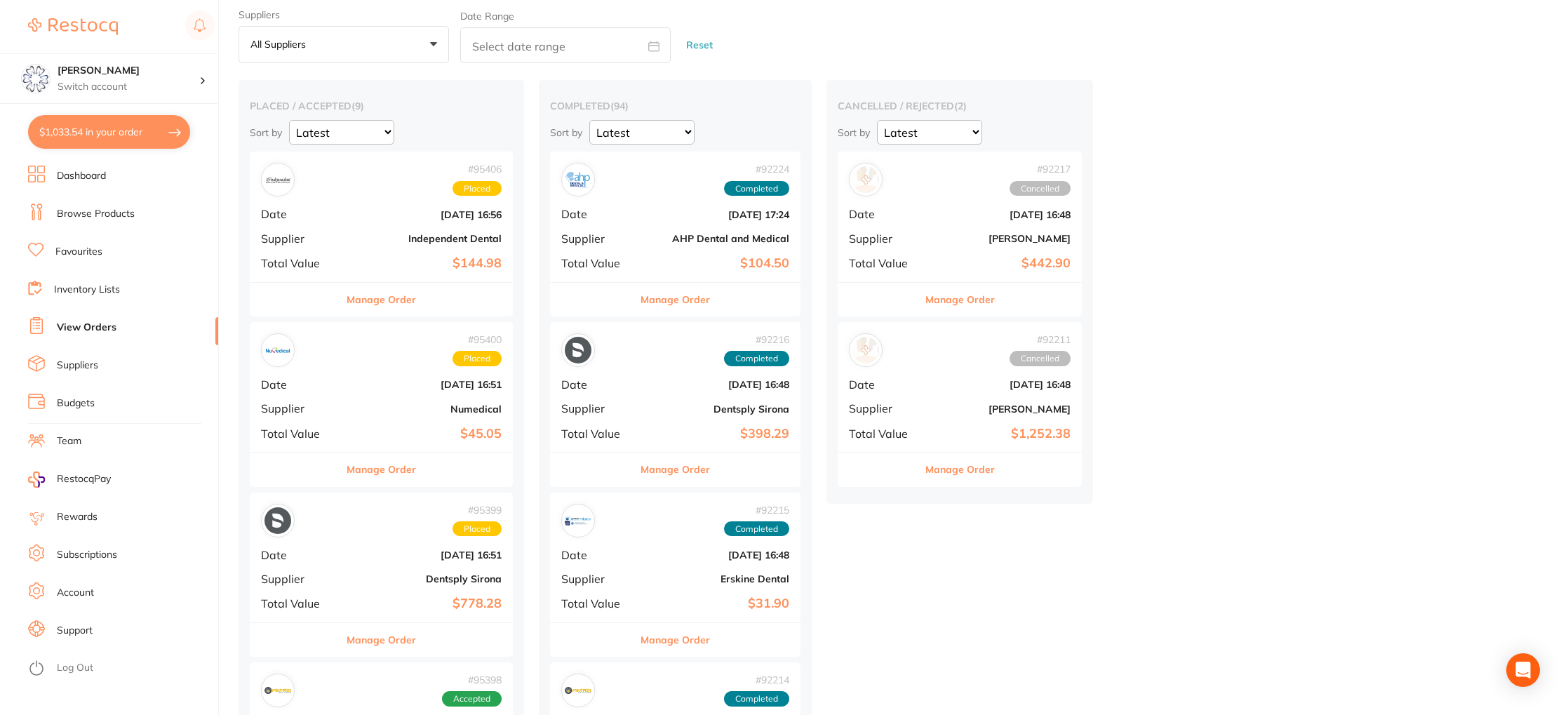
click at [106, 214] on link "Browse Products" at bounding box center [96, 213] width 78 height 14
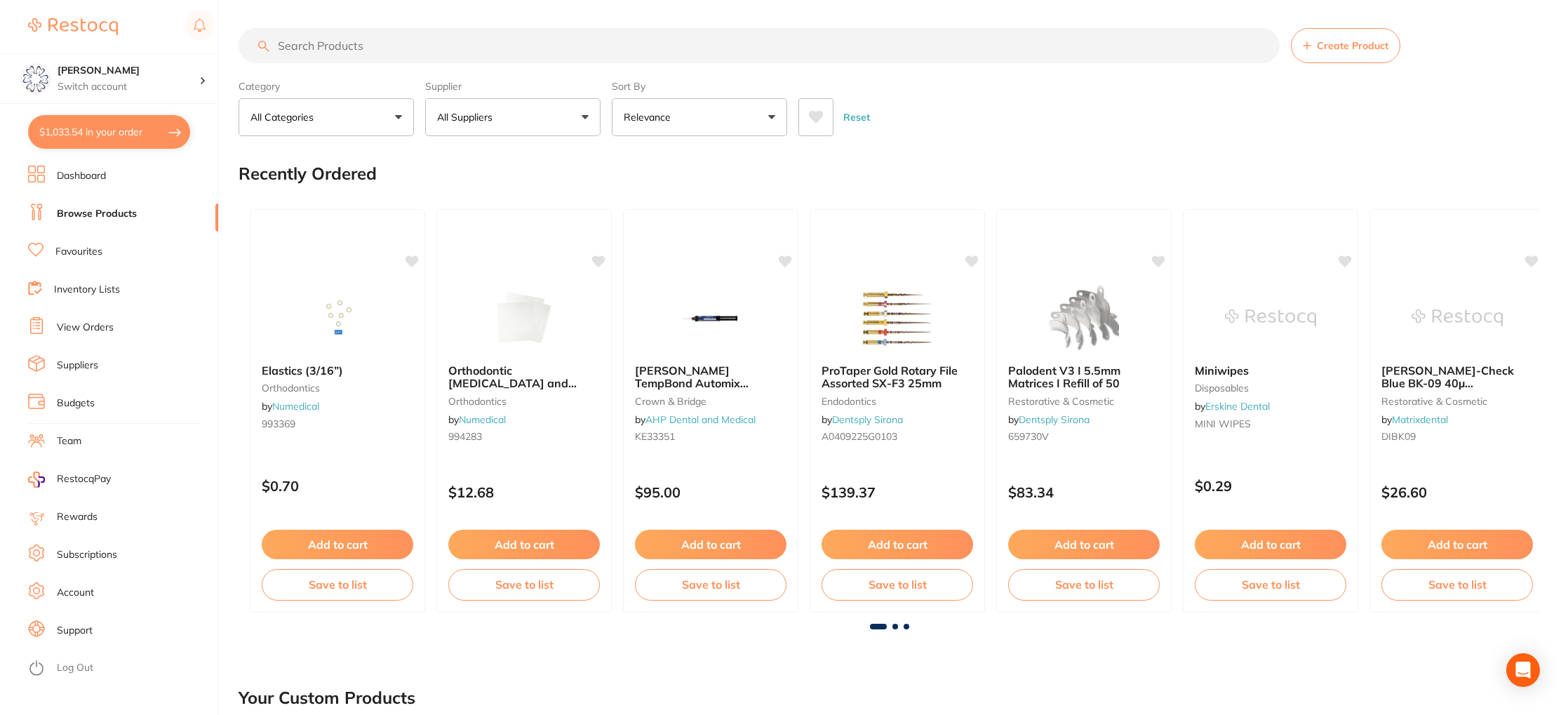
click at [312, 49] on input "search" at bounding box center [759, 45] width 1041 height 35
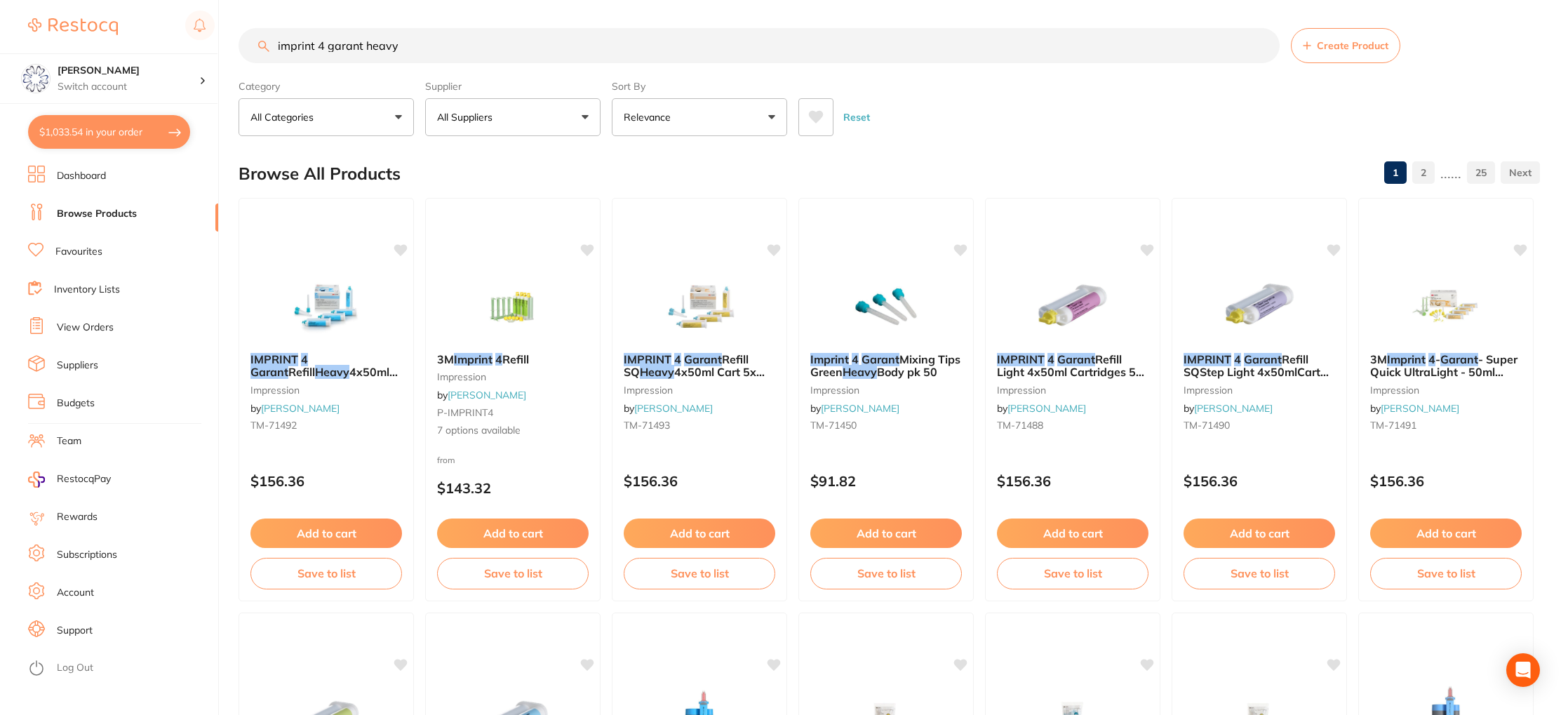
type input "imprint 4 garant heavy"
click at [88, 142] on button "$1,033.54 in your order" at bounding box center [108, 132] width 162 height 33
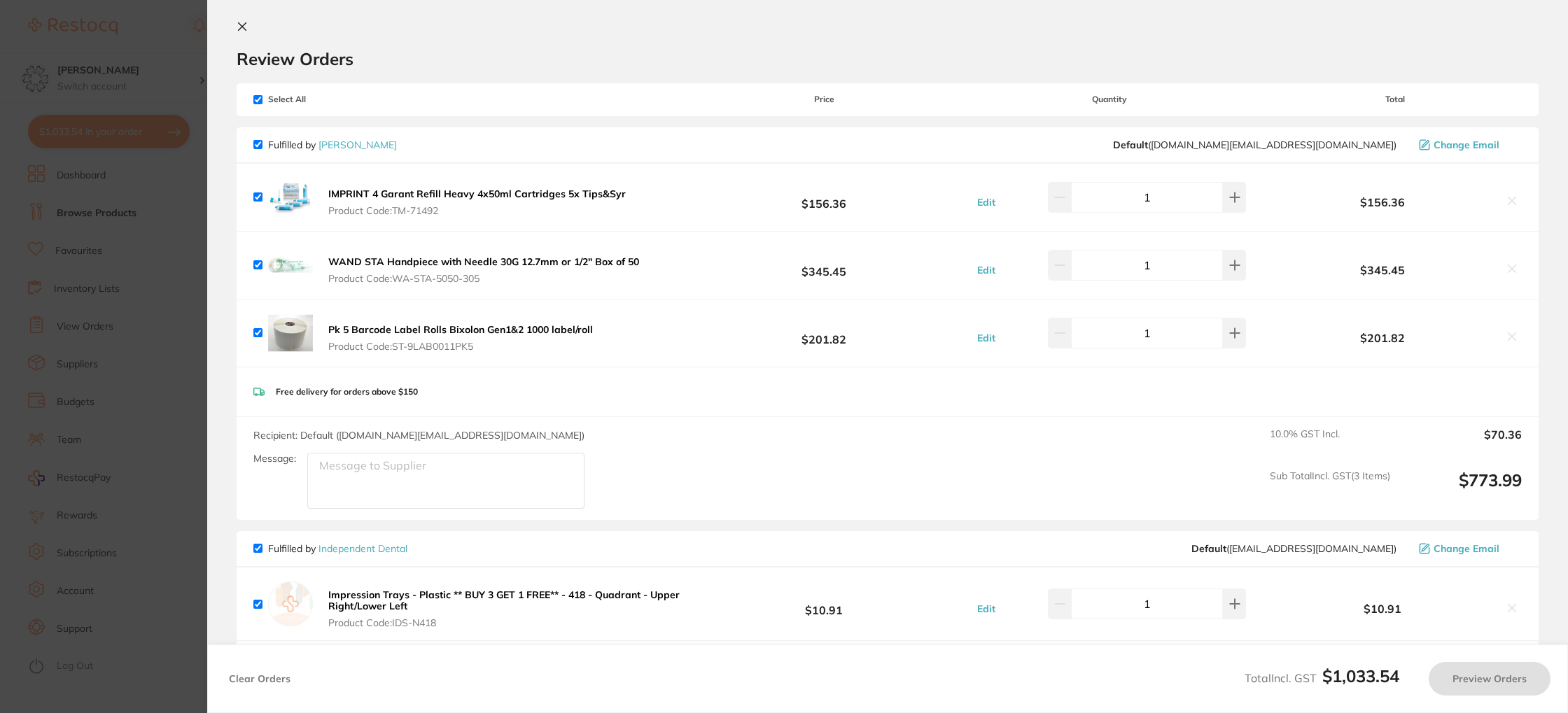
scroll to position [6, 0]
click at [1502, 201] on button at bounding box center [1512, 204] width 19 height 15
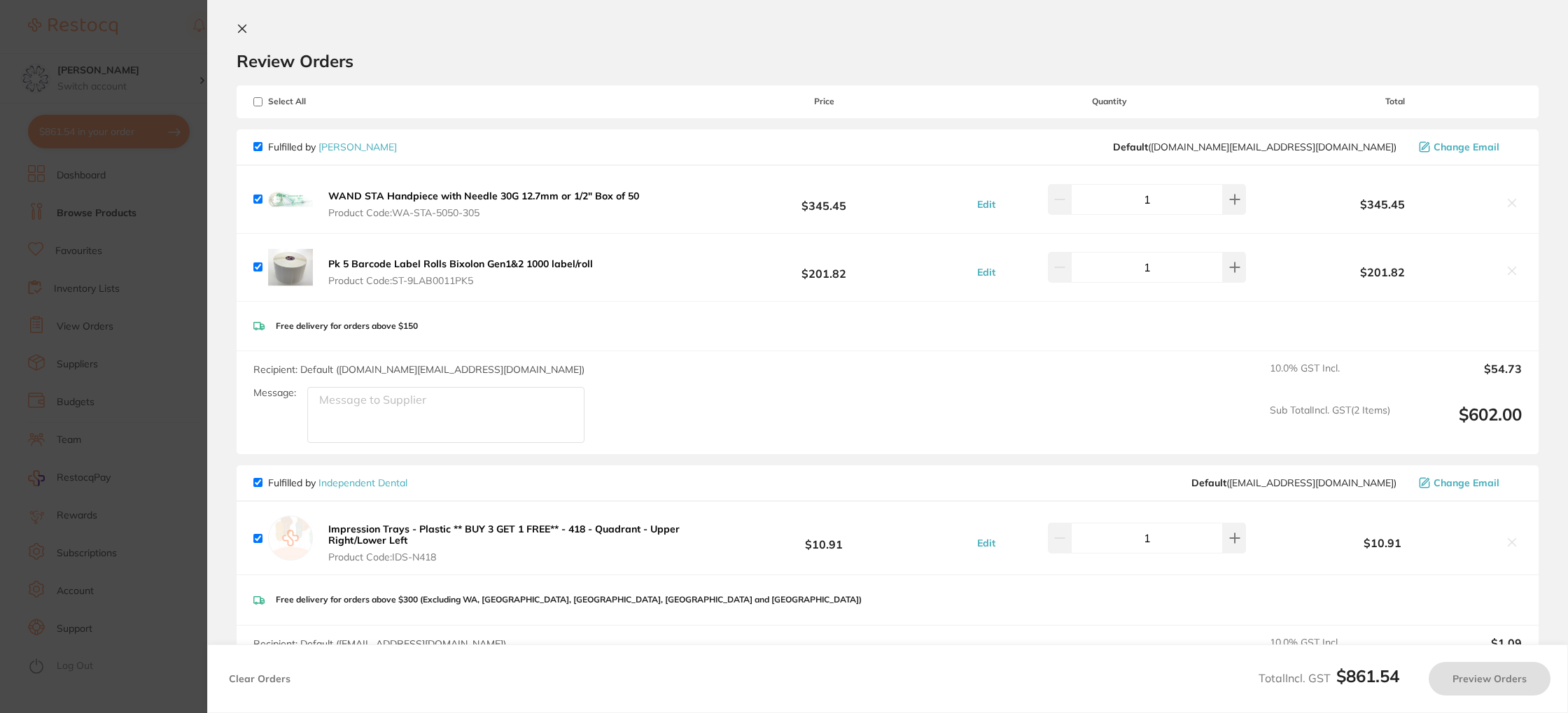
click at [360, 197] on b "WAND STA Handpiece with Needle 30G 12.7mm or 1/2" Box of 50" at bounding box center [484, 196] width 311 height 13
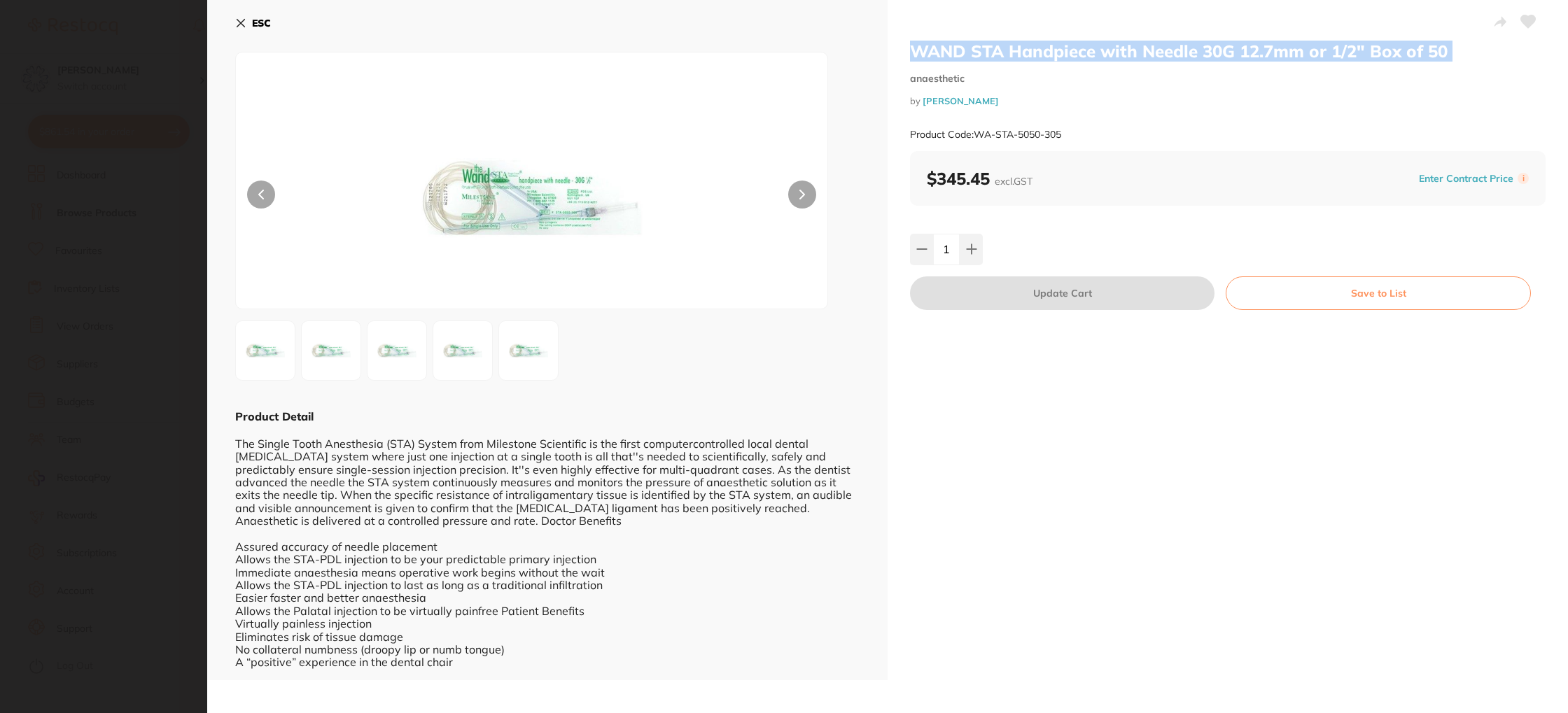
drag, startPoint x: 911, startPoint y: 50, endPoint x: 1440, endPoint y: 56, distance: 529.0
click at [1448, 60] on h2 "WAND STA Handpiece with Needle 30G 12.7mm or 1/2" Box of 50" at bounding box center [1228, 51] width 636 height 21
copy h2 "WAND STA Handpiece with Needle 30G 12.7mm or 1/2" Box of 50"
click at [256, 23] on b "ESC" at bounding box center [261, 23] width 19 height 13
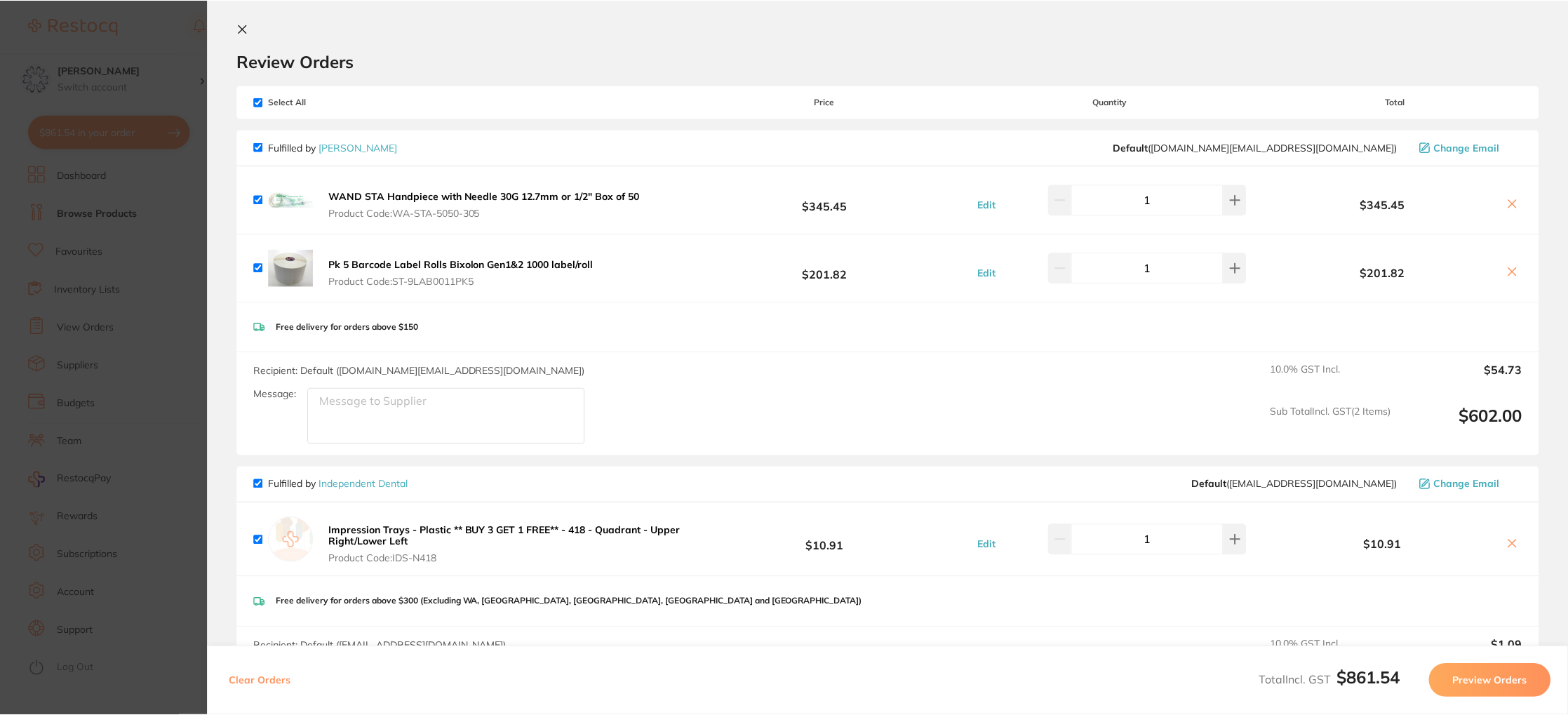
scroll to position [16, 0]
click at [1506, 203] on icon at bounding box center [1511, 203] width 11 height 11
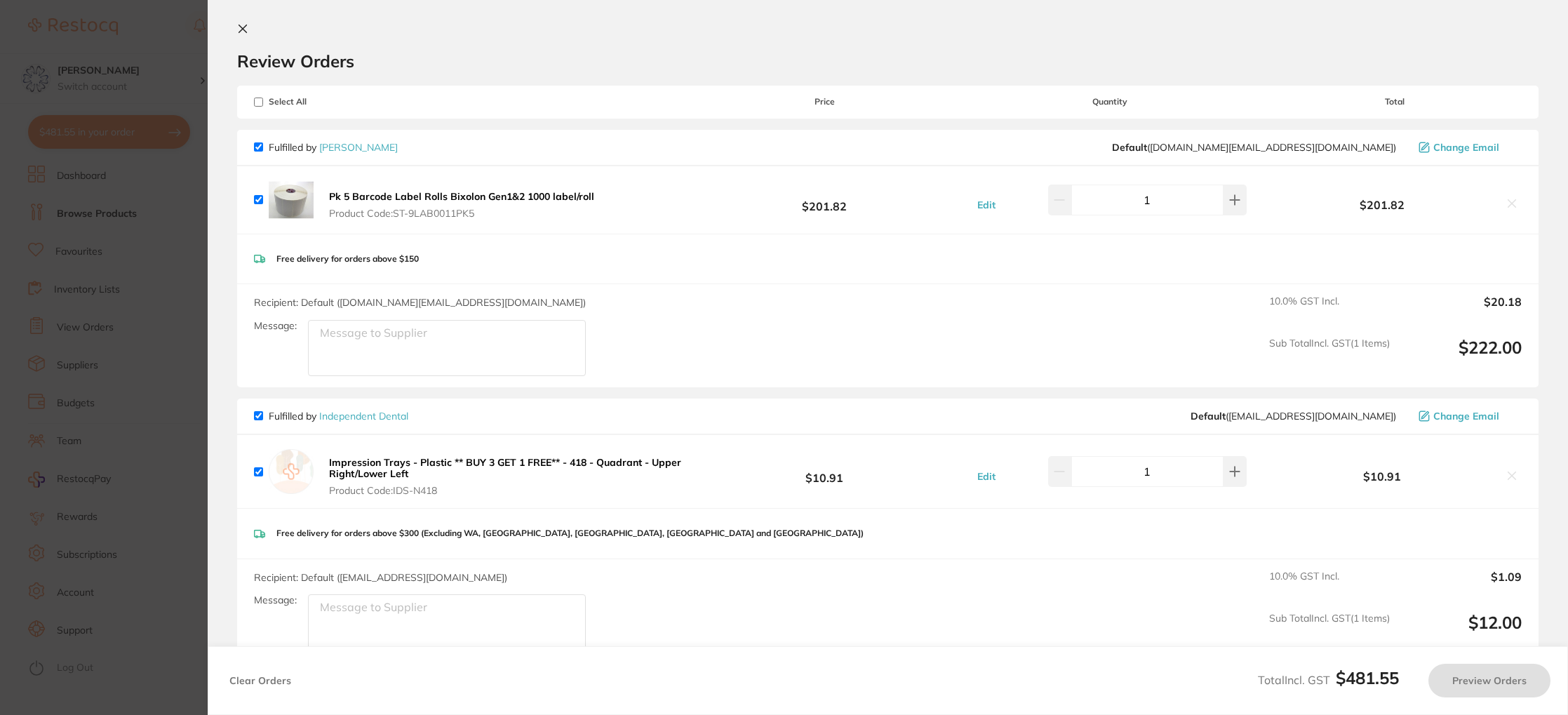
click at [530, 192] on b "Pk 5 Barcode Label Rolls Bixolon Gen1&2 1000 label/roll" at bounding box center [462, 197] width 265 height 13
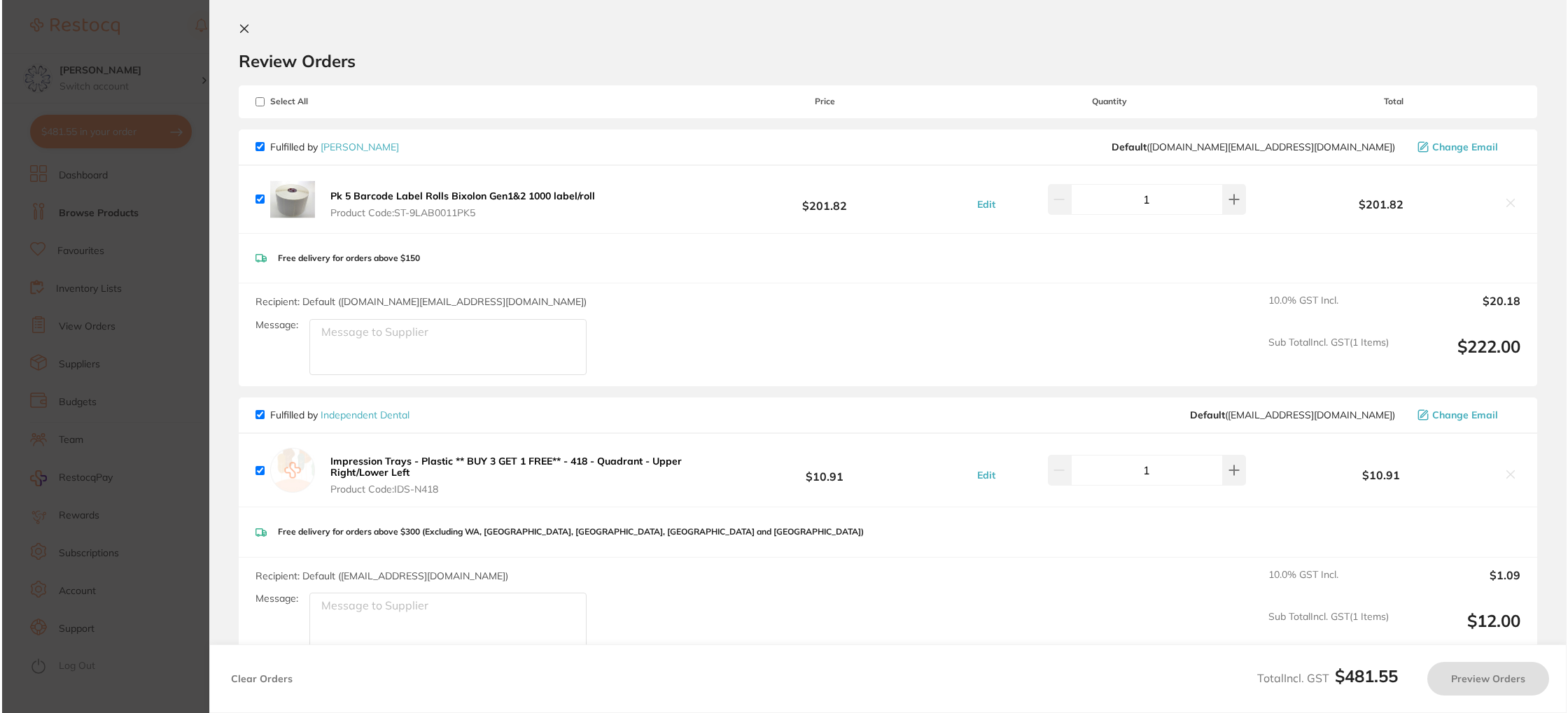
scroll to position [0, 0]
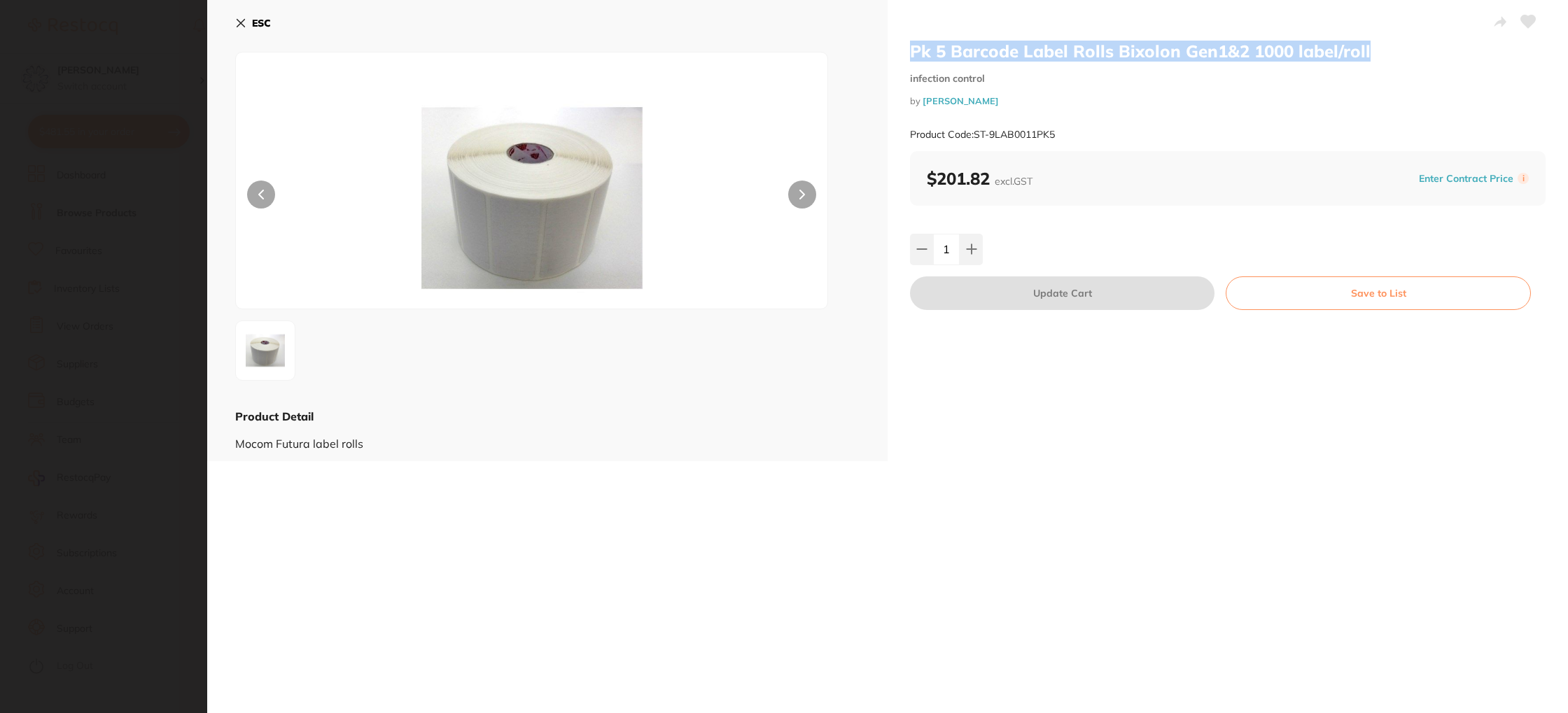
drag, startPoint x: 909, startPoint y: 54, endPoint x: 1373, endPoint y: 59, distance: 464.0
click at [1373, 59] on h2 "Pk 5 Barcode Label Rolls Bixolon Gen1&2 1000 label/roll" at bounding box center [1228, 51] width 636 height 21
copy h2 "Pk 5 Barcode Label Rolls Bixolon Gen1&2 1000 label/roll"
drag, startPoint x: 244, startPoint y: 16, endPoint x: 263, endPoint y: 18, distance: 19.1
click at [243, 16] on button "ESC" at bounding box center [253, 23] width 36 height 24
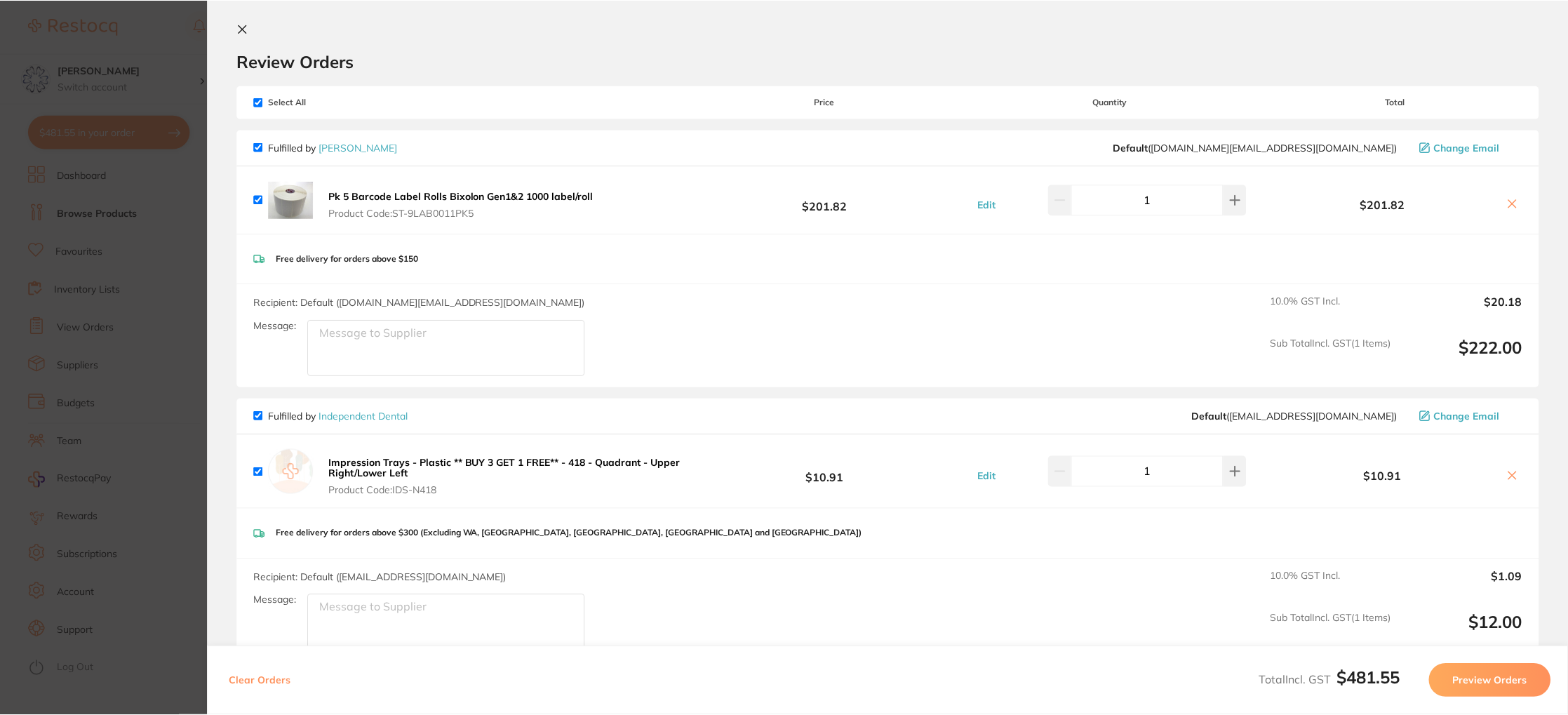
scroll to position [16, 0]
click at [1506, 195] on div "$201.82" at bounding box center [1395, 199] width 253 height 24
click at [1509, 198] on icon at bounding box center [1511, 203] width 11 height 11
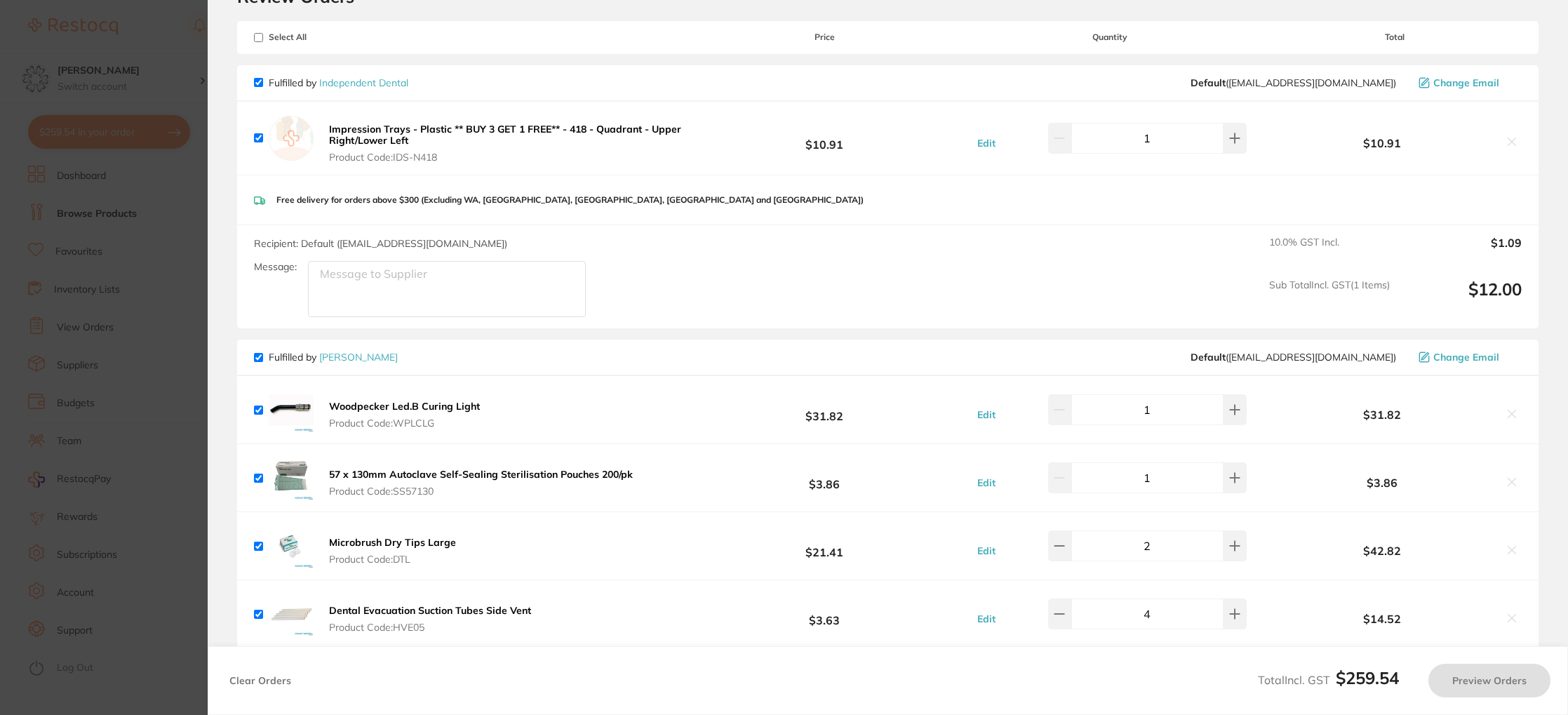
checkbox input "true"
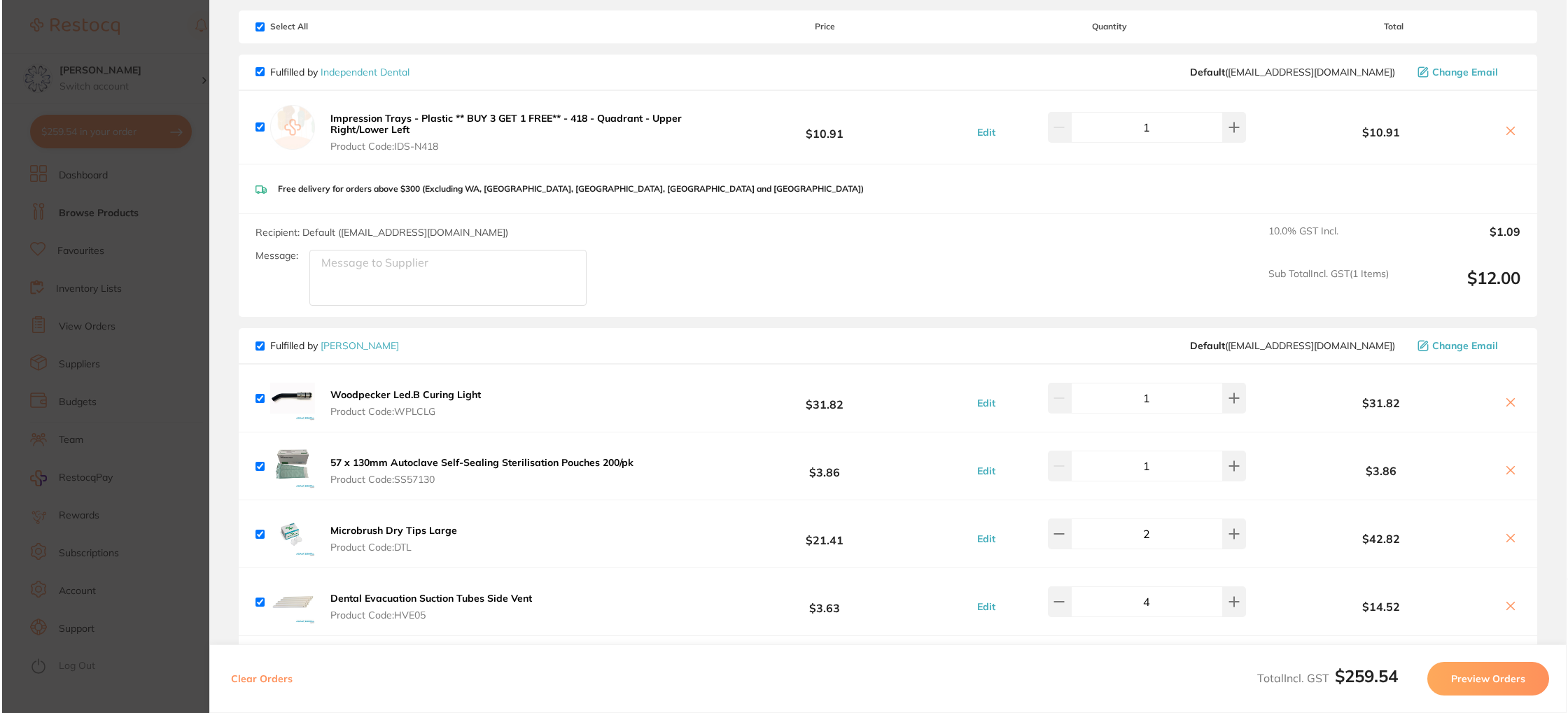
scroll to position [0, 0]
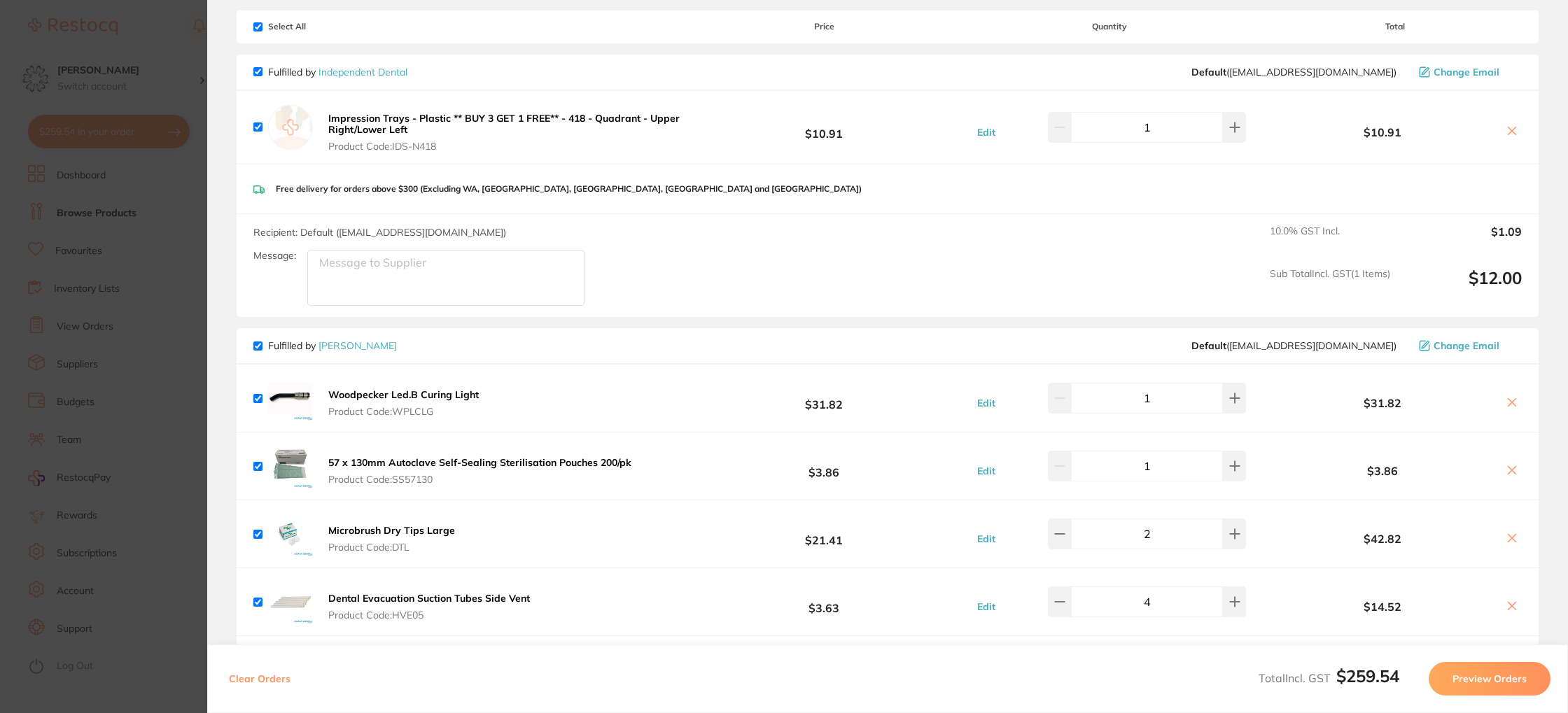
click at [256, 72] on input "checkbox" at bounding box center [258, 72] width 9 height 9
checkbox input "false"
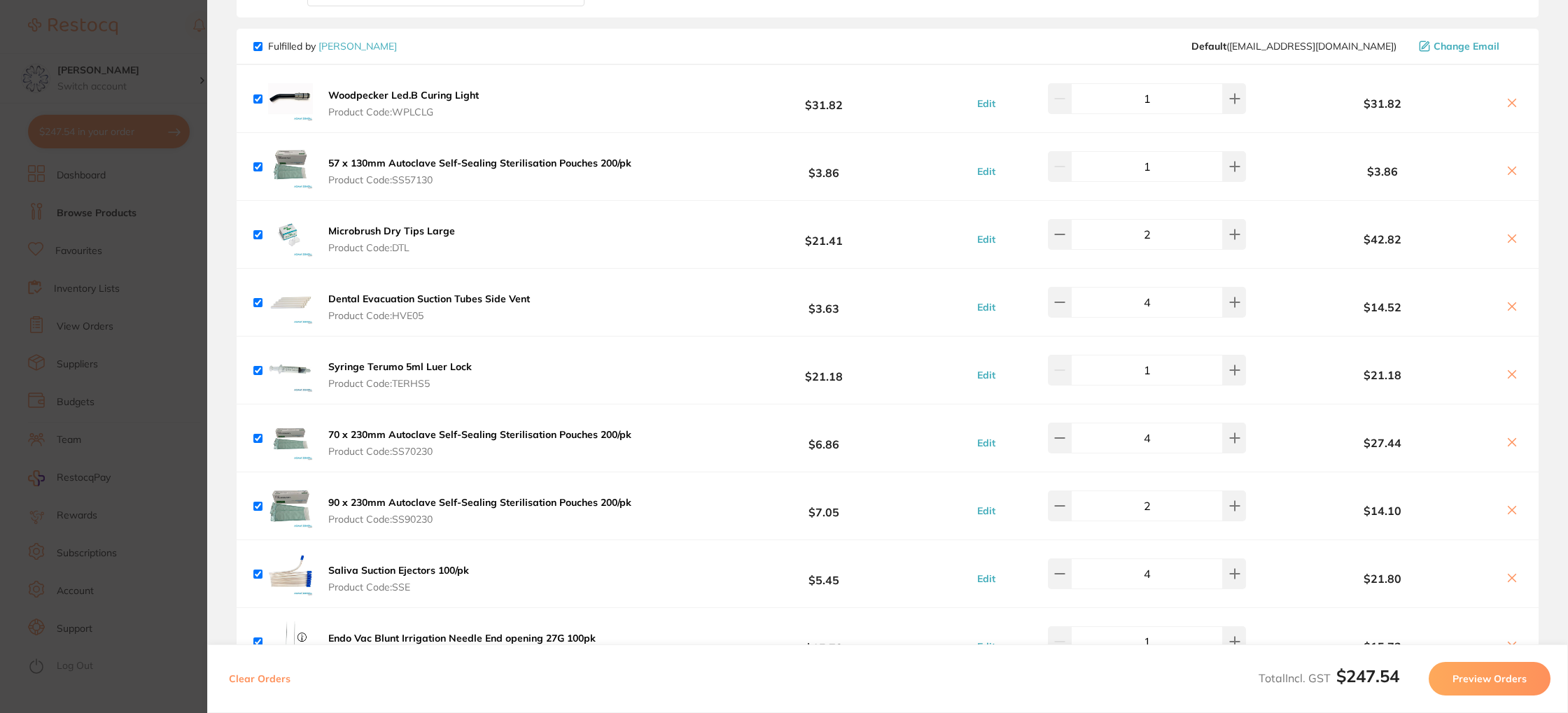
scroll to position [381, 0]
click at [437, 91] on b "Woodpecker Led.B Curing Light" at bounding box center [403, 94] width 151 height 13
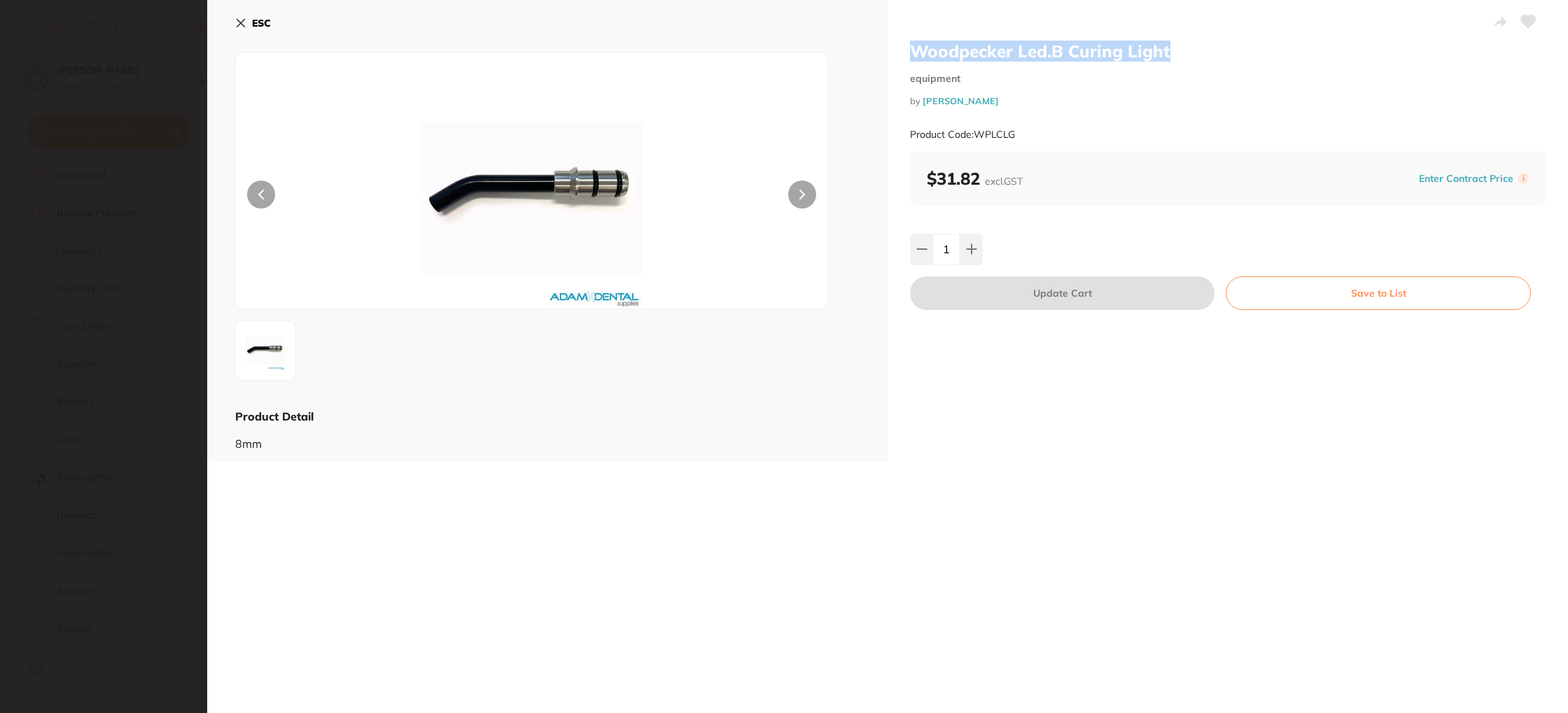
drag, startPoint x: 1166, startPoint y: 54, endPoint x: 924, endPoint y: 53, distance: 242.0
click at [914, 54] on h2 "Woodpecker Led.B Curing Light" at bounding box center [1228, 51] width 636 height 21
copy h2 "Woodpecker Led.B Curing Light"
click at [270, 23] on b "ESC" at bounding box center [261, 23] width 19 height 13
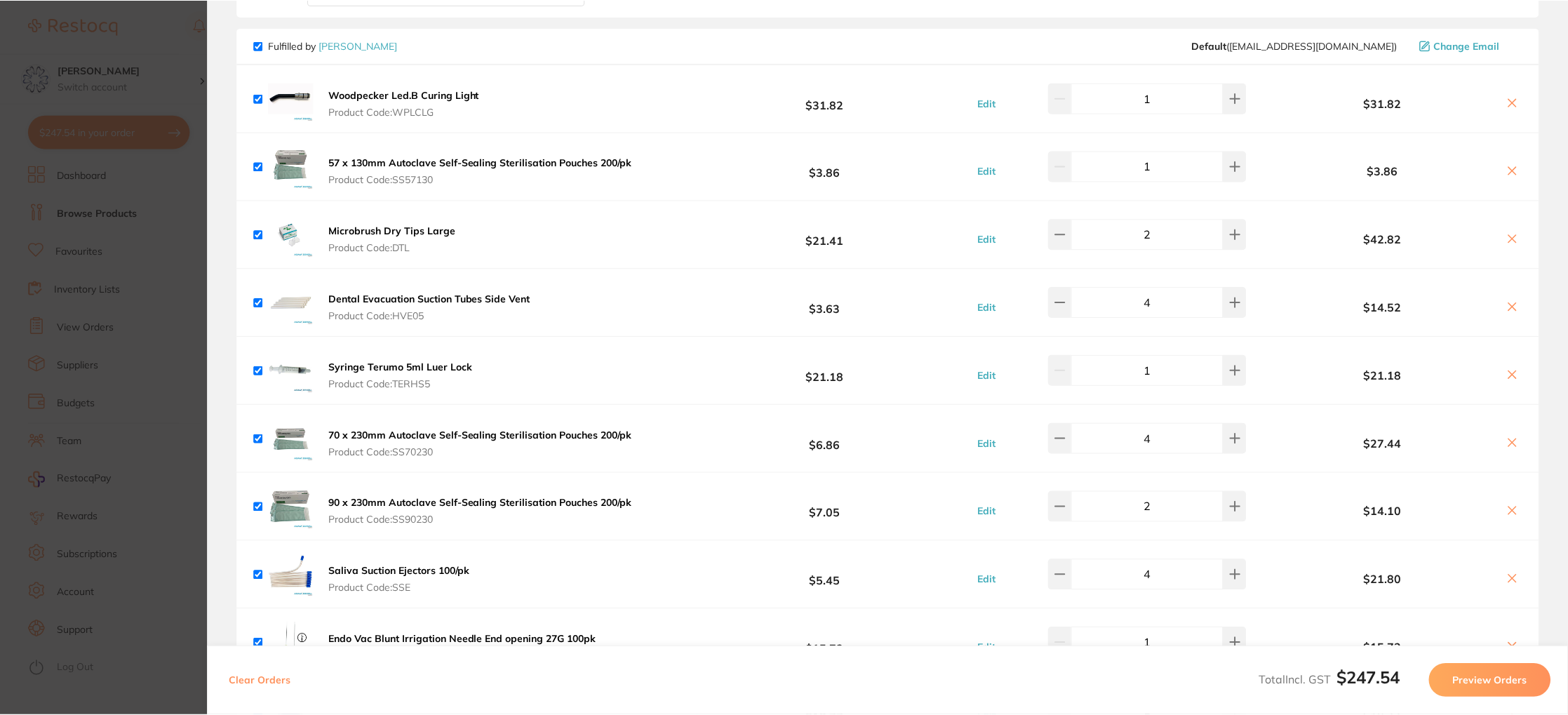
scroll to position [16, 0]
click at [1511, 102] on icon at bounding box center [1511, 102] width 11 height 11
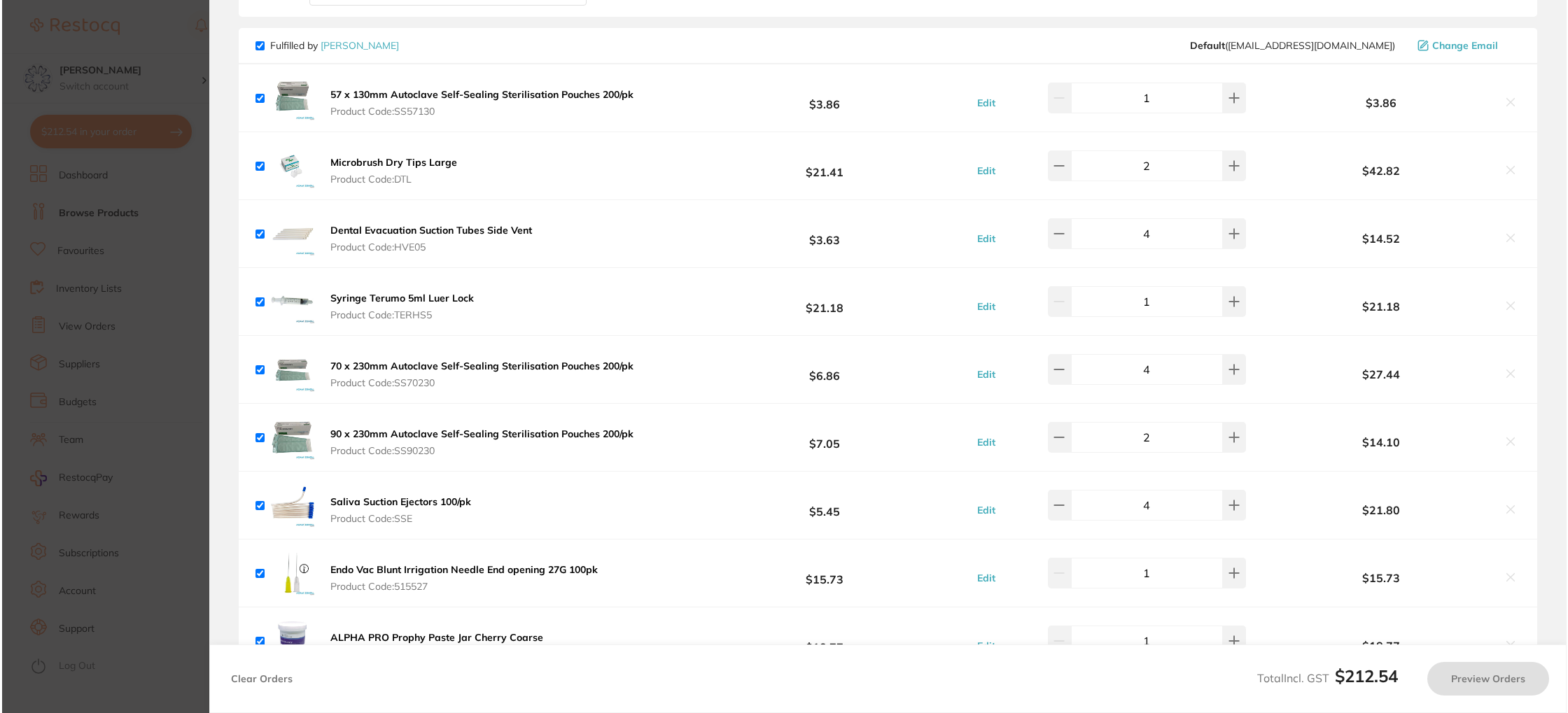
scroll to position [0, 0]
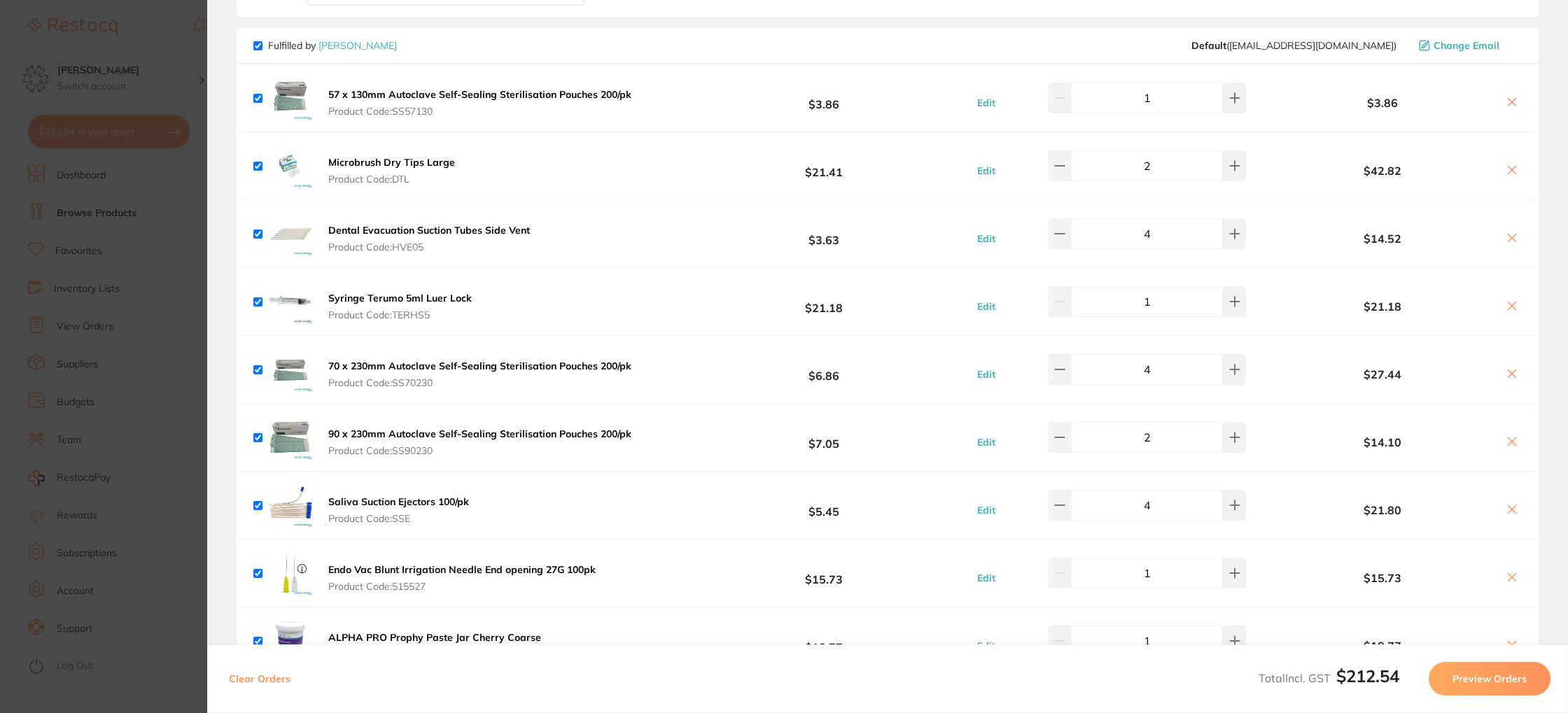
click at [483, 98] on b "57 x 130mm Autoclave Self-Sealing Sterilisation Pouches 200/pk" at bounding box center [480, 94] width 303 height 13
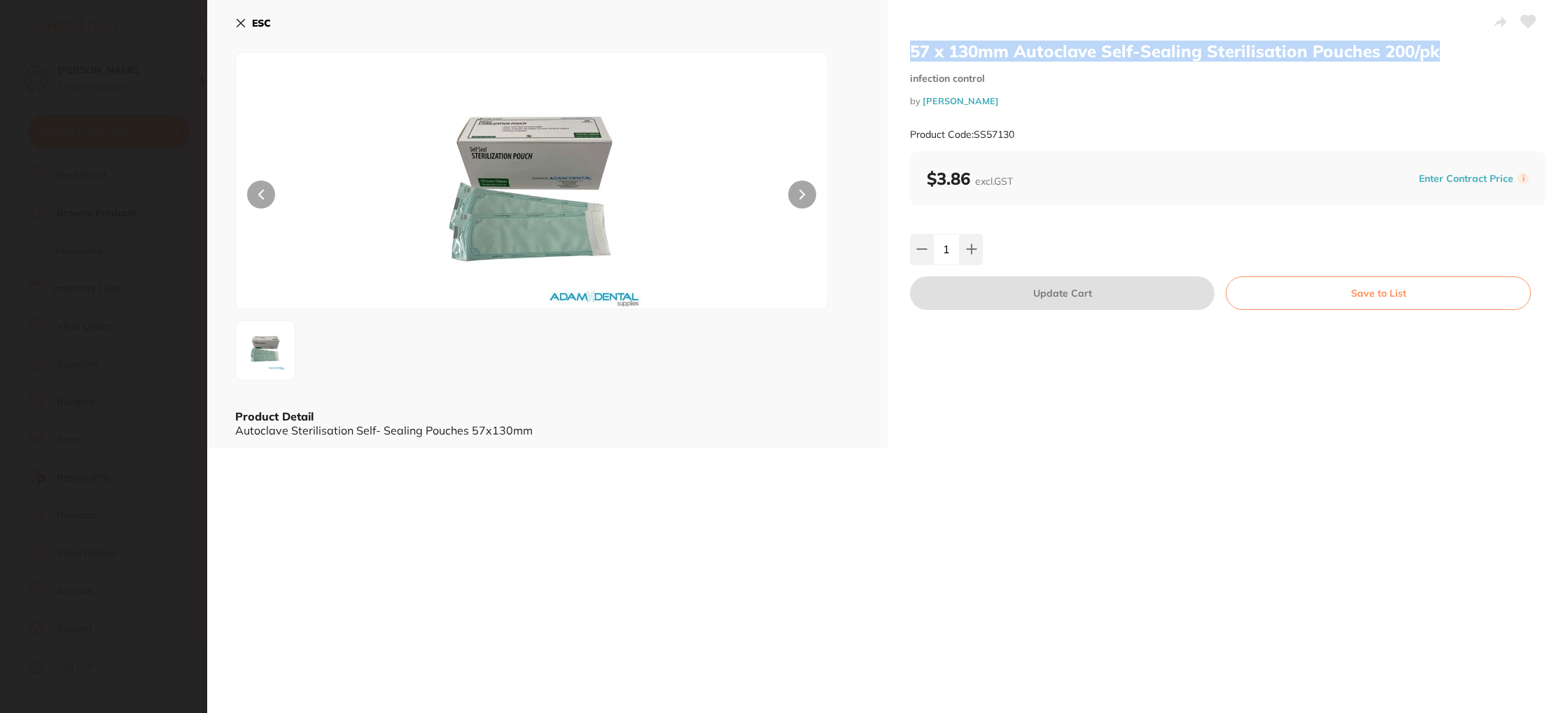
drag, startPoint x: 908, startPoint y: 50, endPoint x: 1434, endPoint y: 47, distance: 526.0
click at [1434, 47] on h2 "57 x 130mm Autoclave Self-Sealing Sterilisation Pouches 200/pk" at bounding box center [1228, 51] width 636 height 21
copy h2 "57 x 130mm Autoclave Self-Sealing Sterilisation Pouches 200/pk"
drag, startPoint x: 271, startPoint y: 25, endPoint x: 283, endPoint y: 28, distance: 12.4
click at [270, 25] on b "ESC" at bounding box center [261, 23] width 19 height 13
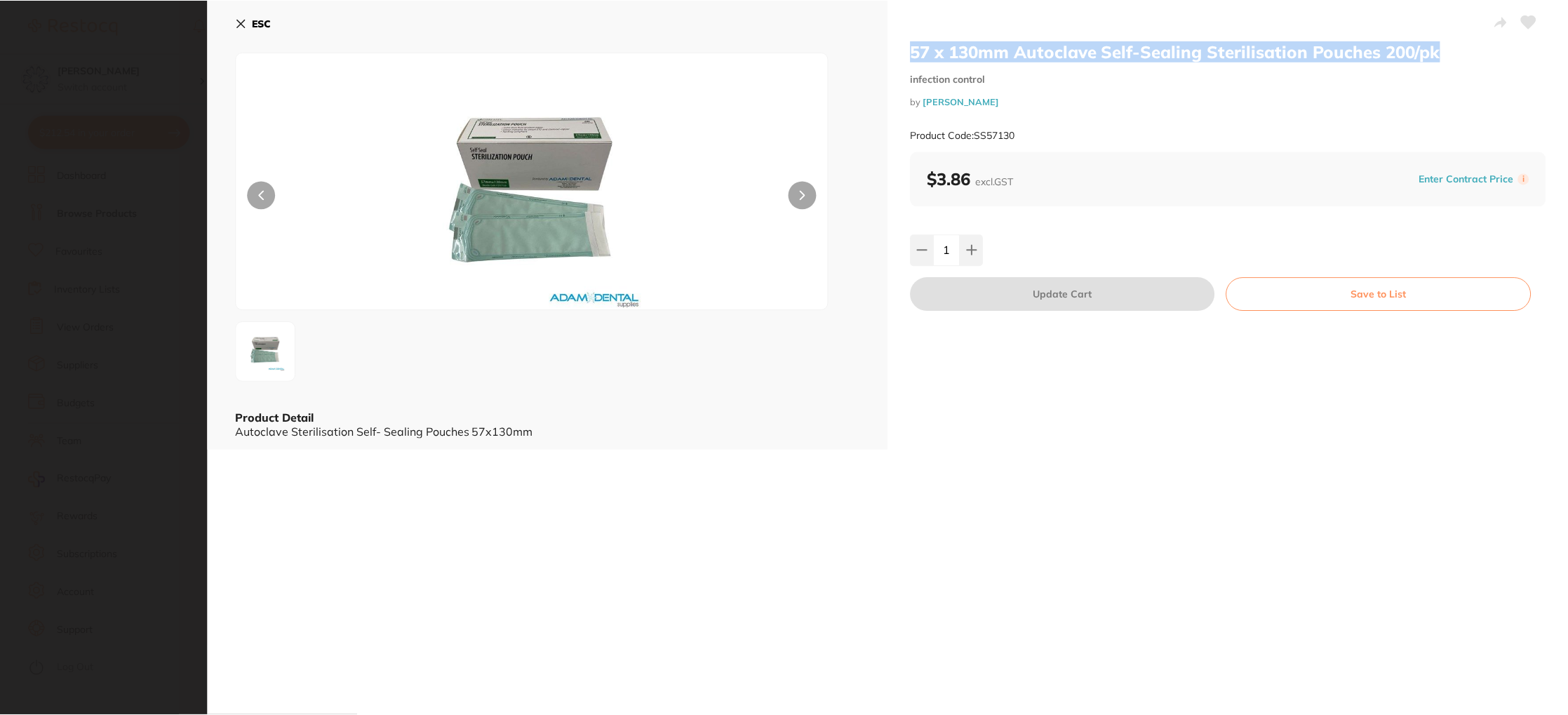
scroll to position [16, 0]
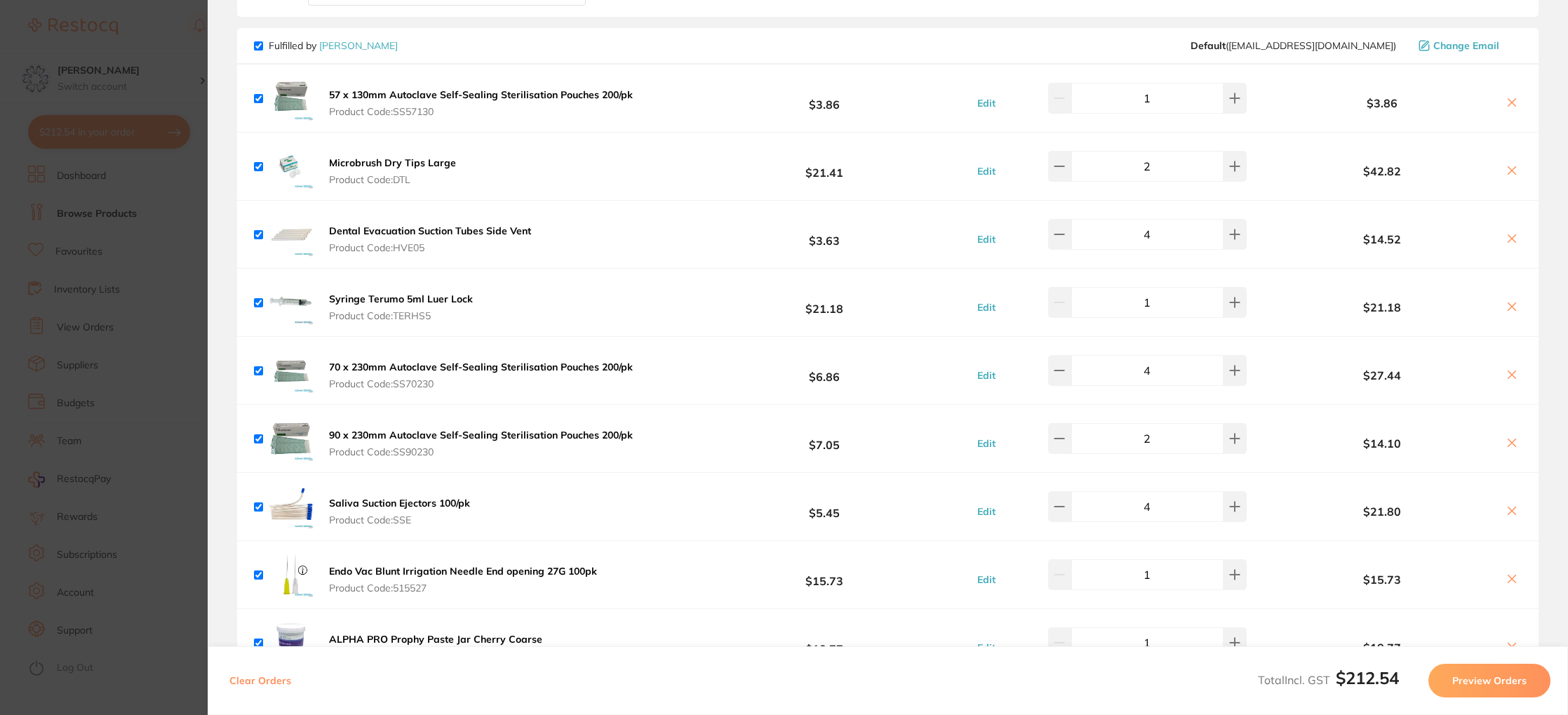
click at [1511, 104] on icon at bounding box center [1511, 102] width 11 height 11
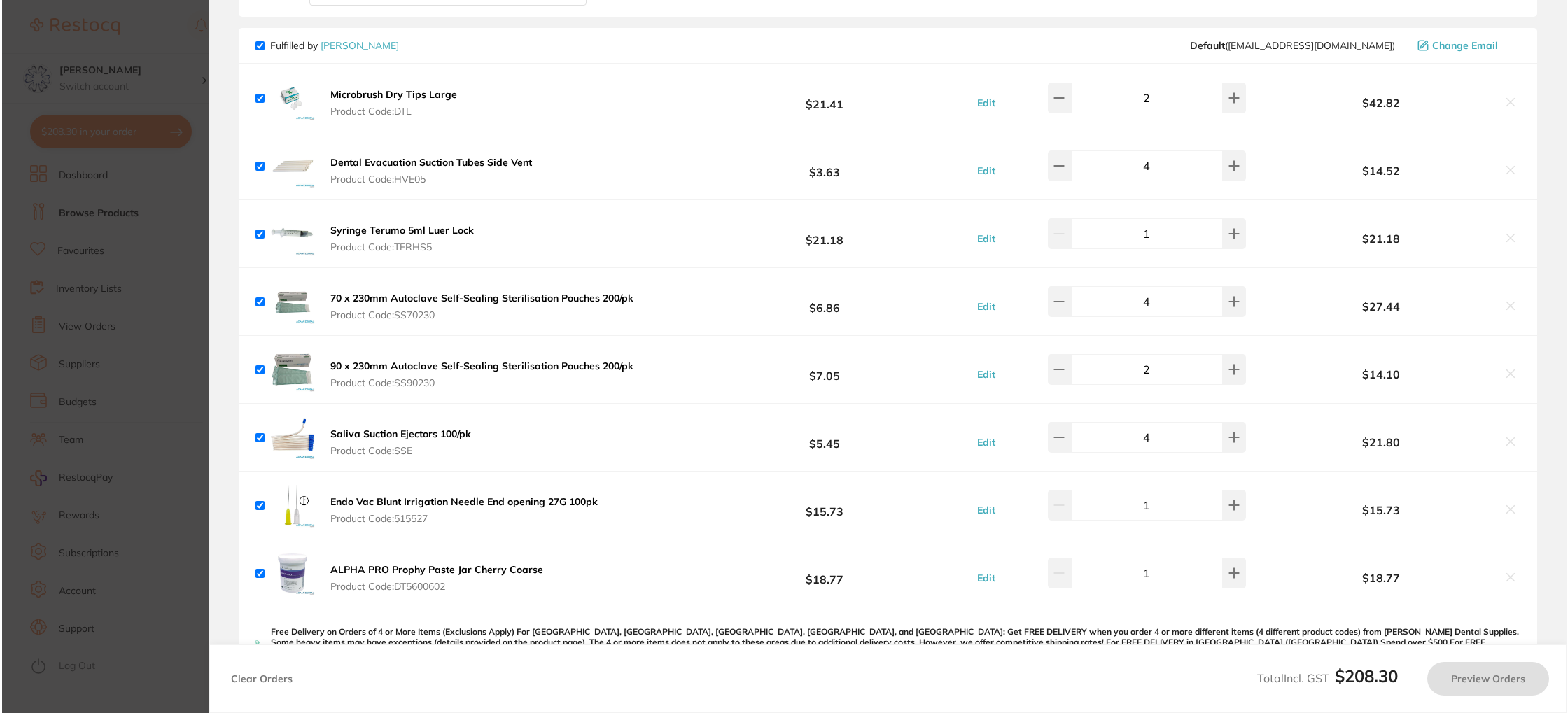
scroll to position [0, 0]
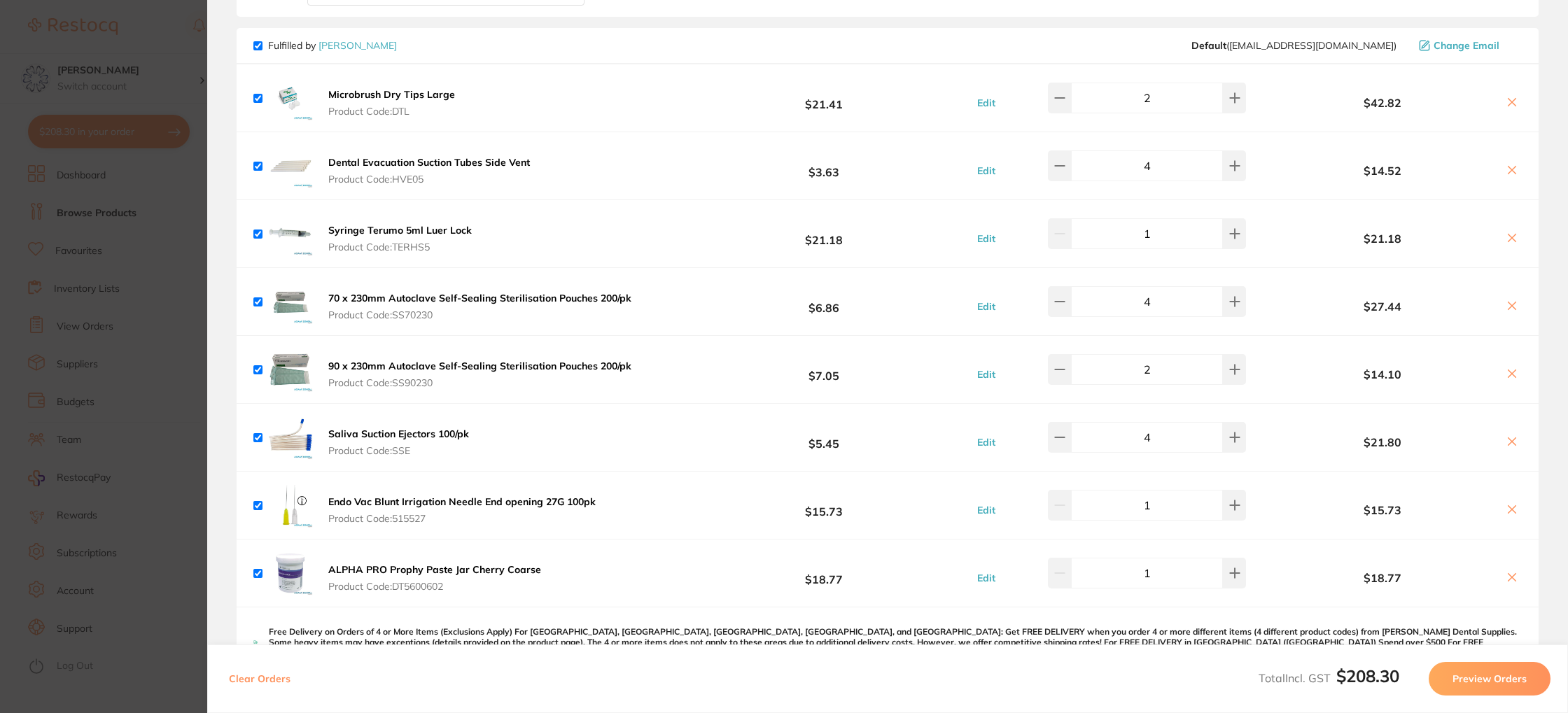
click at [1508, 306] on icon at bounding box center [1512, 305] width 7 height 7
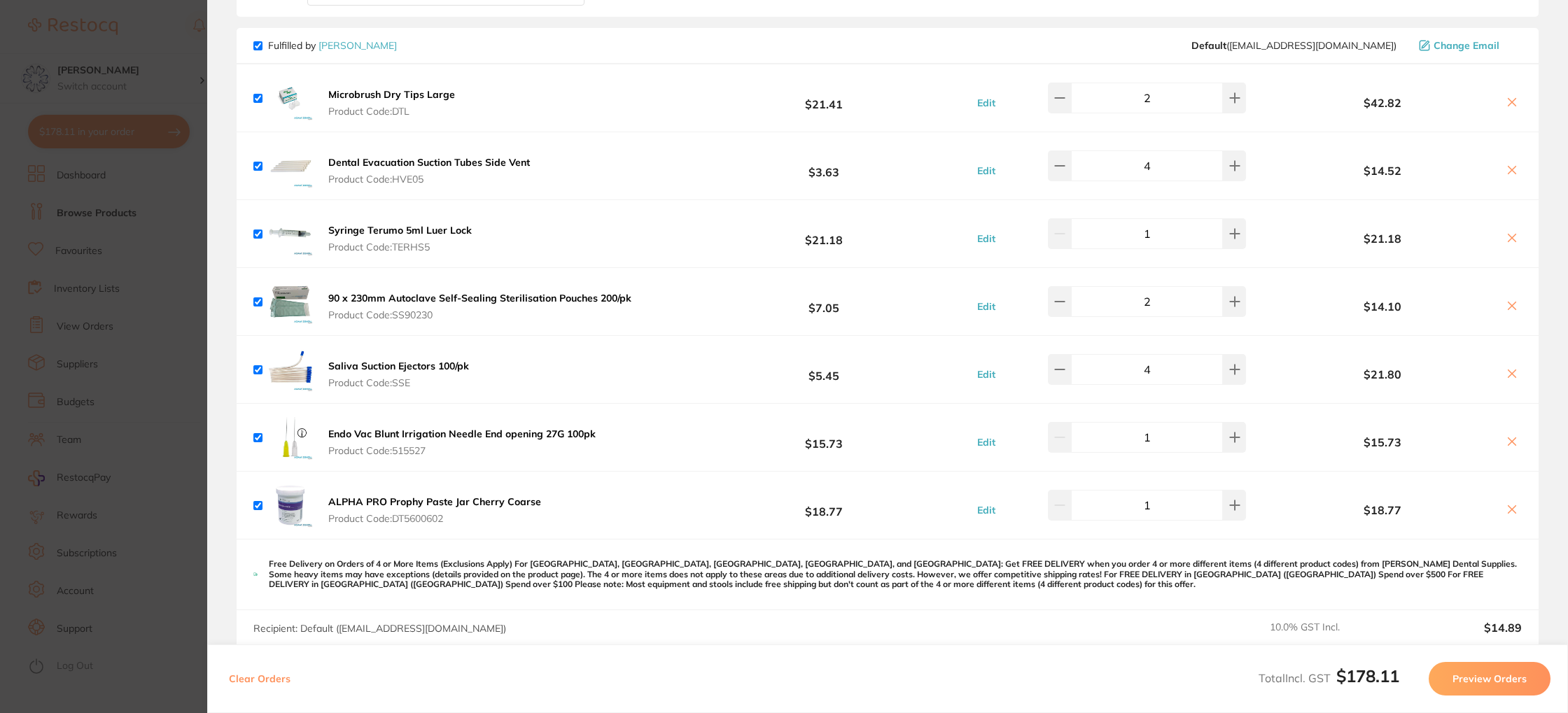
click at [1508, 304] on icon at bounding box center [1512, 305] width 7 height 7
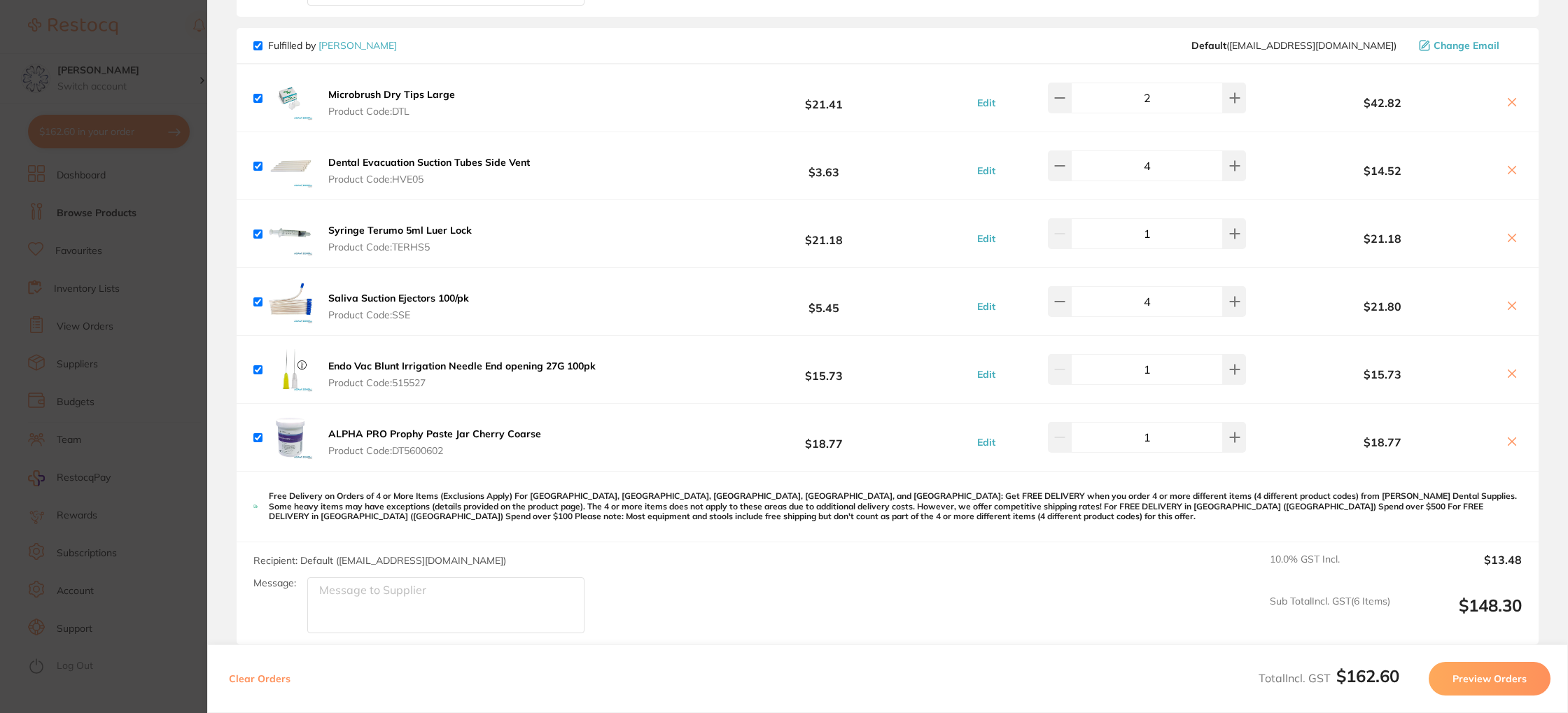
click at [358, 91] on b "Microbrush Dry Tips Large" at bounding box center [391, 94] width 127 height 13
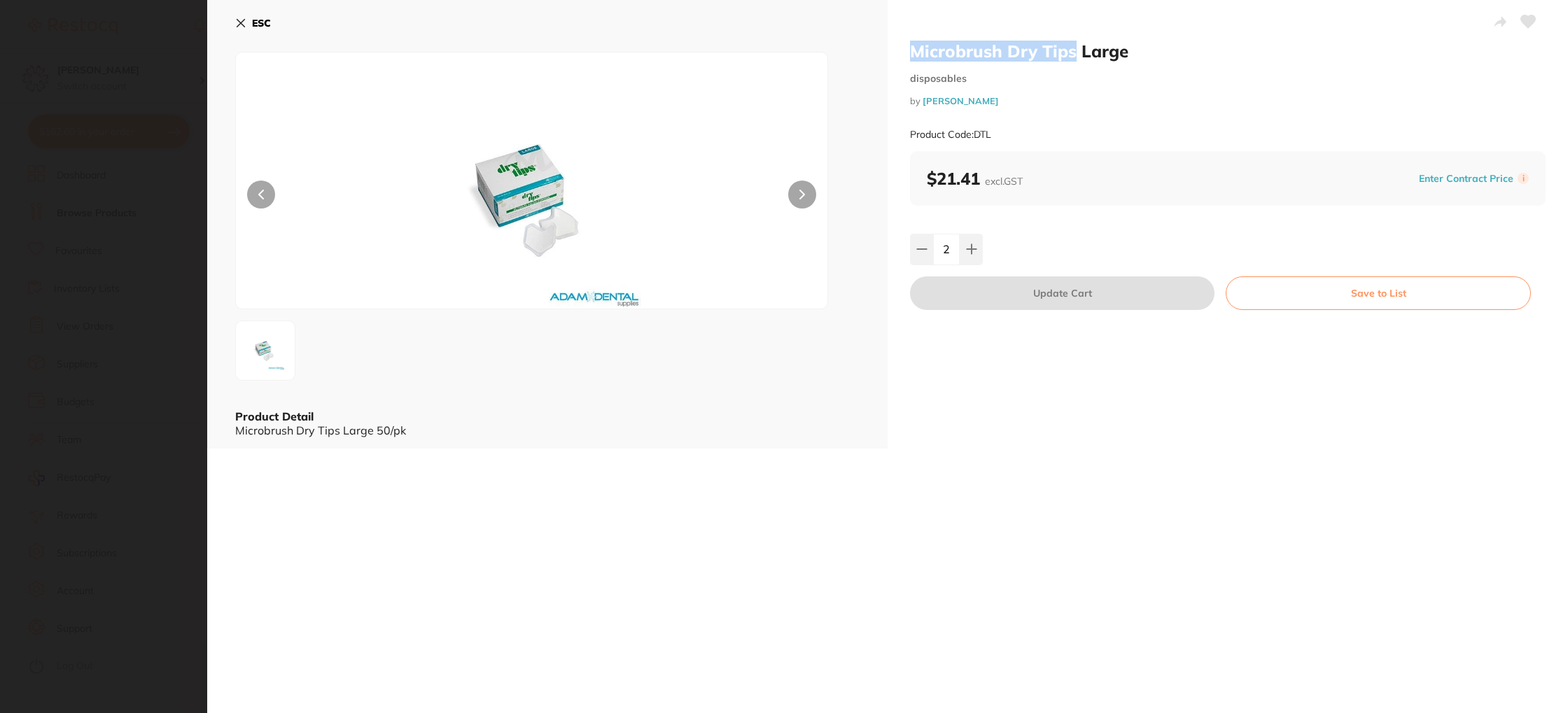
drag, startPoint x: 907, startPoint y: 53, endPoint x: 1068, endPoint y: 55, distance: 161.0
click at [1069, 55] on h2 "Microbrush Dry Tips Large" at bounding box center [1228, 51] width 636 height 21
copy h2 "Microbrush Dry Tips"
click at [254, 23] on b "ESC" at bounding box center [261, 23] width 19 height 13
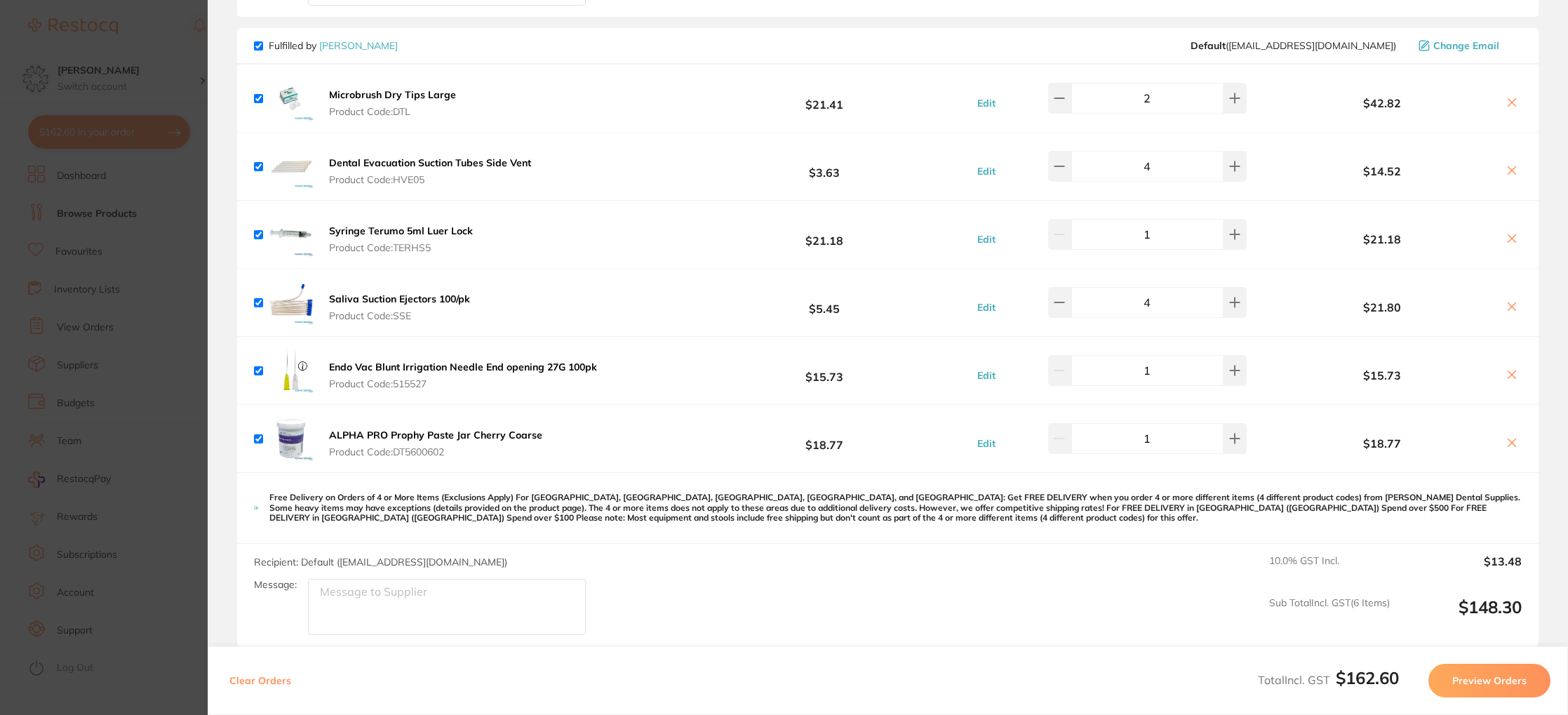
click at [1512, 100] on icon at bounding box center [1511, 102] width 11 height 11
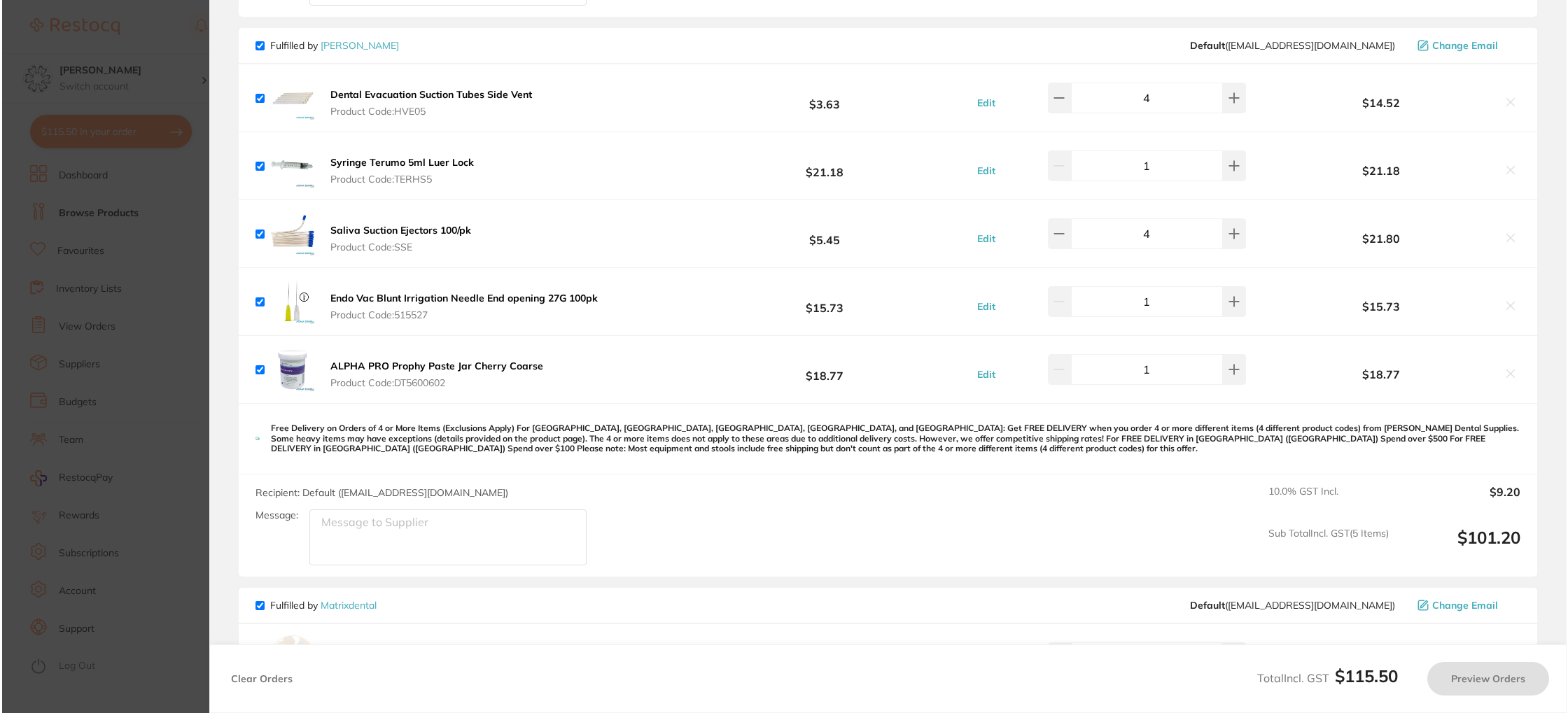
scroll to position [0, 0]
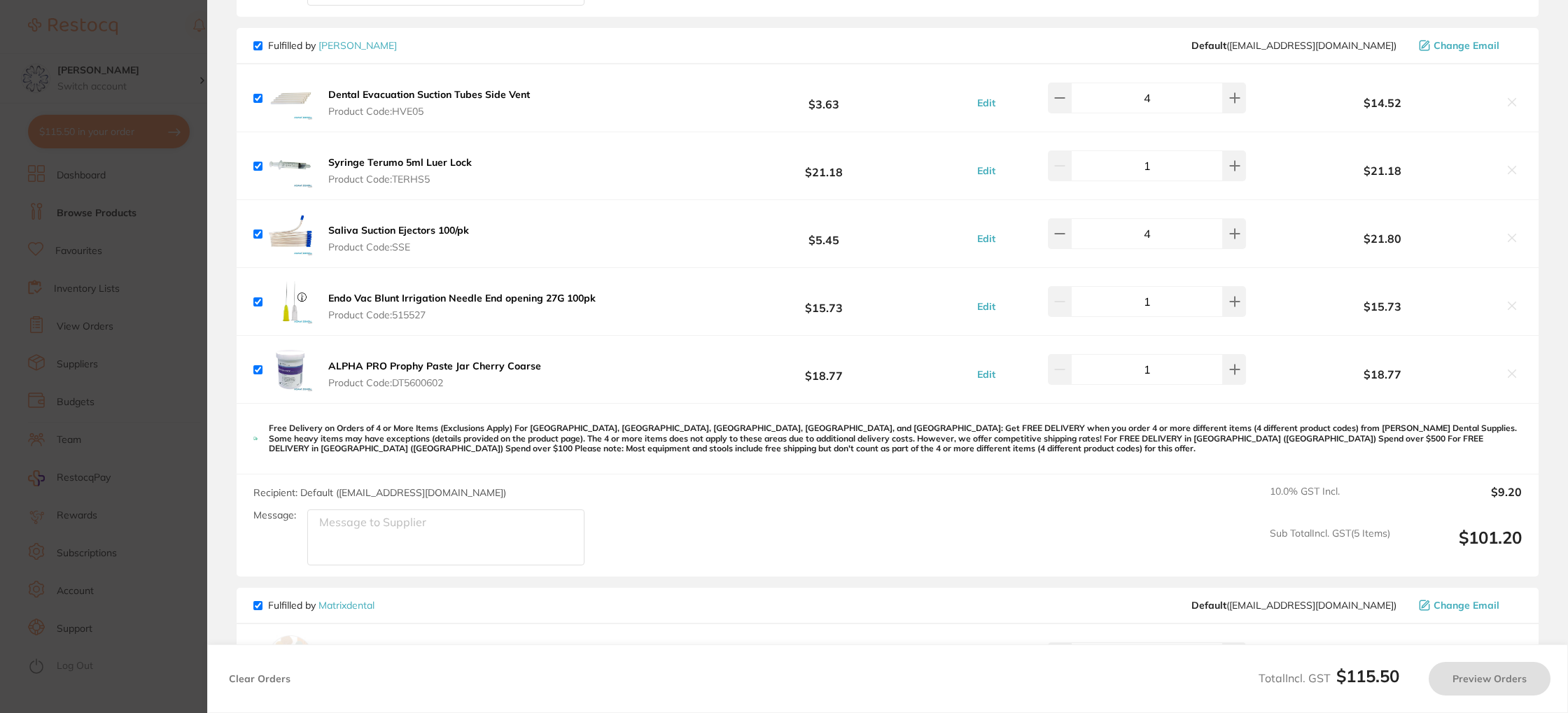
click at [360, 91] on b "Dental Evacuation Suction Tubes Side Vent" at bounding box center [429, 94] width 202 height 13
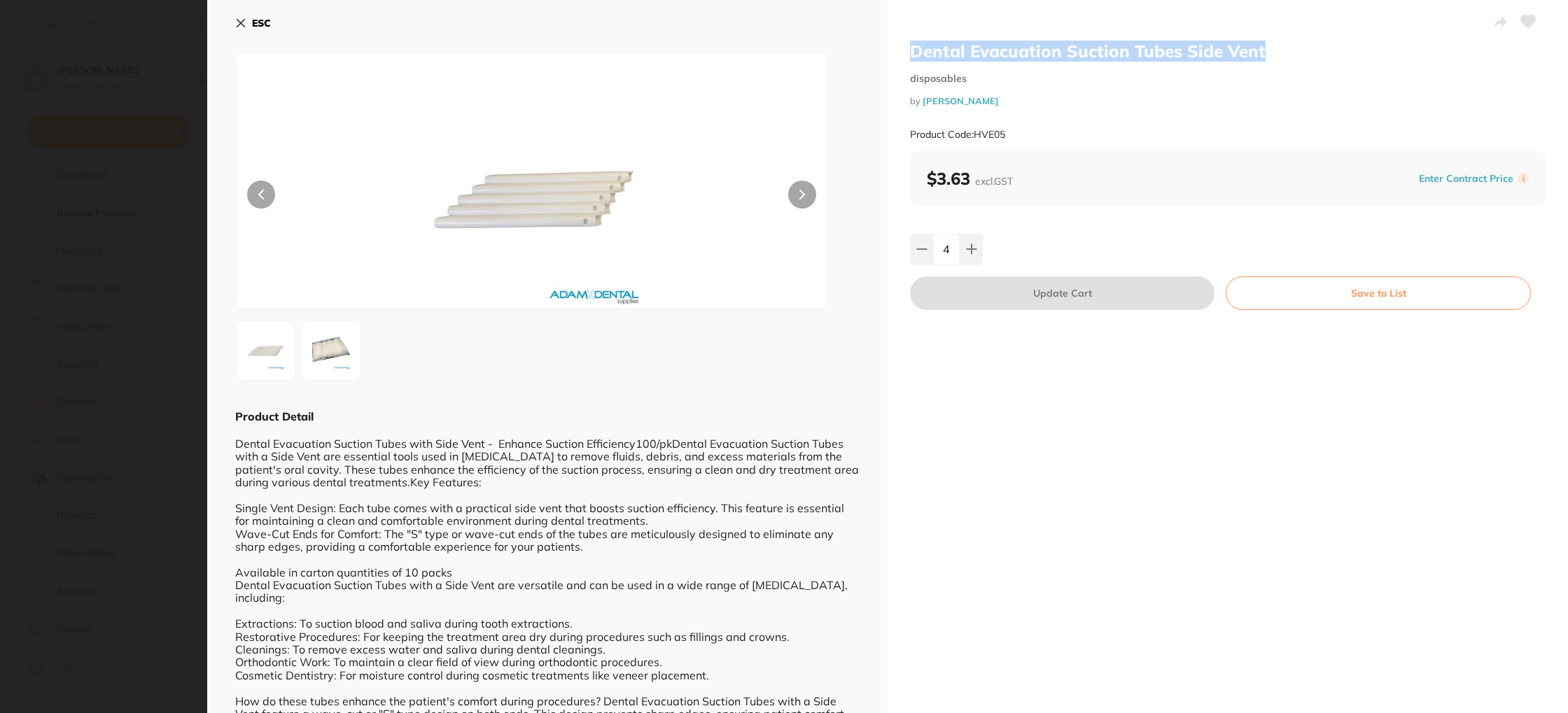
drag, startPoint x: 907, startPoint y: 55, endPoint x: 1265, endPoint y: 45, distance: 358.1
click at [1265, 45] on div "Dental Evacuation Suction Tubes Side Vent disposables by [PERSON_NAME] Product …" at bounding box center [1227, 456] width 680 height 912
copy h2 "Dental Evacuation Suction Tubes Side Vent"
drag, startPoint x: 252, startPoint y: 18, endPoint x: 243, endPoint y: 8, distance: 13.5
click at [248, 10] on div "ESC Product Detail Dental Evacuation Suction Tubes with Side Vent - Enhance Suc…" at bounding box center [547, 456] width 680 height 912
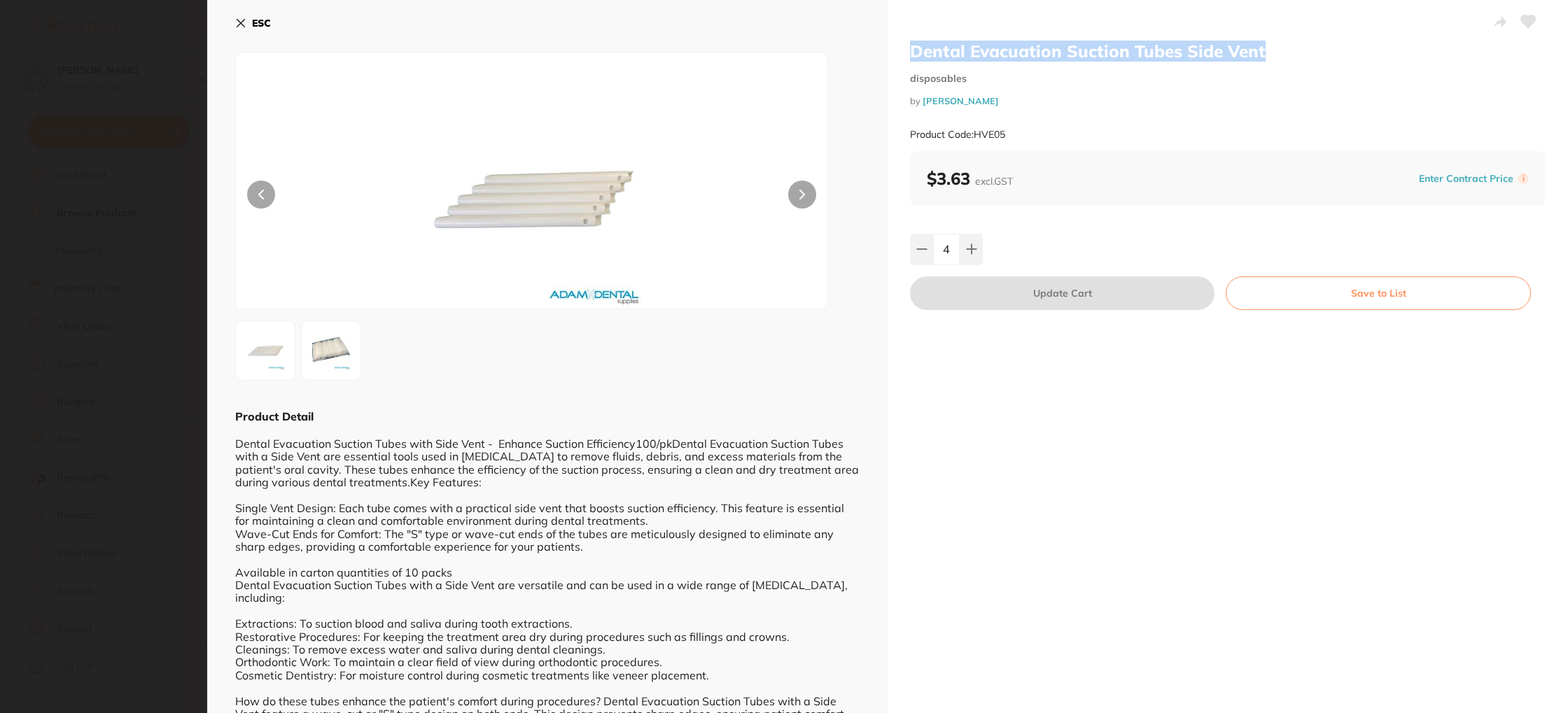
click at [258, 17] on b "ESC" at bounding box center [261, 23] width 19 height 13
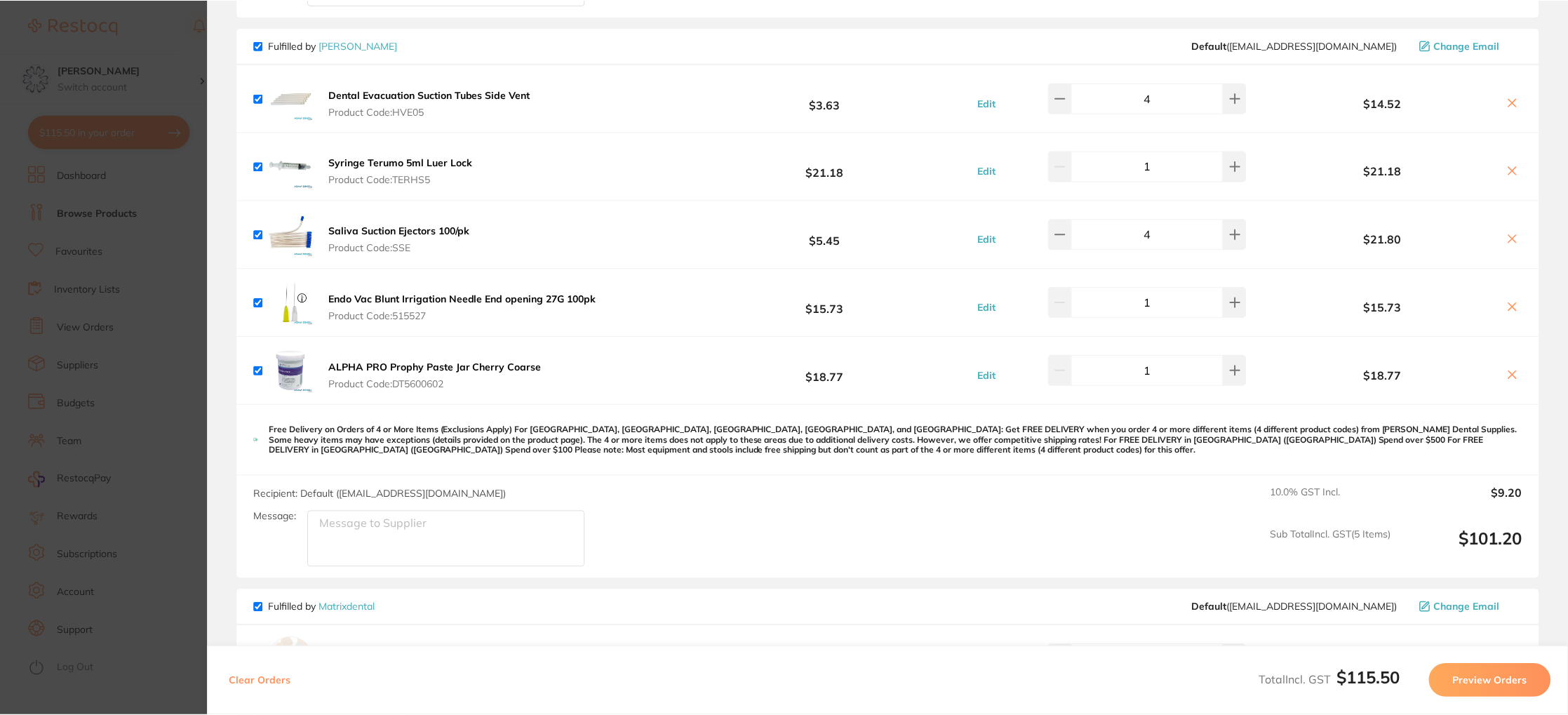
scroll to position [16, 0]
click at [1509, 240] on icon at bounding box center [1512, 238] width 7 height 7
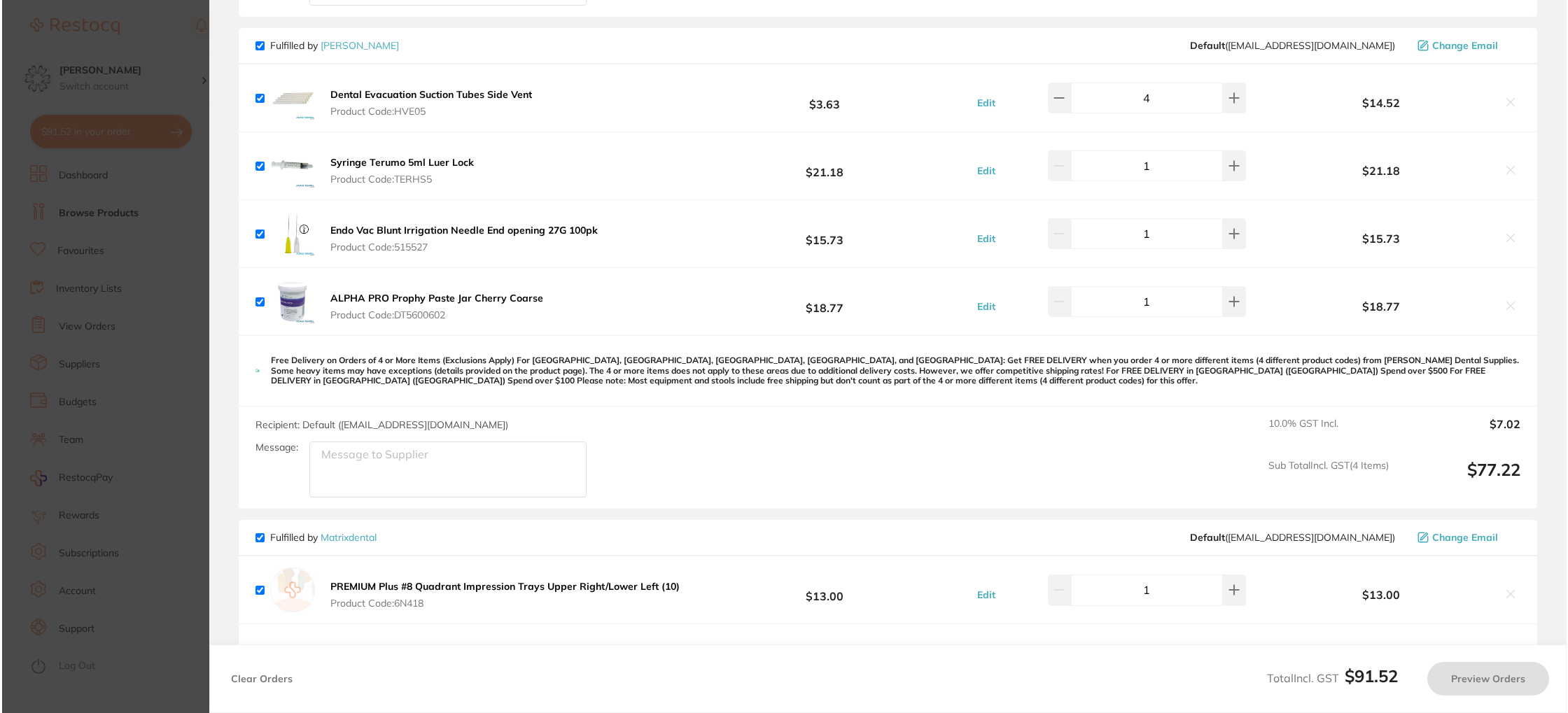
scroll to position [0, 0]
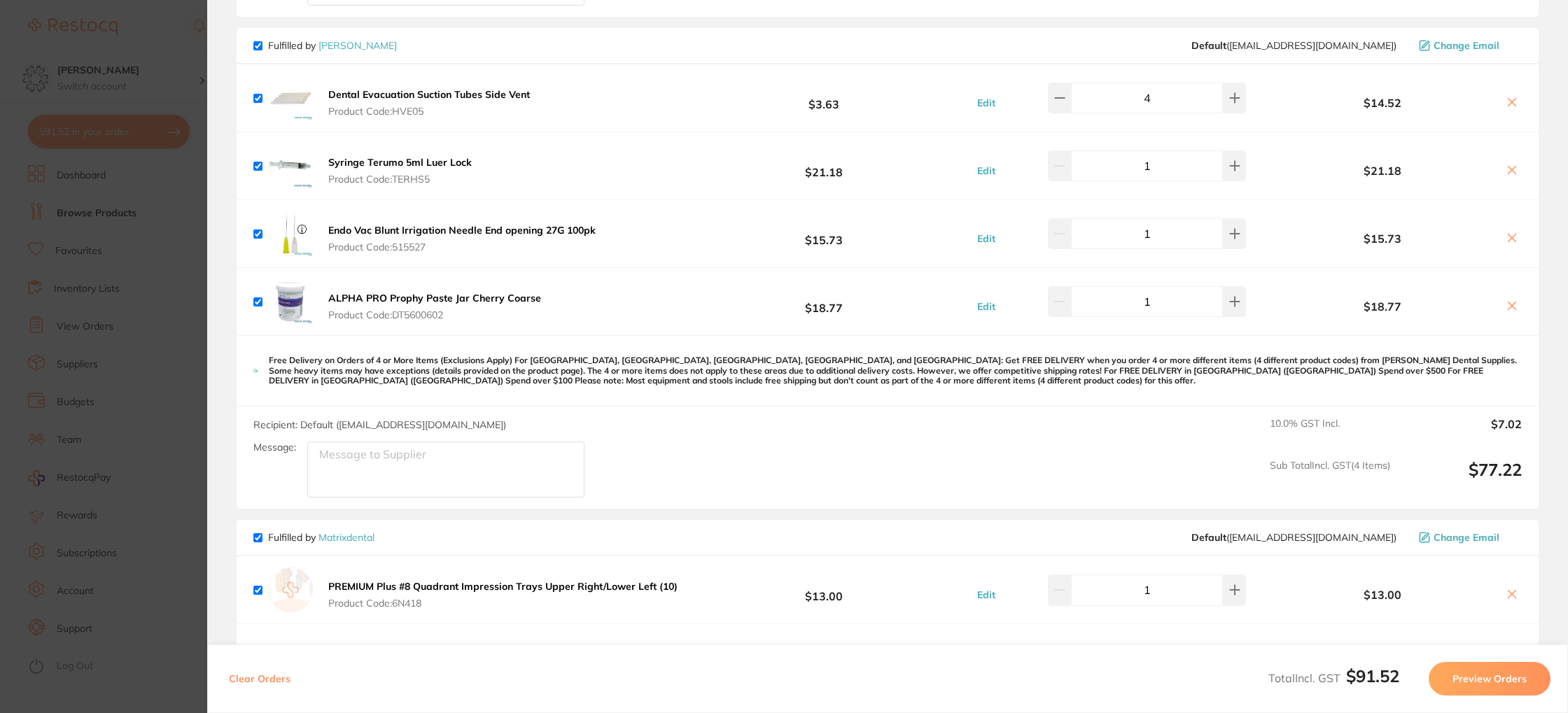
click at [1511, 103] on icon at bounding box center [1512, 102] width 11 height 11
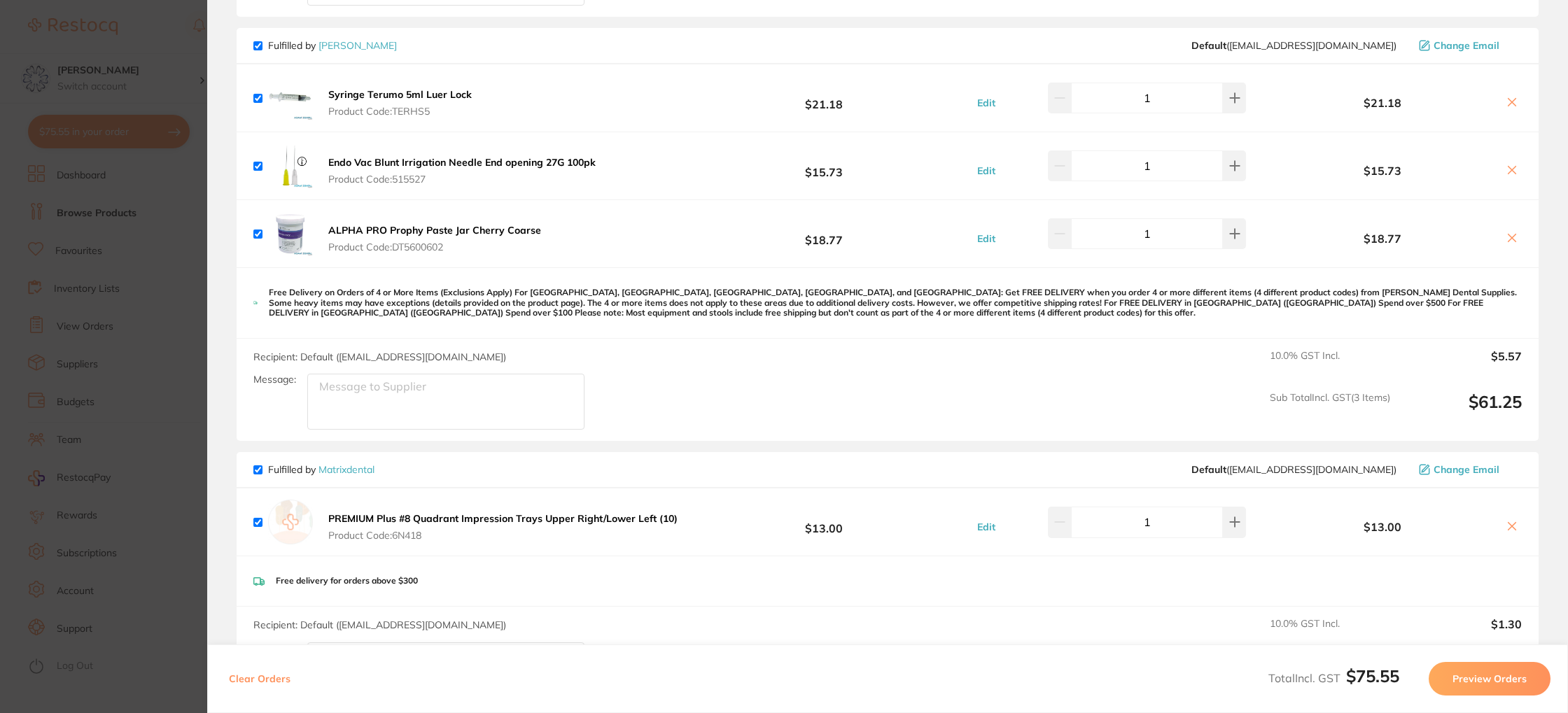
click at [438, 96] on b "Syringe Terumo 5ml Luer Lock" at bounding box center [400, 94] width 143 height 13
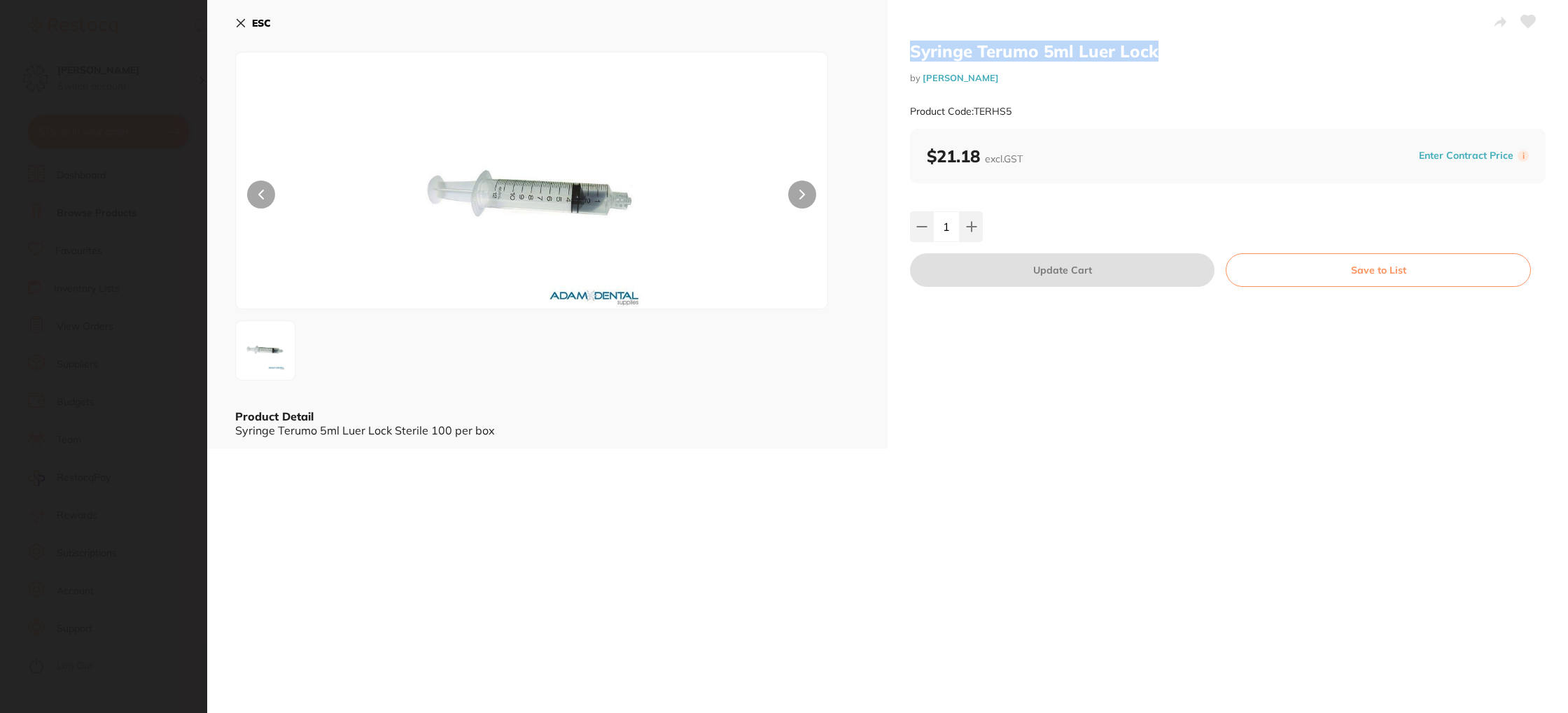
drag, startPoint x: 909, startPoint y: 54, endPoint x: 1159, endPoint y: 55, distance: 250.0
click at [1159, 55] on h2 "Syringe Terumo 5ml Luer Lock" at bounding box center [1228, 51] width 636 height 21
copy h2 "Syringe Terumo 5ml Luer Lock"
drag, startPoint x: 260, startPoint y: 21, endPoint x: 303, endPoint y: 17, distance: 43.2
click at [260, 21] on b "ESC" at bounding box center [261, 23] width 19 height 13
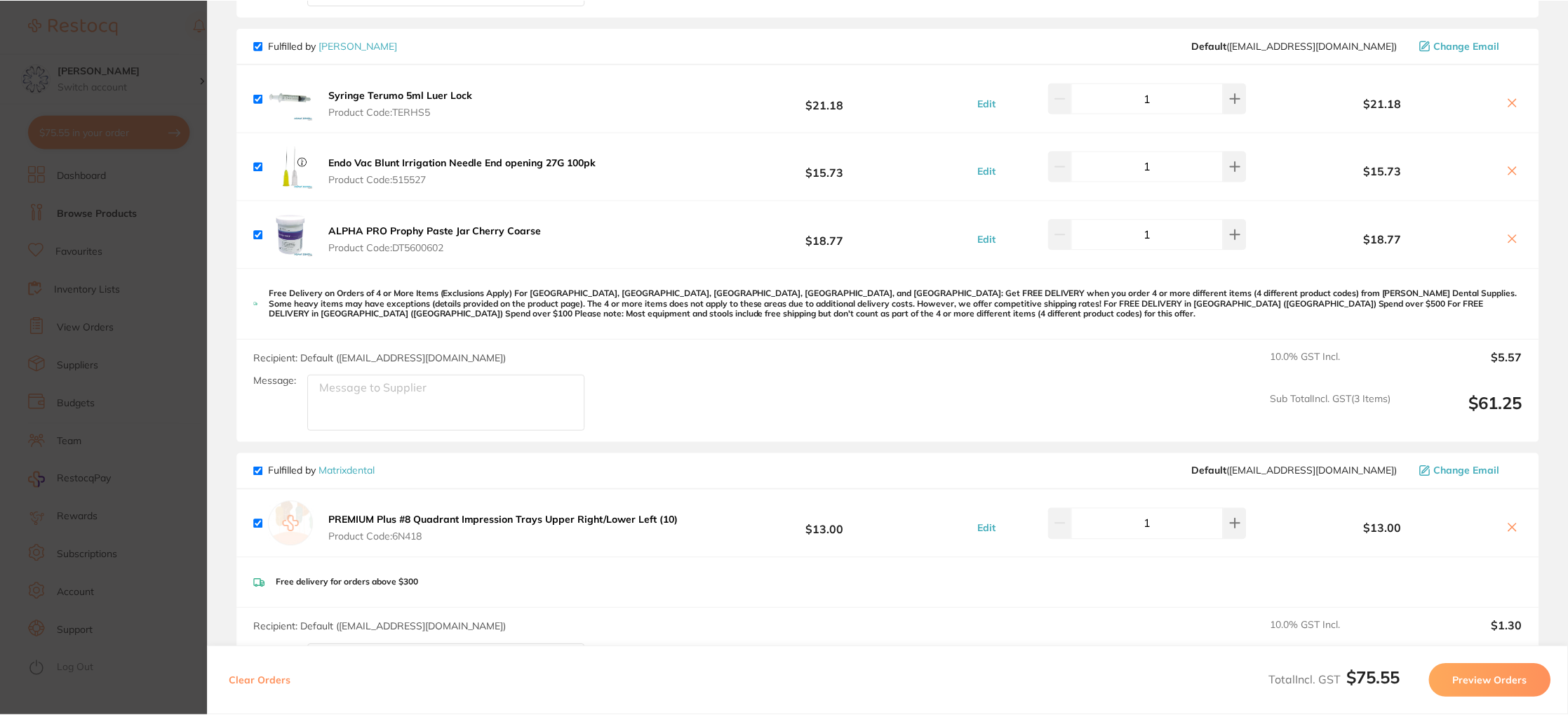
scroll to position [16, 0]
click at [1506, 102] on icon at bounding box center [1511, 102] width 11 height 11
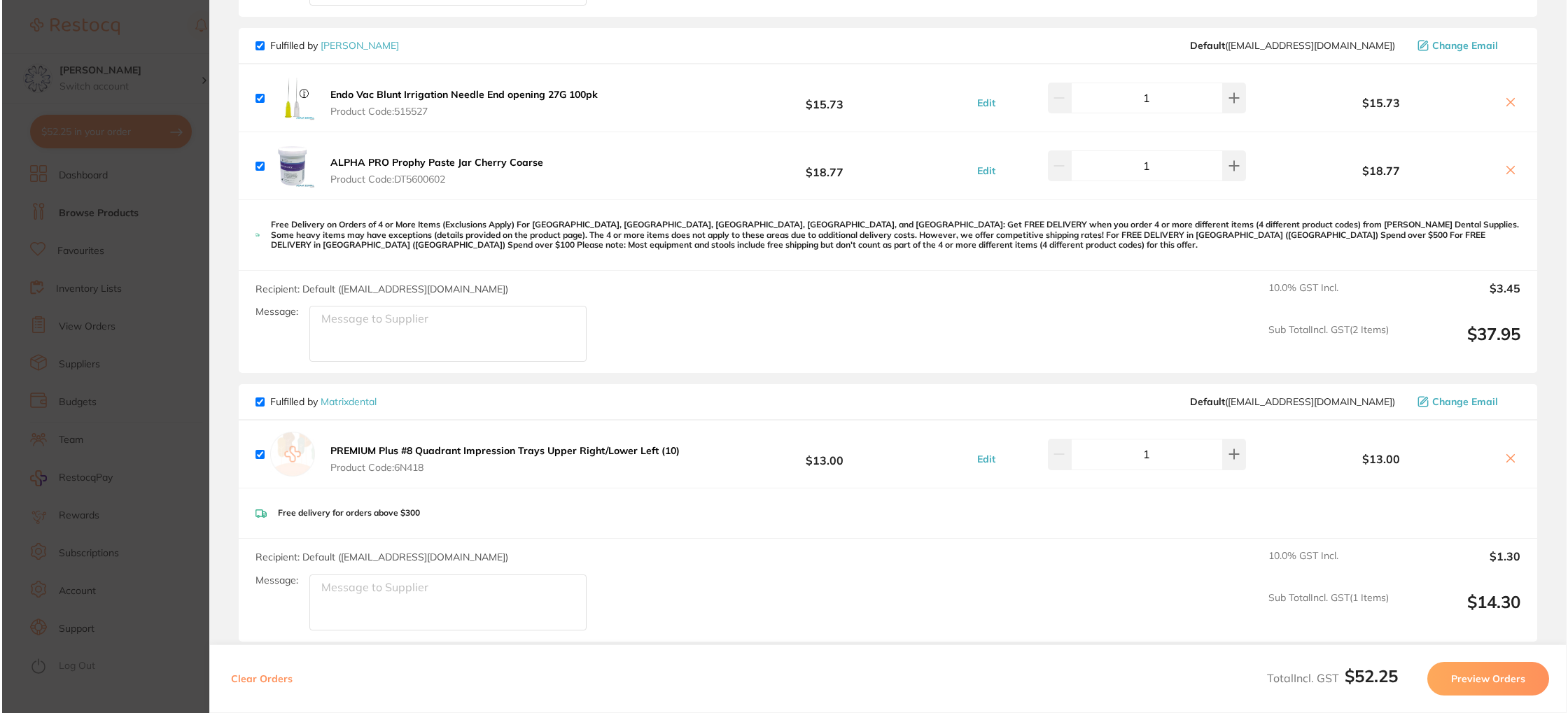
scroll to position [0, 0]
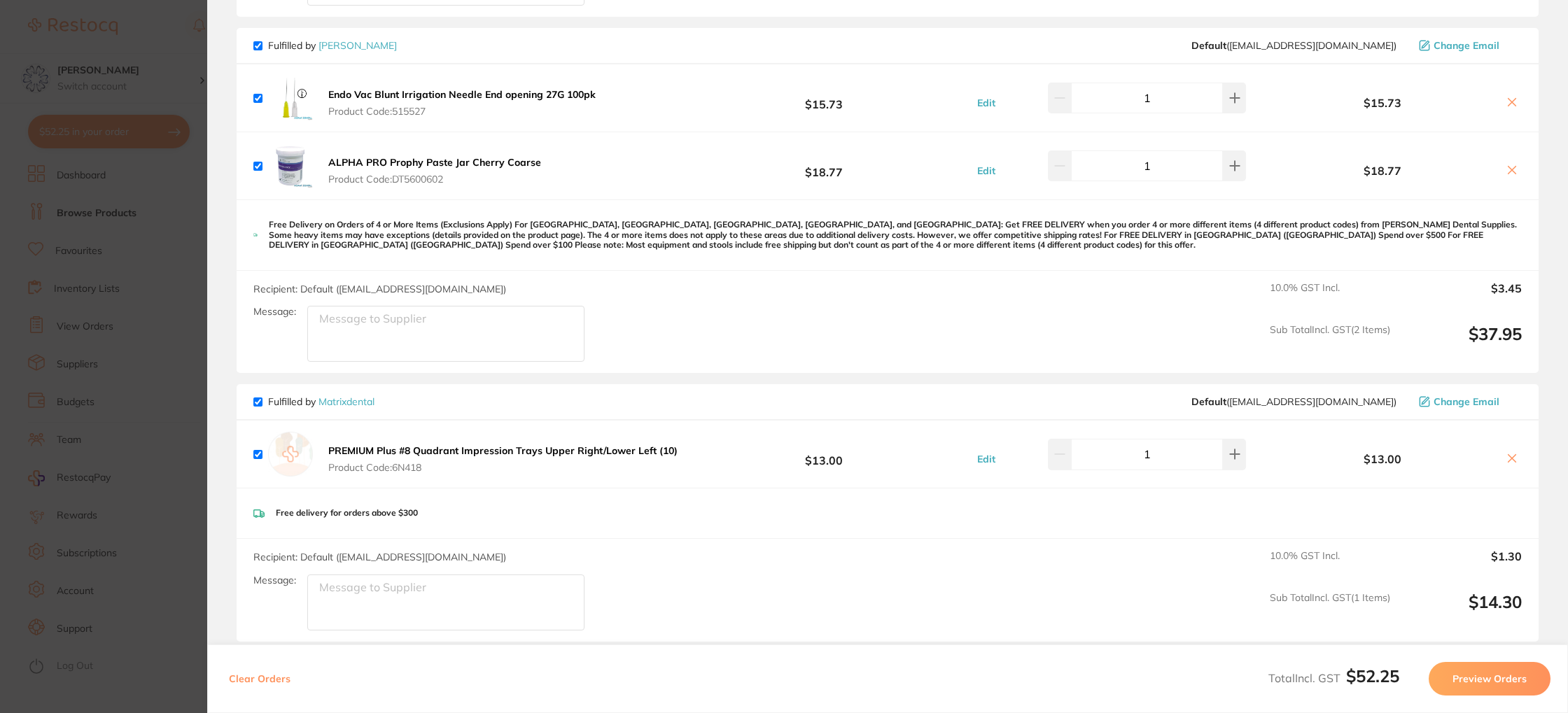
drag, startPoint x: 327, startPoint y: 95, endPoint x: 423, endPoint y: 97, distance: 96.0
click at [409, 95] on b "Endo Vac Blunt Irrigation Needle End opening 27G 100pk" at bounding box center [462, 94] width 267 height 13
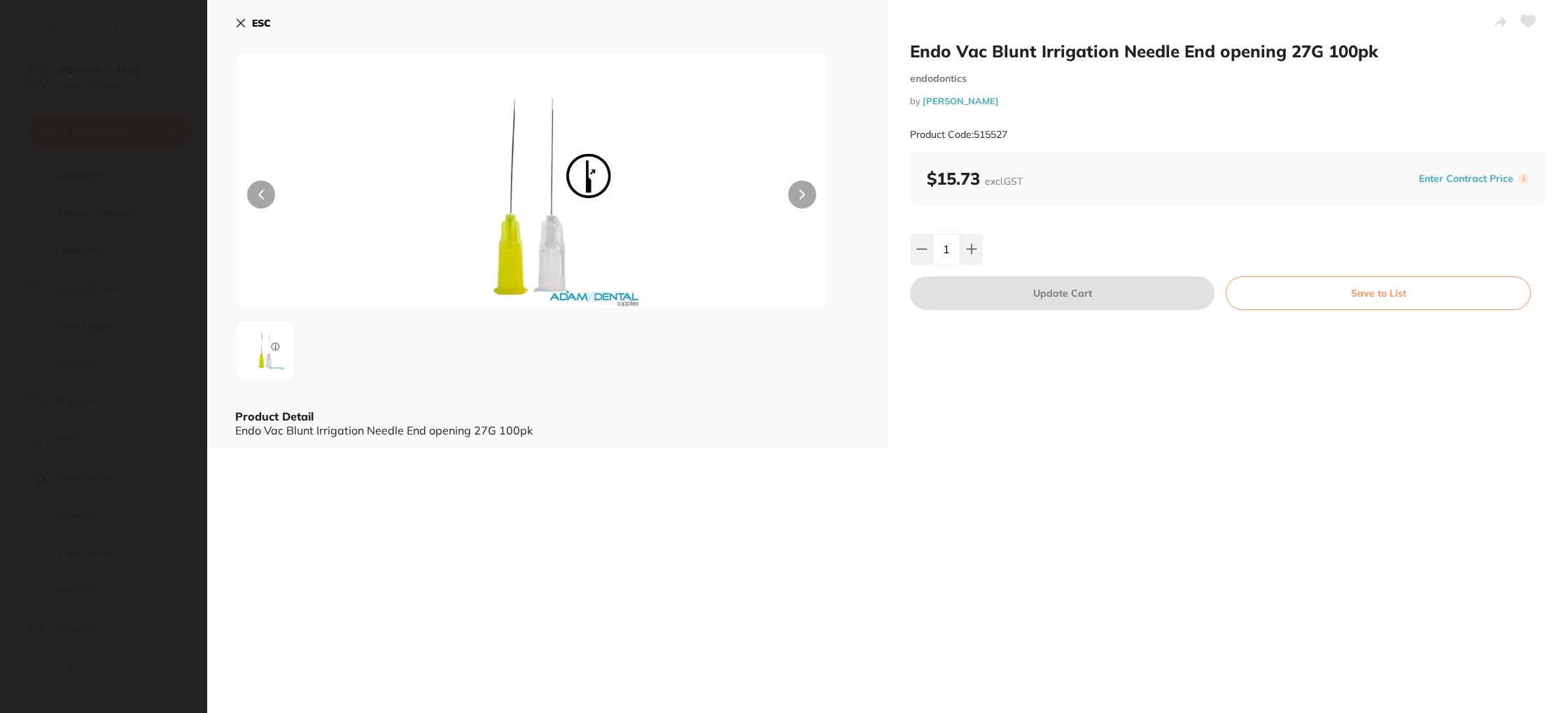
click at [423, 97] on section "Endo Vac Blunt Irrigation Needle End opening 27G 100pk endodontics by Adam Dent…" at bounding box center [784, 356] width 1568 height 713
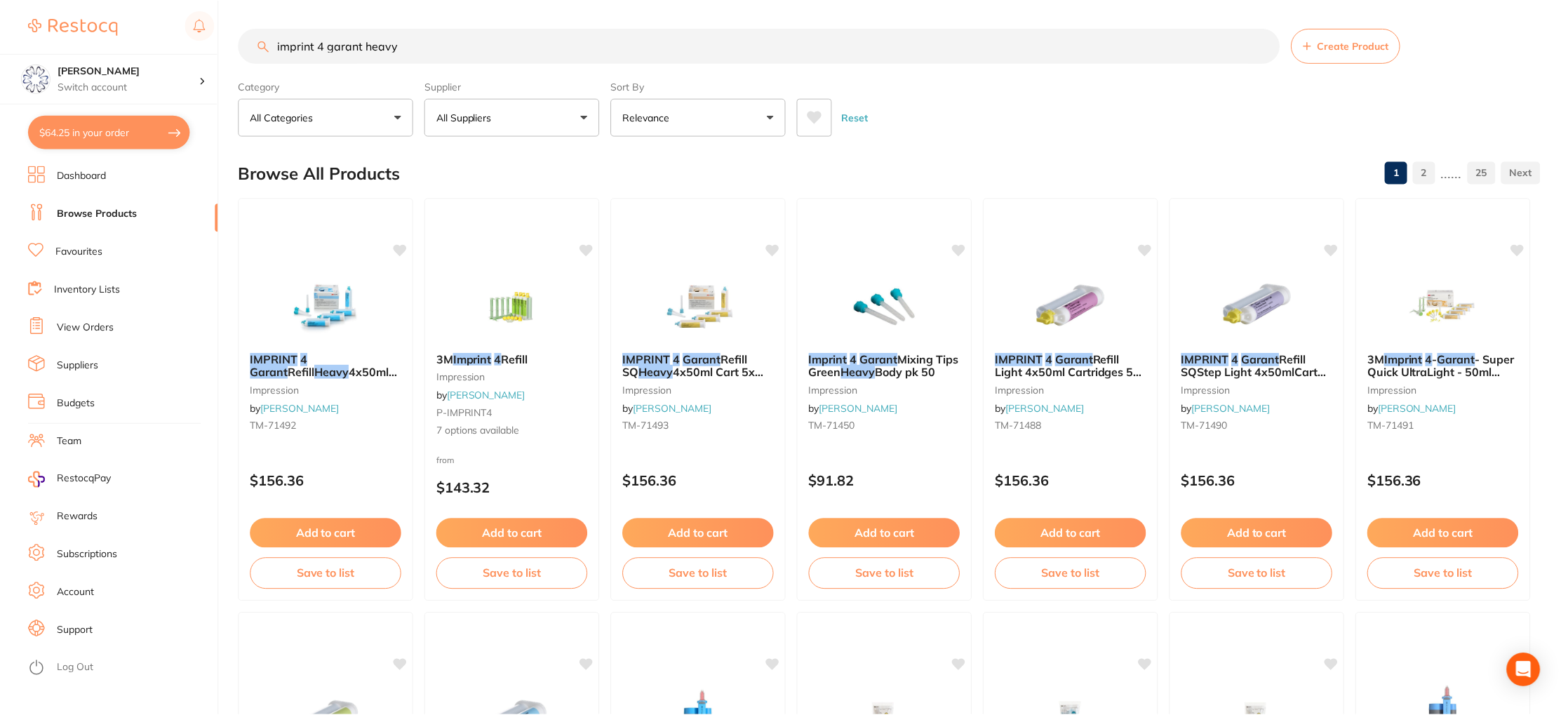
scroll to position [16, 0]
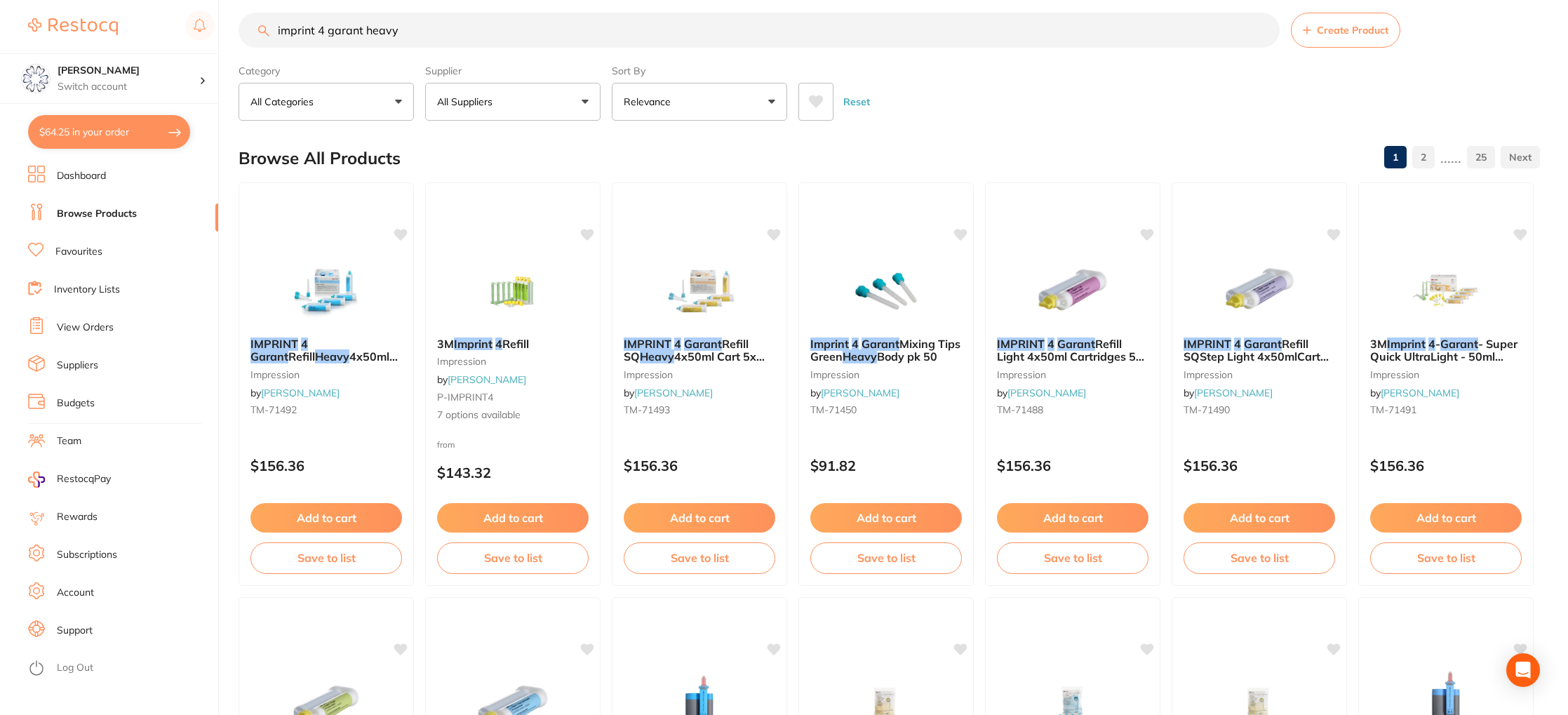
click at [114, 134] on button "$64.25 in your order" at bounding box center [108, 132] width 162 height 33
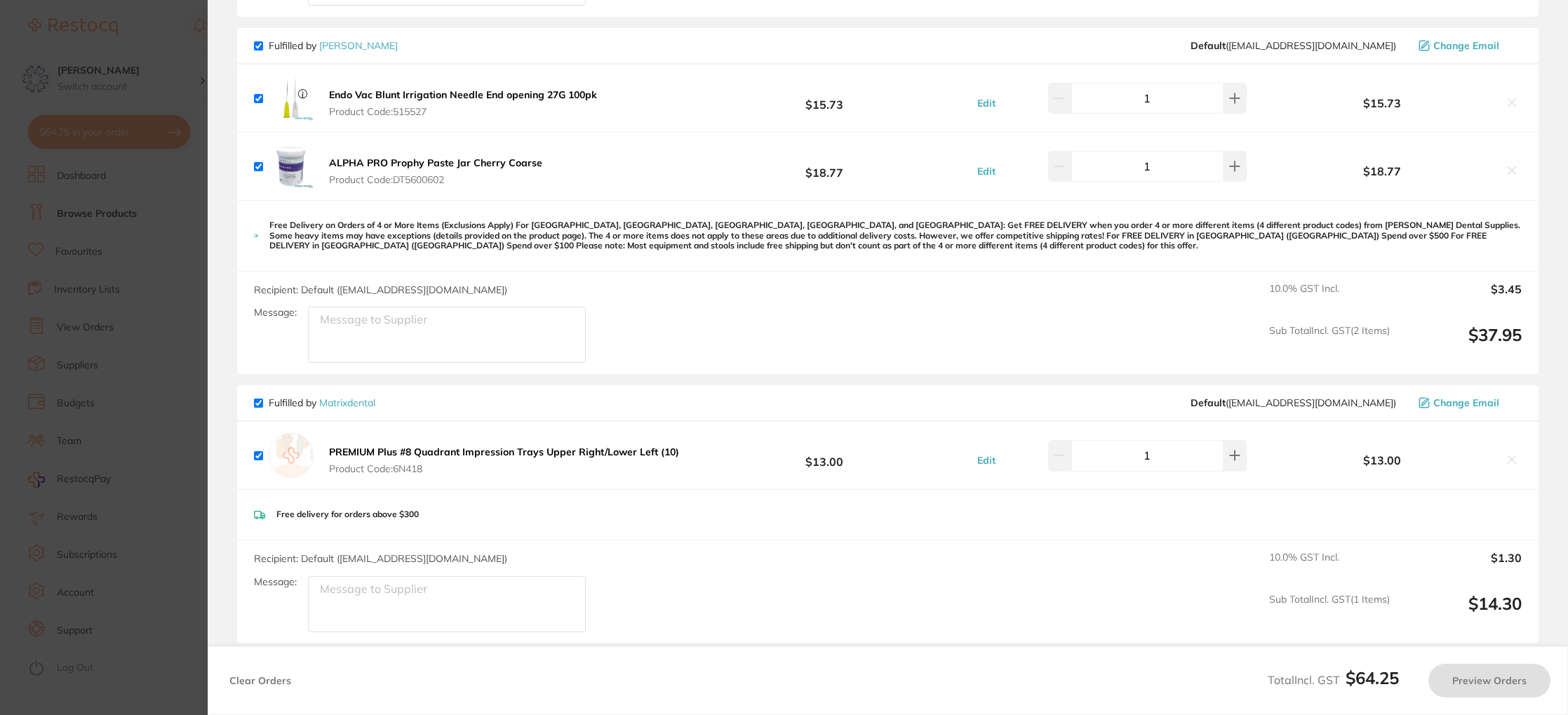
checkbox input "true"
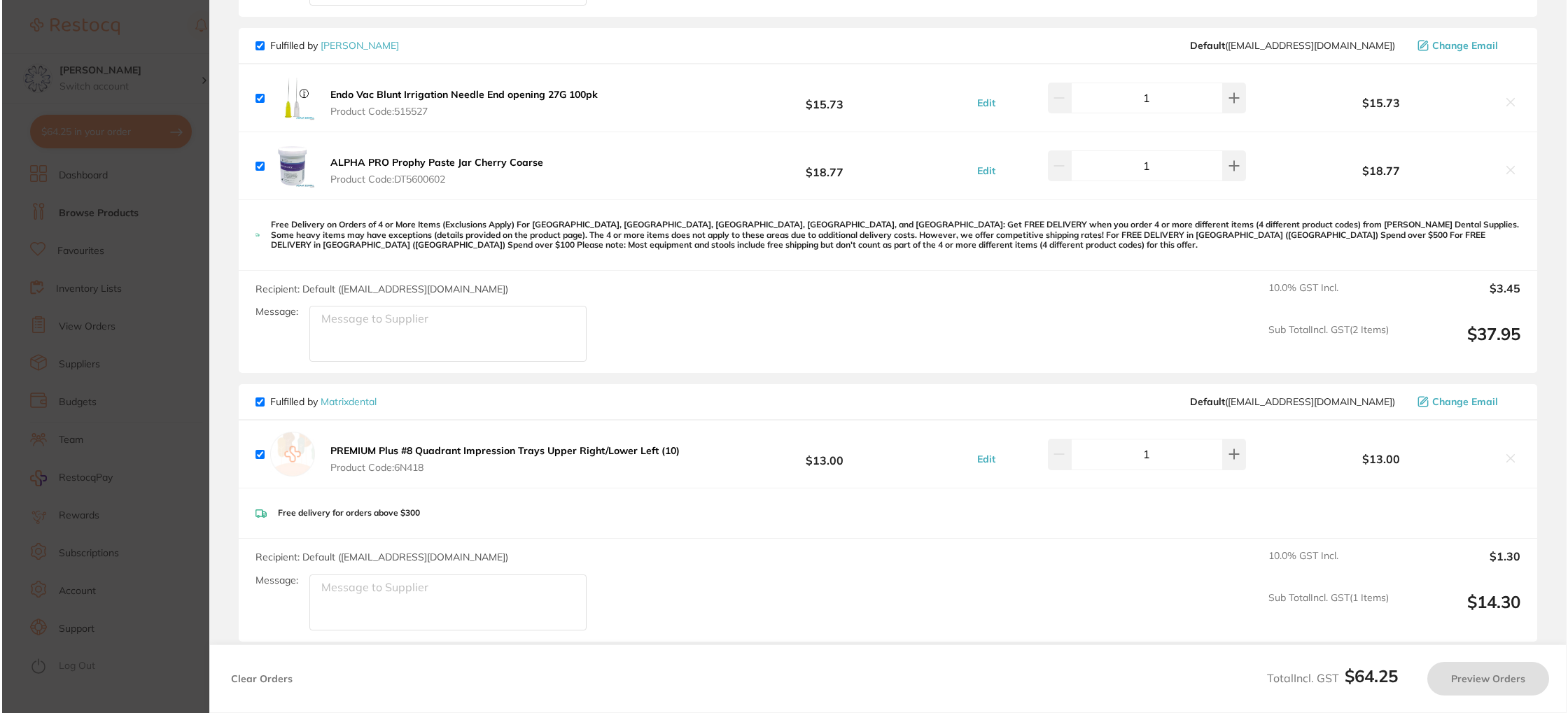
scroll to position [0, 0]
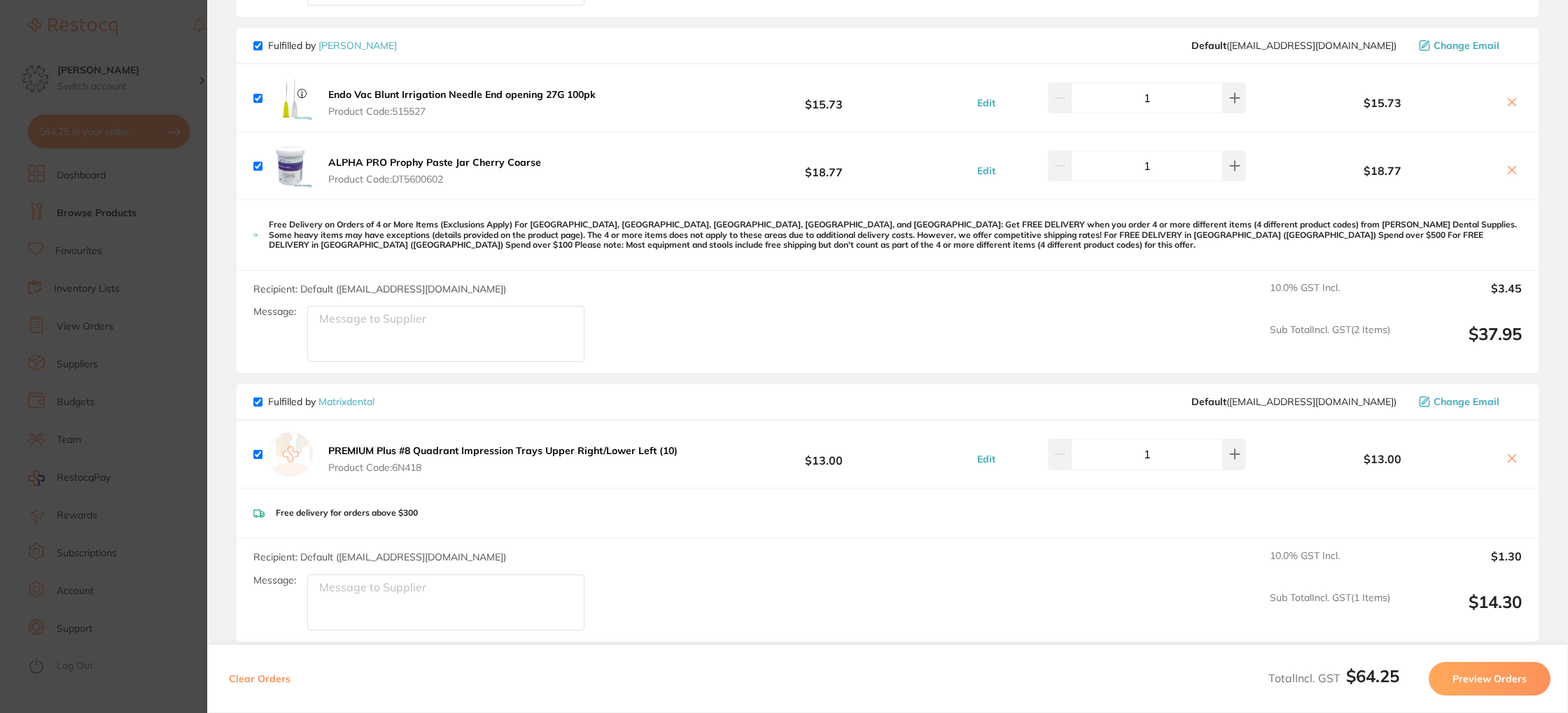
click at [355, 94] on b "Endo Vac Blunt Irrigation Needle End opening 27G 100pk" at bounding box center [462, 94] width 267 height 13
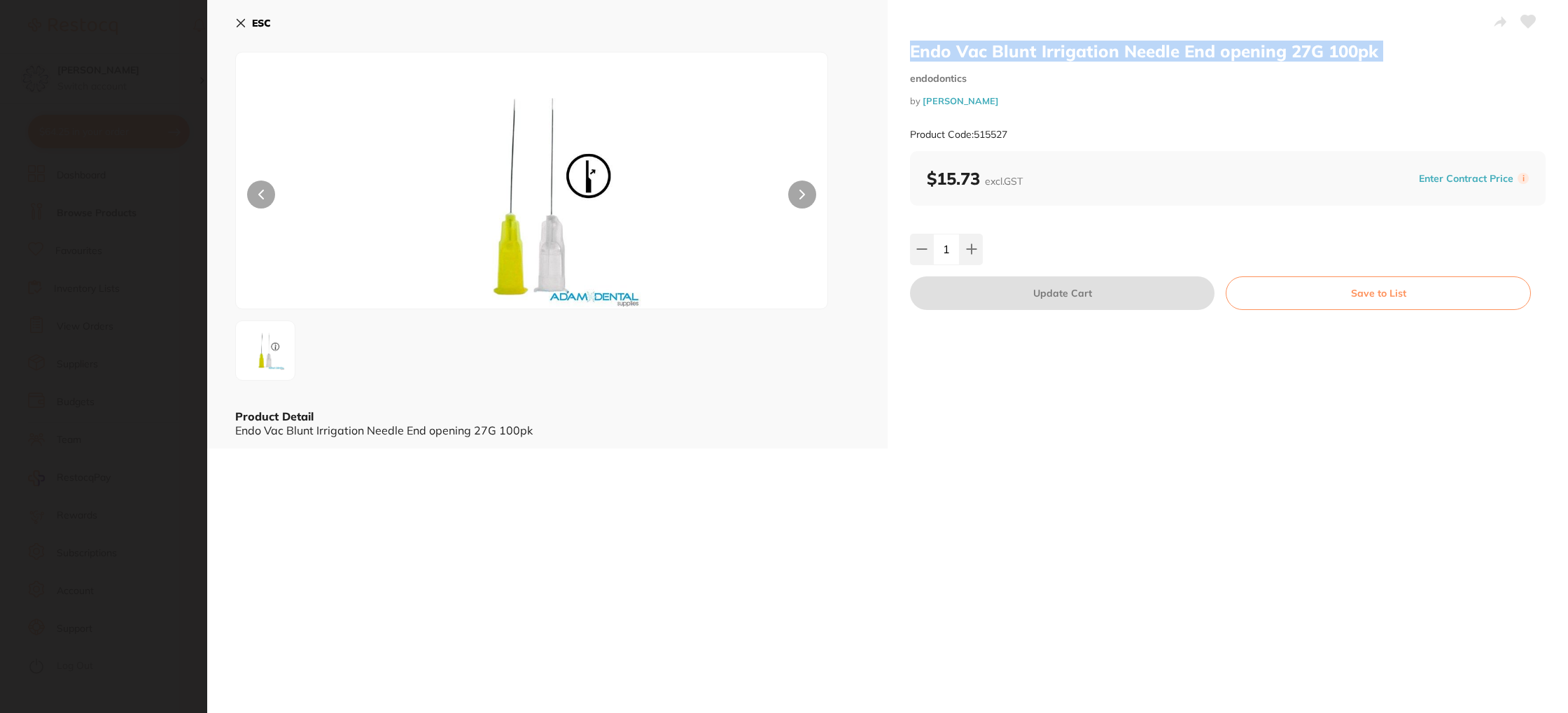
drag, startPoint x: 913, startPoint y: 56, endPoint x: 1375, endPoint y: 62, distance: 462.0
click at [1376, 62] on div "Endo Vac Blunt Irrigation Needle End opening 27G 100pk endodontics by Adam Dent…" at bounding box center [1228, 96] width 636 height 111
click at [253, 26] on b "ESC" at bounding box center [261, 23] width 19 height 13
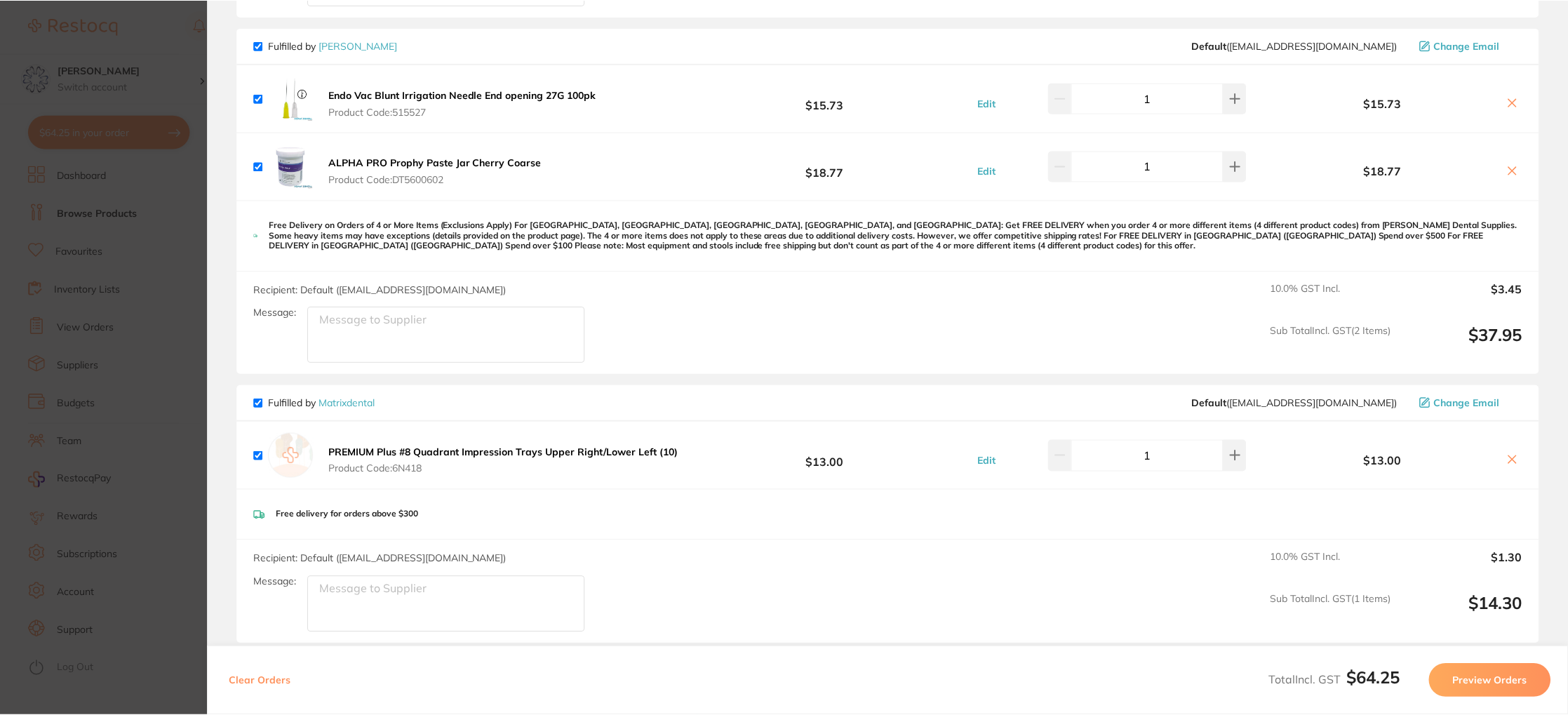
scroll to position [16, 0]
click at [1509, 98] on icon at bounding box center [1512, 102] width 7 height 7
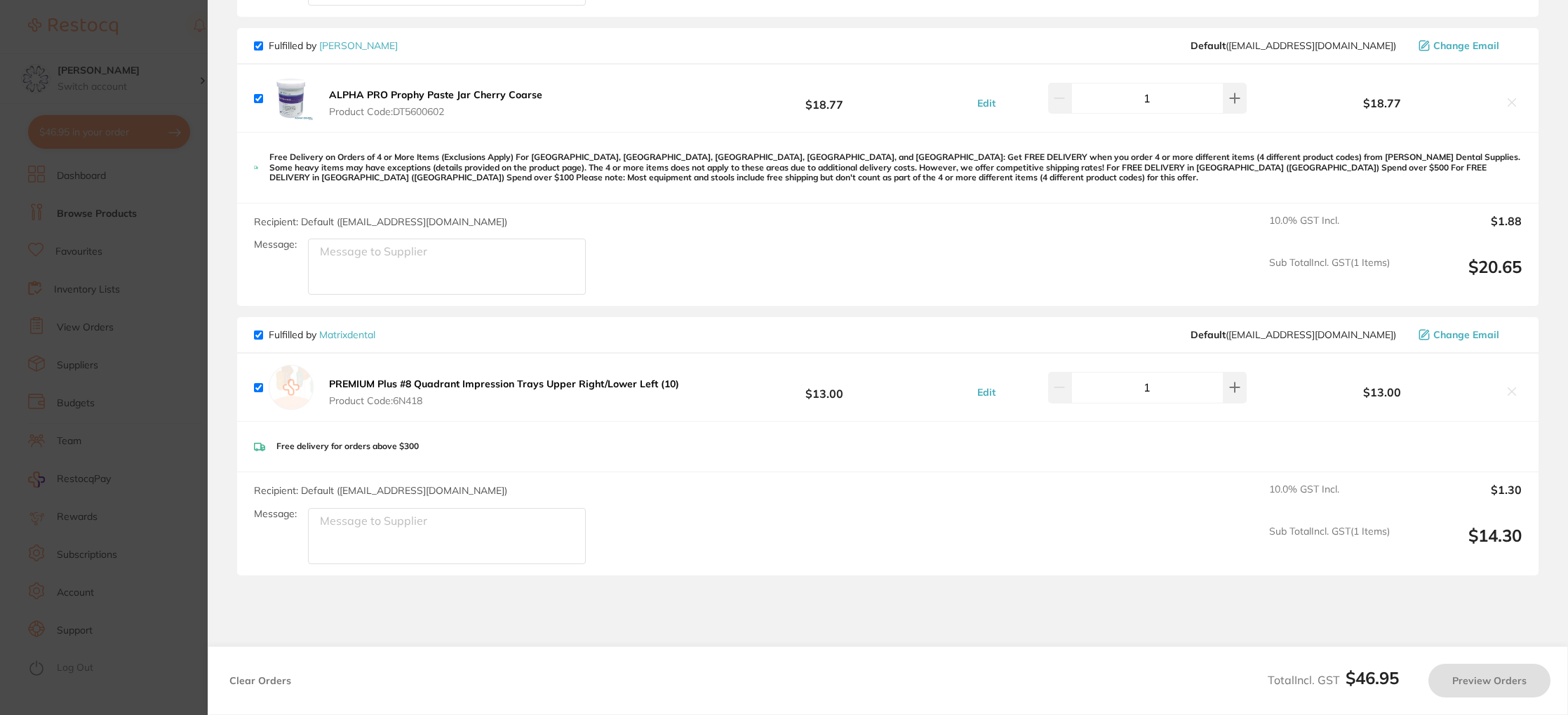
checkbox input "true"
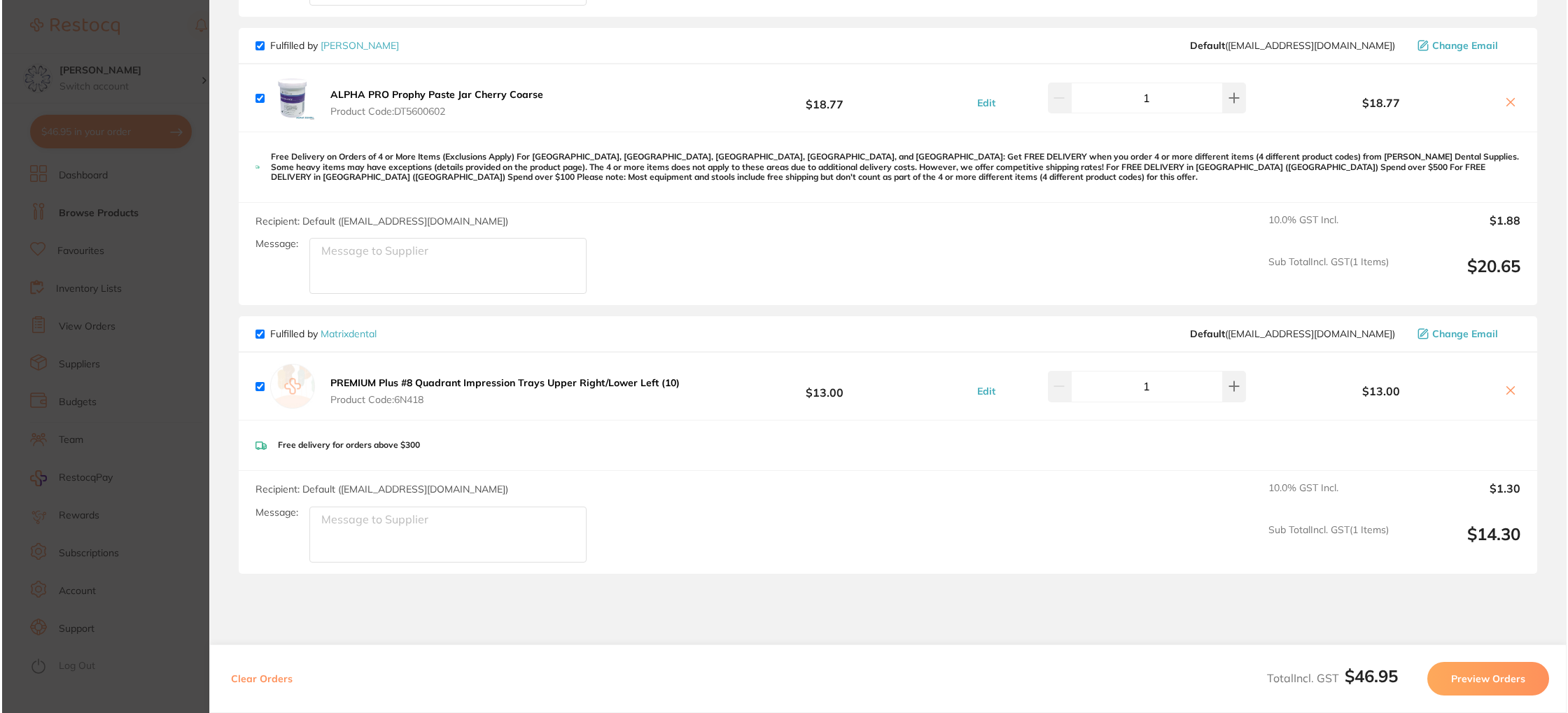
scroll to position [0, 0]
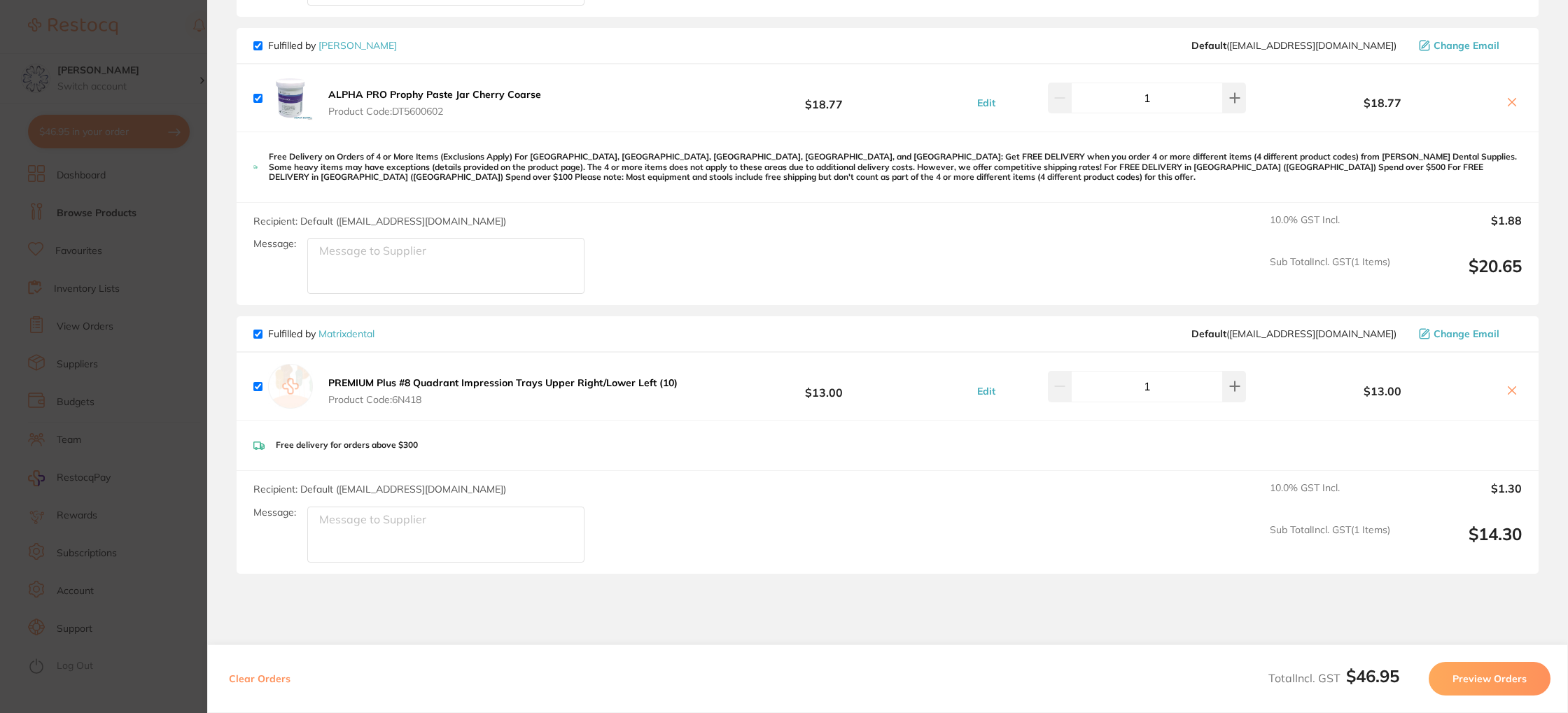
click at [490, 96] on b "ALPHA PRO Prophy Paste Jar Cherry Coarse" at bounding box center [435, 94] width 213 height 13
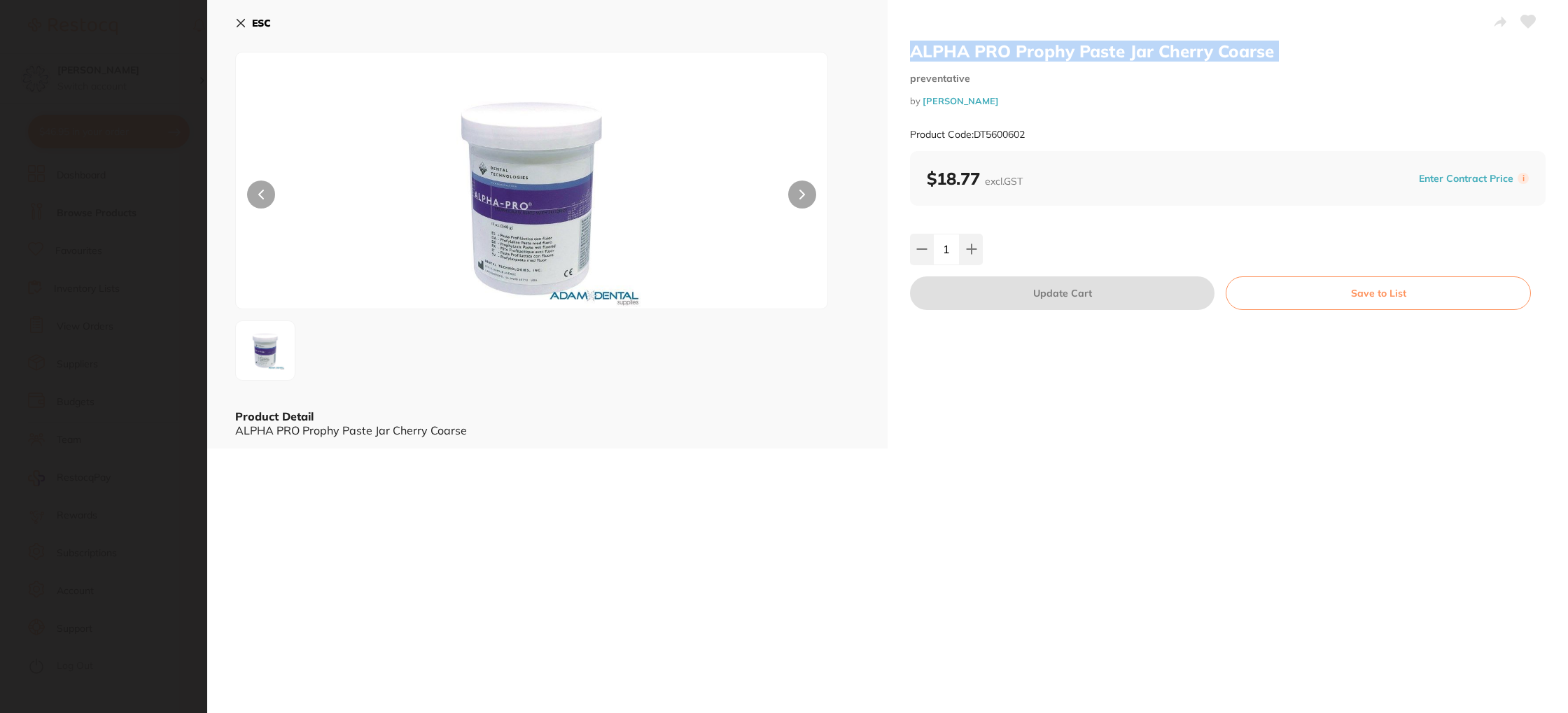
scroll to position [381, 0]
click at [244, 21] on icon at bounding box center [241, 23] width 11 height 11
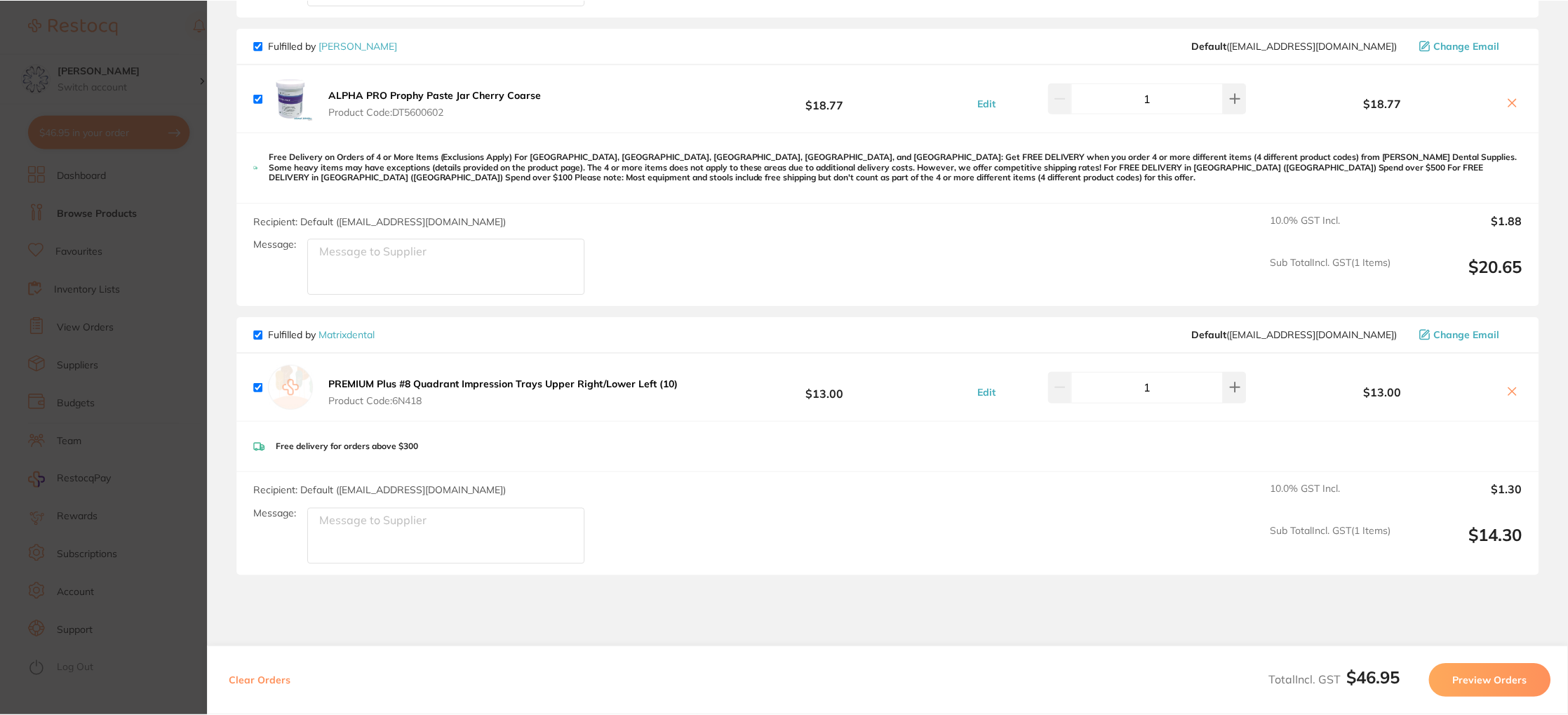
scroll to position [16, 0]
click at [1509, 105] on icon at bounding box center [1511, 102] width 11 height 11
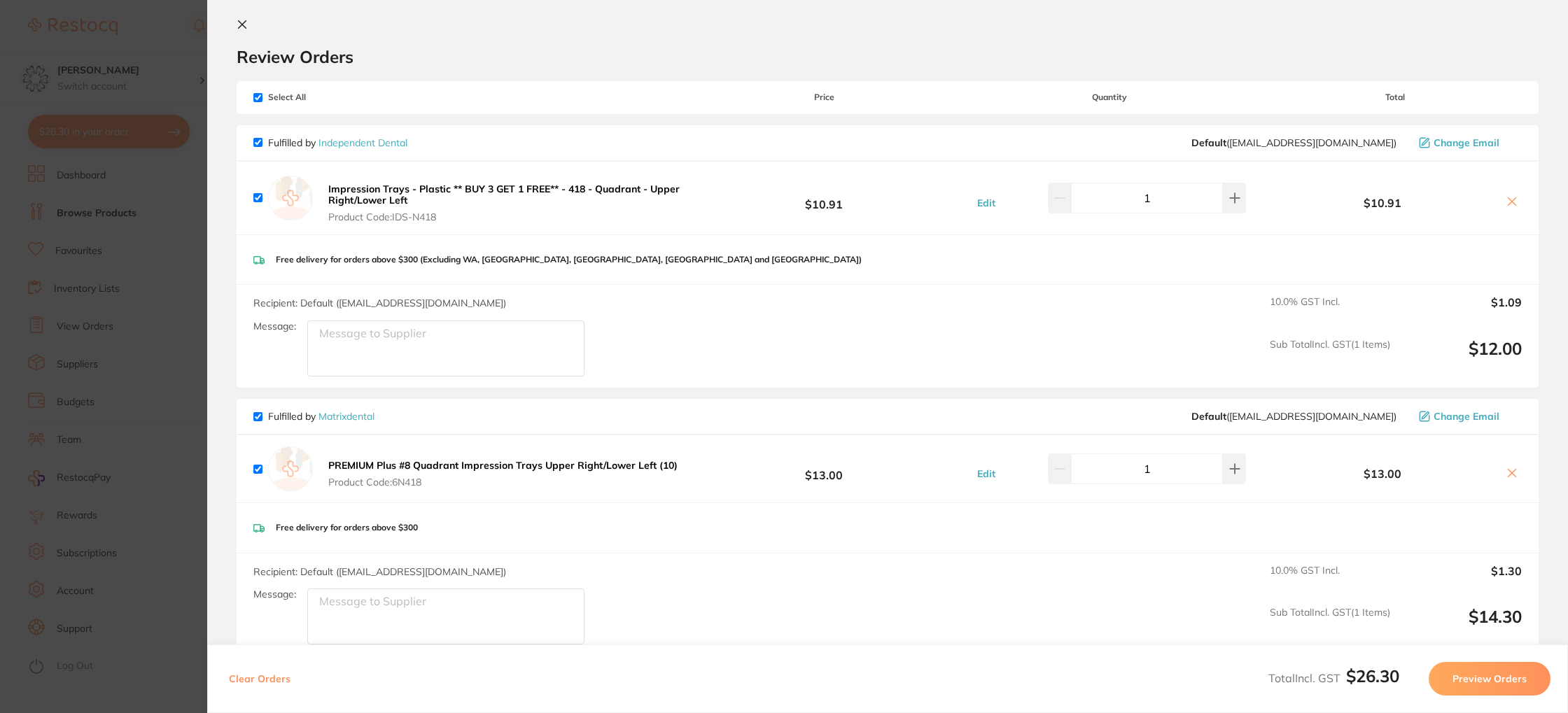
scroll to position [0, 0]
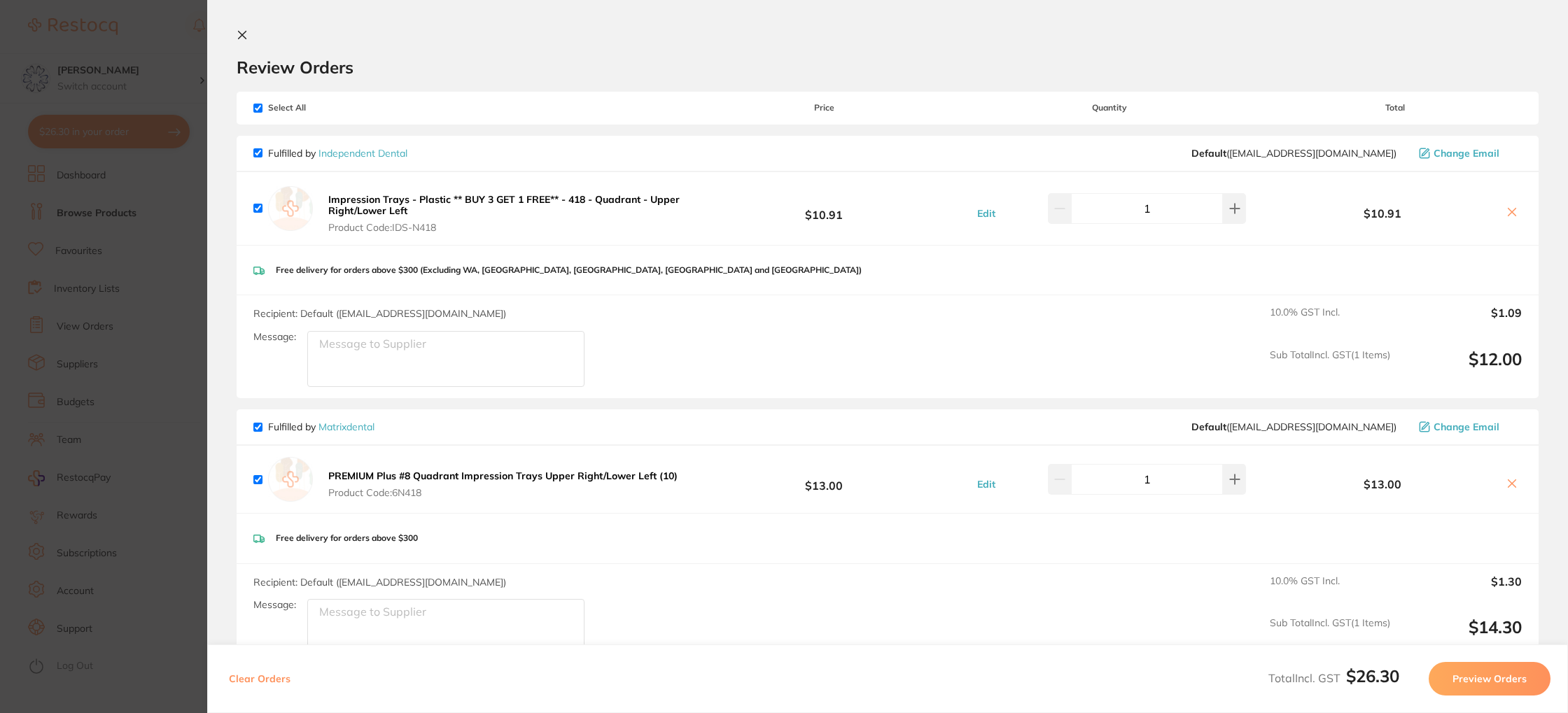
click at [1513, 209] on button at bounding box center [1512, 213] width 19 height 15
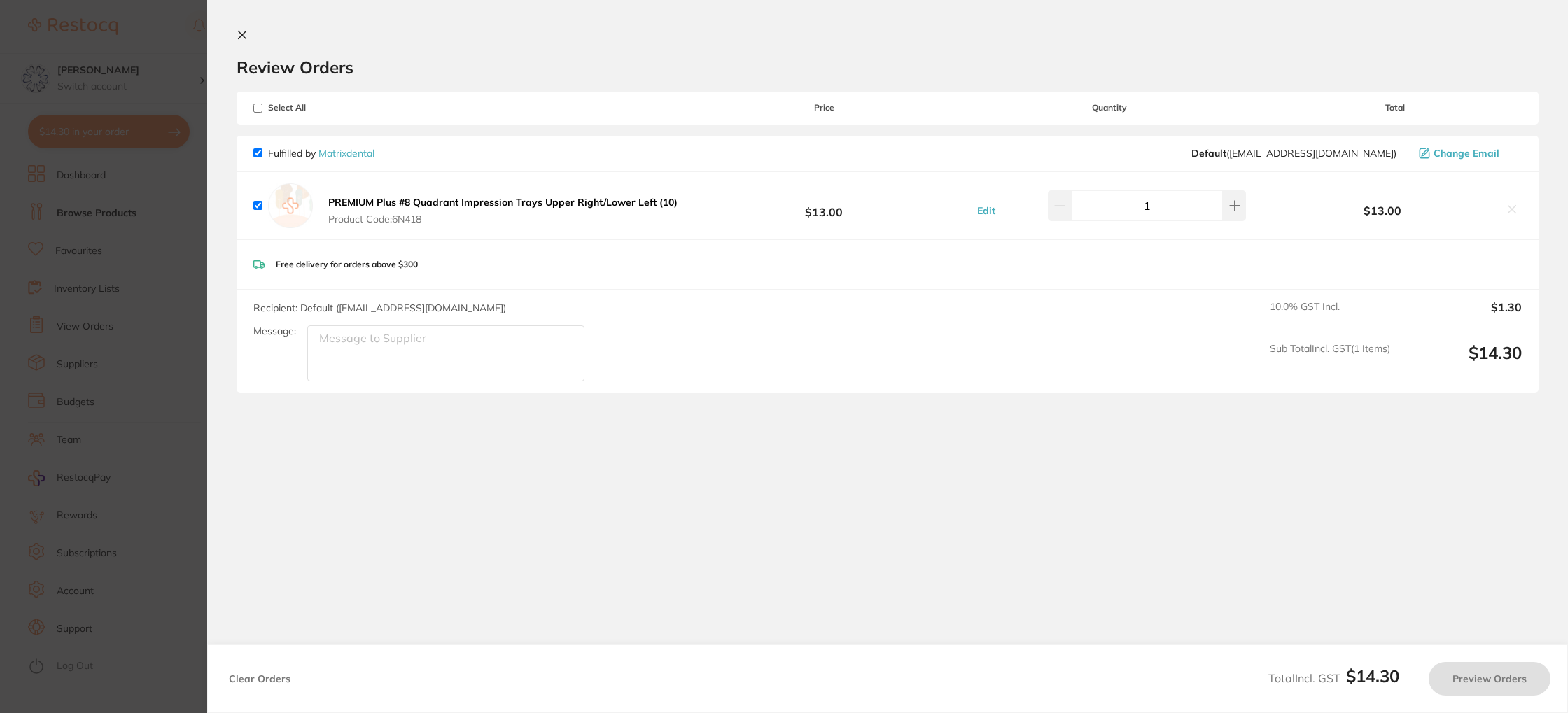
checkbox input "true"
click at [246, 33] on icon at bounding box center [242, 35] width 11 height 11
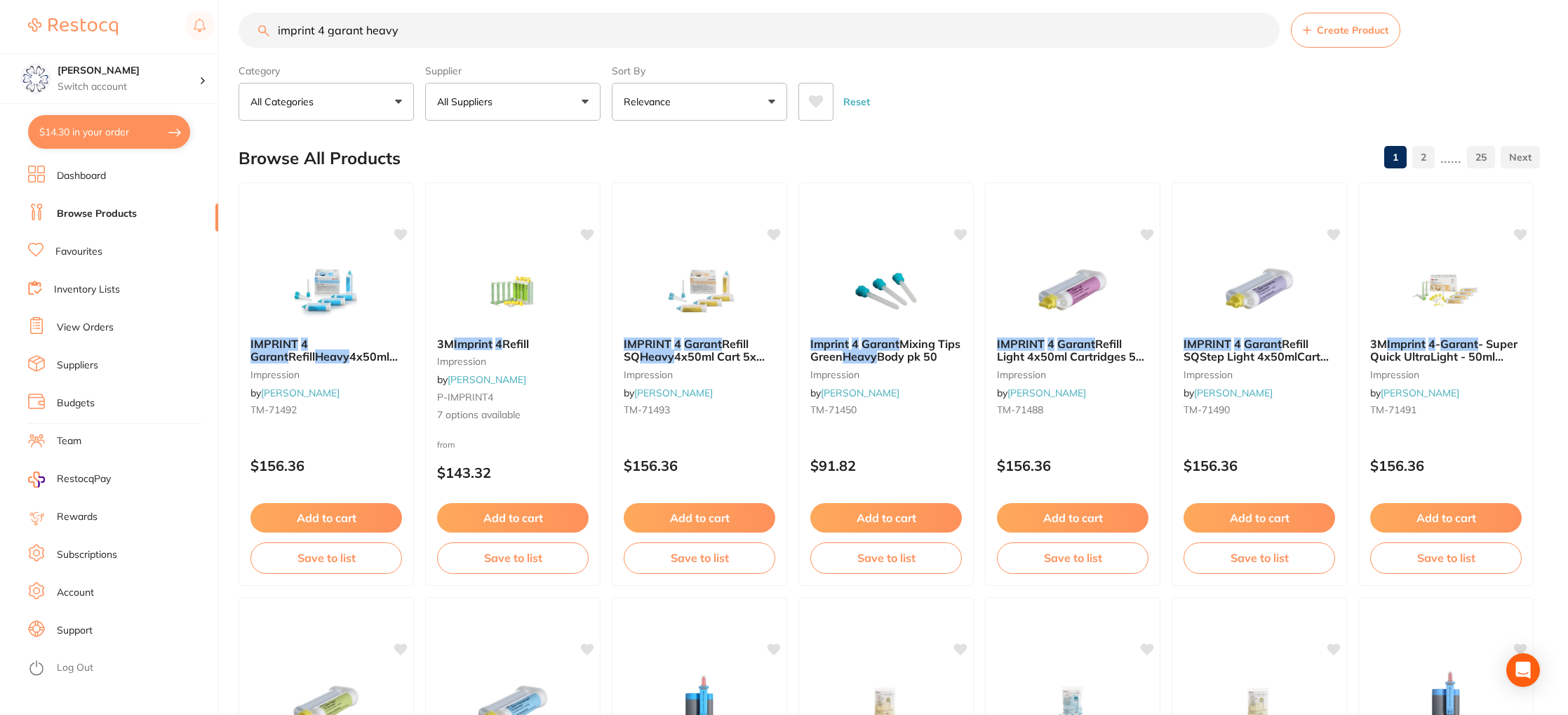
scroll to position [11, 0]
